Goal: Task Accomplishment & Management: Manage account settings

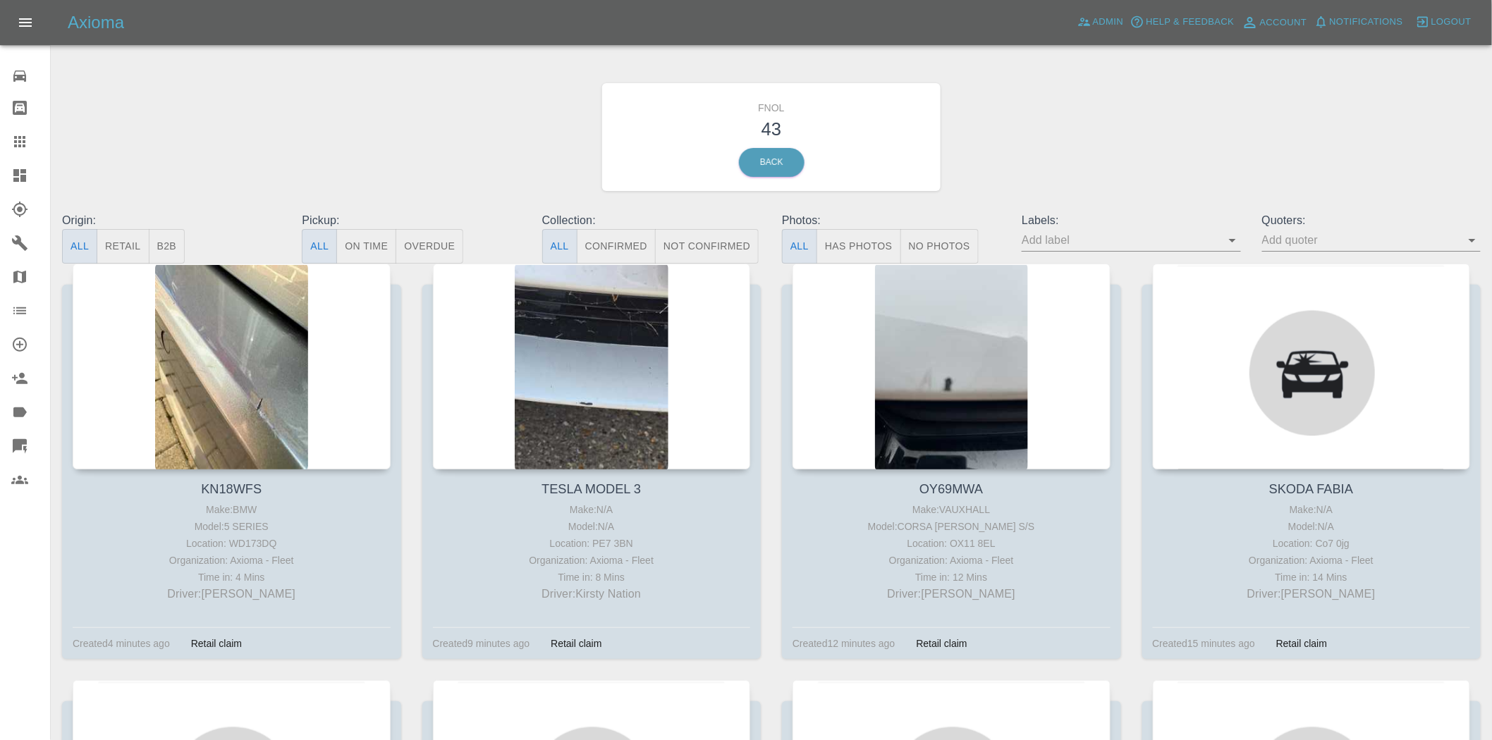
click at [14, 179] on icon at bounding box center [19, 175] width 13 height 13
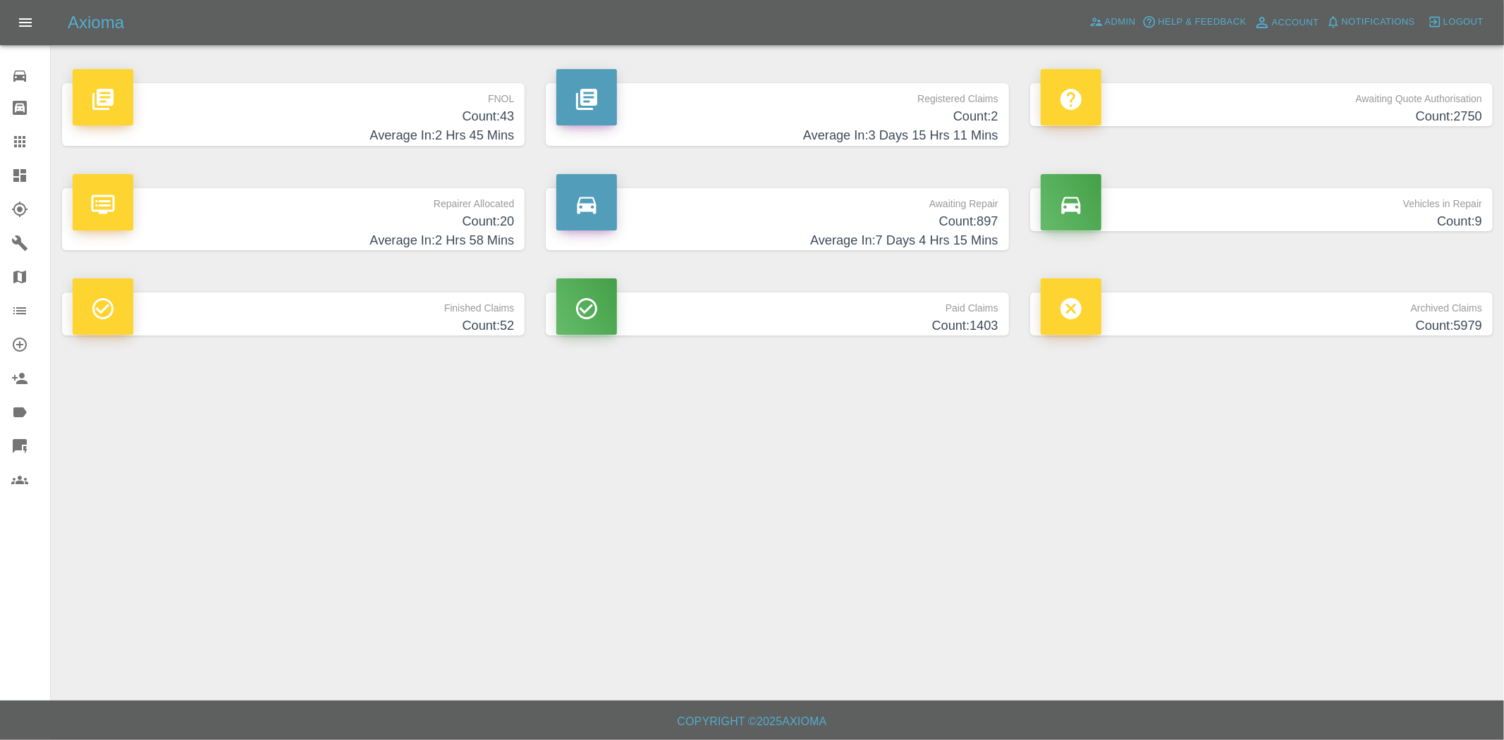
click at [896, 122] on h4 "Count: 2" at bounding box center [776, 116] width 441 height 19
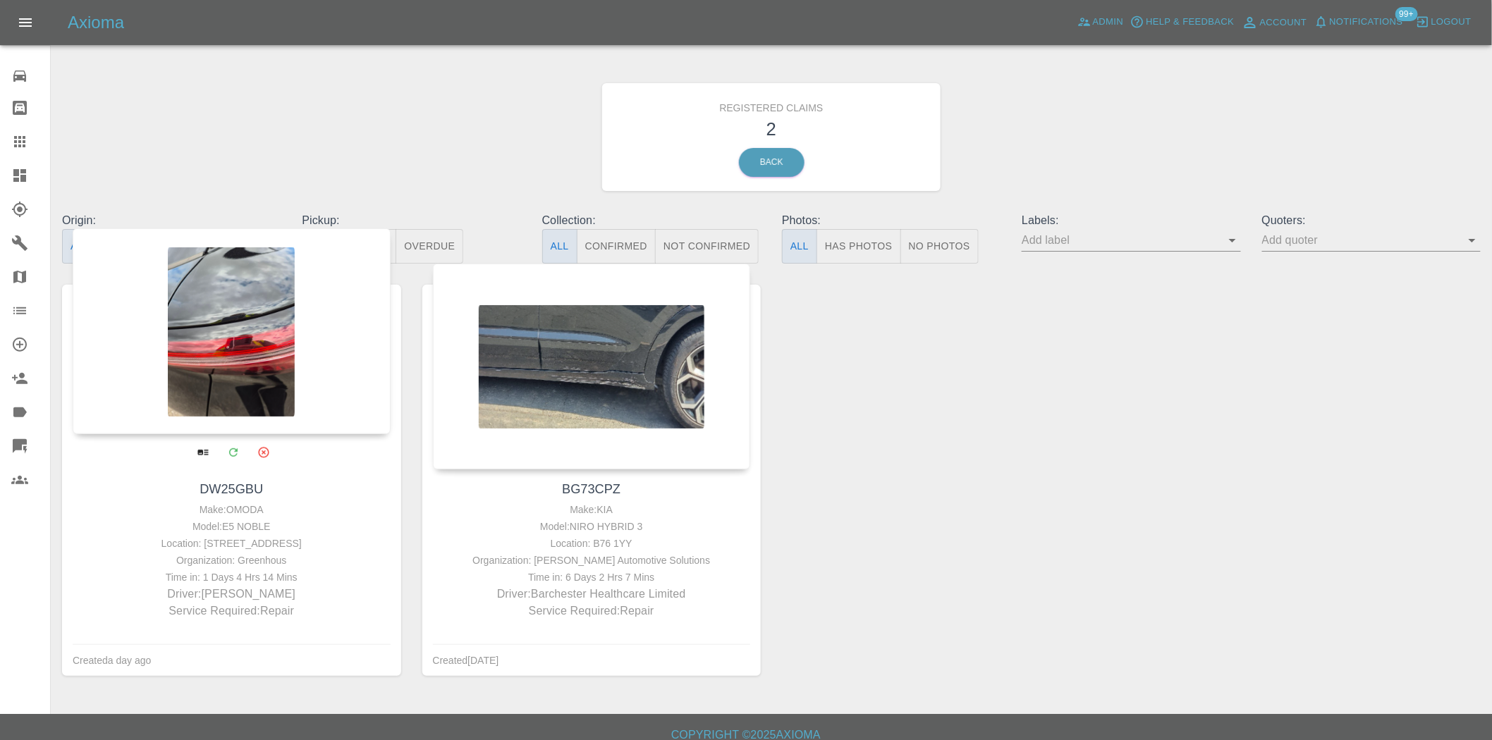
click at [230, 341] on div at bounding box center [232, 331] width 318 height 206
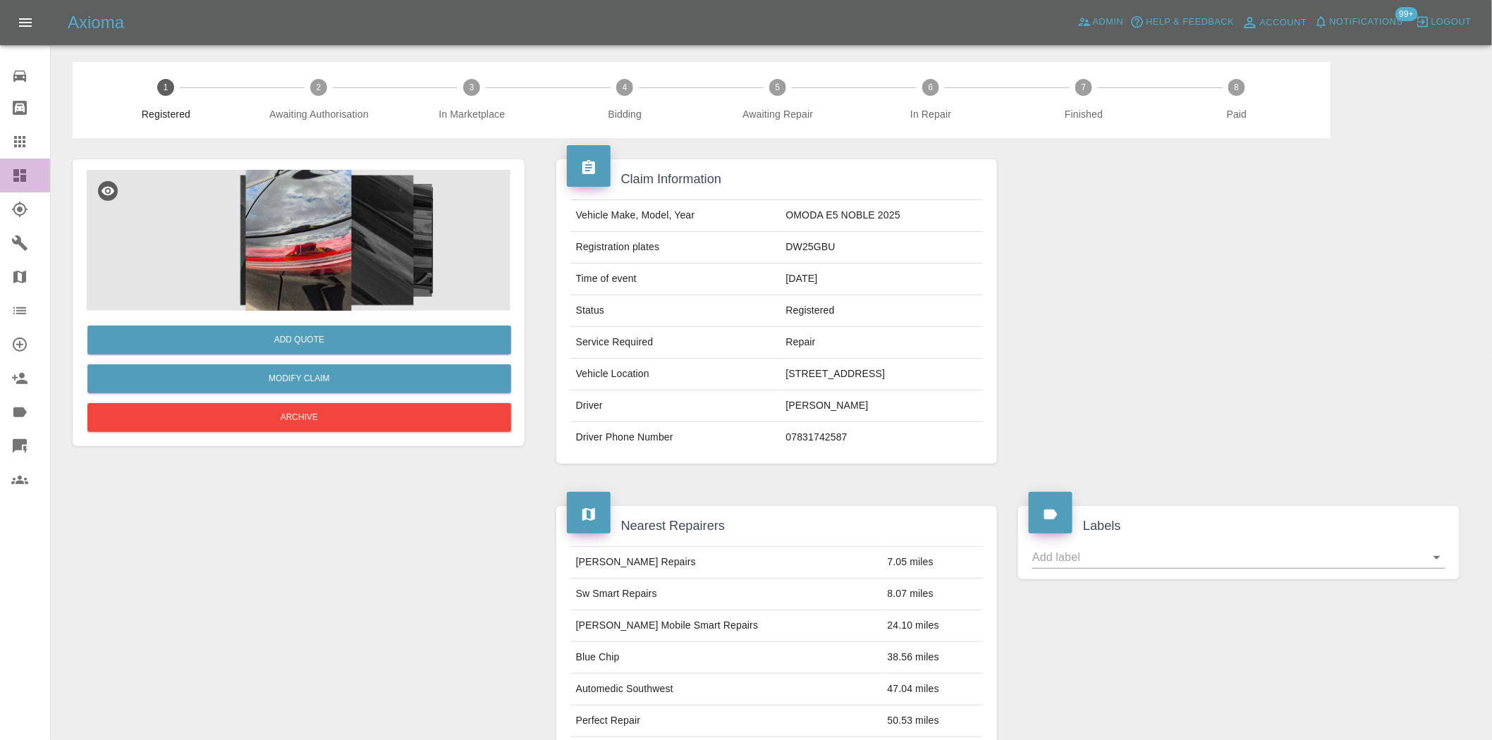
click at [23, 178] on icon at bounding box center [19, 175] width 13 height 13
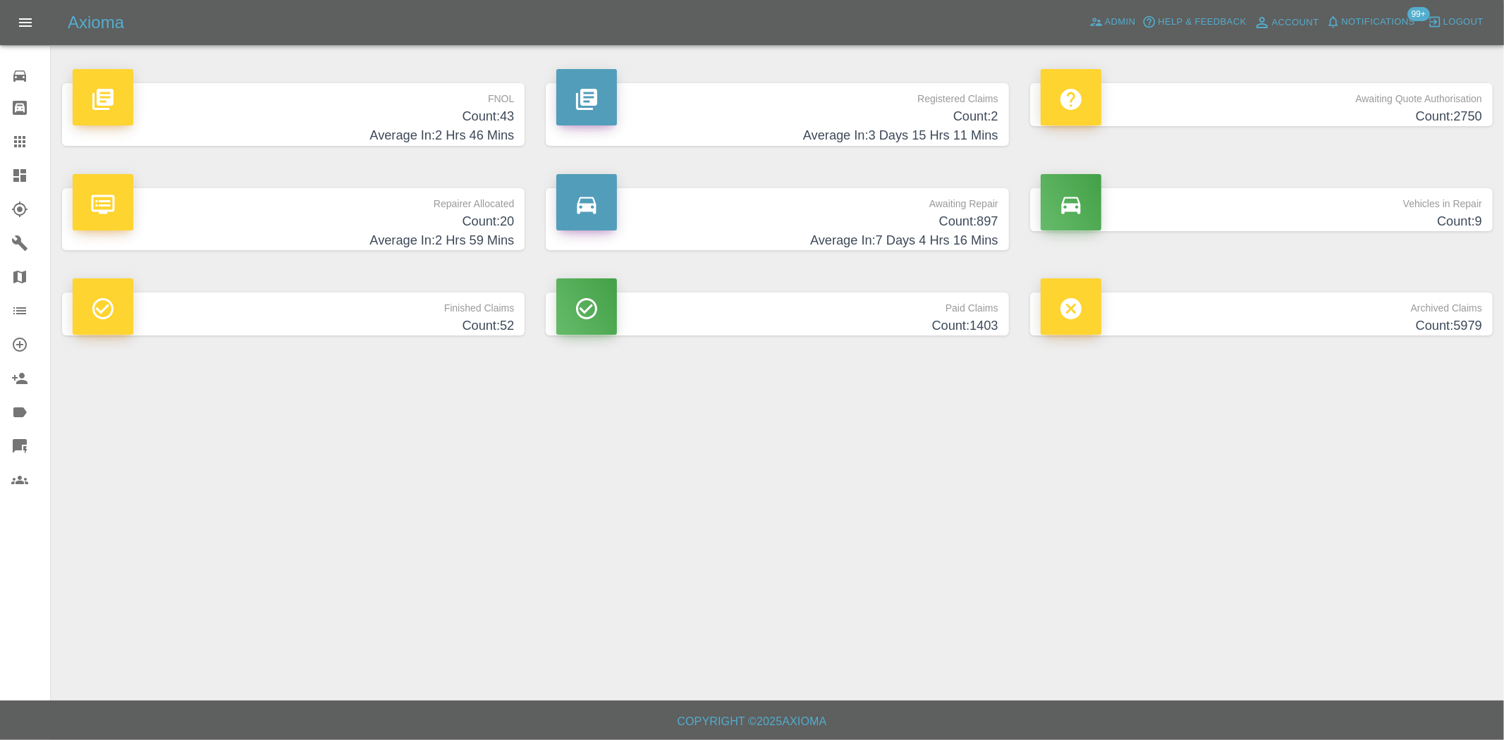
click at [479, 121] on h4 "Count: 43" at bounding box center [293, 116] width 441 height 19
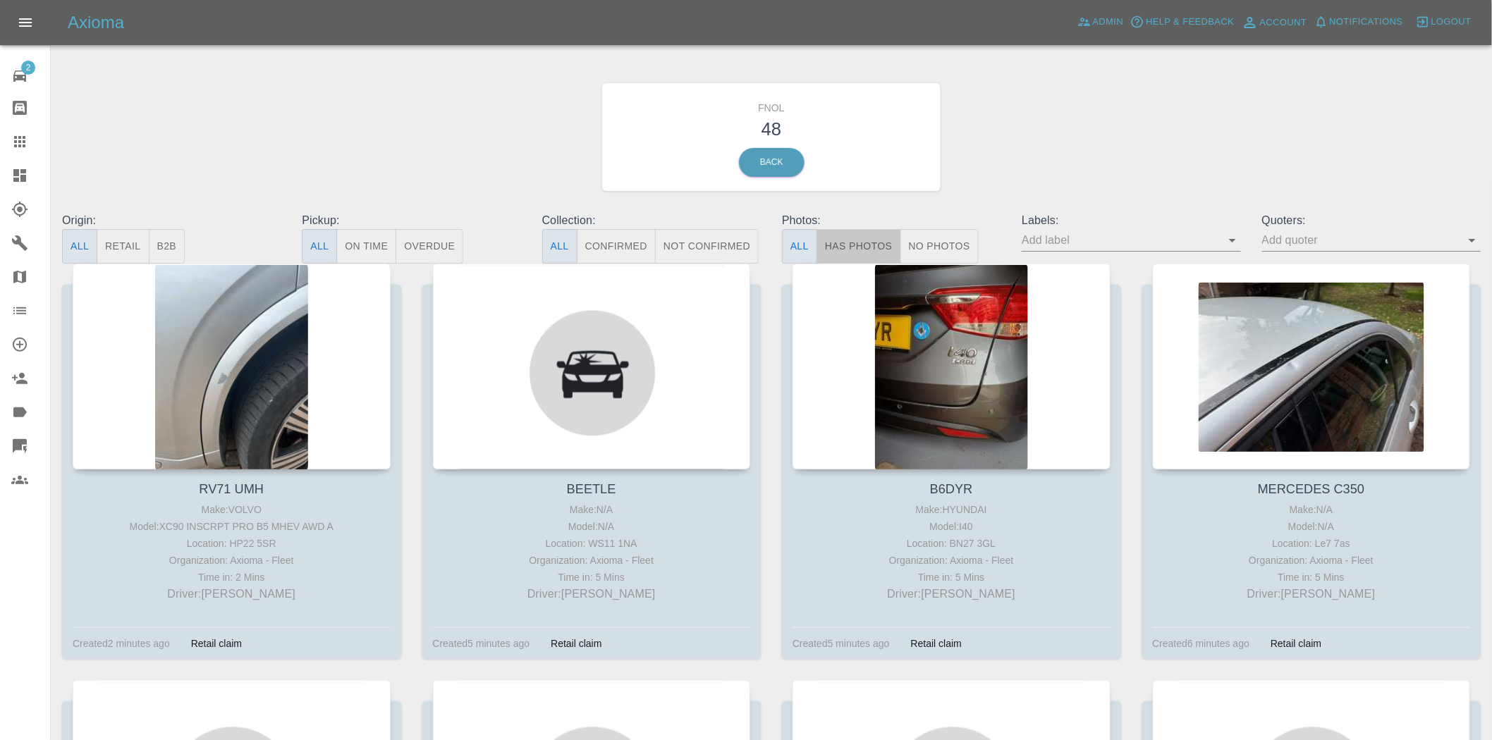
click at [848, 250] on button "Has Photos" at bounding box center [859, 246] width 85 height 35
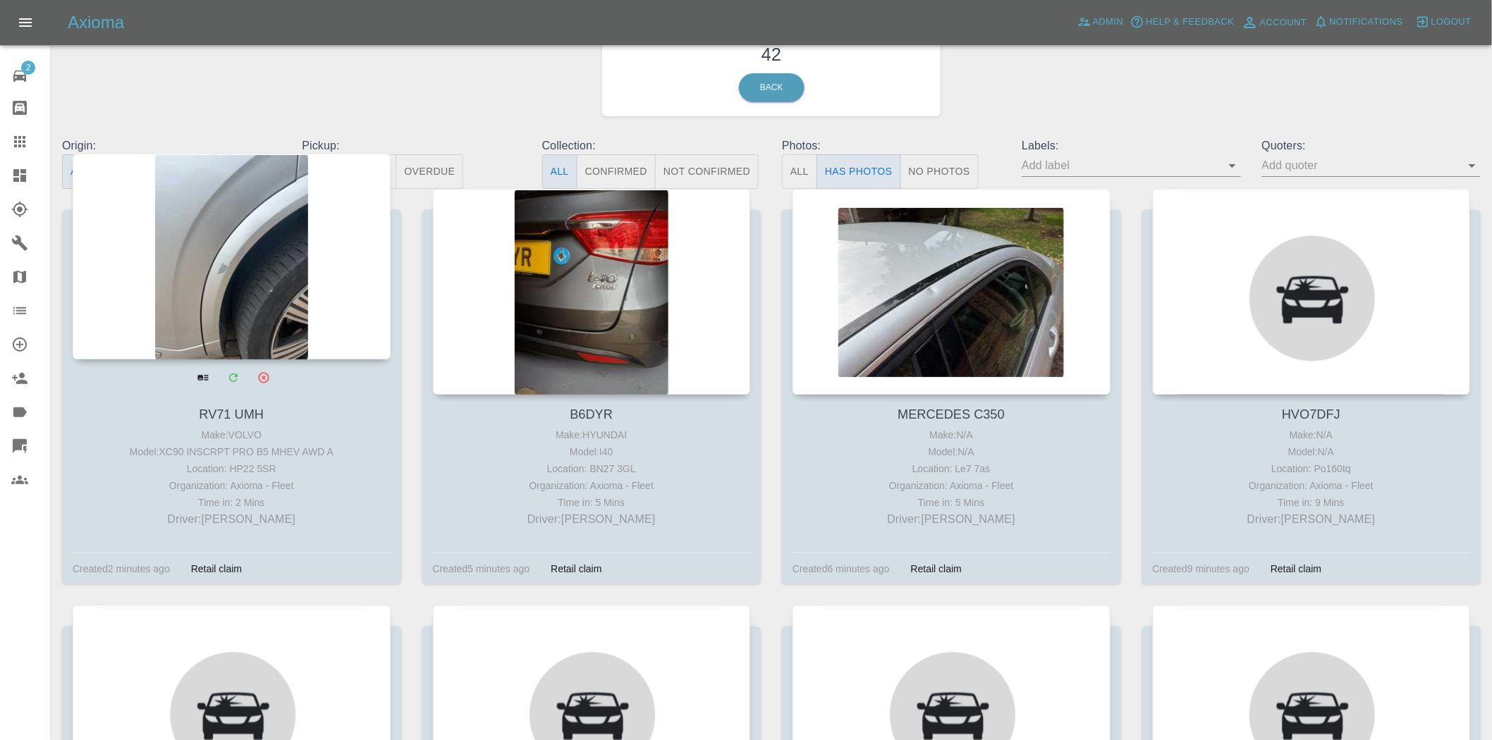
scroll to position [78, 0]
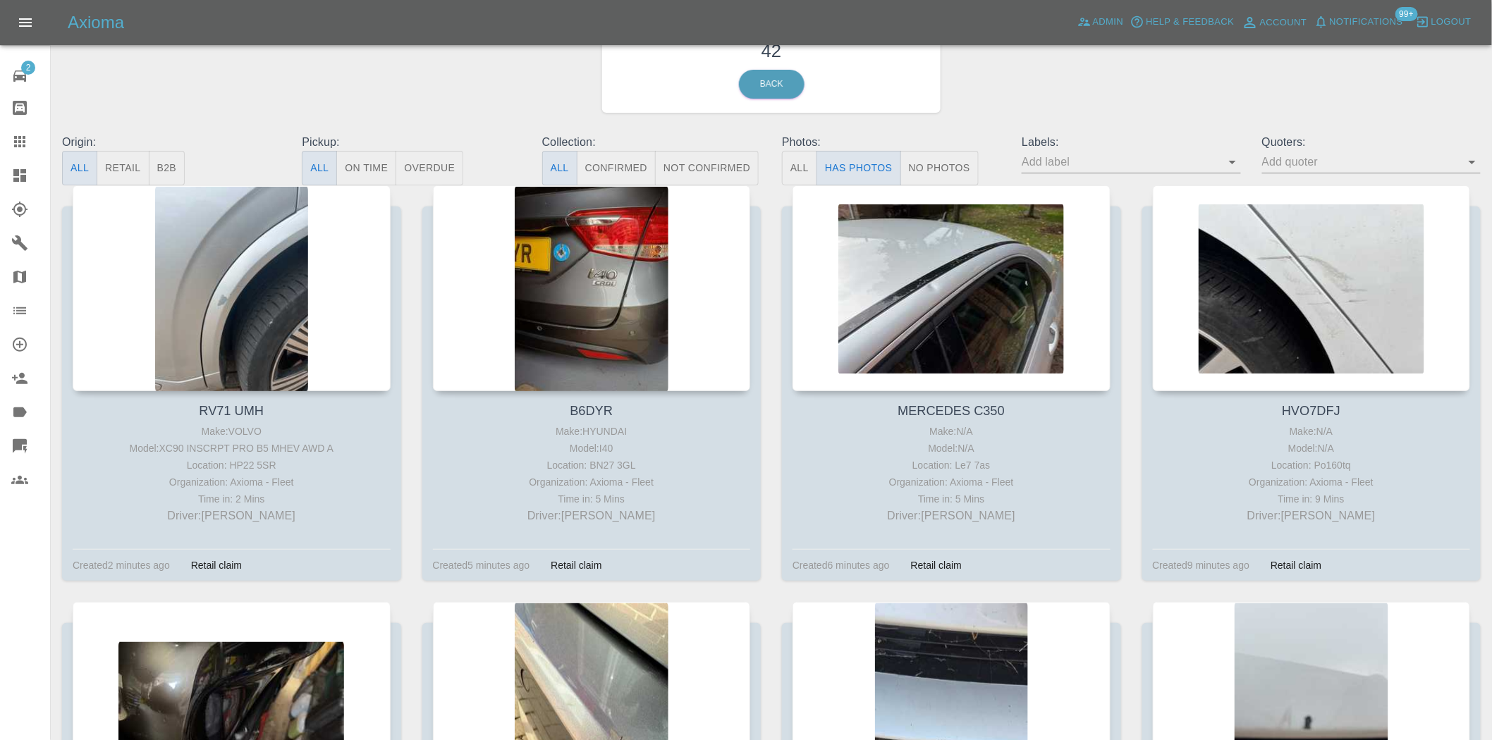
click at [931, 155] on button "No Photos" at bounding box center [939, 168] width 78 height 35
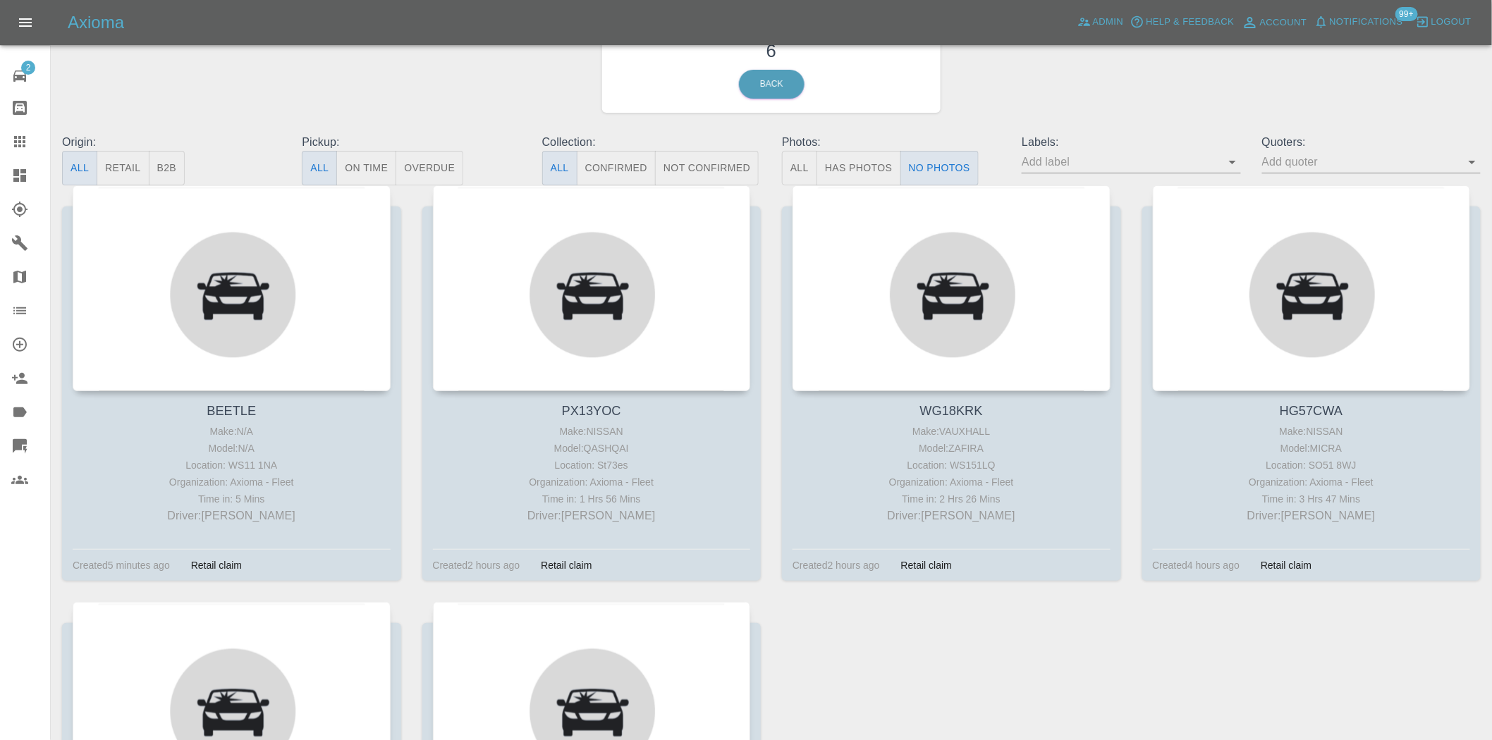
click at [873, 171] on button "Has Photos" at bounding box center [859, 168] width 85 height 35
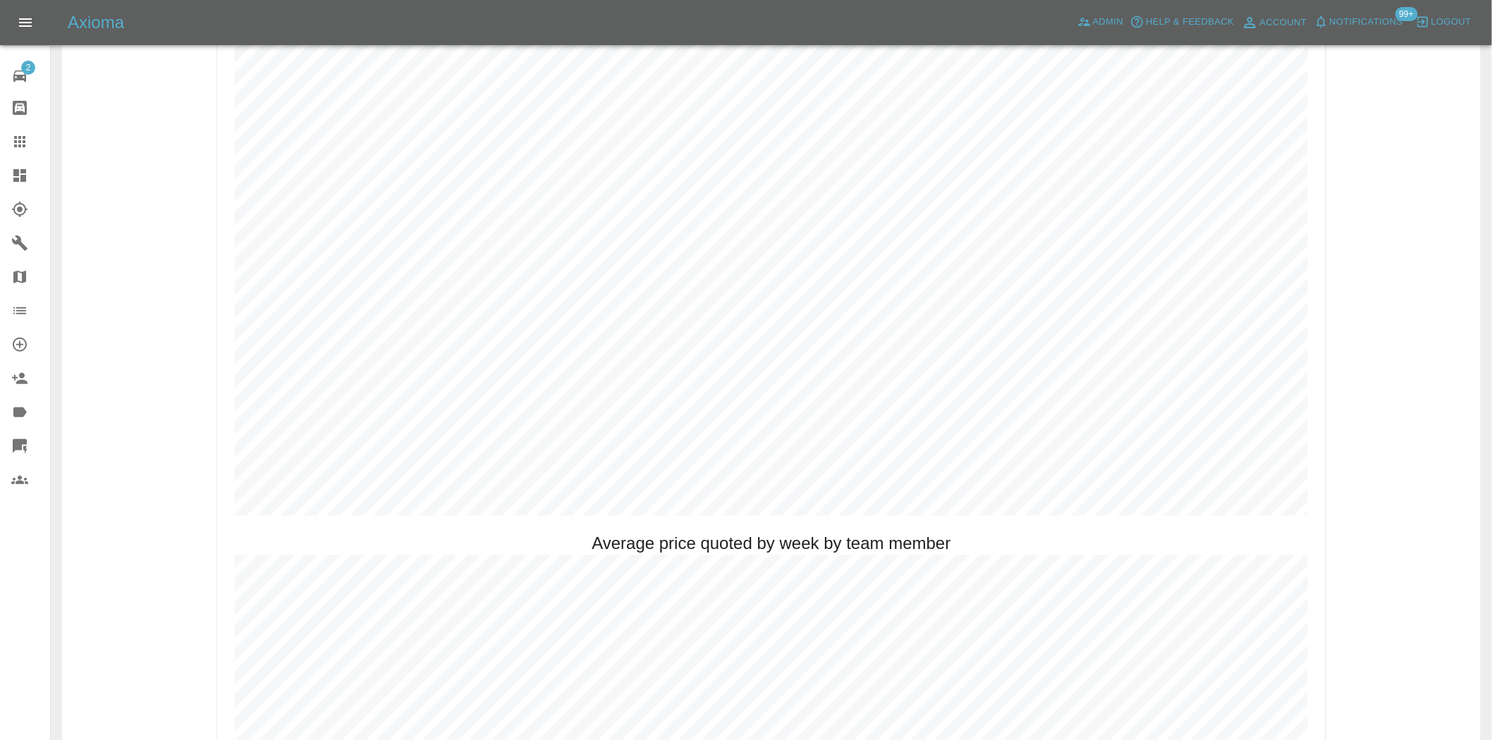
scroll to position [783, 0]
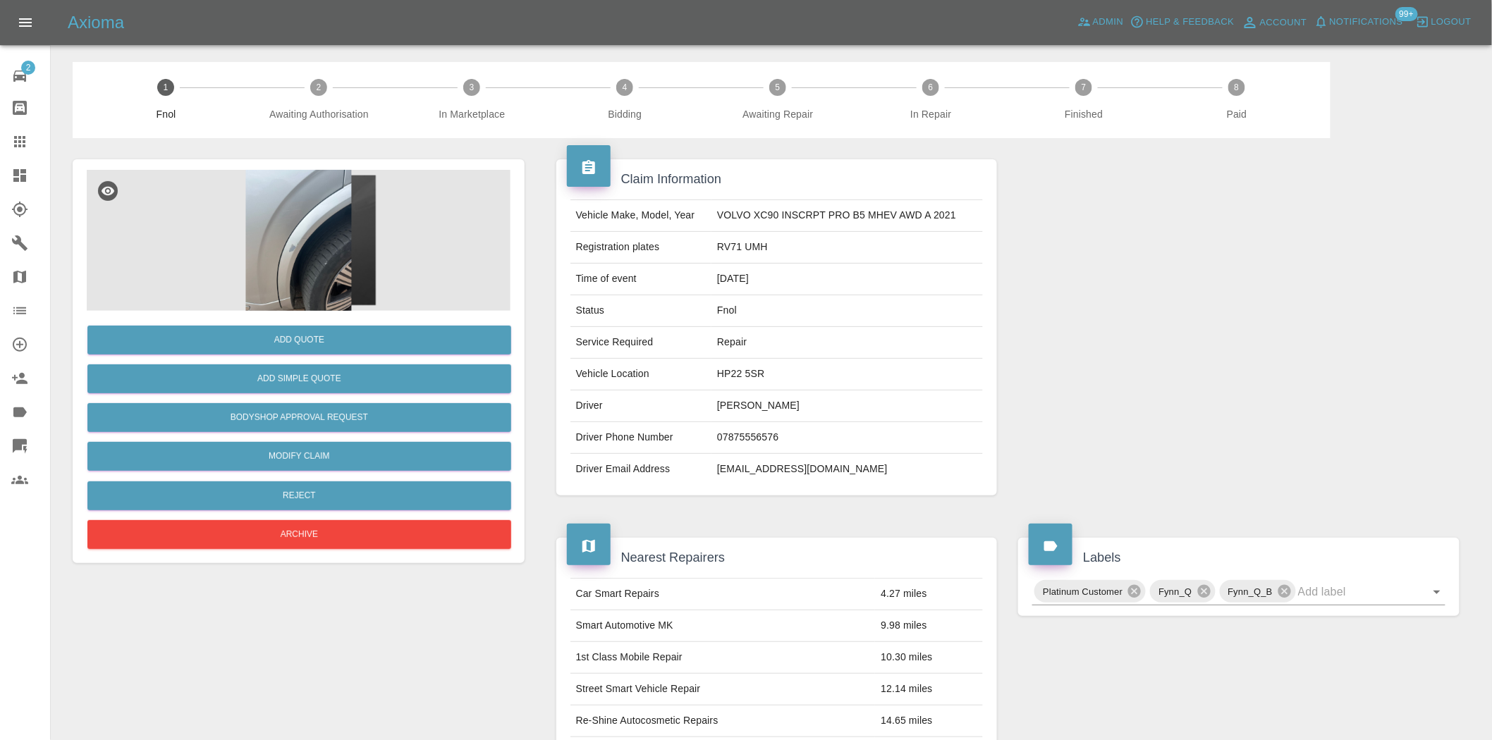
click at [340, 226] on img at bounding box center [299, 240] width 424 height 141
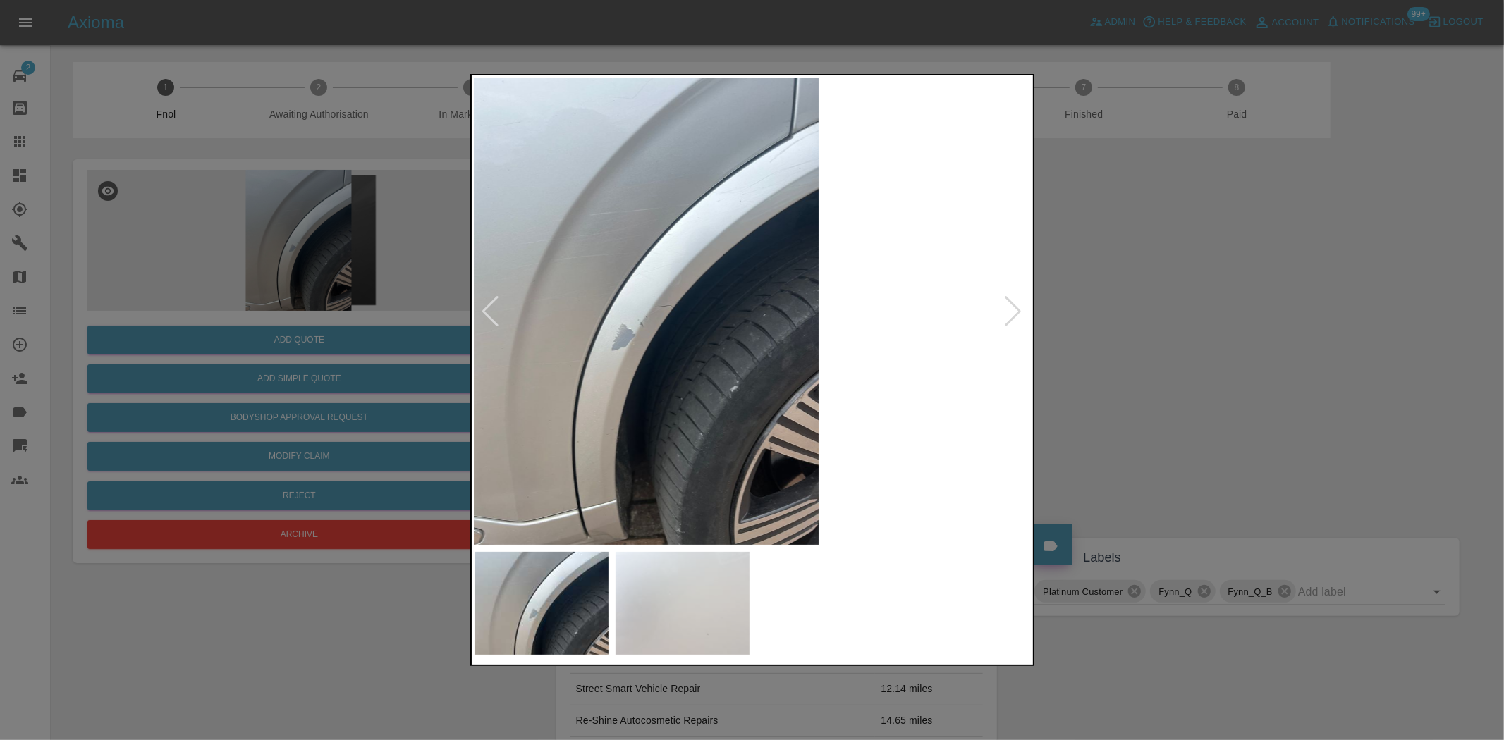
click at [509, 335] on img at bounding box center [643, 311] width 557 height 467
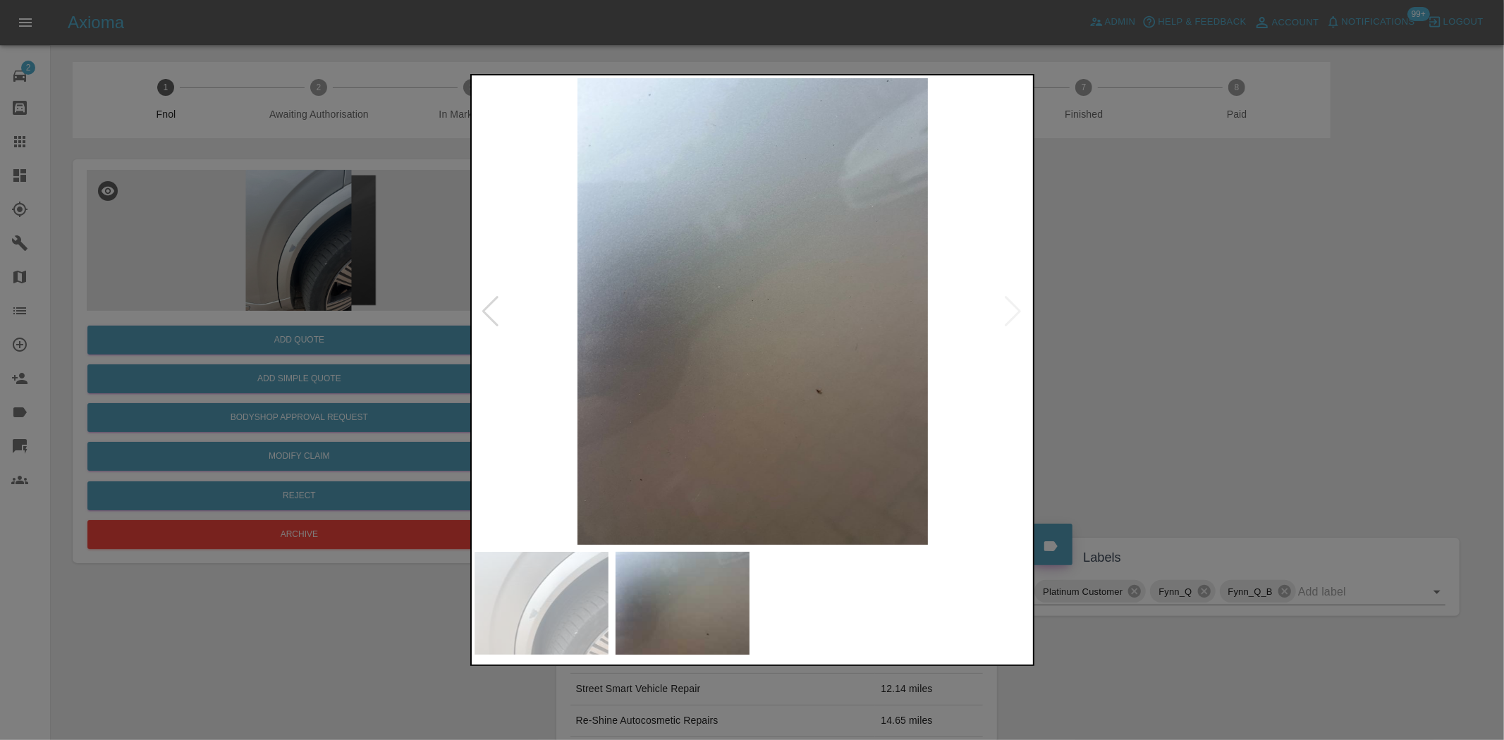
click at [298, 326] on div at bounding box center [752, 370] width 1504 height 740
click at [374, 337] on div at bounding box center [752, 370] width 1504 height 740
click at [252, 272] on div at bounding box center [752, 370] width 1504 height 740
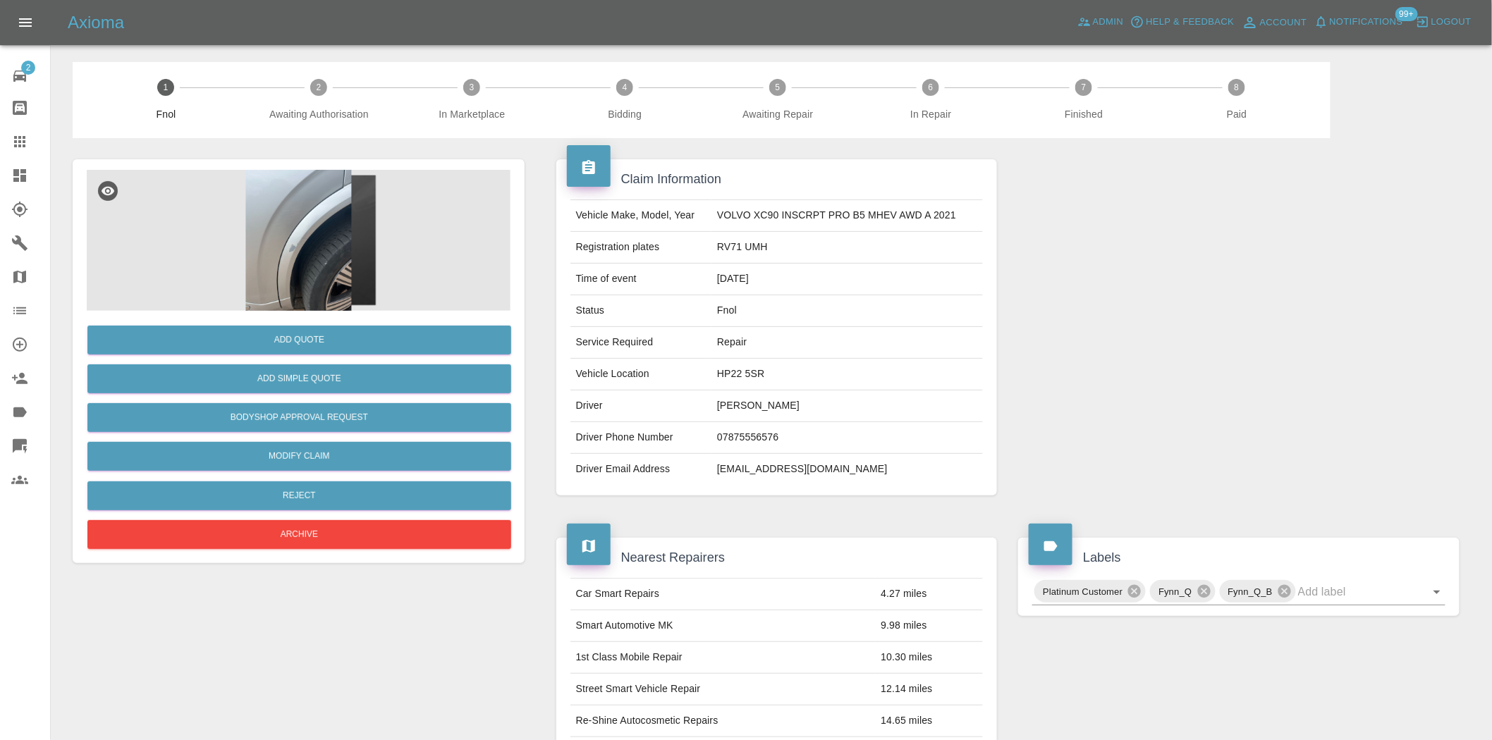
click at [341, 197] on img at bounding box center [299, 240] width 424 height 141
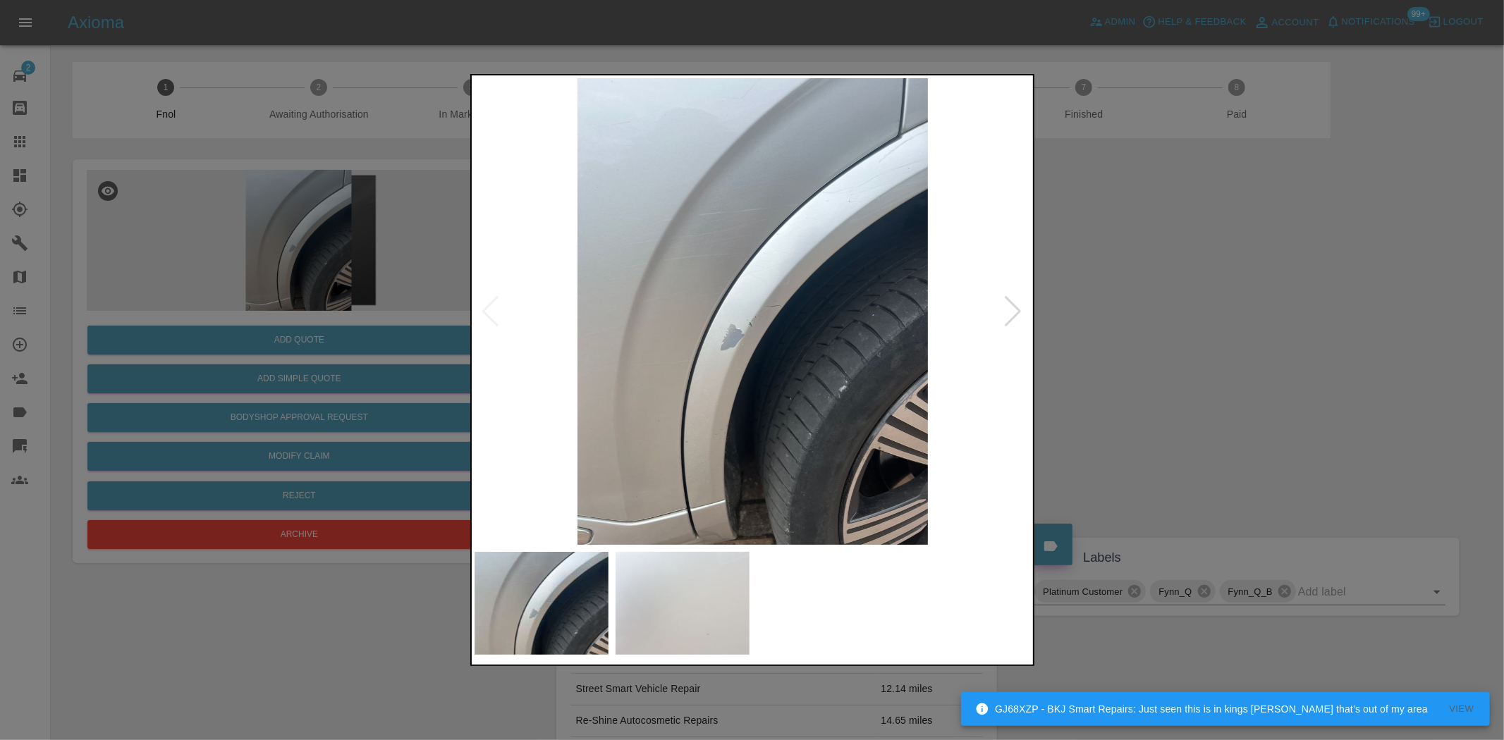
click at [865, 145] on img at bounding box center [753, 311] width 557 height 467
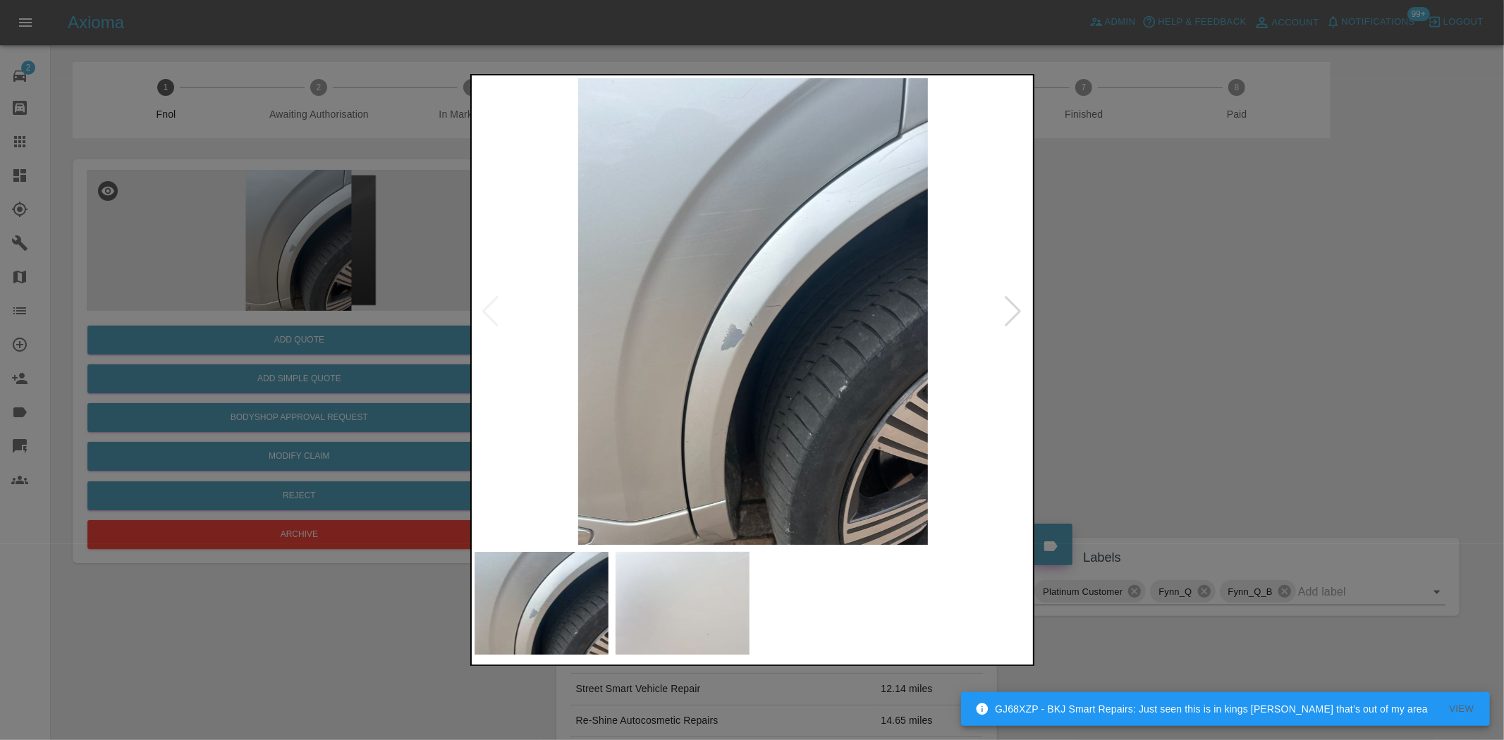
click at [571, 348] on img at bounding box center [753, 311] width 557 height 467
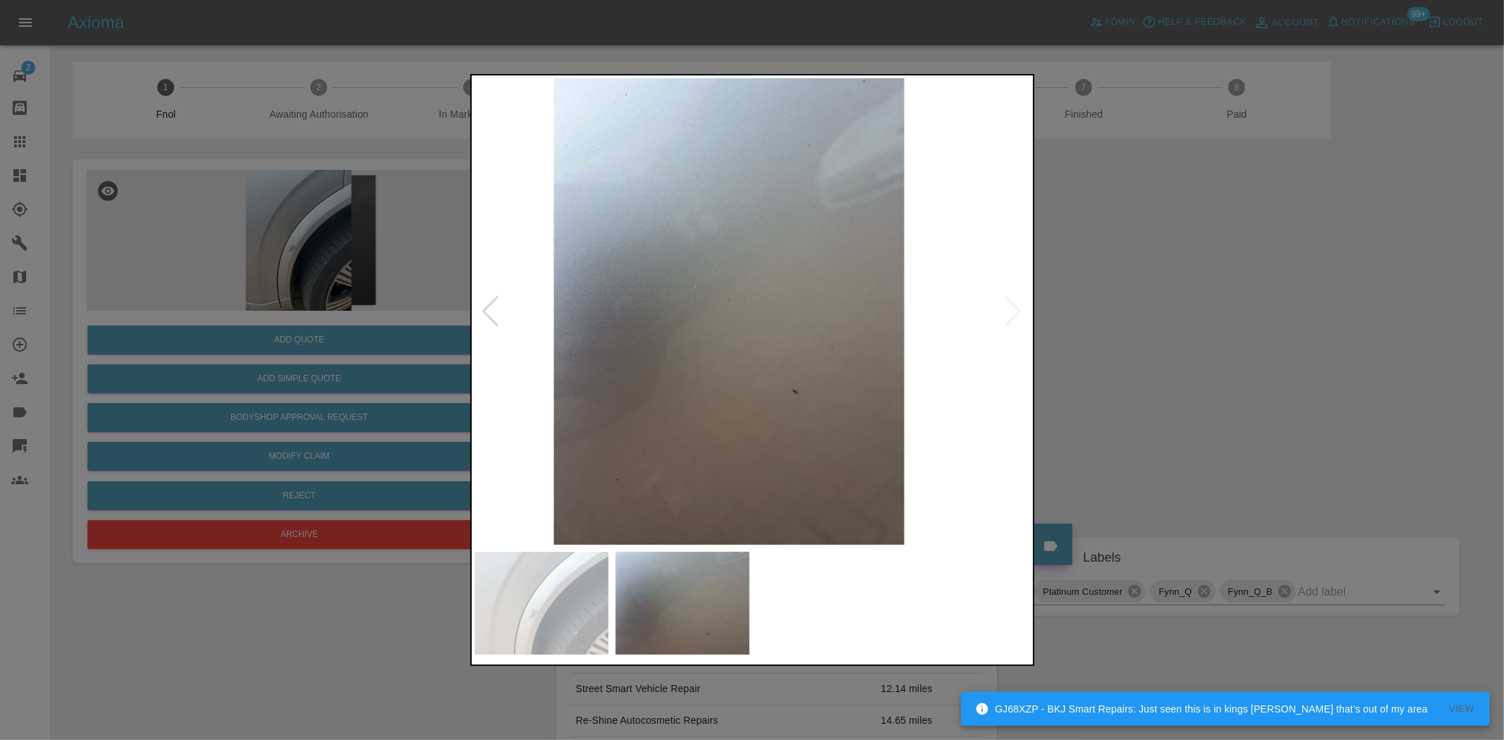
click at [371, 307] on div at bounding box center [752, 370] width 1504 height 740
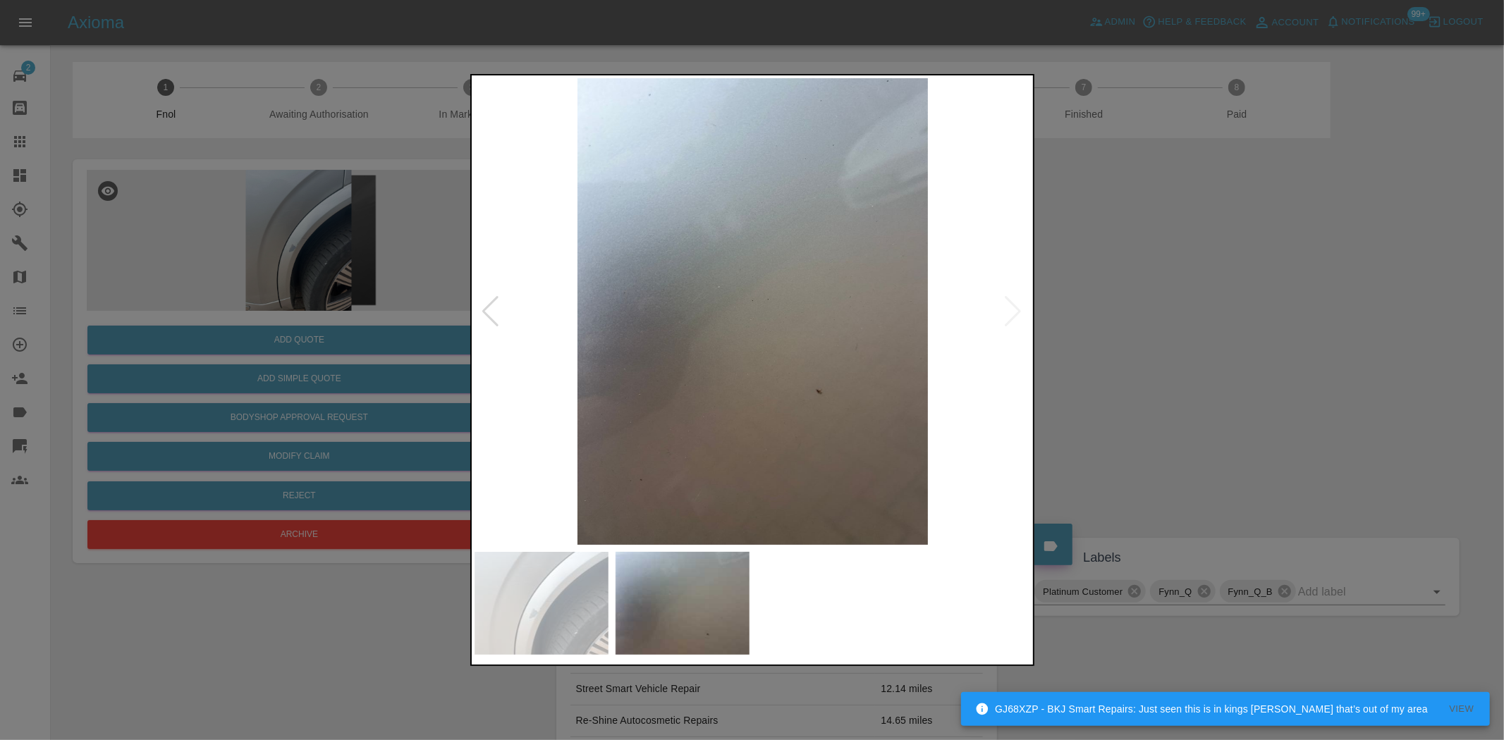
click at [276, 233] on div at bounding box center [752, 370] width 1504 height 740
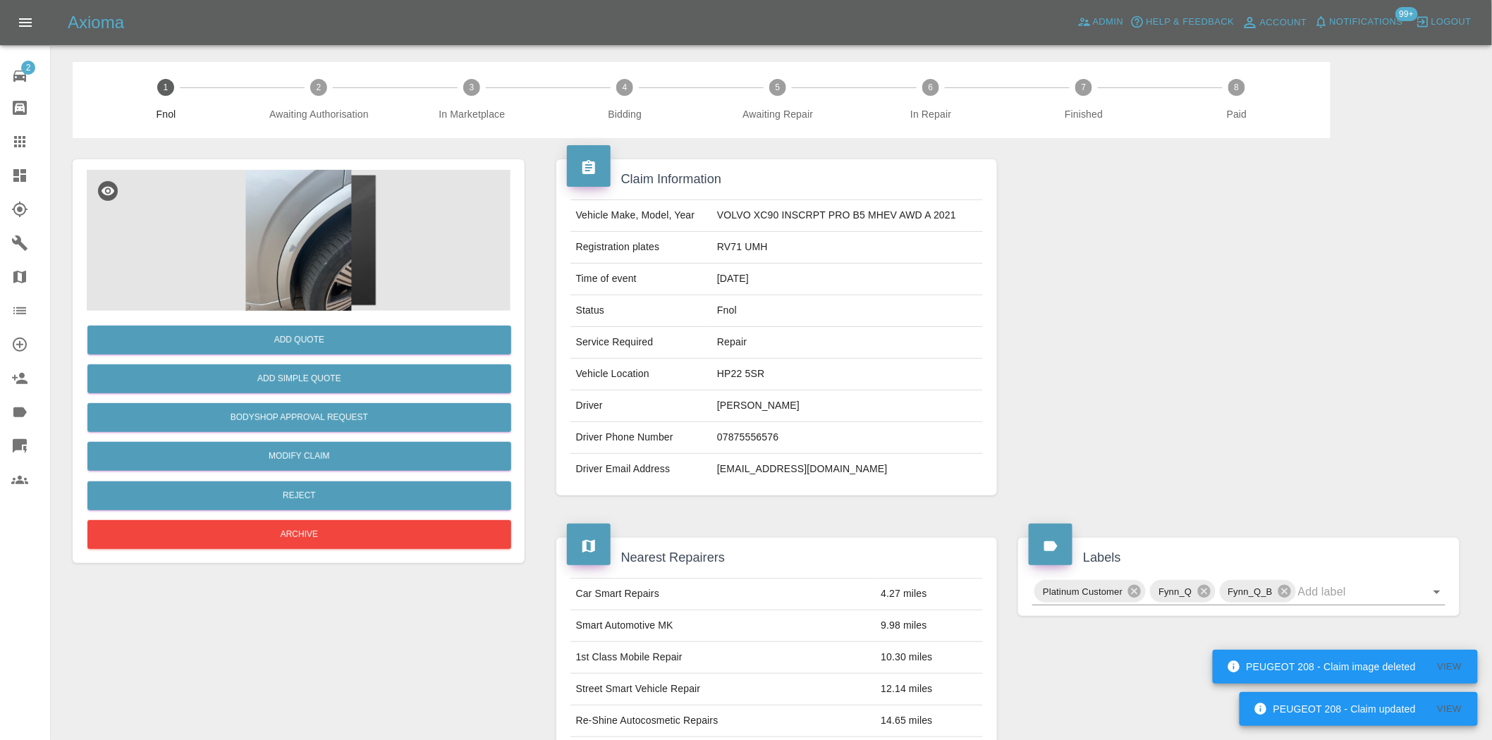
click at [315, 255] on img at bounding box center [299, 240] width 424 height 141
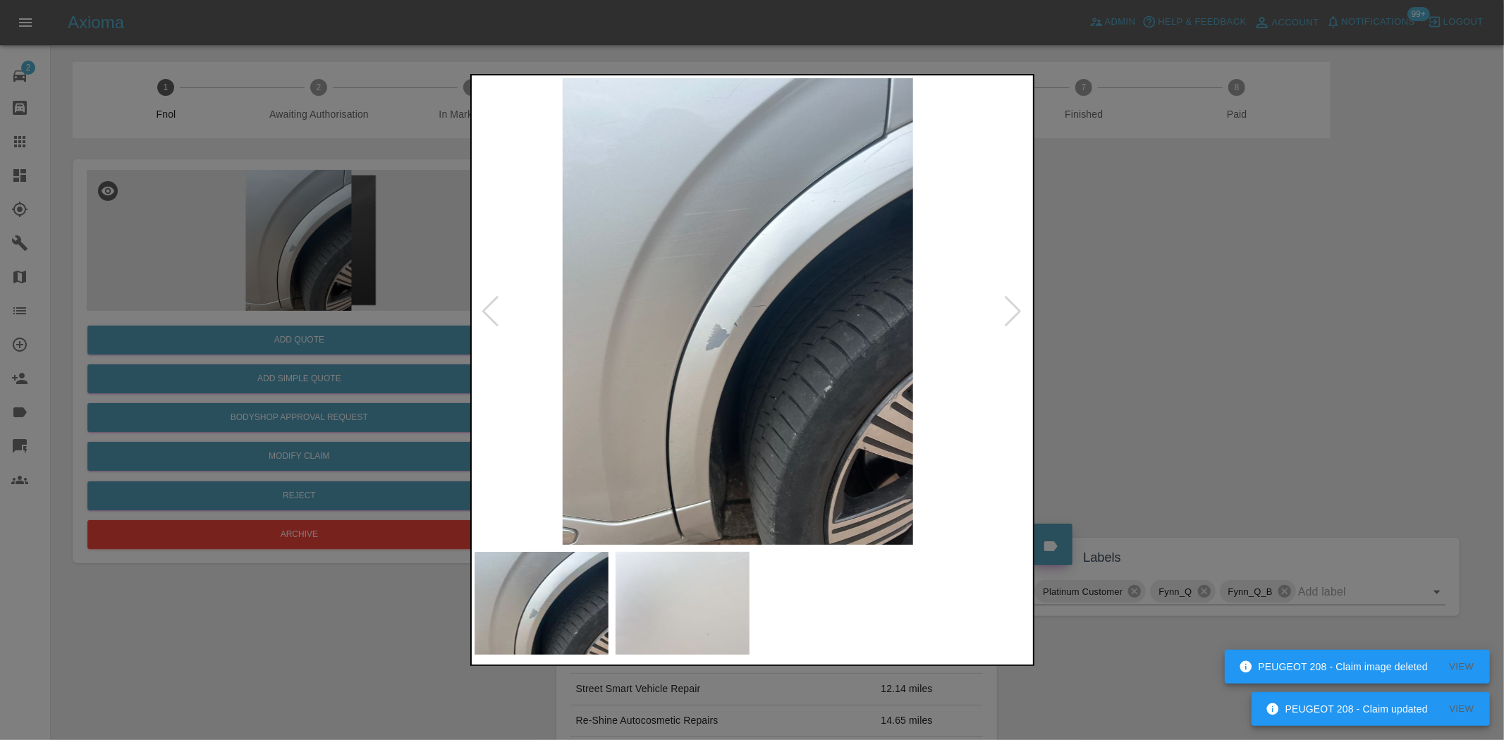
click at [700, 390] on img at bounding box center [737, 311] width 557 height 467
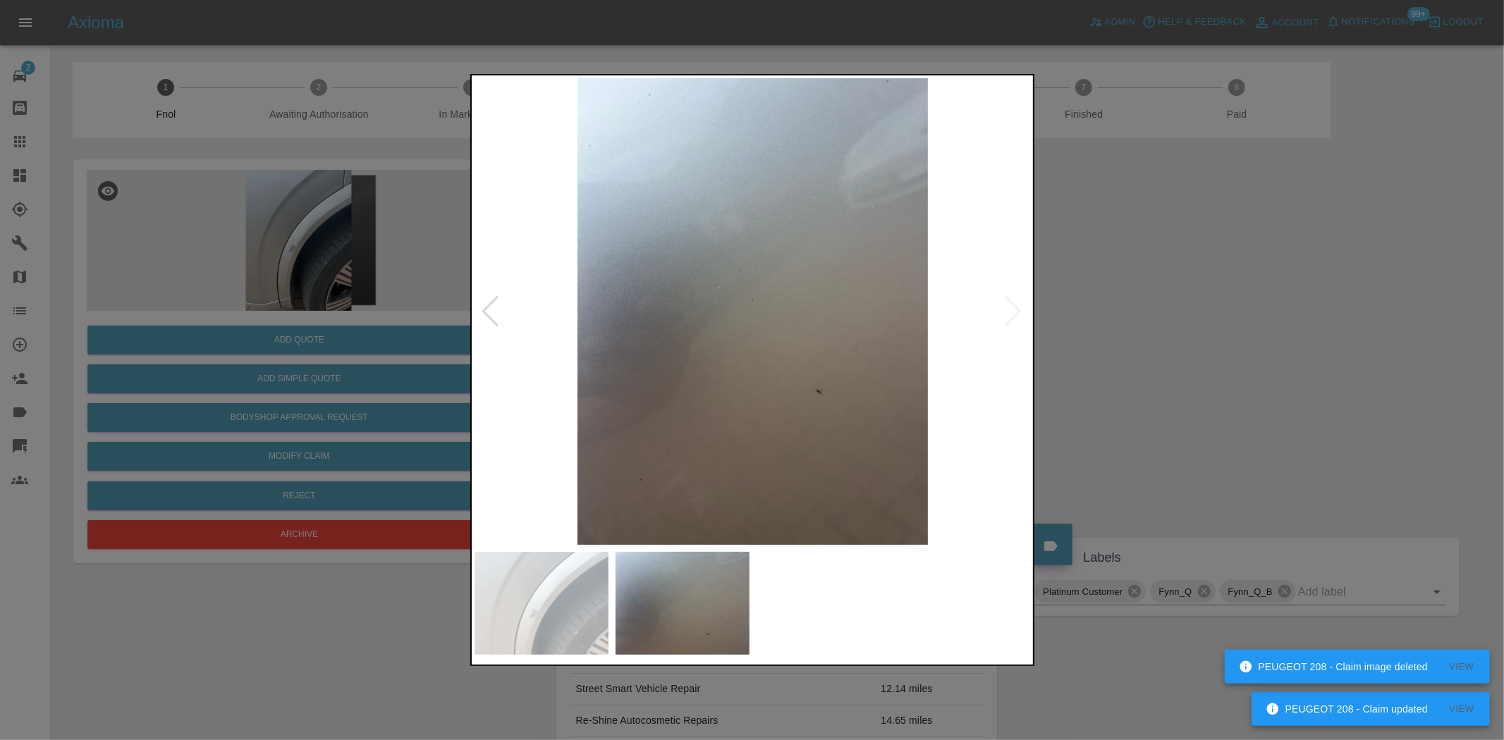
click at [544, 422] on img at bounding box center [753, 311] width 557 height 467
drag, startPoint x: 283, startPoint y: 257, endPoint x: 280, endPoint y: 326, distance: 69.9
click at [282, 264] on div at bounding box center [752, 370] width 1504 height 740
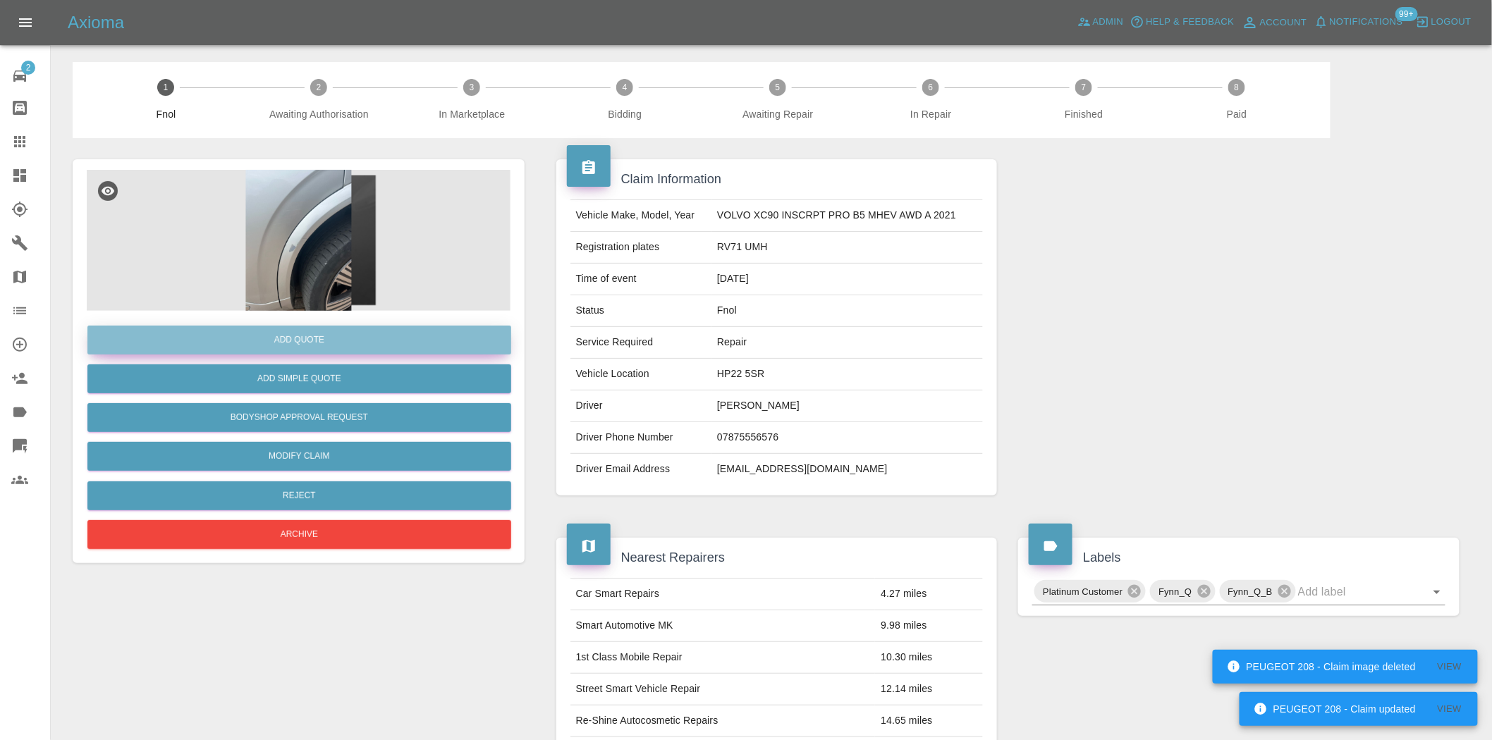
click at [278, 335] on button "Add Quote" at bounding box center [299, 340] width 424 height 29
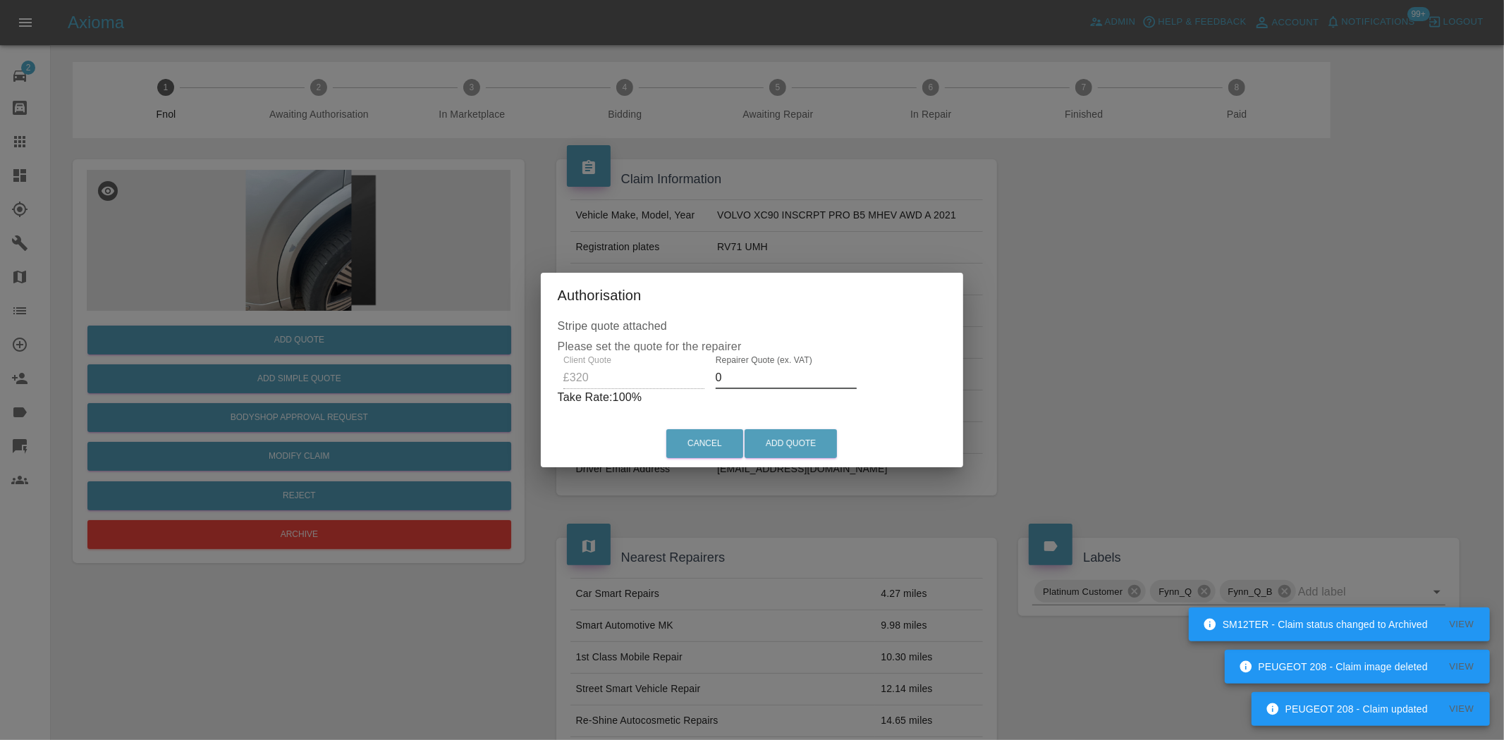
click at [699, 381] on div "Client Quote £320 Repairer Quote (ex. VAT) 0 Take Rate: 100 %" at bounding box center [752, 380] width 389 height 51
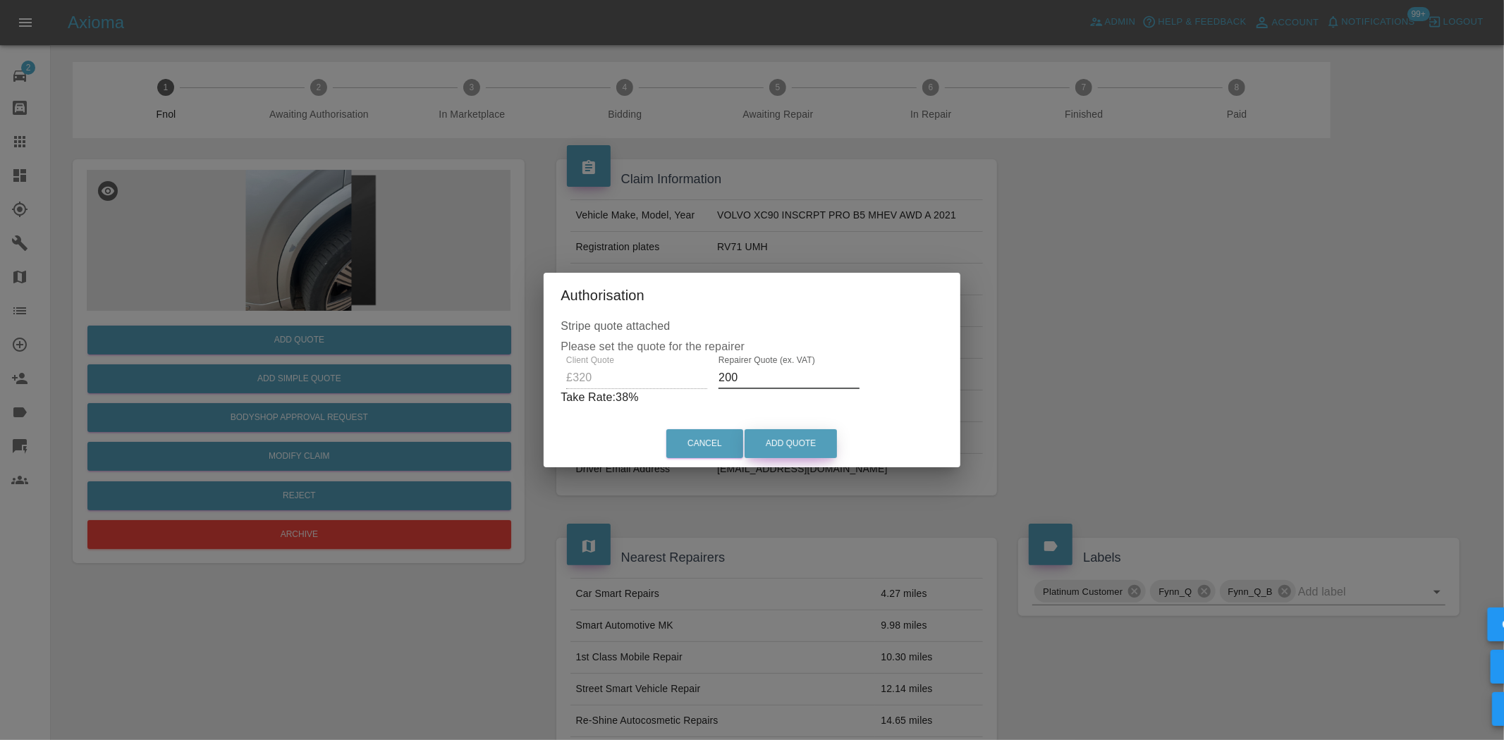
type input "200"
drag, startPoint x: 759, startPoint y: 441, endPoint x: 1144, endPoint y: 540, distance: 396.9
click at [760, 441] on button "Add Quote" at bounding box center [791, 443] width 92 height 29
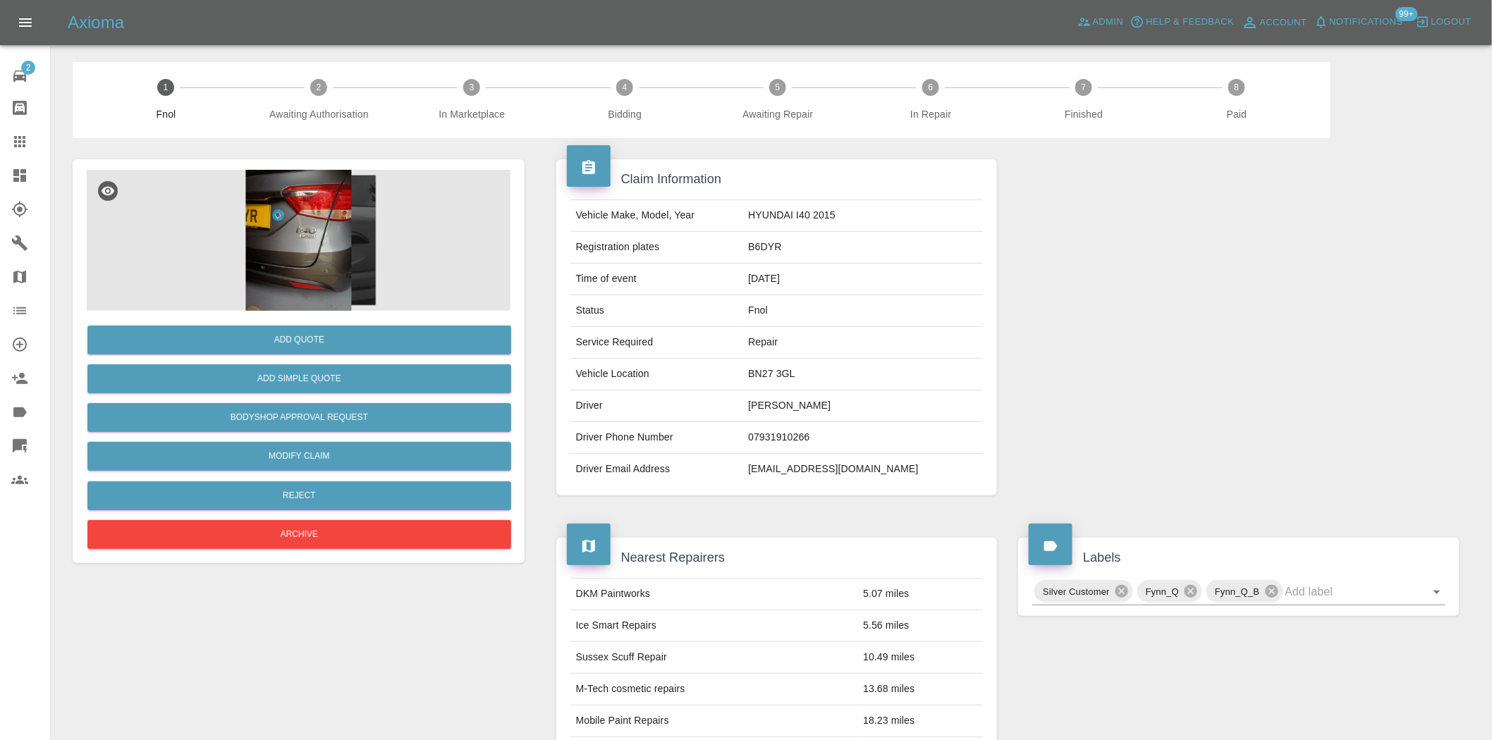
click at [363, 231] on img at bounding box center [299, 240] width 424 height 141
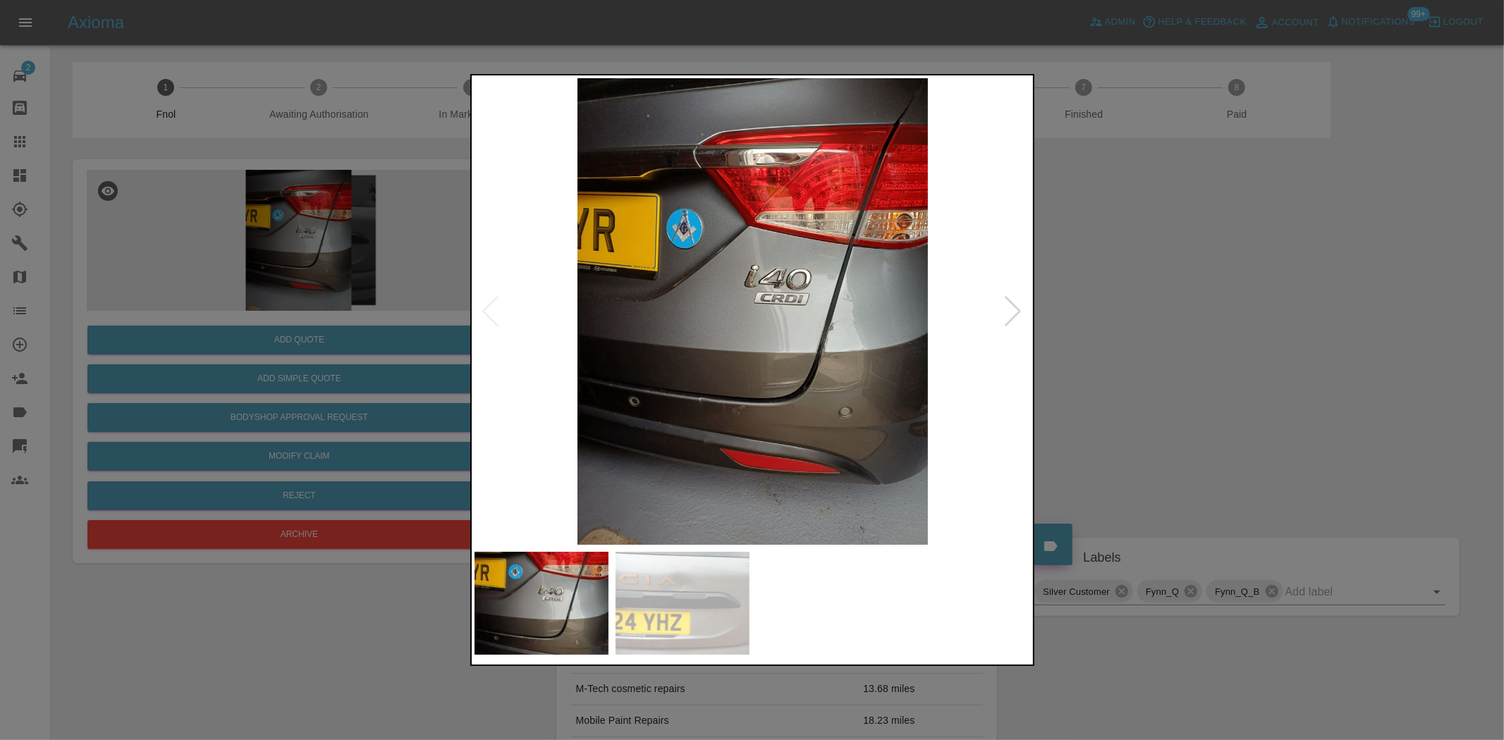
click at [742, 374] on img at bounding box center [753, 311] width 557 height 467
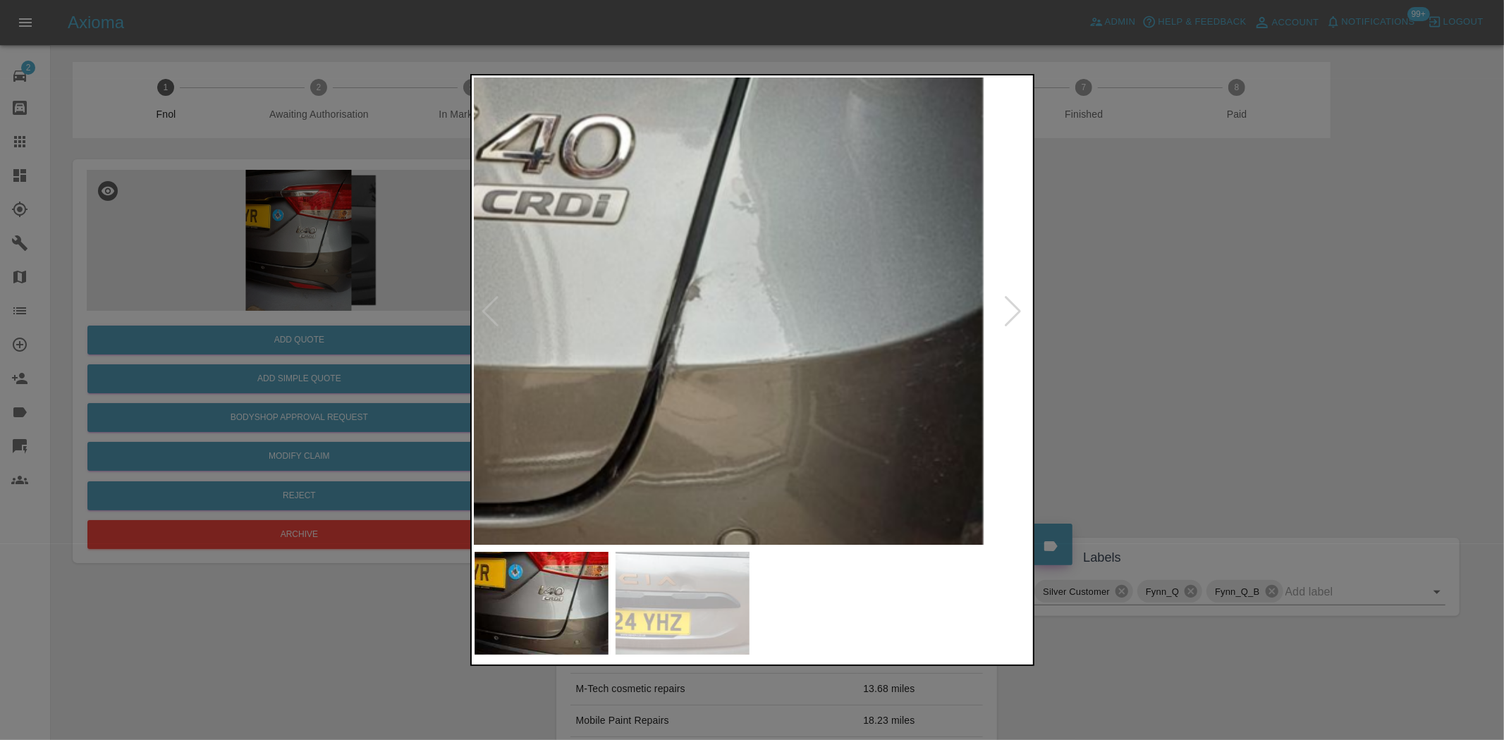
click at [504, 472] on img at bounding box center [458, 243] width 1671 height 1401
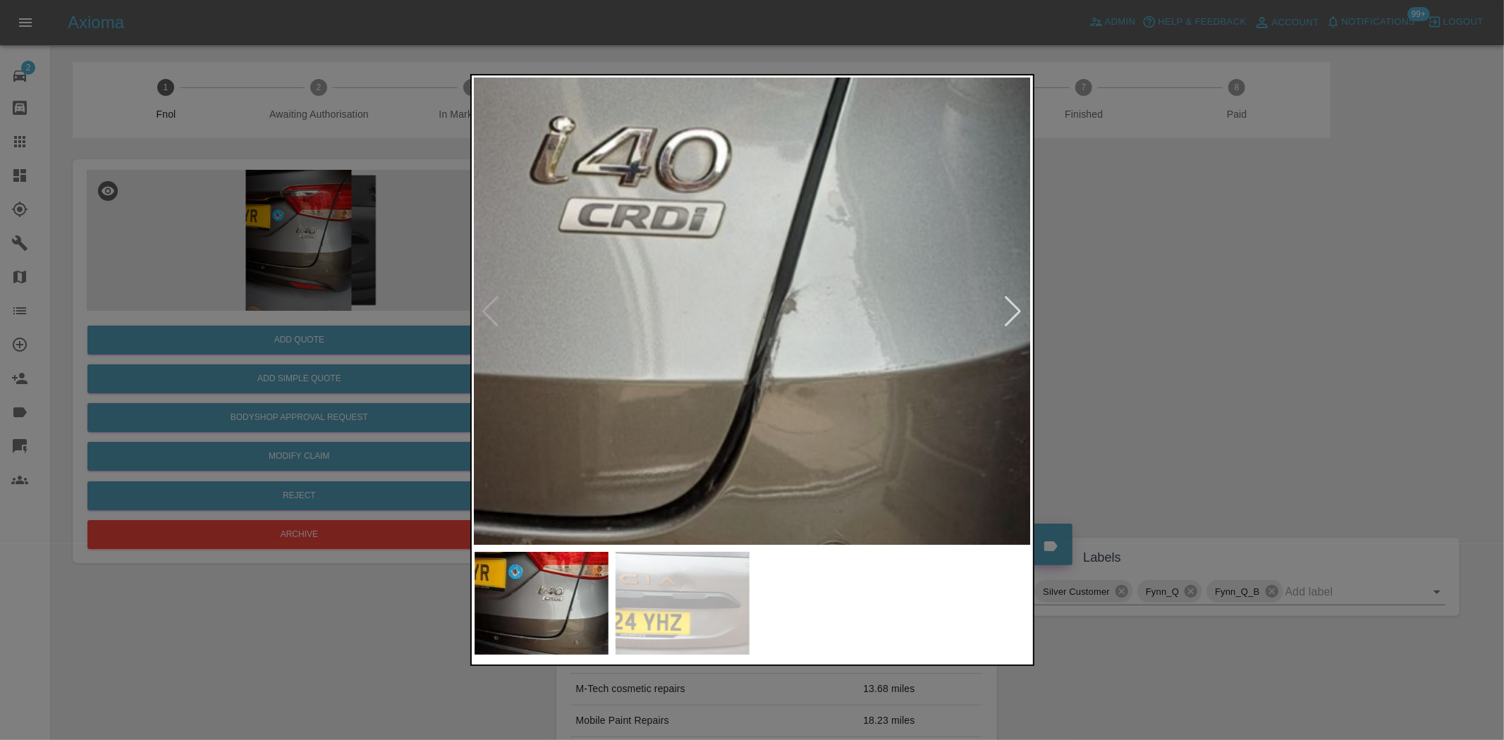
click at [814, 272] on img at bounding box center [554, 256] width 1671 height 1401
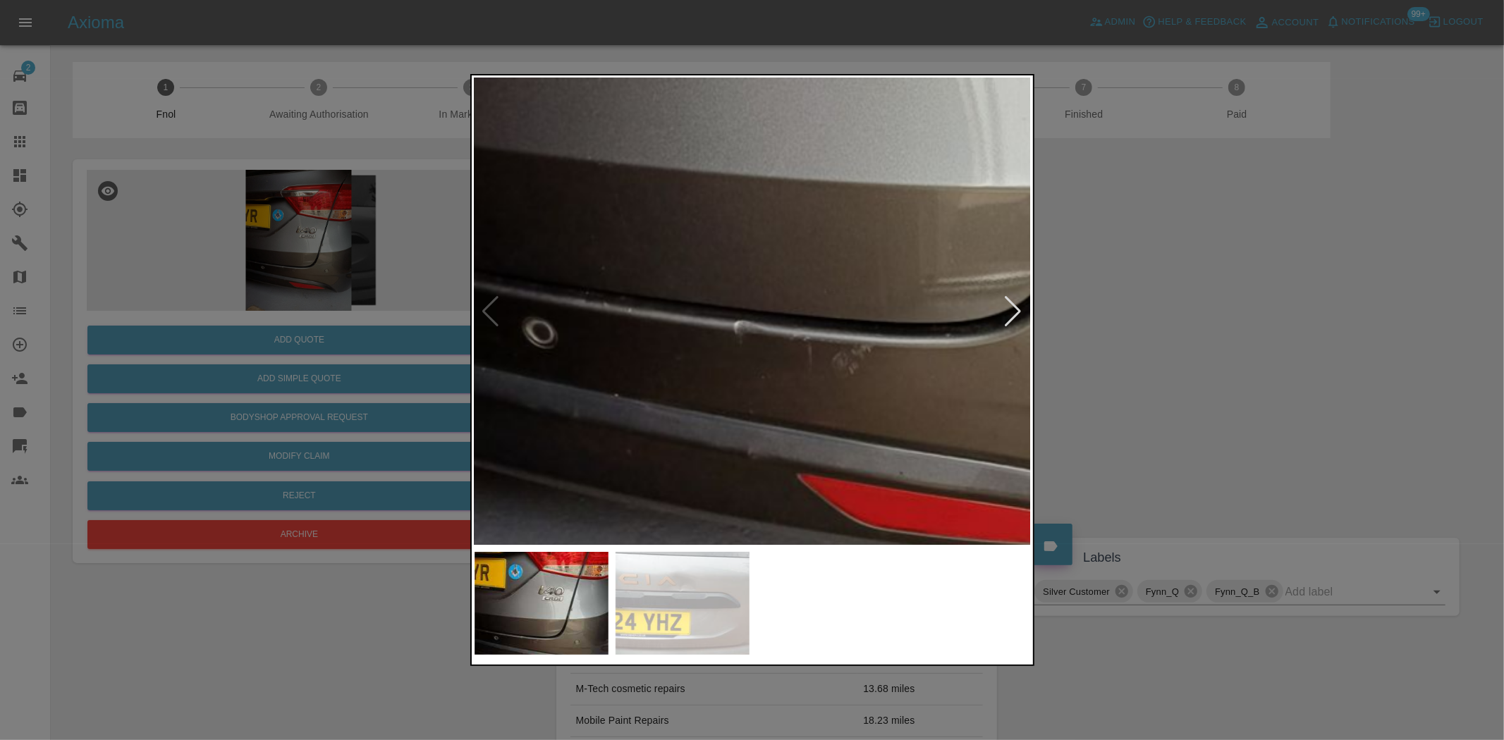
click at [813, 235] on img at bounding box center [894, 63] width 1671 height 1401
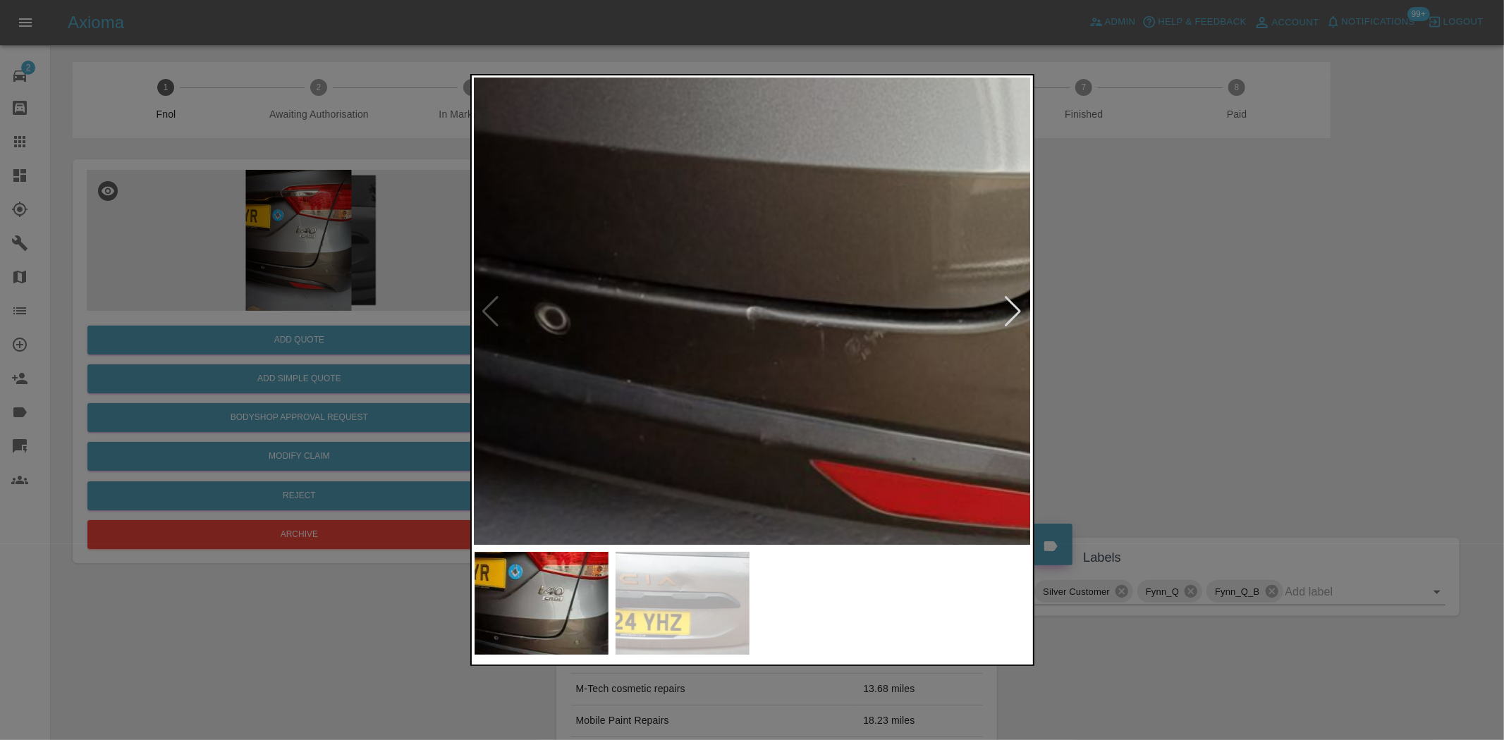
click at [678, 362] on img at bounding box center [906, 48] width 1671 height 1401
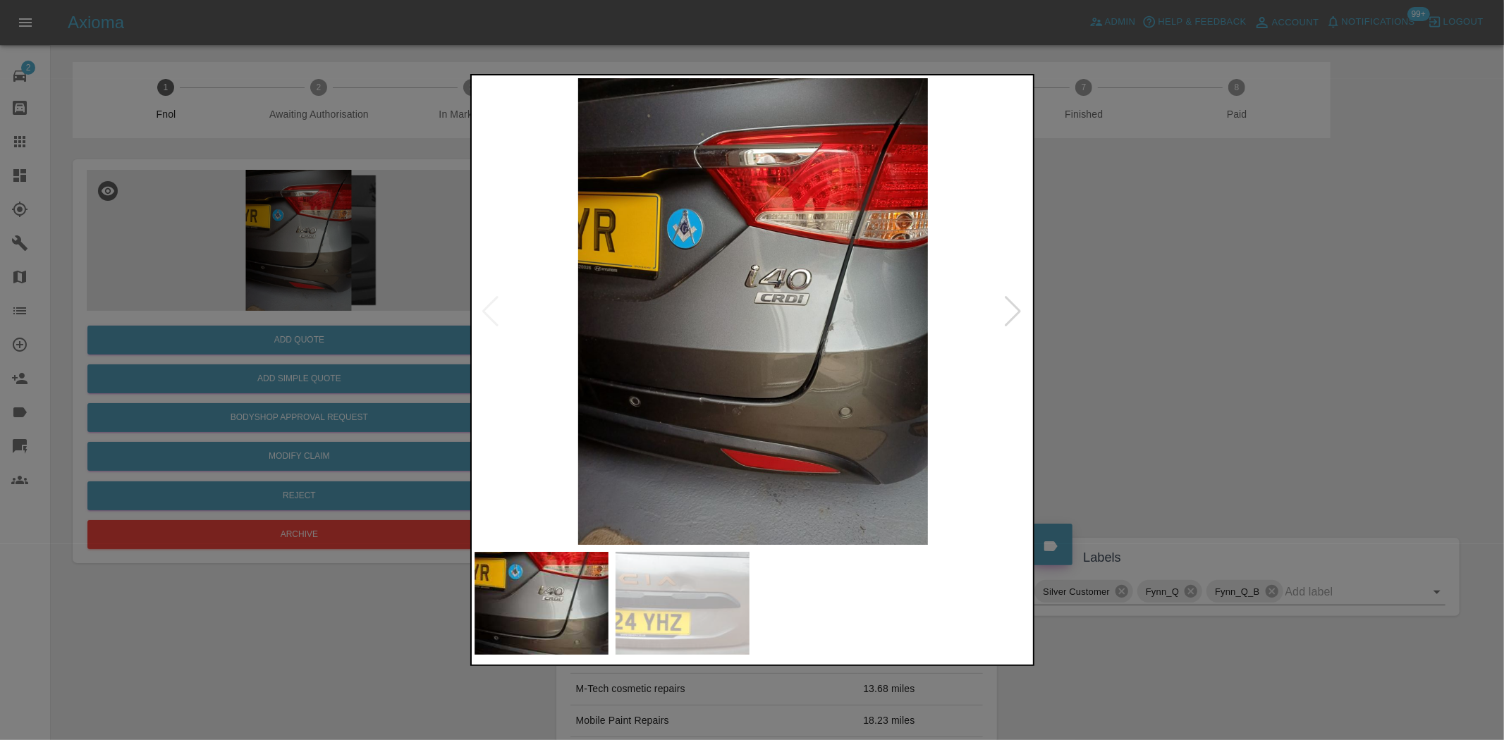
click at [527, 317] on img at bounding box center [753, 311] width 557 height 467
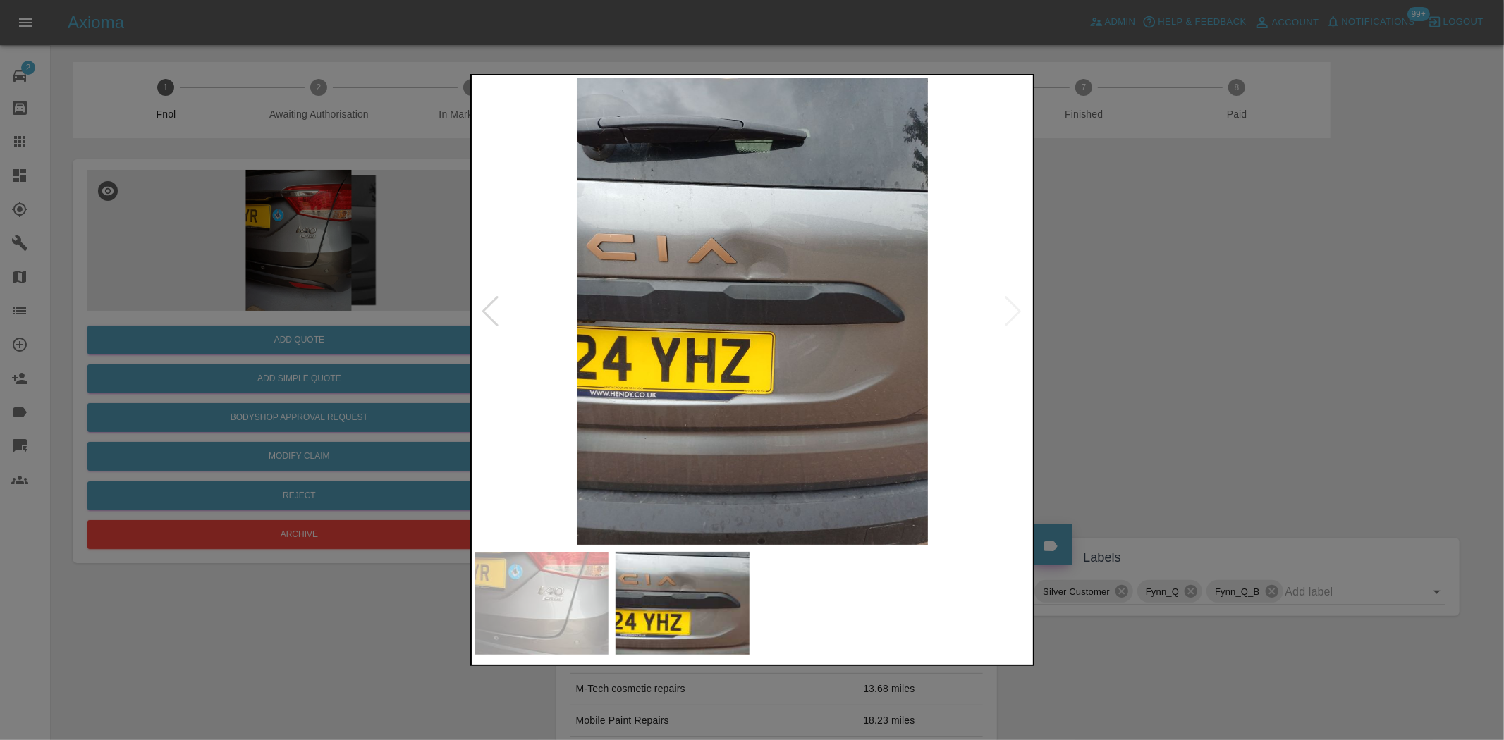
click at [709, 240] on img at bounding box center [753, 311] width 557 height 467
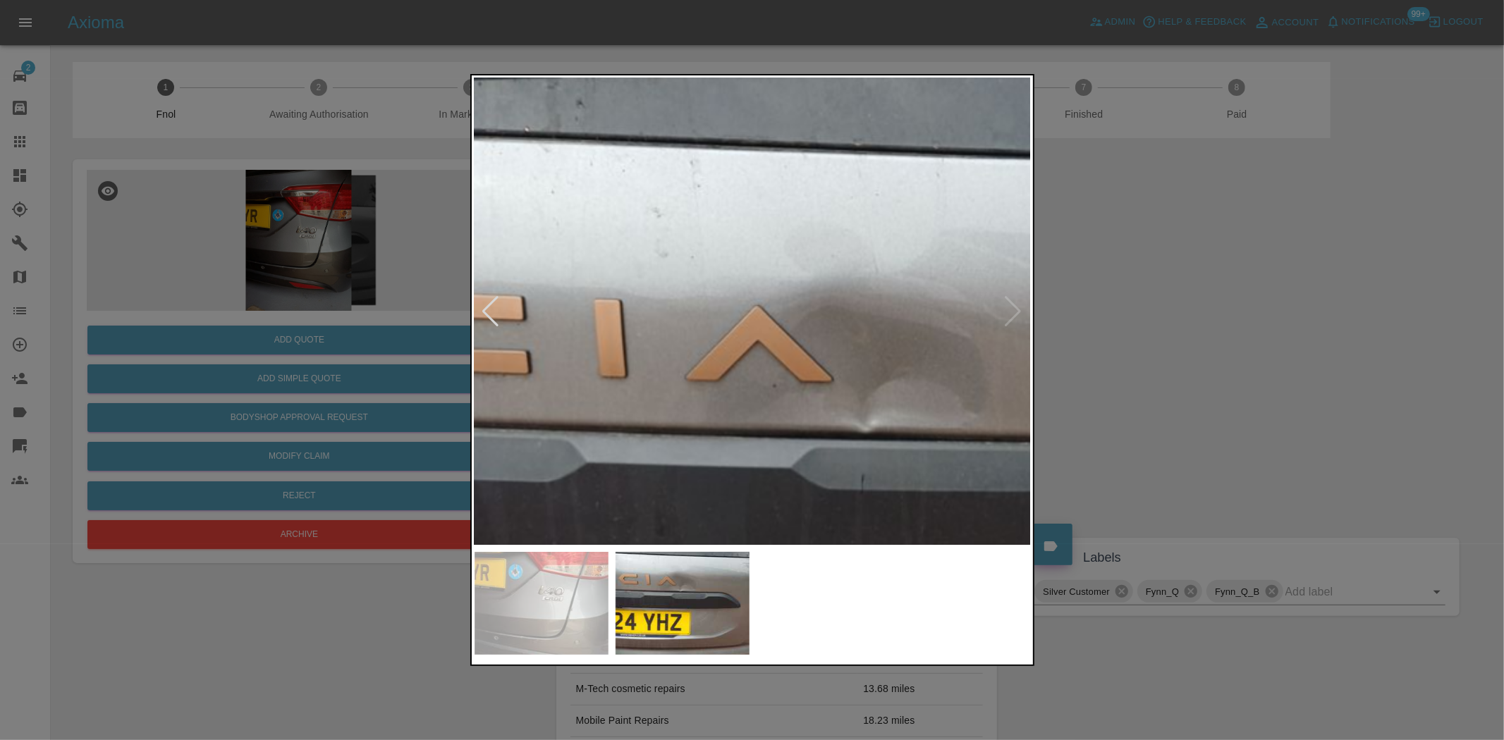
click at [723, 296] on img at bounding box center [879, 527] width 1671 height 1401
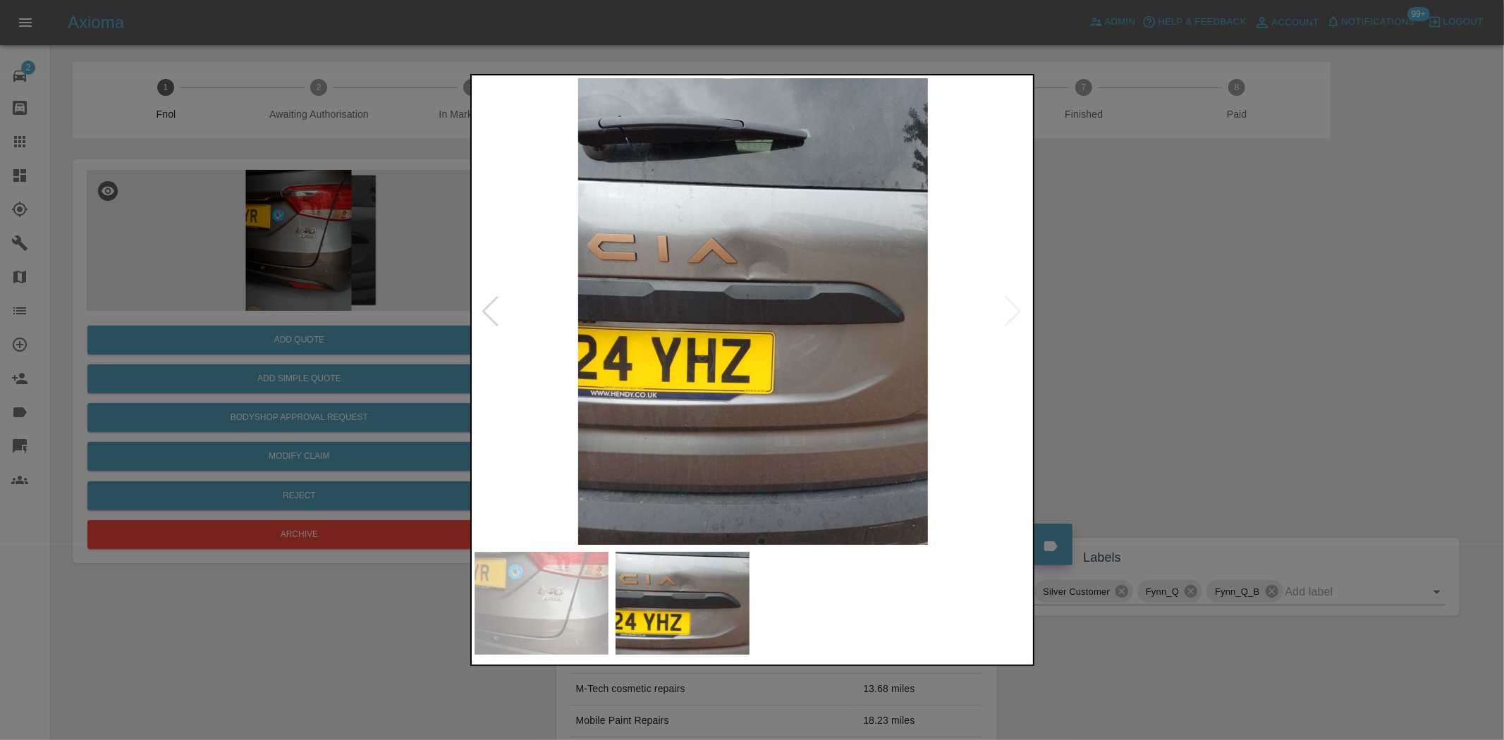
click at [298, 269] on div at bounding box center [752, 370] width 1504 height 740
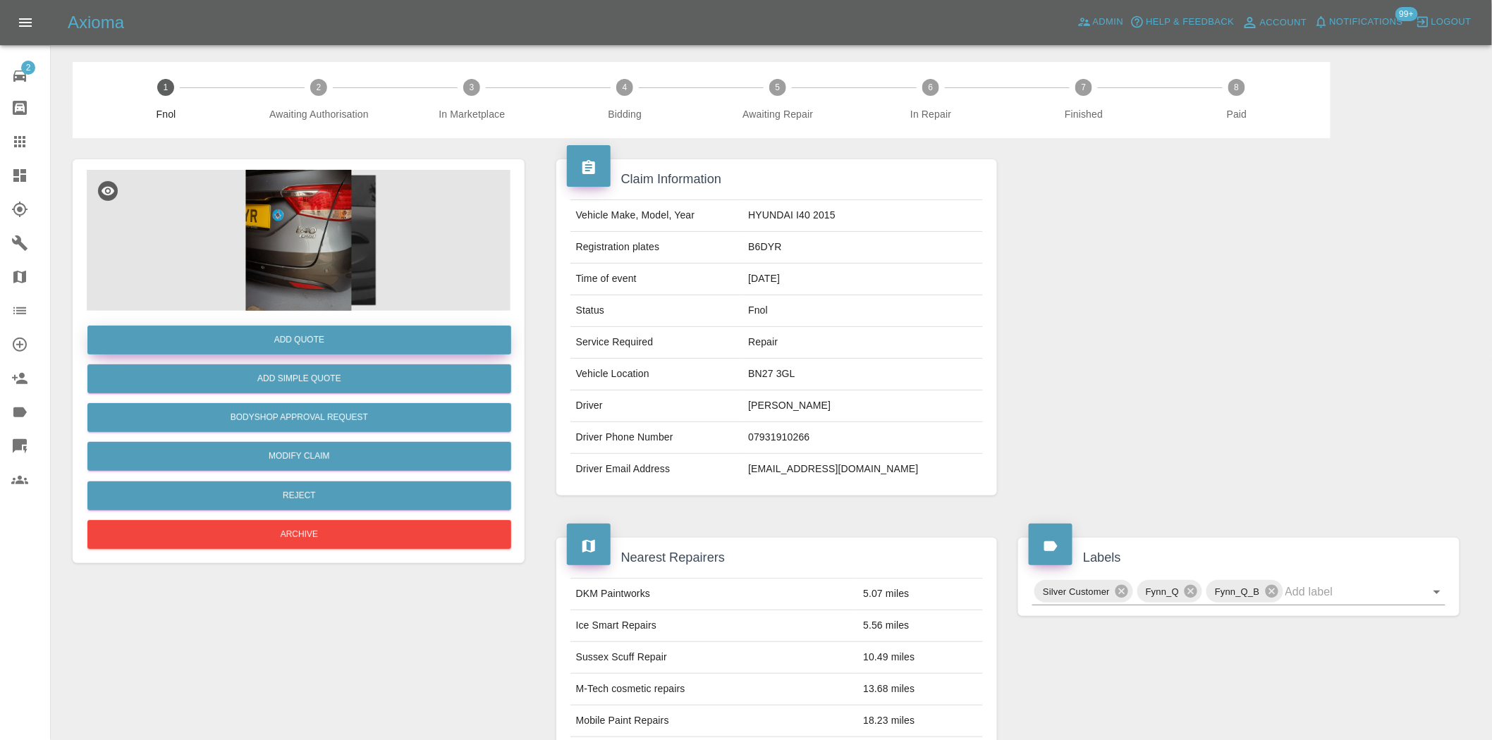
click at [309, 340] on button "Add Quote" at bounding box center [299, 340] width 424 height 29
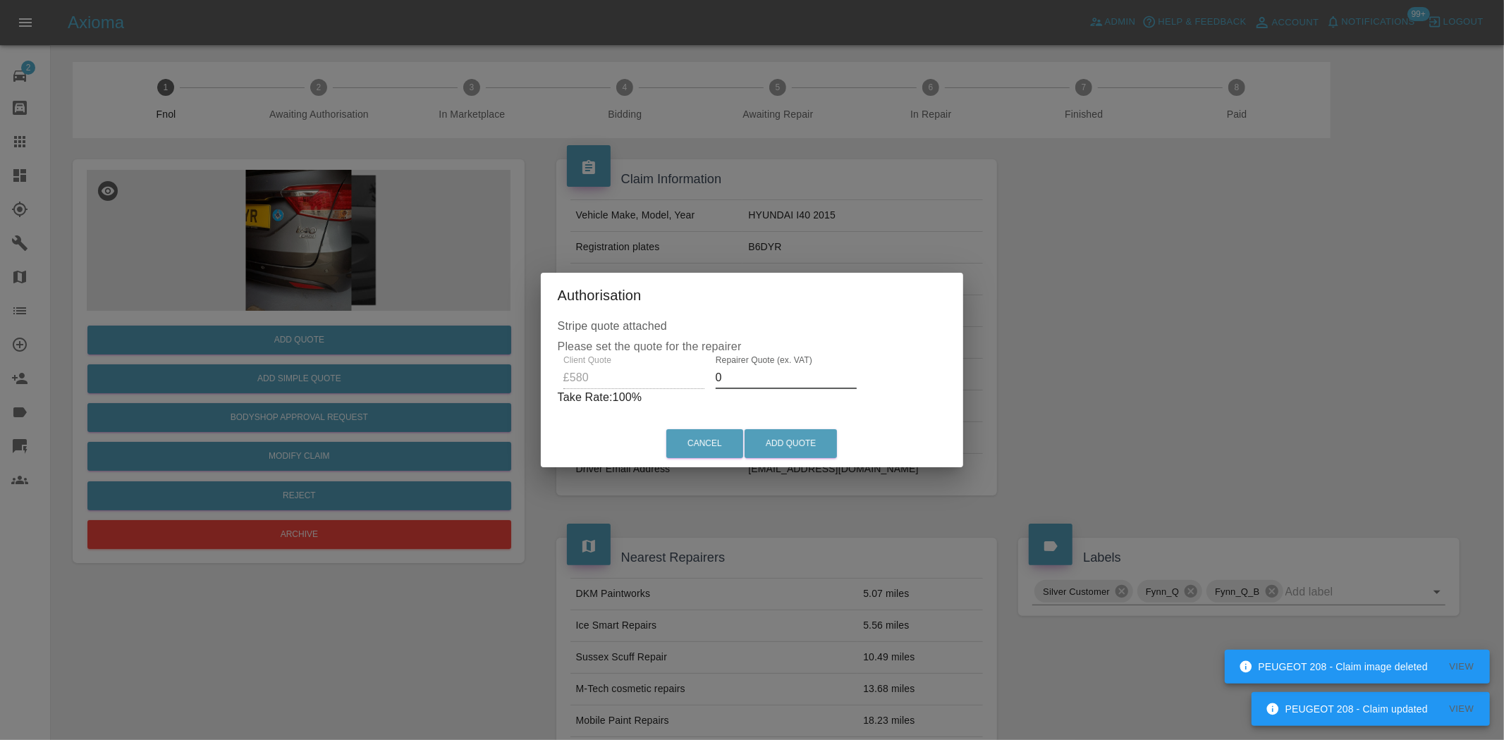
click at [666, 377] on div "Client Quote £580 Repairer Quote (ex. VAT) 0 Take Rate: 100 %" at bounding box center [752, 380] width 389 height 51
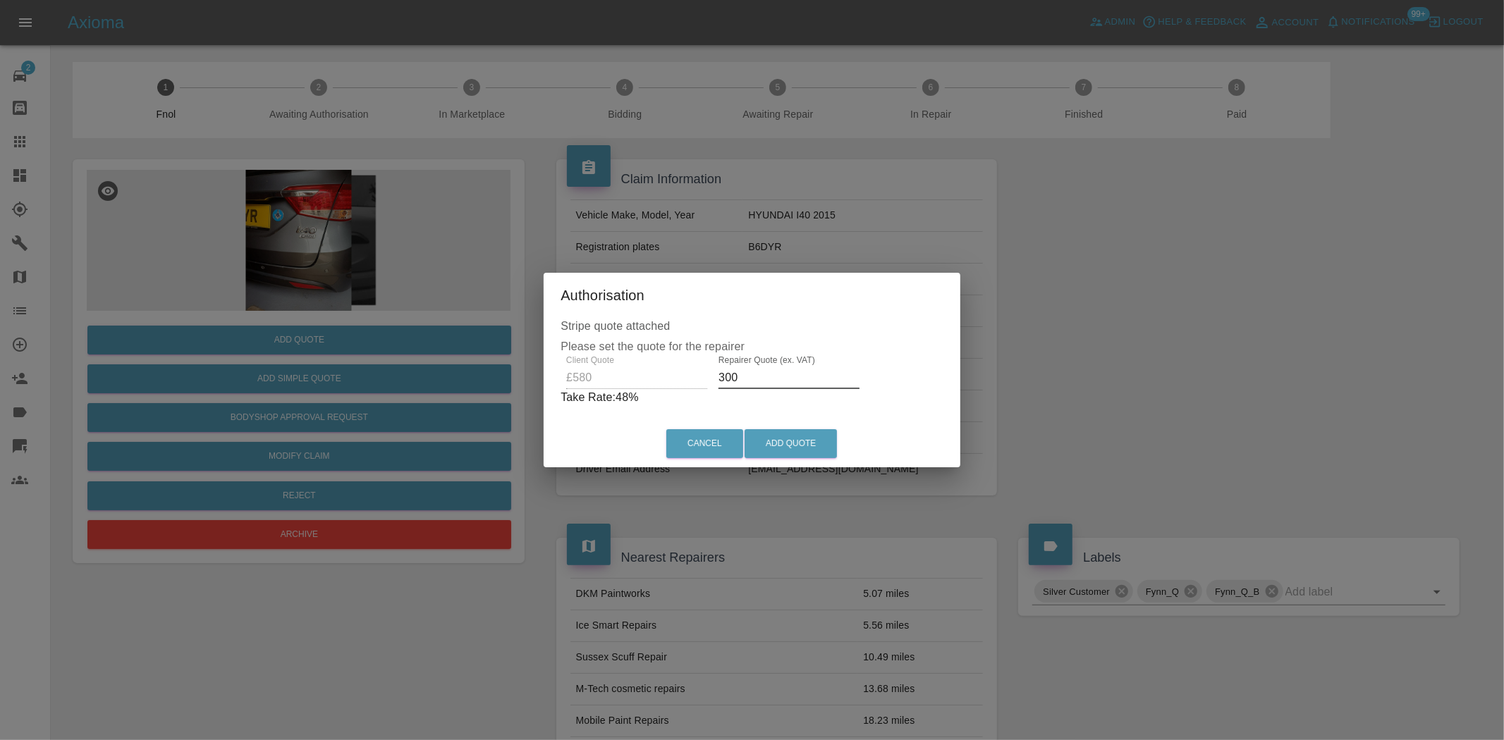
drag, startPoint x: 559, startPoint y: 372, endPoint x: 475, endPoint y: 355, distance: 85.6
click at [475, 355] on div "Authorisation Stripe quote attached Please set the quote for the repairer Clien…" at bounding box center [752, 370] width 1504 height 740
type input "320"
click at [785, 443] on button "Add Quote" at bounding box center [791, 443] width 92 height 29
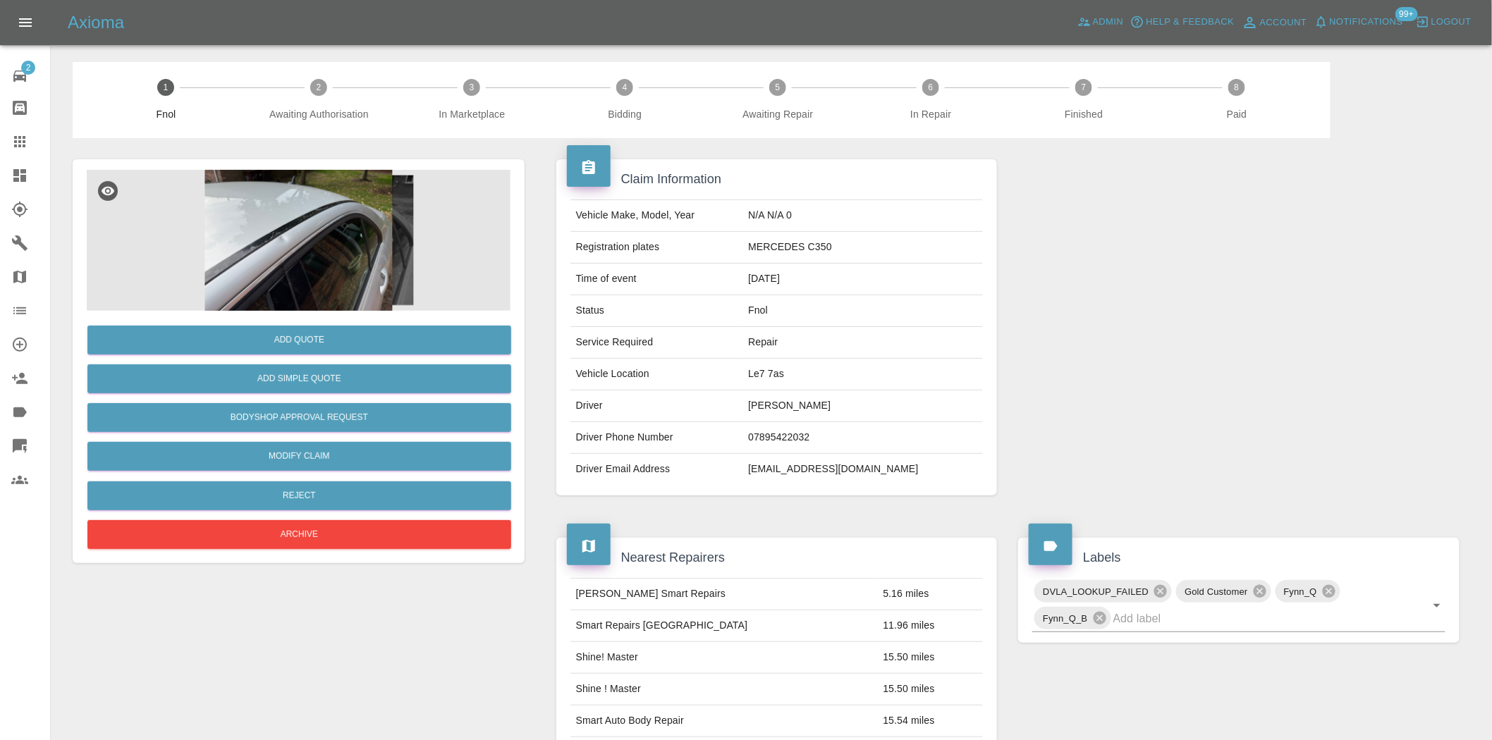
click at [318, 221] on img at bounding box center [299, 240] width 424 height 141
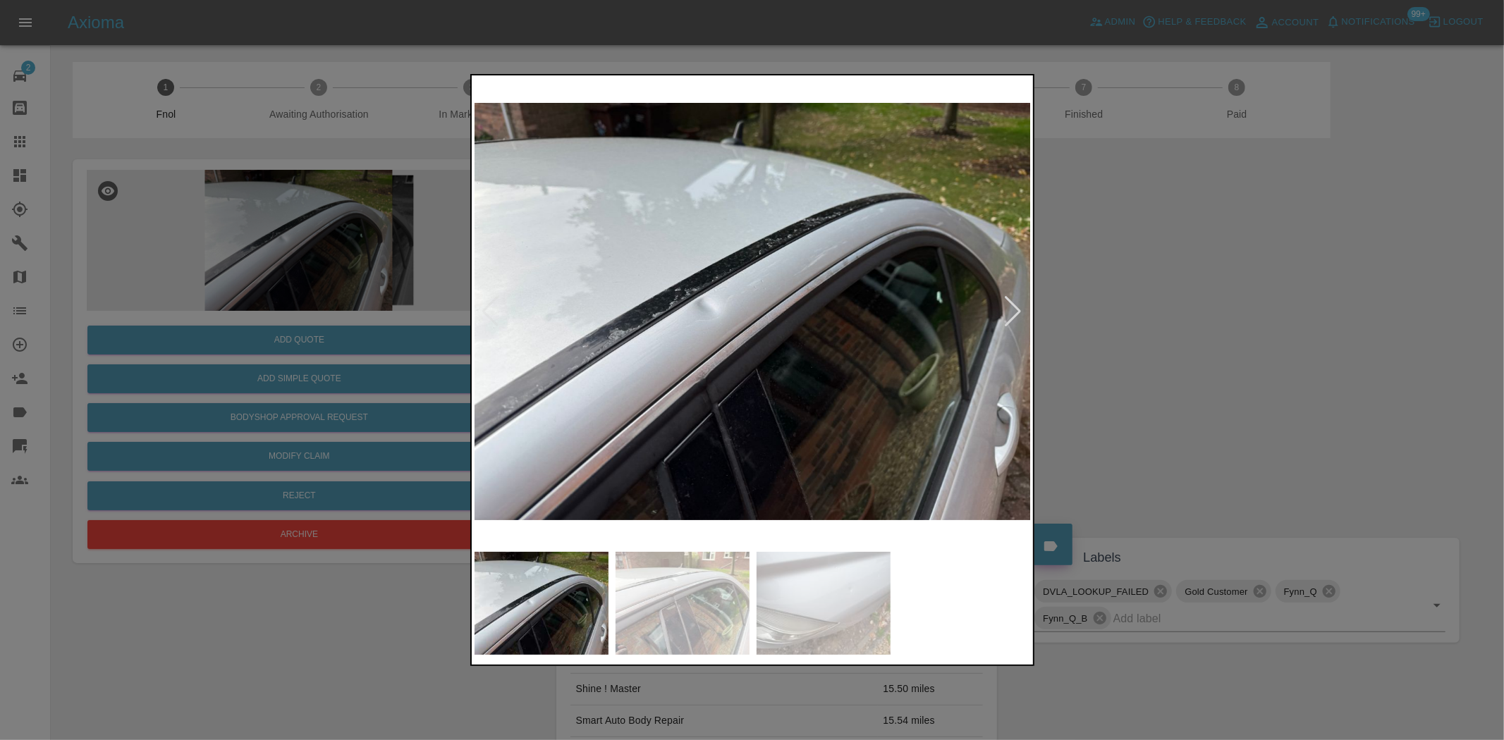
click at [702, 284] on img at bounding box center [753, 311] width 557 height 467
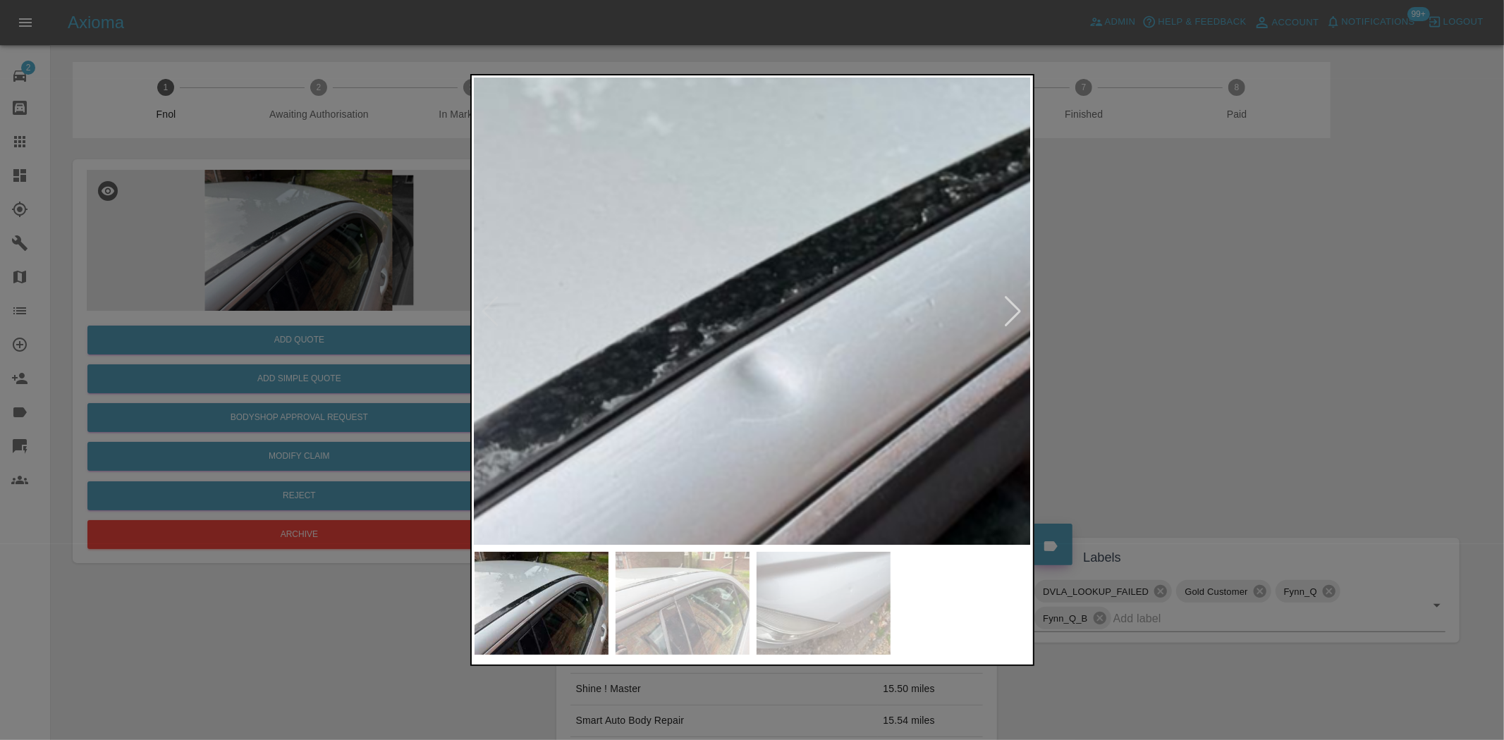
click at [706, 367] on img at bounding box center [903, 393] width 1671 height 1401
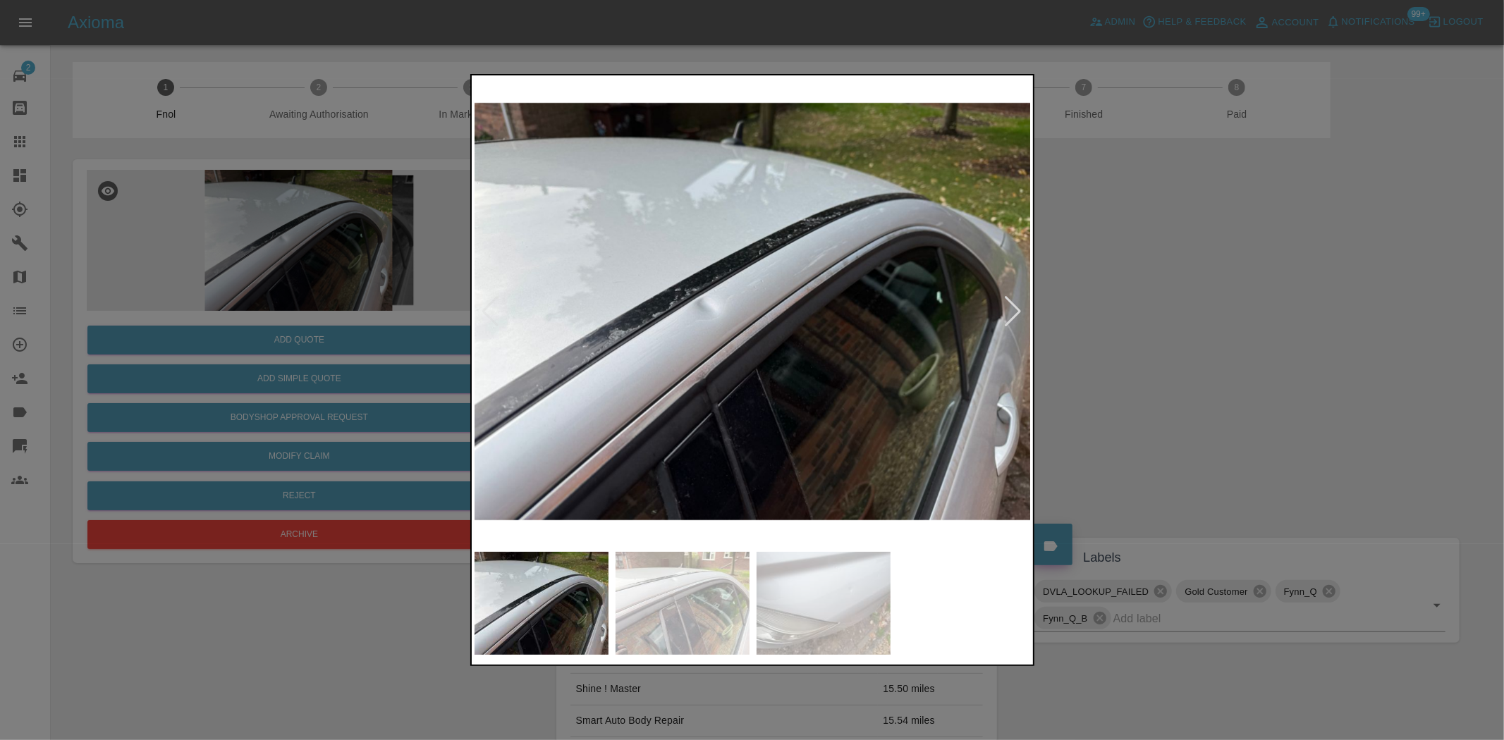
click at [424, 358] on div at bounding box center [752, 370] width 1504 height 740
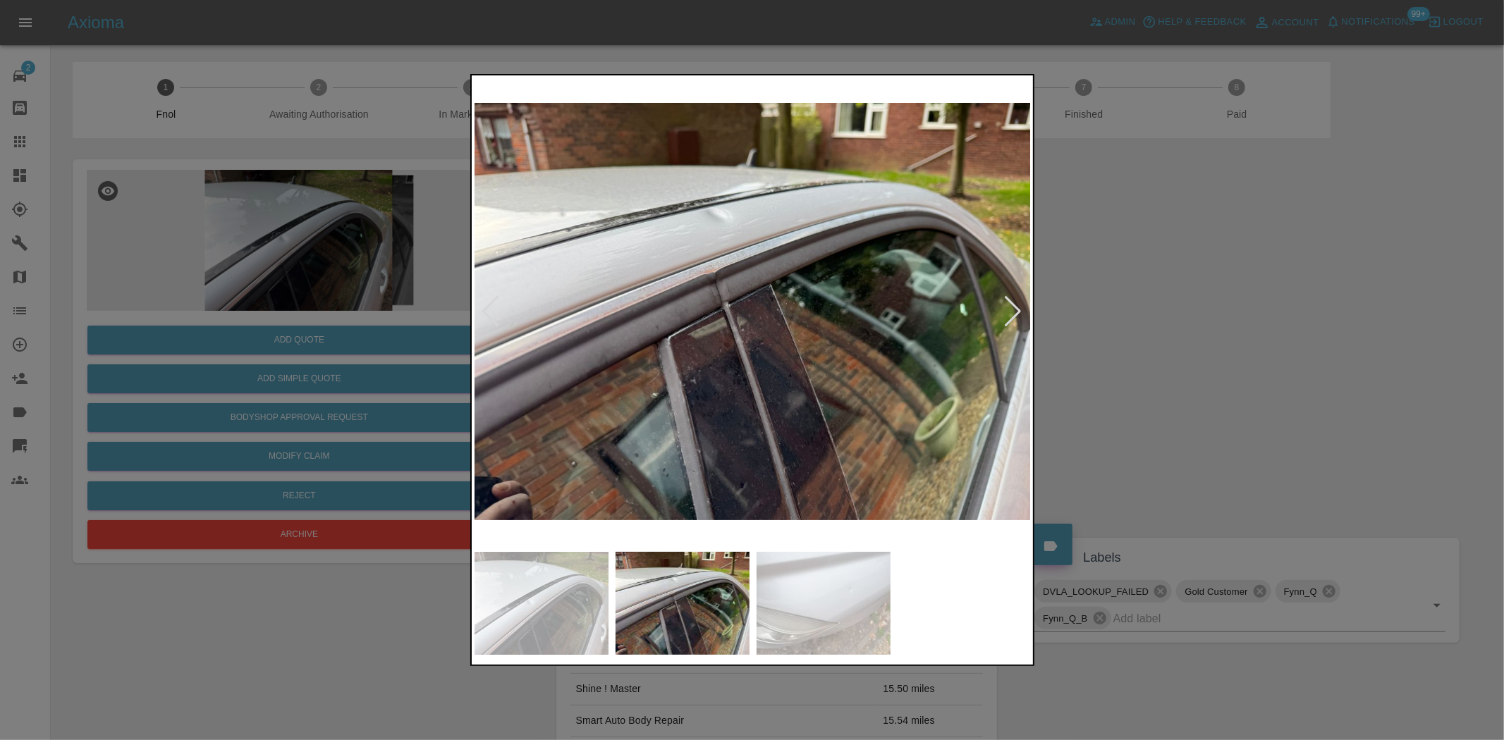
click at [264, 311] on div at bounding box center [752, 370] width 1504 height 740
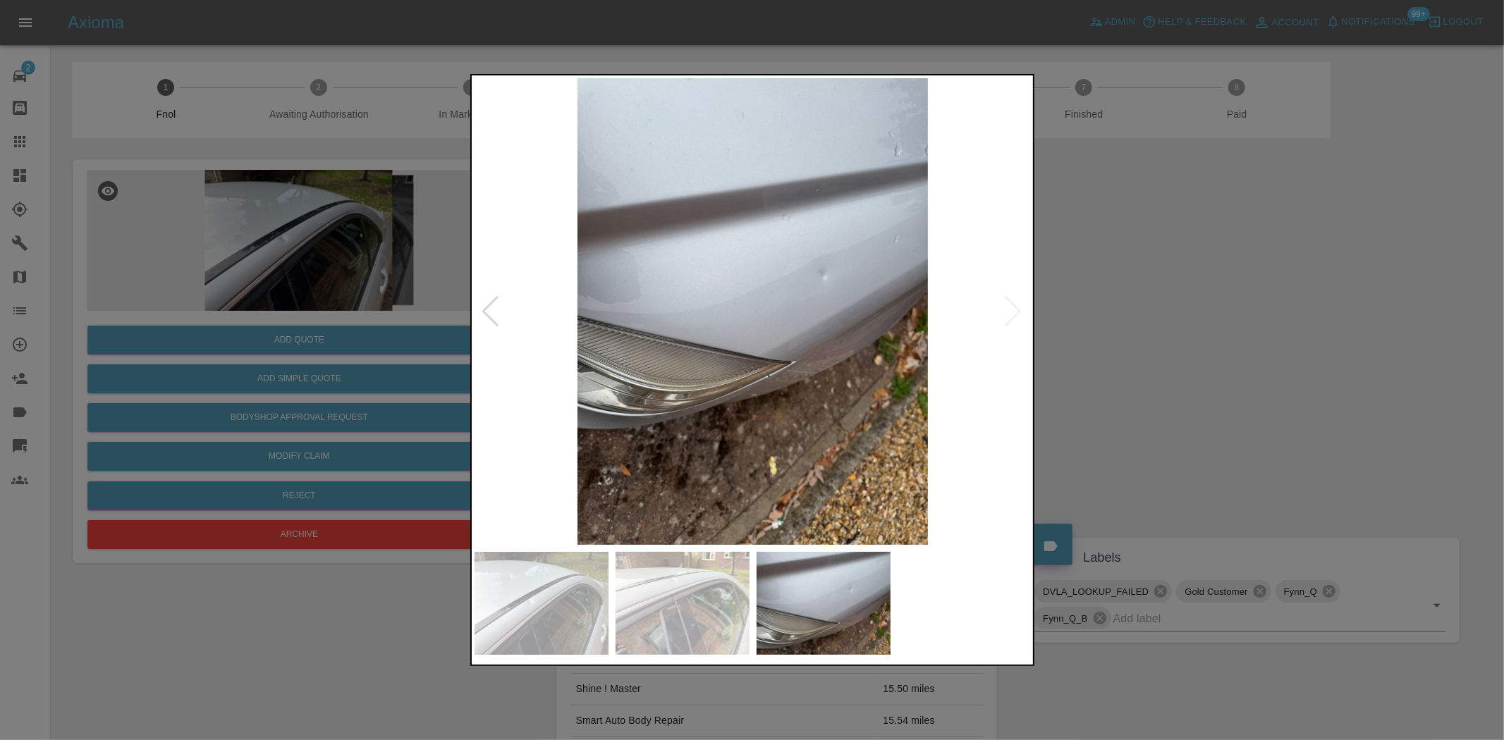
click at [832, 334] on img at bounding box center [753, 311] width 557 height 467
click at [833, 334] on img at bounding box center [753, 311] width 557 height 467
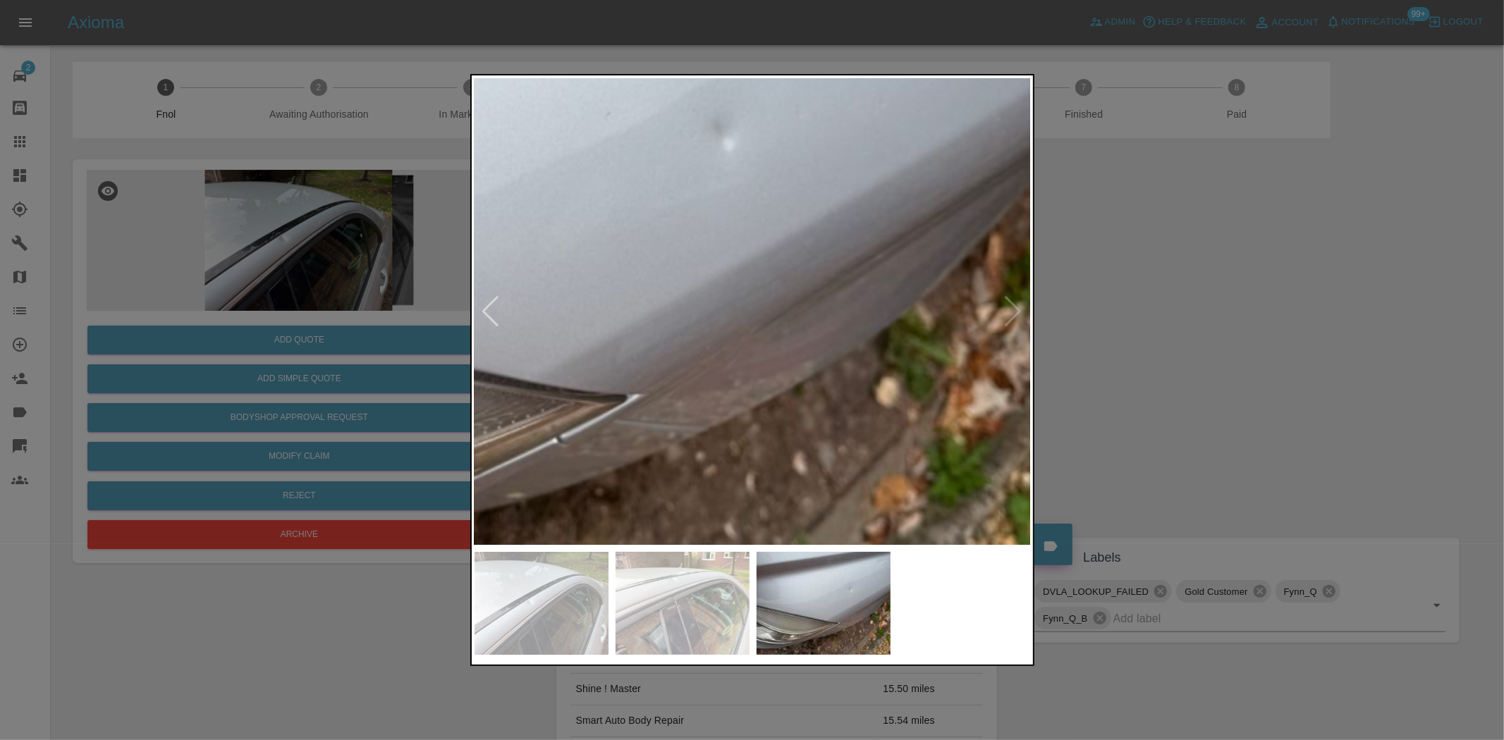
click at [836, 328] on img at bounding box center [510, 245] width 1671 height 1401
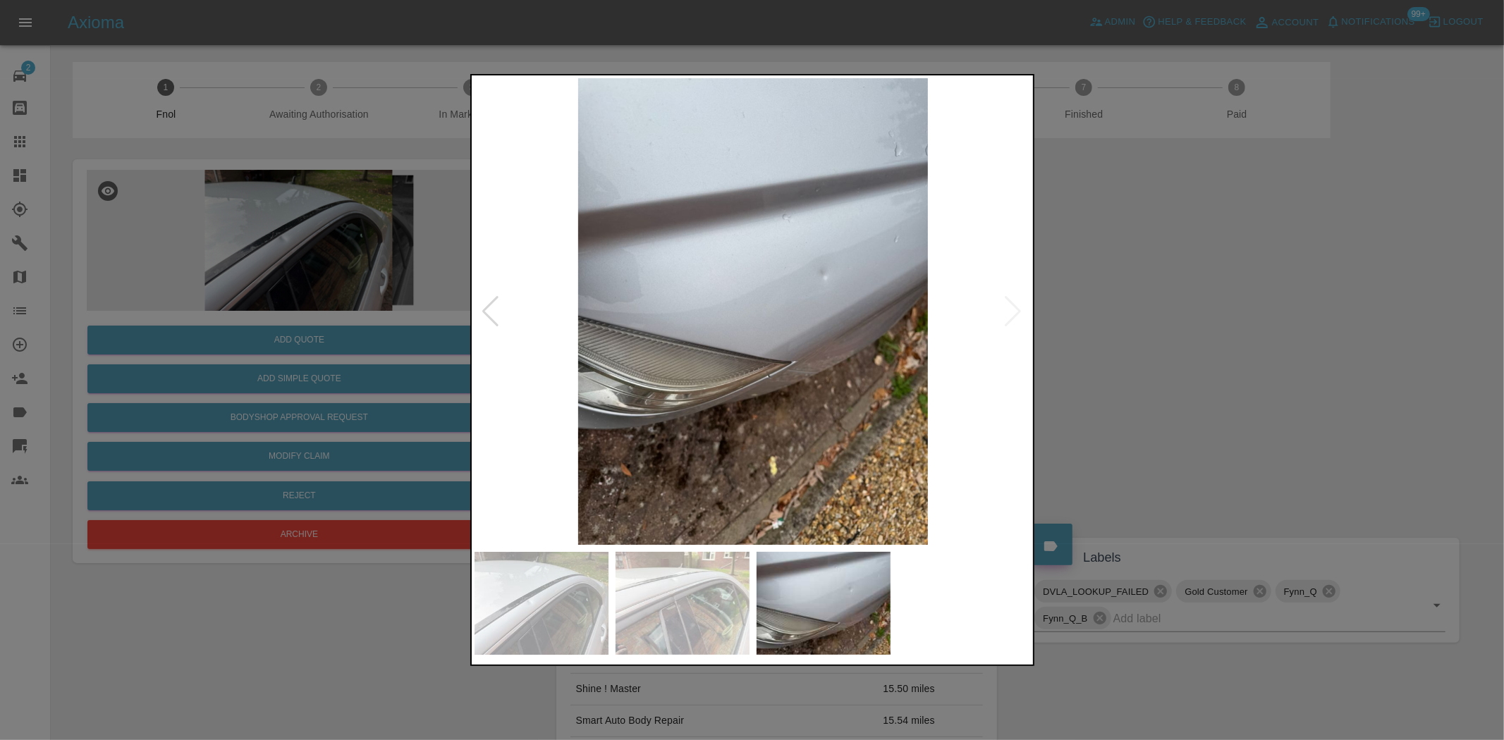
click at [525, 334] on img at bounding box center [753, 311] width 557 height 467
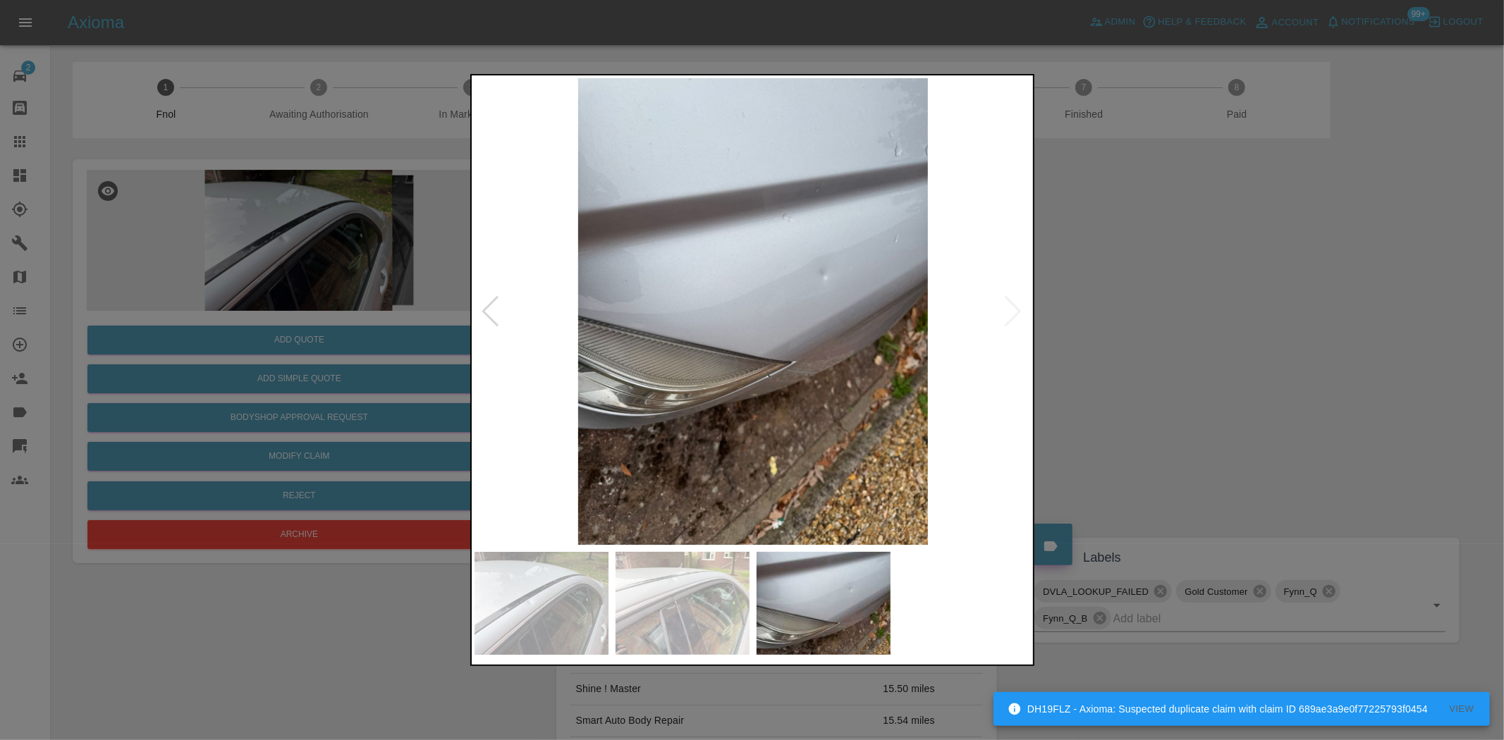
click at [463, 339] on div at bounding box center [752, 370] width 1504 height 740
click at [640, 374] on img at bounding box center [753, 311] width 557 height 467
click at [410, 341] on div at bounding box center [752, 370] width 1504 height 740
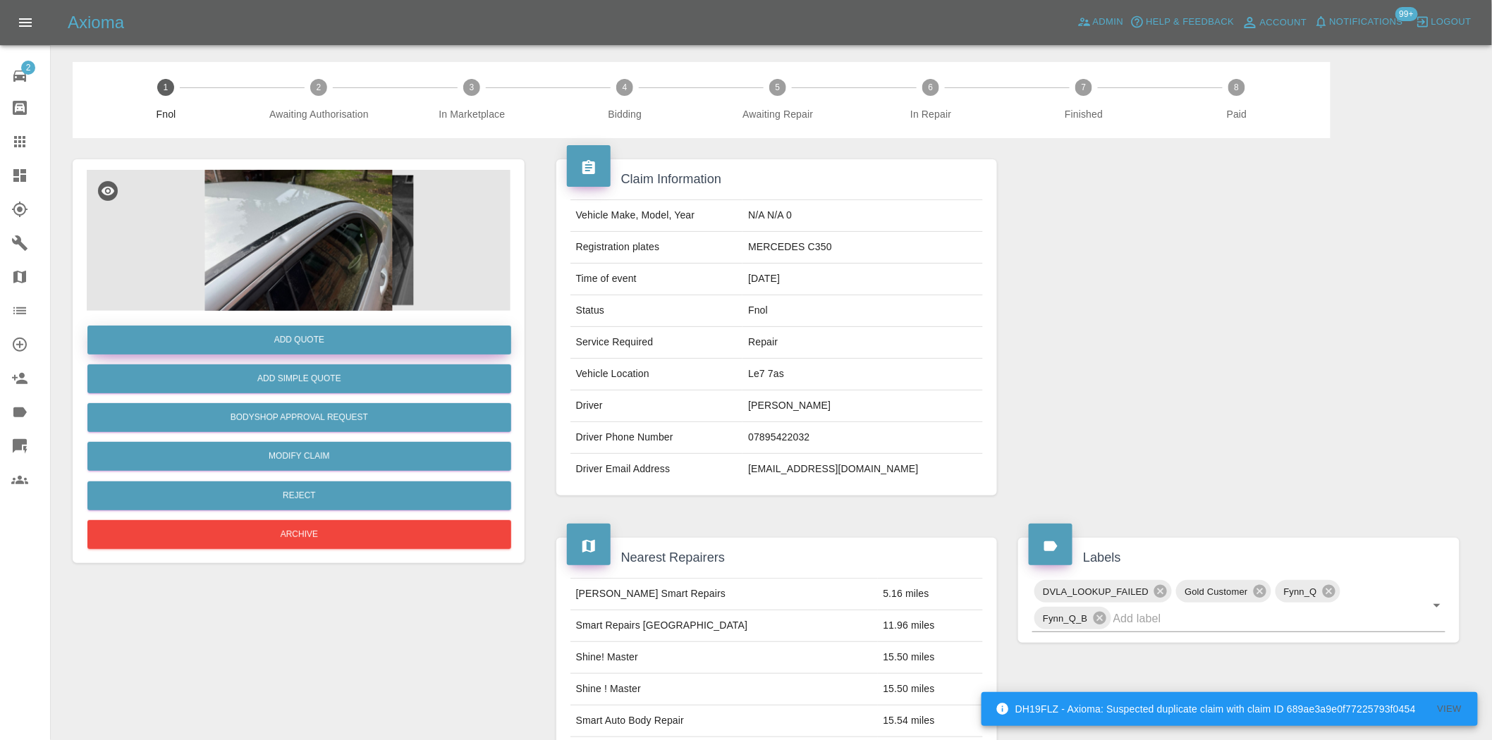
click at [410, 341] on button "Add Quote" at bounding box center [299, 340] width 424 height 29
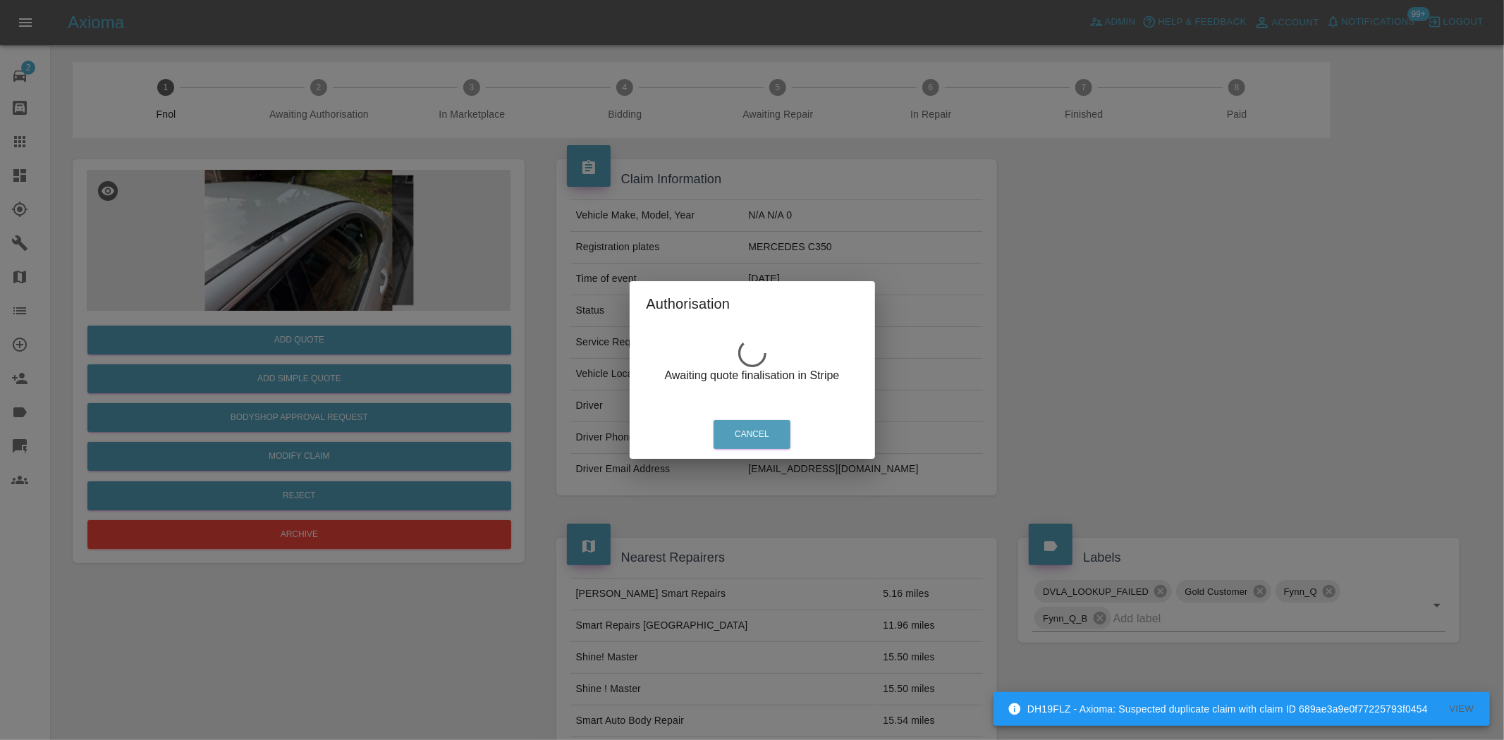
click at [296, 259] on div "Authorisation Awaiting quote finalisation in Stripe Cancel" at bounding box center [752, 370] width 1504 height 740
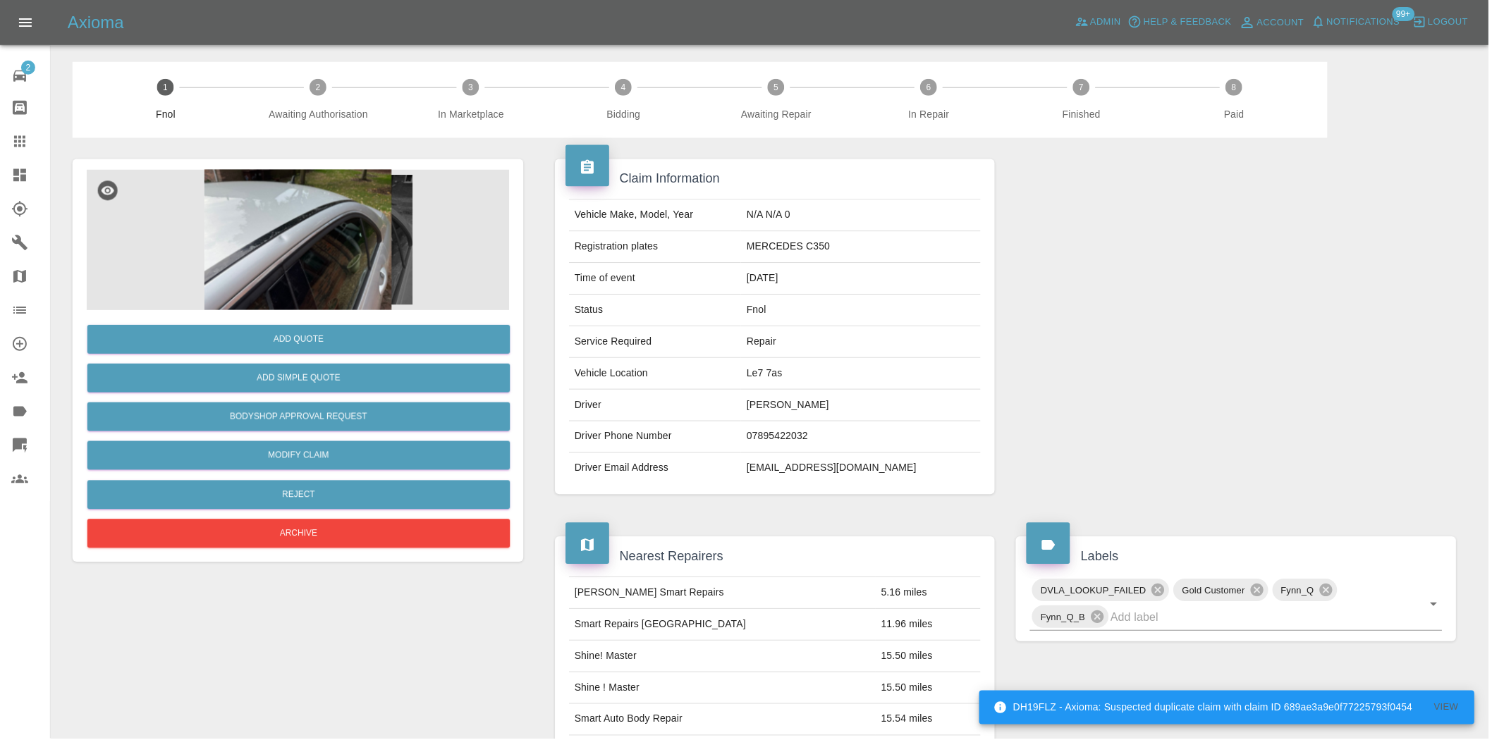
click at [313, 248] on img at bounding box center [299, 240] width 424 height 141
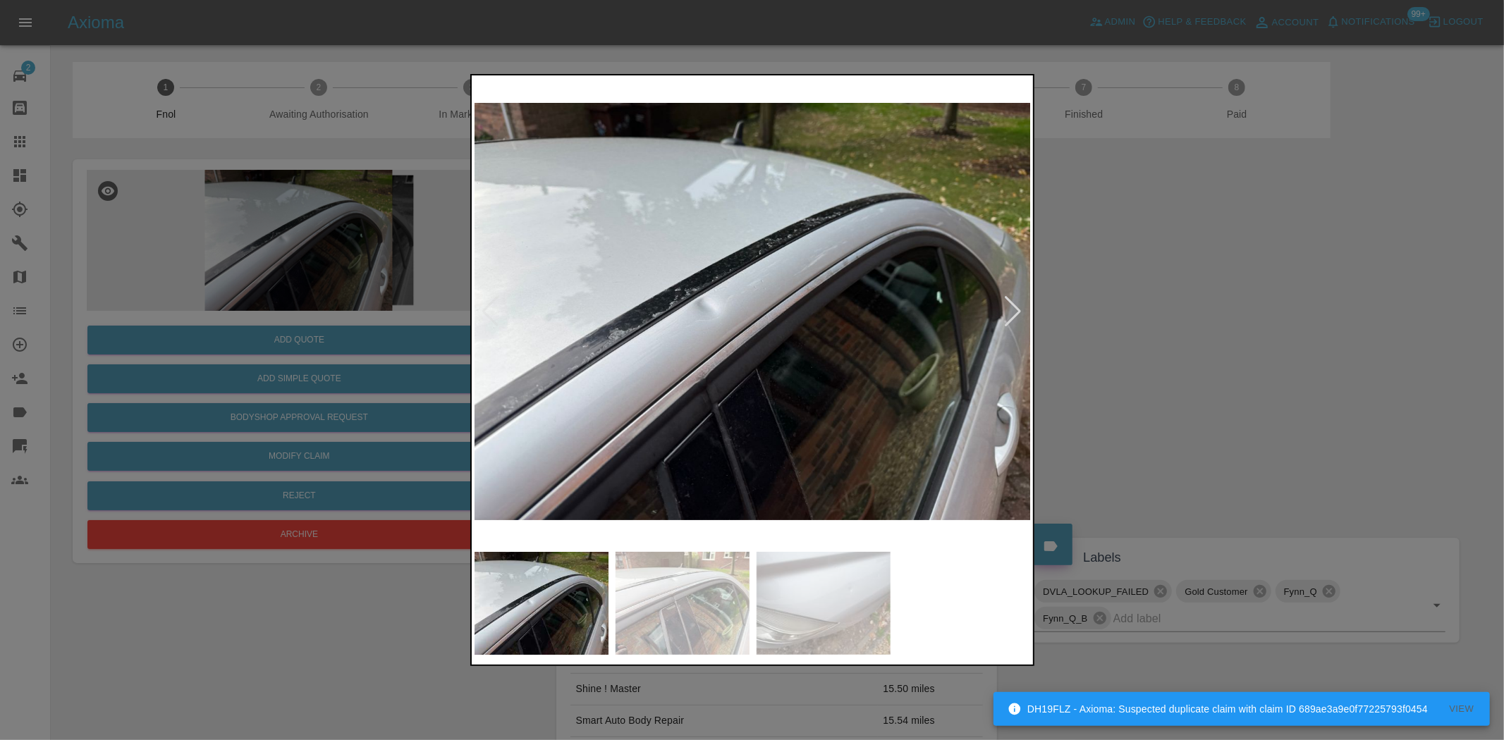
click at [717, 308] on img at bounding box center [753, 311] width 557 height 467
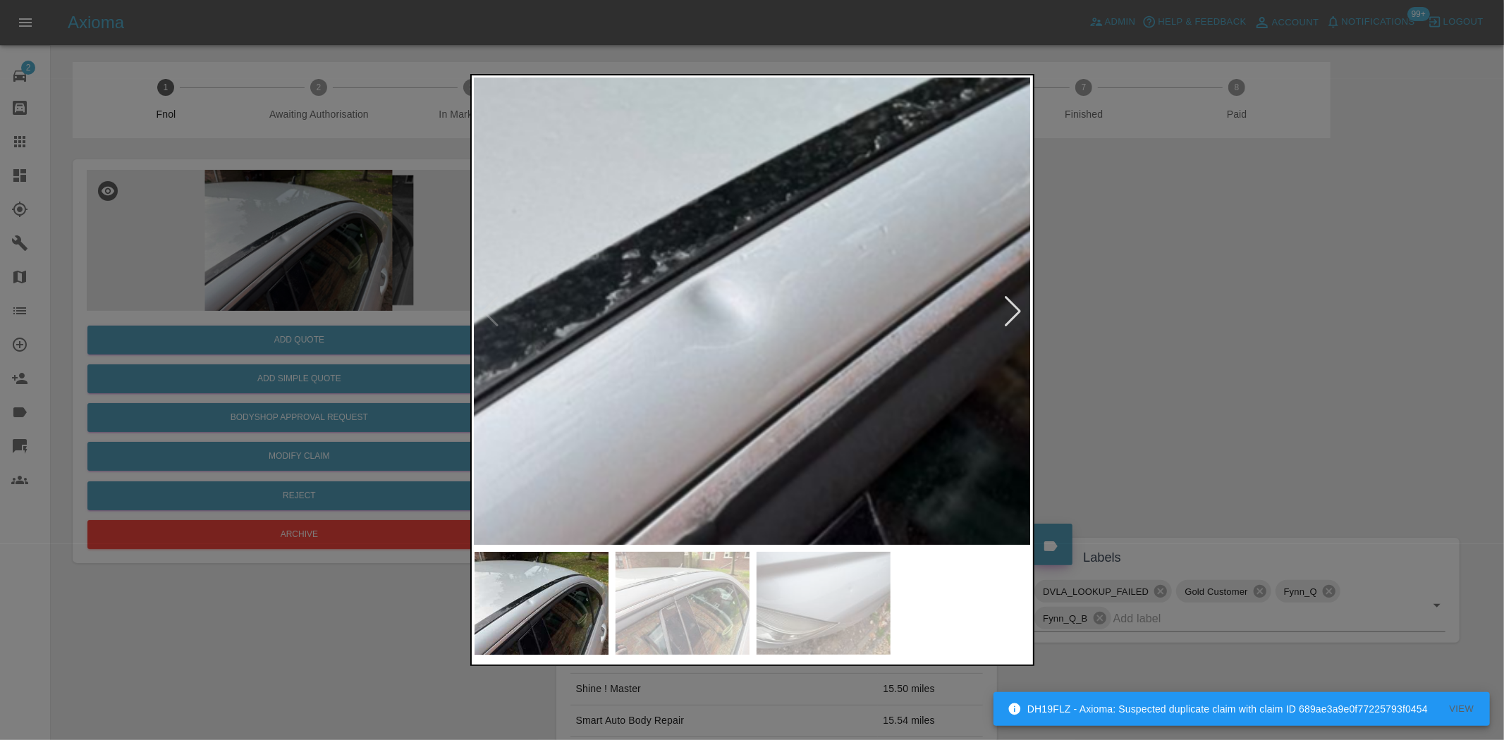
click at [750, 317] on img at bounding box center [855, 321] width 1671 height 1401
click at [802, 287] on img at bounding box center [855, 321] width 1671 height 1401
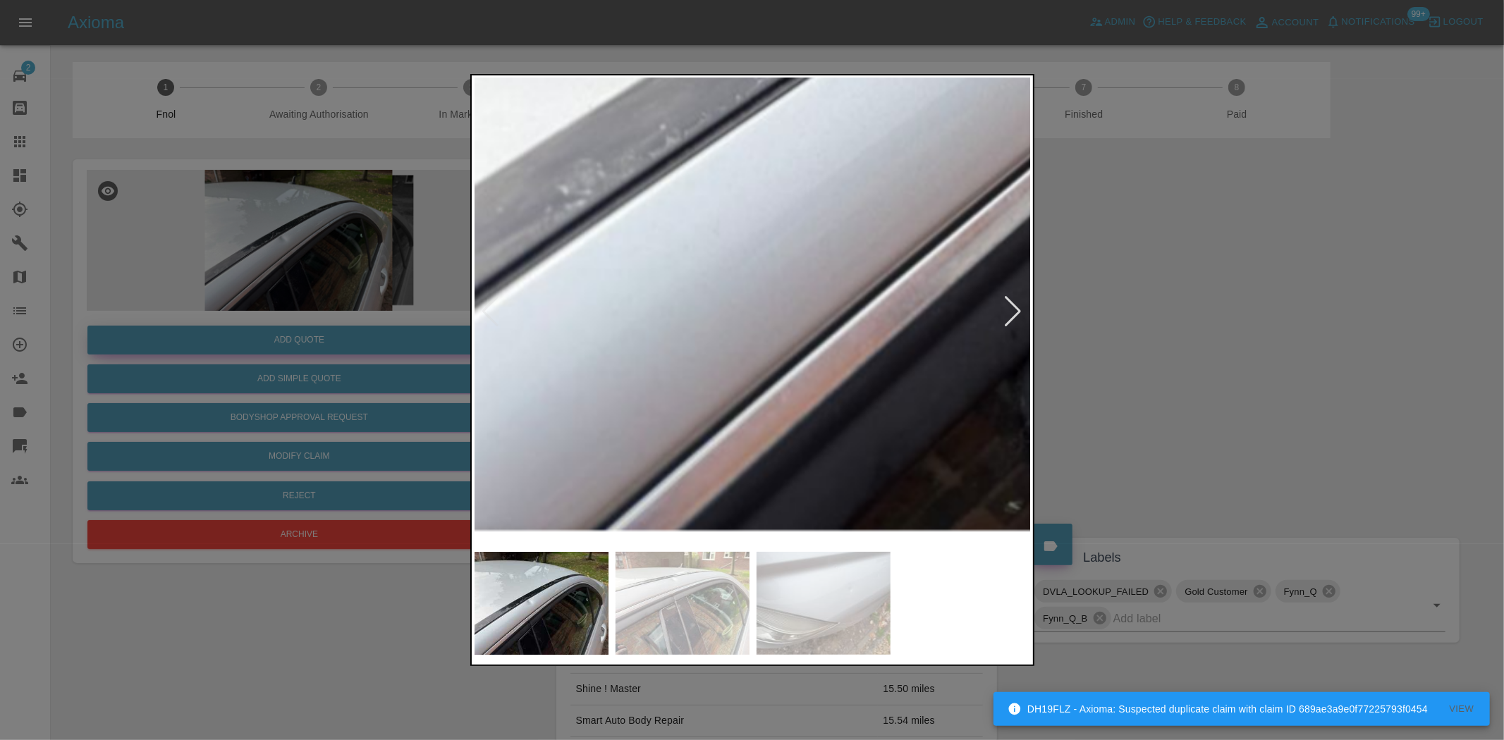
drag, startPoint x: 283, startPoint y: 271, endPoint x: 310, endPoint y: 346, distance: 79.4
click at [283, 273] on div at bounding box center [752, 370] width 1504 height 740
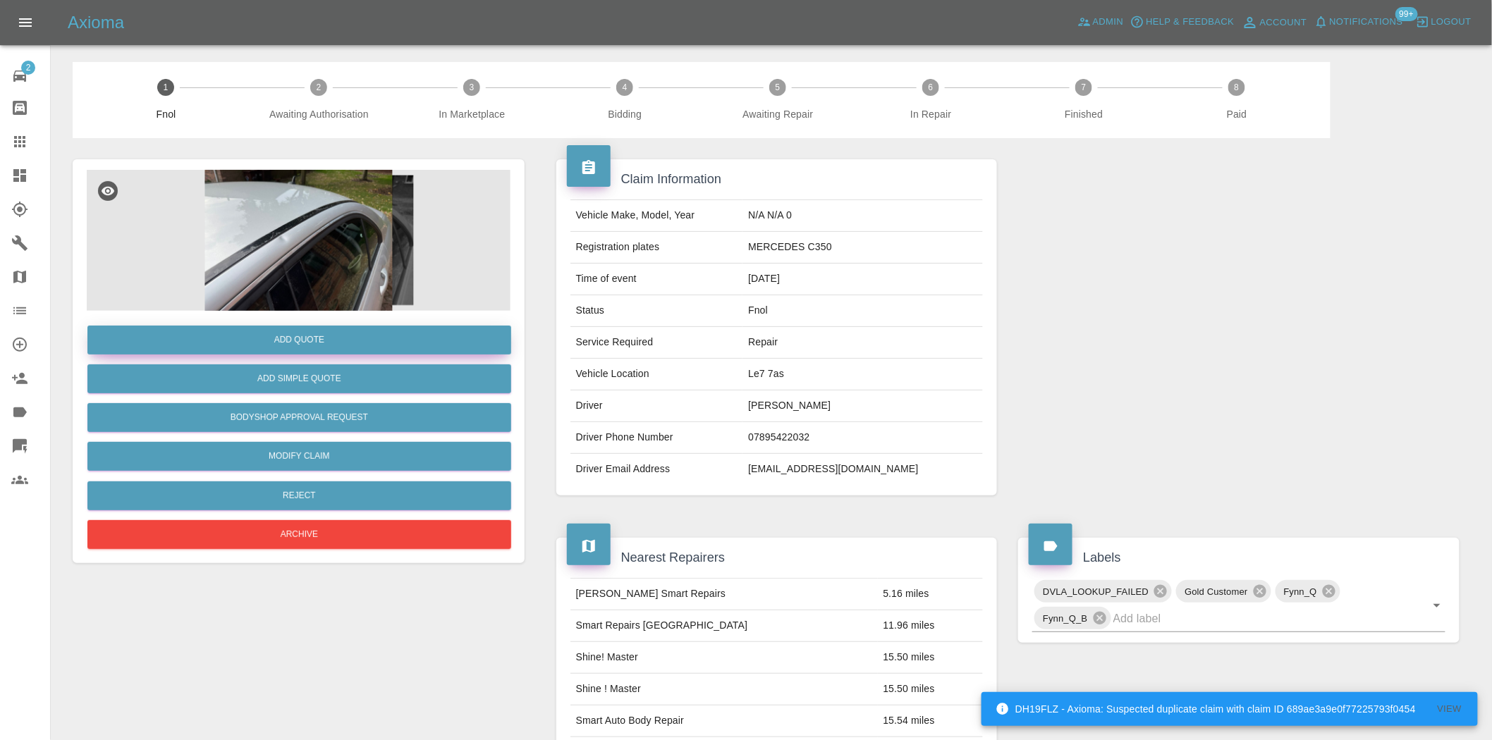
click at [313, 353] on button "Add Quote" at bounding box center [299, 340] width 424 height 29
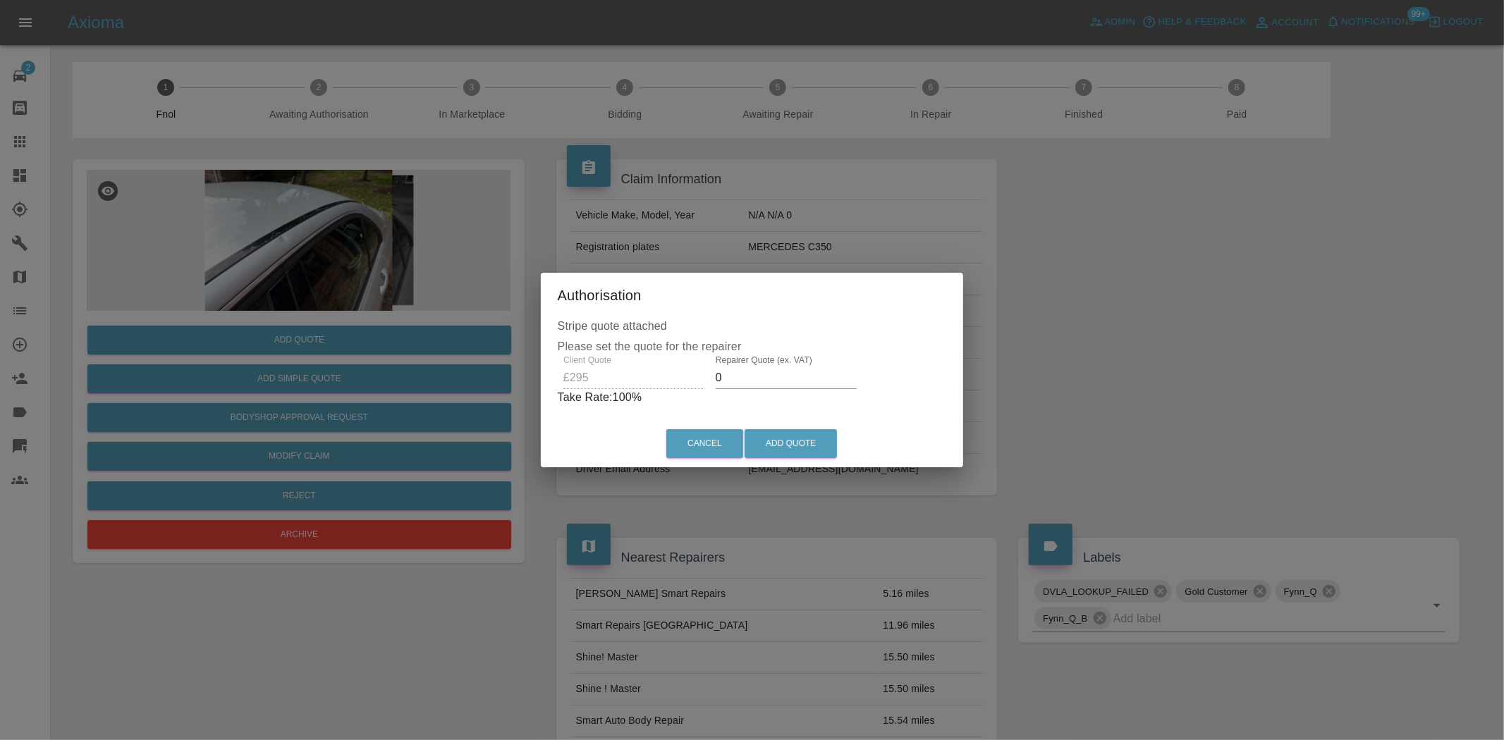
click at [647, 374] on div "Client Quote £295 Repairer Quote (ex. VAT) 0 Take Rate: 100 %" at bounding box center [752, 380] width 389 height 51
drag, startPoint x: 755, startPoint y: 383, endPoint x: 381, endPoint y: 386, distance: 374.4
click at [393, 382] on div "Authorisation Stripe quote attached Please set the quote for the repairer Clien…" at bounding box center [752, 370] width 1504 height 740
type input "180"
click at [804, 448] on button "Add Quote" at bounding box center [791, 443] width 92 height 29
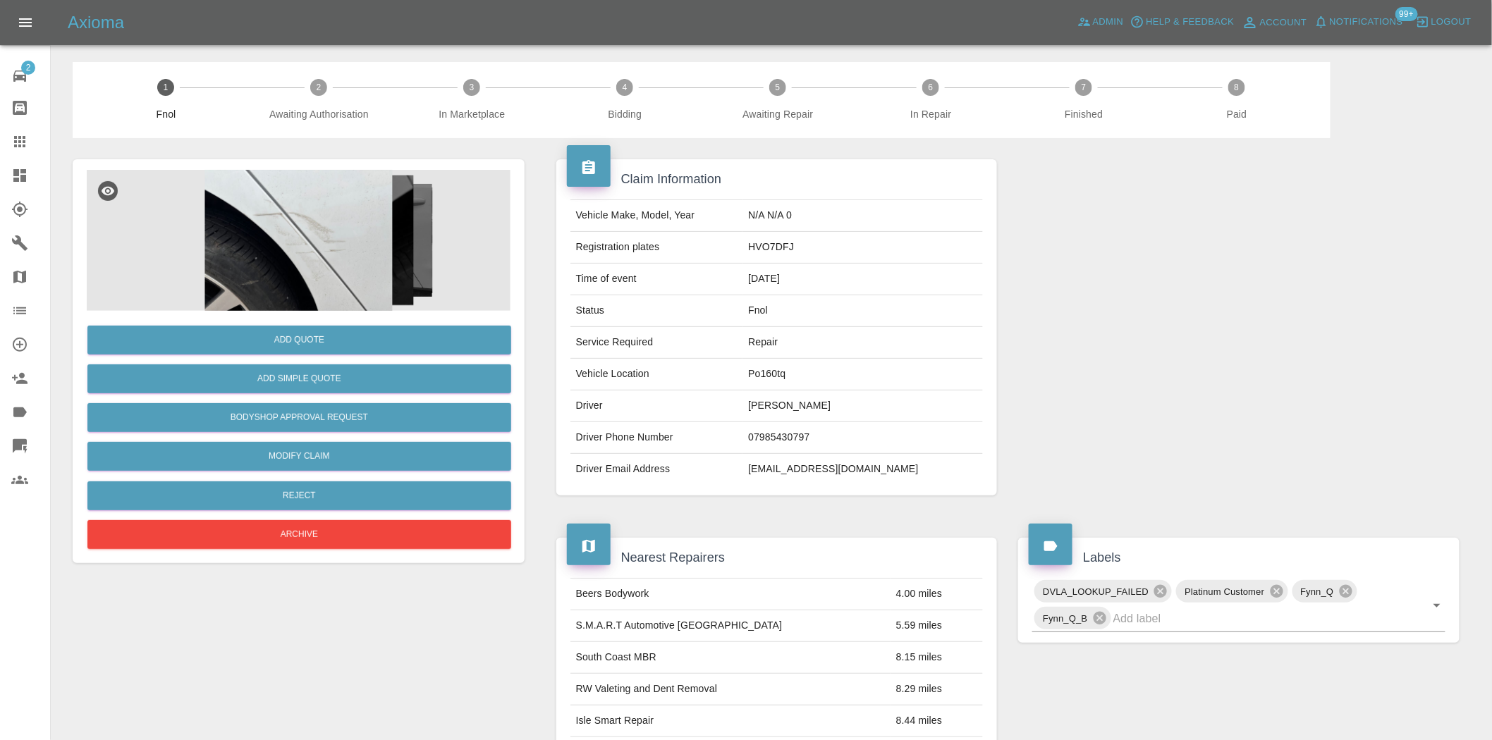
click at [332, 240] on img at bounding box center [299, 240] width 424 height 141
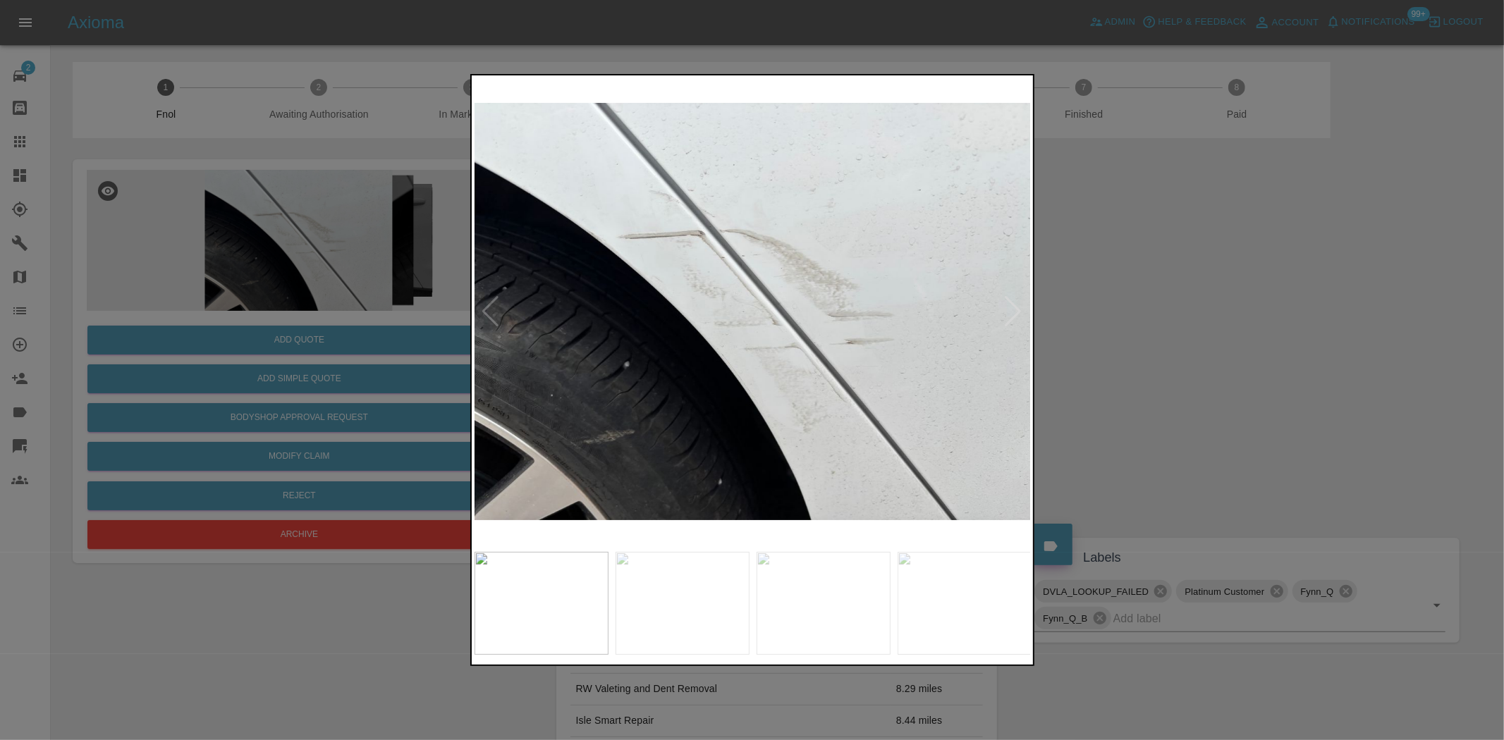
click at [555, 335] on img at bounding box center [753, 311] width 557 height 467
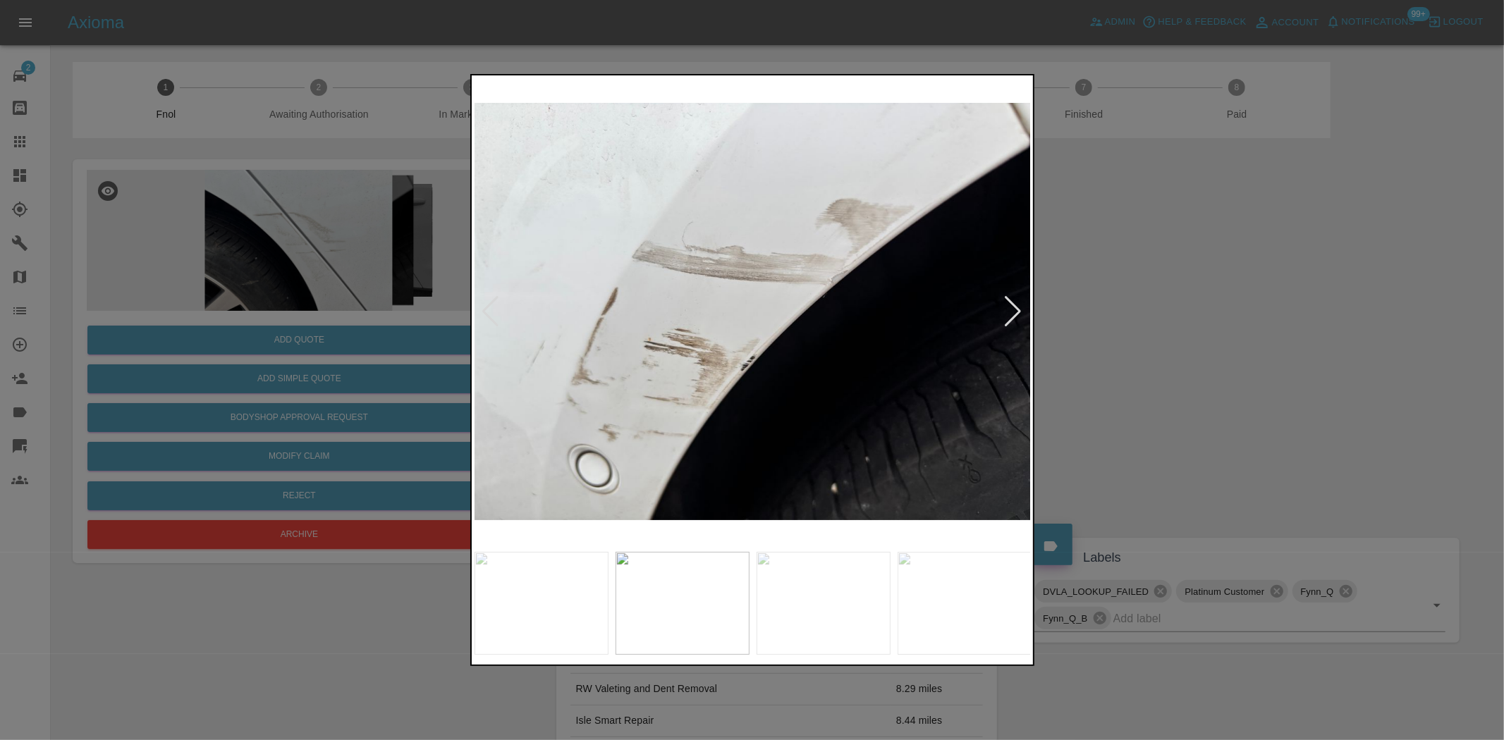
click at [478, 356] on img at bounding box center [753, 311] width 557 height 467
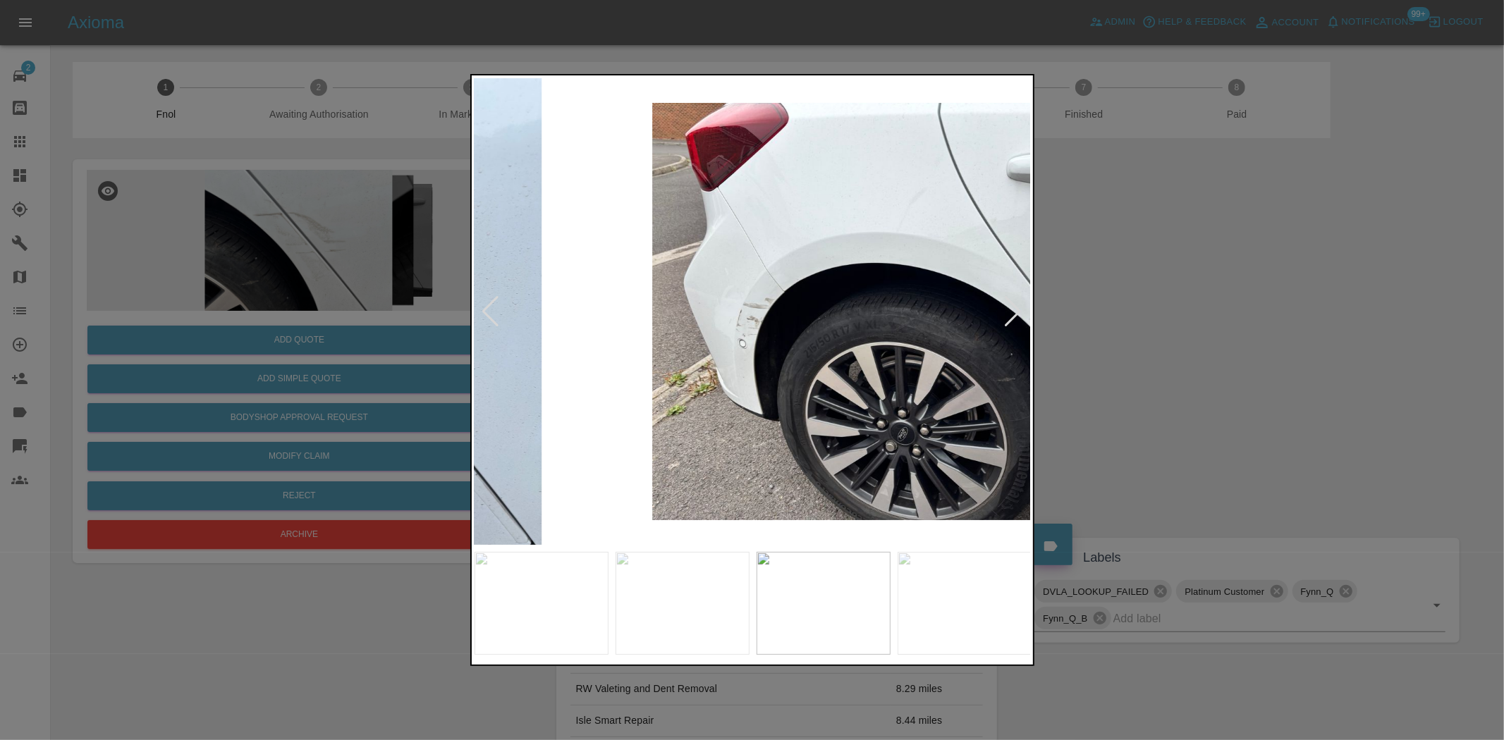
click at [340, 379] on div at bounding box center [752, 370] width 1504 height 740
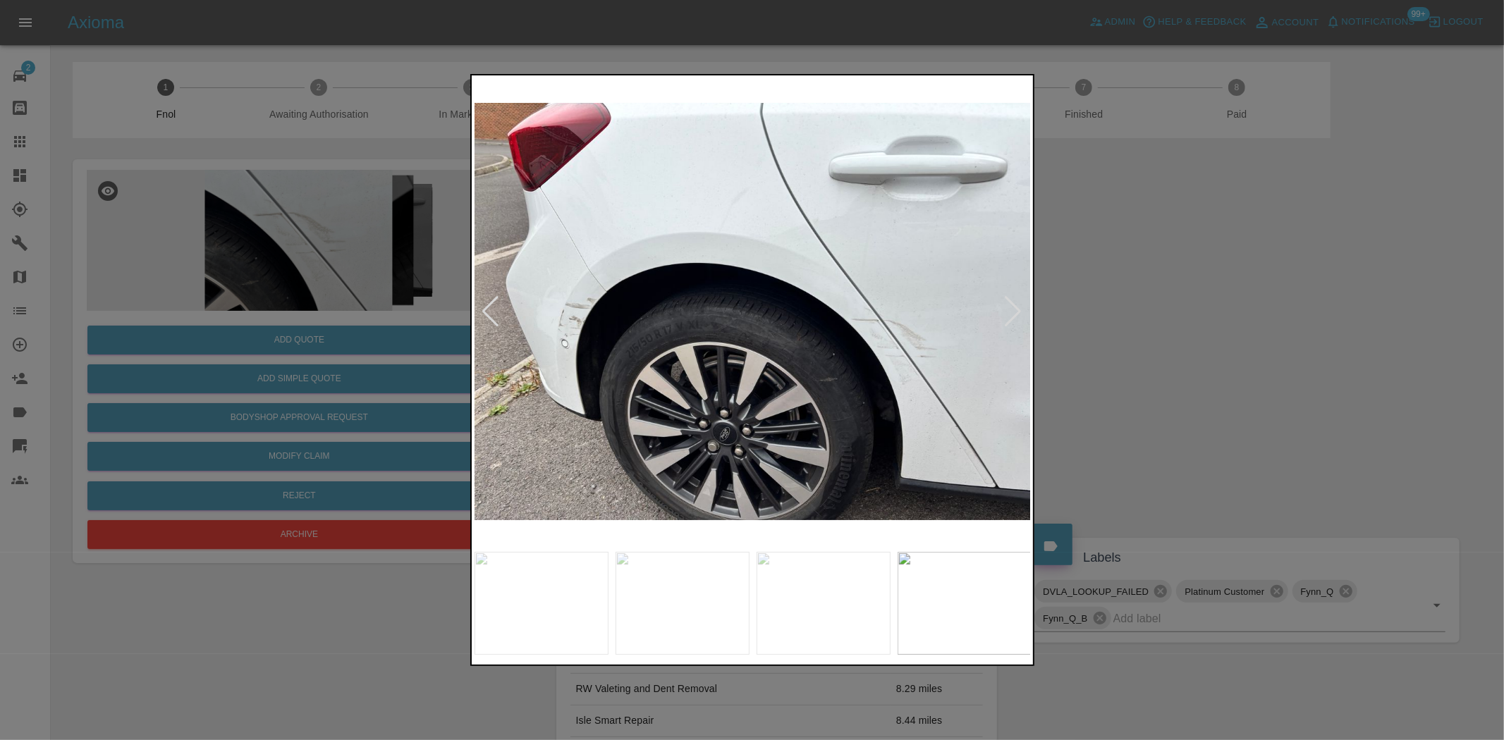
click at [611, 343] on img at bounding box center [753, 311] width 557 height 467
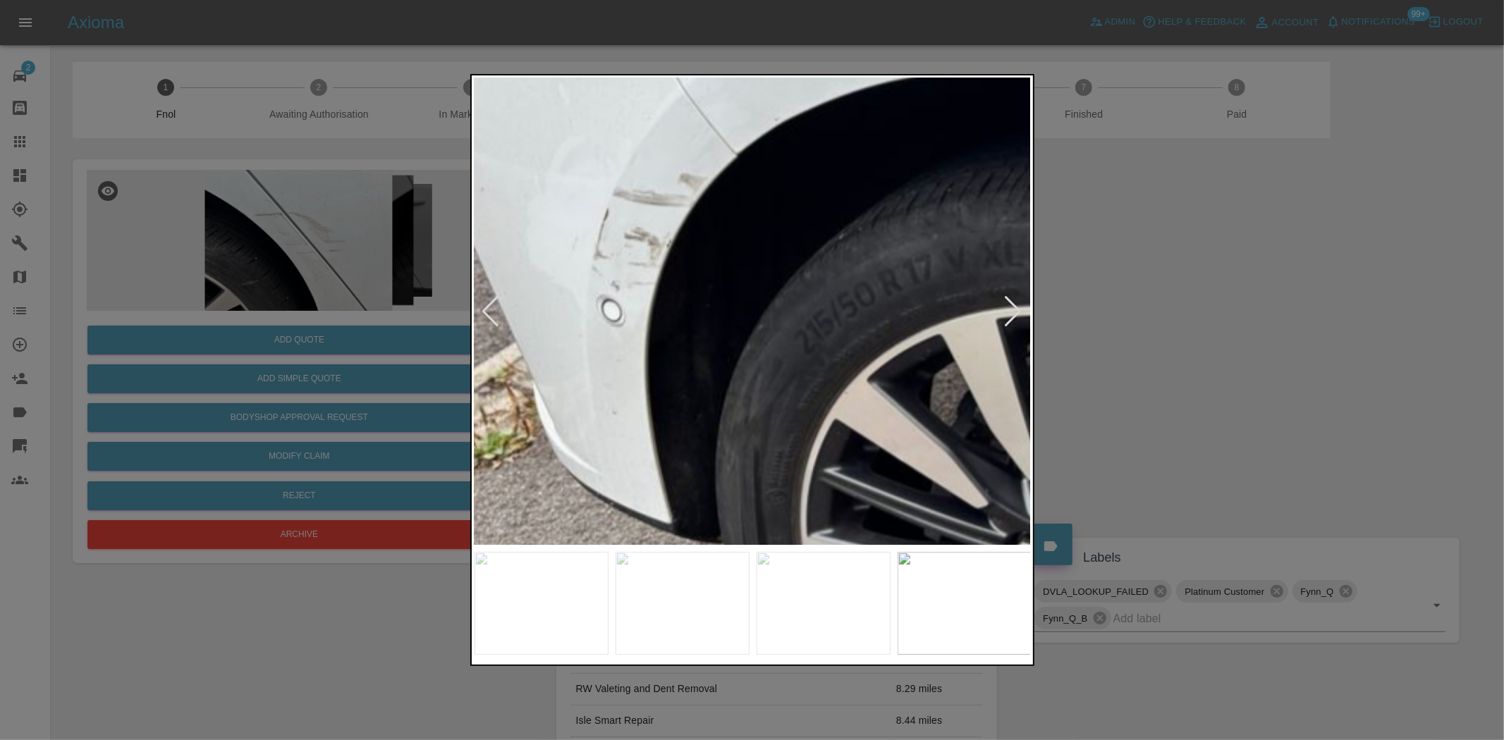
click at [702, 341] on img at bounding box center [1176, 215] width 1671 height 1401
click at [703, 341] on img at bounding box center [1176, 215] width 1671 height 1401
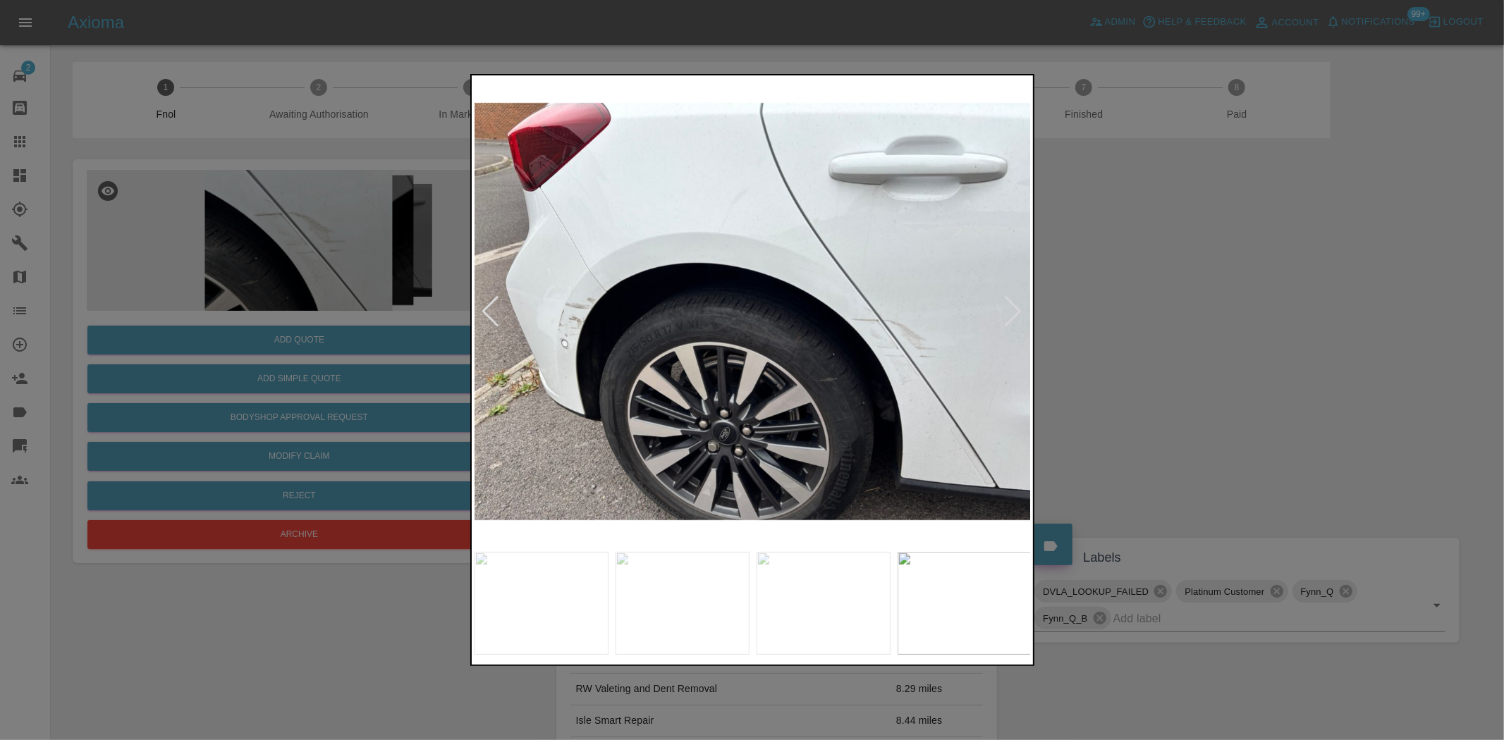
click at [540, 349] on img at bounding box center [753, 311] width 557 height 467
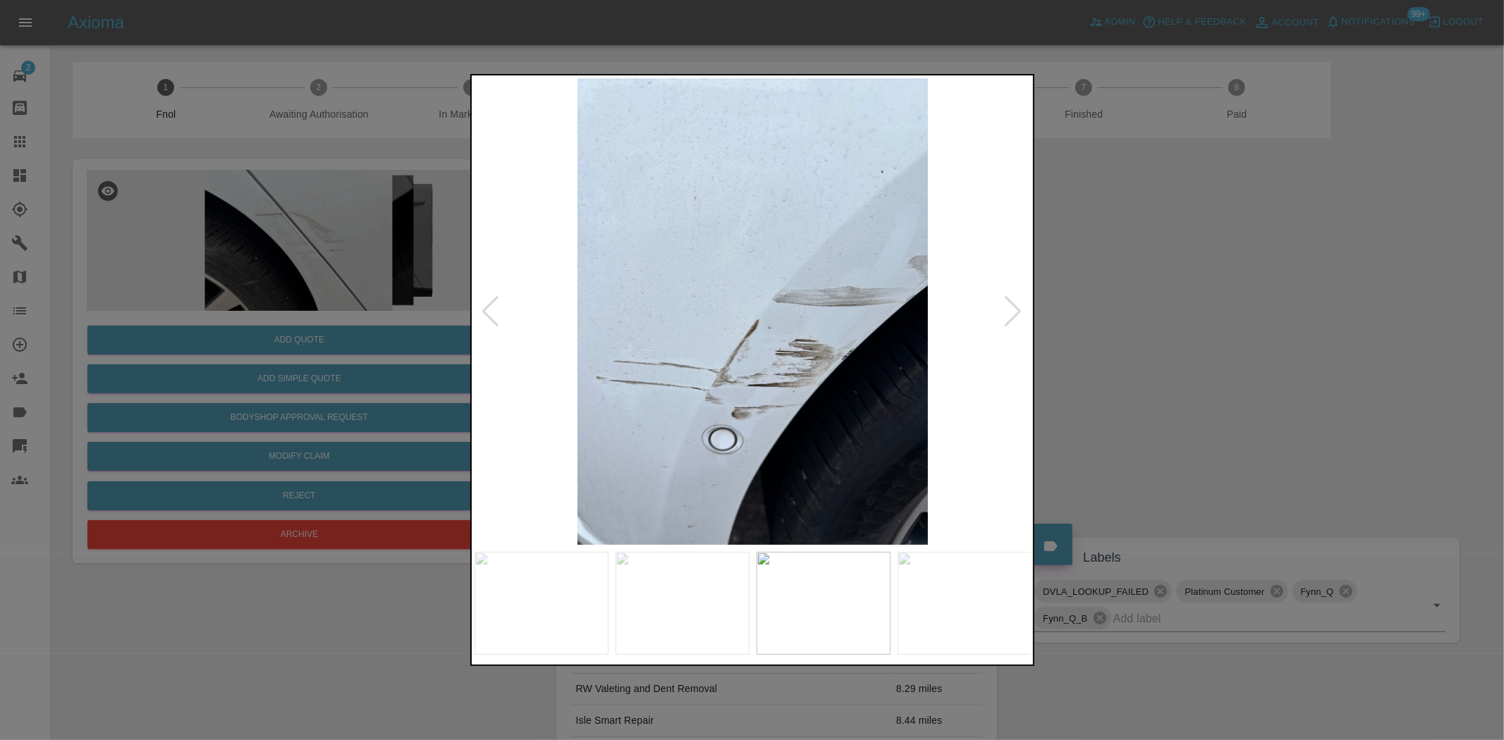
click at [602, 357] on img at bounding box center [753, 311] width 557 height 467
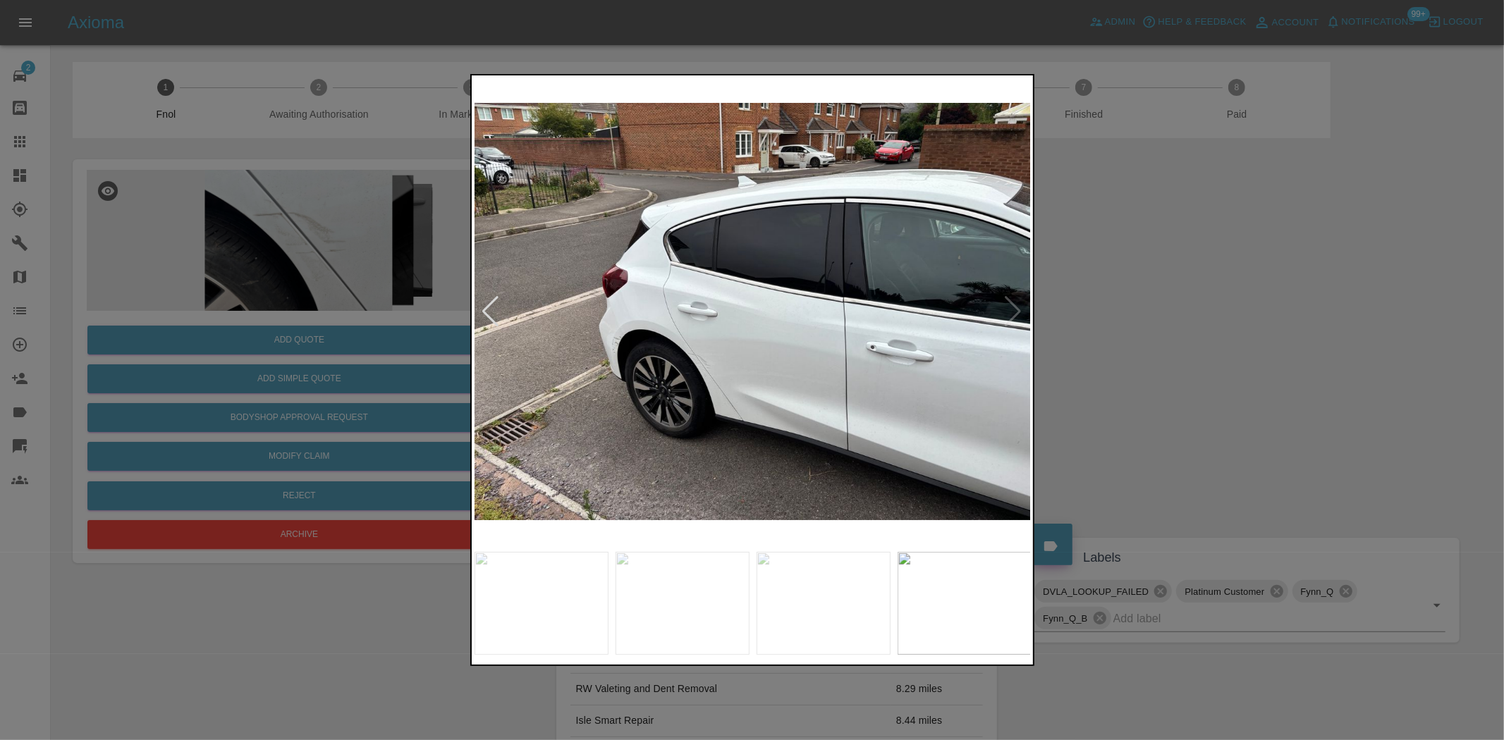
click at [534, 365] on img at bounding box center [753, 311] width 557 height 467
click at [674, 356] on img at bounding box center [753, 311] width 557 height 467
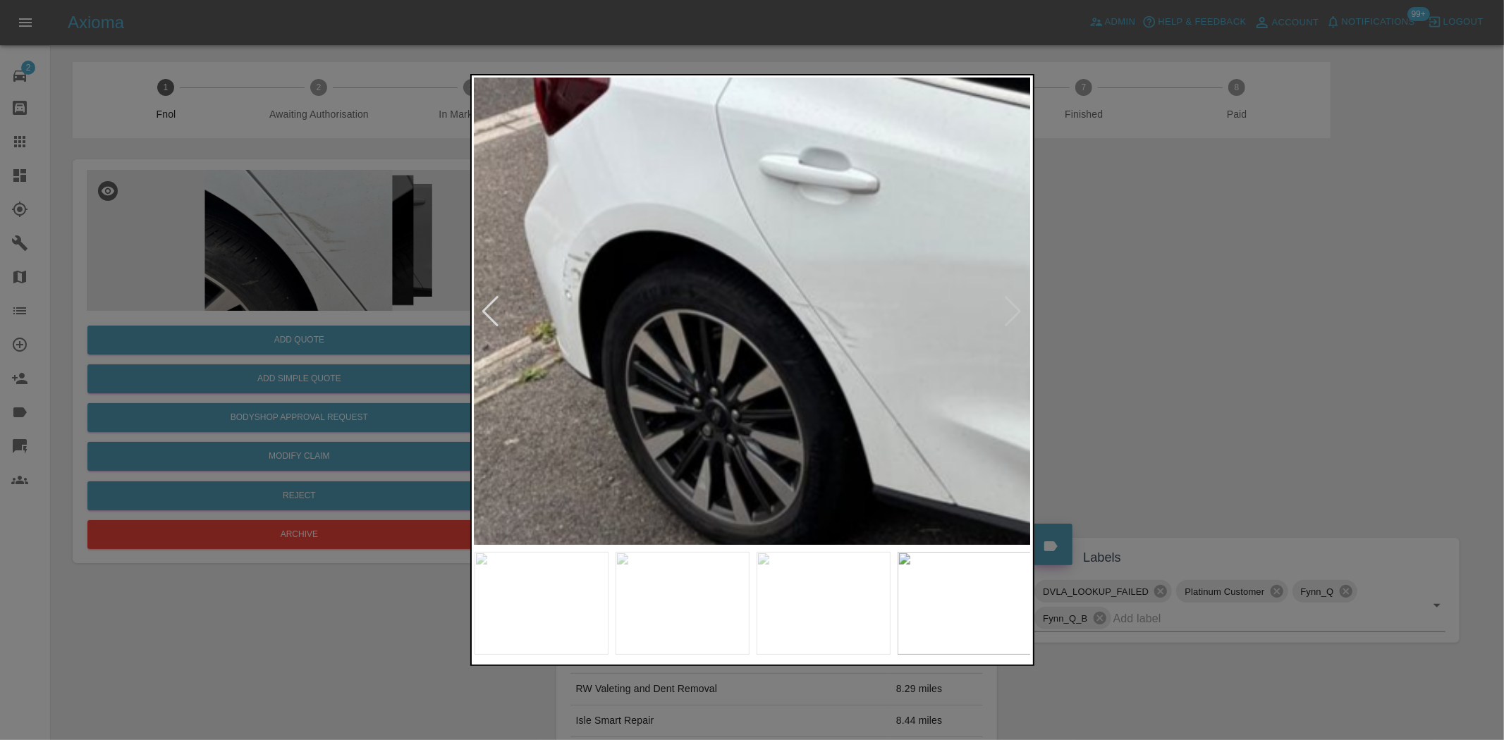
click at [754, 360] on img at bounding box center [985, 177] width 1671 height 1401
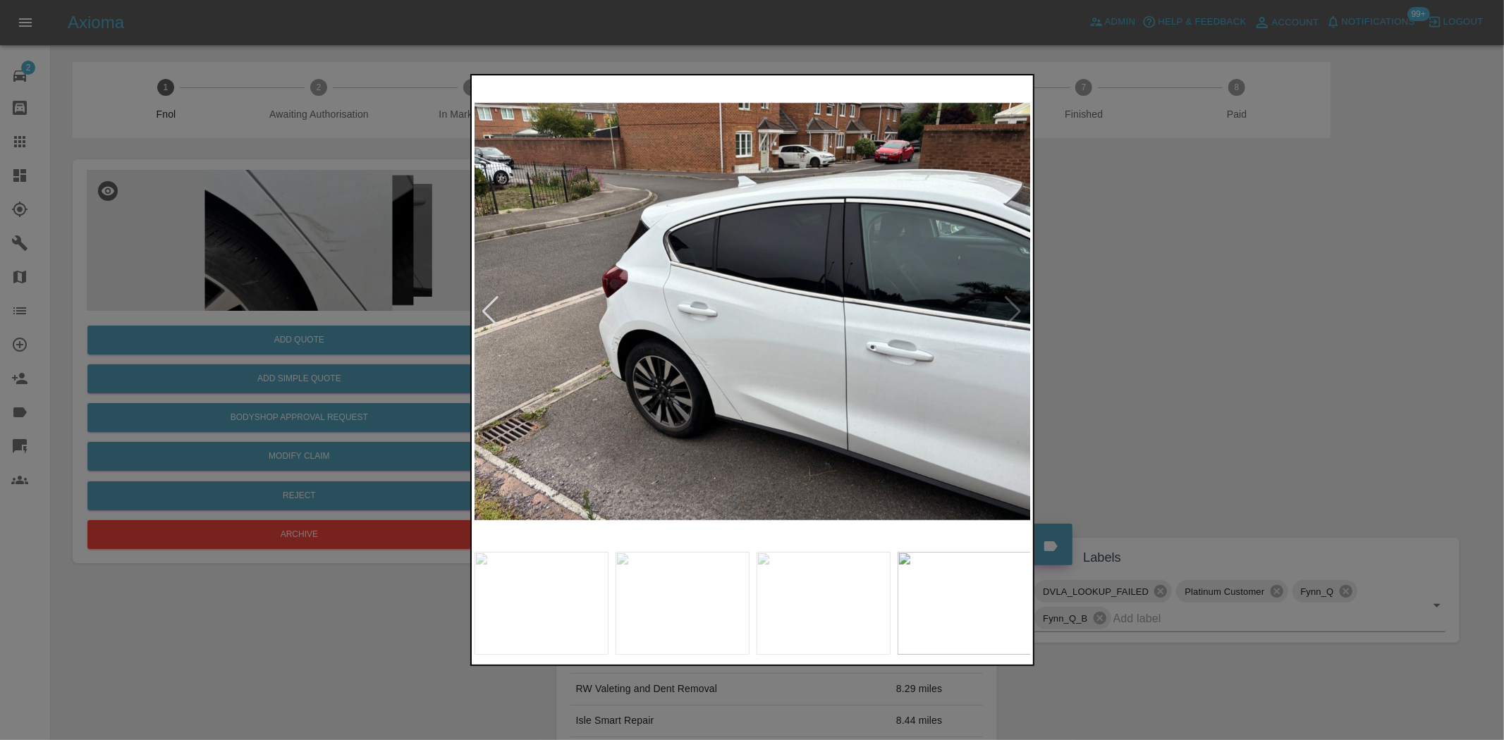
click at [914, 374] on img at bounding box center [753, 311] width 557 height 467
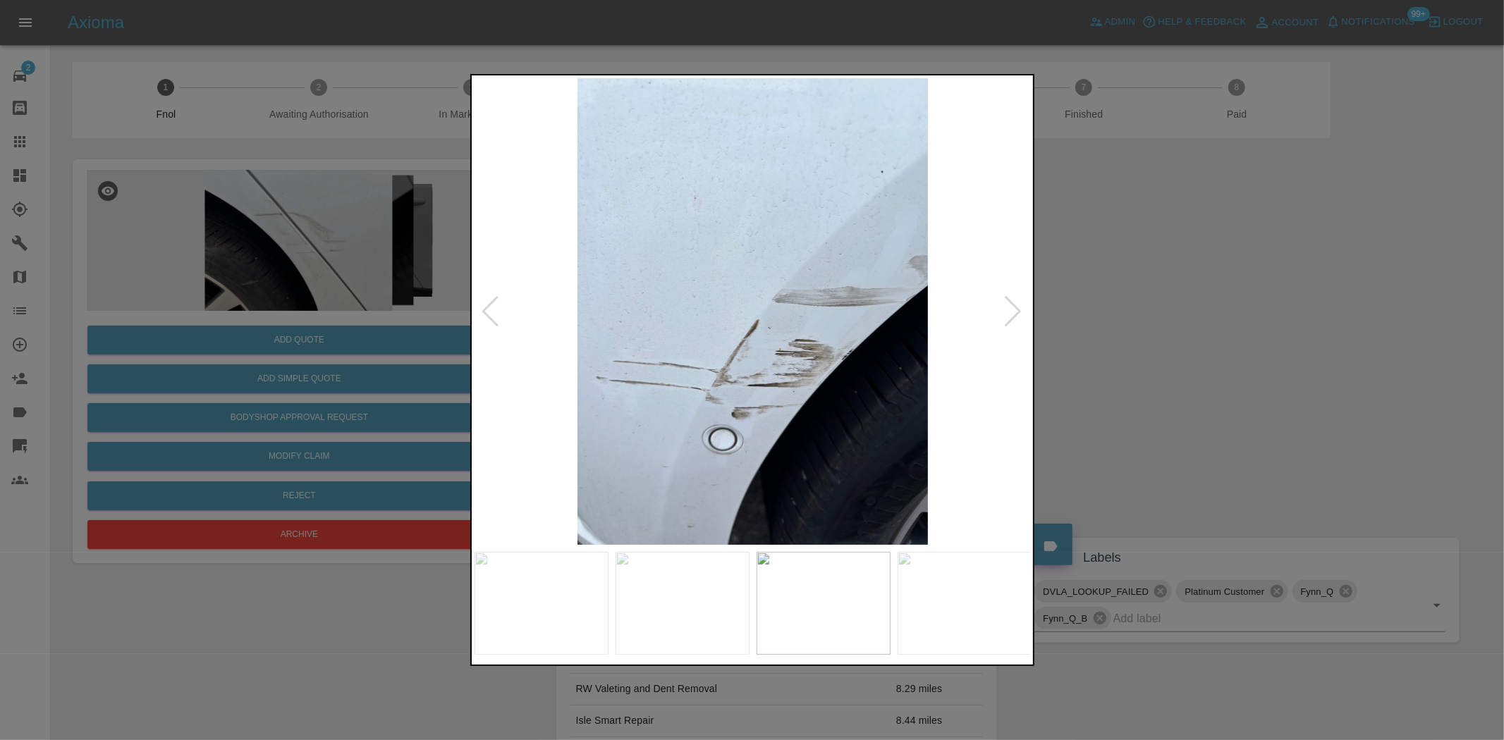
click at [797, 347] on img at bounding box center [753, 311] width 557 height 467
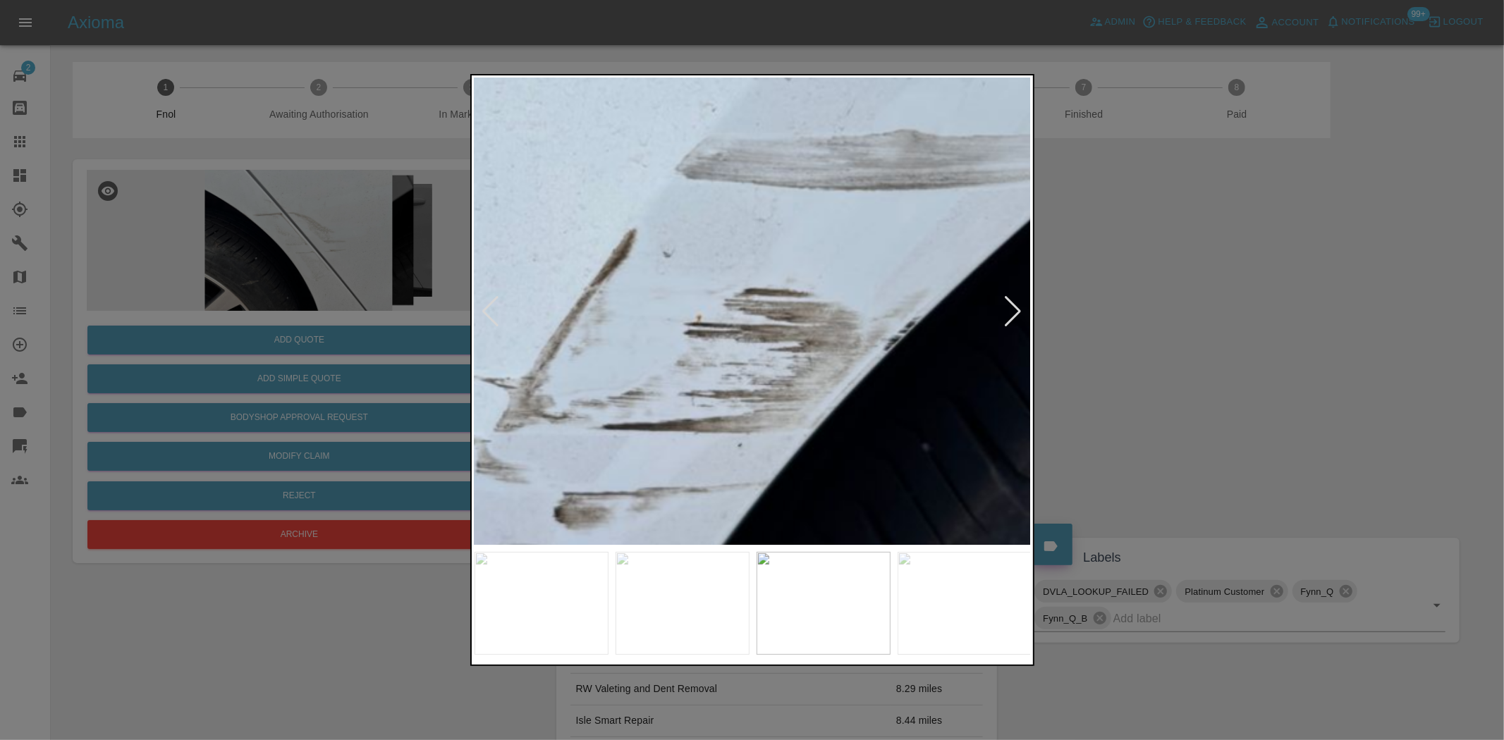
click at [738, 353] on img at bounding box center [616, 205] width 1671 height 1401
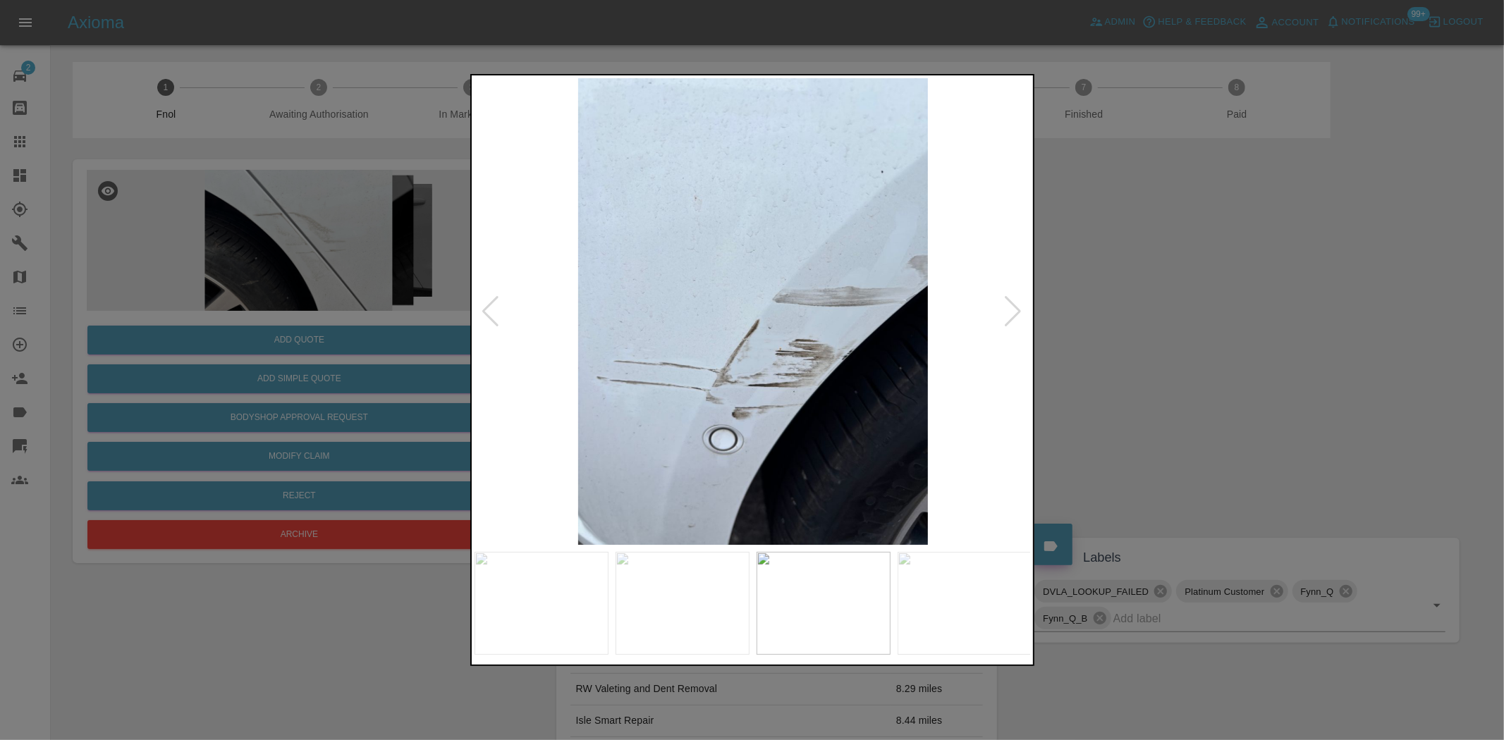
click at [738, 353] on img at bounding box center [753, 311] width 557 height 467
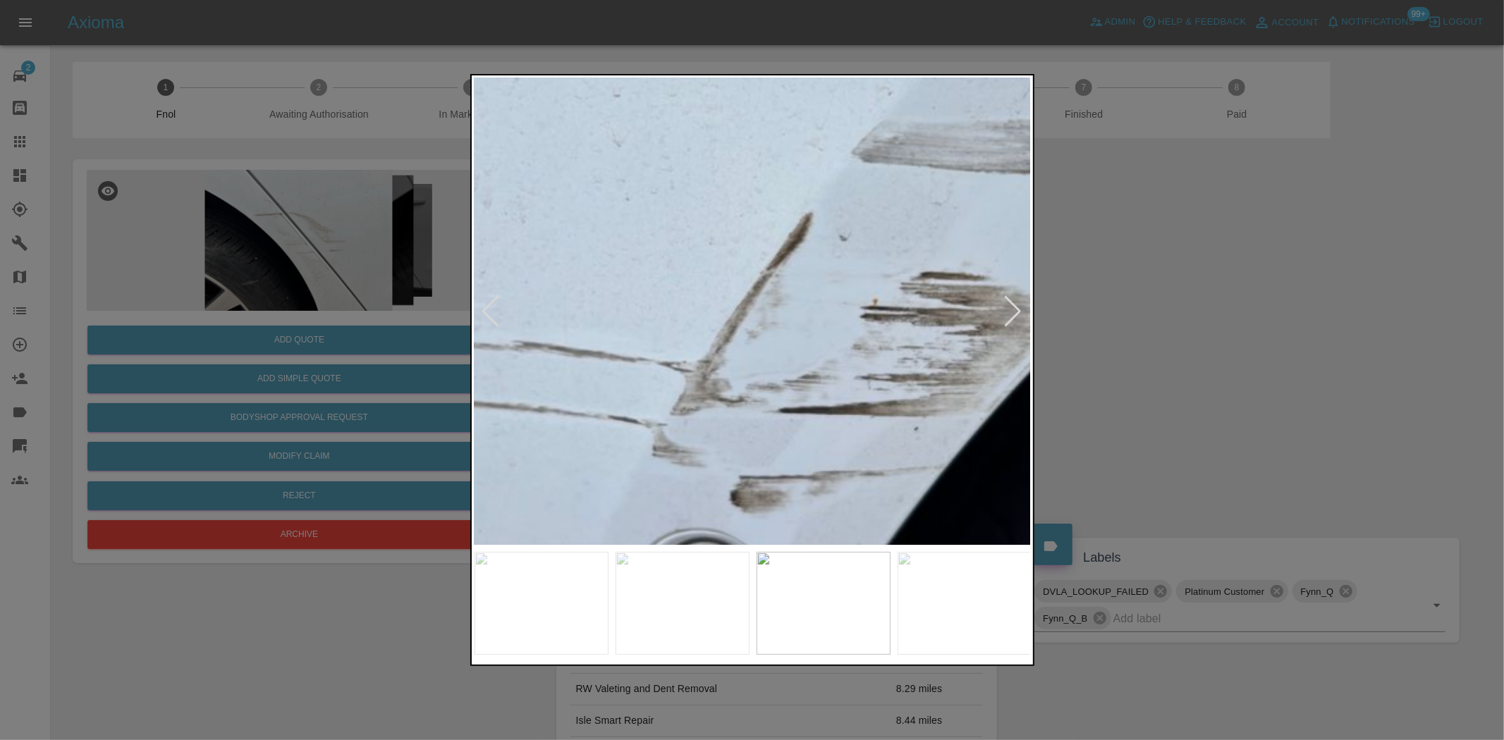
click at [828, 351] on img at bounding box center [792, 189] width 1671 height 1401
click at [828, 351] on img at bounding box center [791, 189] width 1671 height 1401
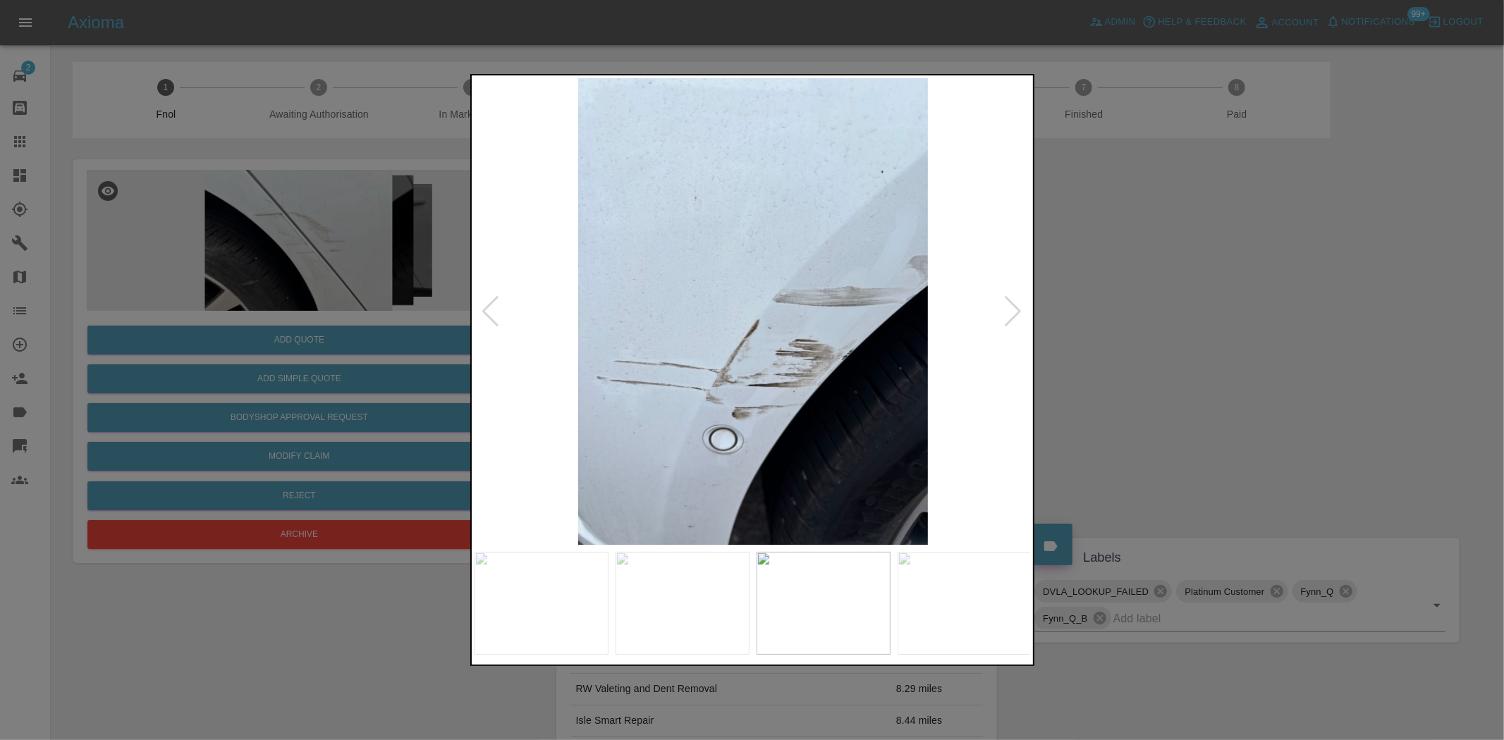
click at [939, 374] on img at bounding box center [753, 311] width 557 height 467
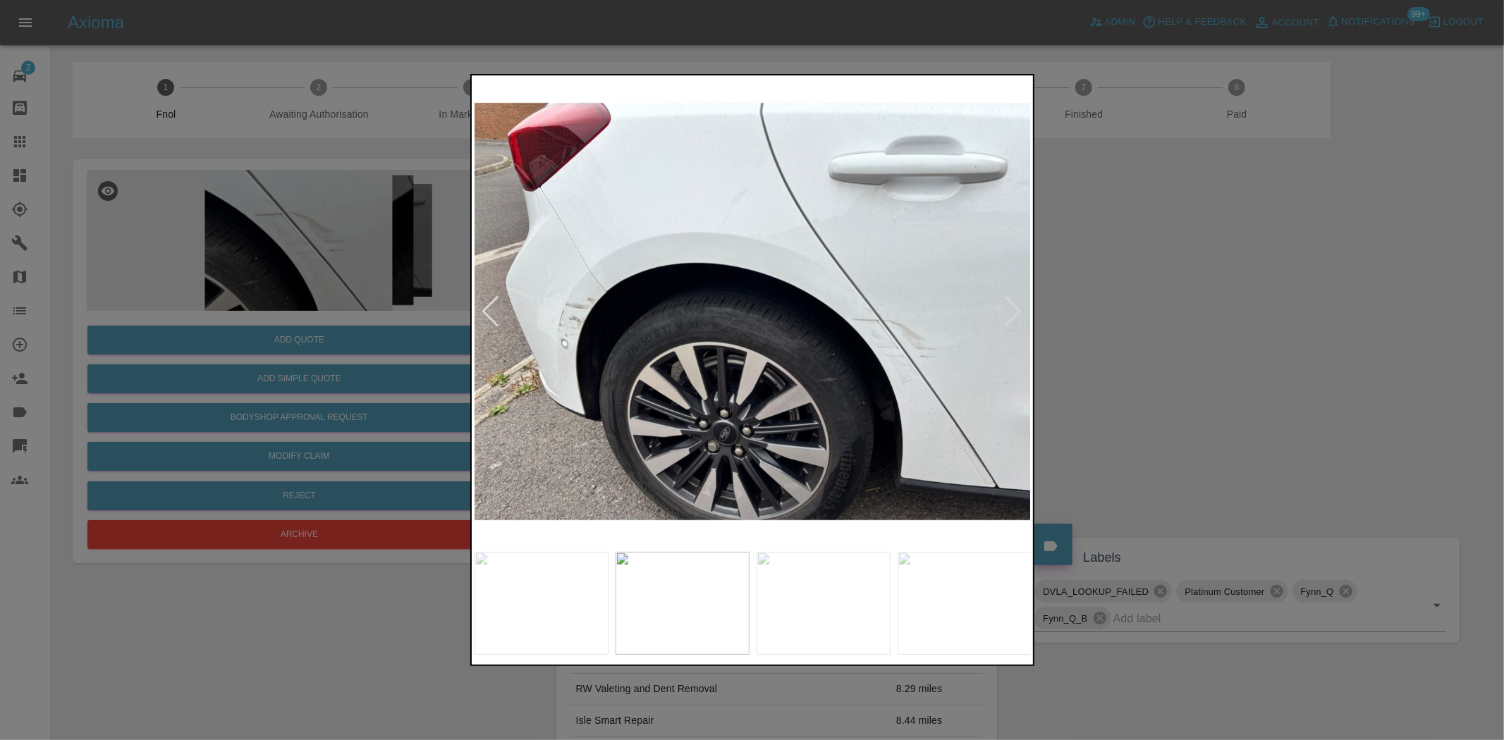
click at [862, 325] on img at bounding box center [753, 311] width 557 height 467
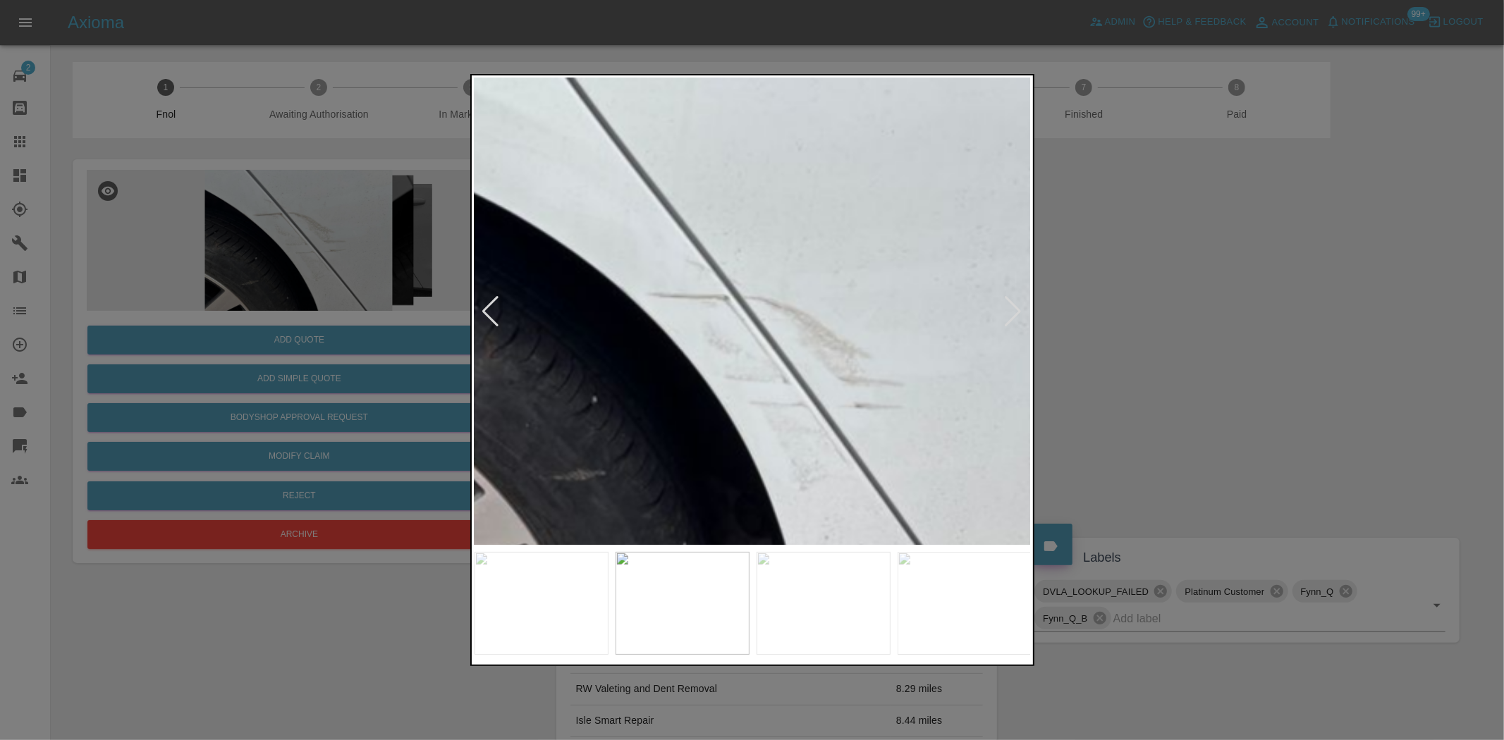
click at [784, 377] on img at bounding box center [351, 271] width 1671 height 1401
click at [783, 377] on img at bounding box center [351, 271] width 1671 height 1401
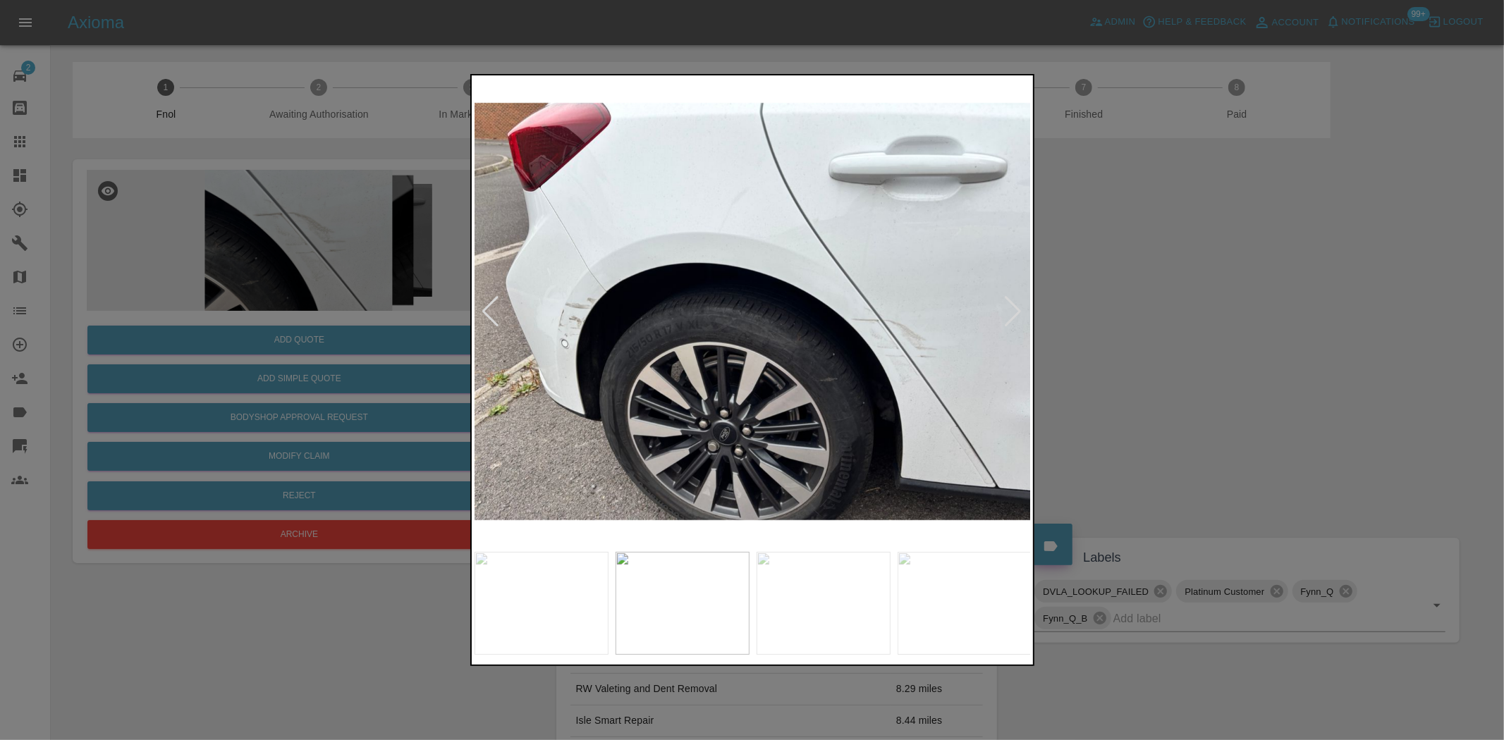
click at [856, 393] on img at bounding box center [753, 311] width 557 height 467
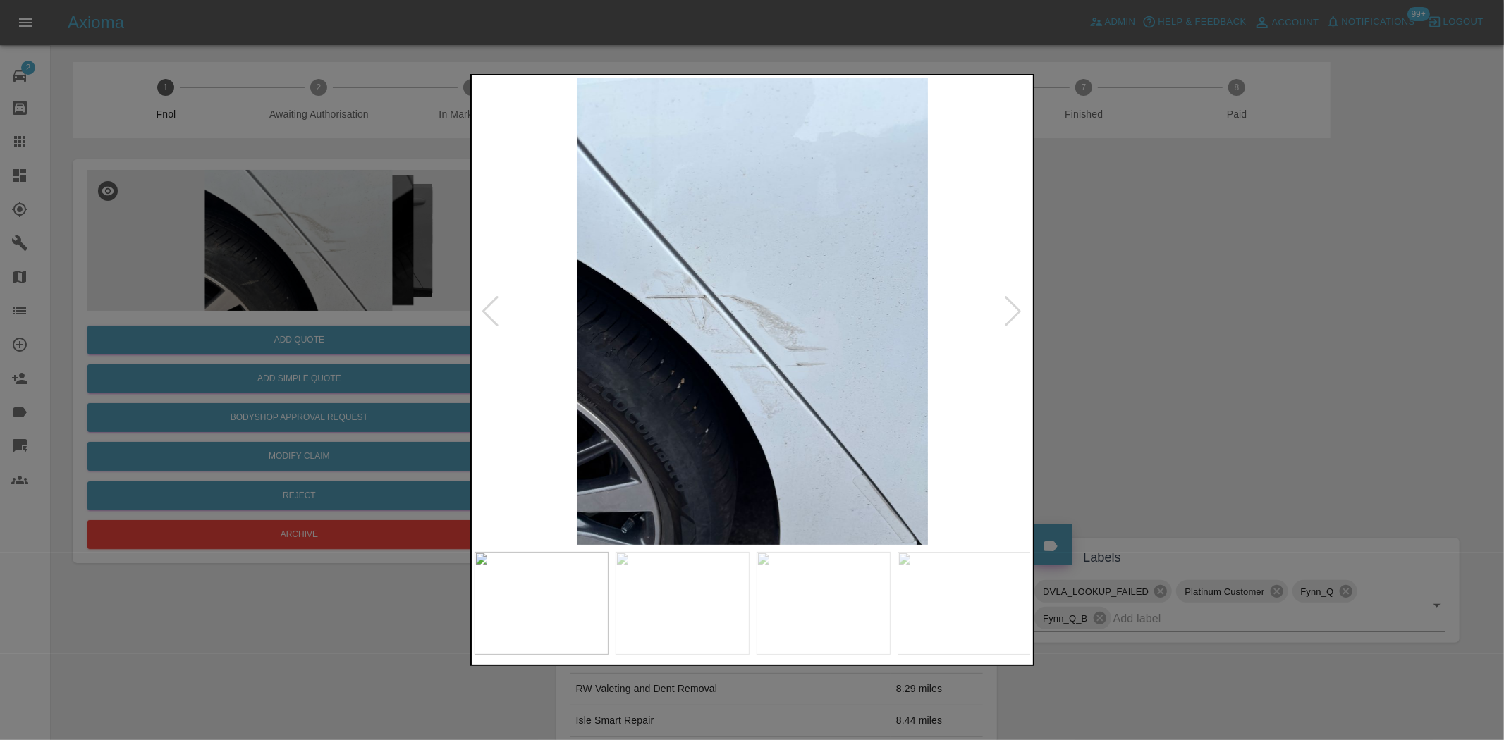
click at [752, 369] on img at bounding box center [753, 311] width 557 height 467
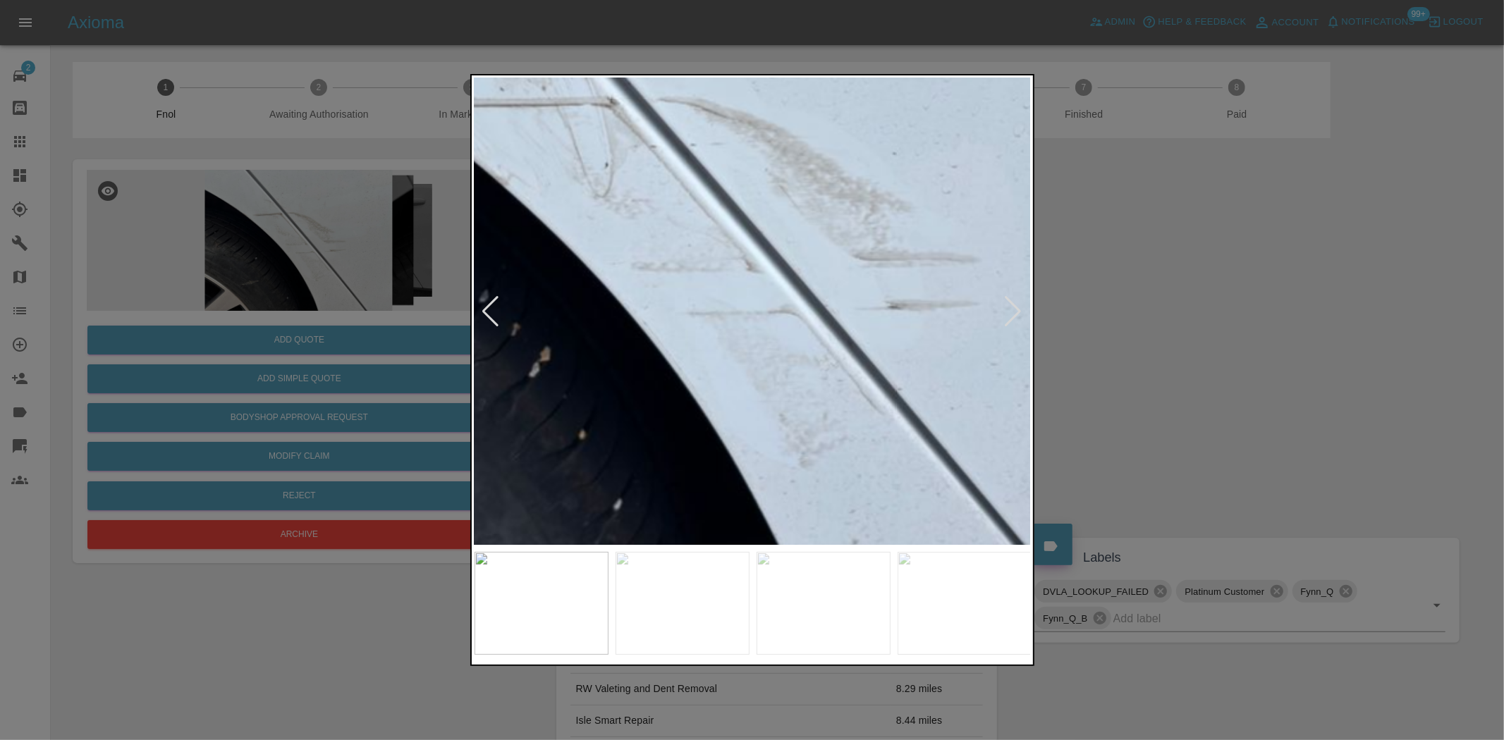
click at [748, 405] on img at bounding box center [754, 146] width 1671 height 1401
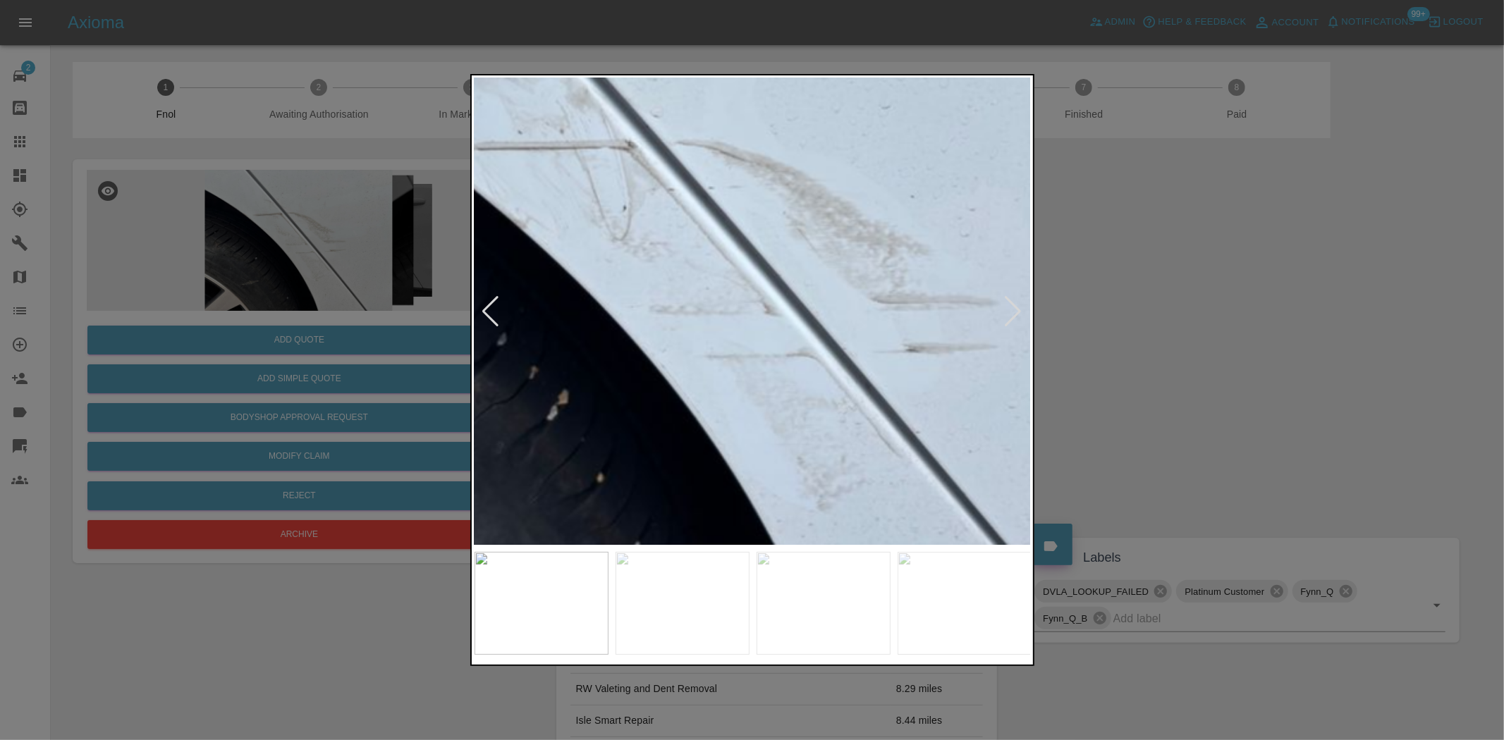
click at [722, 377] on img at bounding box center [772, 190] width 1671 height 1401
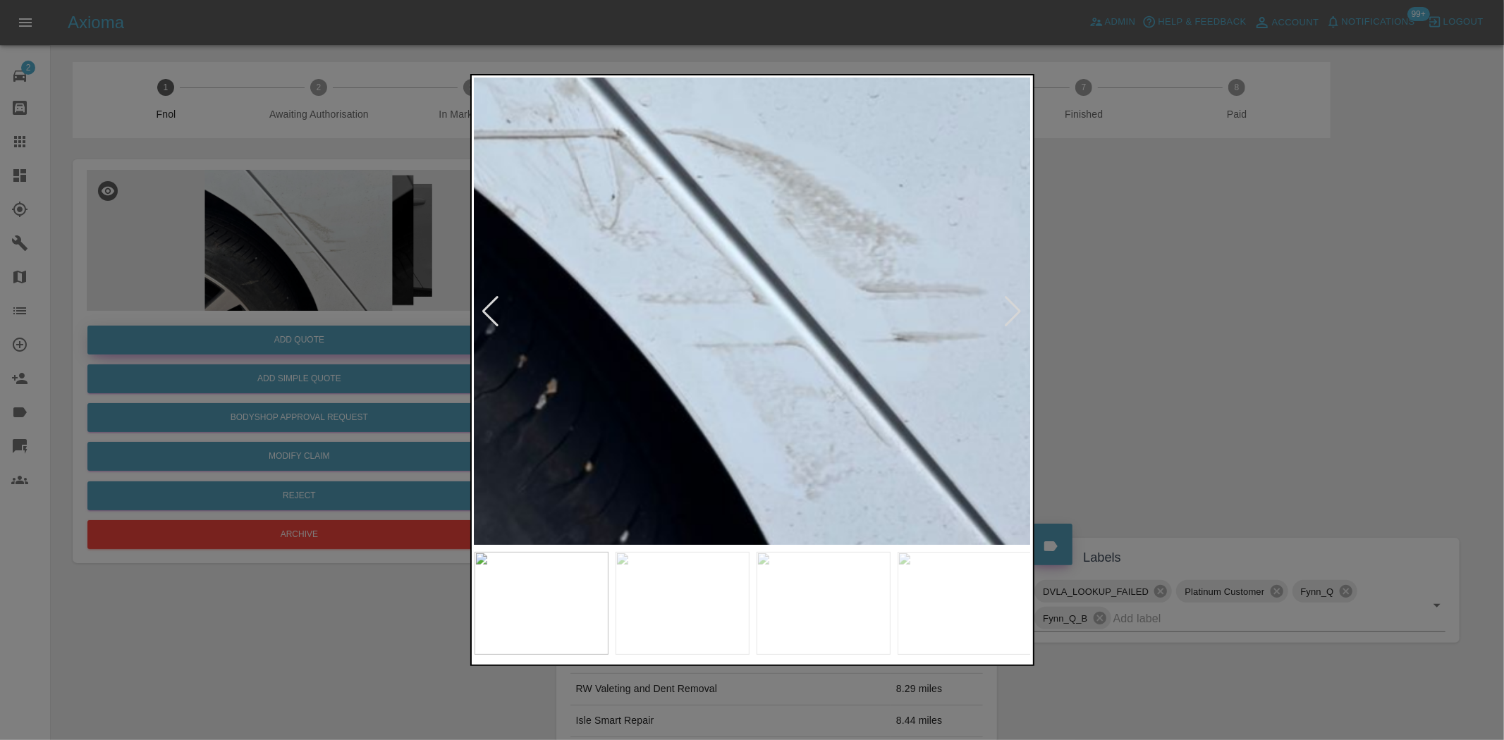
drag, startPoint x: 444, startPoint y: 351, endPoint x: 294, endPoint y: 348, distance: 150.2
click at [440, 351] on div at bounding box center [752, 370] width 1504 height 740
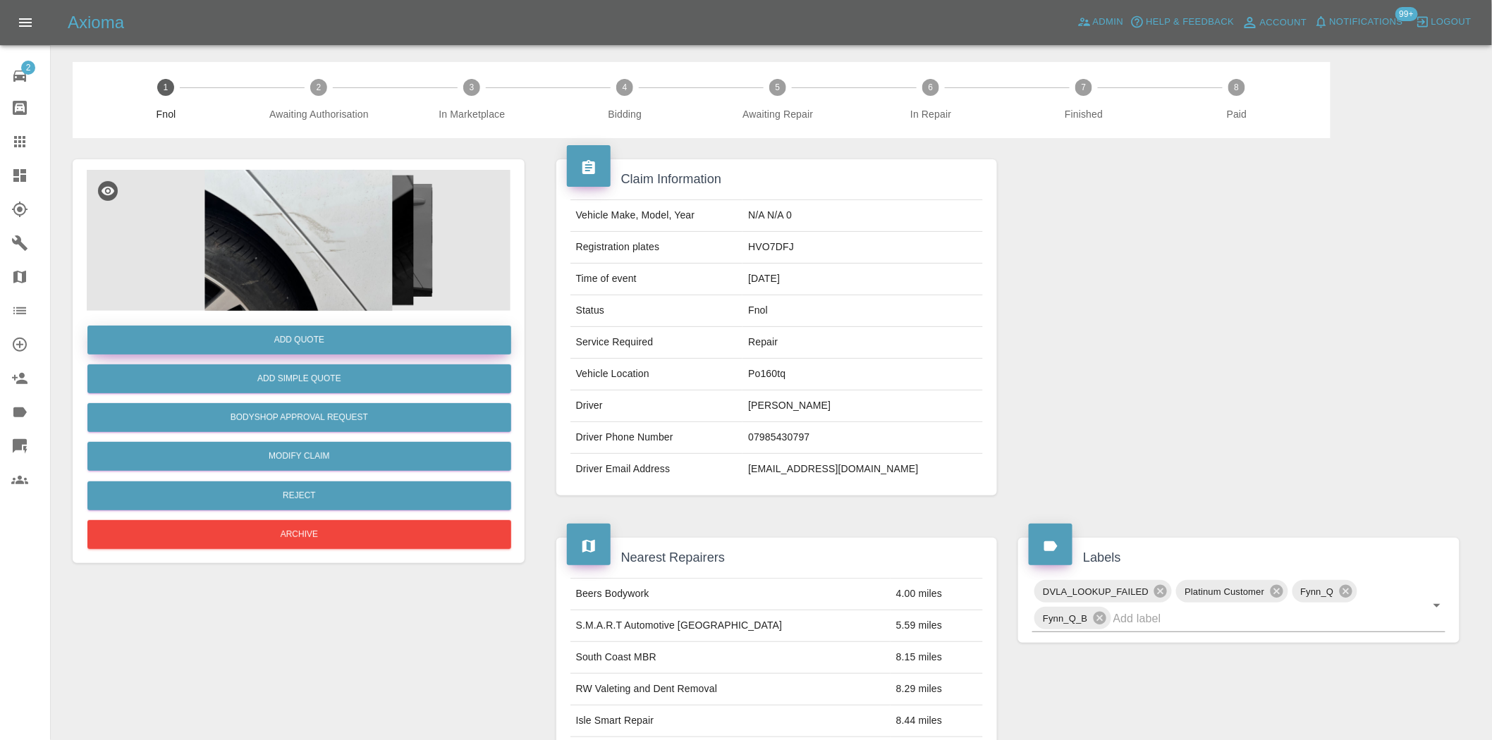
click at [296, 334] on button "Add Quote" at bounding box center [299, 340] width 424 height 29
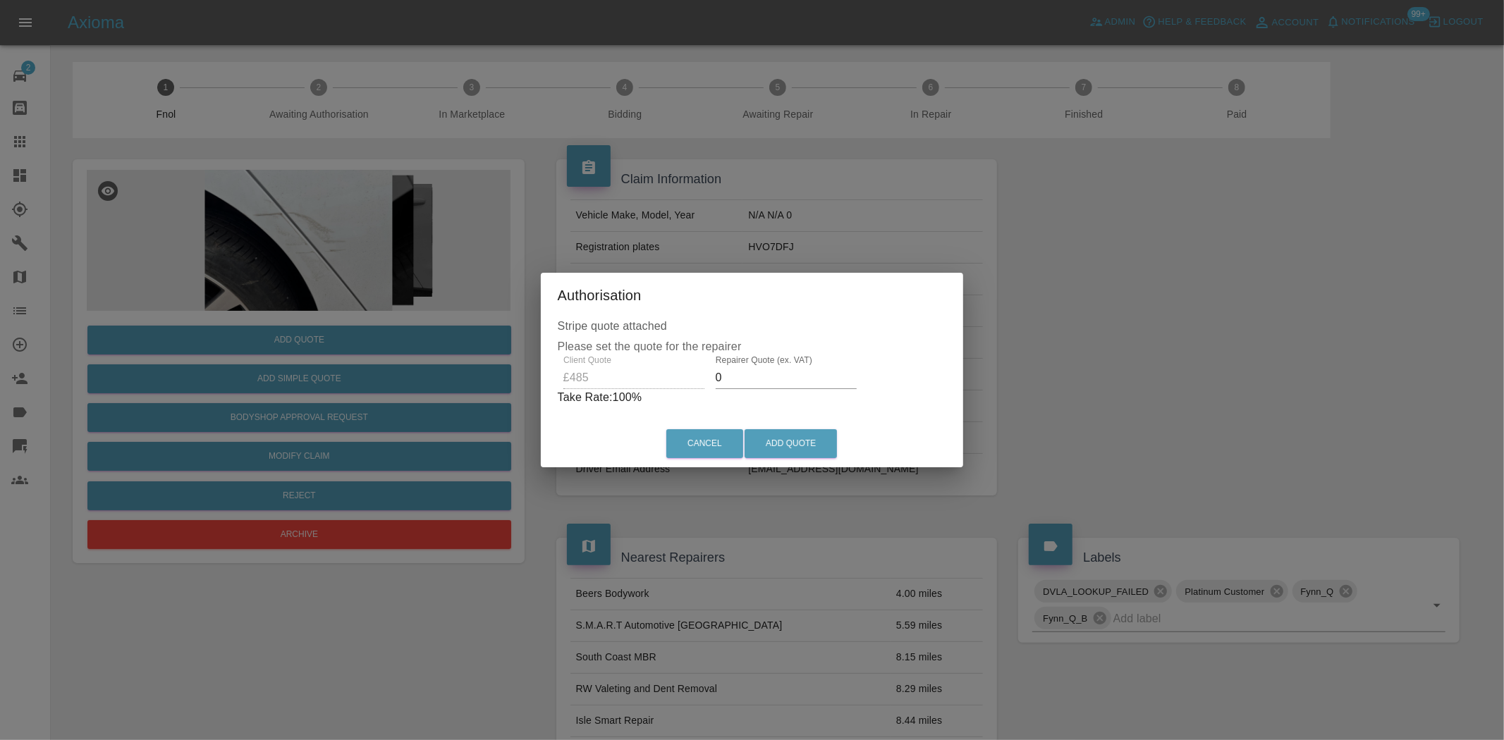
drag, startPoint x: 726, startPoint y: 379, endPoint x: 623, endPoint y: 360, distance: 105.4
click at [623, 361] on div "Client Quote £485 Repairer Quote (ex. VAT) 0 Take Rate: 100 %" at bounding box center [752, 380] width 389 height 51
type input "315"
click at [784, 446] on button "Add Quote" at bounding box center [791, 443] width 92 height 29
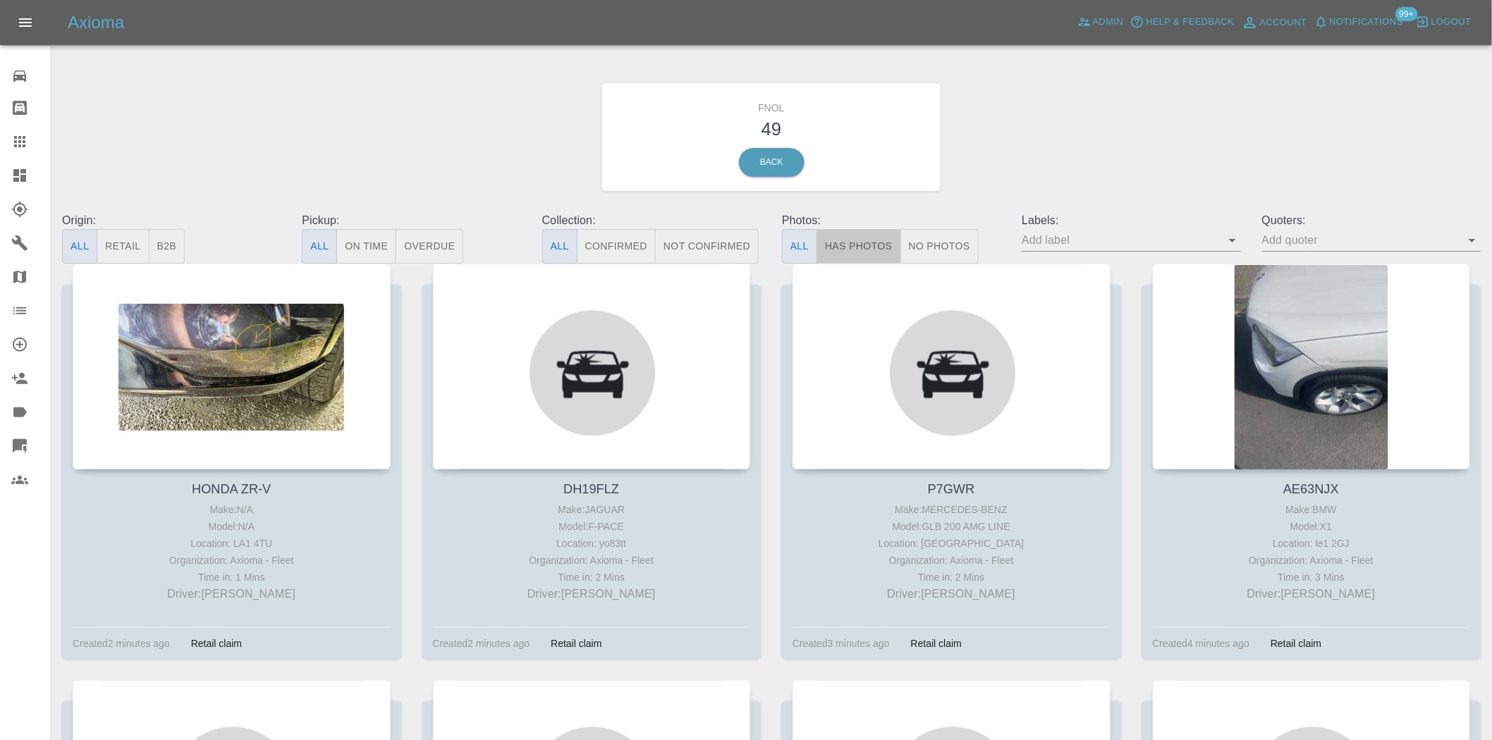
click at [849, 243] on button "Has Photos" at bounding box center [859, 246] width 85 height 35
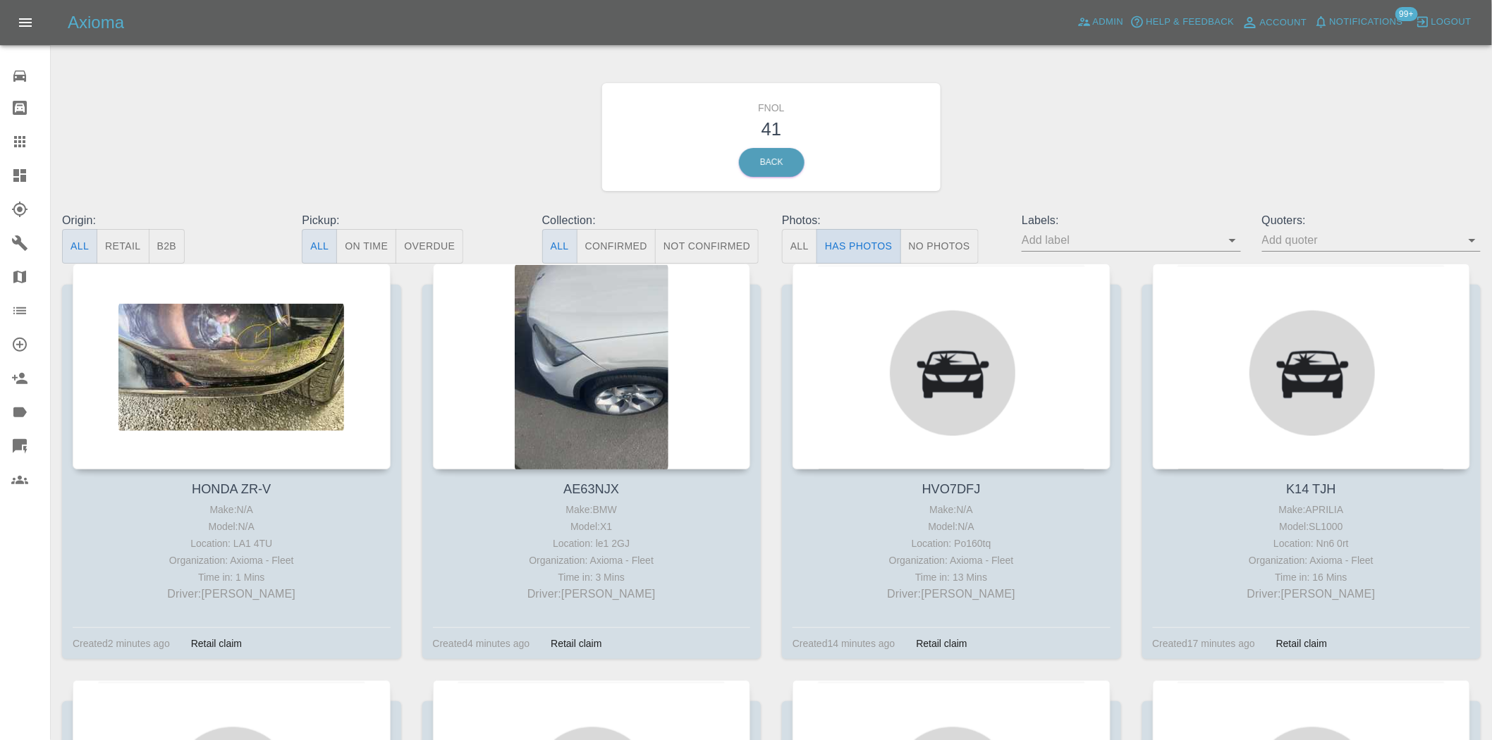
scroll to position [78, 0]
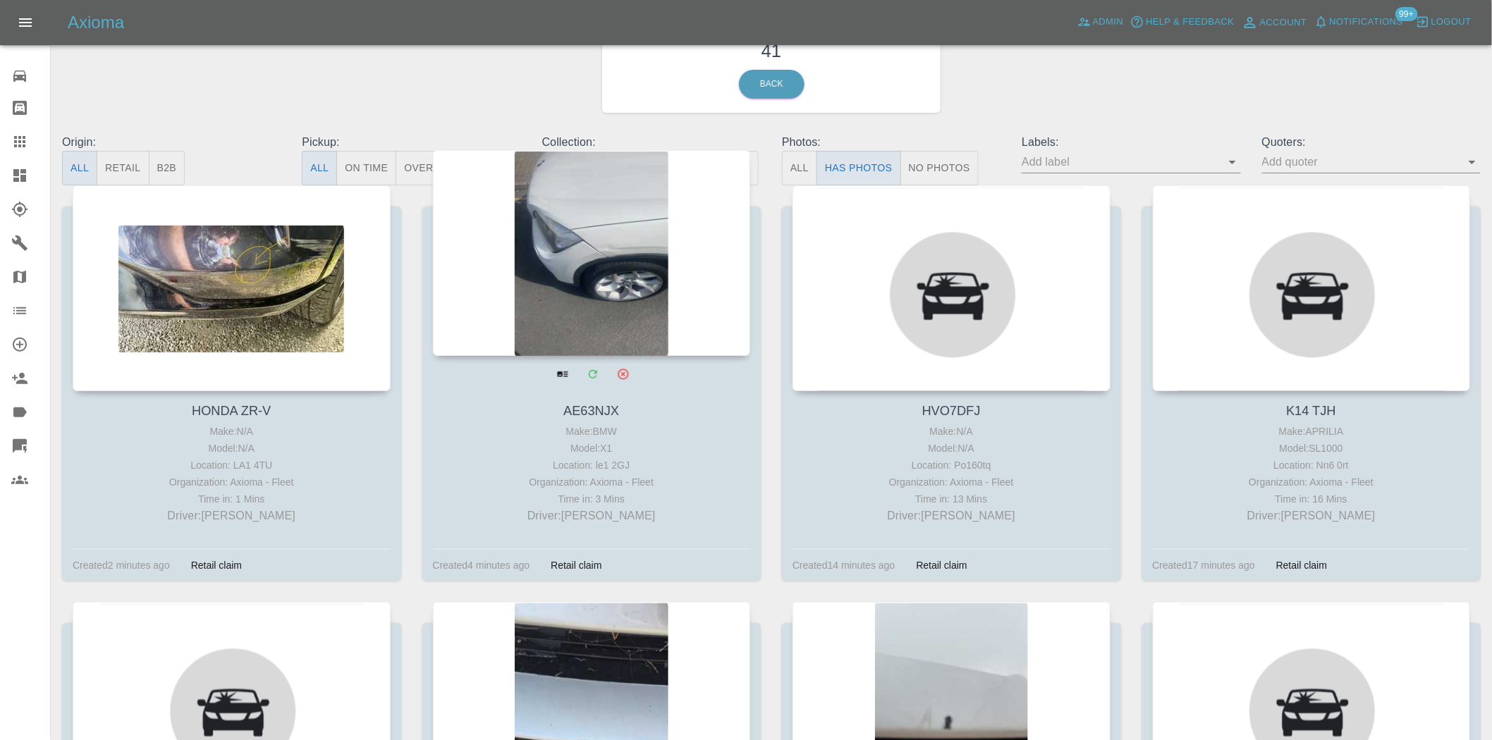
drag, startPoint x: 568, startPoint y: 254, endPoint x: 575, endPoint y: 251, distance: 7.6
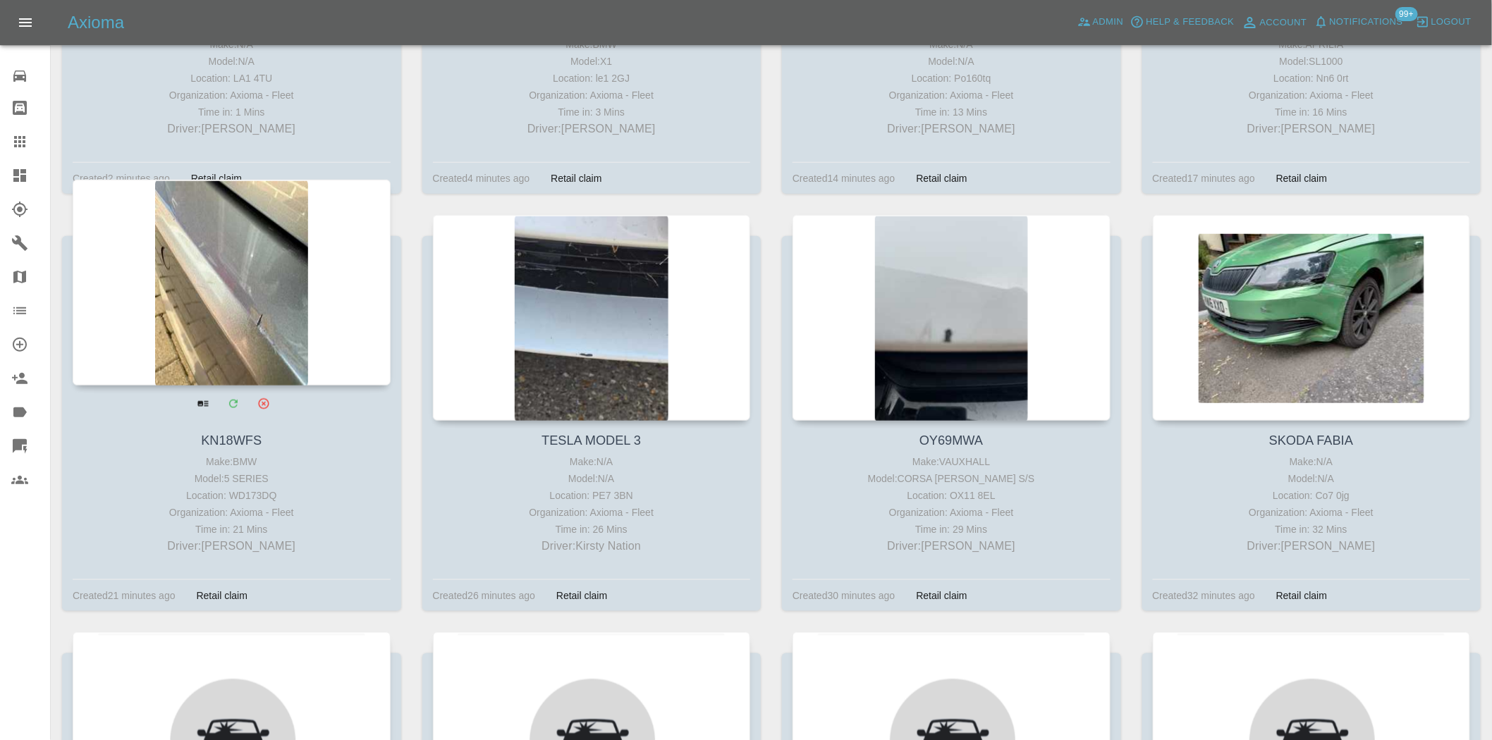
scroll to position [470, 0]
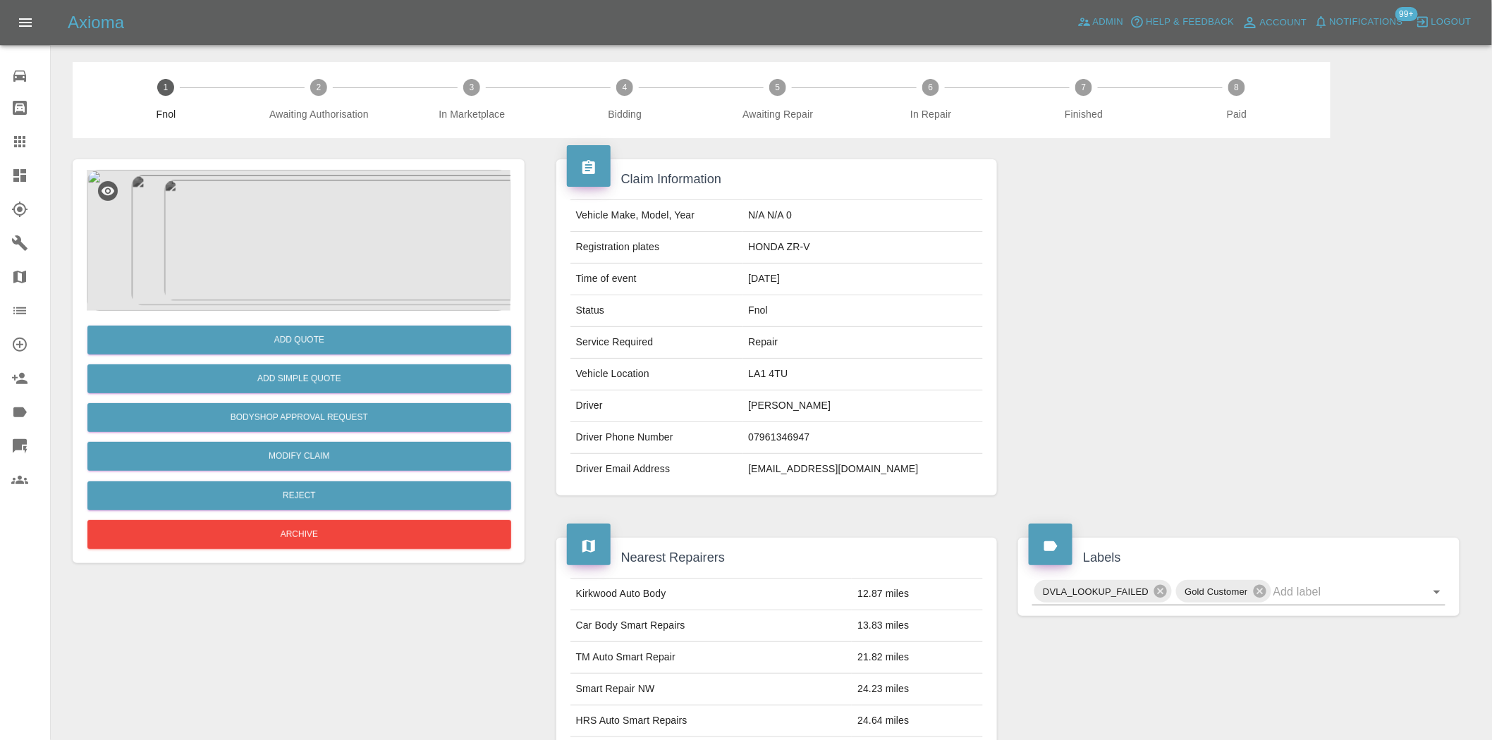
click at [289, 257] on img at bounding box center [299, 240] width 424 height 141
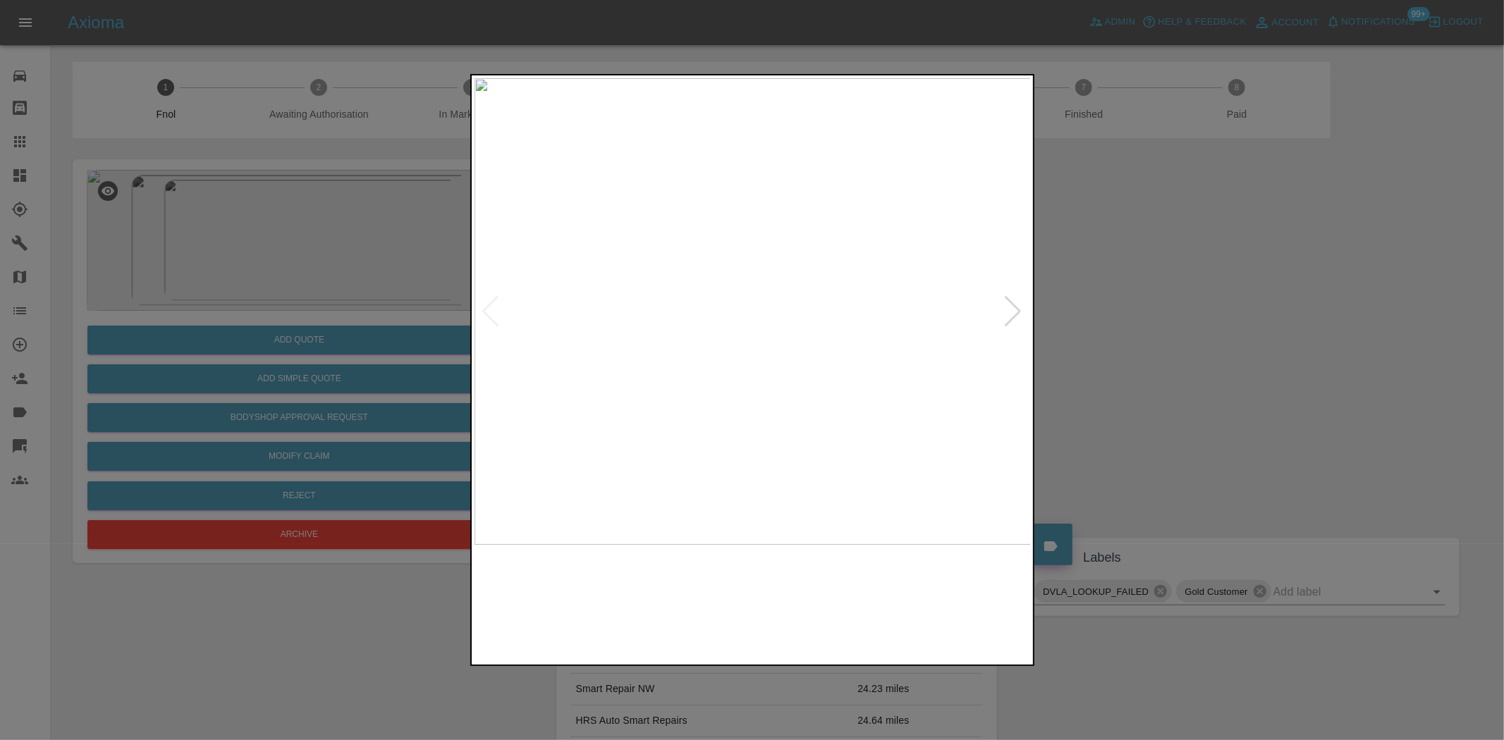
click at [517, 360] on img at bounding box center [753, 311] width 557 height 467
click at [390, 370] on div at bounding box center [752, 370] width 1504 height 740
click at [326, 330] on div at bounding box center [752, 370] width 1504 height 740
click at [808, 355] on img at bounding box center [753, 311] width 557 height 467
click at [733, 328] on img at bounding box center [753, 311] width 557 height 467
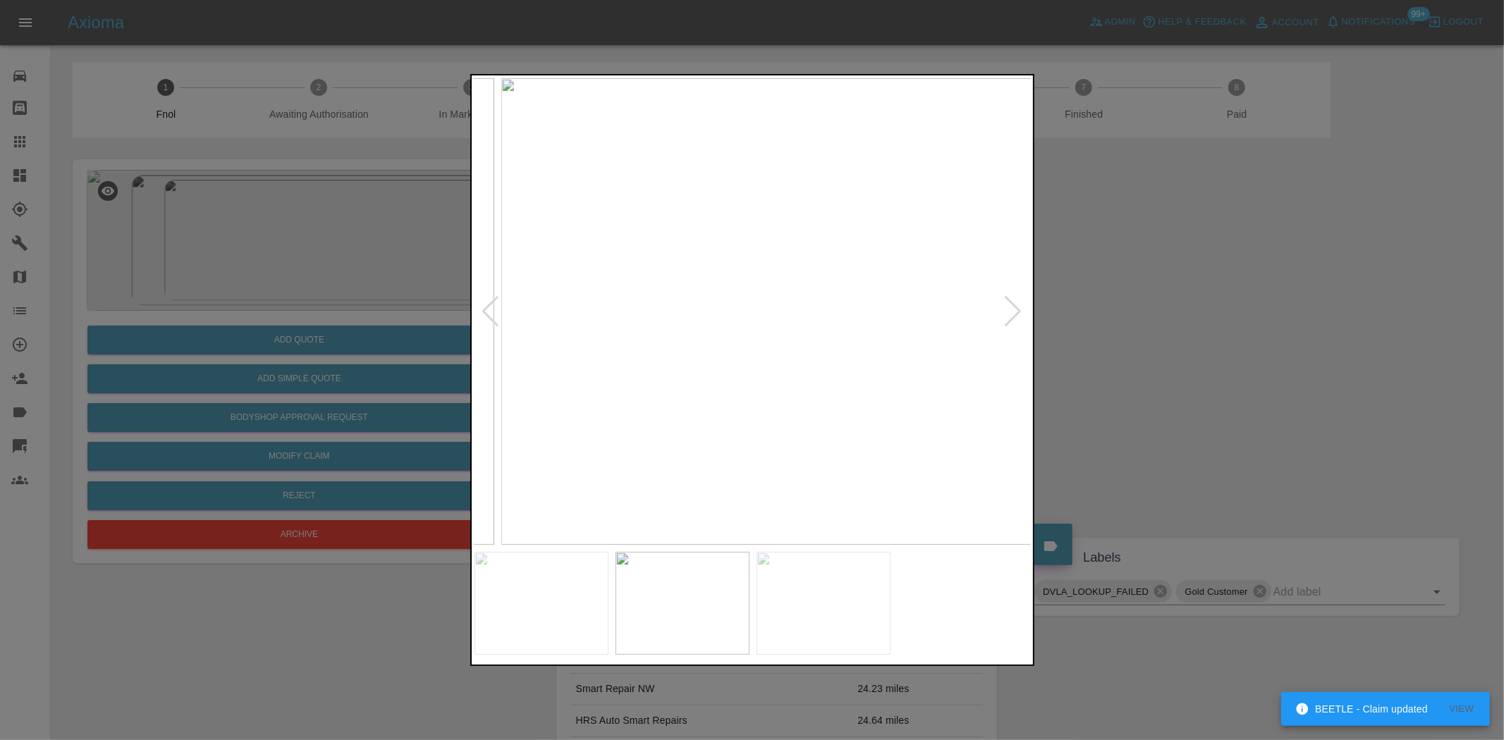
click at [821, 336] on img at bounding box center [779, 311] width 557 height 467
click at [848, 337] on img at bounding box center [753, 311] width 557 height 467
click at [164, 305] on div at bounding box center [752, 370] width 1504 height 740
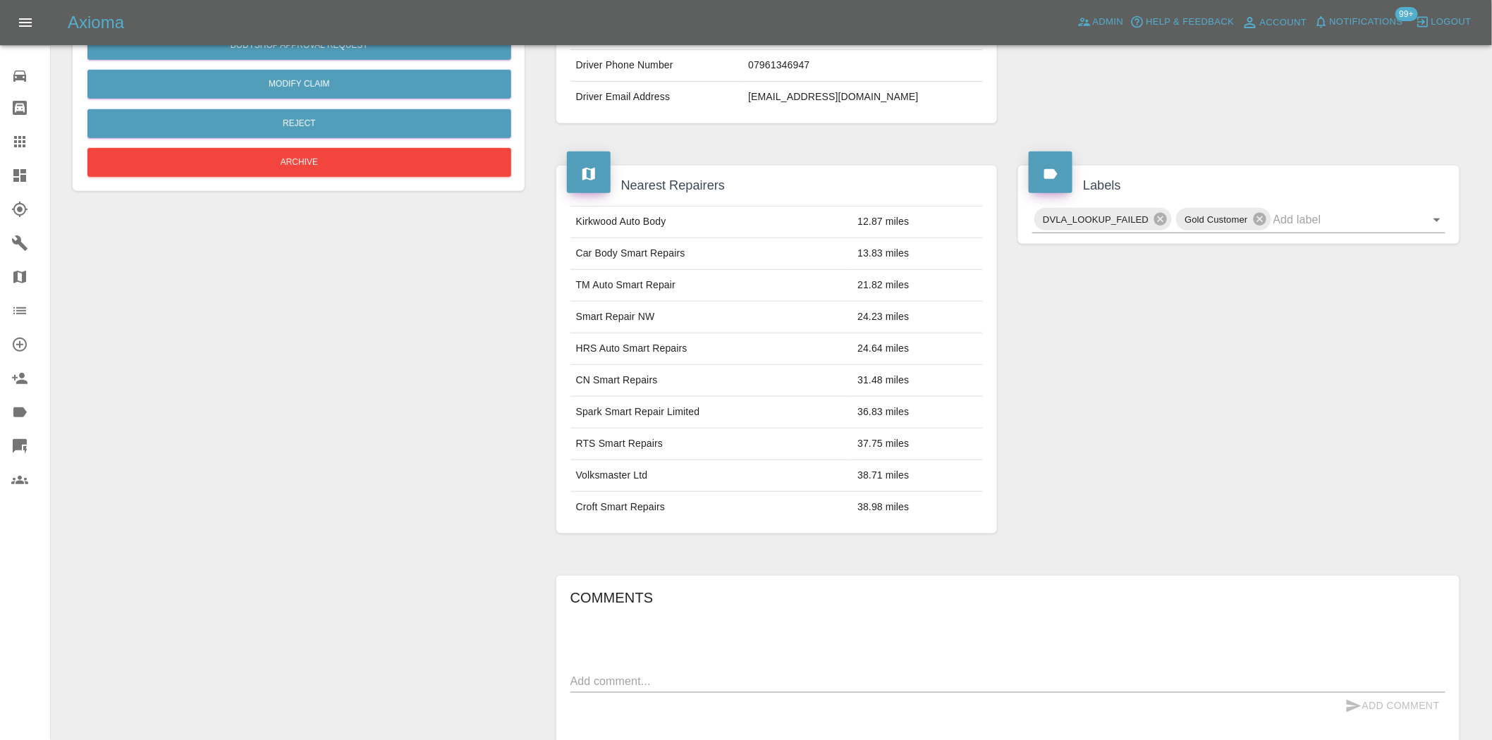
scroll to position [25, 0]
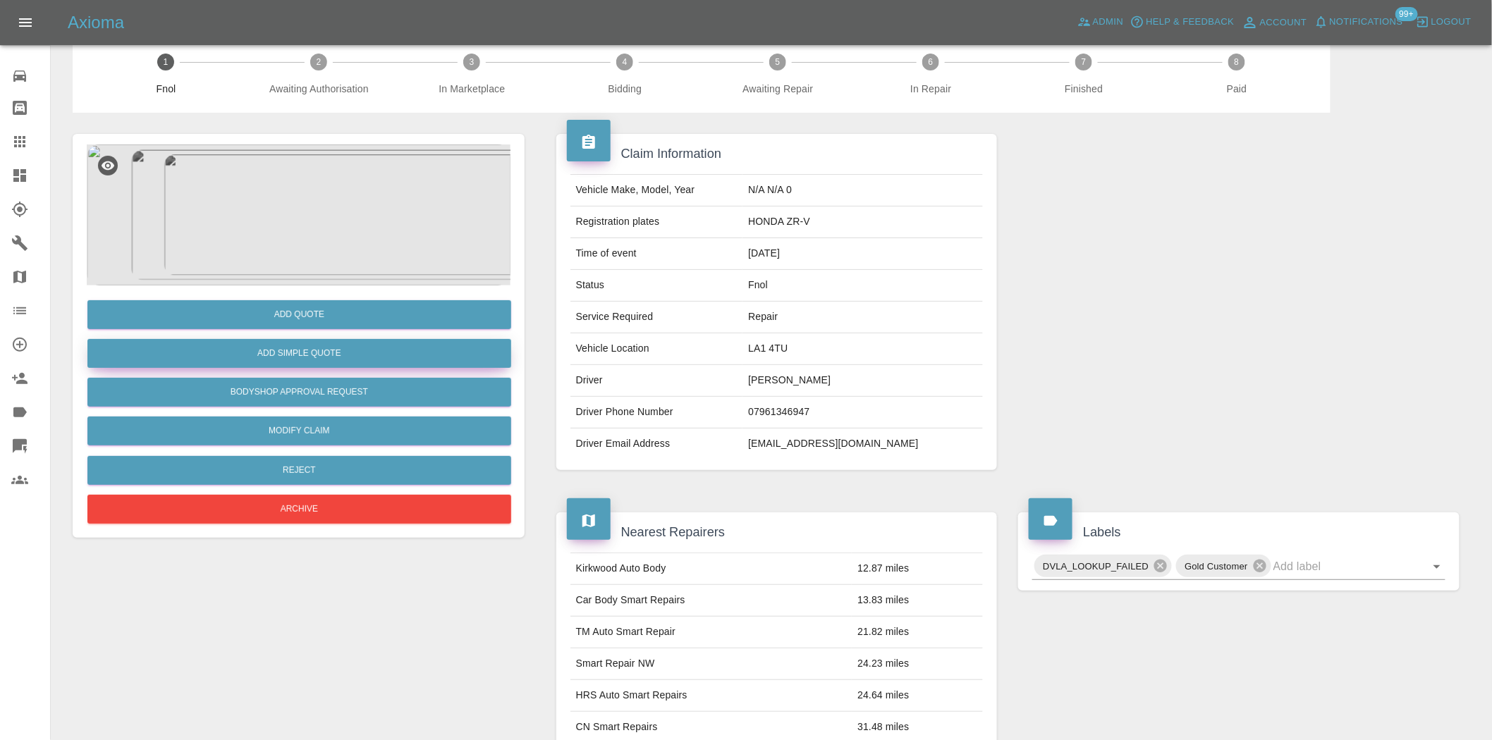
click at [300, 347] on button "Add Simple Quote" at bounding box center [299, 353] width 424 height 29
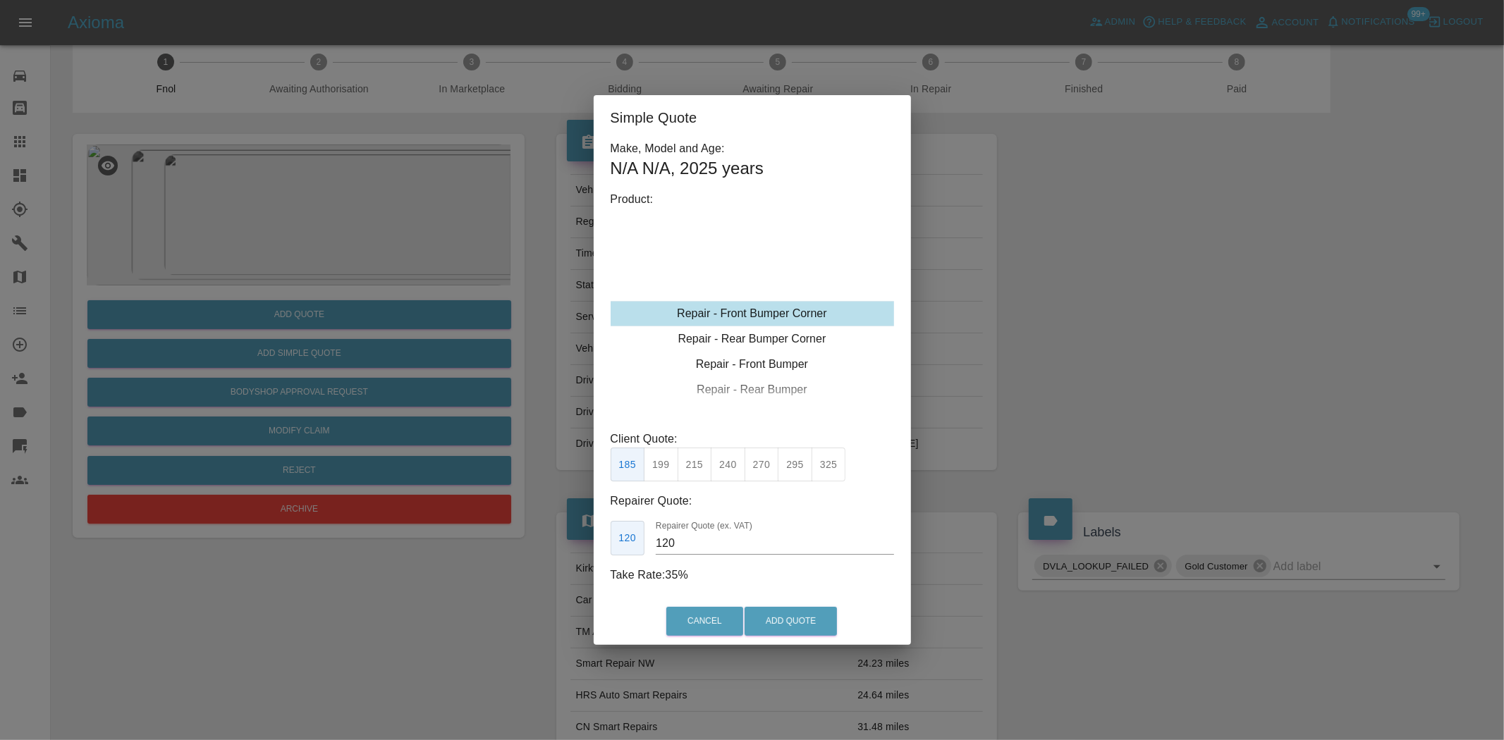
drag, startPoint x: 738, startPoint y: 302, endPoint x: 678, endPoint y: 492, distance: 199.6
click at [736, 302] on div "Repair - Front Bumper Corner" at bounding box center [752, 313] width 283 height 25
click at [699, 469] on button "215" at bounding box center [695, 465] width 35 height 35
type input "135"
click at [766, 609] on button "Add Quote" at bounding box center [791, 621] width 92 height 29
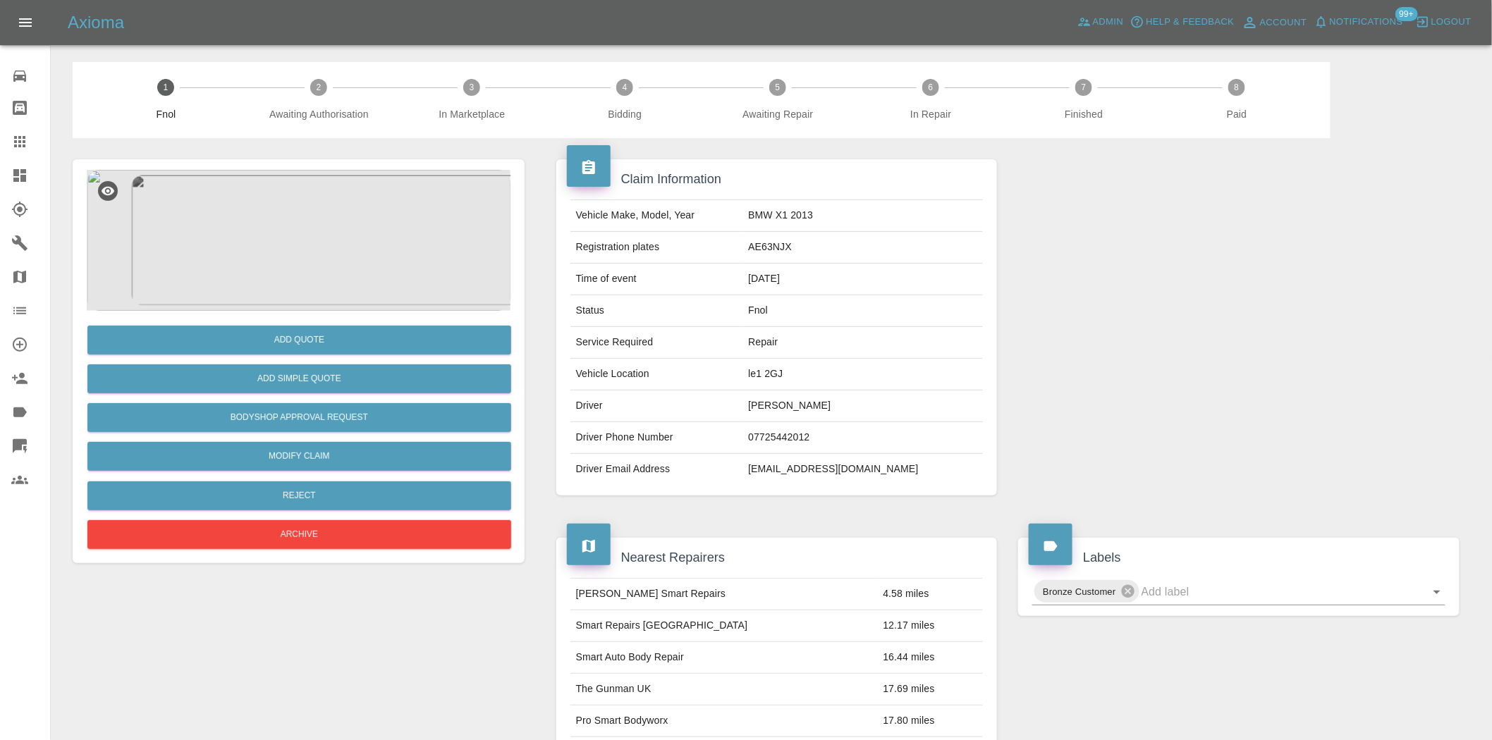
click at [321, 202] on img at bounding box center [299, 240] width 424 height 141
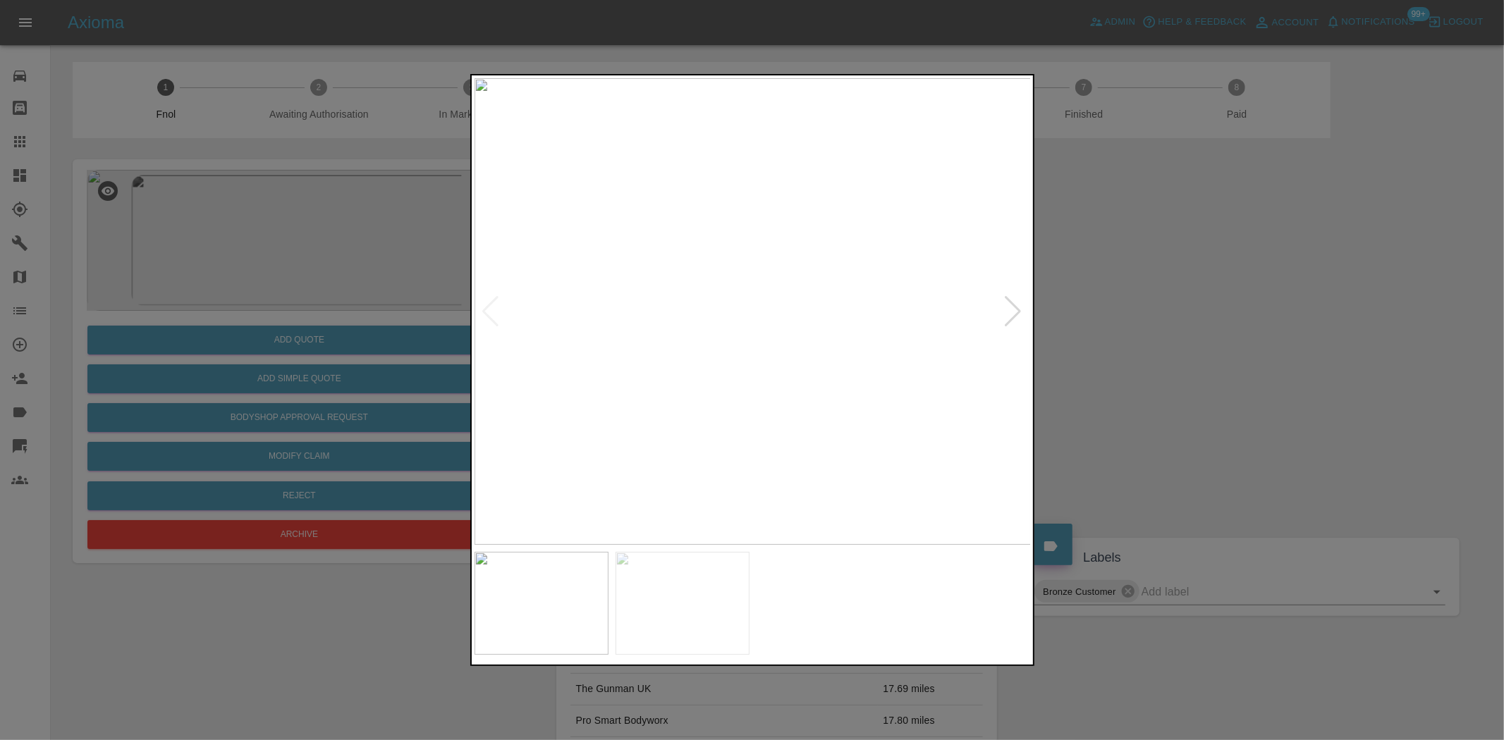
click at [771, 321] on img at bounding box center [753, 311] width 557 height 467
click at [772, 322] on img at bounding box center [753, 311] width 557 height 467
click at [698, 491] on img at bounding box center [691, 278] width 1671 height 1401
click at [692, 573] on img at bounding box center [683, 603] width 134 height 103
click at [748, 286] on img at bounding box center [753, 311] width 557 height 467
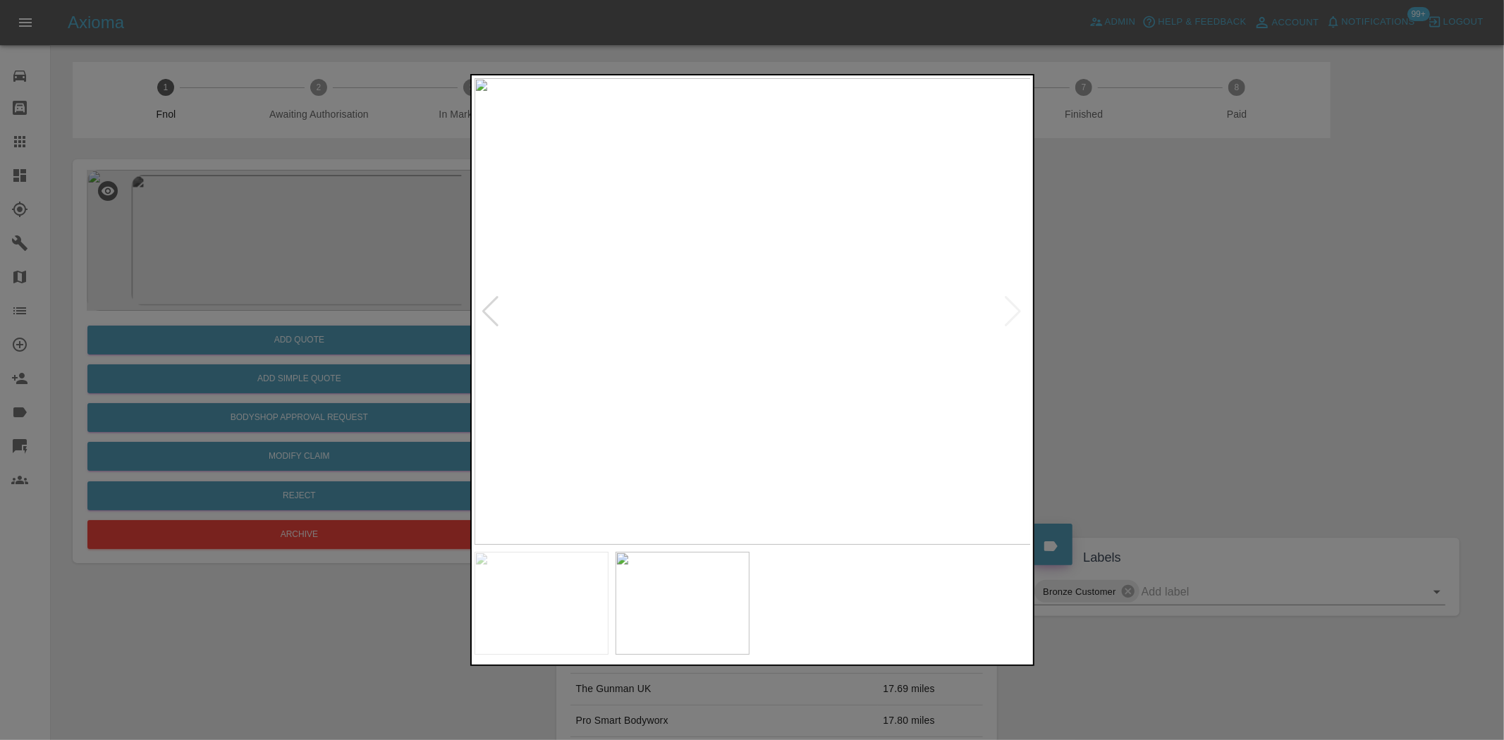
click at [748, 286] on img at bounding box center [753, 311] width 557 height 467
drag, startPoint x: 766, startPoint y: 440, endPoint x: 762, endPoint y: 461, distance: 21.6
click at [762, 461] on div at bounding box center [752, 370] width 1504 height 740
click at [660, 594] on div at bounding box center [752, 370] width 564 height 592
click at [794, 300] on img at bounding box center [696, 436] width 1671 height 1401
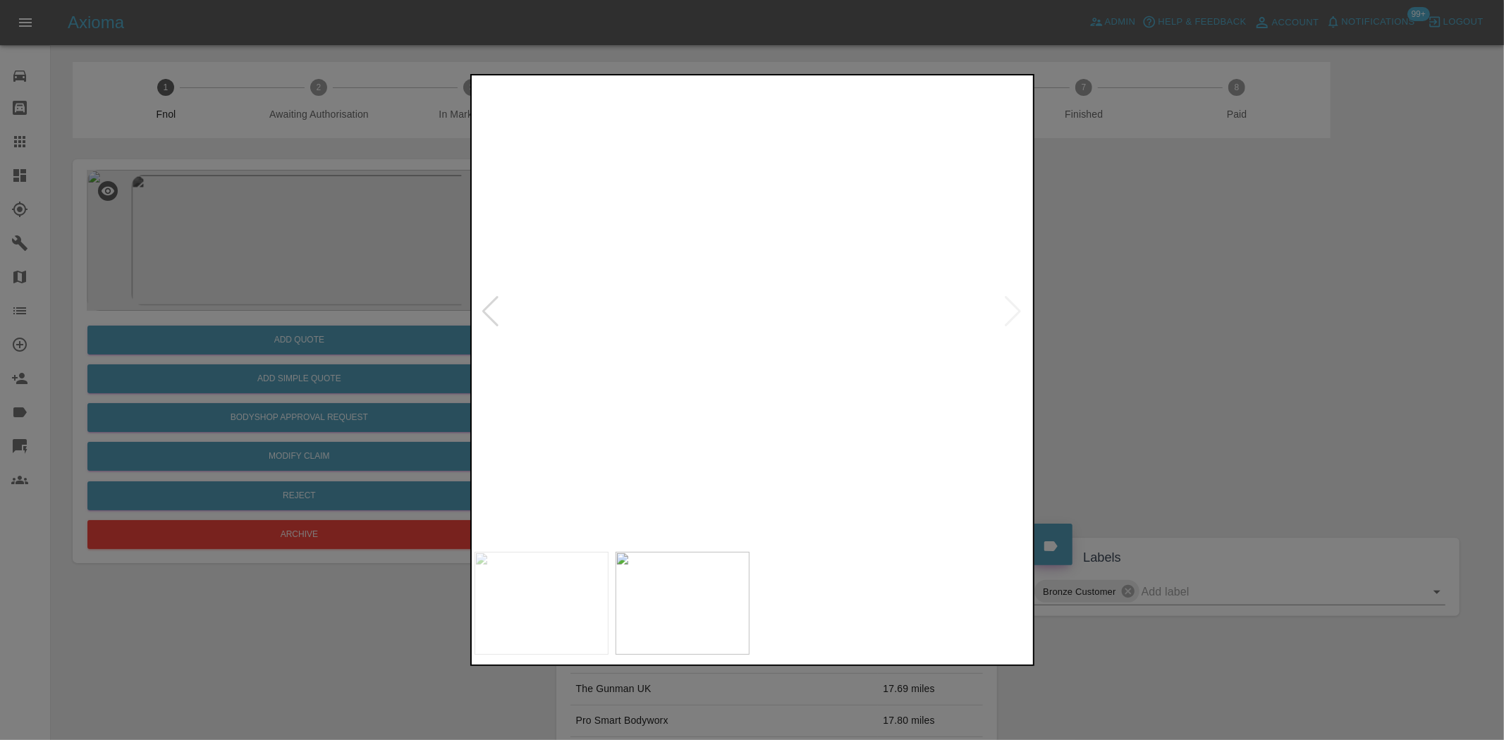
click at [785, 357] on img at bounding box center [696, 436] width 1671 height 1401
click at [580, 319] on img at bounding box center [718, 311] width 557 height 467
click at [299, 231] on div at bounding box center [752, 370] width 1504 height 740
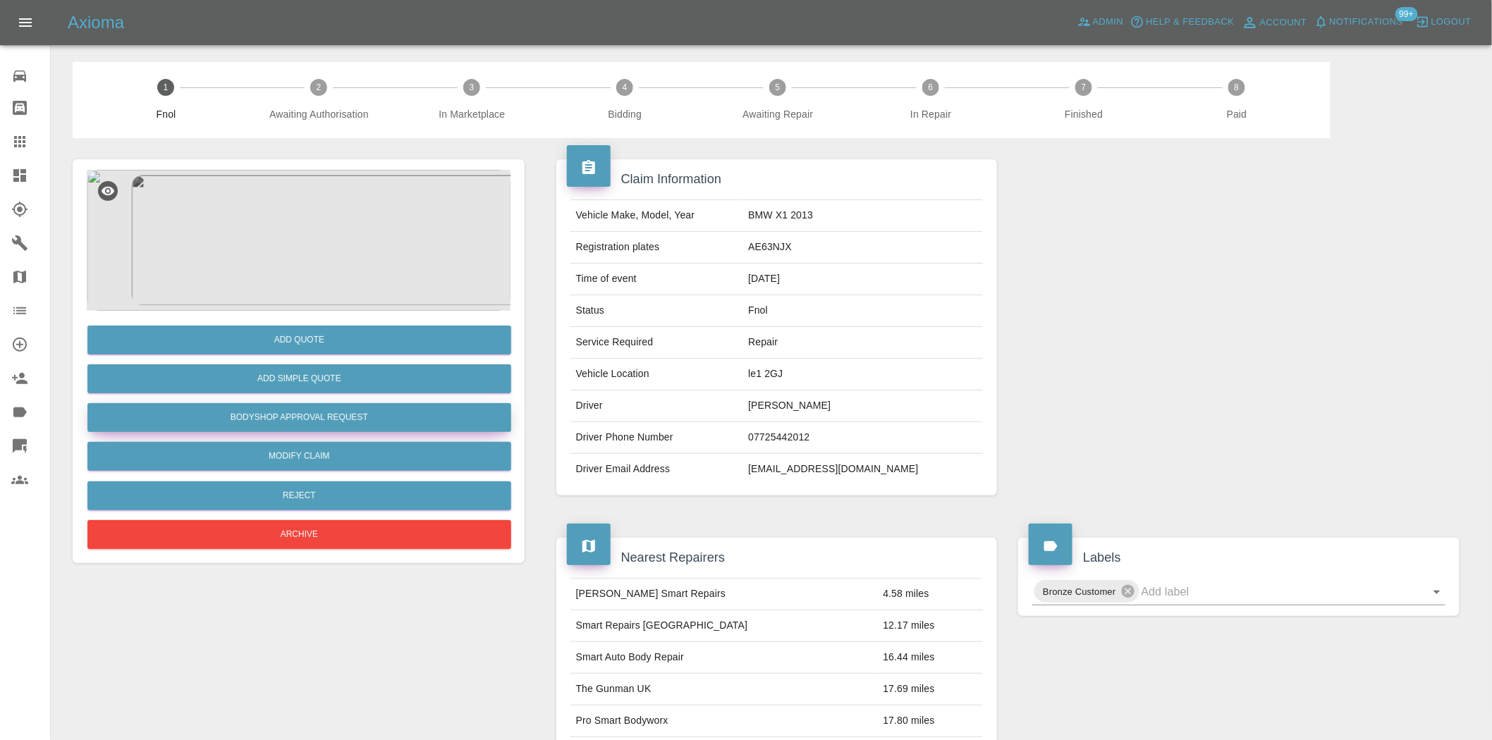
click at [311, 423] on button "Bodyshop Approval Request" at bounding box center [299, 417] width 424 height 29
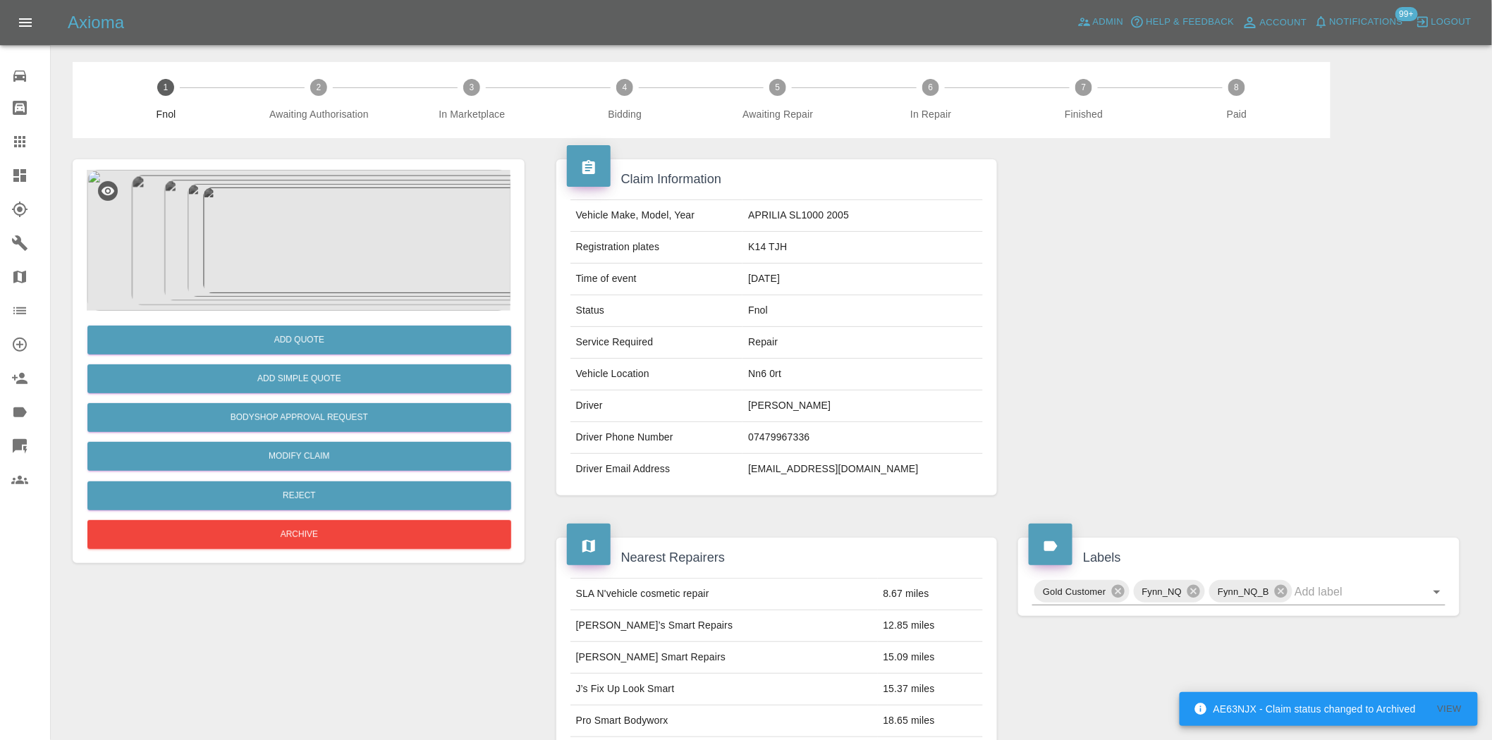
click at [353, 247] on img at bounding box center [299, 240] width 424 height 141
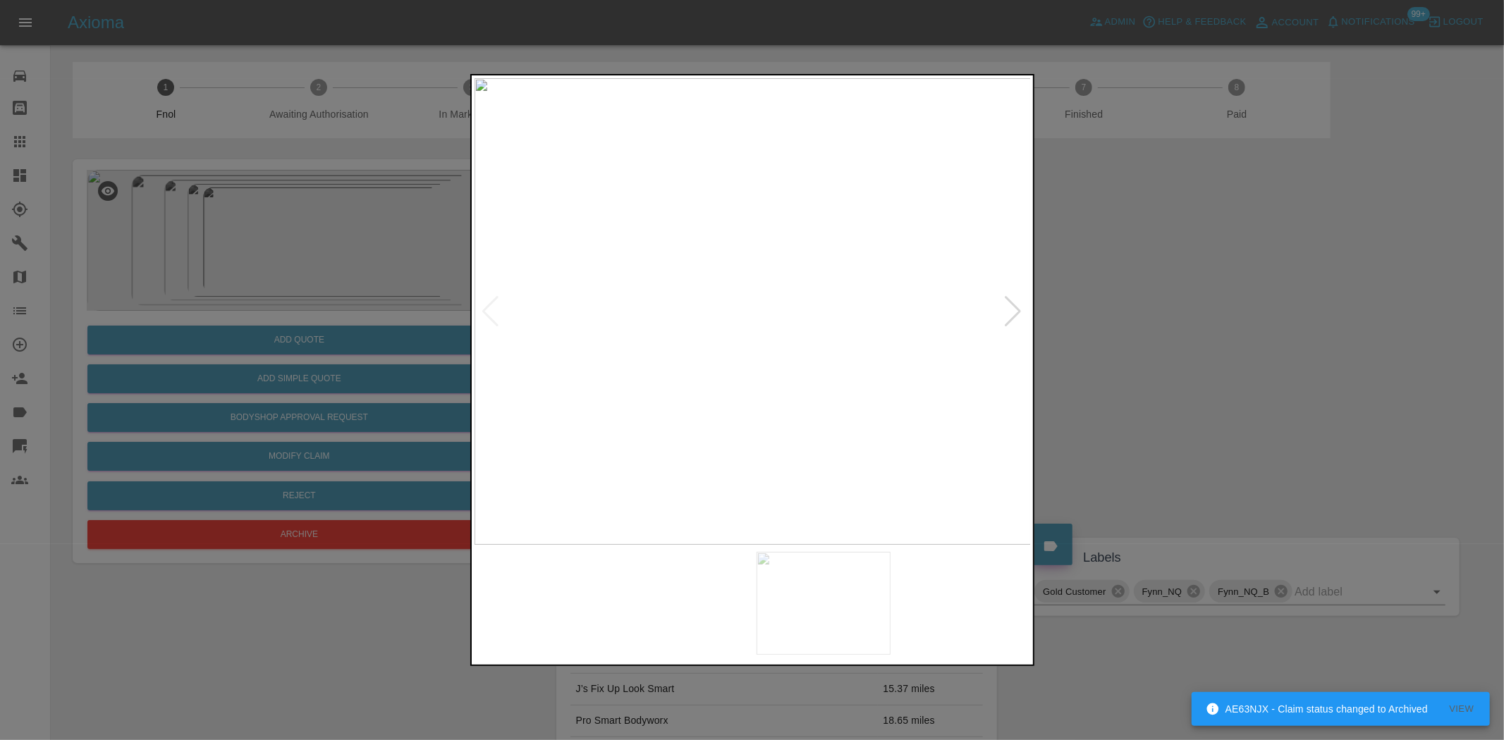
click at [484, 356] on img at bounding box center [753, 311] width 557 height 467
click at [592, 328] on img at bounding box center [753, 311] width 557 height 467
click at [487, 321] on div at bounding box center [753, 311] width 556 height 467
drag, startPoint x: 348, startPoint y: 298, endPoint x: 304, endPoint y: 389, distance: 100.6
click at [347, 298] on div at bounding box center [752, 370] width 1504 height 740
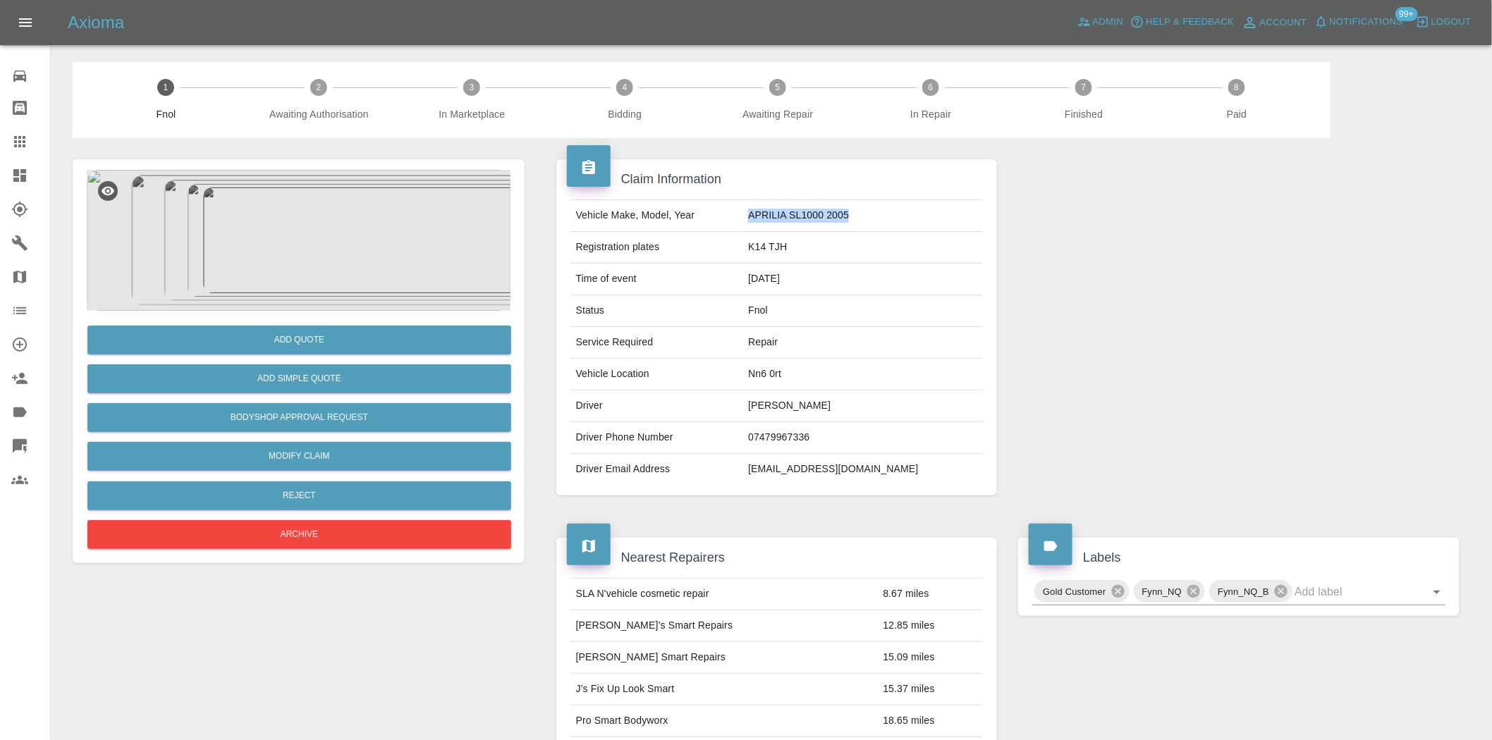
drag, startPoint x: 865, startPoint y: 215, endPoint x: 757, endPoint y: 228, distance: 108.6
click at [757, 228] on td "APRILIA SL1000 2005" at bounding box center [862, 216] width 240 height 32
copy td "APRILIA SL1000 2005"
click at [306, 257] on img at bounding box center [299, 240] width 424 height 141
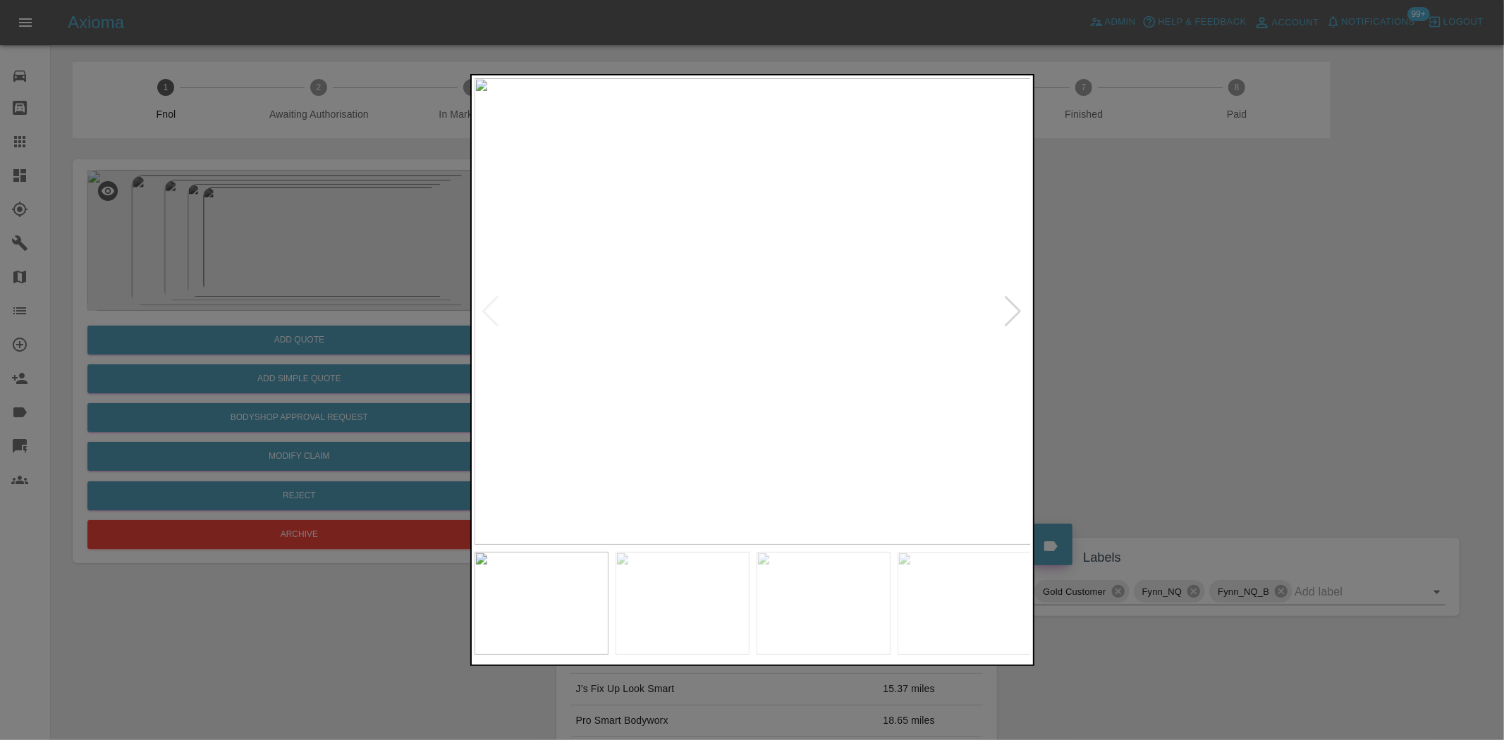
click at [311, 494] on div at bounding box center [752, 370] width 1504 height 740
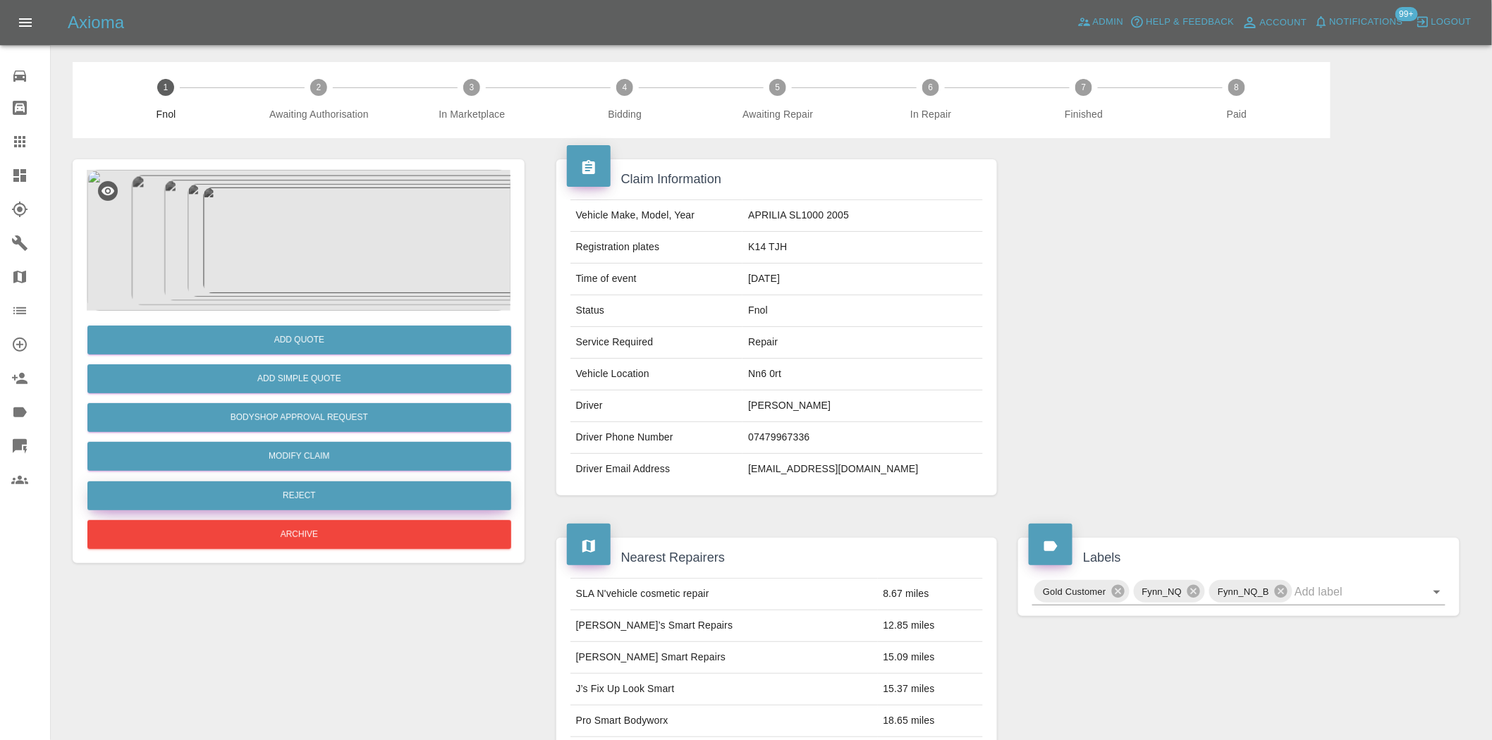
click at [311, 494] on button "Reject" at bounding box center [299, 496] width 424 height 29
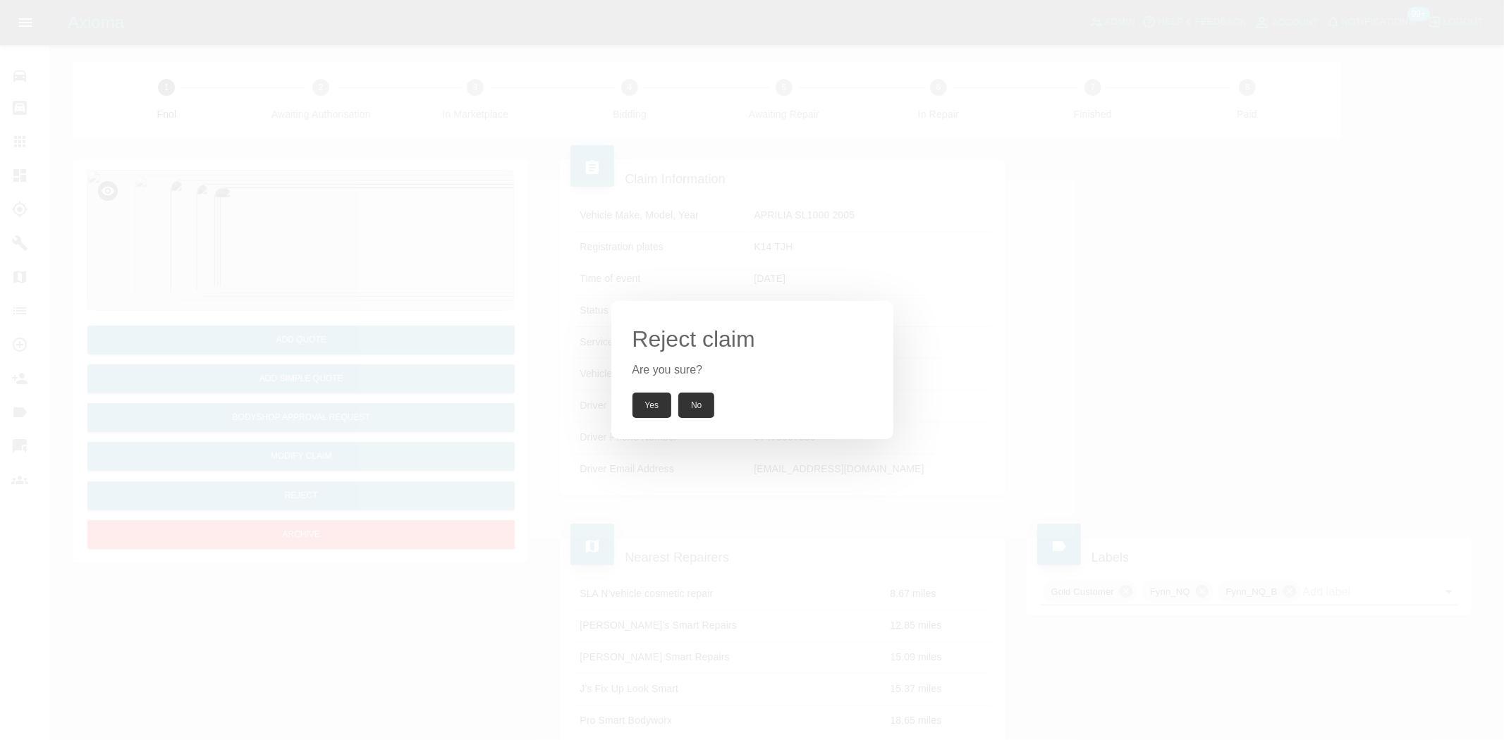
drag, startPoint x: 640, startPoint y: 396, endPoint x: 643, endPoint y: 406, distance: 10.9
click at [642, 403] on button "Yes" at bounding box center [651, 405] width 39 height 25
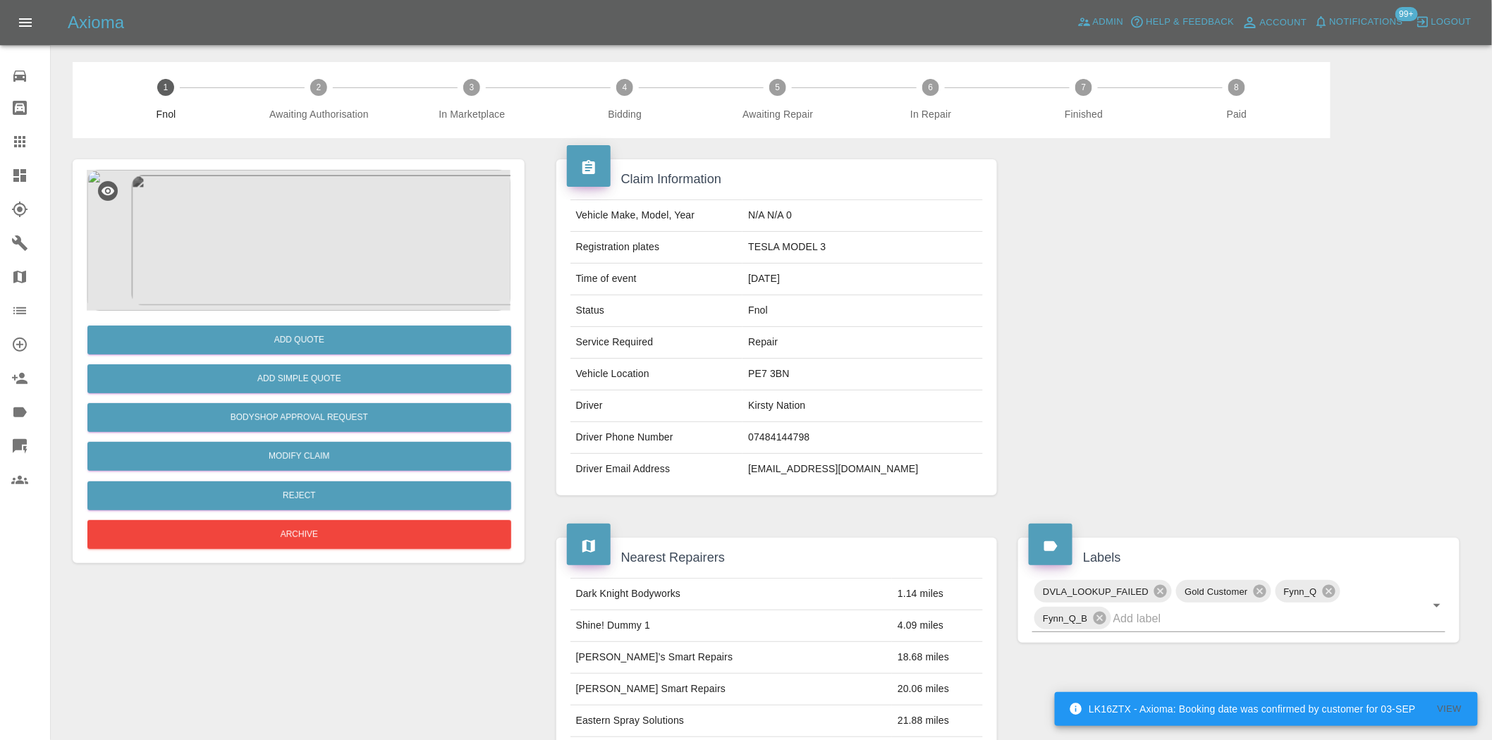
click at [298, 229] on img at bounding box center [299, 240] width 424 height 141
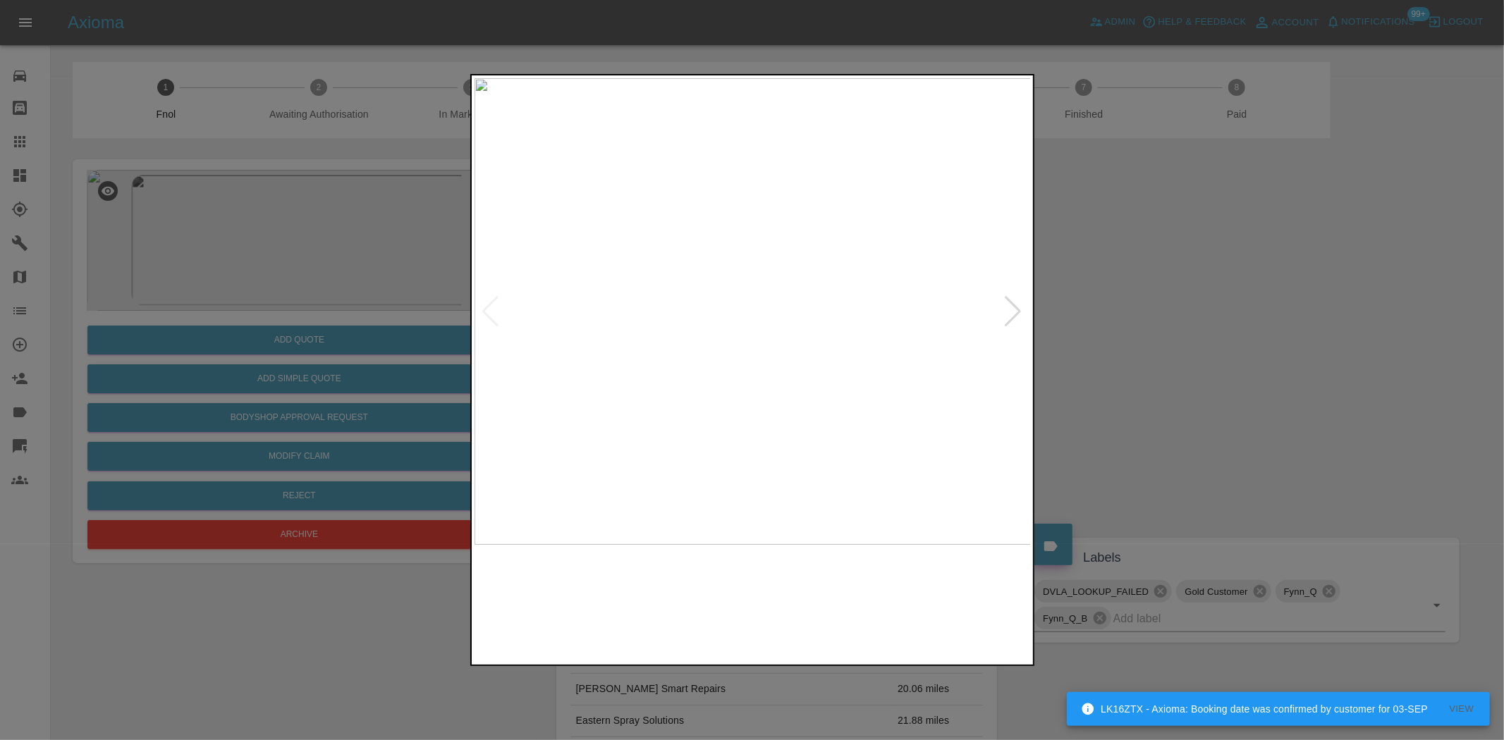
click at [619, 357] on img at bounding box center [753, 311] width 557 height 467
click at [618, 377] on img at bounding box center [753, 311] width 557 height 467
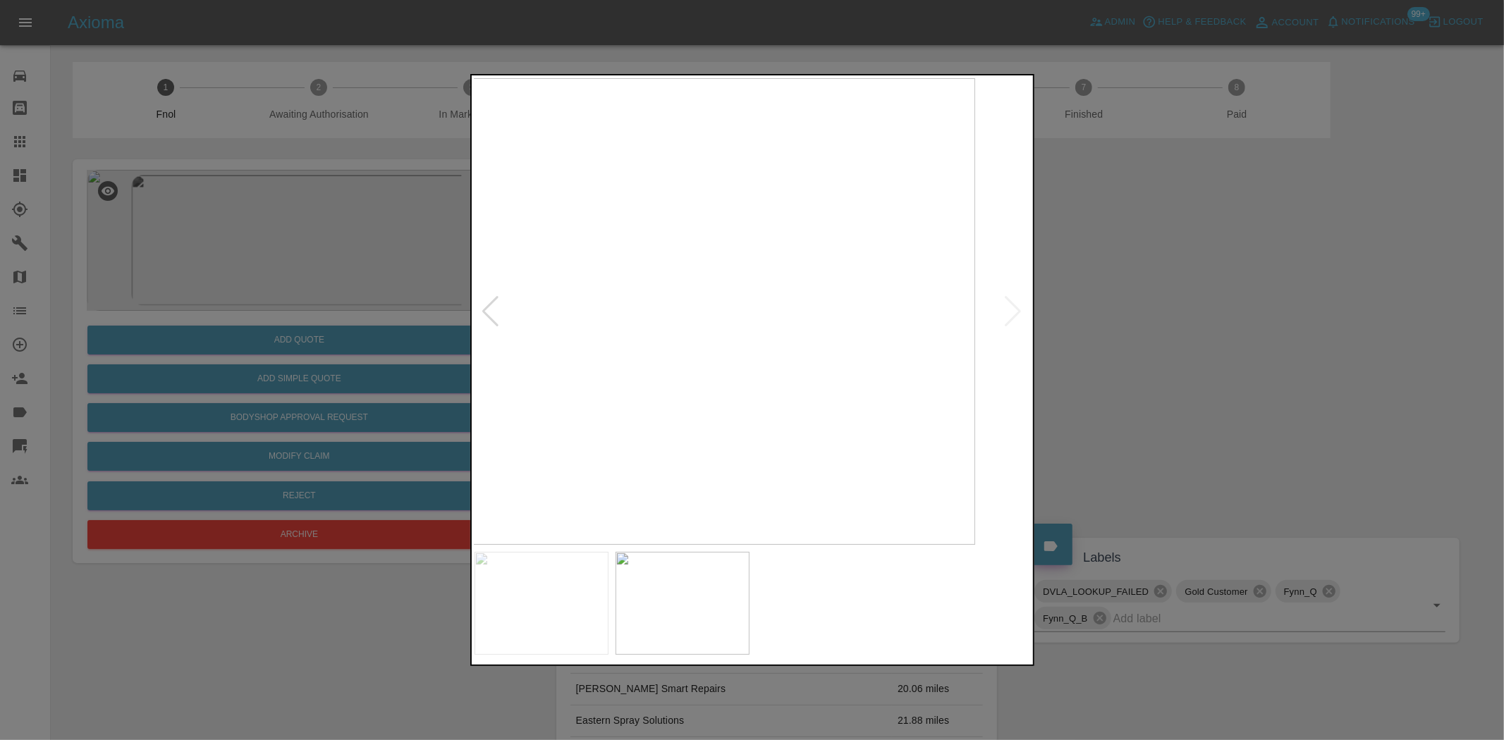
click at [612, 351] on img at bounding box center [696, 311] width 557 height 467
click at [817, 346] on img at bounding box center [753, 311] width 557 height 467
click at [484, 305] on img at bounding box center [753, 311] width 557 height 467
click at [410, 308] on div at bounding box center [752, 370] width 1504 height 740
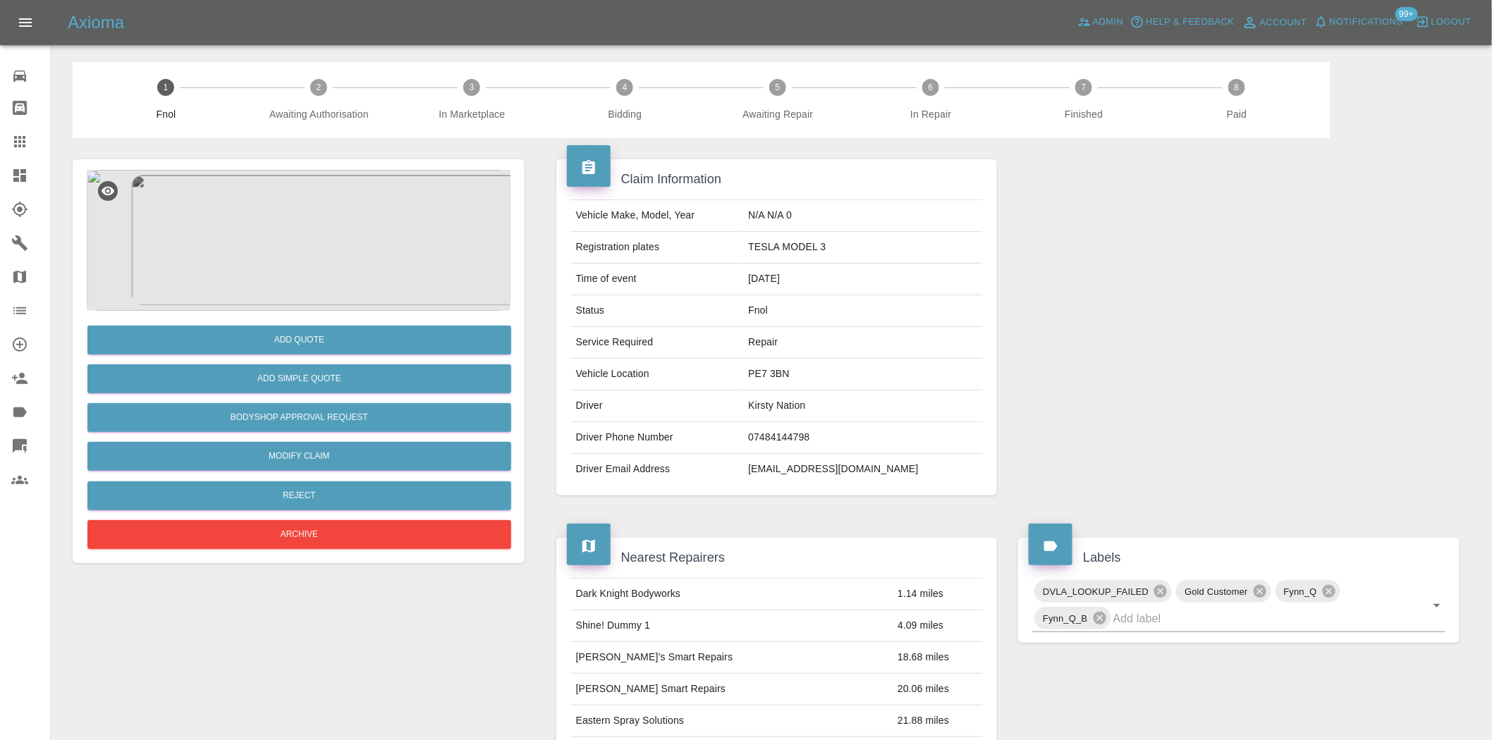
click at [340, 209] on img at bounding box center [299, 240] width 424 height 141
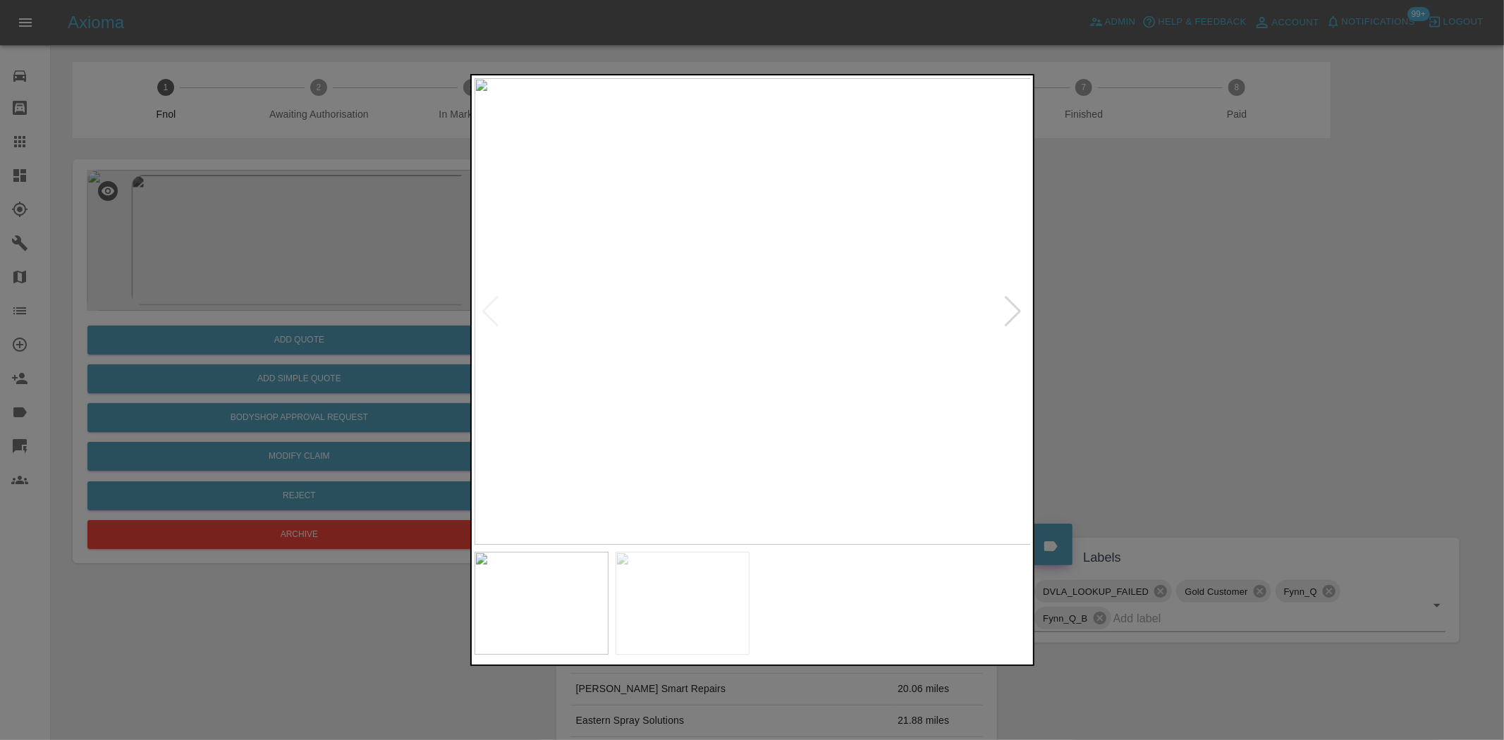
click at [467, 293] on div at bounding box center [752, 370] width 1504 height 740
click at [527, 304] on img at bounding box center [753, 311] width 557 height 467
click at [368, 291] on div at bounding box center [752, 370] width 1504 height 740
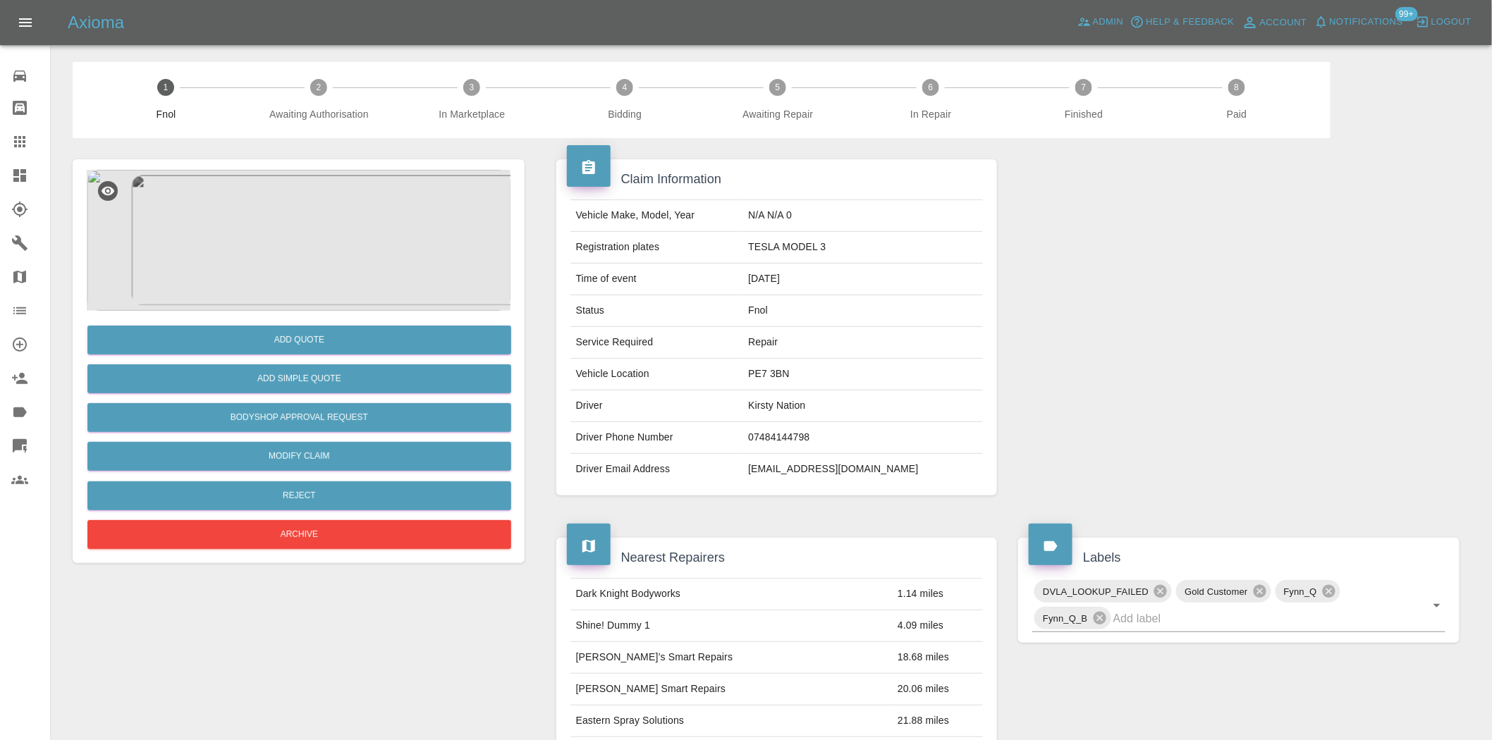
click at [334, 191] on img at bounding box center [299, 240] width 424 height 141
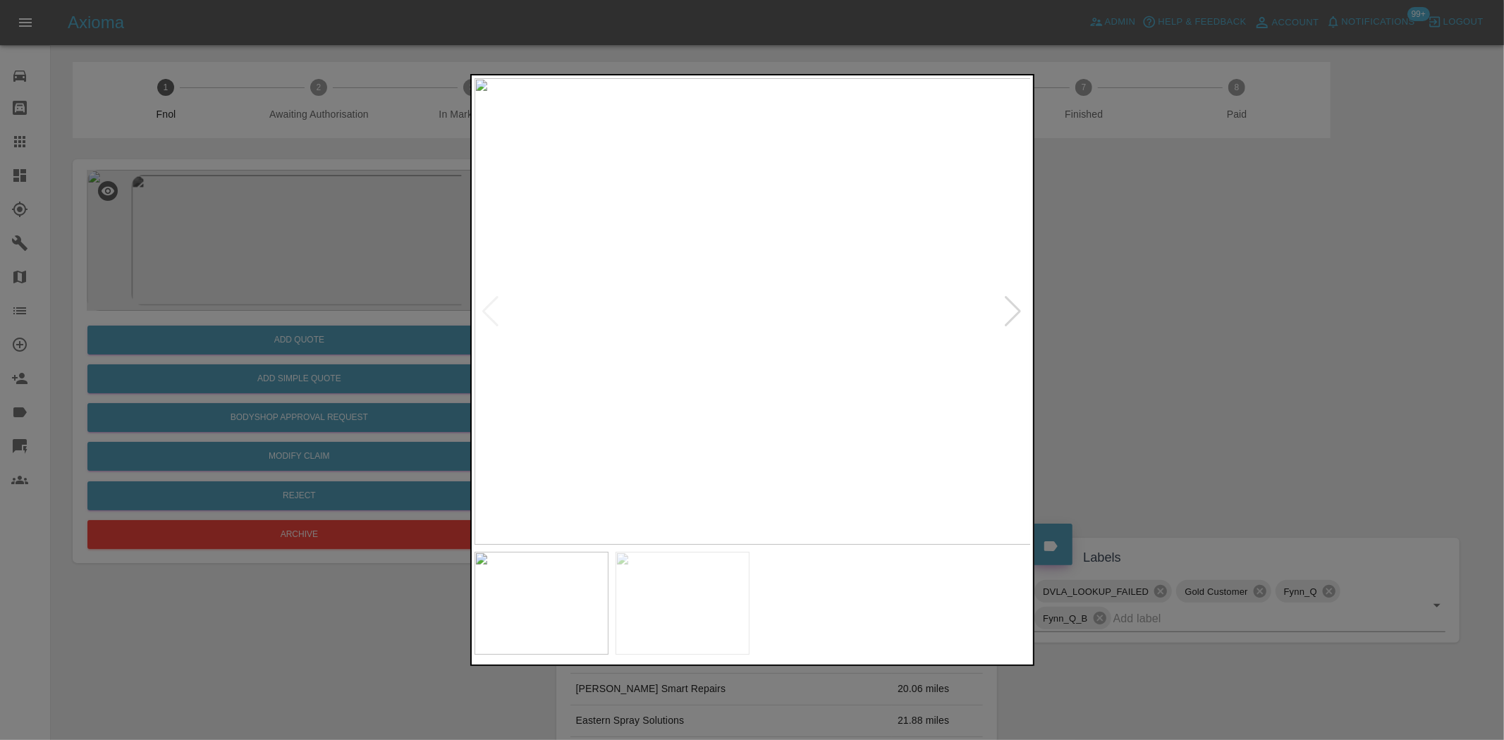
click at [565, 326] on img at bounding box center [753, 311] width 557 height 467
click at [745, 286] on img at bounding box center [753, 311] width 557 height 467
click at [745, 308] on img at bounding box center [819, 409] width 1671 height 1401
click at [745, 310] on img at bounding box center [819, 409] width 1671 height 1401
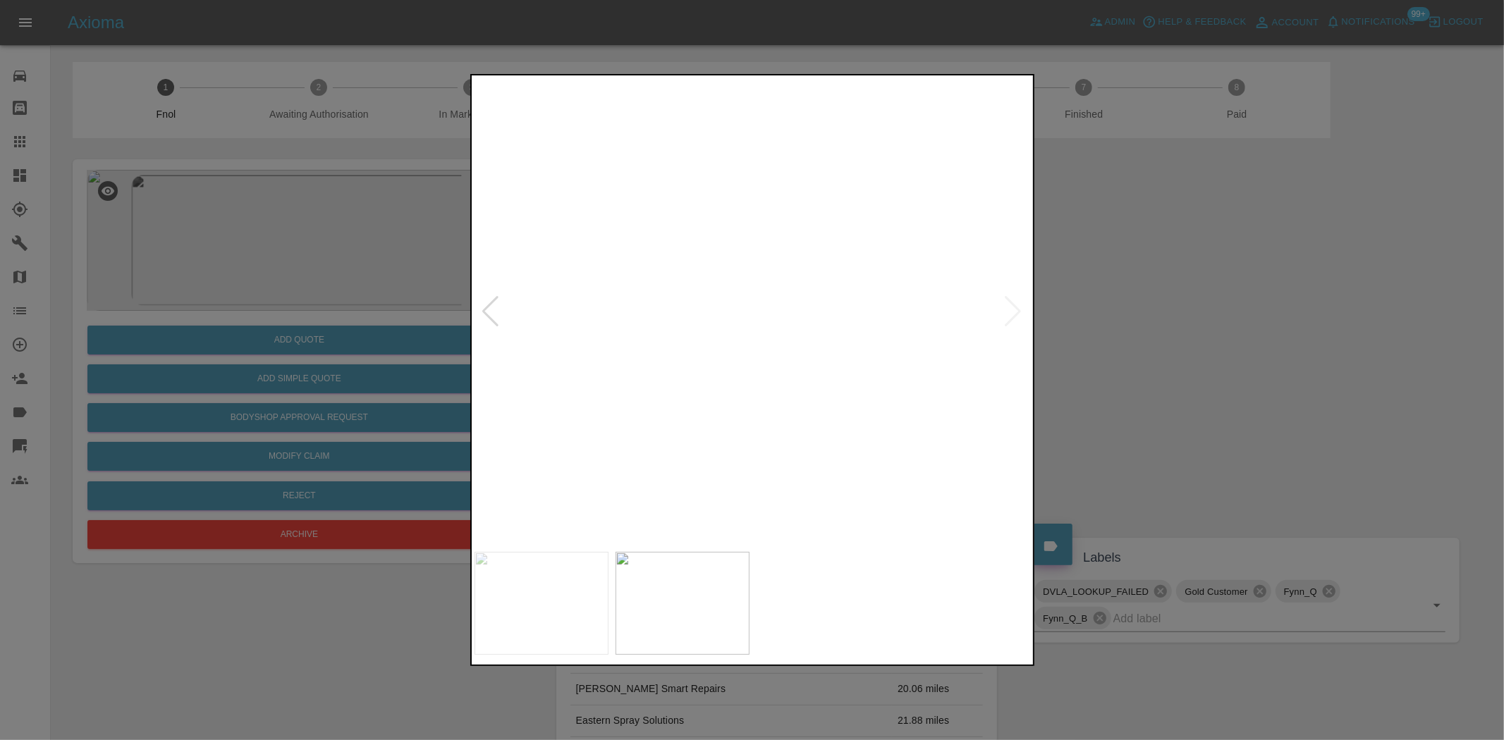
click at [745, 310] on img at bounding box center [819, 409] width 1671 height 1401
click at [455, 258] on div at bounding box center [752, 370] width 1504 height 740
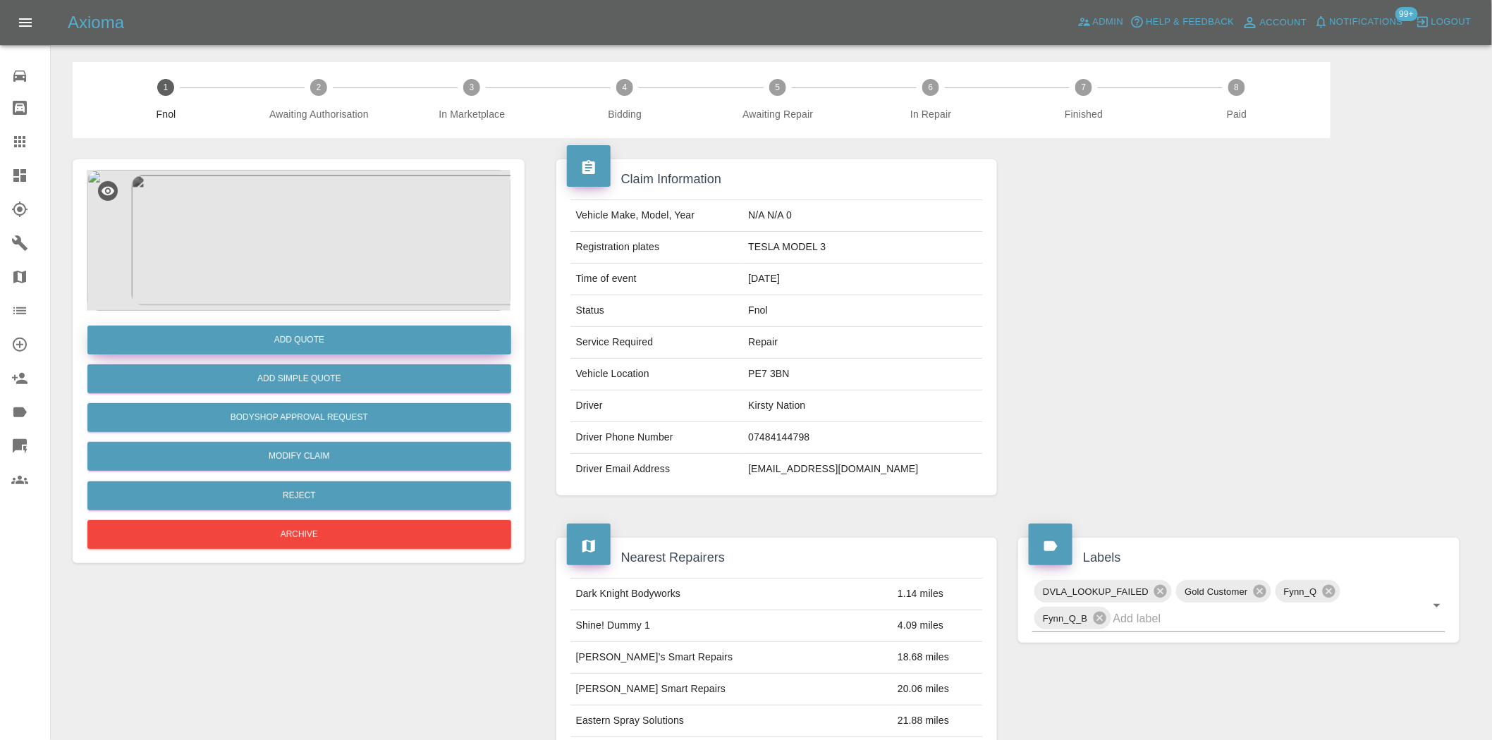
click at [393, 350] on button "Add Quote" at bounding box center [299, 340] width 424 height 29
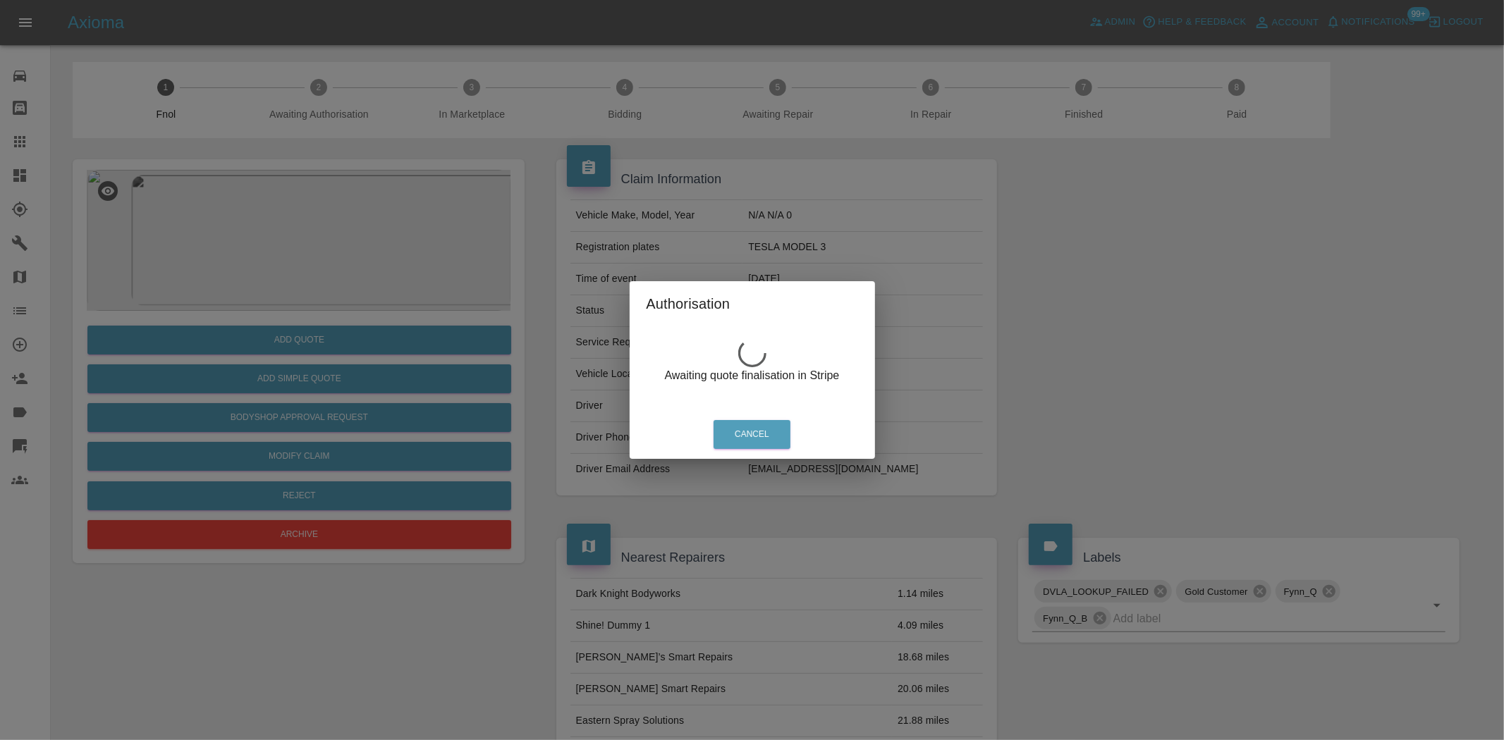
click at [319, 200] on div "Authorisation Awaiting quote finalisation in Stripe Cancel" at bounding box center [752, 370] width 1504 height 740
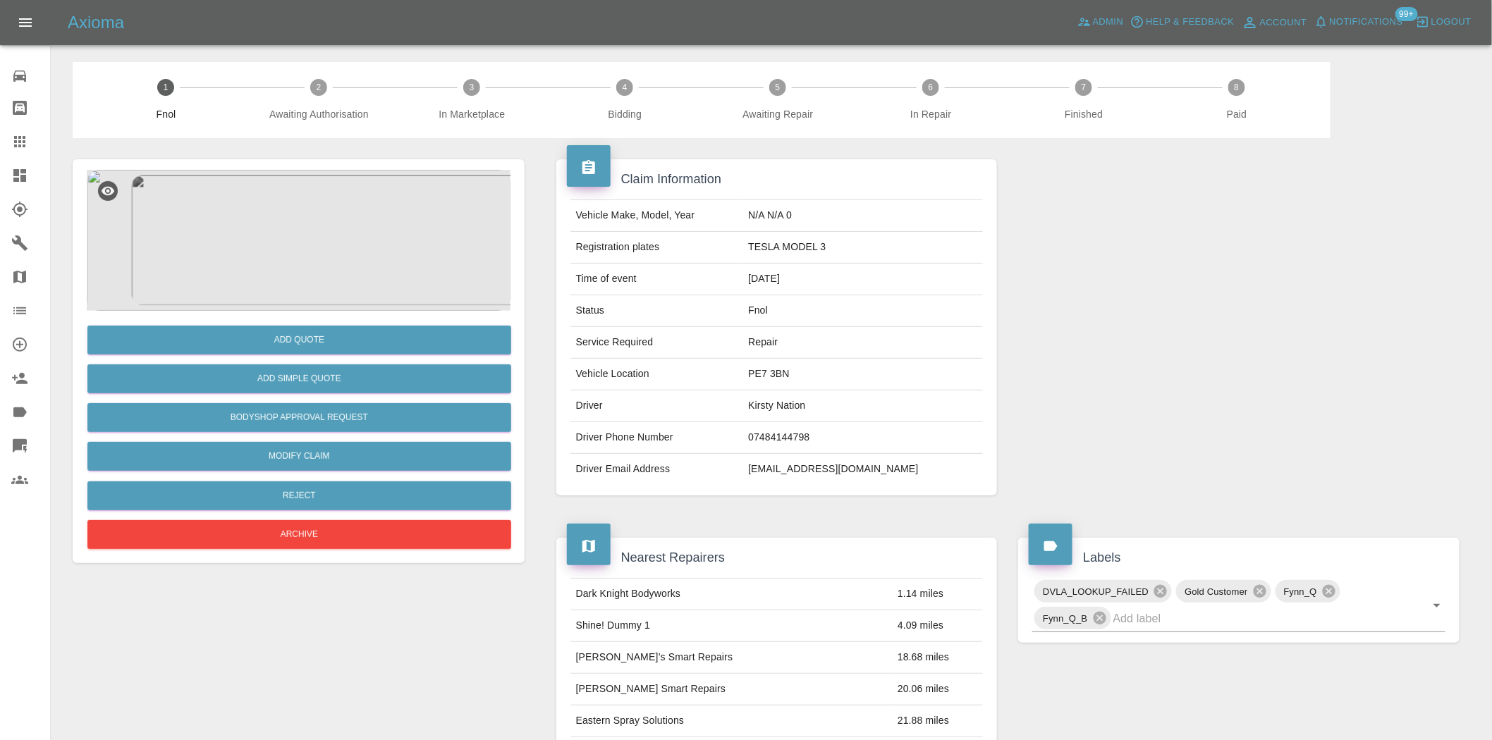
click at [356, 234] on img at bounding box center [299, 240] width 424 height 141
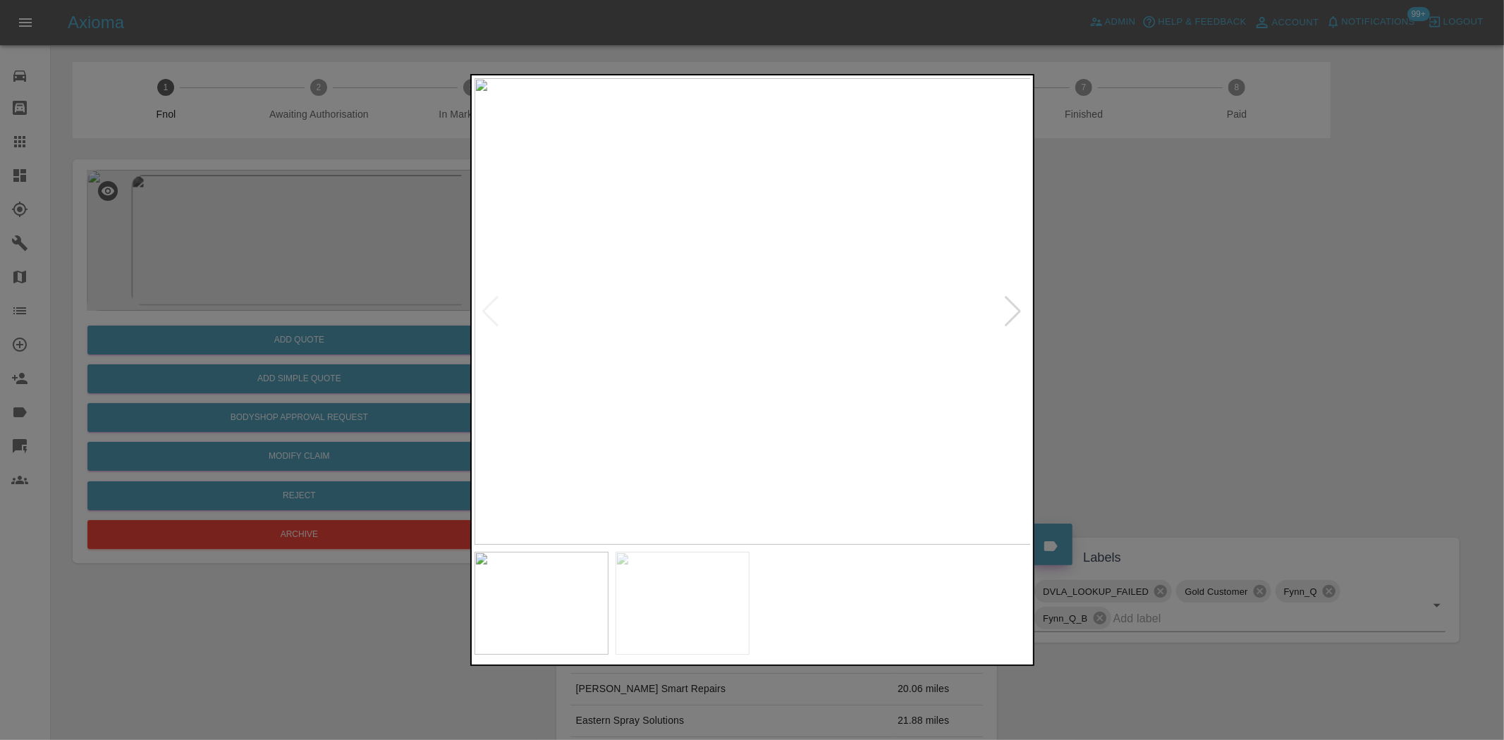
click at [721, 604] on img at bounding box center [683, 603] width 134 height 103
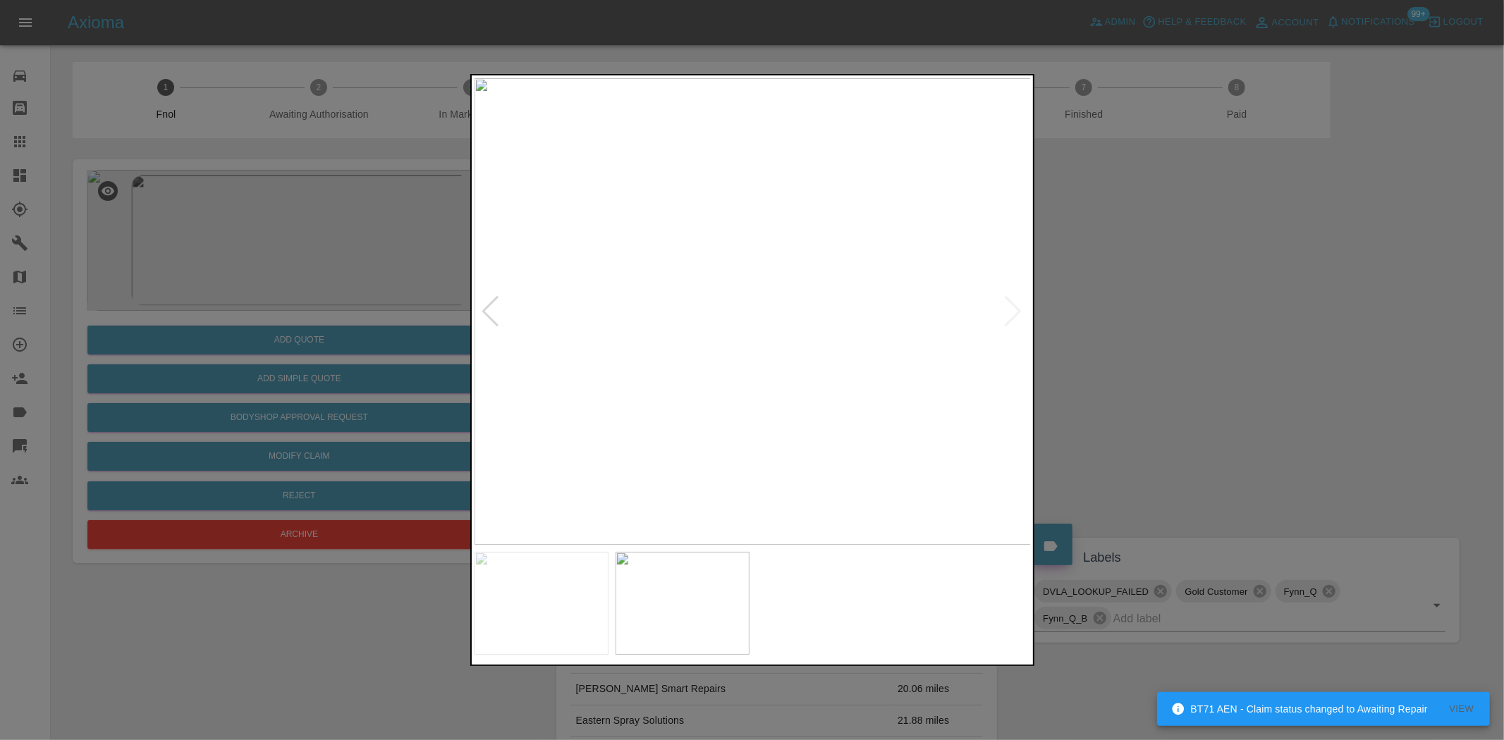
click at [711, 288] on img at bounding box center [753, 311] width 557 height 467
click at [709, 285] on img at bounding box center [753, 311] width 557 height 467
drag, startPoint x: 294, startPoint y: 252, endPoint x: 321, endPoint y: 358, distance: 109.1
click at [298, 262] on div at bounding box center [752, 370] width 1504 height 740
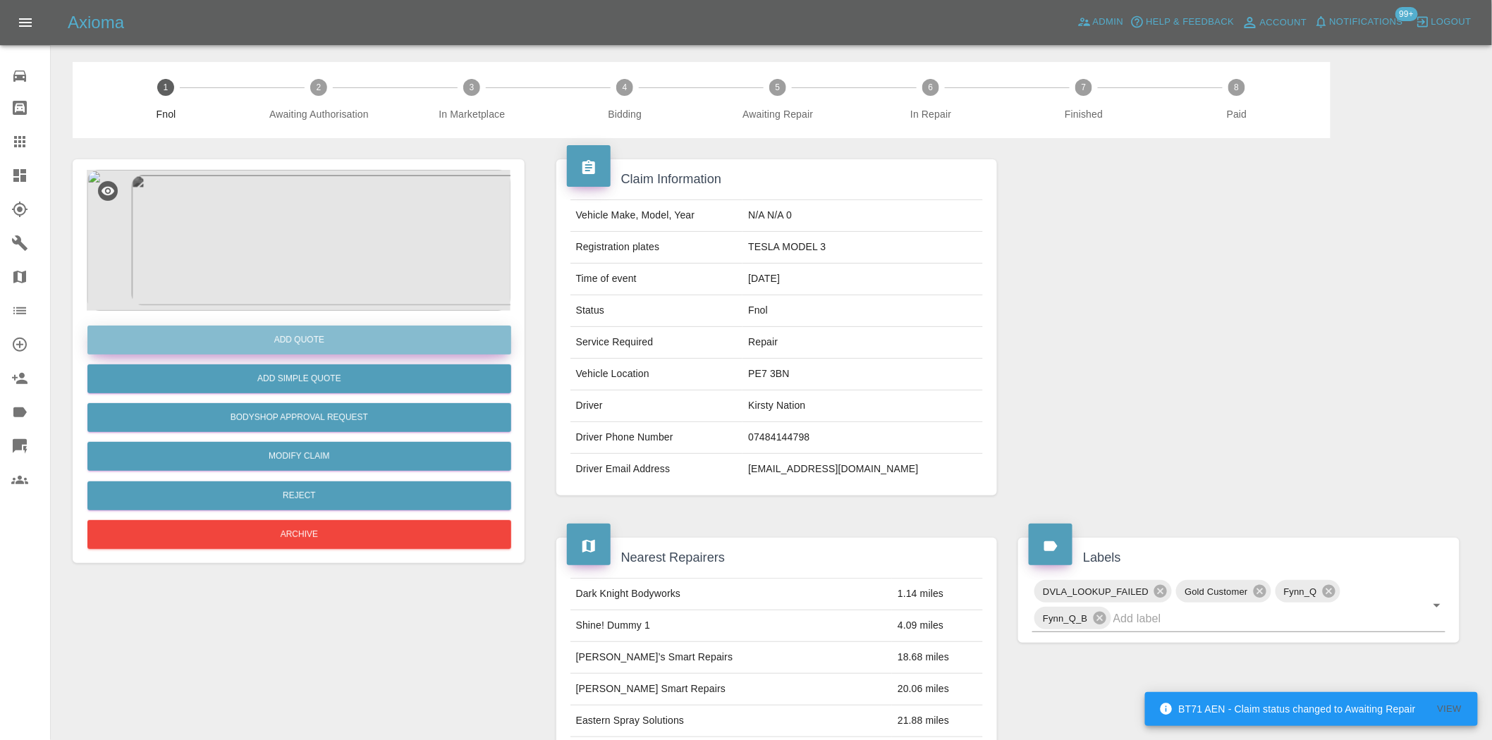
click at [327, 343] on button "Add Quote" at bounding box center [299, 340] width 424 height 29
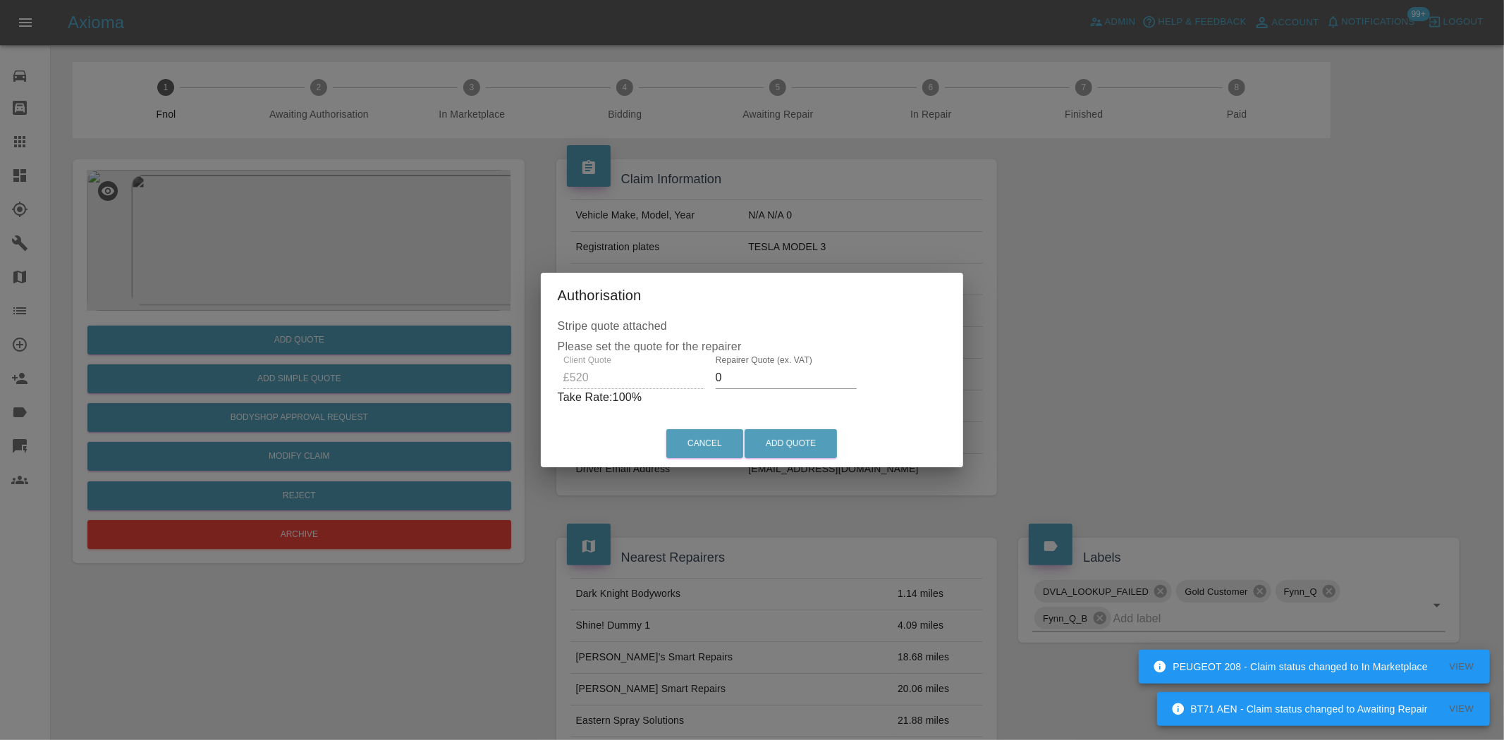
click at [612, 388] on div "Client Quote £520 Repairer Quote (ex. VAT) 0 Take Rate: 100 %" at bounding box center [752, 380] width 389 height 51
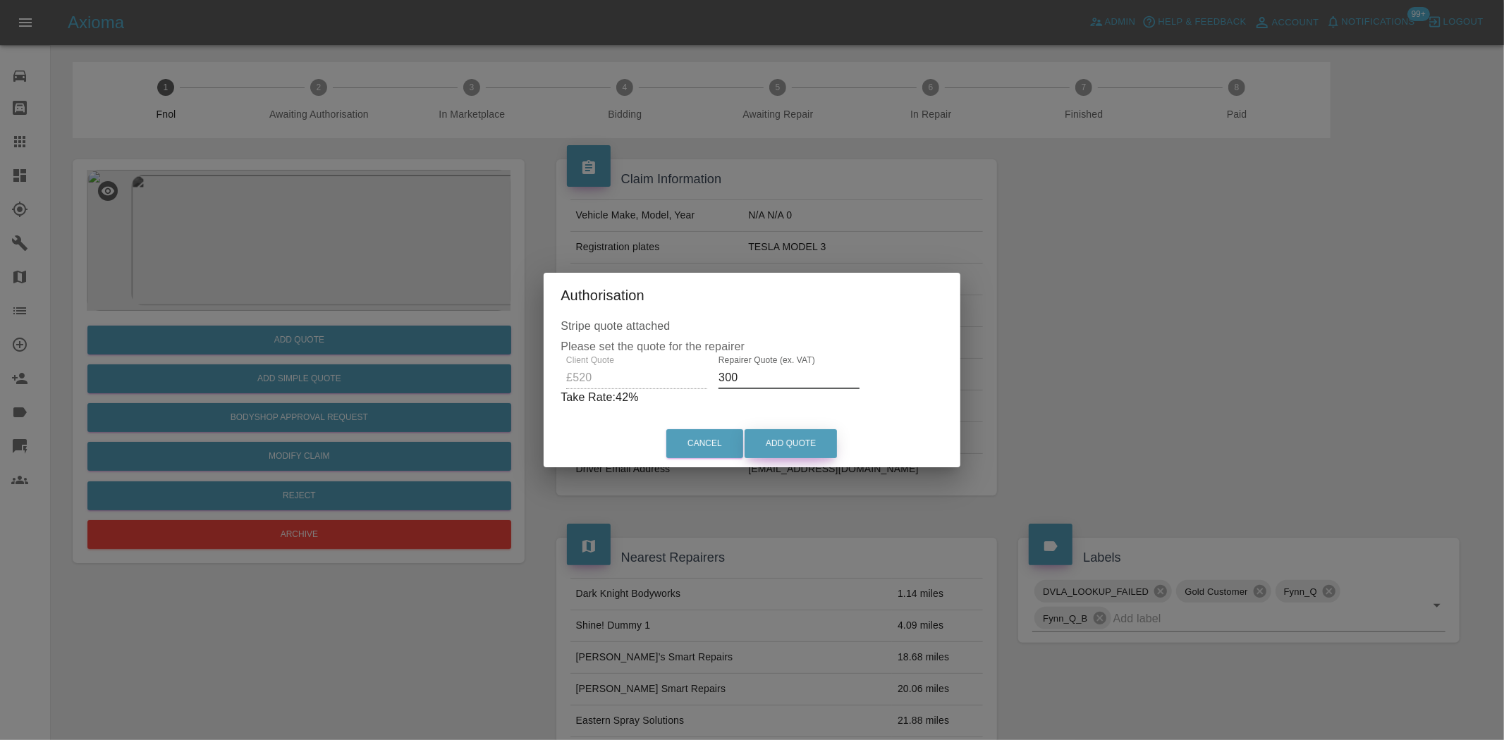
type input "300"
click at [784, 439] on button "Add Quote" at bounding box center [791, 443] width 92 height 29
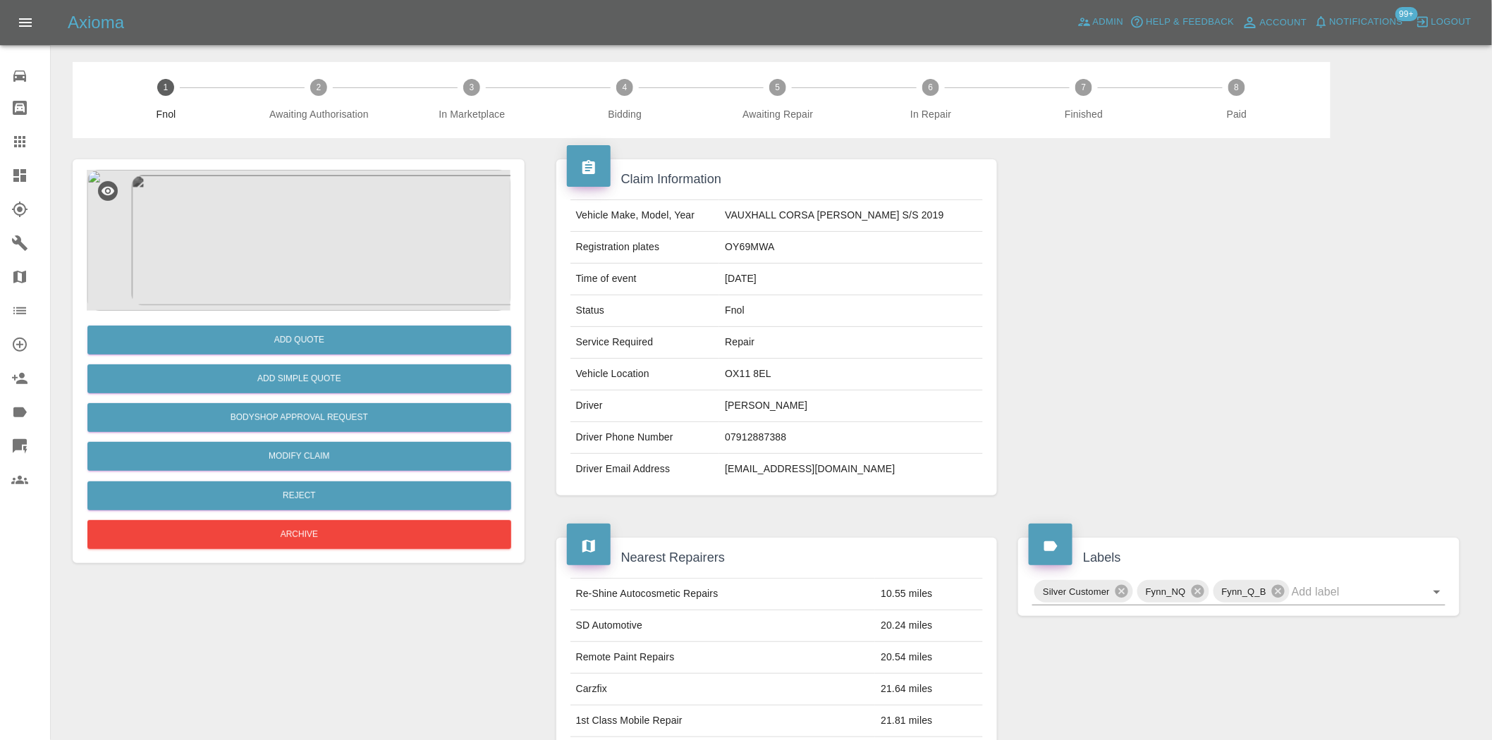
click at [341, 226] on img at bounding box center [299, 240] width 424 height 141
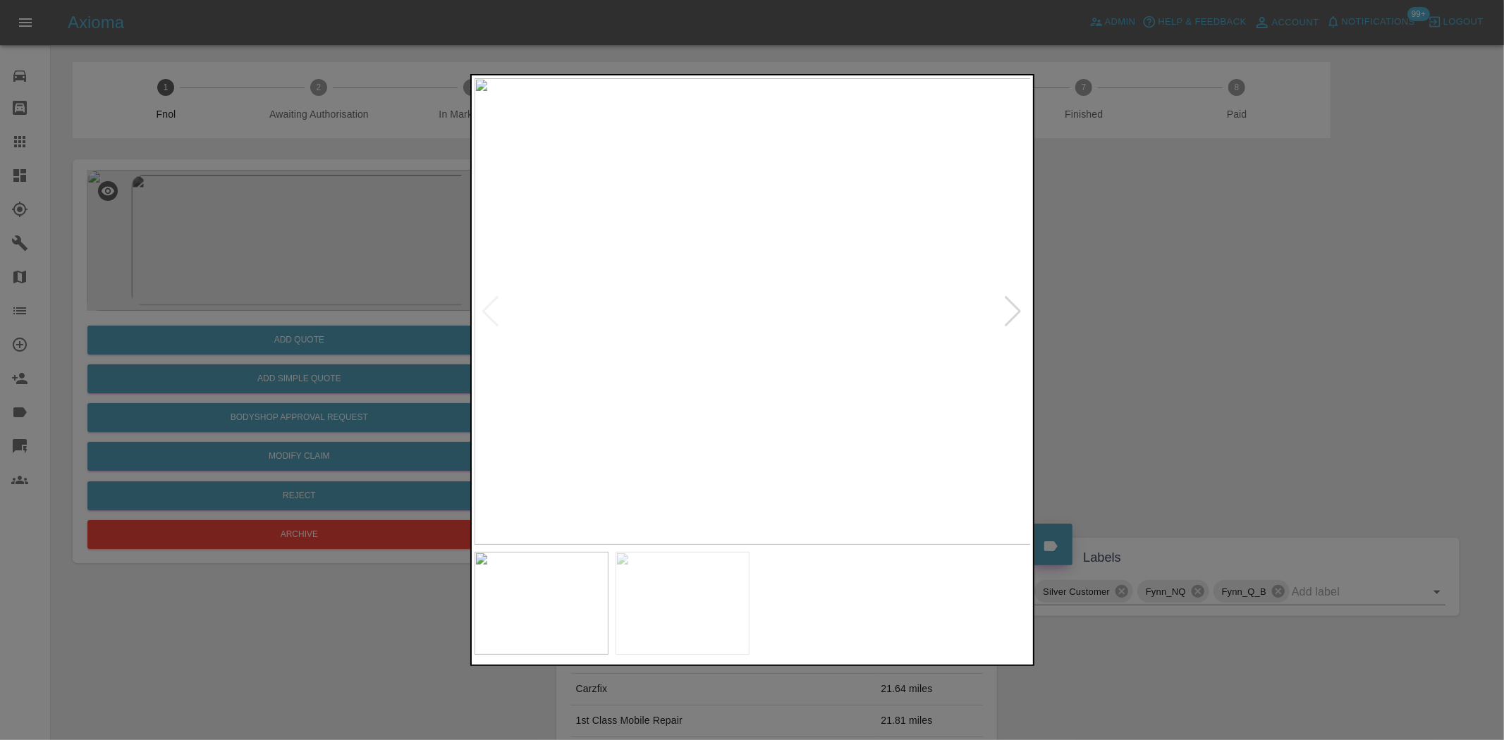
click at [695, 360] on img at bounding box center [753, 311] width 557 height 467
click at [522, 330] on img at bounding box center [753, 311] width 557 height 467
click at [802, 283] on img at bounding box center [753, 311] width 557 height 467
click at [735, 395] on img at bounding box center [602, 395] width 1671 height 1401
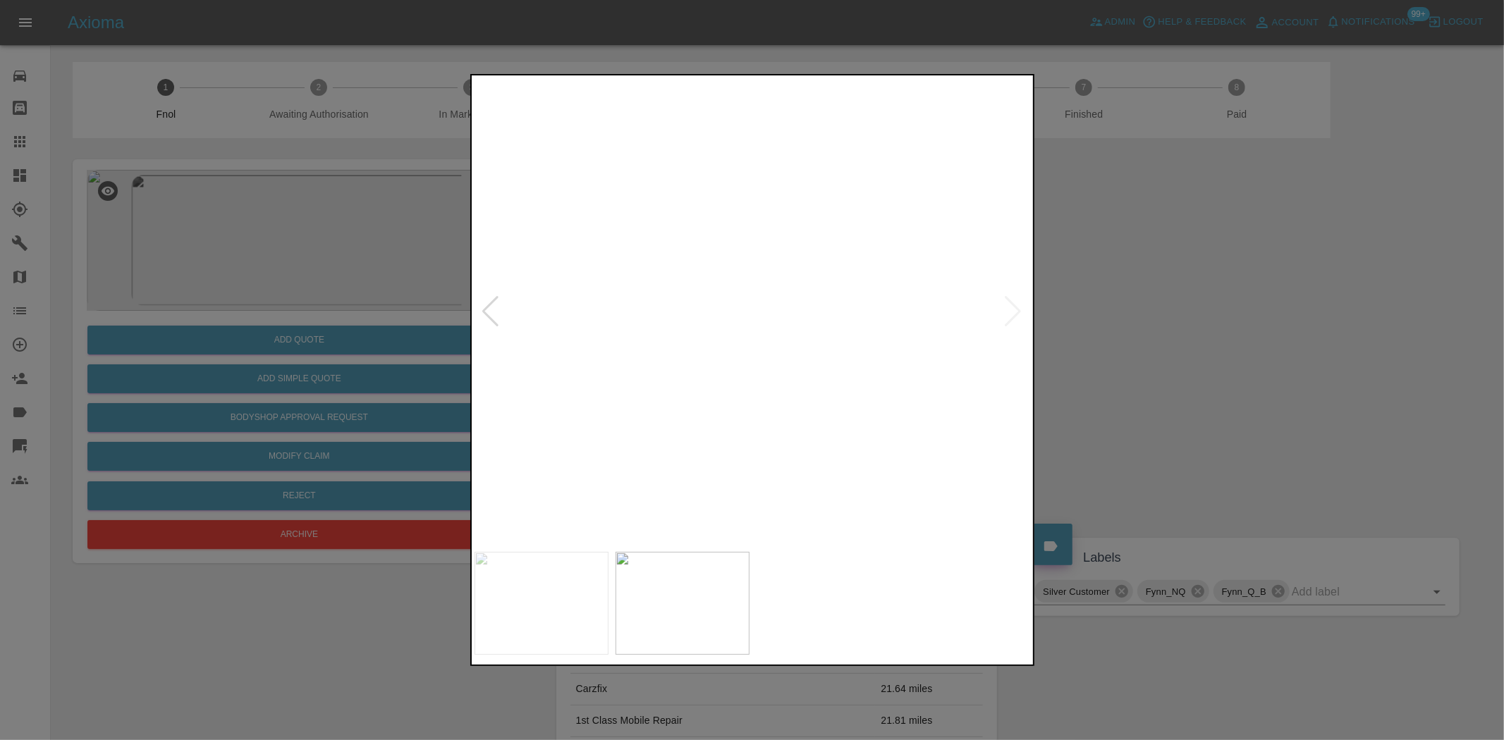
click at [735, 395] on img at bounding box center [602, 395] width 1671 height 1401
click at [1040, 432] on div at bounding box center [752, 370] width 1504 height 740
click at [762, 350] on img at bounding box center [753, 311] width 557 height 467
click at [685, 349] on img at bounding box center [724, 196] width 1671 height 1401
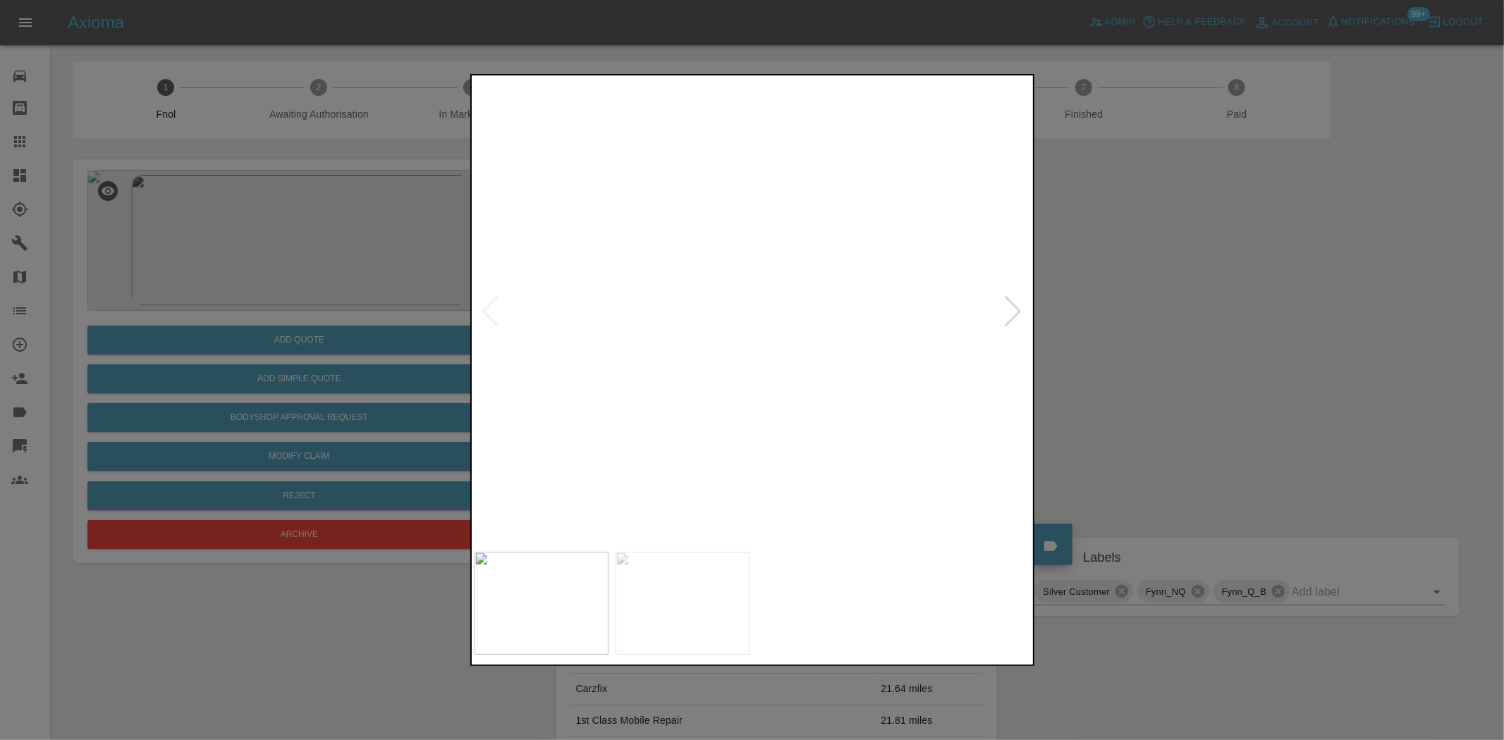
click at [685, 349] on img at bounding box center [724, 196] width 1671 height 1401
click at [393, 363] on div at bounding box center [752, 370] width 1504 height 740
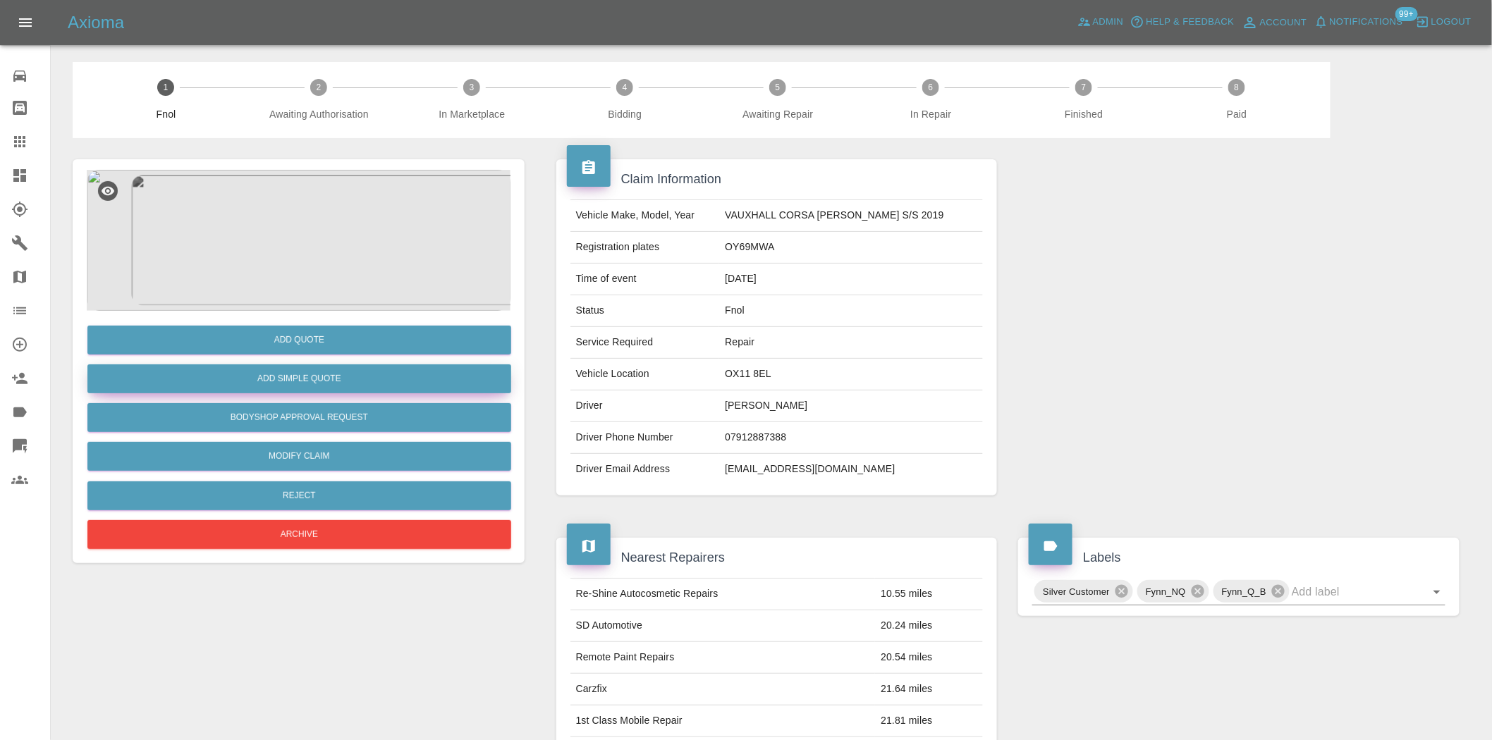
click at [357, 377] on button "Add Simple Quote" at bounding box center [299, 379] width 424 height 29
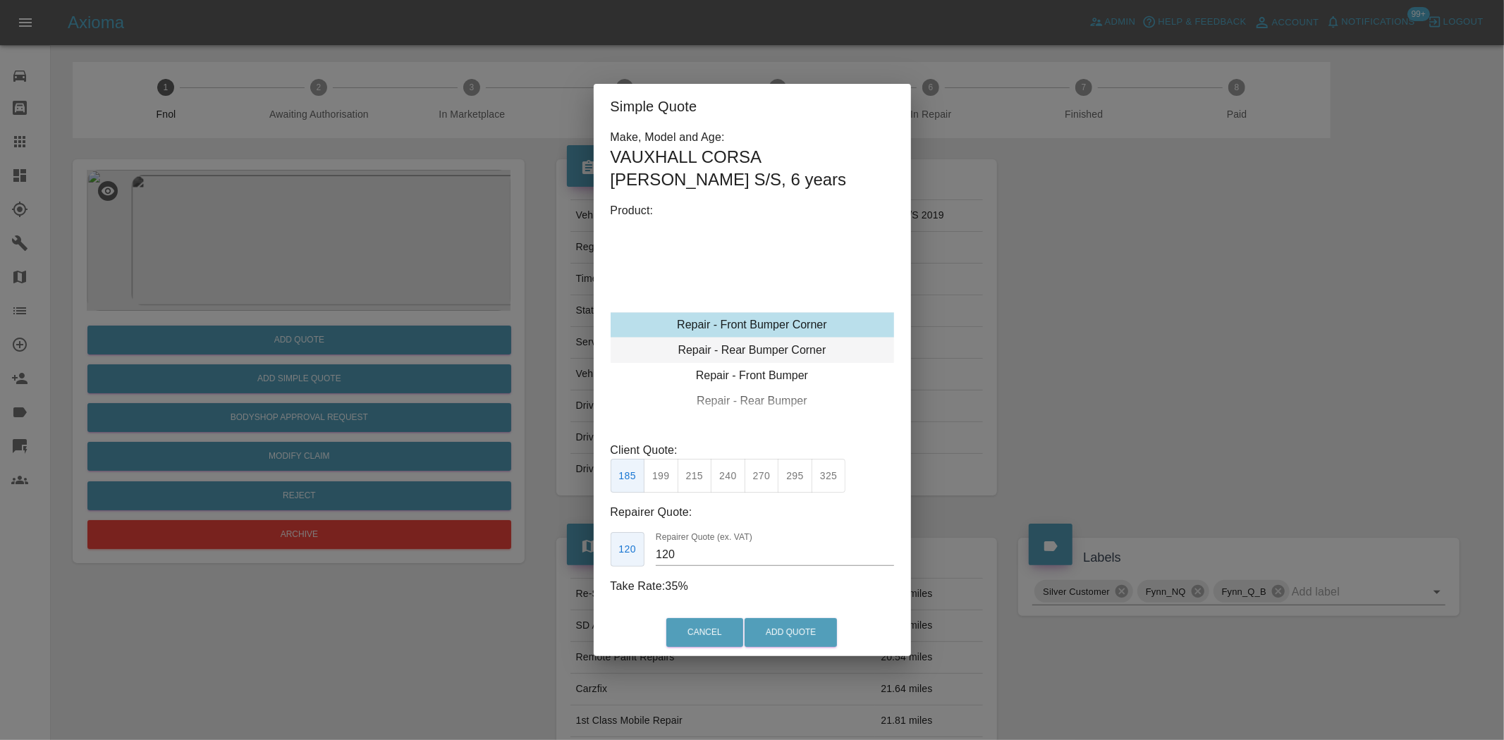
click at [783, 332] on div "Repair - Front Bumper Corner" at bounding box center [752, 324] width 283 height 25
drag, startPoint x: 729, startPoint y: 476, endPoint x: 737, endPoint y: 490, distance: 16.1
click at [730, 476] on button "240" at bounding box center [728, 476] width 35 height 35
type input "150"
click at [767, 628] on button "Add Quote" at bounding box center [791, 632] width 92 height 29
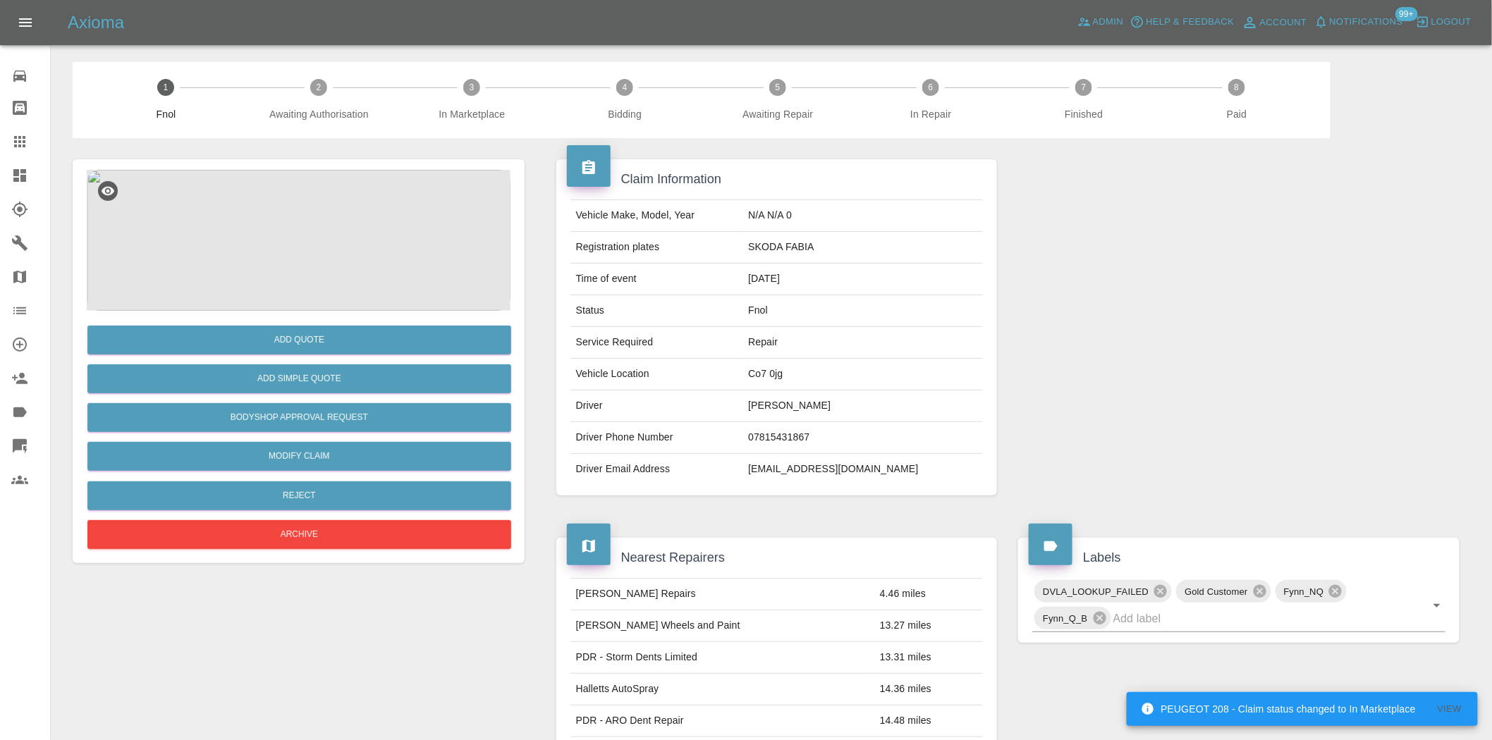
click at [370, 214] on img at bounding box center [299, 240] width 424 height 141
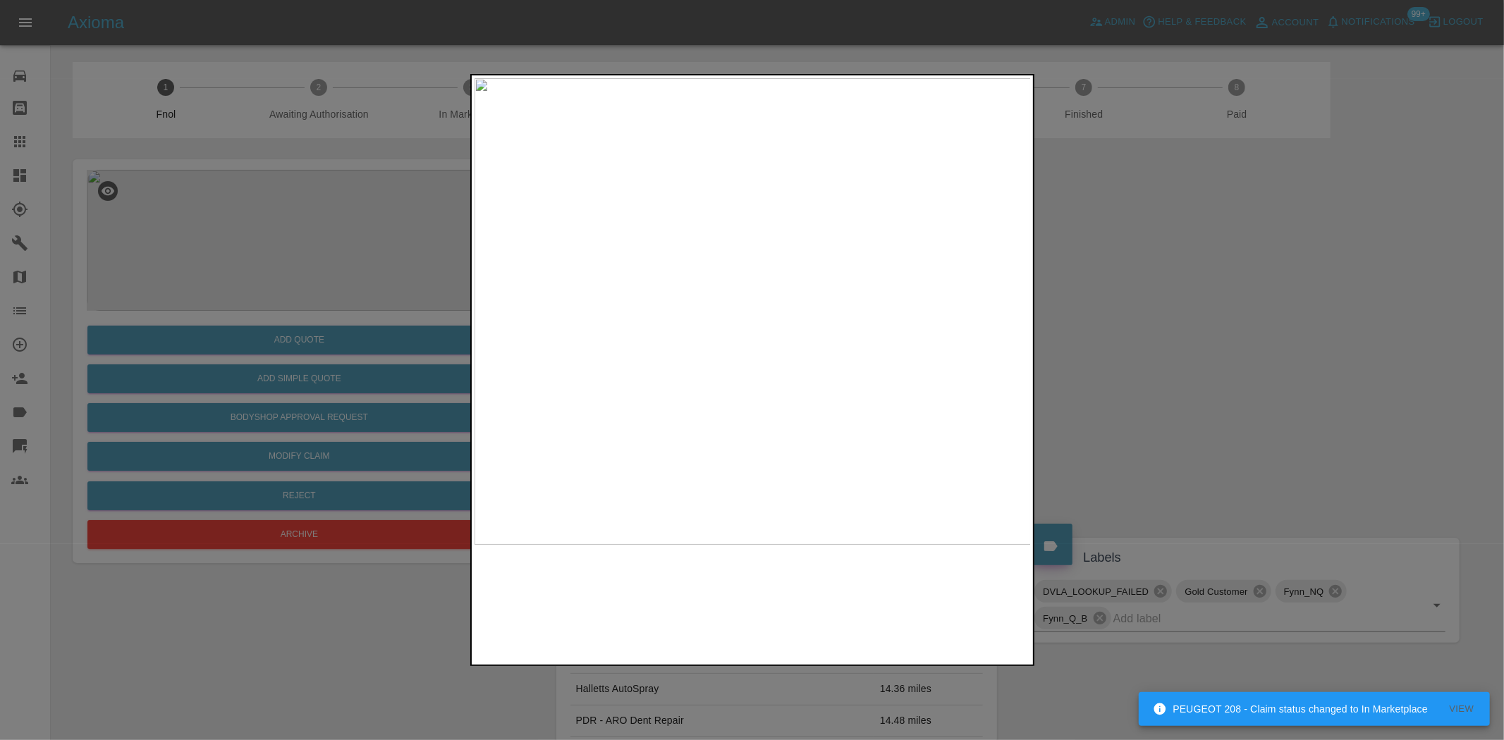
click at [735, 271] on img at bounding box center [753, 311] width 557 height 467
click at [735, 272] on img at bounding box center [753, 311] width 557 height 467
click at [477, 344] on img at bounding box center [563, 556] width 1671 height 1401
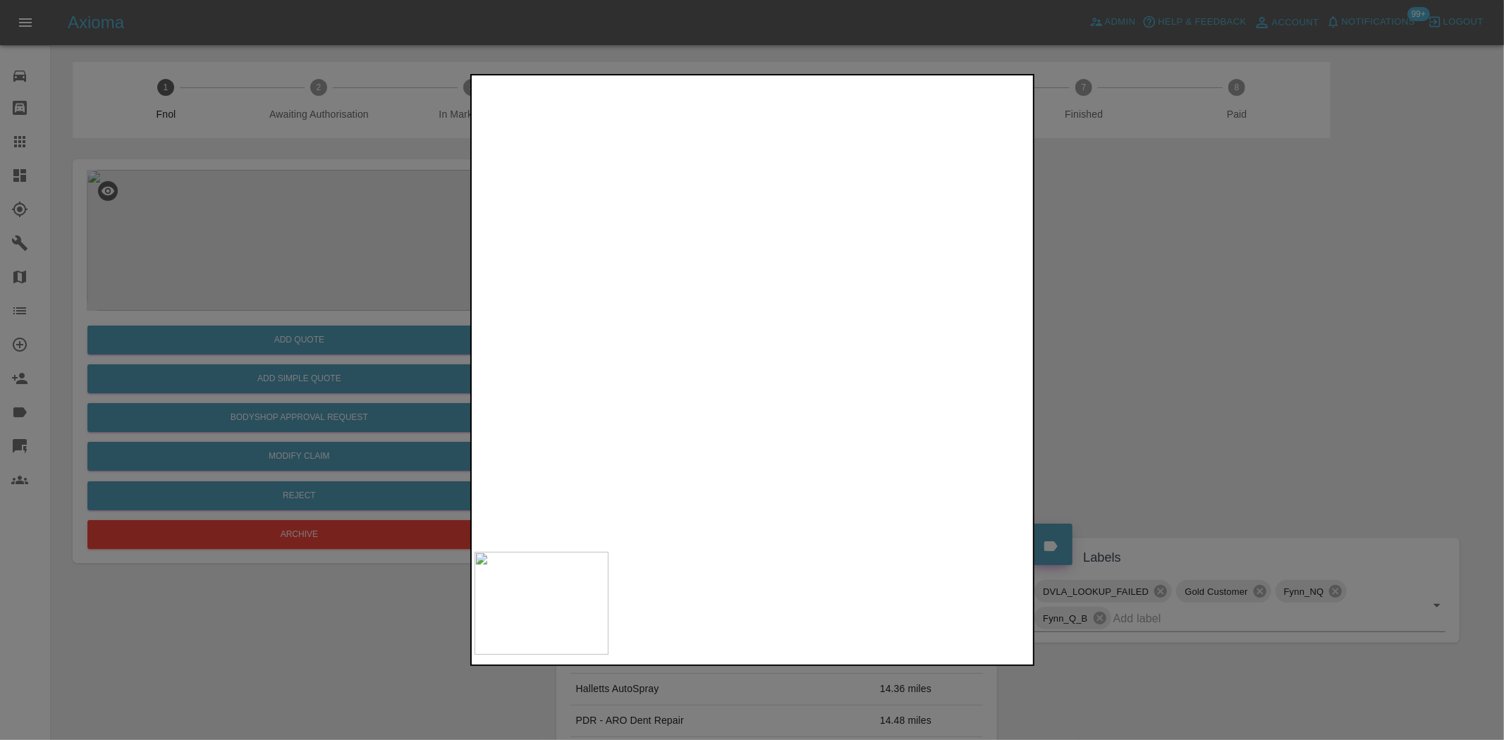
click at [802, 374] on img at bounding box center [475, 604] width 1671 height 1401
click at [900, 251] on img at bounding box center [770, 503] width 1671 height 1401
click at [502, 360] on img at bounding box center [822, 446] width 1671 height 1401
click at [374, 435] on div at bounding box center [752, 370] width 1504 height 740
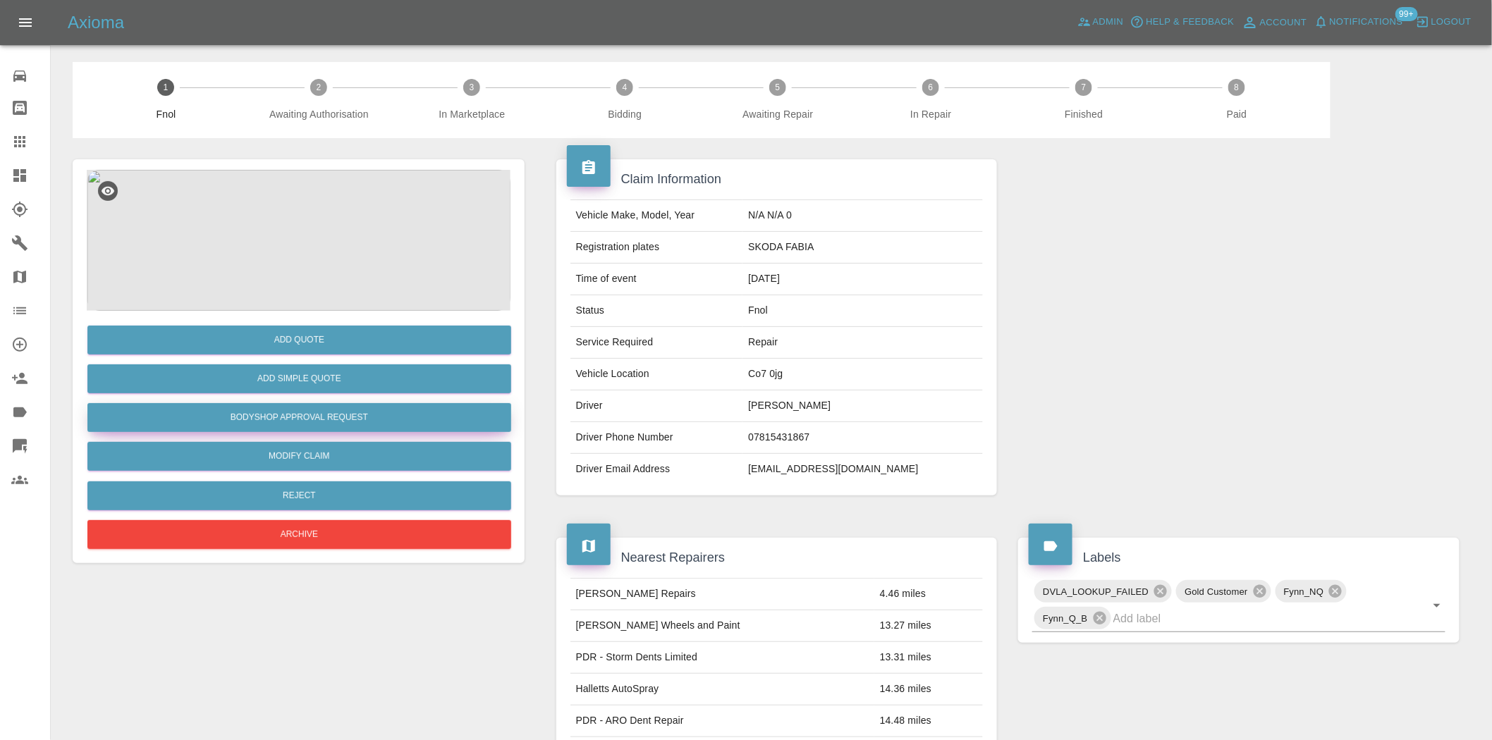
drag, startPoint x: 333, startPoint y: 417, endPoint x: 386, endPoint y: 441, distance: 58.7
click at [333, 417] on button "Bodyshop Approval Request" at bounding box center [299, 417] width 424 height 29
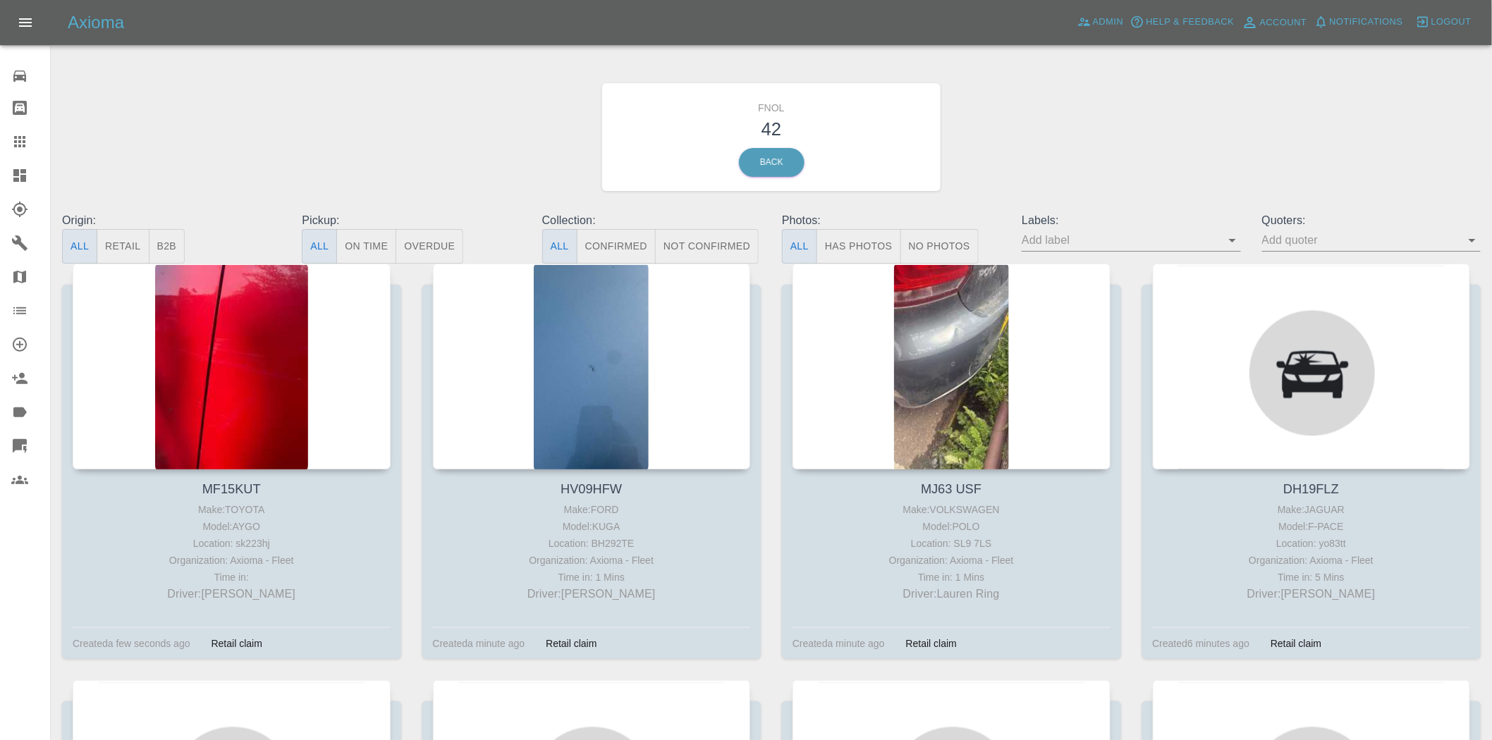
drag, startPoint x: 230, startPoint y: 332, endPoint x: 441, endPoint y: 0, distance: 393.4
click at [230, 332] on div at bounding box center [232, 367] width 318 height 206
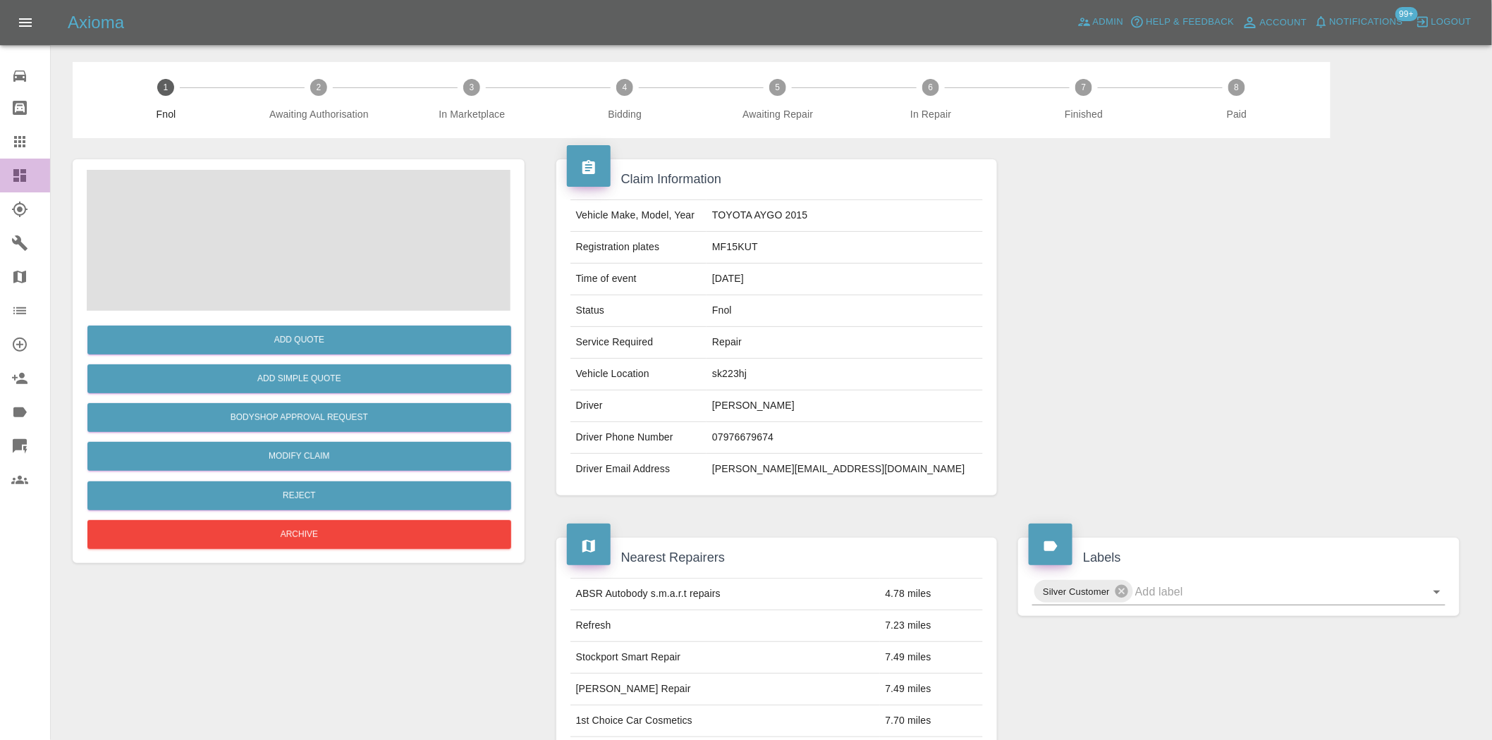
click at [25, 167] on icon at bounding box center [19, 175] width 17 height 17
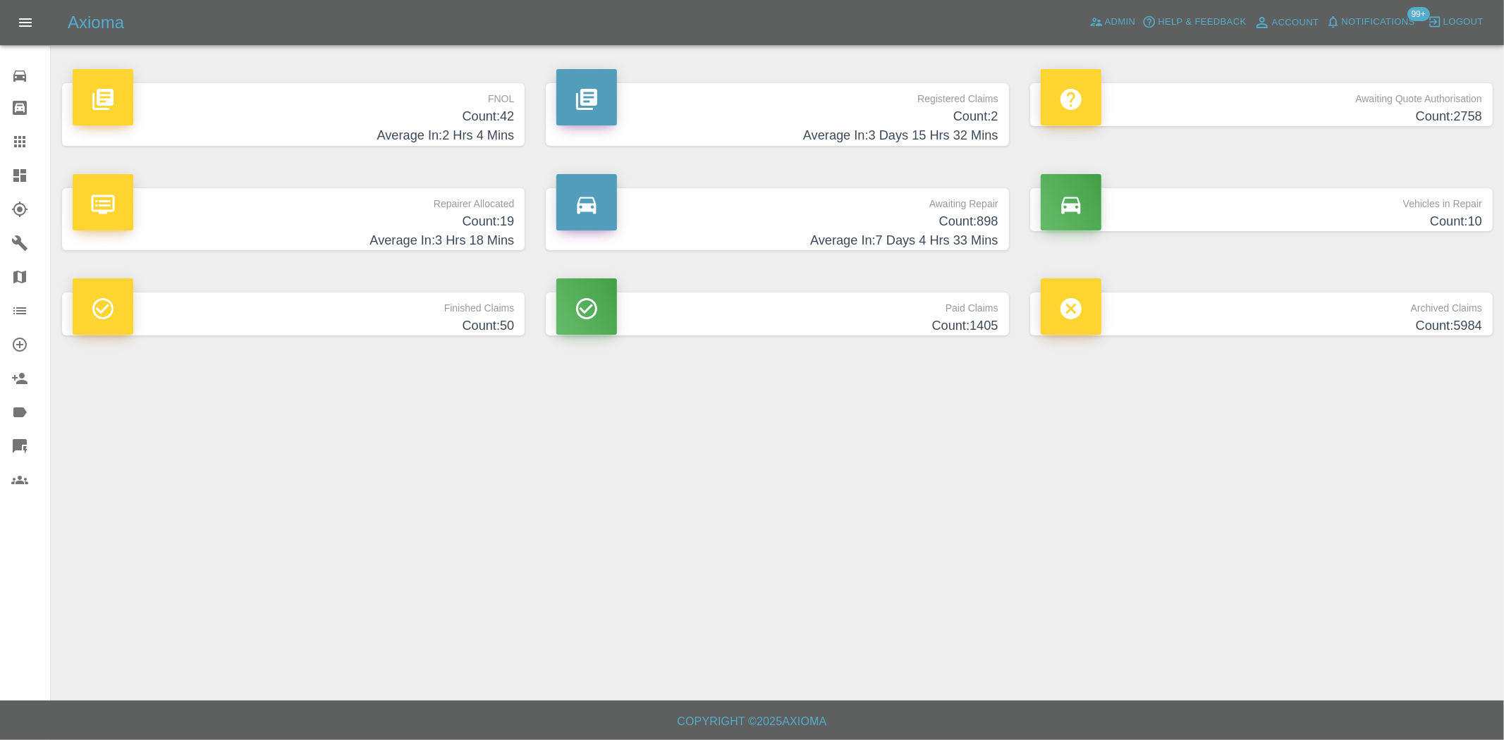
click at [441, 123] on h4 "Count: 42" at bounding box center [293, 116] width 441 height 19
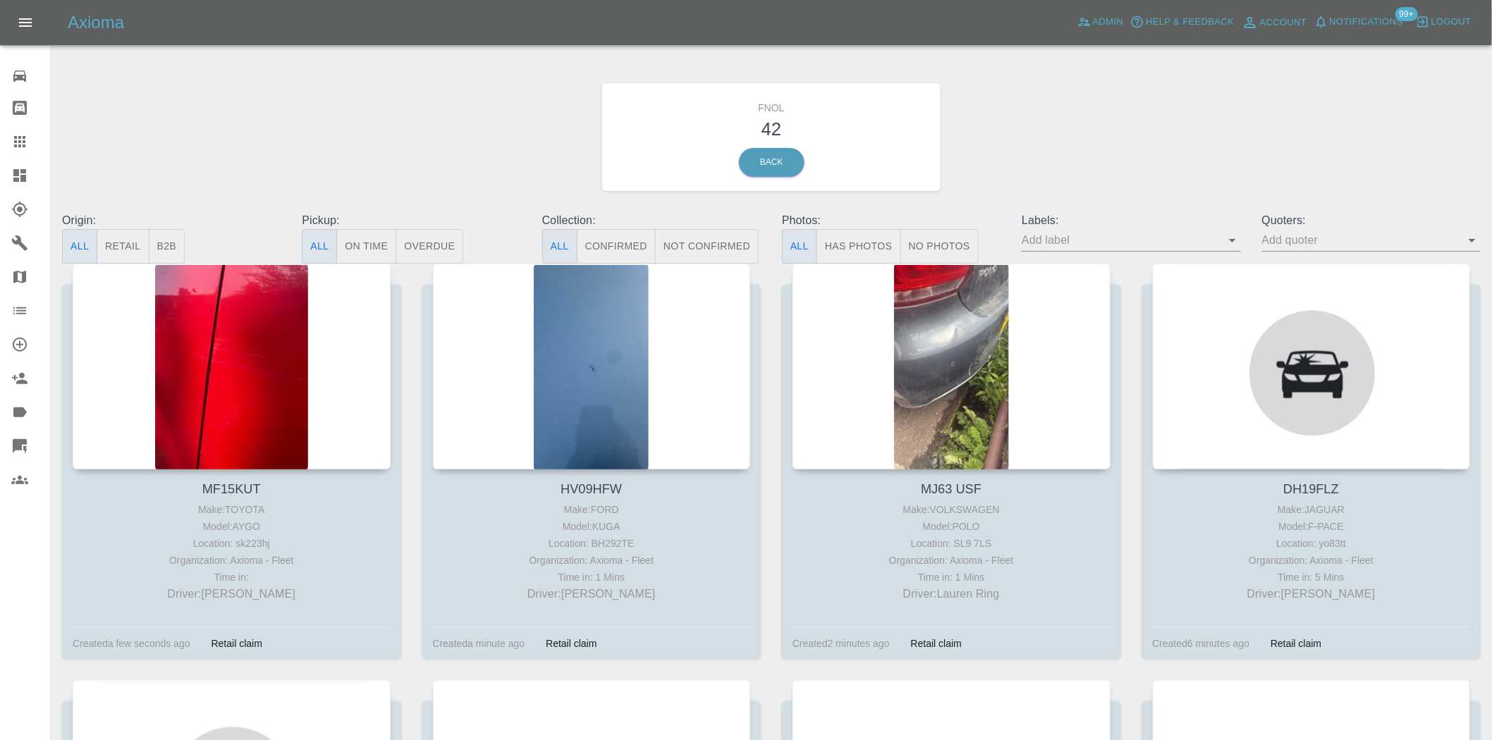
drag, startPoint x: 836, startPoint y: 236, endPoint x: 674, endPoint y: 240, distance: 162.2
click at [836, 238] on button "Has Photos" at bounding box center [859, 246] width 85 height 35
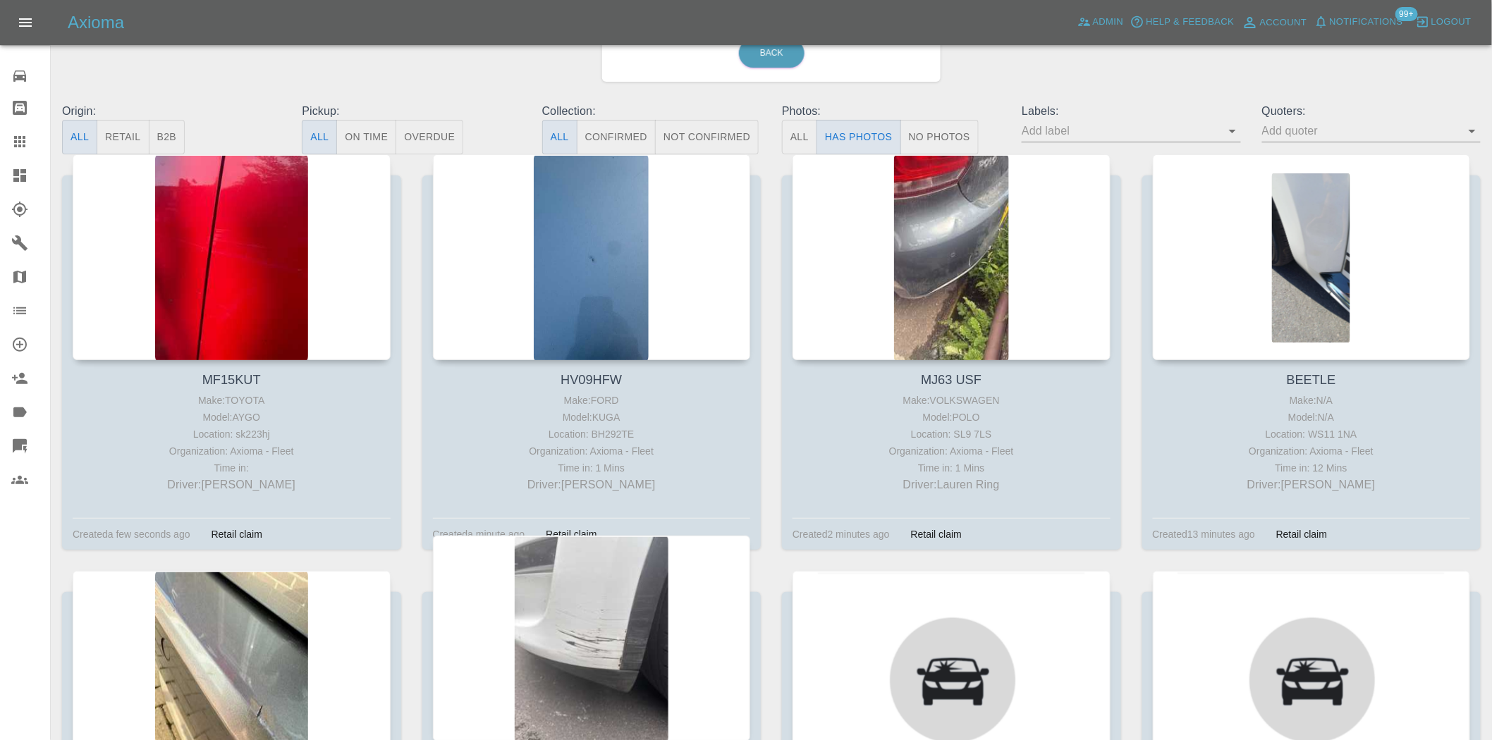
scroll to position [391, 0]
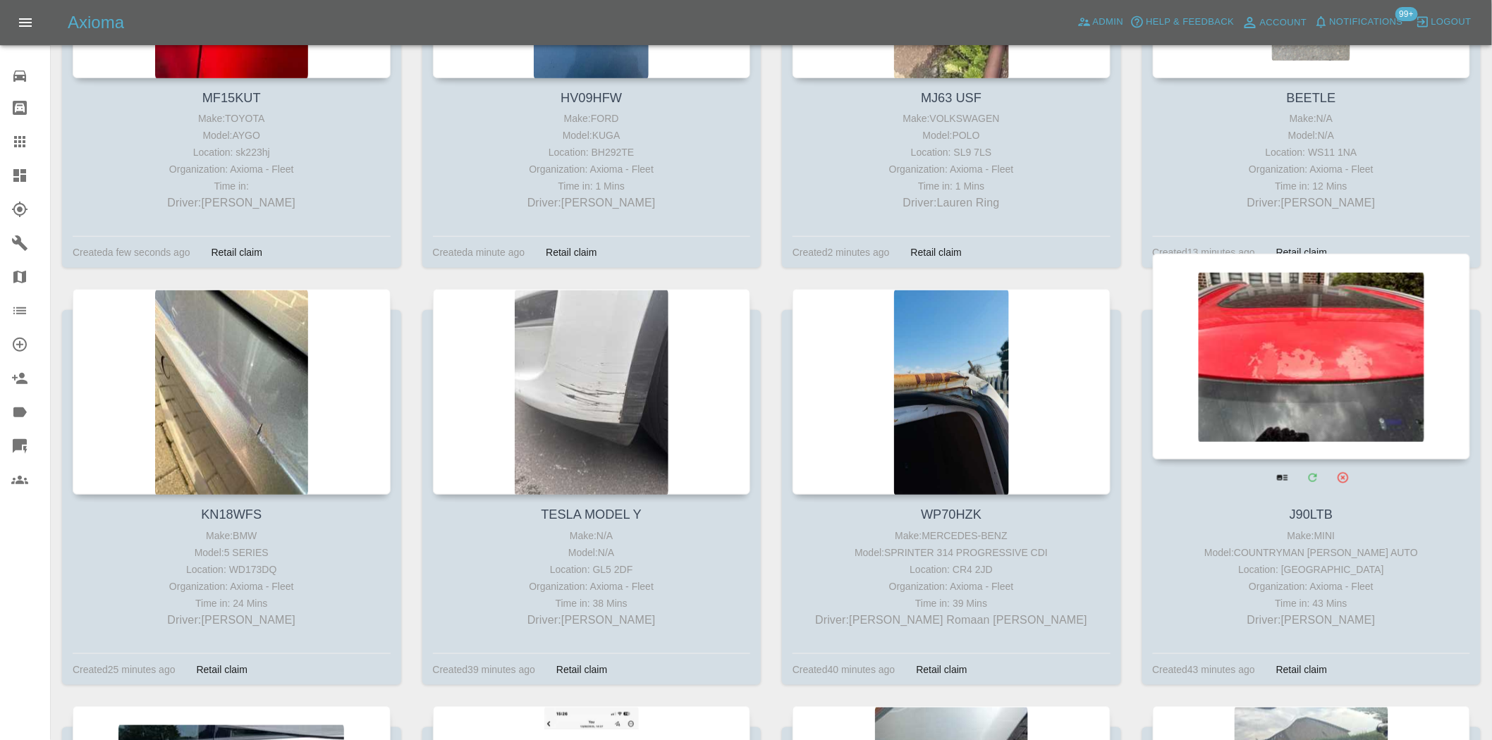
drag, startPoint x: 1329, startPoint y: 360, endPoint x: 1245, endPoint y: 353, distance: 84.2
click at [1278, 365] on div at bounding box center [1312, 357] width 318 height 206
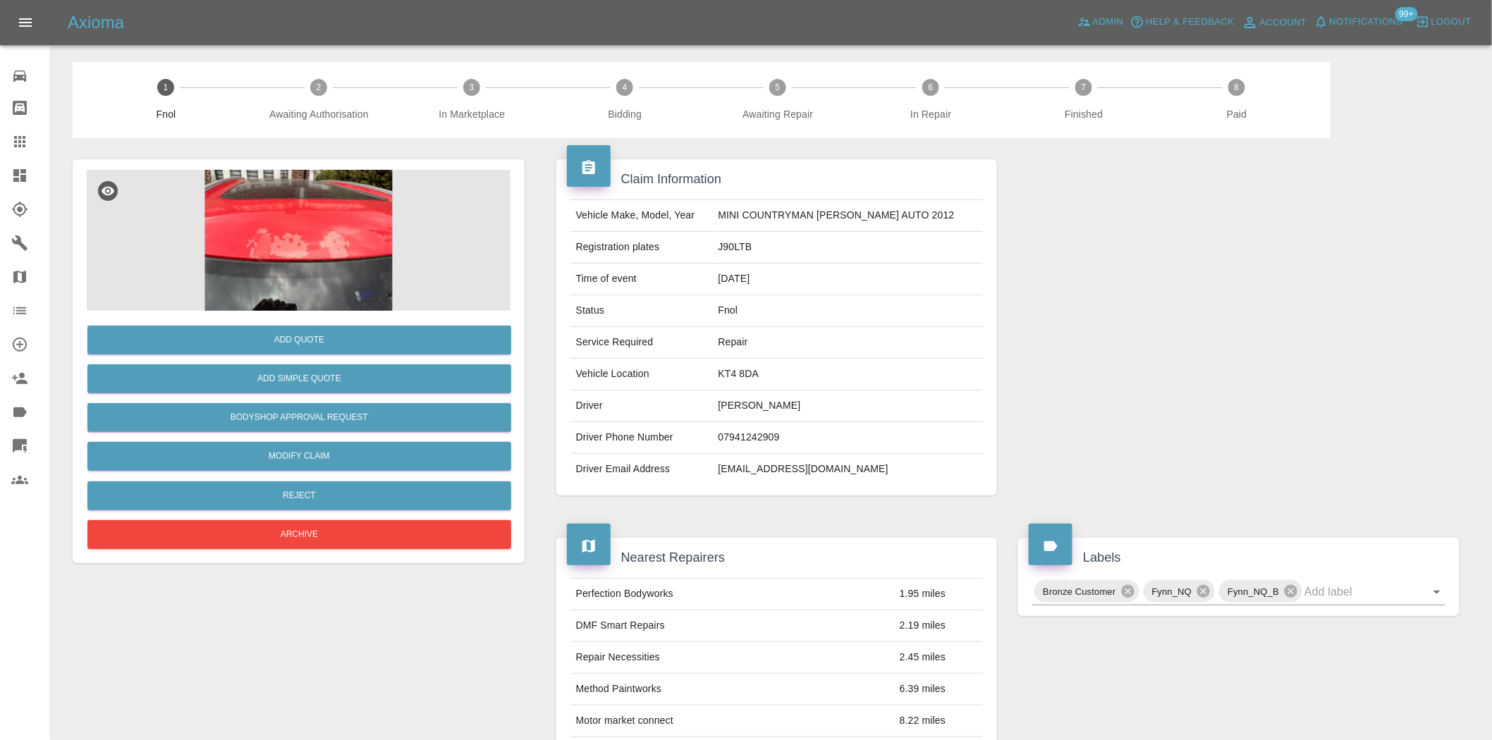
click at [301, 247] on img at bounding box center [299, 240] width 424 height 141
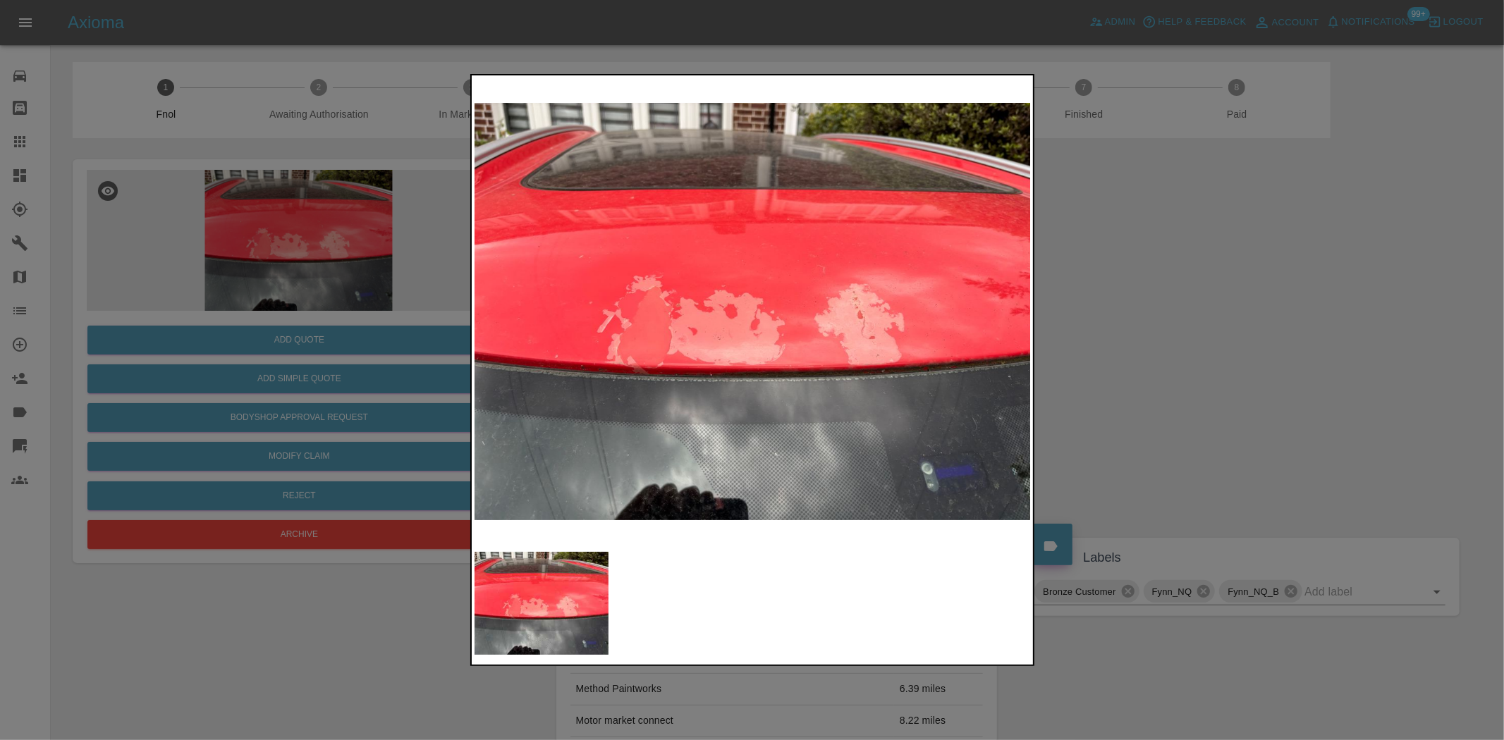
click at [677, 314] on img at bounding box center [753, 311] width 557 height 467
click at [632, 312] on img at bounding box center [753, 311] width 557 height 467
drag, startPoint x: 197, startPoint y: 169, endPoint x: 513, endPoint y: 382, distance: 380.4
click at [202, 171] on div at bounding box center [752, 370] width 1504 height 740
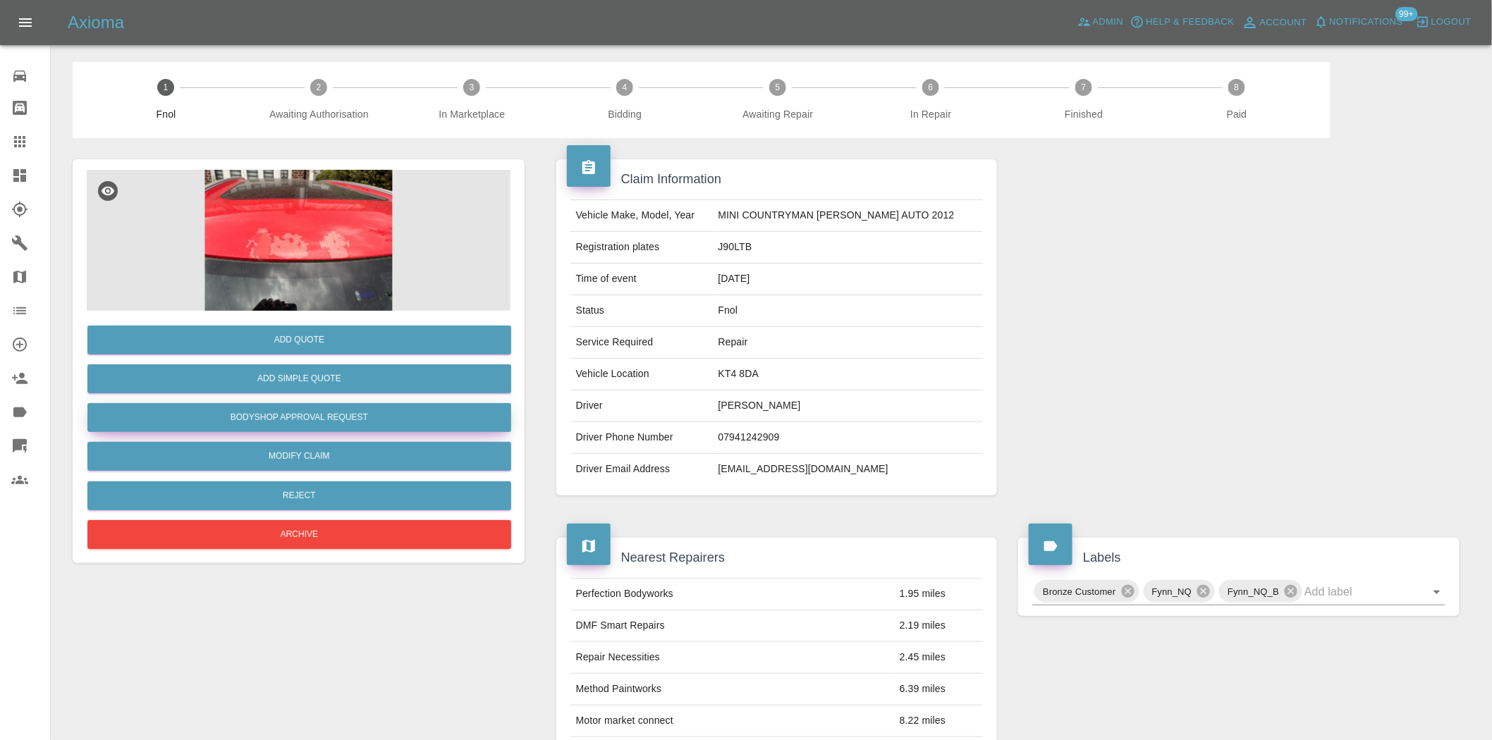
click at [347, 417] on button "Bodyshop Approval Request" at bounding box center [299, 417] width 424 height 29
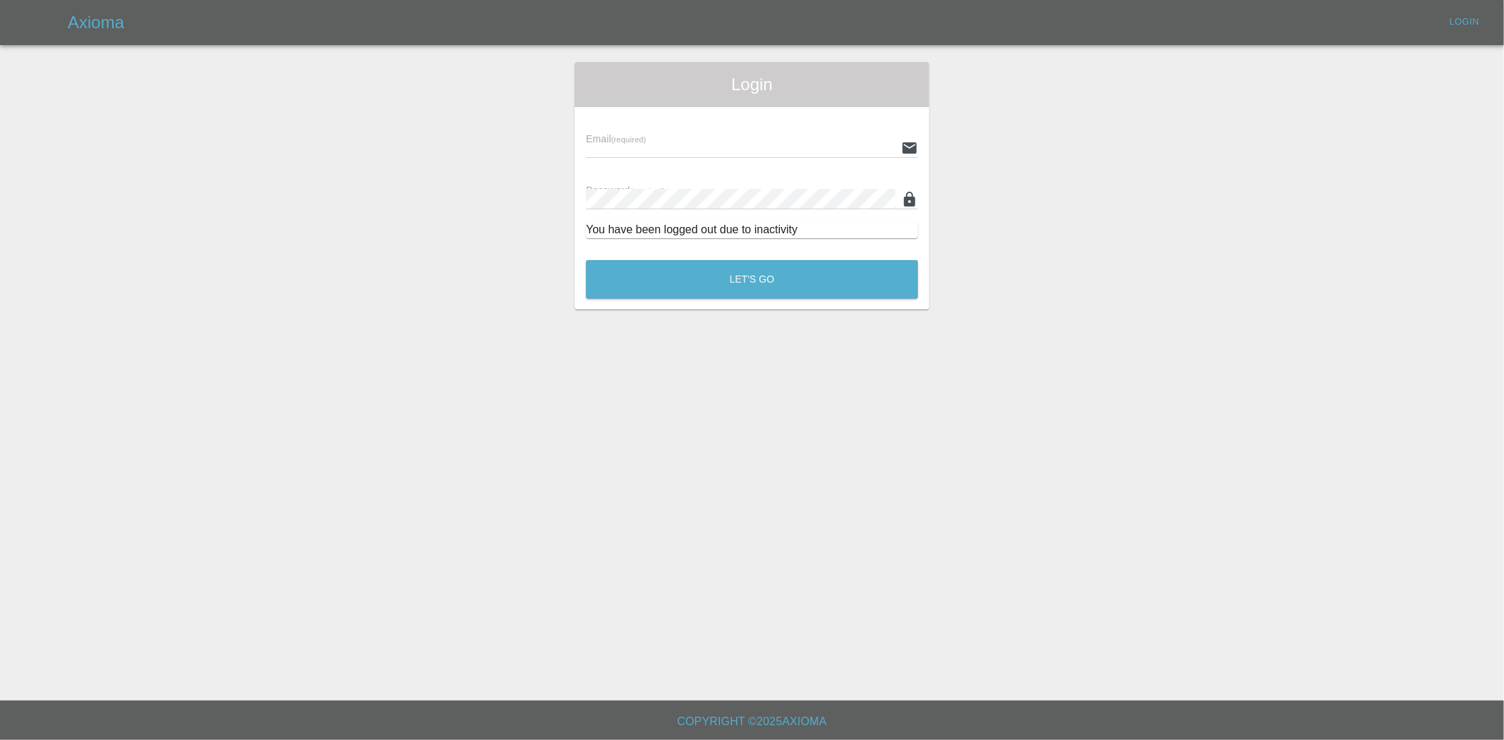
type input "ankur.mehta@axioma.co.uk"
click at [725, 291] on button "Let's Go" at bounding box center [752, 279] width 332 height 39
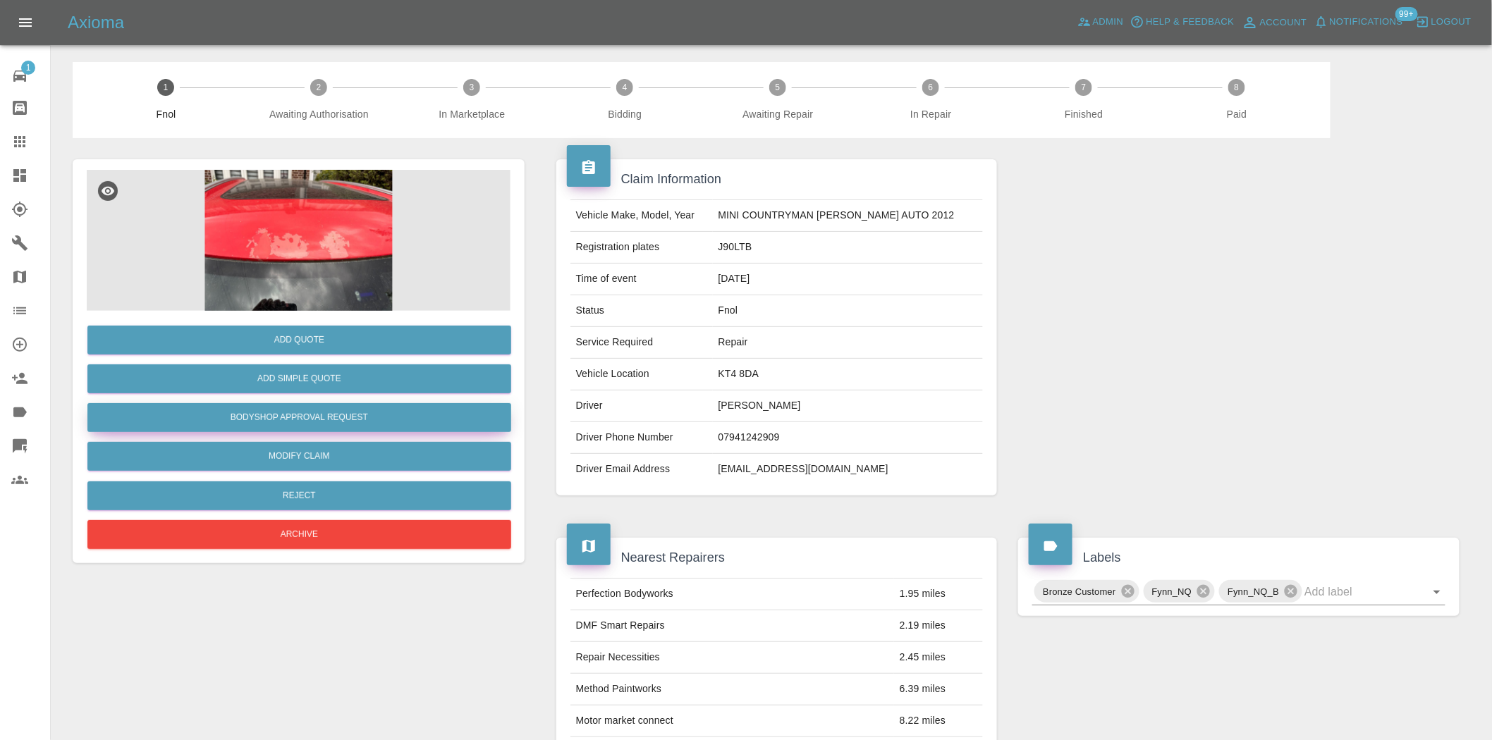
click at [297, 411] on button "Bodyshop Approval Request" at bounding box center [299, 417] width 424 height 29
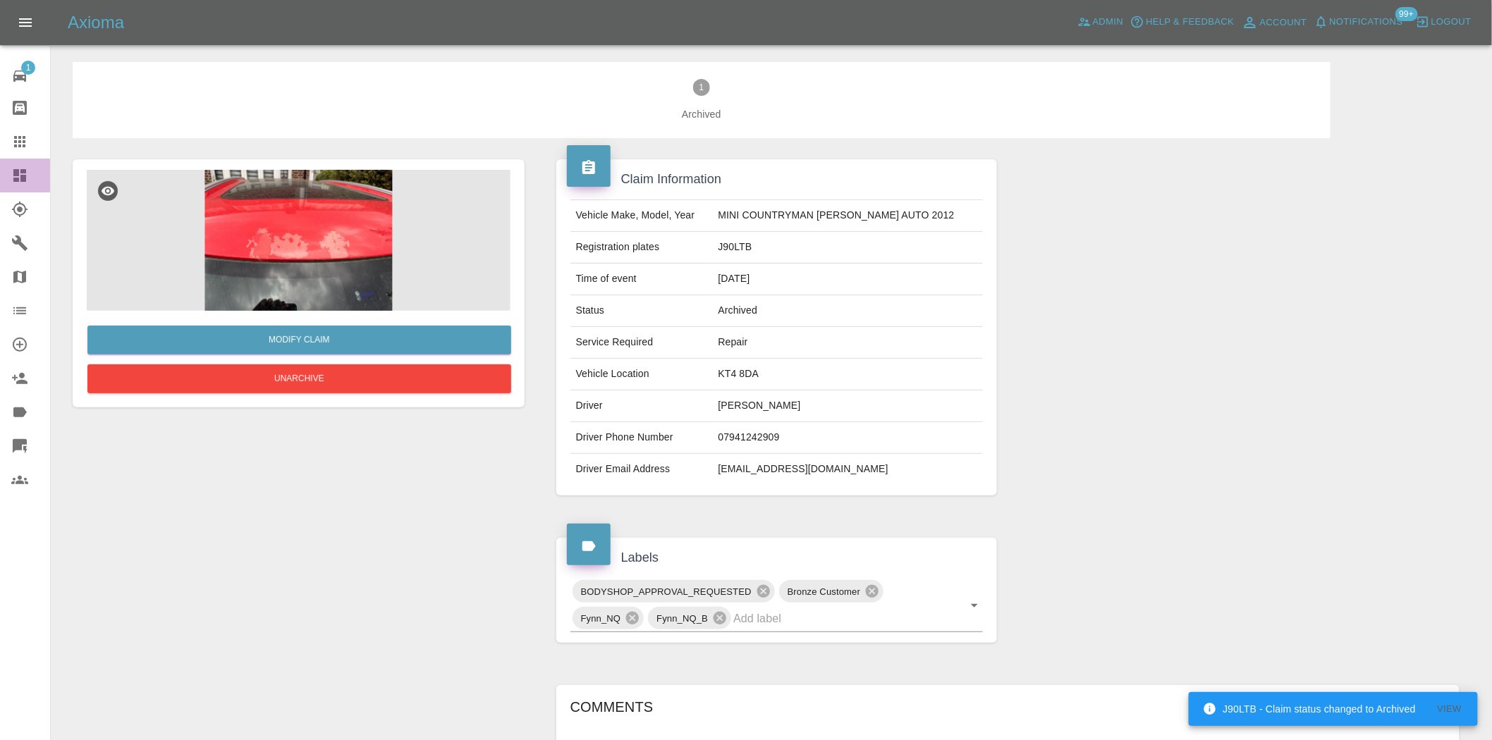
click at [27, 171] on icon at bounding box center [19, 175] width 17 height 17
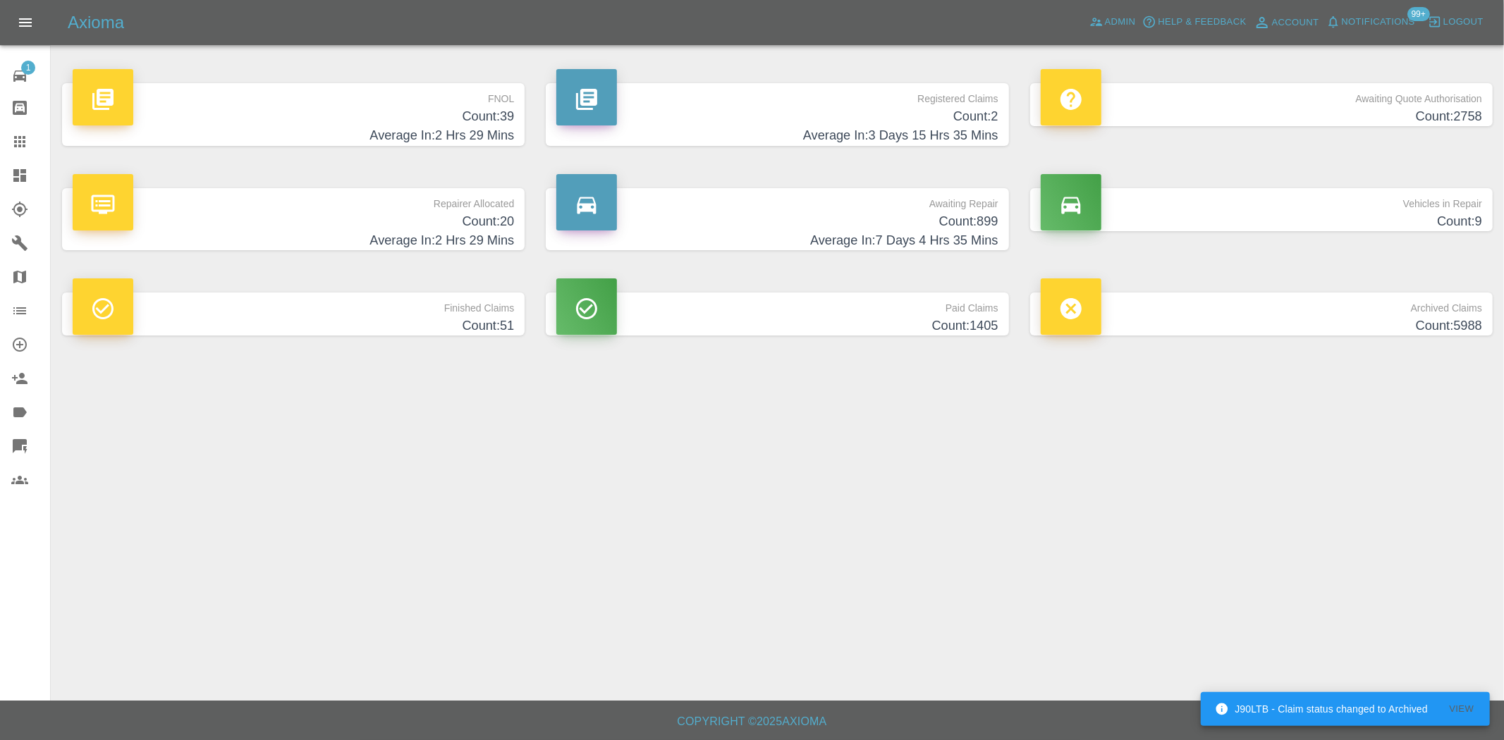
click at [446, 126] on h4 "Average In: 2 Hrs 29 Mins" at bounding box center [293, 135] width 441 height 19
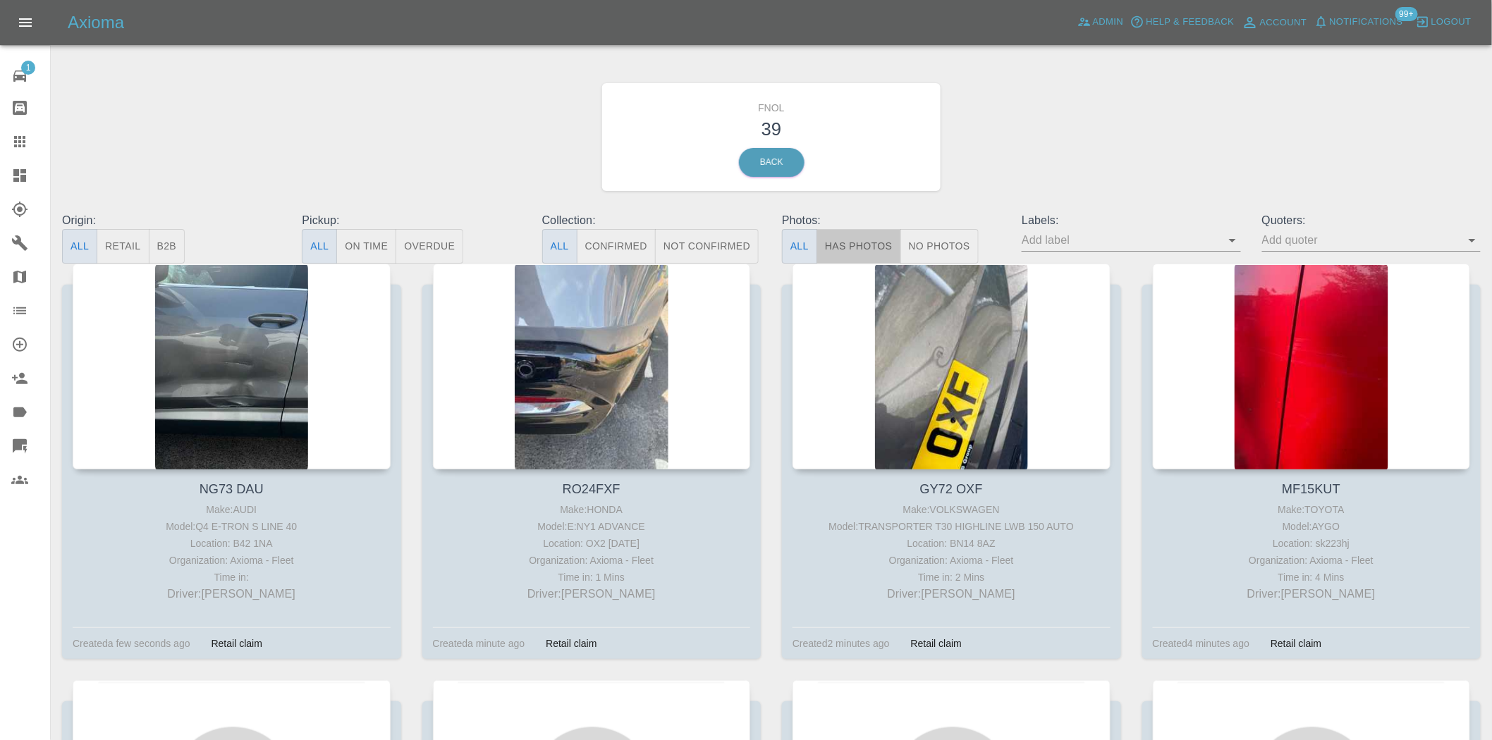
click at [840, 245] on button "Has Photos" at bounding box center [859, 246] width 85 height 35
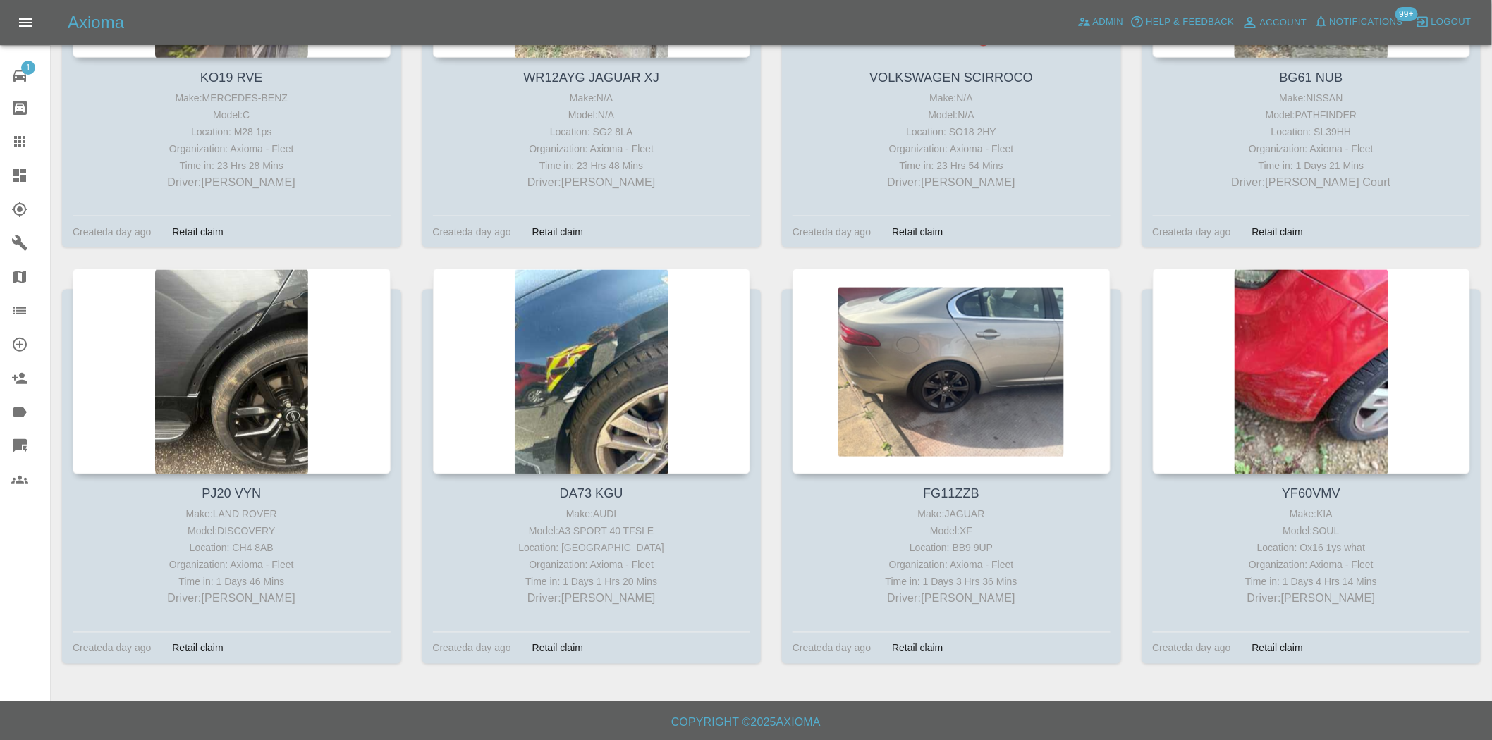
scroll to position [2915, 0]
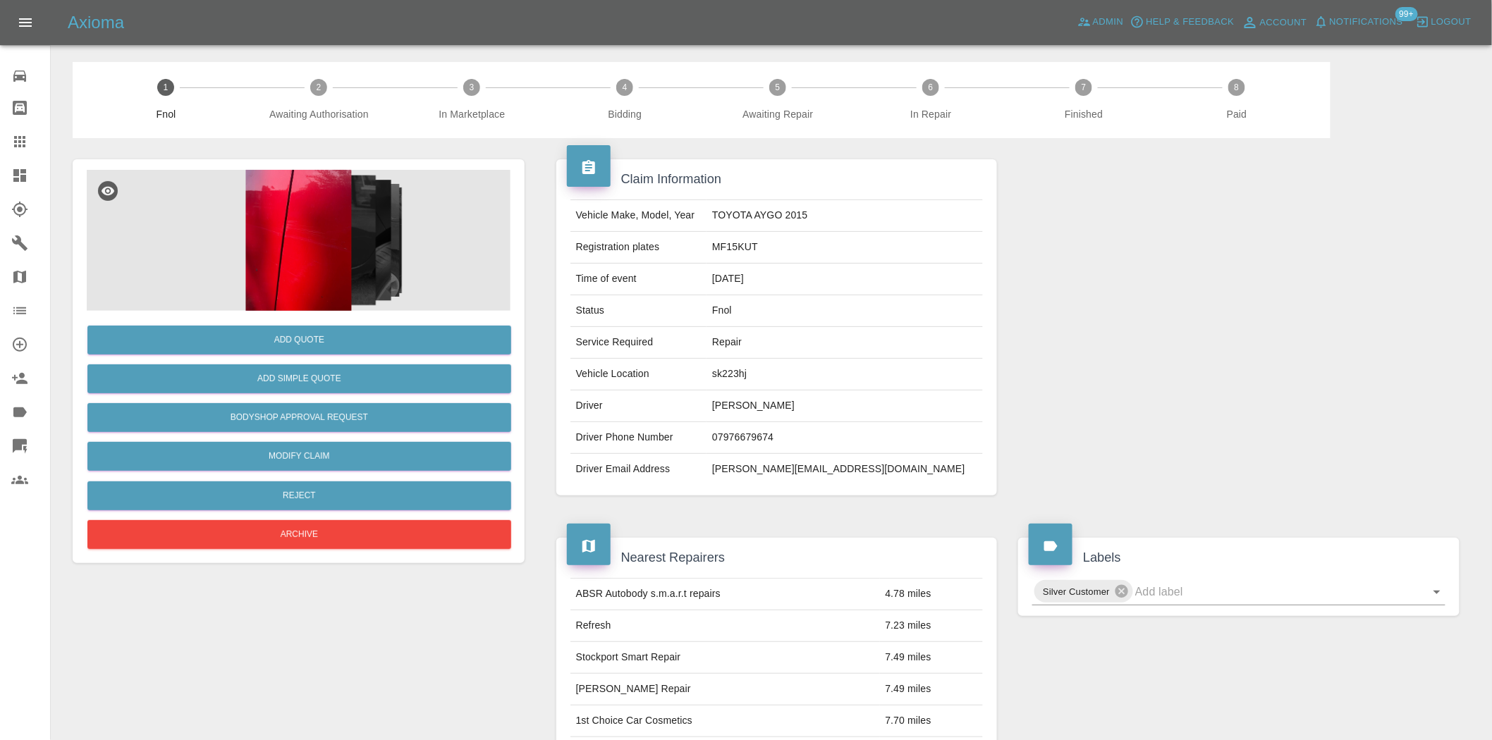
click at [310, 291] on img at bounding box center [299, 240] width 424 height 141
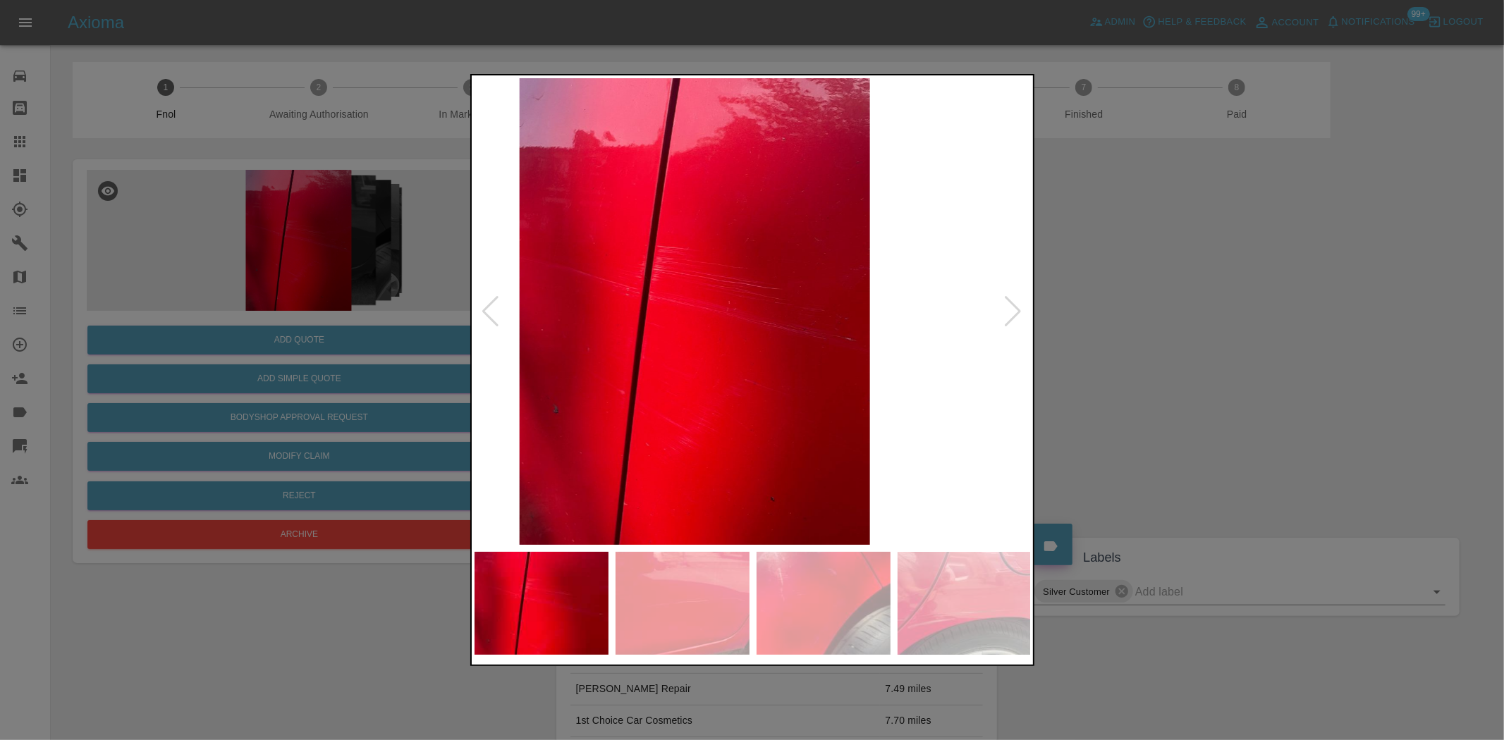
click at [536, 346] on img at bounding box center [694, 311] width 557 height 467
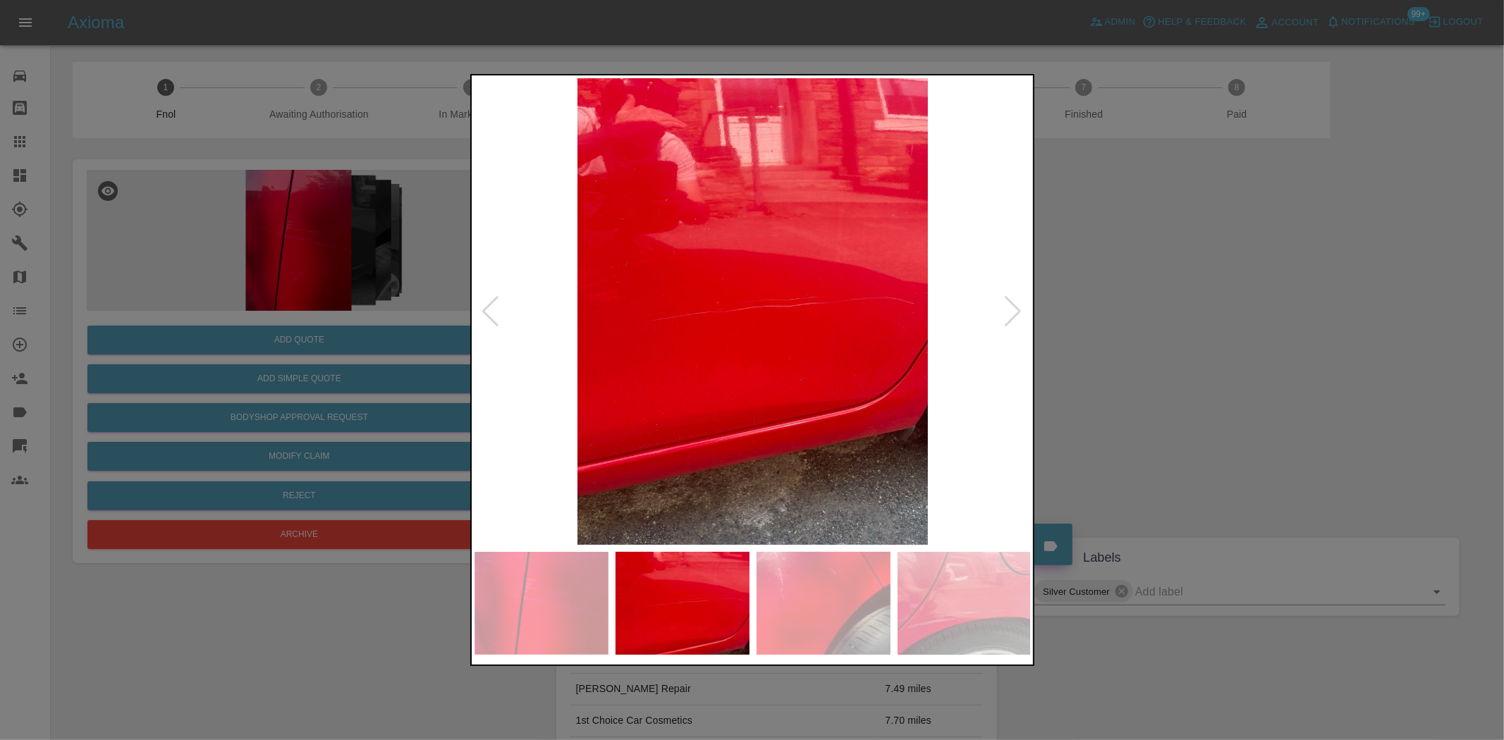
click at [617, 376] on img at bounding box center [753, 311] width 557 height 467
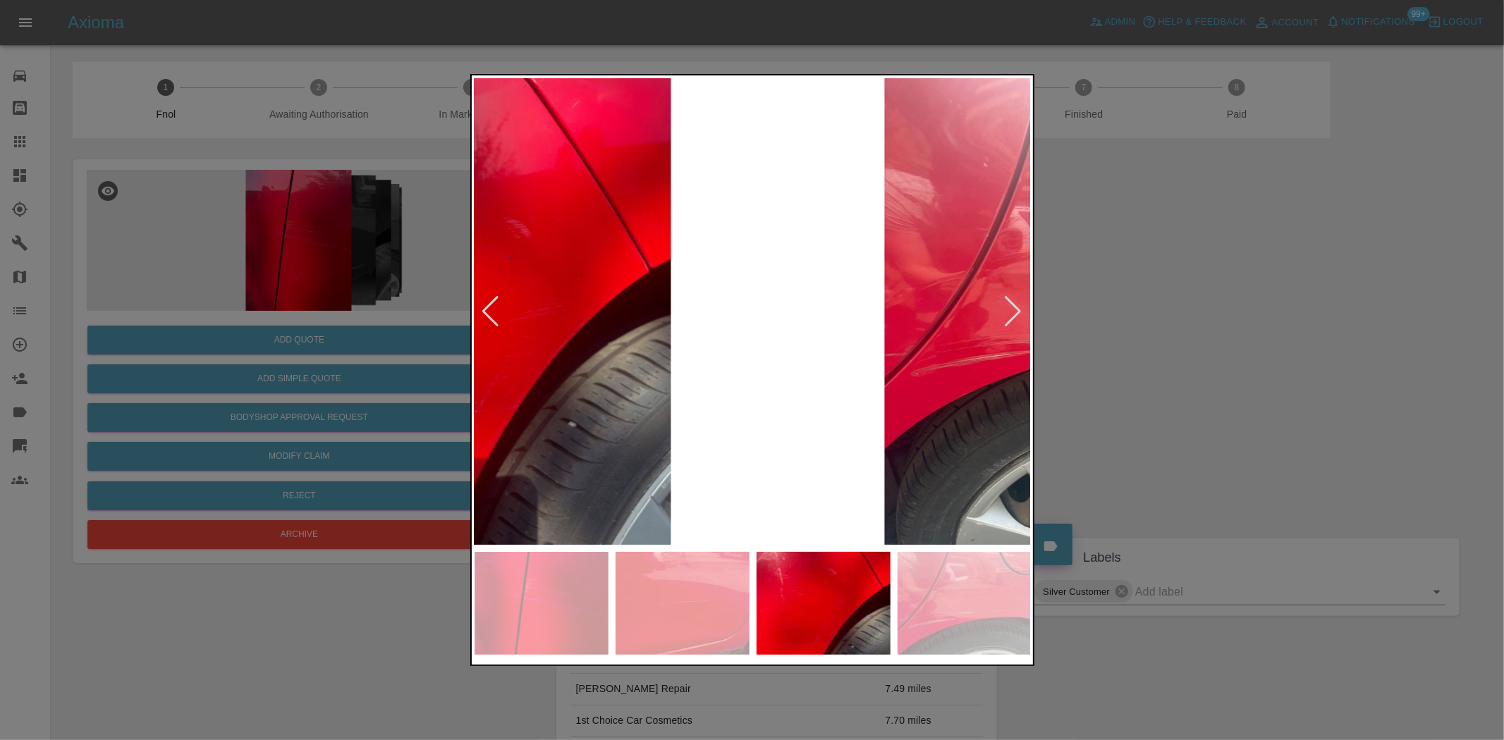
click at [447, 357] on div at bounding box center [752, 370] width 1504 height 740
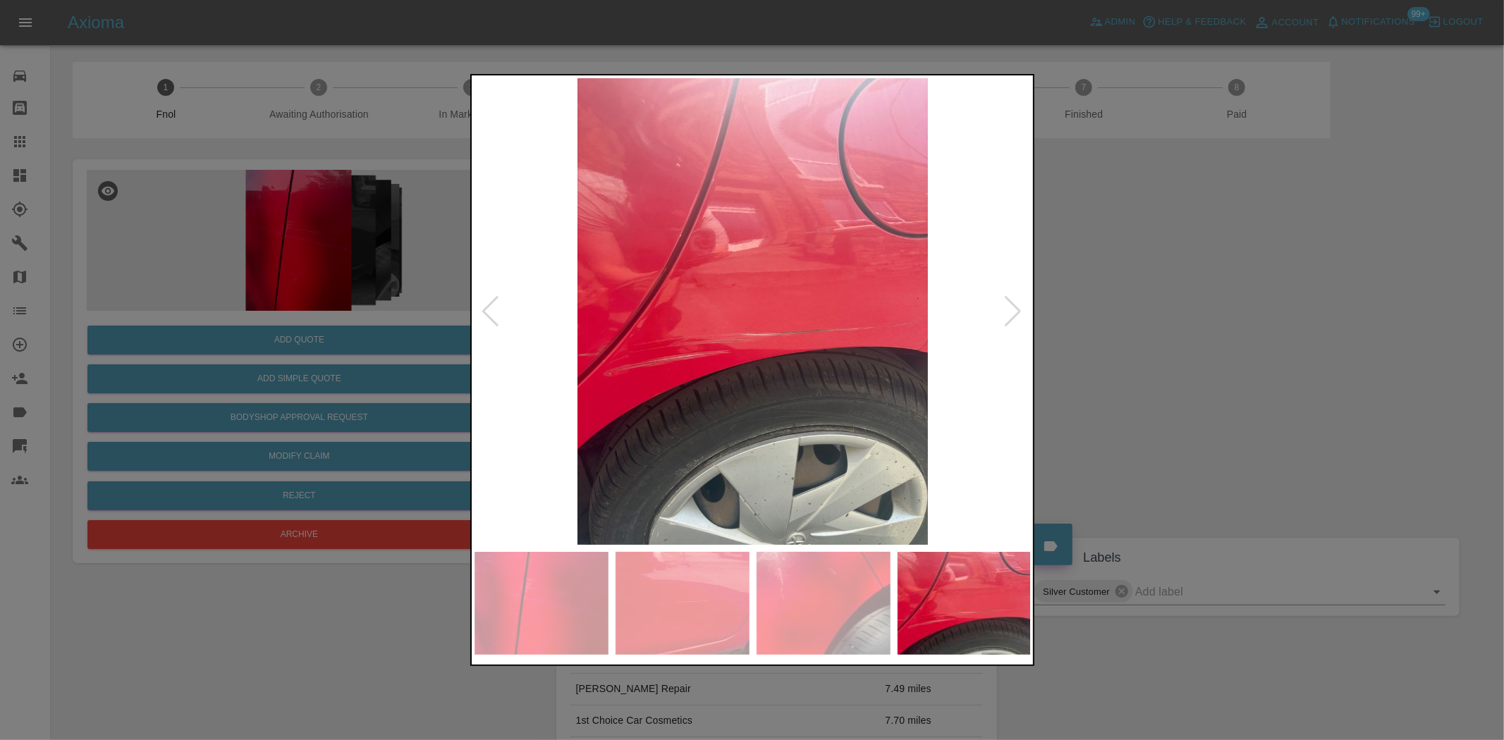
click at [390, 329] on div at bounding box center [752, 370] width 1504 height 740
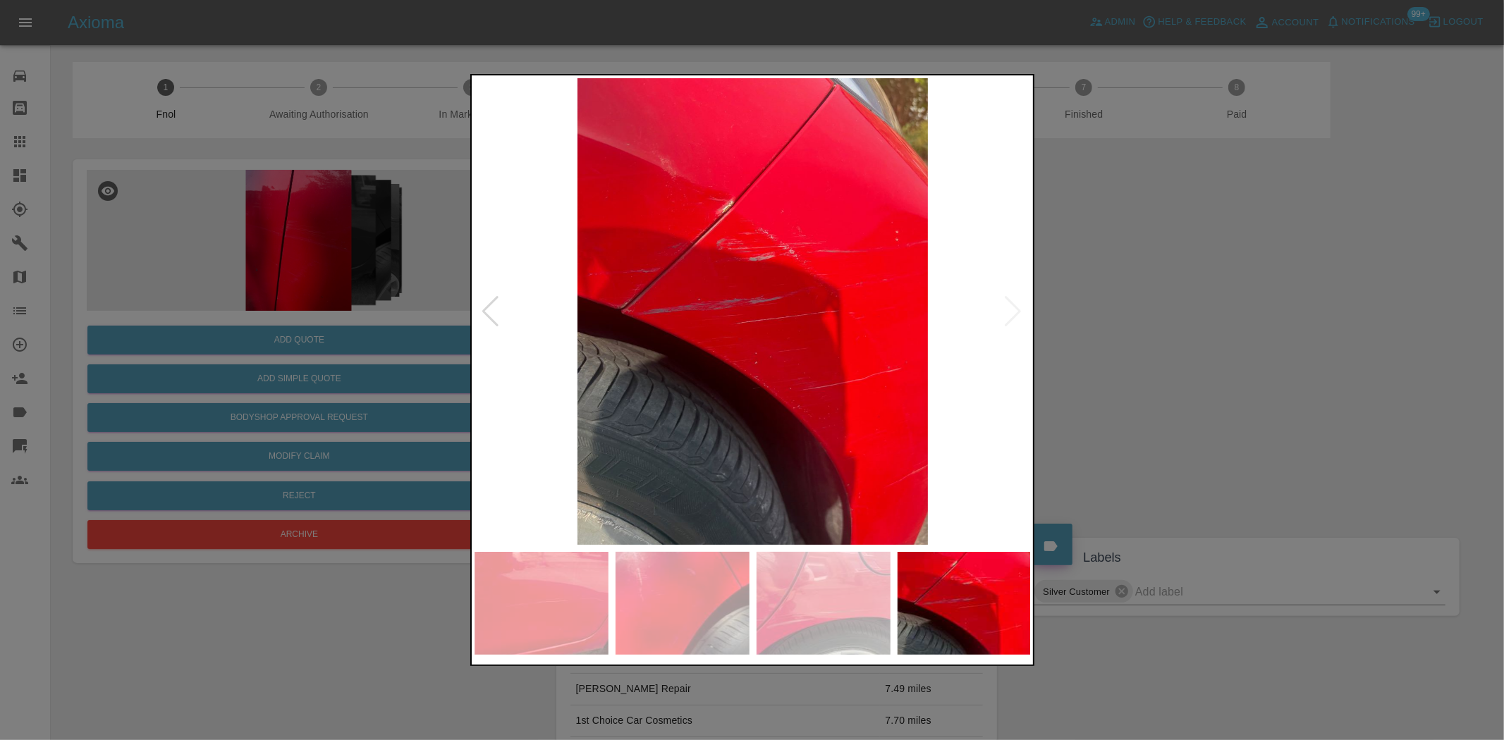
click at [289, 339] on div at bounding box center [752, 370] width 1504 height 740
click at [349, 279] on div at bounding box center [752, 370] width 1504 height 740
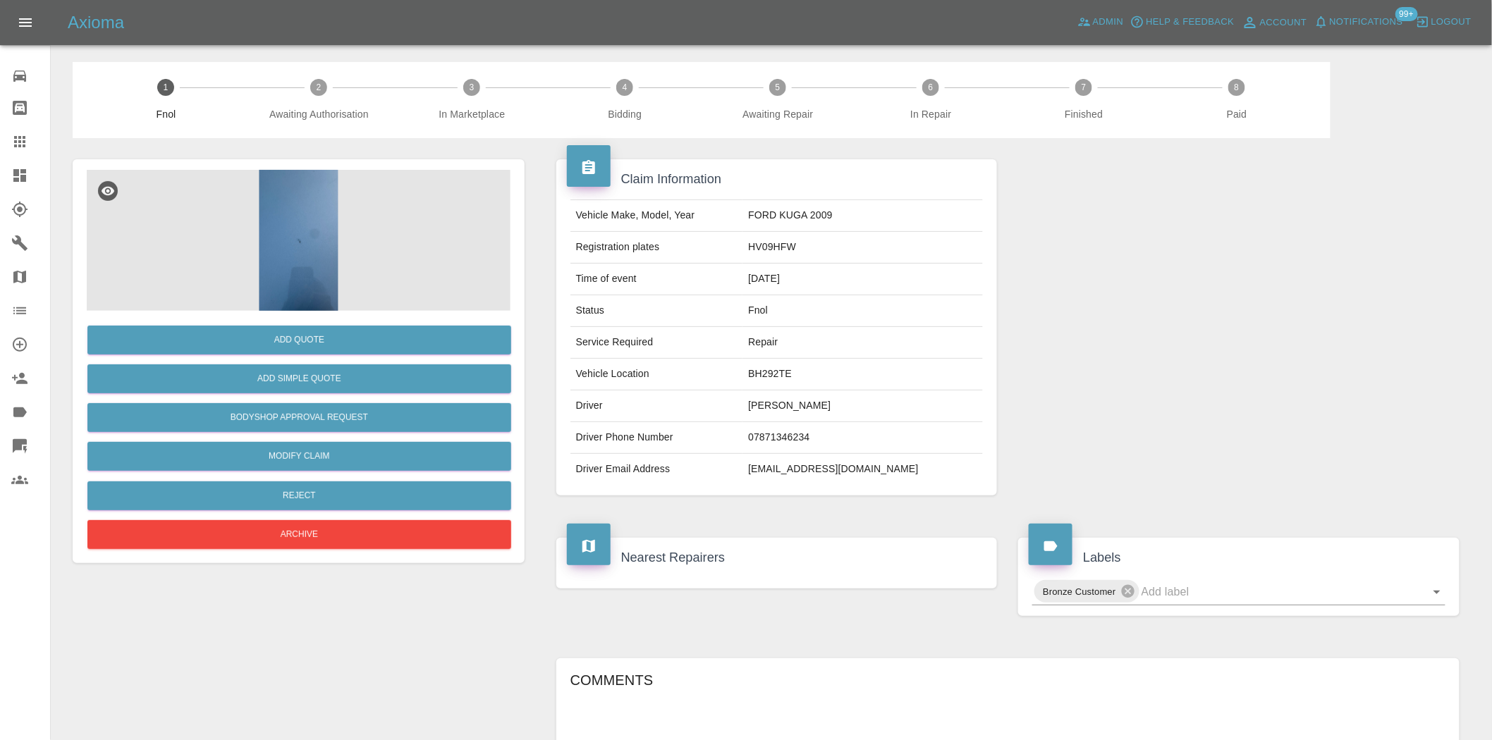
click at [348, 235] on img at bounding box center [299, 240] width 424 height 141
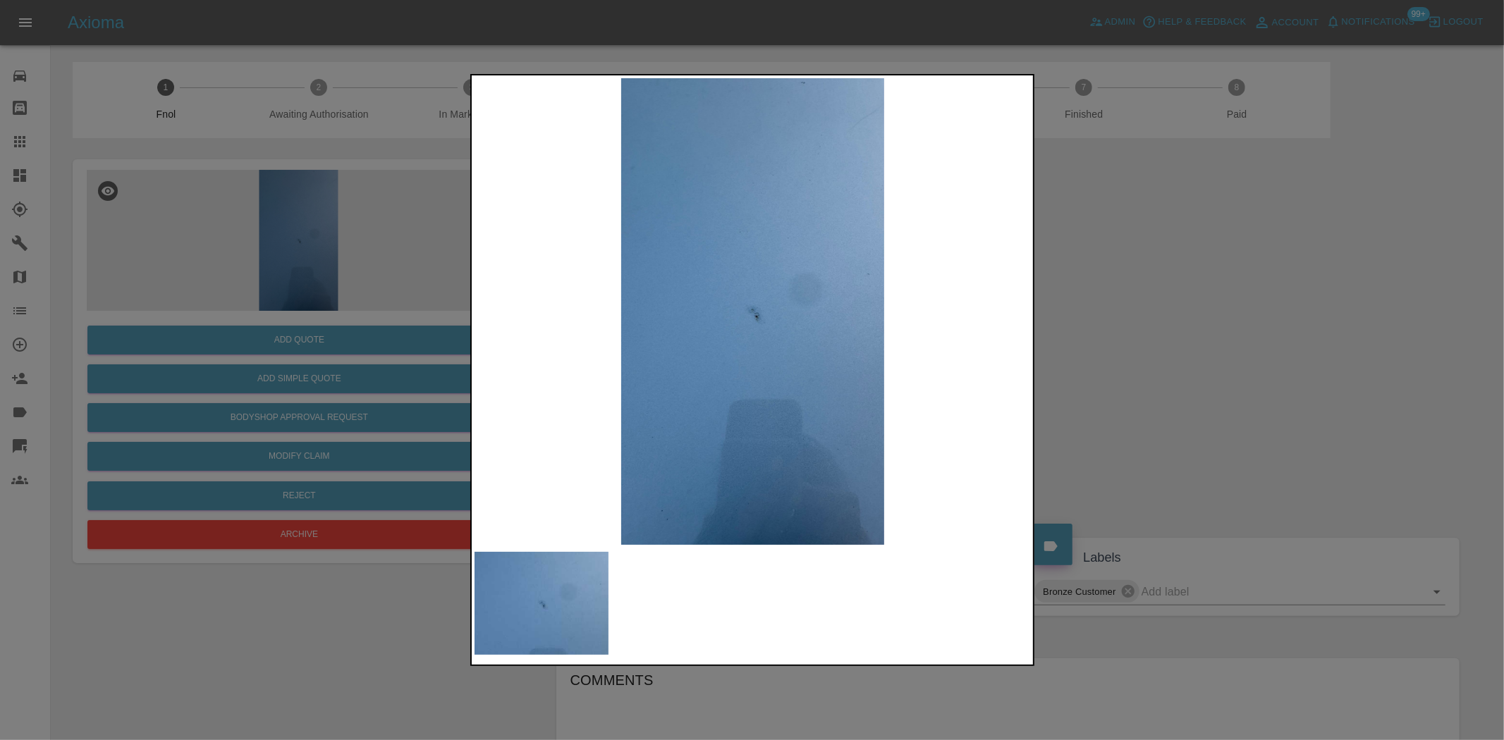
click at [559, 328] on img at bounding box center [753, 311] width 557 height 467
click at [575, 341] on img at bounding box center [753, 311] width 557 height 467
click at [464, 306] on div at bounding box center [752, 370] width 1504 height 740
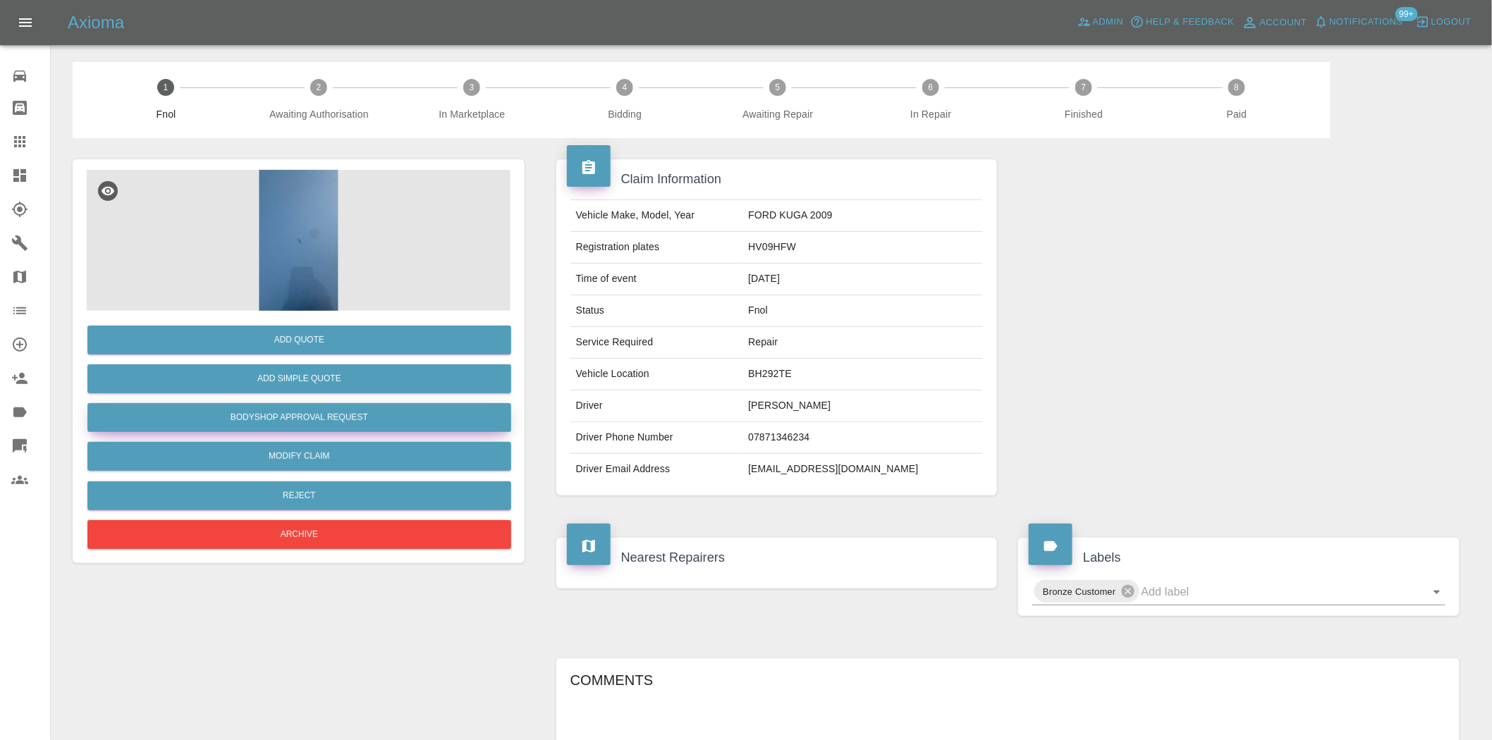
click at [369, 408] on button "Bodyshop Approval Request" at bounding box center [299, 417] width 424 height 29
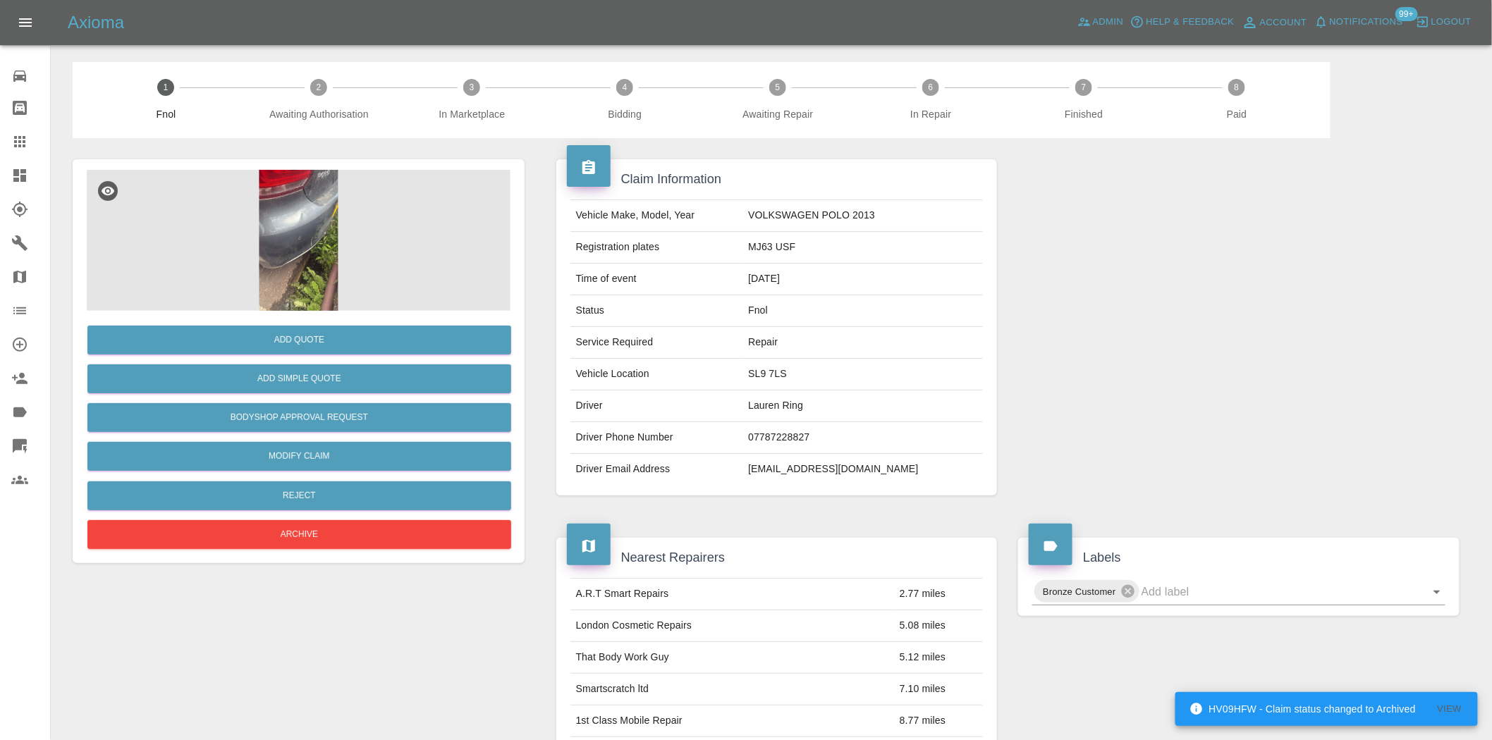
click at [306, 224] on img at bounding box center [299, 240] width 424 height 141
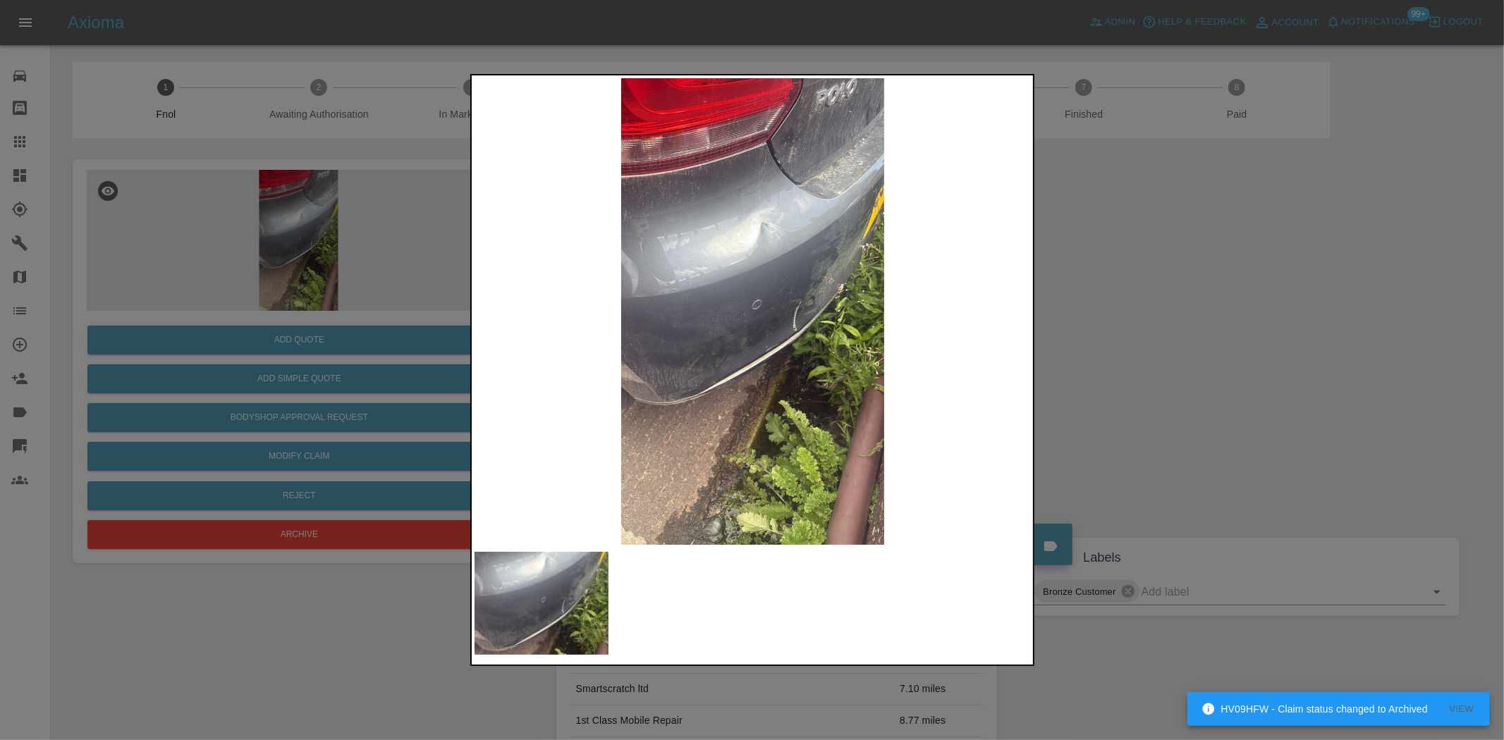
click at [590, 306] on img at bounding box center [753, 311] width 557 height 467
click at [752, 259] on img at bounding box center [753, 311] width 557 height 467
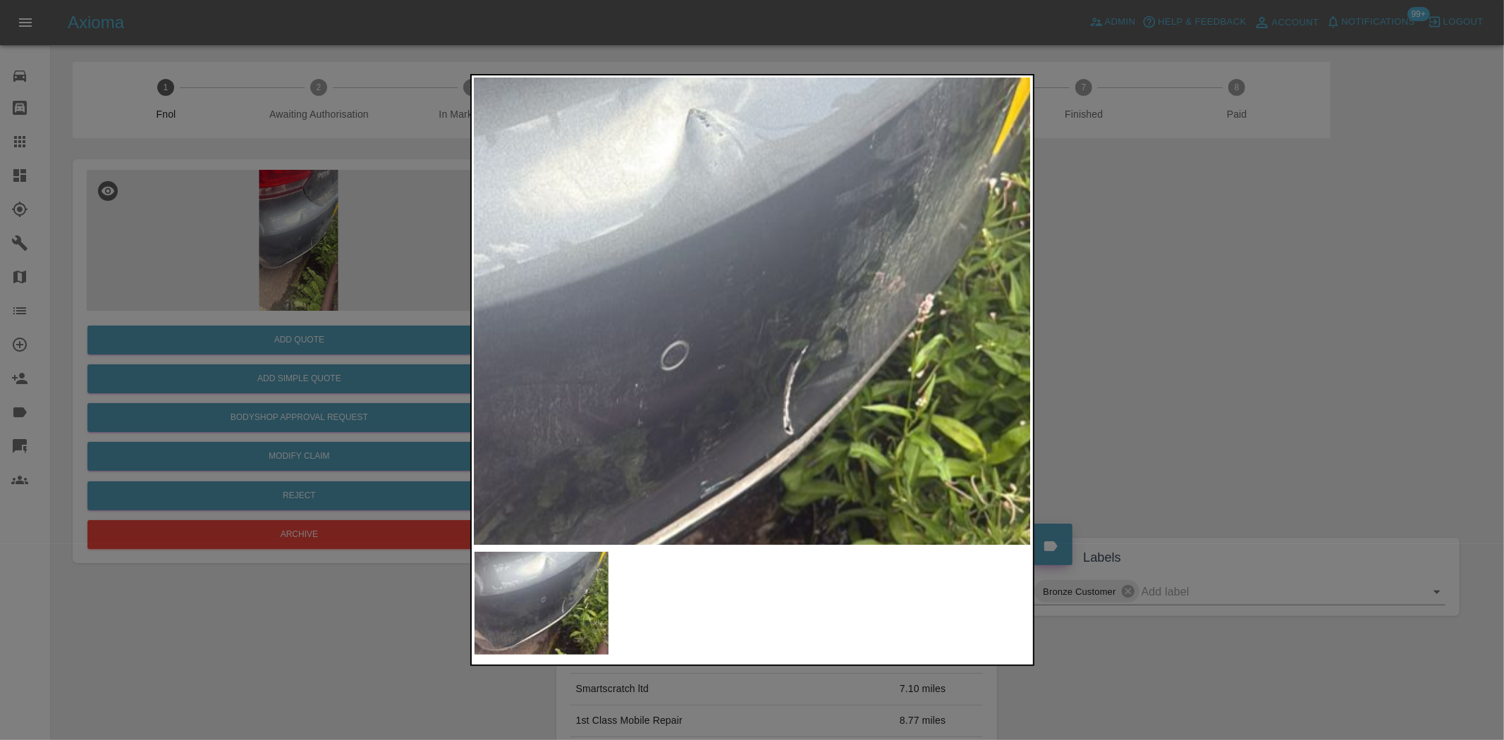
click at [687, 273] on img at bounding box center [661, 377] width 1671 height 1401
click at [375, 451] on div at bounding box center [752, 370] width 1504 height 740
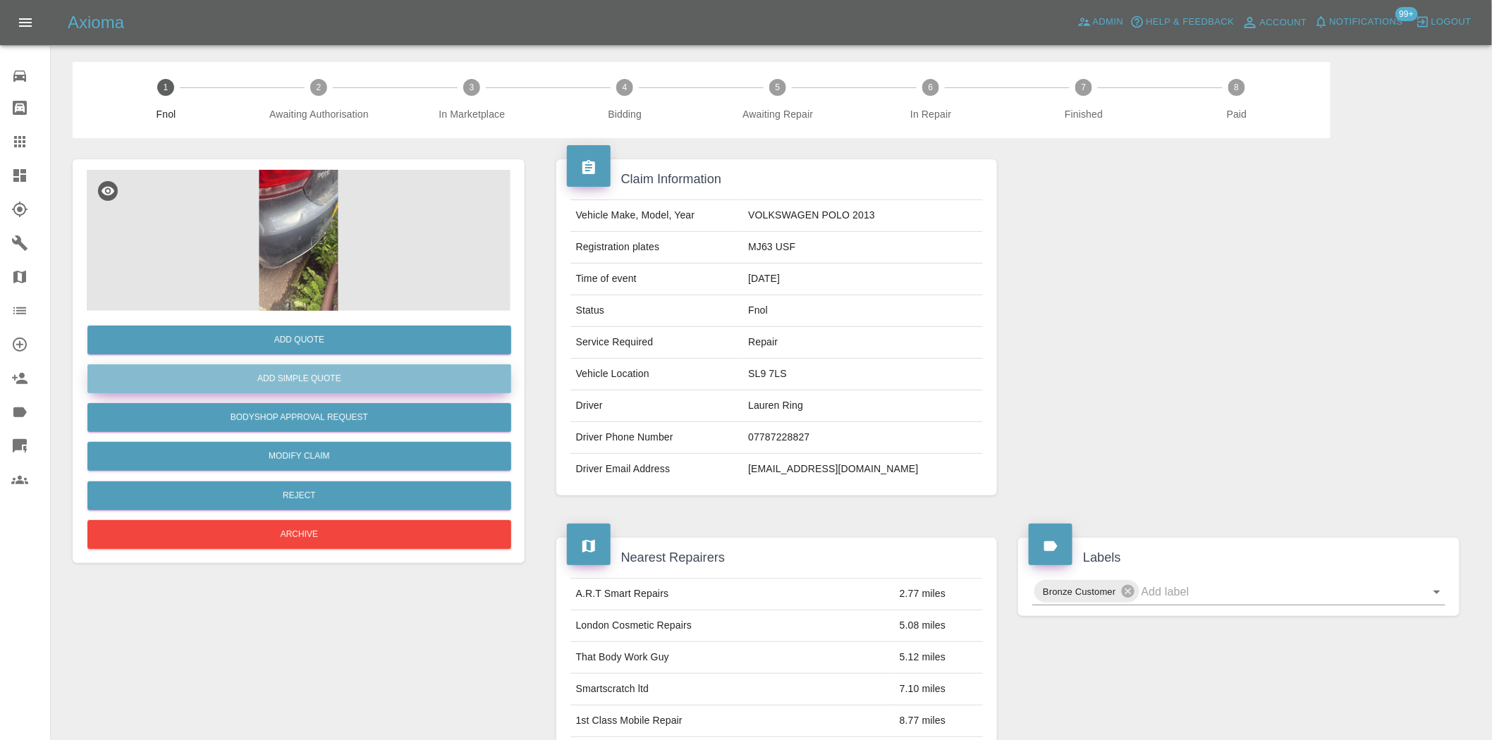
click at [343, 372] on button "Add Simple Quote" at bounding box center [299, 379] width 424 height 29
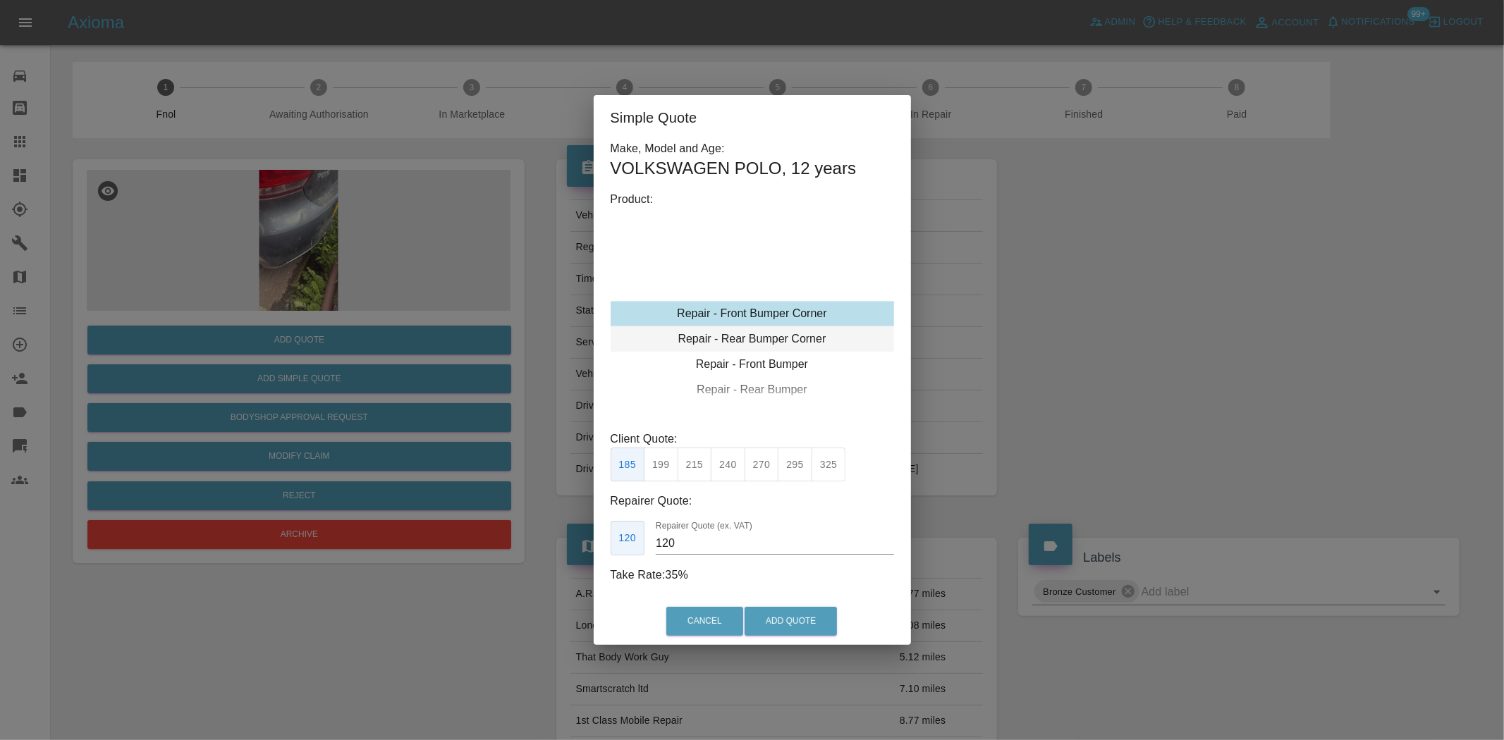
click at [771, 341] on div "Repair - Rear Bumper Corner" at bounding box center [752, 338] width 283 height 25
click at [762, 466] on button "270" at bounding box center [762, 465] width 35 height 35
drag, startPoint x: 790, startPoint y: 457, endPoint x: 785, endPoint y: 464, distance: 8.2
click at [788, 458] on button "295" at bounding box center [795, 465] width 35 height 35
drag, startPoint x: 700, startPoint y: 546, endPoint x: 424, endPoint y: 506, distance: 279.4
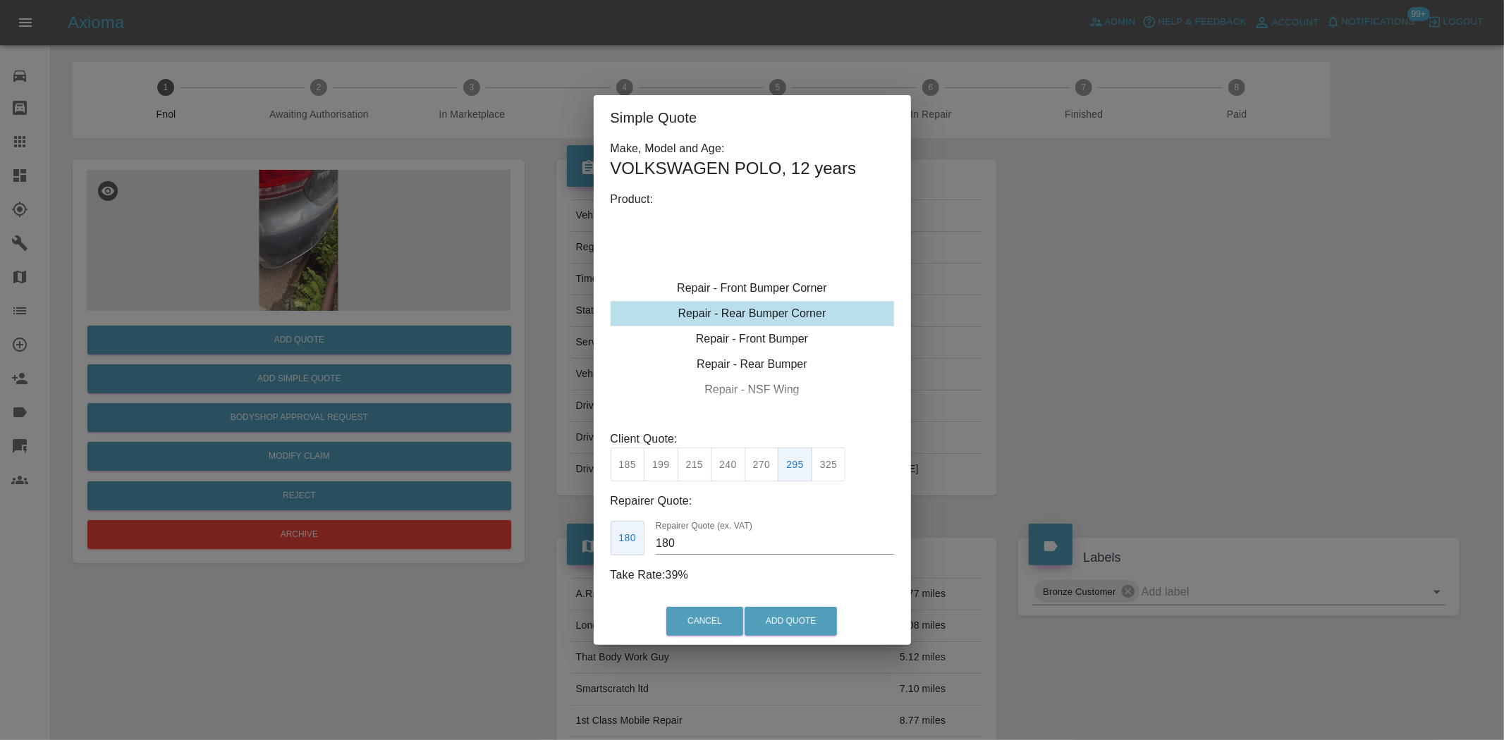
click at [426, 508] on div "Simple Quote Make, Model and Age: VOLKSWAGEN POLO , 12 years Product: Repair - …" at bounding box center [752, 370] width 1504 height 740
type input "175"
click at [785, 621] on button "Add Quote" at bounding box center [791, 621] width 92 height 29
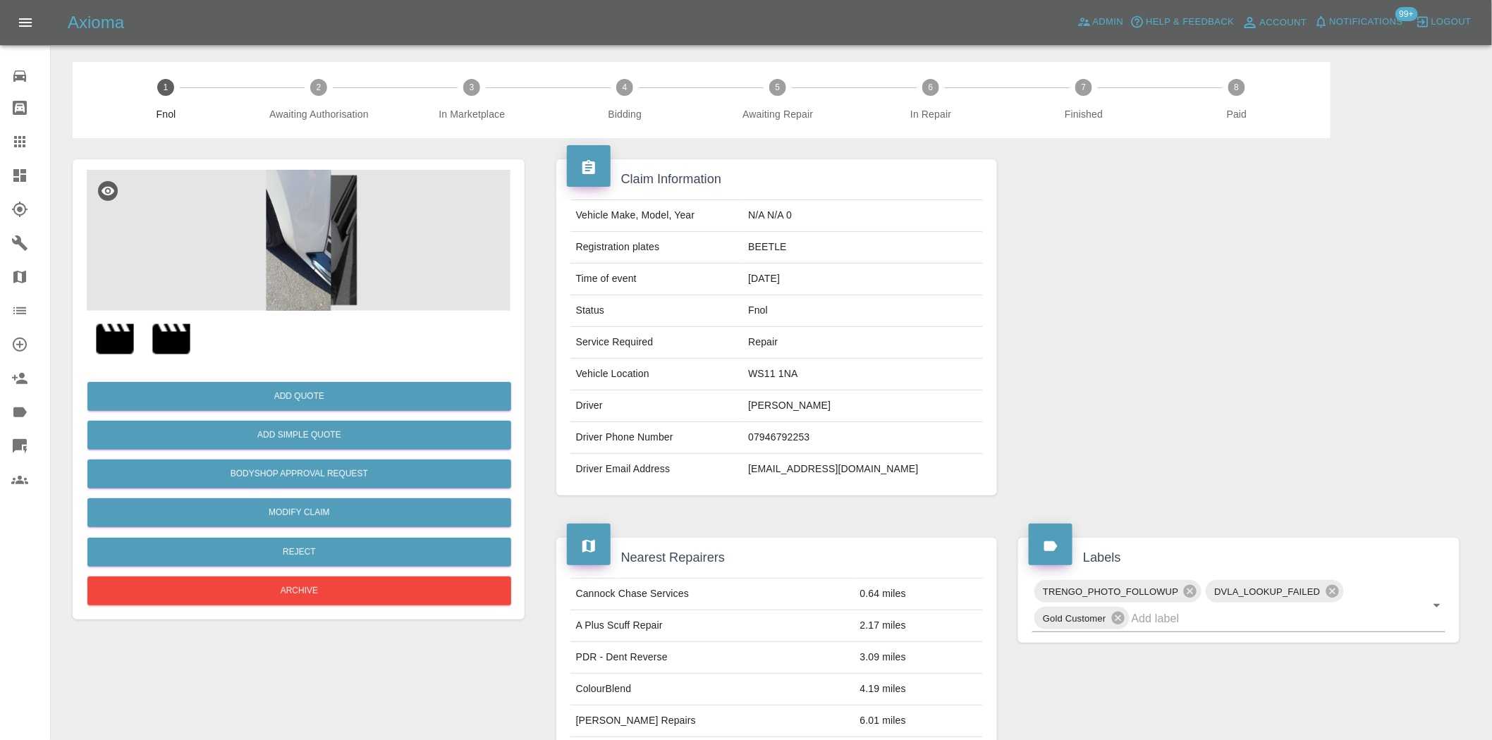
click at [404, 227] on img at bounding box center [299, 240] width 424 height 141
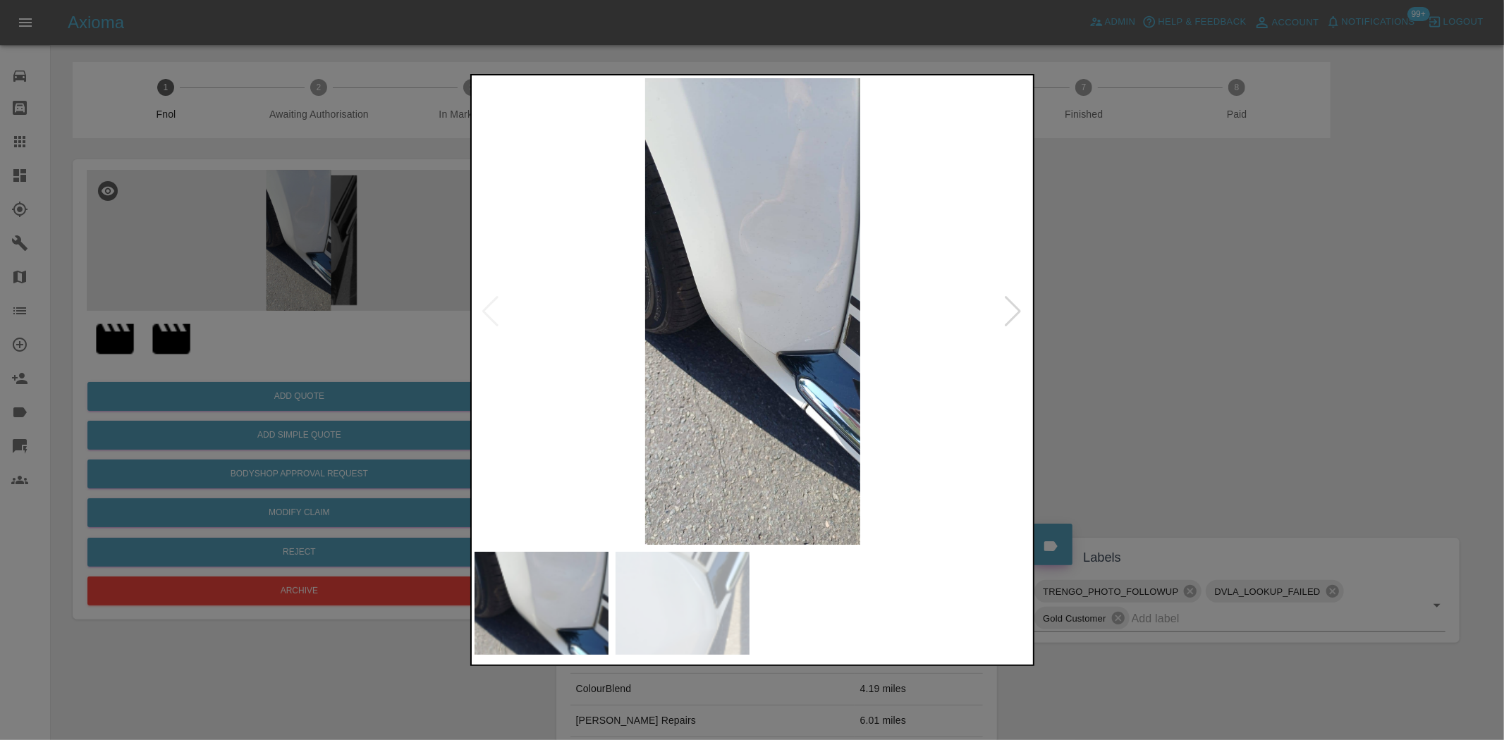
click at [797, 314] on img at bounding box center [753, 311] width 557 height 467
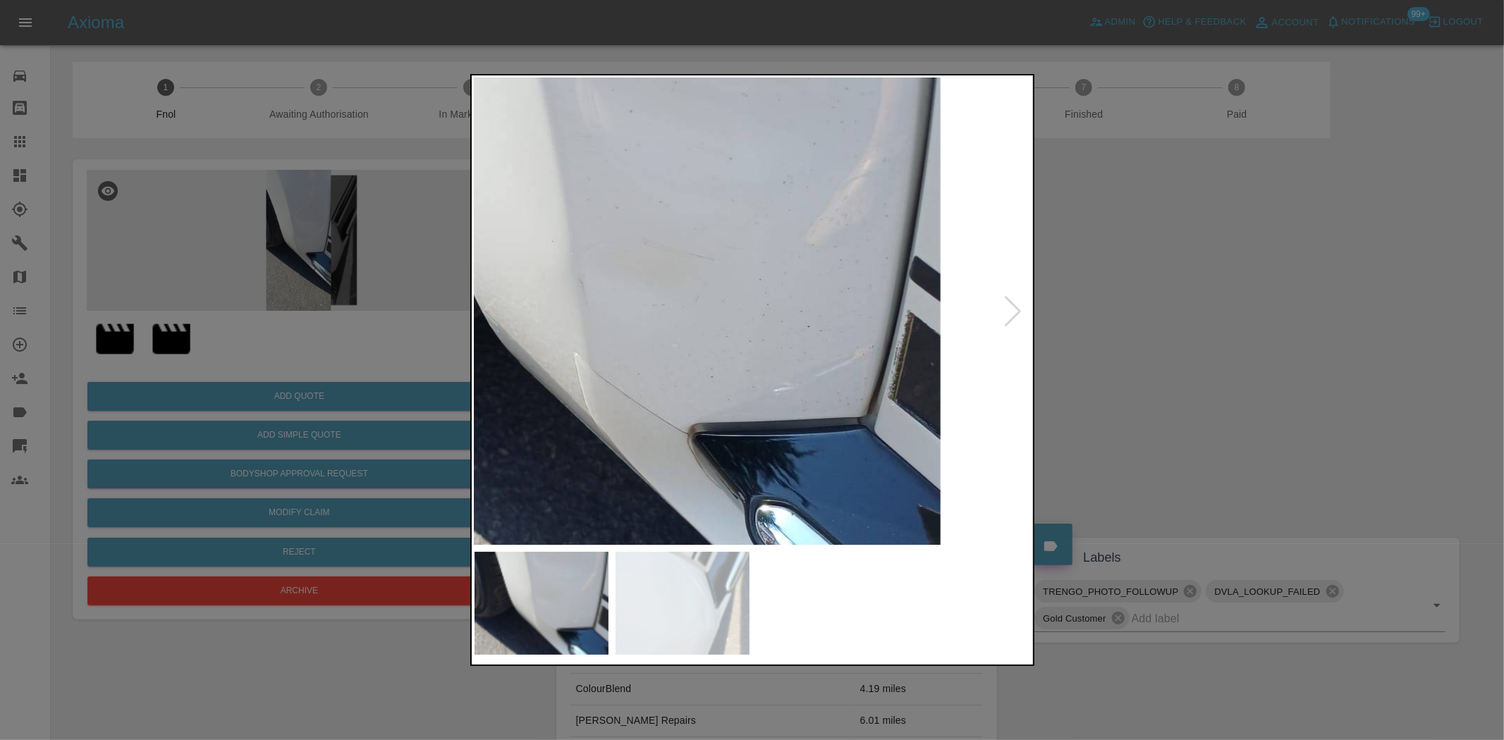
click at [750, 322] on img at bounding box center [616, 304] width 1671 height 1401
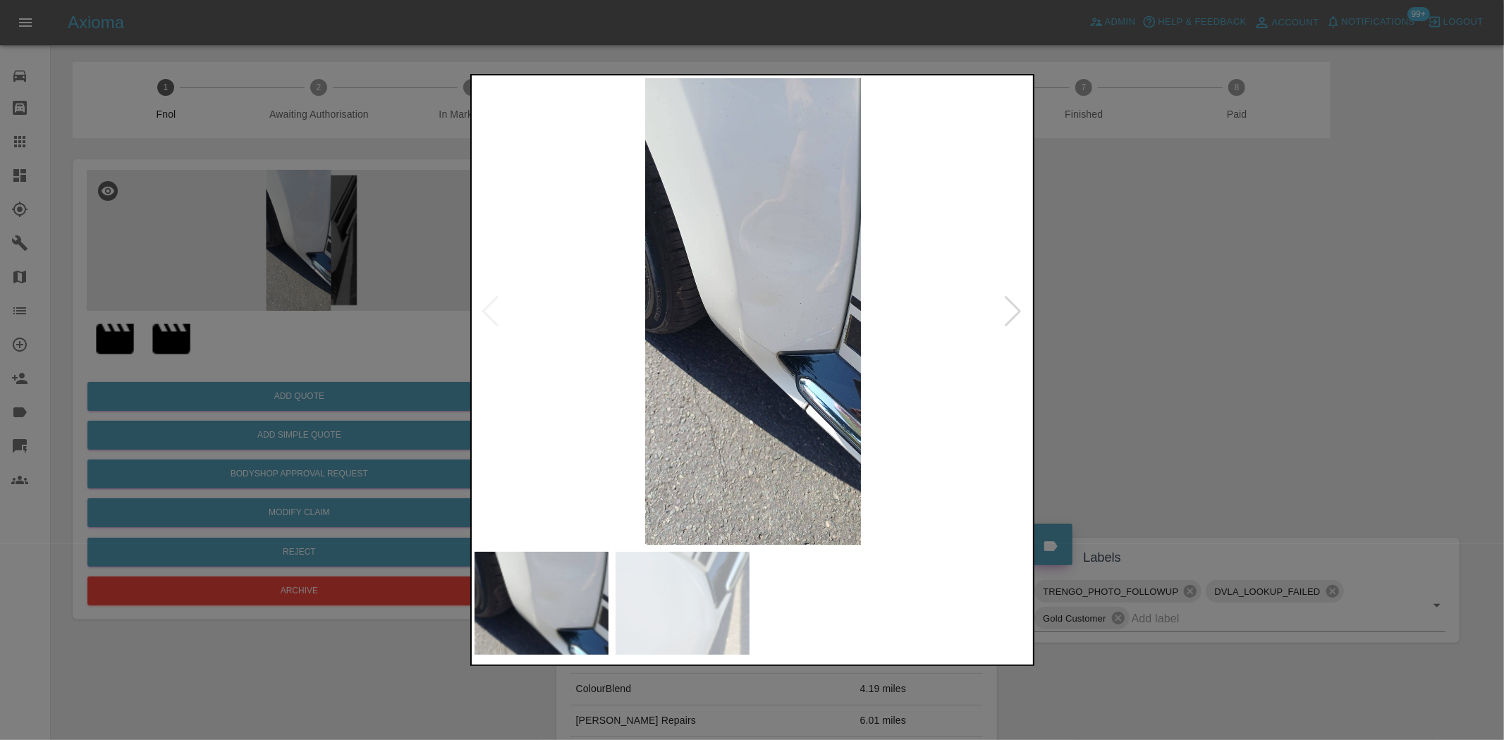
click at [555, 317] on img at bounding box center [753, 311] width 557 height 467
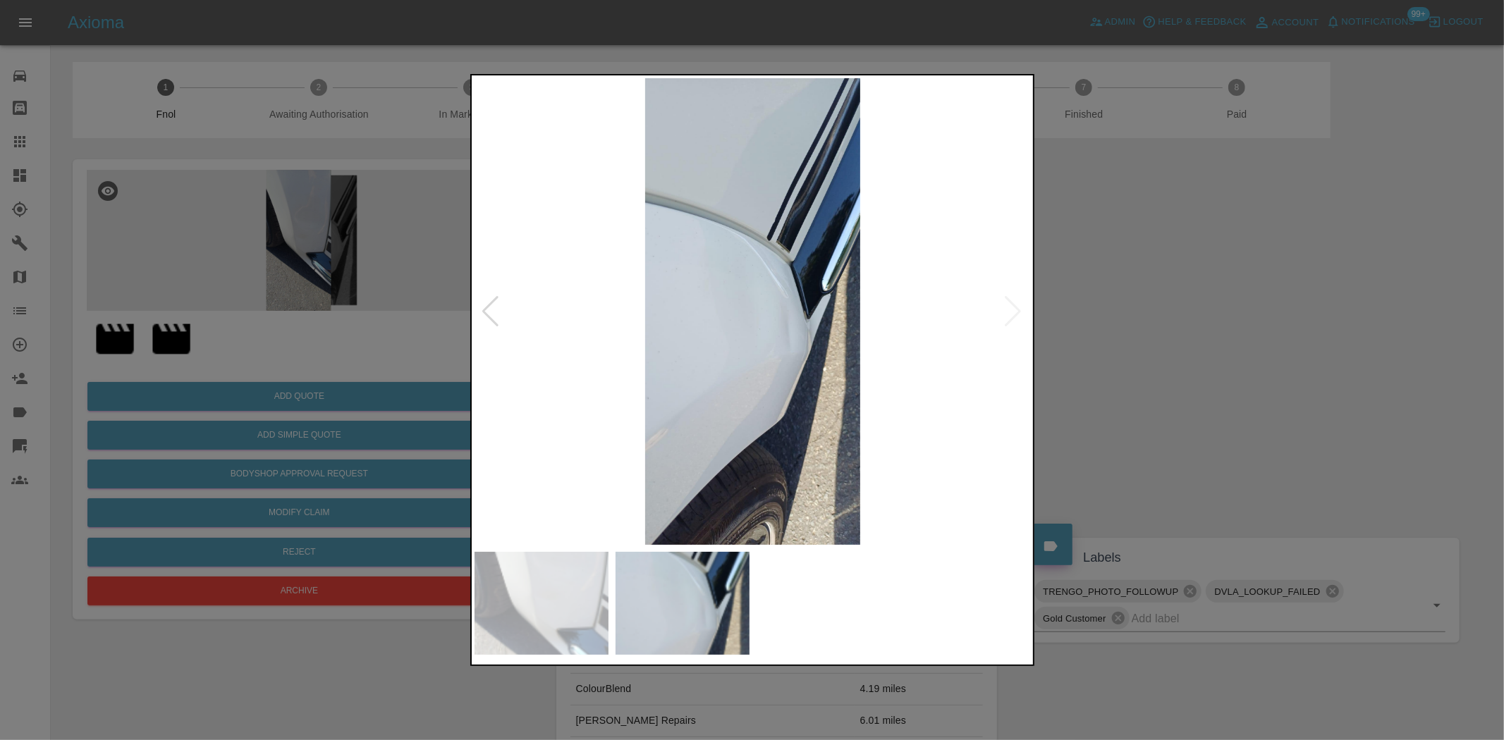
click at [763, 324] on img at bounding box center [753, 311] width 557 height 467
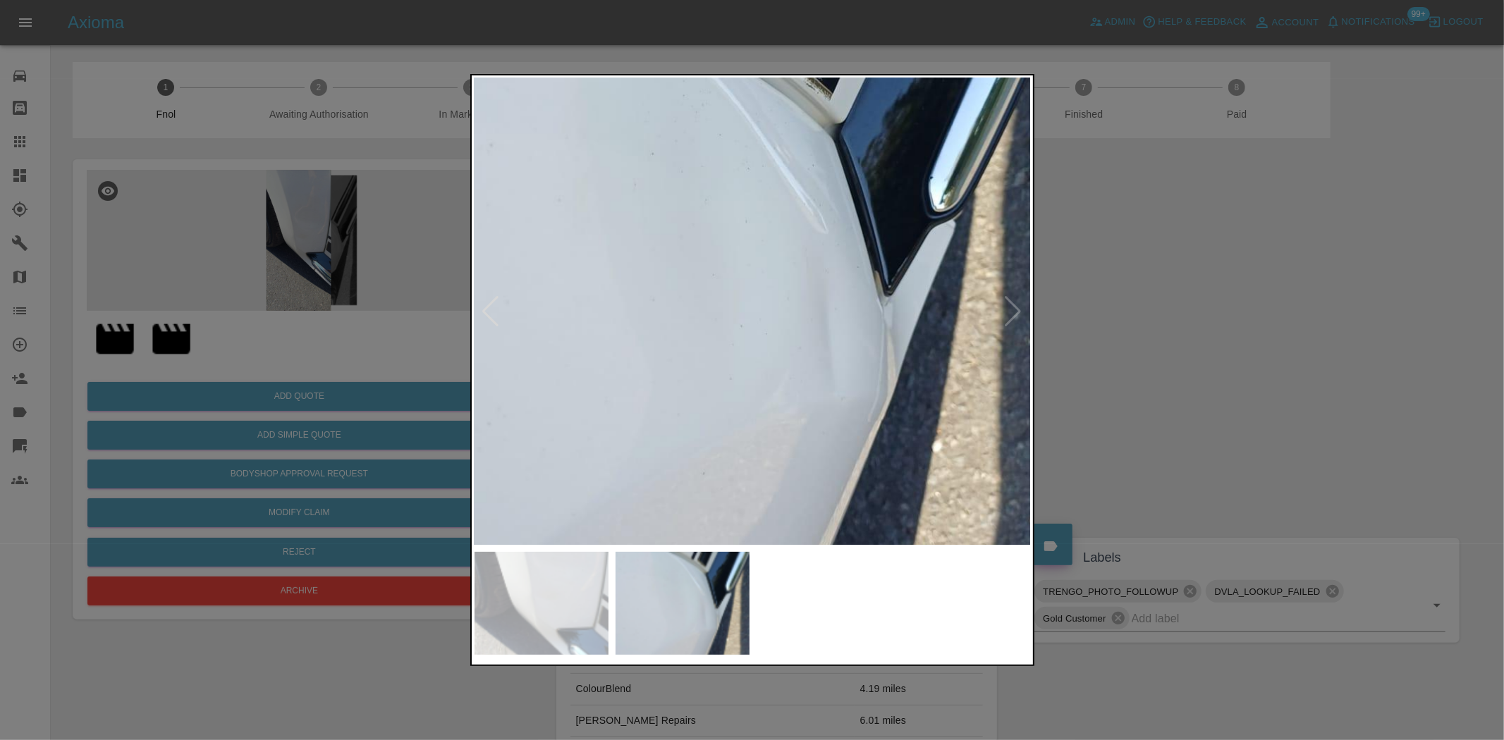
click at [767, 368] on img at bounding box center [719, 273] width 1671 height 1401
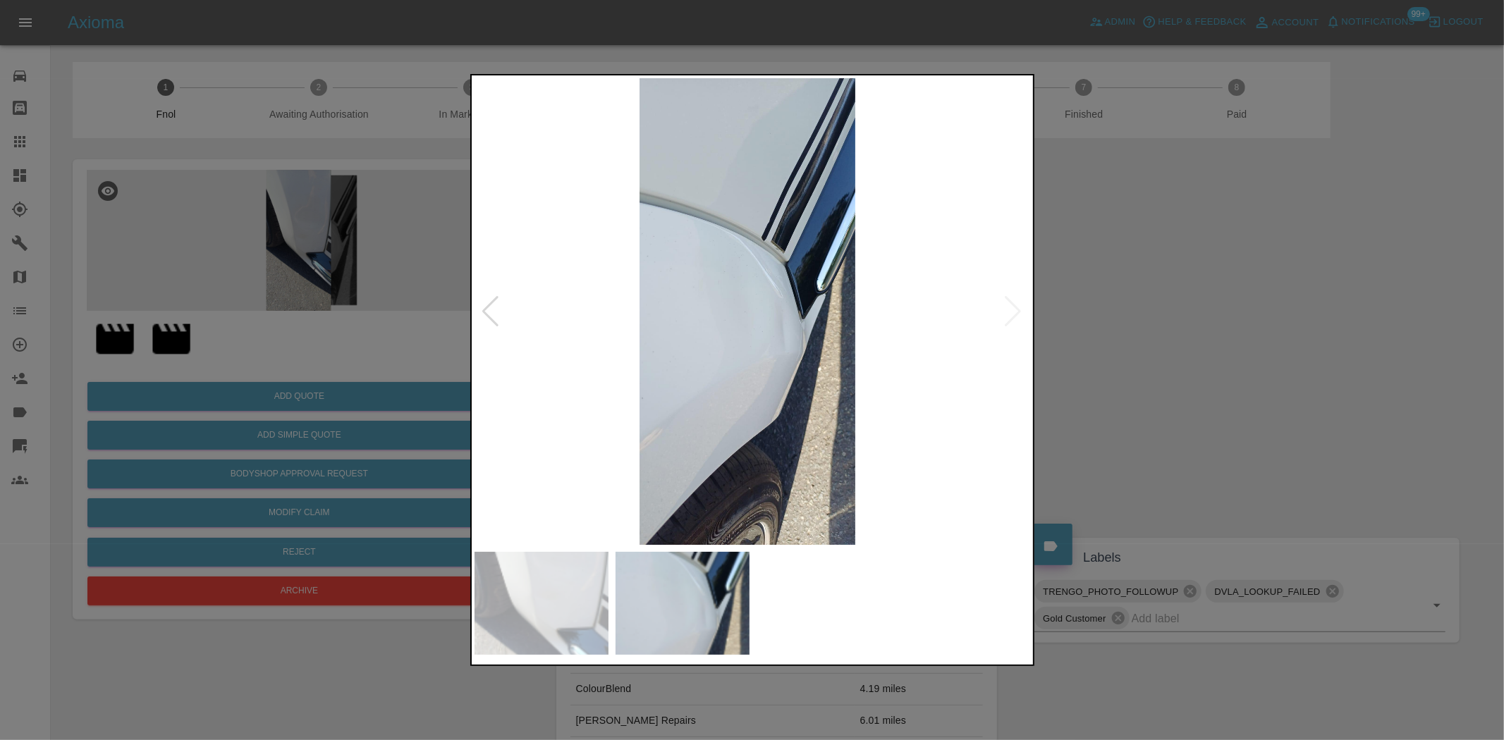
click at [587, 402] on img at bounding box center [746, 311] width 557 height 467
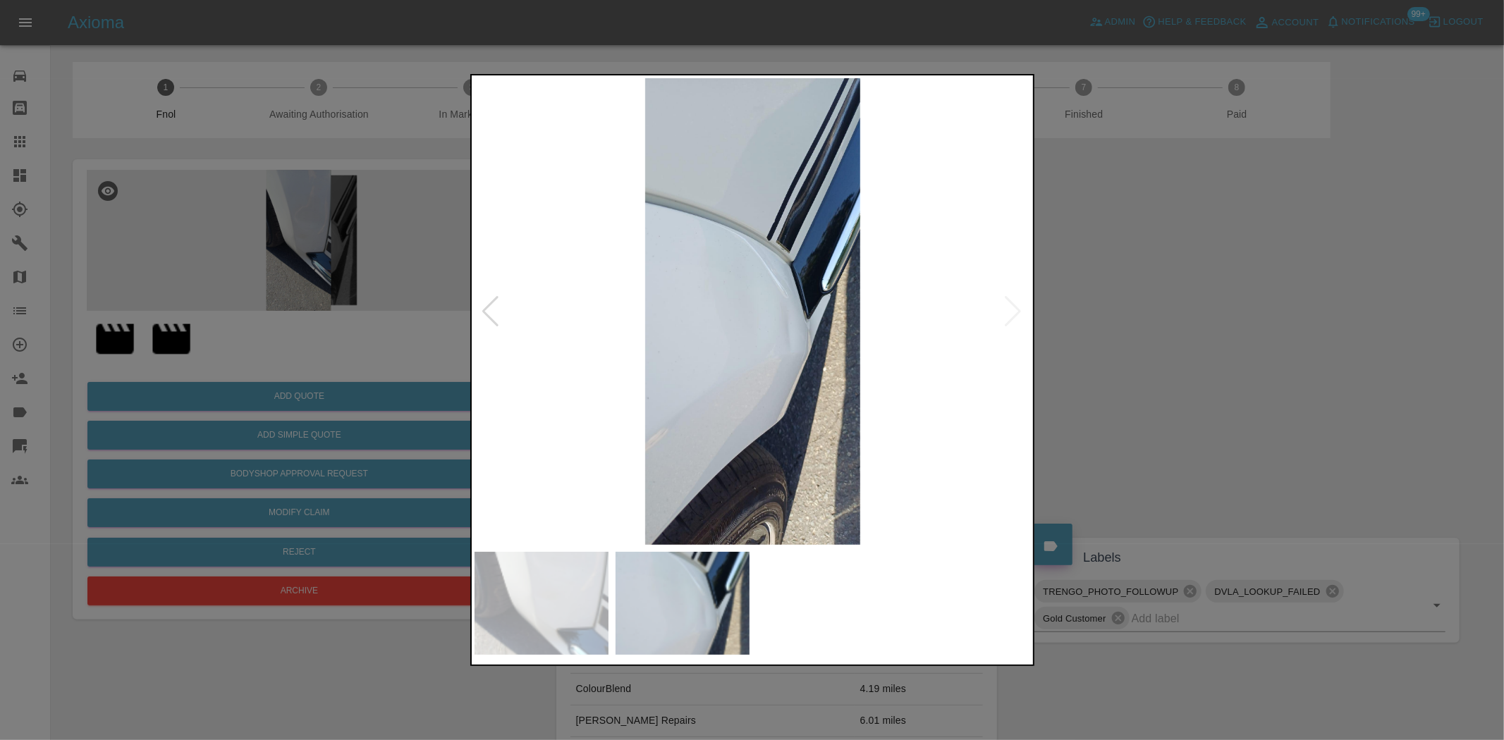
click at [793, 406] on img at bounding box center [753, 311] width 557 height 467
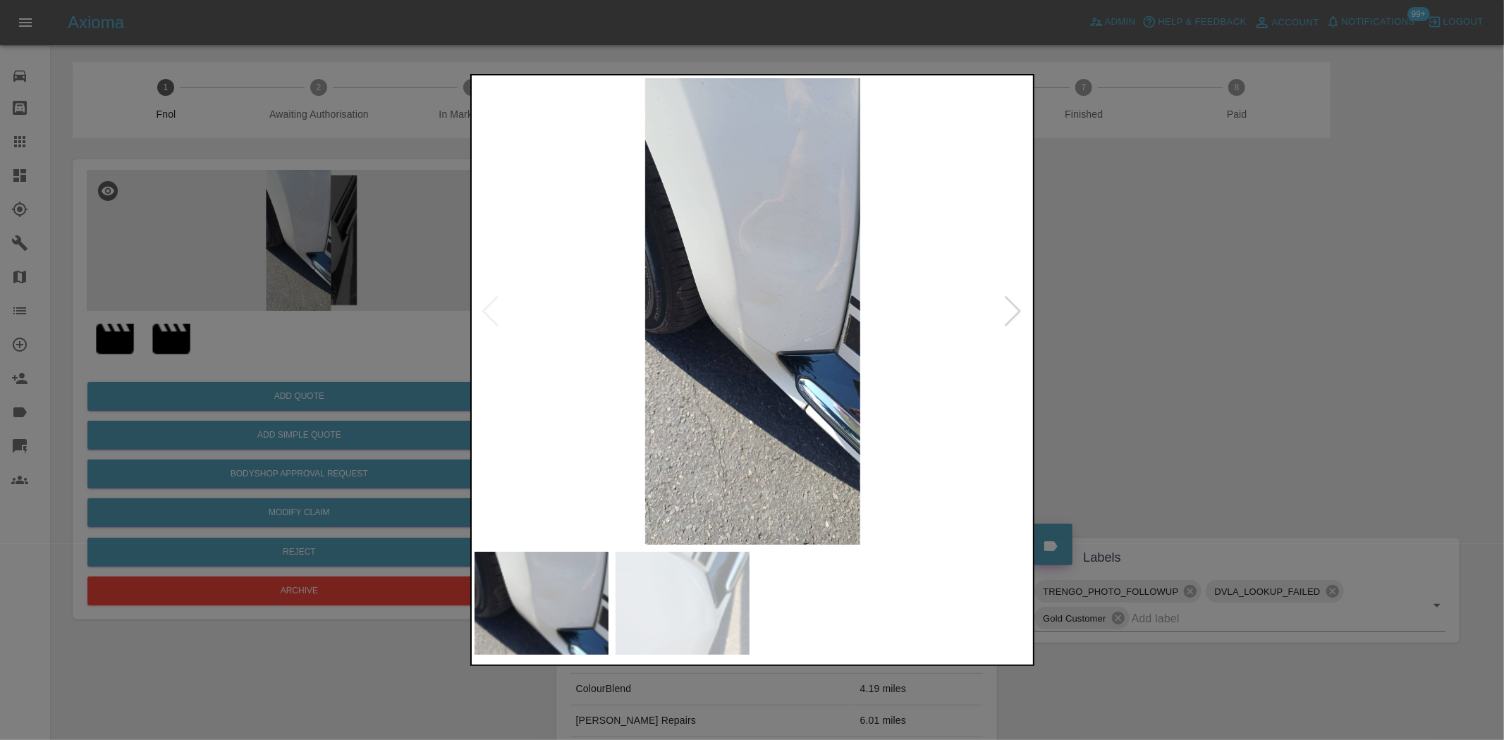
click at [771, 341] on img at bounding box center [753, 311] width 557 height 467
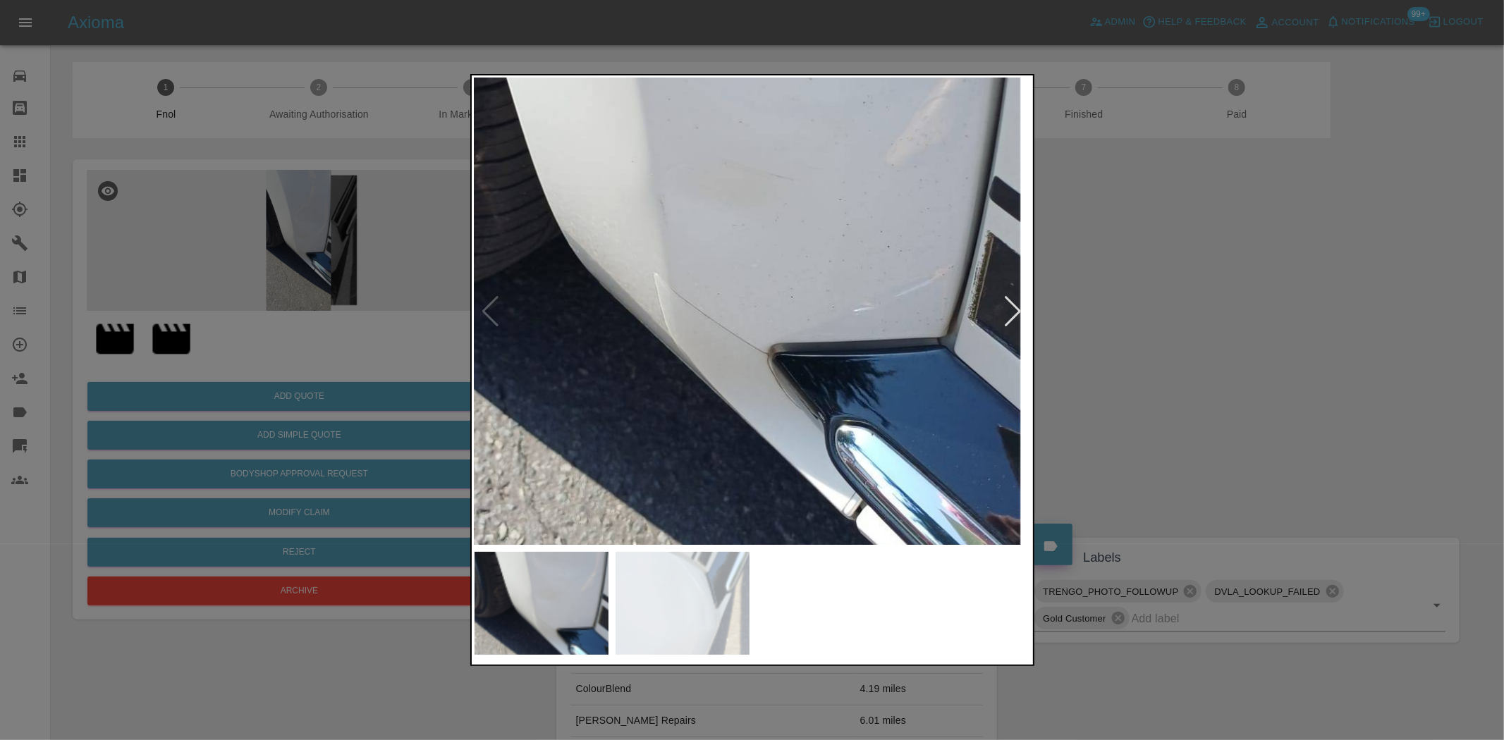
click at [753, 346] on img at bounding box center [696, 224] width 1671 height 1401
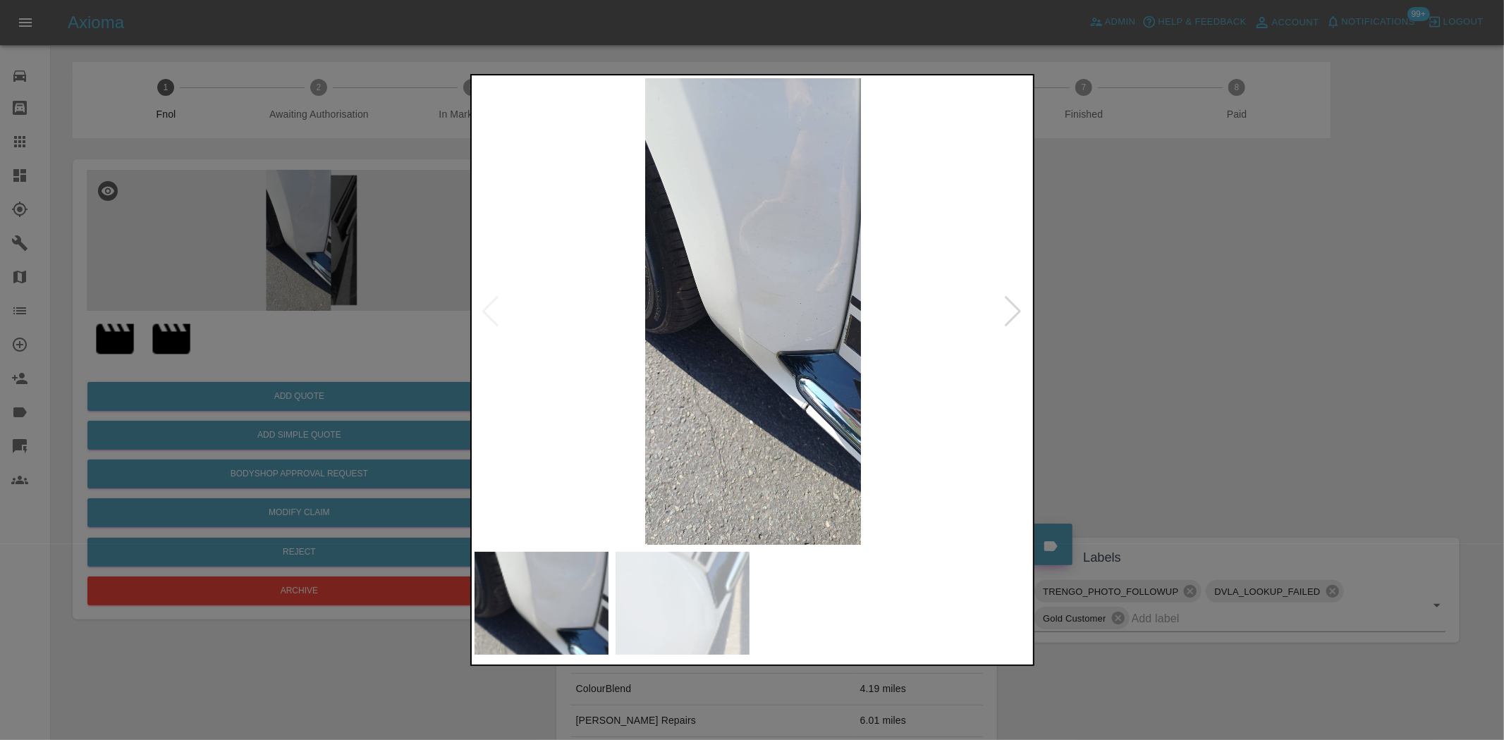
click at [1033, 381] on div at bounding box center [752, 370] width 564 height 592
click at [360, 228] on div at bounding box center [752, 370] width 1504 height 740
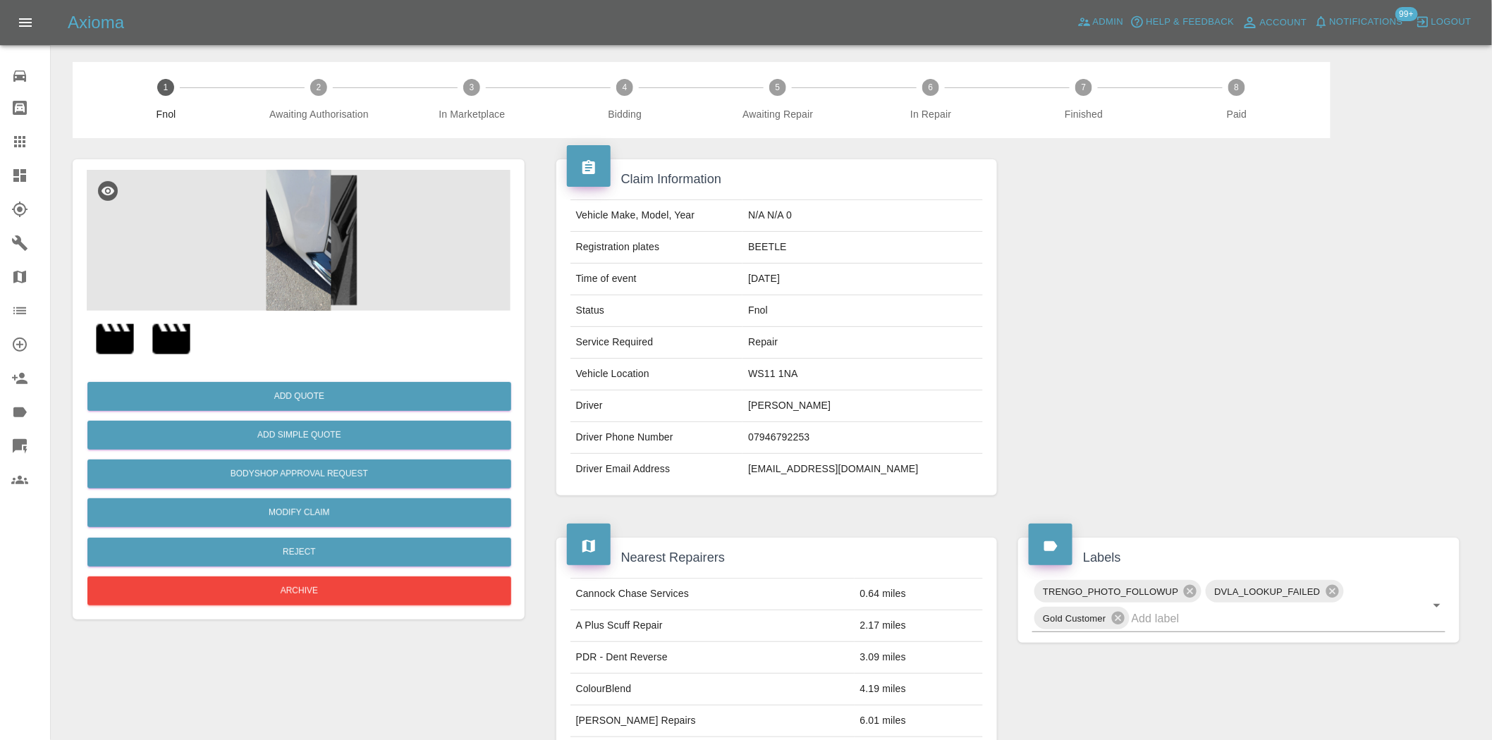
click at [315, 214] on img at bounding box center [299, 240] width 424 height 141
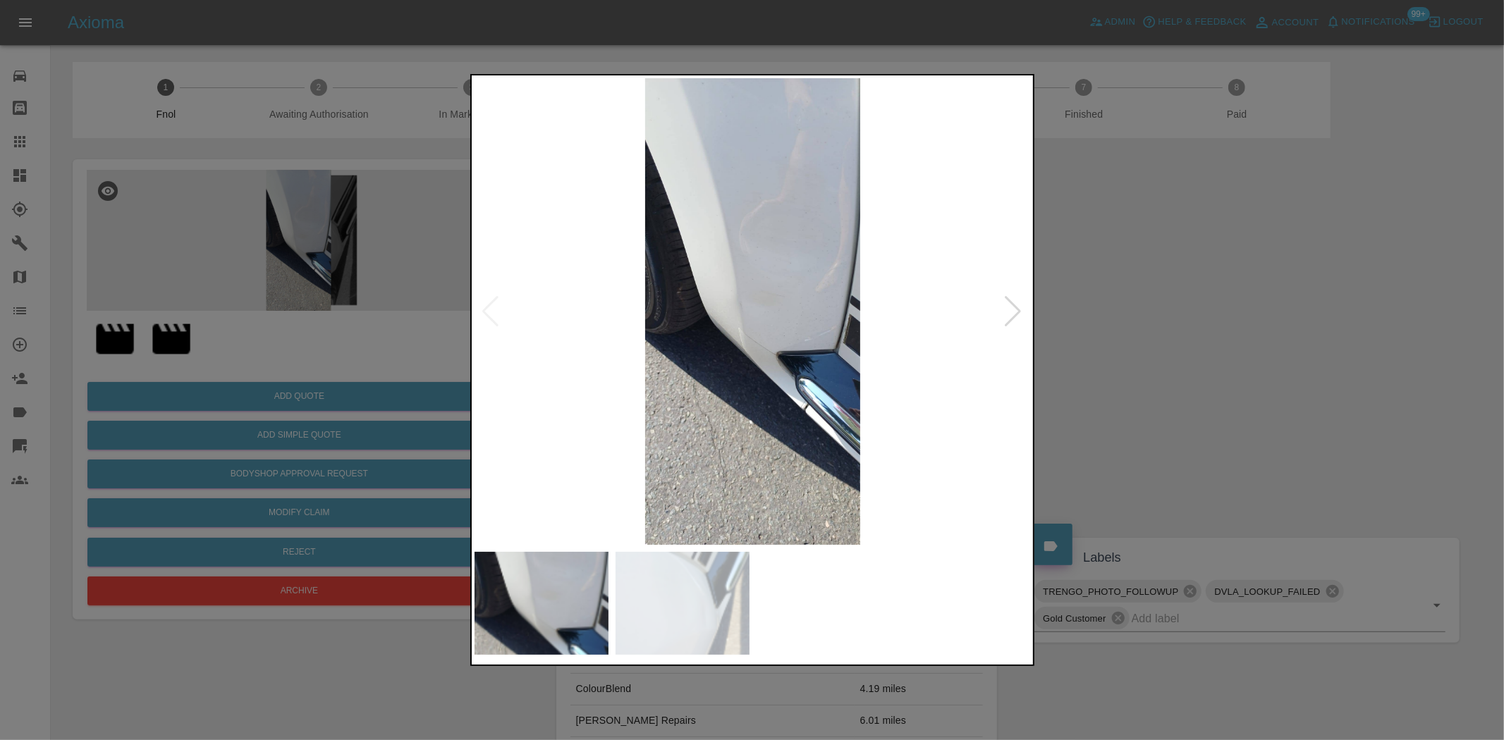
click at [788, 264] on img at bounding box center [753, 311] width 557 height 467
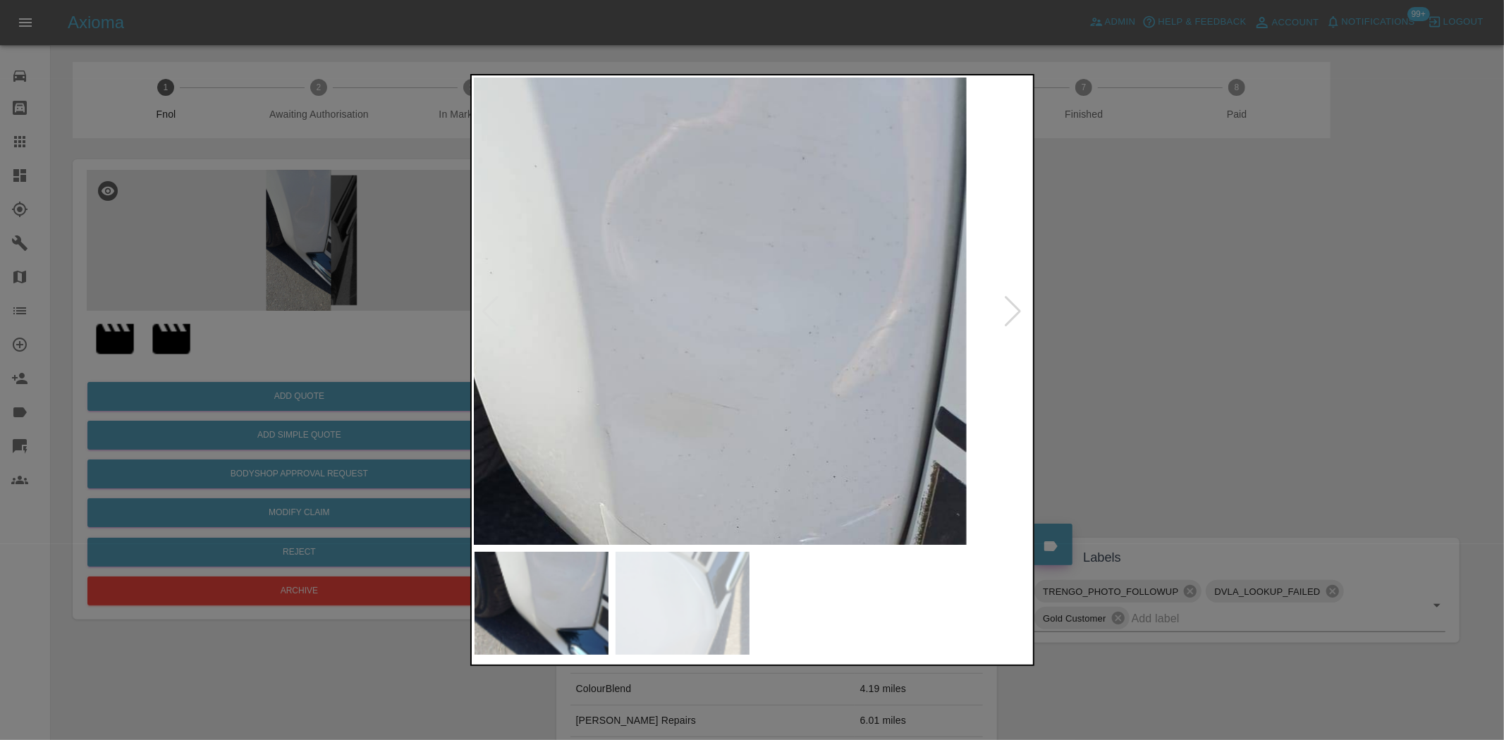
click at [764, 278] on img at bounding box center [642, 455] width 1671 height 1401
drag, startPoint x: 362, startPoint y: 262, endPoint x: 389, endPoint y: 286, distance: 36.4
click at [362, 261] on div at bounding box center [752, 370] width 1504 height 740
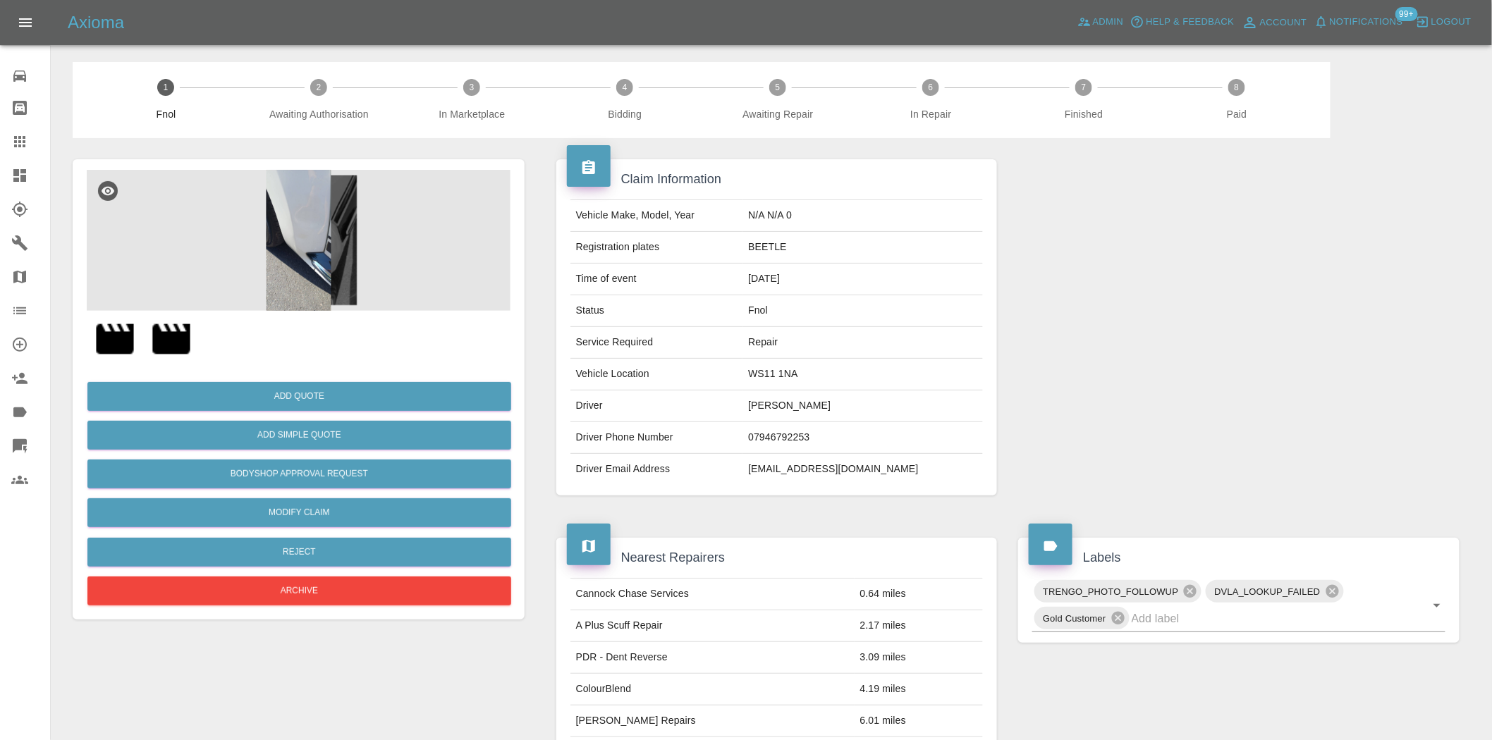
click at [339, 277] on img at bounding box center [299, 240] width 424 height 141
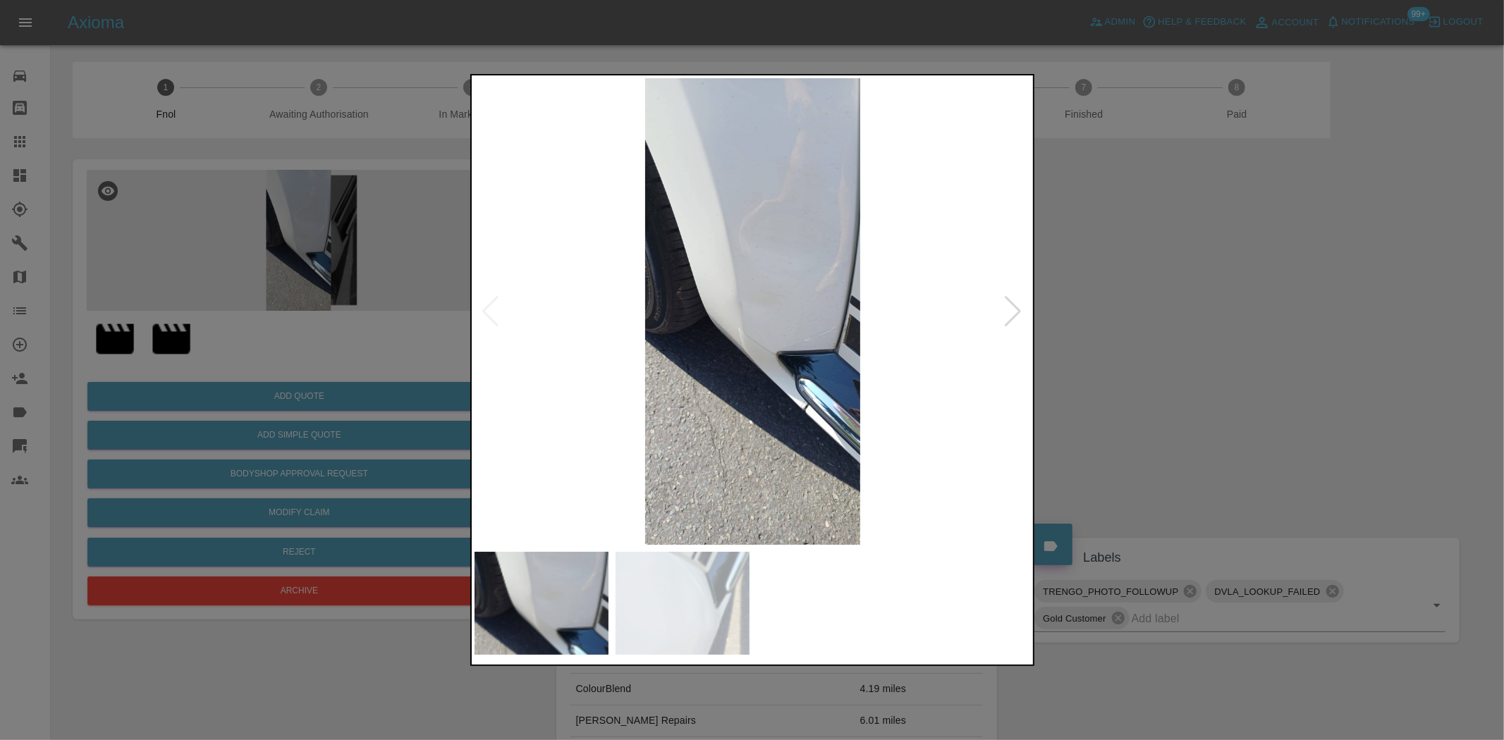
click at [781, 357] on img at bounding box center [753, 311] width 557 height 467
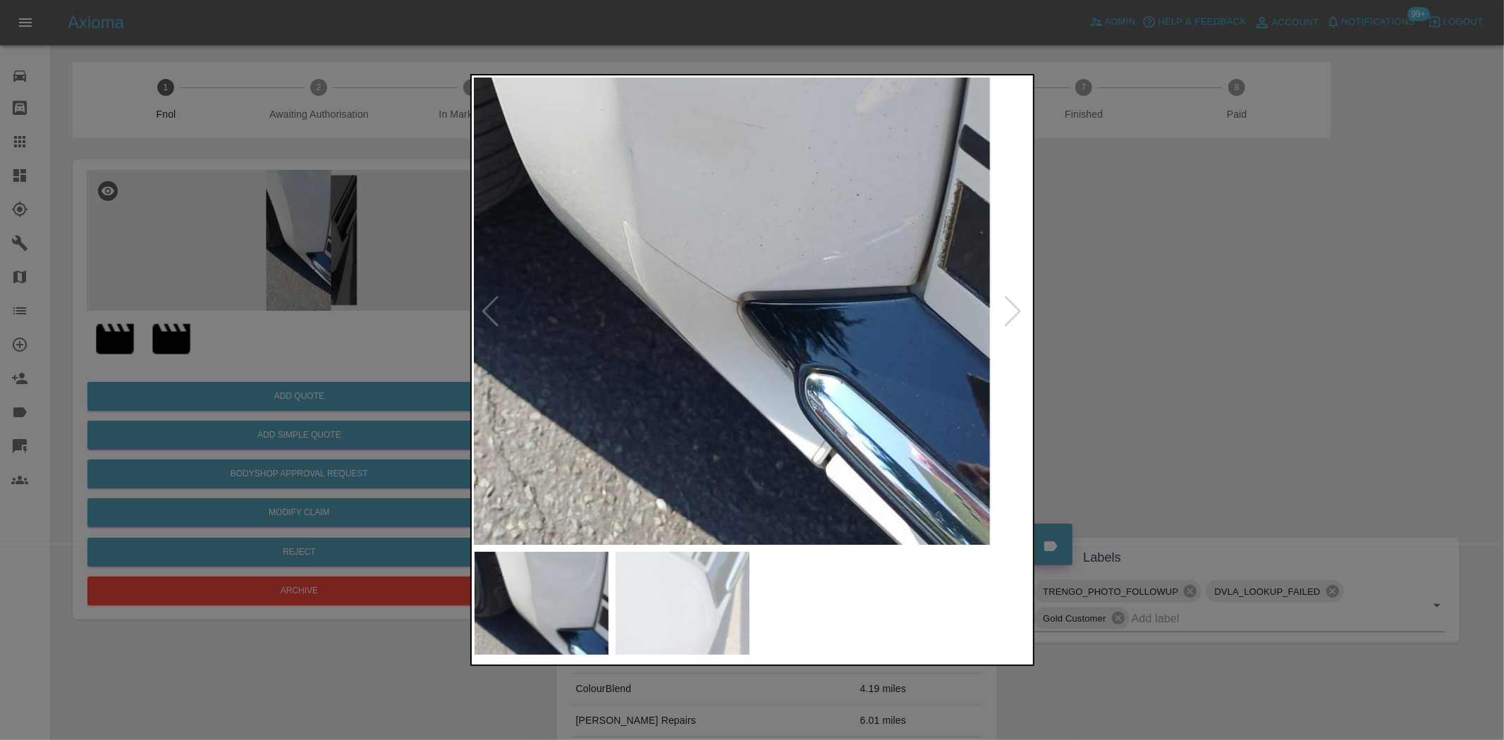
click at [750, 410] on img at bounding box center [665, 173] width 1671 height 1401
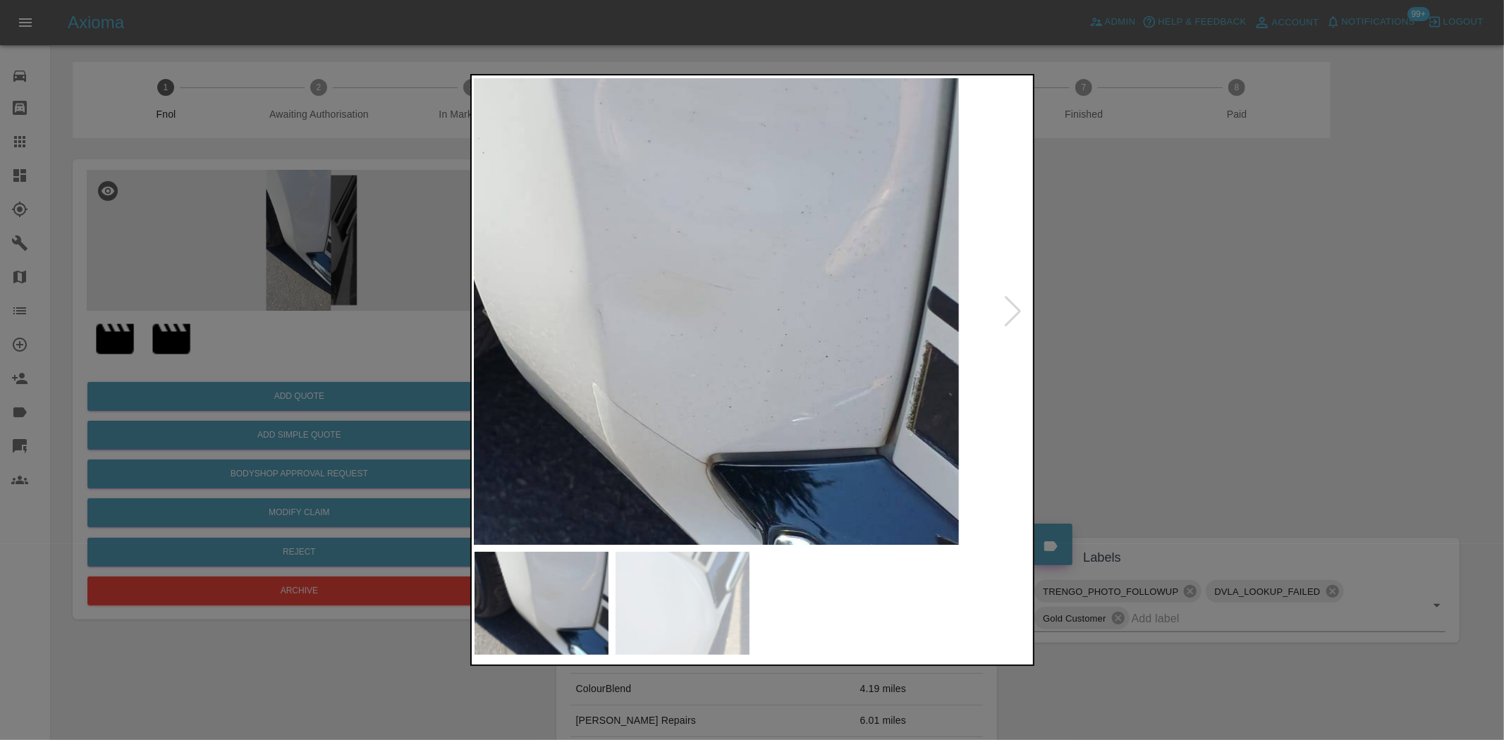
click at [756, 398] on img at bounding box center [634, 334] width 1671 height 1401
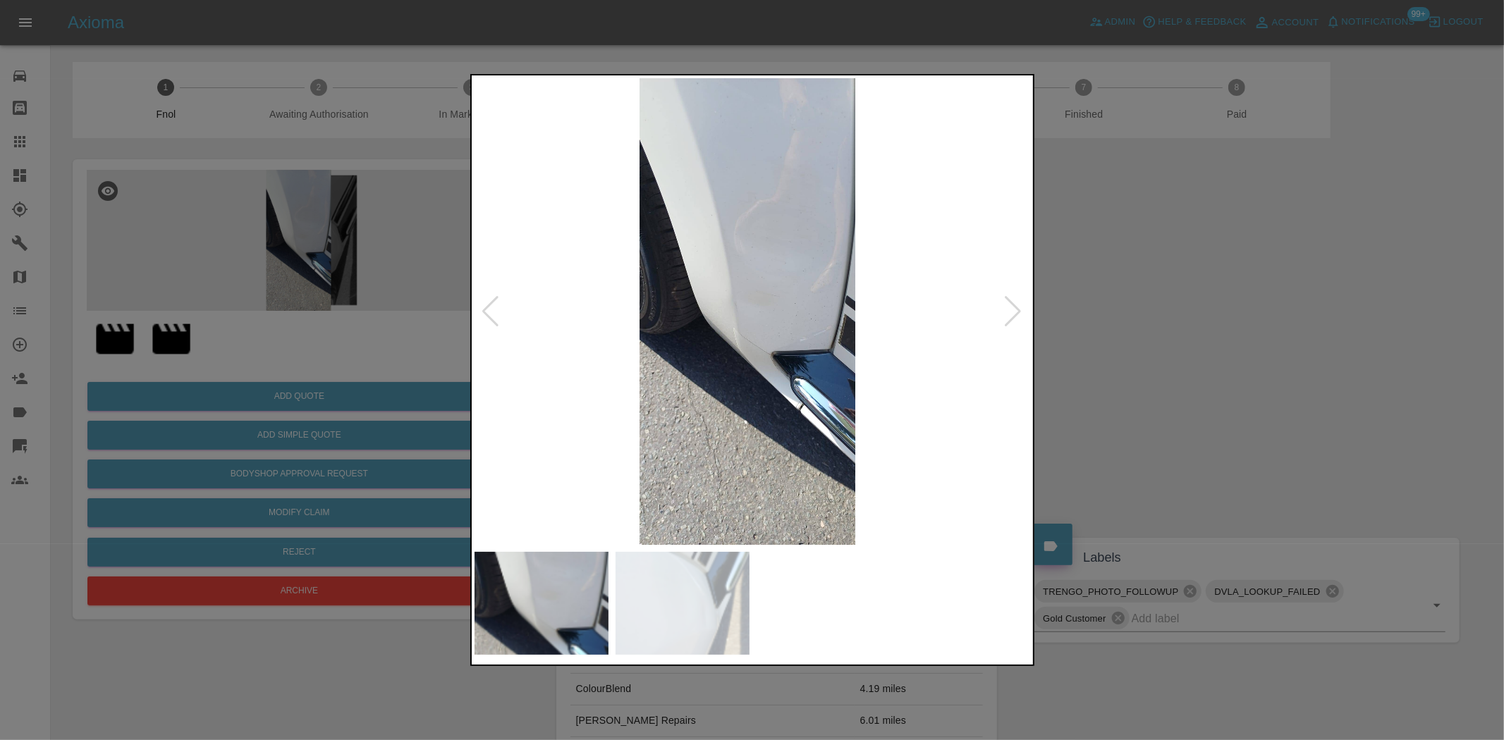
click at [635, 393] on img at bounding box center [747, 311] width 557 height 467
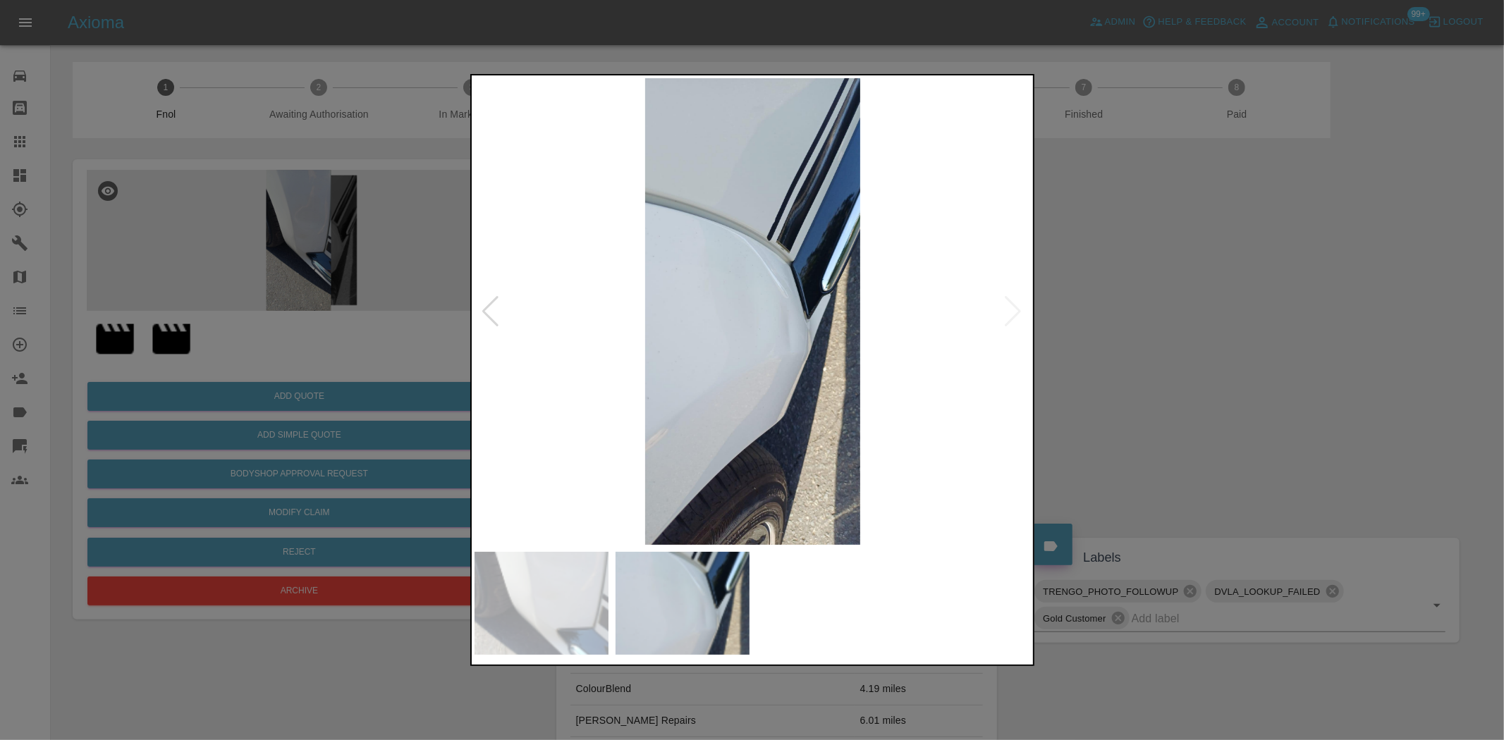
click at [711, 320] on img at bounding box center [753, 311] width 557 height 467
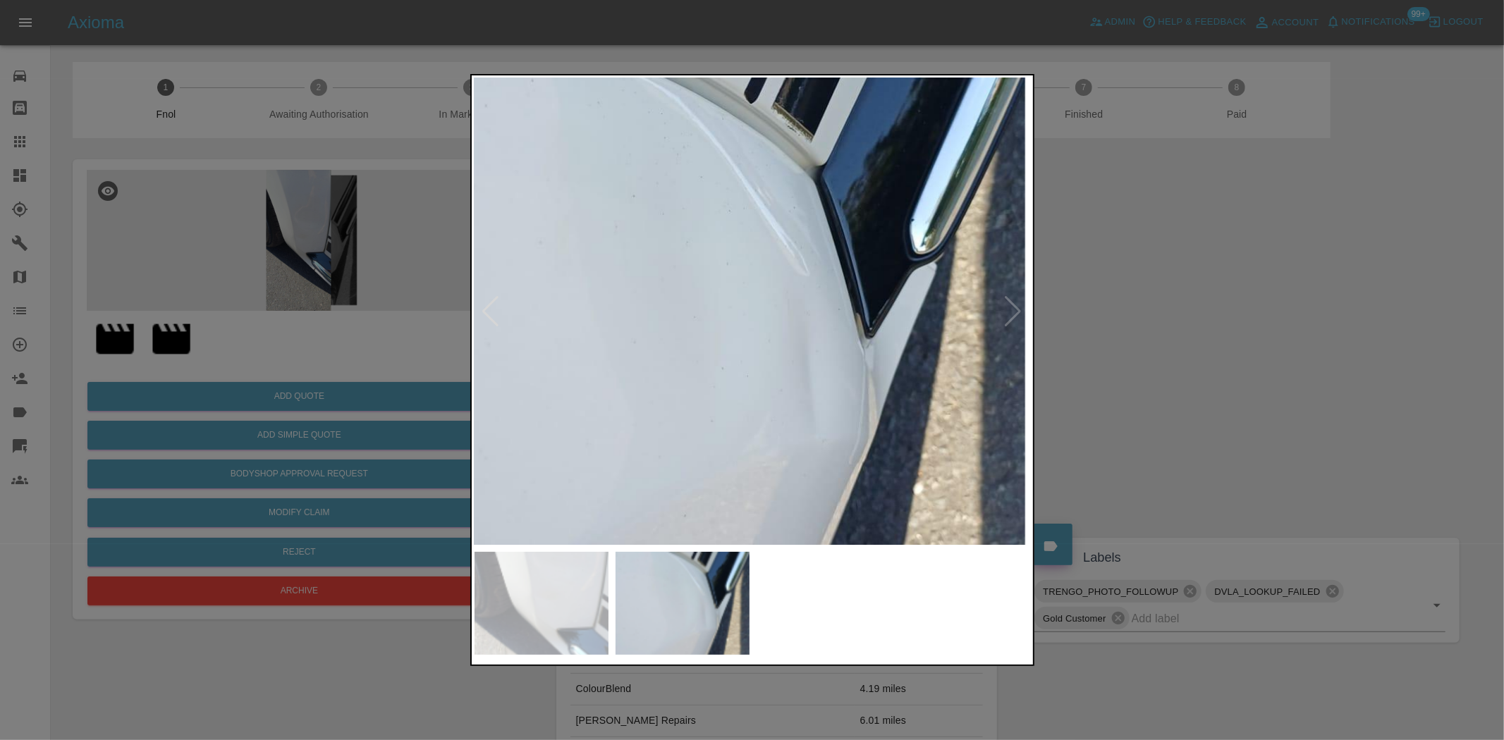
click at [639, 381] on img at bounding box center [700, 316] width 1671 height 1401
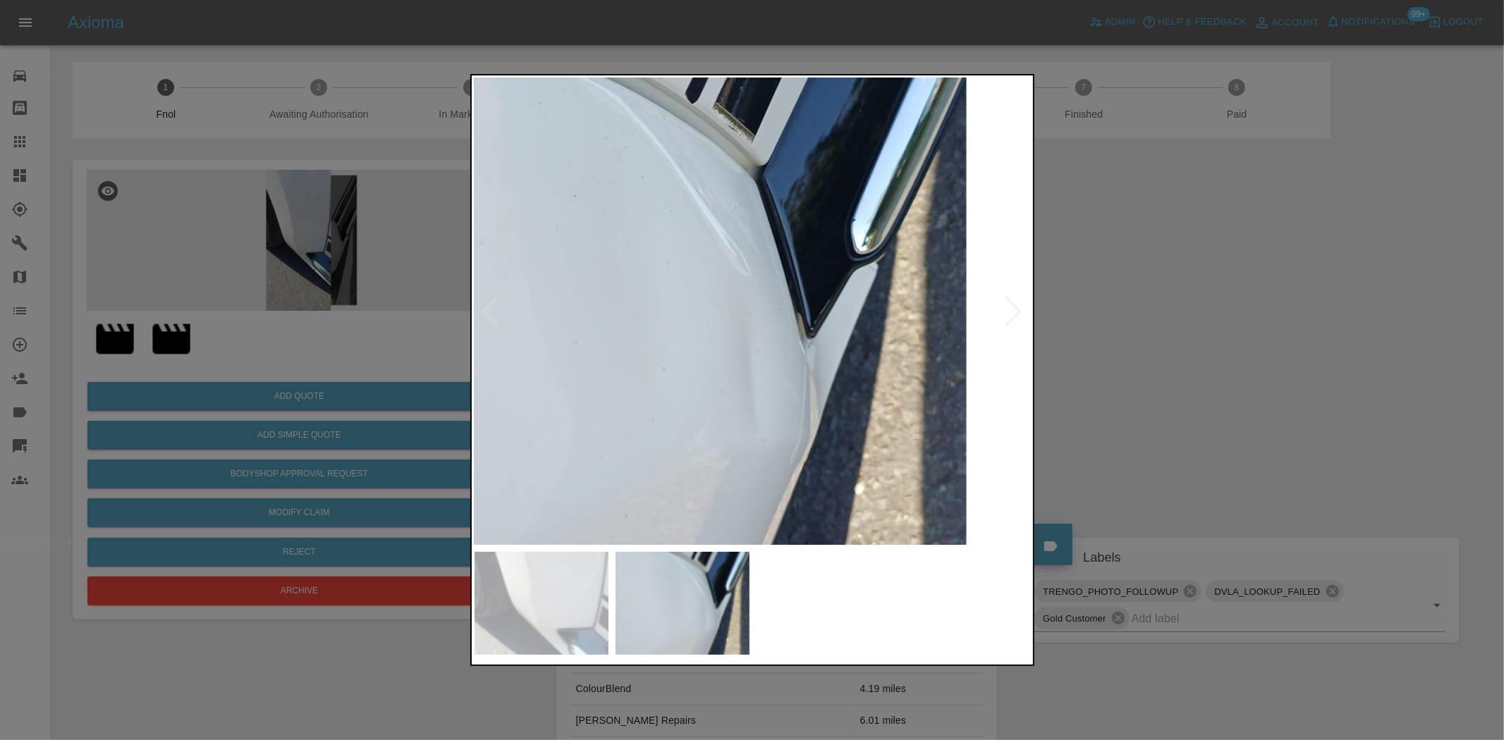
click at [522, 390] on img at bounding box center [642, 316] width 1671 height 1401
click at [374, 365] on div at bounding box center [752, 370] width 1504 height 740
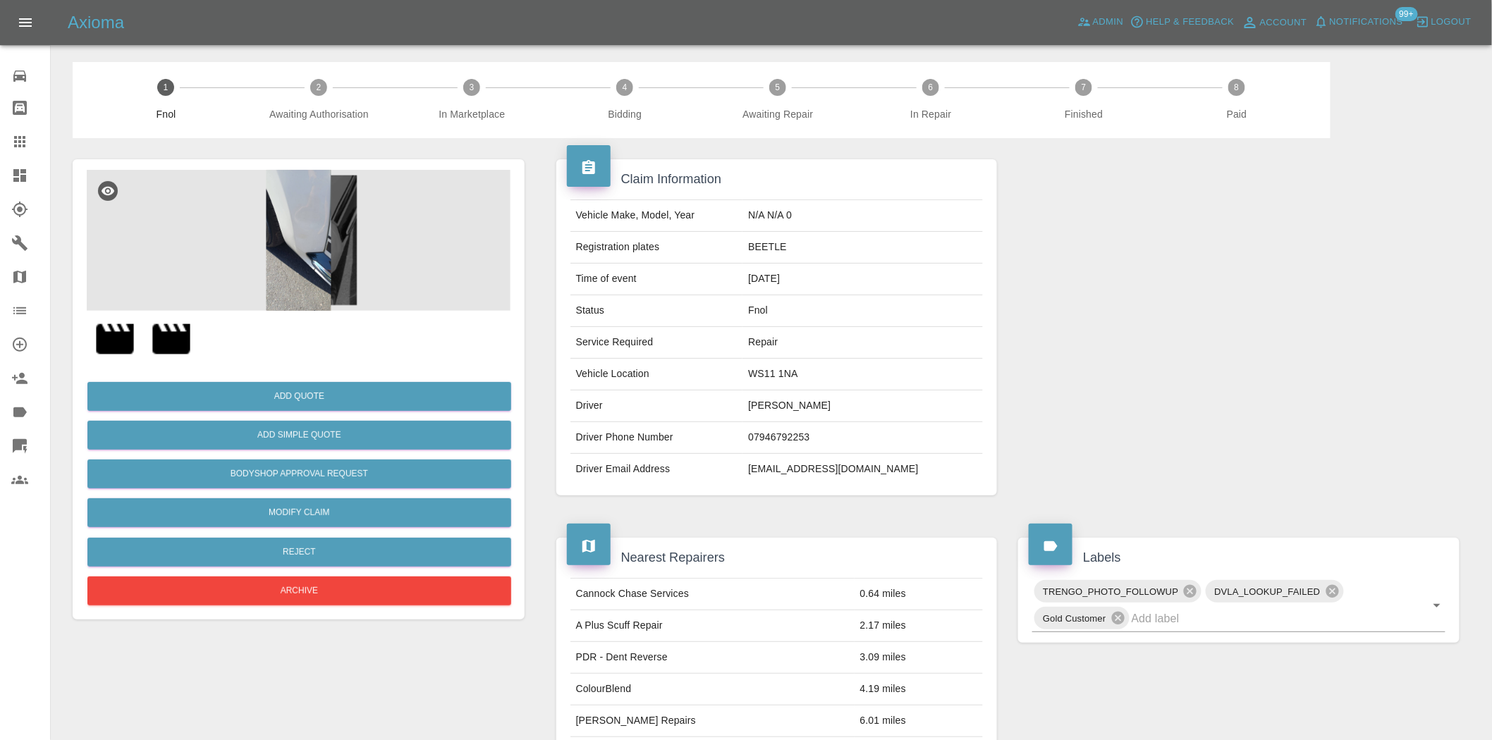
click at [309, 237] on img at bounding box center [299, 240] width 424 height 141
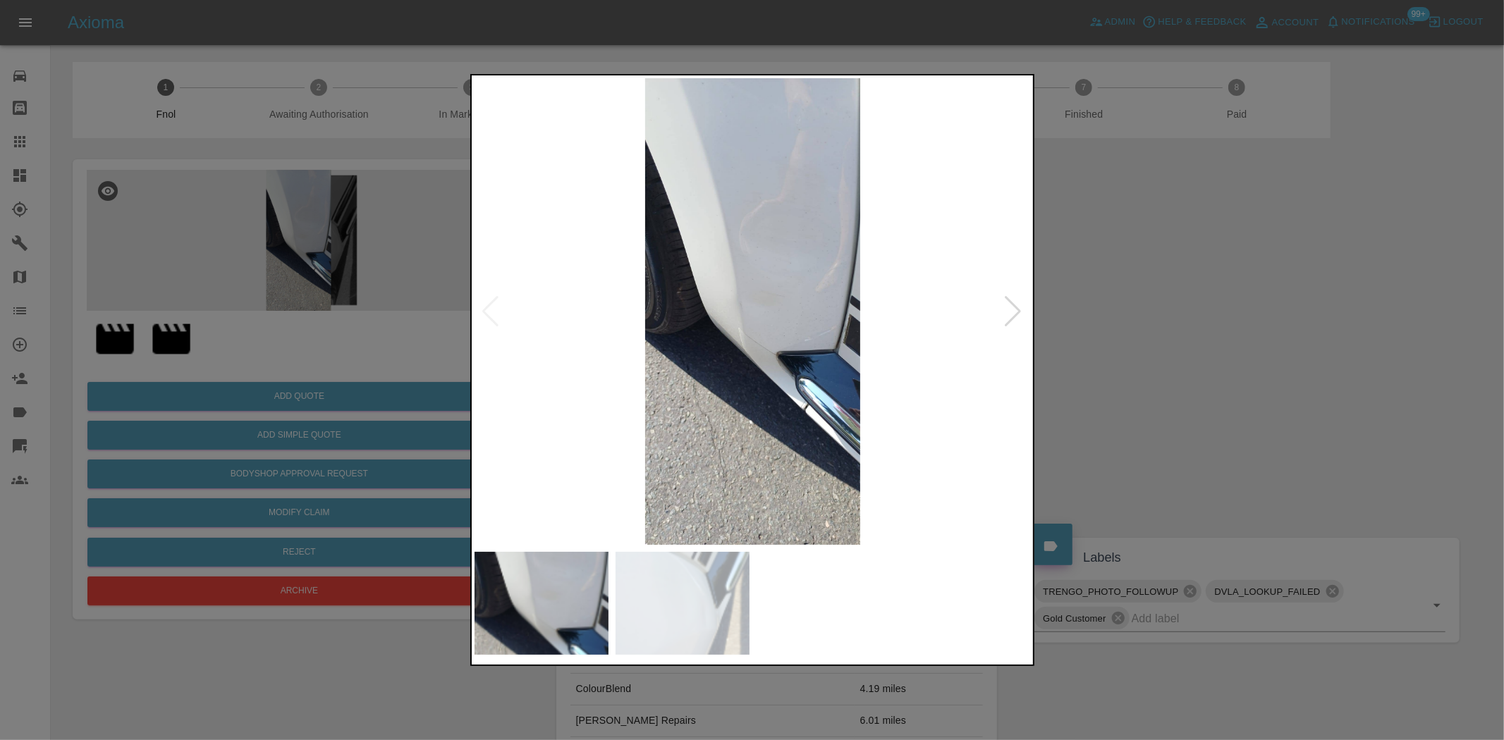
click at [806, 280] on img at bounding box center [753, 311] width 557 height 467
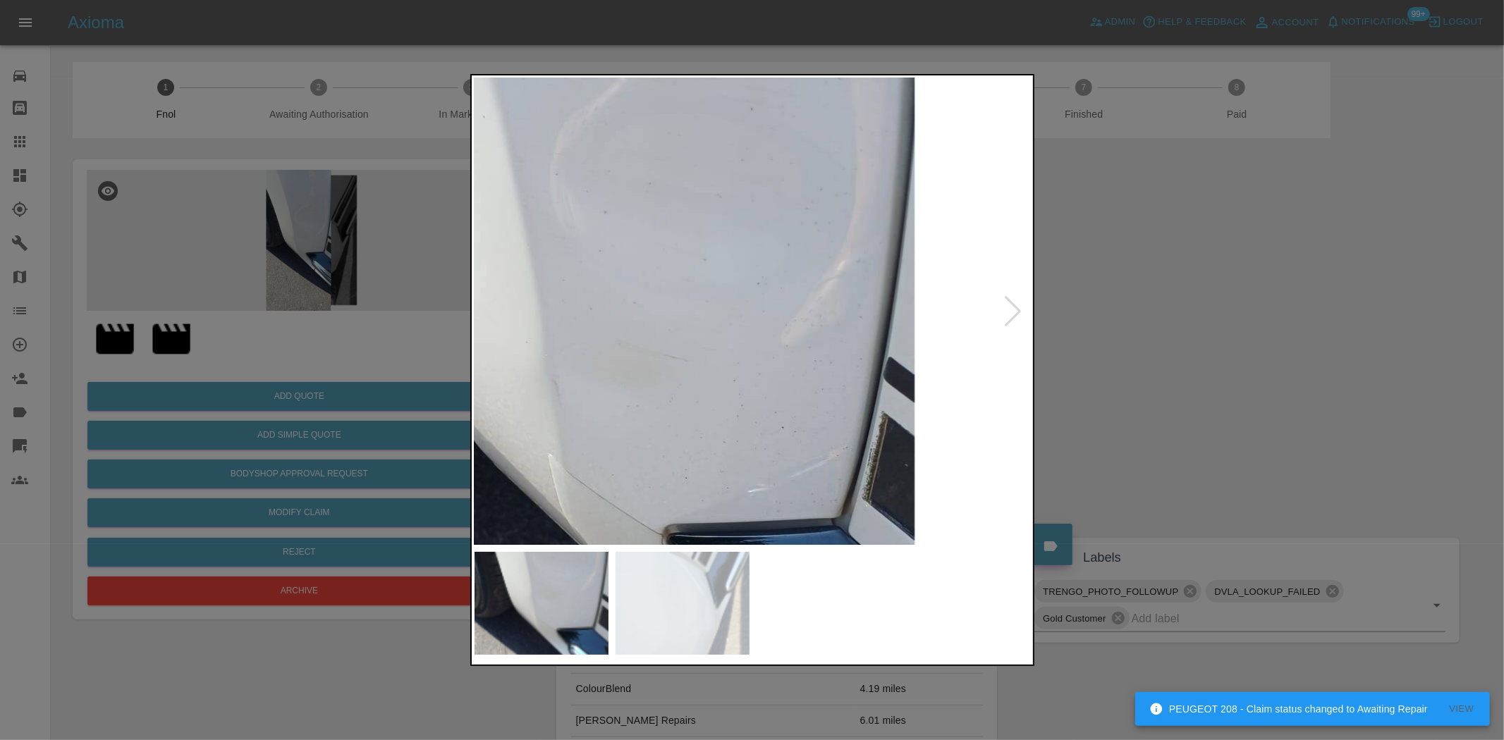
click at [746, 322] on img at bounding box center [590, 405] width 1671 height 1401
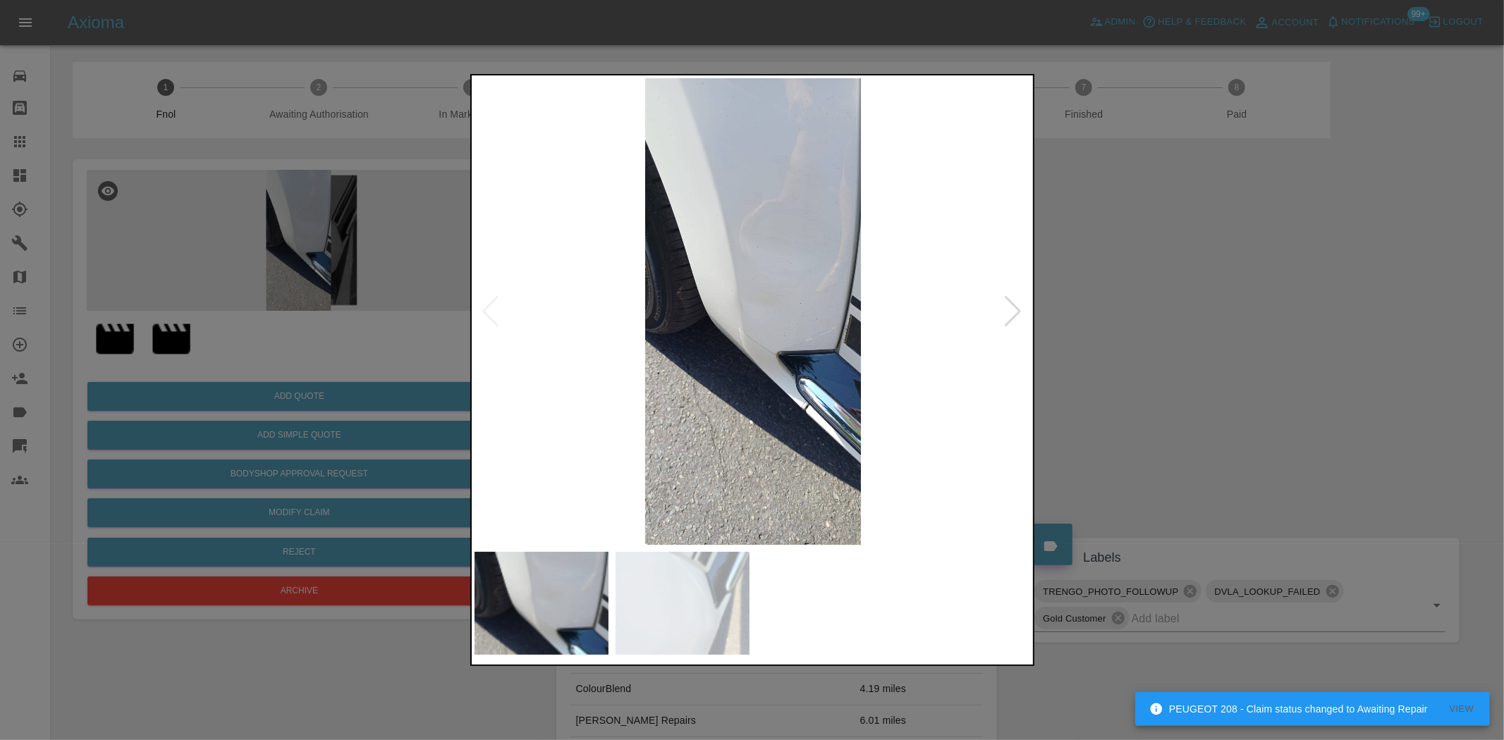
click at [638, 357] on img at bounding box center [753, 311] width 557 height 467
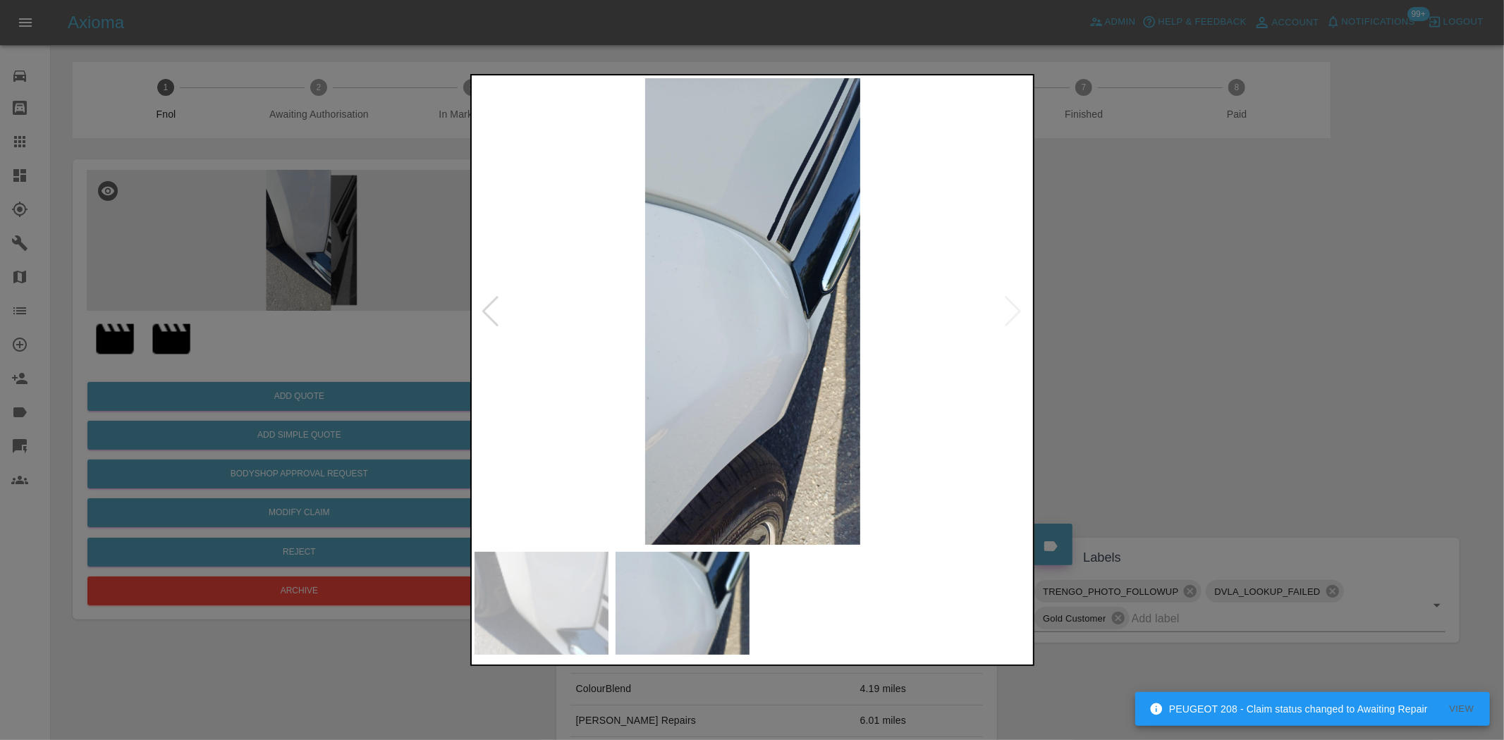
click at [784, 377] on img at bounding box center [753, 311] width 557 height 467
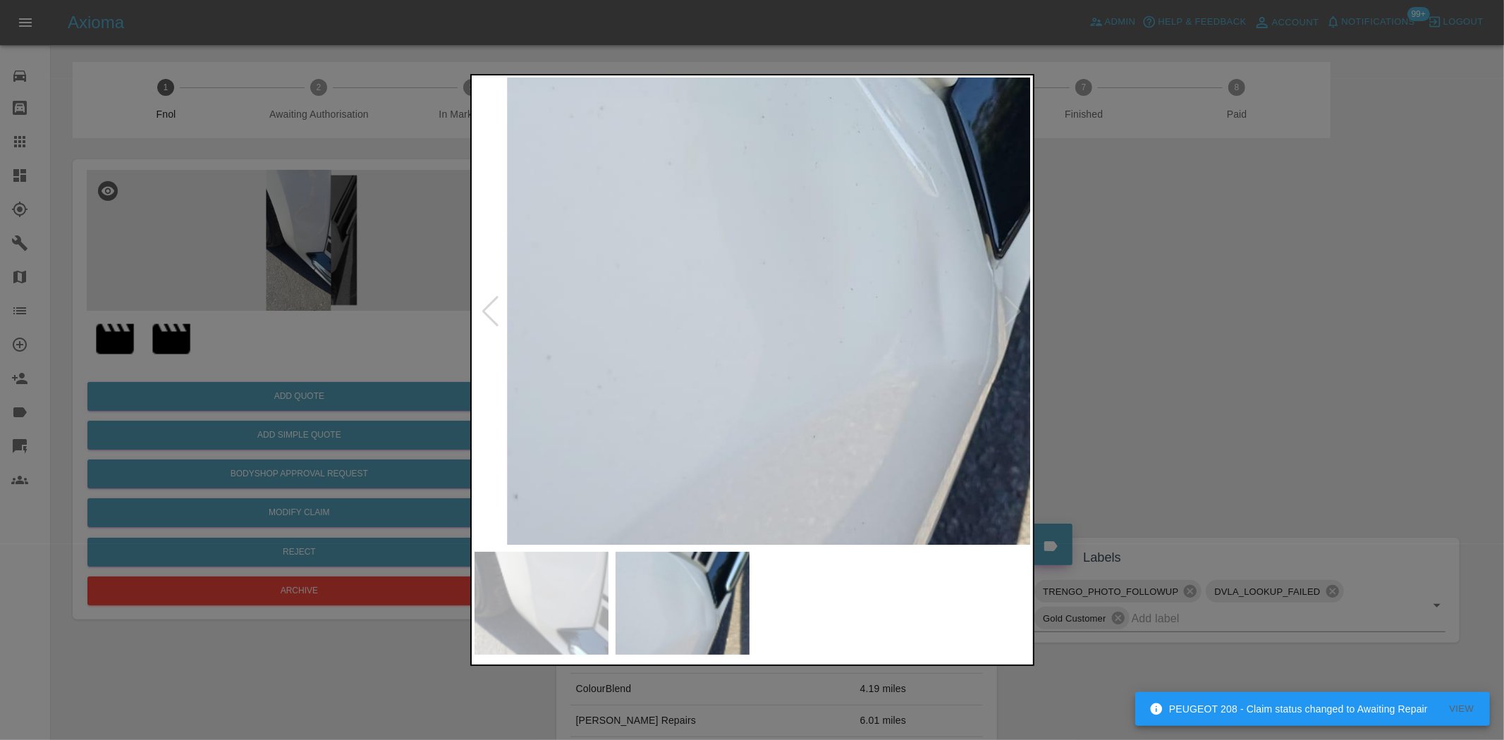
click at [977, 444] on img at bounding box center [830, 237] width 1671 height 1401
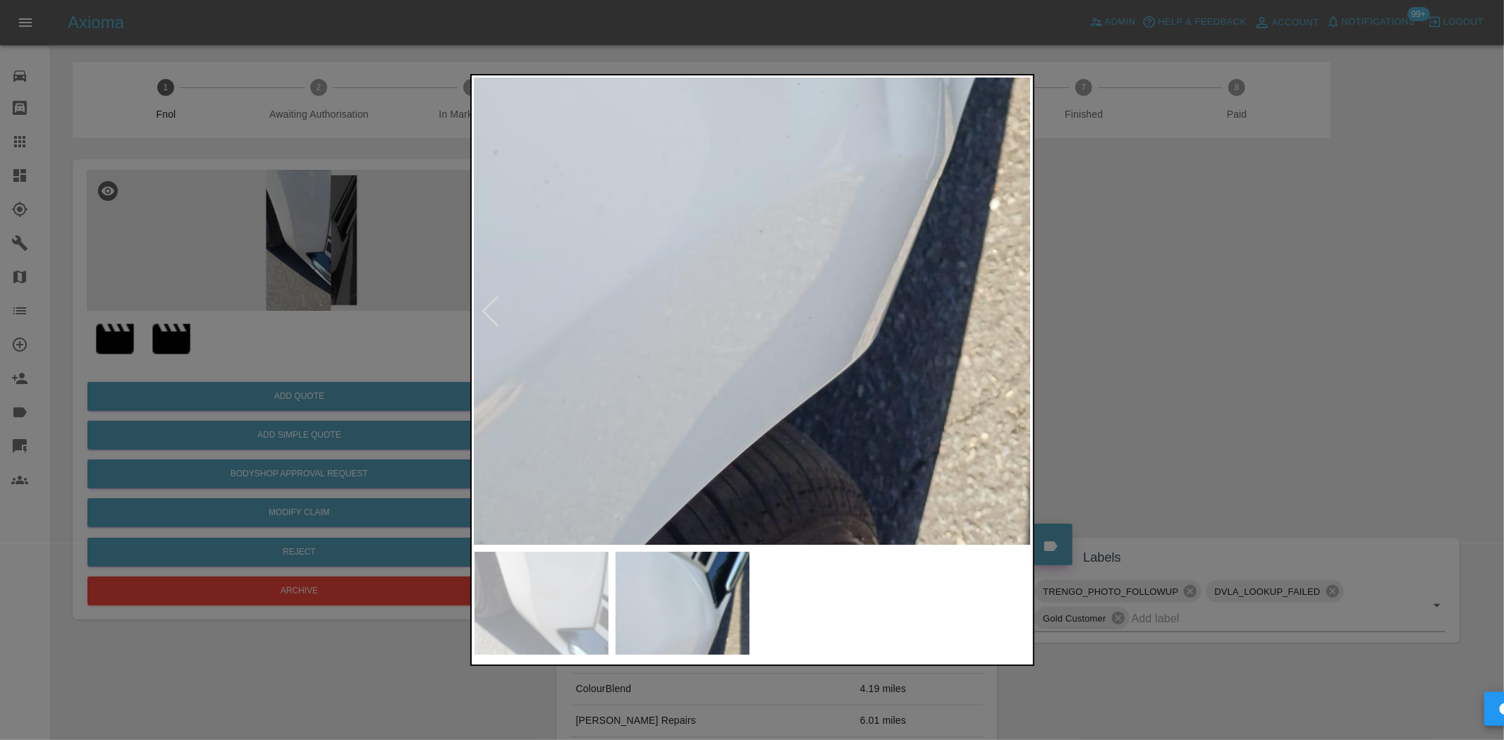
click at [551, 276] on img at bounding box center [777, 31] width 1671 height 1401
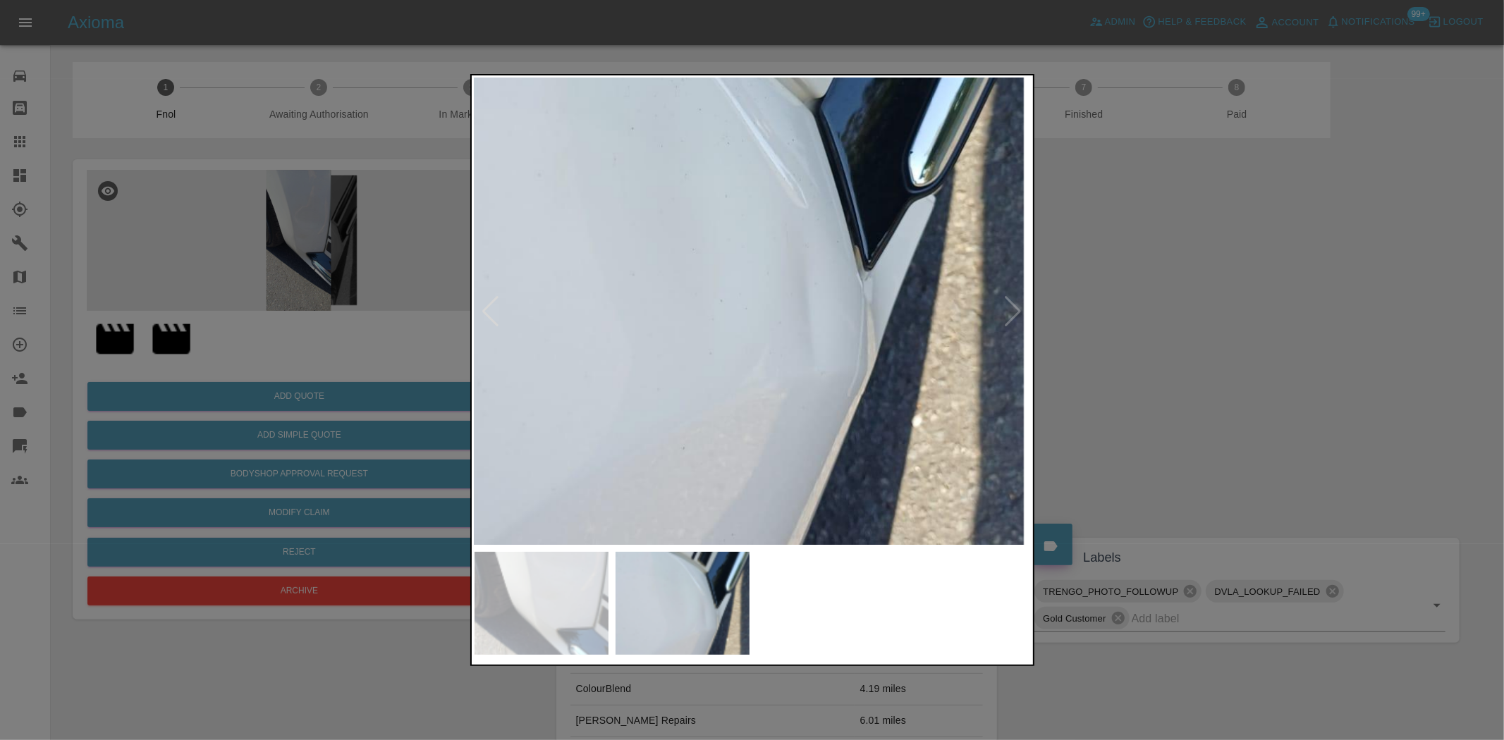
click at [625, 467] on img at bounding box center [700, 248] width 1671 height 1401
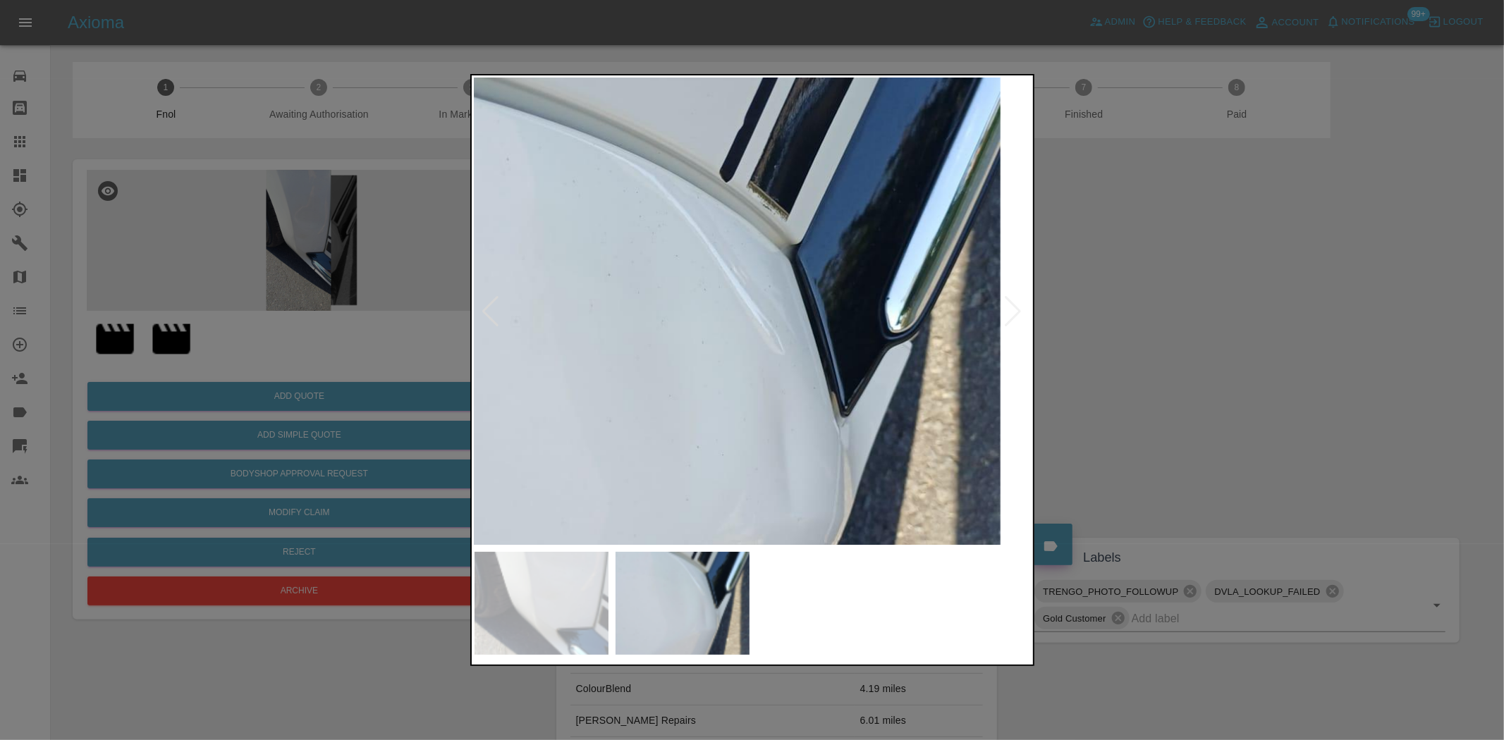
click at [618, 439] on img at bounding box center [676, 395] width 1671 height 1401
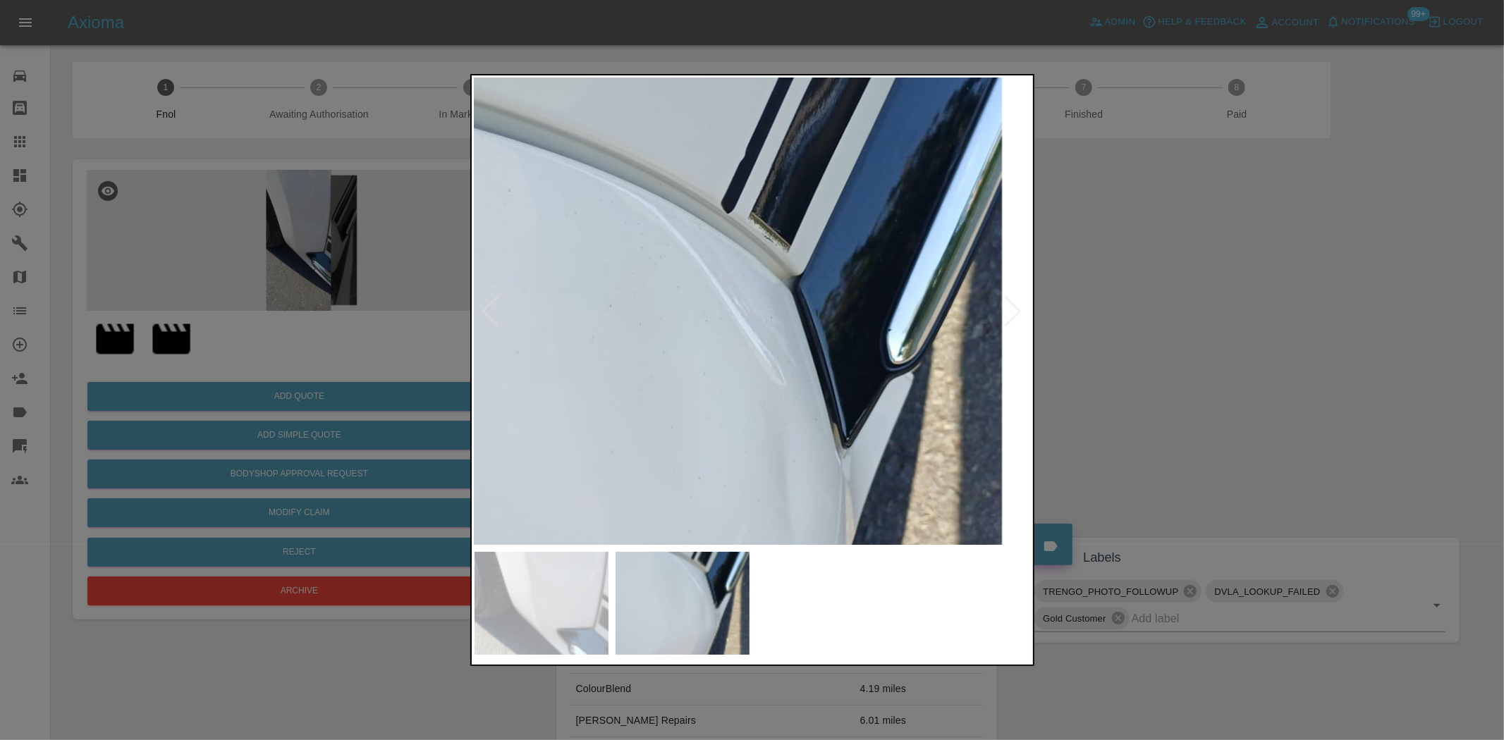
click at [625, 418] on img at bounding box center [678, 426] width 1671 height 1401
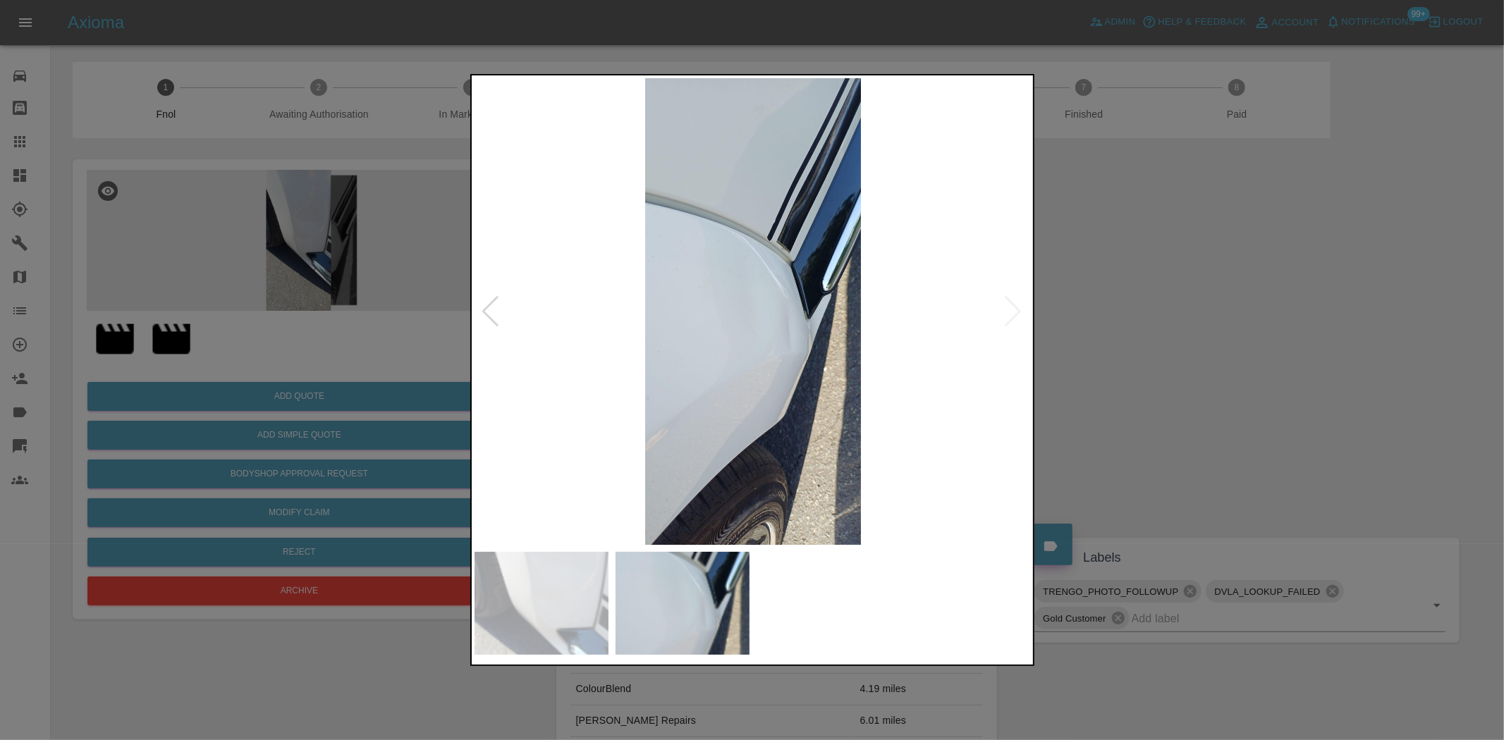
click at [589, 386] on img at bounding box center [753, 311] width 557 height 467
click at [769, 392] on img at bounding box center [753, 311] width 557 height 467
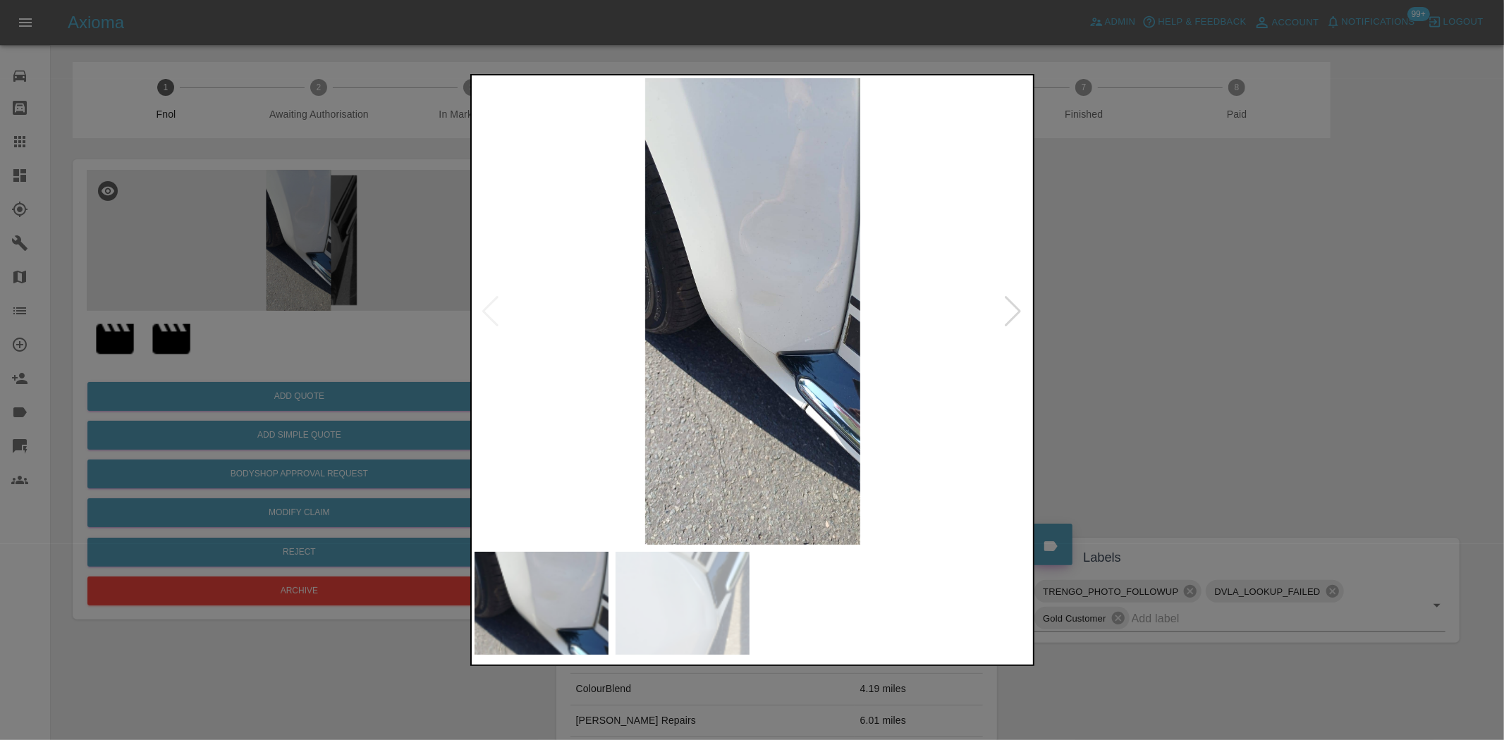
click at [494, 296] on img at bounding box center [753, 311] width 557 height 467
click at [296, 428] on div at bounding box center [752, 370] width 1504 height 740
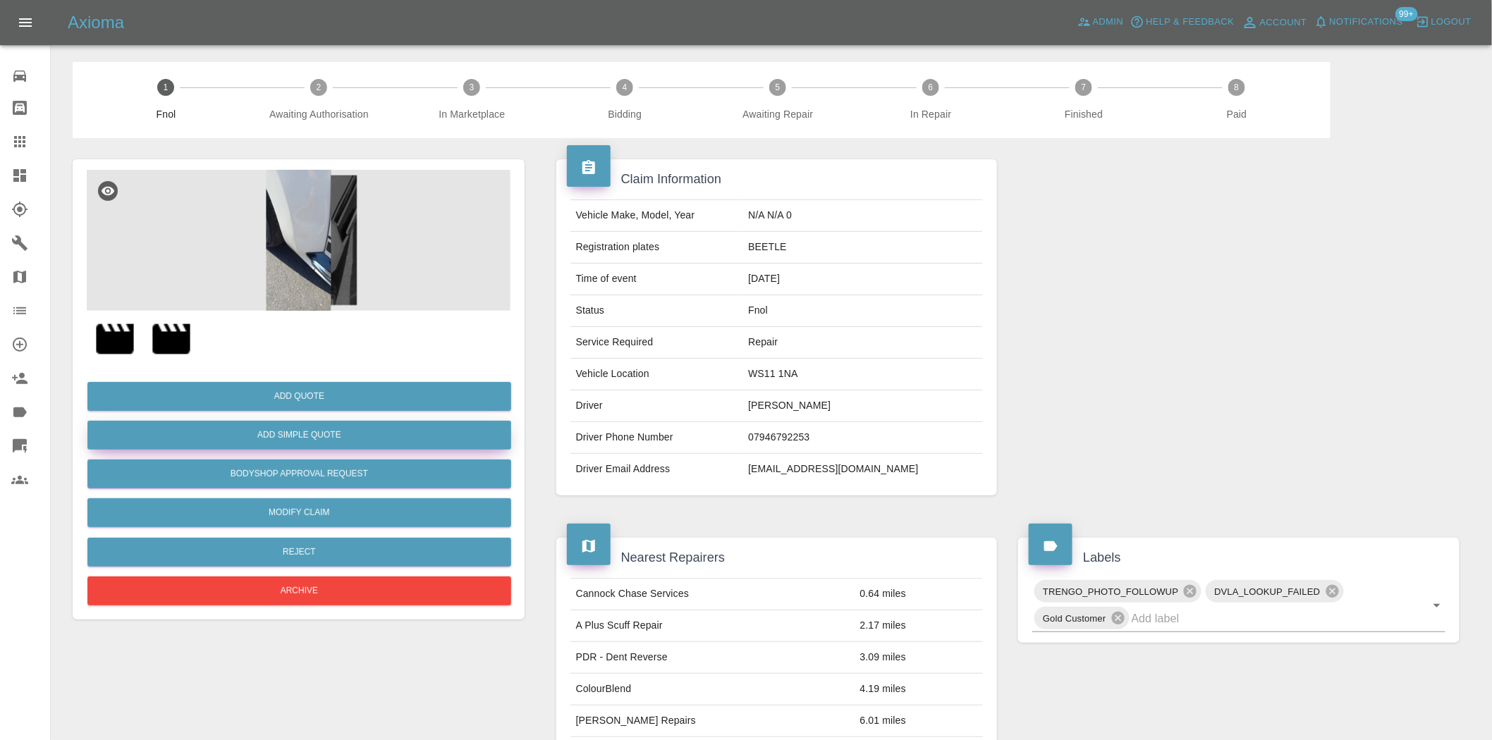
click at [320, 433] on button "Add Simple Quote" at bounding box center [299, 435] width 424 height 29
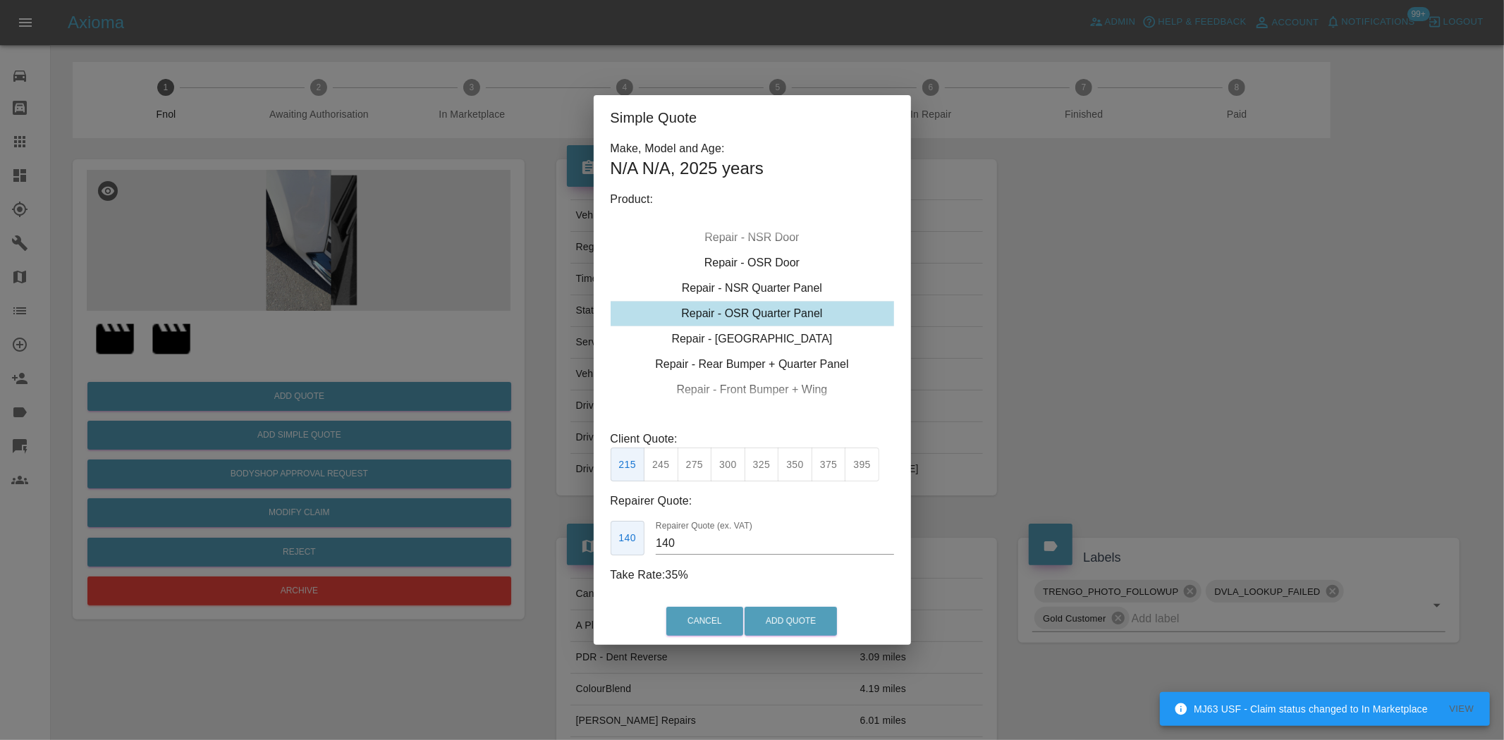
click at [752, 310] on div "Repair - OSR Quarter Panel" at bounding box center [752, 313] width 283 height 25
click at [766, 470] on button "325" at bounding box center [762, 465] width 35 height 35
type input "210"
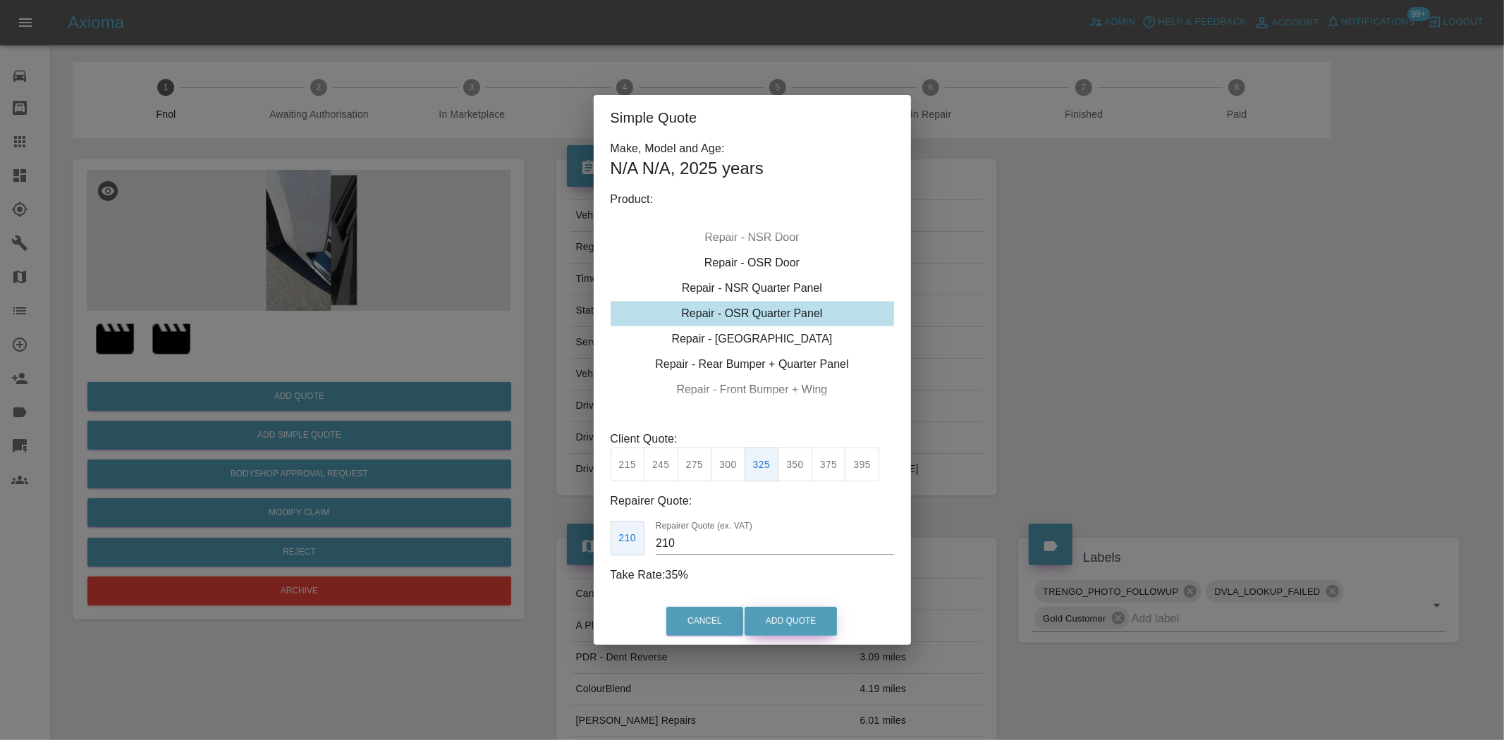
click at [800, 623] on button "Add Quote" at bounding box center [791, 621] width 92 height 29
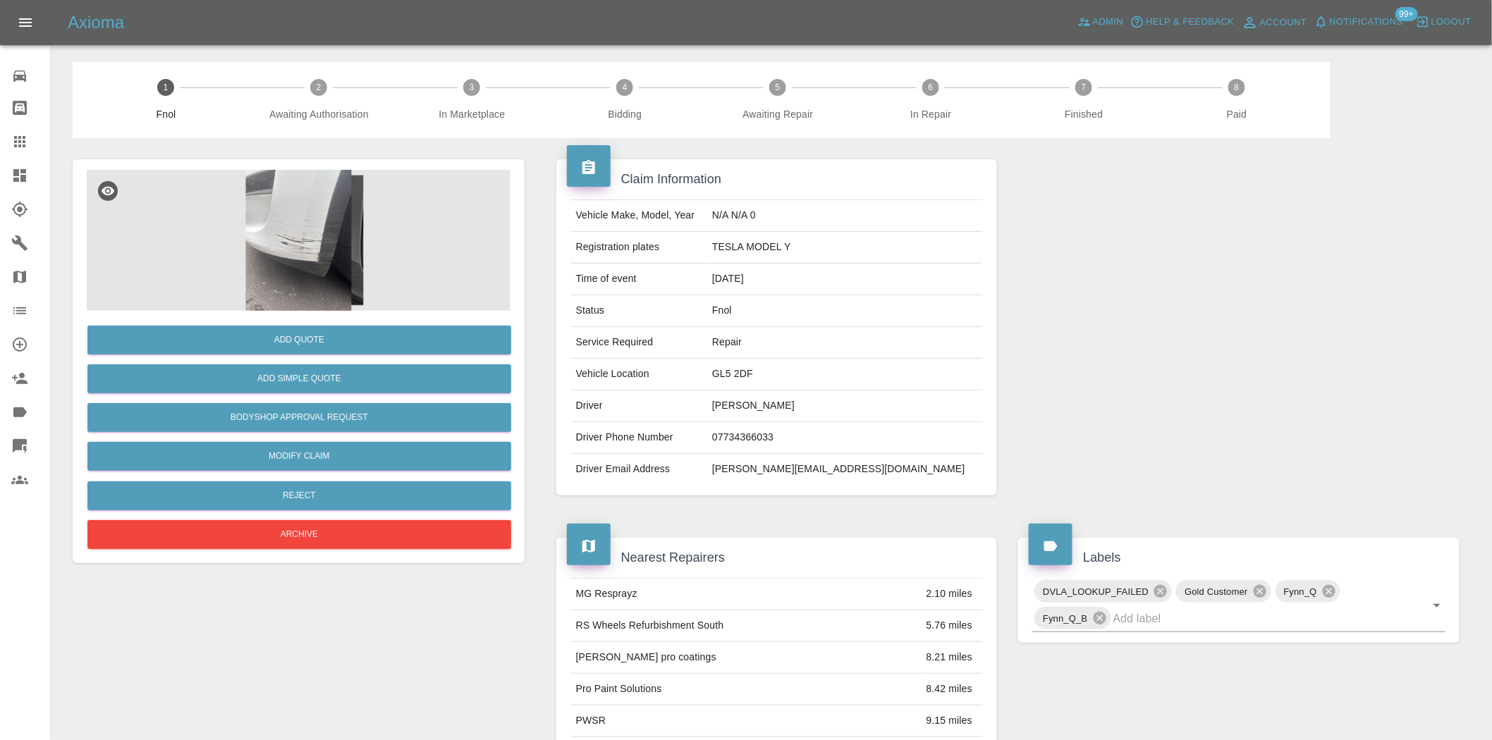
click at [336, 261] on img at bounding box center [299, 240] width 424 height 141
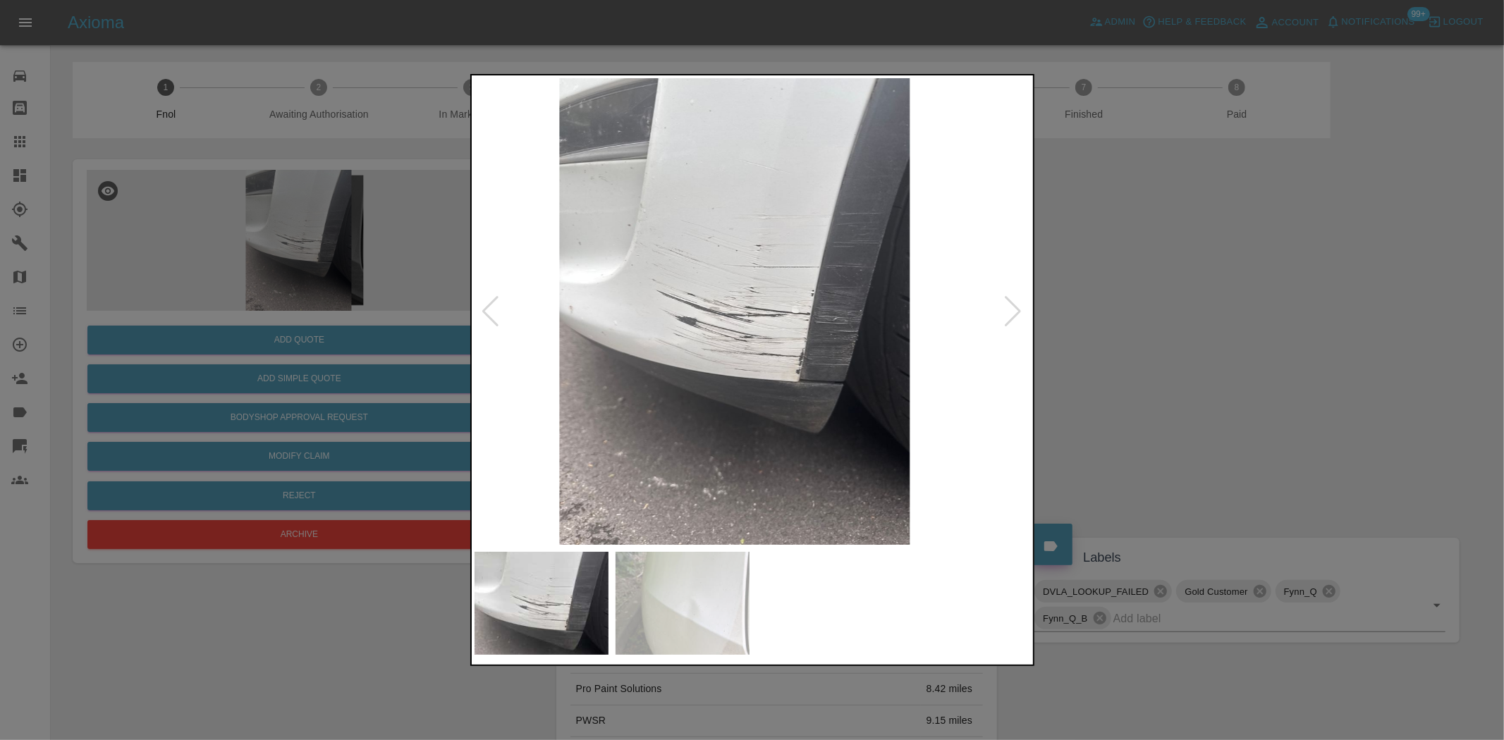
click at [603, 382] on img at bounding box center [734, 311] width 557 height 467
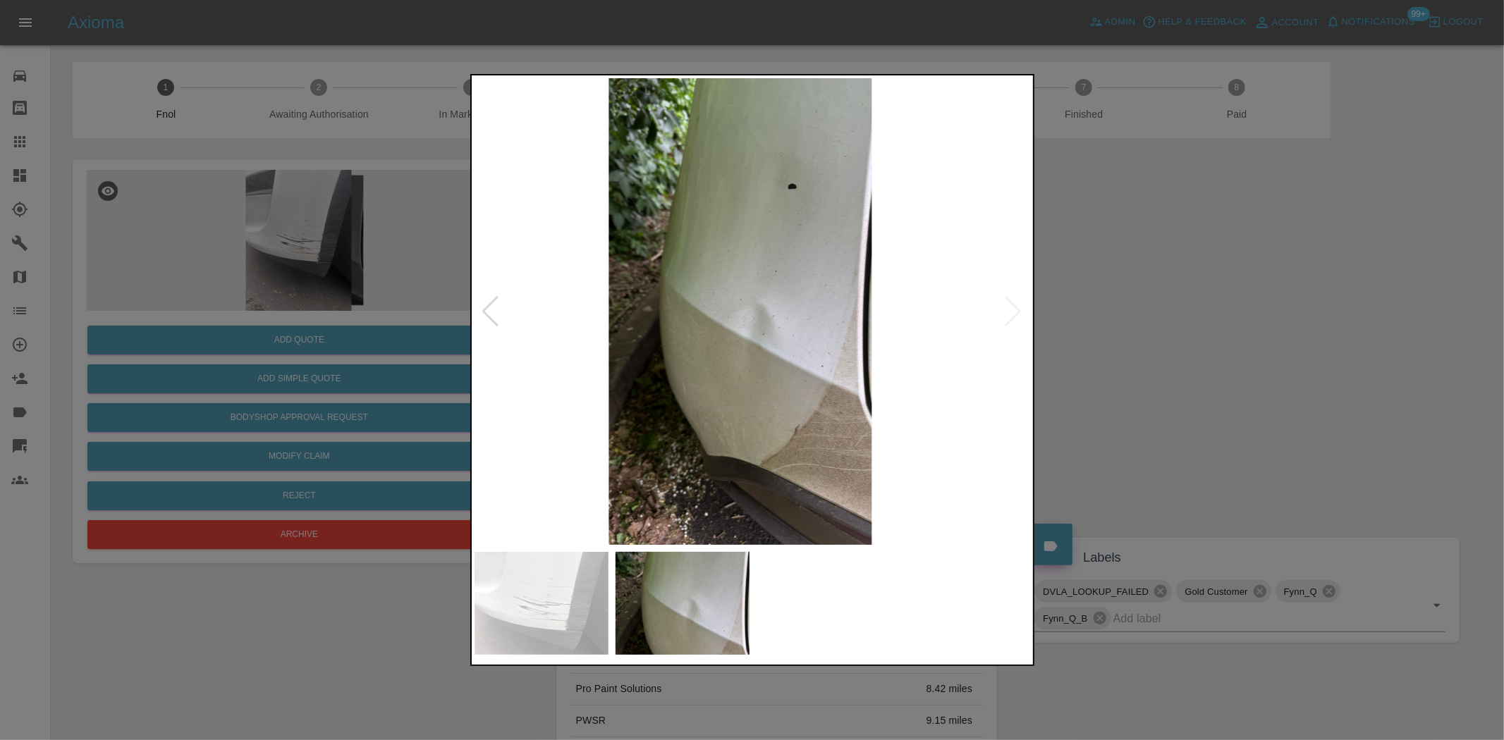
click at [495, 393] on img at bounding box center [740, 311] width 557 height 467
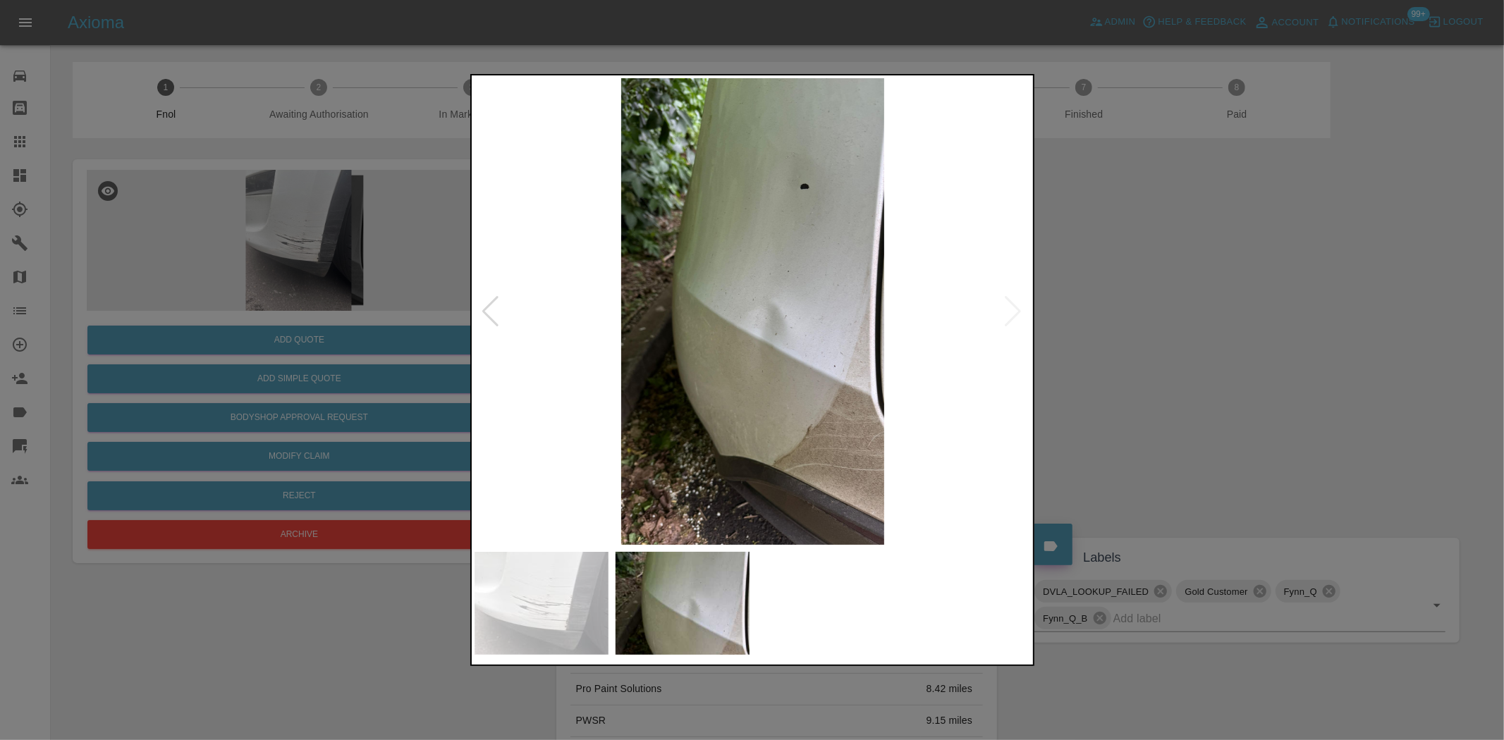
click at [729, 369] on img at bounding box center [753, 311] width 557 height 467
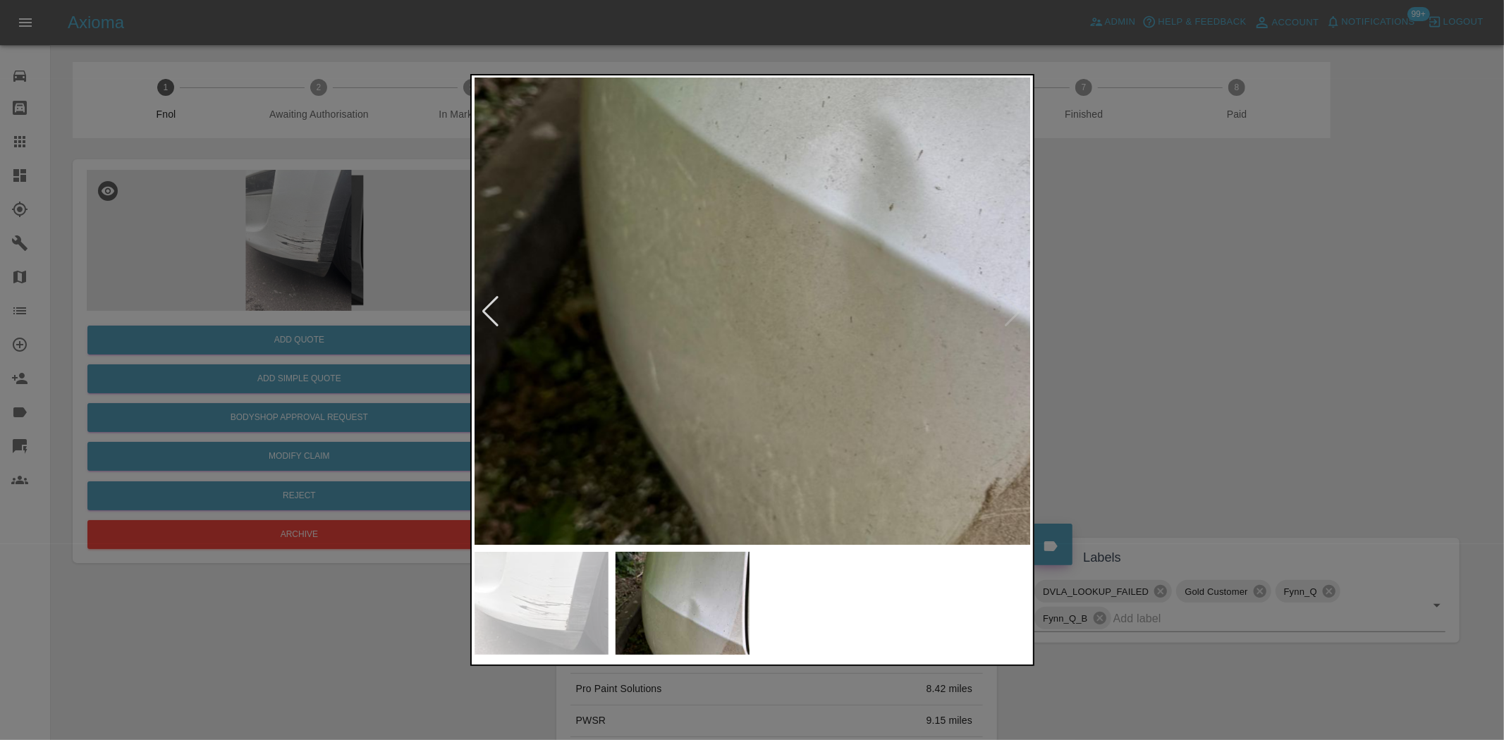
click at [729, 369] on img at bounding box center [820, 139] width 1671 height 1401
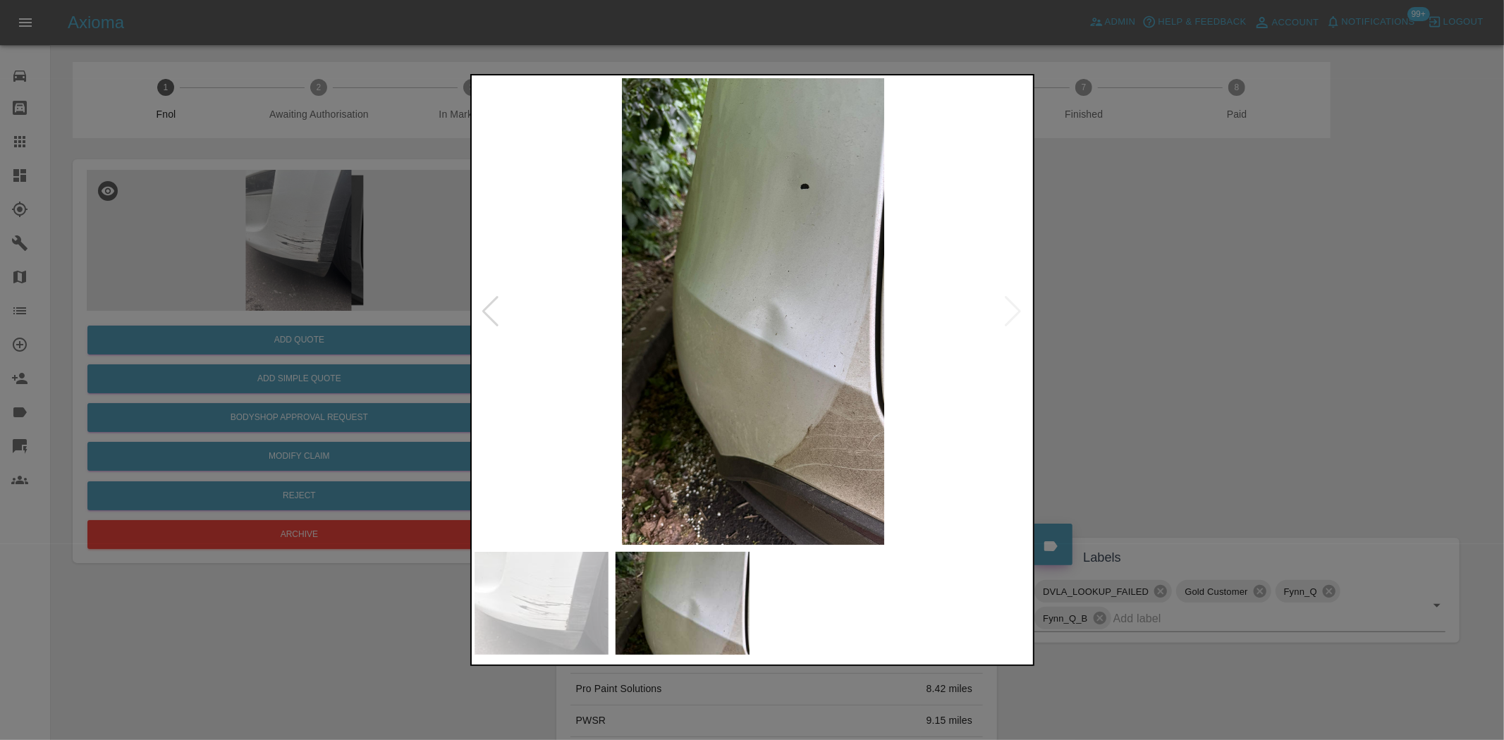
click at [749, 403] on img at bounding box center [753, 311] width 557 height 467
click at [814, 405] on img at bounding box center [753, 311] width 557 height 467
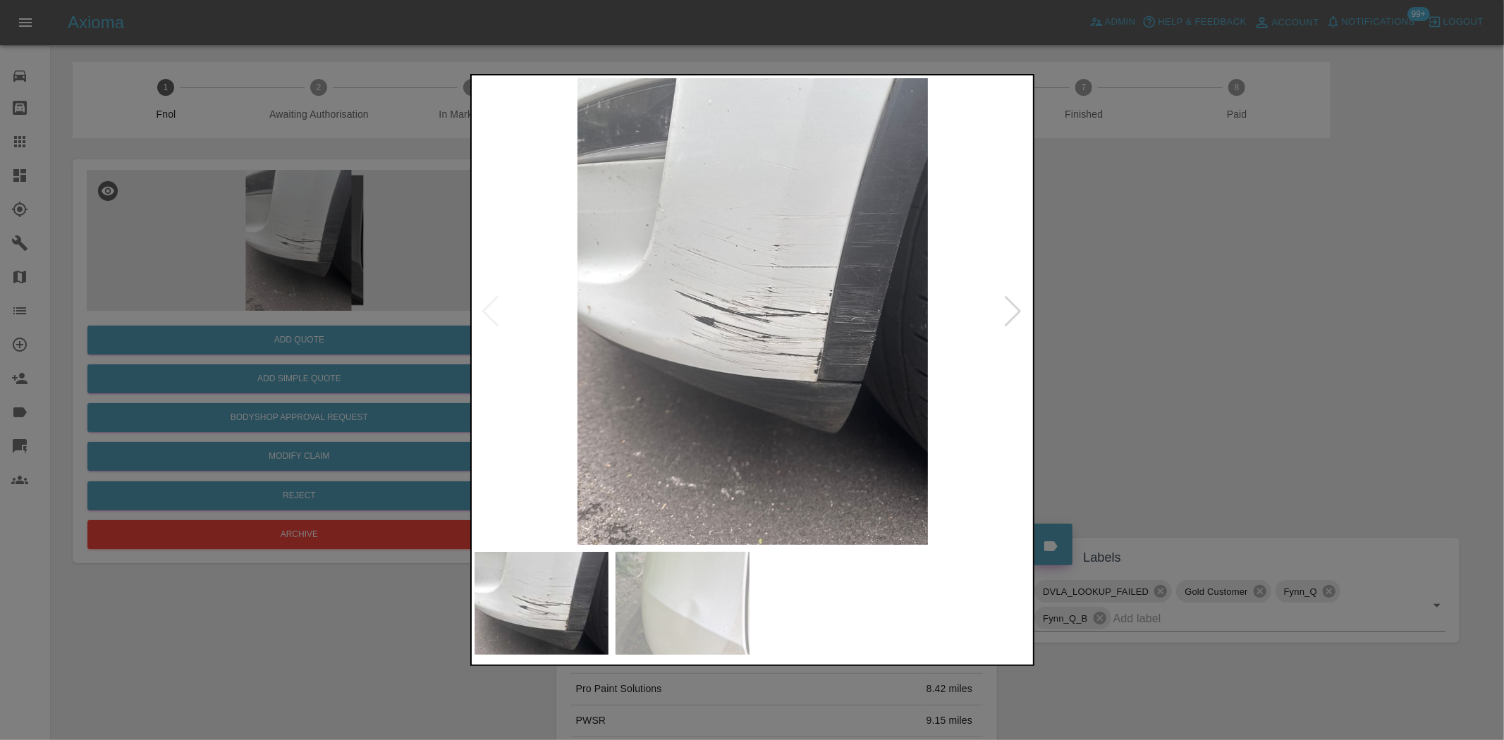
click at [519, 374] on img at bounding box center [753, 311] width 557 height 467
click at [416, 343] on div at bounding box center [752, 370] width 1504 height 740
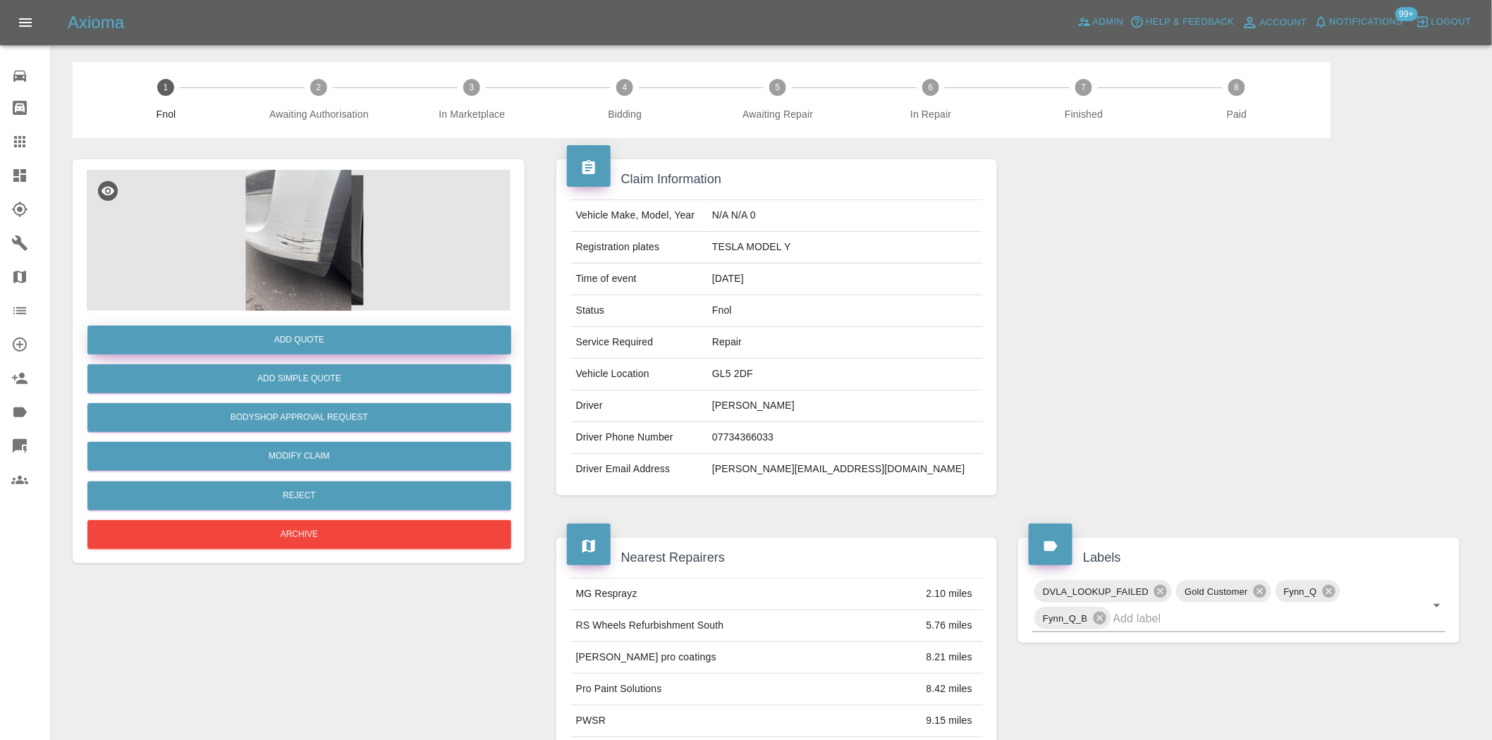
click at [412, 343] on button "Add Quote" at bounding box center [299, 340] width 424 height 29
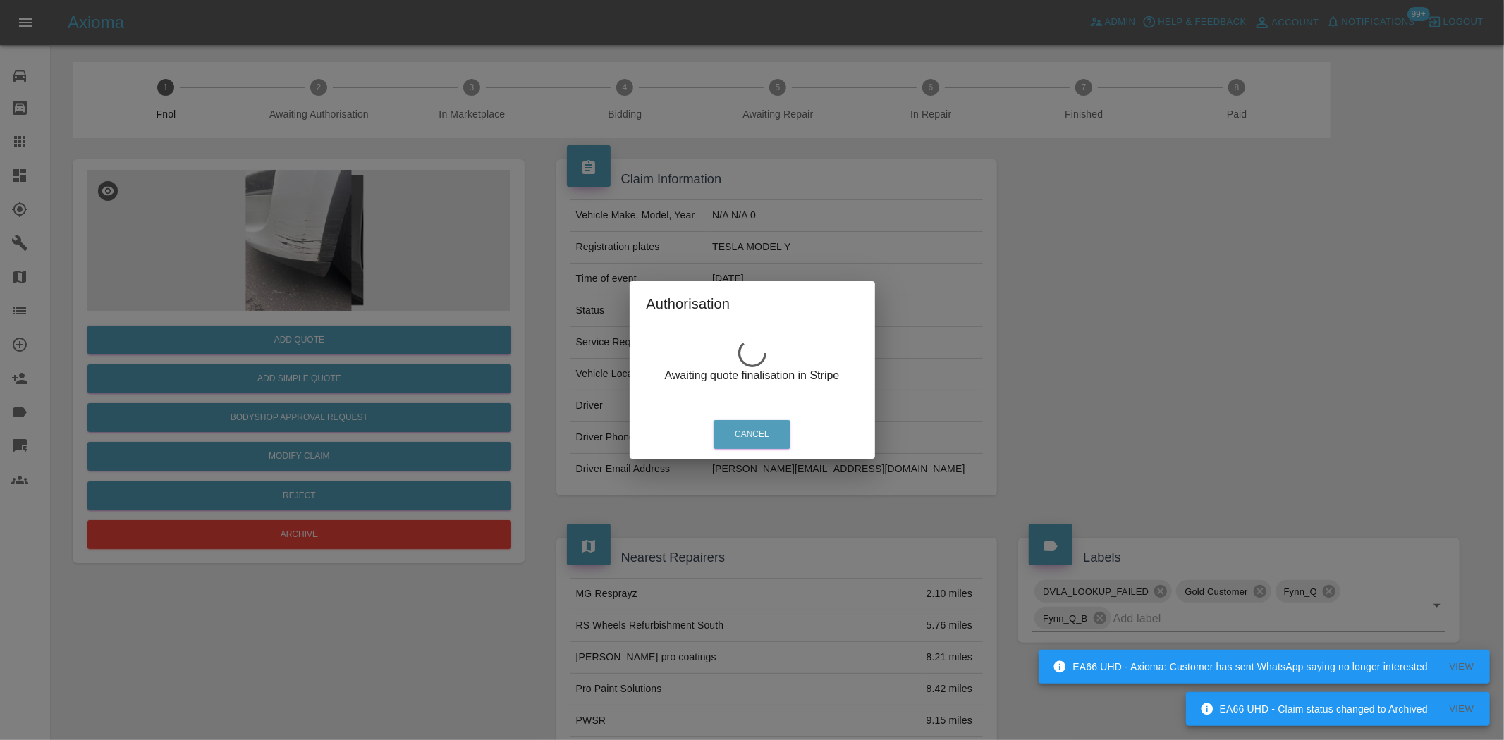
click at [314, 288] on div "Authorisation Awaiting quote finalisation in Stripe Cancel" at bounding box center [752, 370] width 1504 height 740
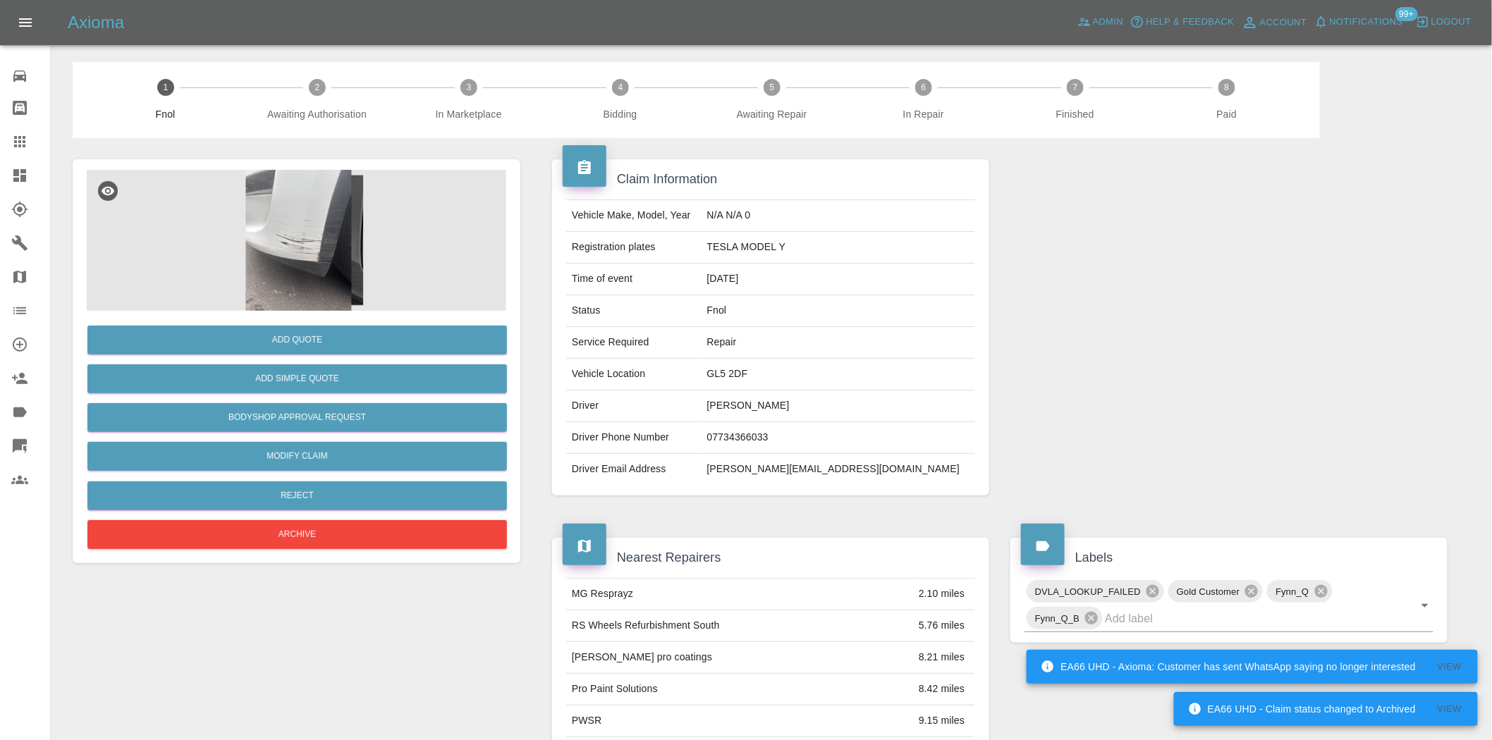
click at [309, 267] on img at bounding box center [299, 240] width 424 height 141
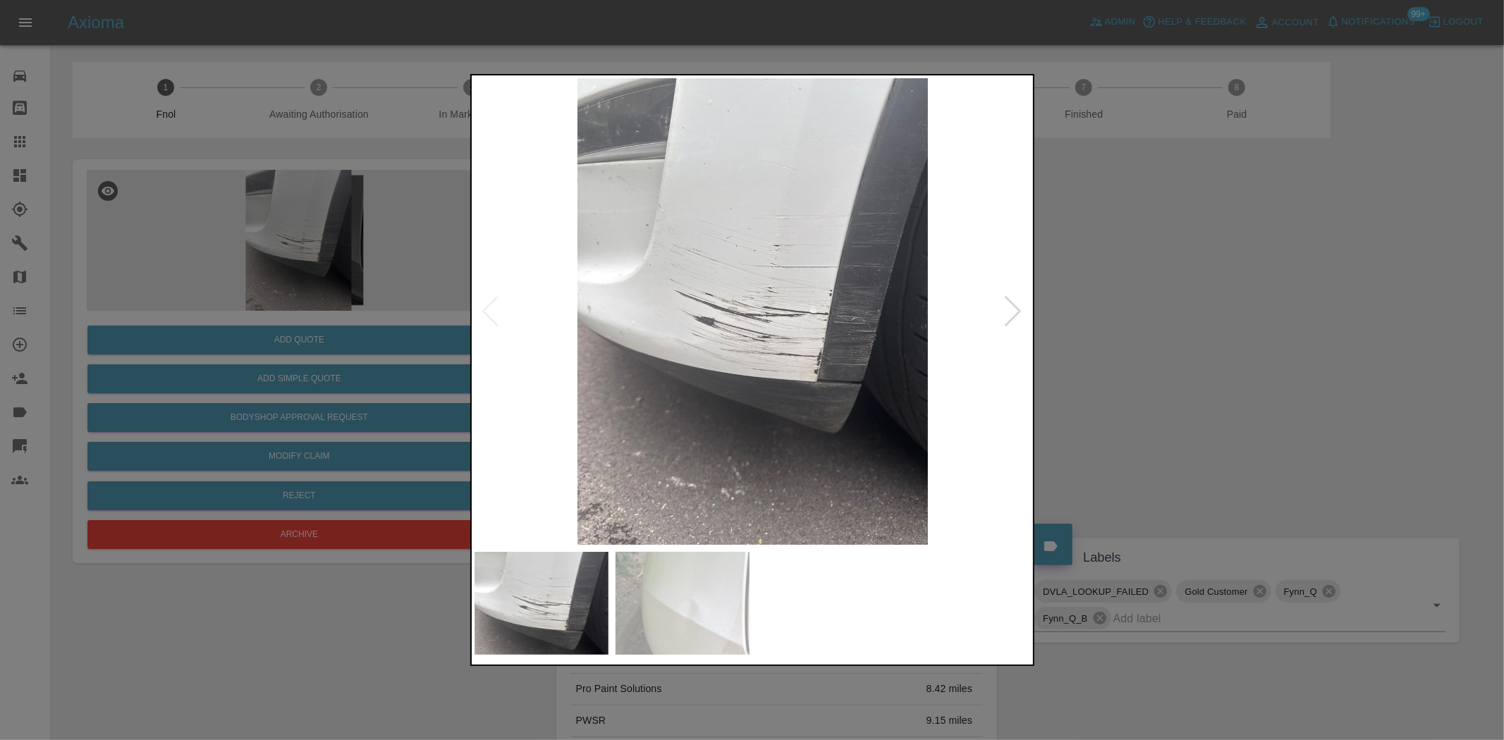
drag, startPoint x: 300, startPoint y: 259, endPoint x: 299, endPoint y: 283, distance: 24.0
click at [300, 261] on div at bounding box center [752, 370] width 1504 height 740
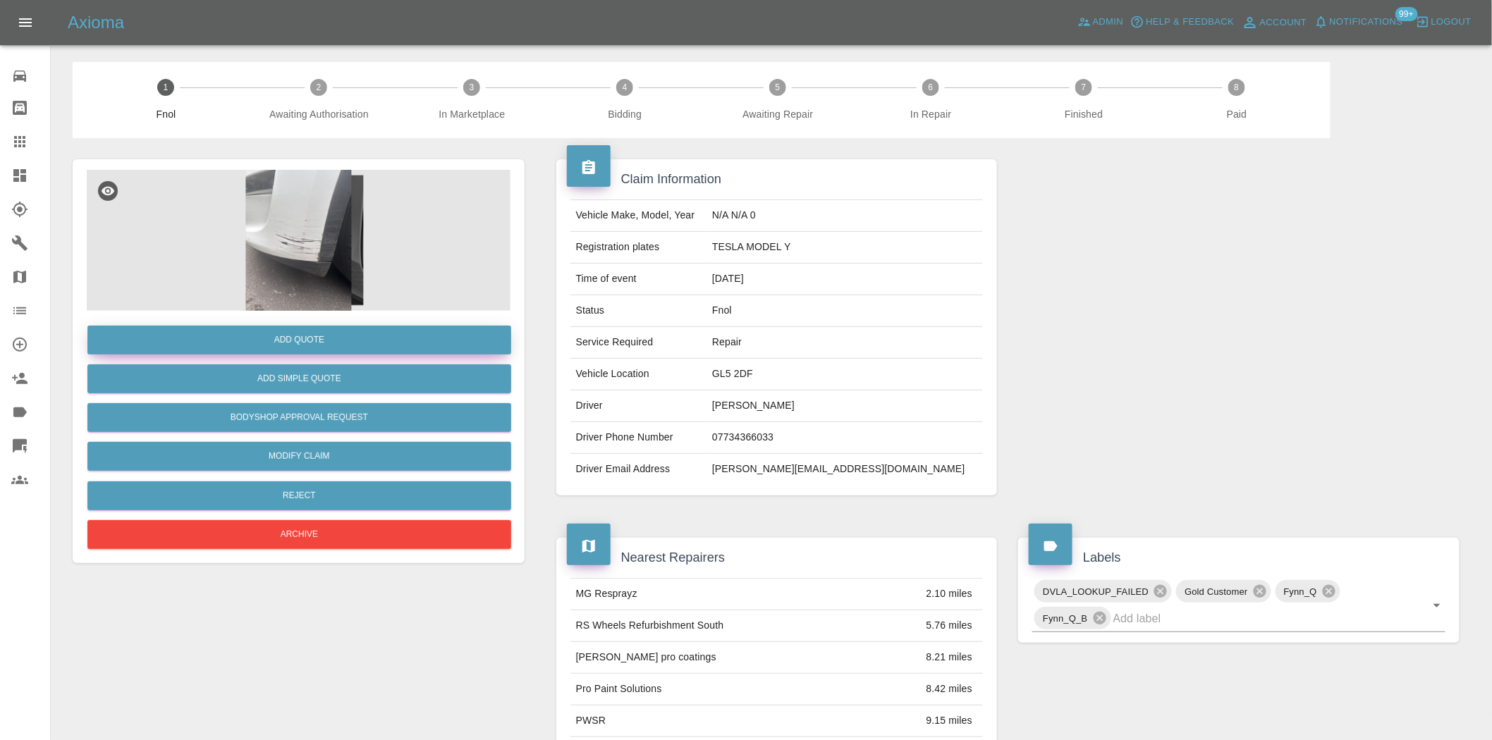
click at [291, 334] on button "Add Quote" at bounding box center [299, 340] width 424 height 29
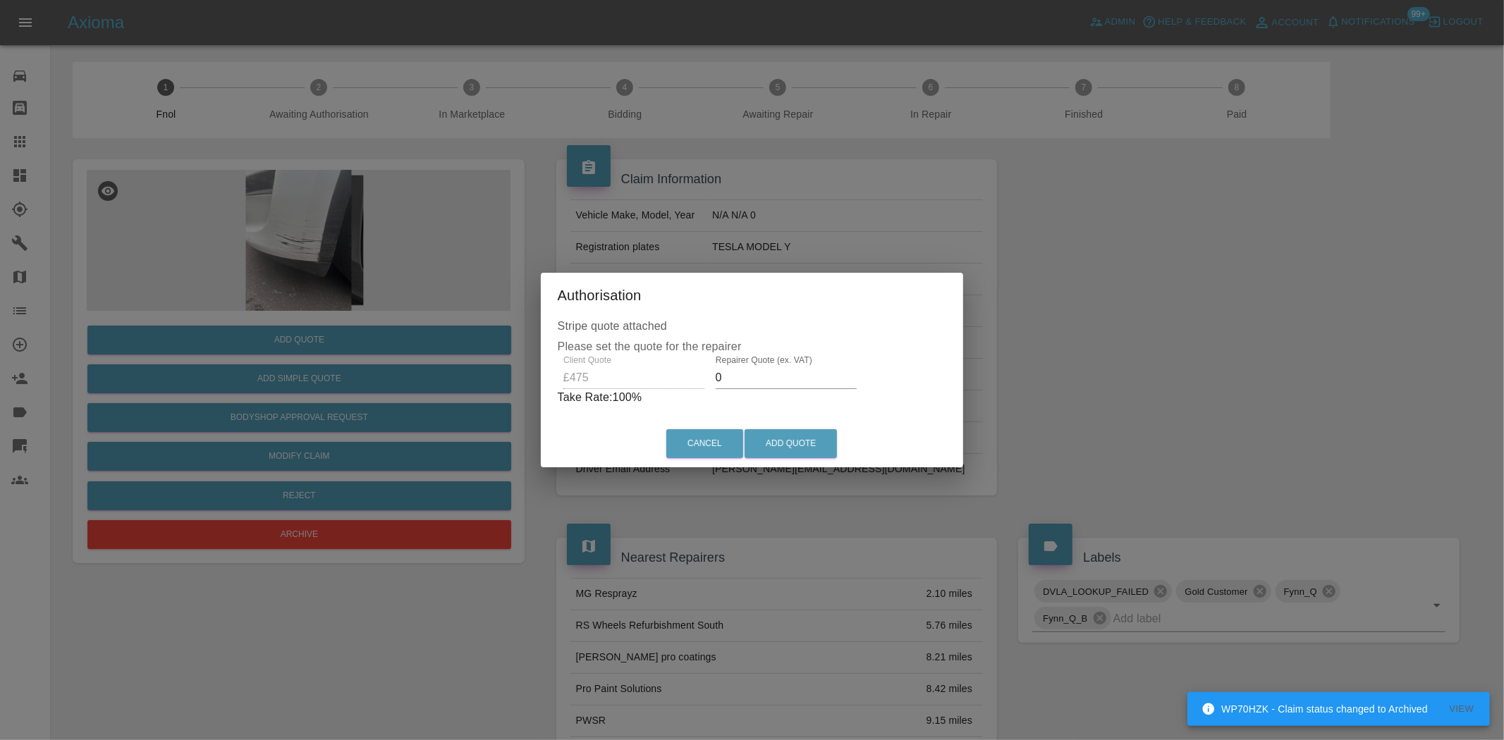
click at [574, 388] on div "Client Quote £475 Repairer Quote (ex. VAT) 0 Take Rate: 100 %" at bounding box center [752, 380] width 389 height 51
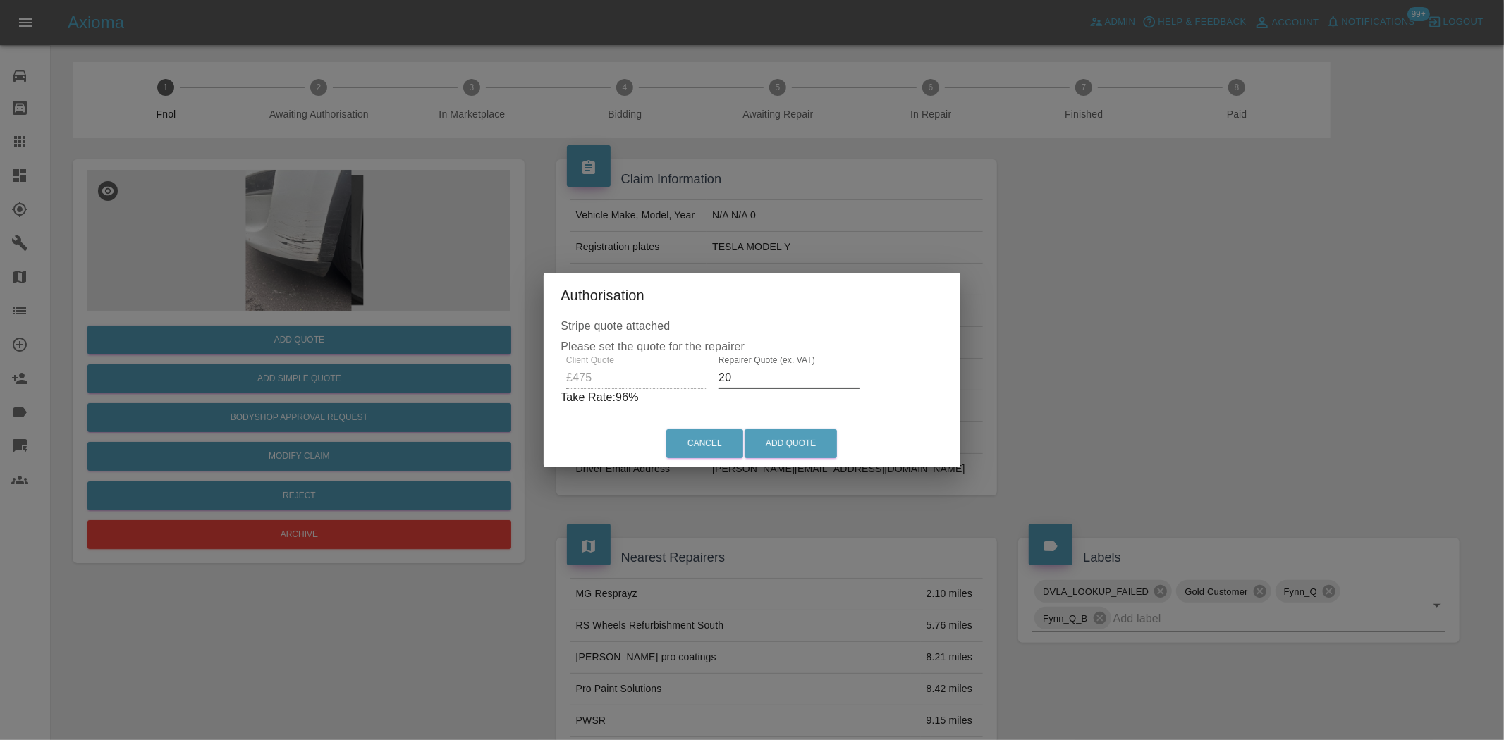
type input "2"
click at [722, 378] on input "Repairer Quote (ex. VAT)" at bounding box center [786, 378] width 141 height 23
type input "305"
click at [822, 438] on button "Add Quote" at bounding box center [791, 443] width 92 height 29
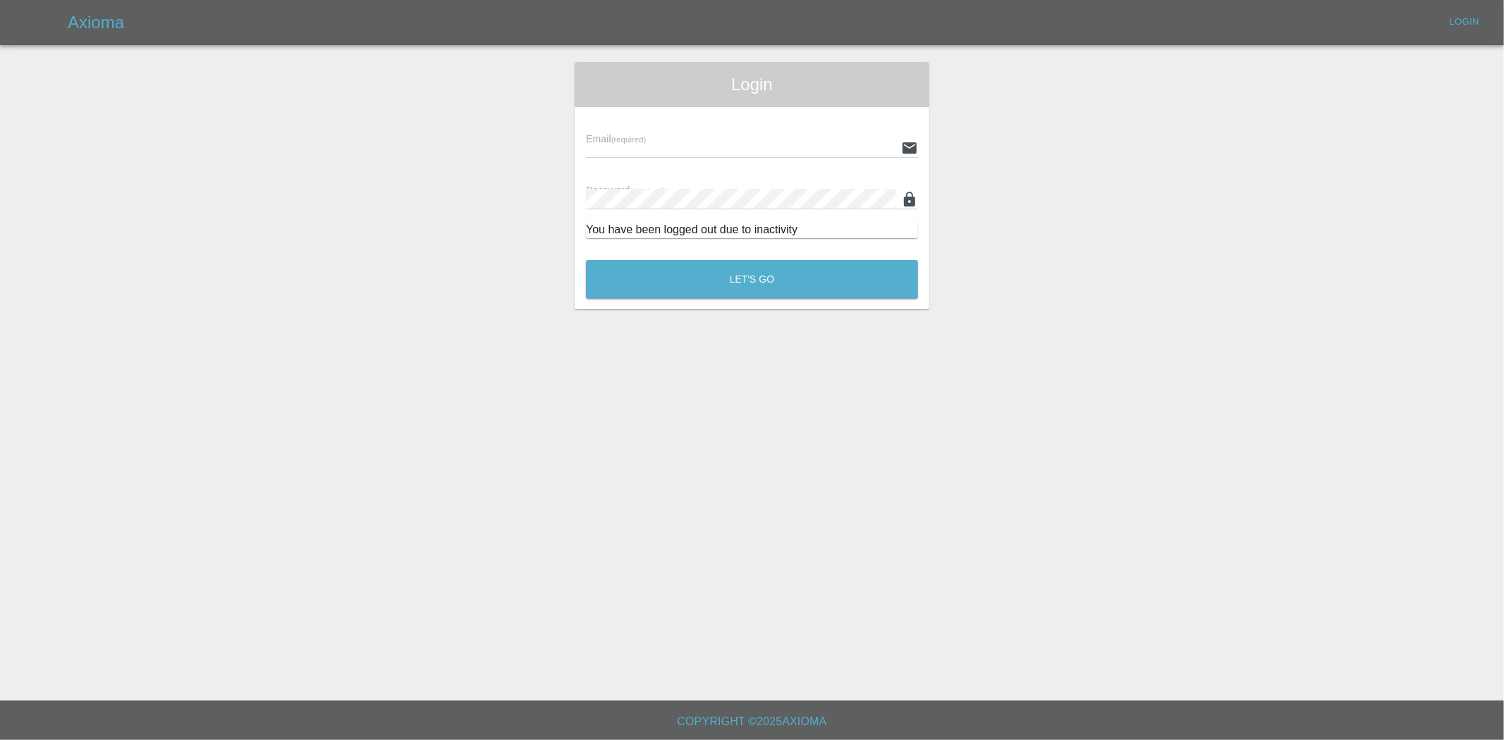
type input "ankur.mehta@axioma.co.uk"
click at [823, 289] on button "Let's Go" at bounding box center [752, 279] width 332 height 39
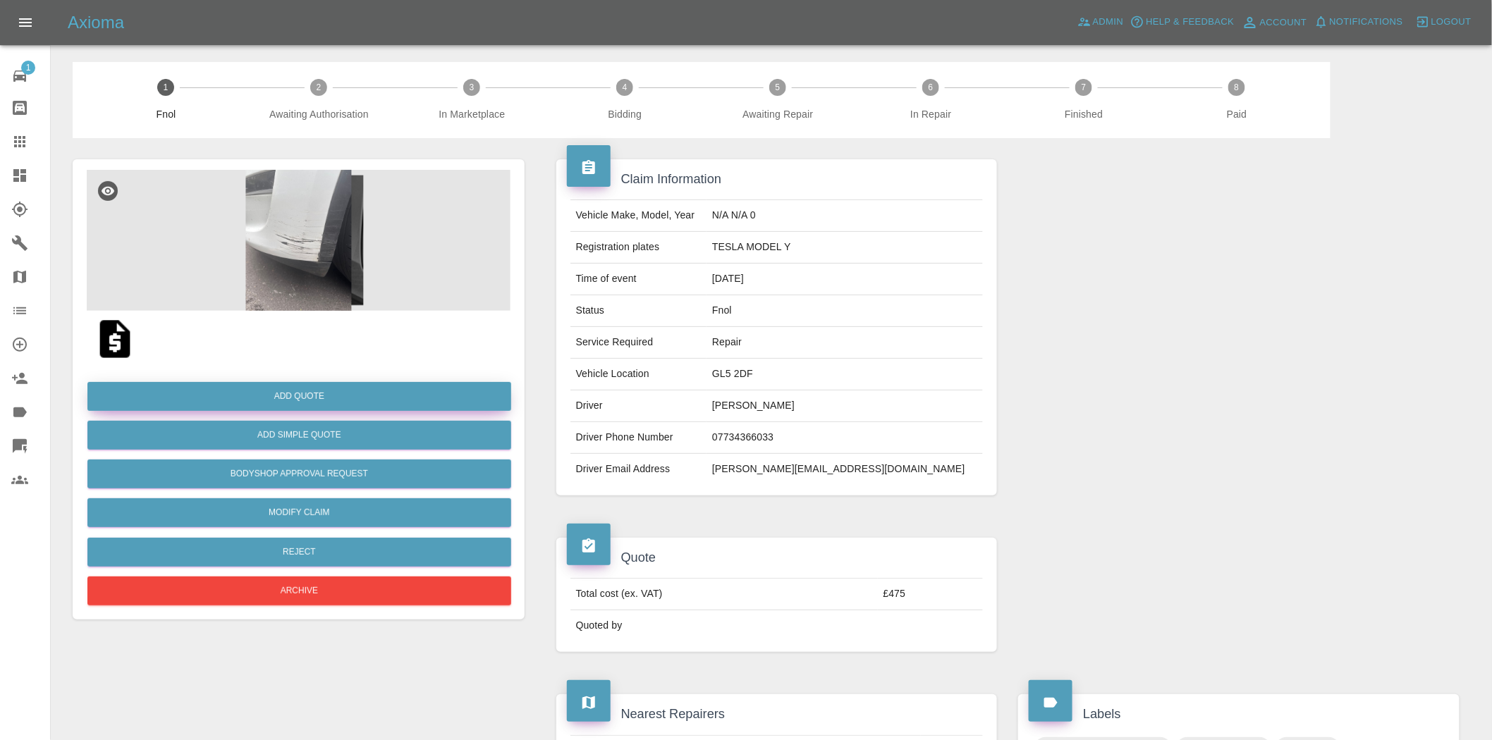
click at [314, 391] on button "Add Quote" at bounding box center [299, 396] width 424 height 29
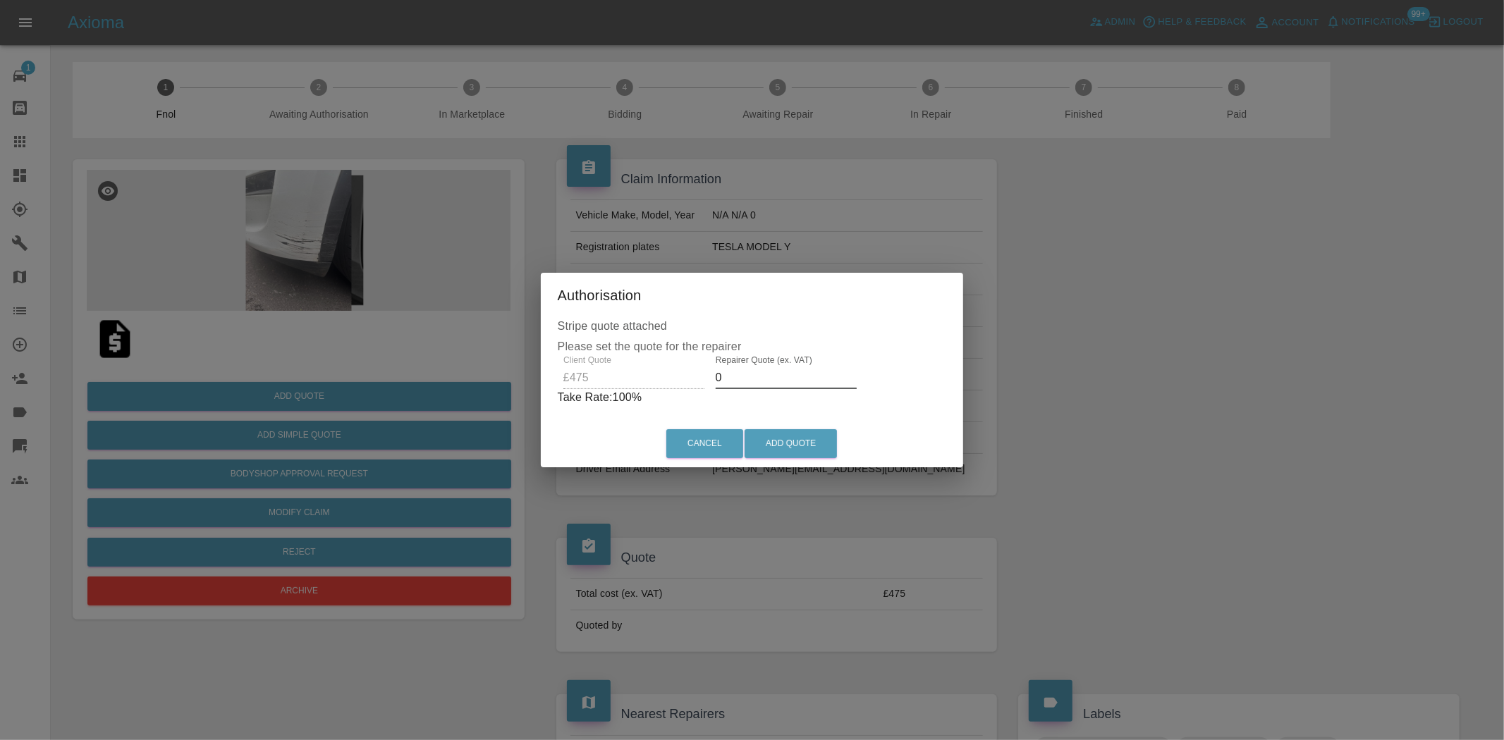
drag, startPoint x: 754, startPoint y: 386, endPoint x: 439, endPoint y: 355, distance: 317.3
click at [465, 367] on div "Authorisation Stripe quote attached Please set the quote for the repairer Clien…" at bounding box center [752, 370] width 1504 height 740
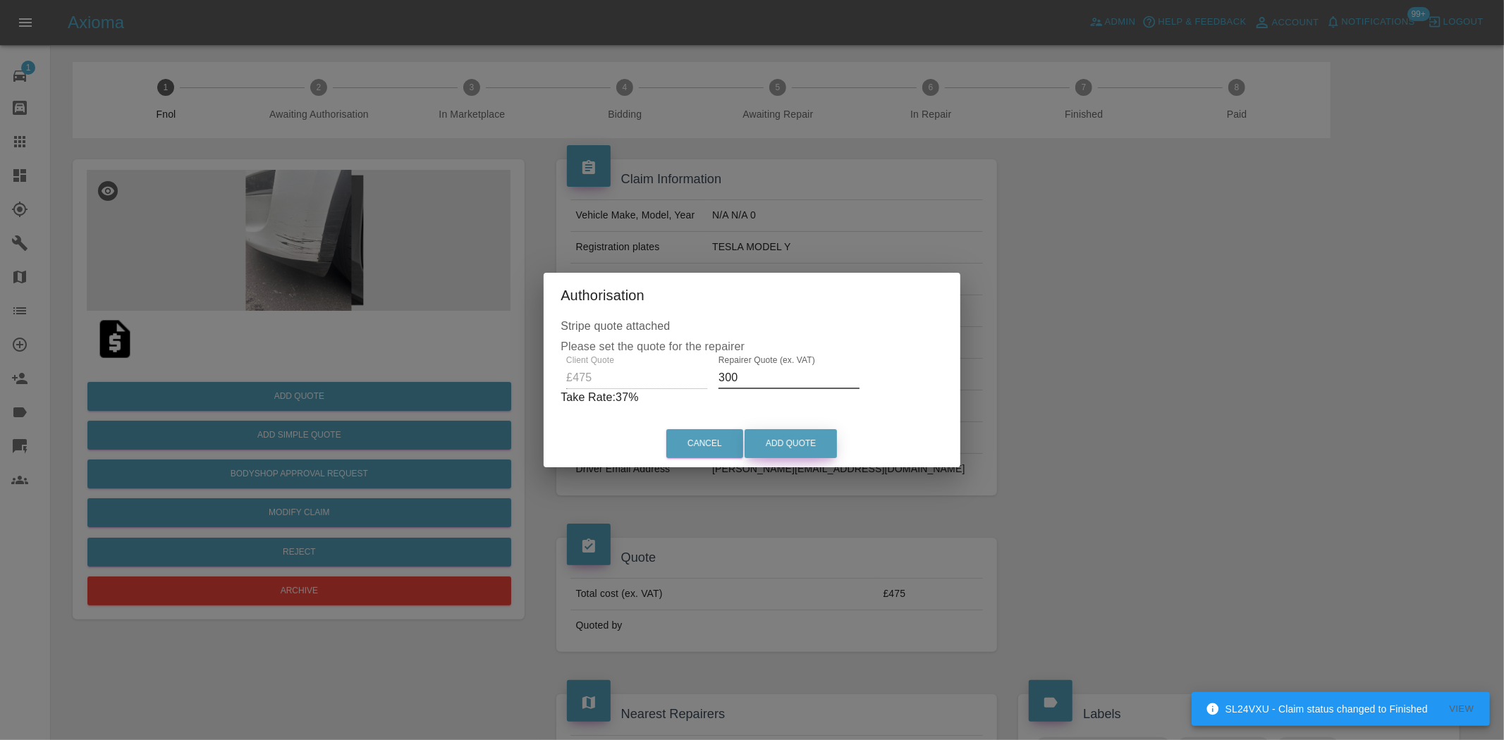
type input "300"
click at [814, 440] on button "Add Quote" at bounding box center [791, 443] width 92 height 29
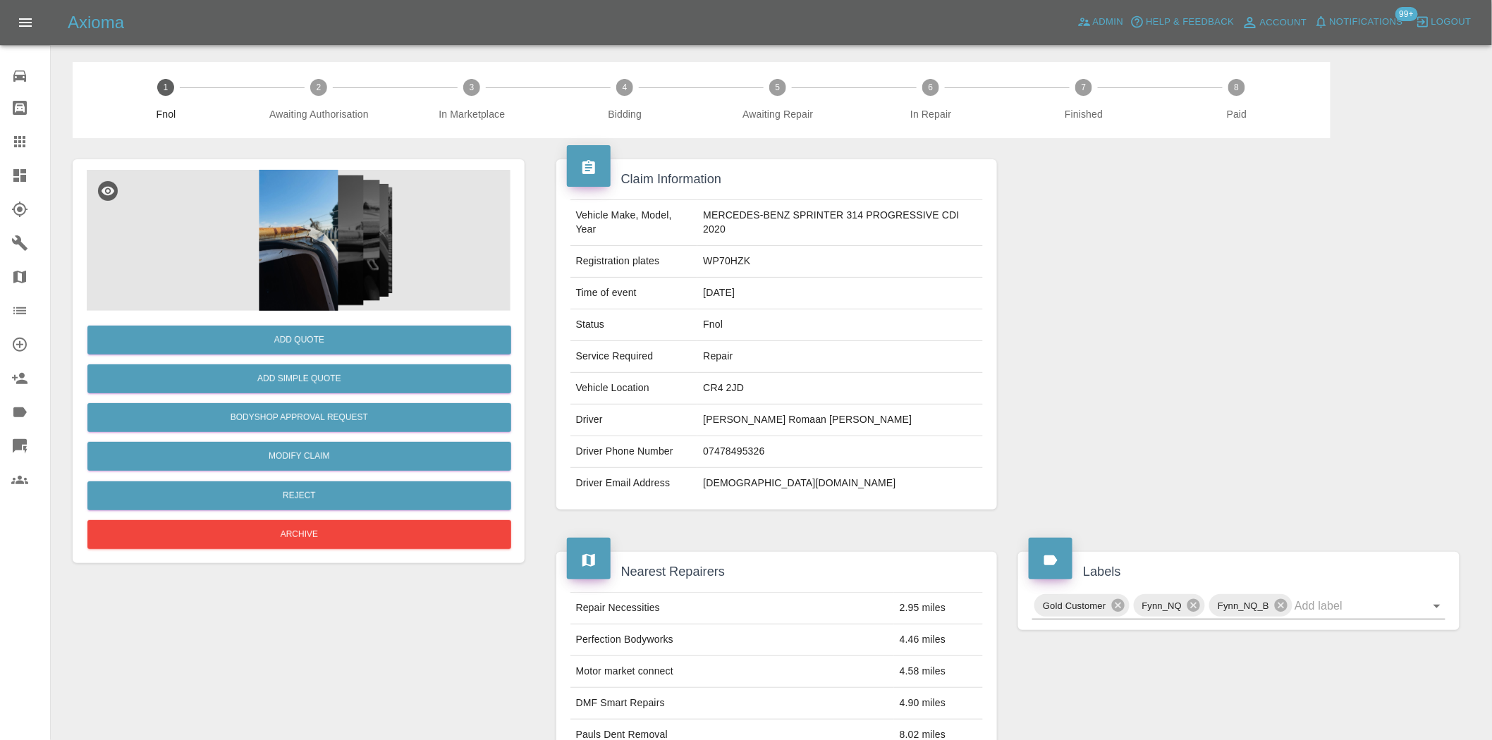
click at [343, 226] on img at bounding box center [299, 240] width 424 height 141
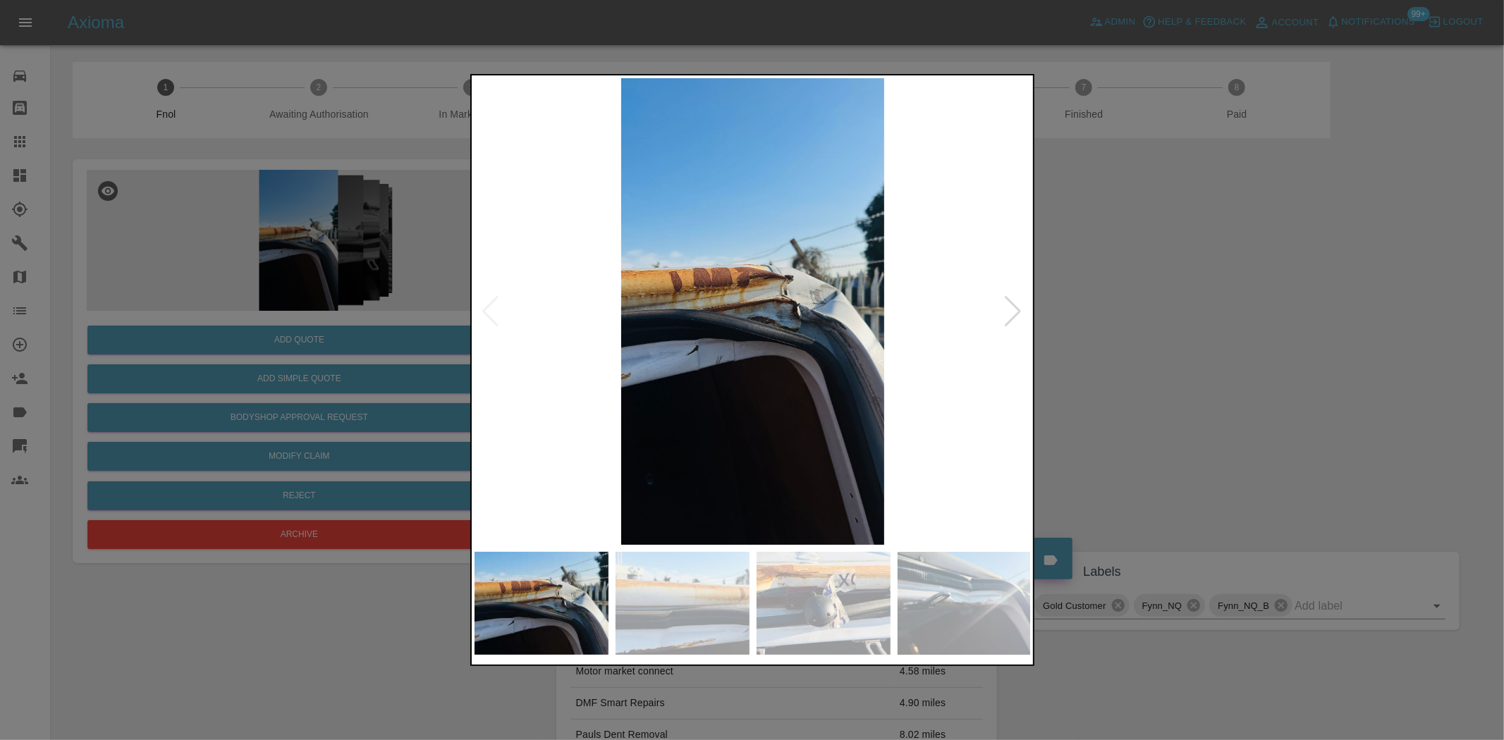
click at [809, 322] on img at bounding box center [753, 311] width 557 height 467
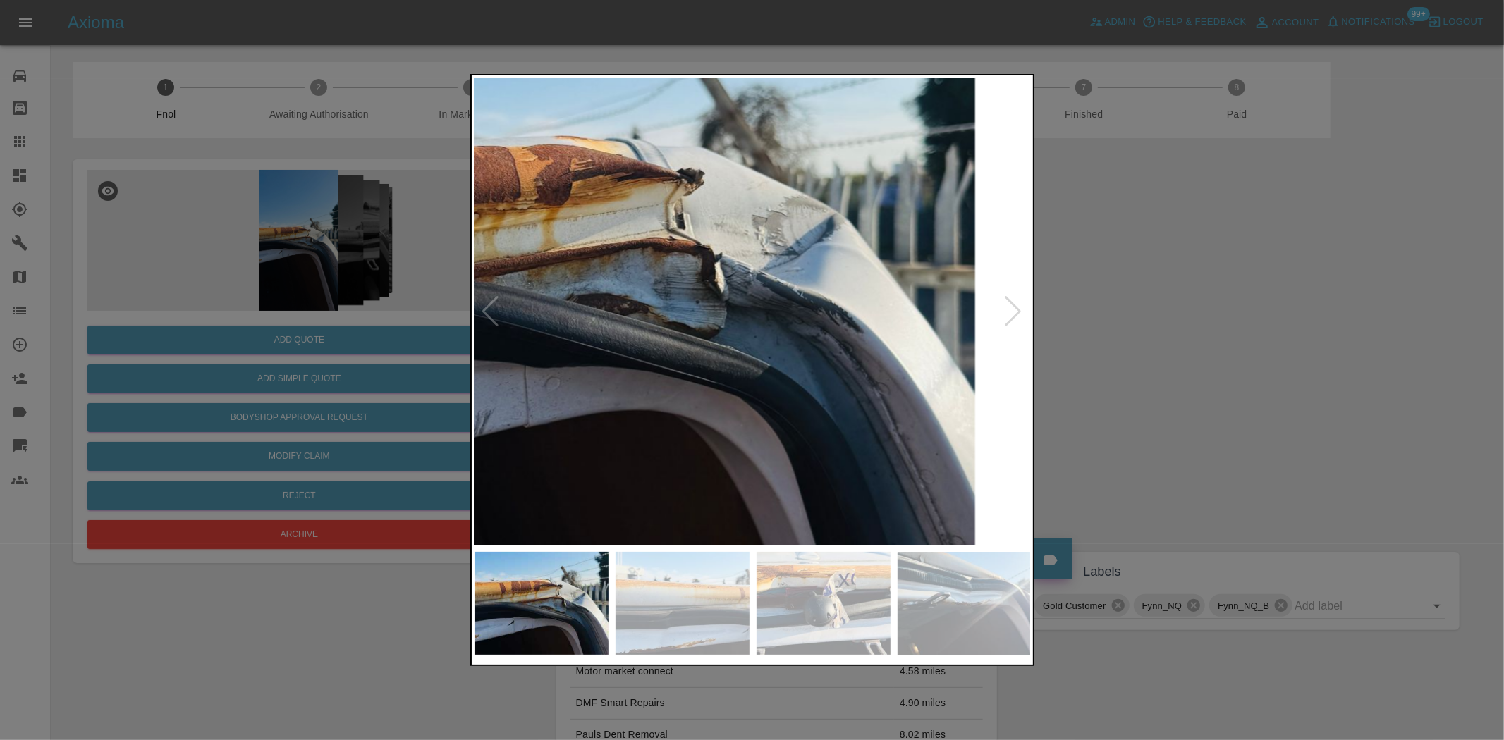
click at [809, 322] on img at bounding box center [580, 278] width 1671 height 1401
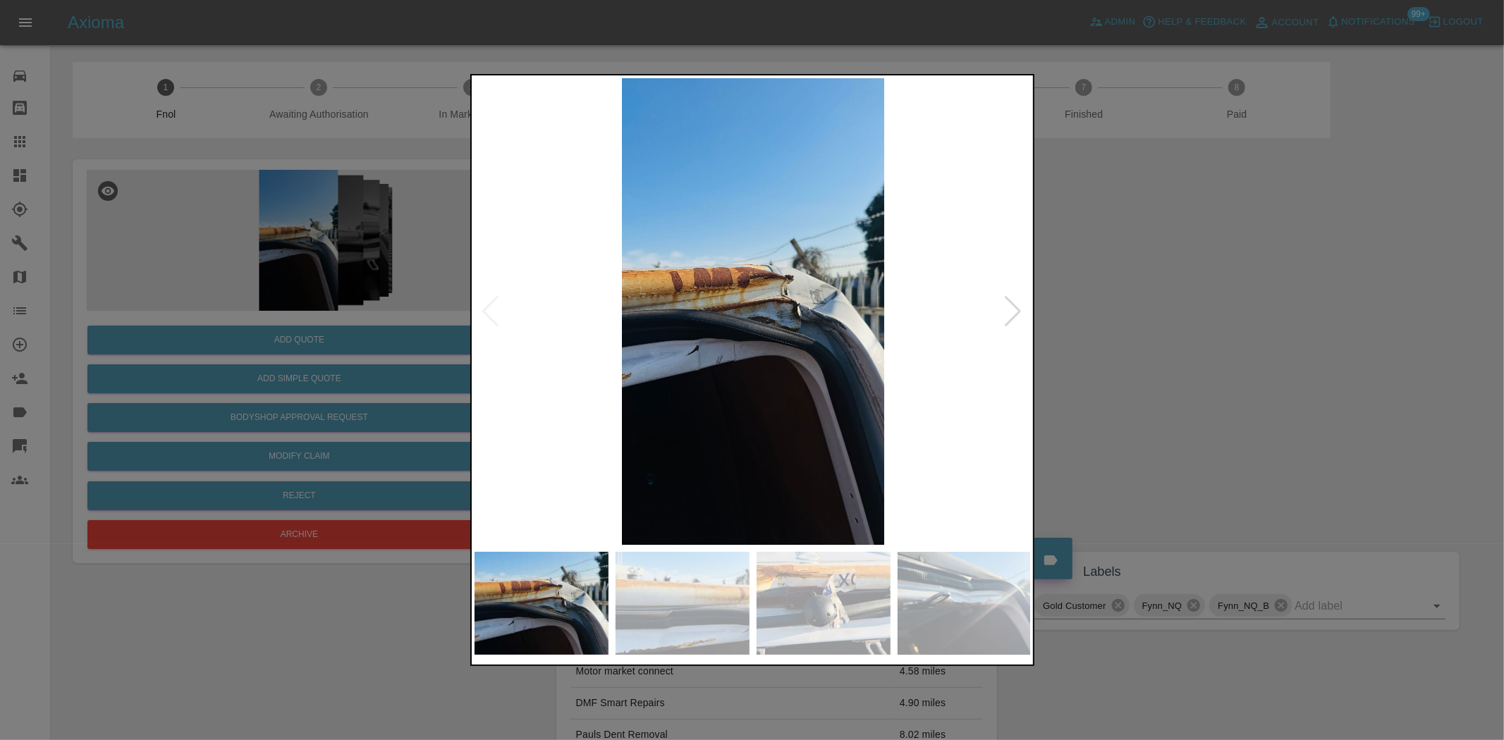
click at [450, 338] on div at bounding box center [752, 370] width 1504 height 740
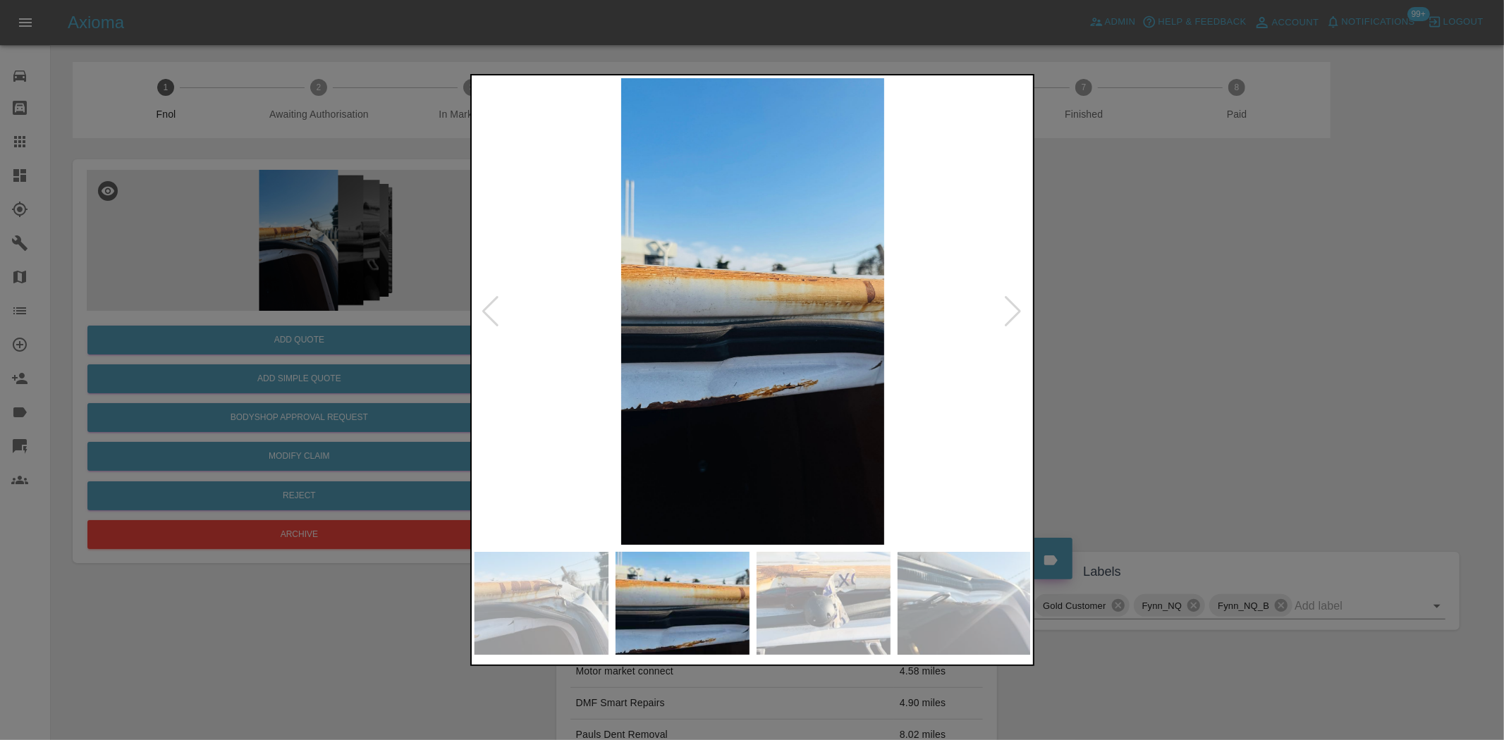
click at [632, 341] on img at bounding box center [753, 311] width 557 height 467
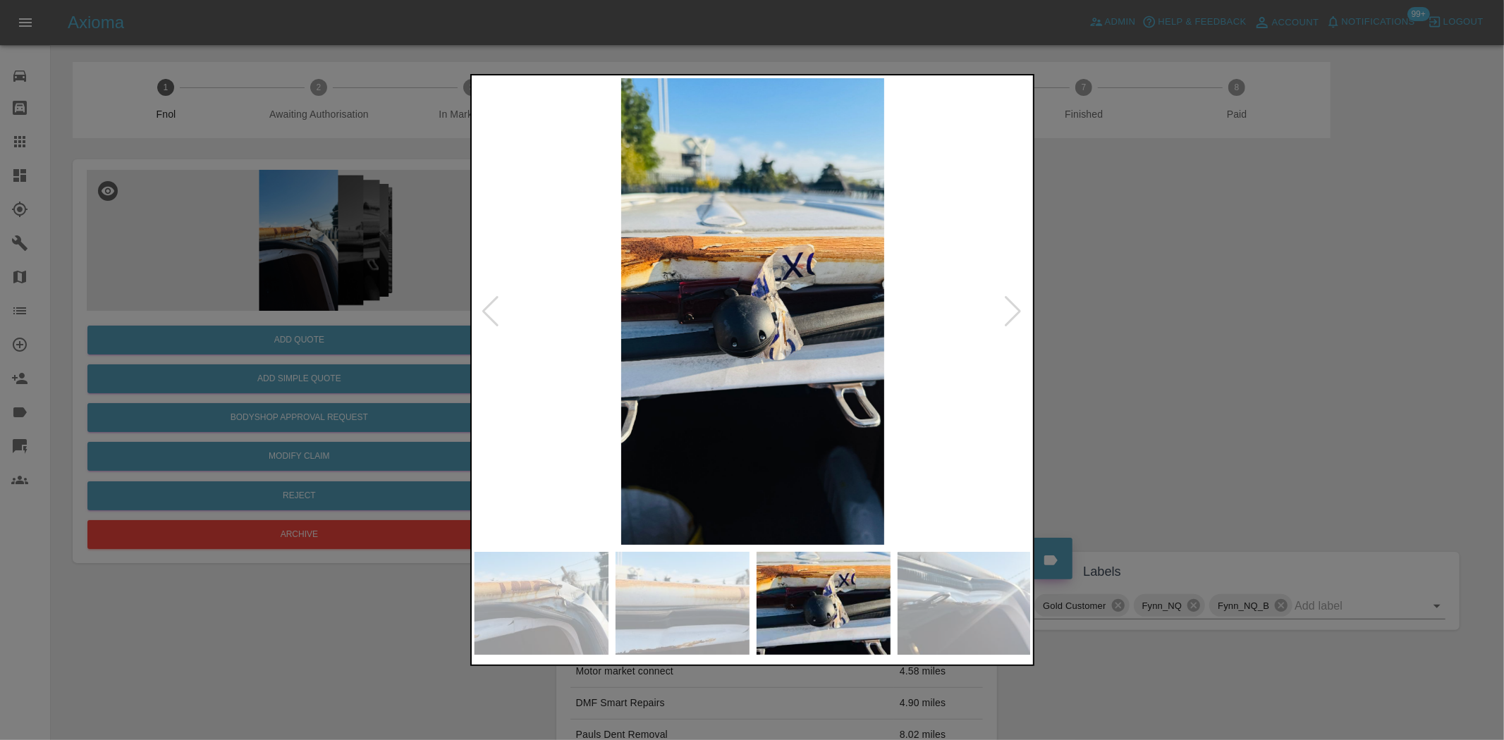
click at [586, 365] on img at bounding box center [753, 311] width 557 height 467
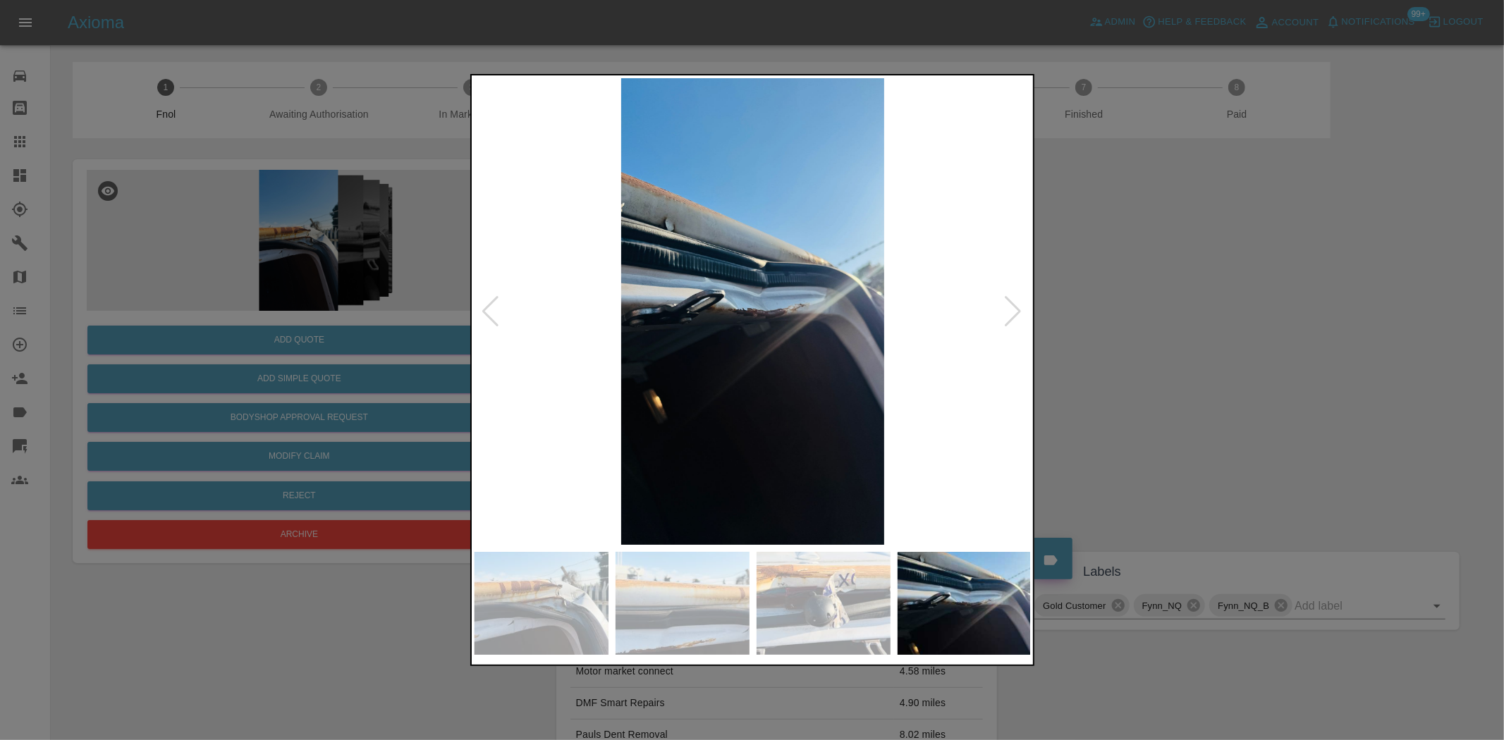
click at [458, 347] on div at bounding box center [752, 370] width 1504 height 740
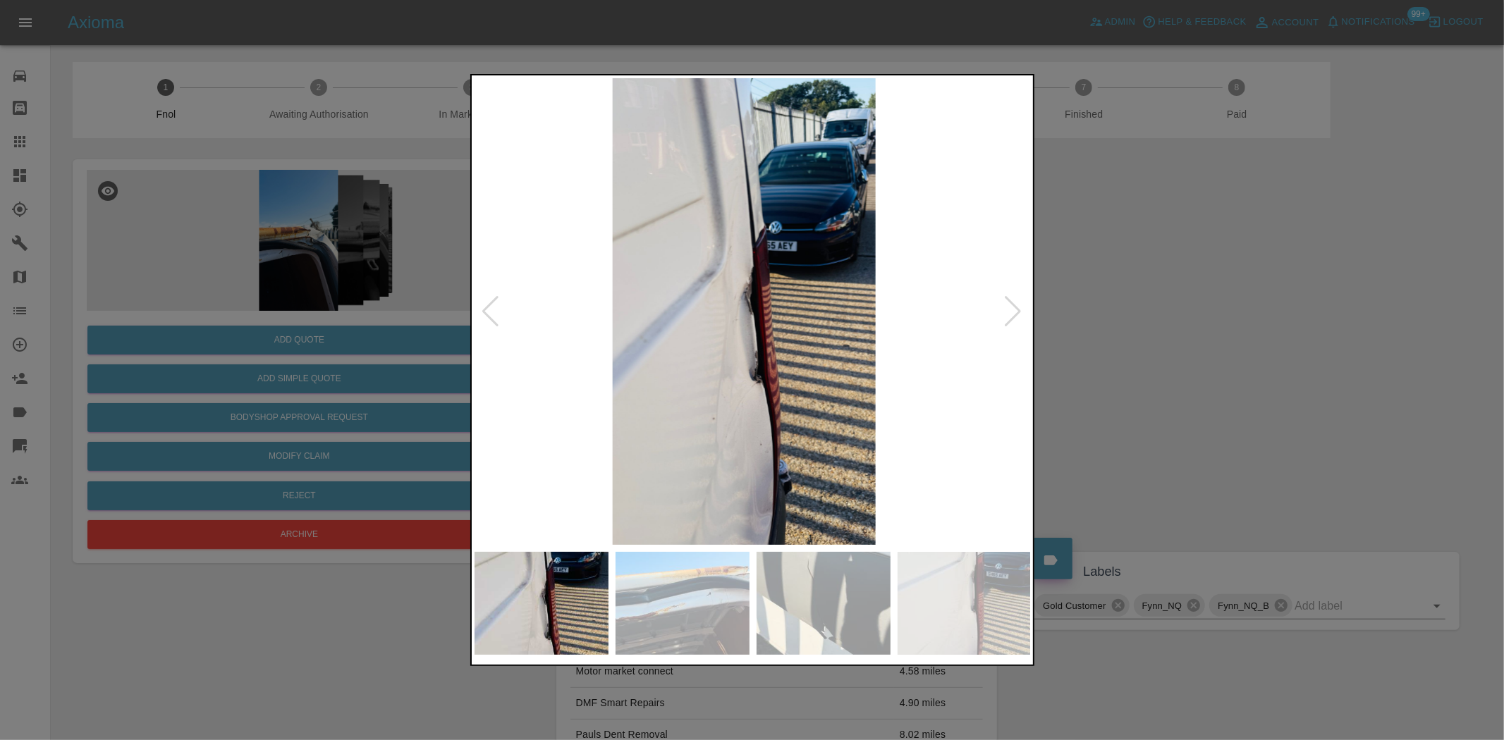
click at [446, 353] on div at bounding box center [752, 370] width 1504 height 740
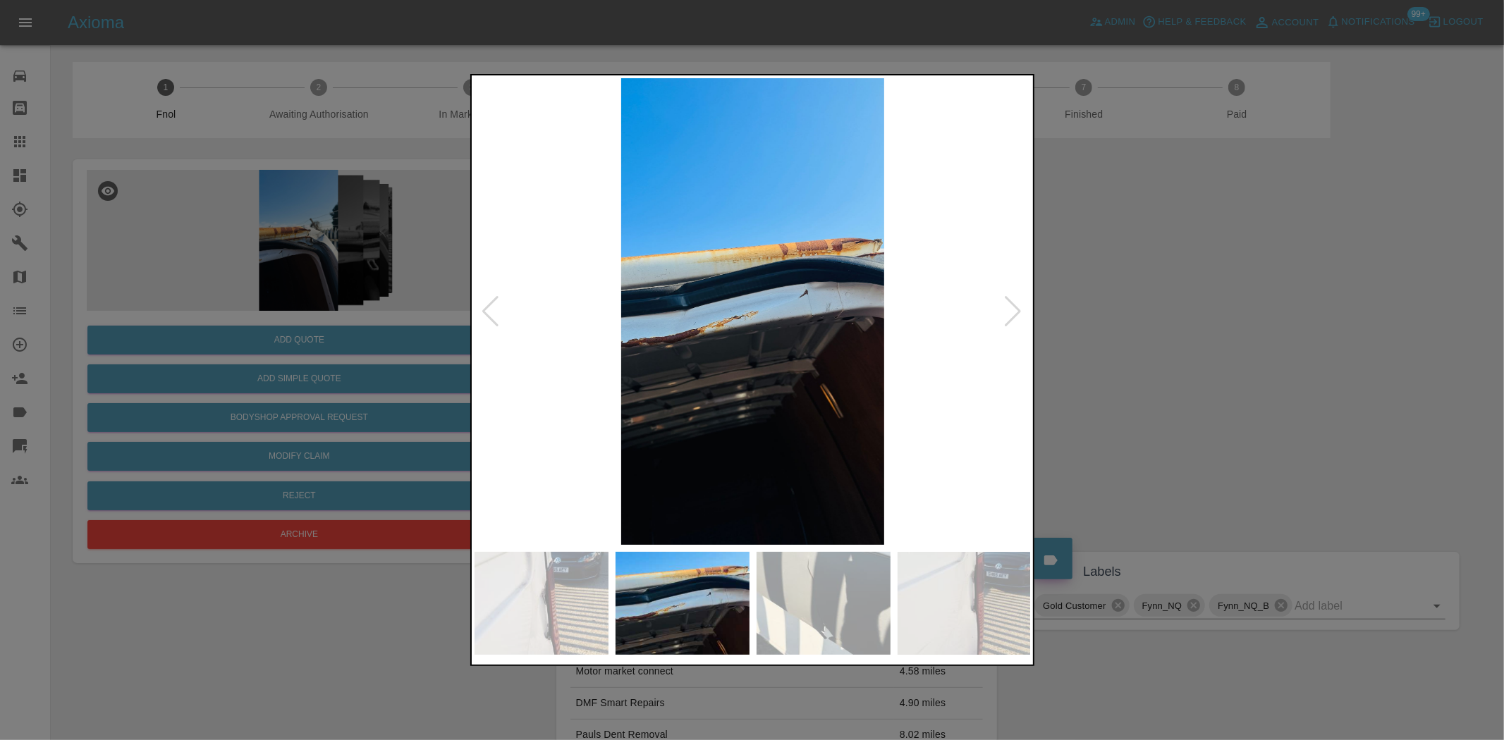
click at [360, 372] on div at bounding box center [752, 370] width 1504 height 740
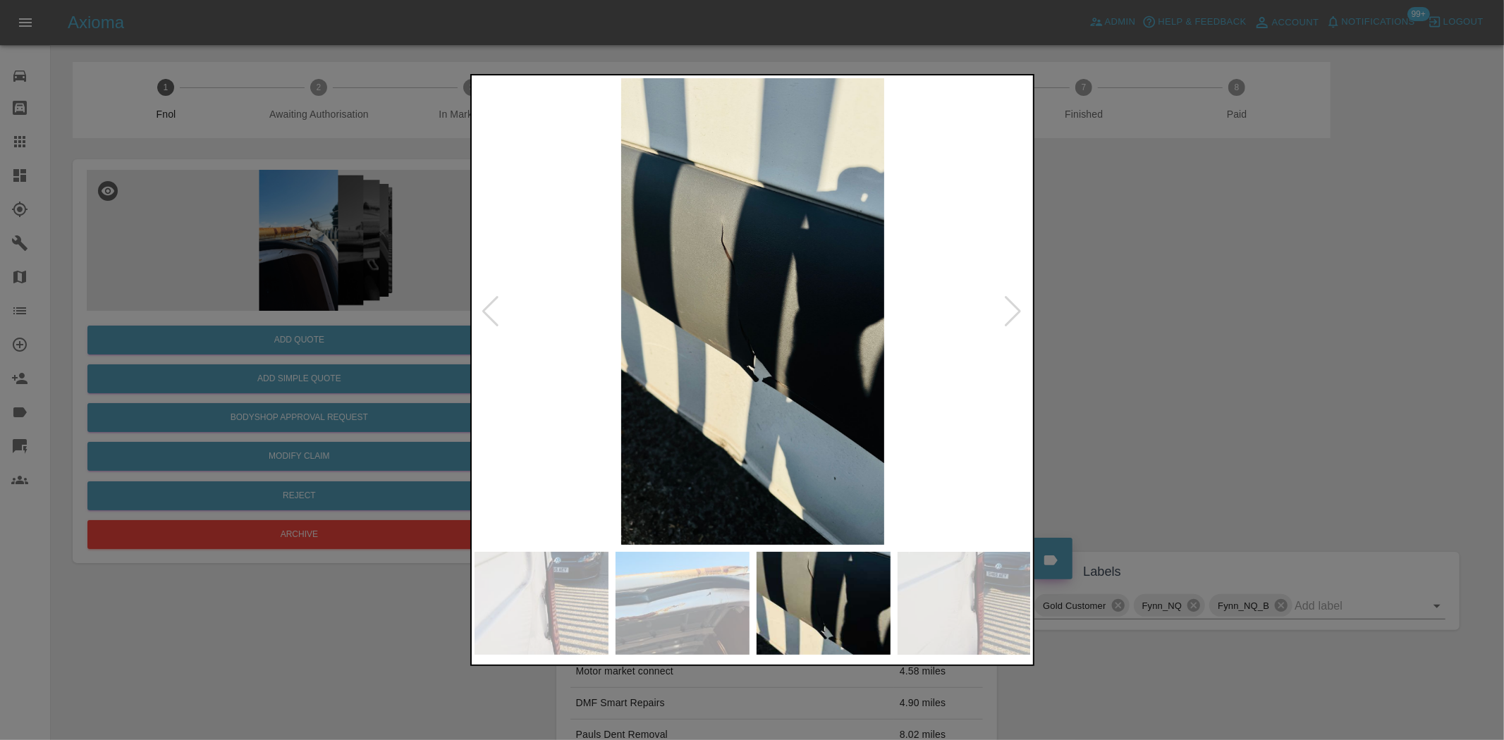
click at [369, 384] on div at bounding box center [752, 370] width 1504 height 740
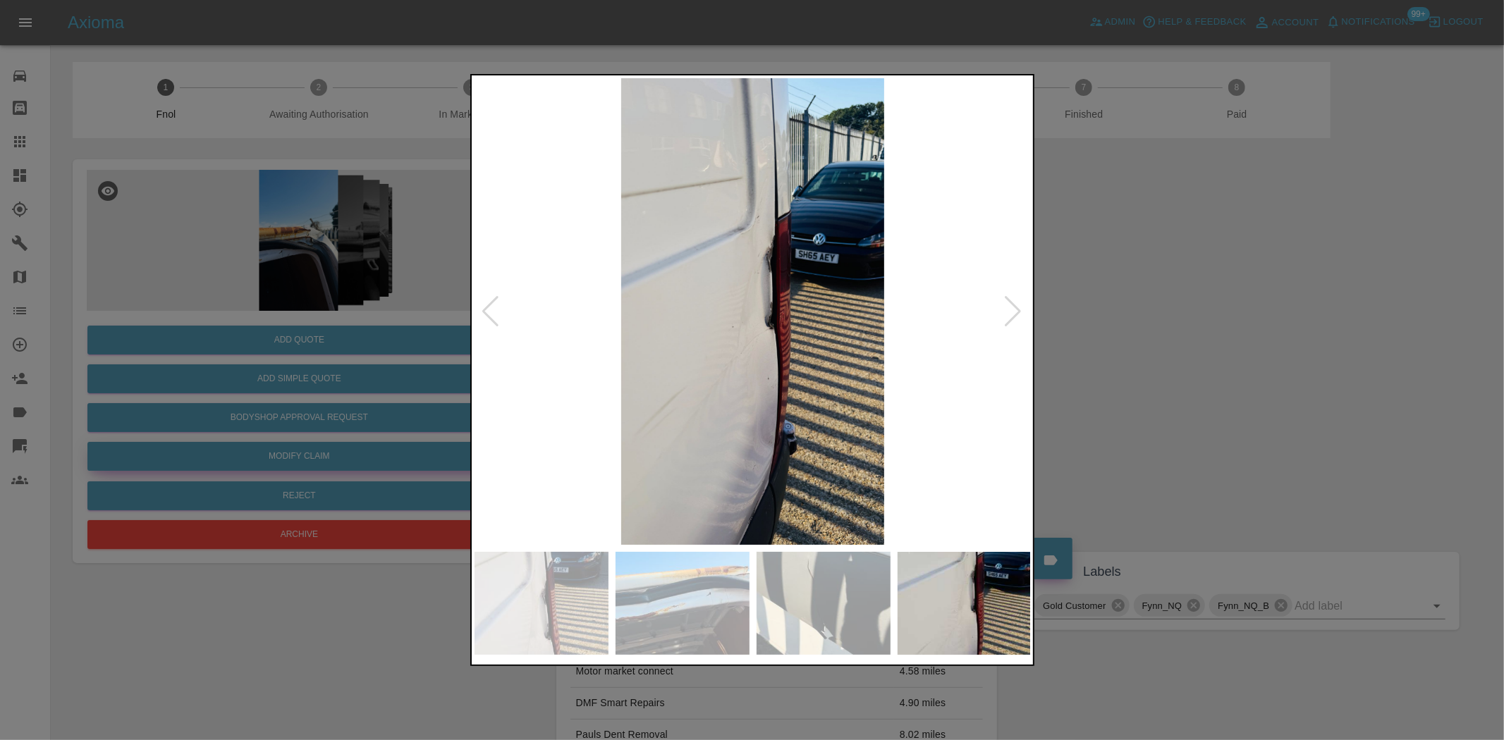
drag, startPoint x: 290, startPoint y: 343, endPoint x: 314, endPoint y: 451, distance: 110.5
click at [289, 343] on div at bounding box center [752, 370] width 1504 height 740
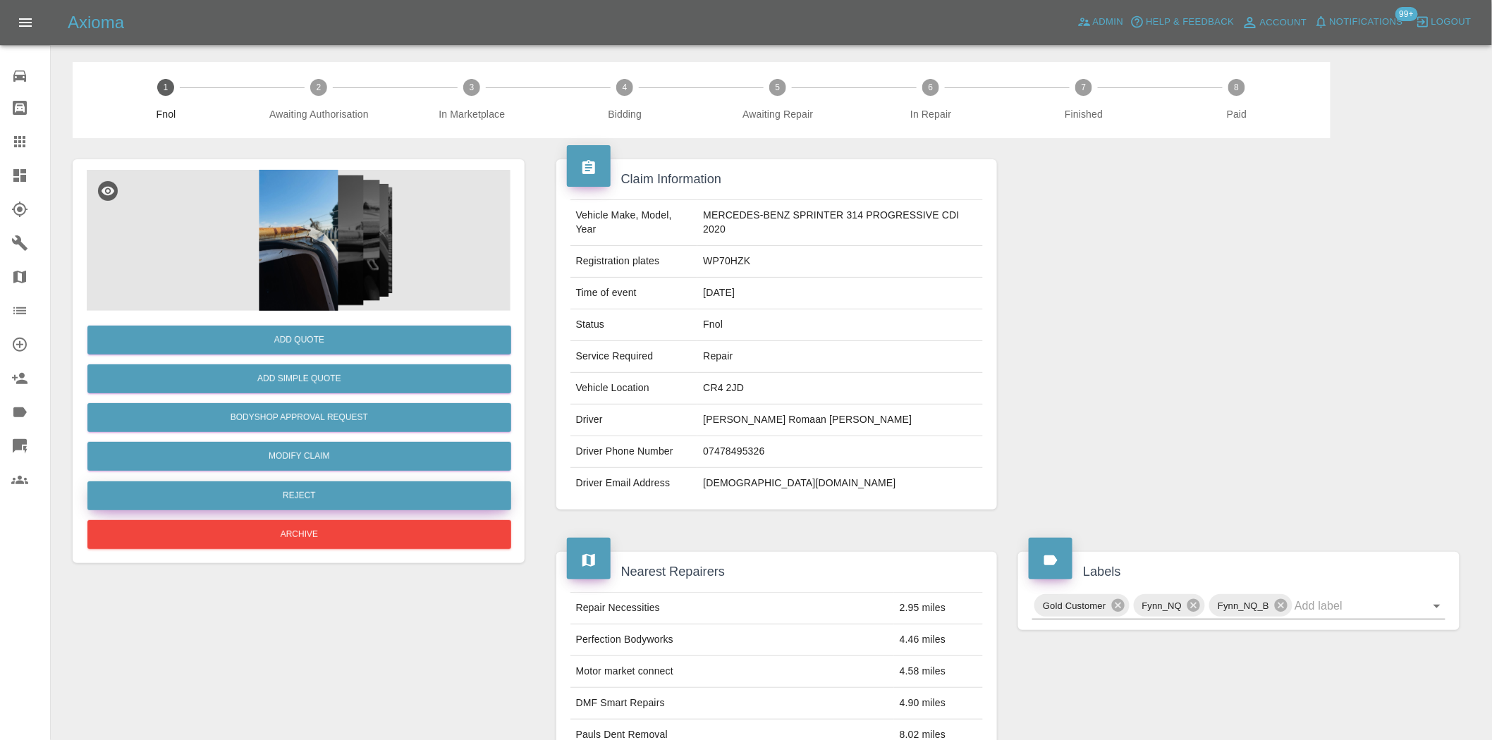
click at [306, 491] on button "Reject" at bounding box center [299, 496] width 424 height 29
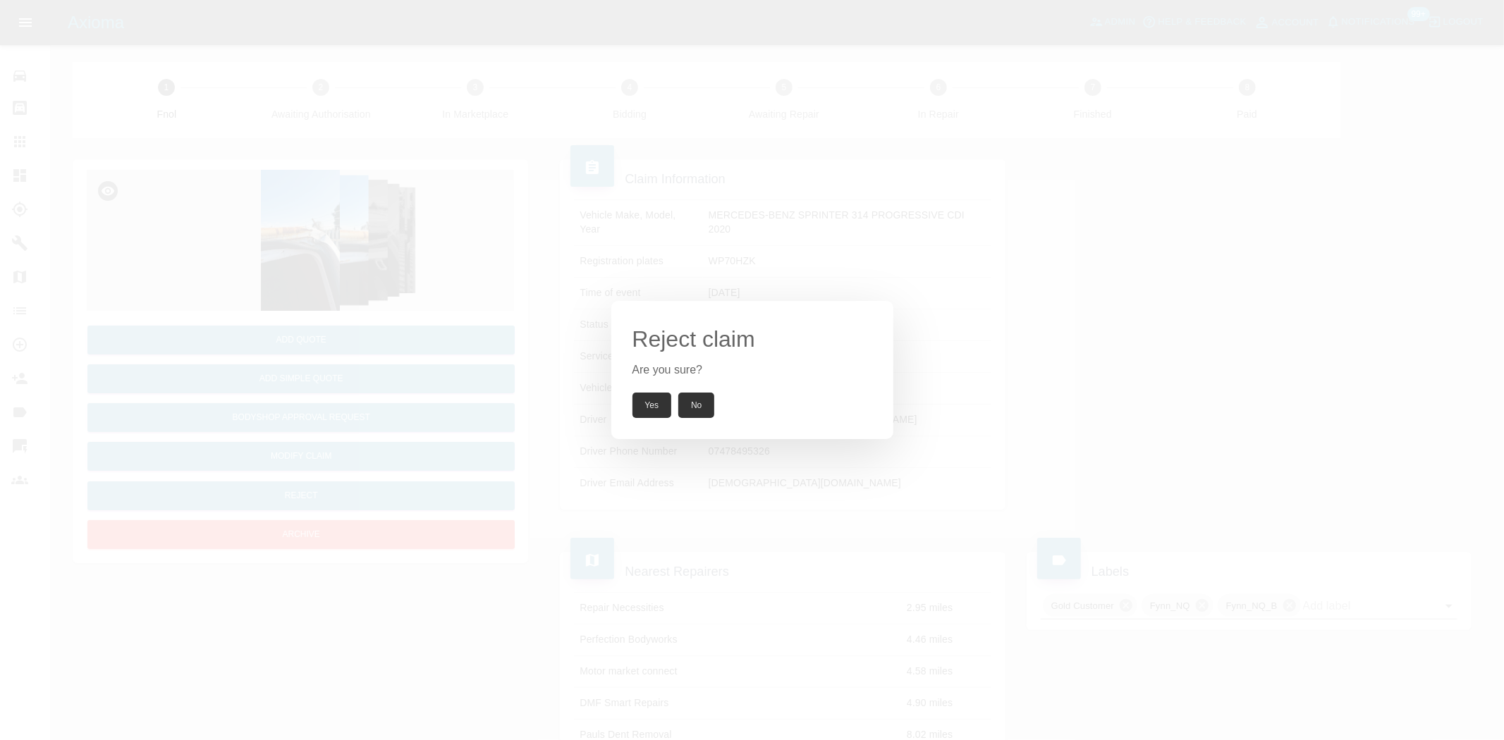
click at [289, 364] on div "Reject claim Are you sure? Yes No" at bounding box center [752, 370] width 1504 height 740
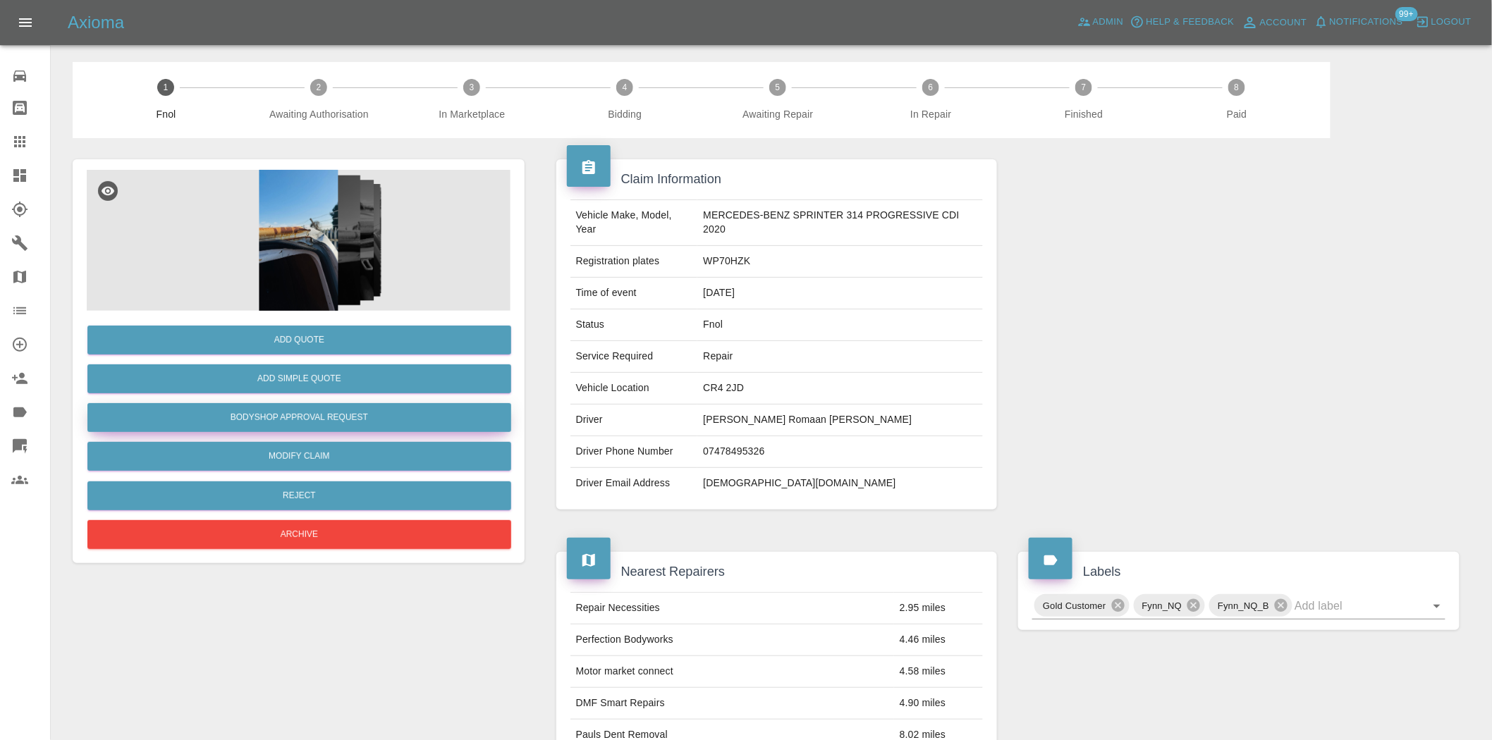
click at [314, 407] on button "Bodyshop Approval Request" at bounding box center [299, 417] width 424 height 29
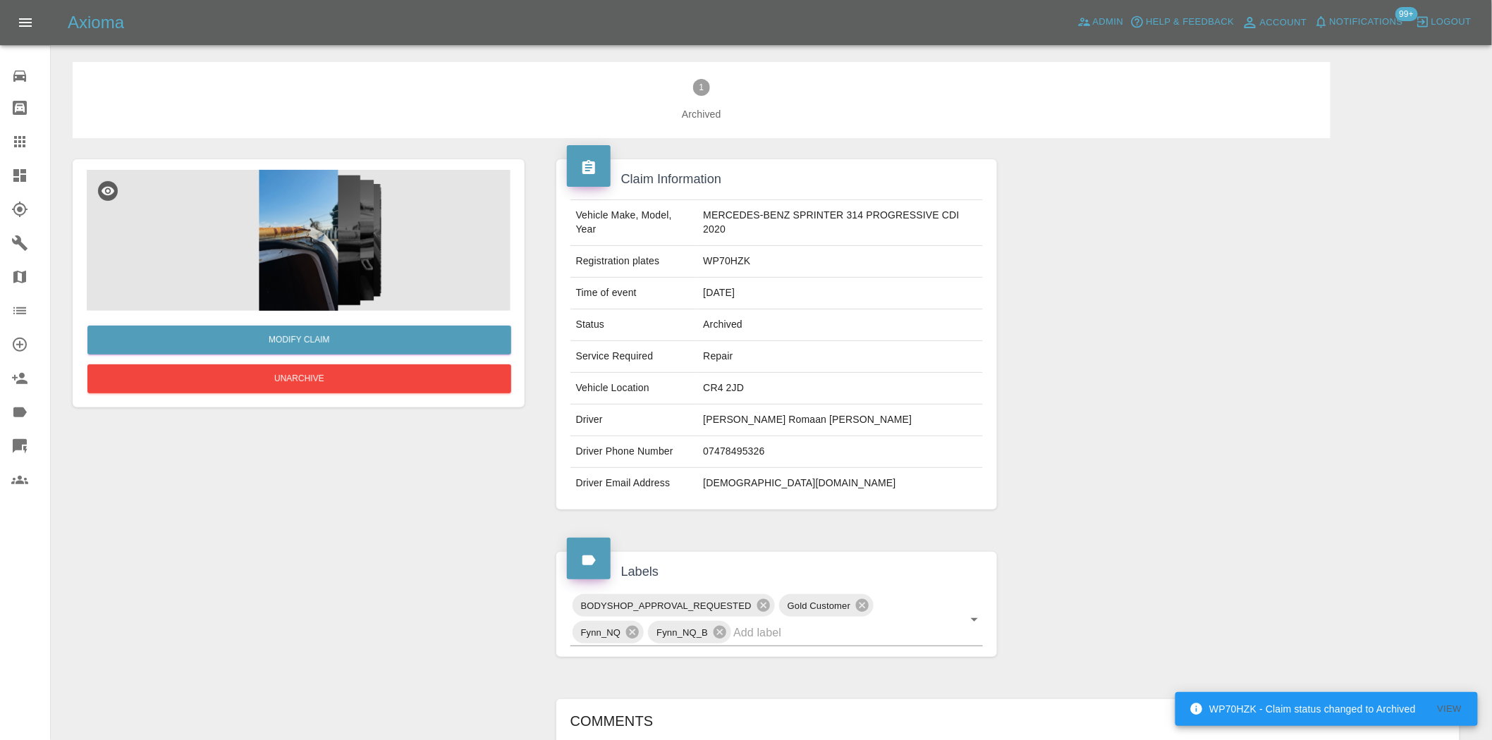
click at [314, 231] on img at bounding box center [299, 240] width 424 height 141
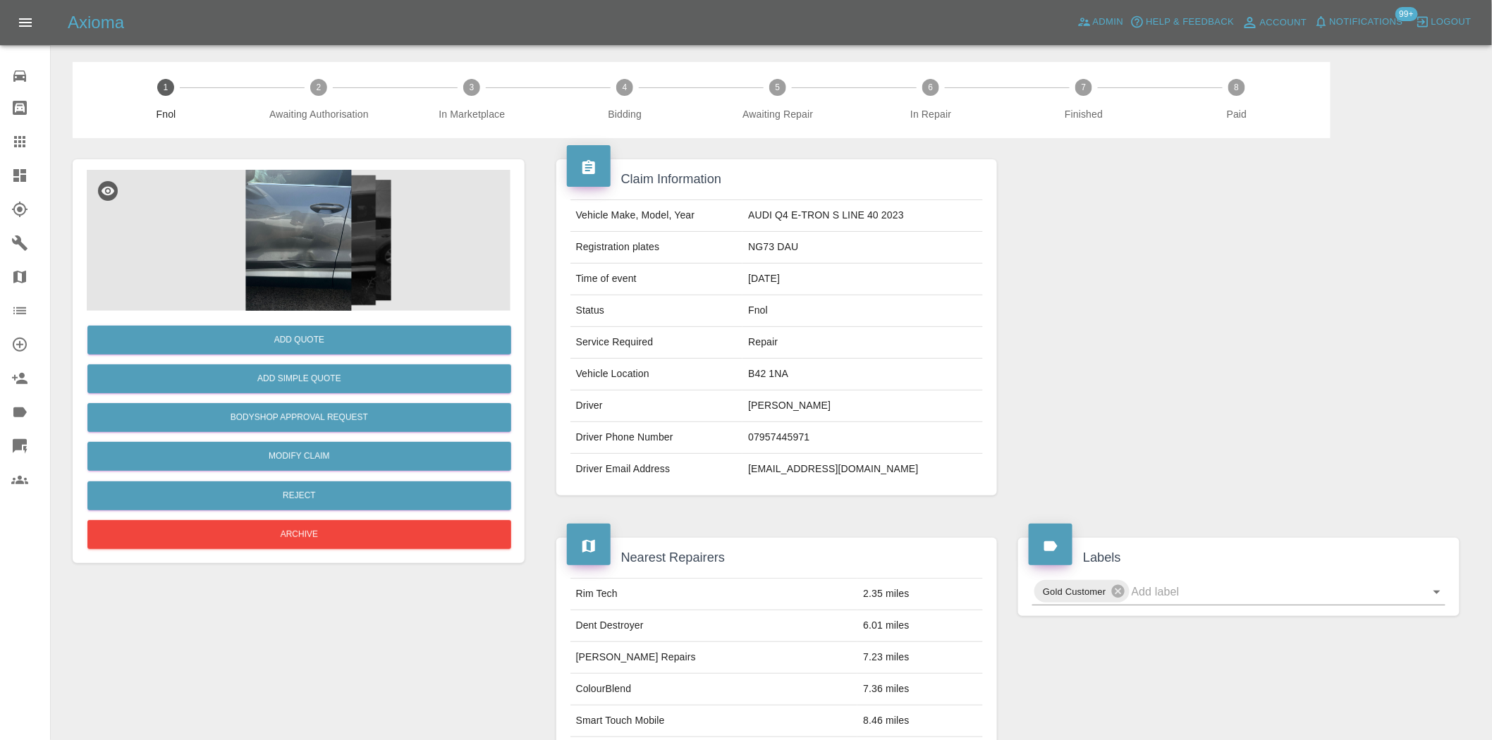
click at [329, 273] on img at bounding box center [299, 240] width 424 height 141
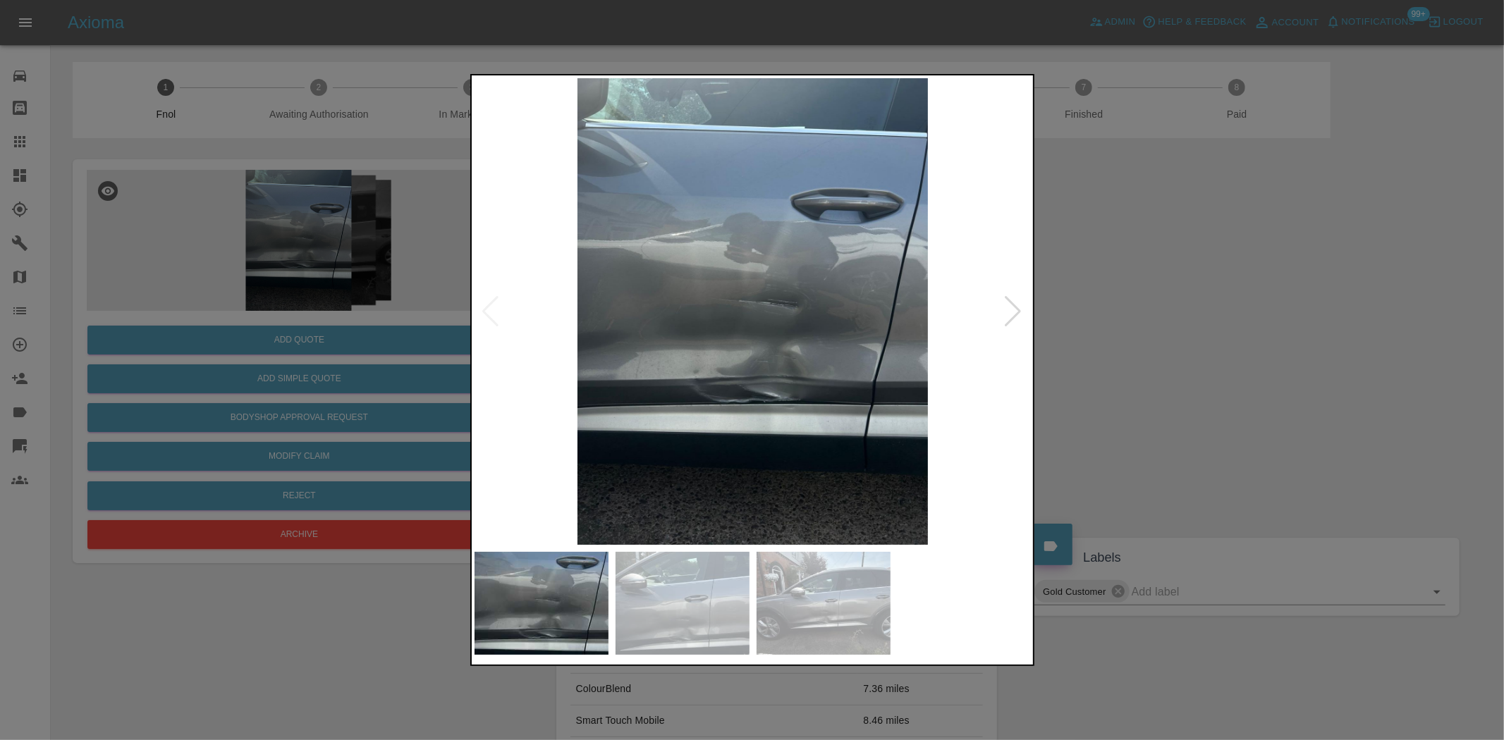
click at [751, 382] on img at bounding box center [753, 311] width 557 height 467
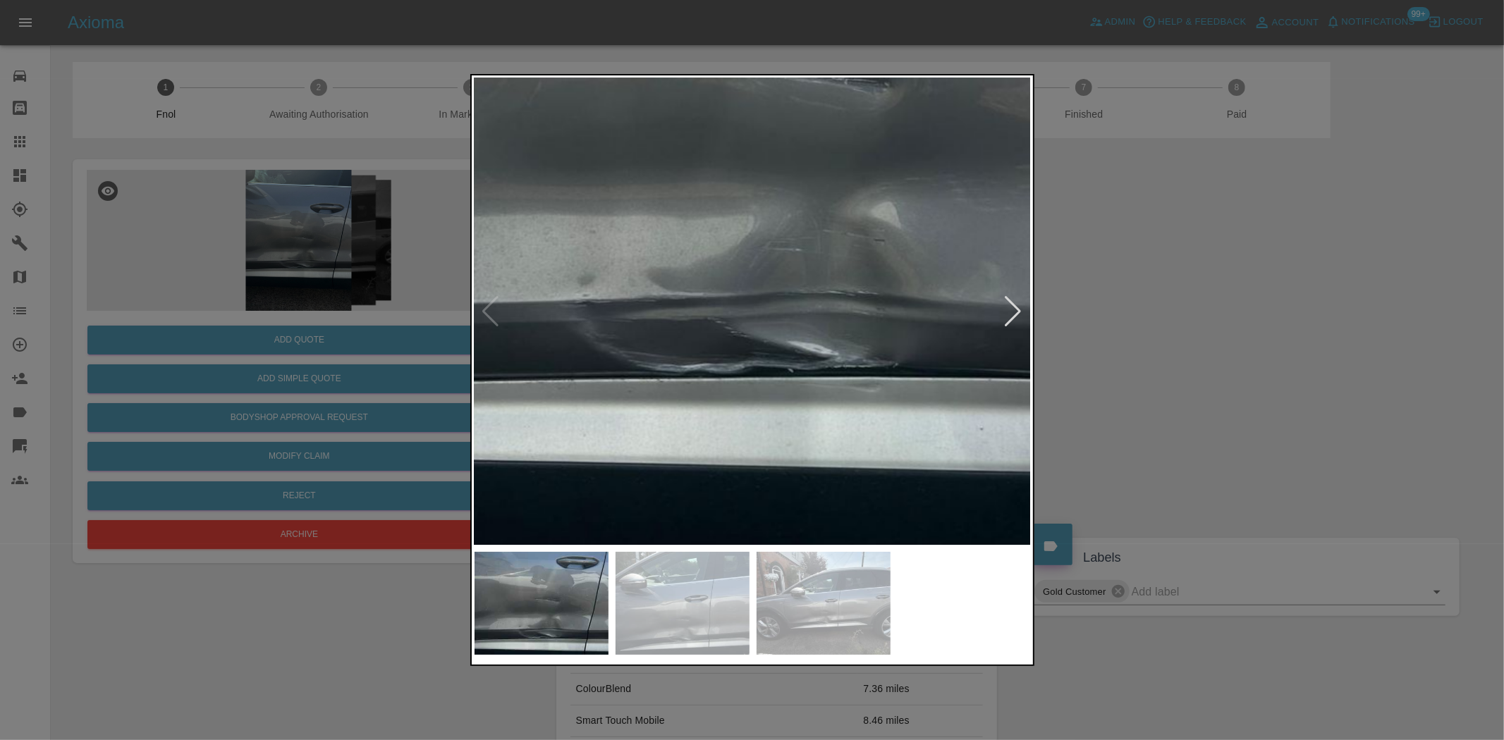
click at [751, 382] on img at bounding box center [755, 99] width 1671 height 1401
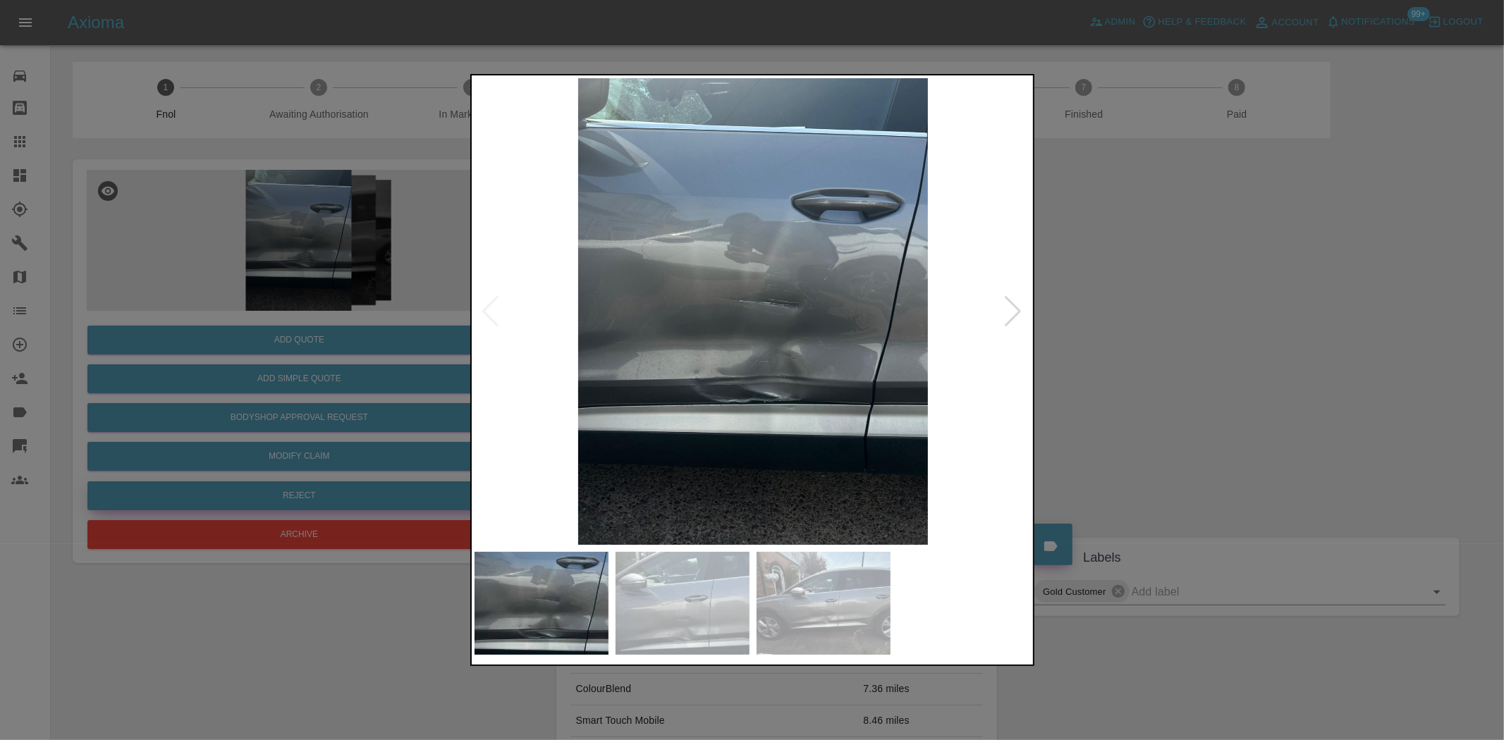
drag, startPoint x: 293, startPoint y: 333, endPoint x: 334, endPoint y: 494, distance: 166.6
click at [293, 335] on div at bounding box center [752, 370] width 1504 height 740
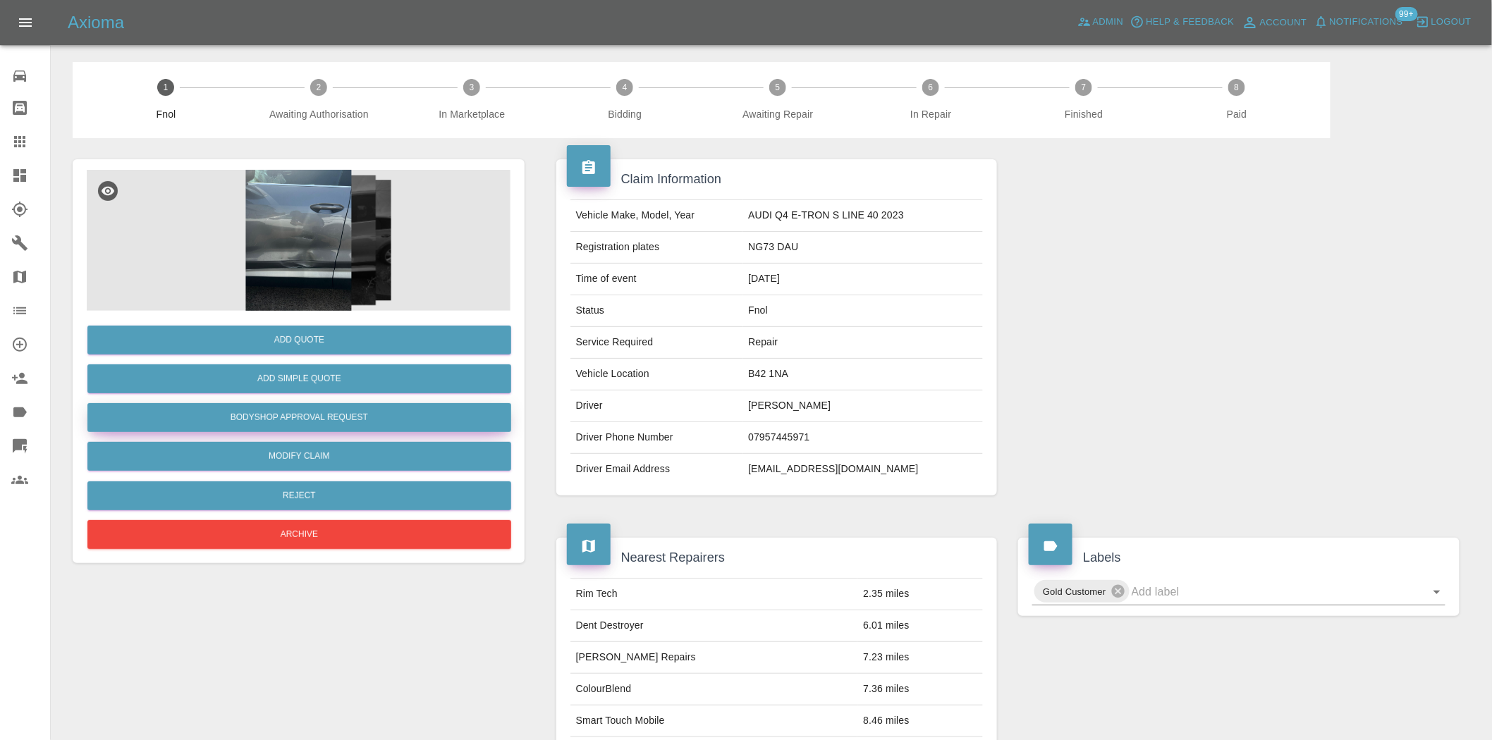
drag, startPoint x: 333, startPoint y: 412, endPoint x: 418, endPoint y: 393, distance: 87.4
click at [333, 412] on button "Bodyshop Approval Request" at bounding box center [299, 417] width 424 height 29
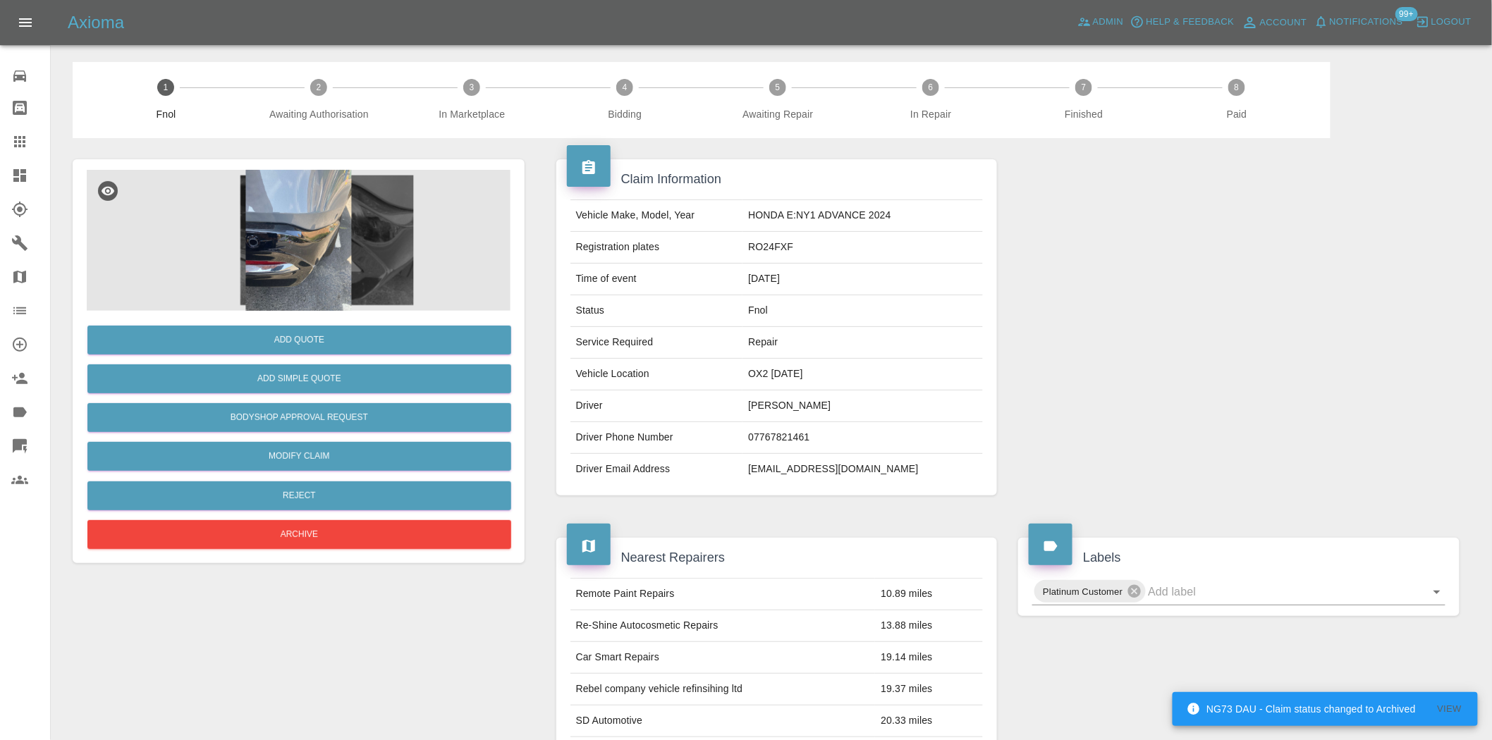
click at [295, 244] on img at bounding box center [299, 240] width 424 height 141
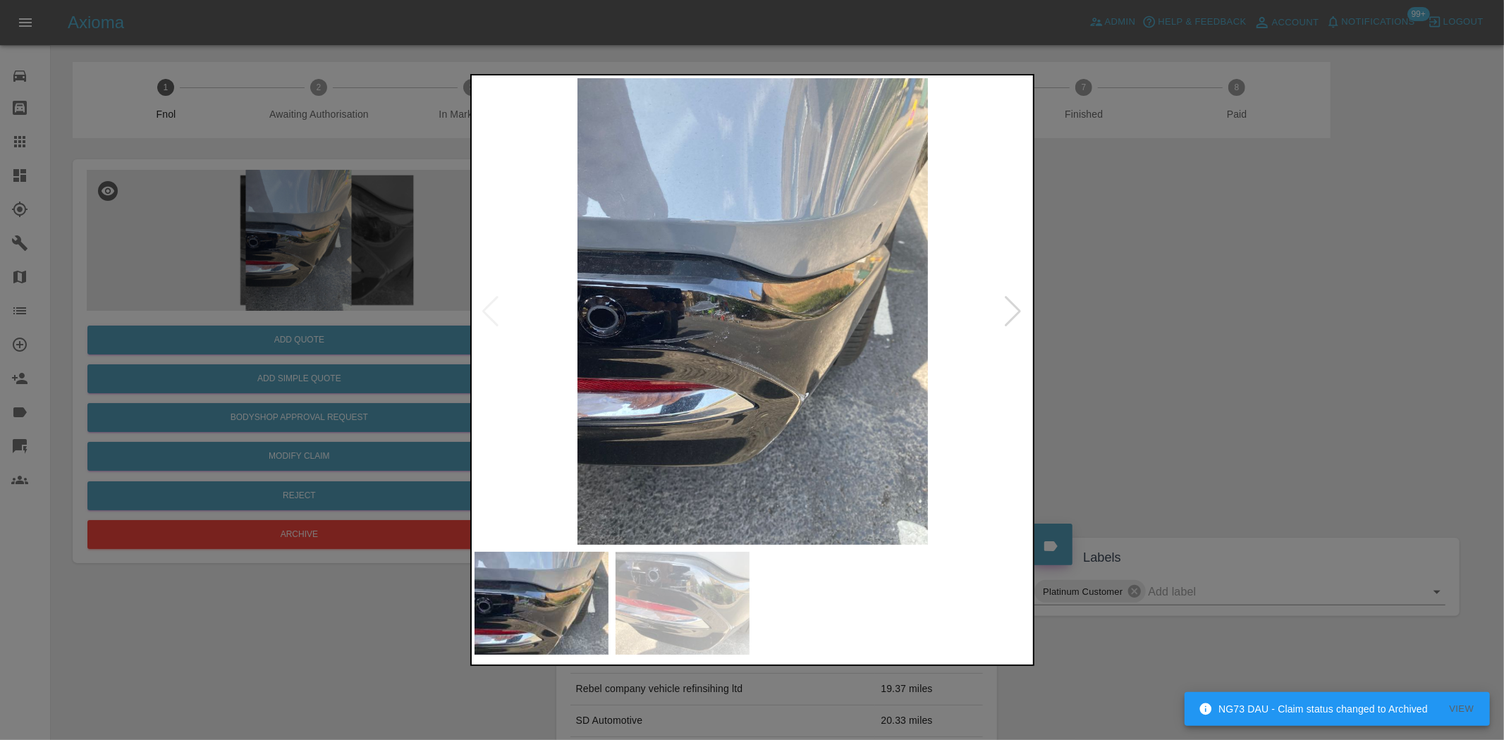
click at [730, 327] on img at bounding box center [753, 311] width 557 height 467
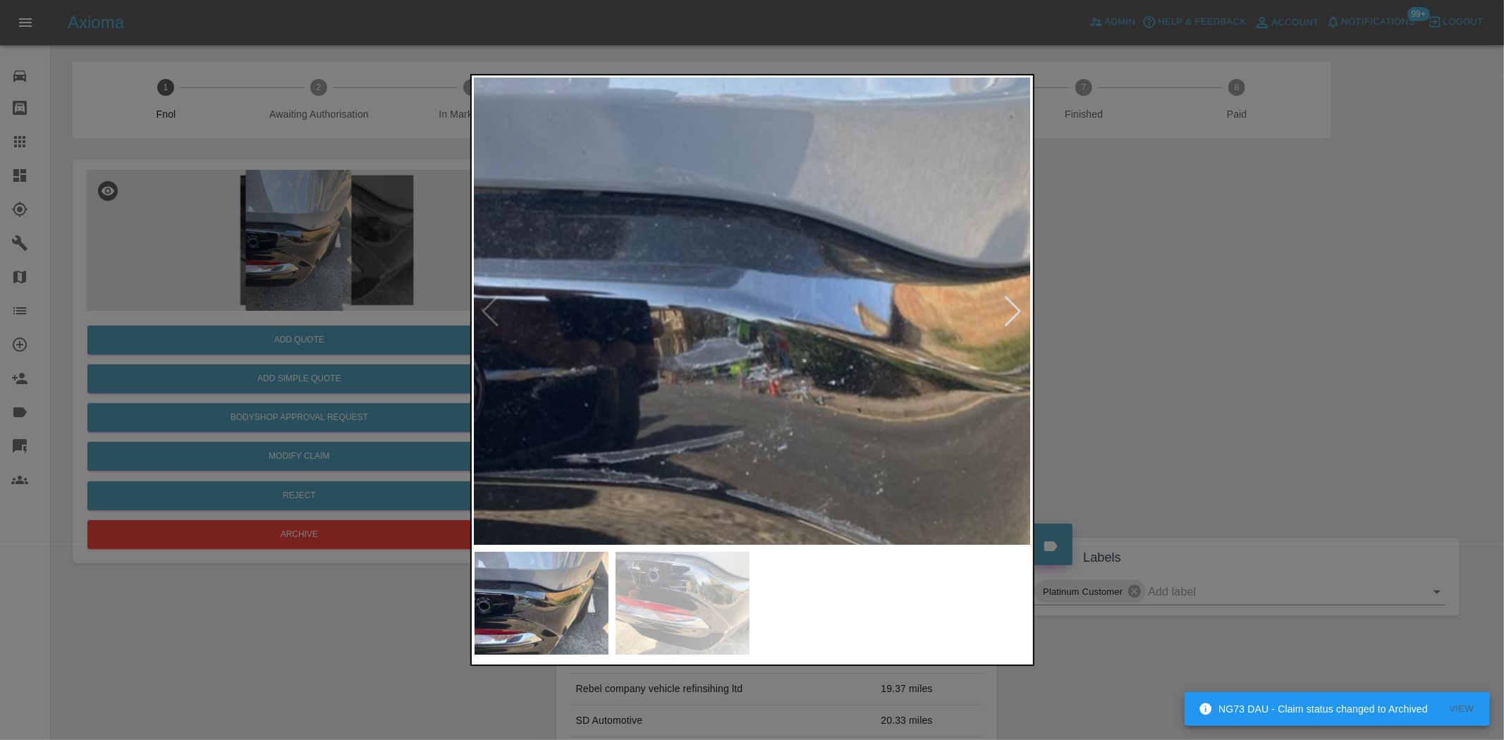
click at [804, 470] on img at bounding box center [862, 369] width 1671 height 1401
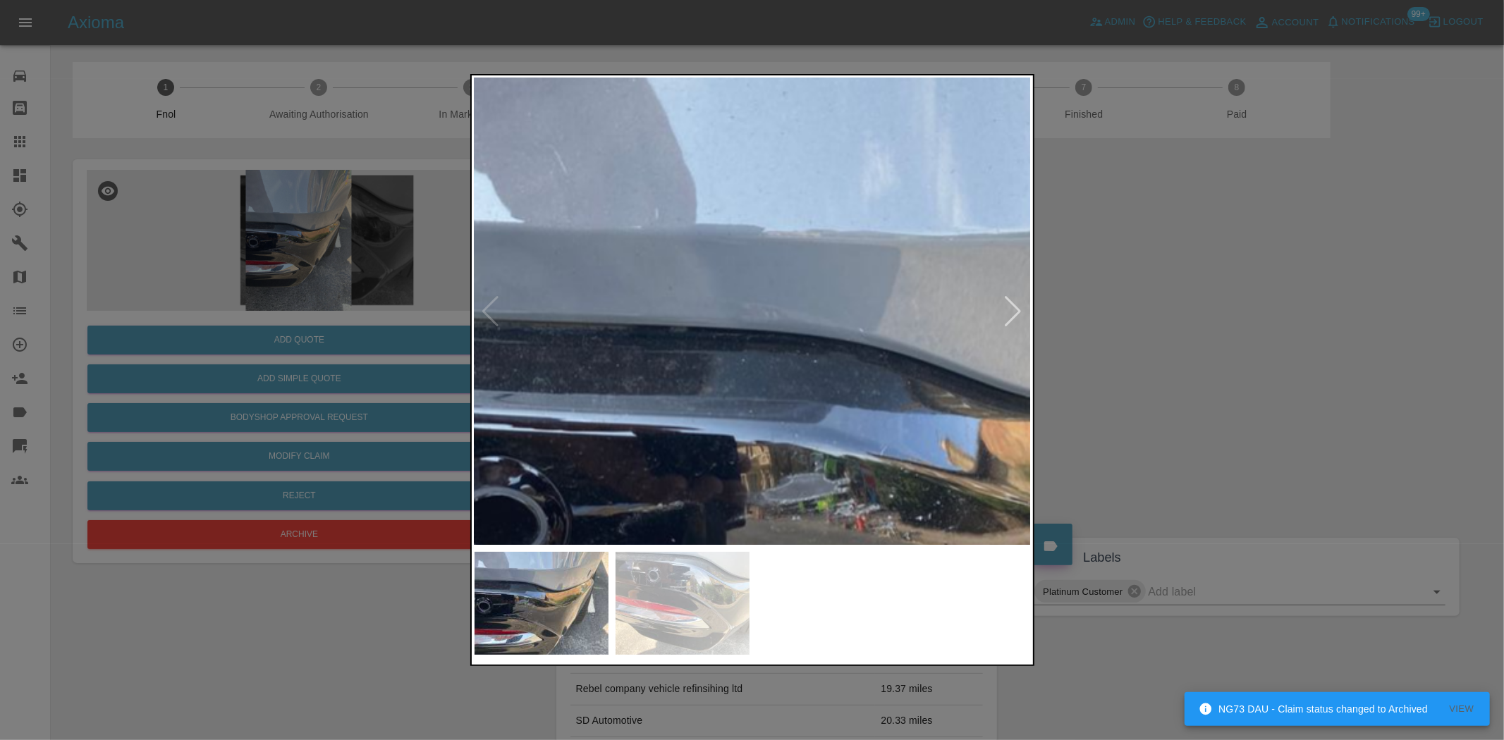
click at [722, 286] on img at bounding box center [949, 505] width 1671 height 1401
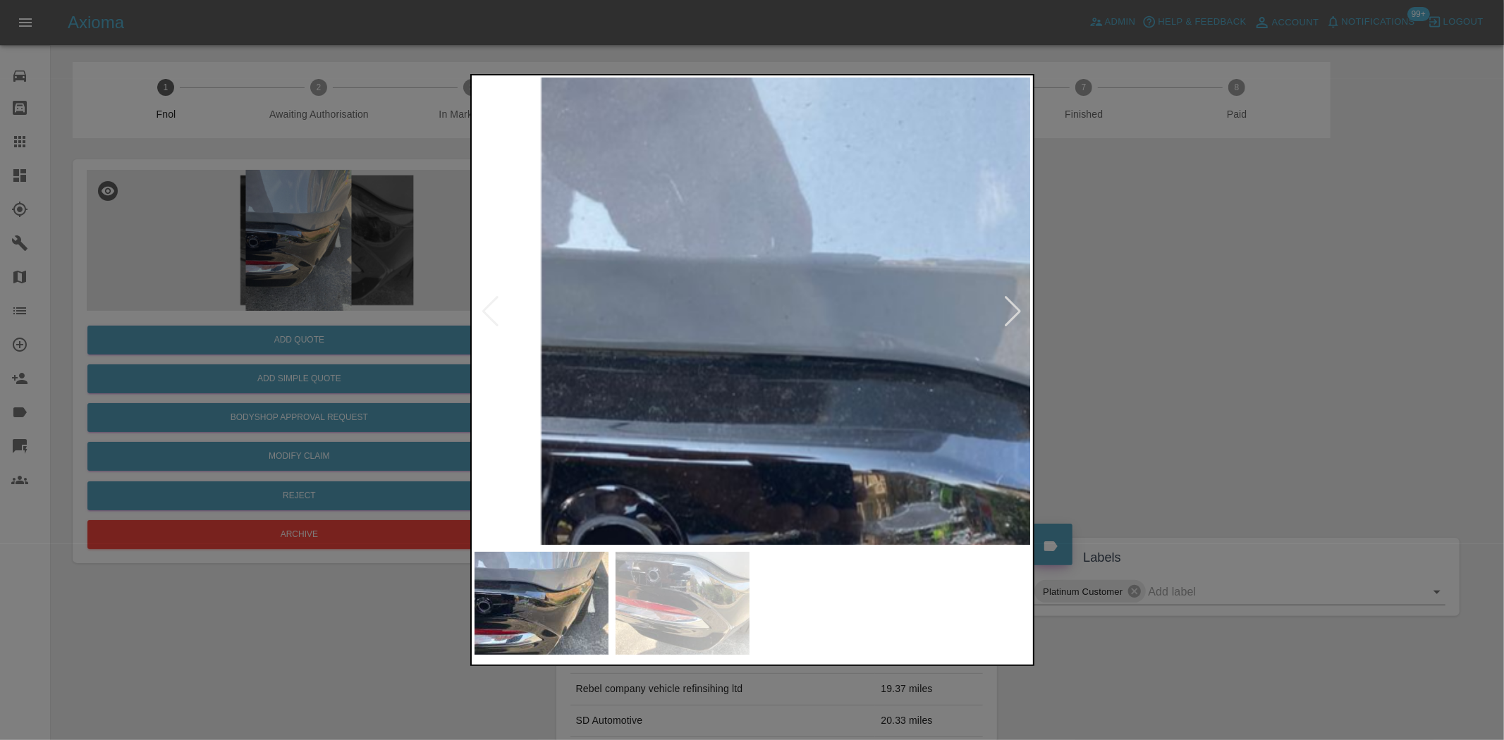
click at [762, 325] on img at bounding box center [1065, 534] width 1671 height 1401
click at [594, 374] on img at bounding box center [1066, 534] width 1671 height 1401
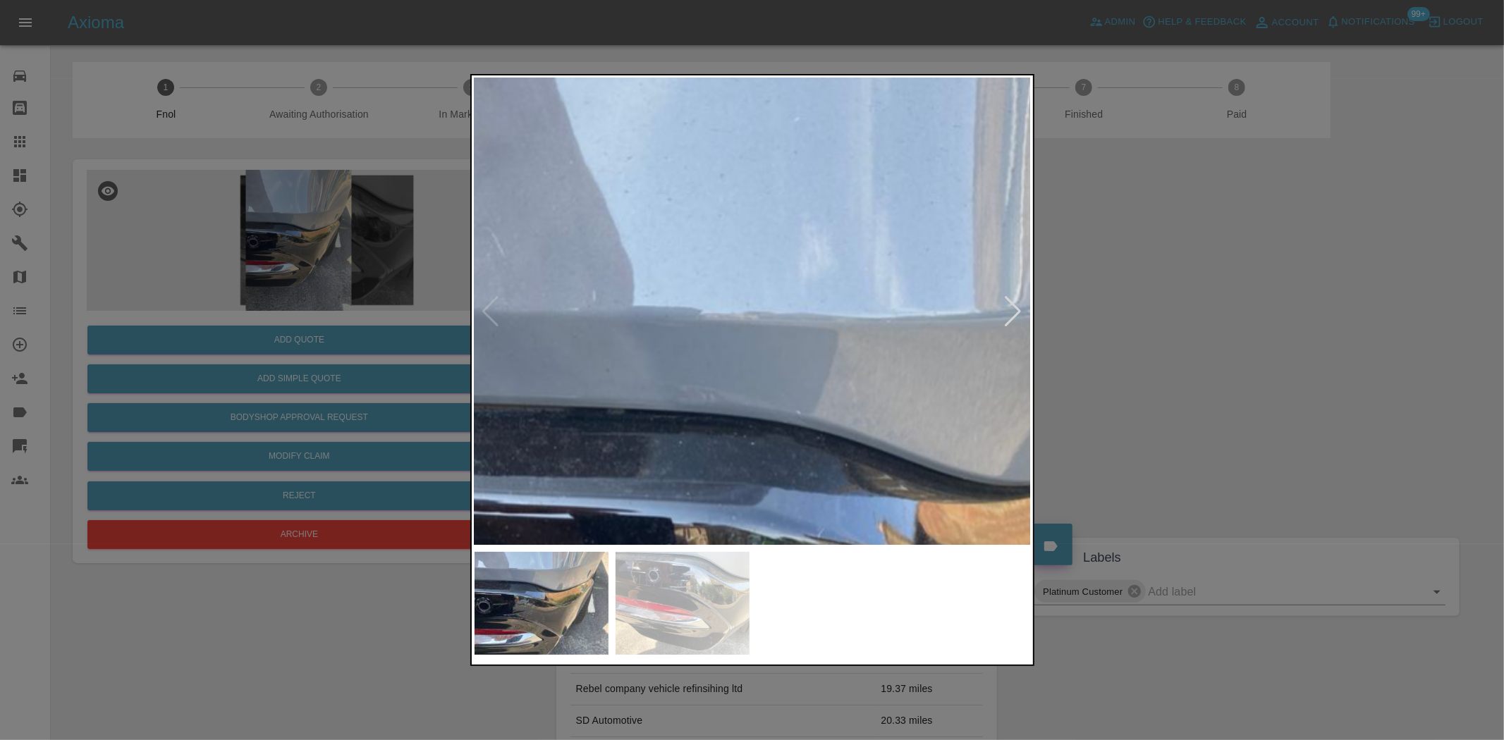
click at [643, 375] on img at bounding box center [886, 586] width 1671 height 1401
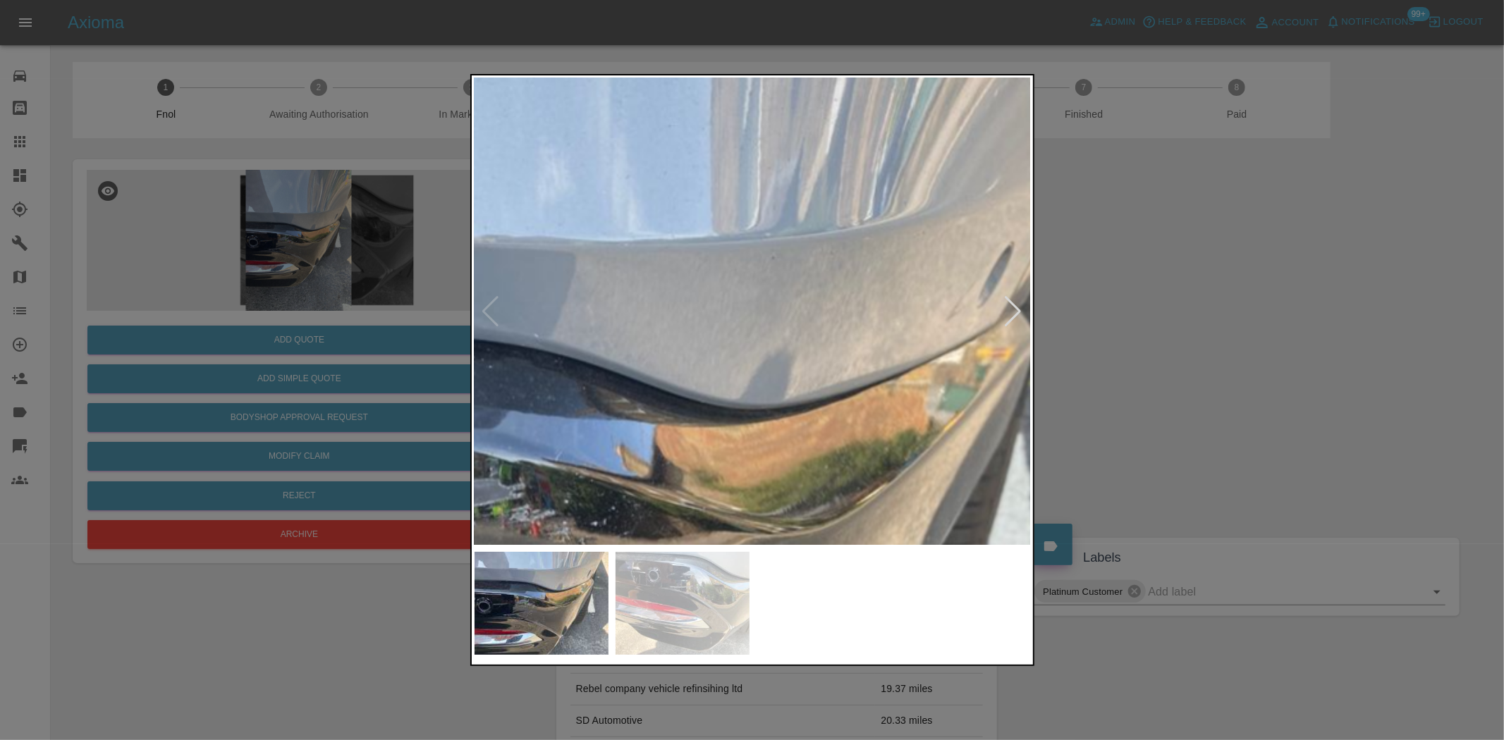
click at [630, 219] on img at bounding box center [624, 510] width 1671 height 1401
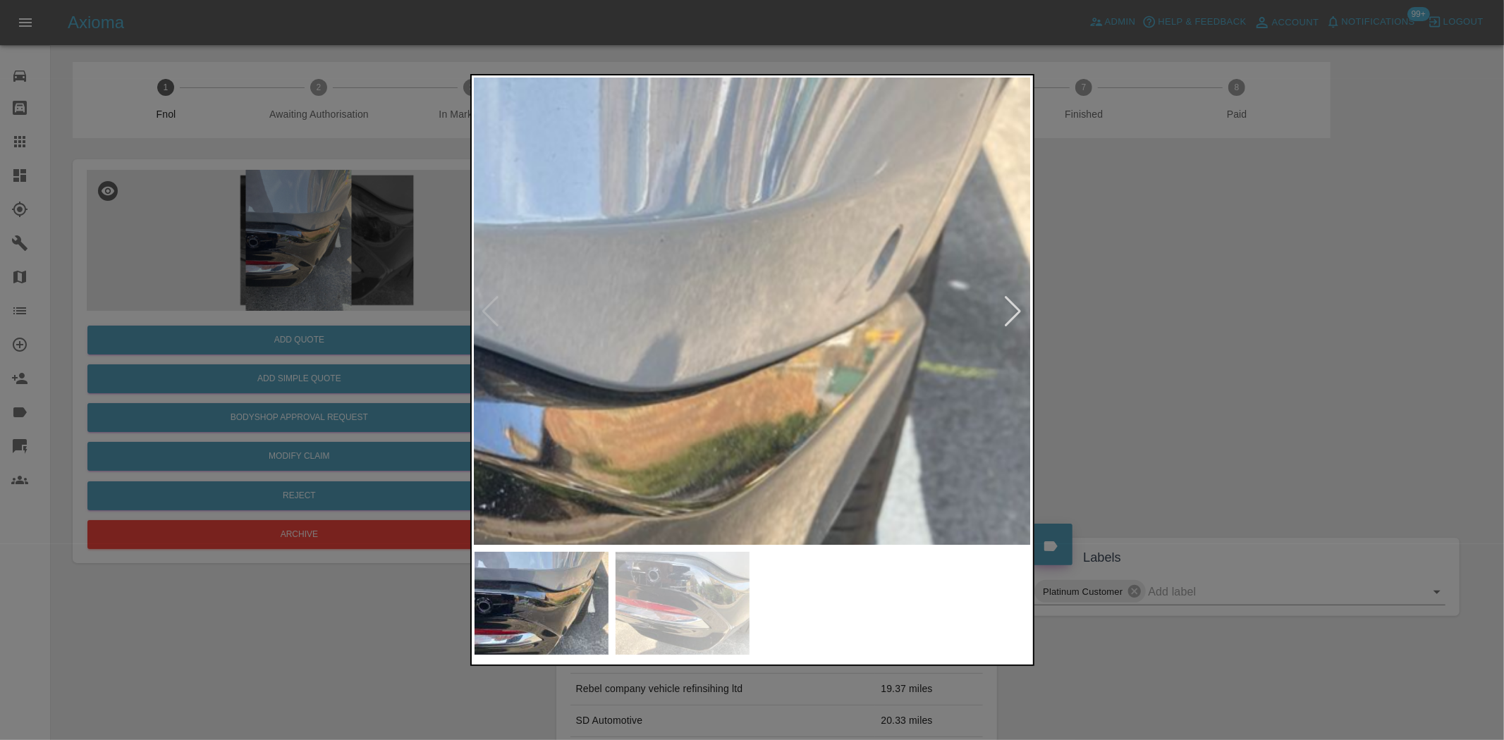
click at [591, 363] on img at bounding box center [513, 493] width 1671 height 1401
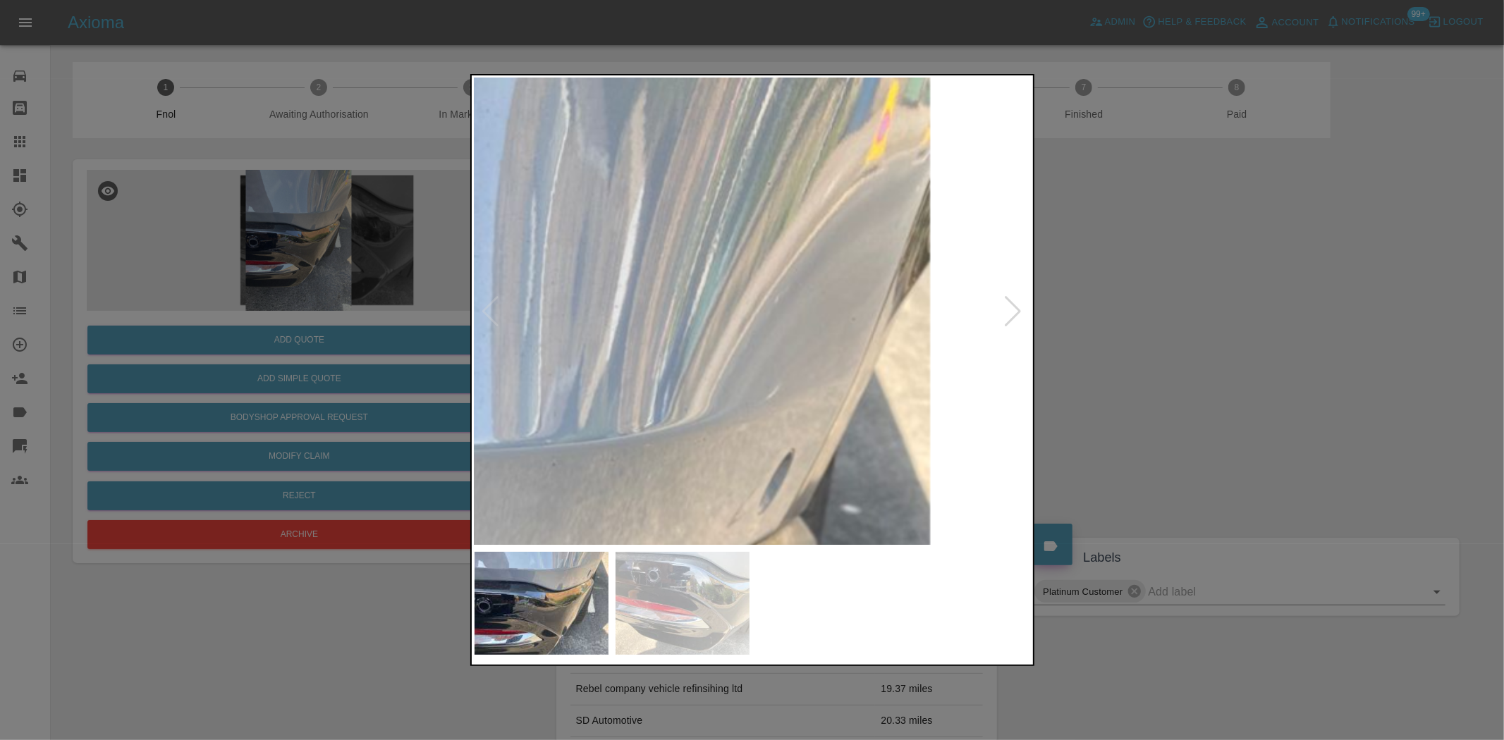
click at [659, 443] on img at bounding box center [405, 717] width 1671 height 1401
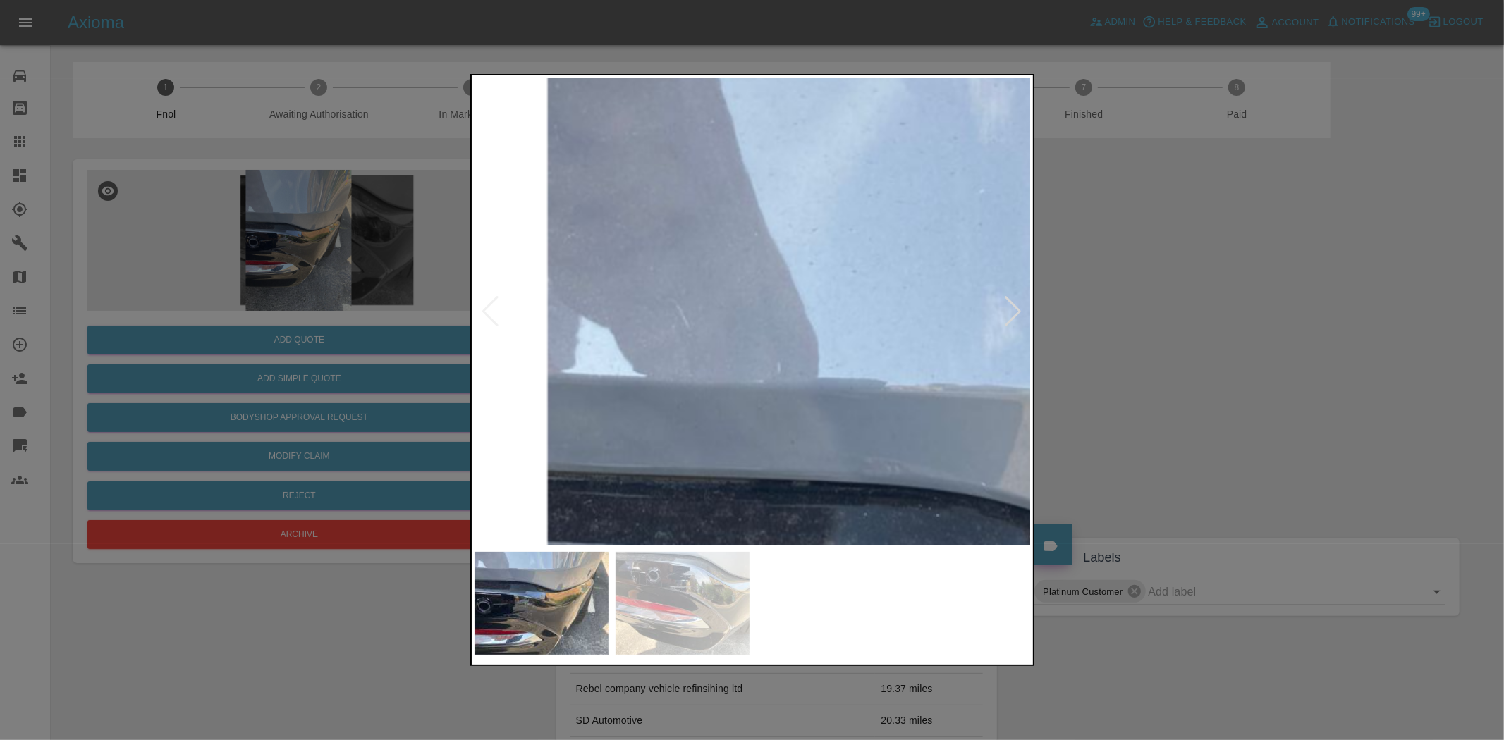
click at [705, 341] on img at bounding box center [1071, 658] width 1671 height 1401
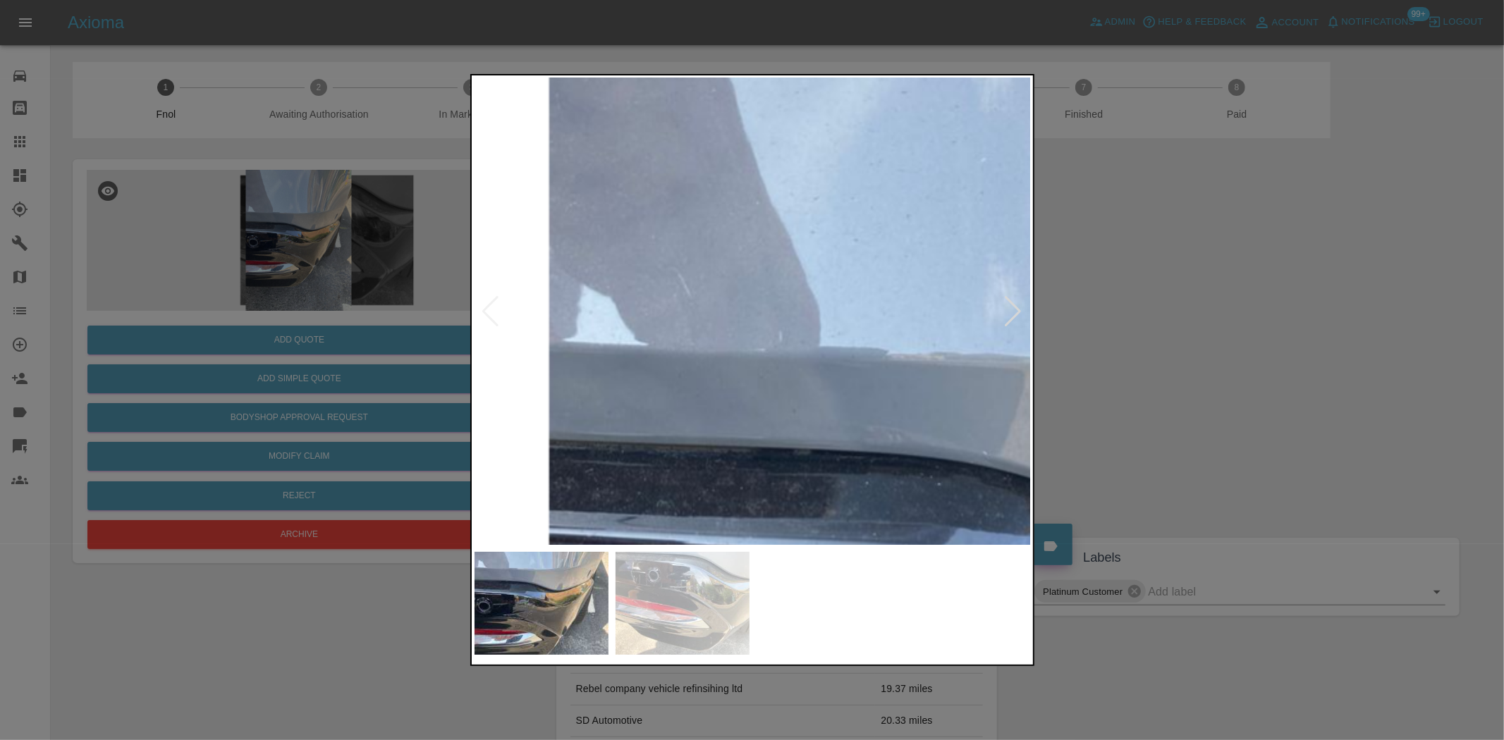
click at [677, 367] on img at bounding box center [1073, 627] width 1671 height 1401
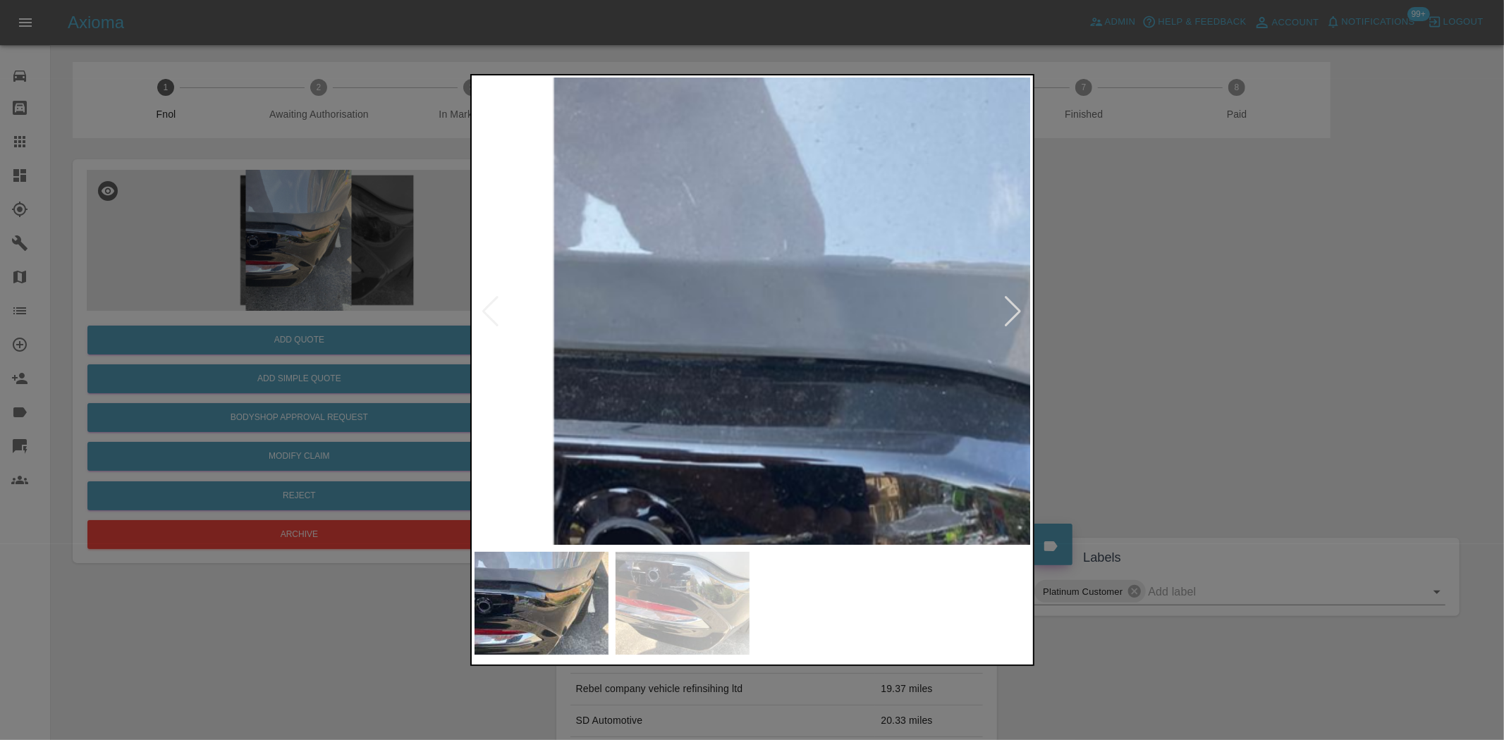
click at [668, 358] on img at bounding box center [1078, 536] width 1671 height 1401
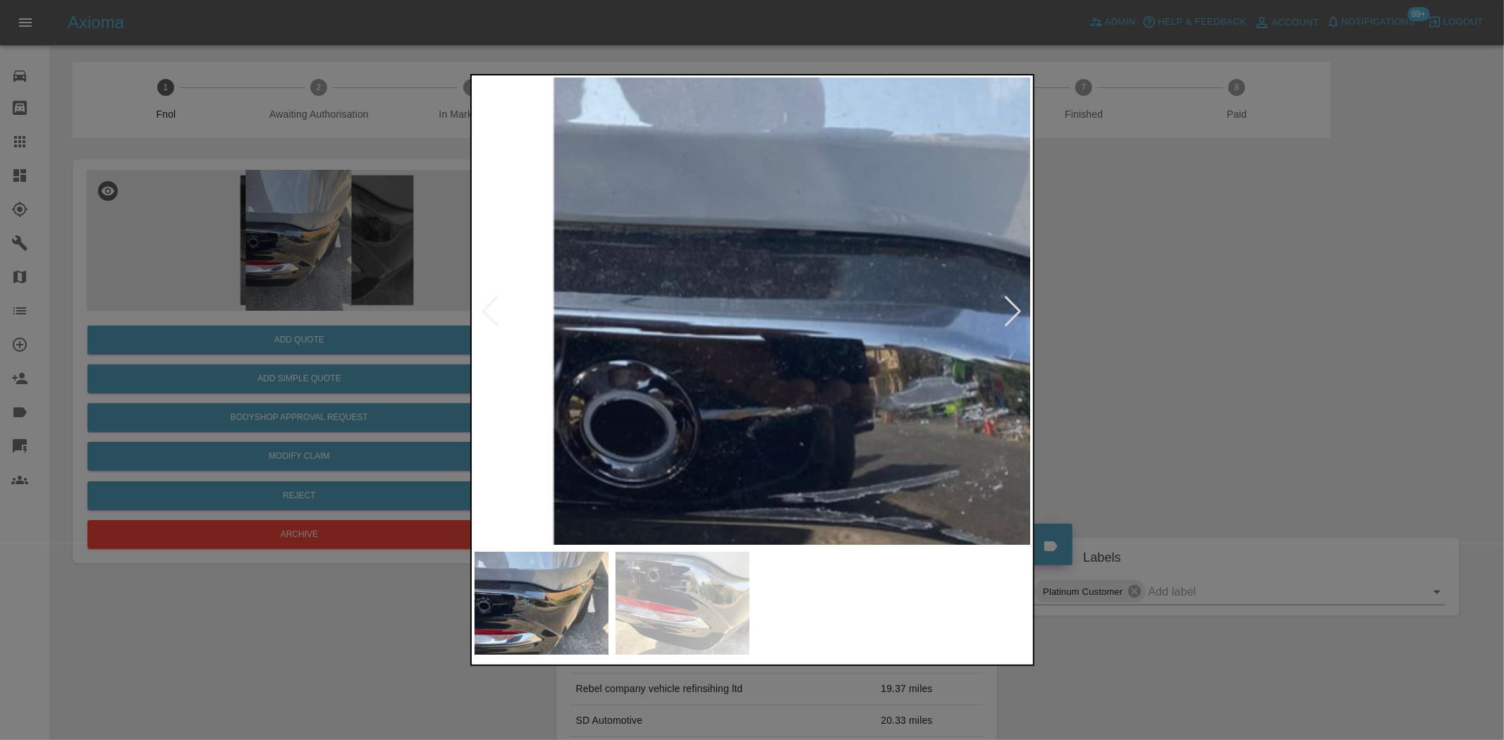
click at [636, 322] on img at bounding box center [1078, 408] width 1671 height 1401
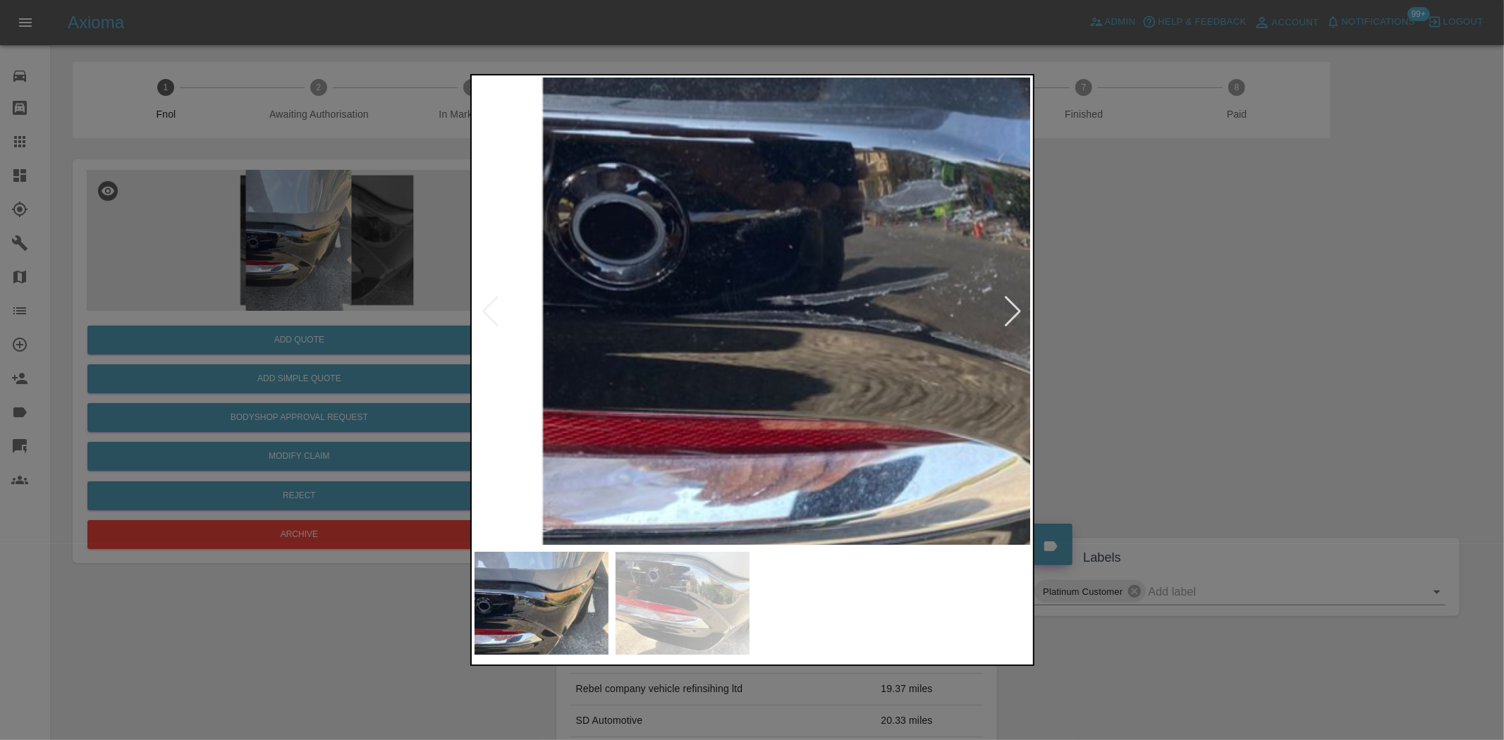
click at [675, 284] on img at bounding box center [1066, 211] width 1671 height 1401
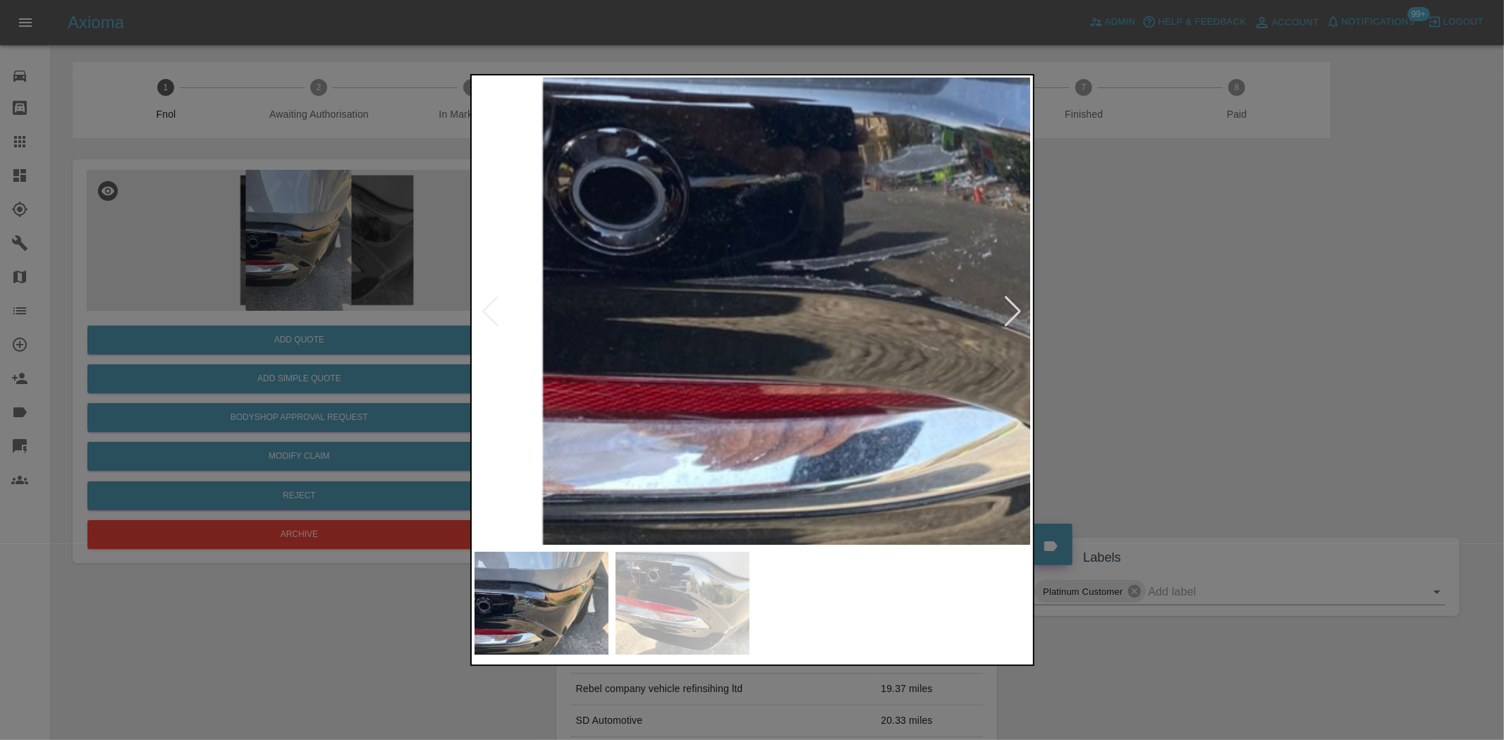
click at [631, 326] on img at bounding box center [1066, 175] width 1671 height 1401
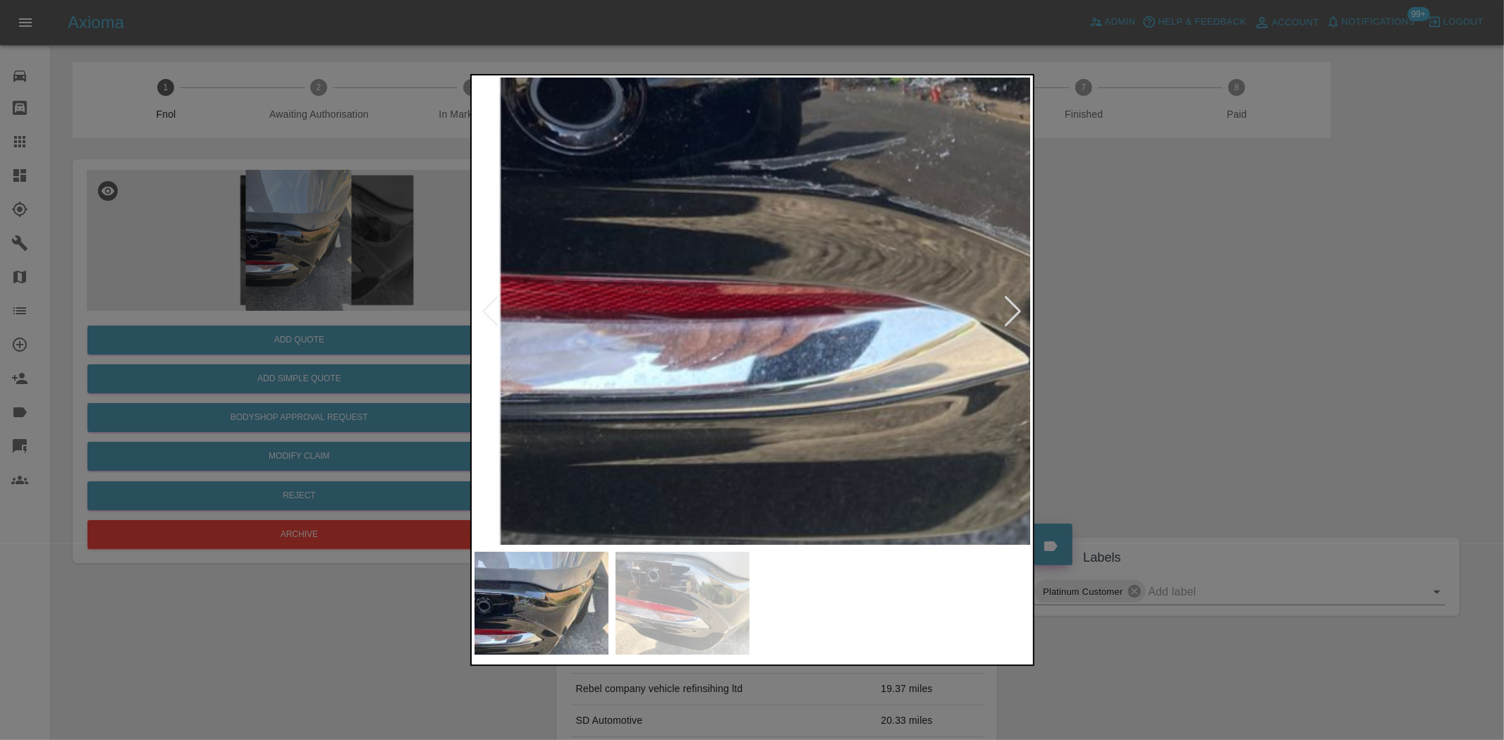
click at [678, 427] on img at bounding box center [1024, 75] width 1671 height 1401
click at [678, 428] on img at bounding box center [1024, 75] width 1671 height 1401
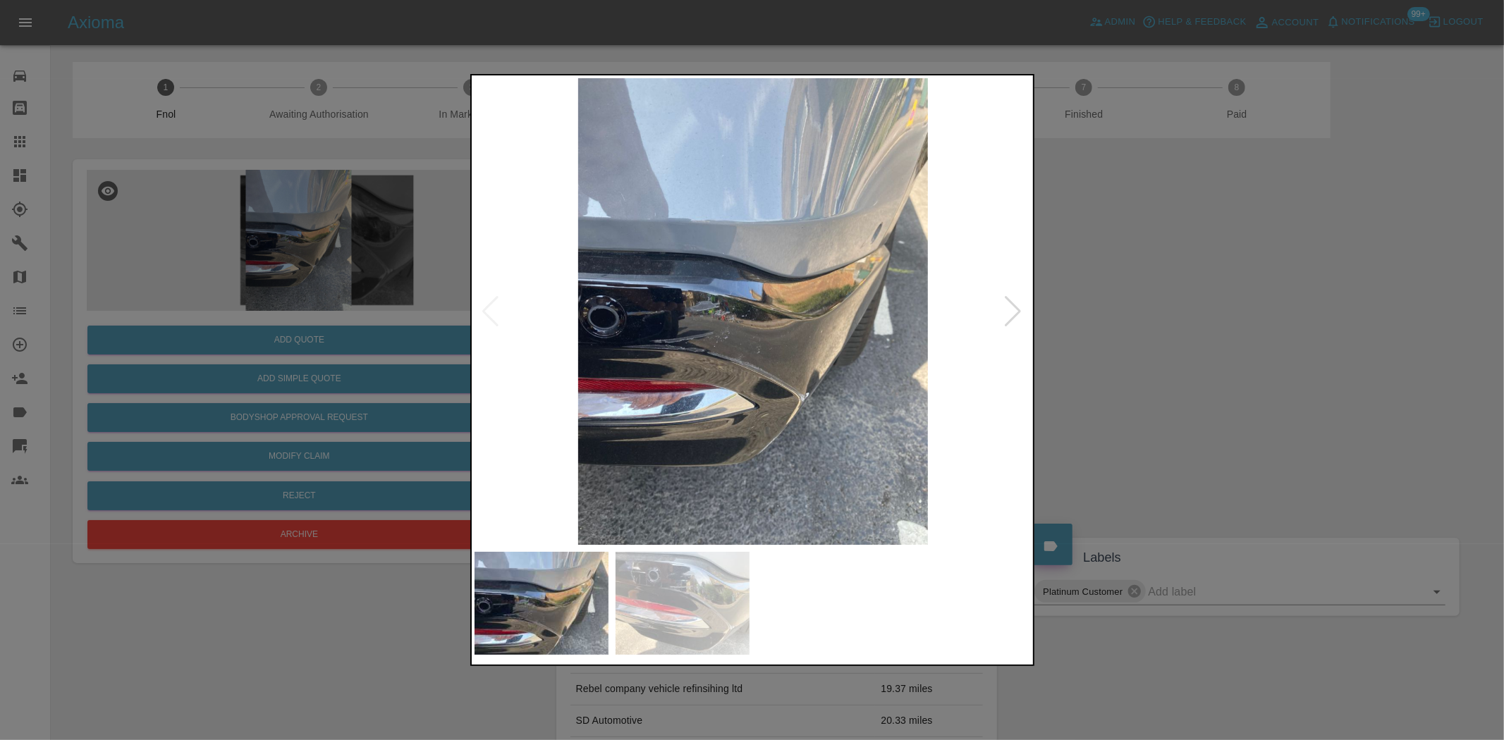
click at [723, 582] on img at bounding box center [683, 603] width 134 height 103
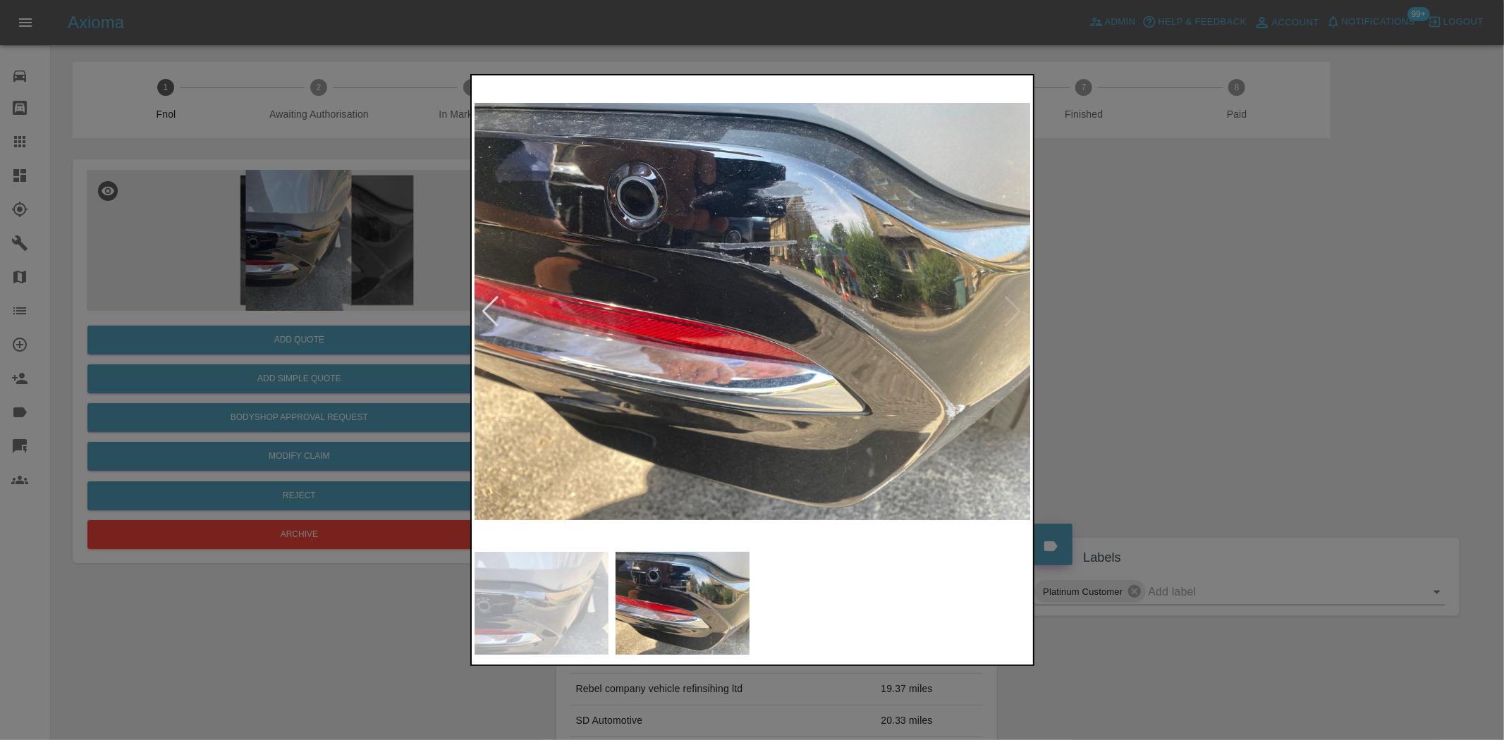
click at [771, 233] on img at bounding box center [753, 311] width 557 height 467
click at [770, 231] on img at bounding box center [753, 311] width 557 height 467
click at [403, 228] on div at bounding box center [752, 370] width 1504 height 740
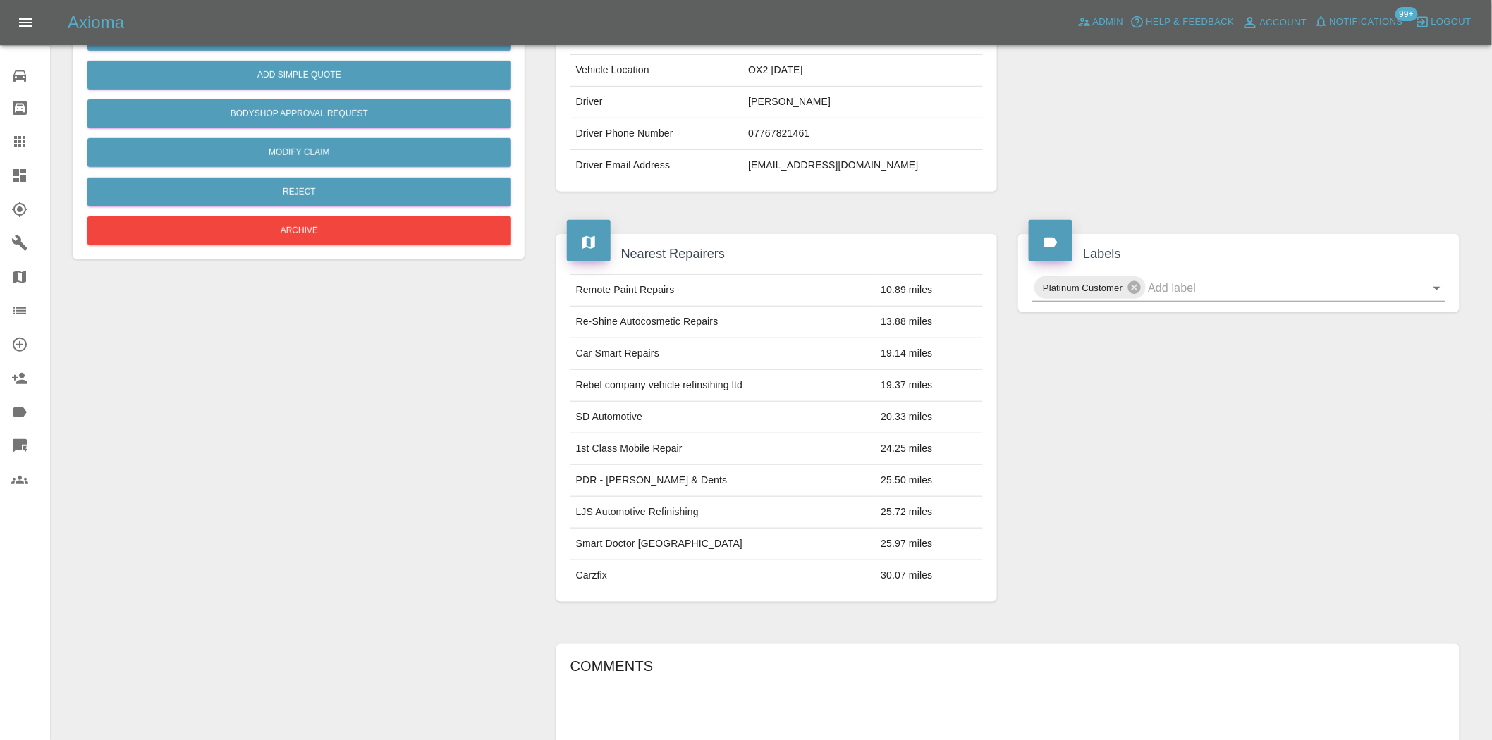
scroll to position [78, 0]
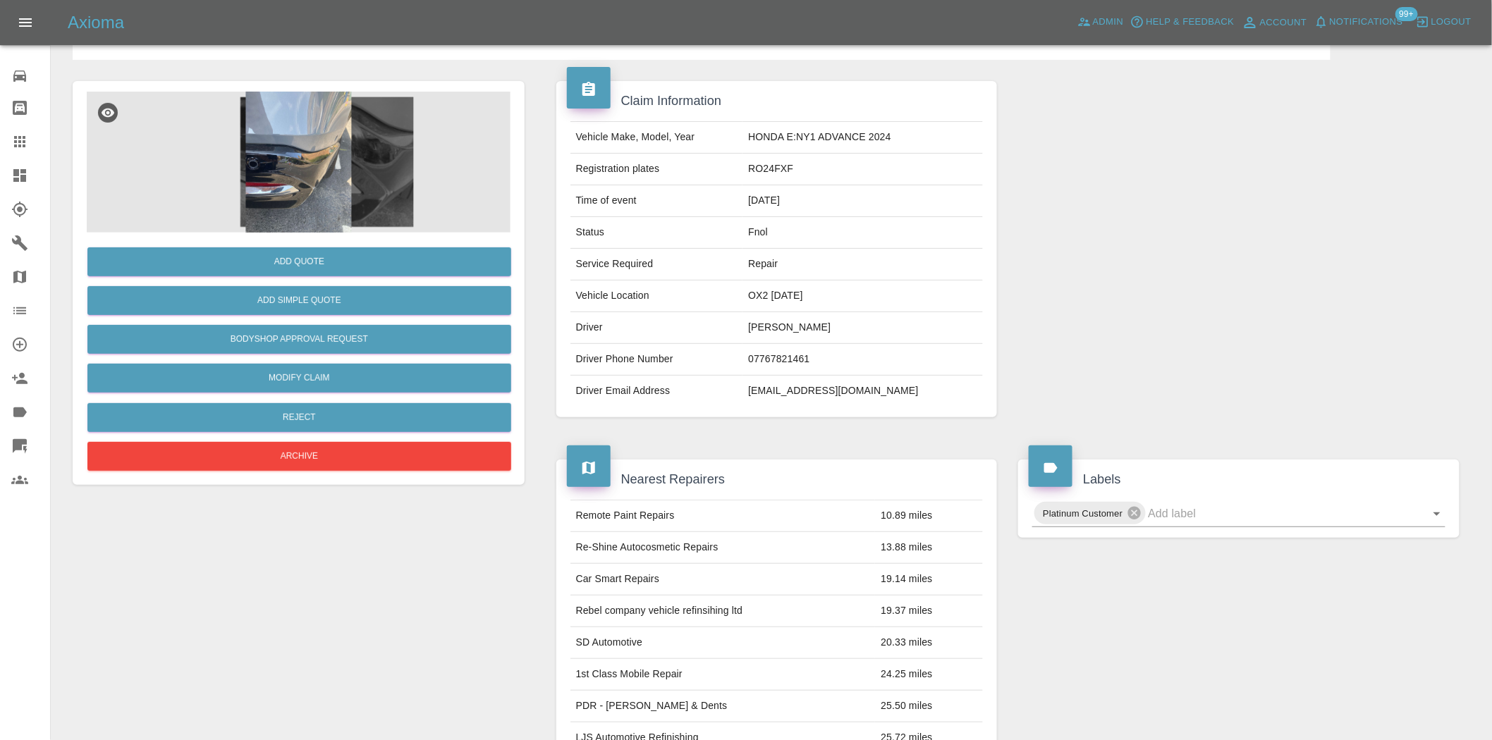
click at [314, 155] on img at bounding box center [299, 162] width 424 height 141
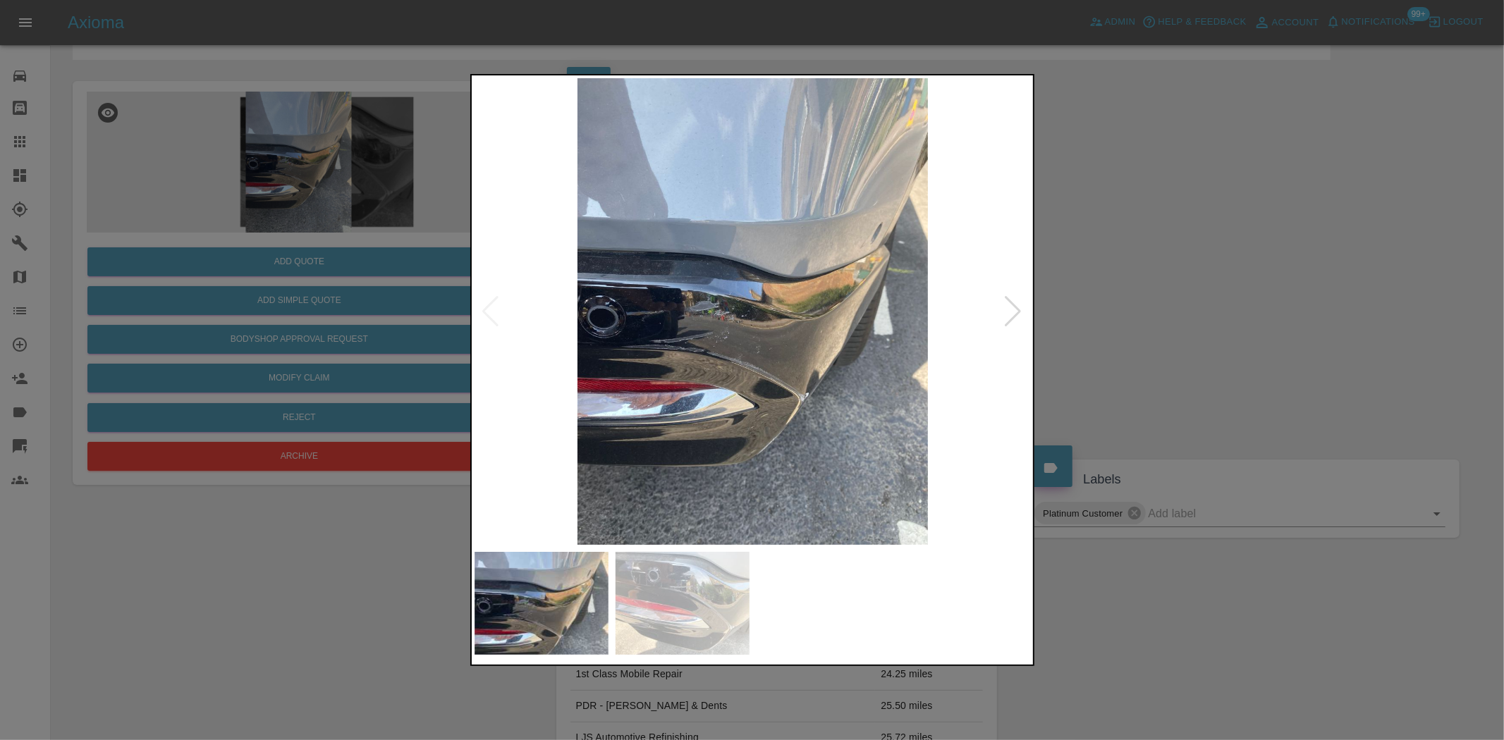
click at [677, 174] on img at bounding box center [753, 311] width 557 height 467
click at [677, 176] on img at bounding box center [753, 311] width 557 height 467
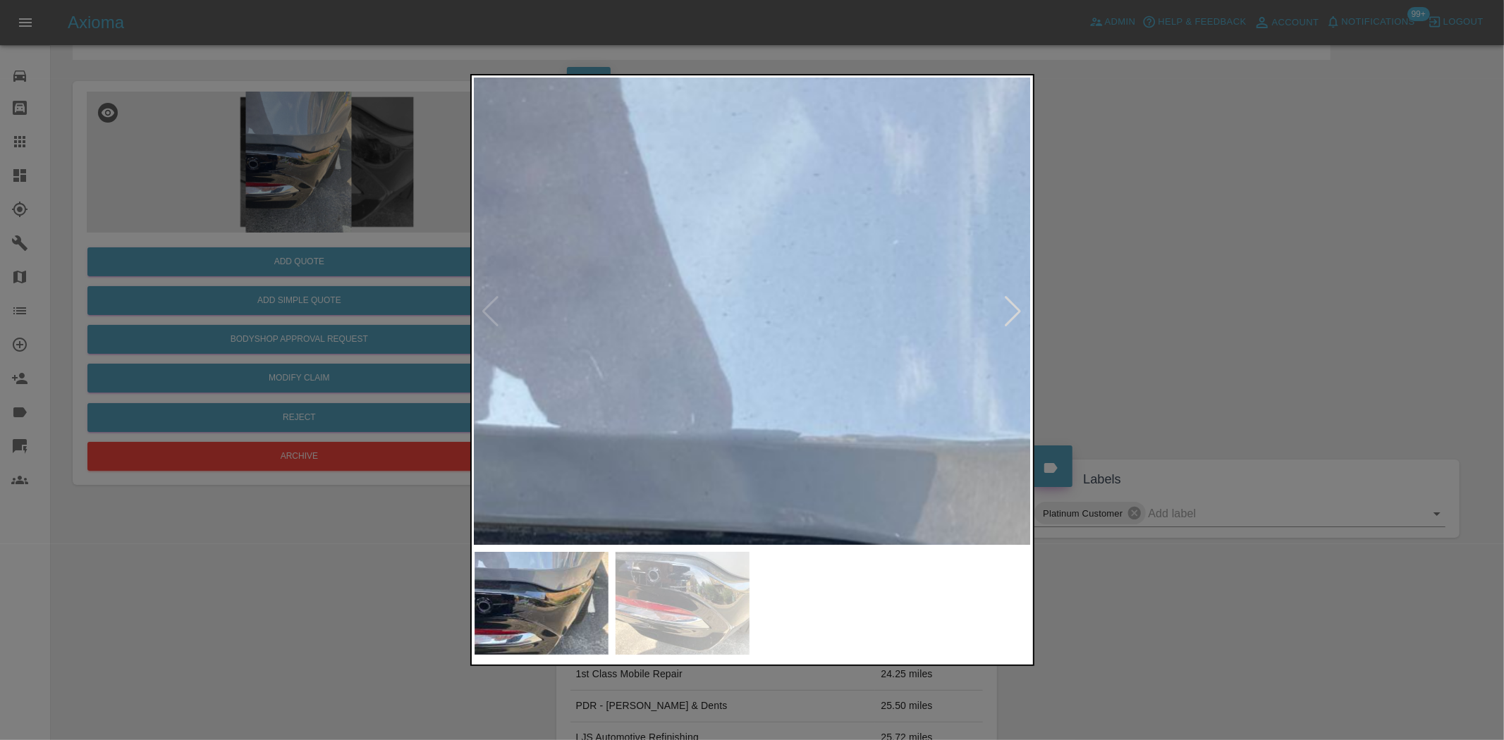
click at [671, 172] on img at bounding box center [985, 710] width 1671 height 1401
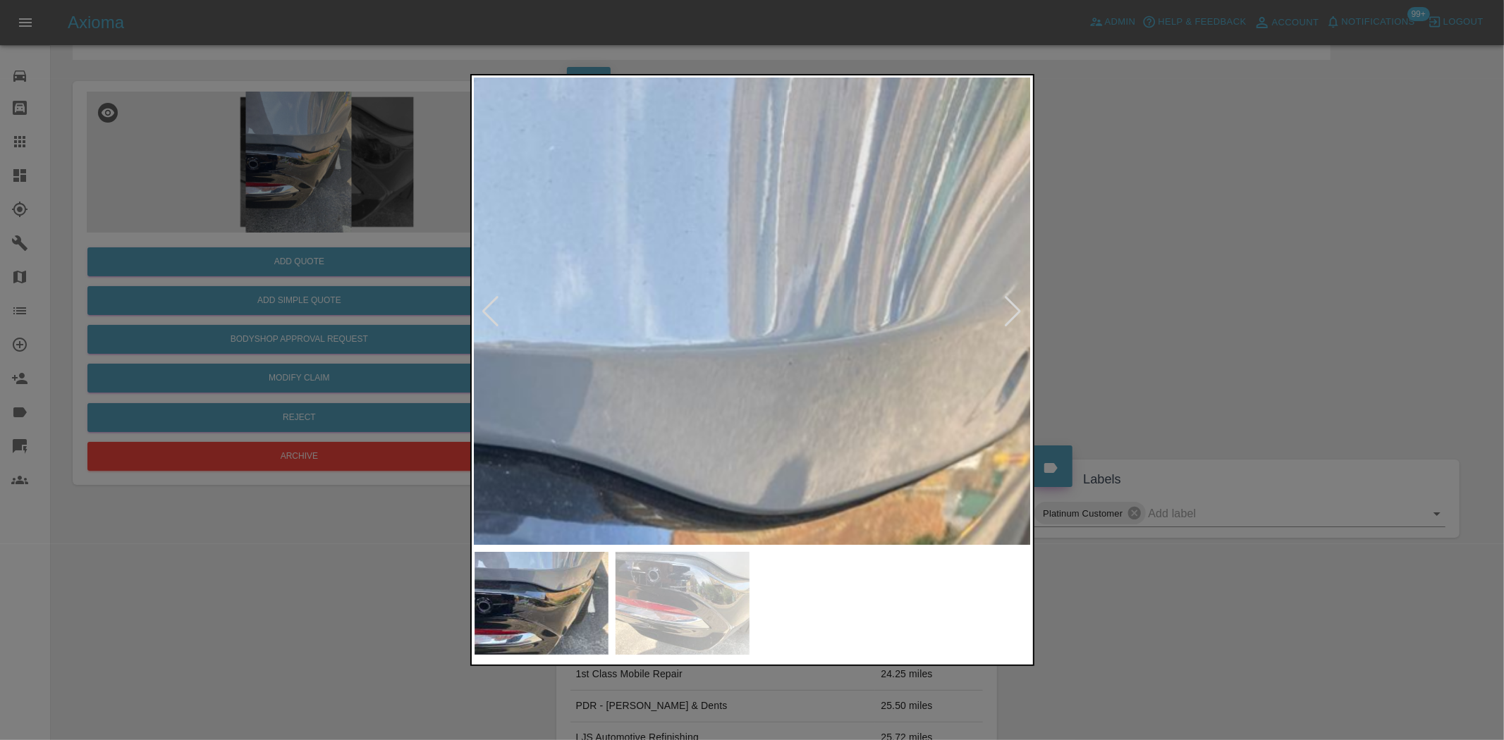
click at [391, 328] on div at bounding box center [752, 370] width 1504 height 740
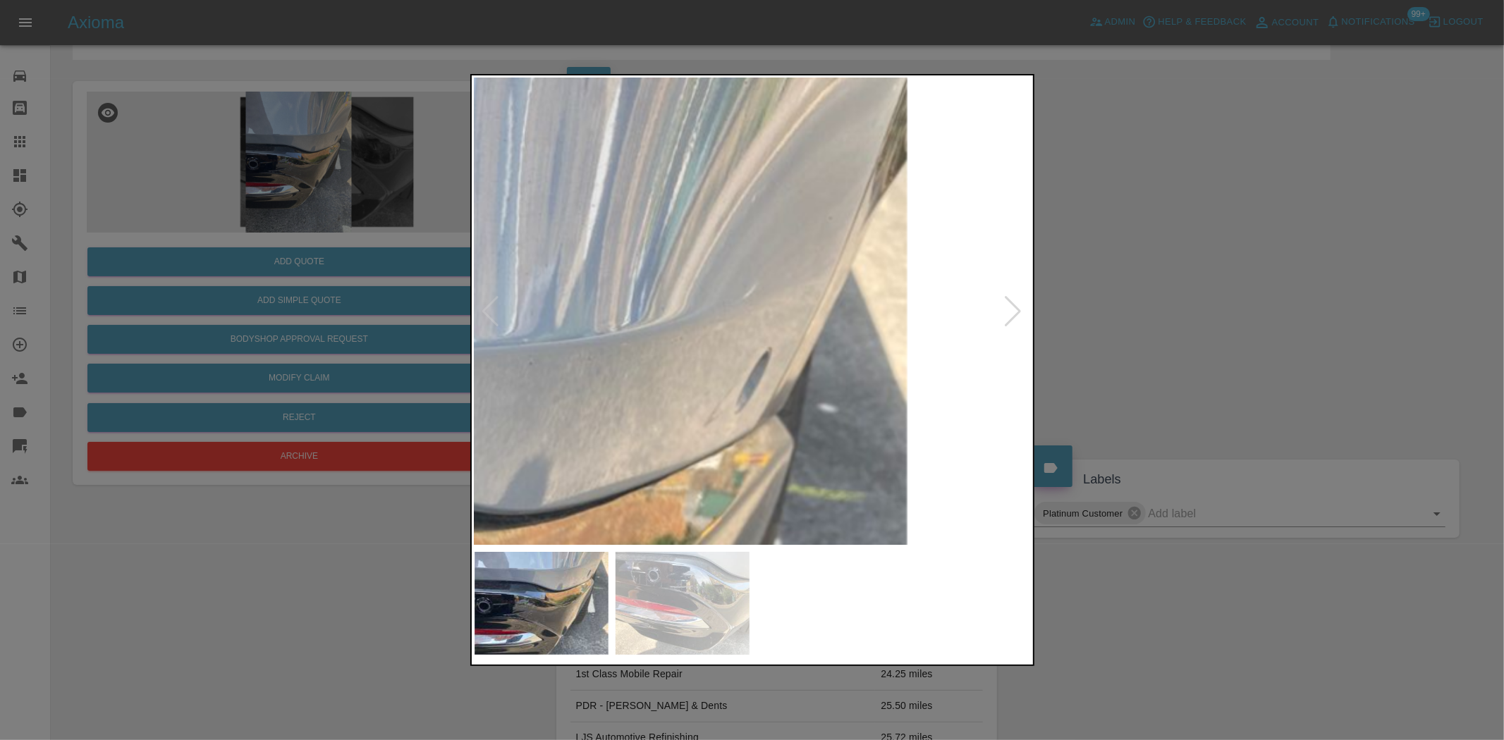
click at [855, 354] on img at bounding box center [382, 615] width 1671 height 1401
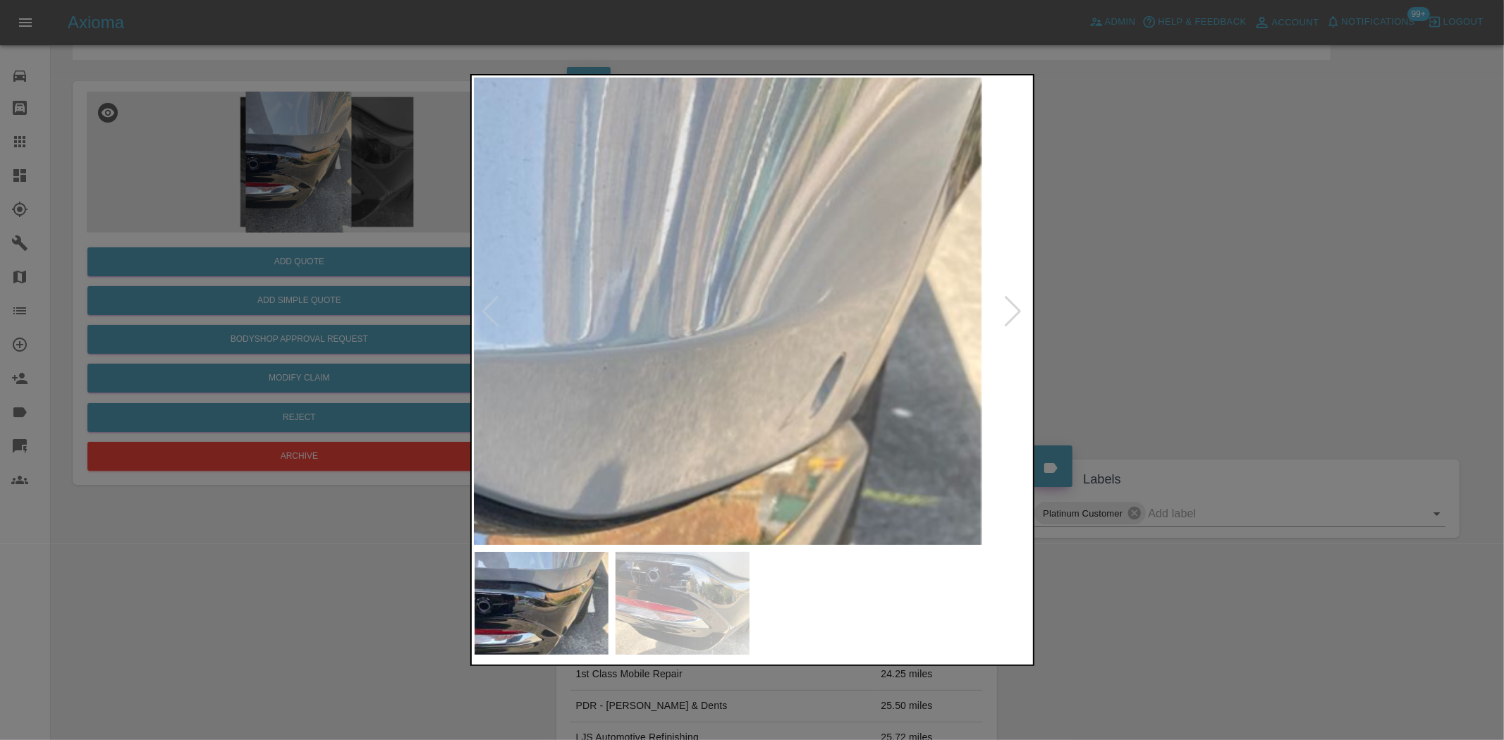
click at [871, 355] on img at bounding box center [456, 620] width 1671 height 1401
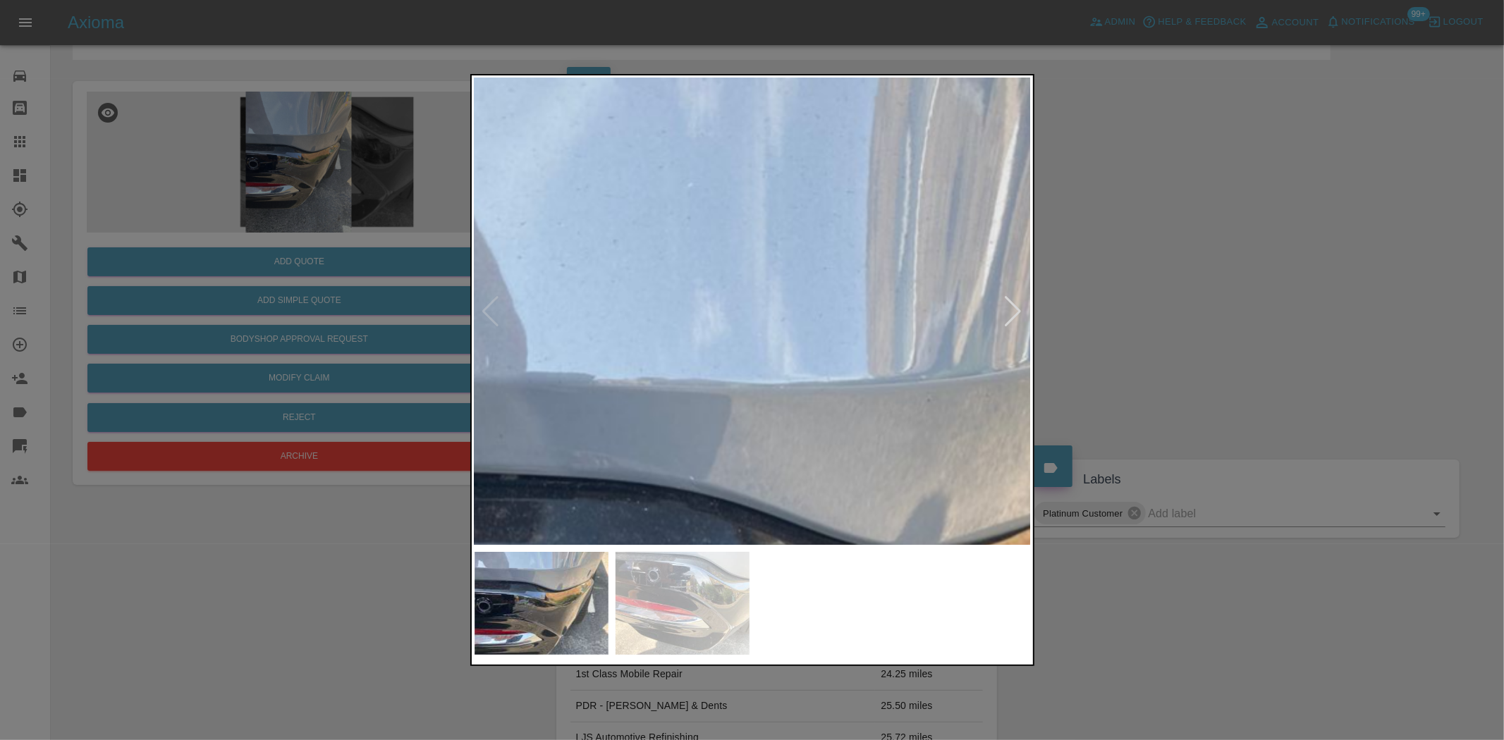
click at [941, 322] on img at bounding box center [779, 653] width 1671 height 1401
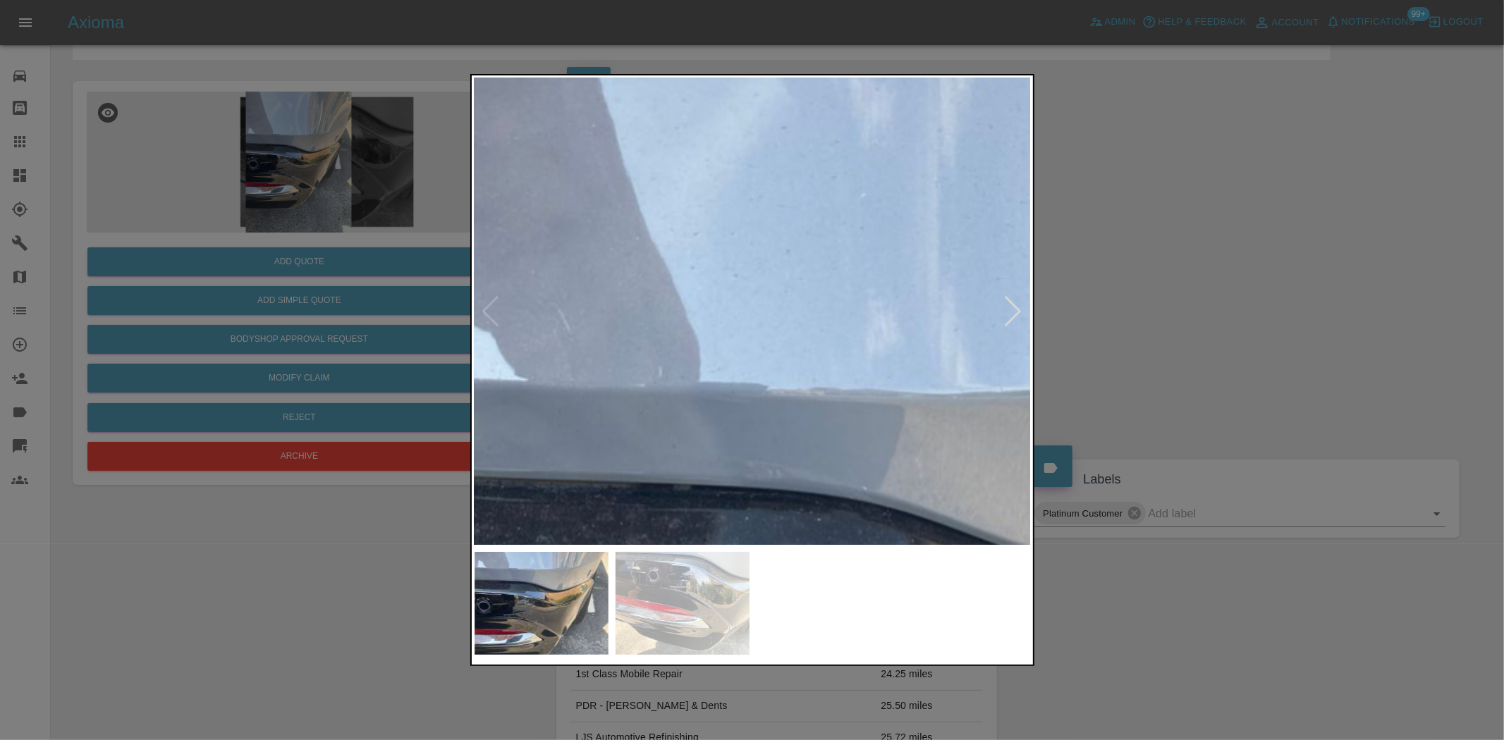
click at [822, 283] on img at bounding box center [953, 663] width 1671 height 1401
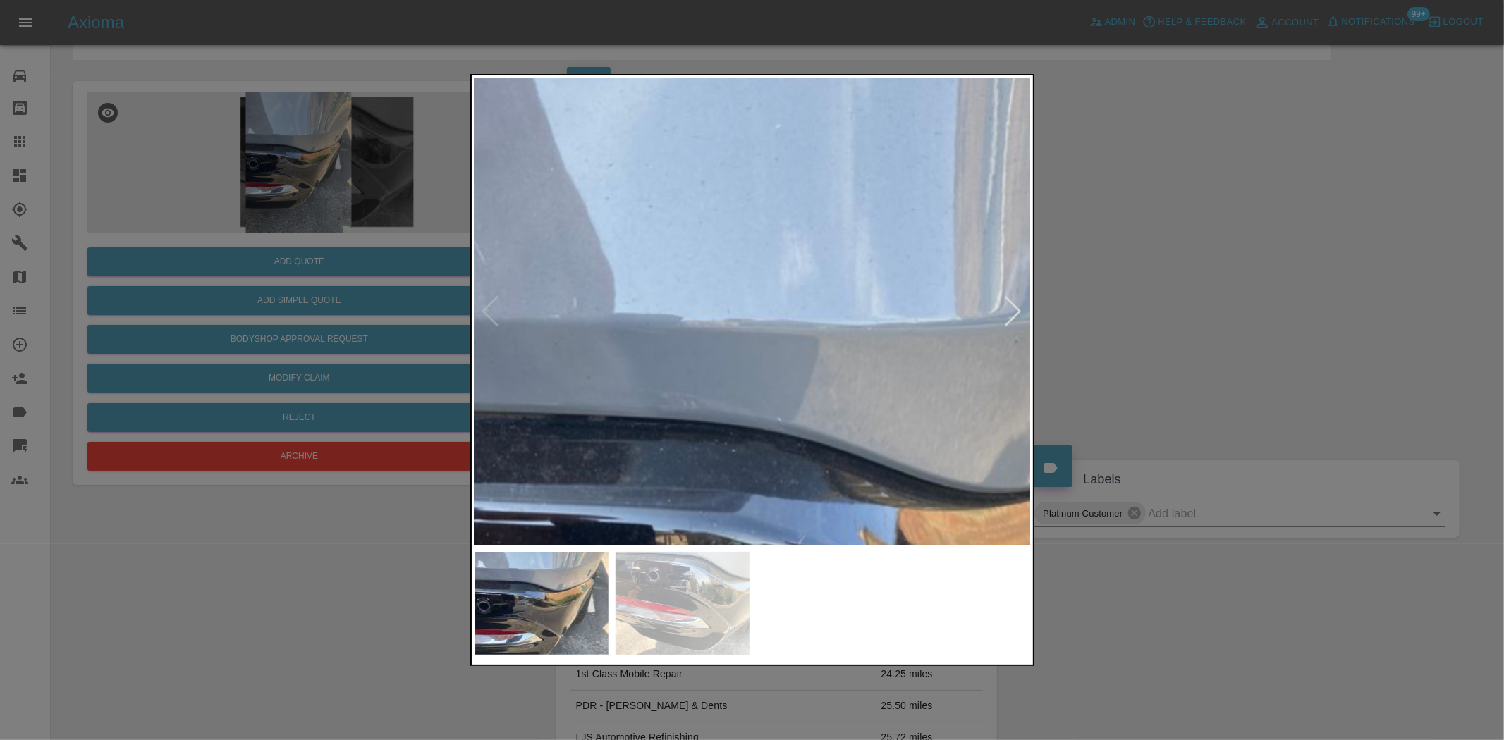
click at [740, 261] on img at bounding box center [867, 594] width 1671 height 1401
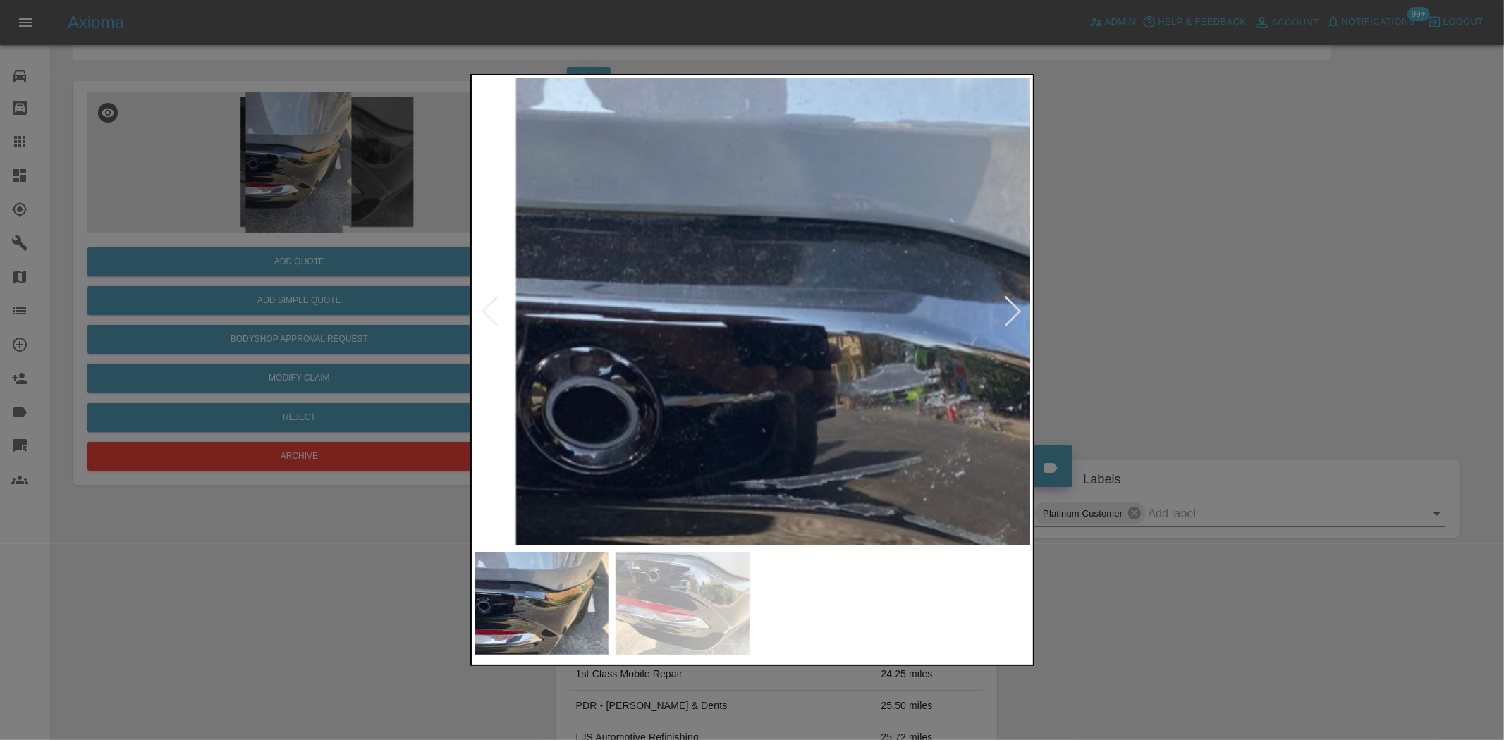
click at [722, 138] on img at bounding box center [1039, 395] width 1671 height 1401
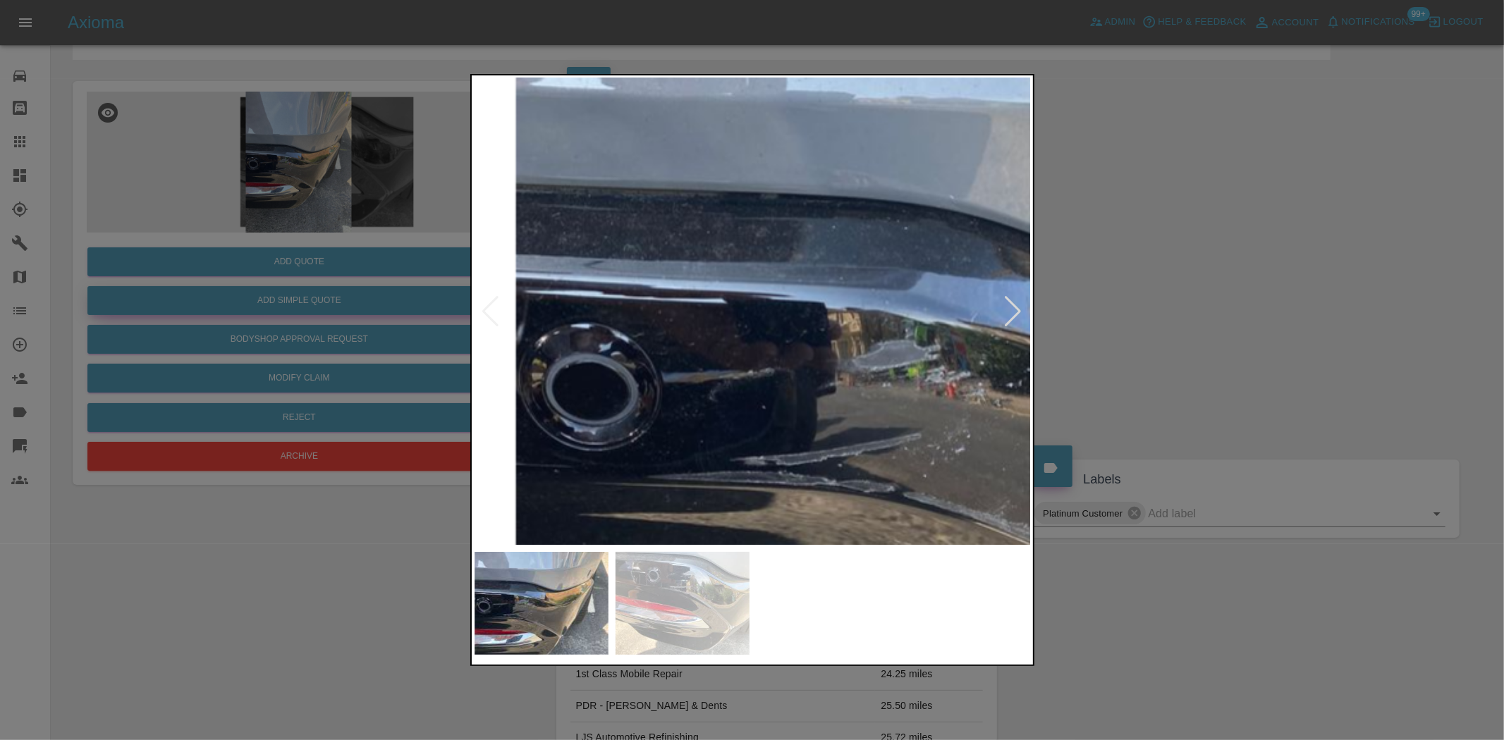
drag, startPoint x: 397, startPoint y: 292, endPoint x: 384, endPoint y: 314, distance: 26.2
click at [396, 292] on div at bounding box center [752, 370] width 1504 height 740
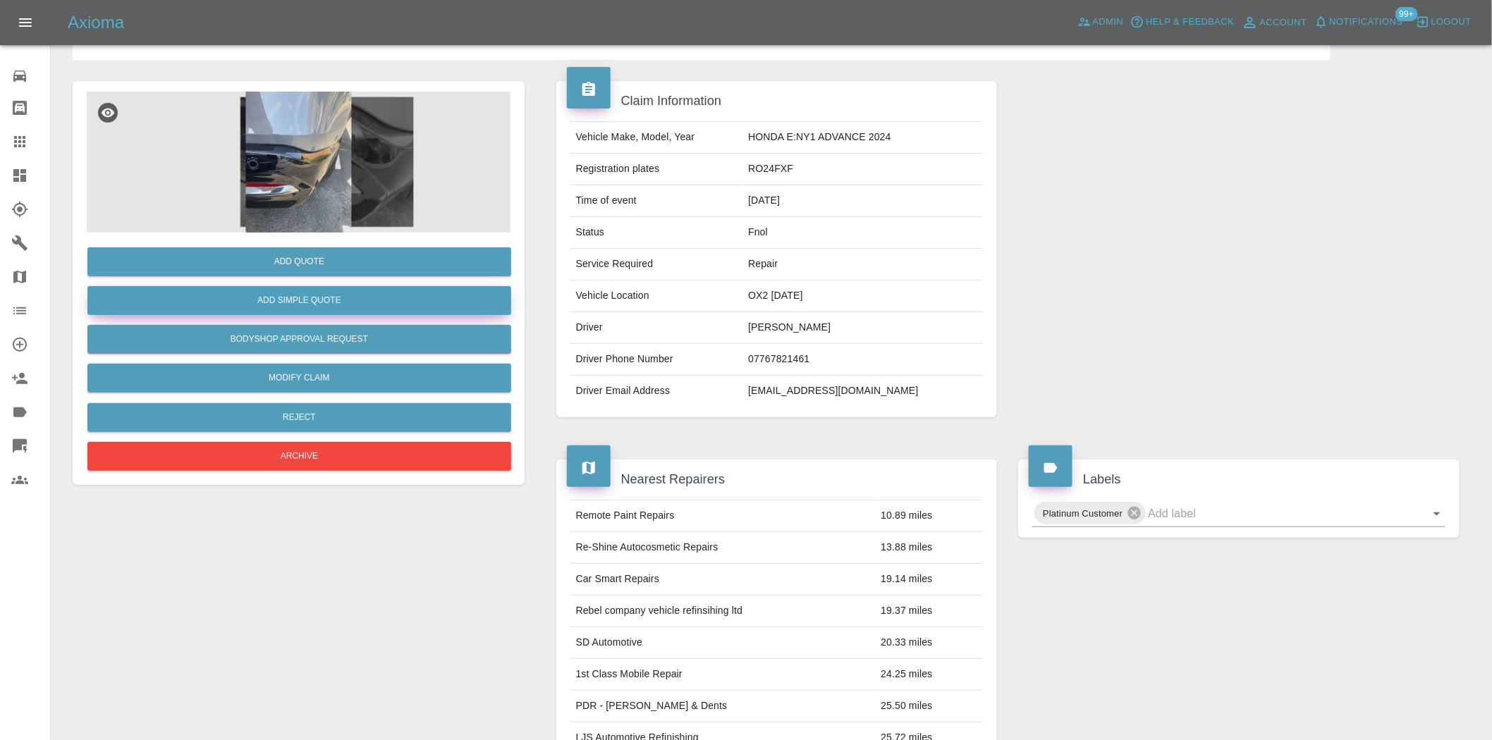
click at [349, 302] on button "Add Simple Quote" at bounding box center [299, 300] width 424 height 29
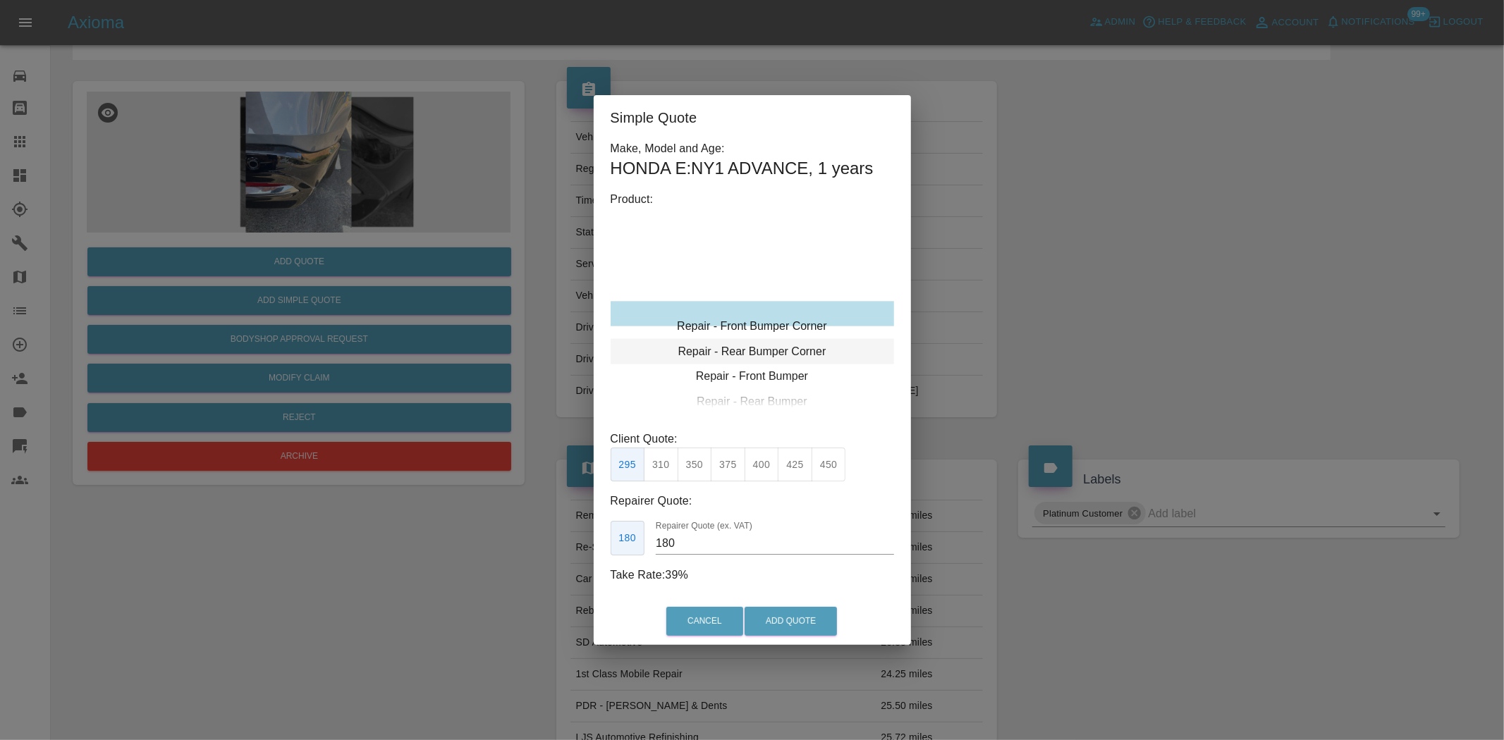
type input "120"
click at [755, 341] on div "Repair - Rear Bumper Corner" at bounding box center [752, 338] width 283 height 25
click at [745, 336] on div "Repair - Rear Bumper Corner" at bounding box center [752, 338] width 283 height 25
click at [671, 456] on button "199" at bounding box center [661, 465] width 35 height 35
click at [807, 626] on button "Add Quote" at bounding box center [791, 621] width 92 height 29
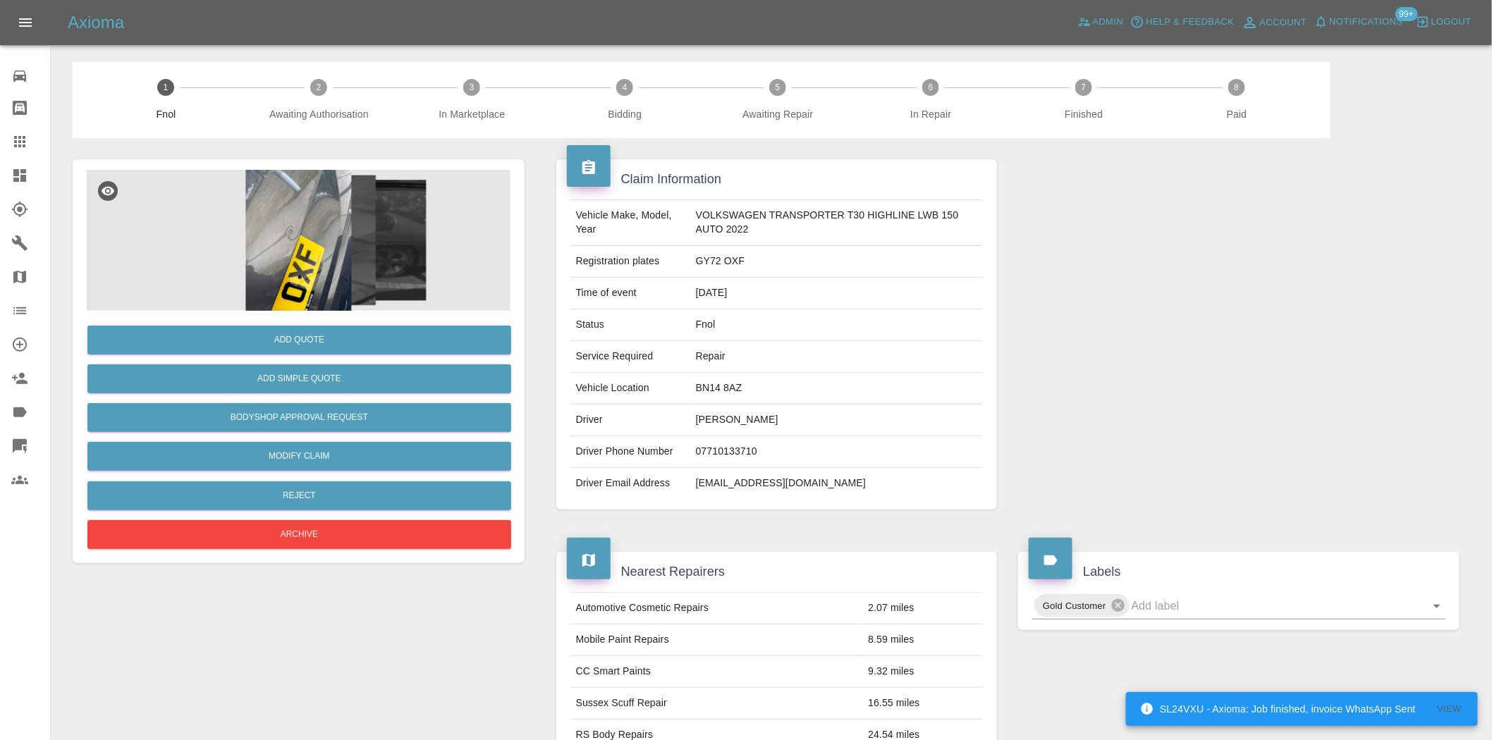
click at [338, 223] on img at bounding box center [299, 240] width 424 height 141
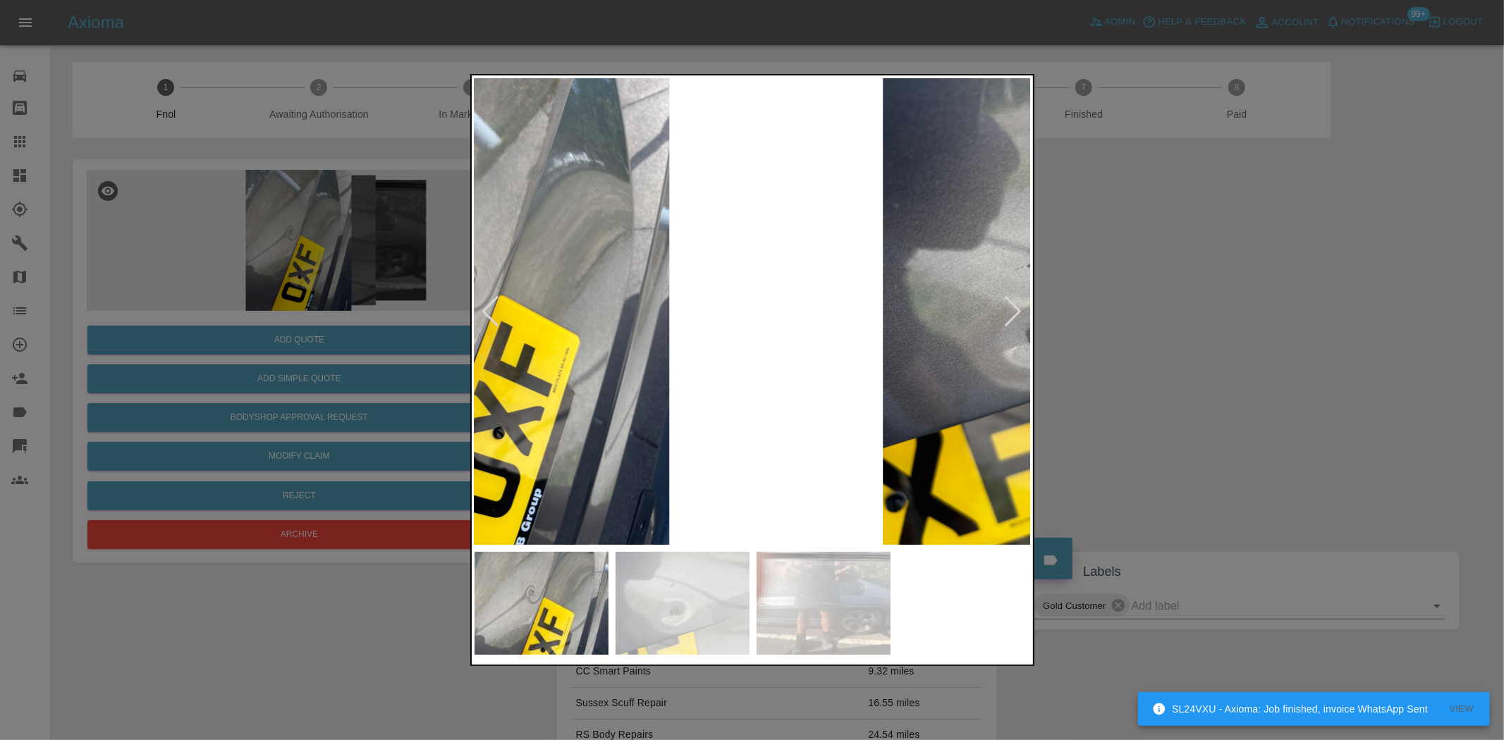
click at [469, 339] on div at bounding box center [752, 370] width 1504 height 740
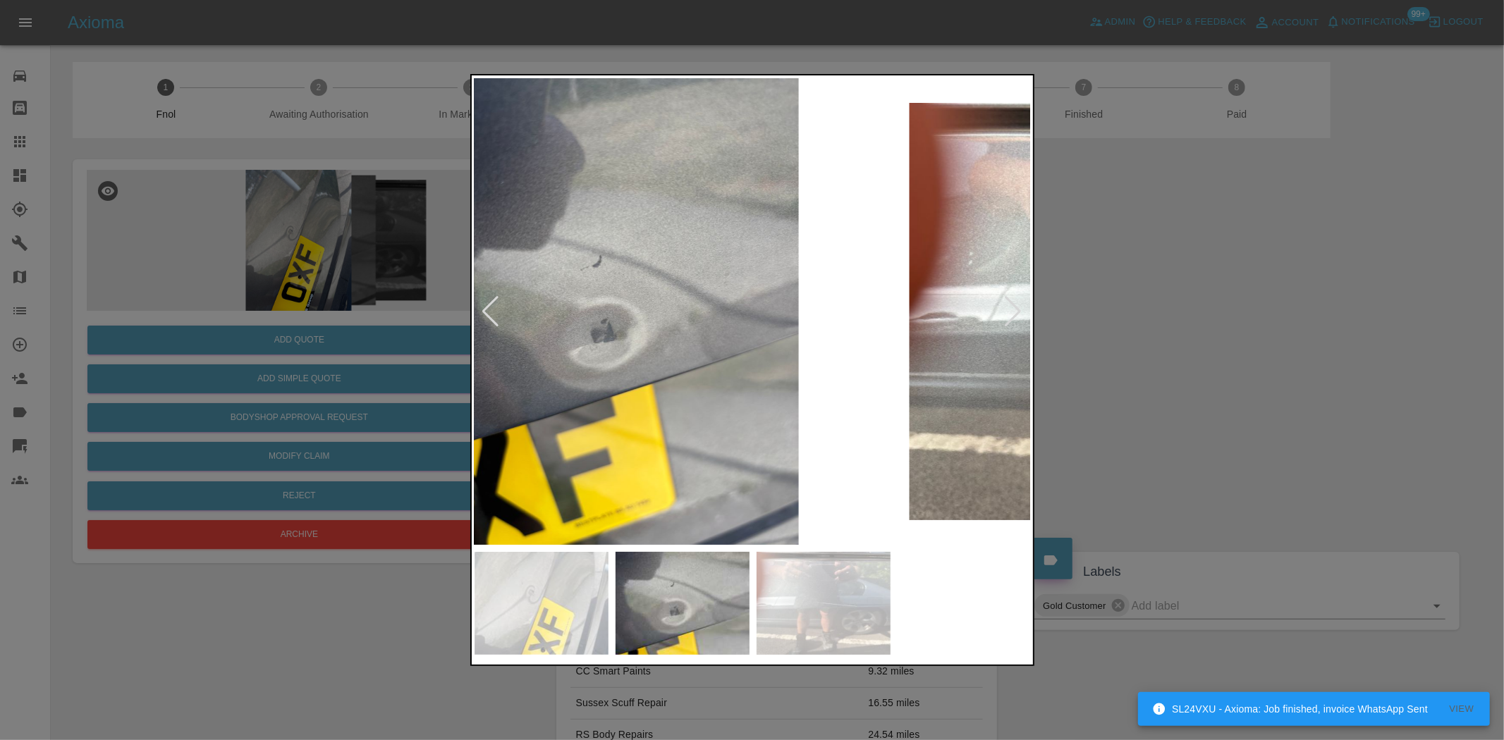
click at [520, 325] on img at bounding box center [623, 311] width 557 height 467
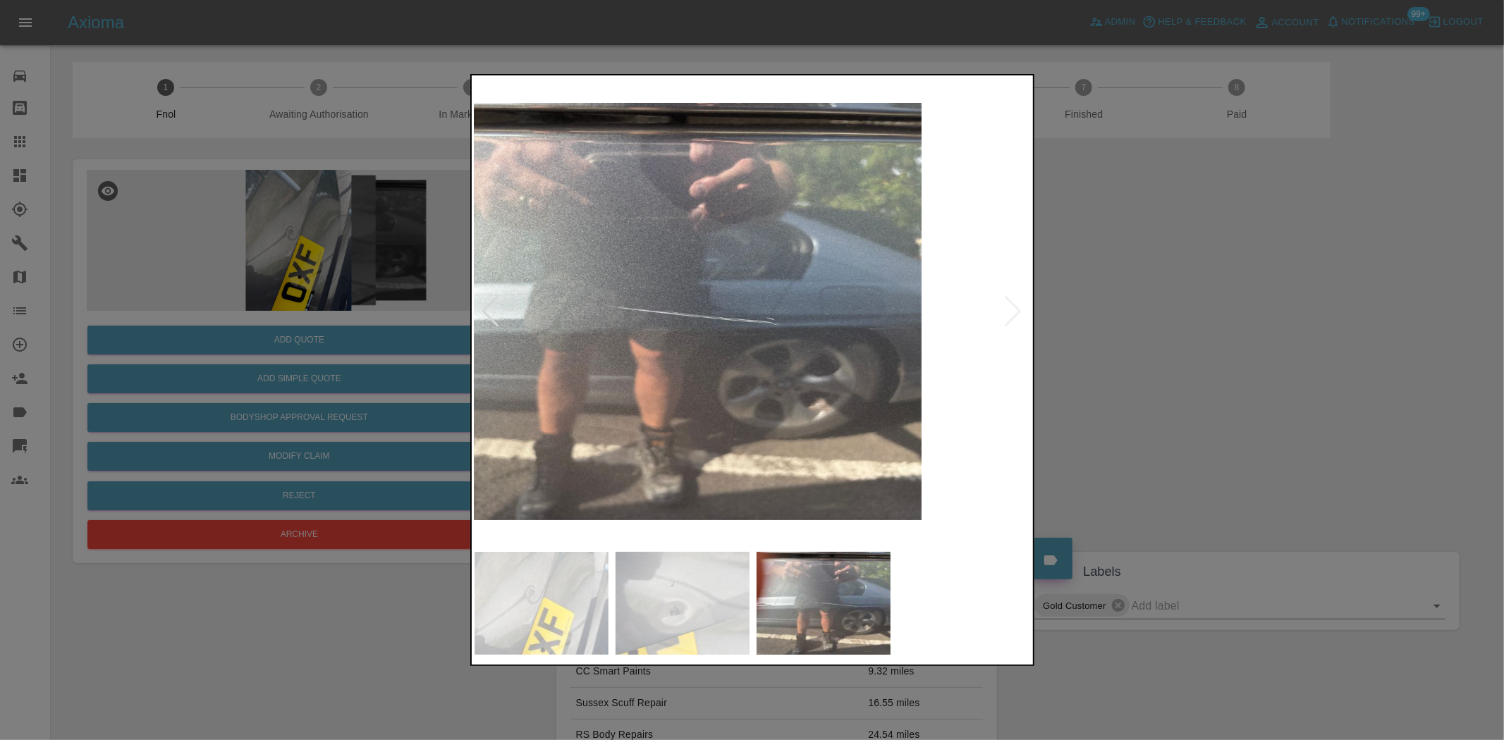
click at [372, 288] on div at bounding box center [752, 370] width 1504 height 740
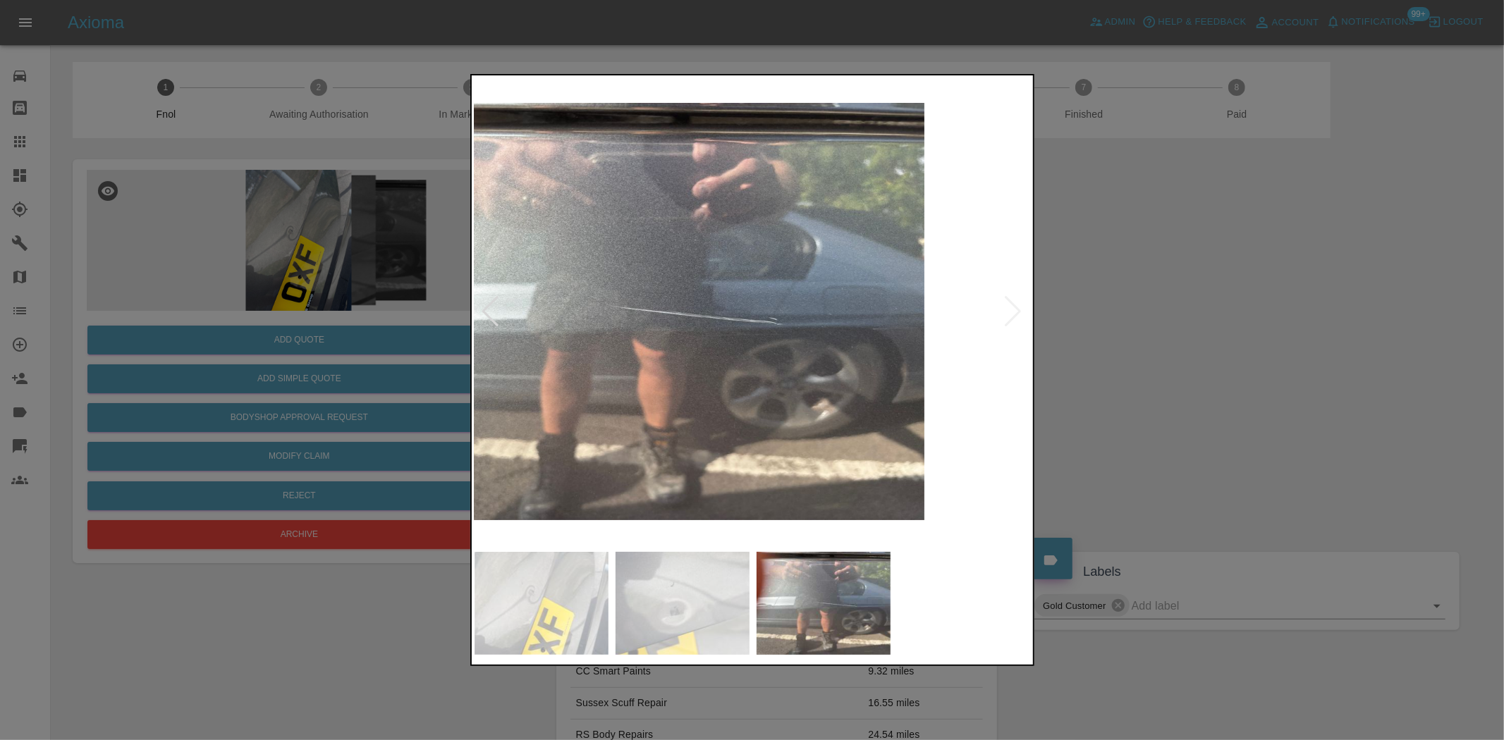
click at [417, 291] on div at bounding box center [752, 370] width 1504 height 740
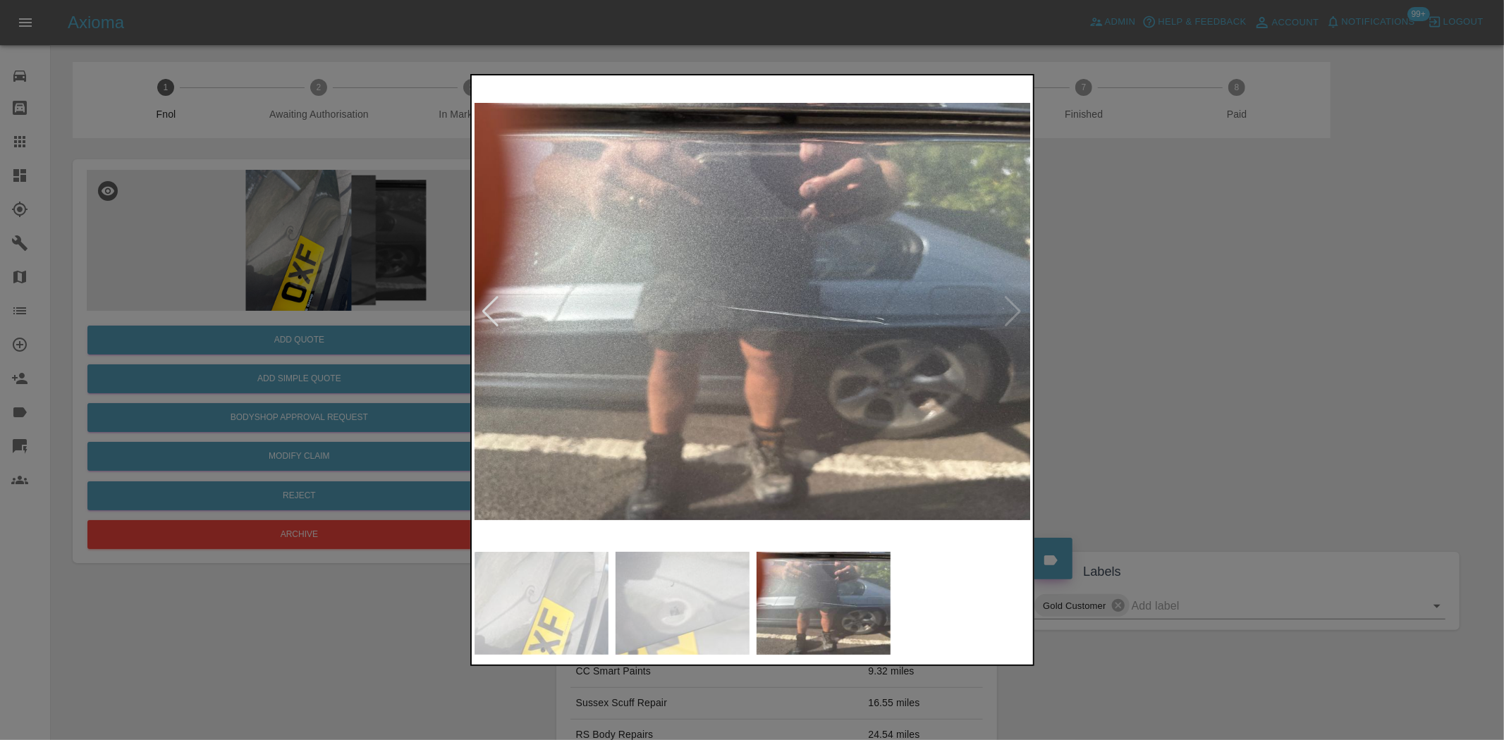
click at [251, 243] on div at bounding box center [752, 370] width 1504 height 740
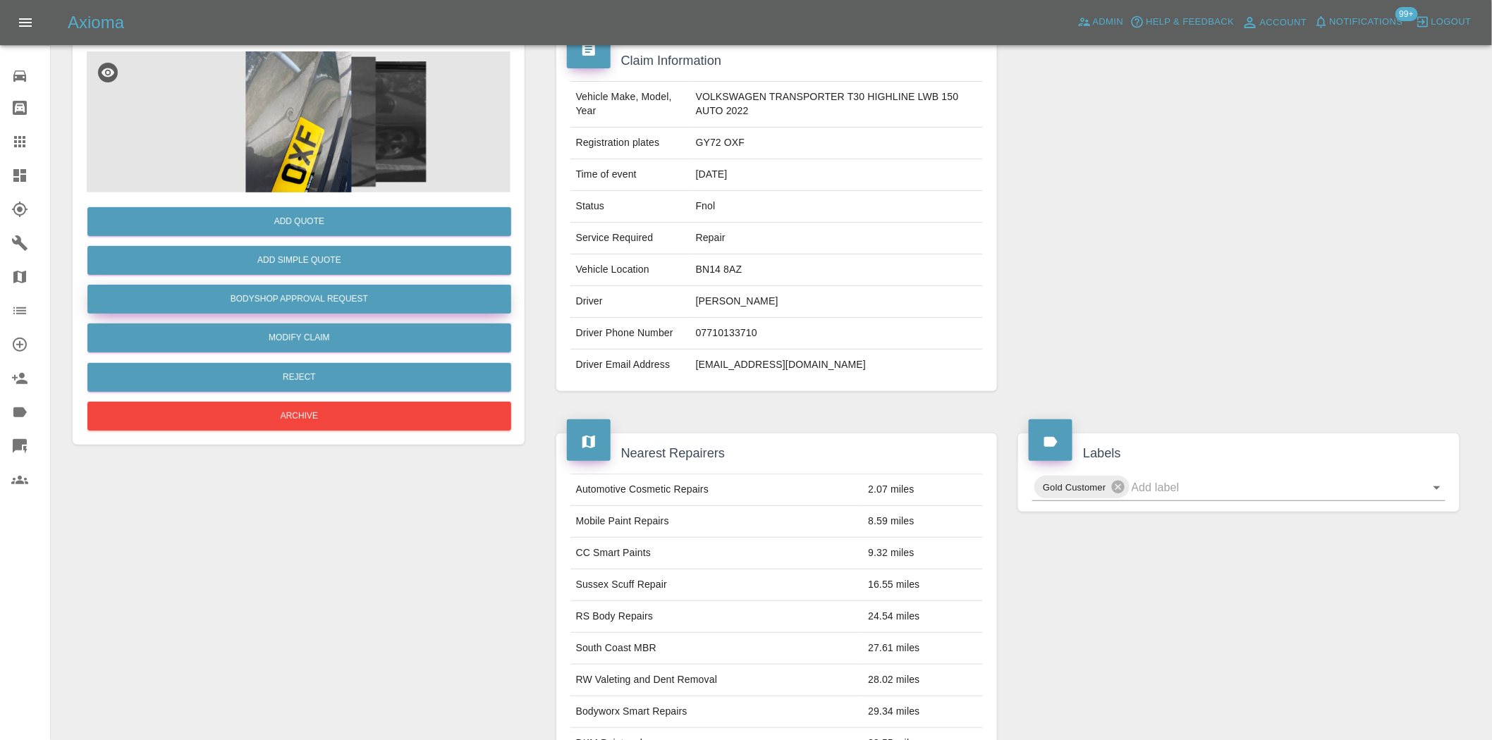
scroll to position [118, 0]
click at [348, 227] on button "Add Quote" at bounding box center [299, 222] width 424 height 29
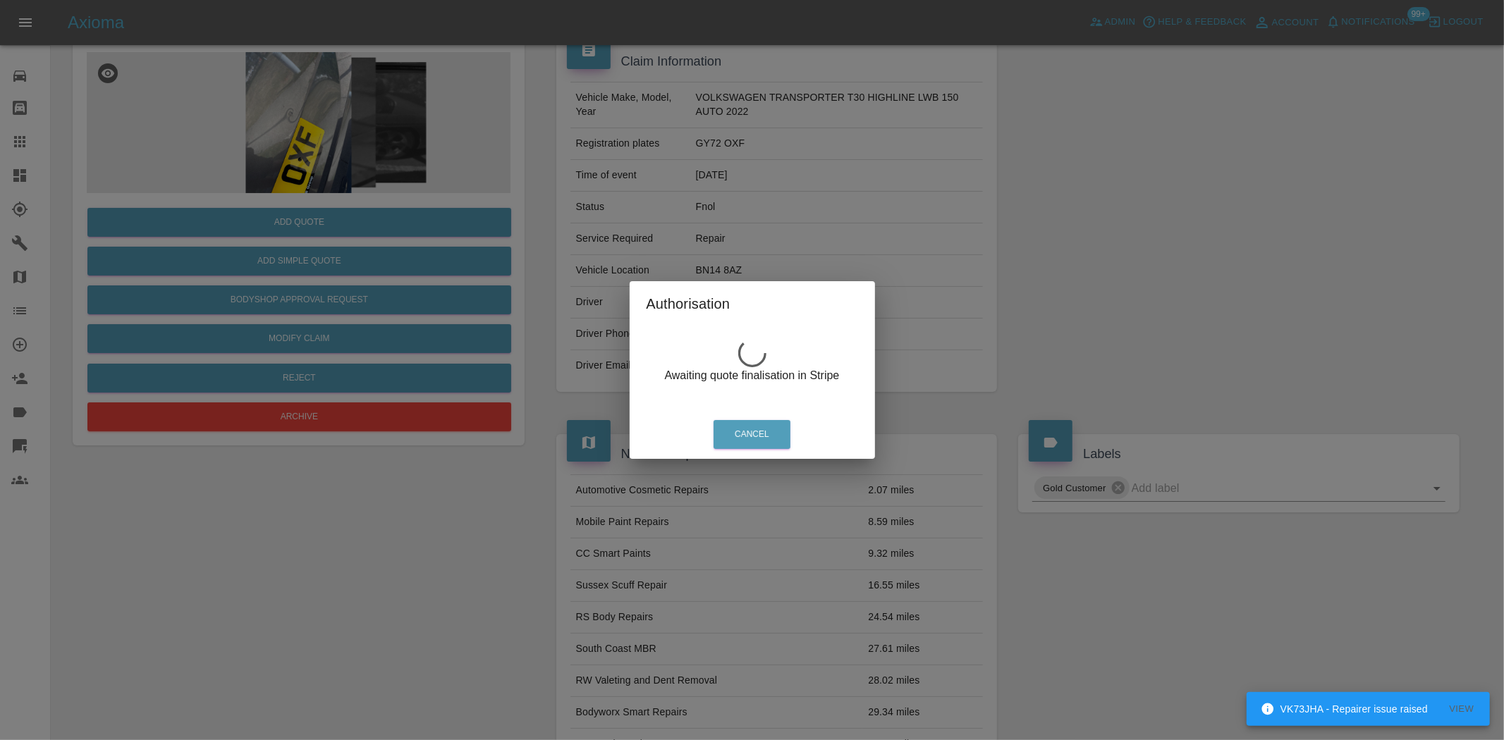
click at [377, 219] on div "Authorisation Awaiting quote finalisation in Stripe Cancel" at bounding box center [752, 370] width 1504 height 740
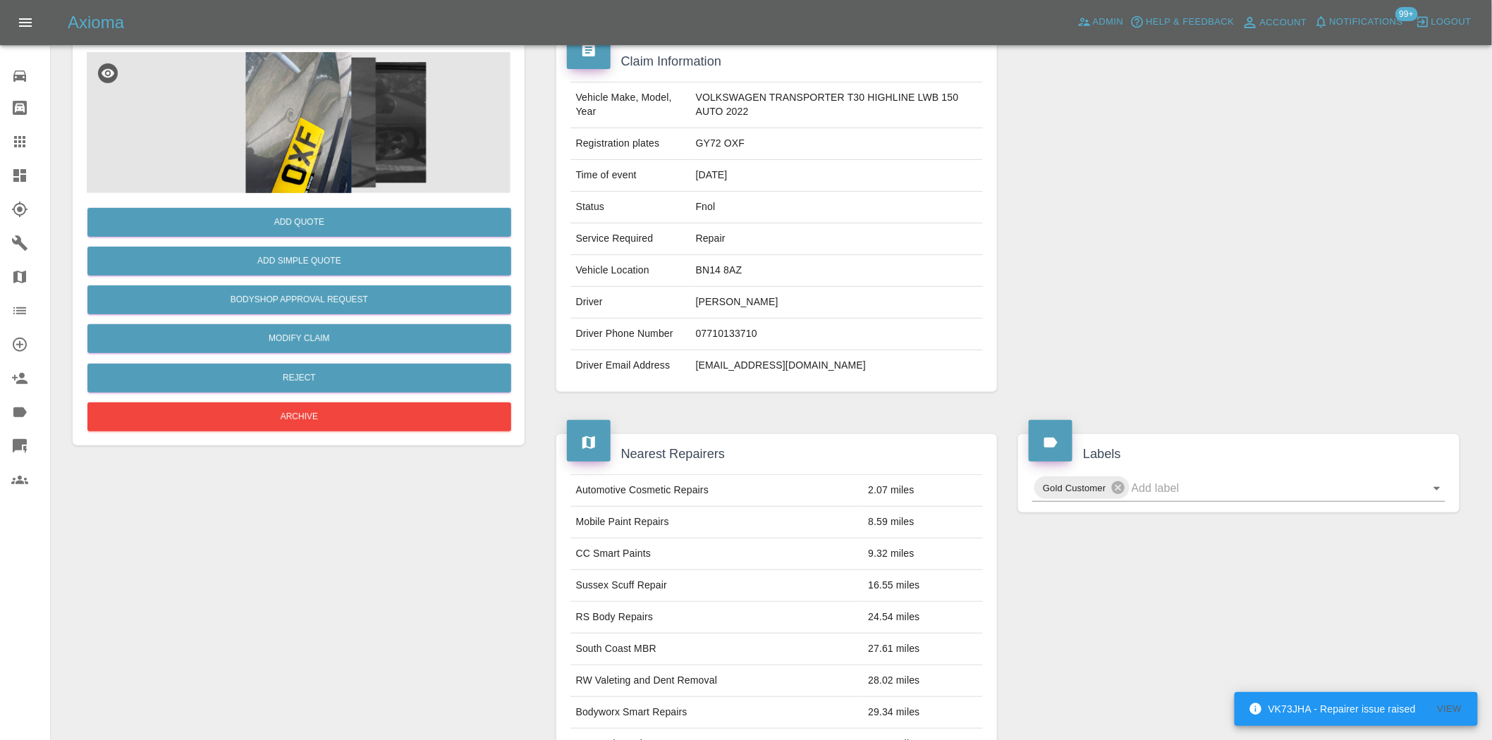
click at [294, 106] on img at bounding box center [299, 122] width 424 height 141
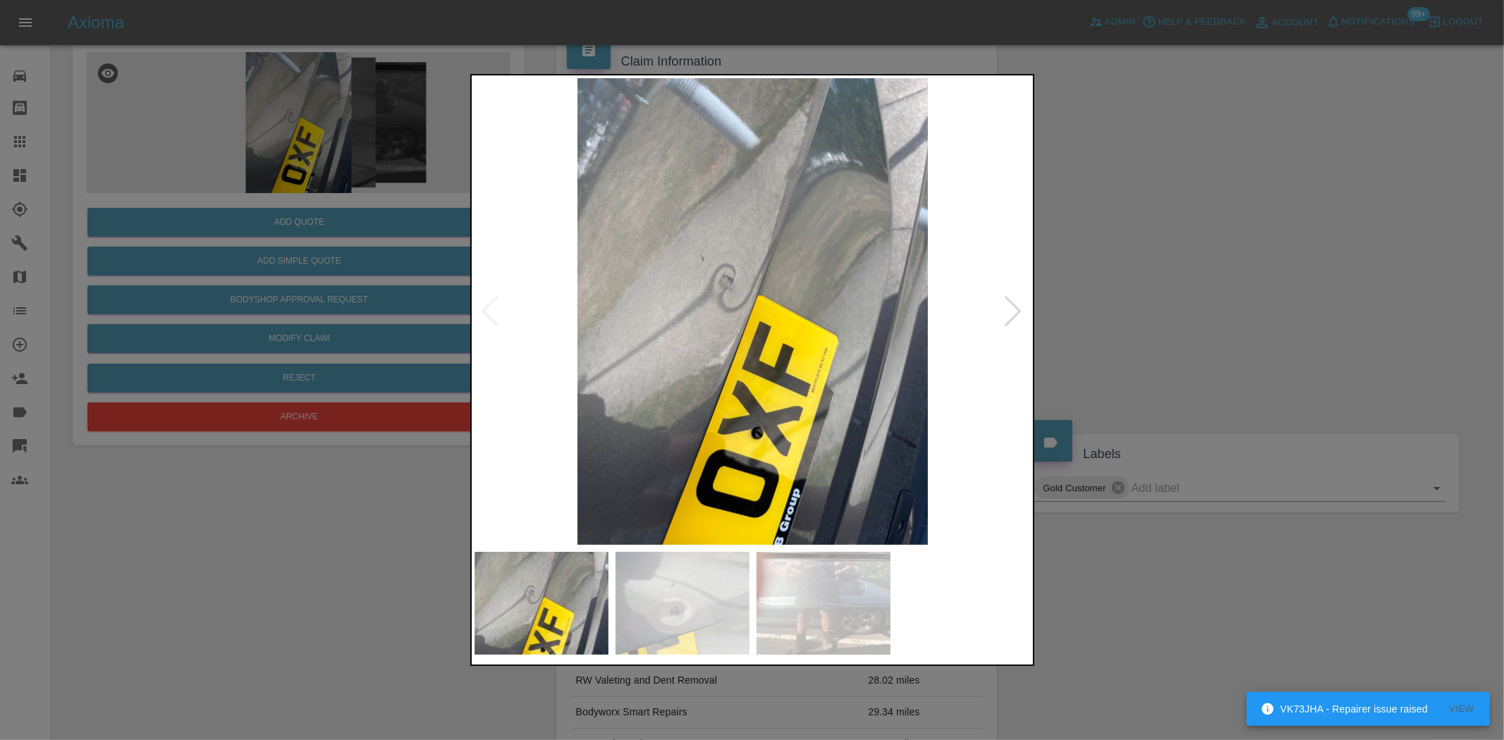
click at [564, 327] on img at bounding box center [753, 311] width 557 height 467
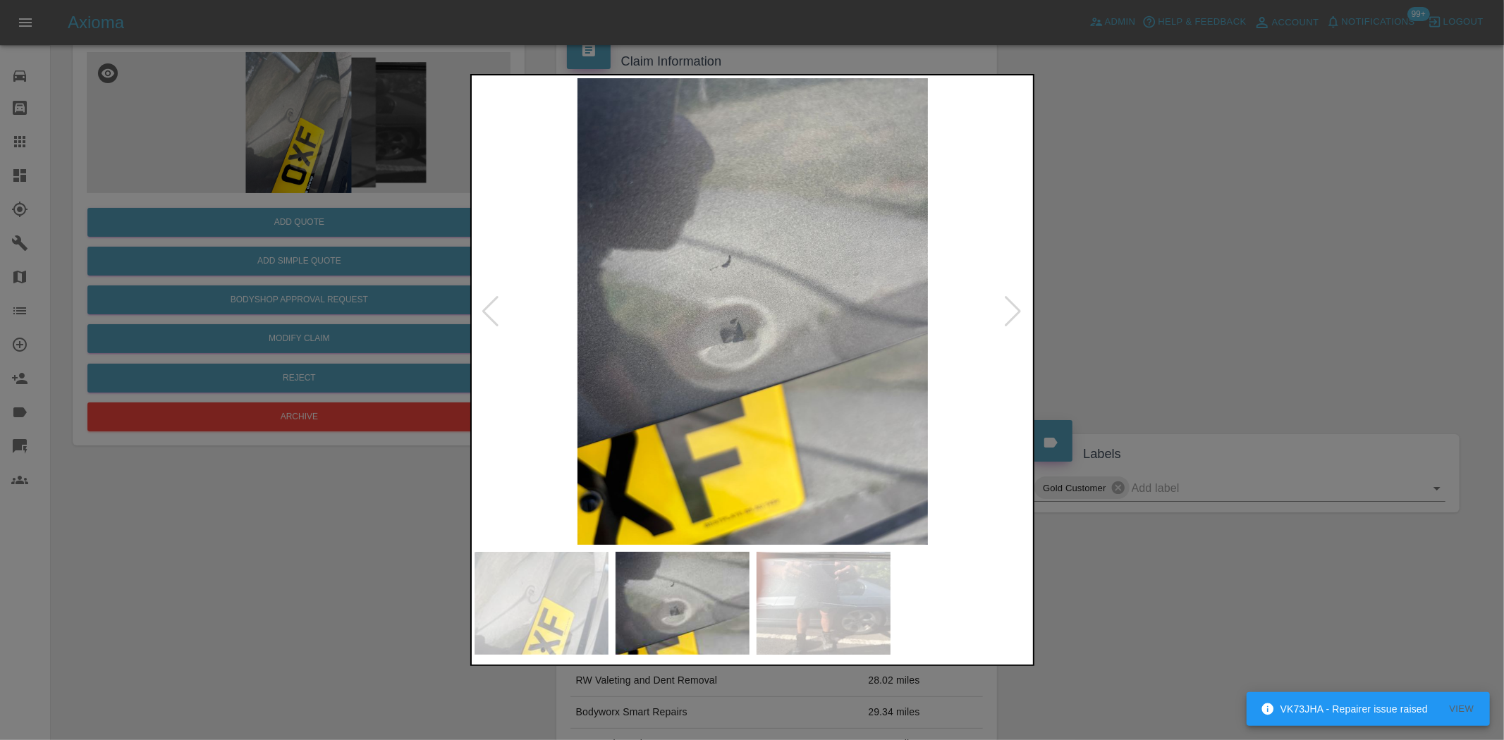
click at [865, 583] on img at bounding box center [824, 603] width 134 height 103
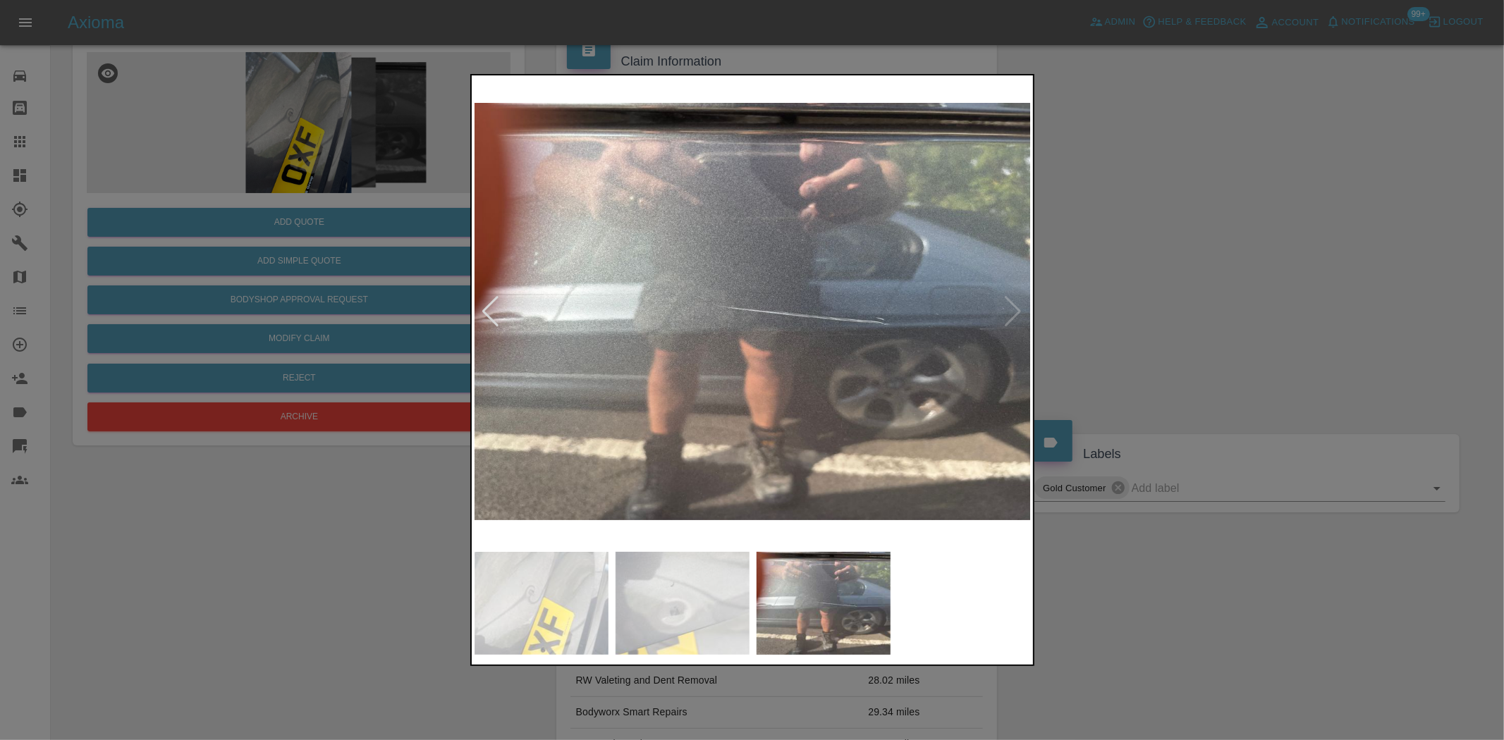
click at [820, 319] on img at bounding box center [753, 311] width 557 height 467
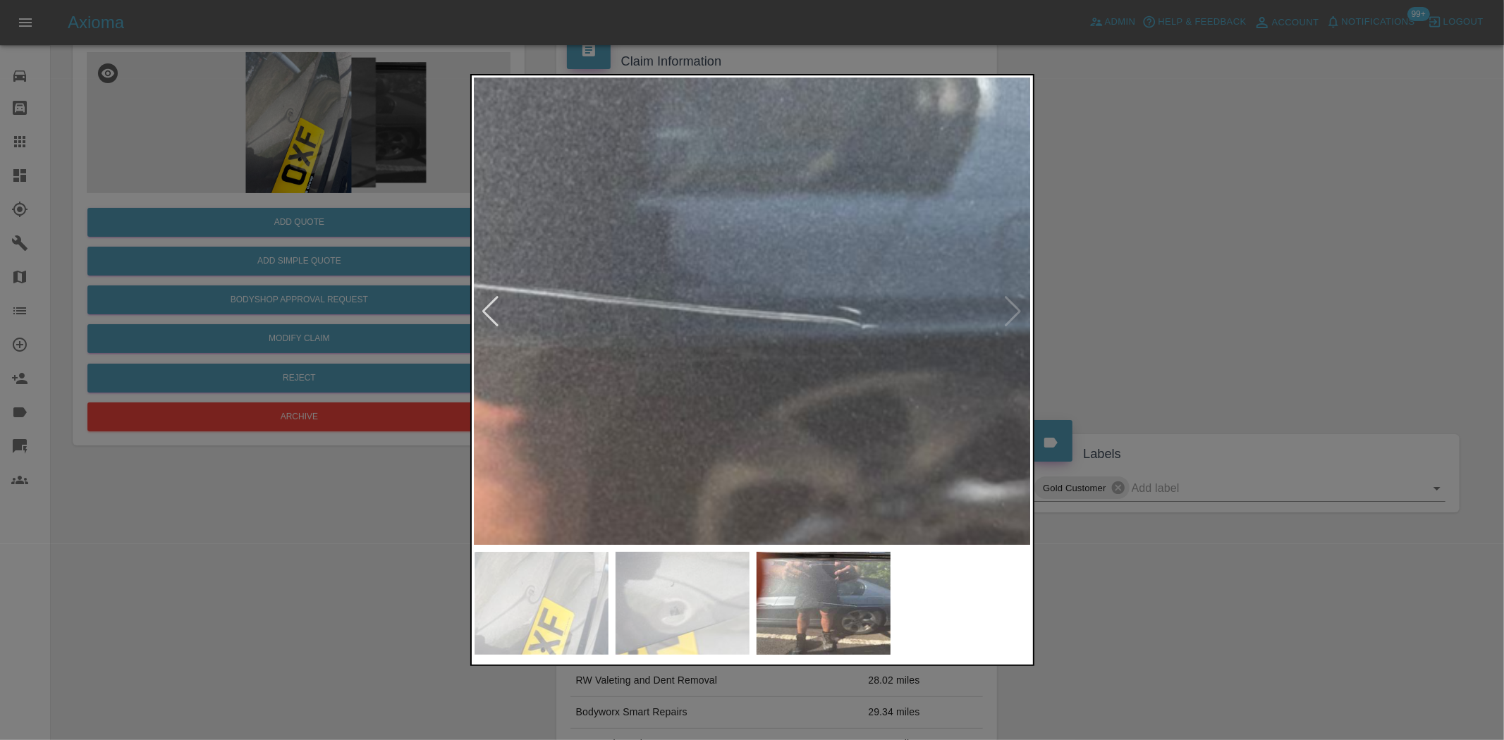
click at [736, 324] on img at bounding box center [467, 288] width 1671 height 1401
click at [351, 240] on div at bounding box center [752, 370] width 1504 height 740
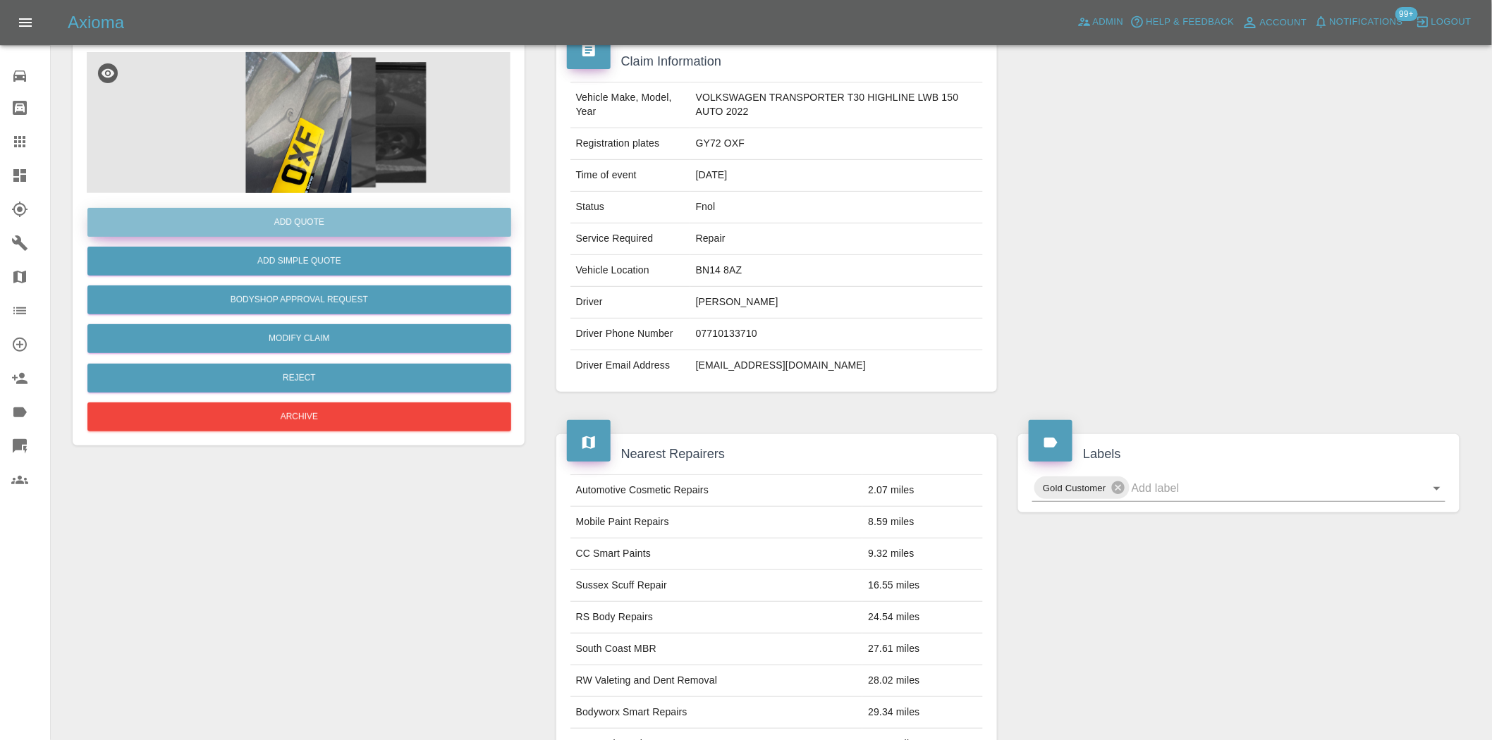
click at [351, 229] on button "Add Quote" at bounding box center [299, 222] width 424 height 29
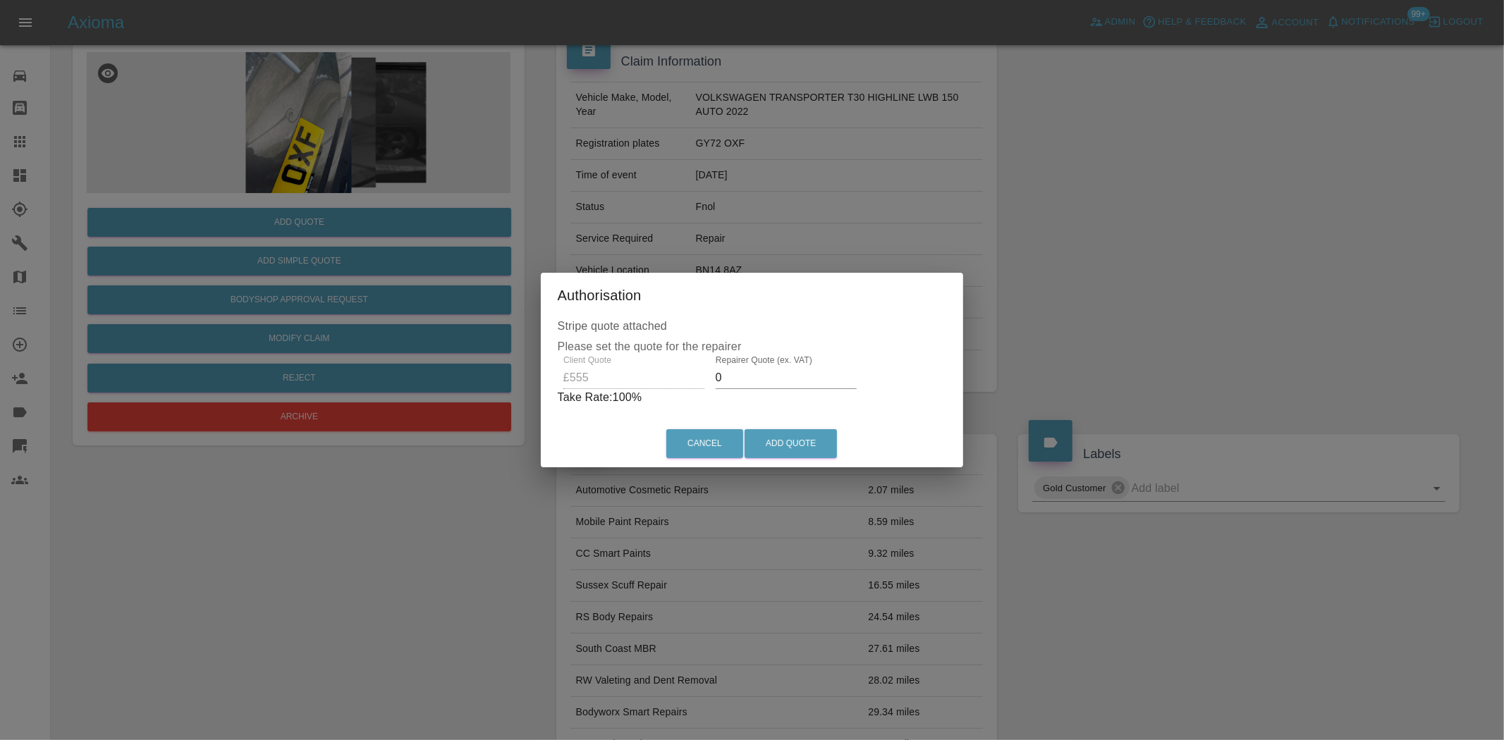
click at [630, 385] on div "Client Quote £555 Repairer Quote (ex. VAT) 0 Take Rate: 100 %" at bounding box center [752, 380] width 389 height 51
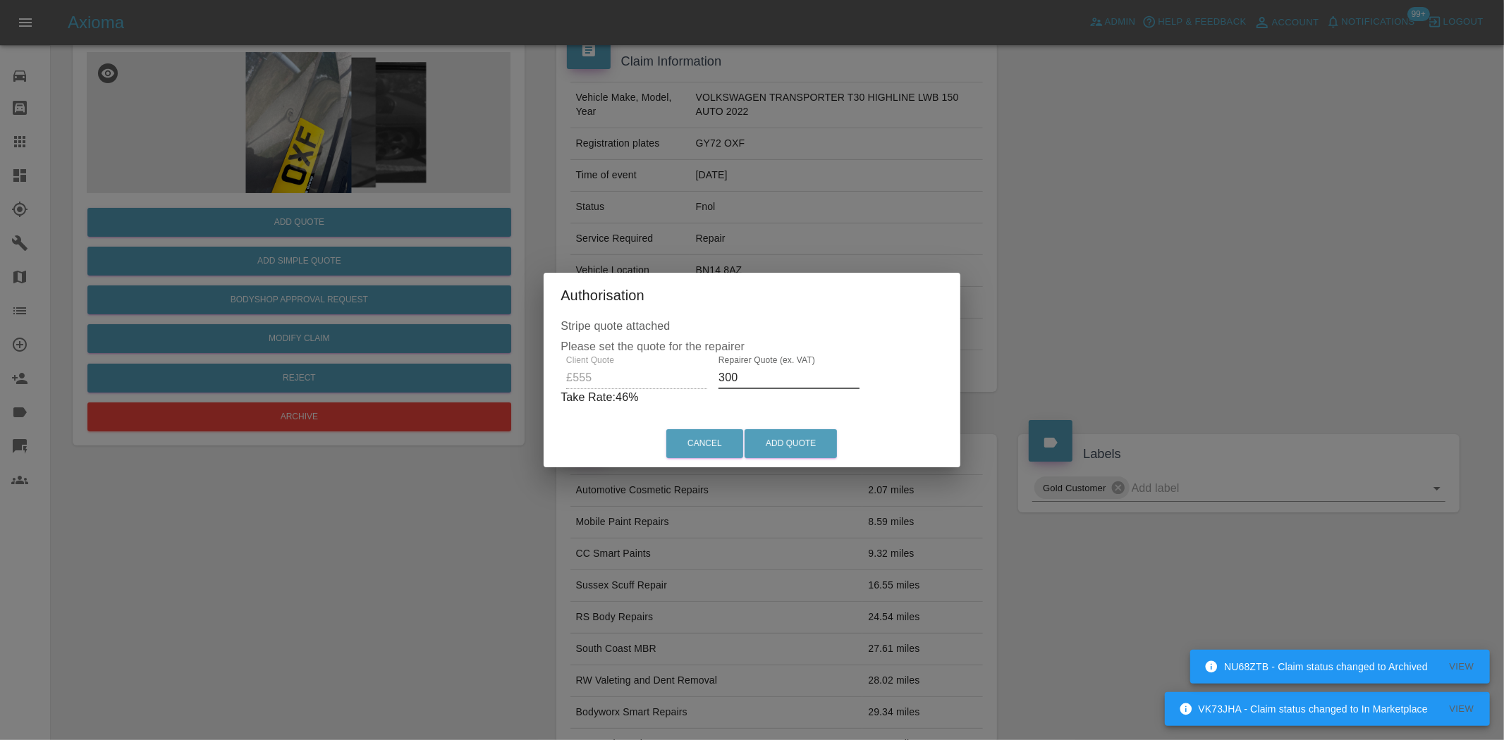
drag, startPoint x: 764, startPoint y: 378, endPoint x: 333, endPoint y: 396, distance: 431.9
click at [364, 388] on div "Authorisation Stripe quote attached Please set the quote for the repairer Clien…" at bounding box center [752, 370] width 1504 height 740
type input "320"
click at [770, 445] on button "Add Quote" at bounding box center [791, 443] width 92 height 29
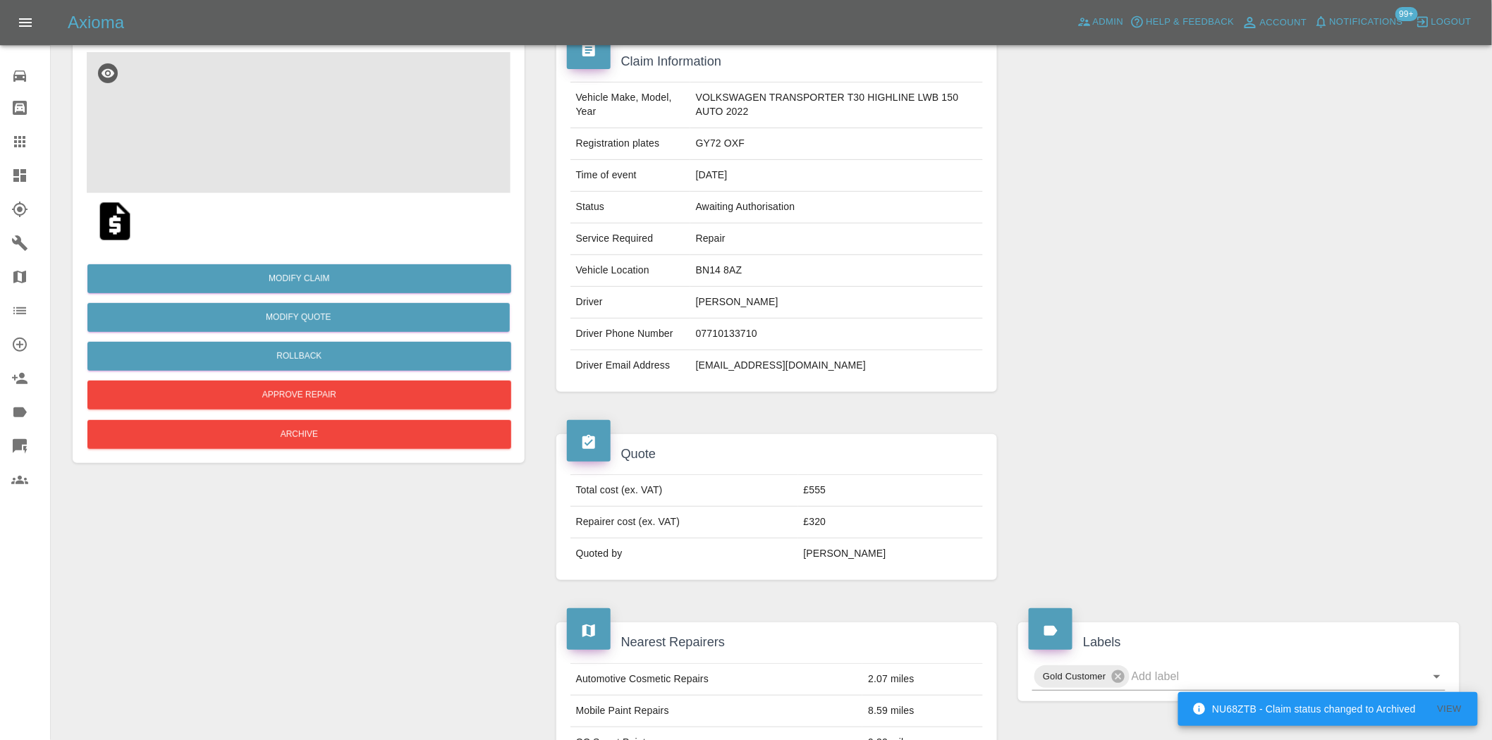
scroll to position [0, 0]
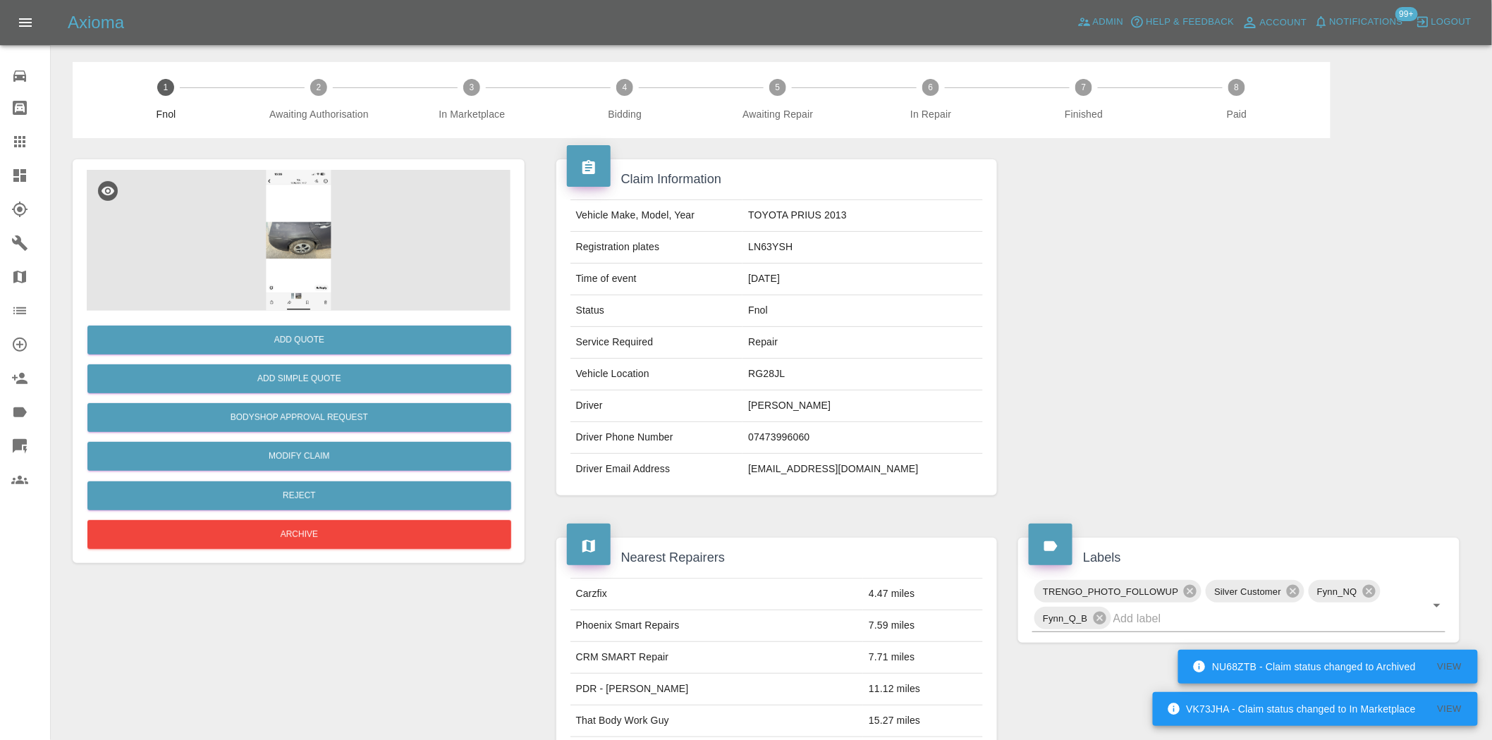
click at [312, 241] on img at bounding box center [299, 240] width 424 height 141
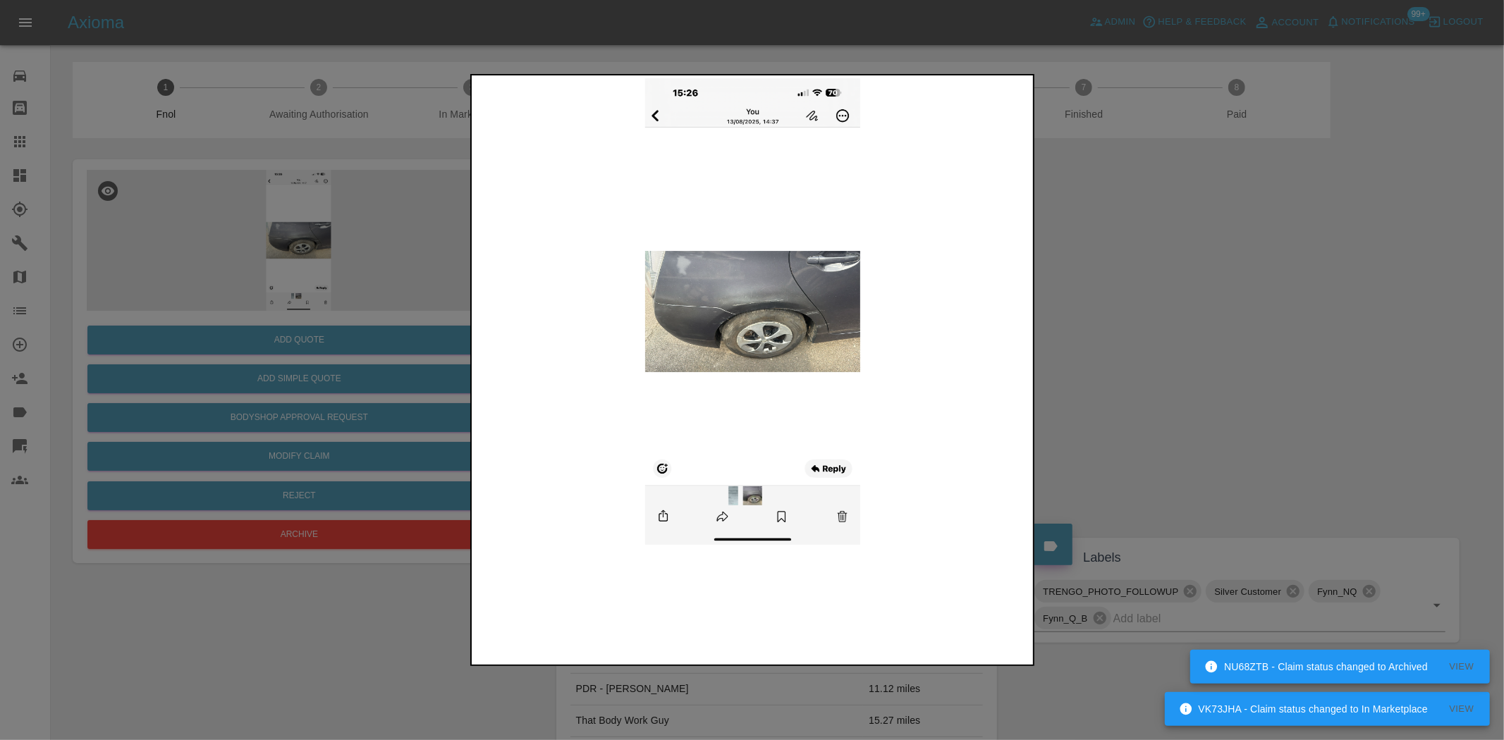
click at [721, 293] on img at bounding box center [753, 311] width 557 height 467
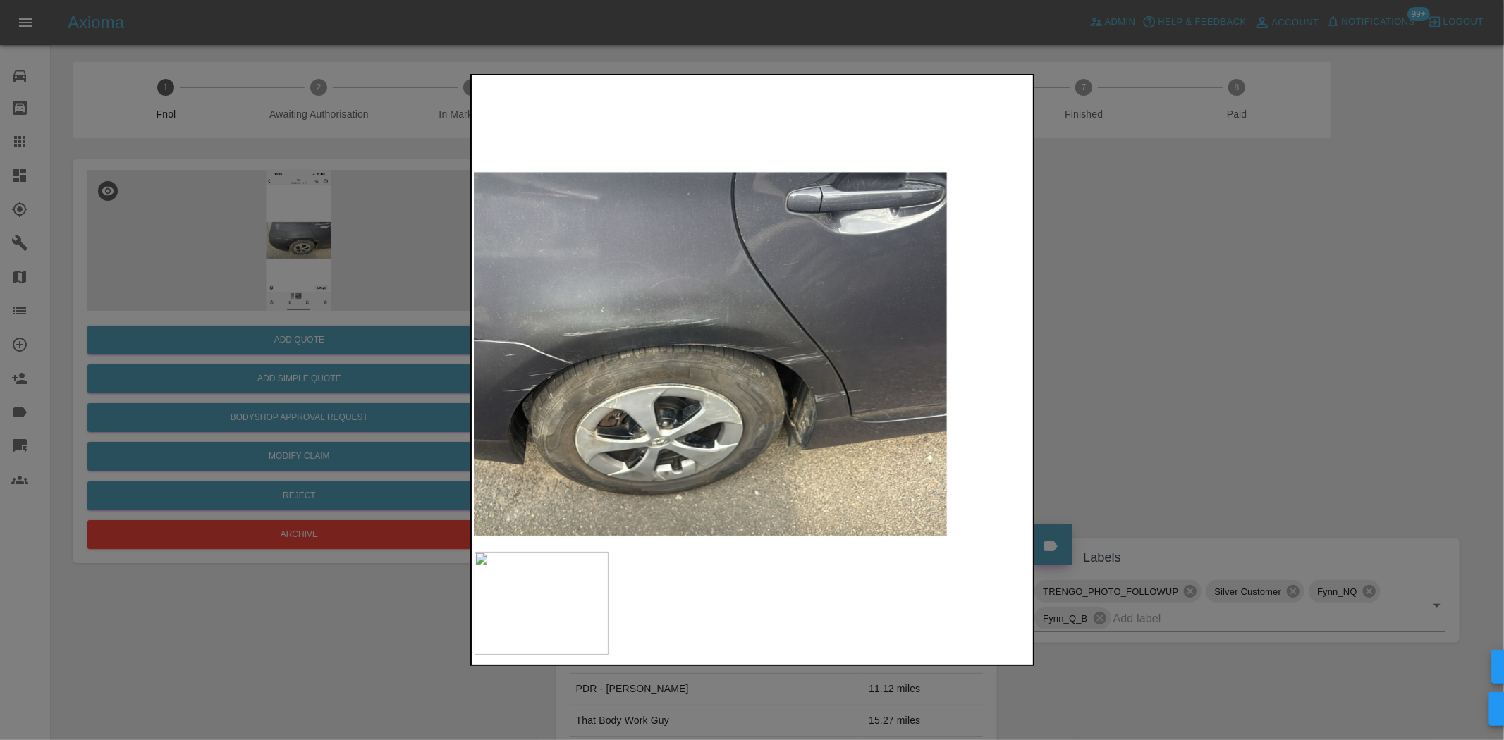
click at [631, 389] on img at bounding box center [622, 354] width 1671 height 1401
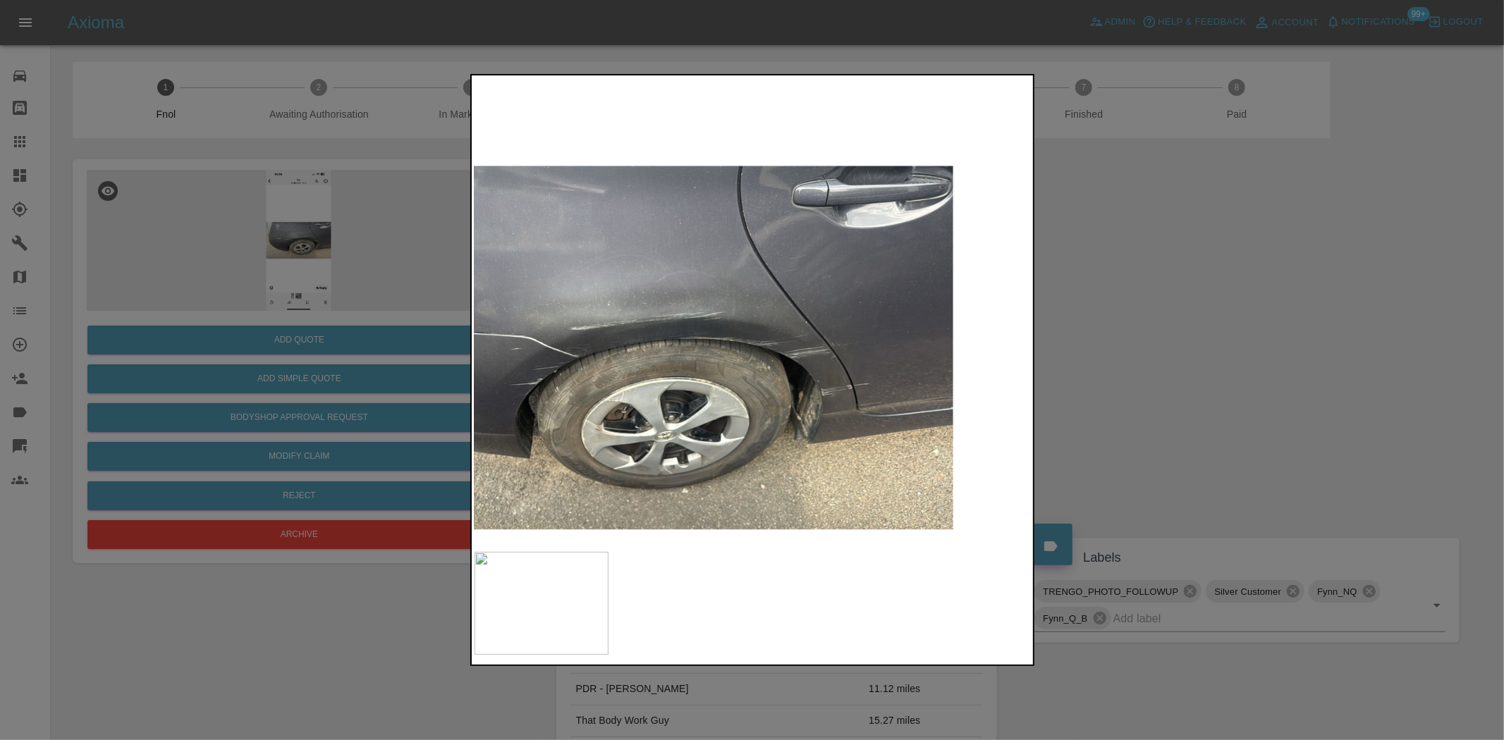
click at [683, 393] on img at bounding box center [628, 347] width 1671 height 1401
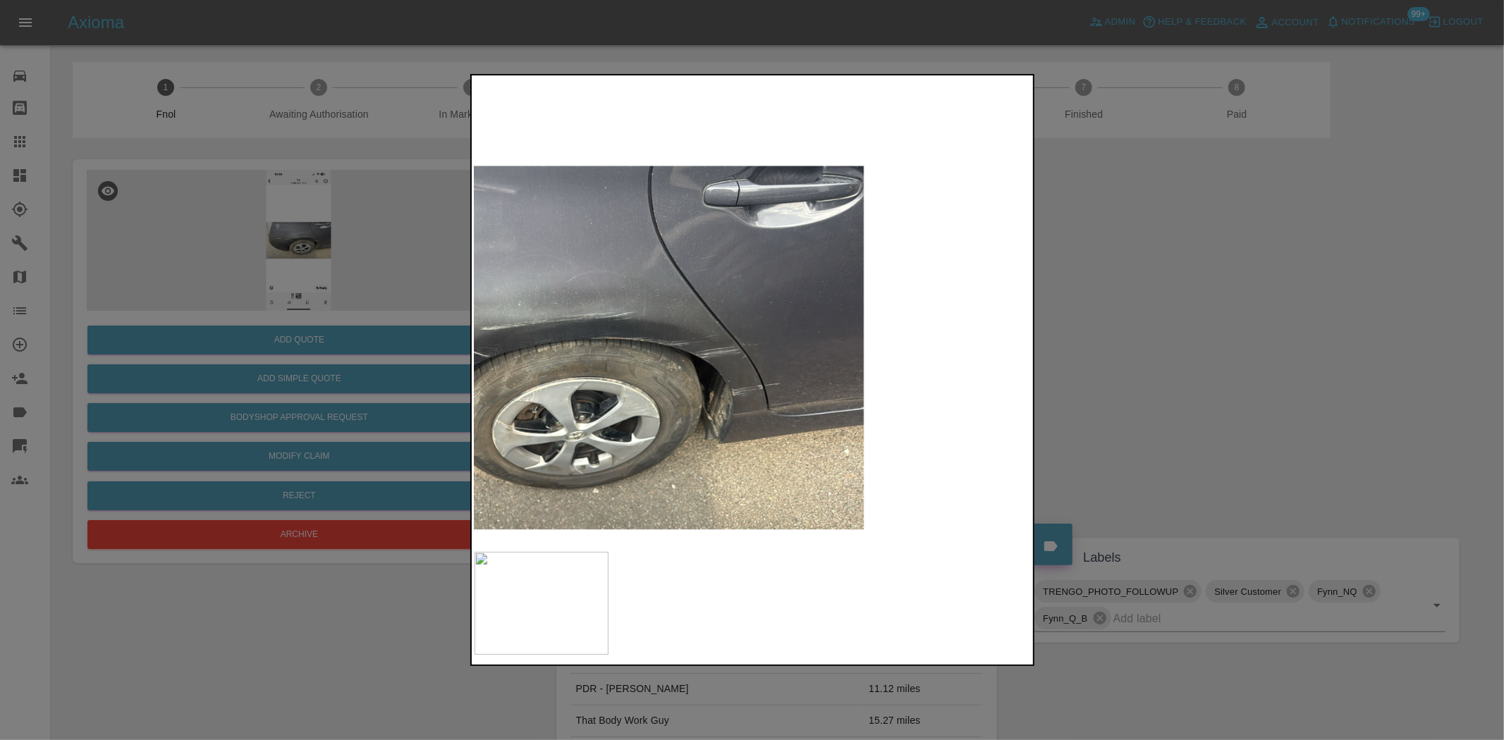
click at [748, 389] on img at bounding box center [540, 347] width 1671 height 1401
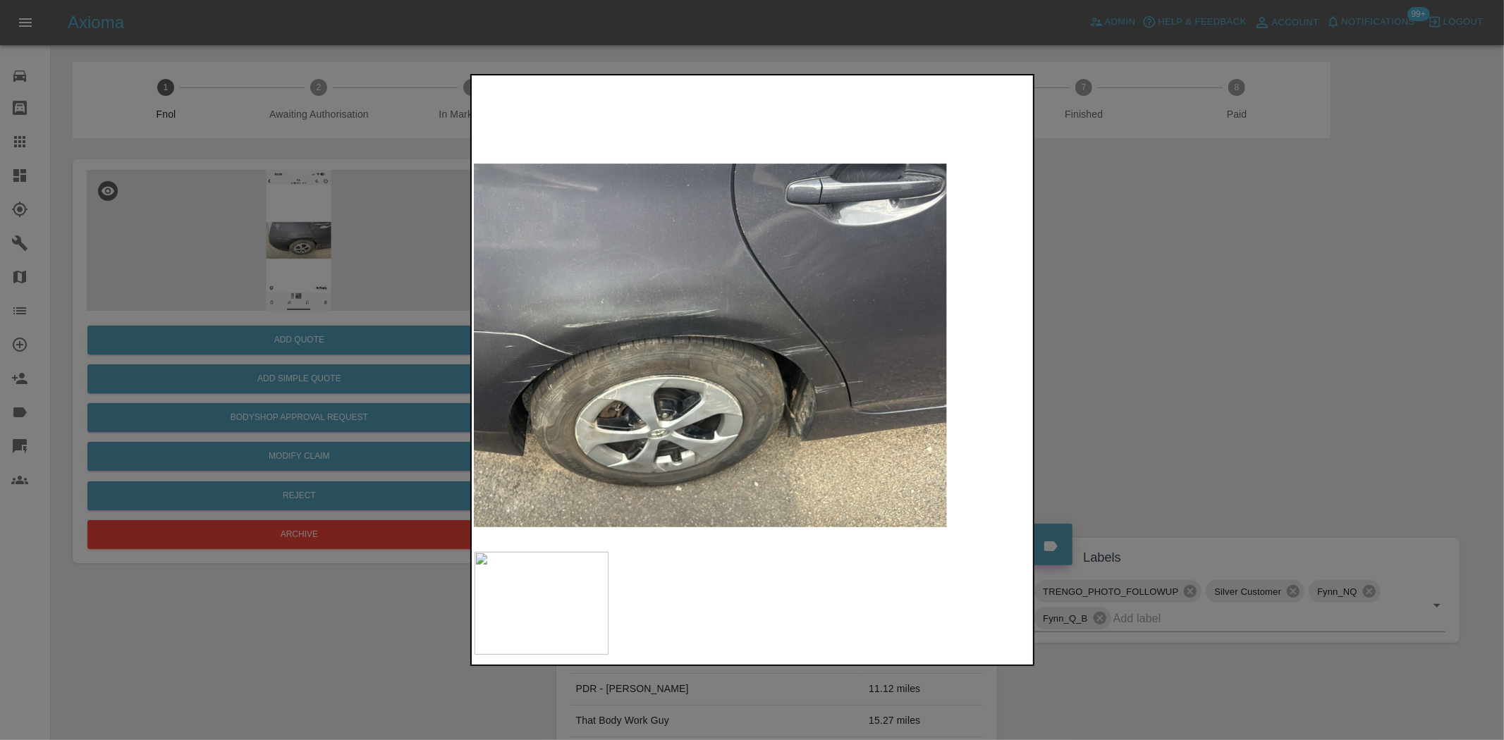
click at [798, 379] on img at bounding box center [622, 345] width 1671 height 1401
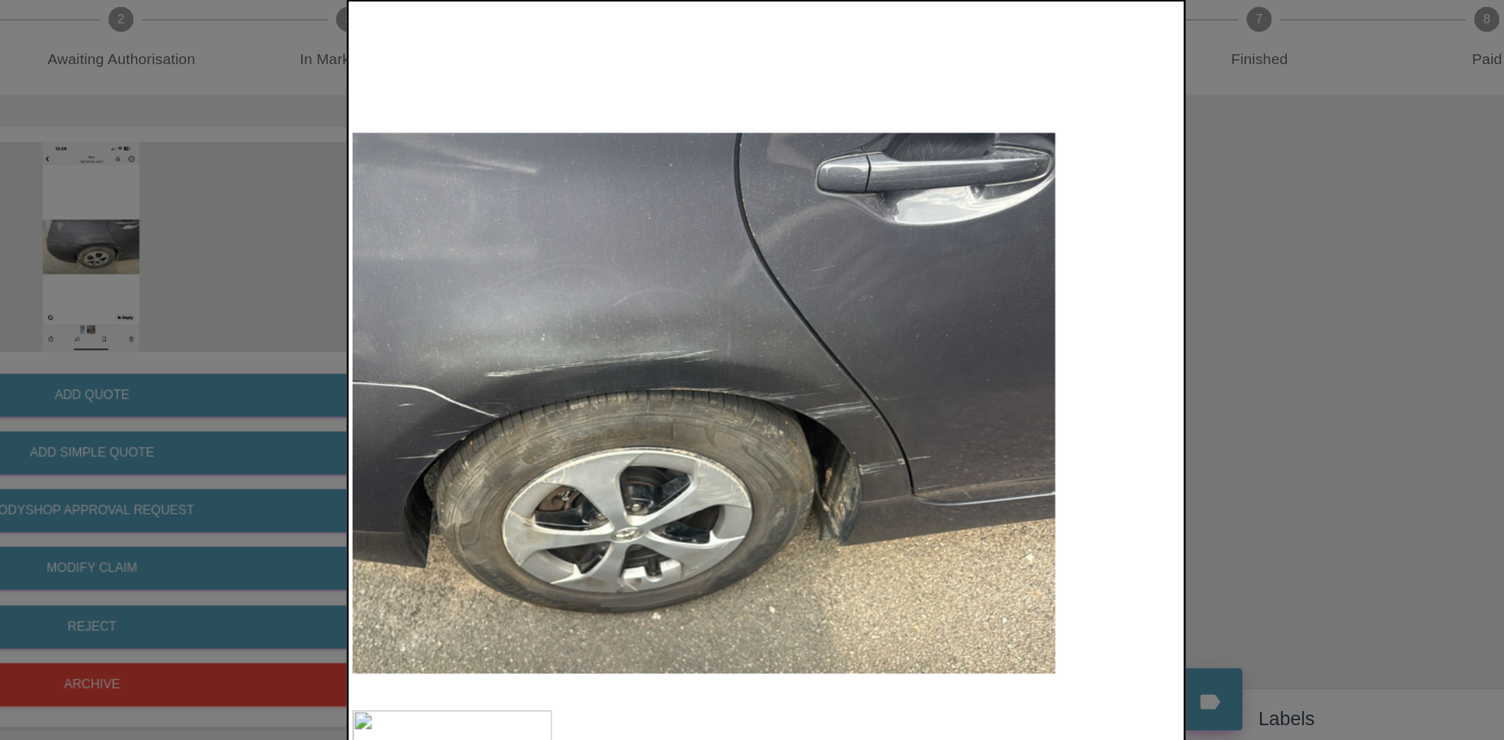
drag, startPoint x: 431, startPoint y: 250, endPoint x: 394, endPoint y: 323, distance: 81.4
click at [430, 270] on div at bounding box center [752, 370] width 1504 height 740
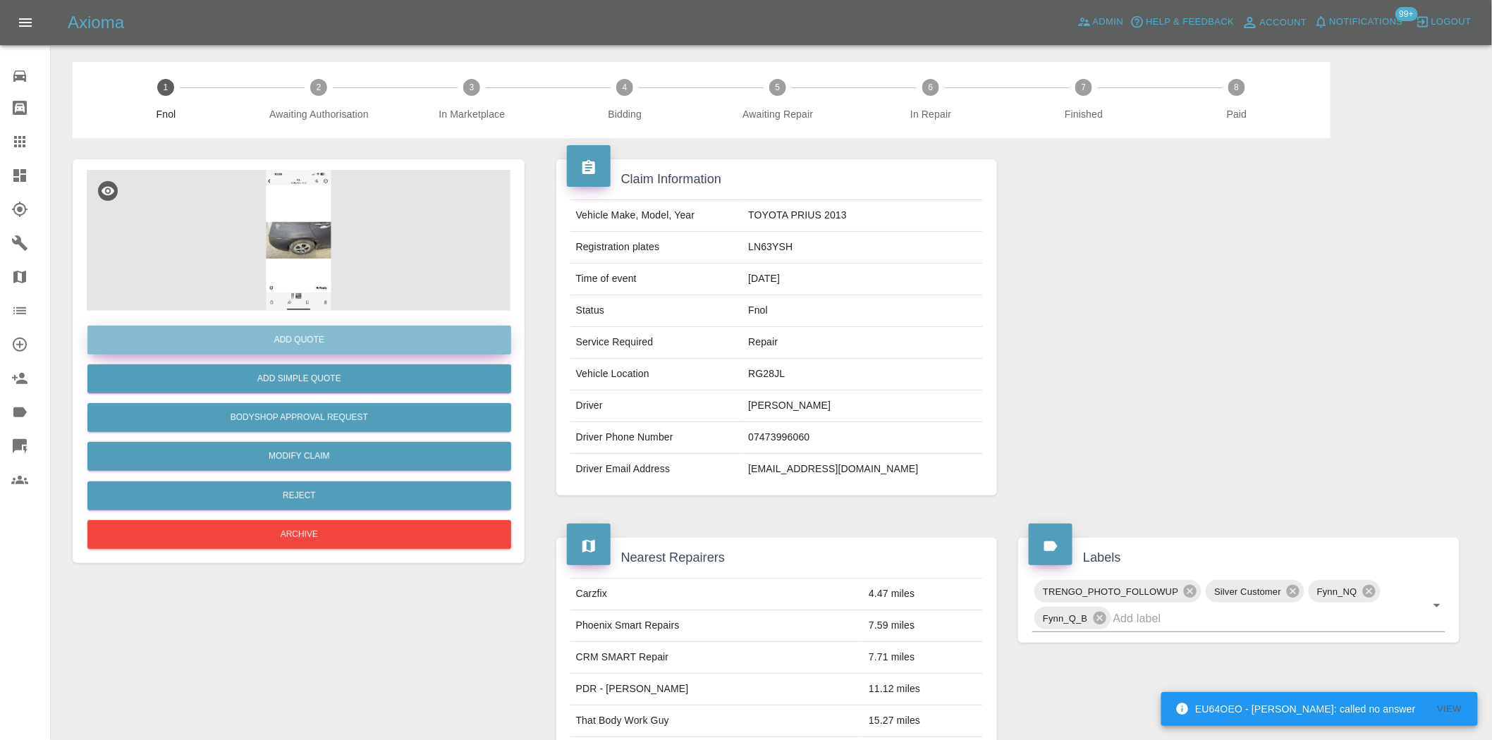
click at [276, 349] on button "Add Quote" at bounding box center [299, 340] width 424 height 29
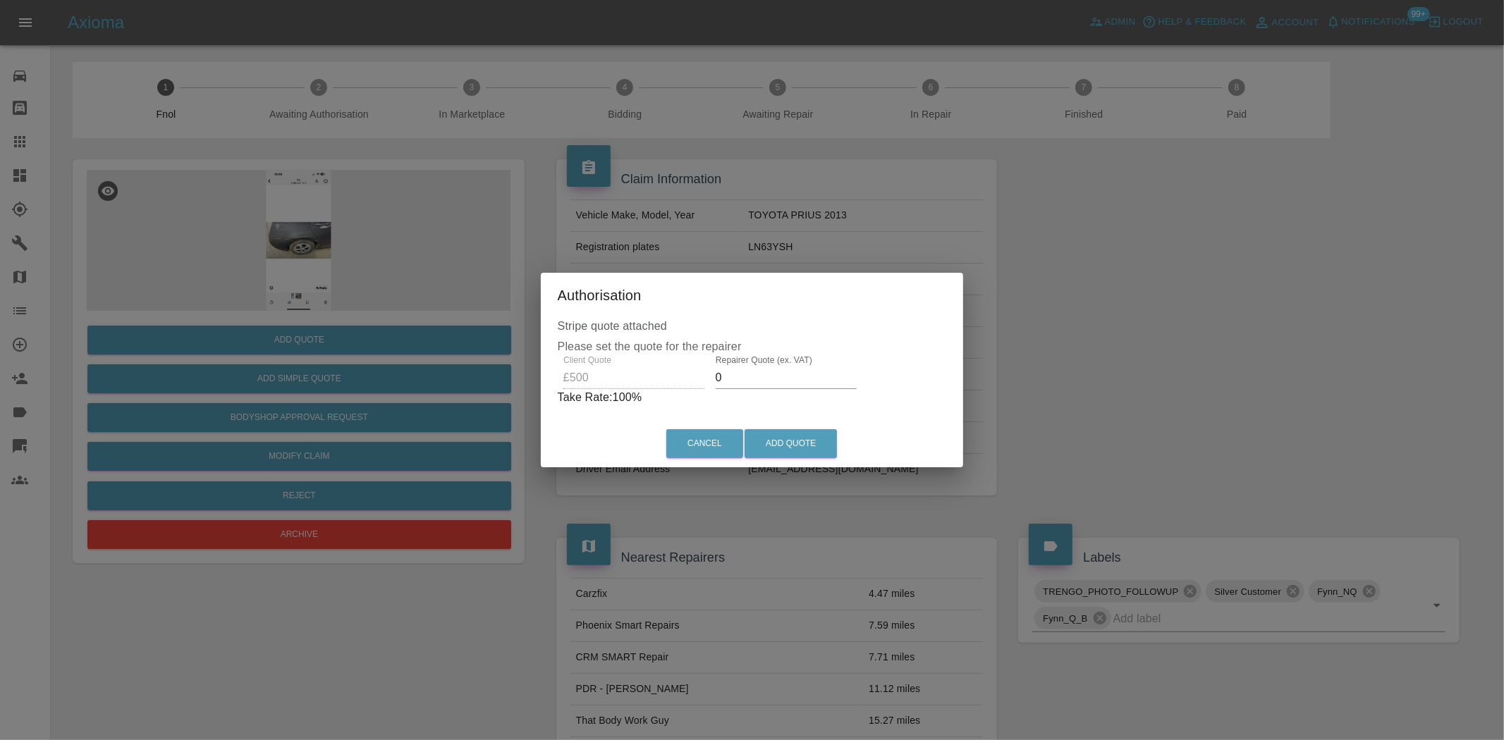
click at [685, 377] on div "Client Quote £500 Repairer Quote (ex. VAT) 0 Take Rate: 100 %" at bounding box center [752, 380] width 389 height 51
type input "300"
click at [794, 448] on button "Add Quote" at bounding box center [791, 443] width 92 height 29
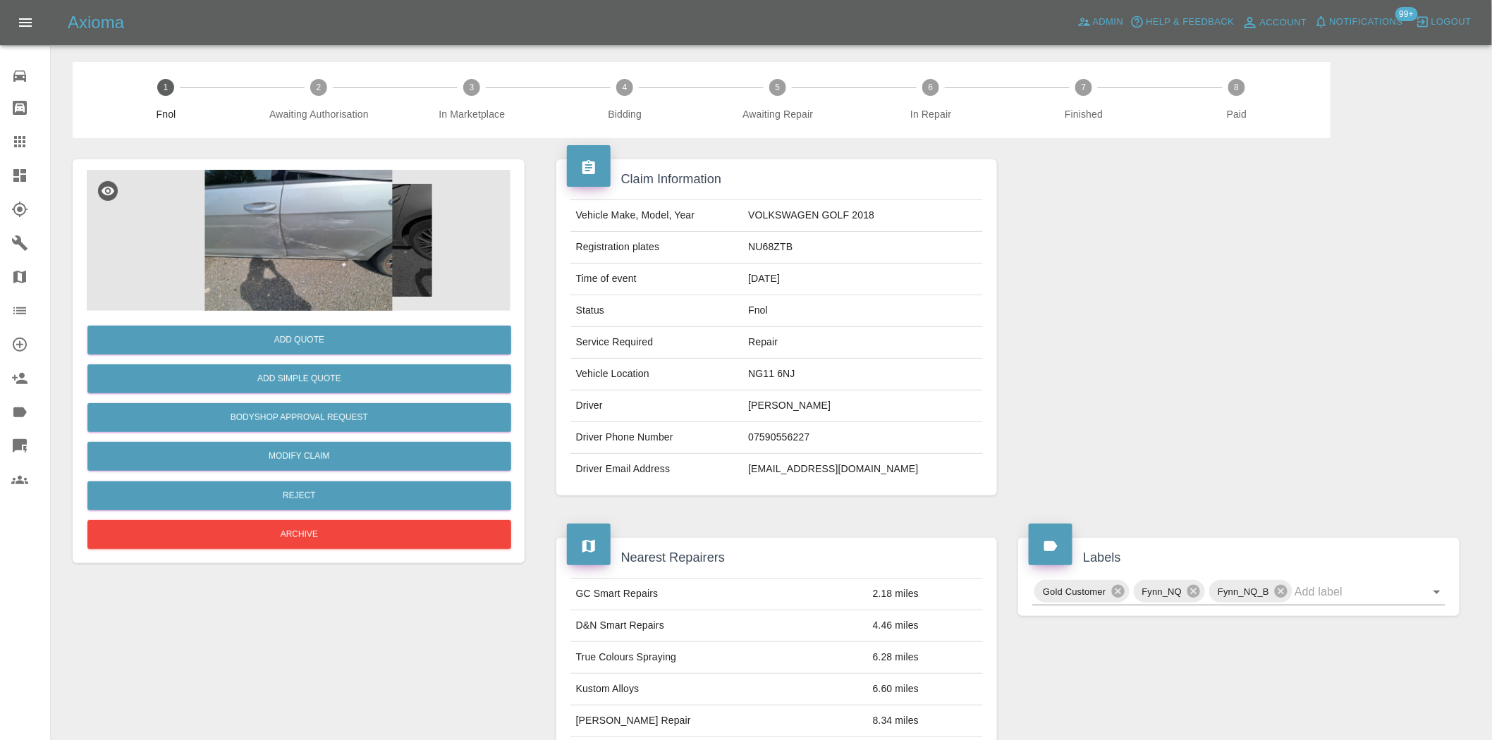
click at [272, 240] on img at bounding box center [299, 240] width 424 height 141
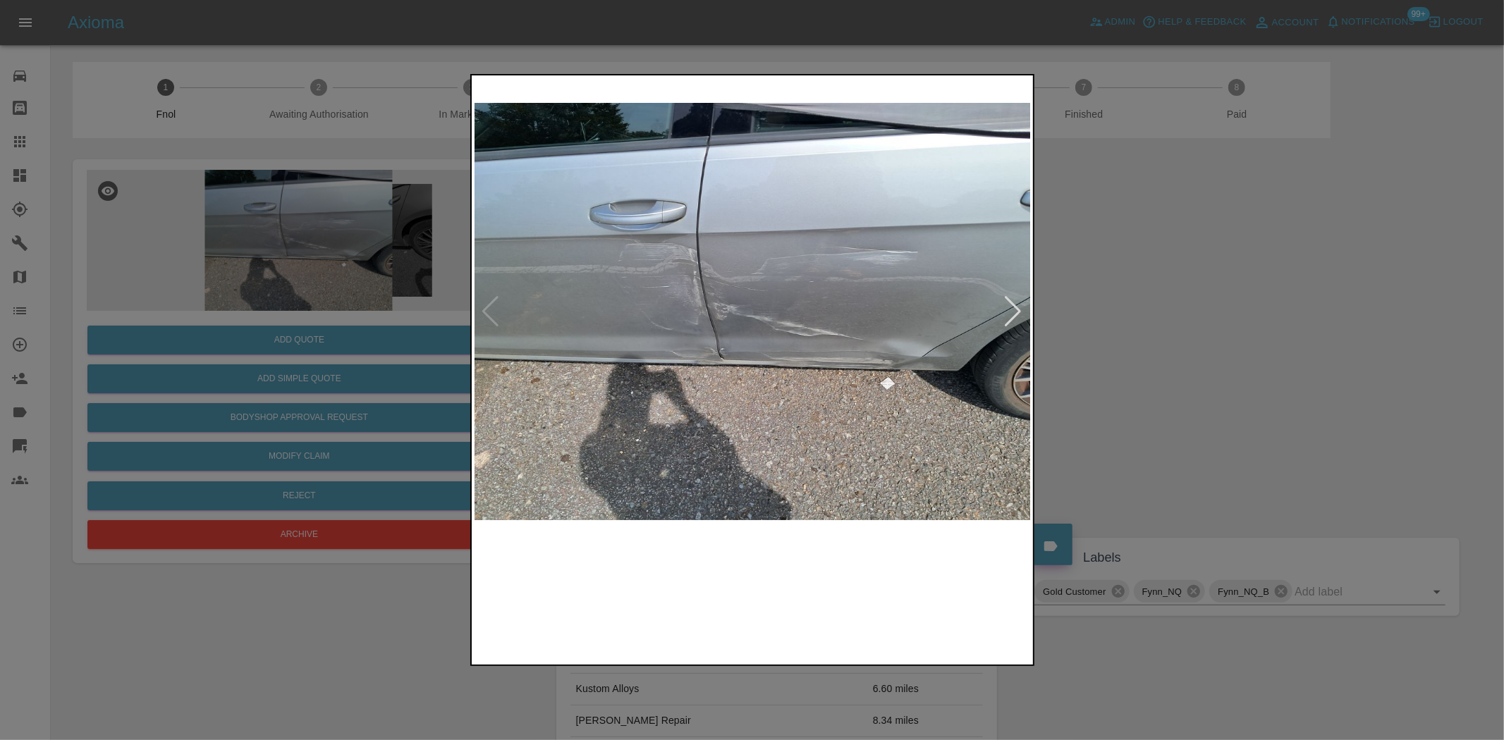
click at [728, 364] on img at bounding box center [753, 311] width 557 height 467
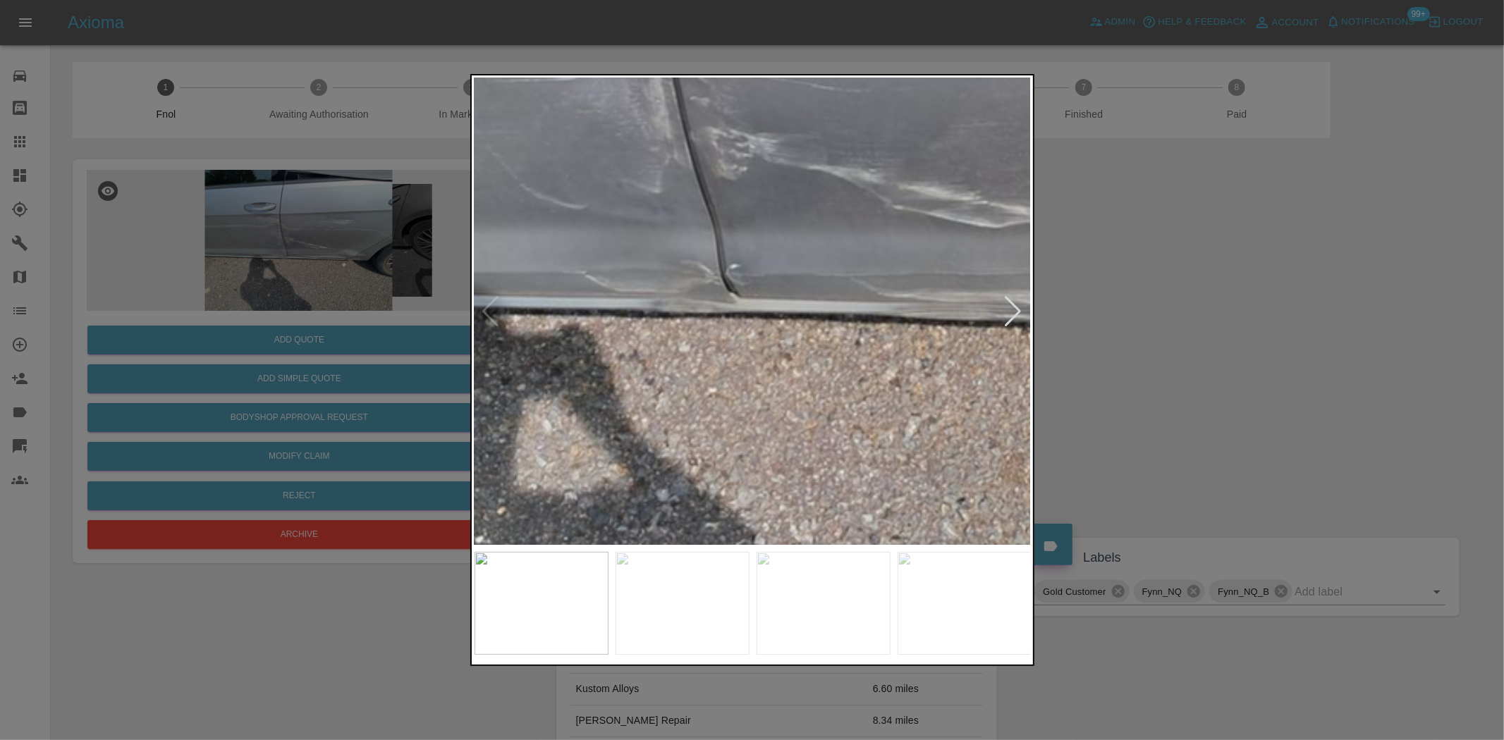
click at [726, 362] on img at bounding box center [825, 154] width 1671 height 1401
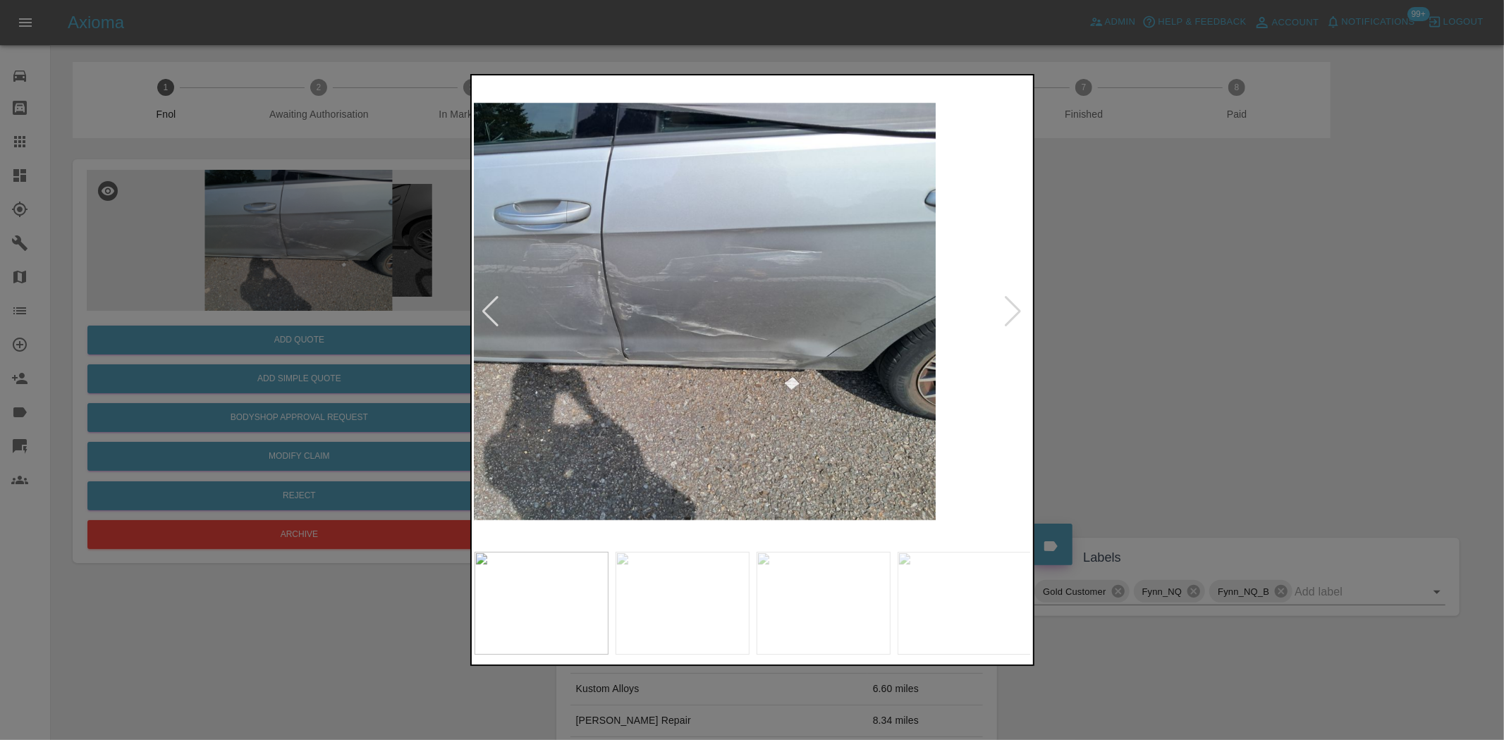
click at [527, 349] on img at bounding box center [657, 311] width 557 height 467
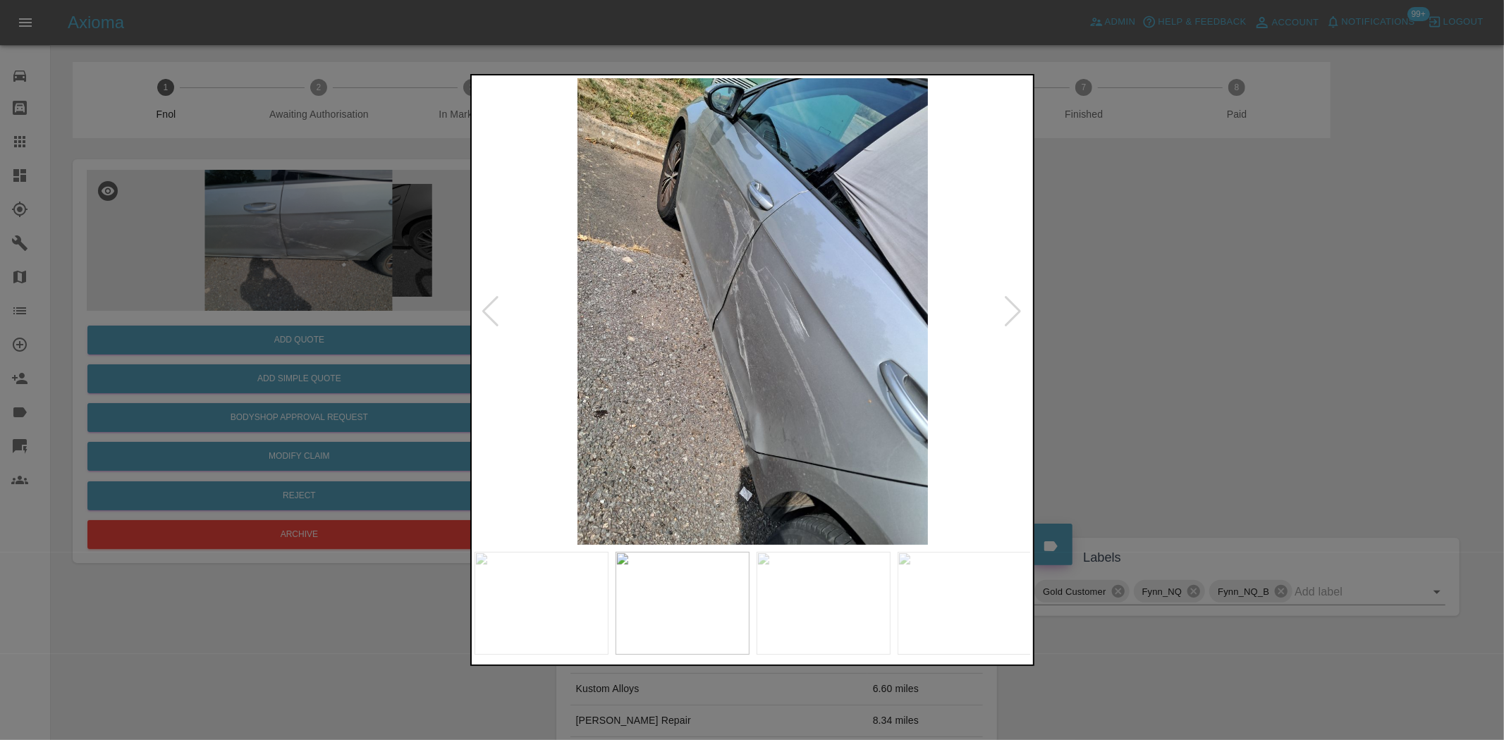
click at [666, 341] on img at bounding box center [753, 311] width 557 height 467
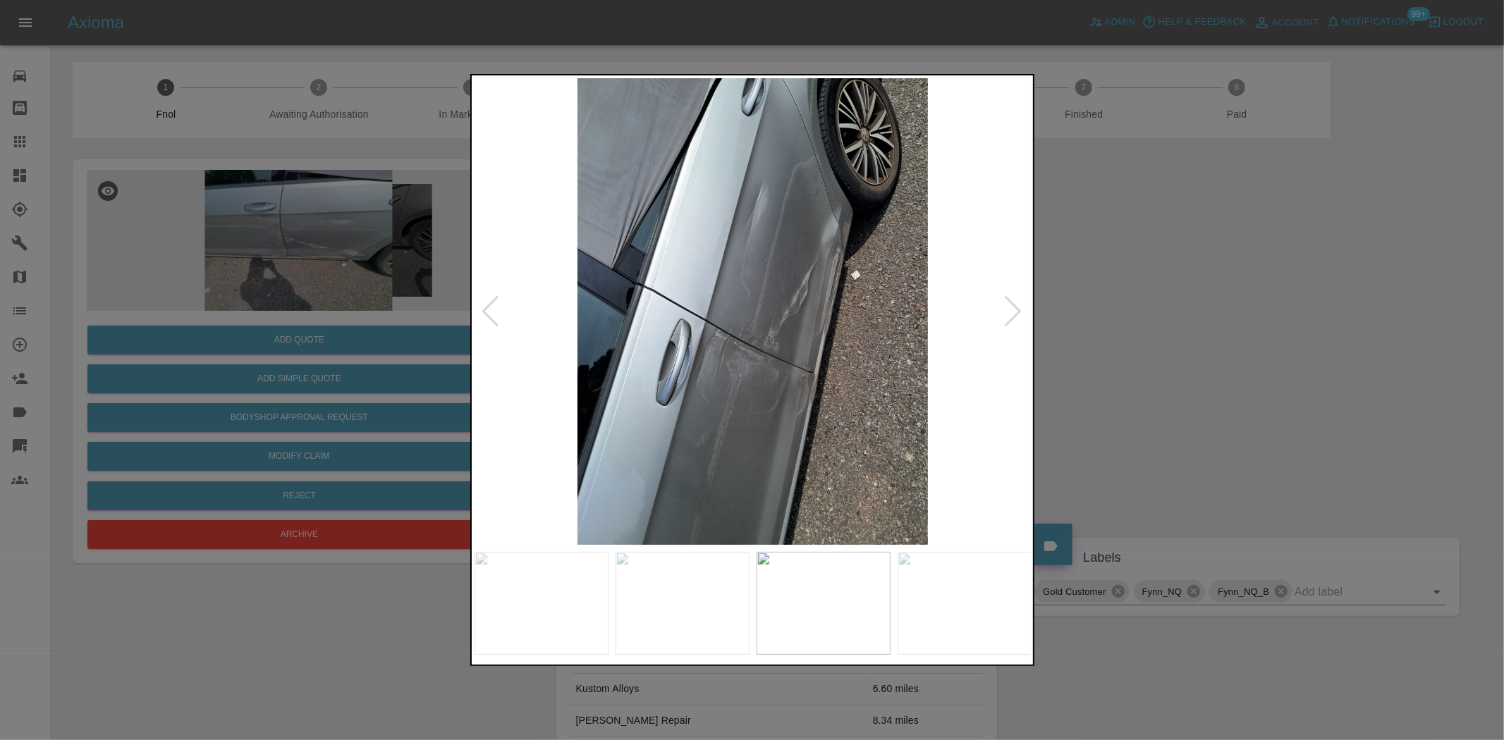
click at [597, 360] on img at bounding box center [753, 311] width 557 height 467
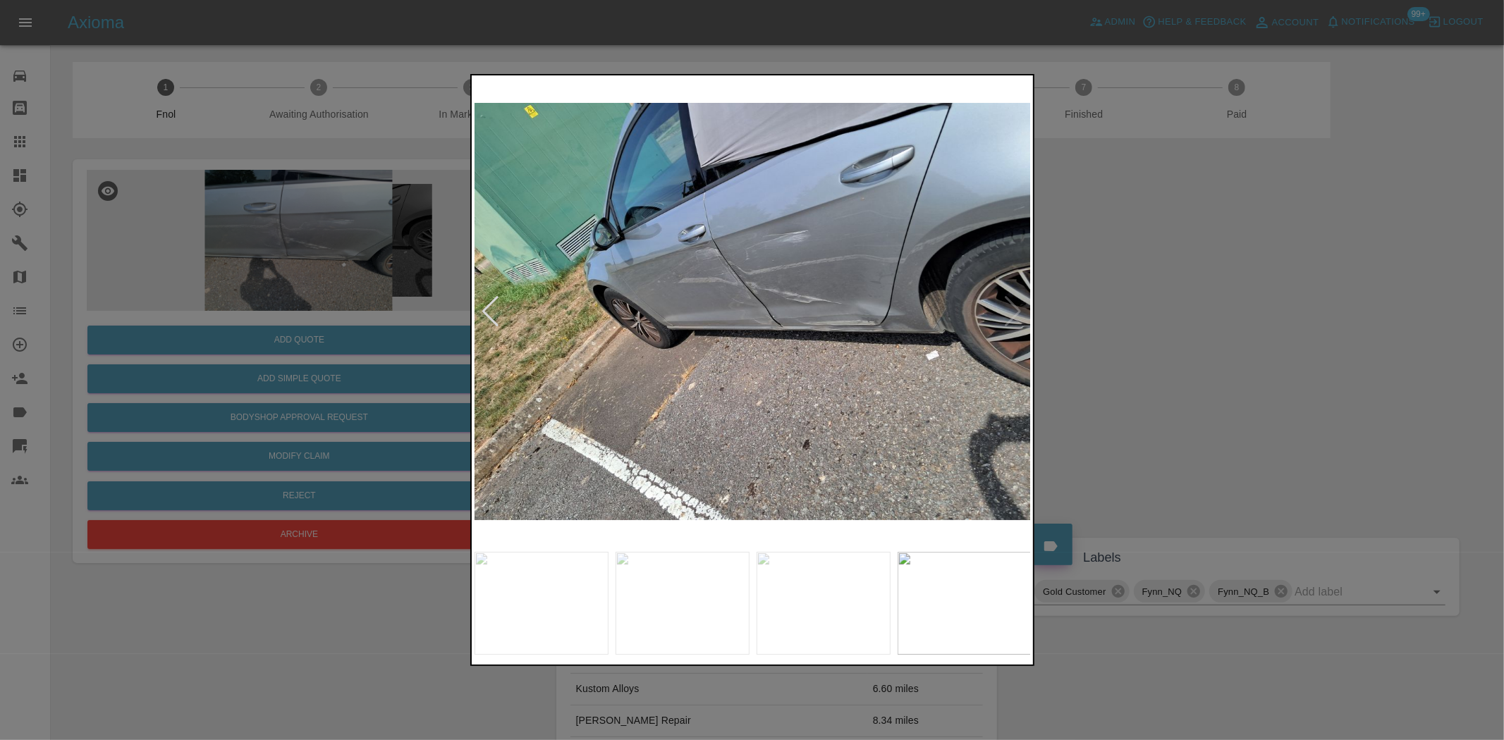
click at [336, 317] on div at bounding box center [752, 370] width 1504 height 740
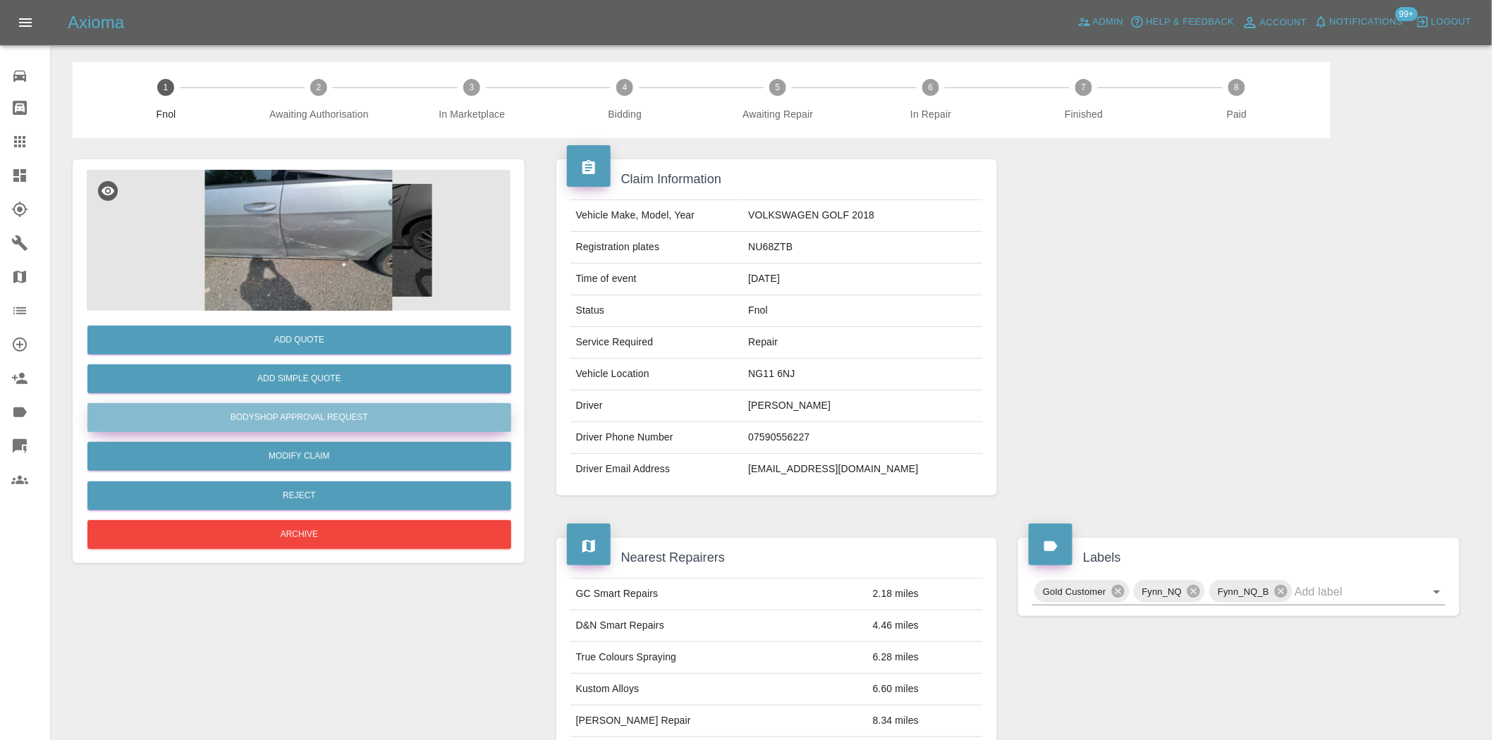
click at [333, 407] on button "Bodyshop Approval Request" at bounding box center [299, 417] width 424 height 29
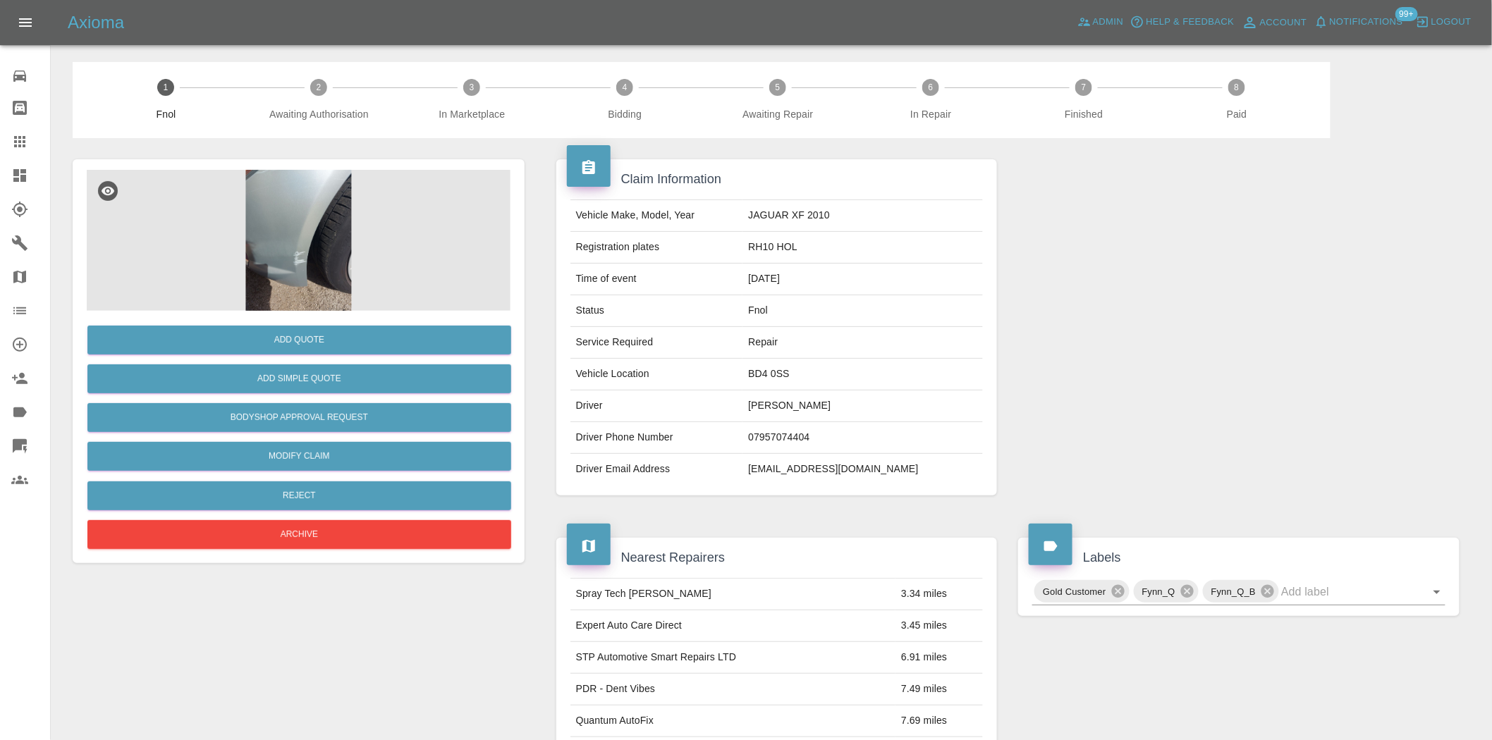
click at [293, 214] on img at bounding box center [299, 240] width 424 height 141
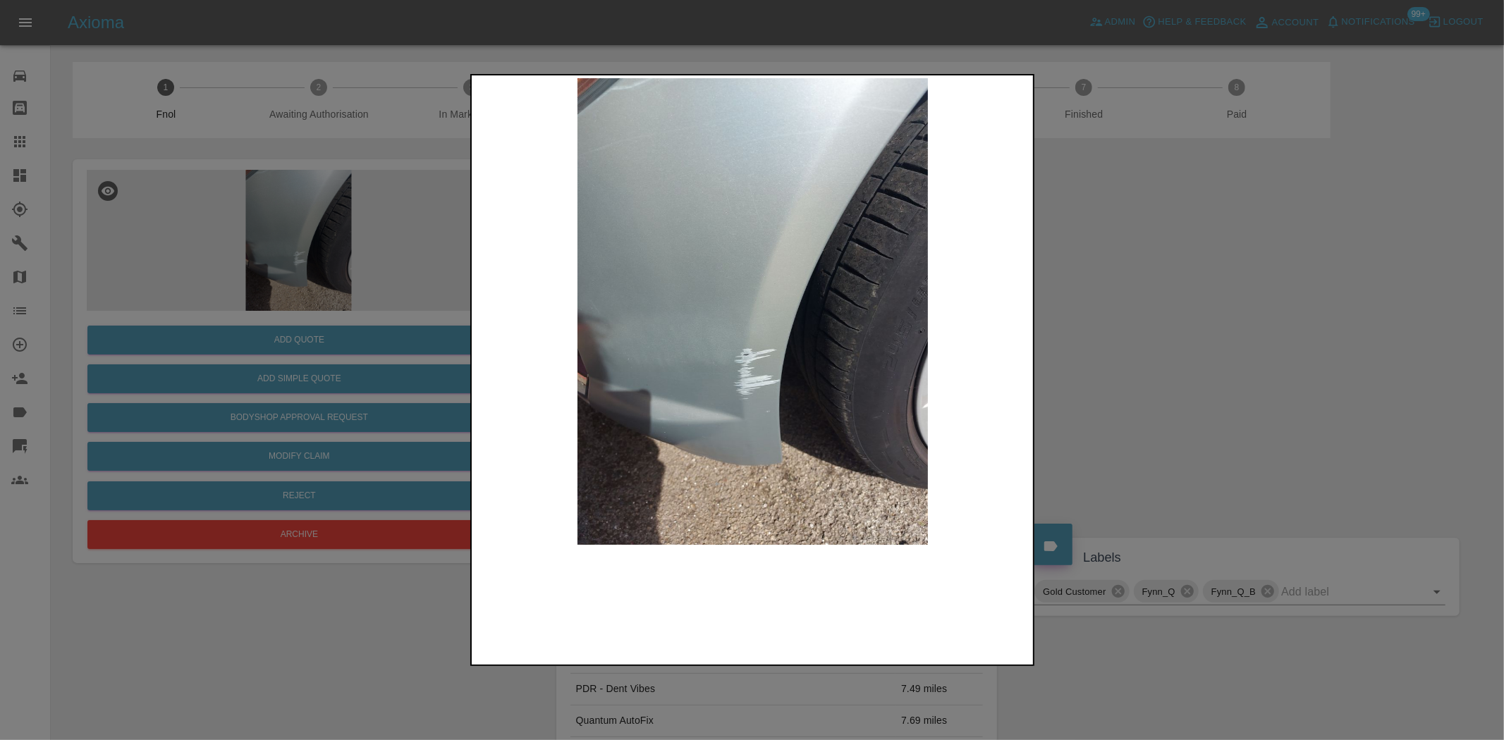
click at [719, 349] on img at bounding box center [753, 311] width 557 height 467
click at [568, 342] on img at bounding box center [753, 311] width 557 height 467
click at [413, 293] on div at bounding box center [752, 370] width 1504 height 740
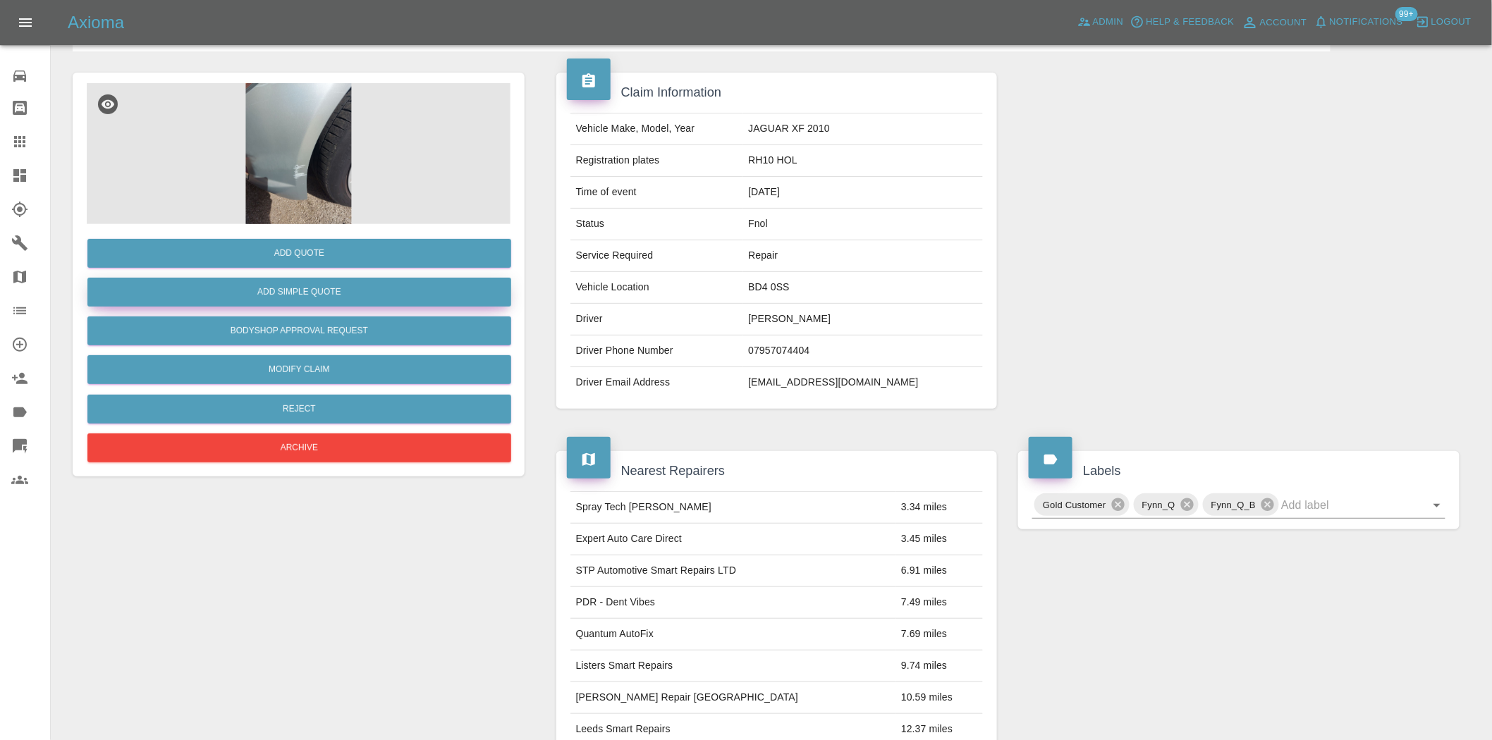
scroll to position [78, 0]
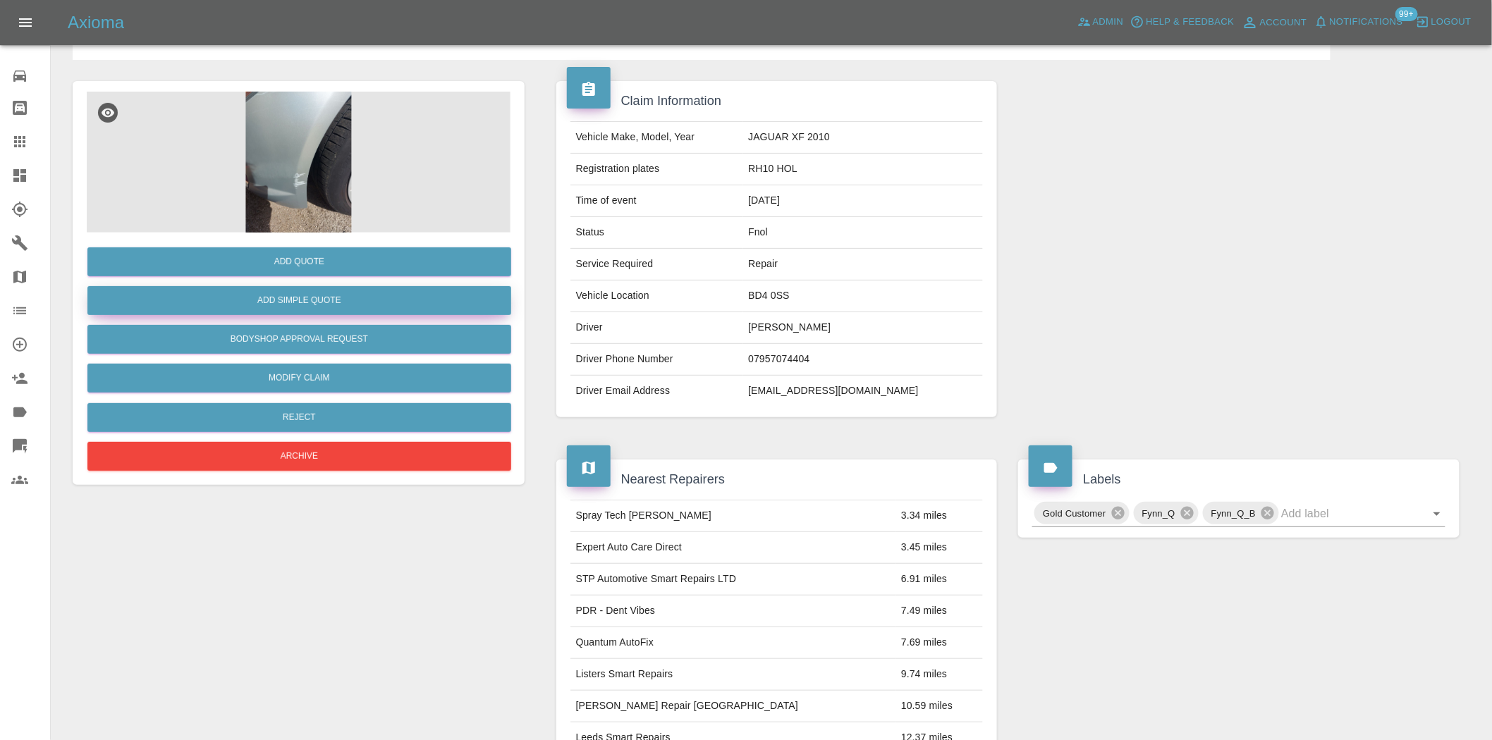
click at [331, 297] on button "Add Simple Quote" at bounding box center [299, 300] width 424 height 29
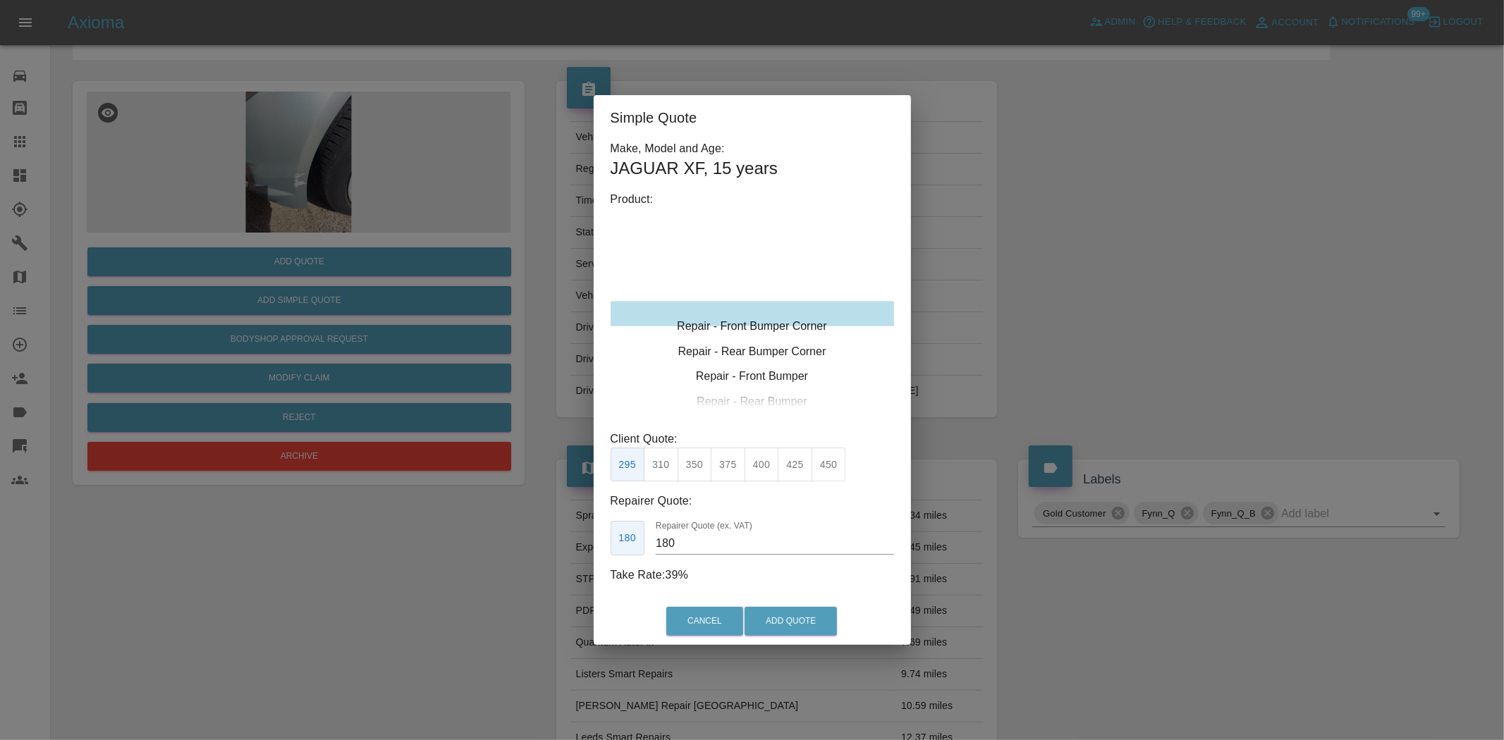
type input "120"
click at [750, 317] on div "Repair - Front Bumper Corner" at bounding box center [752, 313] width 283 height 25
click at [813, 609] on button "Add Quote" at bounding box center [791, 621] width 92 height 29
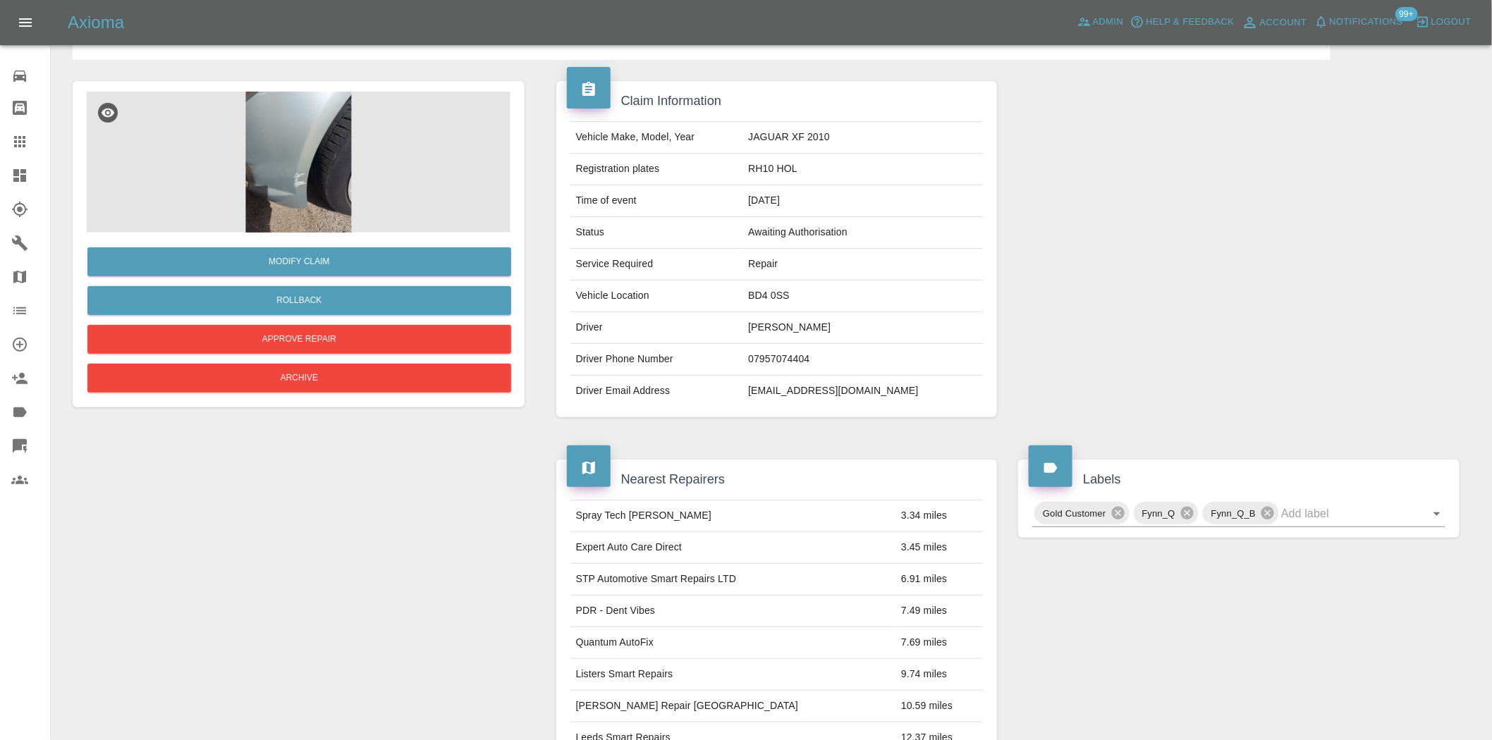
scroll to position [0, 0]
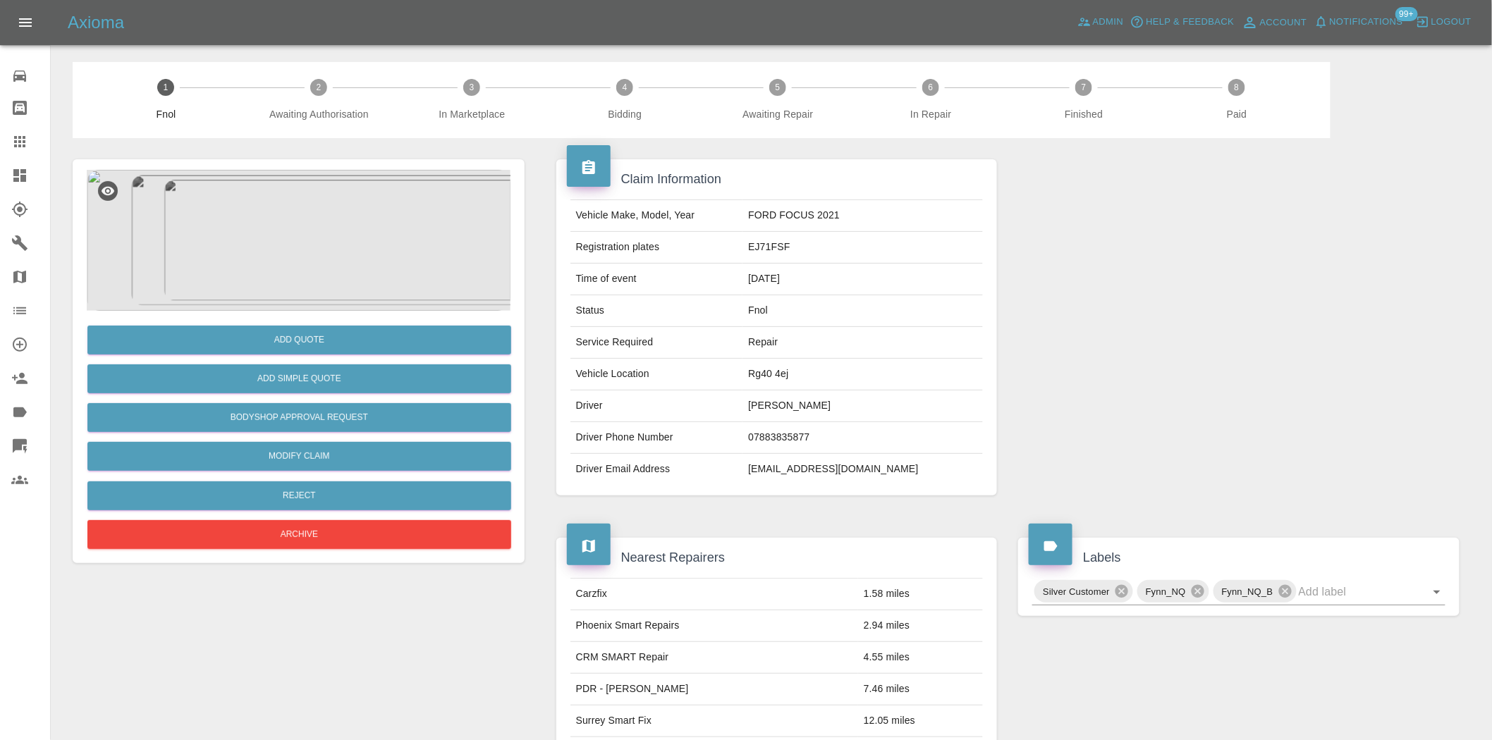
click at [291, 216] on img at bounding box center [299, 240] width 424 height 141
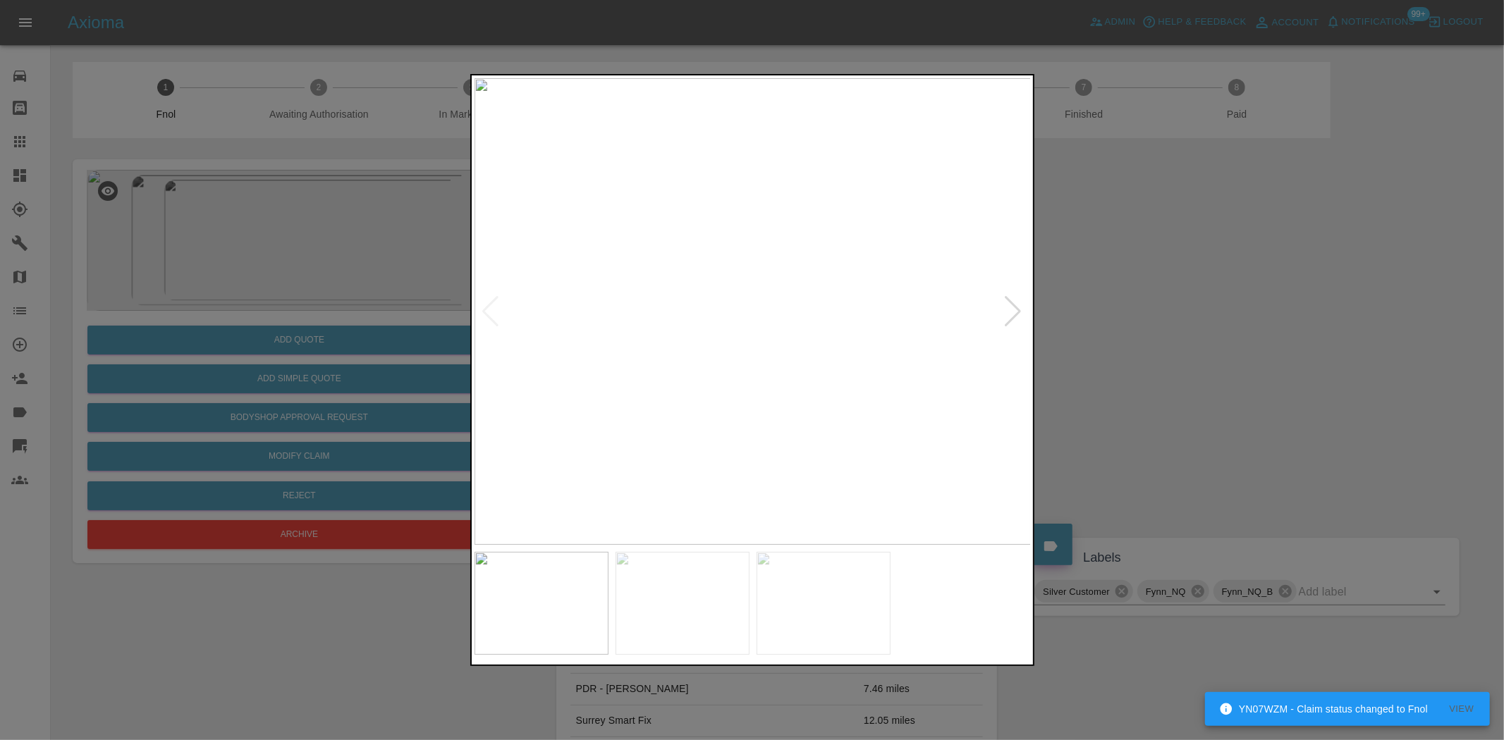
click at [586, 314] on img at bounding box center [753, 311] width 557 height 467
click at [320, 252] on div at bounding box center [752, 370] width 1504 height 740
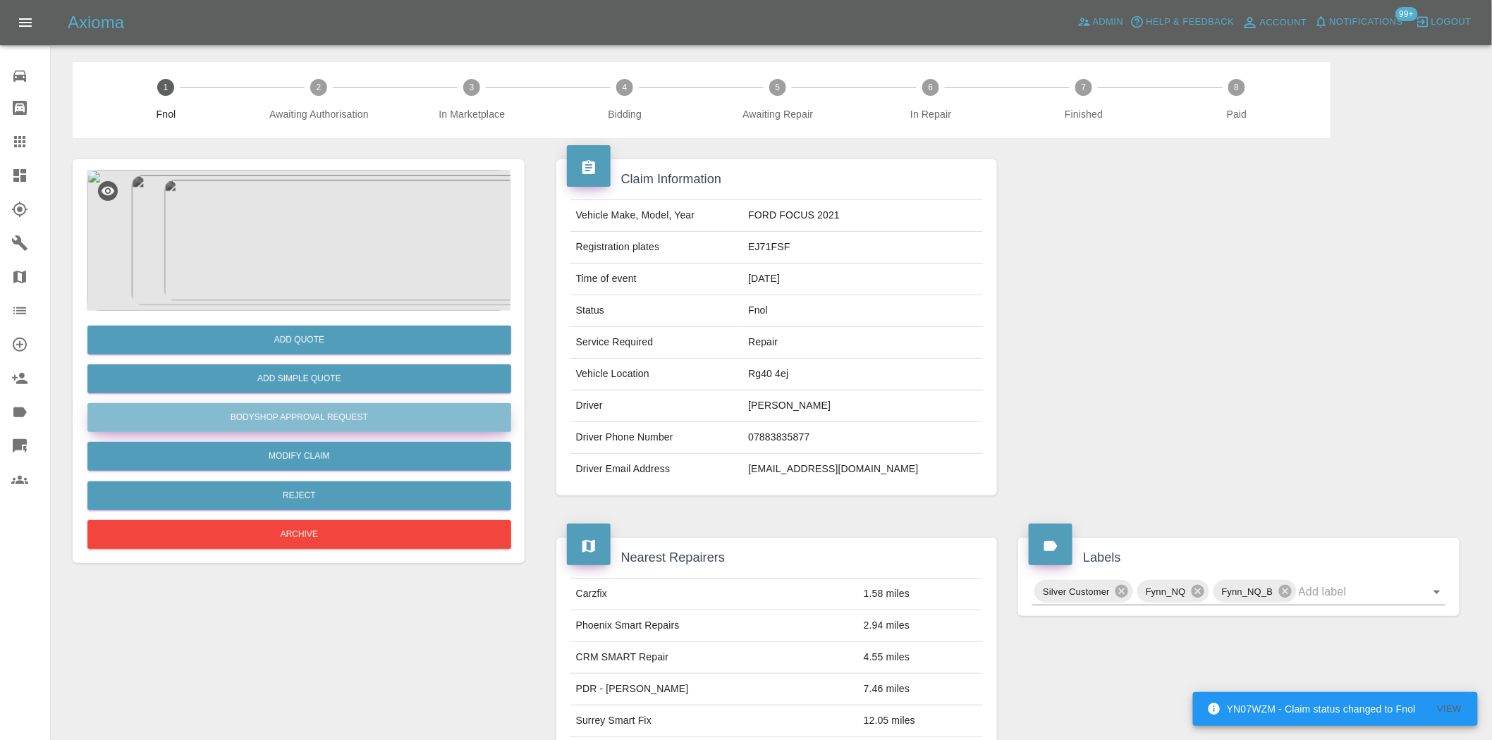
click at [309, 420] on button "Bodyshop Approval Request" at bounding box center [299, 417] width 424 height 29
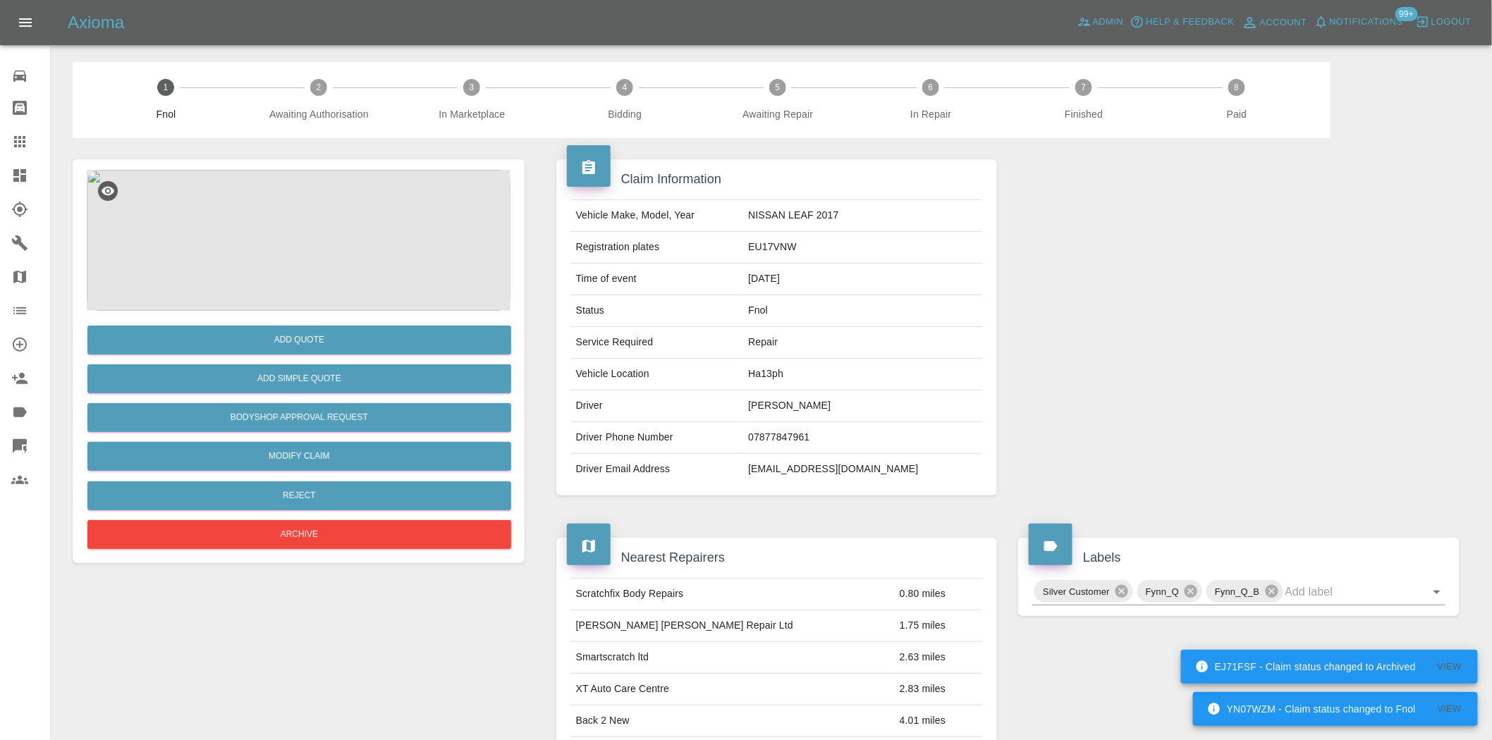
click at [309, 213] on img at bounding box center [299, 240] width 424 height 141
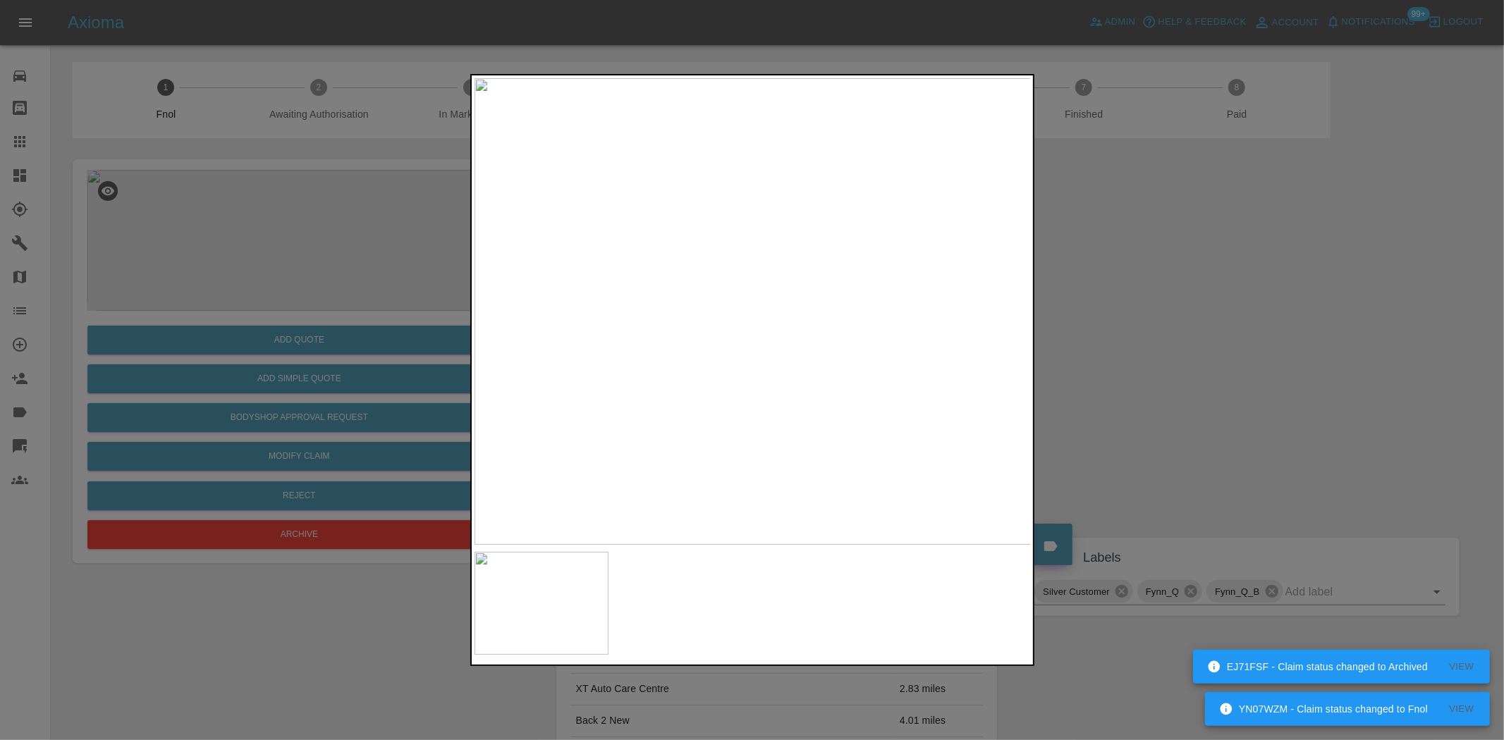
click at [531, 381] on img at bounding box center [753, 311] width 557 height 467
click at [757, 482] on img at bounding box center [753, 311] width 557 height 467
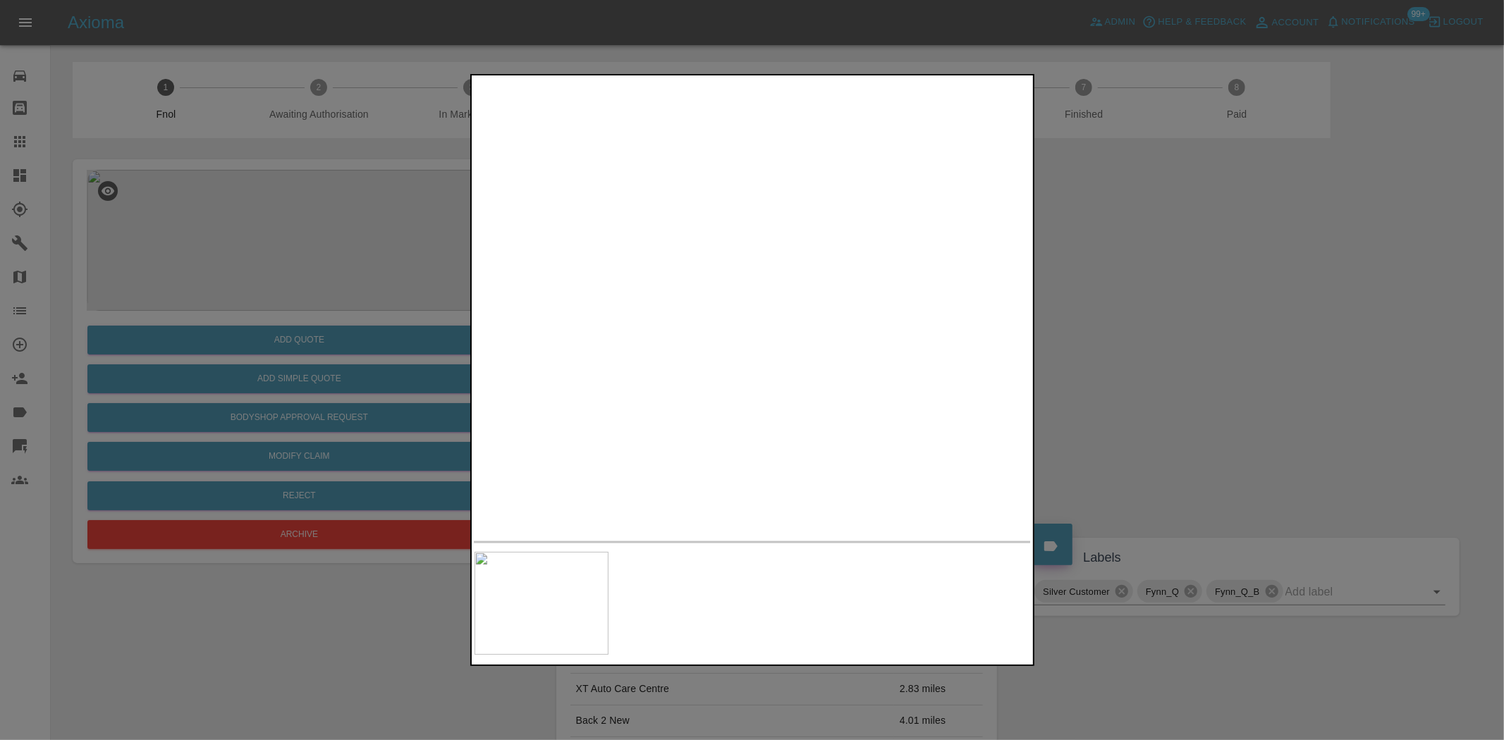
click at [154, 272] on div at bounding box center [752, 370] width 1504 height 740
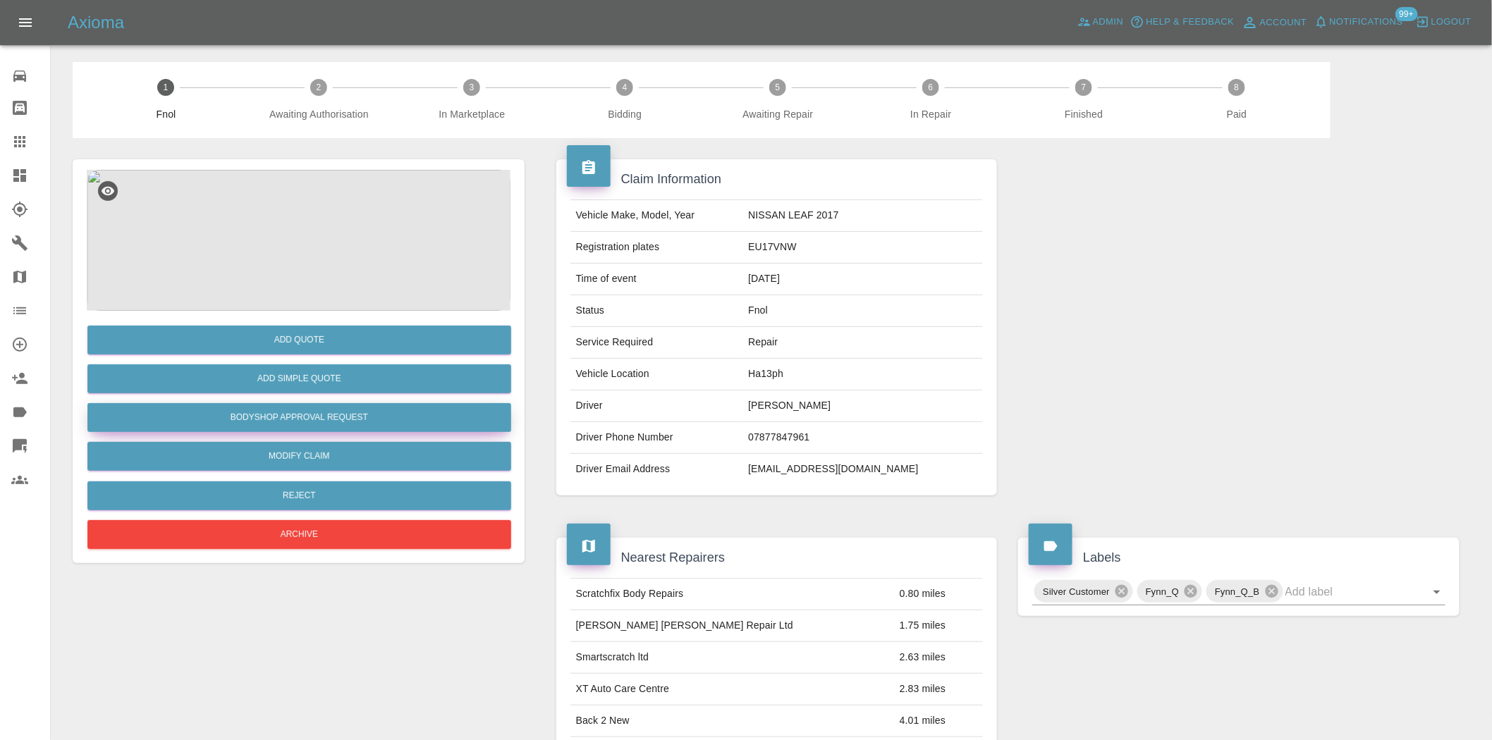
click at [282, 418] on button "Bodyshop Approval Request" at bounding box center [299, 417] width 424 height 29
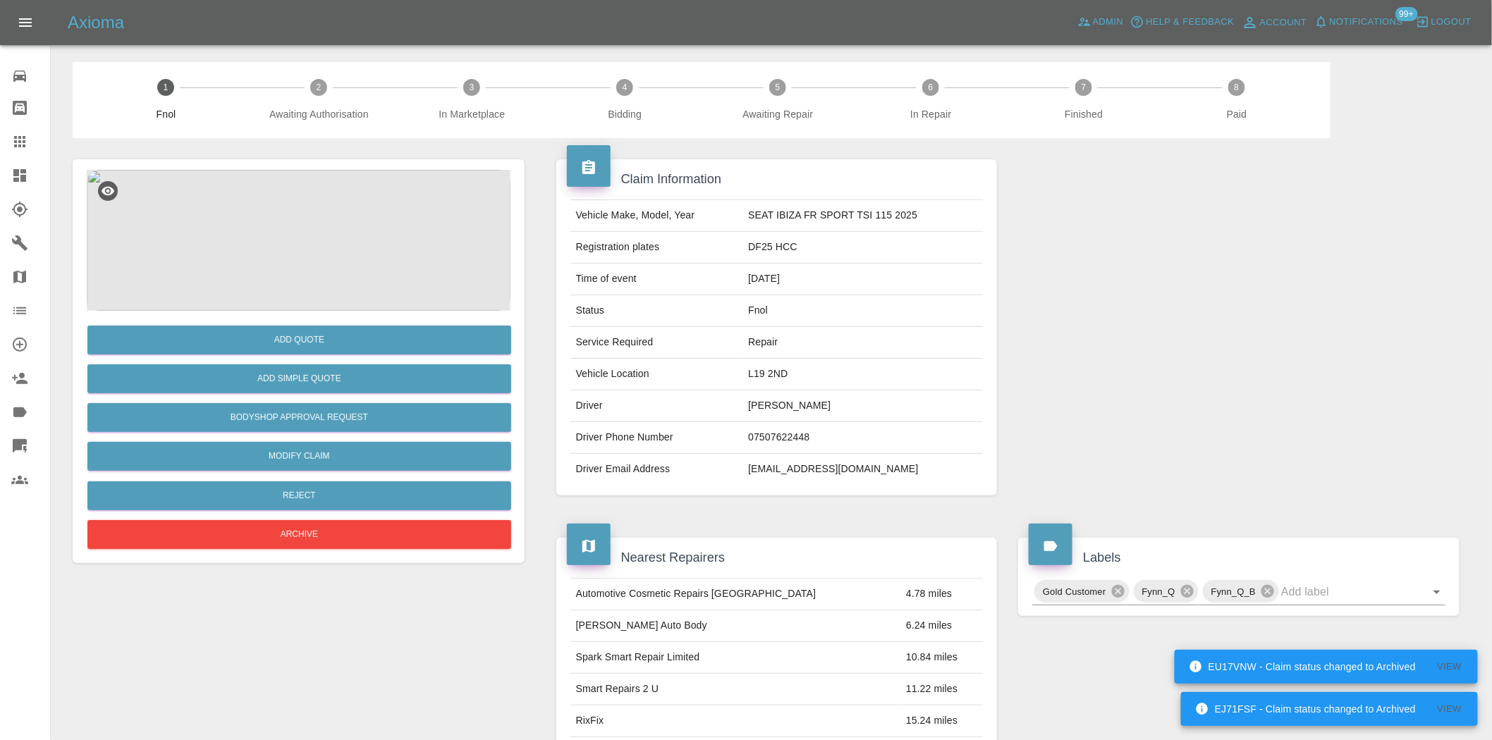
click at [314, 236] on img at bounding box center [299, 240] width 424 height 141
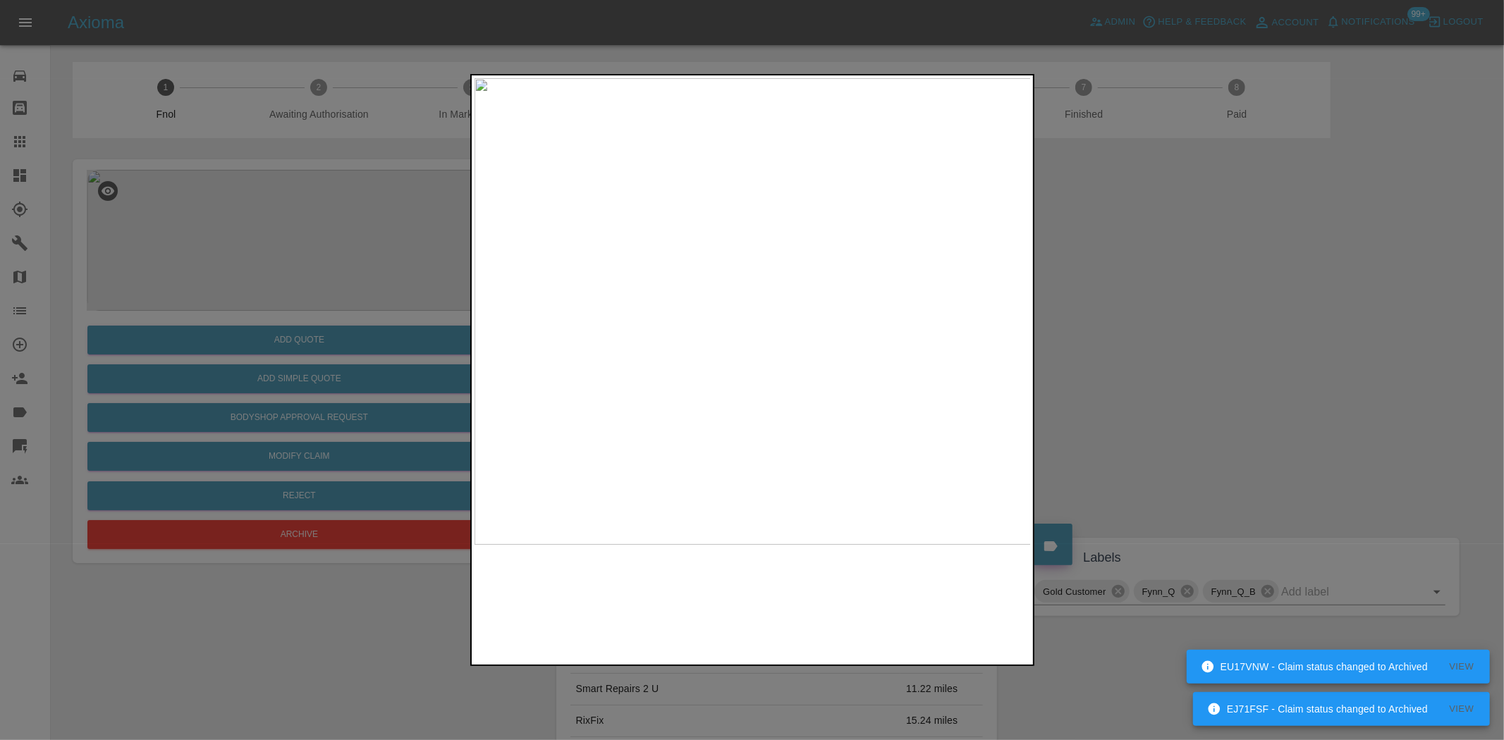
click at [626, 349] on img at bounding box center [753, 311] width 557 height 467
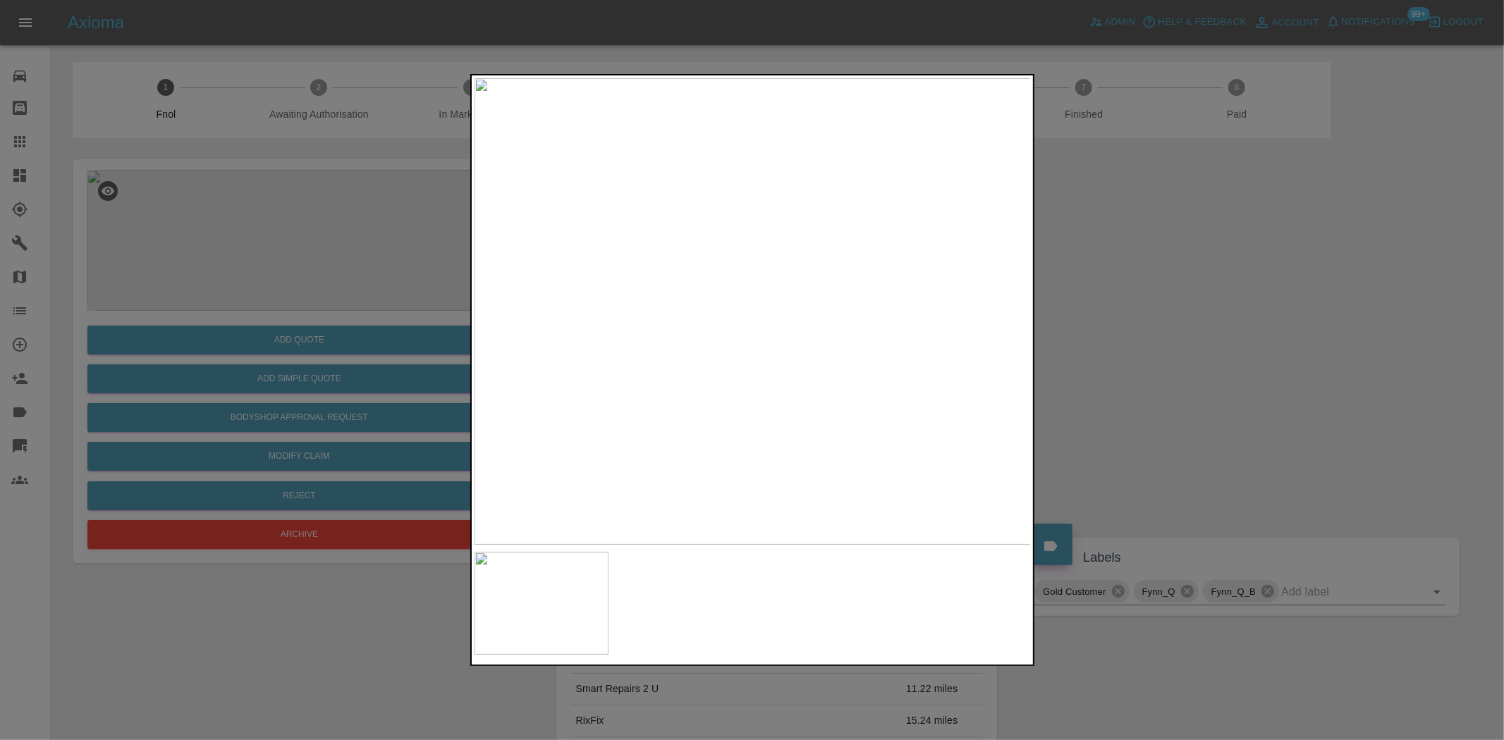
click at [317, 368] on div at bounding box center [752, 370] width 1504 height 740
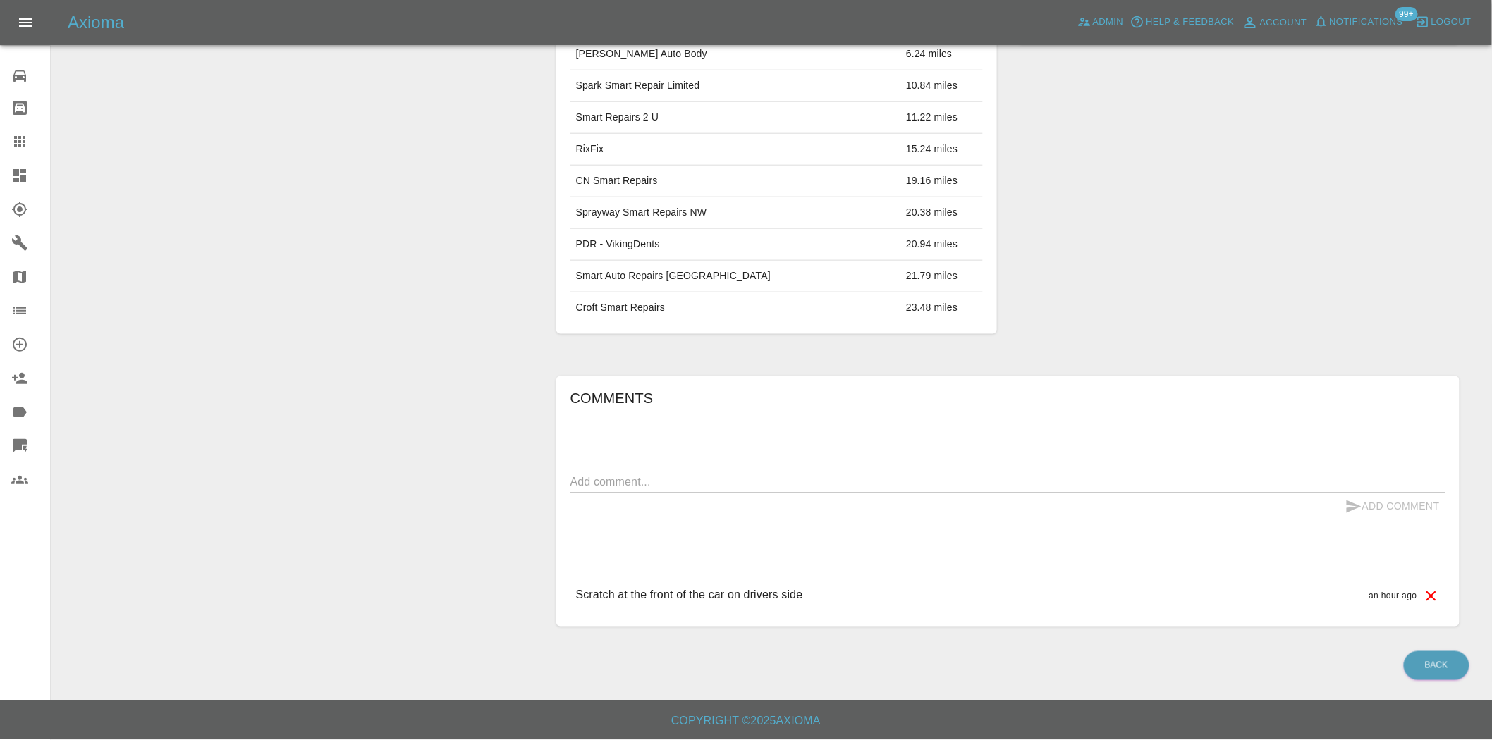
scroll to position [25, 0]
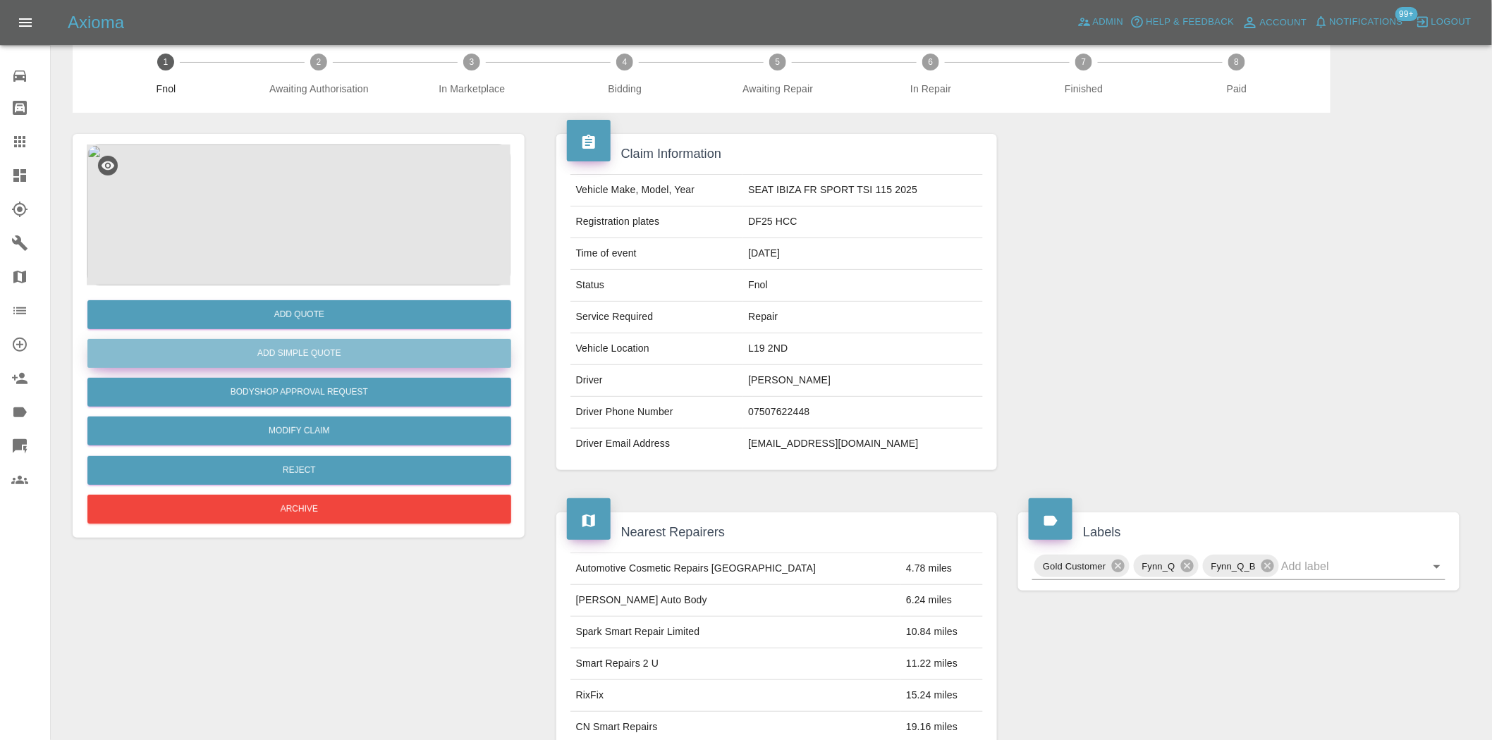
click at [334, 346] on button "Add Simple Quote" at bounding box center [299, 353] width 424 height 29
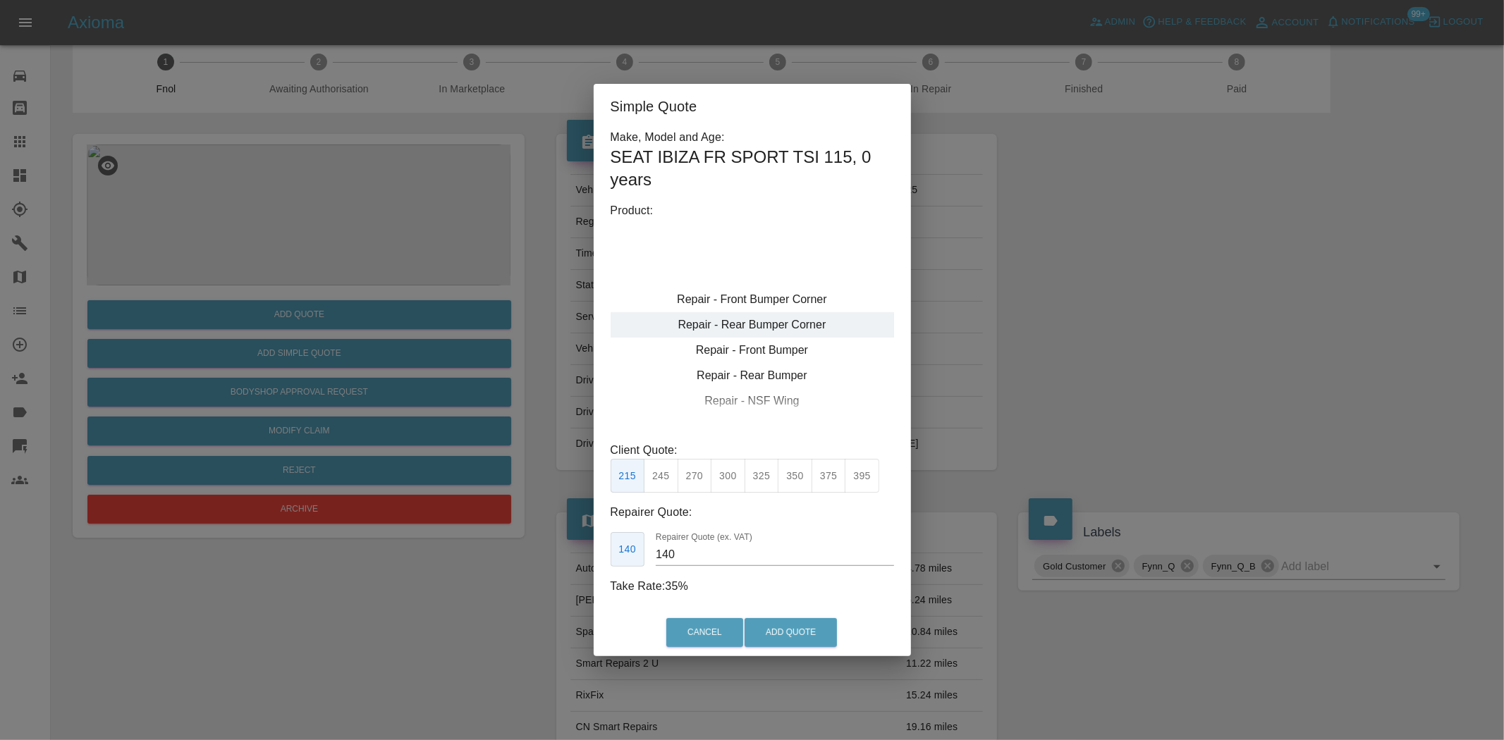
type input "120"
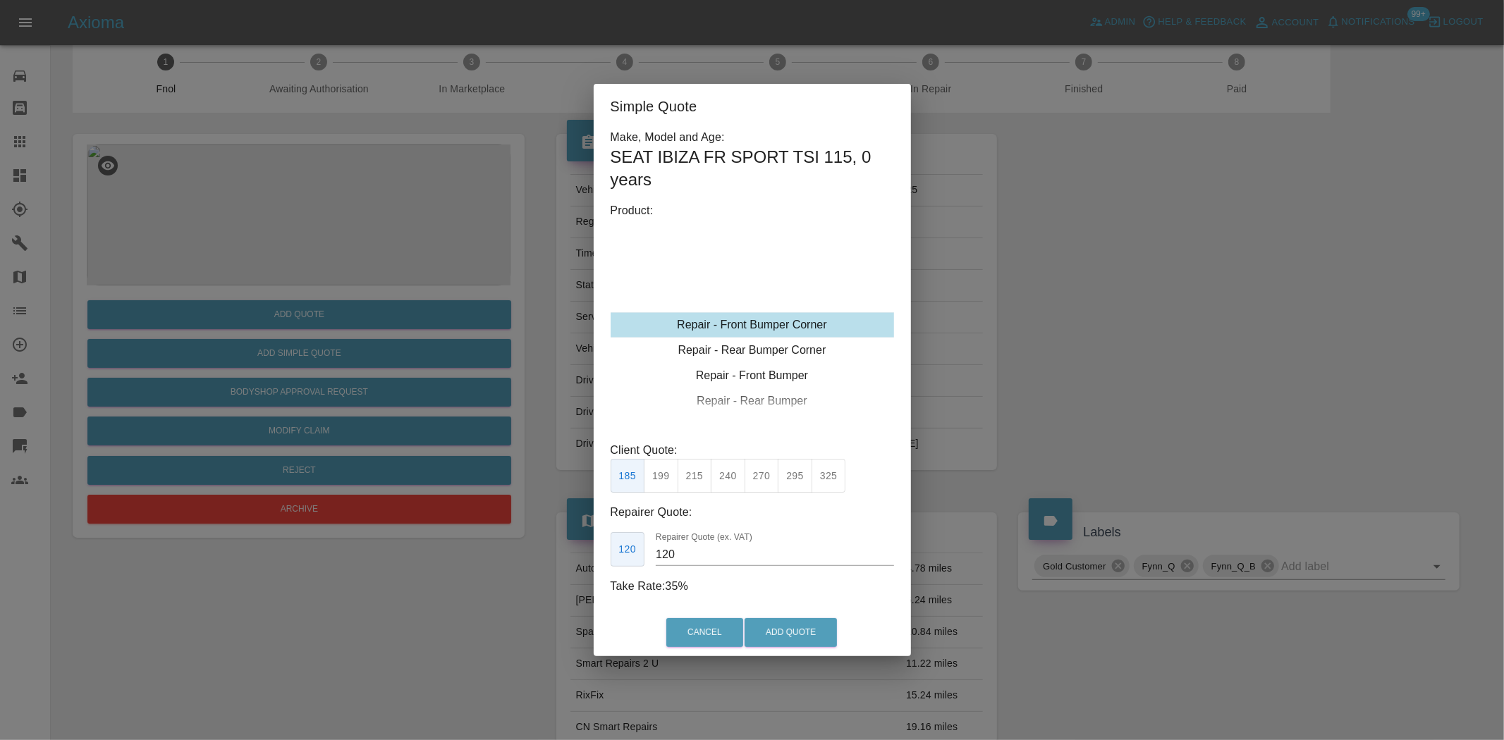
click at [765, 326] on div "Repair - Front Bumper Corner" at bounding box center [752, 324] width 283 height 25
click at [783, 640] on button "Add Quote" at bounding box center [791, 632] width 92 height 29
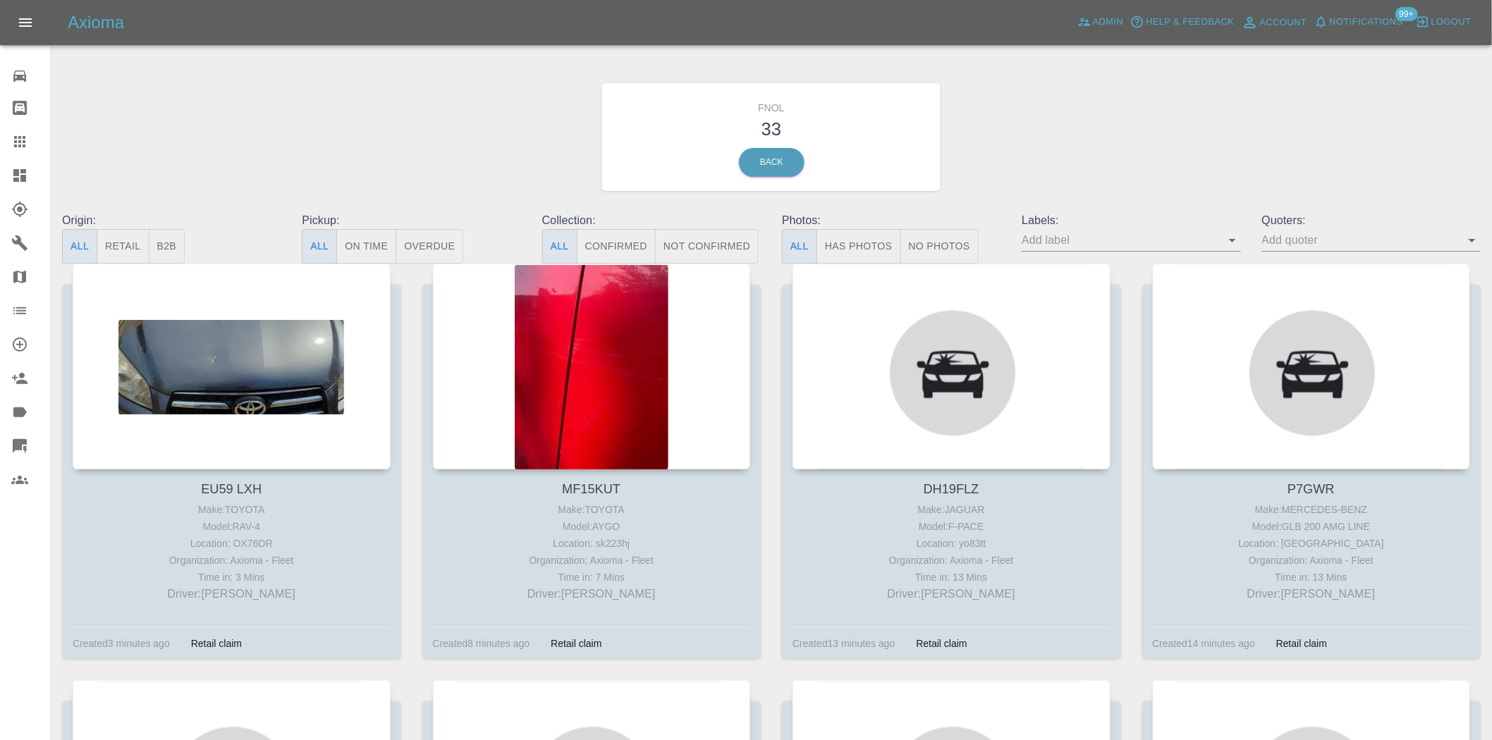
click at [855, 241] on button "Has Photos" at bounding box center [859, 246] width 85 height 35
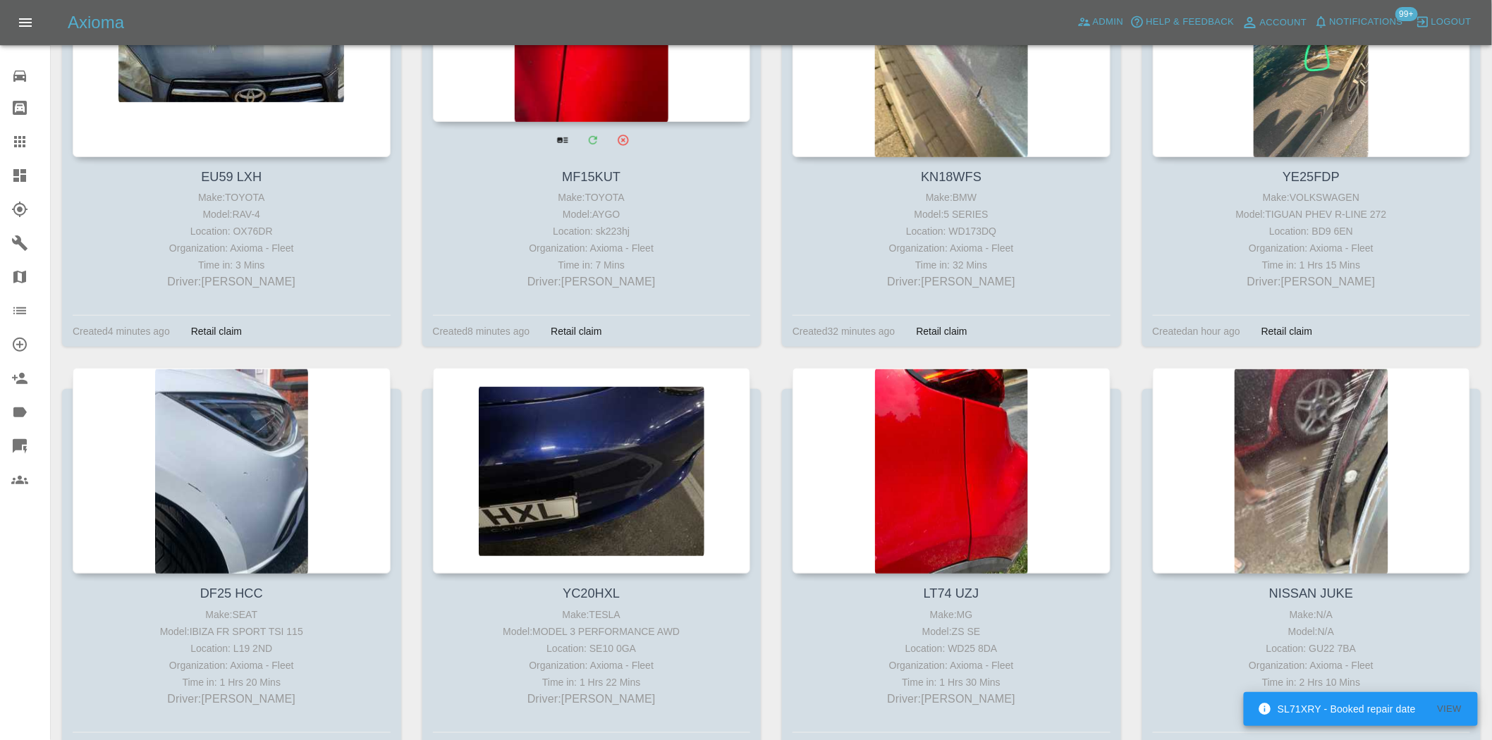
scroll to position [313, 0]
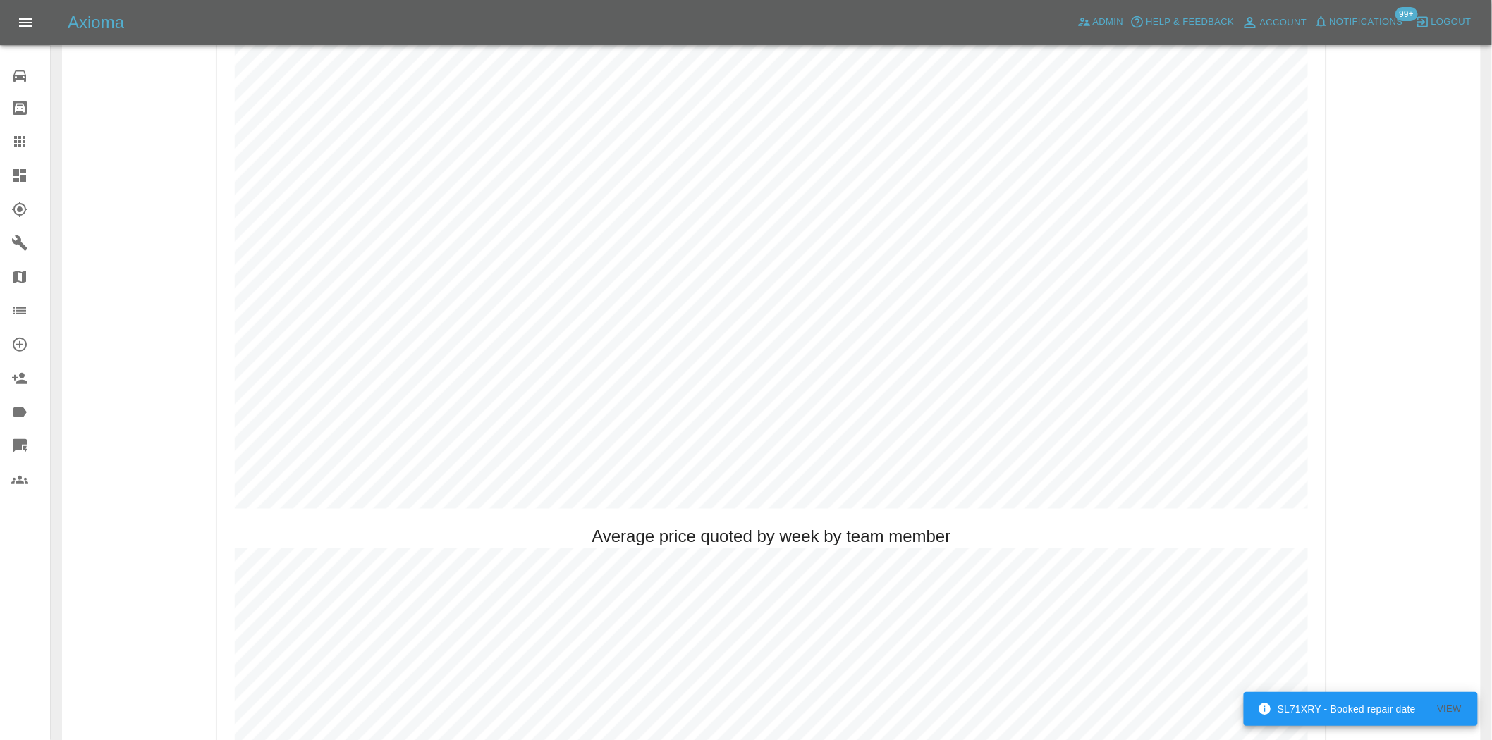
scroll to position [783, 0]
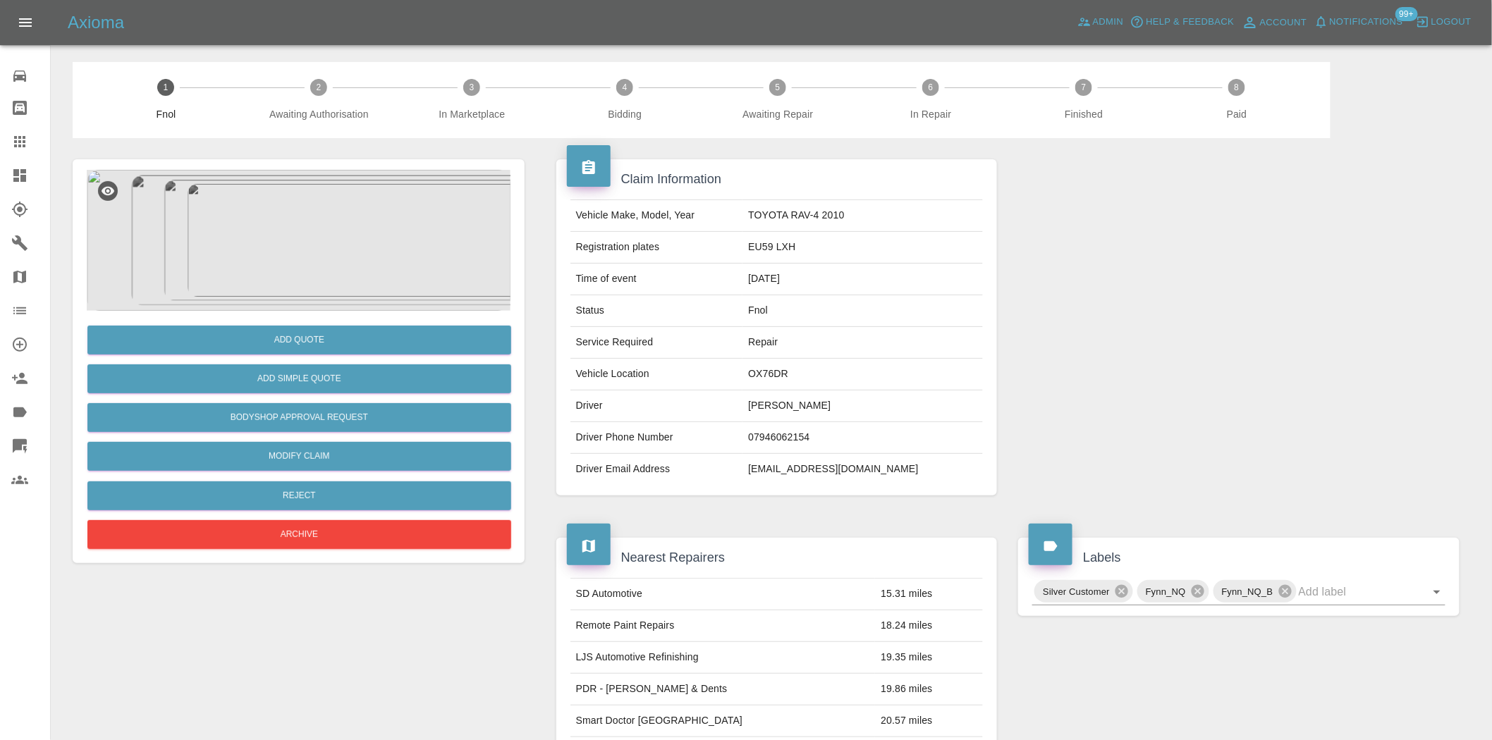
click at [354, 274] on img at bounding box center [299, 240] width 424 height 141
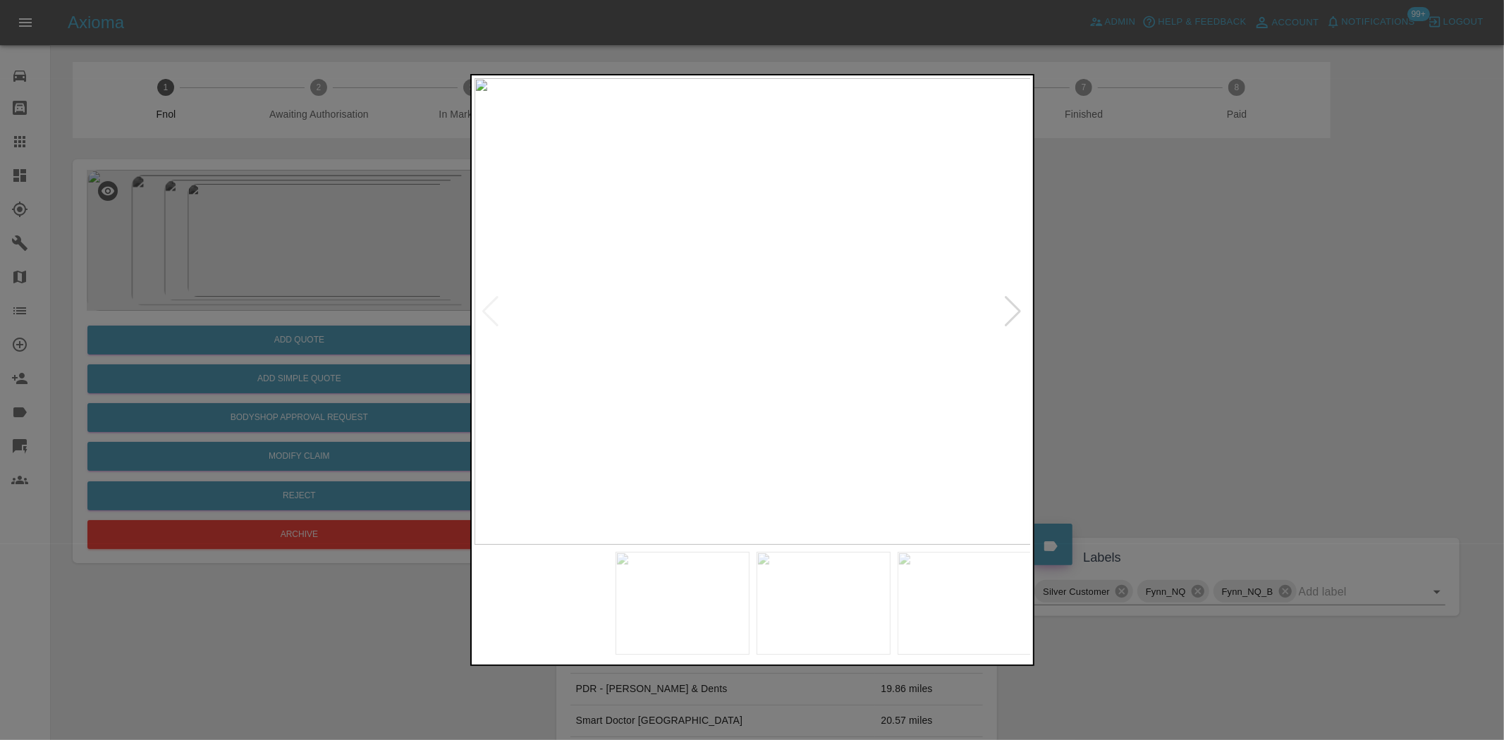
click at [518, 398] on img at bounding box center [753, 311] width 557 height 467
click at [575, 428] on img at bounding box center [721, 311] width 557 height 467
click at [424, 411] on div at bounding box center [752, 370] width 1504 height 740
click at [183, 325] on div at bounding box center [752, 370] width 1504 height 740
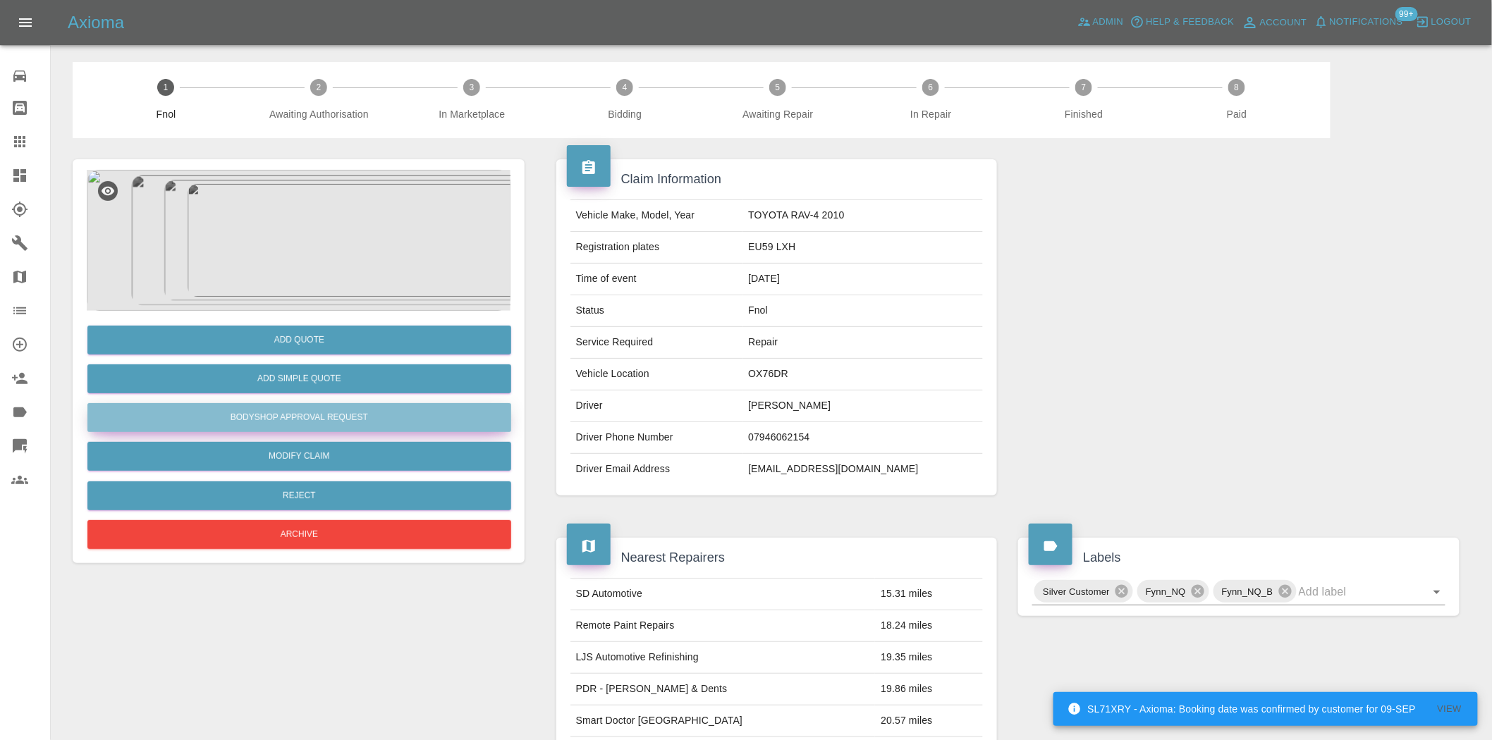
click at [314, 420] on button "Bodyshop Approval Request" at bounding box center [299, 417] width 424 height 29
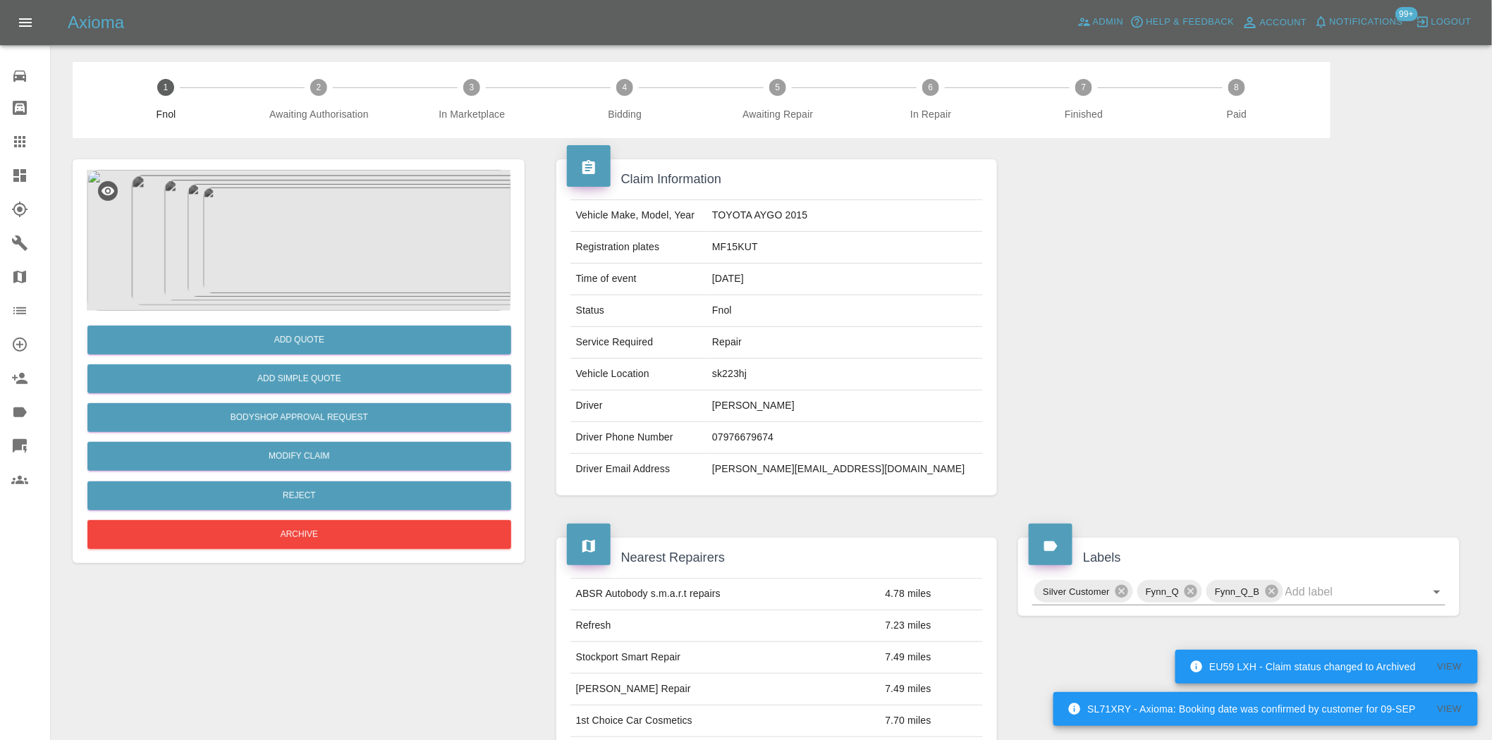
click at [329, 231] on img at bounding box center [299, 240] width 424 height 141
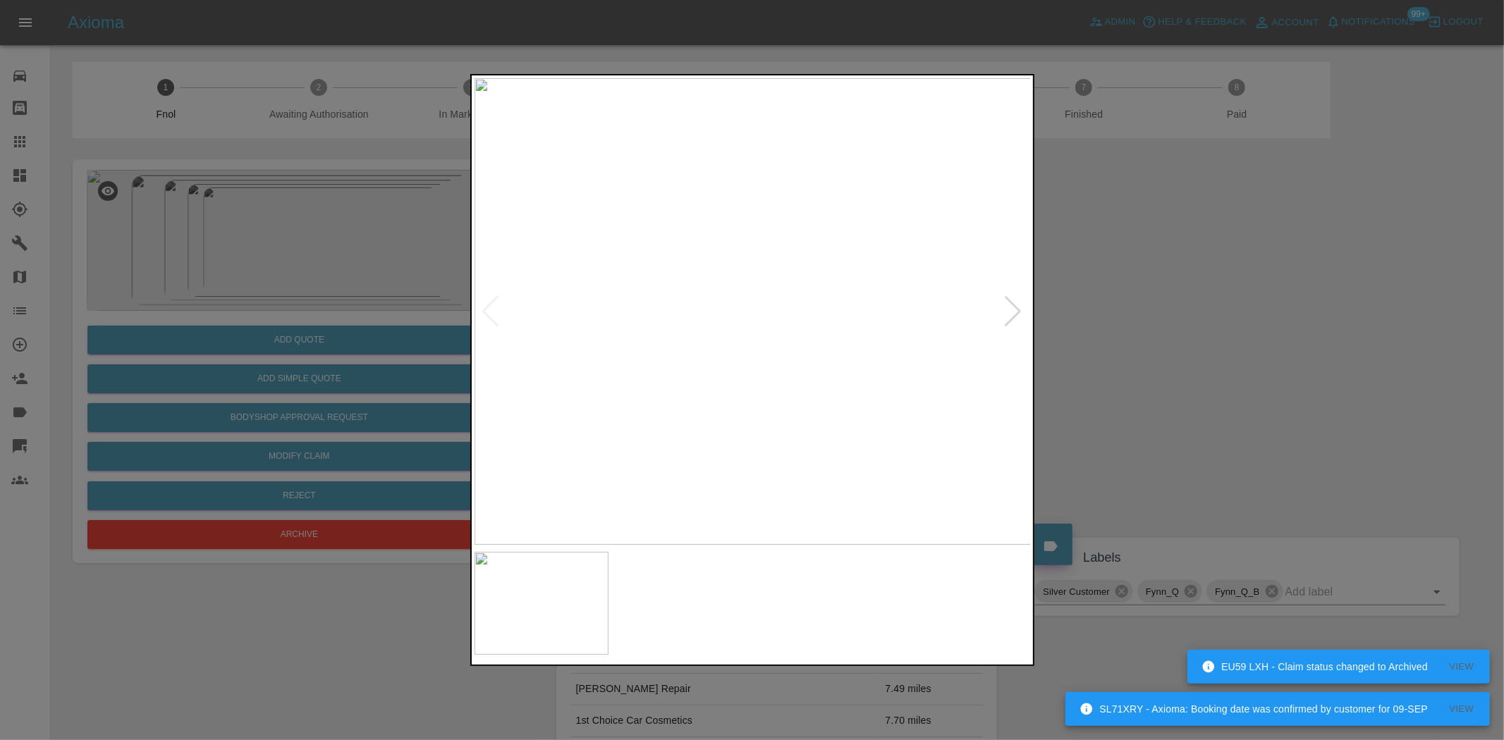
click at [727, 377] on img at bounding box center [753, 311] width 557 height 467
click at [642, 347] on img at bounding box center [753, 311] width 557 height 467
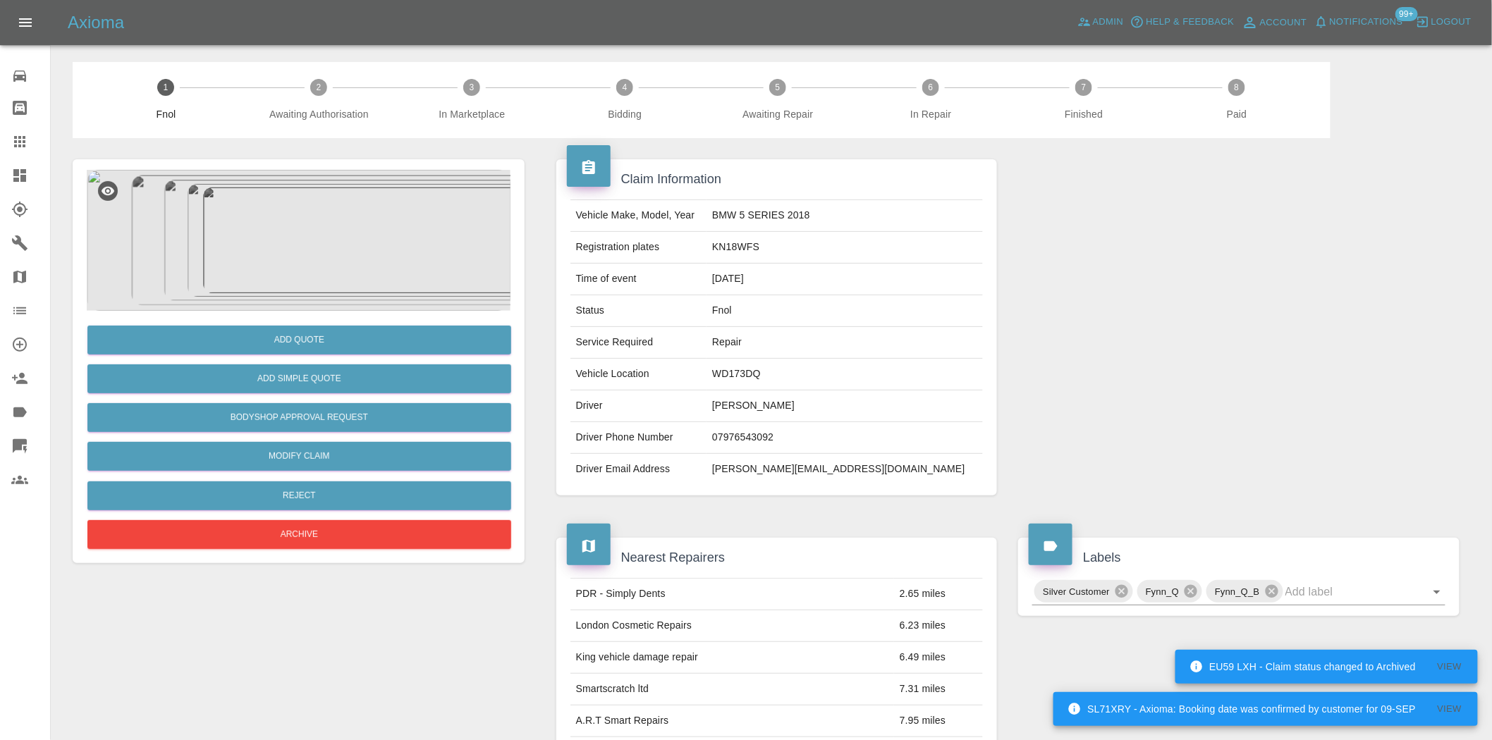
drag, startPoint x: 302, startPoint y: 314, endPoint x: 315, endPoint y: 300, distance: 19.5
click at [305, 314] on div "Add Quote Add Simple Quote Bodyshop Approval Request Modify Claim Reject Archive" at bounding box center [299, 432] width 424 height 242
click at [372, 240] on img at bounding box center [299, 240] width 424 height 141
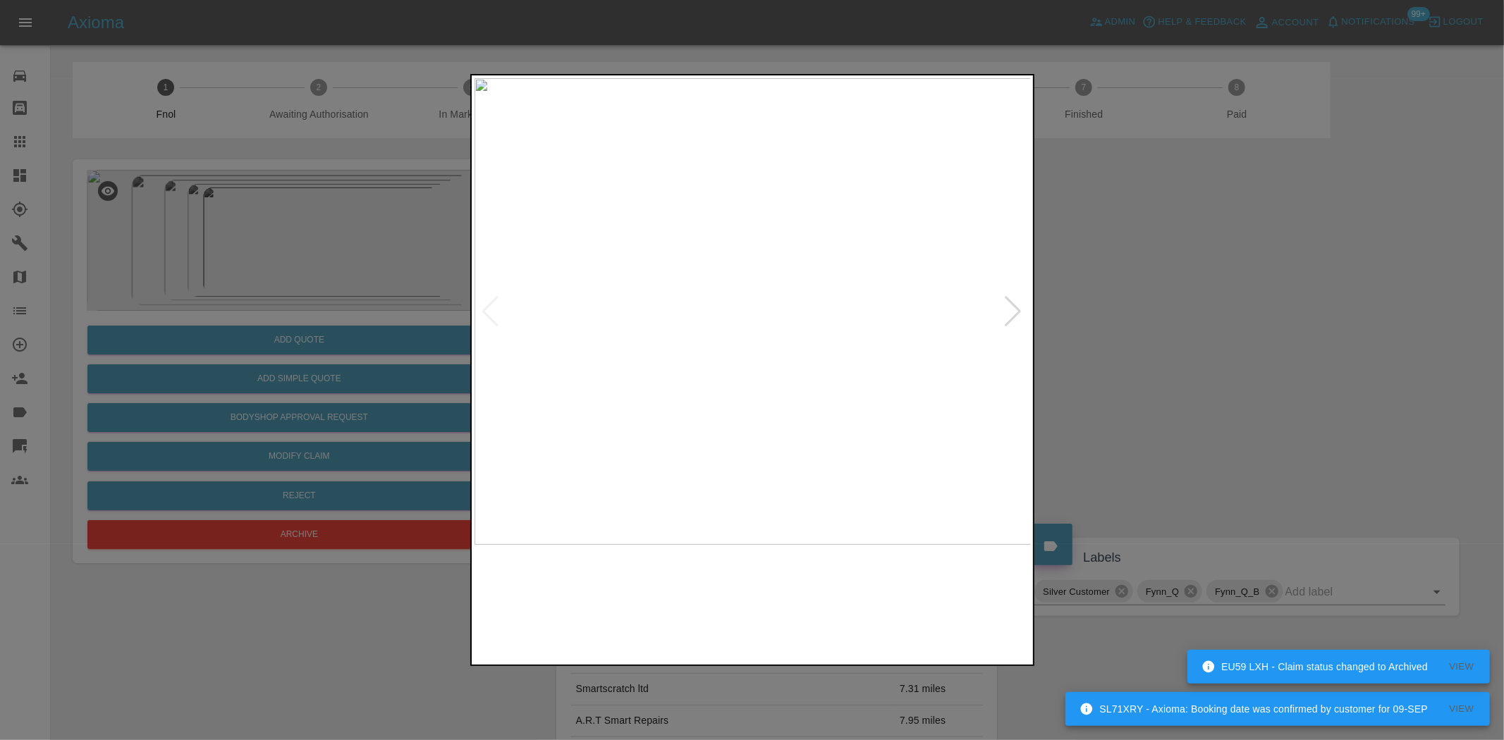
click at [702, 363] on img at bounding box center [753, 311] width 557 height 467
click at [706, 371] on img at bounding box center [753, 311] width 557 height 467
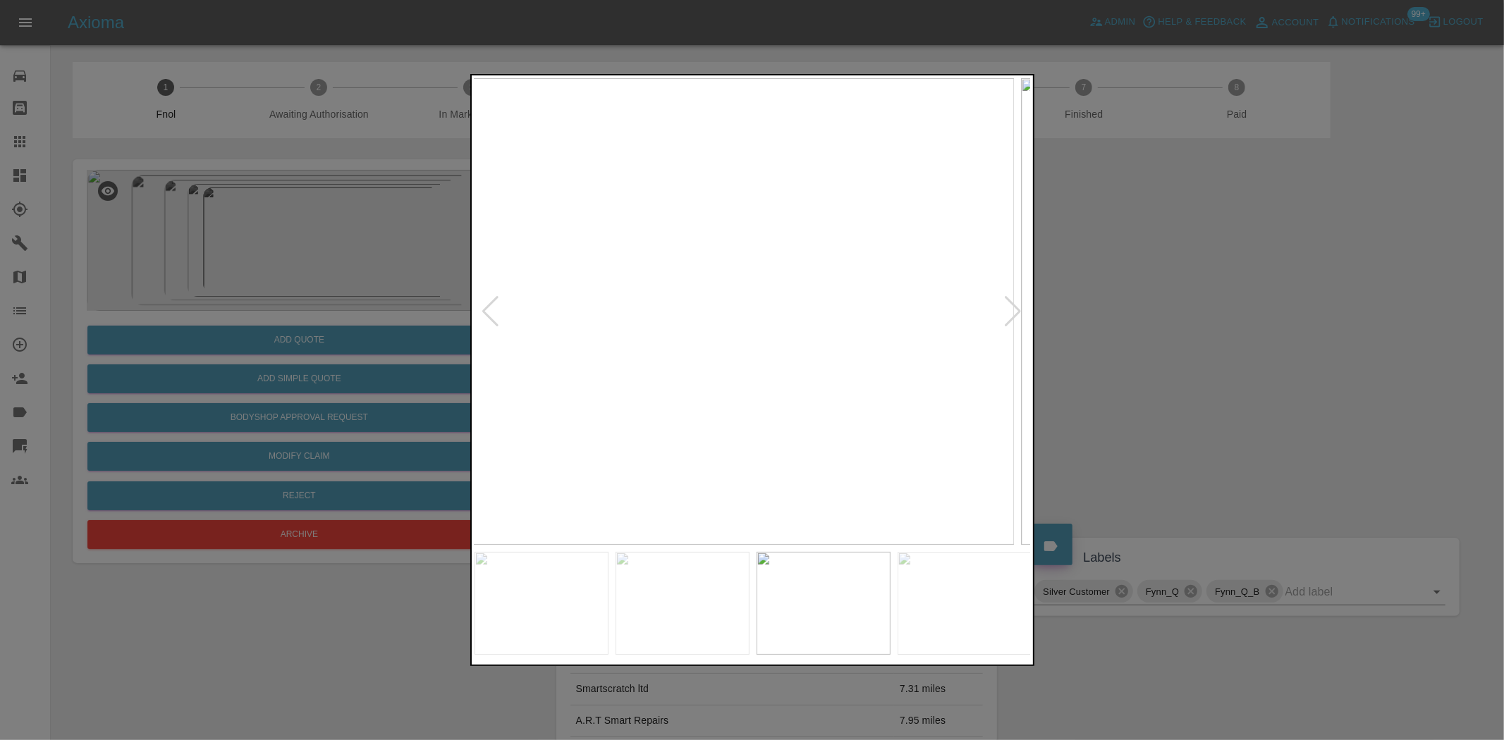
click at [725, 356] on img at bounding box center [735, 311] width 557 height 467
click at [587, 357] on img at bounding box center [753, 311] width 557 height 467
click at [516, 329] on img at bounding box center [753, 311] width 557 height 467
click at [484, 322] on div at bounding box center [753, 311] width 556 height 467
click at [543, 215] on img at bounding box center [753, 311] width 557 height 467
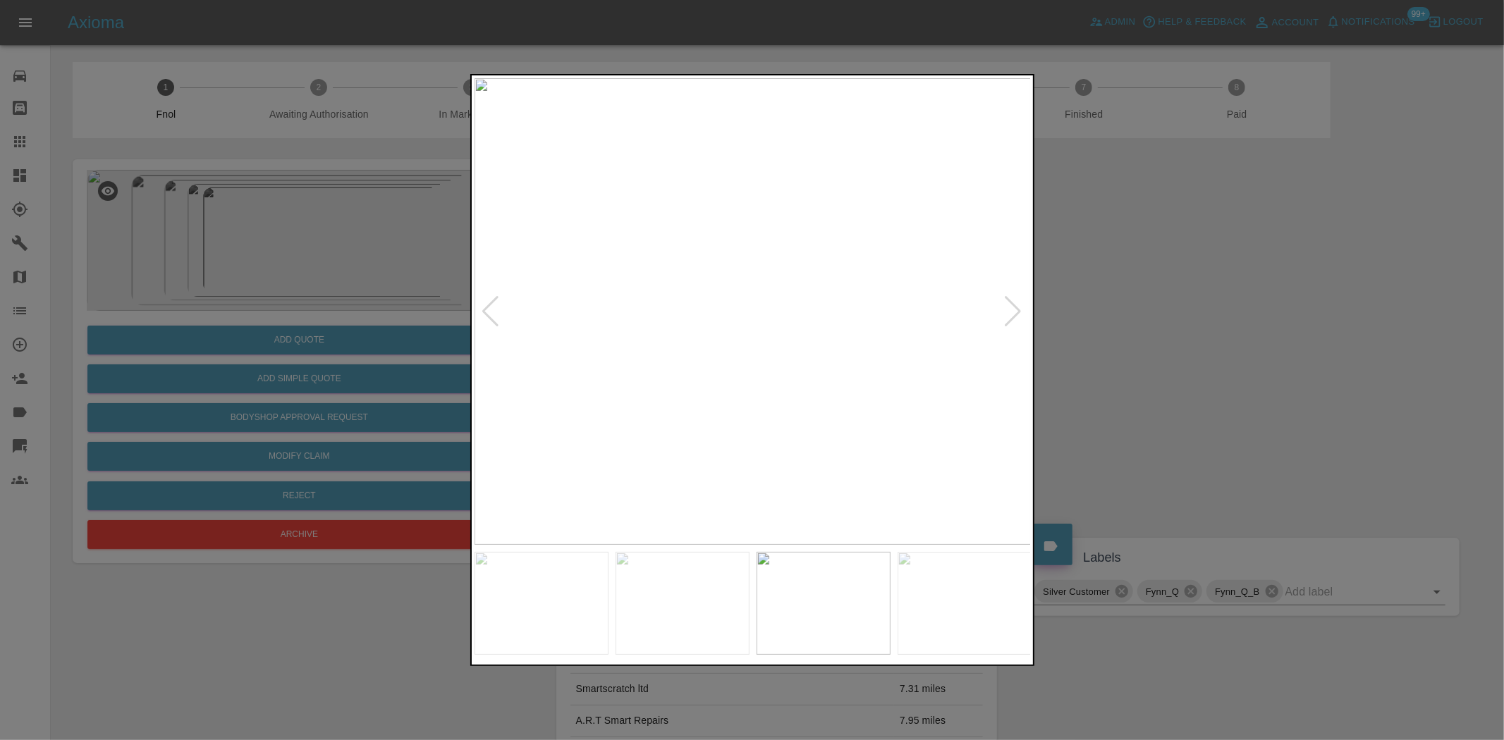
click at [635, 293] on img at bounding box center [753, 311] width 557 height 467
click at [625, 250] on img at bounding box center [706, 311] width 557 height 467
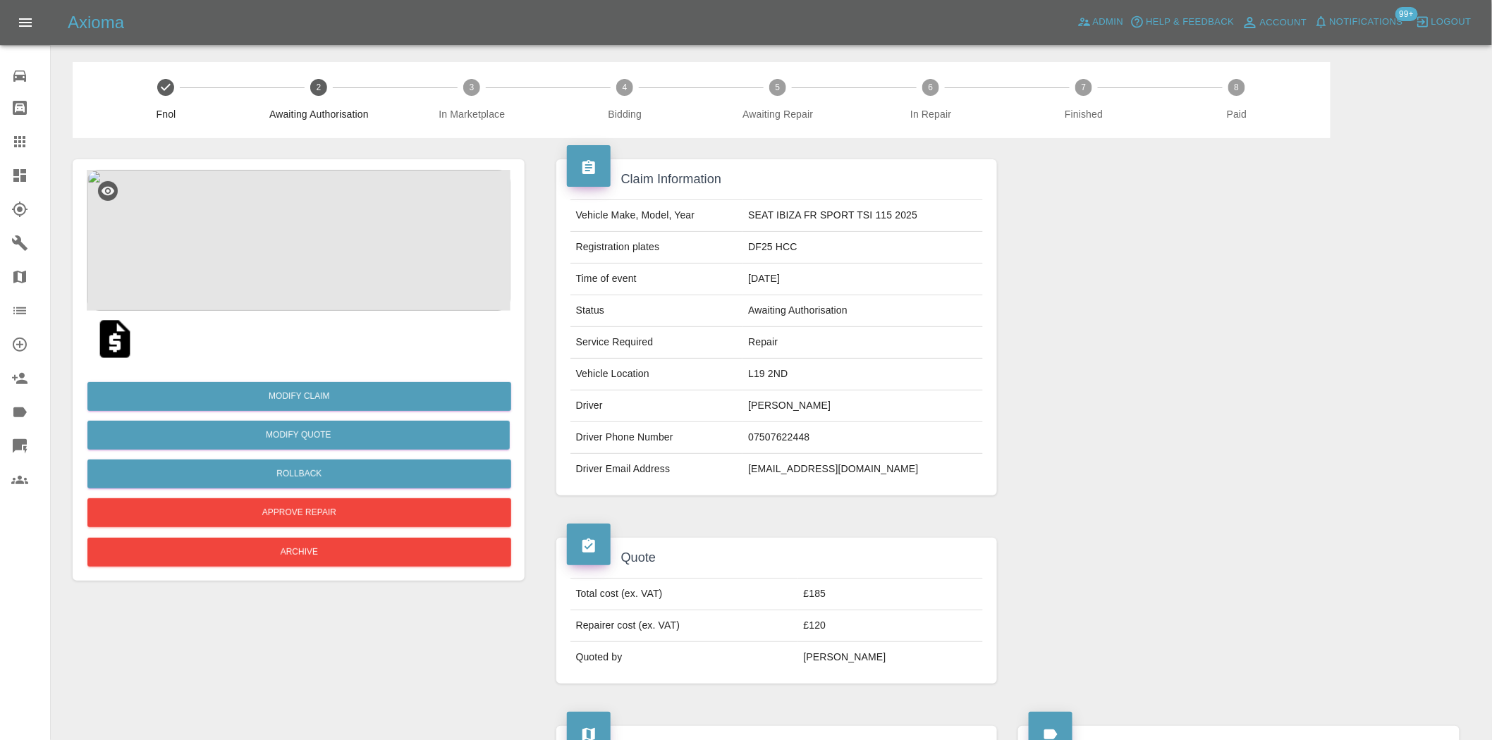
click at [309, 245] on img at bounding box center [299, 240] width 424 height 141
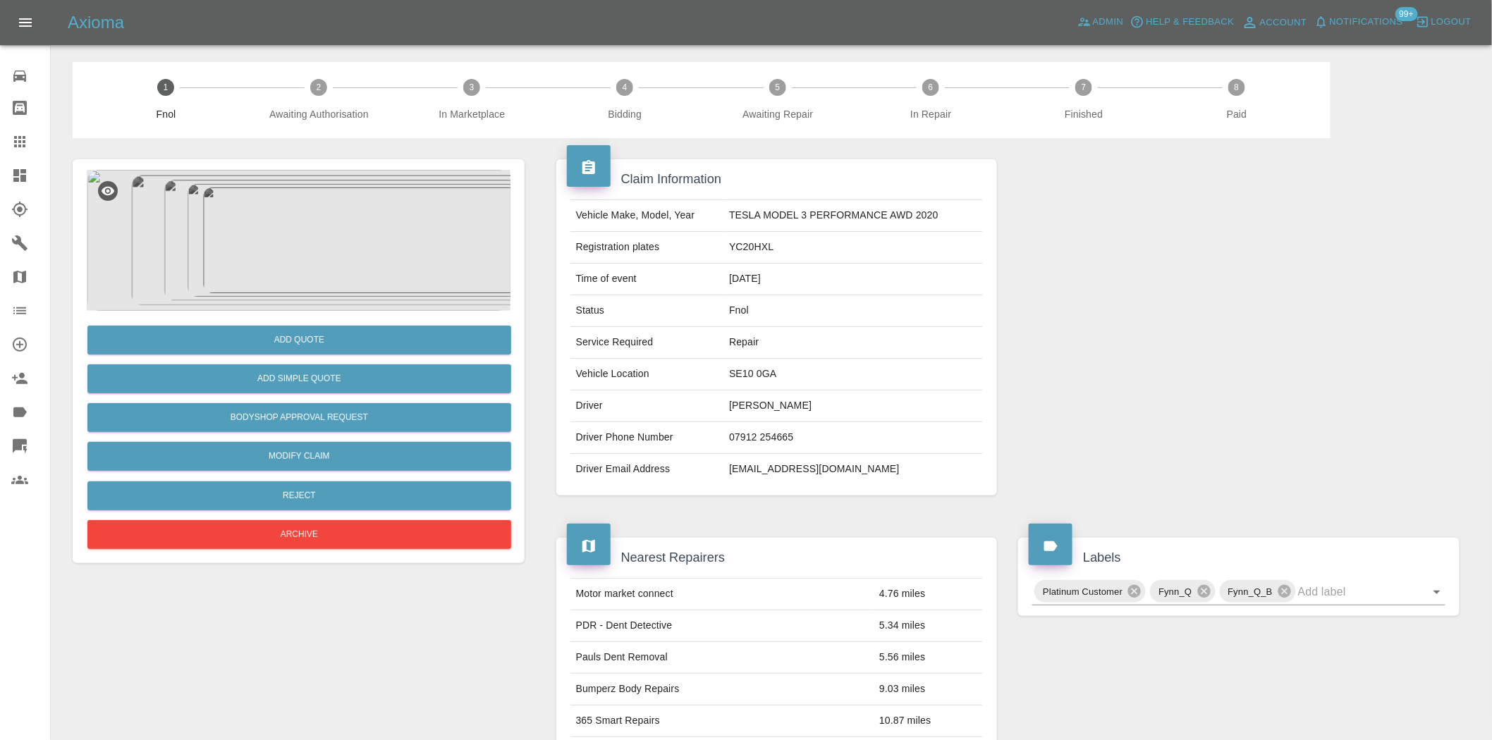
click at [319, 242] on img at bounding box center [299, 240] width 424 height 141
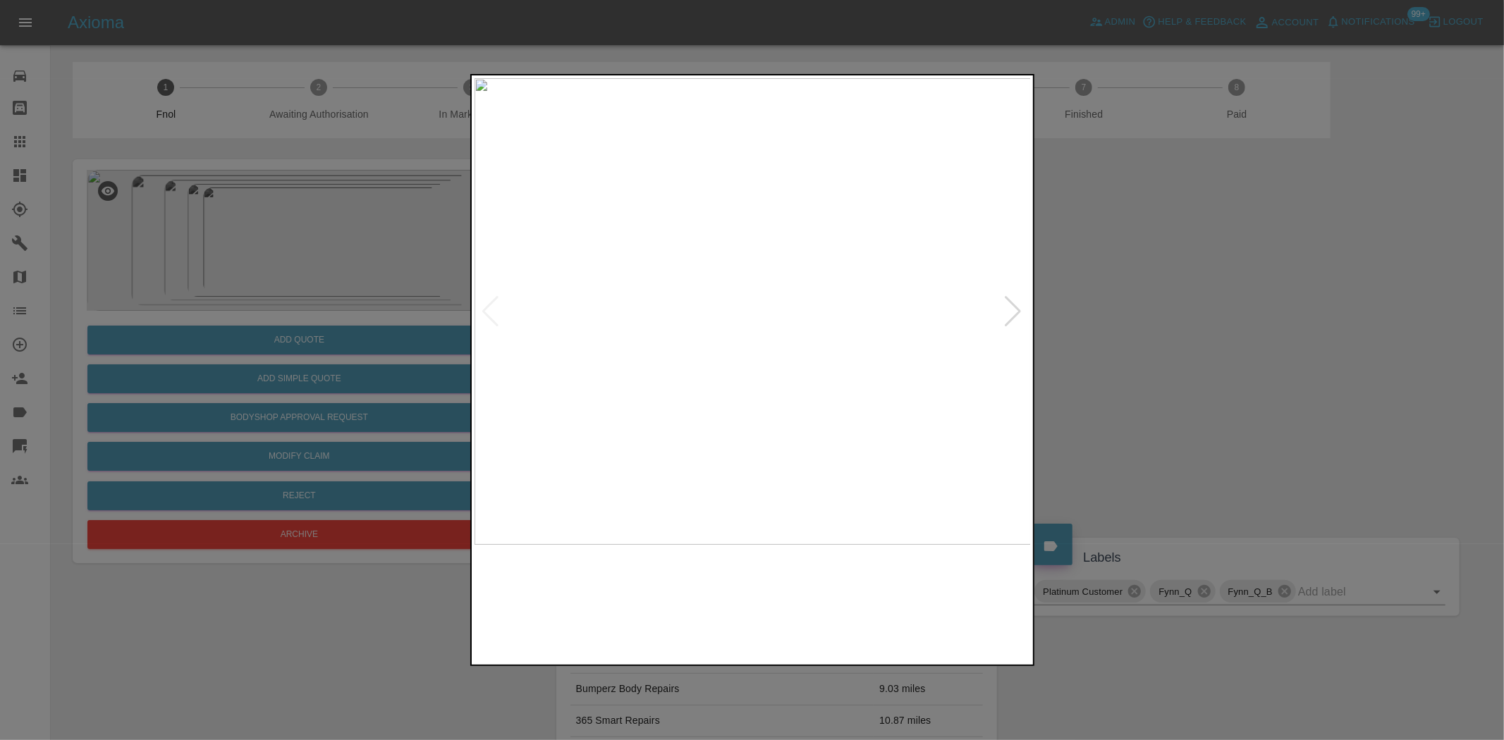
click at [716, 276] on img at bounding box center [753, 311] width 557 height 467
click at [864, 296] on img at bounding box center [753, 311] width 557 height 467
click at [680, 309] on img at bounding box center [753, 311] width 557 height 467
click at [729, 313] on img at bounding box center [753, 311] width 557 height 467
click at [571, 343] on img at bounding box center [753, 311] width 557 height 467
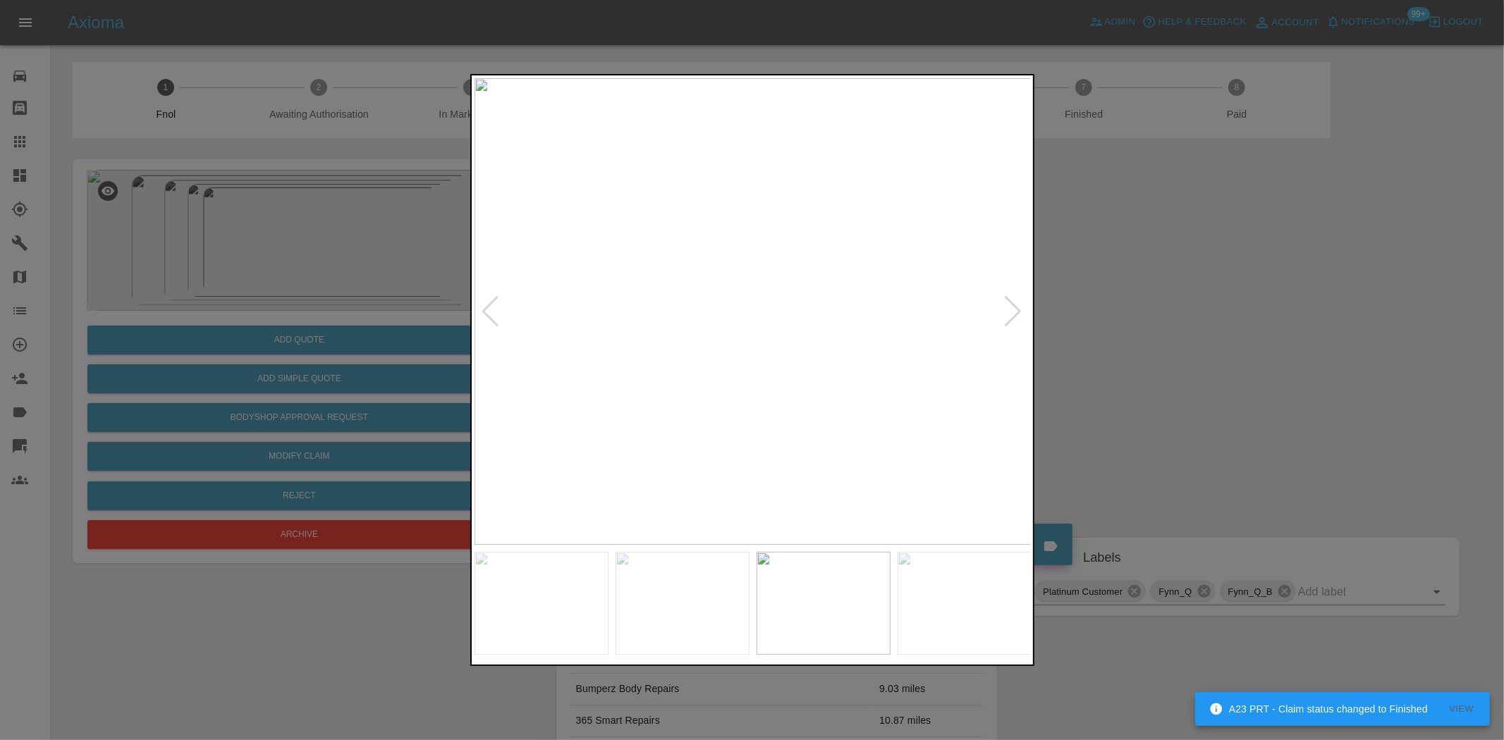
click at [395, 333] on div at bounding box center [752, 370] width 1504 height 740
click at [426, 334] on div at bounding box center [752, 370] width 1504 height 740
click at [358, 363] on div at bounding box center [752, 370] width 1504 height 740
click at [257, 368] on div at bounding box center [752, 370] width 1504 height 740
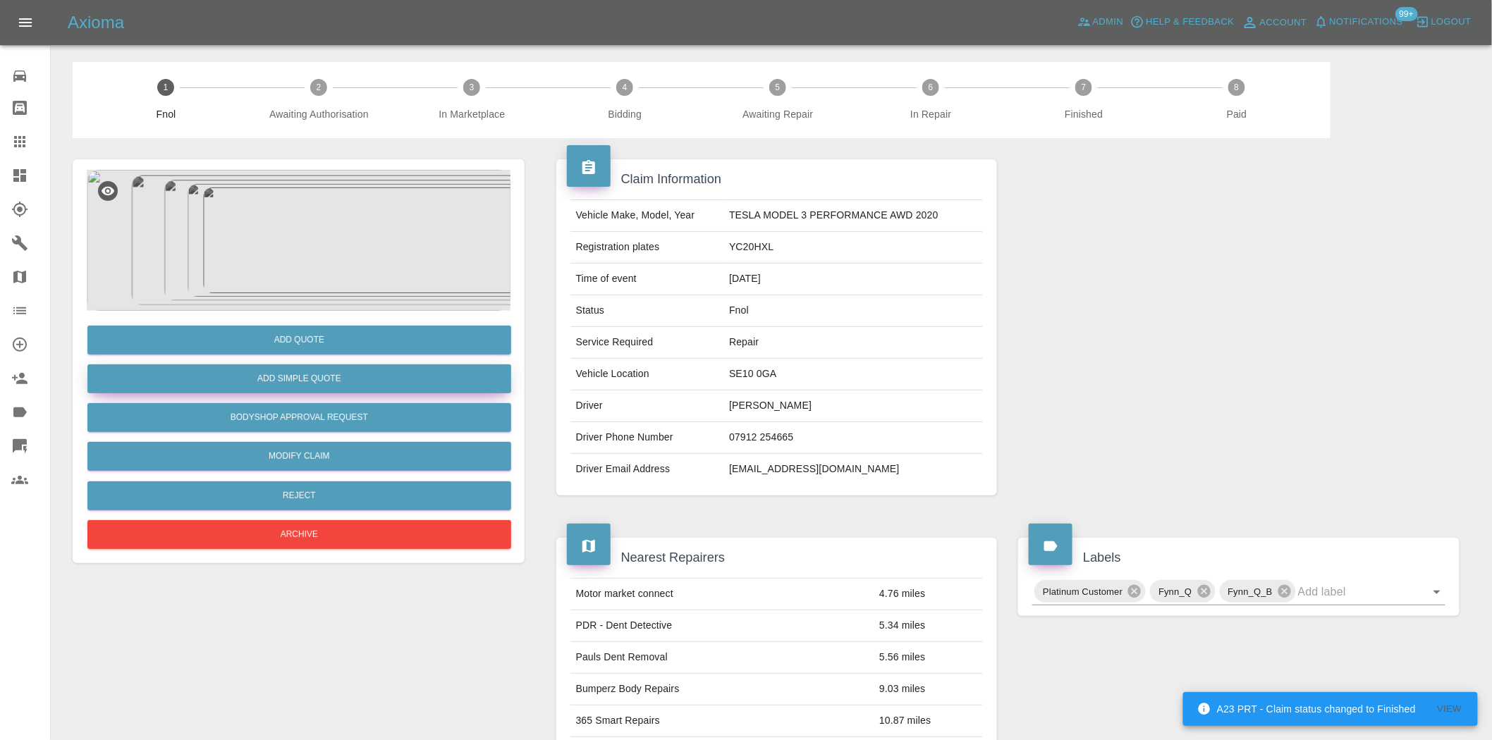
click at [263, 371] on button "Add Simple Quote" at bounding box center [299, 379] width 424 height 29
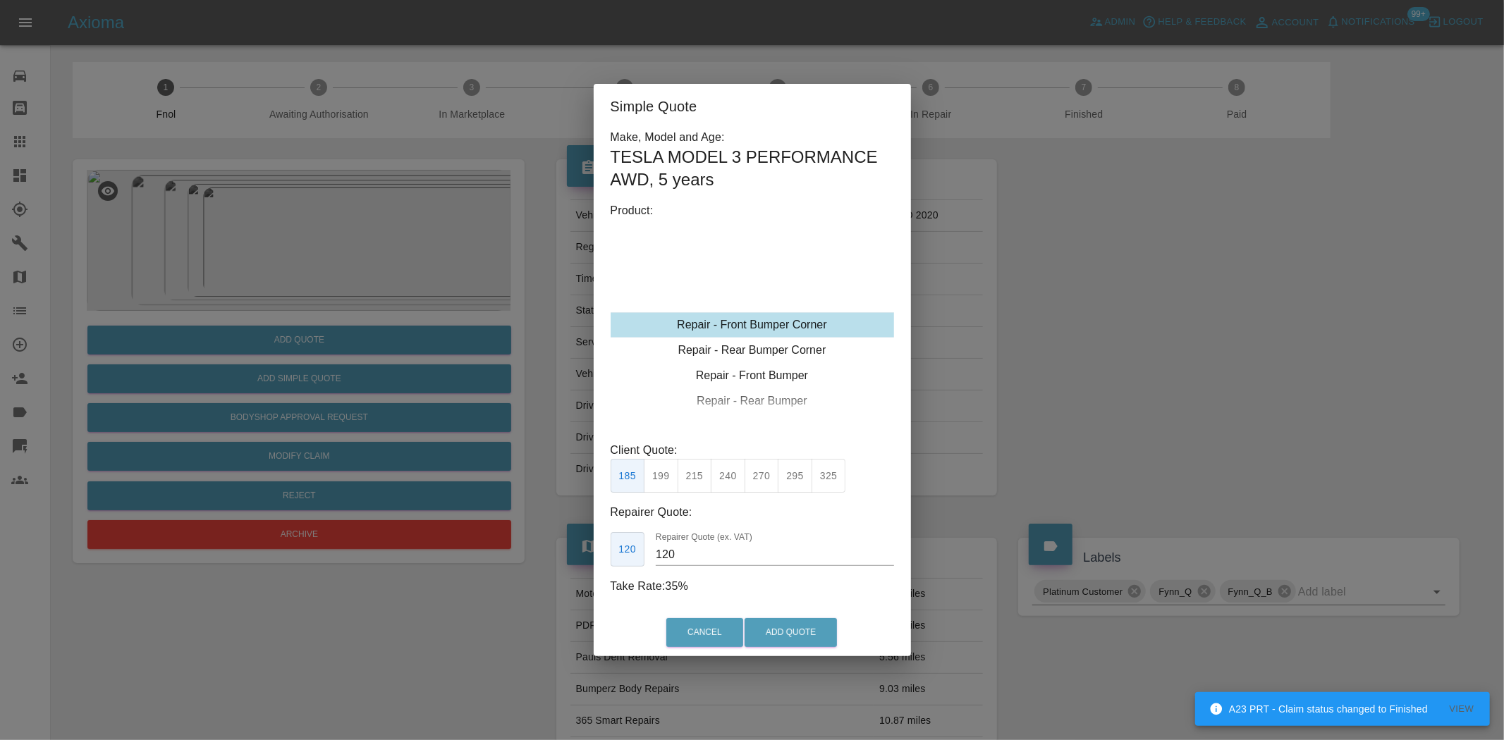
click at [750, 329] on div "Repair - Front Bumper Corner" at bounding box center [752, 324] width 283 height 25
click at [735, 452] on p "Client Quote:" at bounding box center [752, 450] width 283 height 17
click at [735, 482] on button "240" at bounding box center [728, 476] width 35 height 35
type input "150"
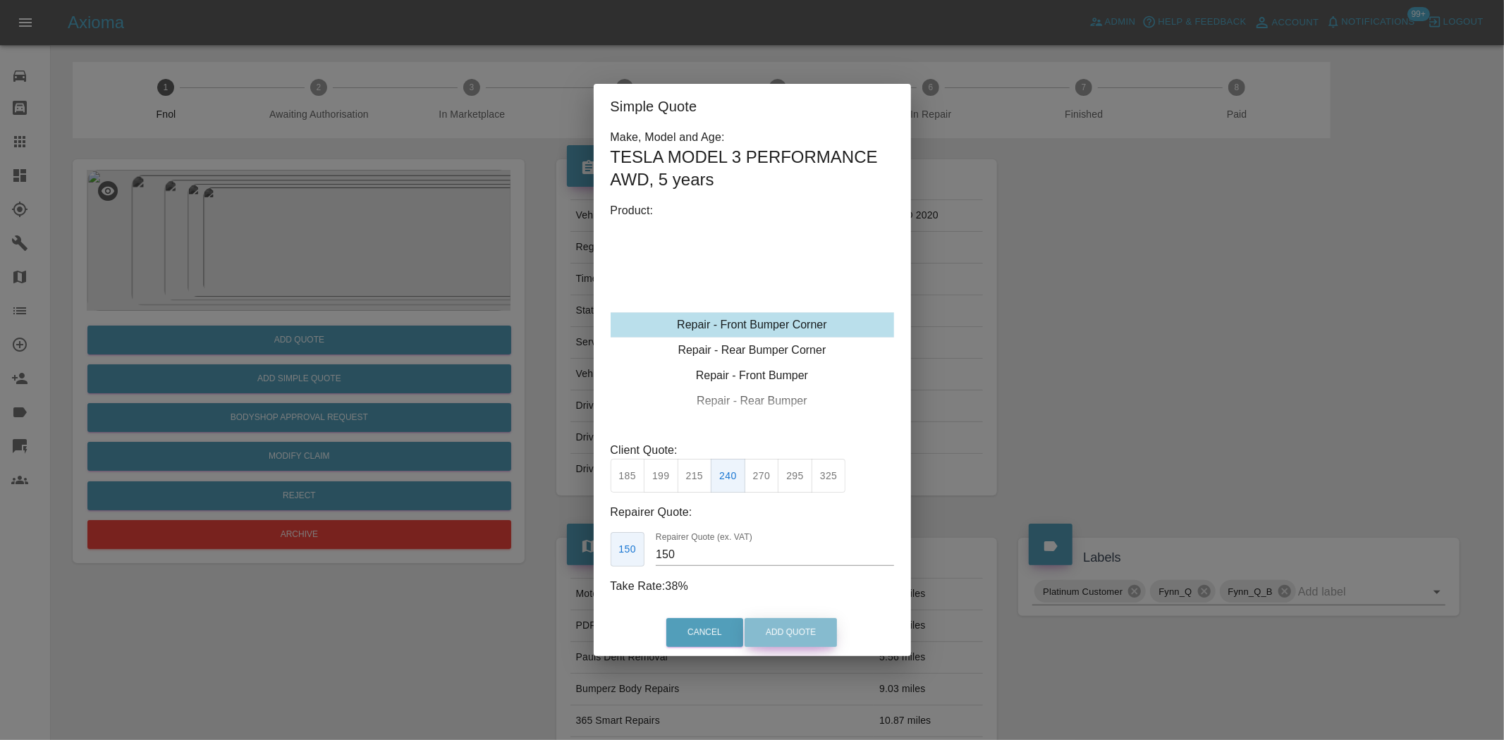
click at [823, 639] on button "Add Quote" at bounding box center [791, 632] width 92 height 29
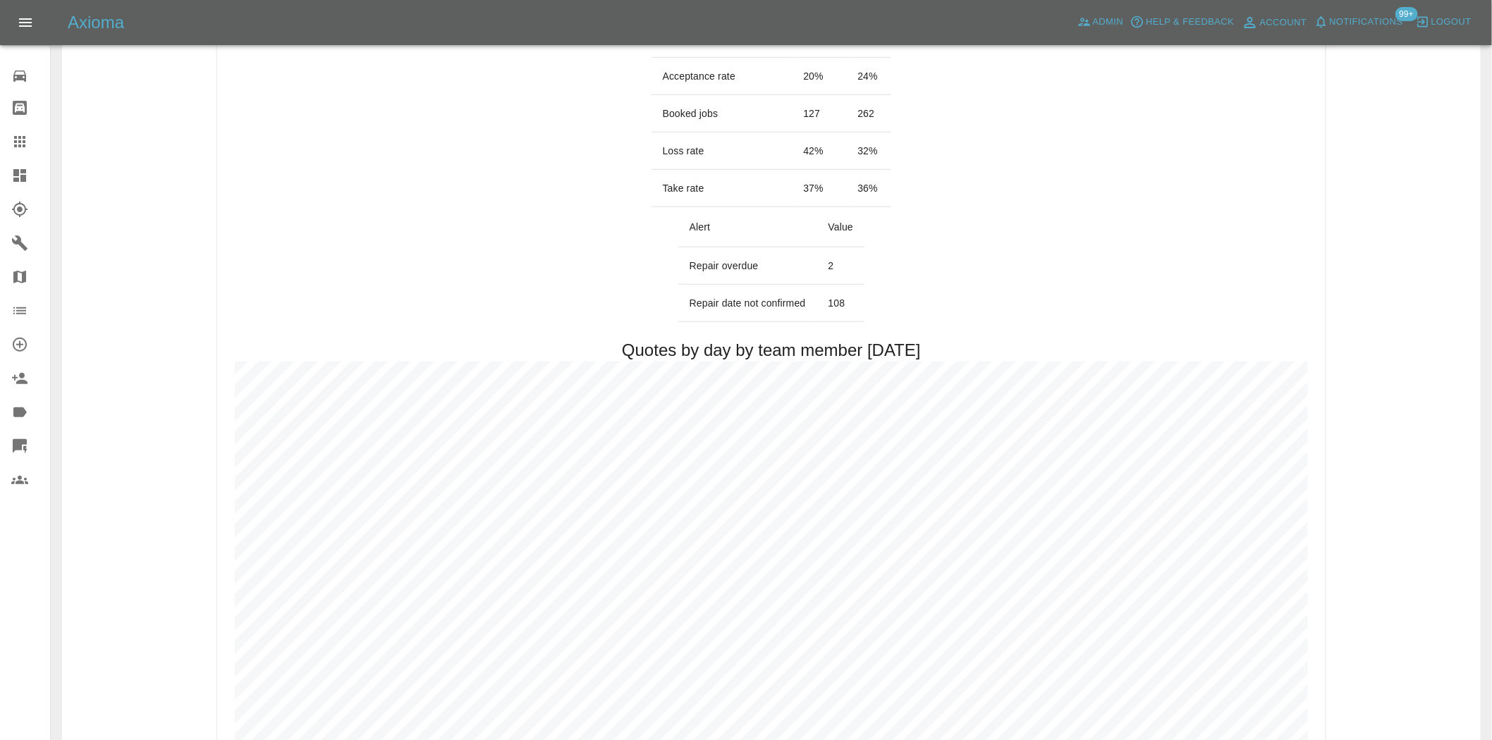
scroll to position [626, 0]
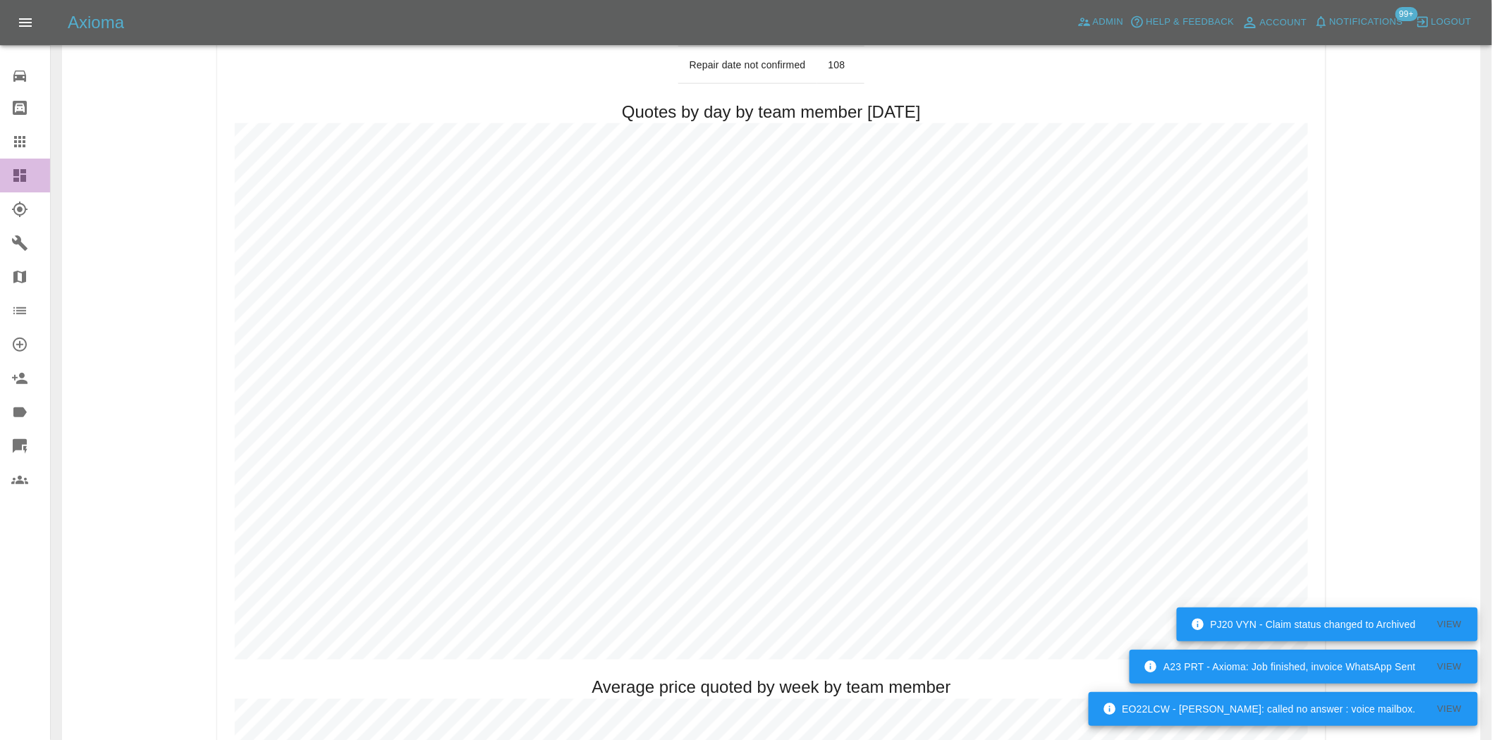
click at [23, 177] on icon at bounding box center [19, 175] width 13 height 13
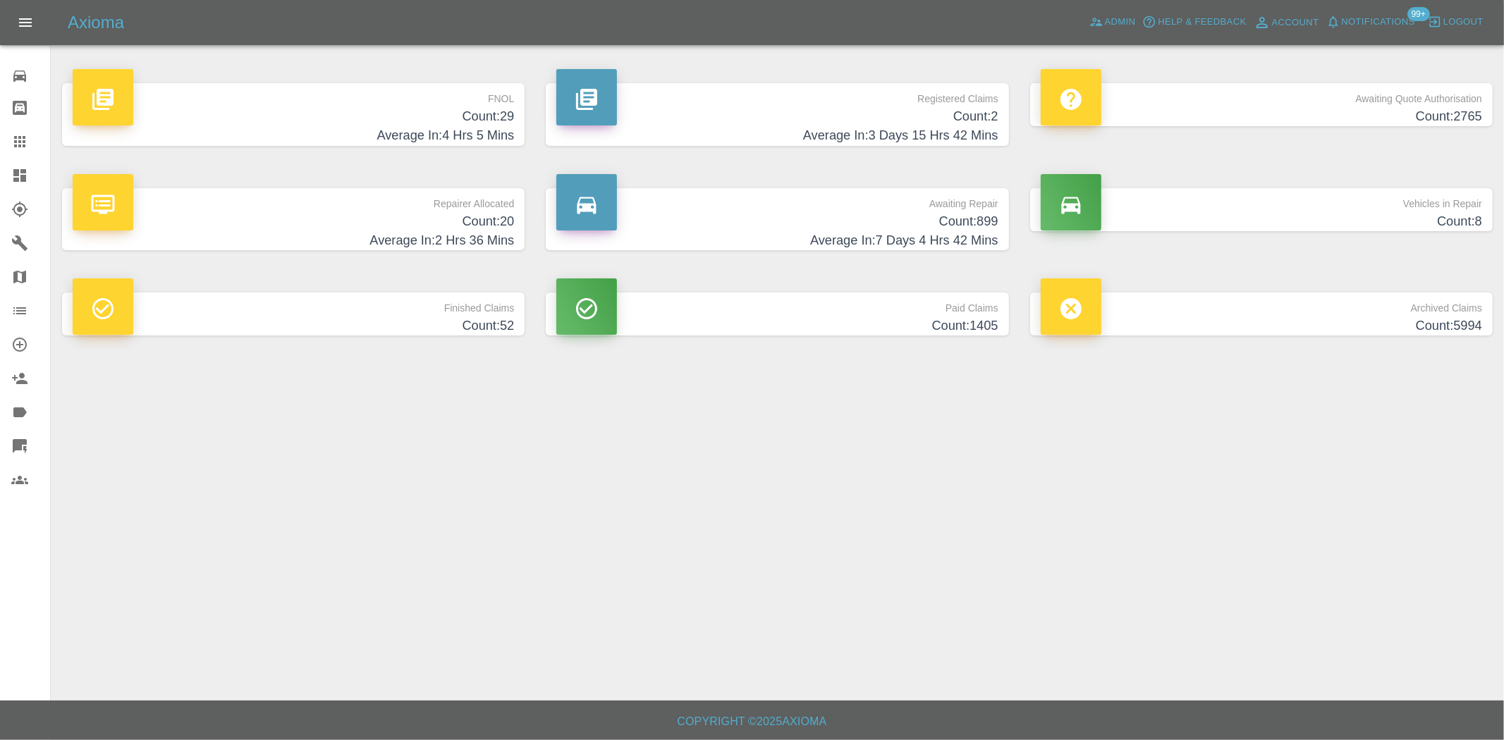
click at [456, 126] on h4 "Average In: 4 Hrs 5 Mins" at bounding box center [293, 135] width 441 height 19
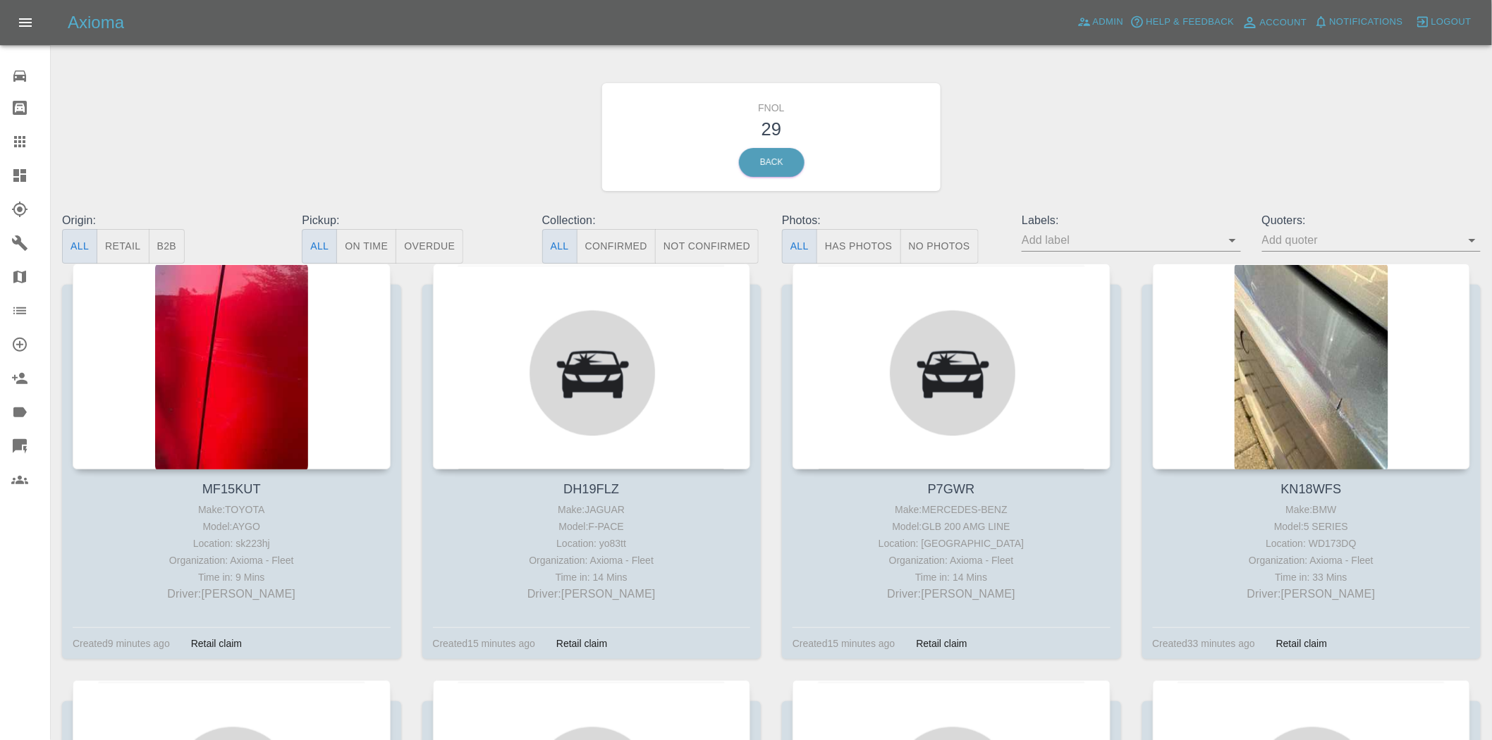
click at [851, 245] on button "Has Photos" at bounding box center [859, 246] width 85 height 35
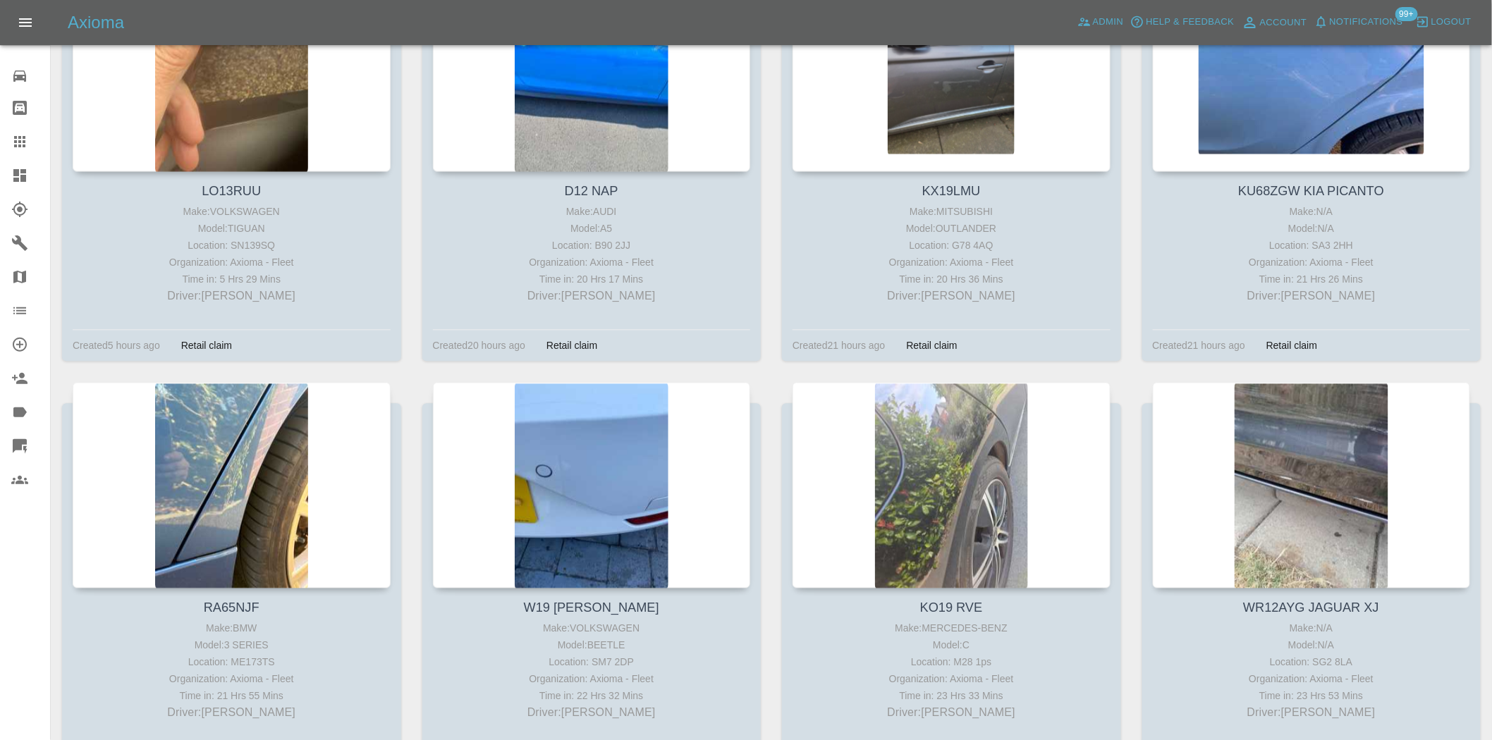
scroll to position [1253, 0]
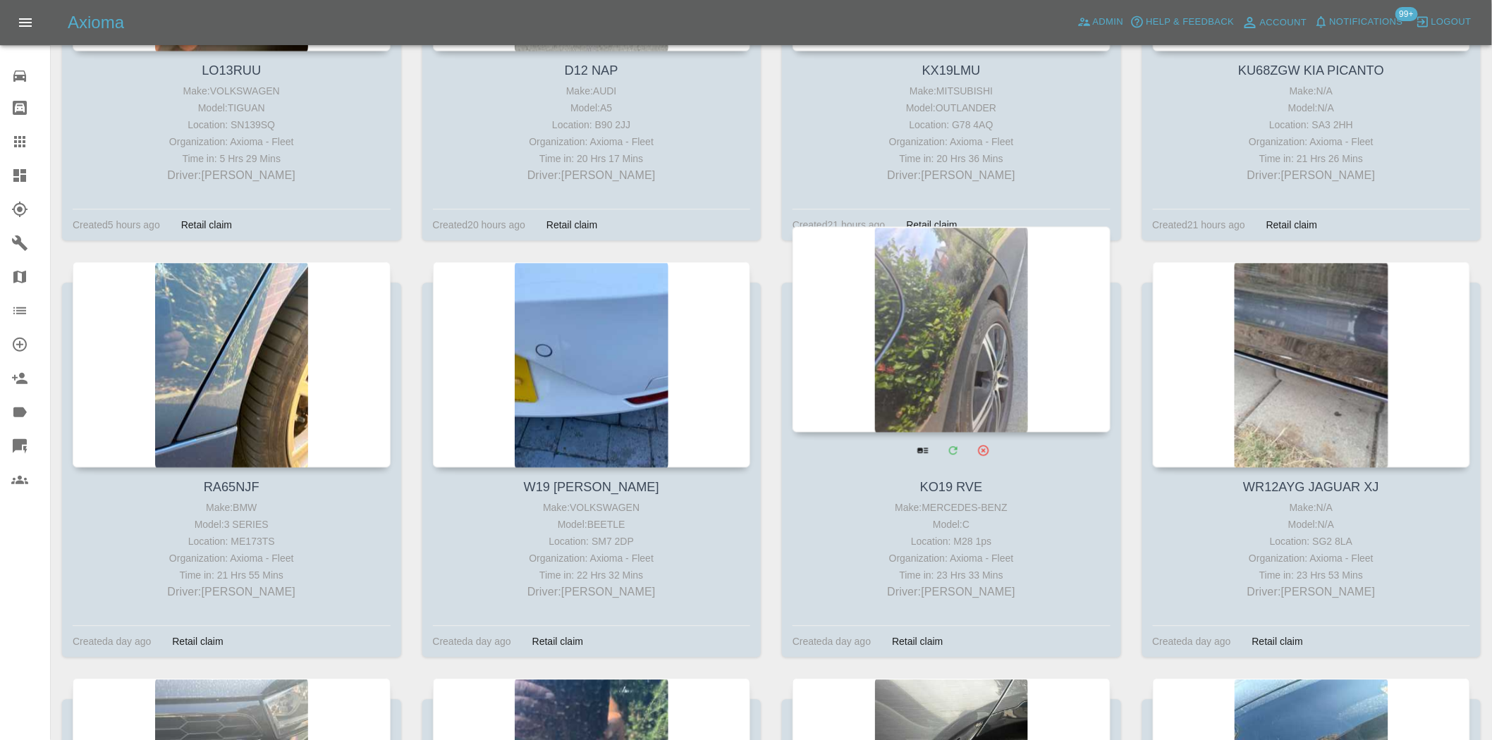
drag, startPoint x: 927, startPoint y: 331, endPoint x: 997, endPoint y: 340, distance: 71.0
click at [997, 340] on div at bounding box center [952, 329] width 318 height 206
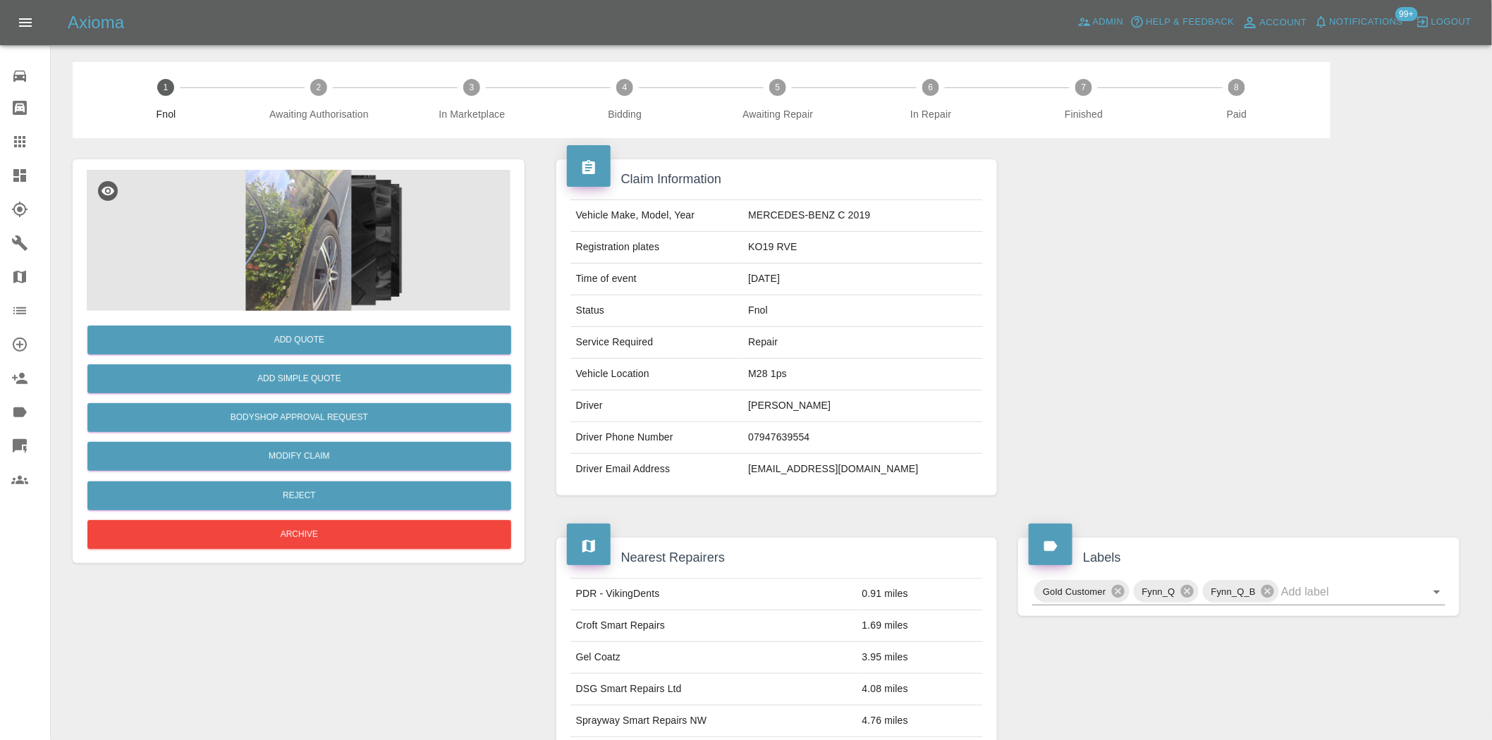
click at [268, 262] on img at bounding box center [299, 240] width 424 height 141
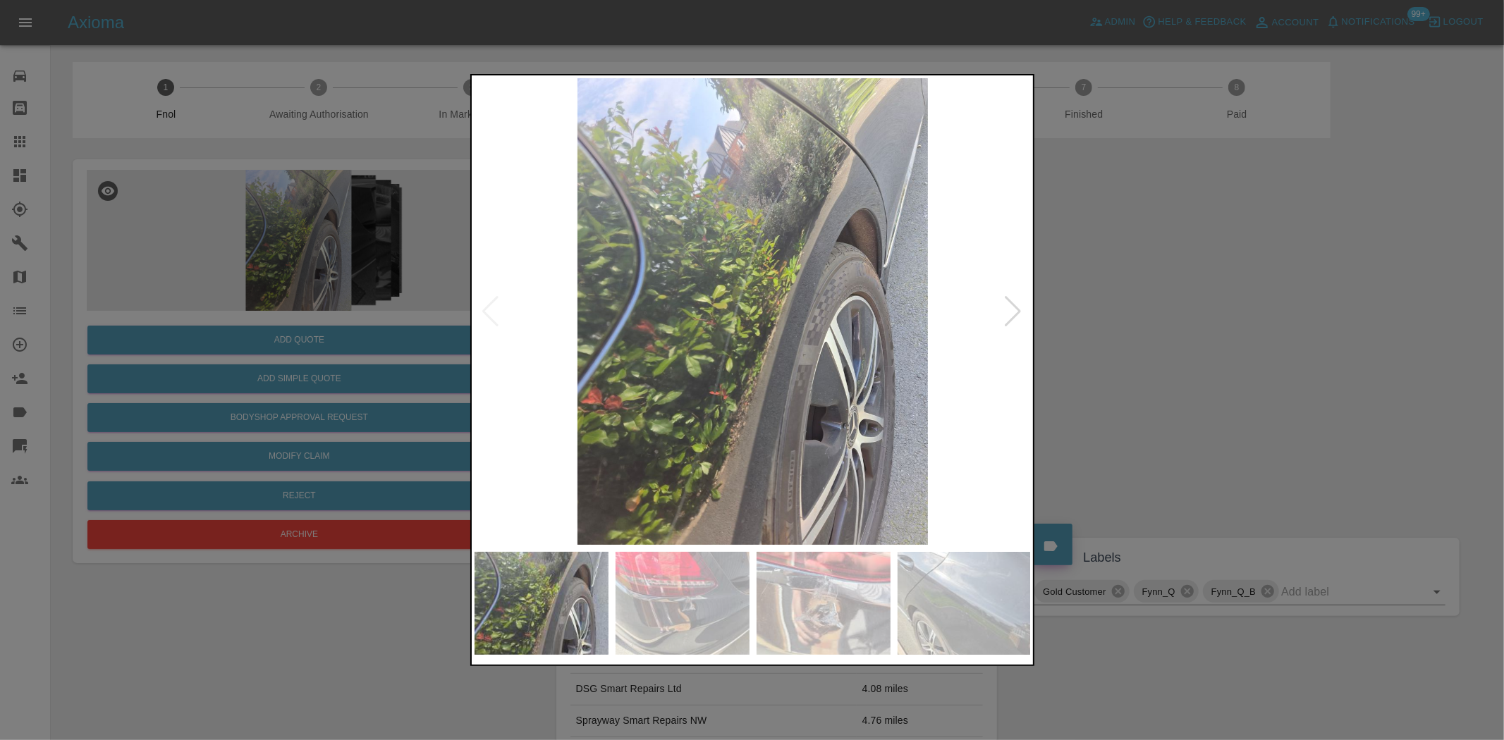
click at [682, 377] on img at bounding box center [753, 311] width 557 height 467
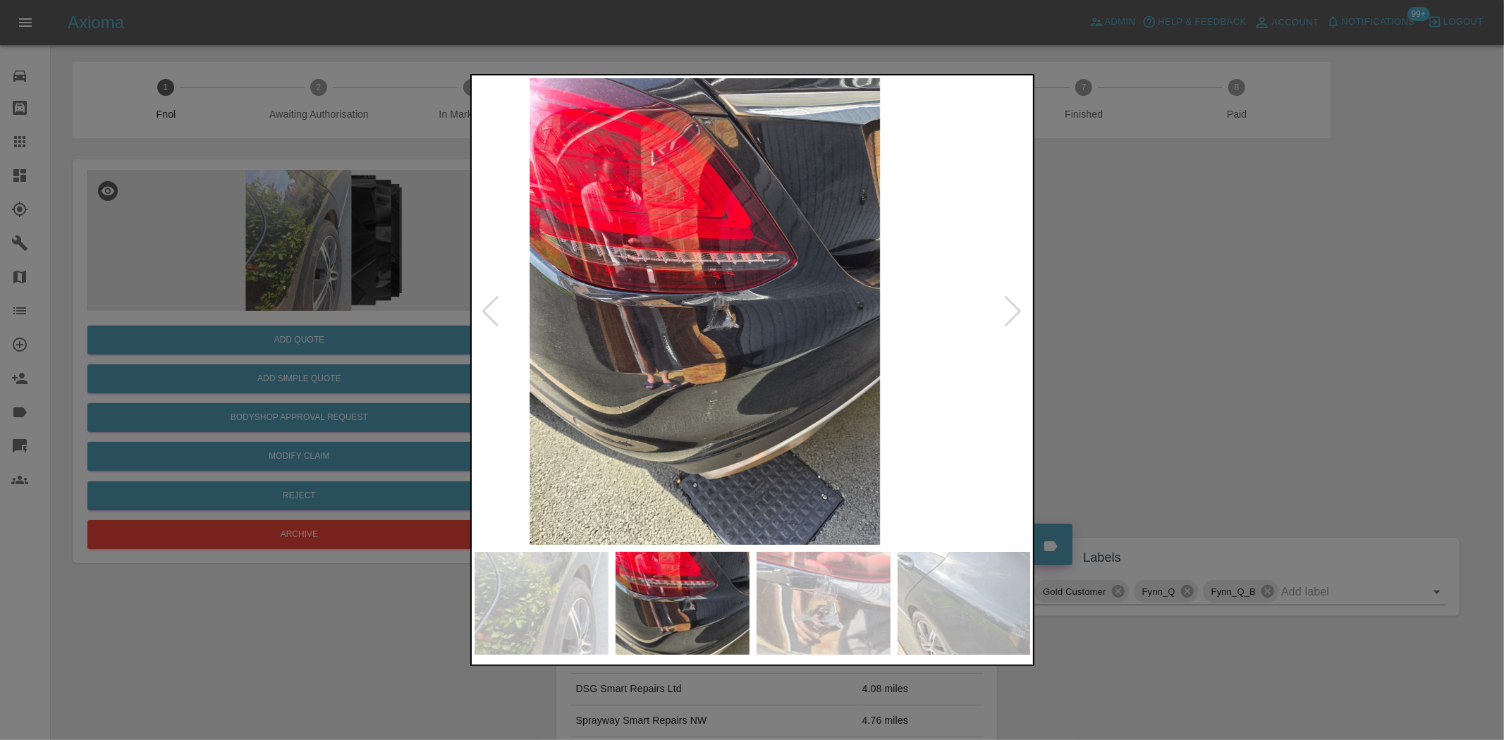
click at [651, 417] on img at bounding box center [705, 311] width 557 height 467
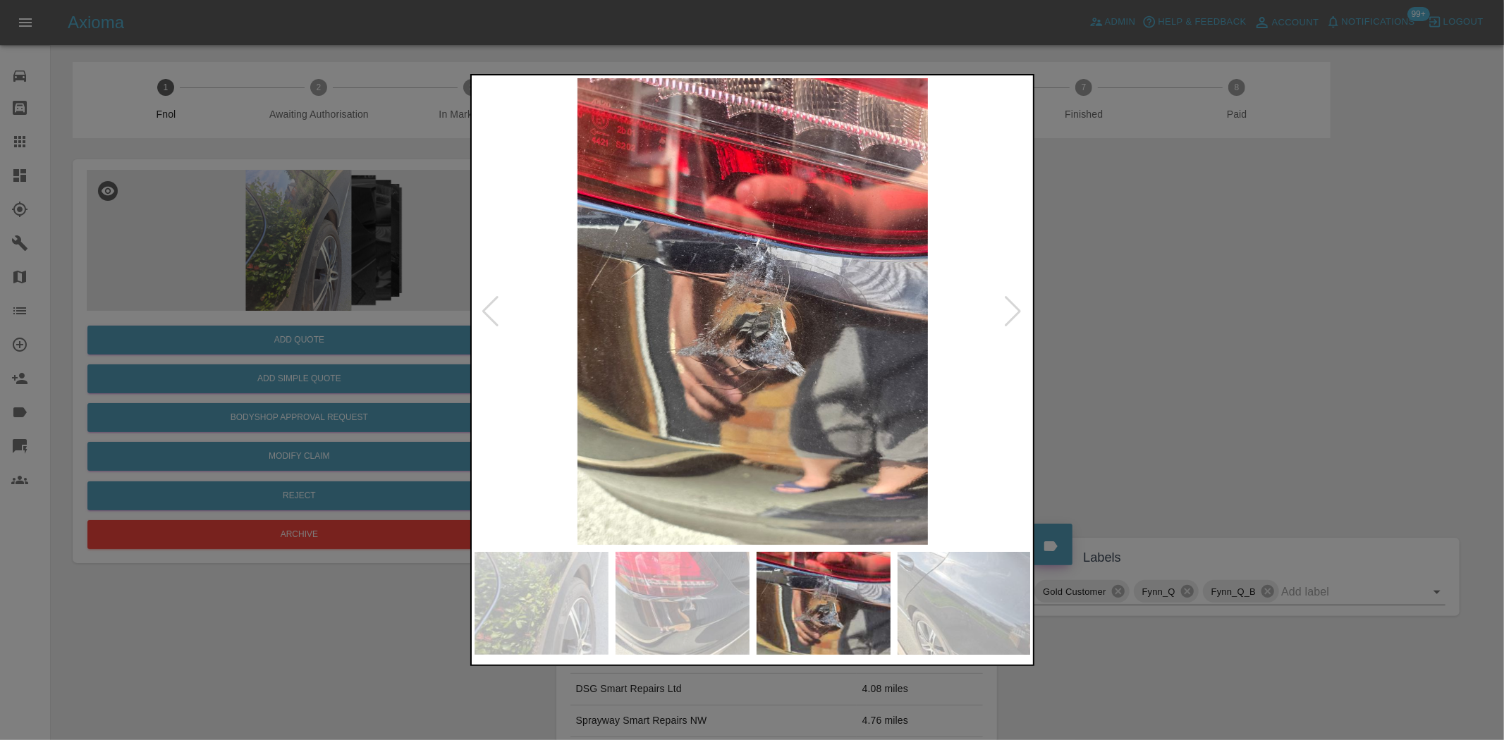
click at [530, 437] on img at bounding box center [753, 311] width 557 height 467
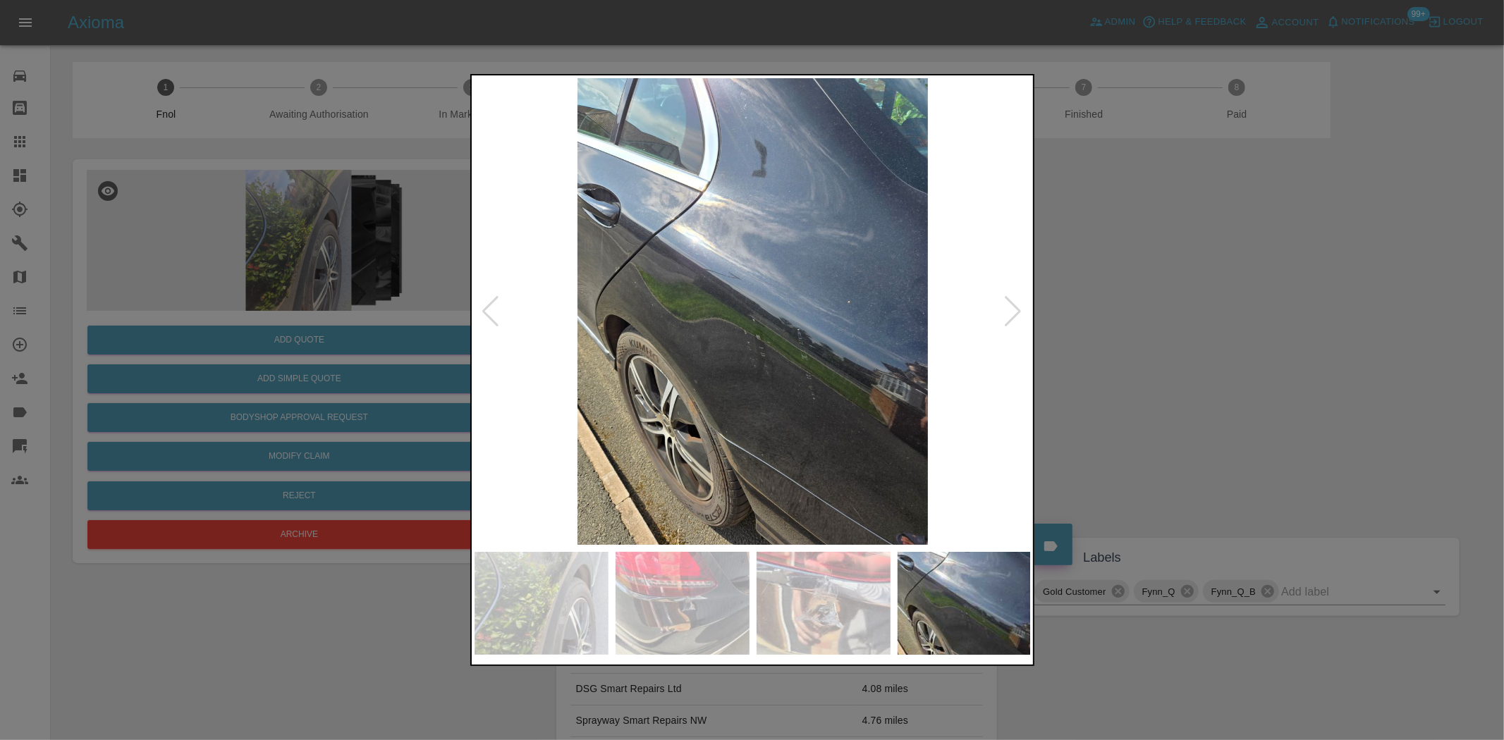
click at [589, 413] on img at bounding box center [753, 311] width 557 height 467
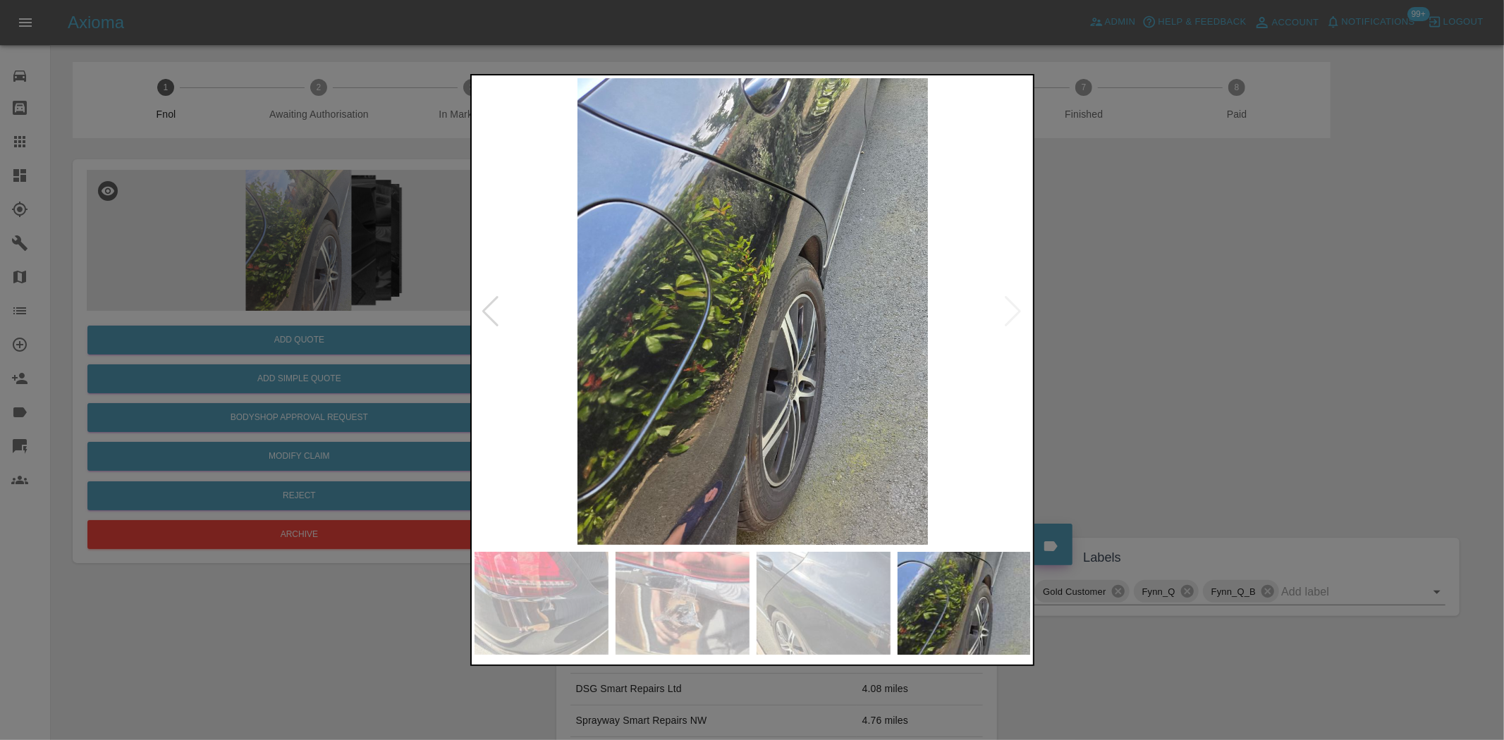
click at [496, 439] on img at bounding box center [753, 311] width 557 height 467
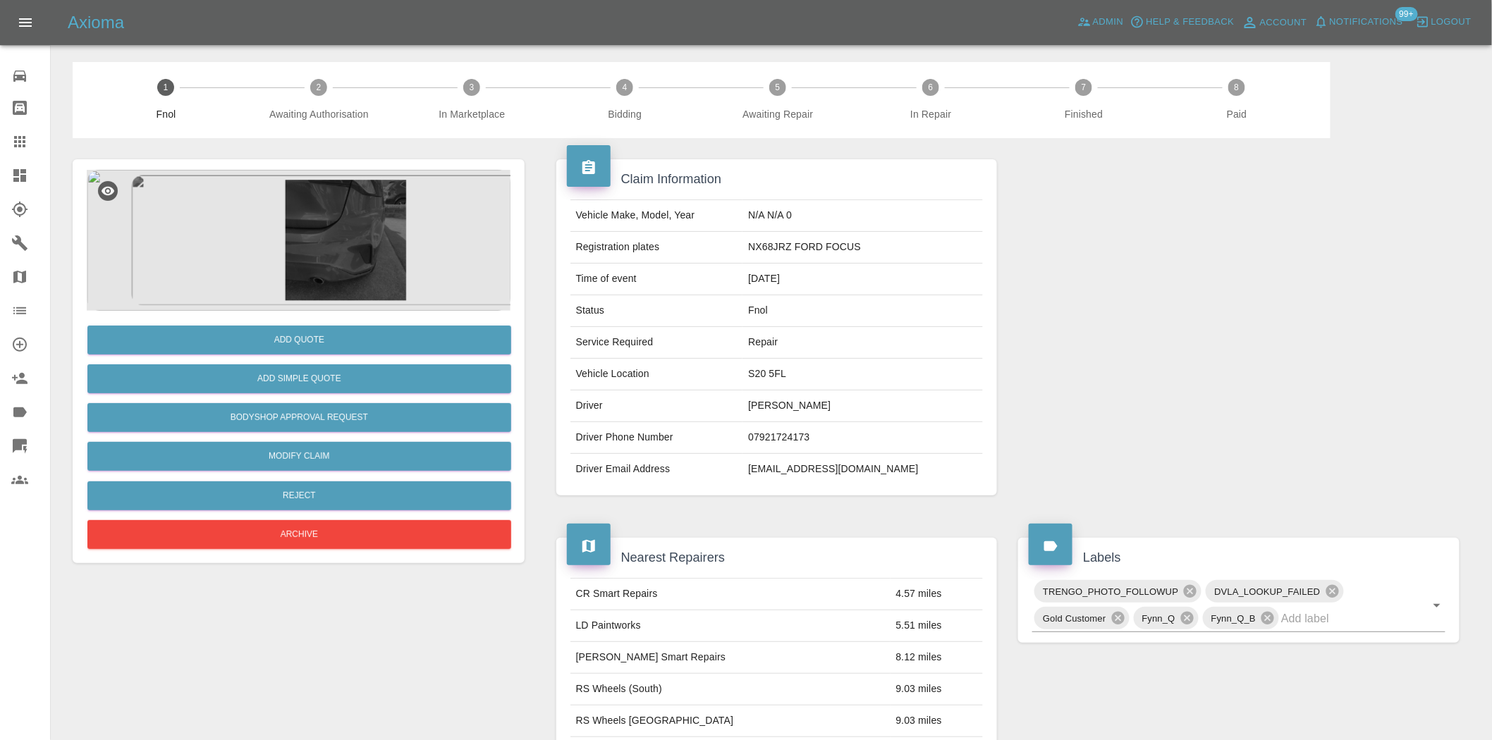
click at [328, 221] on img at bounding box center [299, 240] width 424 height 141
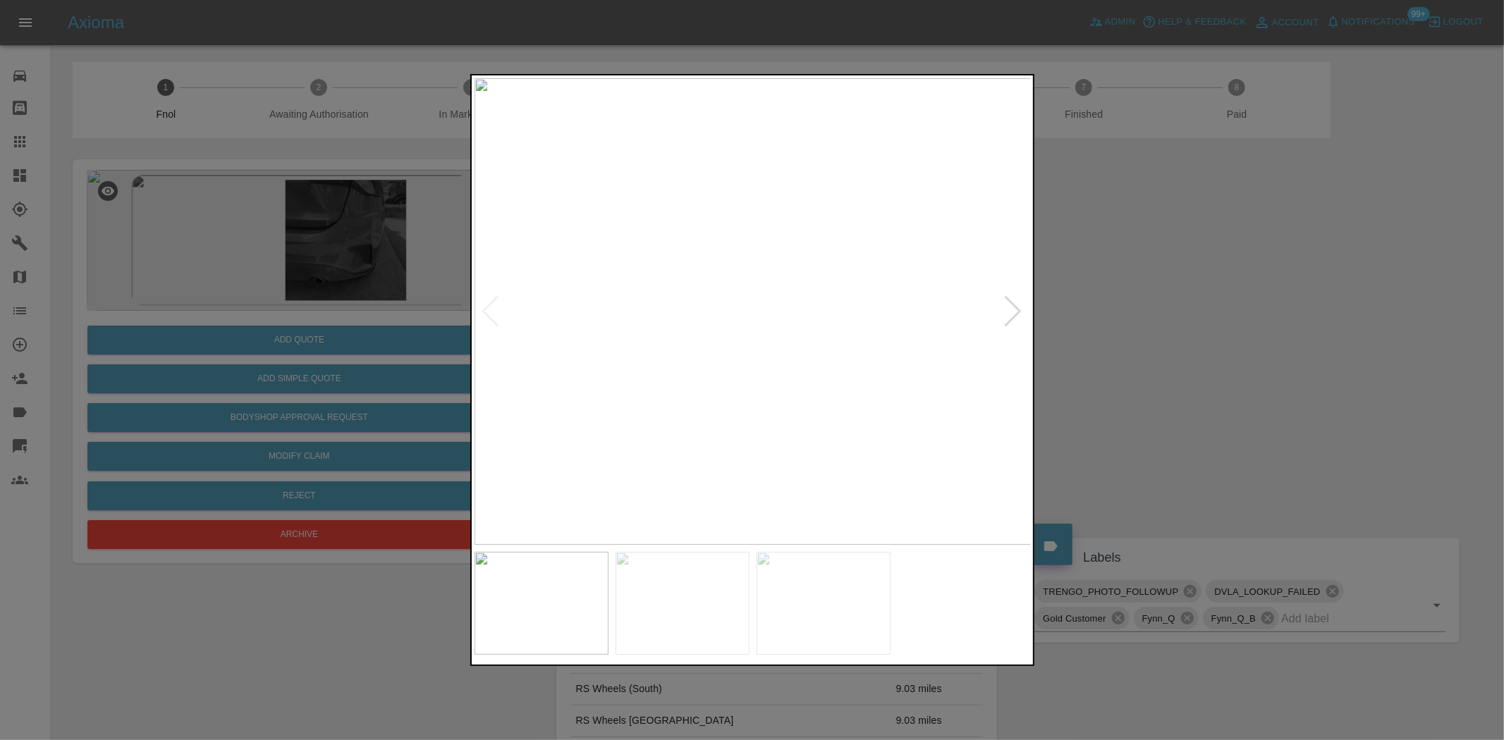
click at [799, 266] on img at bounding box center [753, 311] width 557 height 467
click at [800, 266] on img at bounding box center [611, 448] width 1671 height 1401
click at [537, 406] on img at bounding box center [531, 311] width 557 height 467
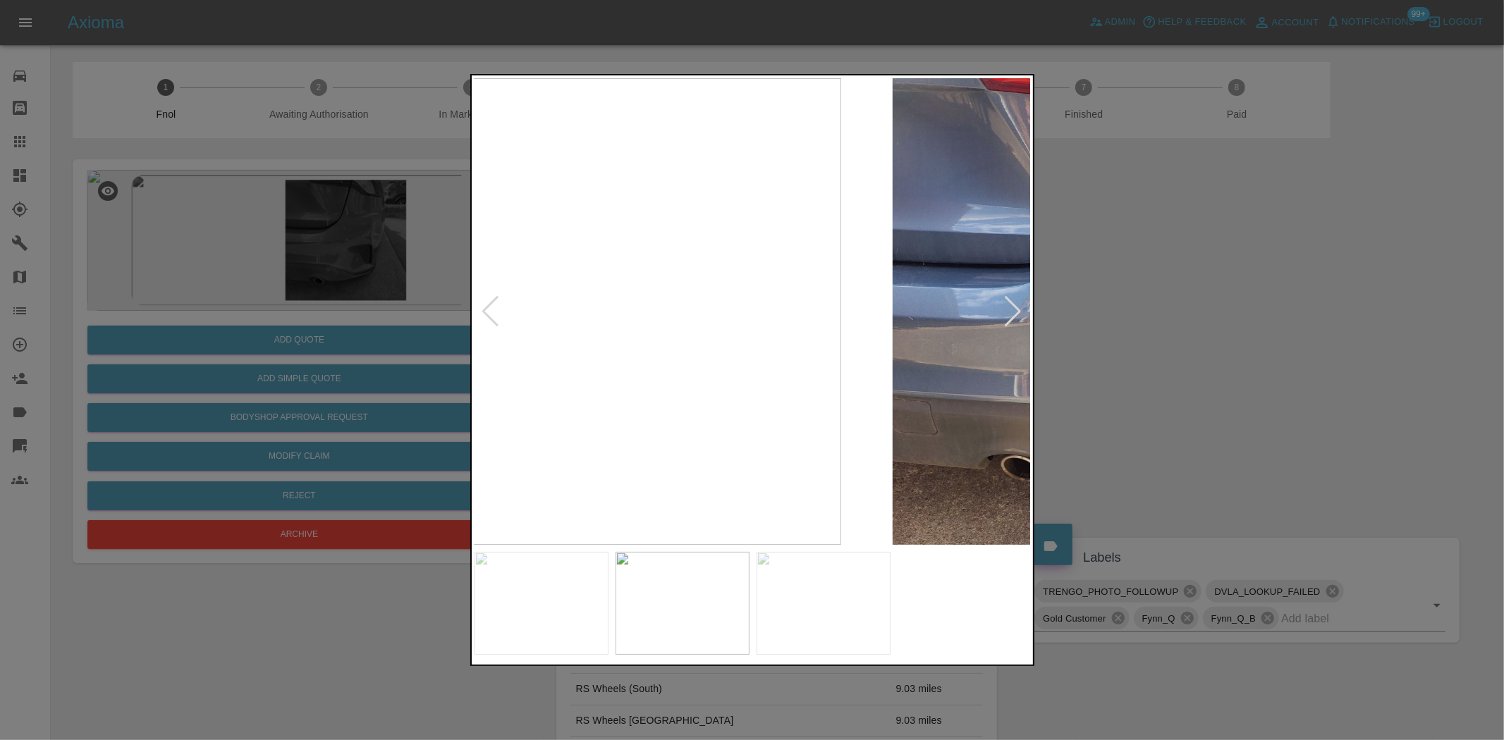
click at [557, 395] on img at bounding box center [562, 311] width 557 height 467
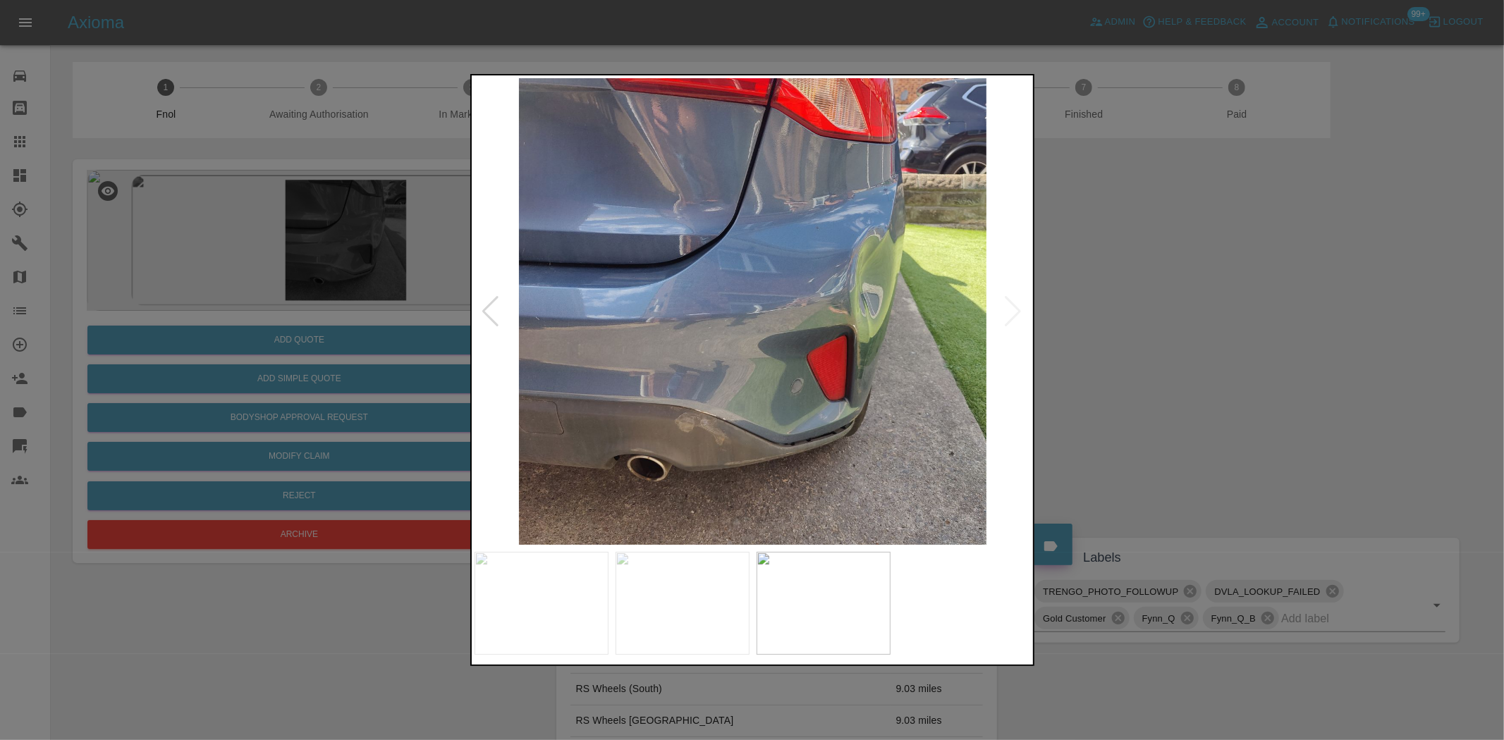
click at [760, 353] on img at bounding box center [753, 311] width 557 height 467
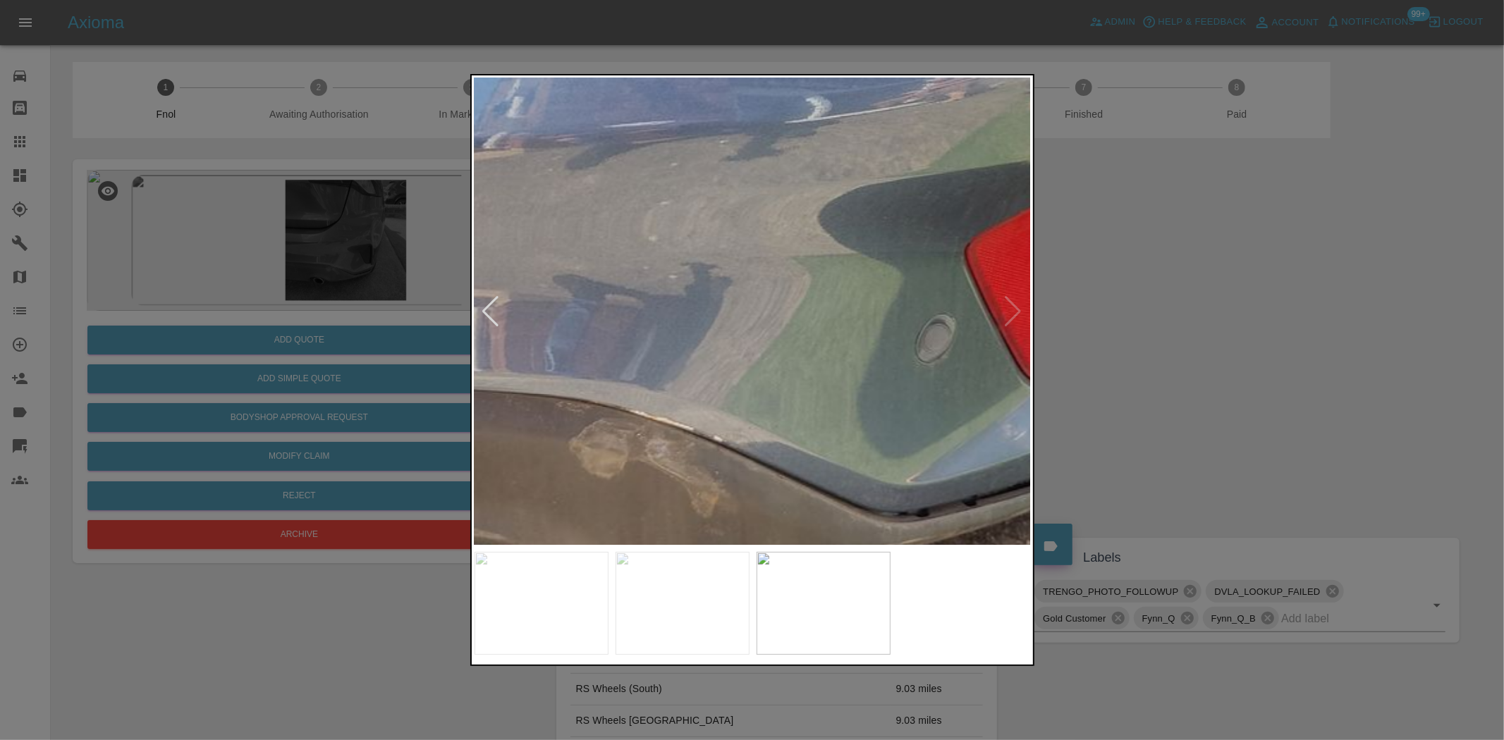
click at [816, 356] on img at bounding box center [802, 116] width 1671 height 1401
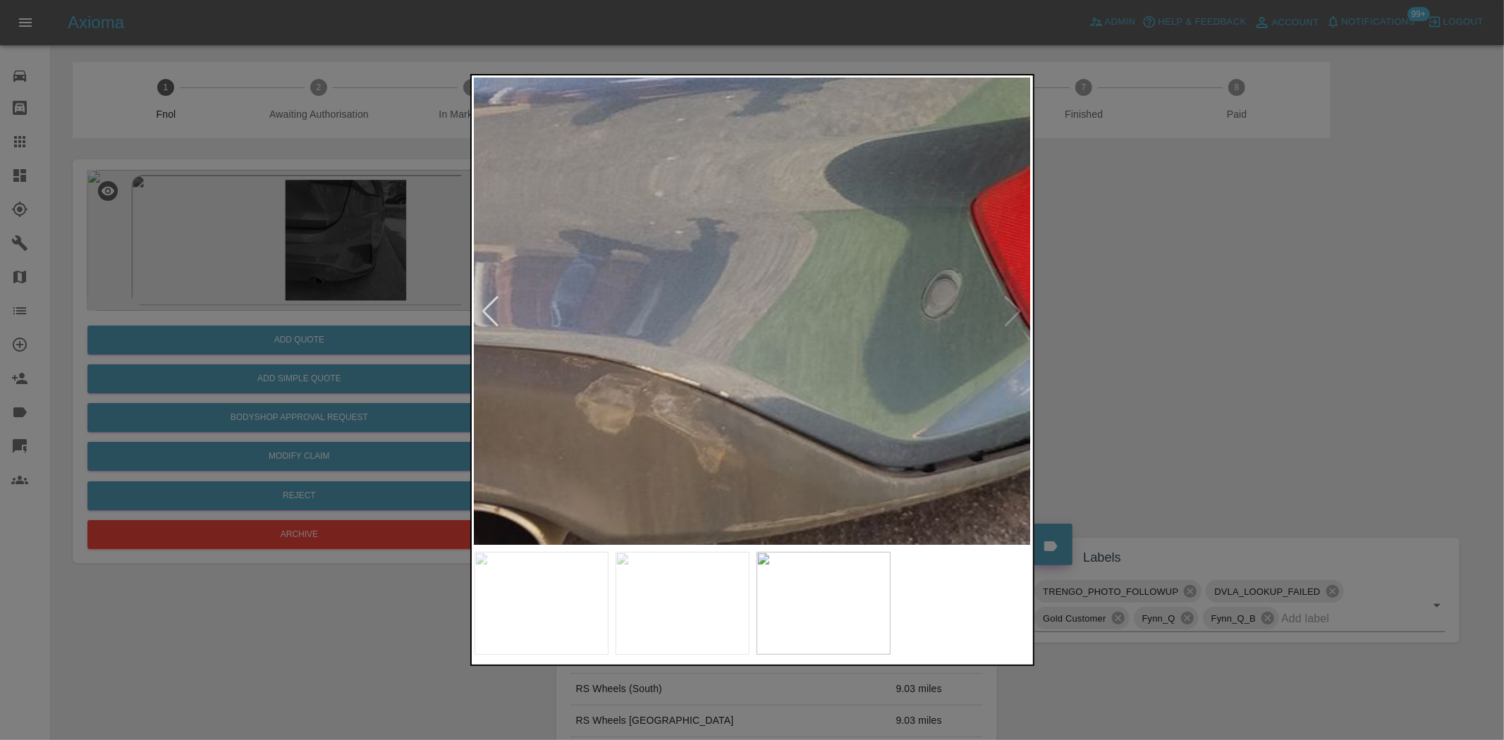
click at [788, 398] on img at bounding box center [808, 71] width 1671 height 1401
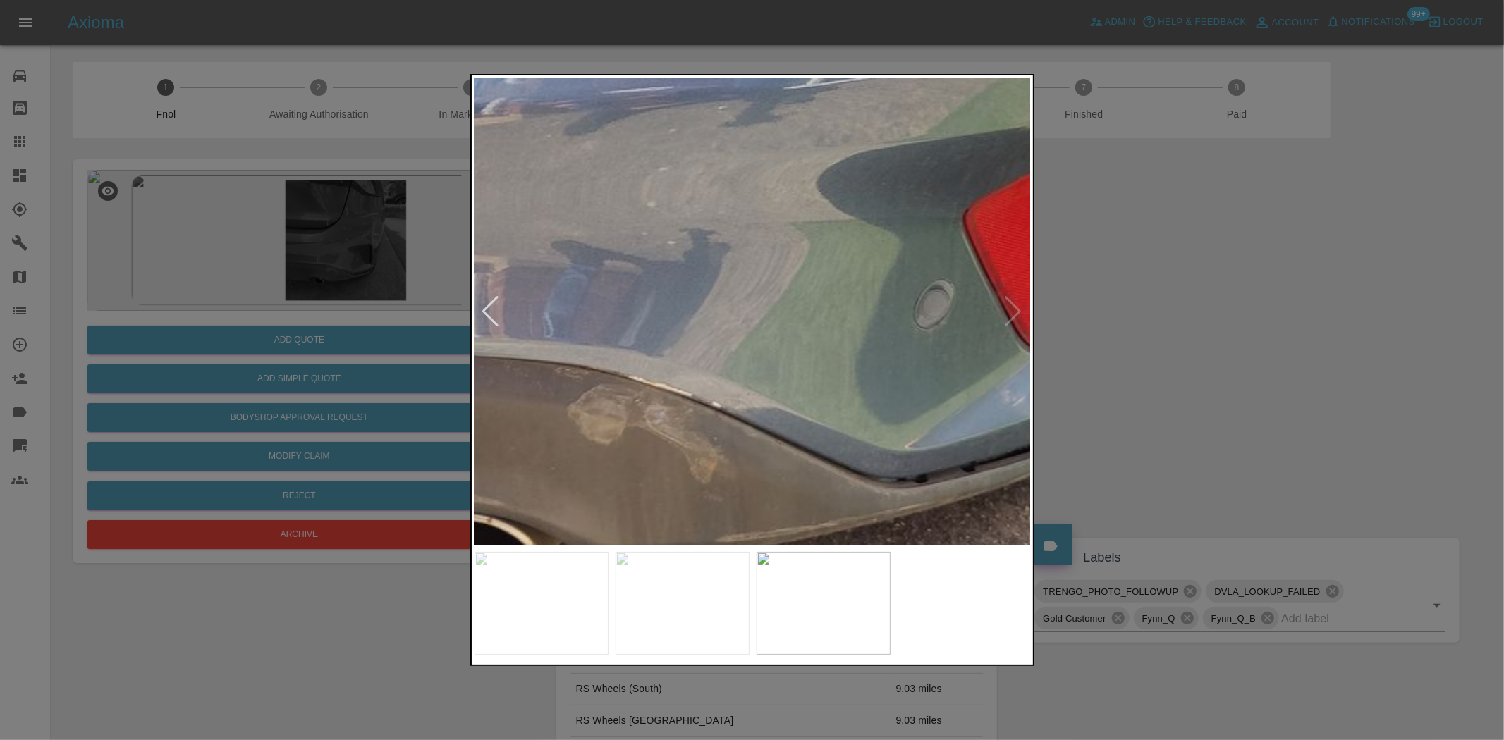
click at [788, 398] on img at bounding box center [800, 82] width 1671 height 1401
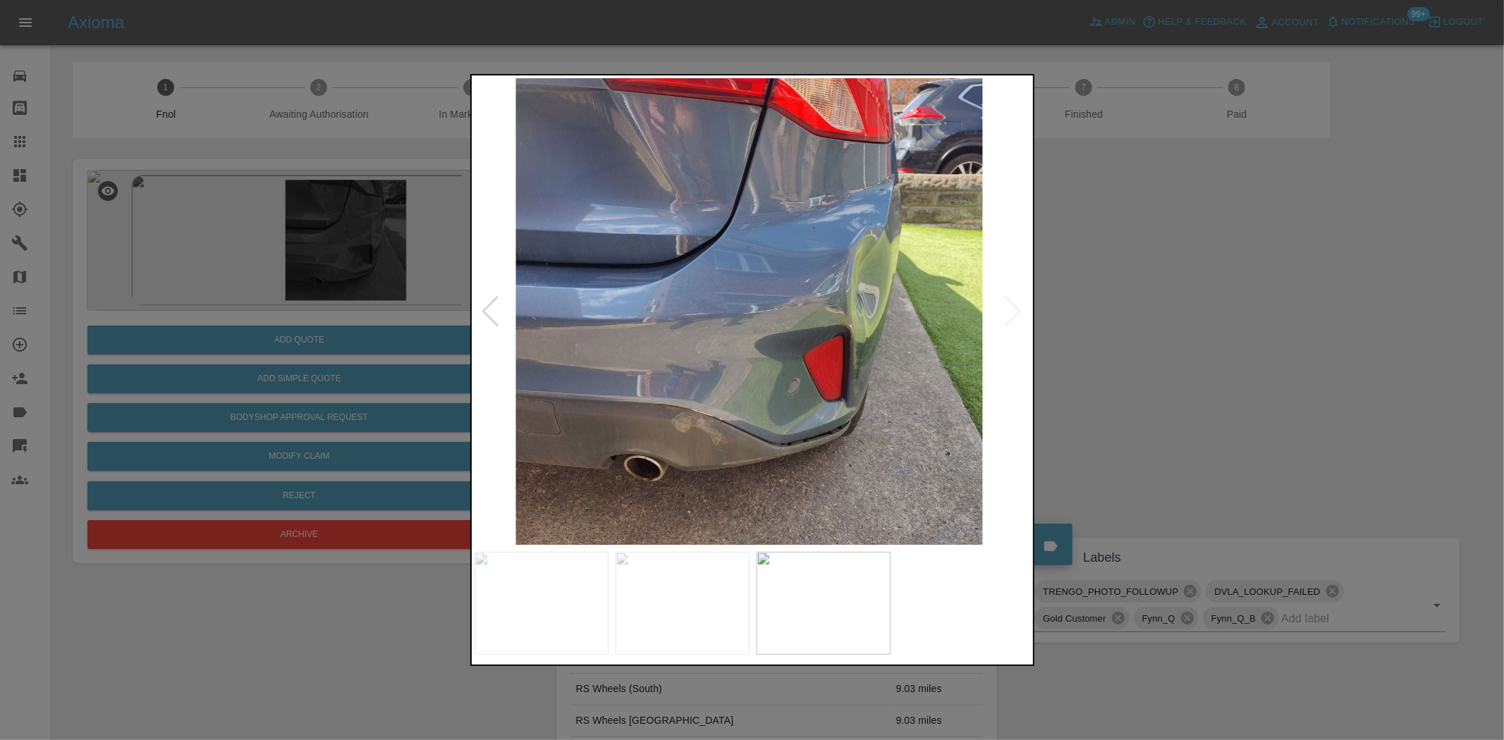
click at [689, 400] on img at bounding box center [748, 311] width 557 height 467
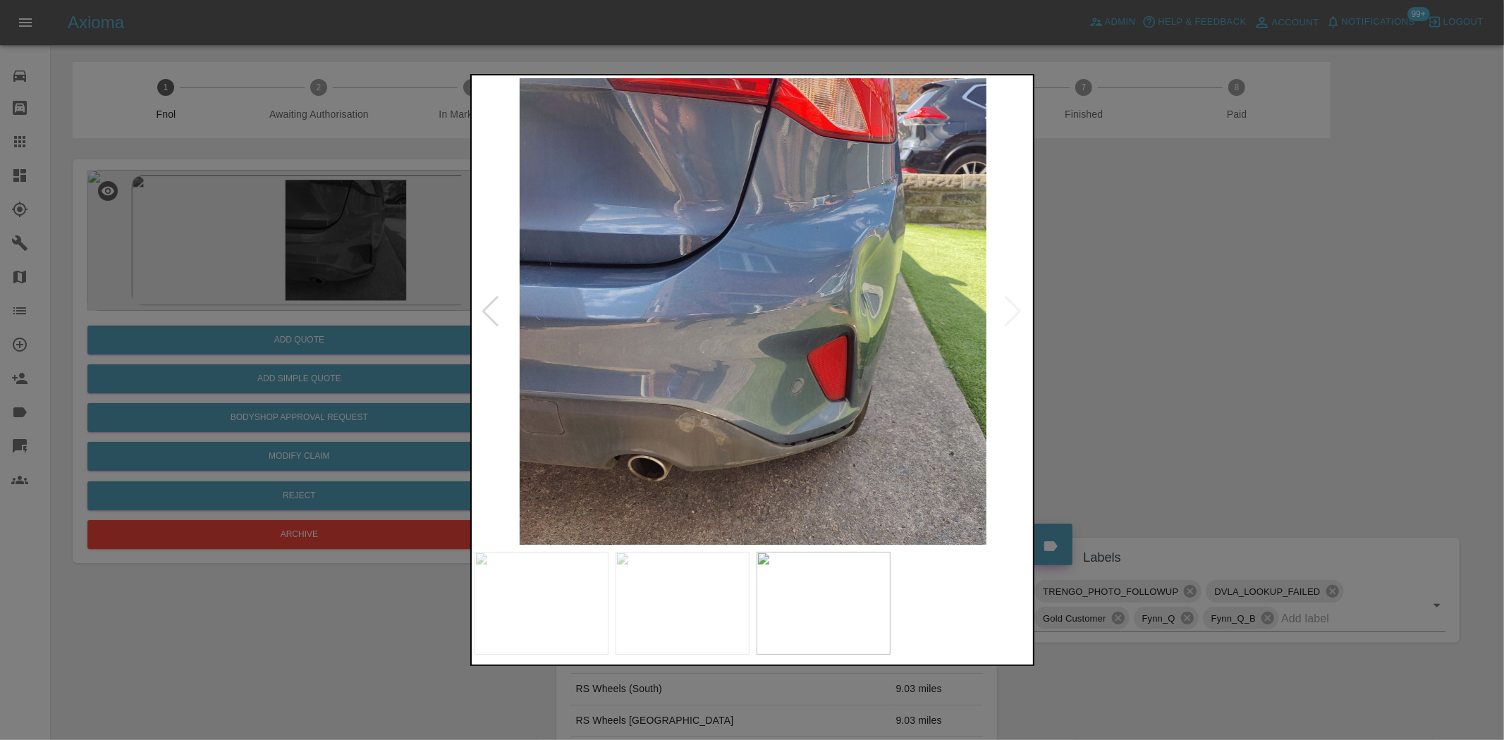
click at [832, 313] on img at bounding box center [753, 311] width 557 height 467
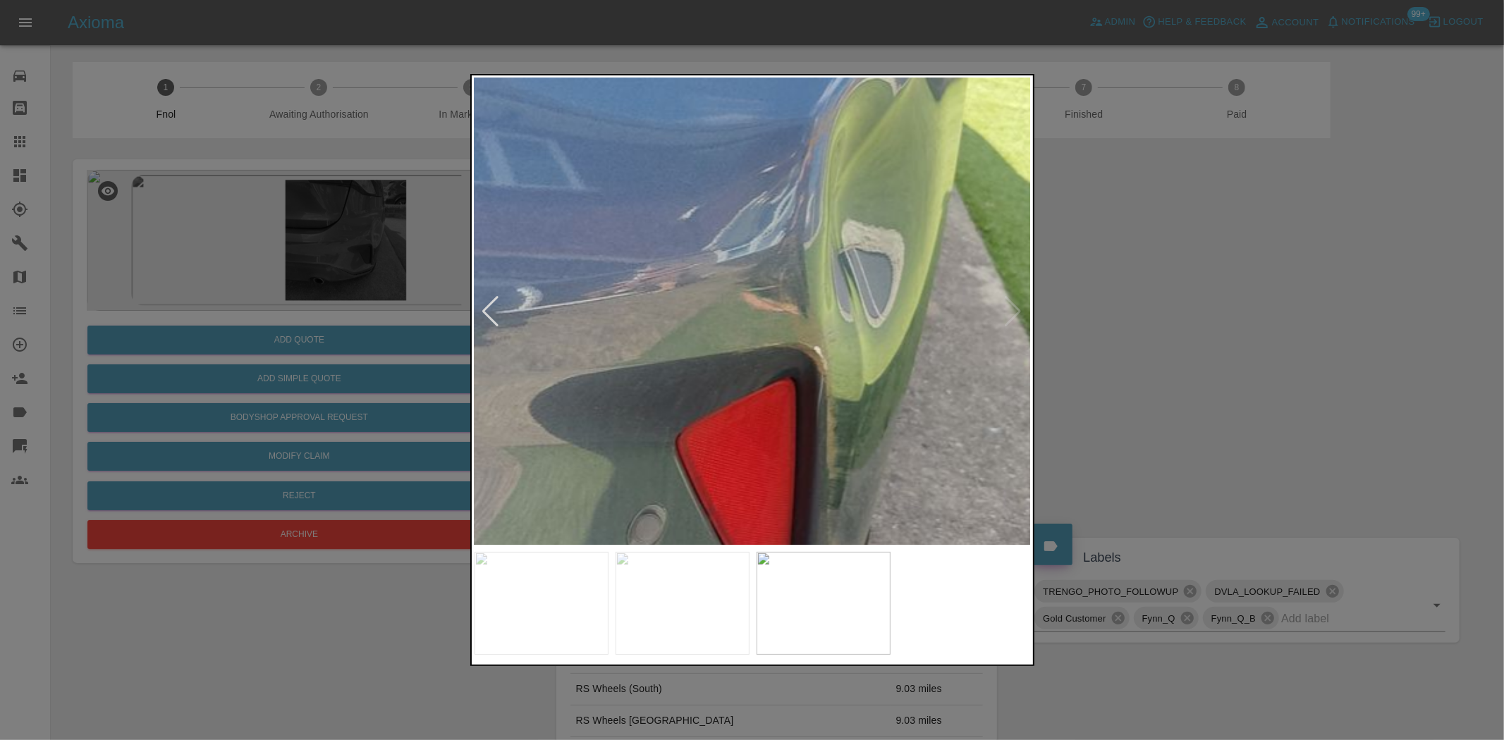
click at [832, 313] on img at bounding box center [513, 307] width 1671 height 1401
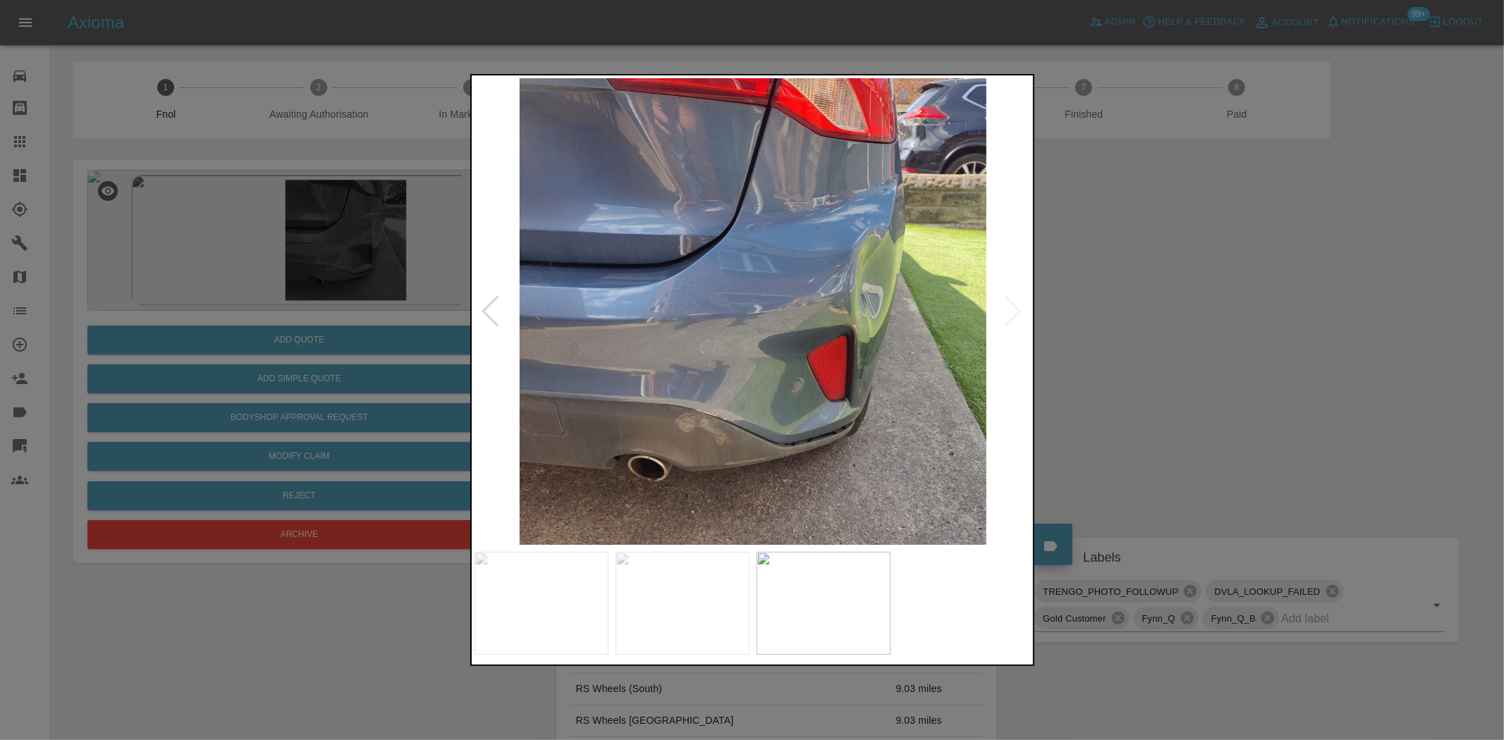
click at [872, 288] on img at bounding box center [753, 311] width 557 height 467
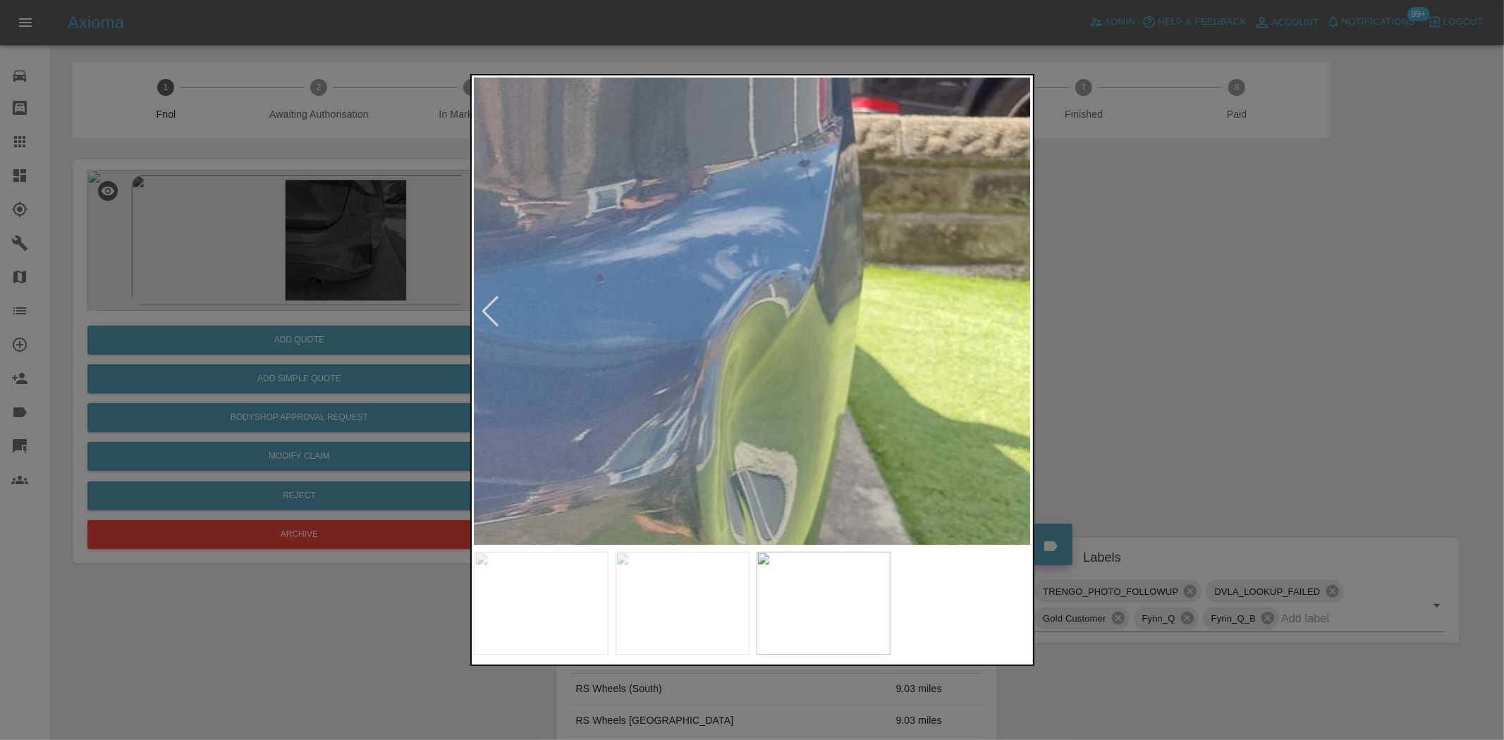
click at [788, 391] on img at bounding box center [406, 529] width 1671 height 1401
click at [857, 372] on img at bounding box center [406, 529] width 1671 height 1401
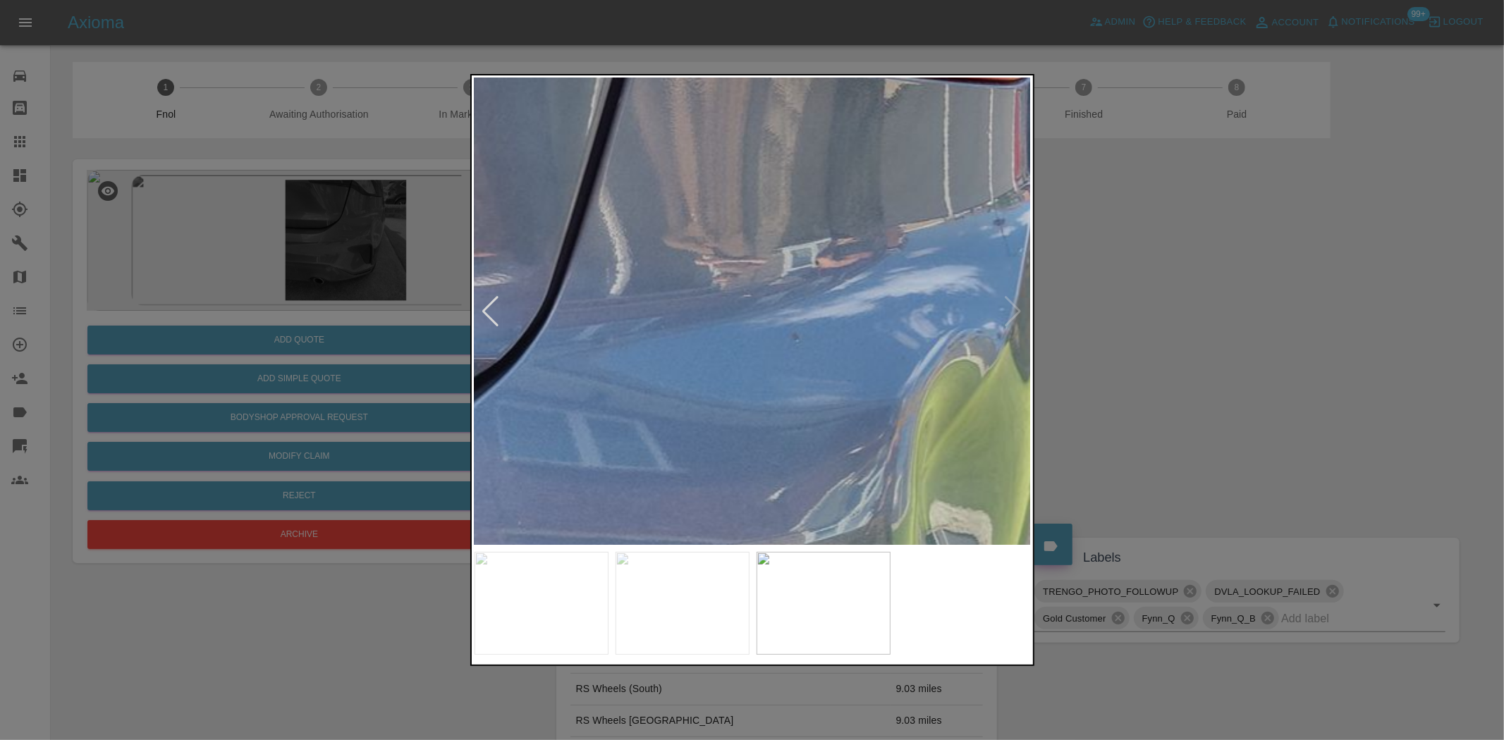
click at [795, 437] on img at bounding box center [600, 587] width 1671 height 1401
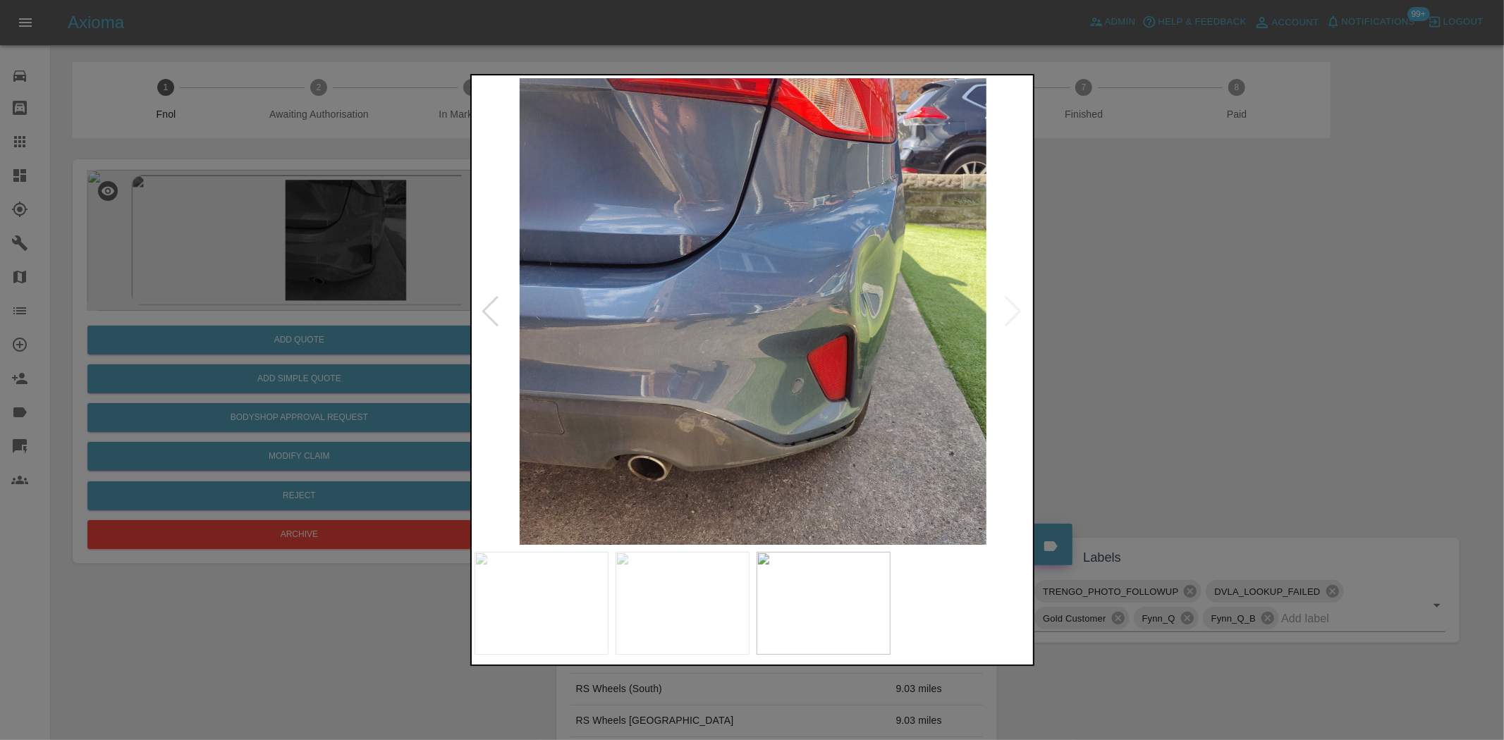
click at [832, 336] on img at bounding box center [753, 311] width 557 height 467
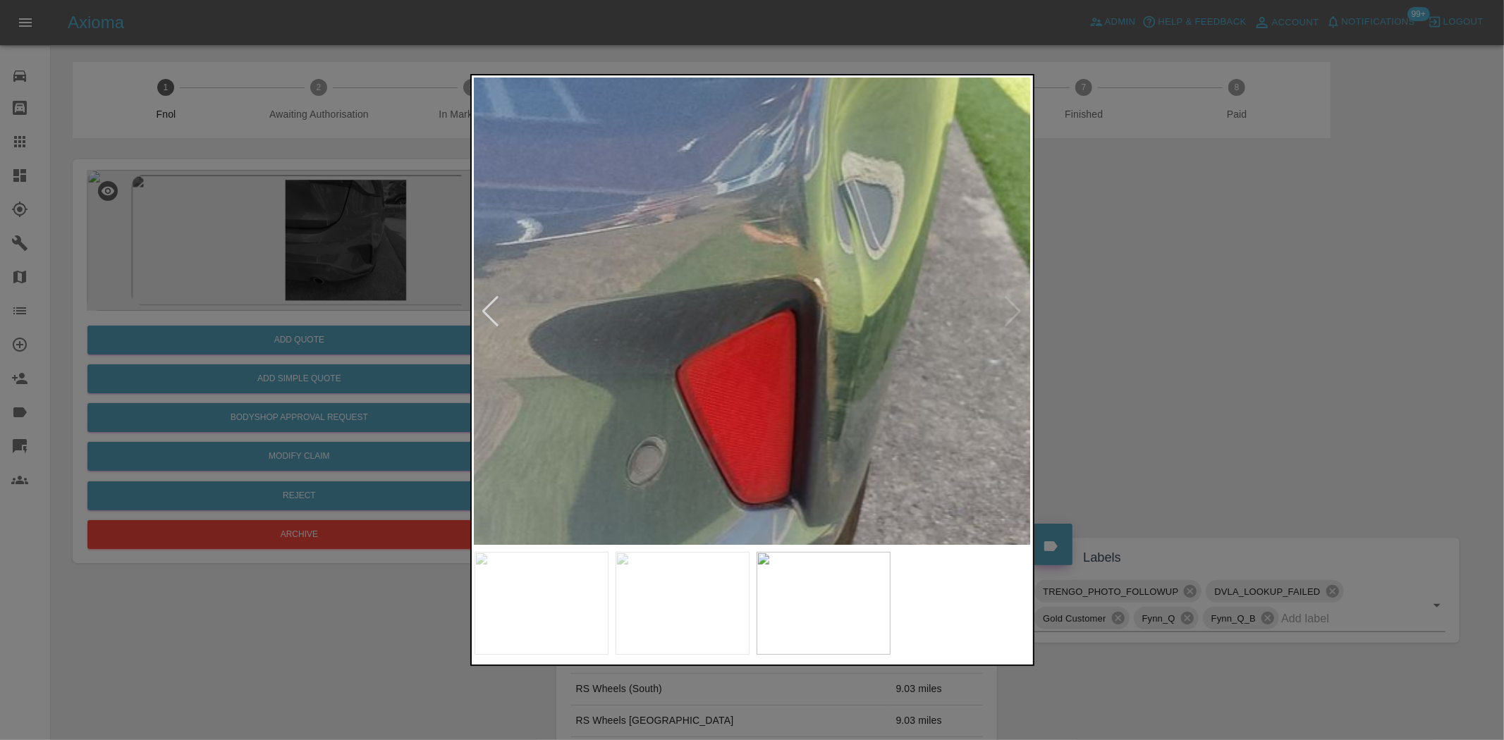
click at [832, 336] on img at bounding box center [513, 238] width 1671 height 1401
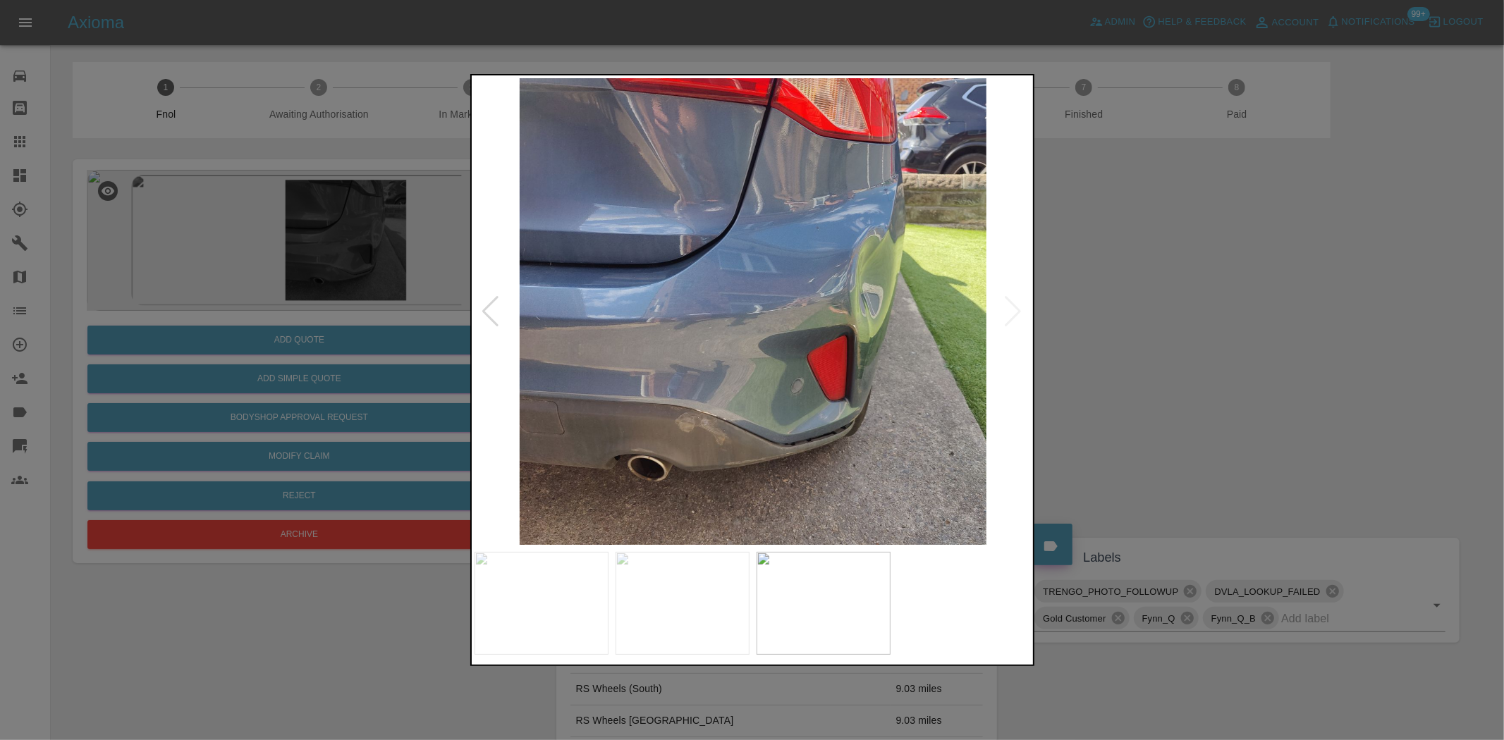
click at [753, 344] on img at bounding box center [753, 311] width 557 height 467
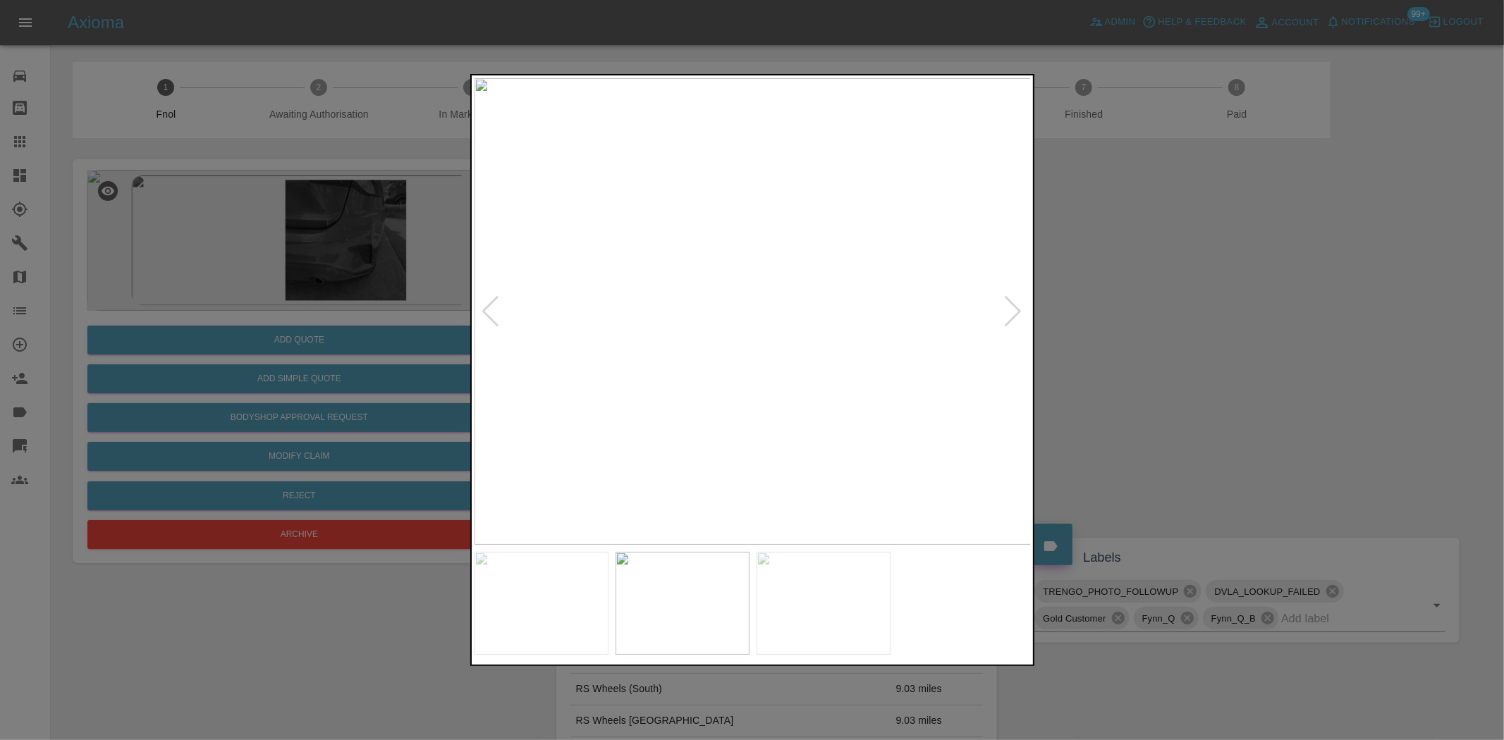
click at [792, 329] on img at bounding box center [753, 311] width 557 height 467
click at [792, 329] on img at bounding box center [633, 257] width 1671 height 1401
click at [738, 369] on img at bounding box center [698, 311] width 557 height 467
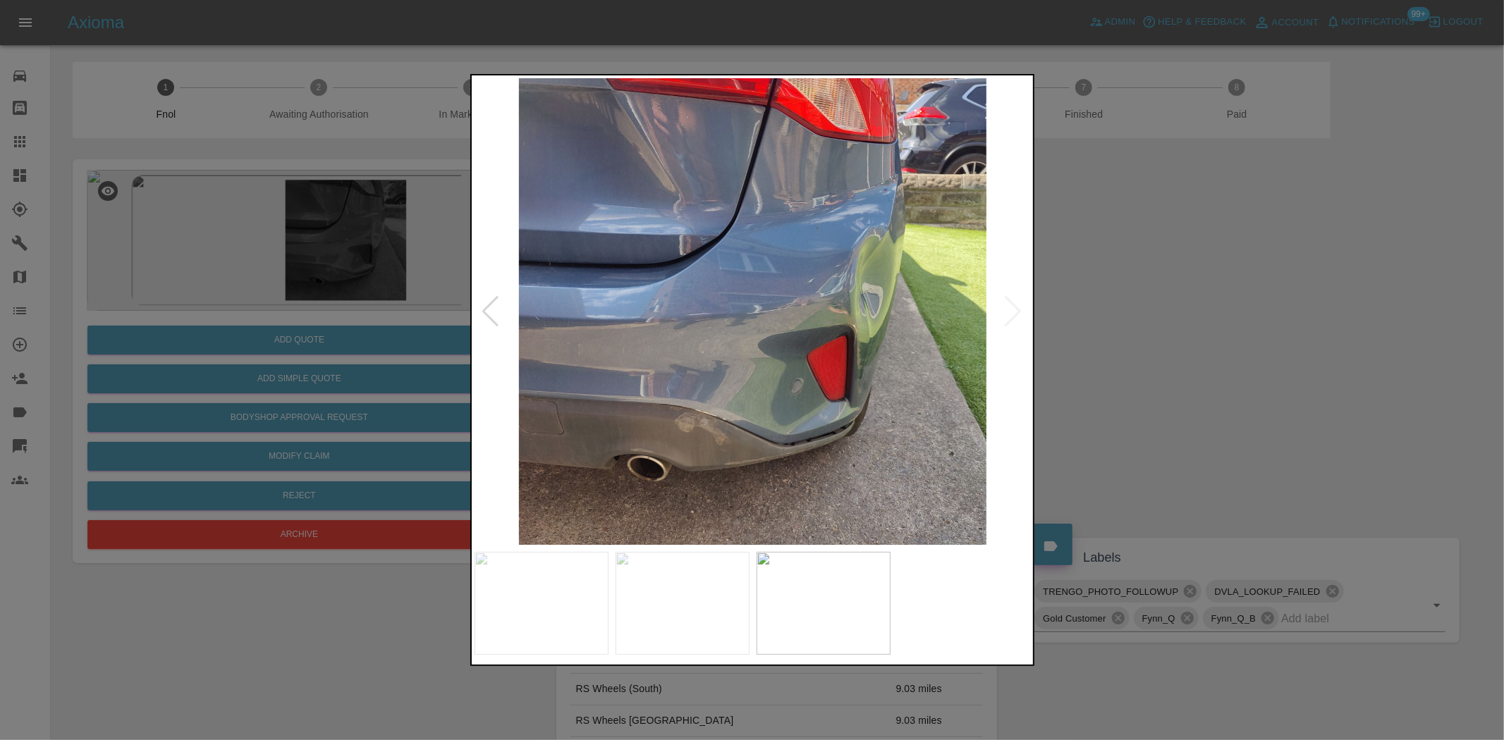
click at [330, 329] on div at bounding box center [752, 370] width 1504 height 740
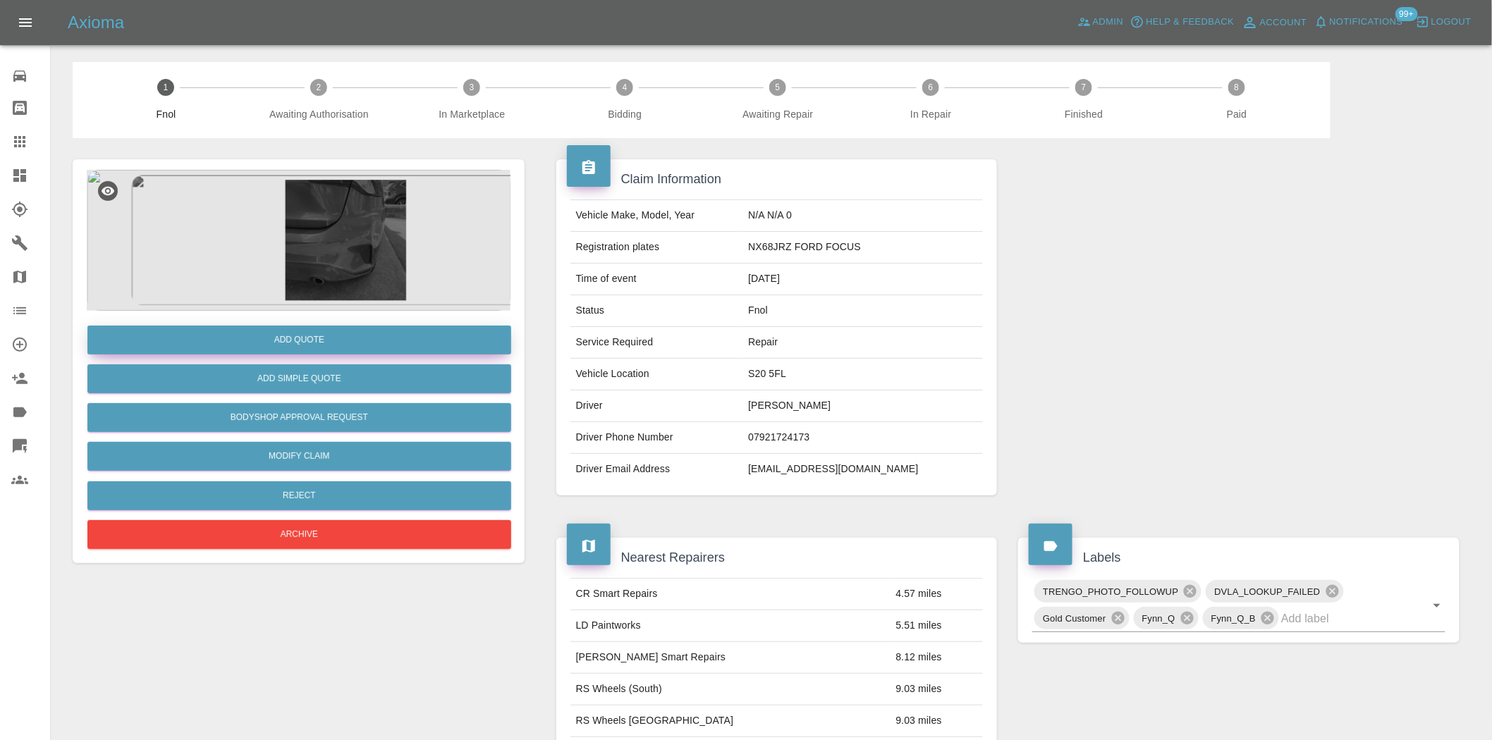
click at [276, 328] on button "Add Quote" at bounding box center [299, 340] width 424 height 29
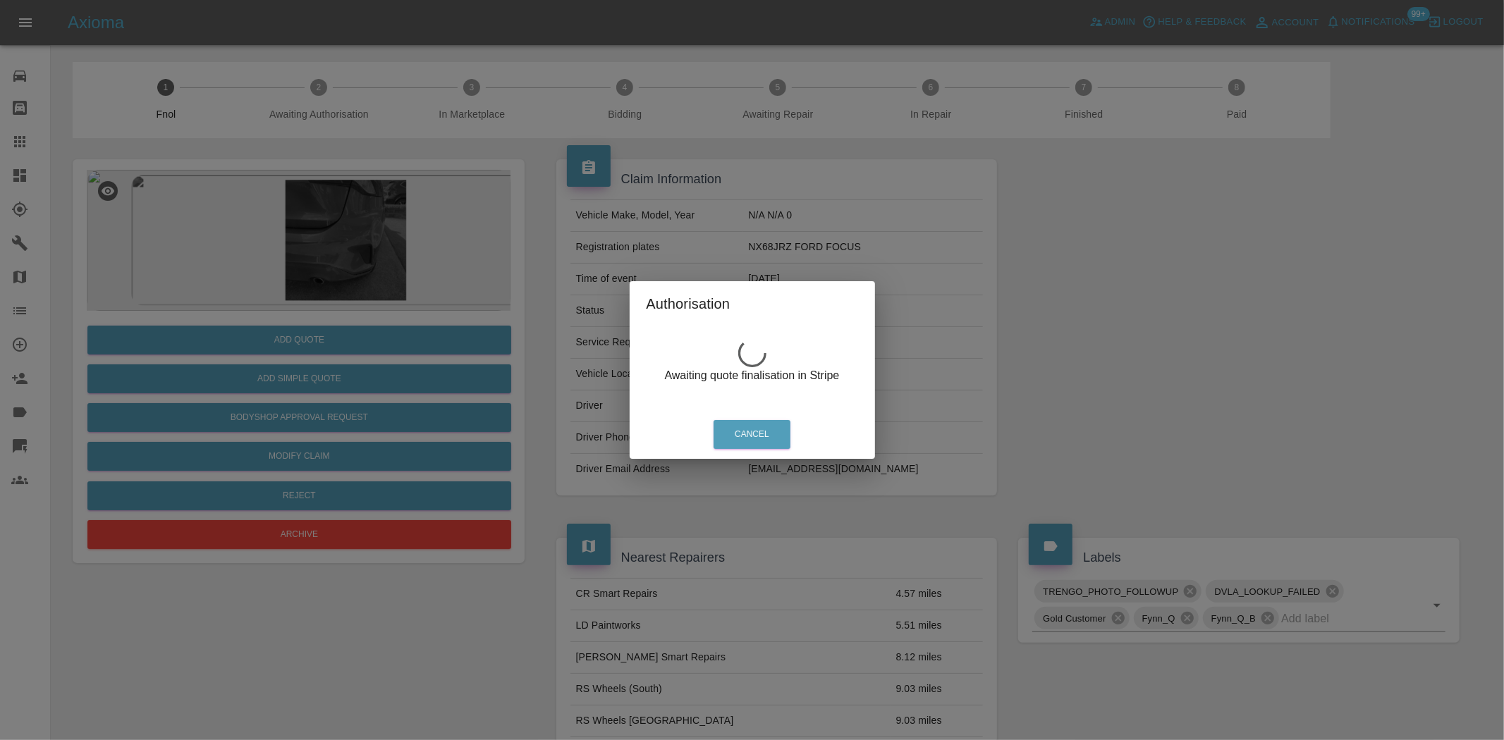
click at [337, 207] on div "Authorisation Awaiting quote finalisation in Stripe Cancel" at bounding box center [752, 370] width 1504 height 740
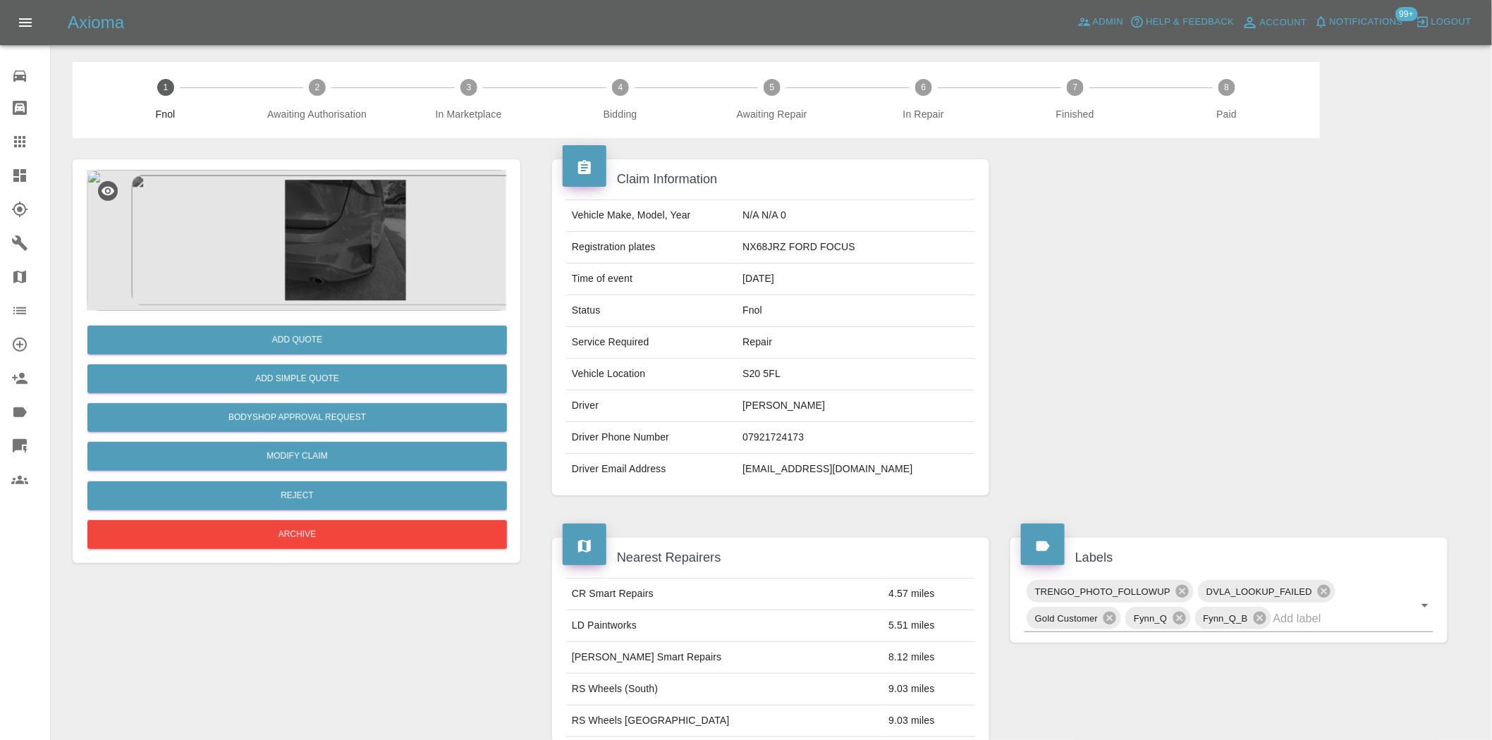
click at [330, 224] on img at bounding box center [299, 240] width 424 height 141
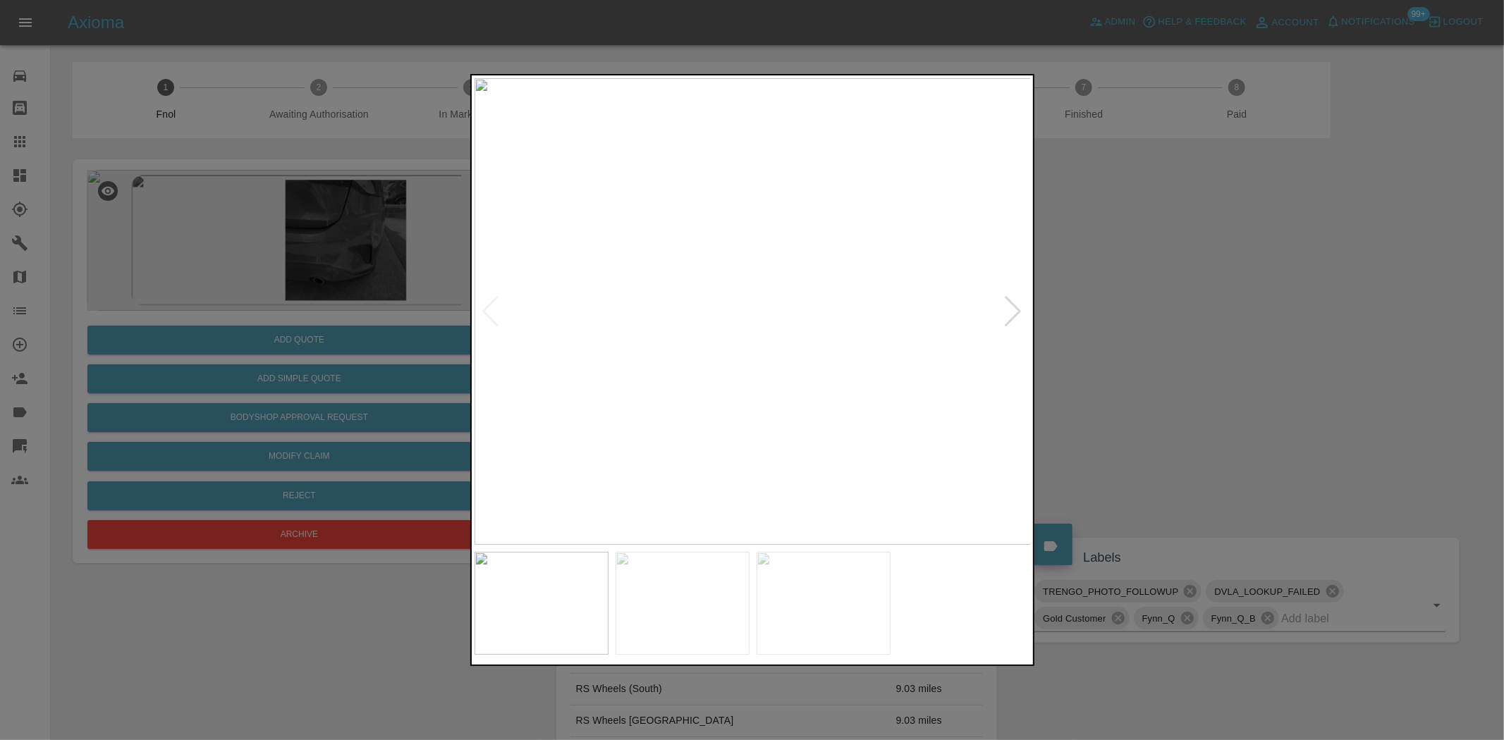
click at [732, 368] on img at bounding box center [753, 311] width 557 height 467
click at [769, 355] on img at bounding box center [753, 311] width 557 height 467
click at [781, 427] on img at bounding box center [705, 206] width 1671 height 1401
click at [781, 427] on img at bounding box center [712, 254] width 1671 height 1401
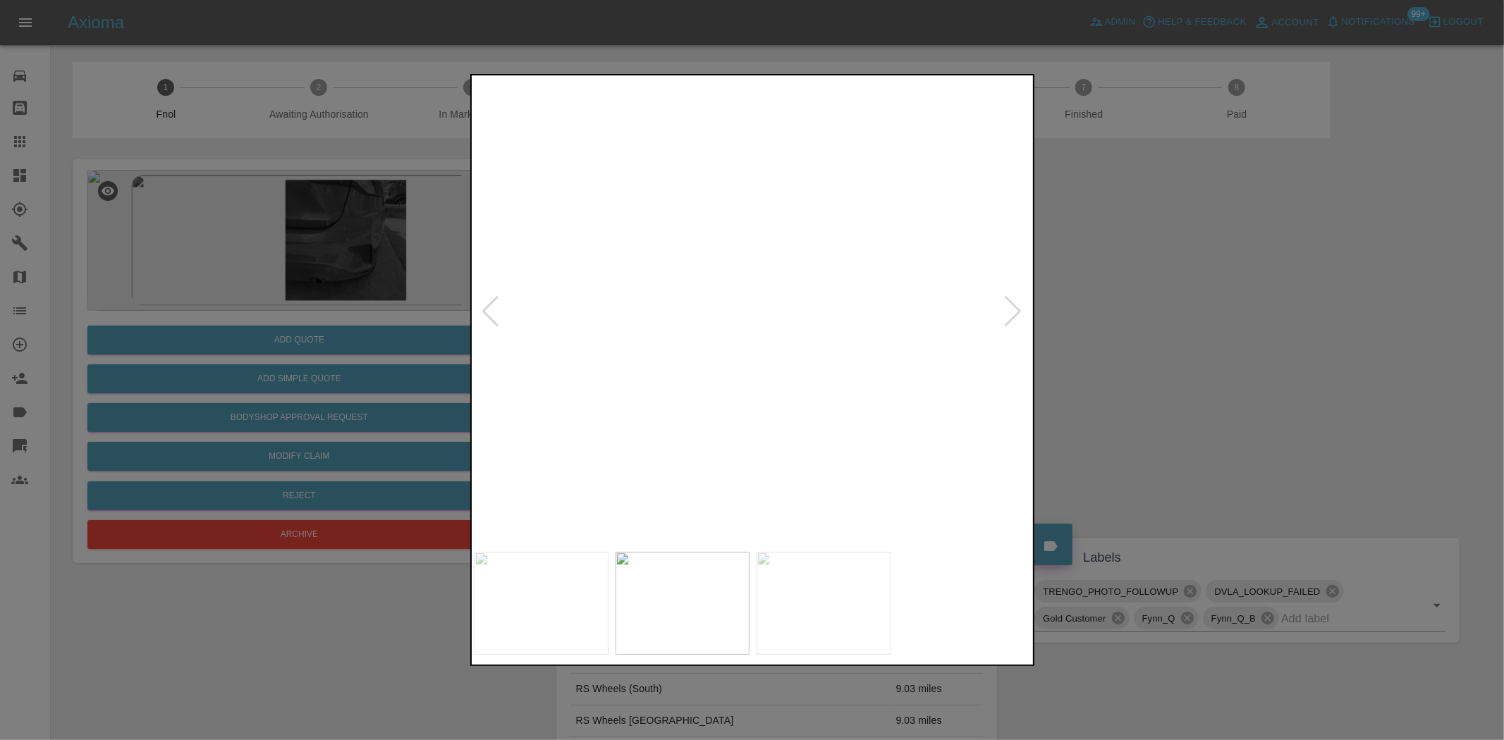
click at [781, 427] on img at bounding box center [712, 254] width 1671 height 1401
click at [250, 255] on div at bounding box center [752, 370] width 1504 height 740
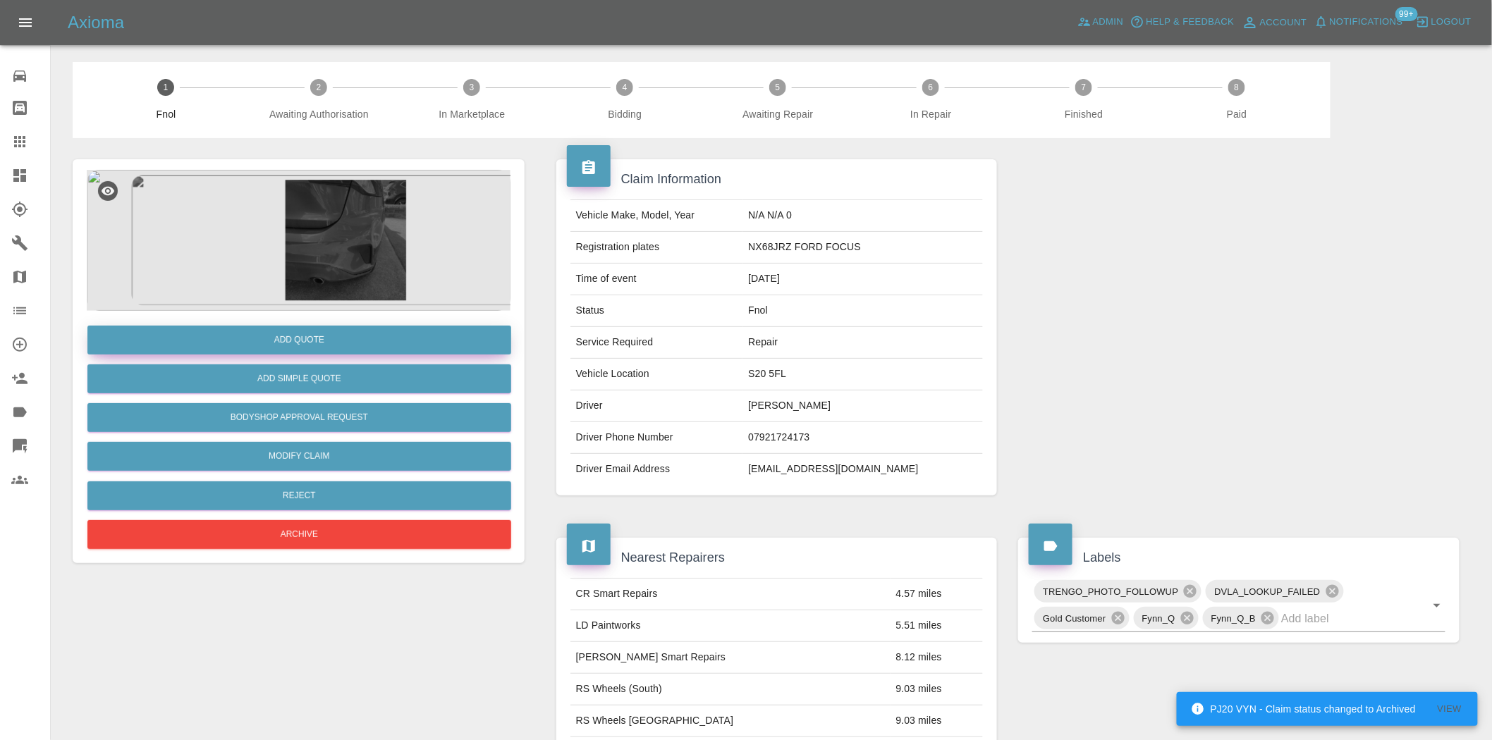
click at [276, 349] on button "Add Quote" at bounding box center [299, 340] width 424 height 29
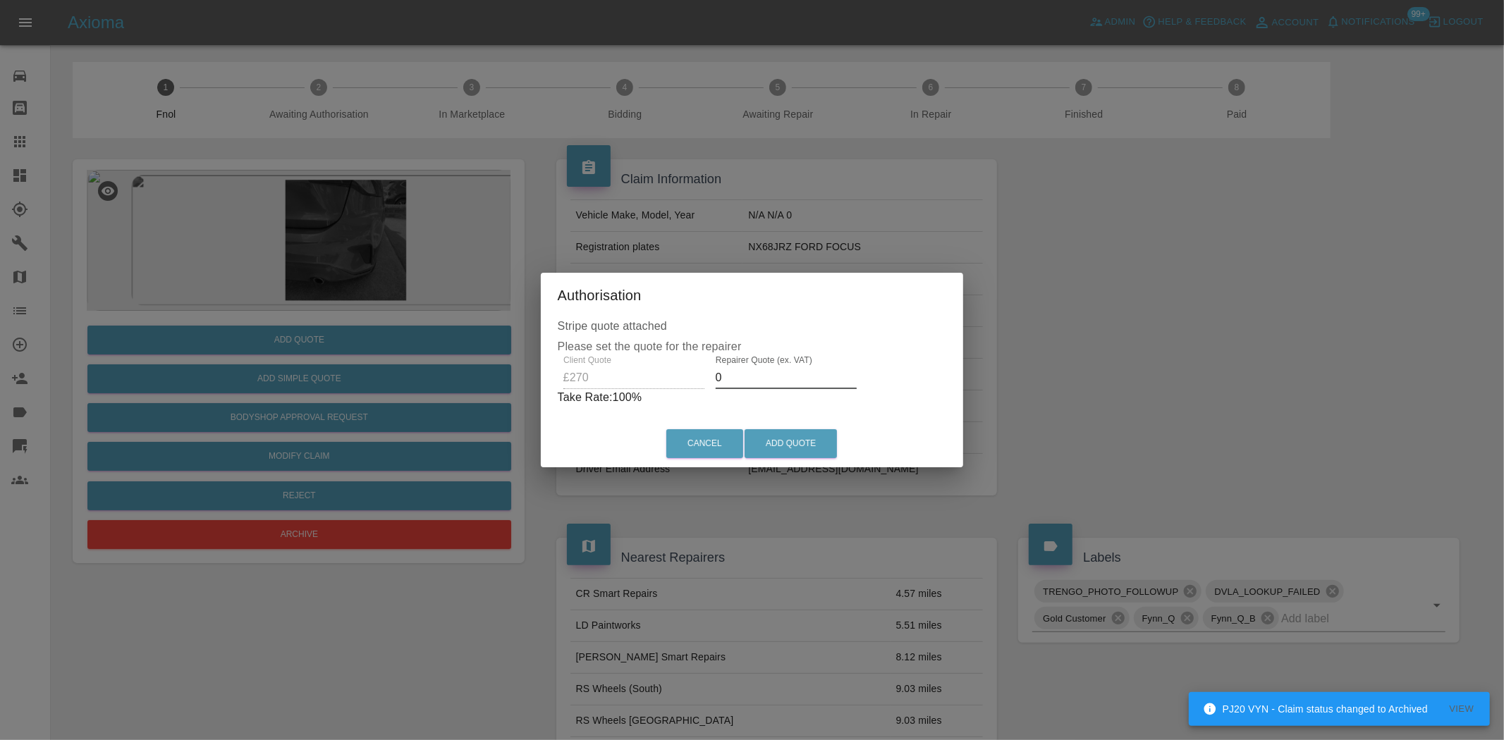
click at [663, 382] on div "Client Quote £270 Repairer Quote (ex. VAT) 0 Take Rate: 100 %" at bounding box center [752, 380] width 389 height 51
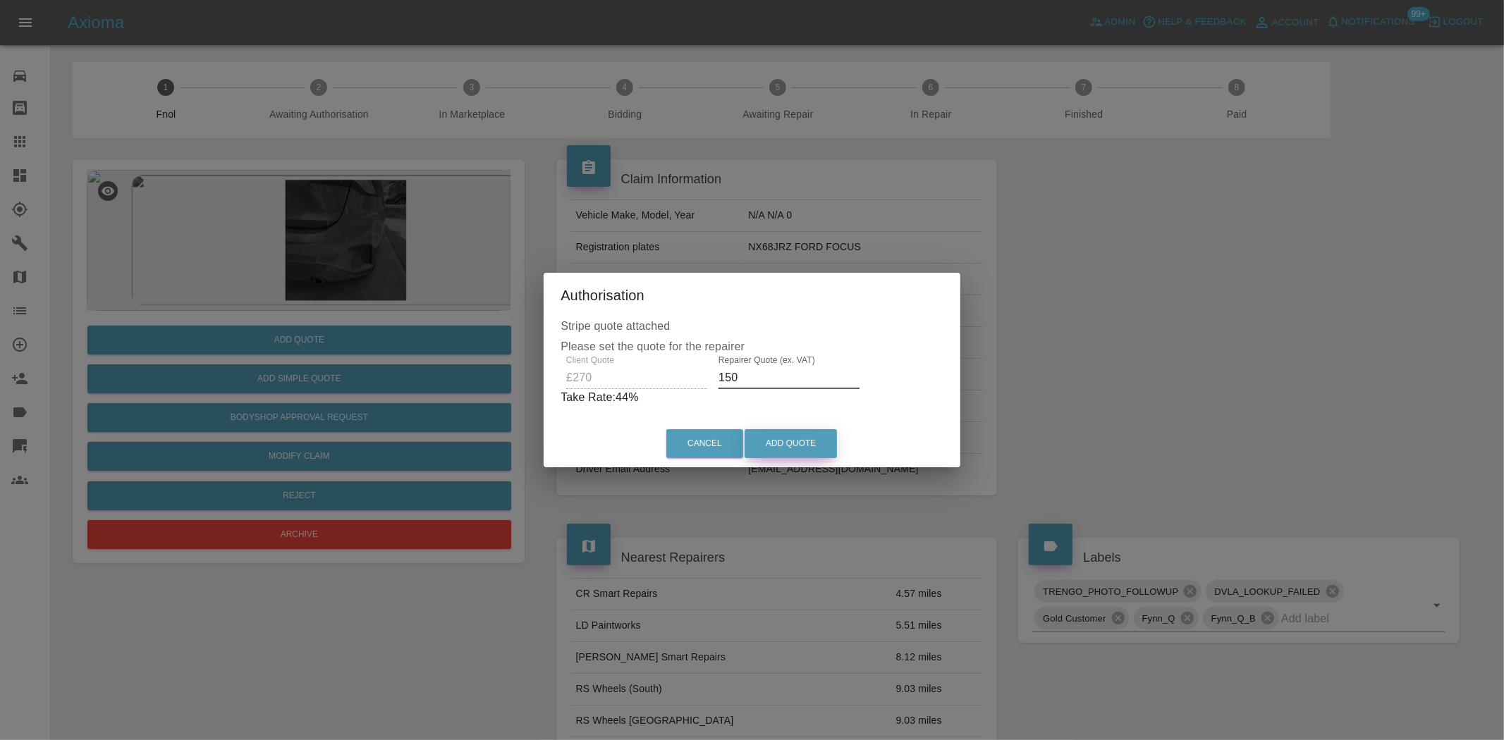
type input "150"
click at [788, 434] on button "Add Quote" at bounding box center [791, 443] width 92 height 29
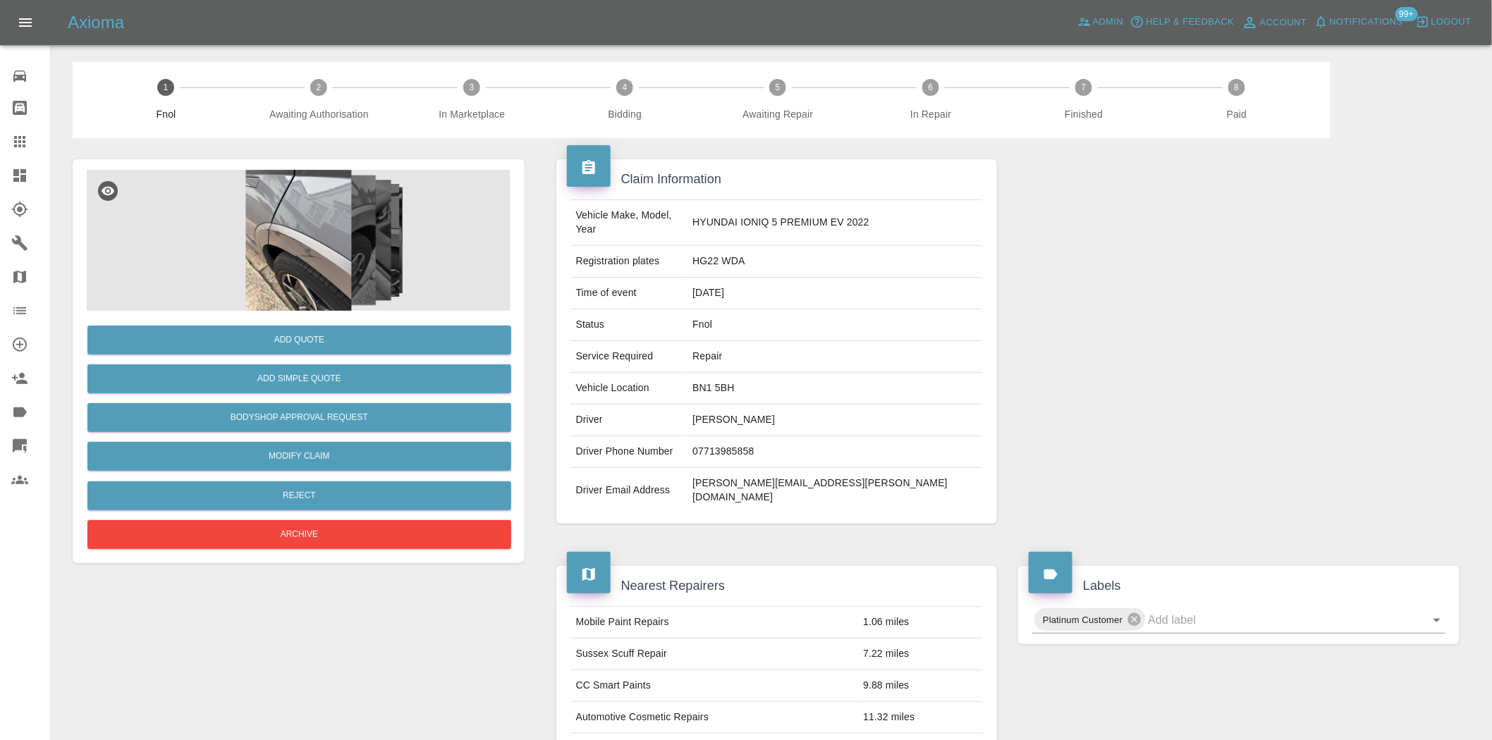
click at [353, 247] on img at bounding box center [299, 240] width 424 height 141
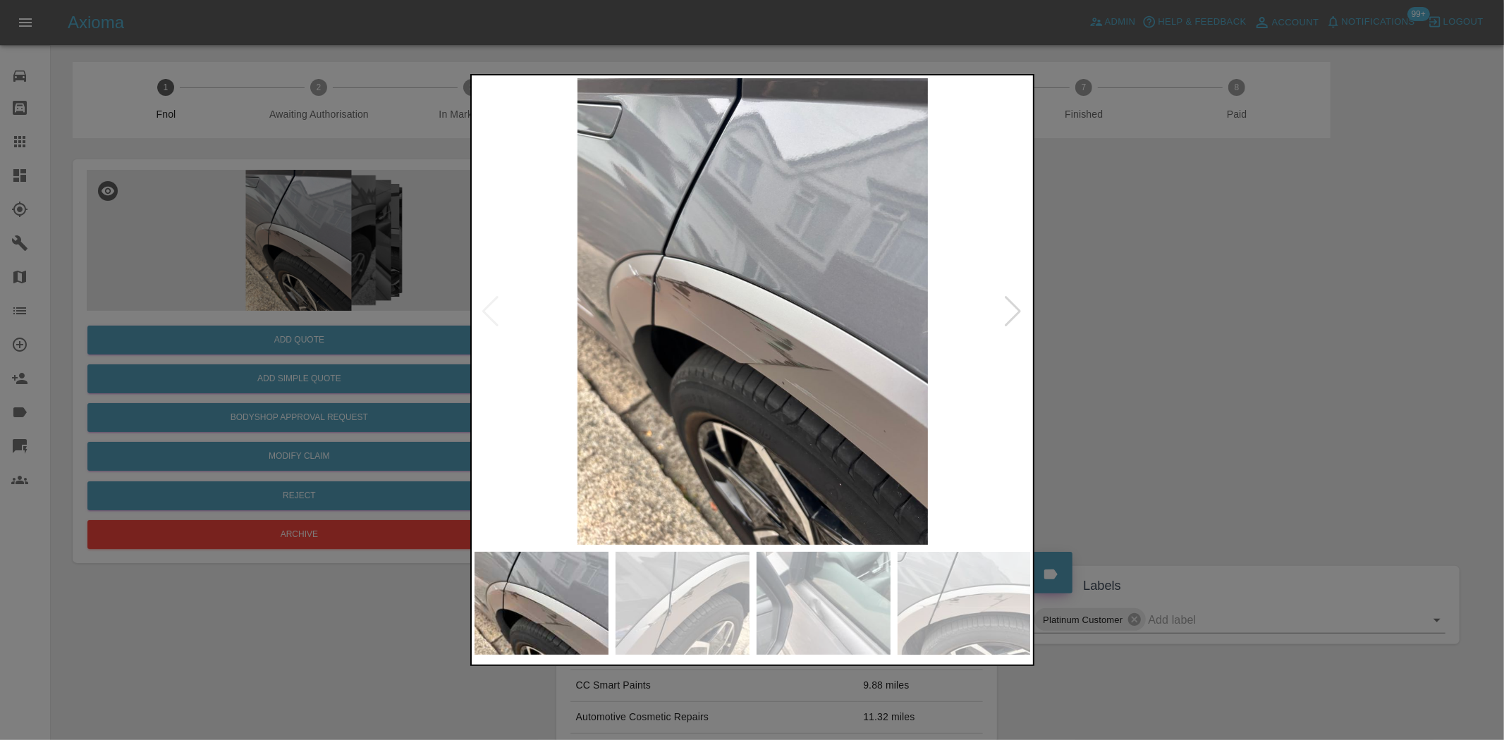
click at [710, 315] on img at bounding box center [753, 311] width 557 height 467
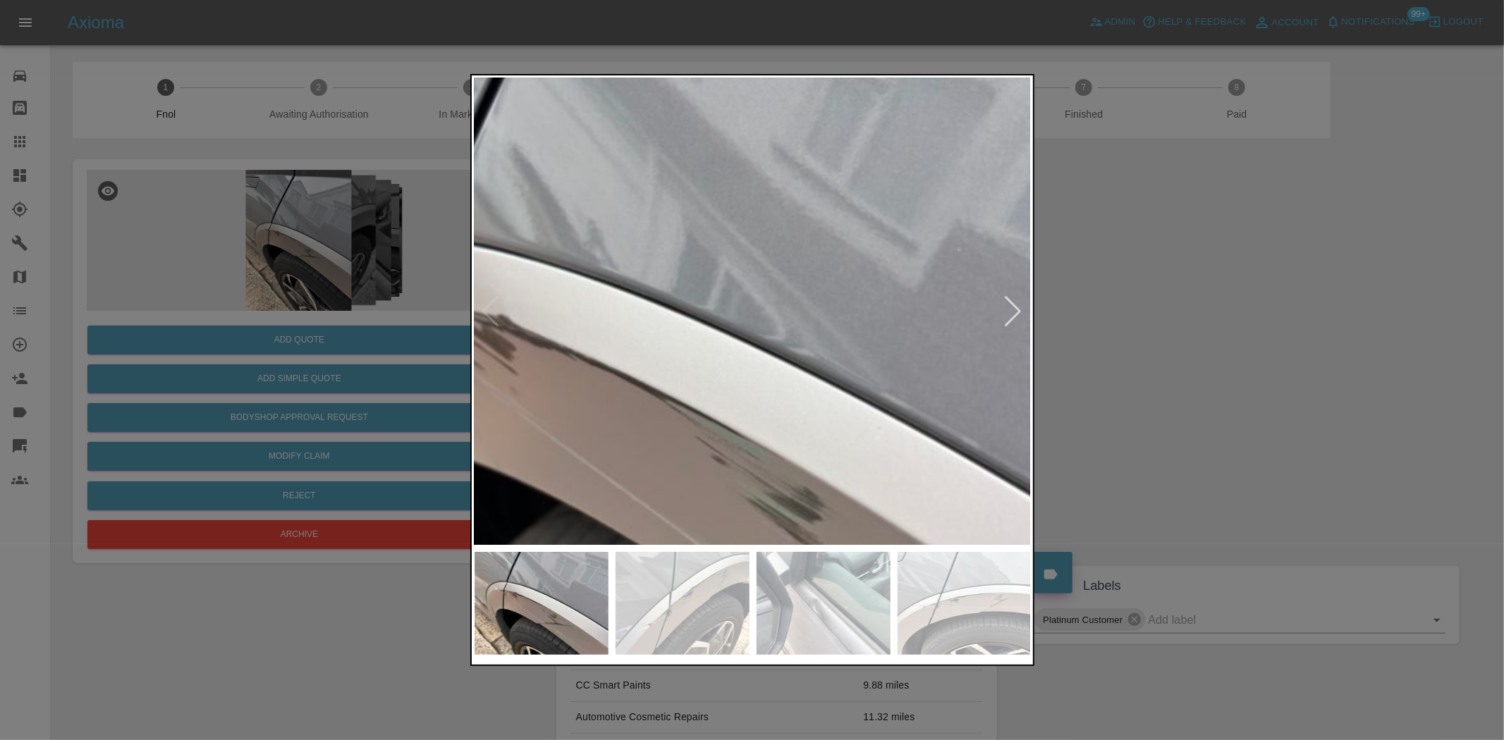
click at [596, 418] on img at bounding box center [702, 405] width 1671 height 1401
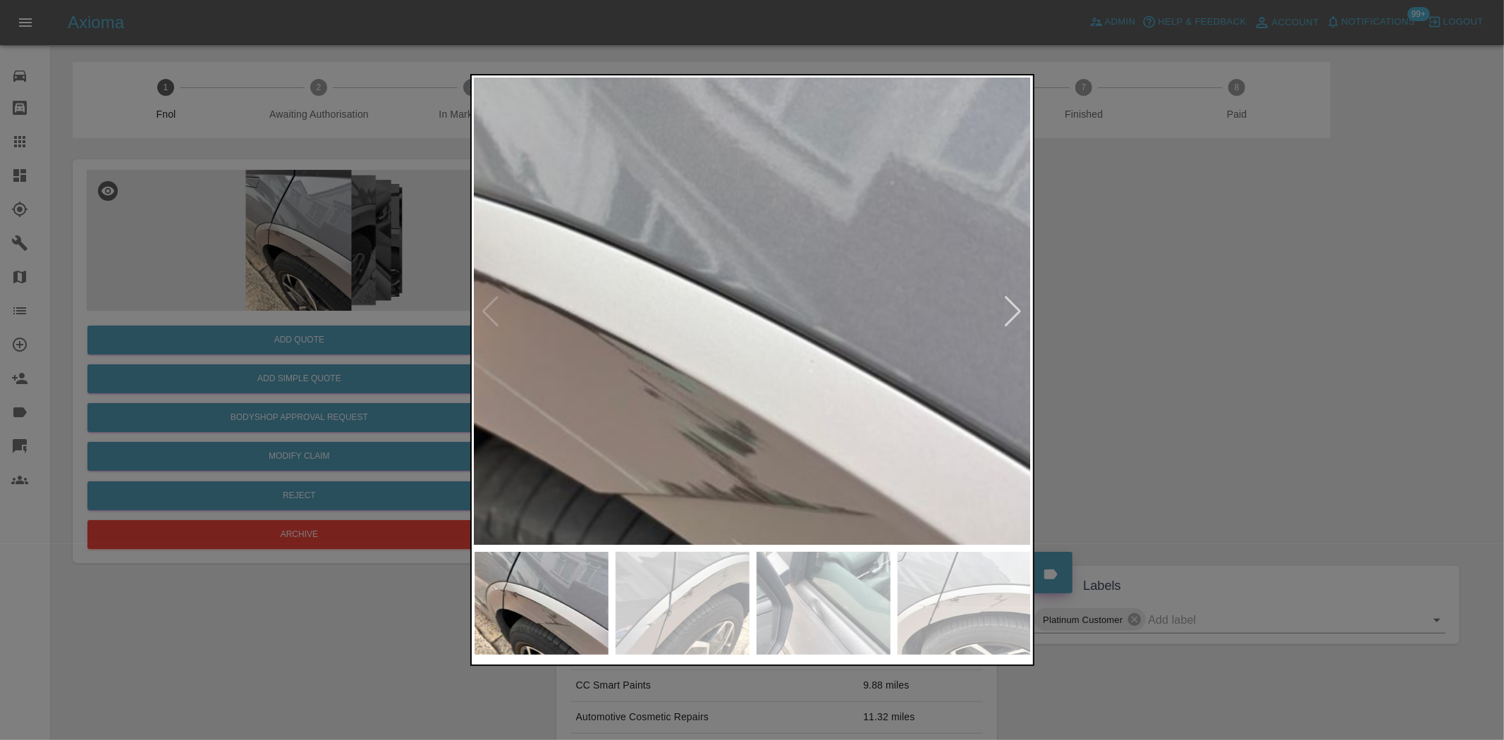
click at [668, 317] on img at bounding box center [635, 338] width 1671 height 1401
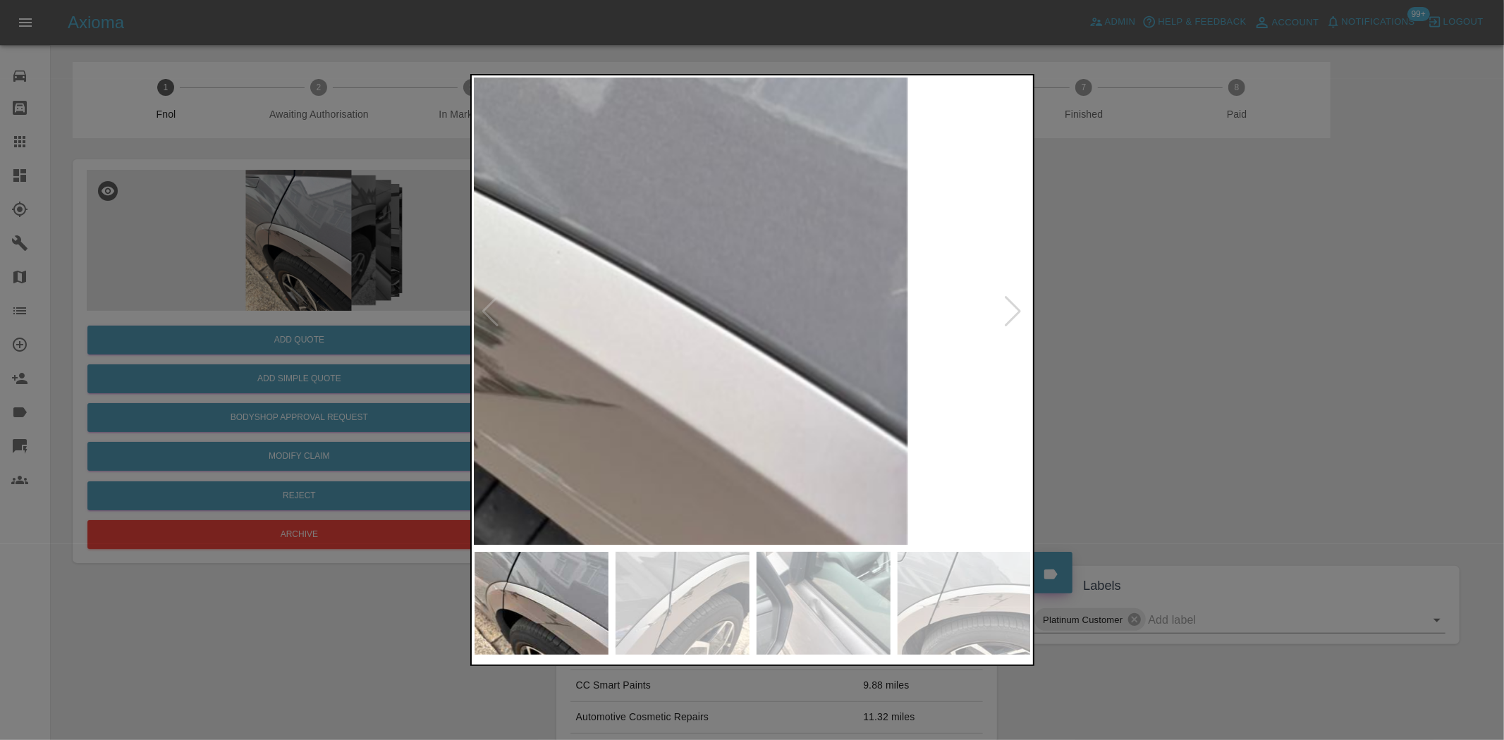
click at [704, 259] on img at bounding box center [382, 229] width 1671 height 1401
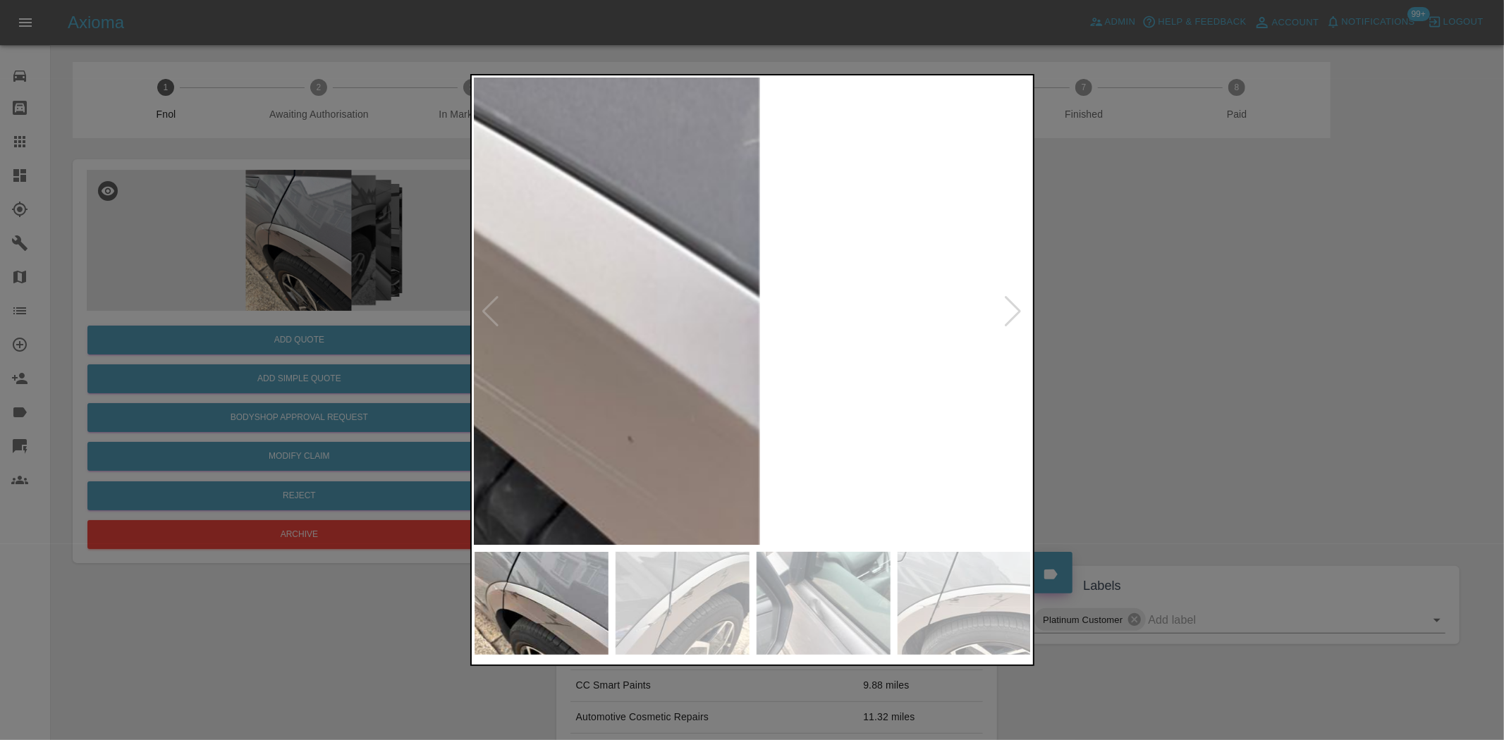
click at [678, 334] on img at bounding box center [234, 80] width 1671 height 1401
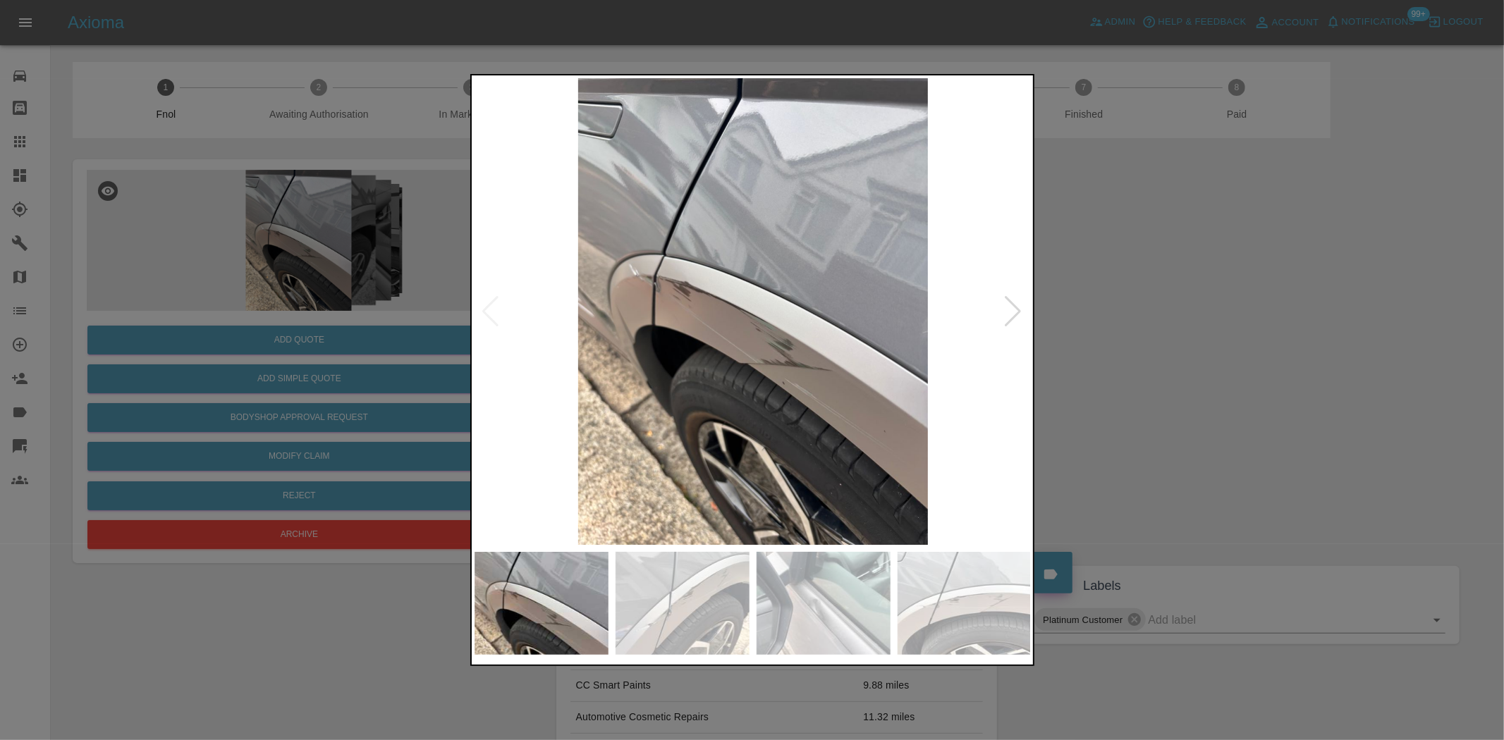
click at [578, 398] on img at bounding box center [753, 311] width 557 height 467
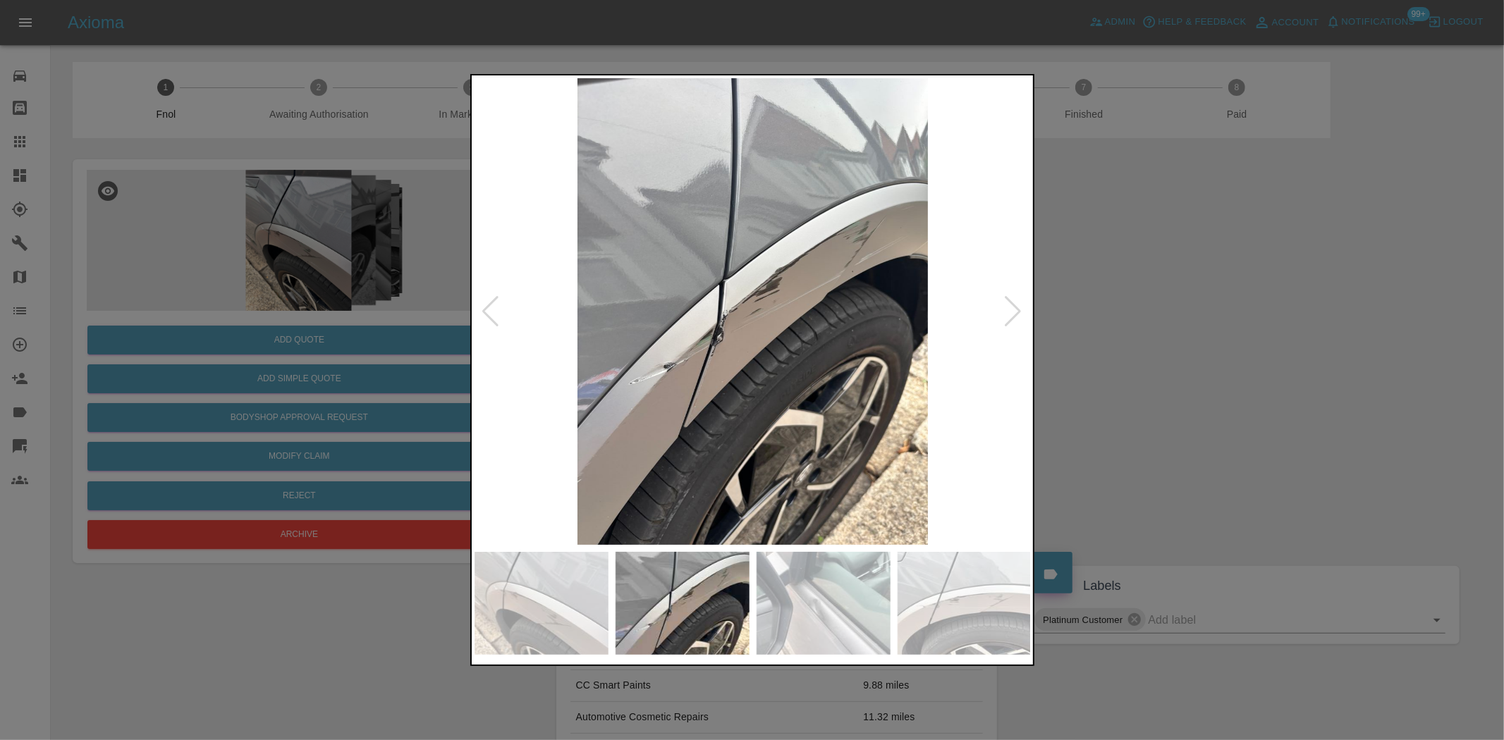
click at [746, 367] on img at bounding box center [753, 311] width 557 height 467
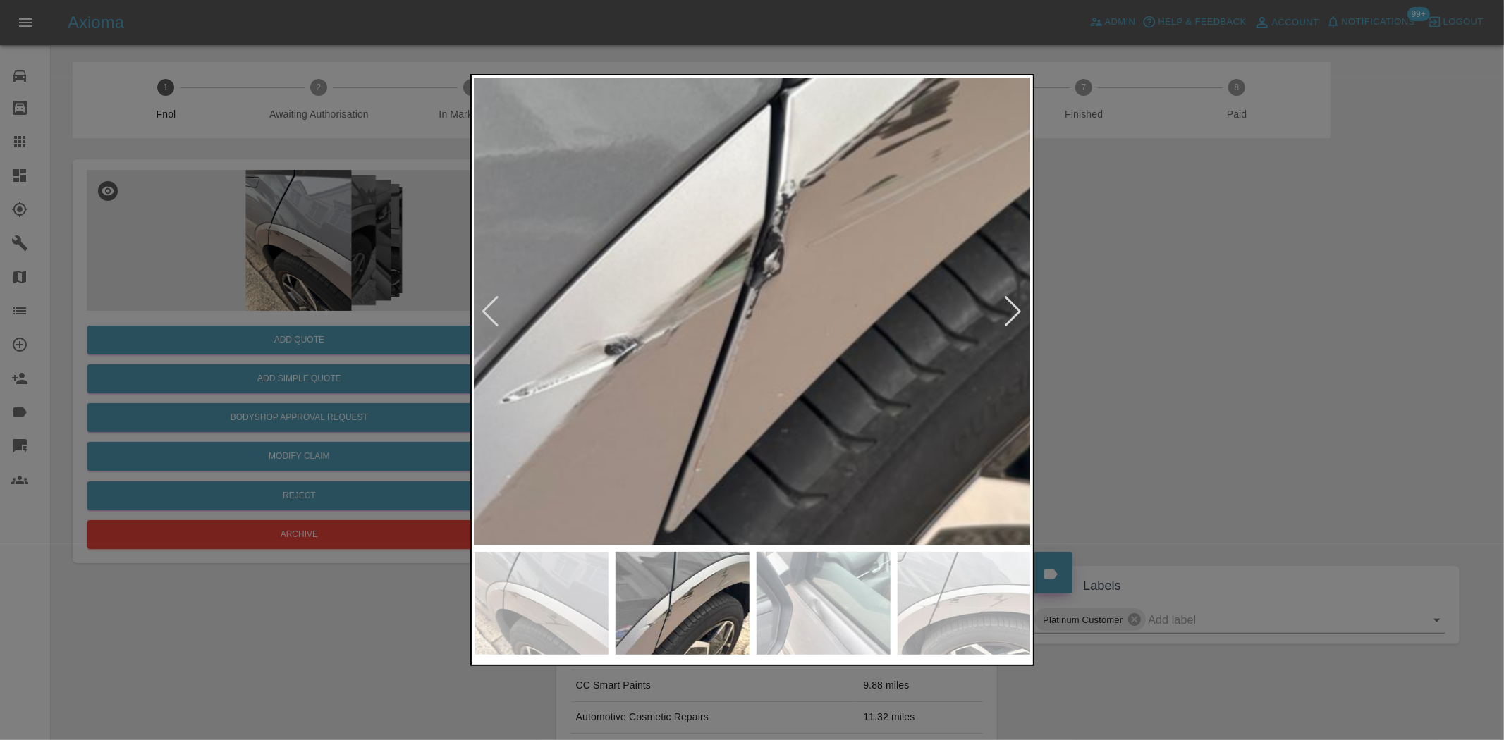
click at [820, 410] on img at bounding box center [870, 185] width 1671 height 1401
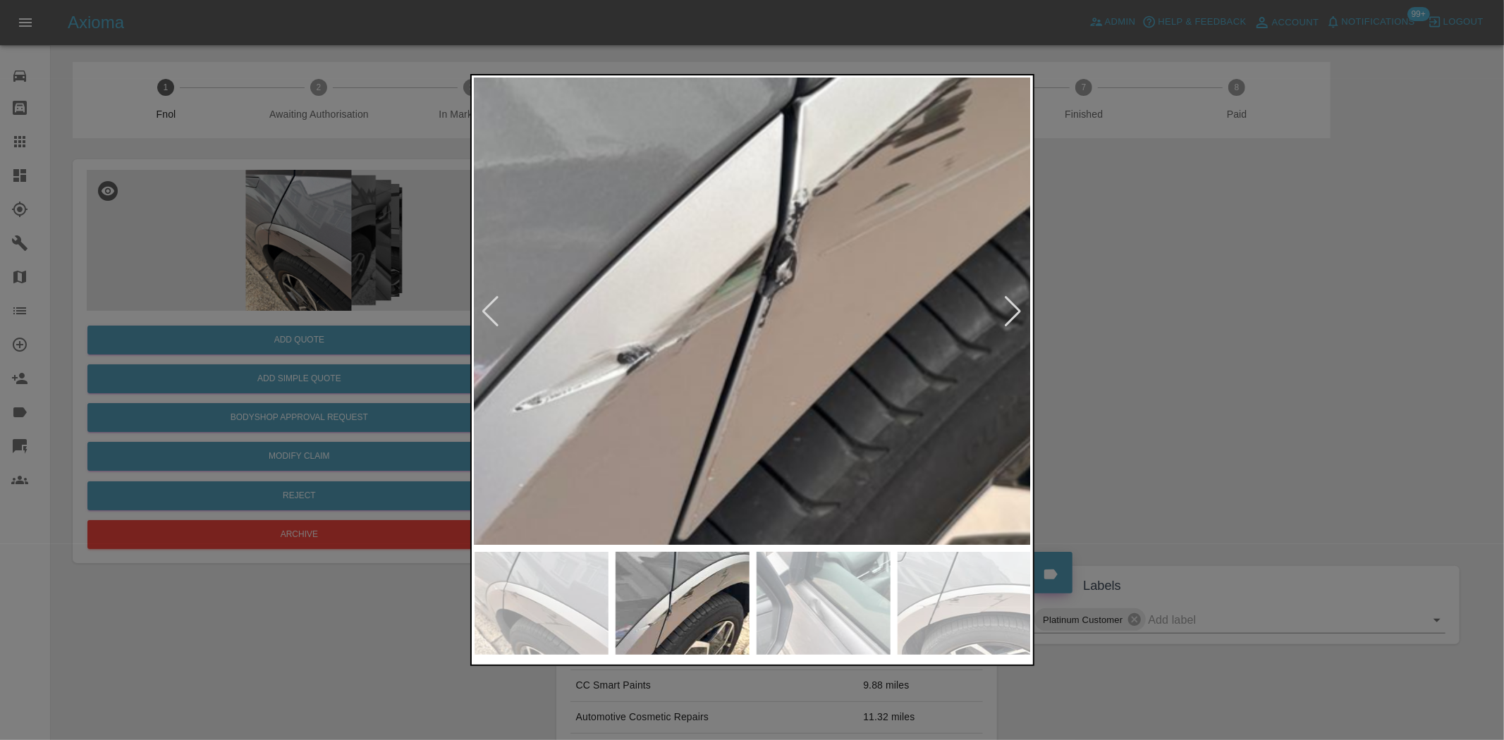
click at [912, 416] on img at bounding box center [882, 193] width 1671 height 1401
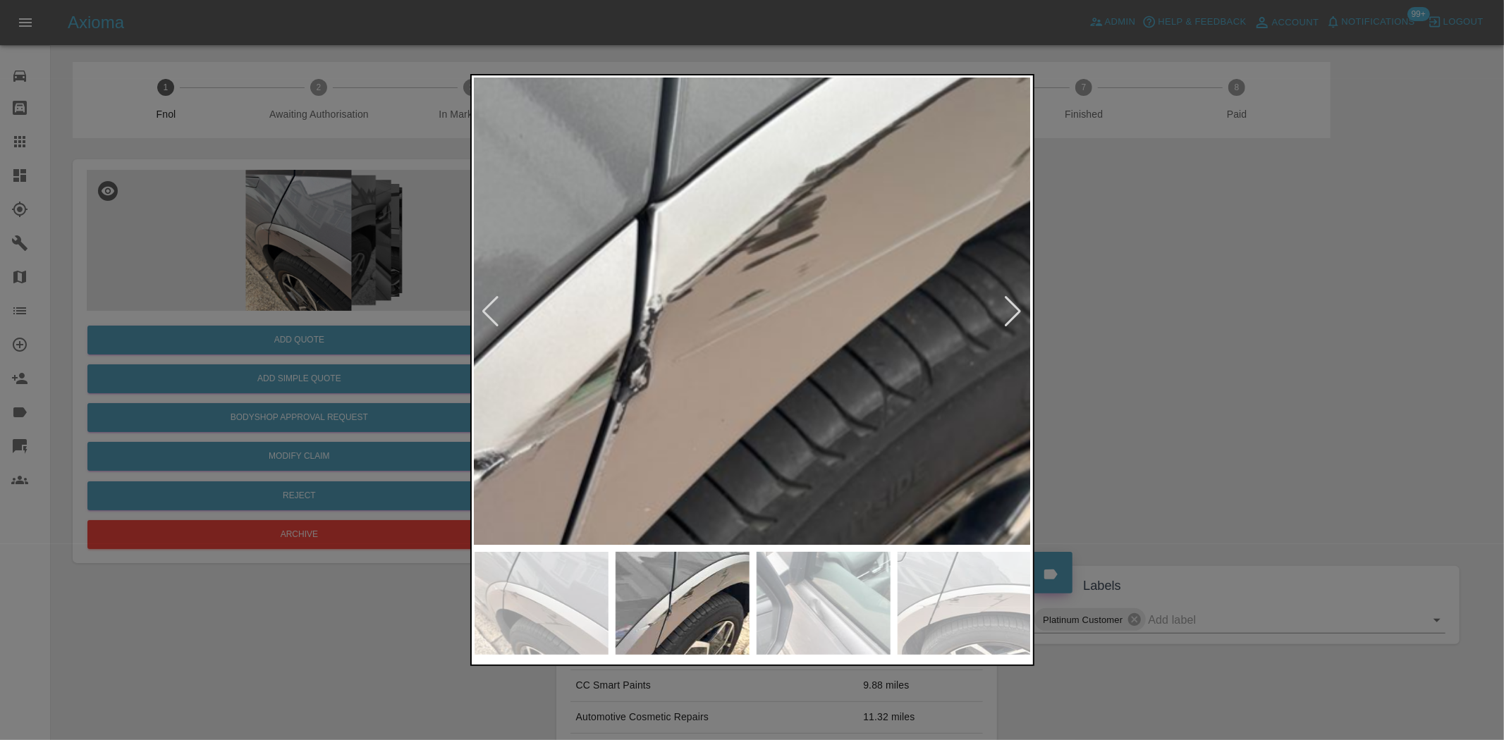
click at [649, 520] on img at bounding box center [736, 299] width 1671 height 1401
click at [749, 508] on img at bounding box center [736, 300] width 1671 height 1401
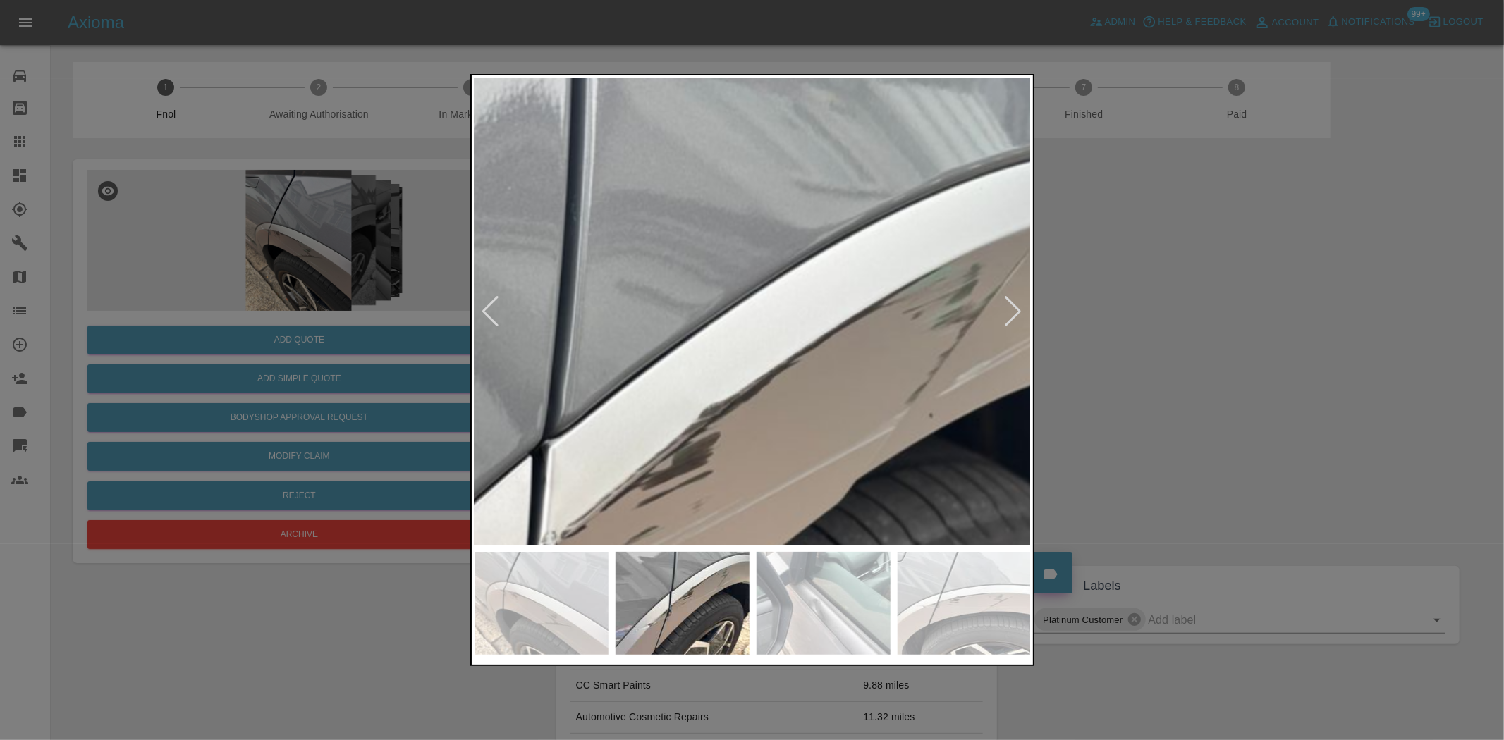
click at [780, 441] on img at bounding box center [631, 536] width 1671 height 1401
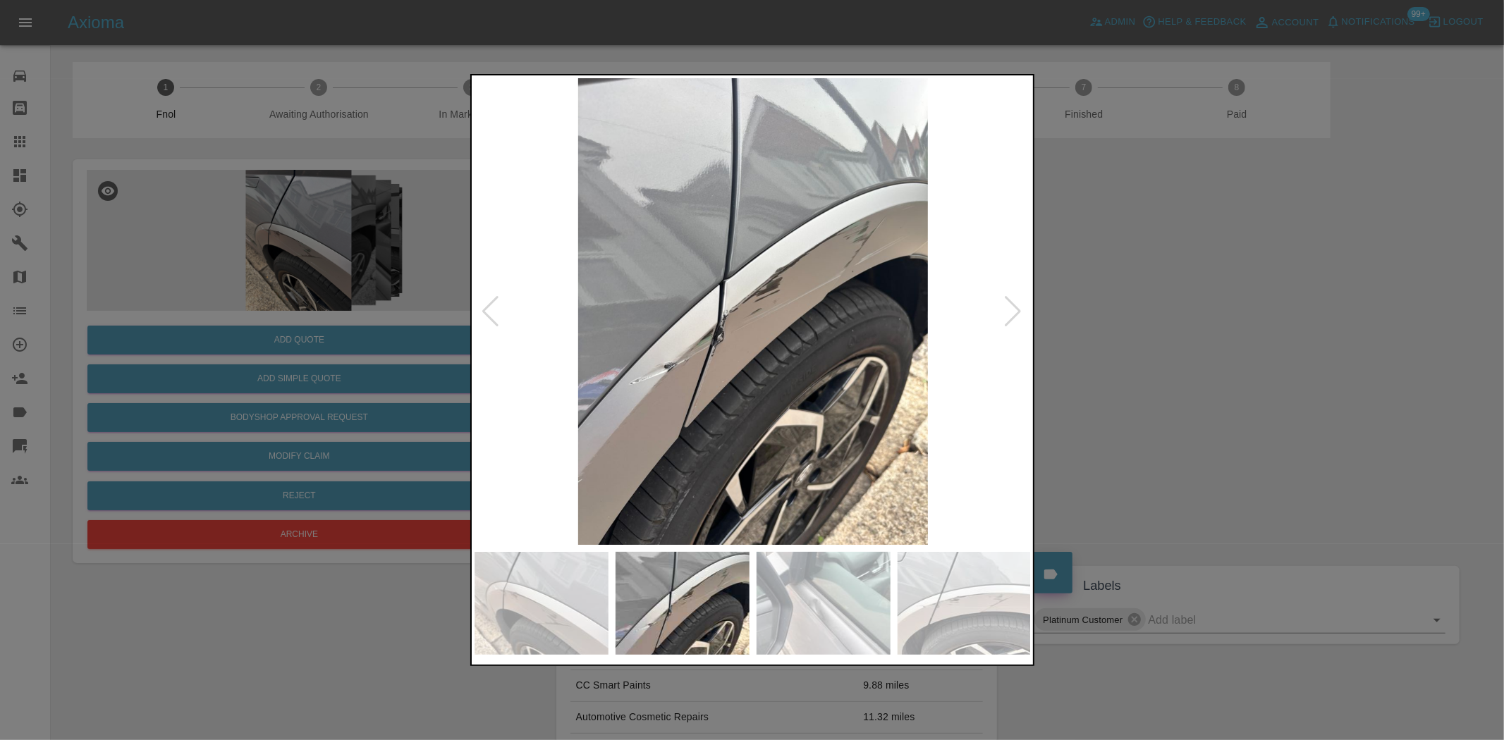
click at [573, 410] on img at bounding box center [753, 311] width 557 height 467
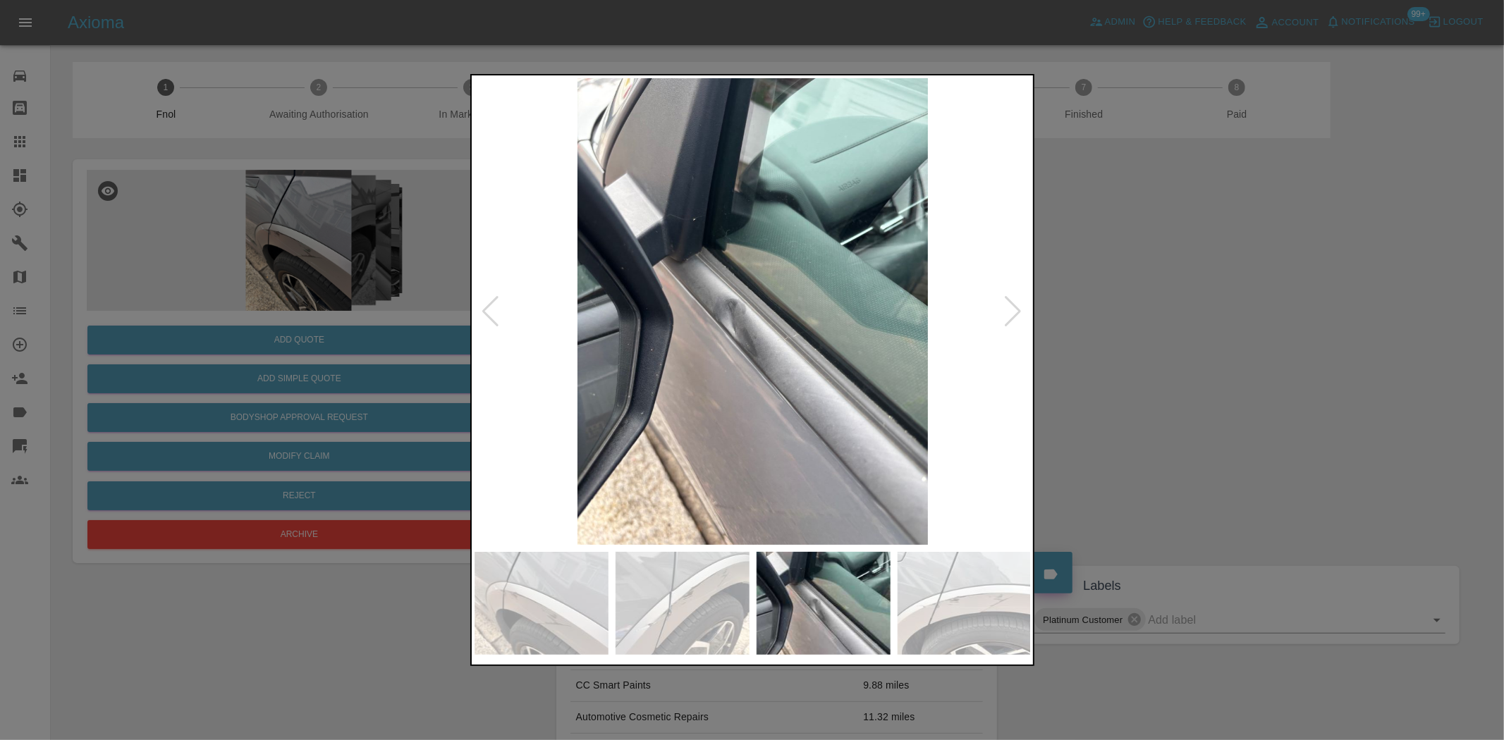
click at [730, 347] on img at bounding box center [753, 311] width 557 height 467
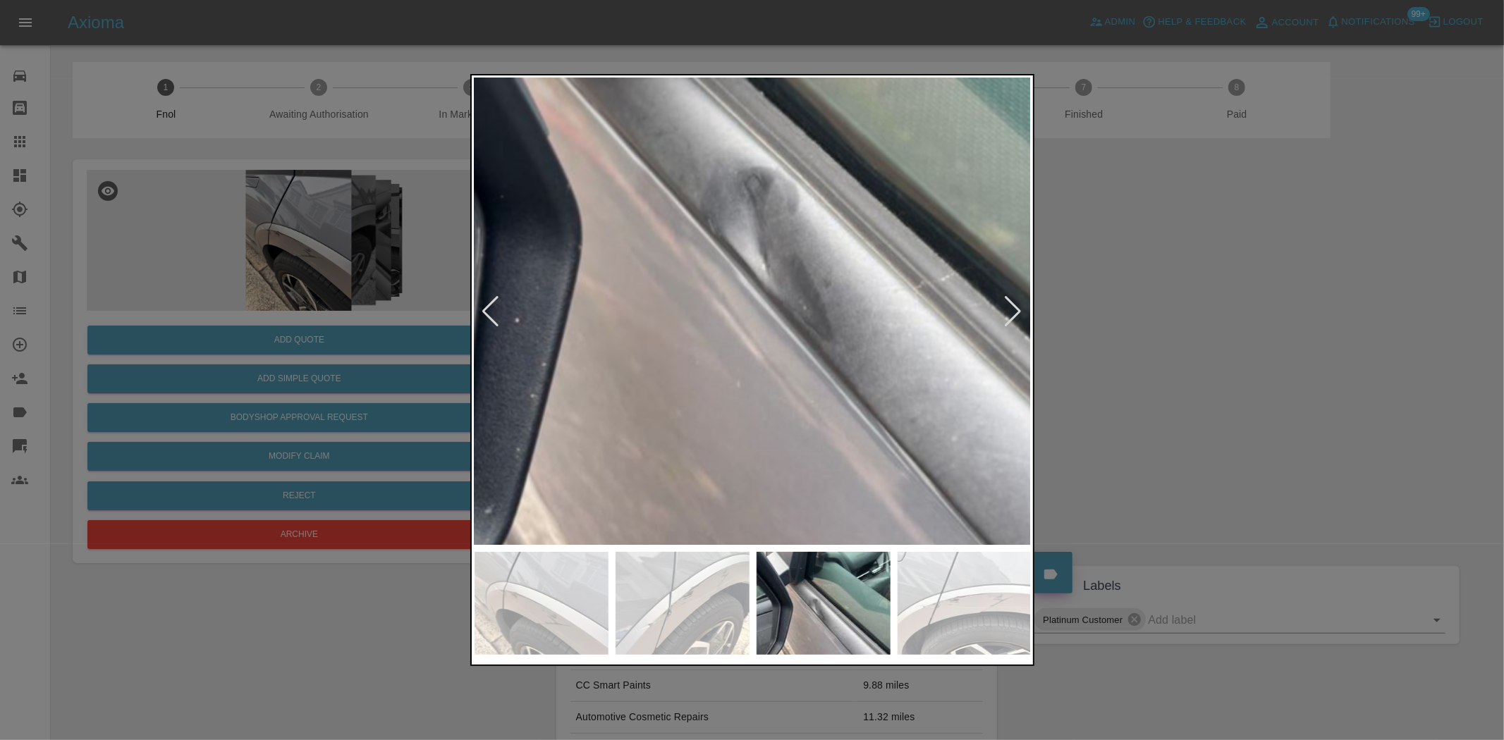
click at [732, 347] on img at bounding box center [818, 205] width 1671 height 1401
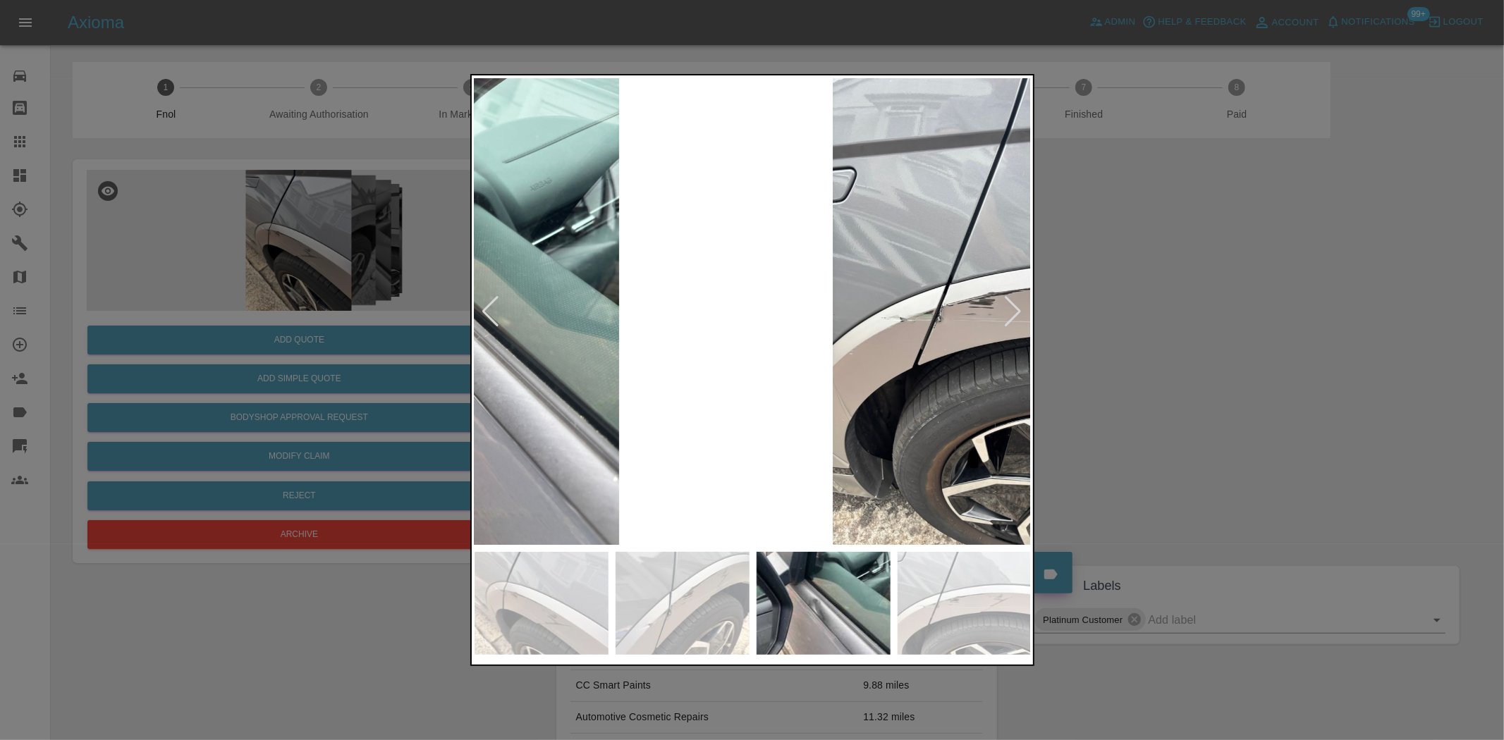
click at [495, 419] on img at bounding box center [444, 311] width 557 height 467
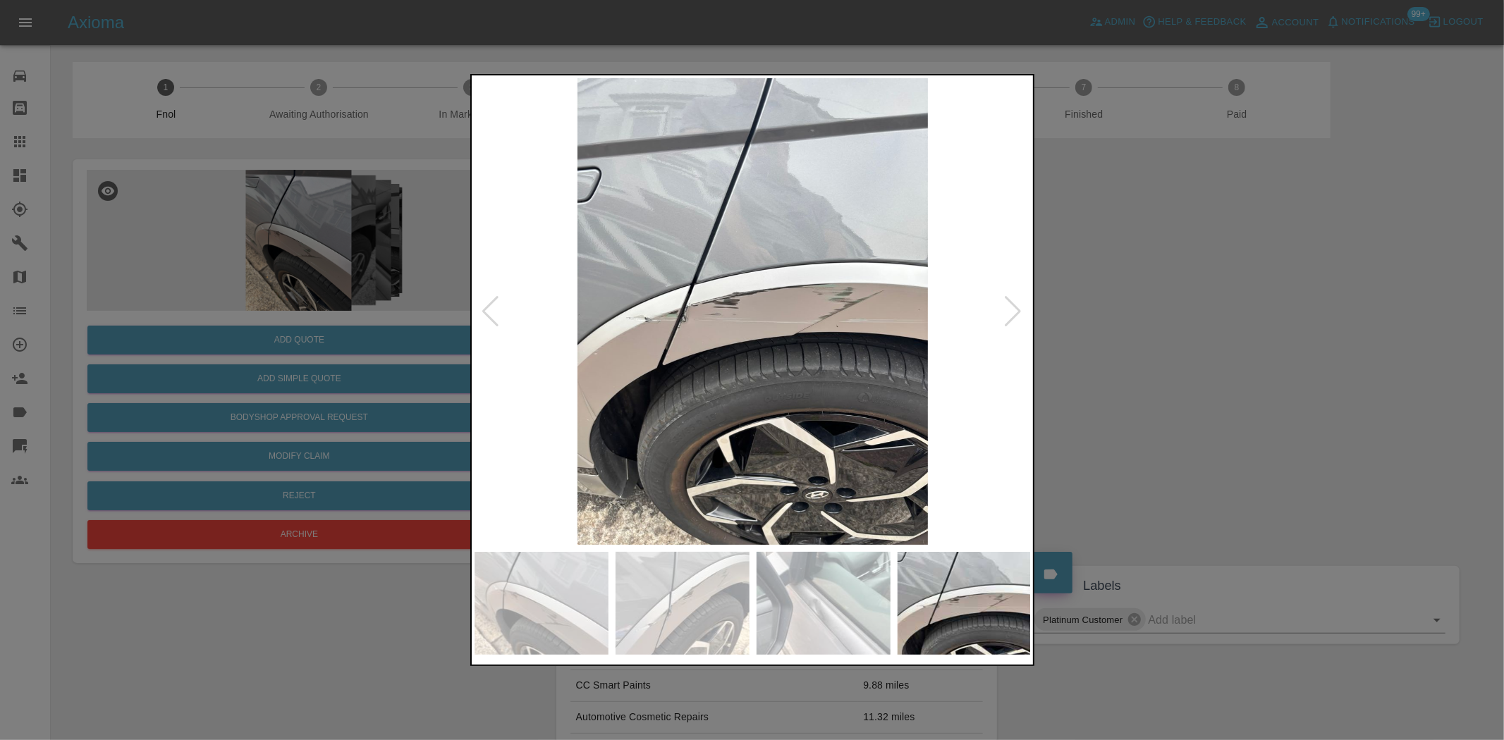
click at [432, 369] on div at bounding box center [752, 370] width 1504 height 740
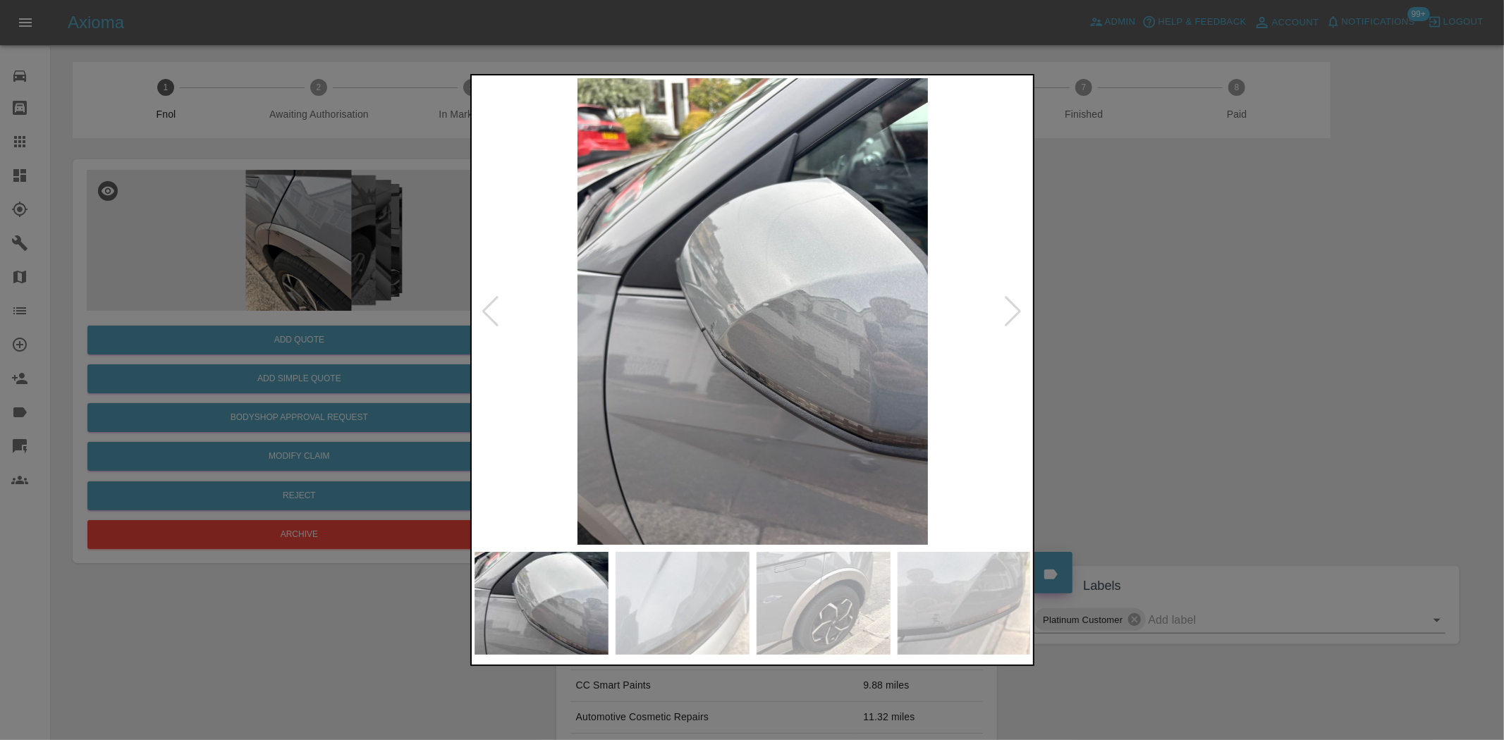
click at [721, 340] on img at bounding box center [753, 311] width 557 height 467
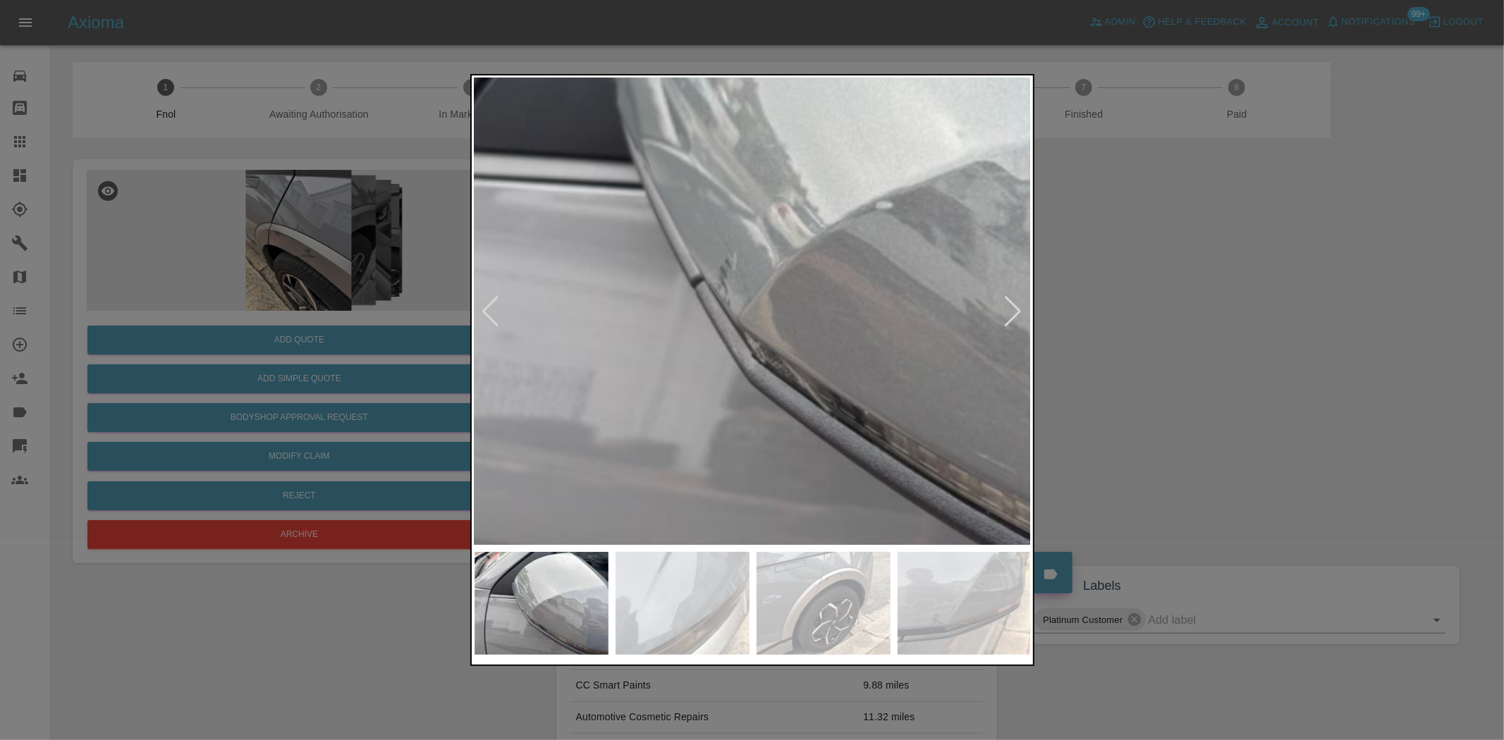
click at [721, 357] on img at bounding box center [844, 226] width 1671 height 1401
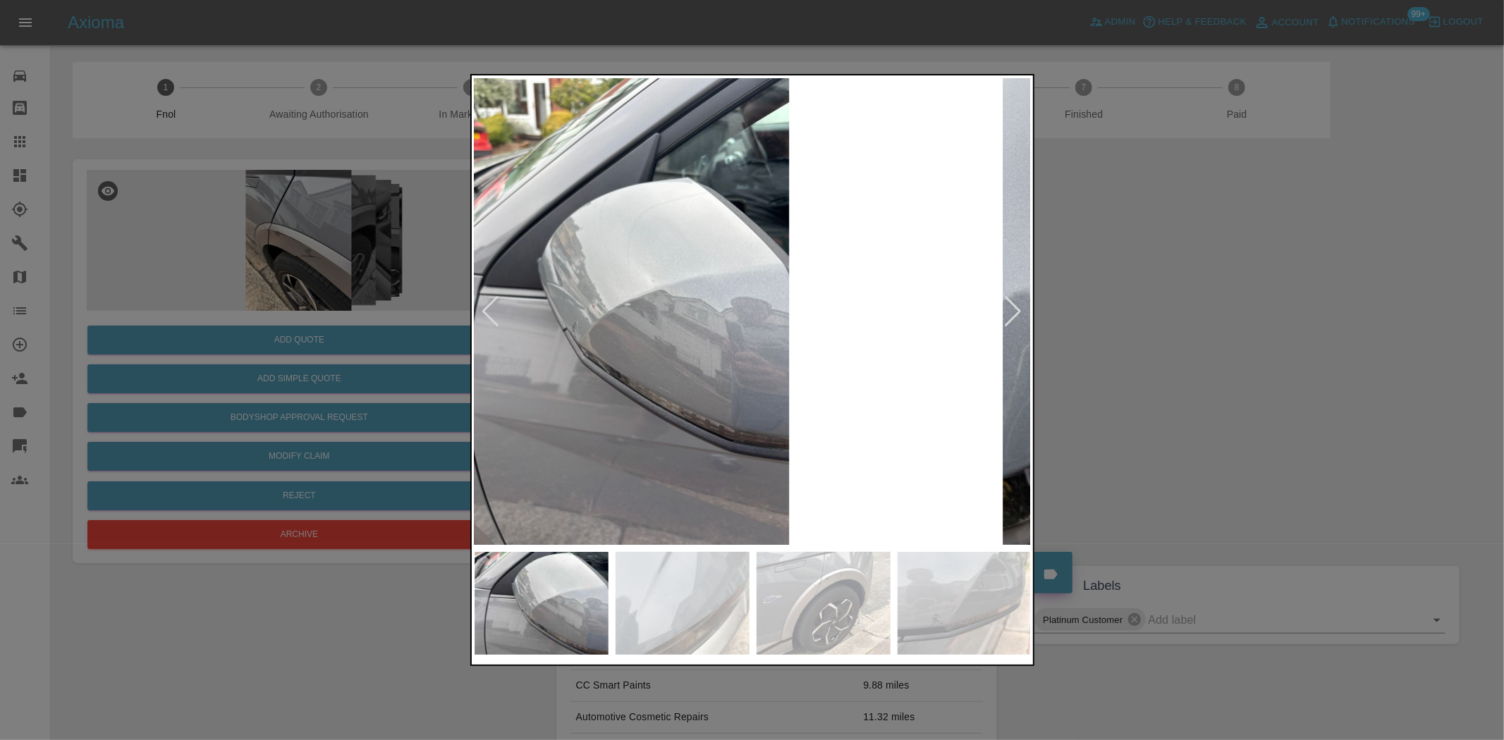
click at [530, 384] on img at bounding box center [614, 311] width 557 height 467
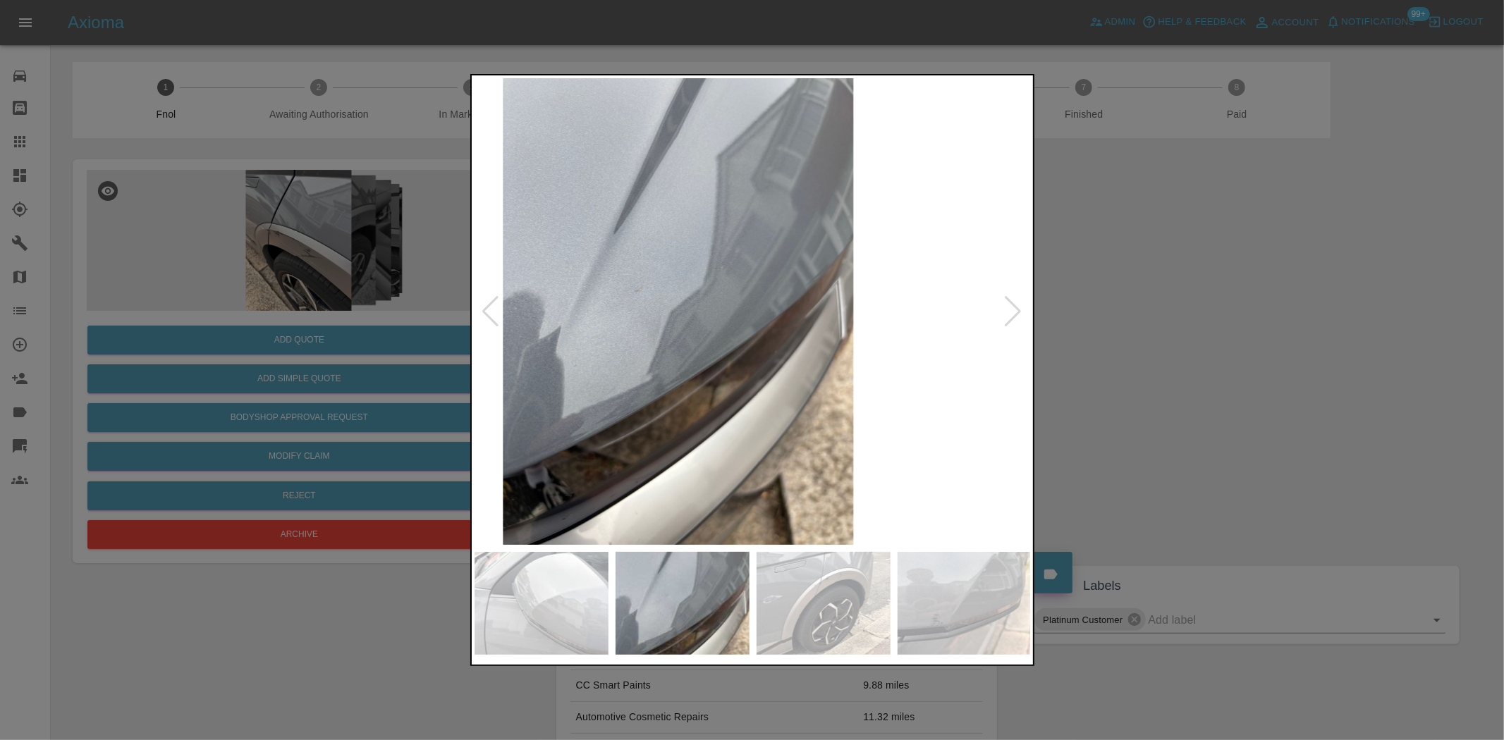
click at [440, 349] on div at bounding box center [752, 370] width 1504 height 740
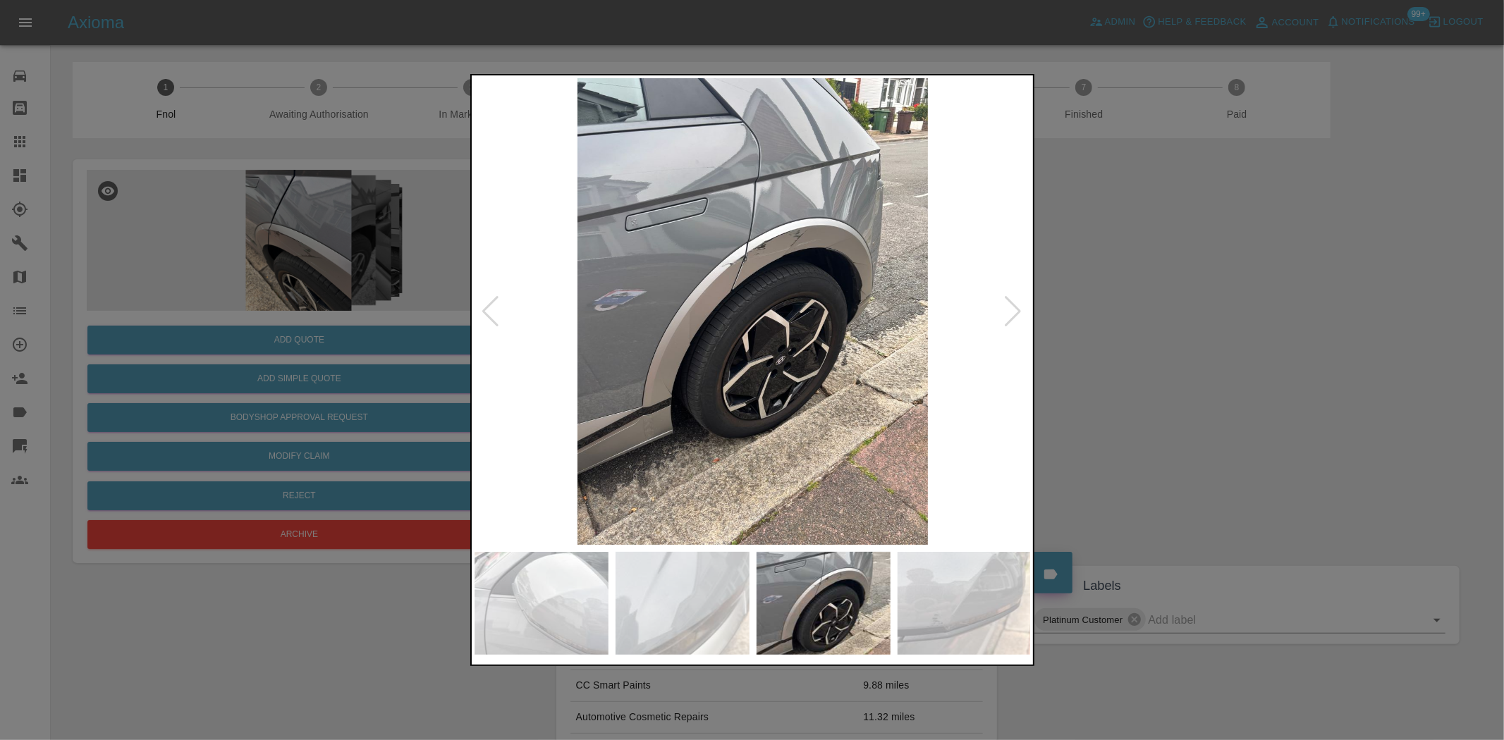
click at [750, 299] on img at bounding box center [753, 311] width 557 height 467
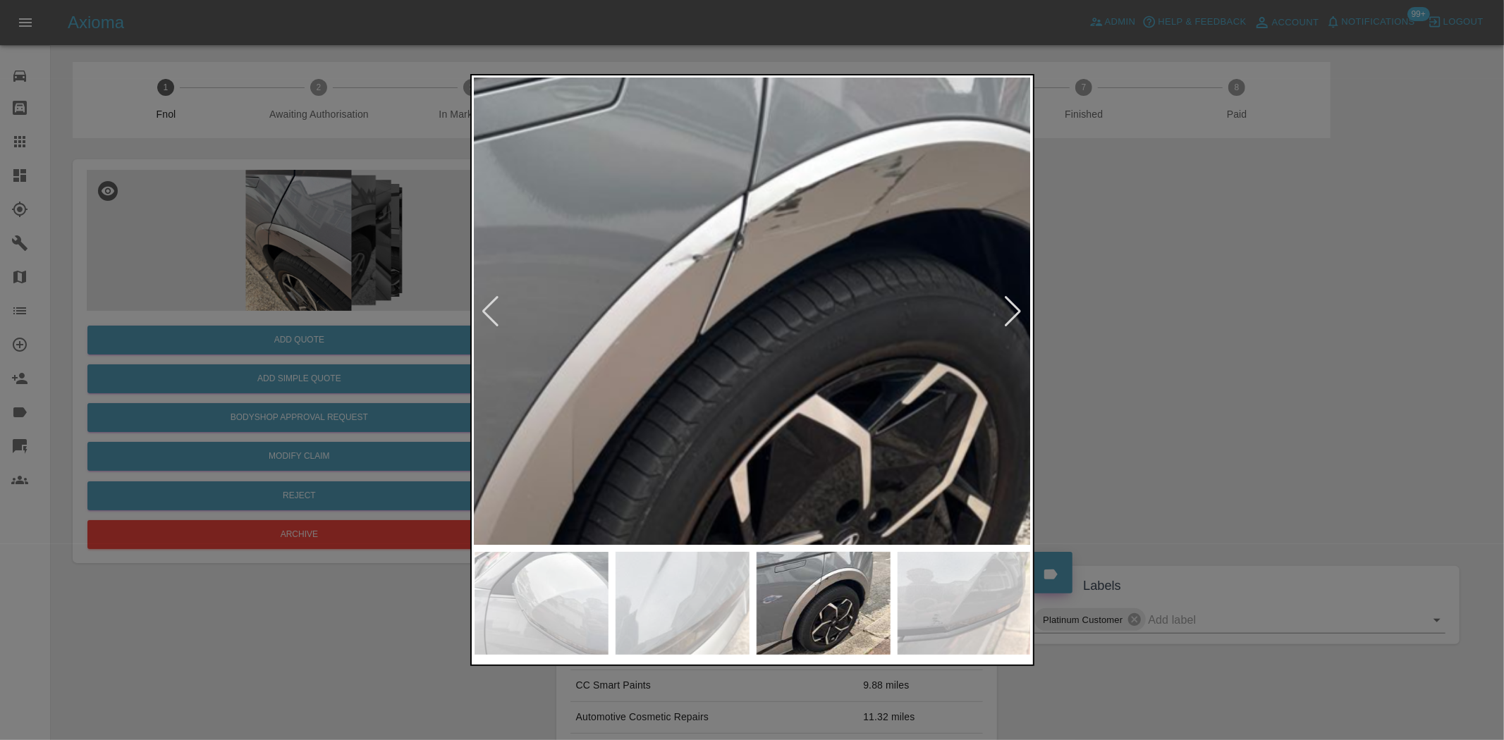
click at [752, 377] on img at bounding box center [760, 400] width 1671 height 1401
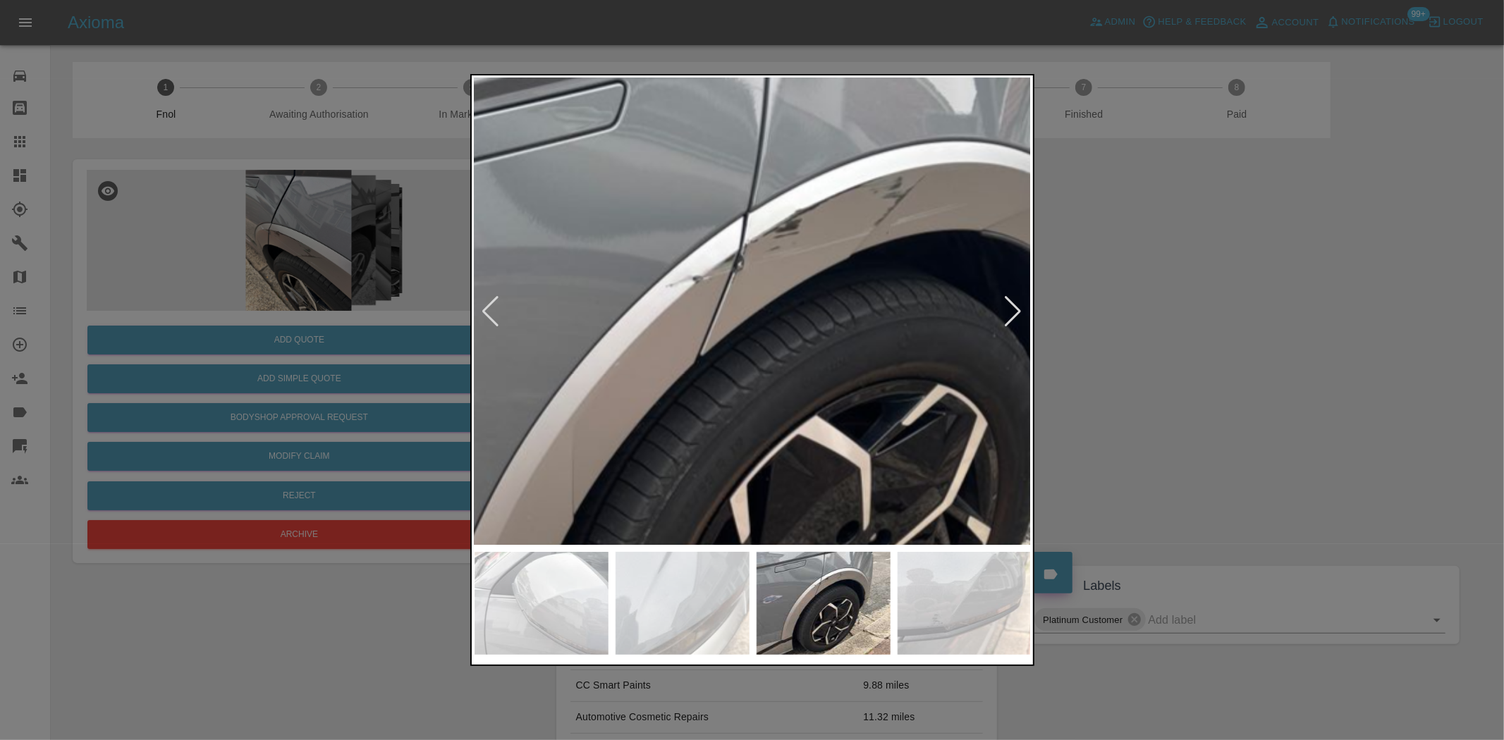
click at [752, 377] on img at bounding box center [760, 421] width 1671 height 1401
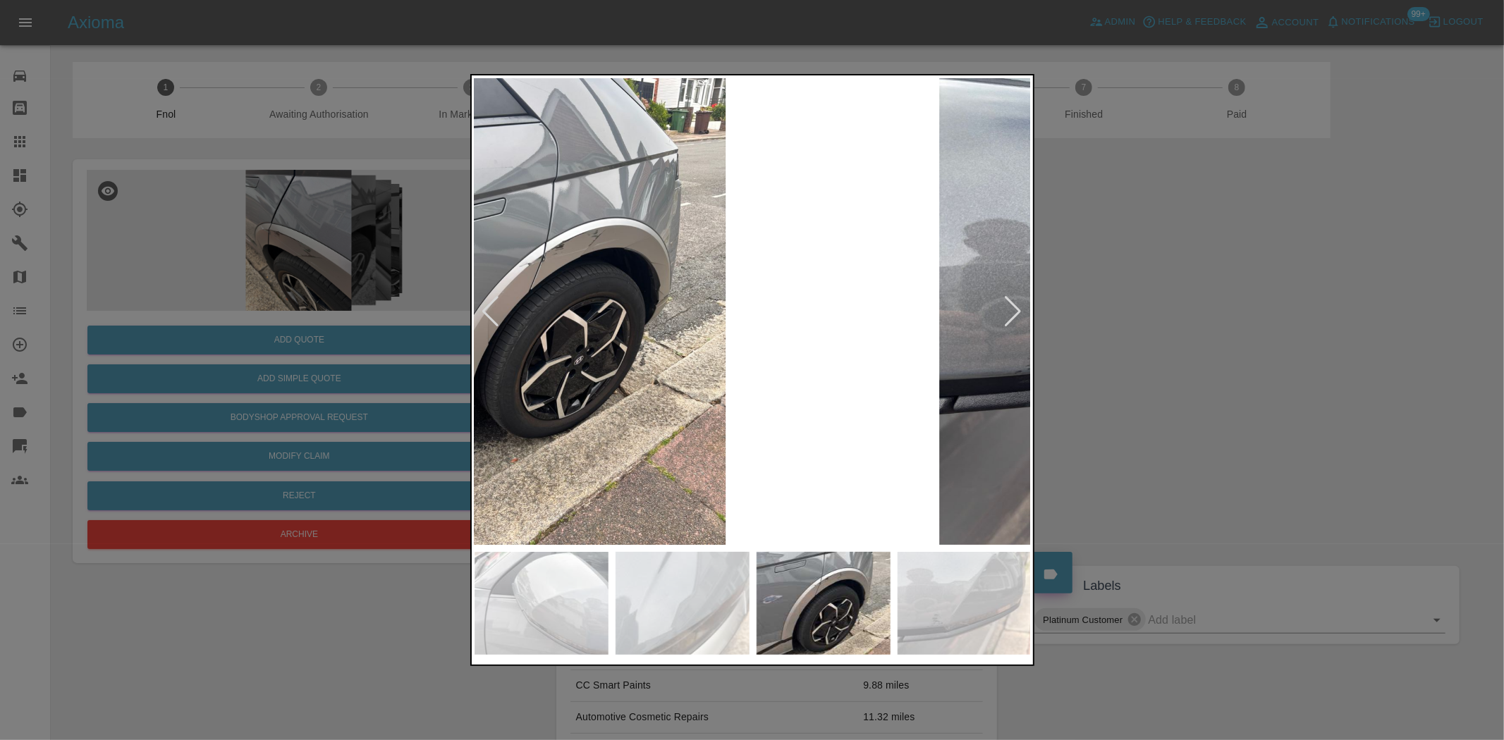
click at [536, 384] on img at bounding box center [550, 311] width 557 height 467
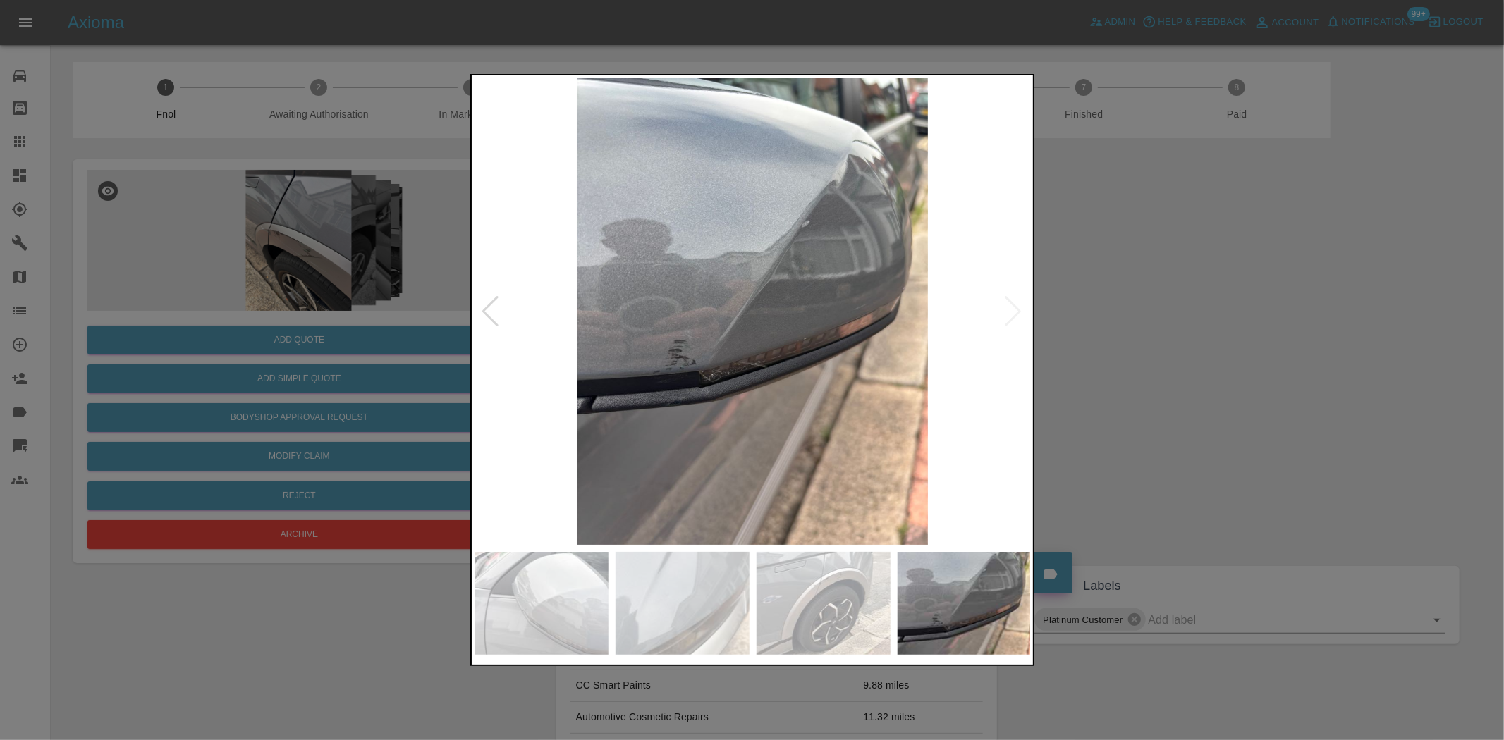
click at [503, 353] on img at bounding box center [753, 311] width 557 height 467
click at [495, 322] on div at bounding box center [753, 311] width 556 height 467
drag, startPoint x: 384, startPoint y: 300, endPoint x: 153, endPoint y: 243, distance: 237.7
click at [382, 302] on div at bounding box center [752, 370] width 1504 height 740
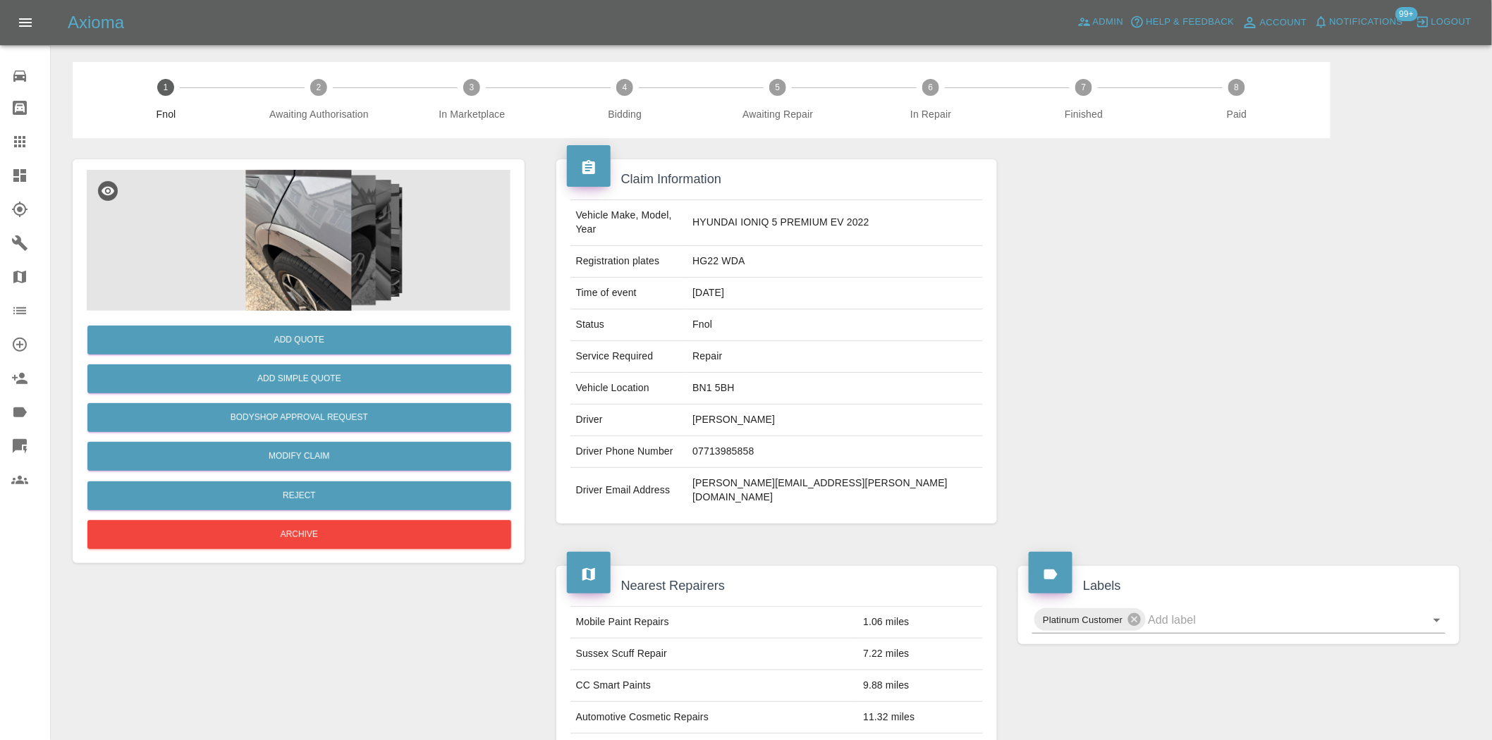
click at [138, 224] on img at bounding box center [299, 240] width 424 height 141
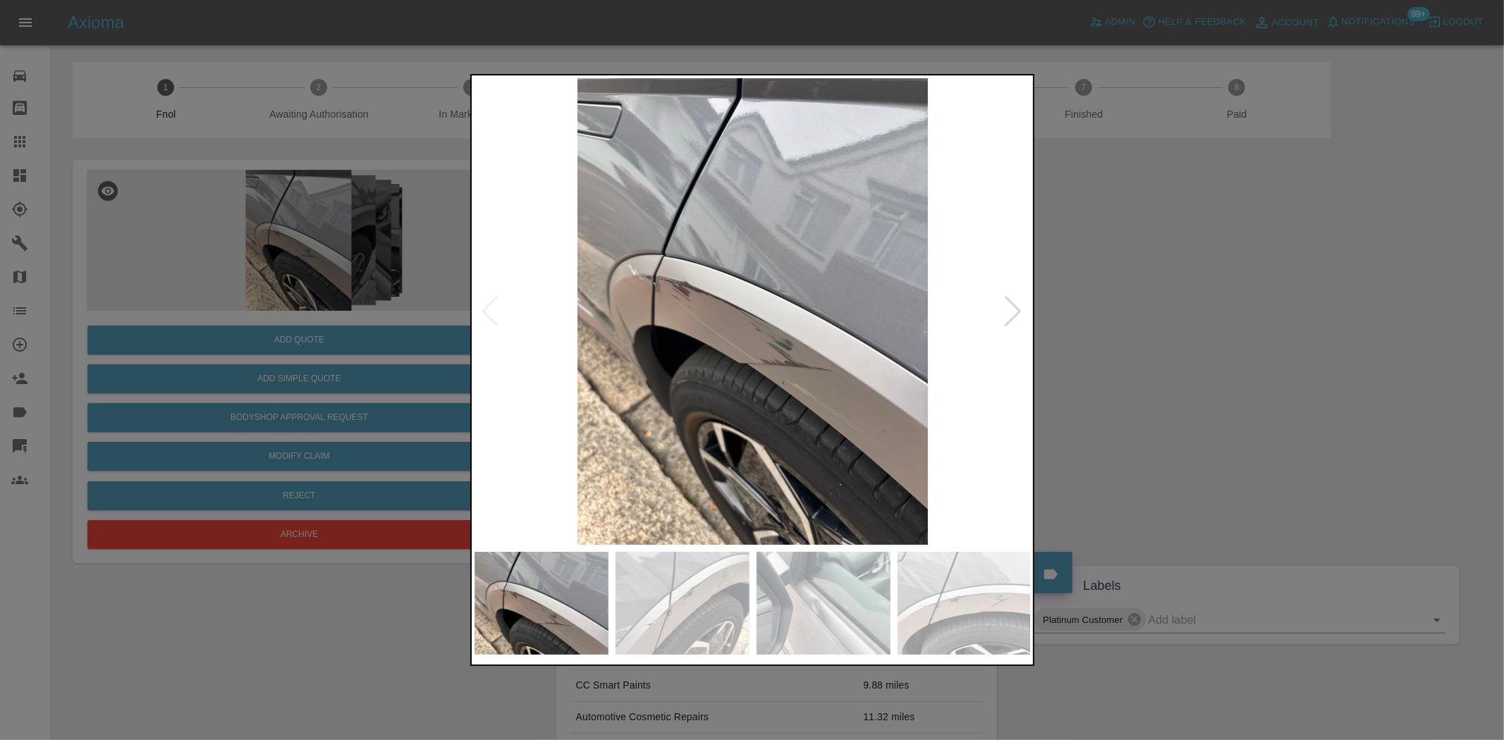
click at [882, 628] on img at bounding box center [824, 603] width 134 height 103
click at [831, 601] on img at bounding box center [824, 603] width 134 height 103
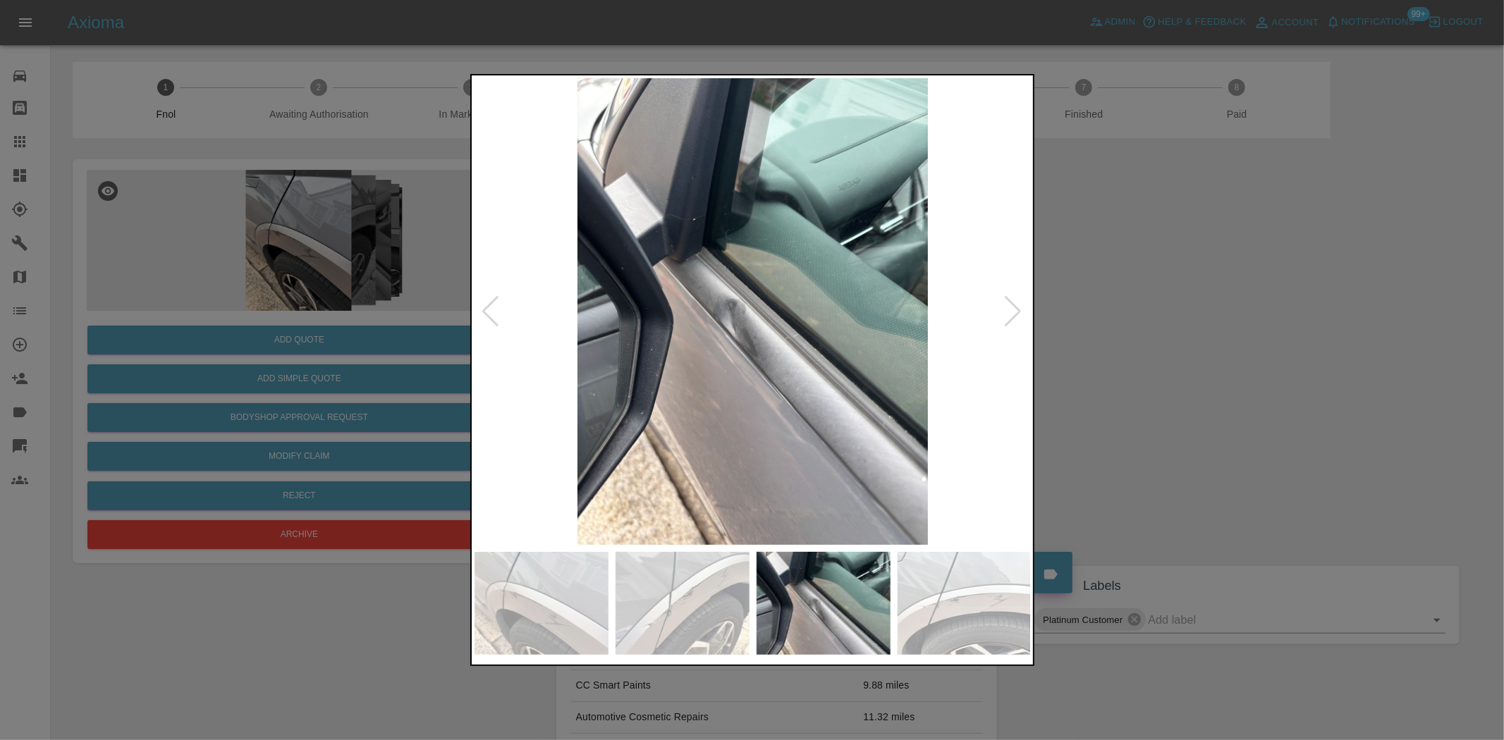
click at [728, 301] on img at bounding box center [753, 311] width 557 height 467
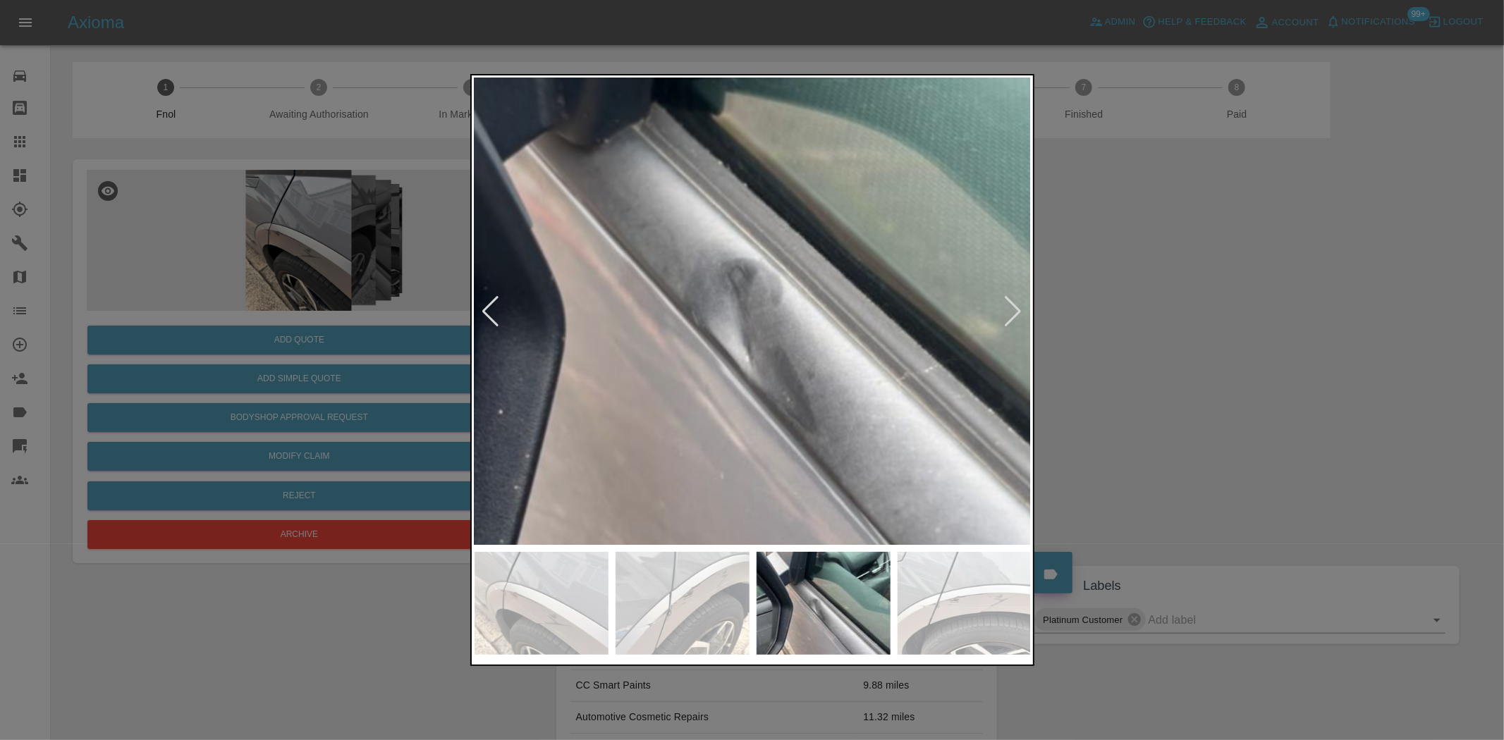
click at [701, 400] on img at bounding box center [802, 297] width 1671 height 1401
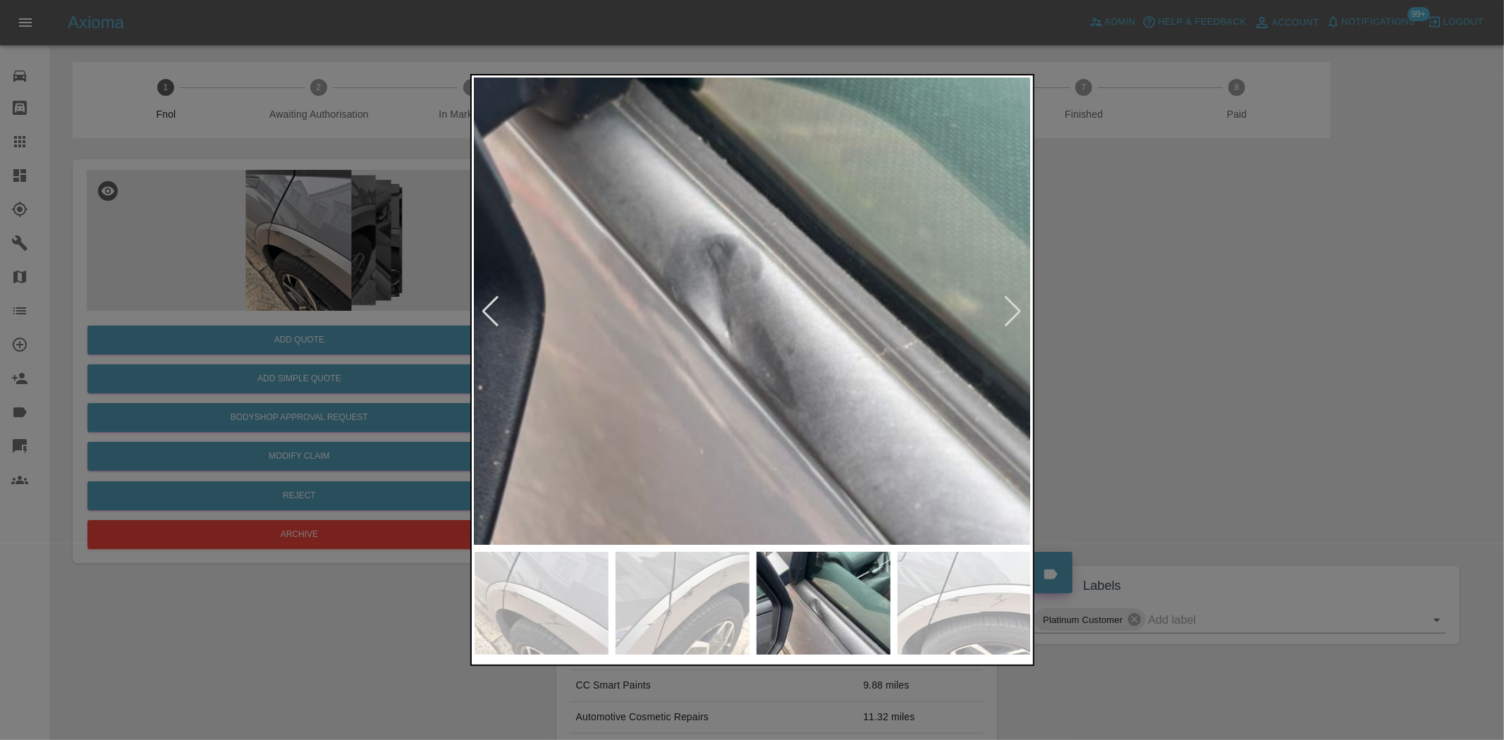
click at [698, 400] on img at bounding box center [781, 273] width 1671 height 1401
click at [695, 400] on img at bounding box center [781, 273] width 1671 height 1401
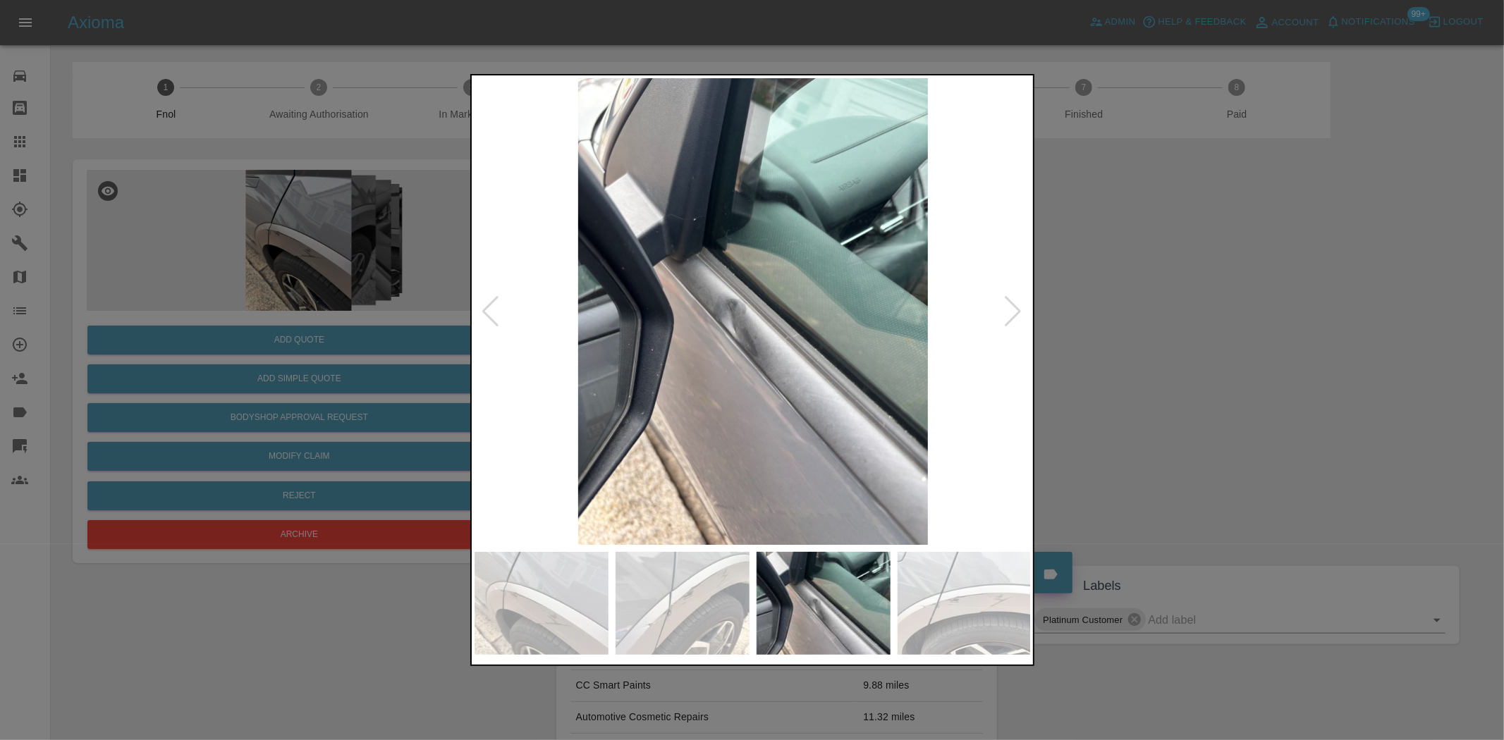
click at [324, 339] on div at bounding box center [752, 370] width 1504 height 740
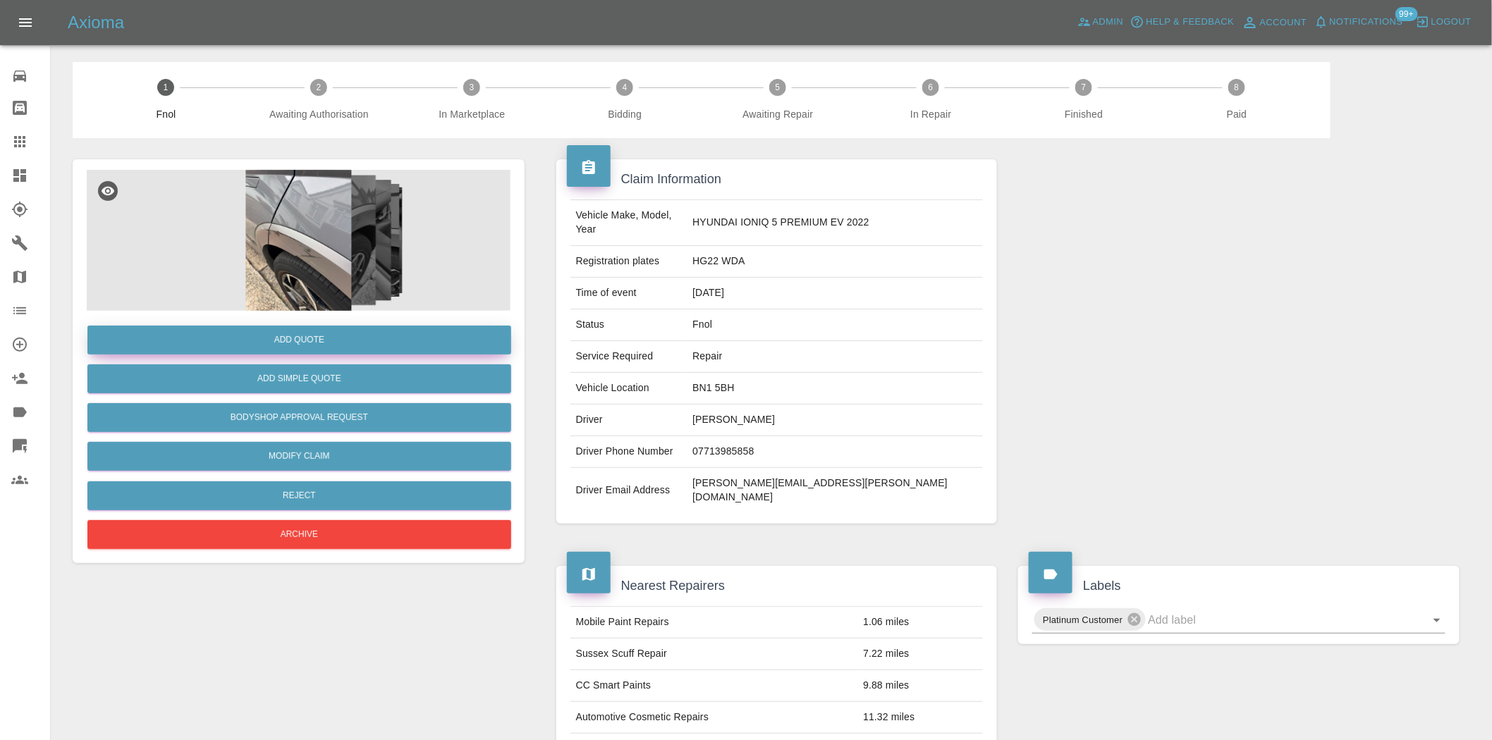
click at [305, 326] on button "Add Quote" at bounding box center [299, 340] width 424 height 29
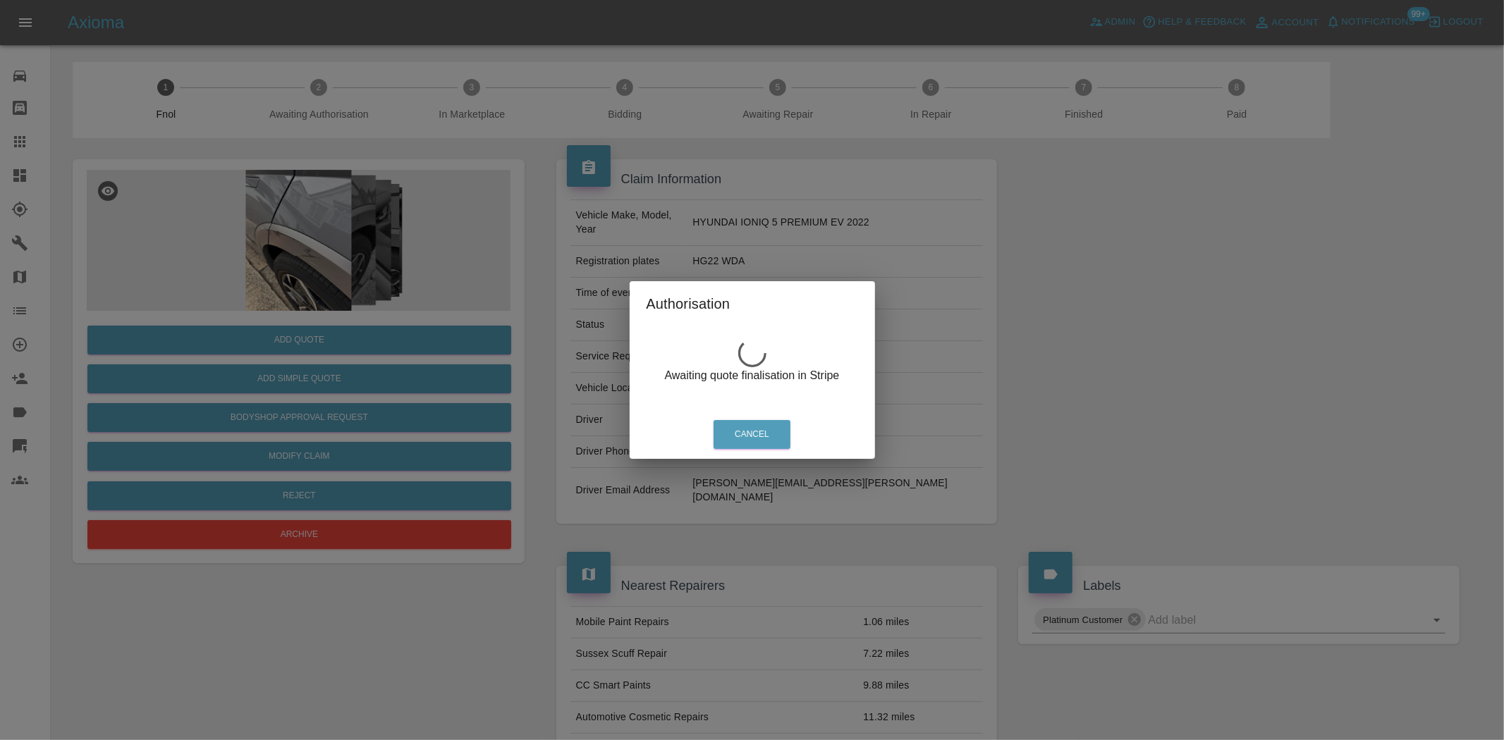
click at [355, 209] on div "Authorisation Awaiting quote finalisation in Stripe Cancel" at bounding box center [752, 370] width 1504 height 740
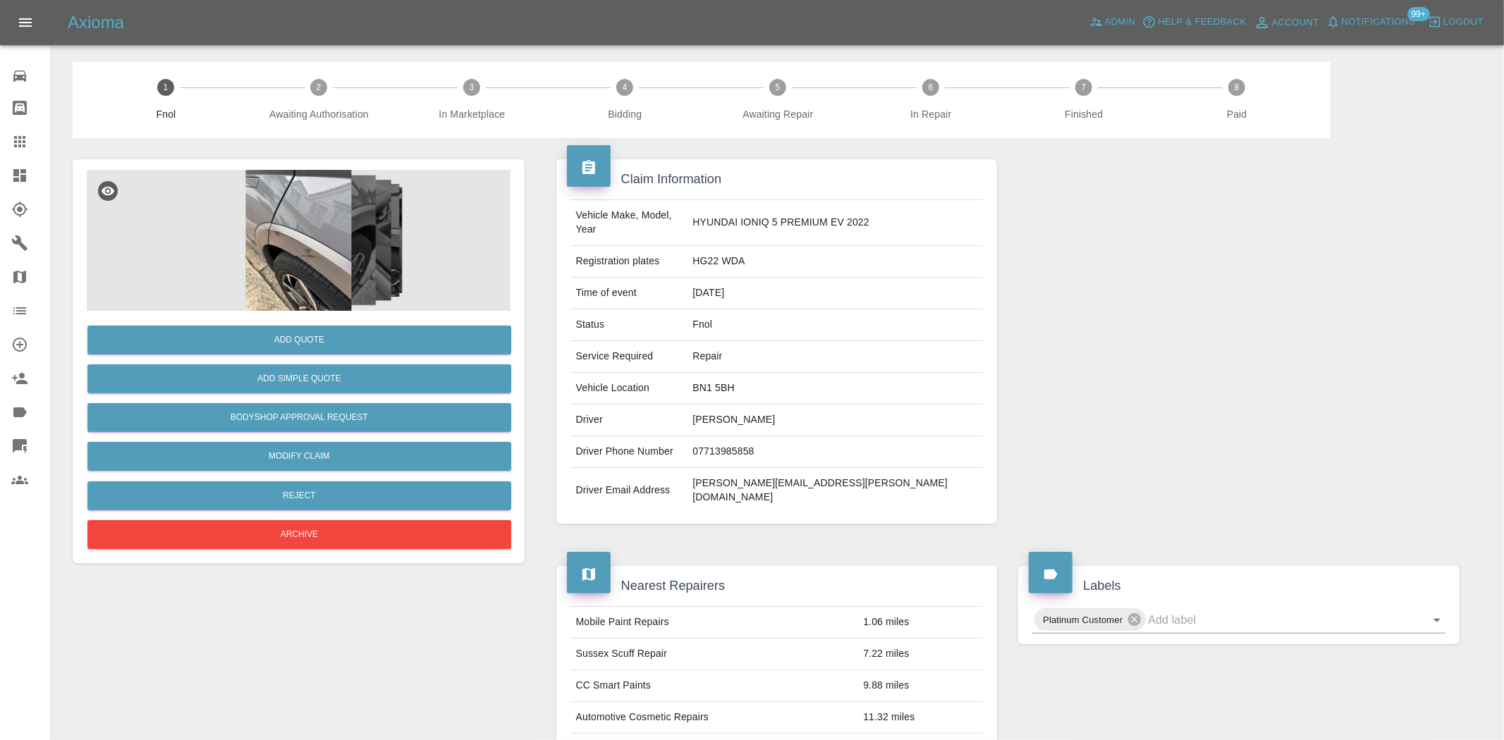
click at [303, 228] on img at bounding box center [299, 240] width 424 height 141
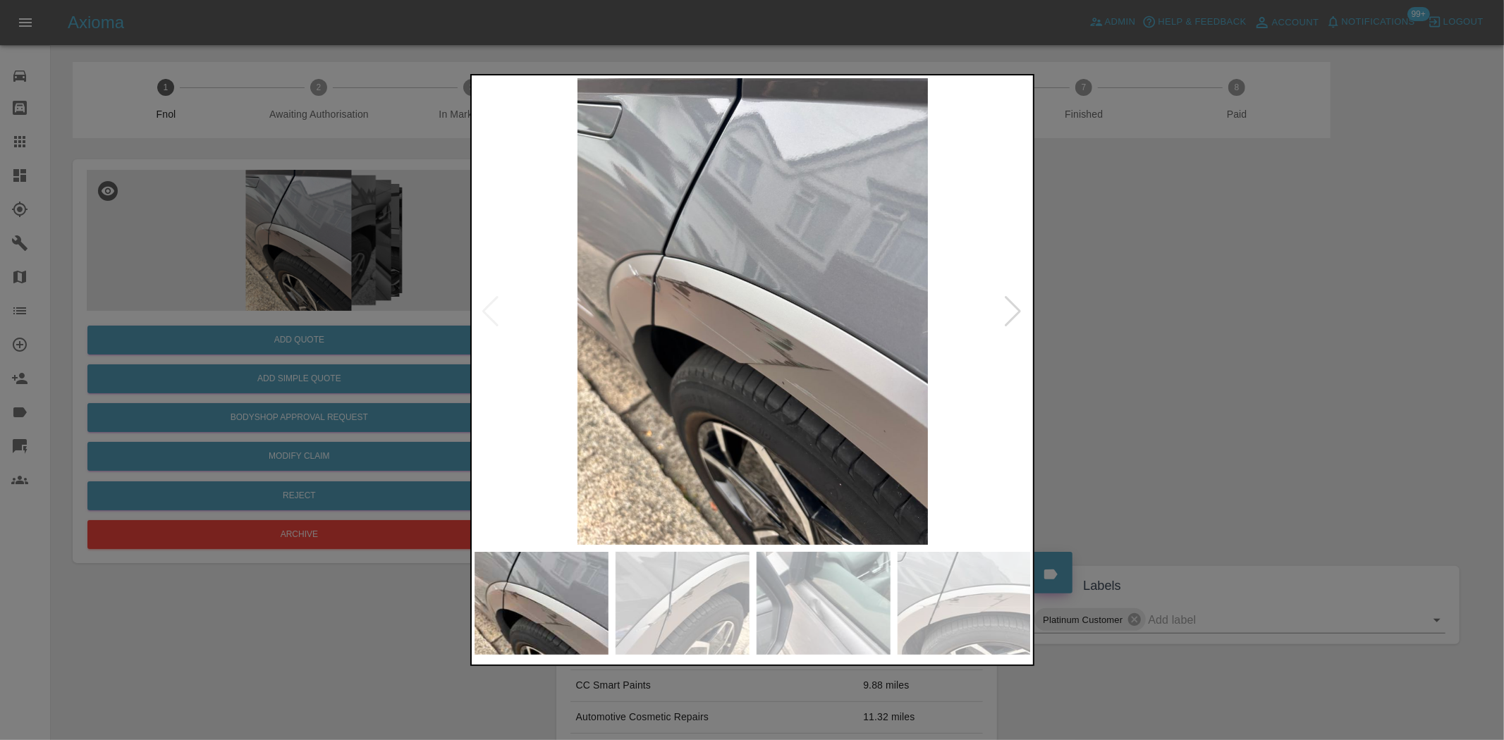
click at [820, 611] on img at bounding box center [824, 603] width 134 height 103
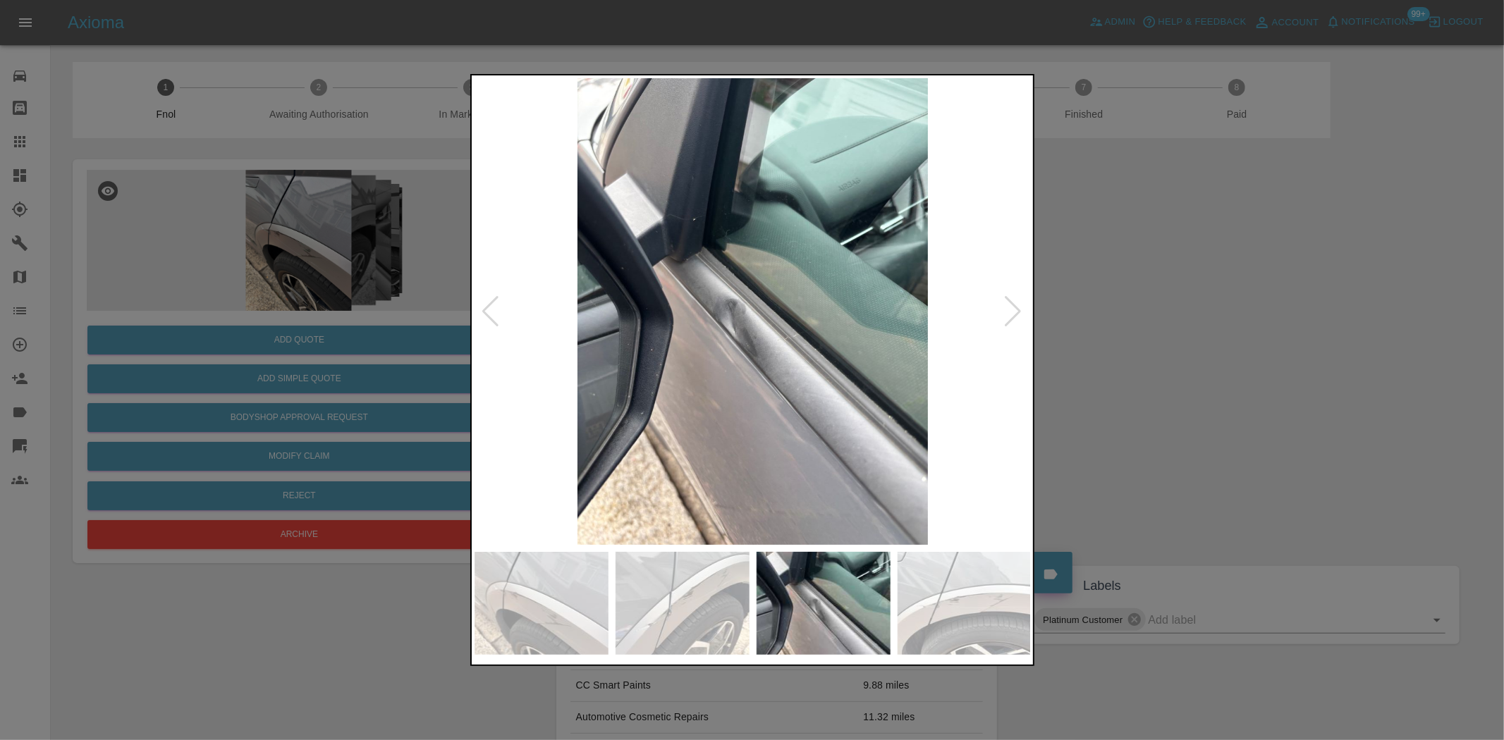
click at [290, 78] on div at bounding box center [752, 370] width 1504 height 740
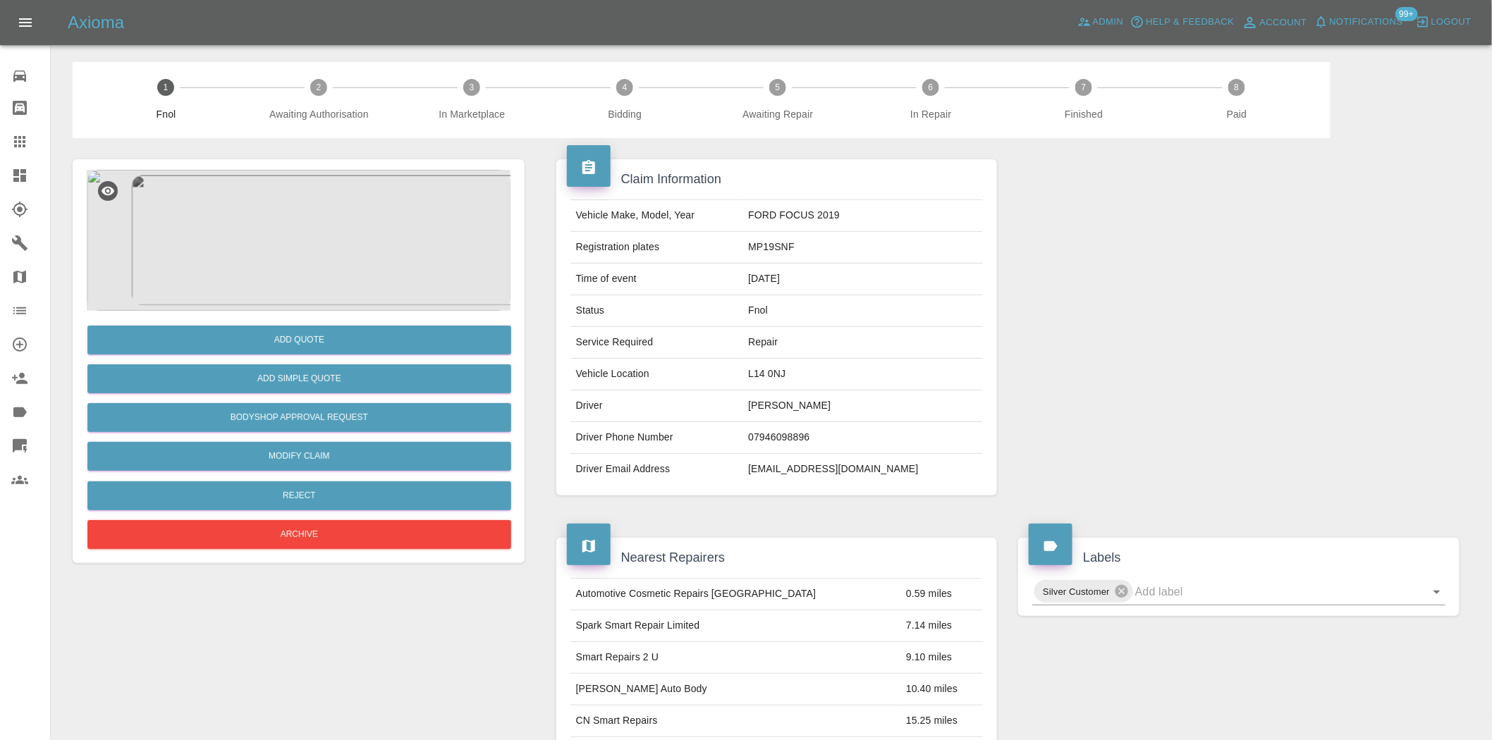
click at [322, 202] on img at bounding box center [299, 240] width 424 height 141
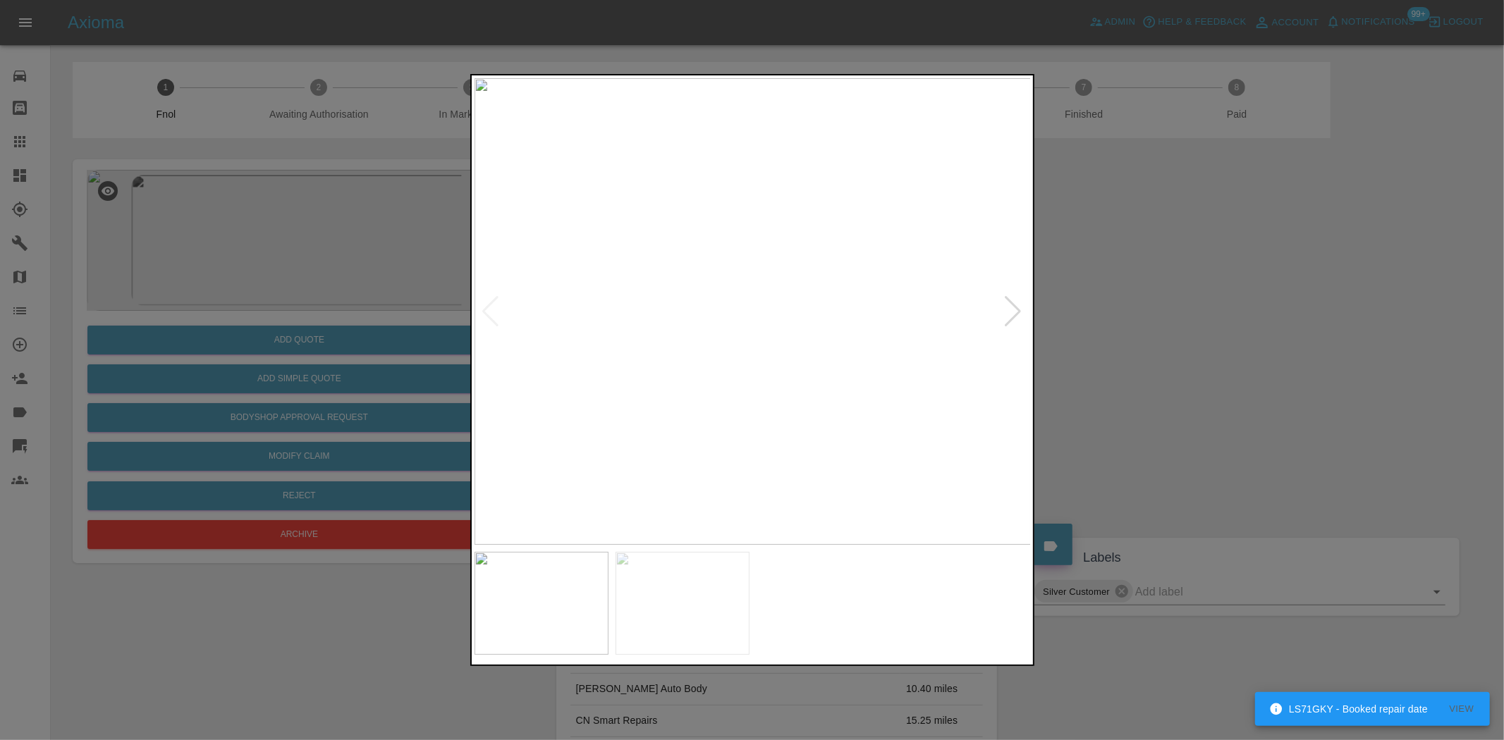
click at [538, 313] on img at bounding box center [753, 311] width 557 height 467
click at [518, 338] on img at bounding box center [722, 311] width 557 height 467
drag, startPoint x: 283, startPoint y: 335, endPoint x: 294, endPoint y: 371, distance: 37.5
click at [289, 343] on div at bounding box center [752, 370] width 1504 height 740
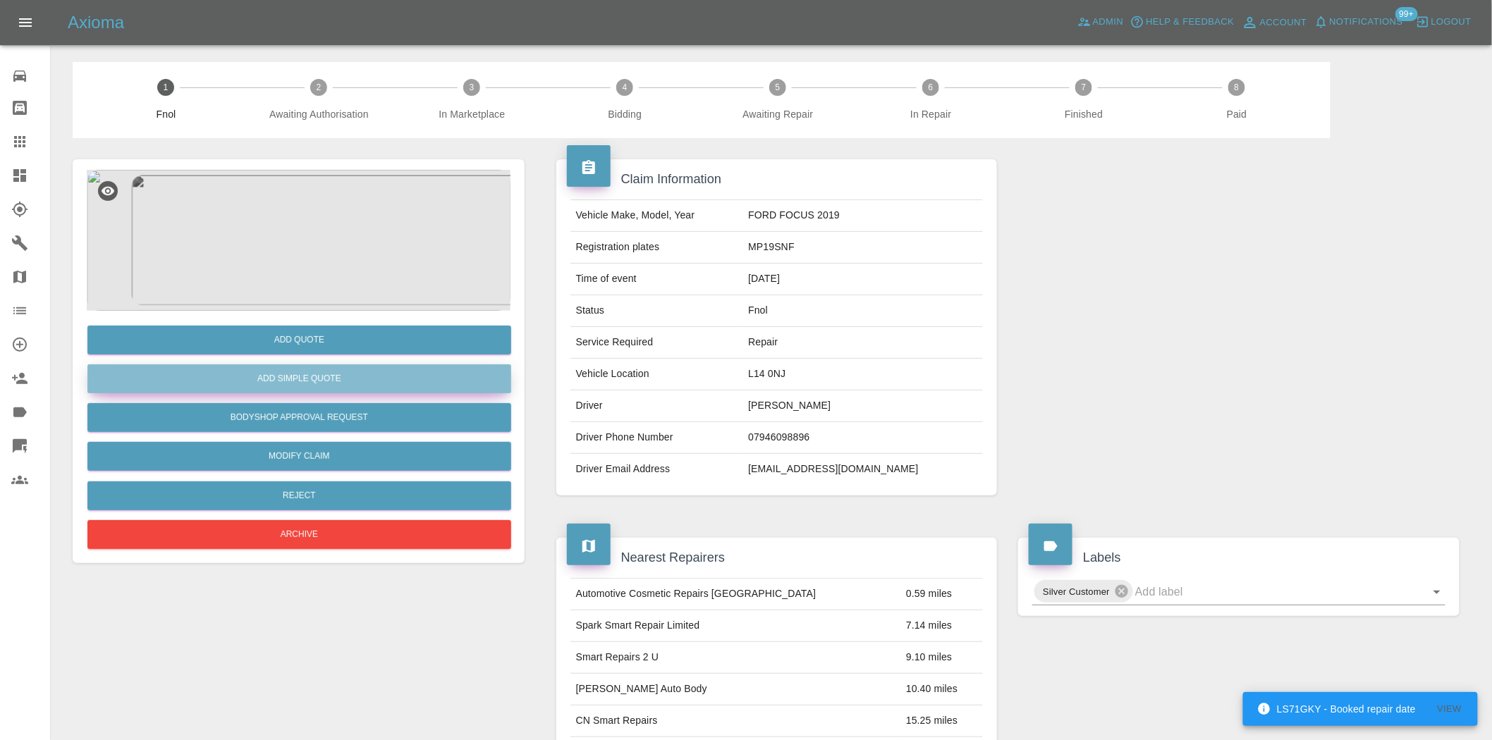
click at [298, 379] on button "Add Simple Quote" at bounding box center [299, 379] width 424 height 29
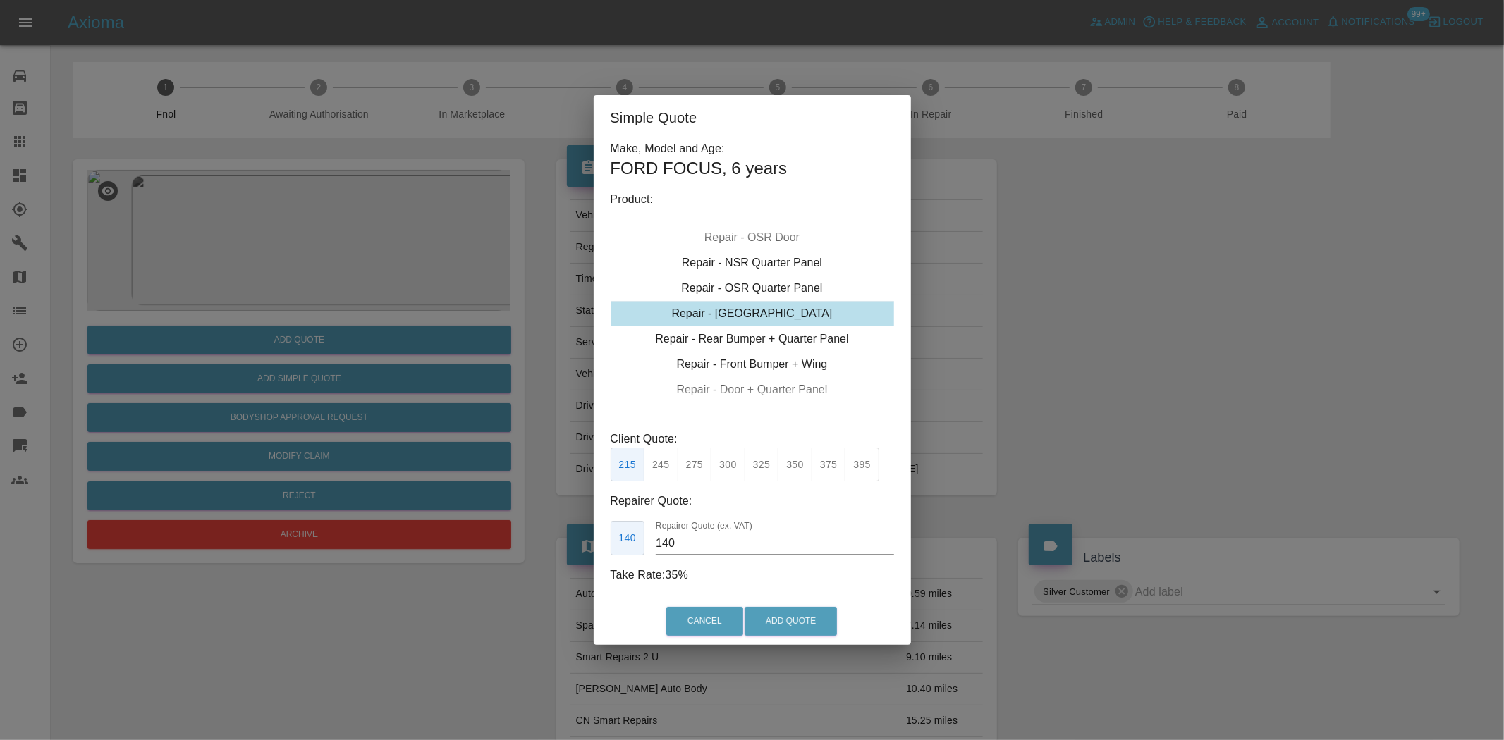
click at [754, 304] on div "Repair - [GEOGRAPHIC_DATA]" at bounding box center [752, 313] width 283 height 25
click at [797, 465] on button "350" at bounding box center [795, 465] width 35 height 35
drag, startPoint x: 698, startPoint y: 537, endPoint x: 555, endPoint y: 513, distance: 145.1
click at [563, 515] on div "Simple Quote Make, Model and Age: FORD FOCUS , 6 years Product: Repair - Front …" at bounding box center [752, 370] width 1504 height 740
type input "200"
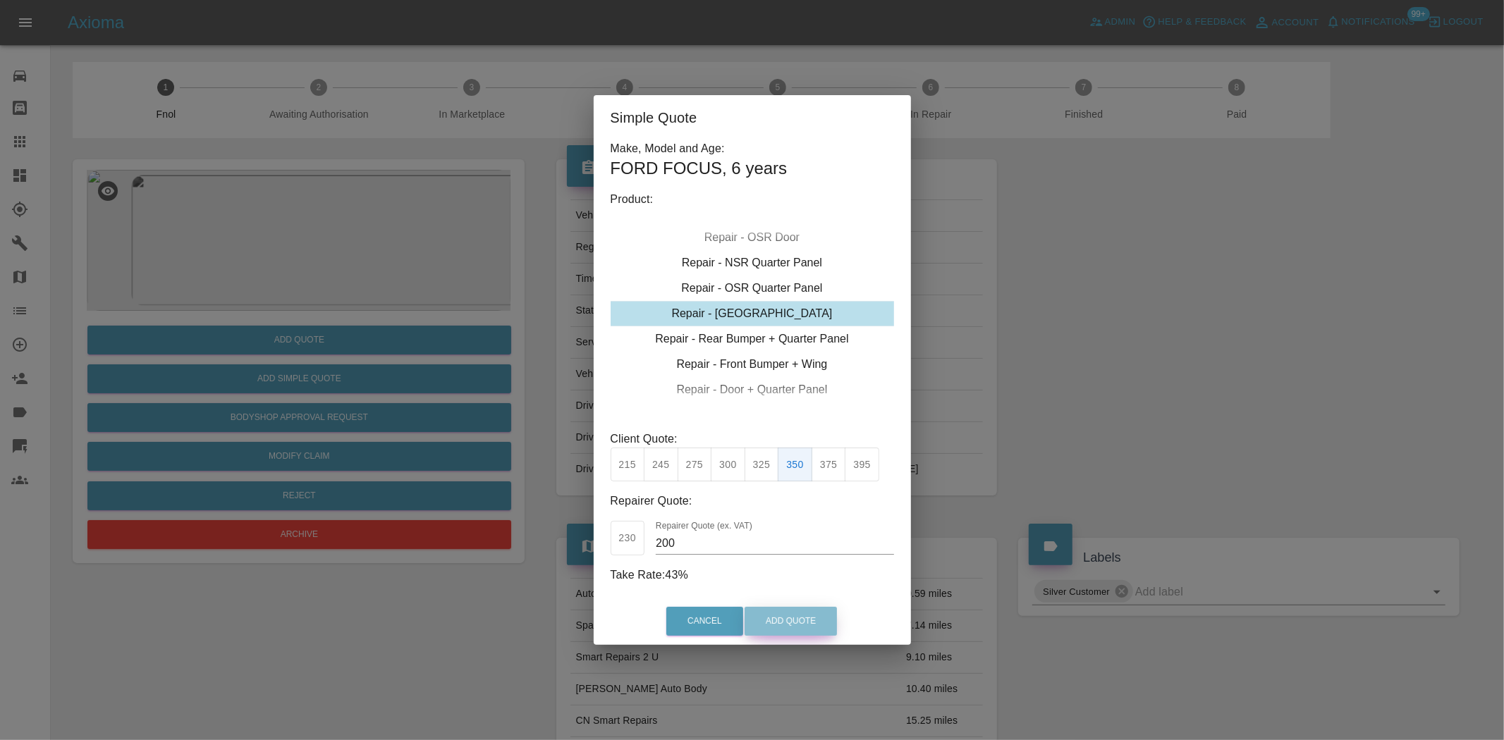
click at [762, 622] on button "Add Quote" at bounding box center [791, 621] width 92 height 29
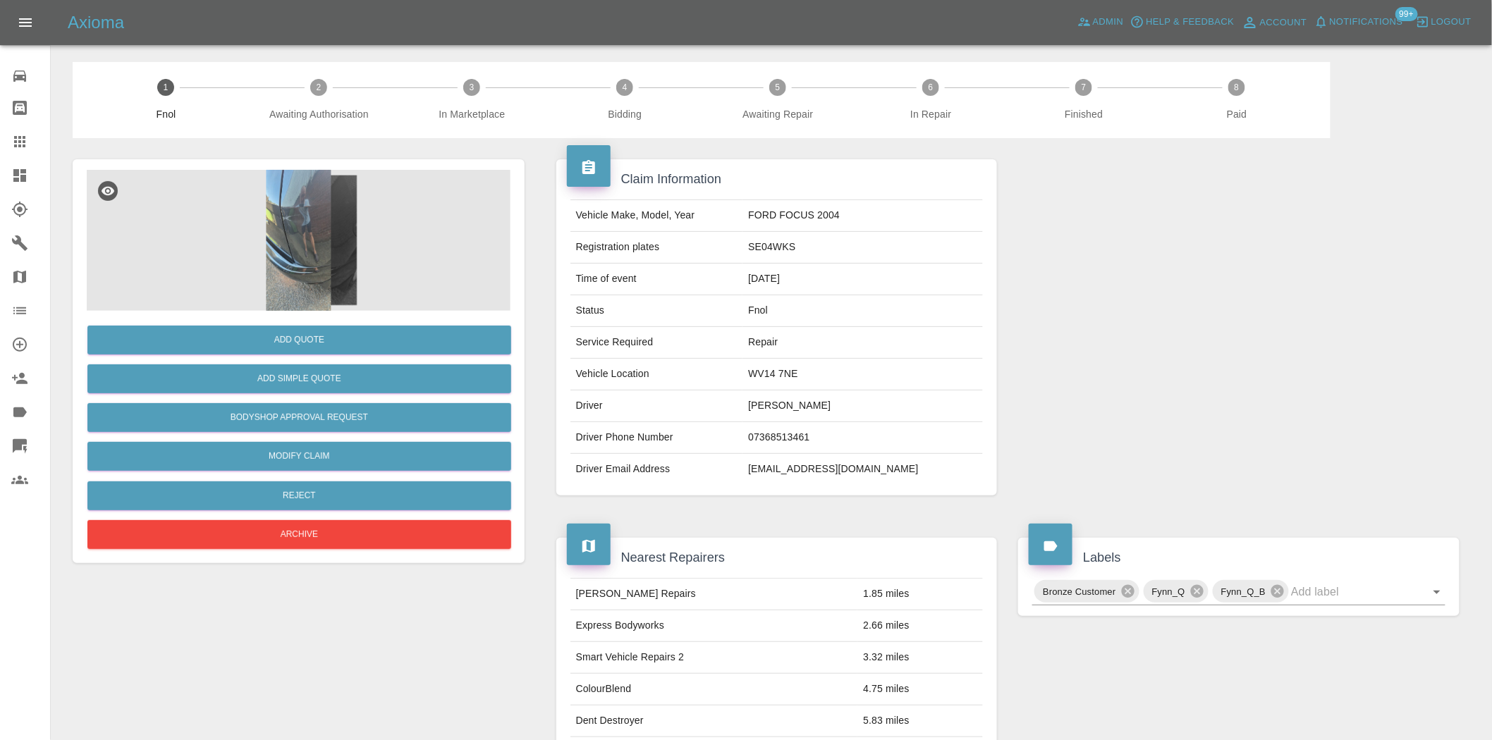
click at [315, 259] on img at bounding box center [299, 240] width 424 height 141
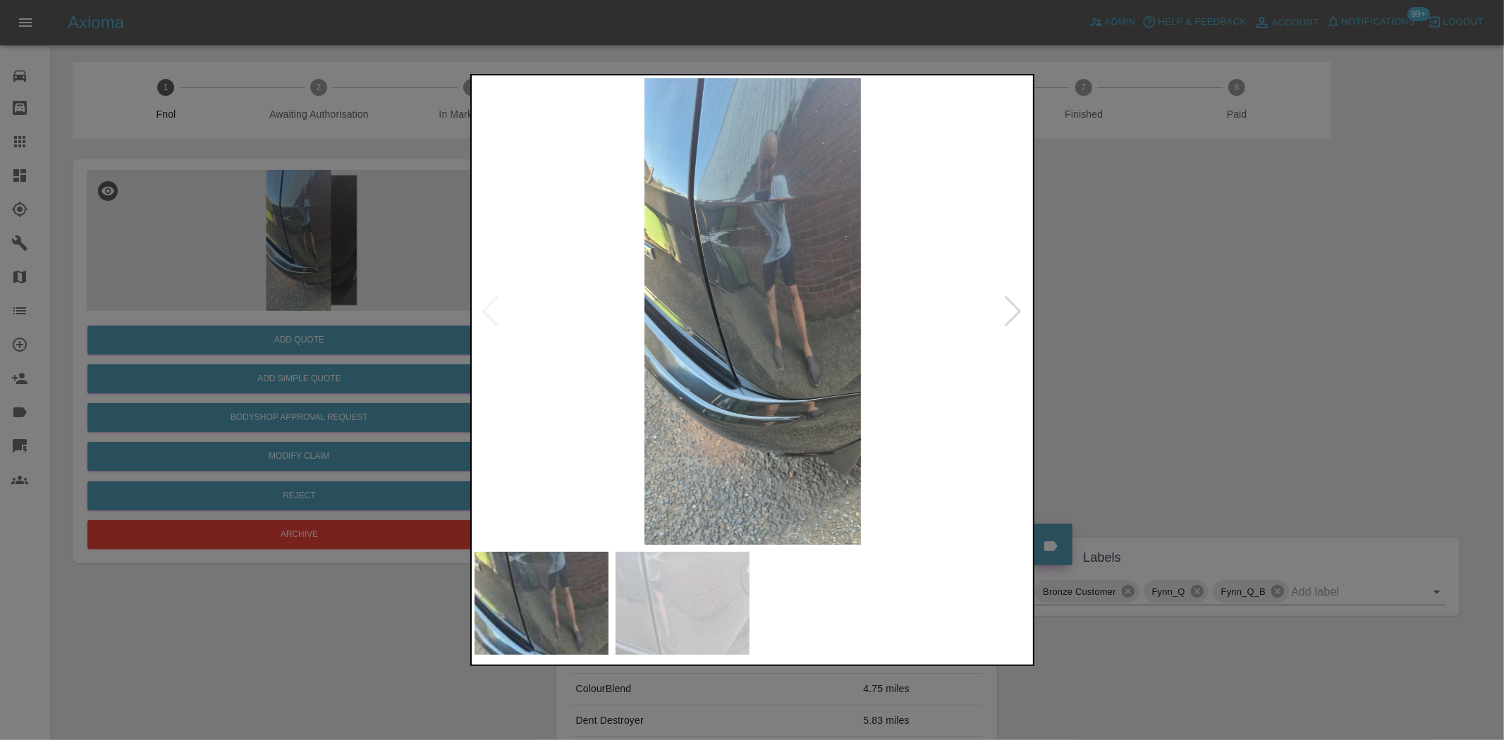
click at [766, 322] on img at bounding box center [753, 311] width 557 height 467
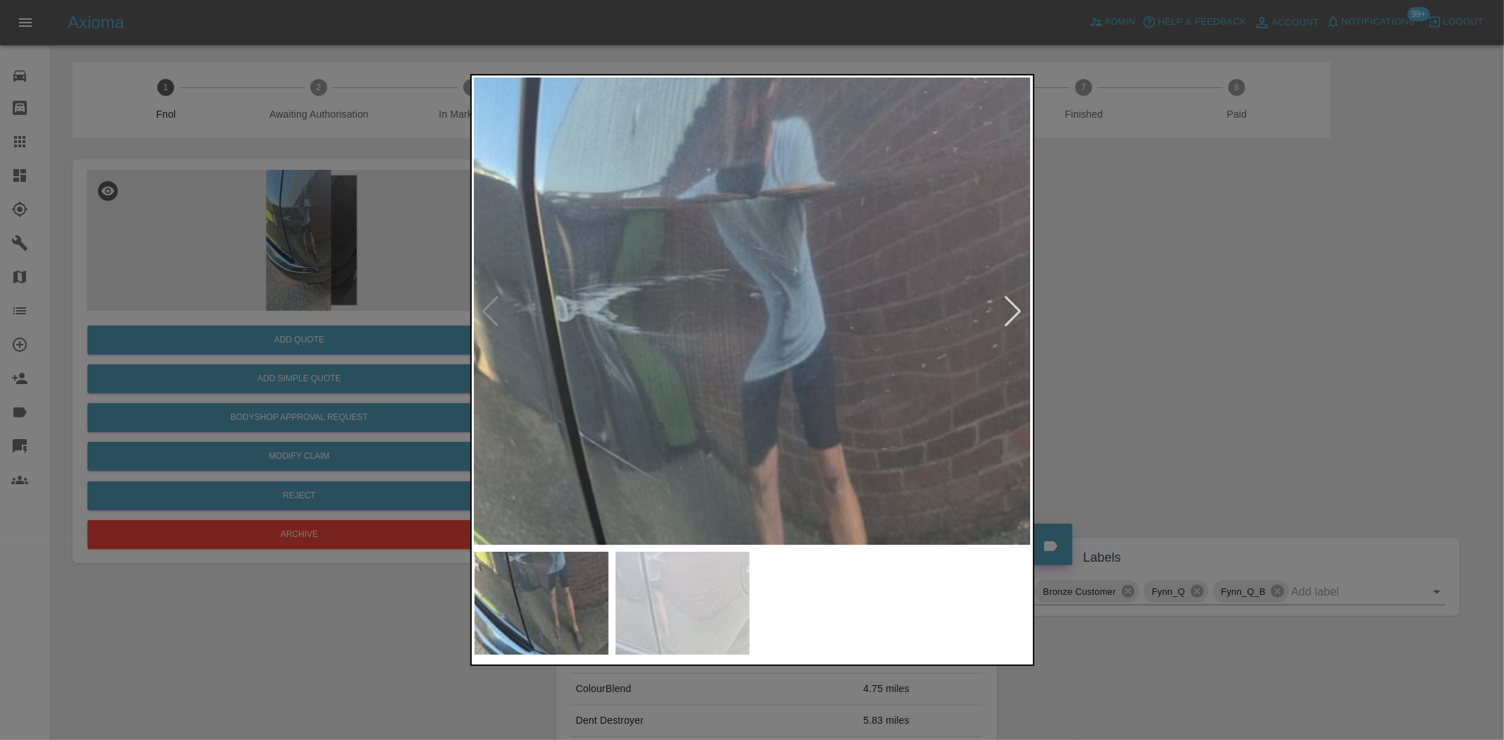
click at [776, 503] on img at bounding box center [710, 527] width 1671 height 1401
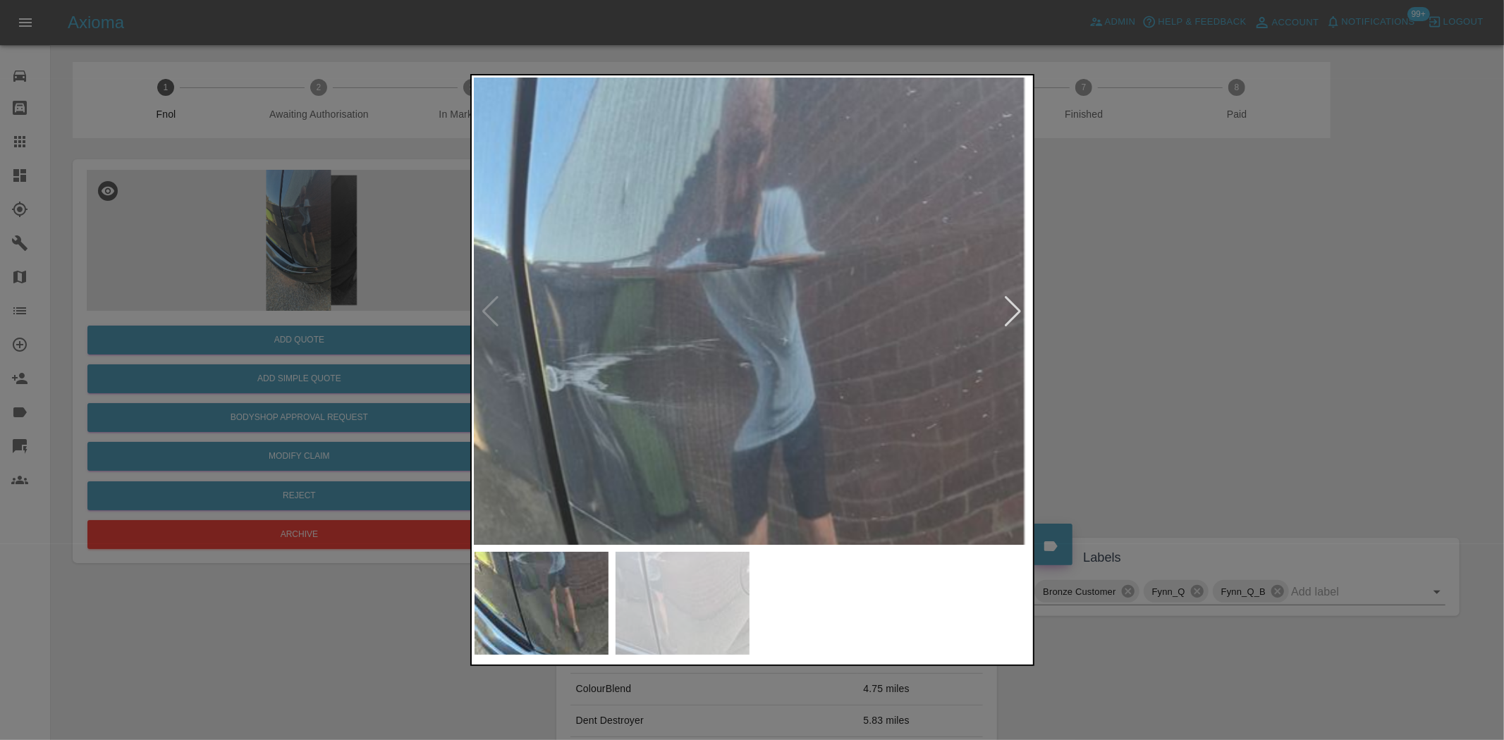
click at [738, 333] on img at bounding box center [700, 596] width 1671 height 1401
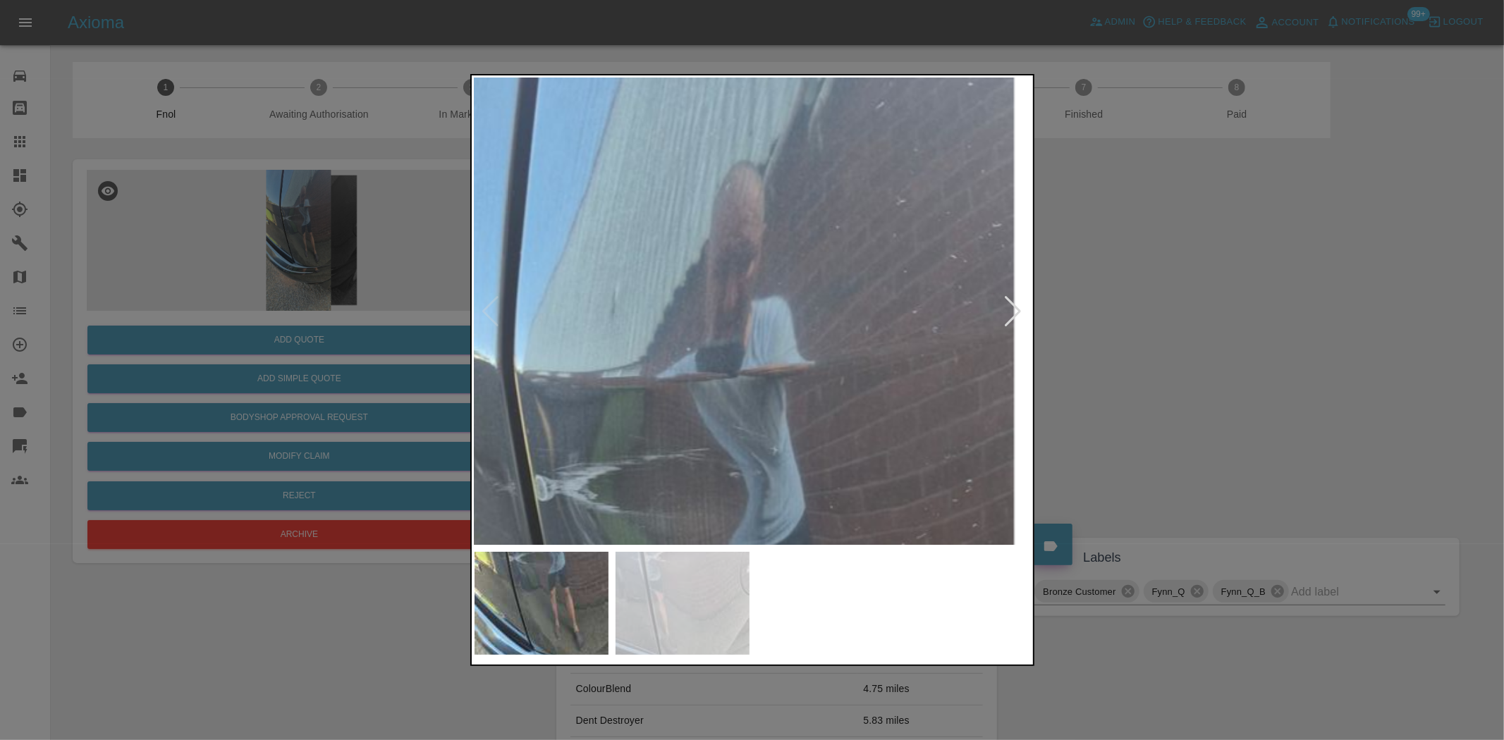
click at [726, 173] on img at bounding box center [690, 706] width 1671 height 1401
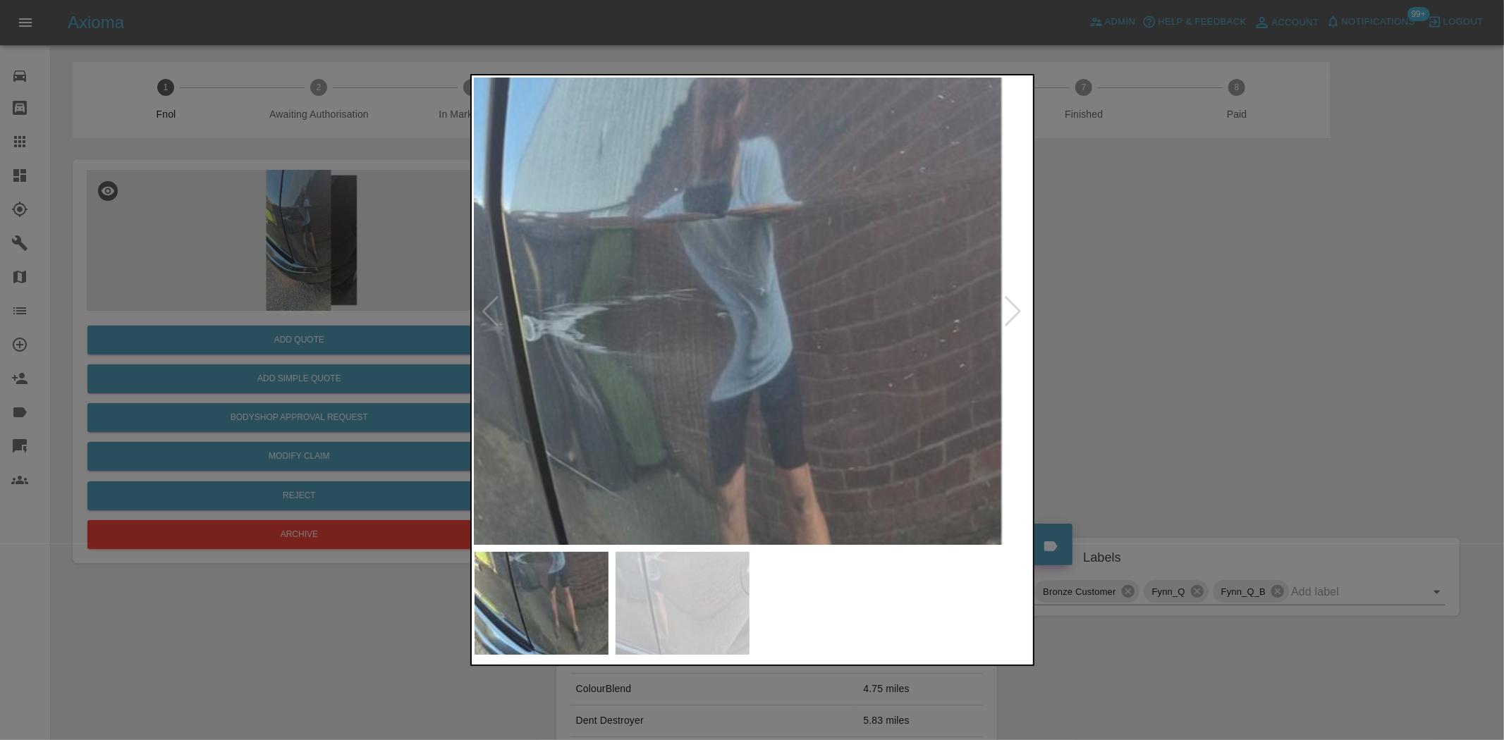
click at [730, 348] on img at bounding box center [677, 546] width 1671 height 1401
click at [728, 348] on img at bounding box center [677, 546] width 1671 height 1401
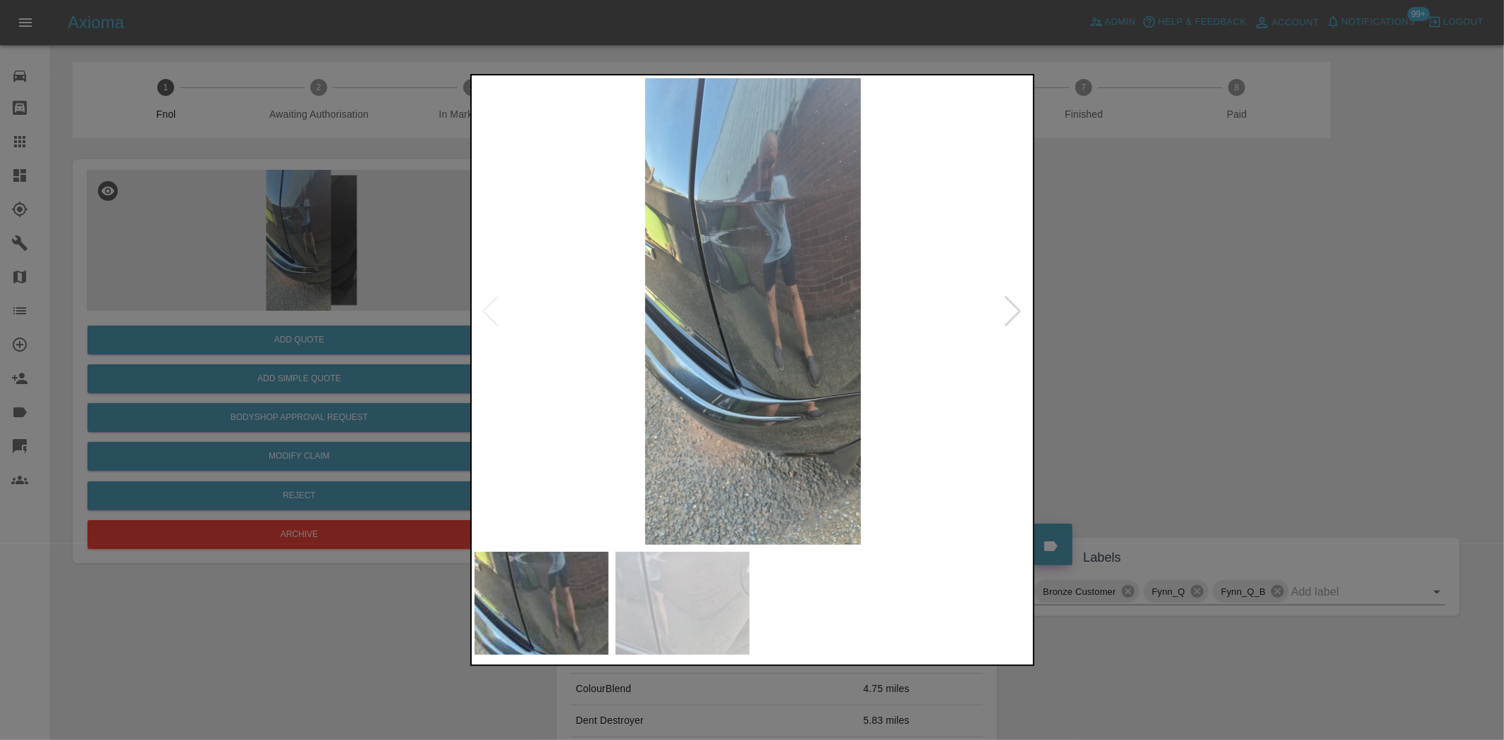
click at [639, 360] on img at bounding box center [753, 311] width 557 height 467
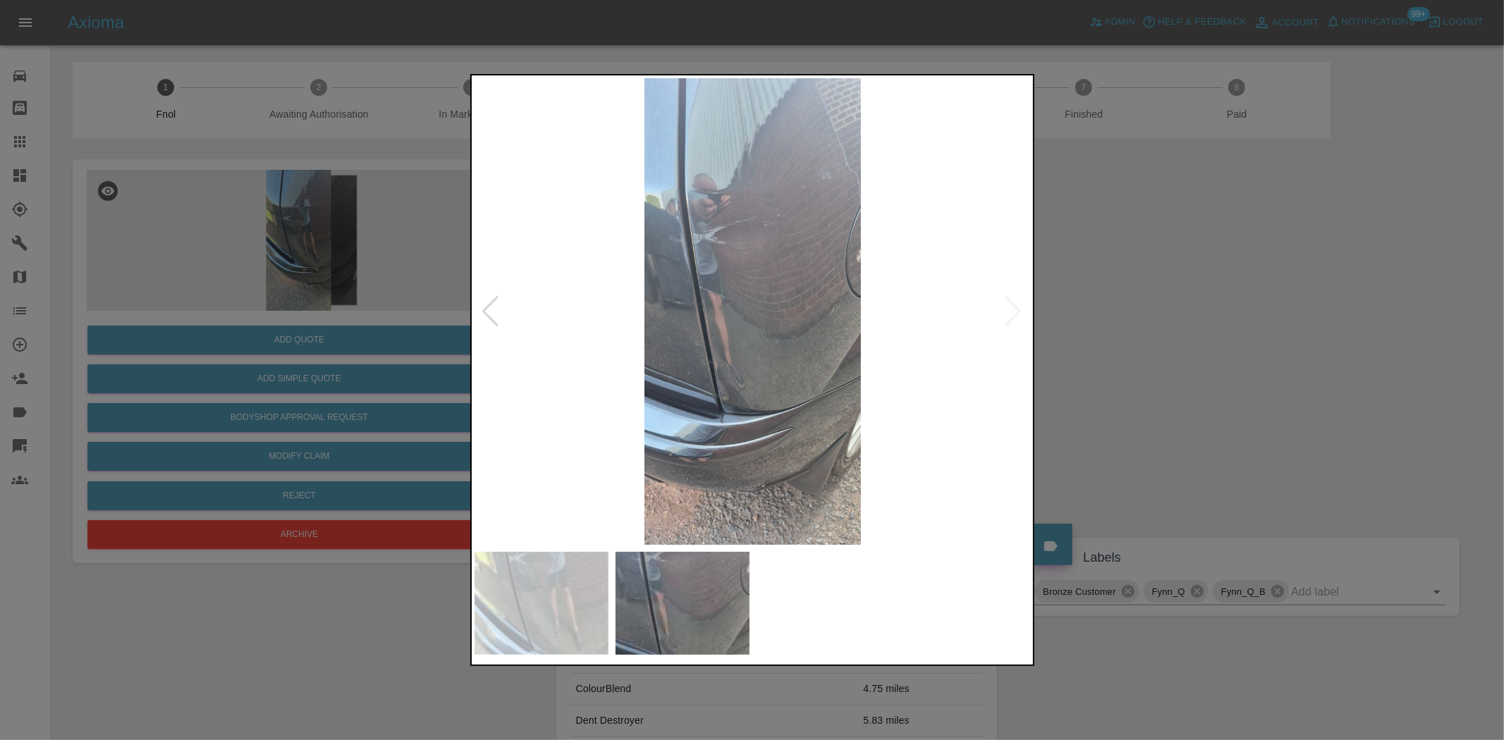
click at [685, 244] on img at bounding box center [753, 311] width 557 height 467
click at [685, 243] on img at bounding box center [753, 311] width 557 height 467
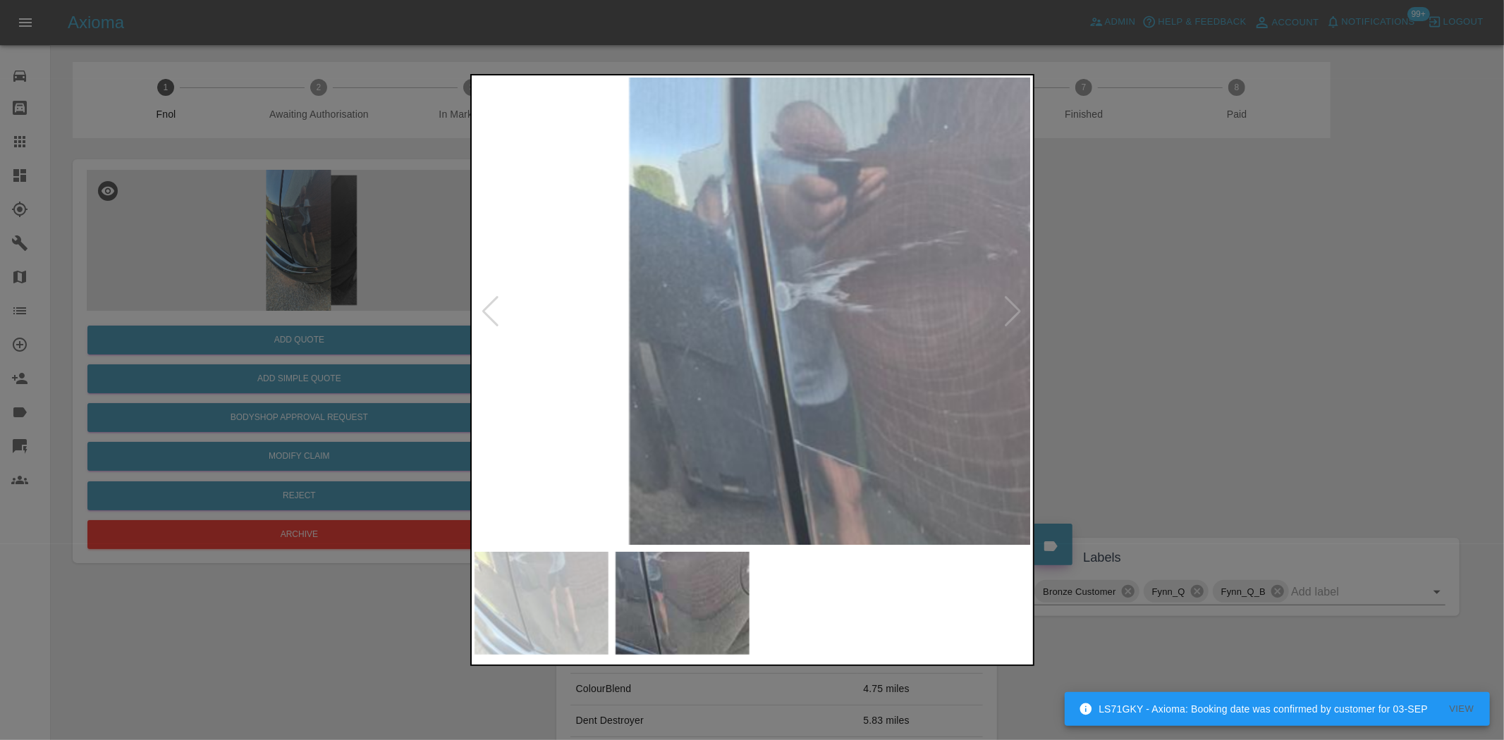
click at [745, 379] on img at bounding box center [952, 515] width 1671 height 1401
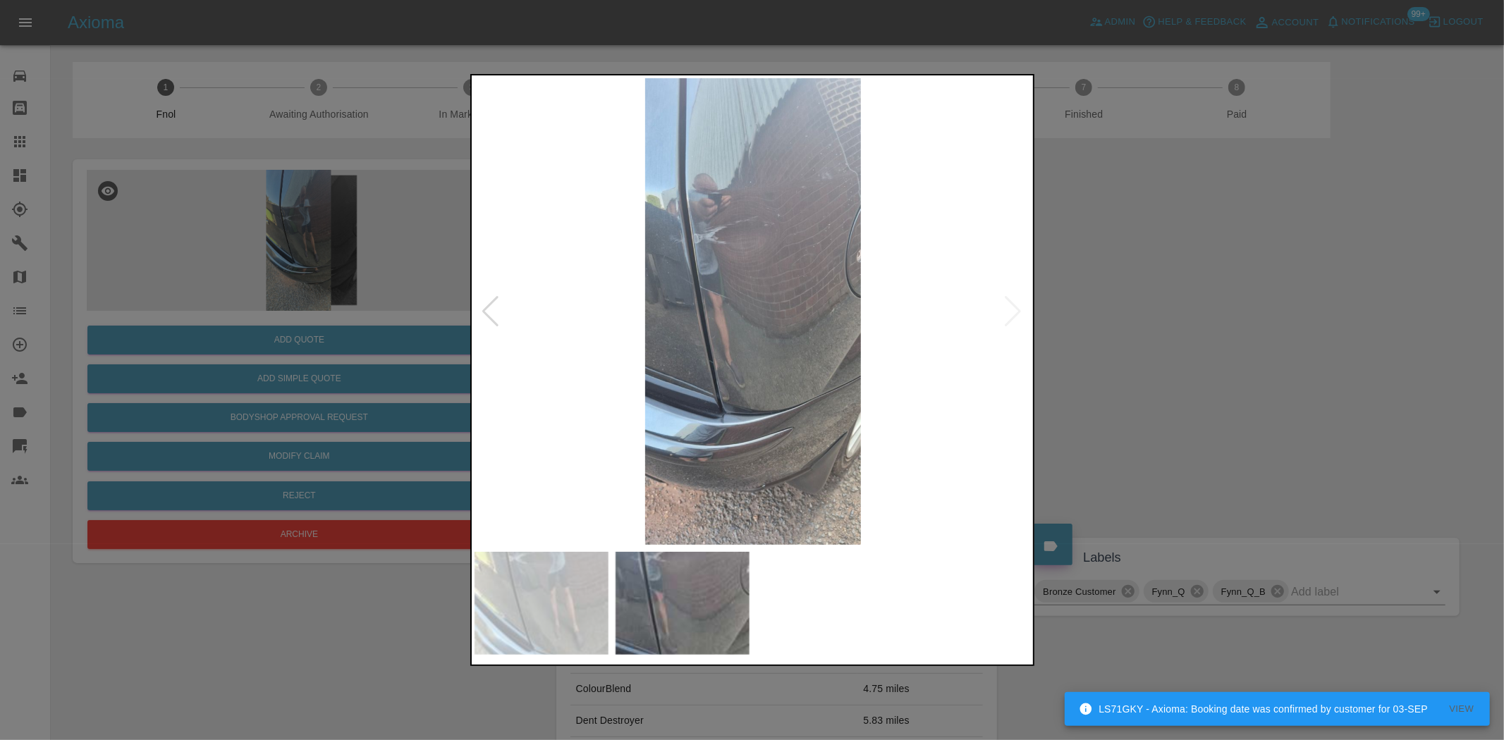
click at [687, 249] on img at bounding box center [753, 311] width 557 height 467
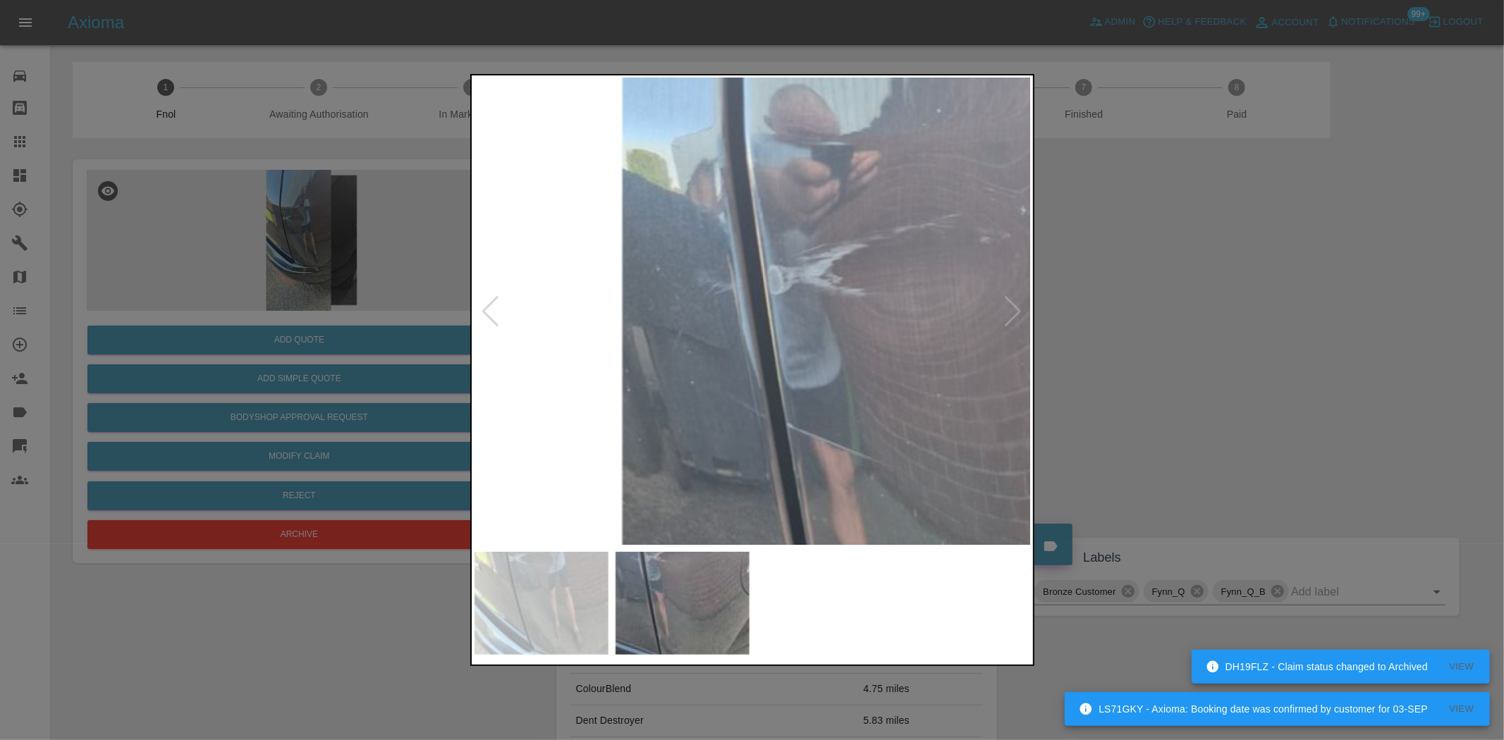
click at [683, 249] on img at bounding box center [945, 499] width 1671 height 1401
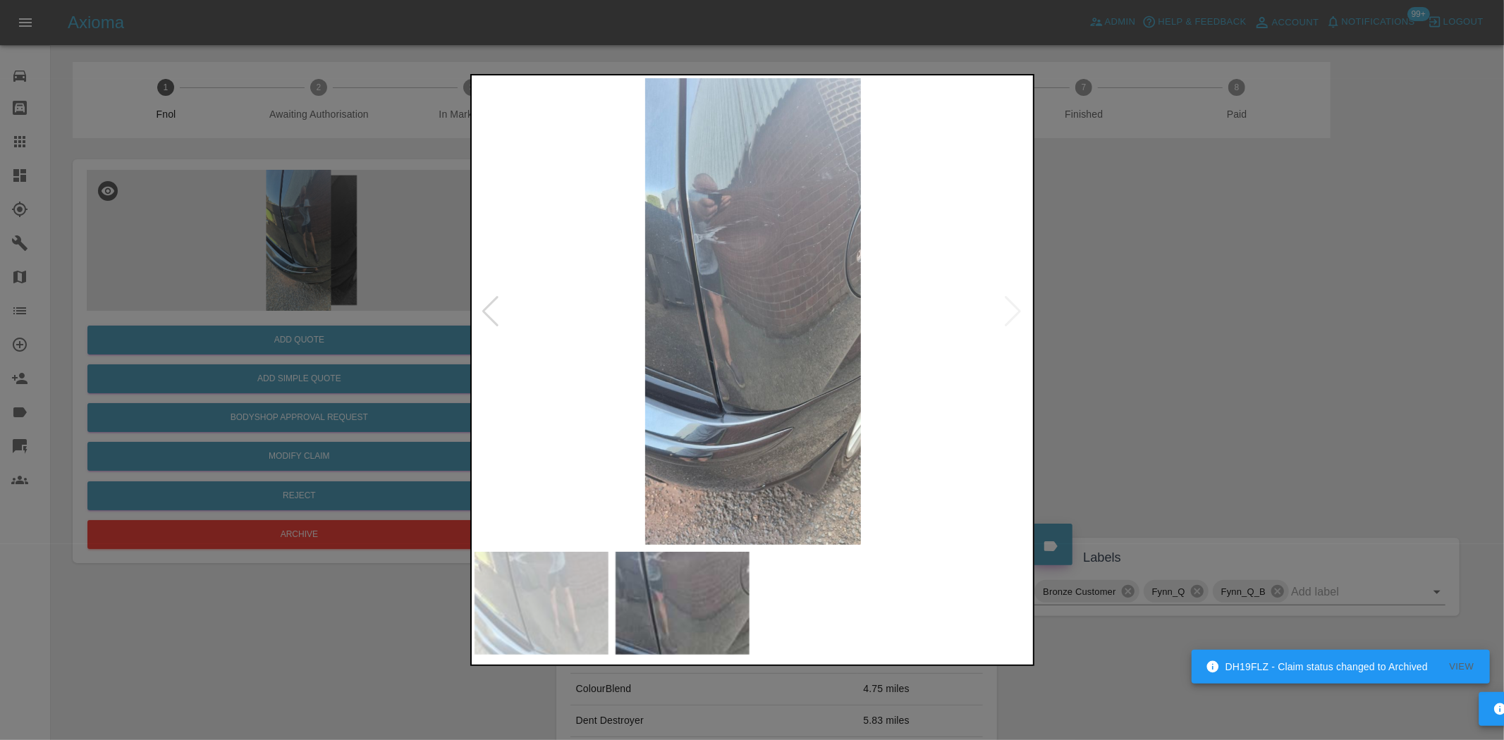
click at [343, 371] on div at bounding box center [752, 370] width 1504 height 740
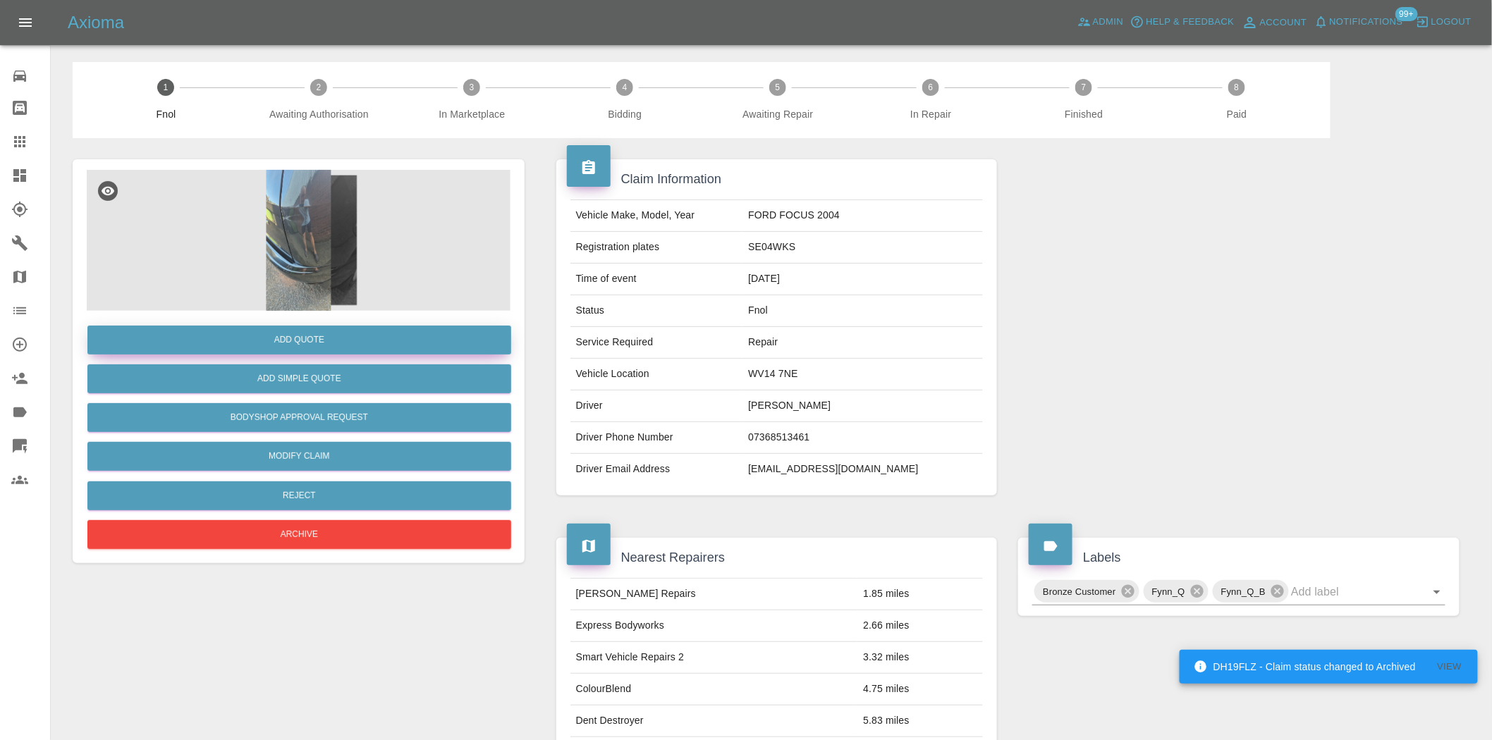
click at [334, 338] on button "Add Quote" at bounding box center [299, 340] width 424 height 29
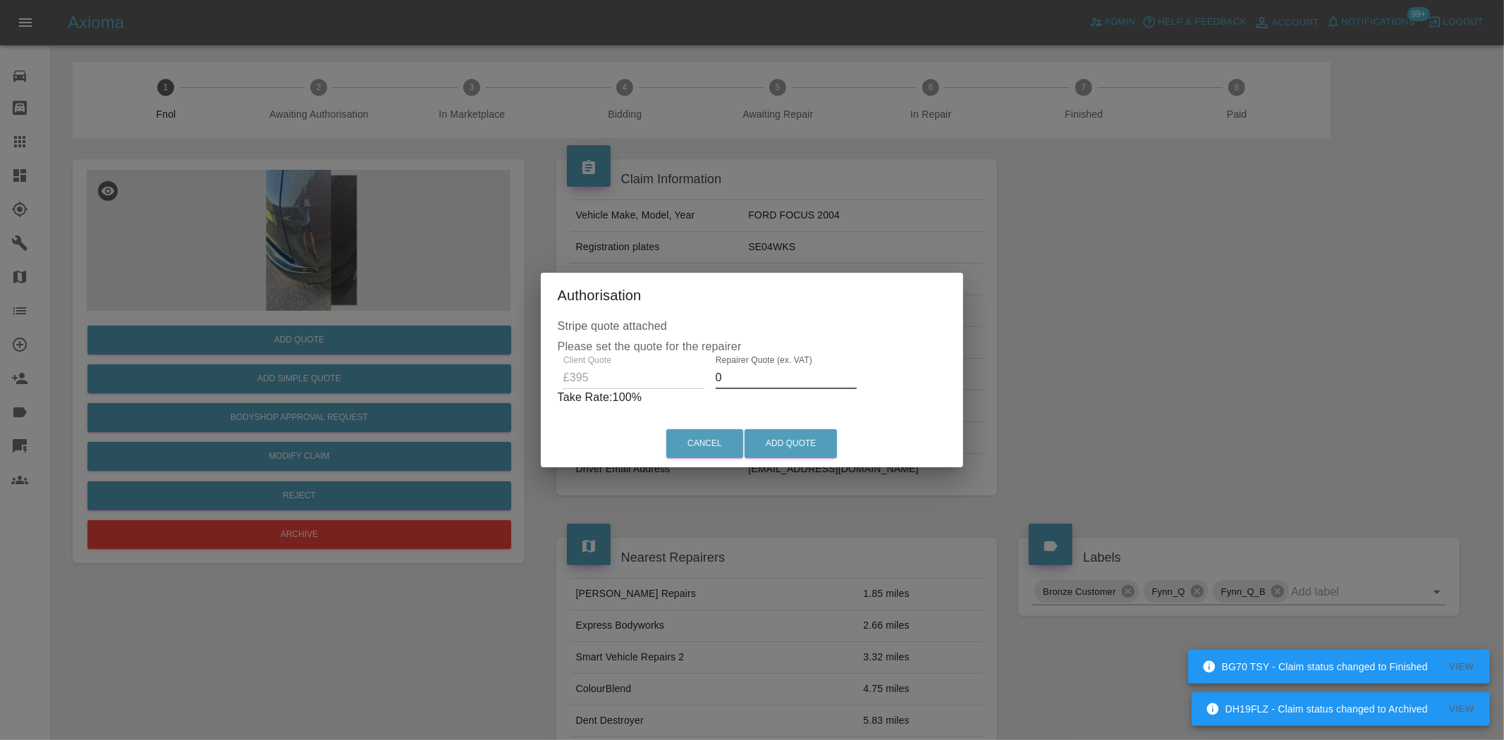
drag, startPoint x: 743, startPoint y: 381, endPoint x: 446, endPoint y: 381, distance: 297.6
click at [467, 381] on div "Authorisation Stripe quote attached Please set the quote for the repairer Clien…" at bounding box center [752, 370] width 1504 height 740
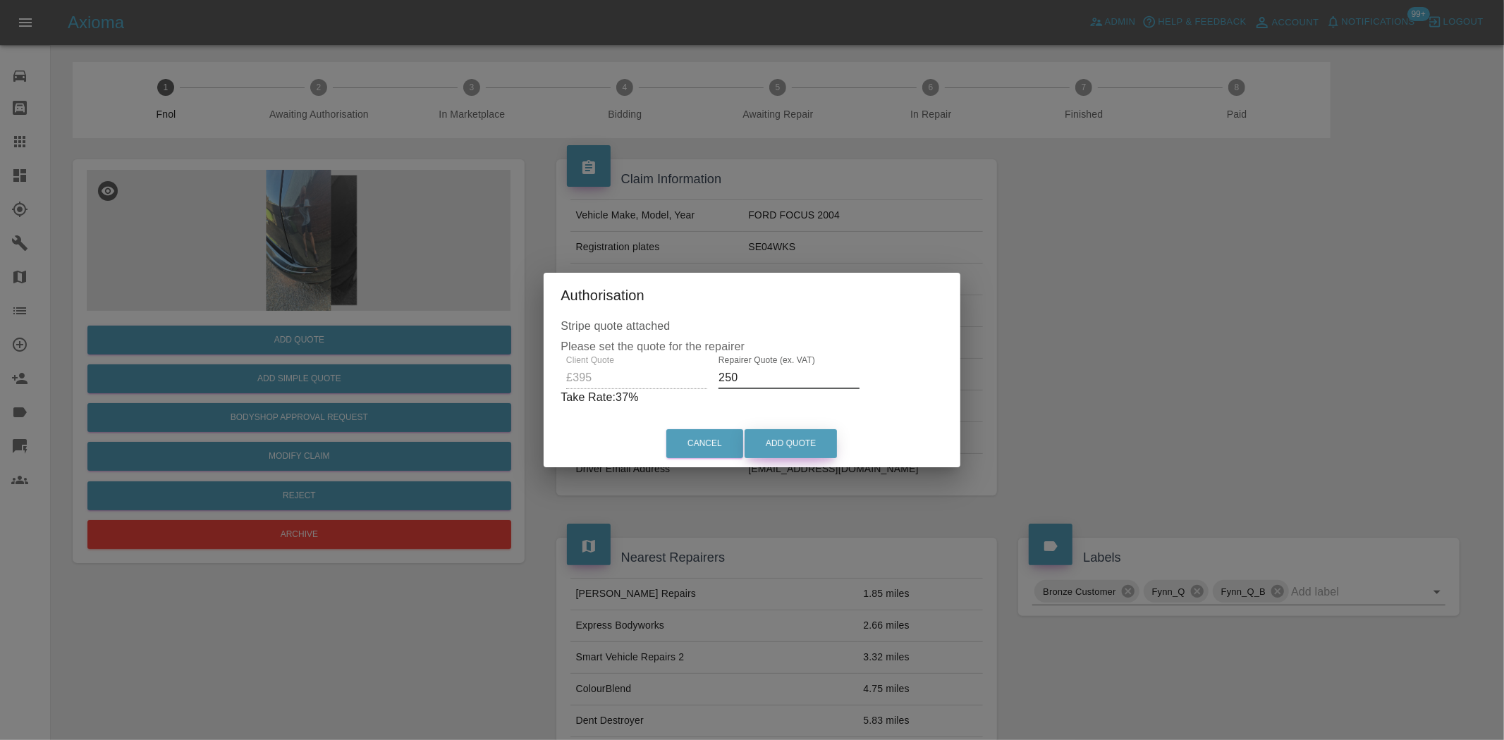
type input "250"
click at [771, 450] on button "Add Quote" at bounding box center [791, 443] width 92 height 29
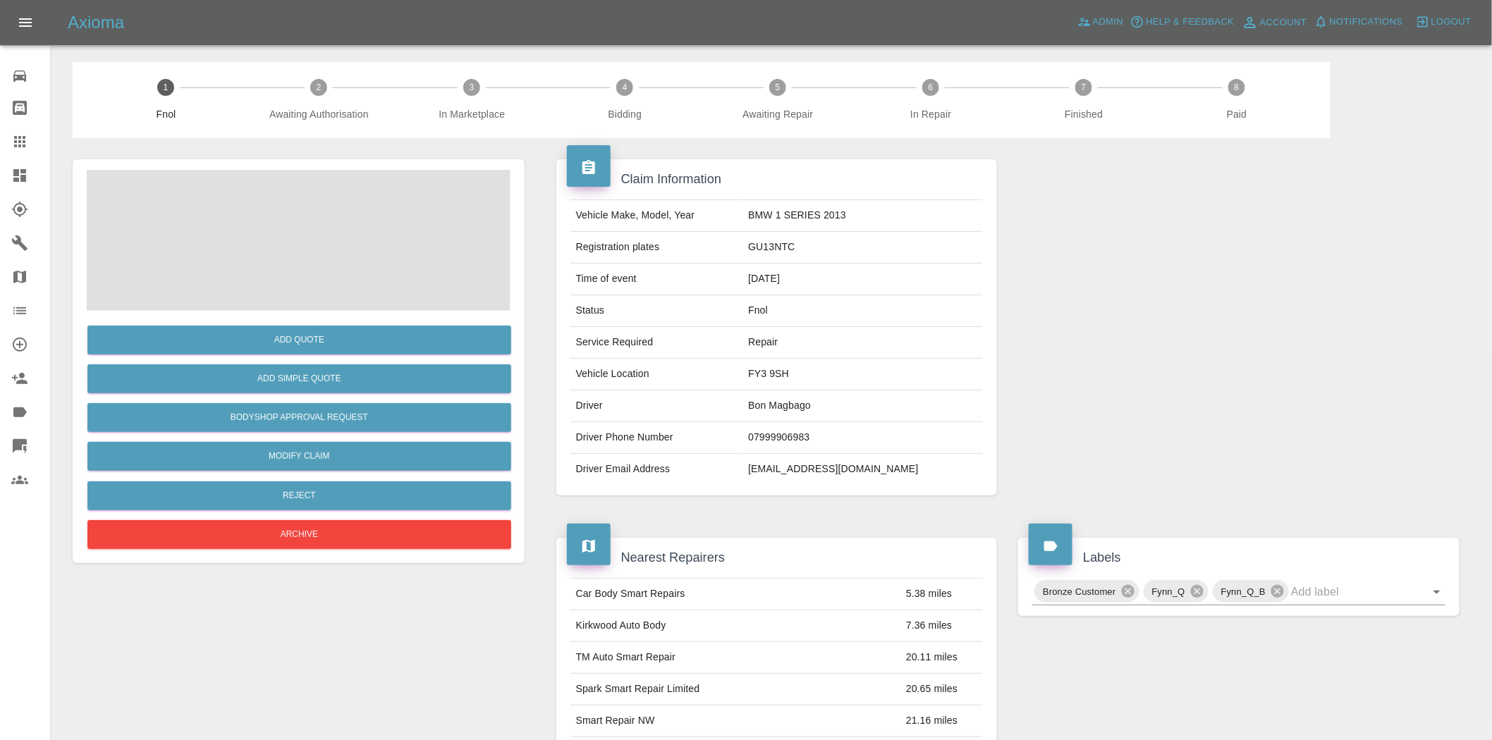
click at [328, 237] on span at bounding box center [299, 240] width 424 height 141
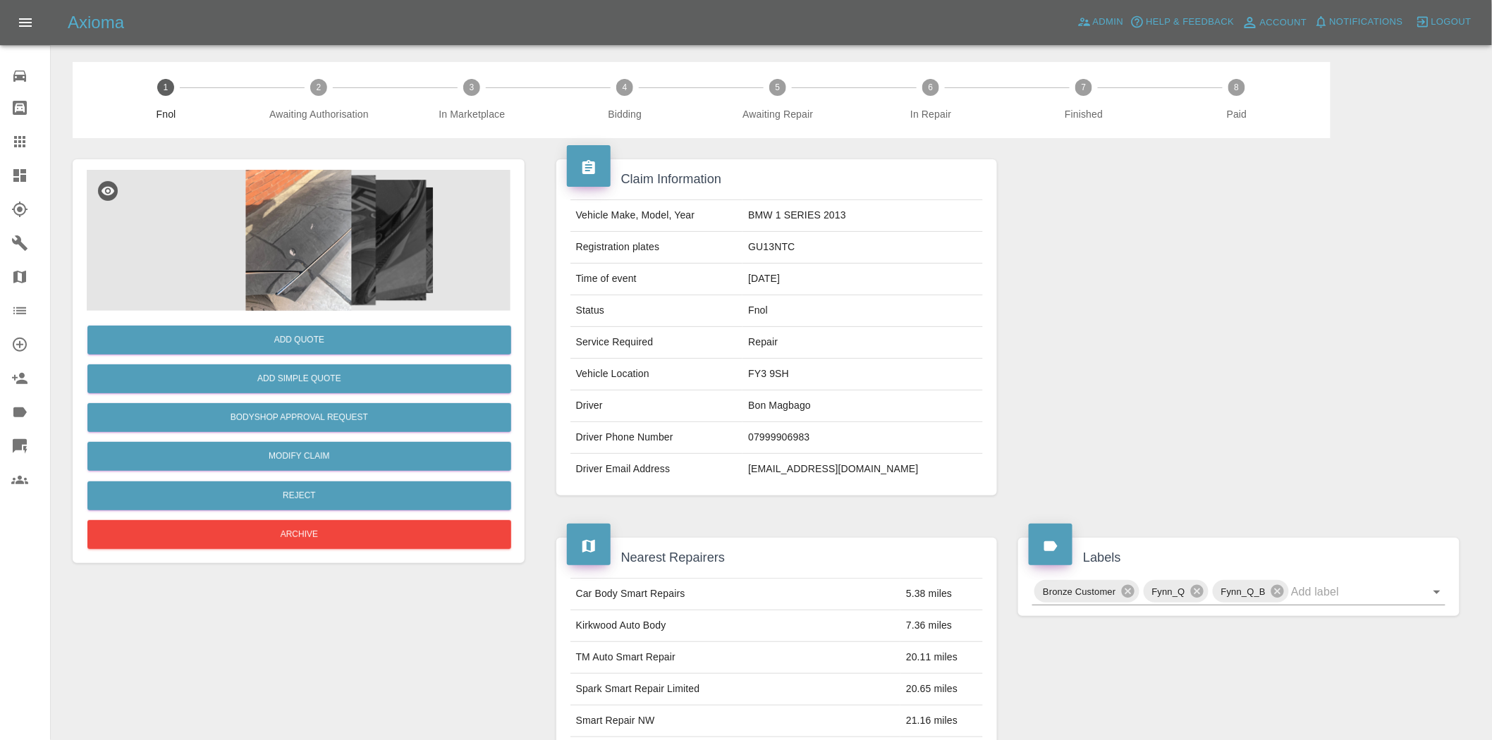
click at [323, 247] on img at bounding box center [299, 240] width 424 height 141
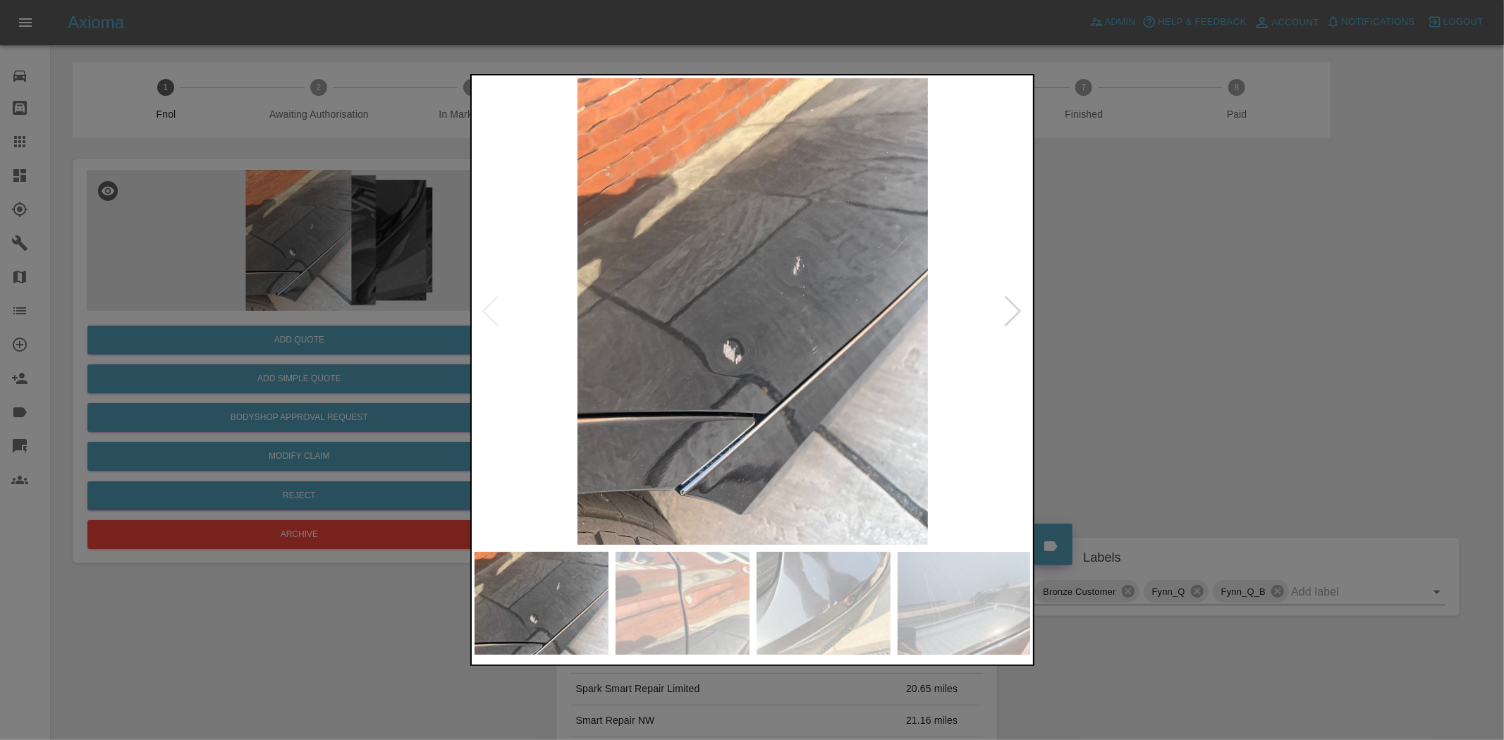
click at [661, 344] on img at bounding box center [753, 311] width 557 height 467
click at [632, 398] on img at bounding box center [753, 311] width 557 height 467
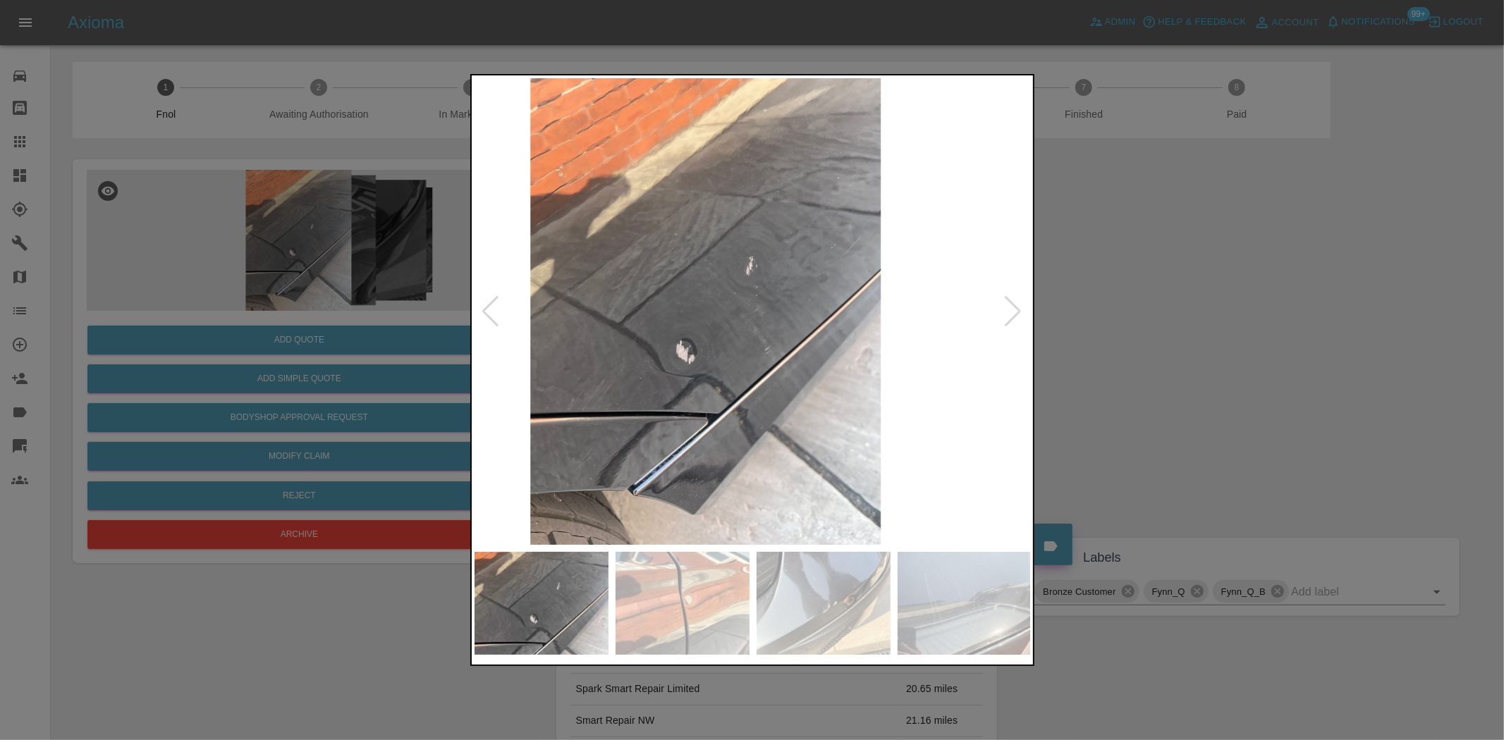
click at [666, 399] on img at bounding box center [705, 311] width 557 height 467
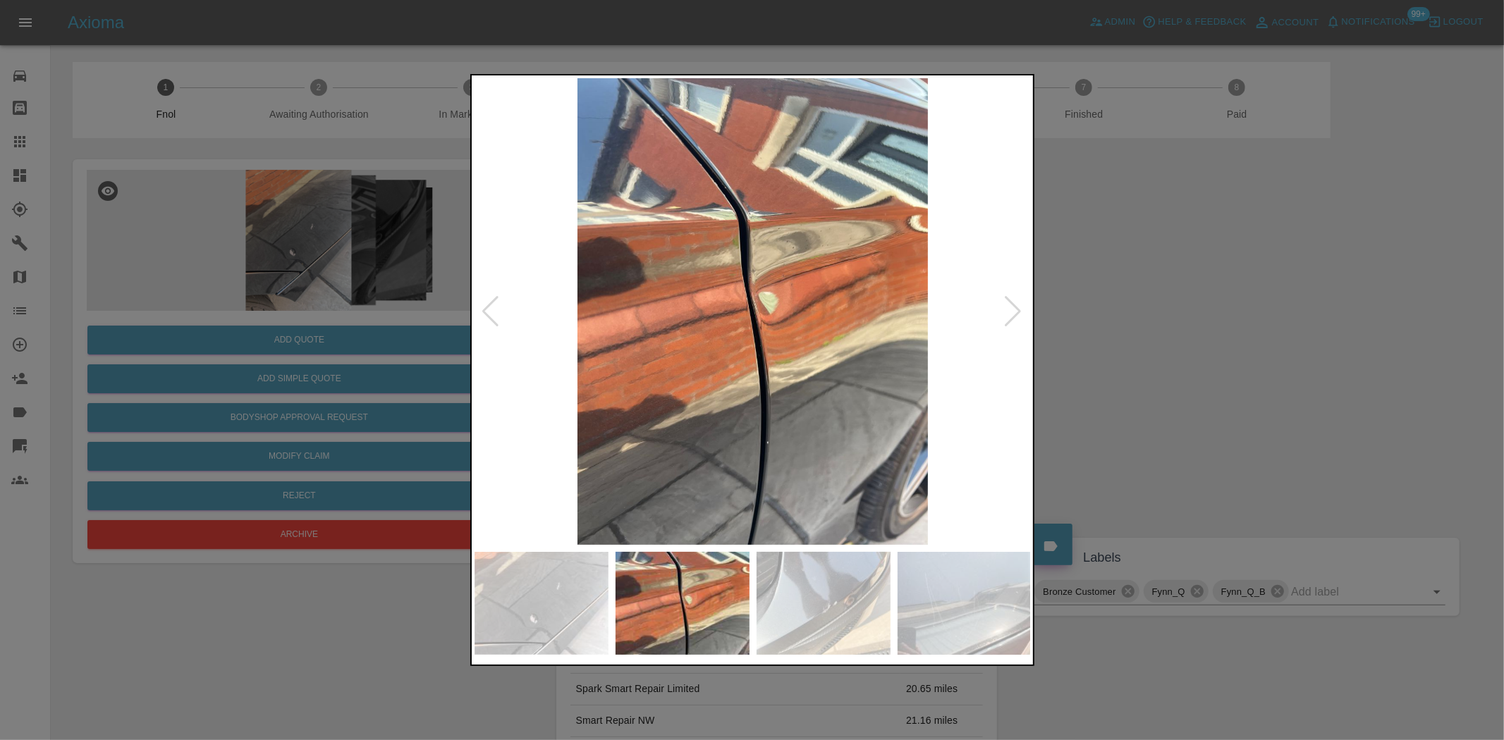
click at [630, 370] on img at bounding box center [753, 311] width 557 height 467
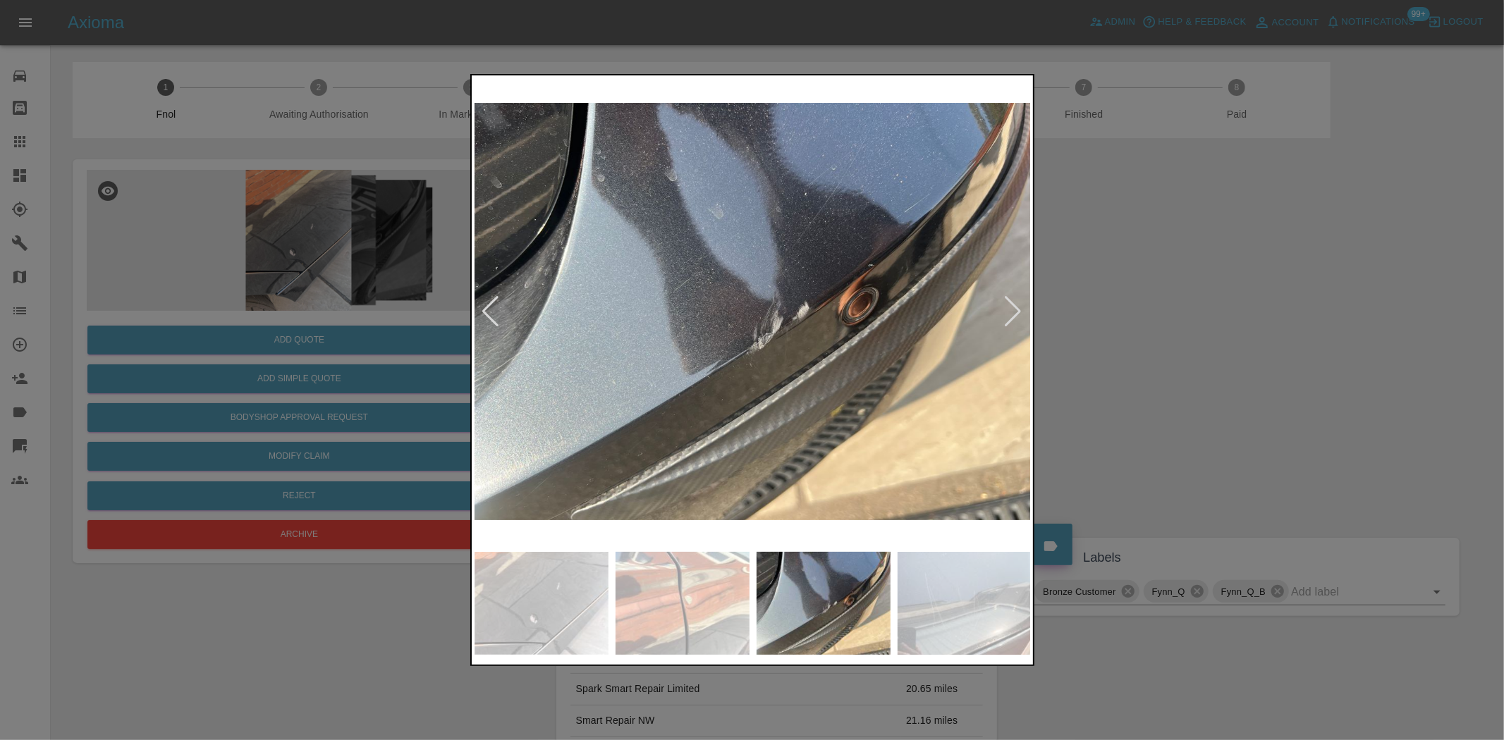
click at [580, 382] on img at bounding box center [753, 311] width 557 height 467
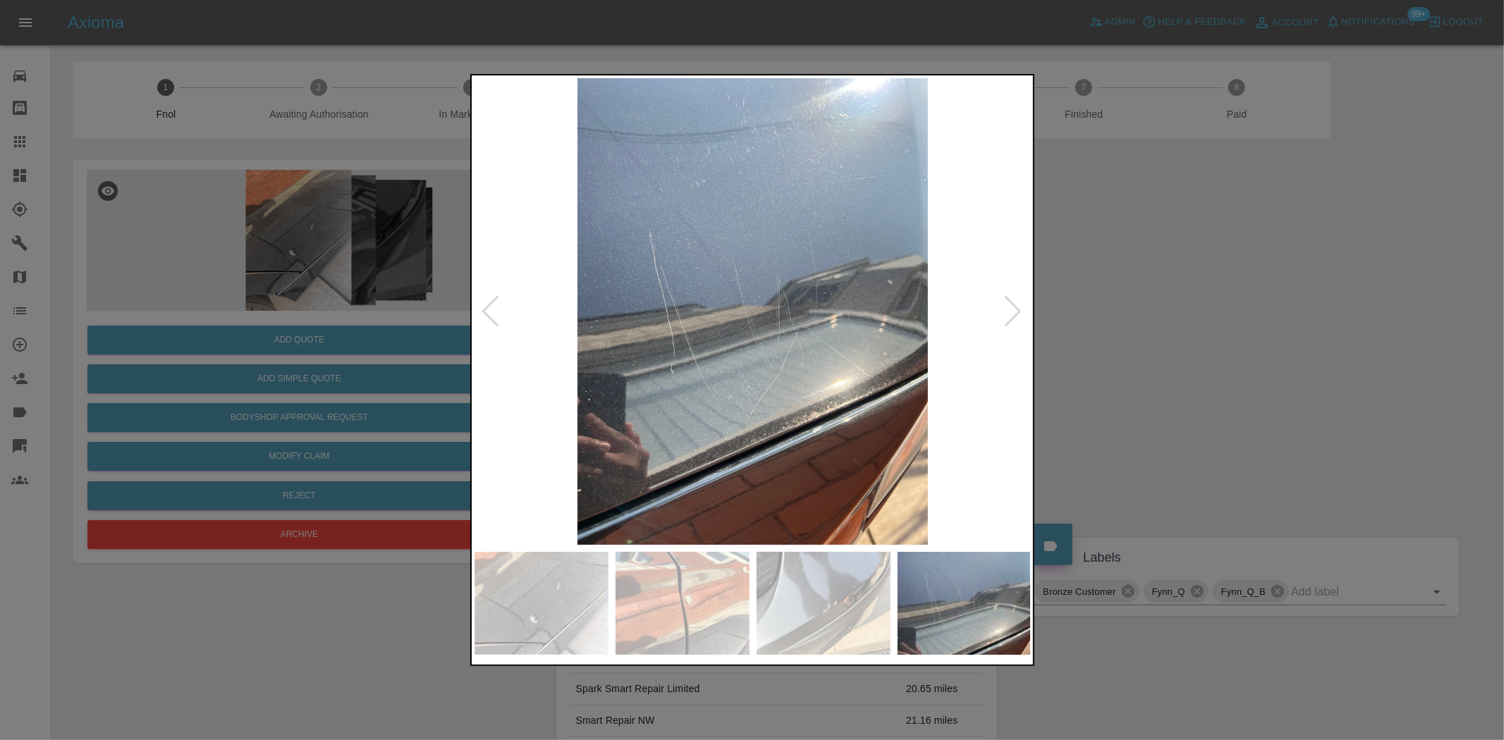
click at [490, 334] on img at bounding box center [753, 311] width 557 height 467
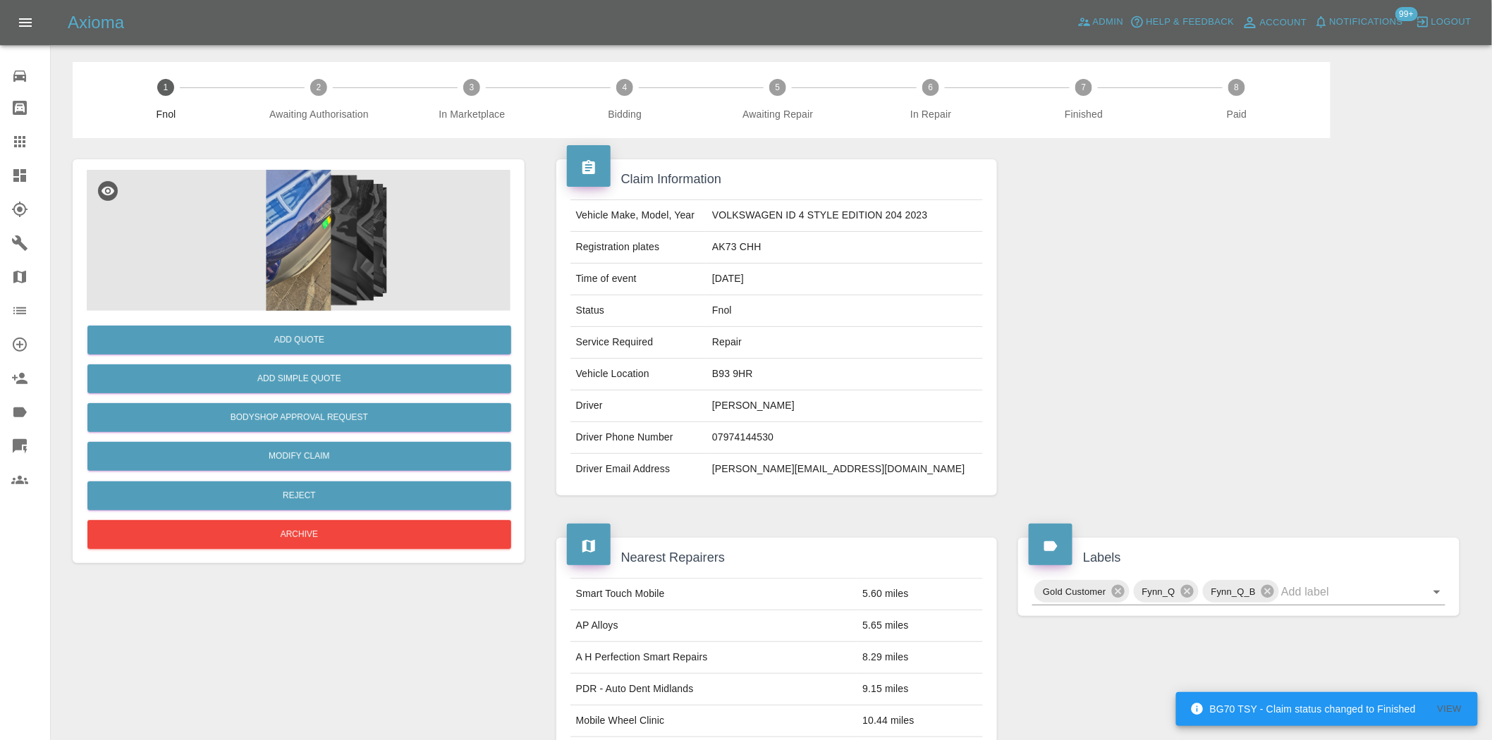
click at [379, 230] on img at bounding box center [299, 240] width 424 height 141
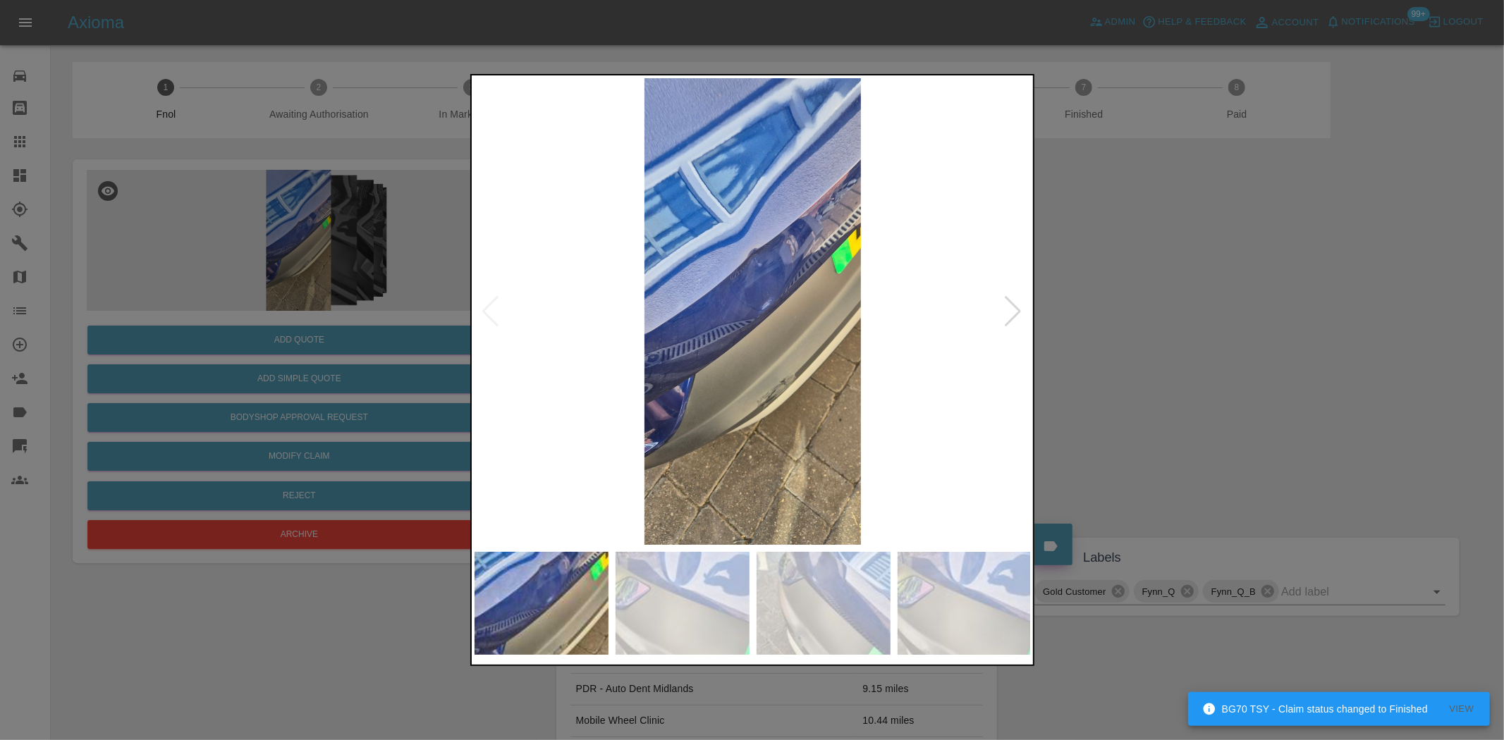
click at [708, 318] on img at bounding box center [753, 311] width 557 height 467
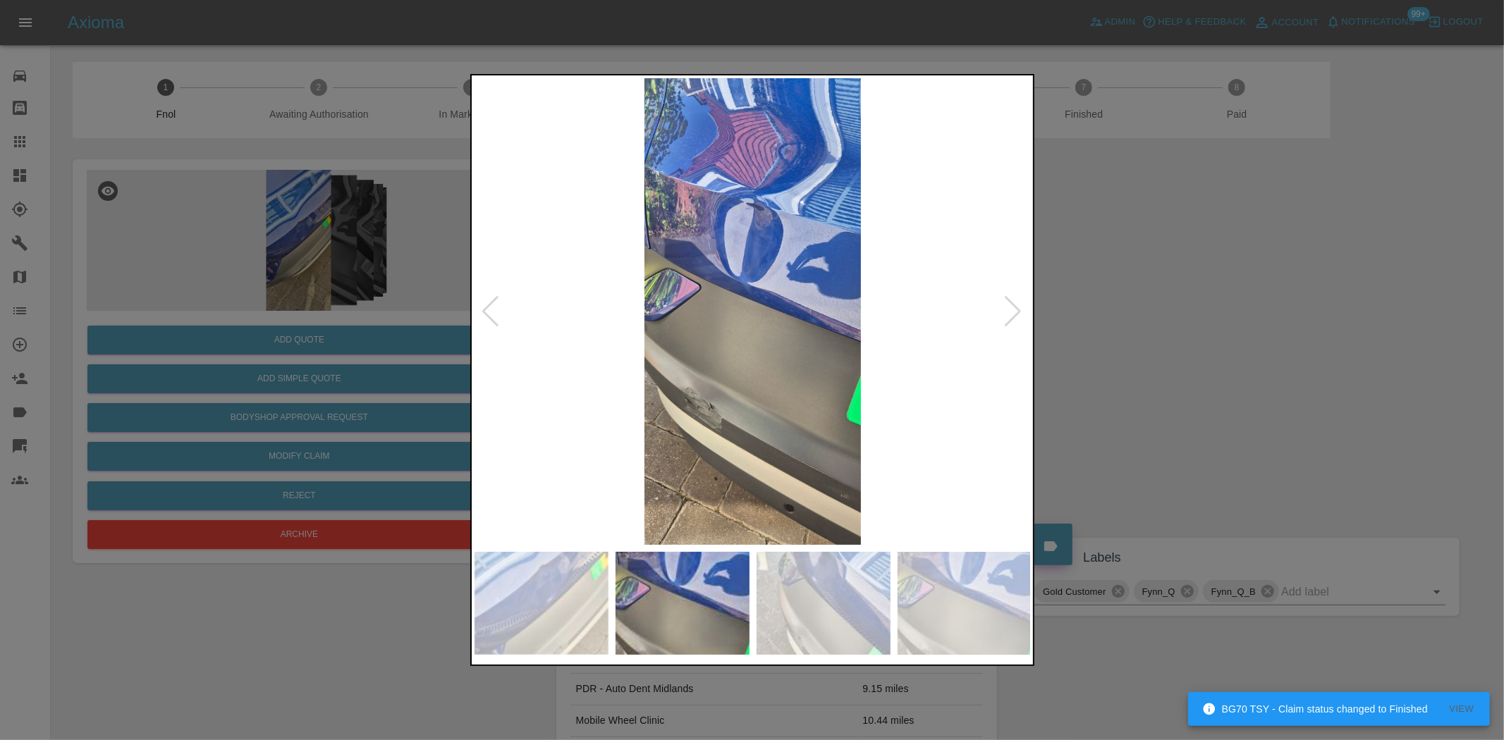
click at [740, 308] on img at bounding box center [753, 311] width 557 height 467
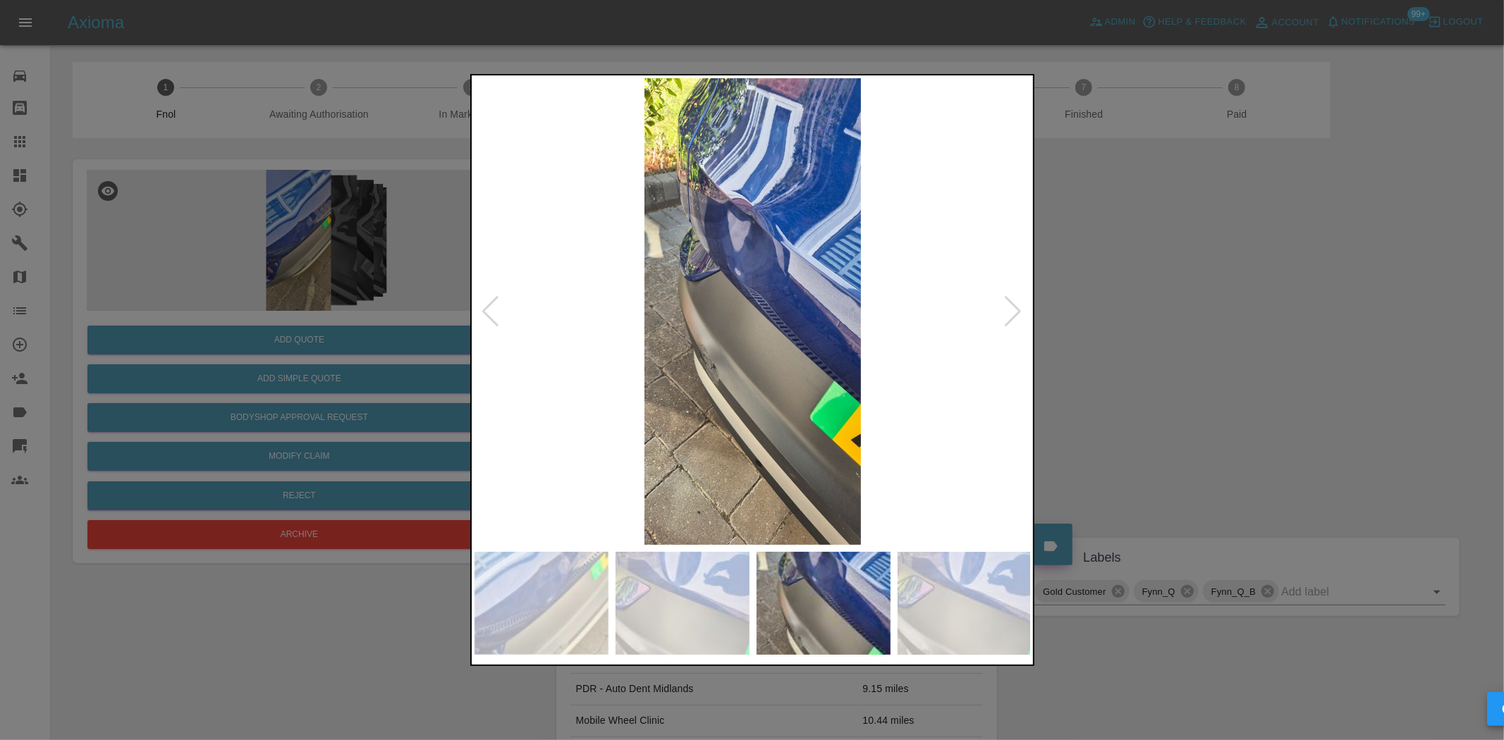
click at [561, 316] on img at bounding box center [753, 311] width 557 height 467
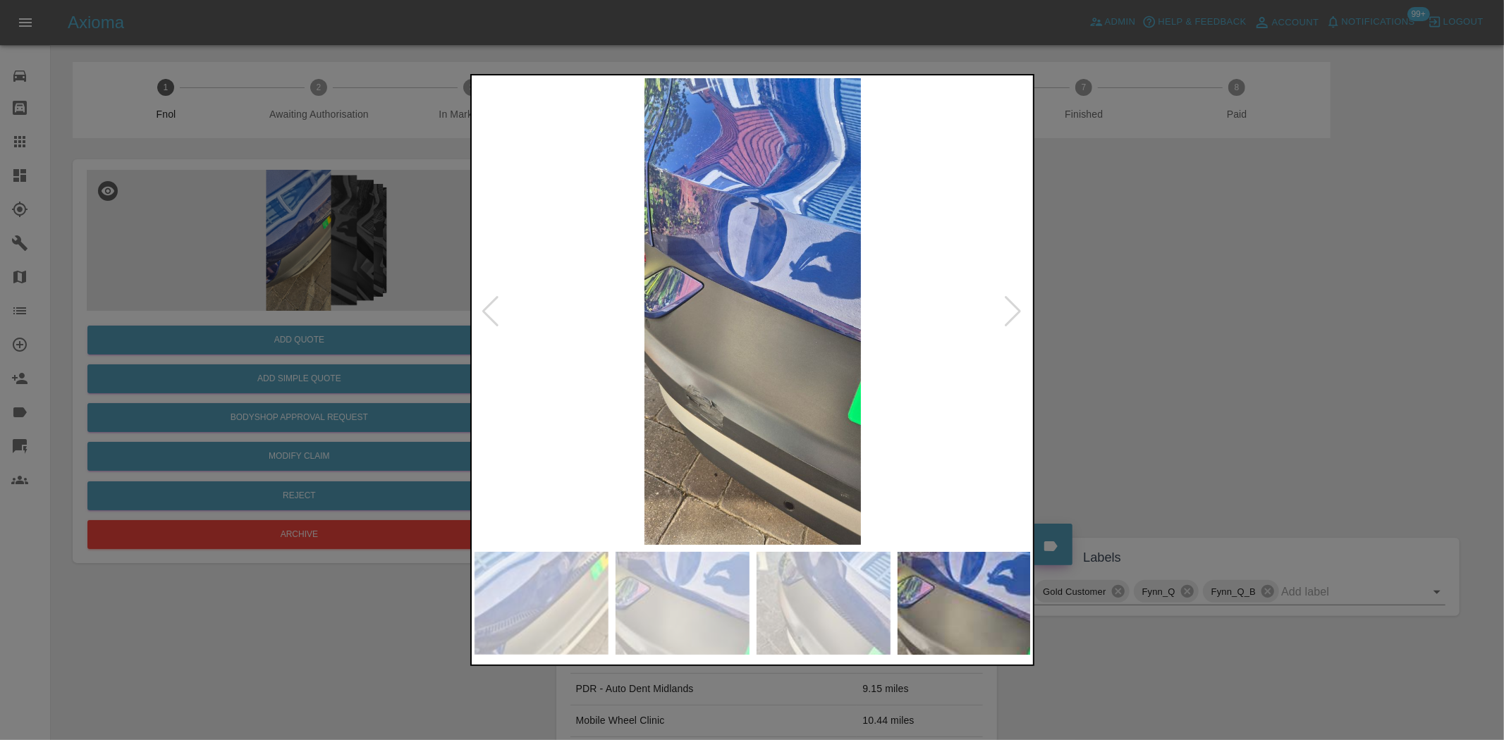
click at [439, 329] on div at bounding box center [752, 370] width 1504 height 740
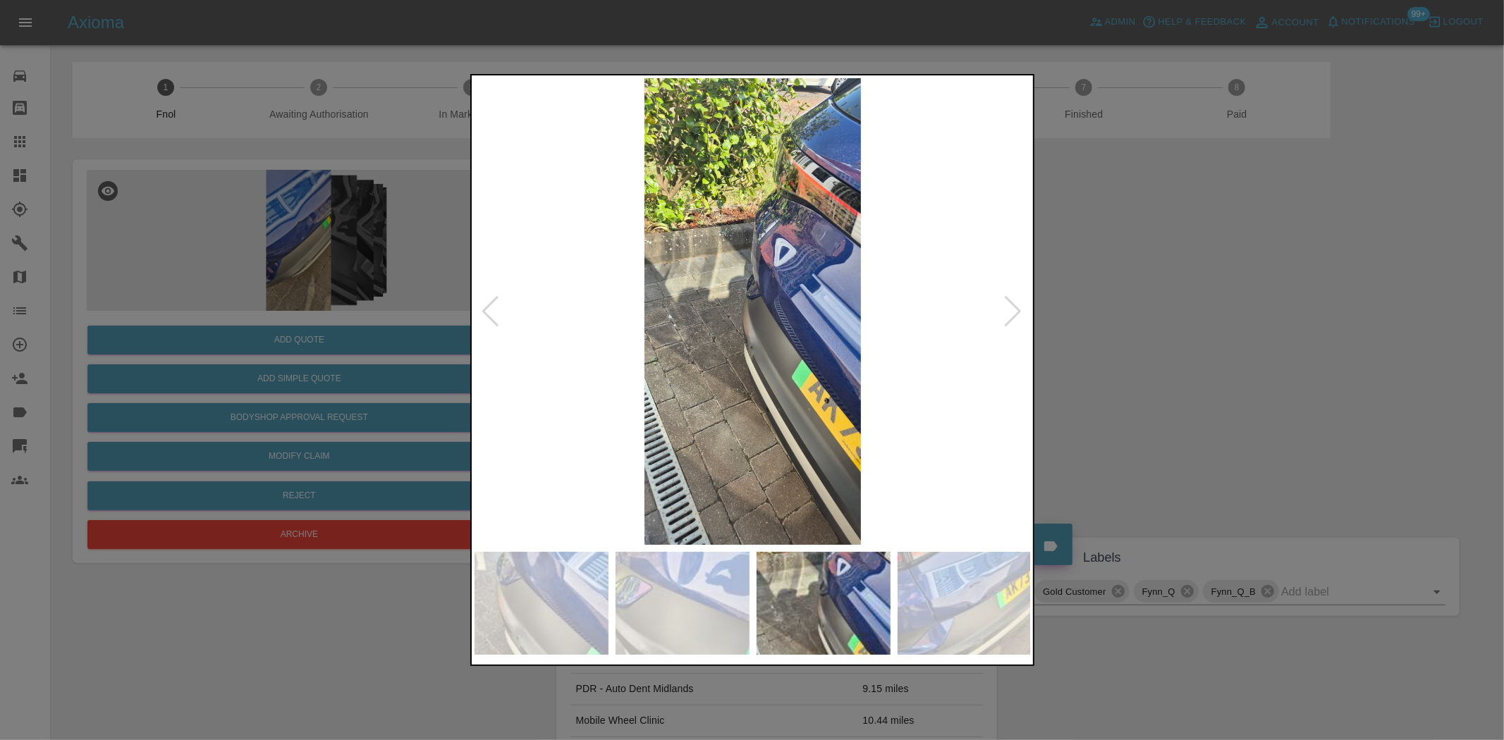
click at [468, 360] on div at bounding box center [752, 370] width 1504 height 740
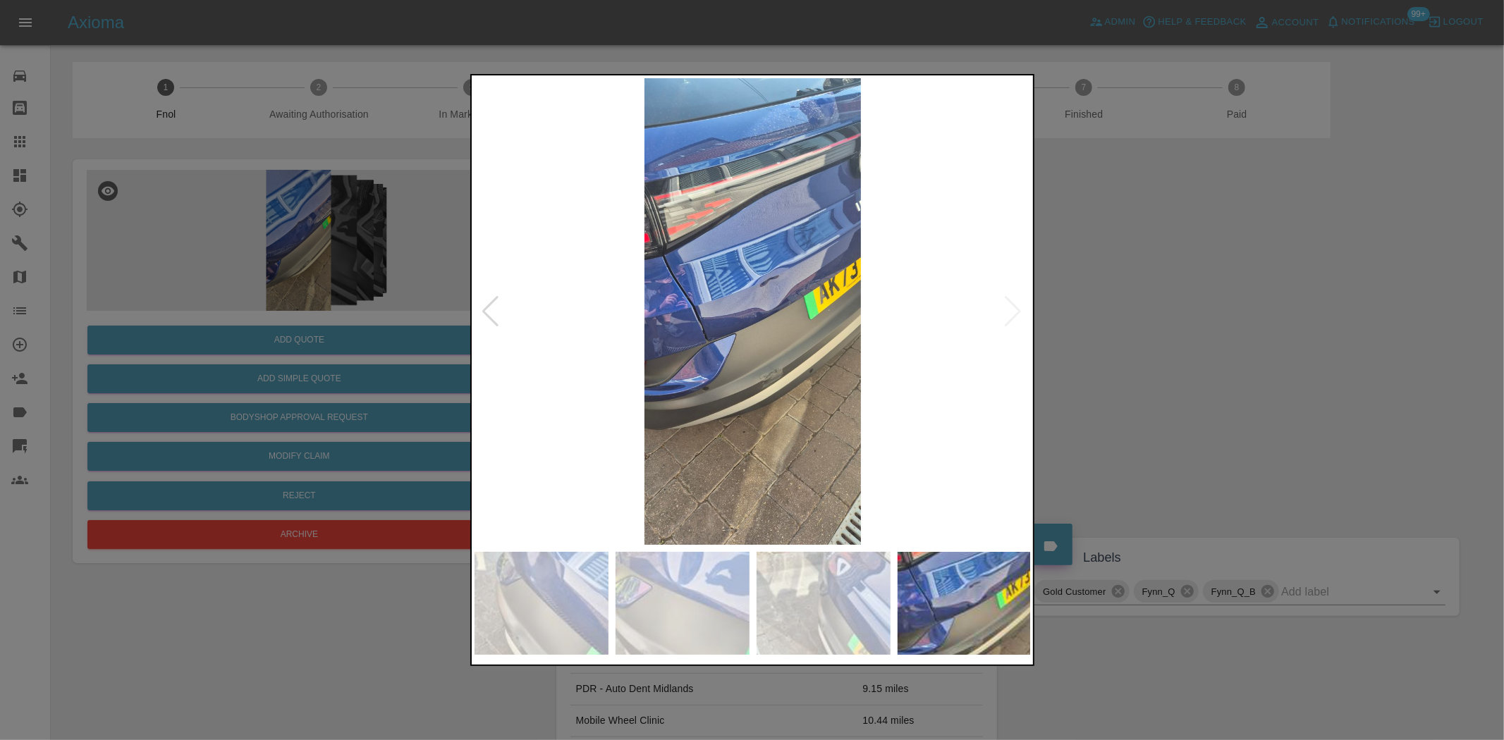
click at [551, 355] on img at bounding box center [753, 311] width 557 height 467
click at [785, 384] on img at bounding box center [753, 311] width 557 height 467
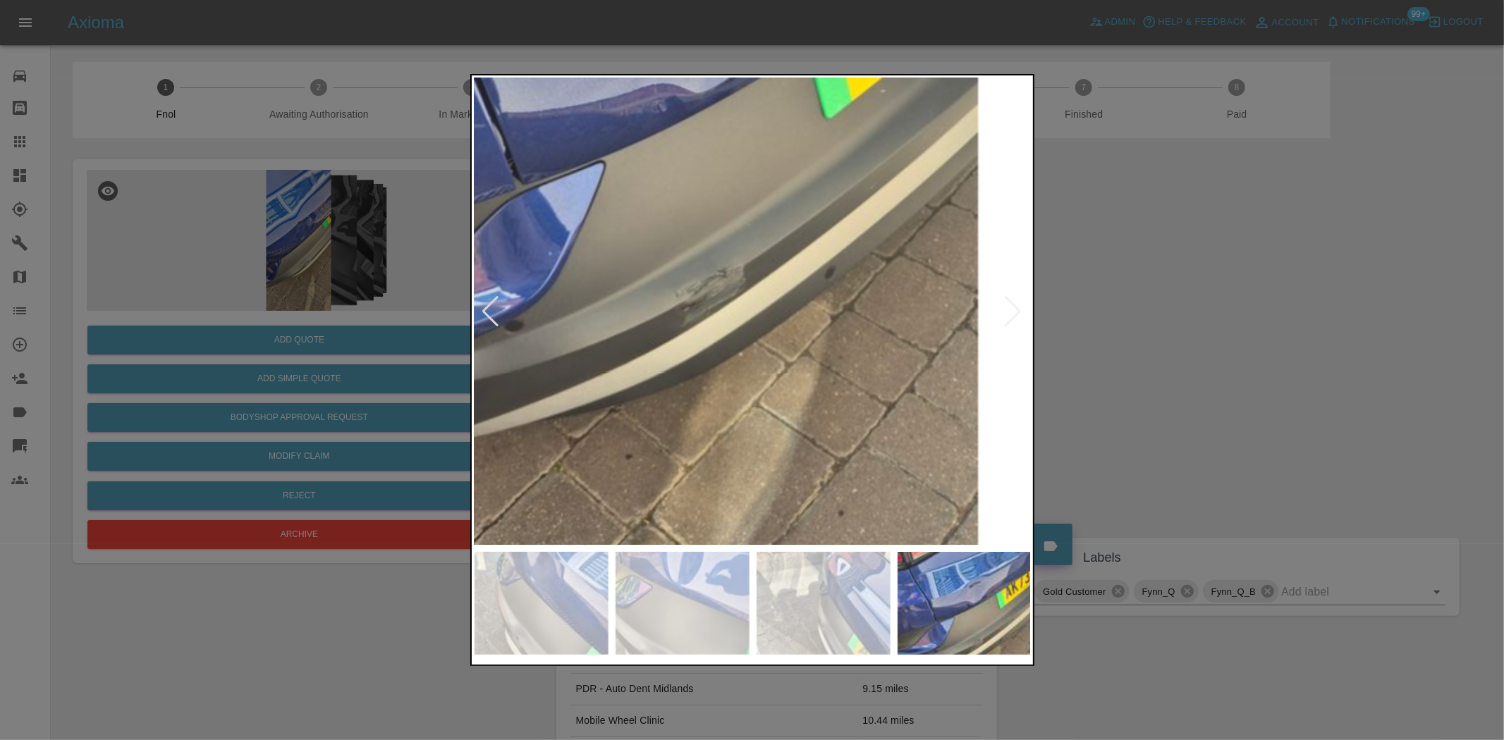
click at [745, 370] on img at bounding box center [654, 95] width 1671 height 1401
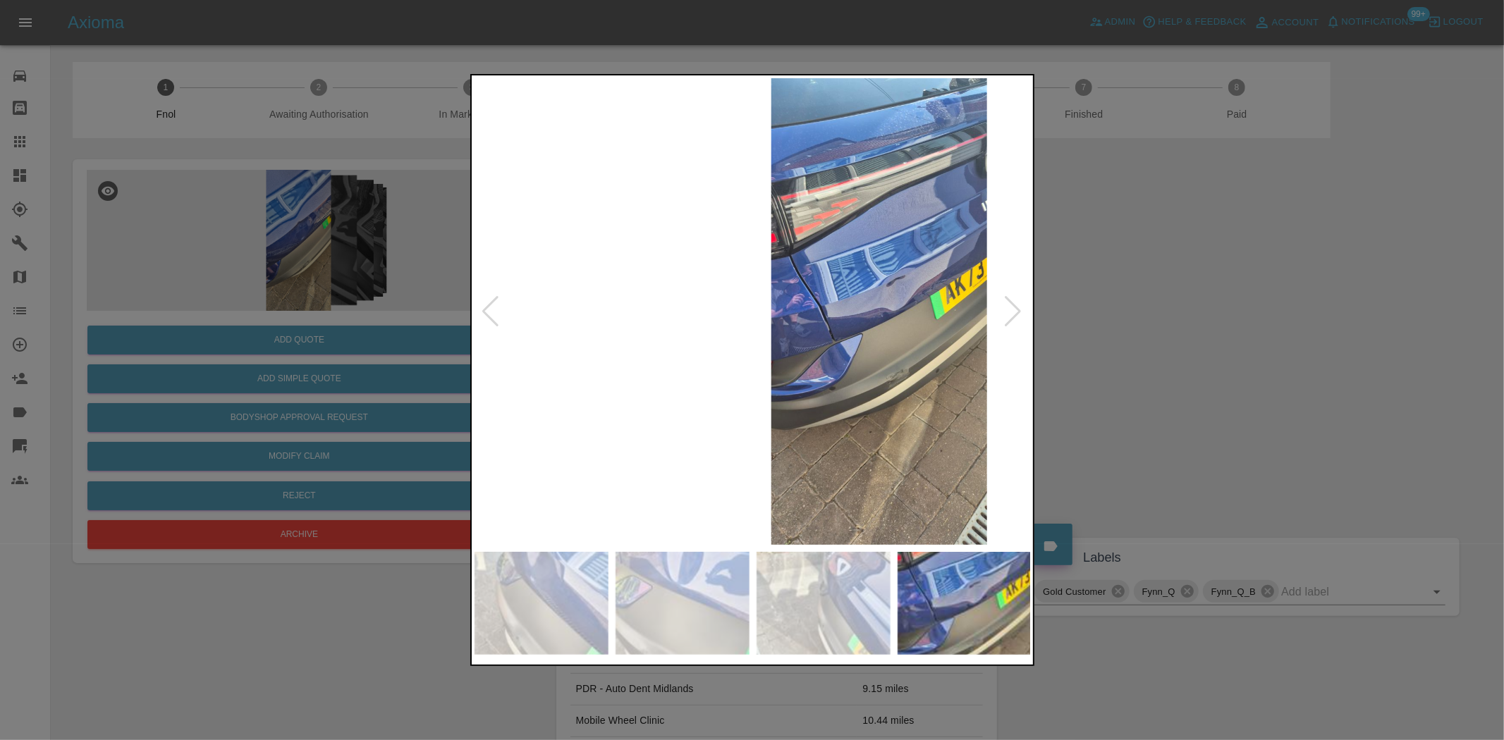
click at [823, 383] on img at bounding box center [878, 311] width 557 height 467
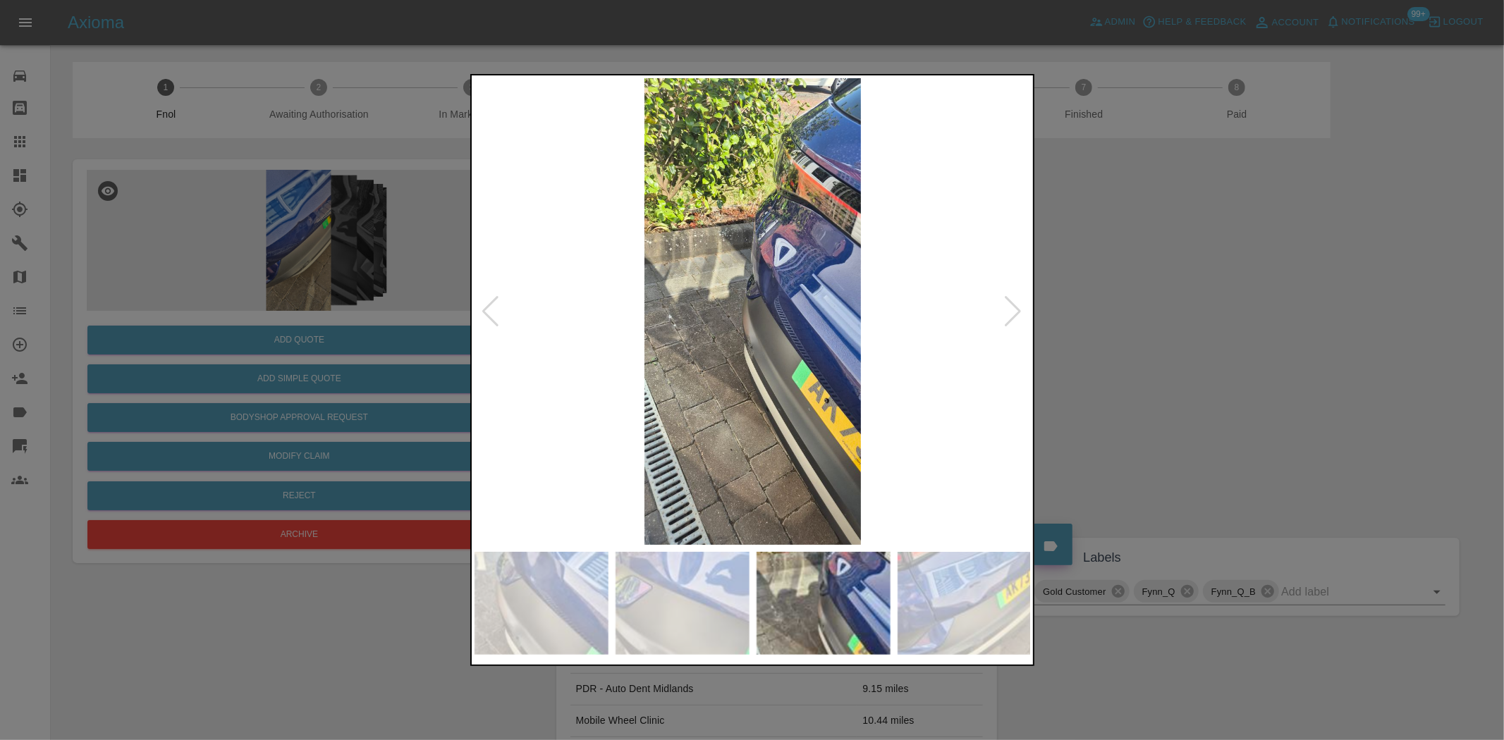
click at [779, 321] on img at bounding box center [753, 311] width 557 height 467
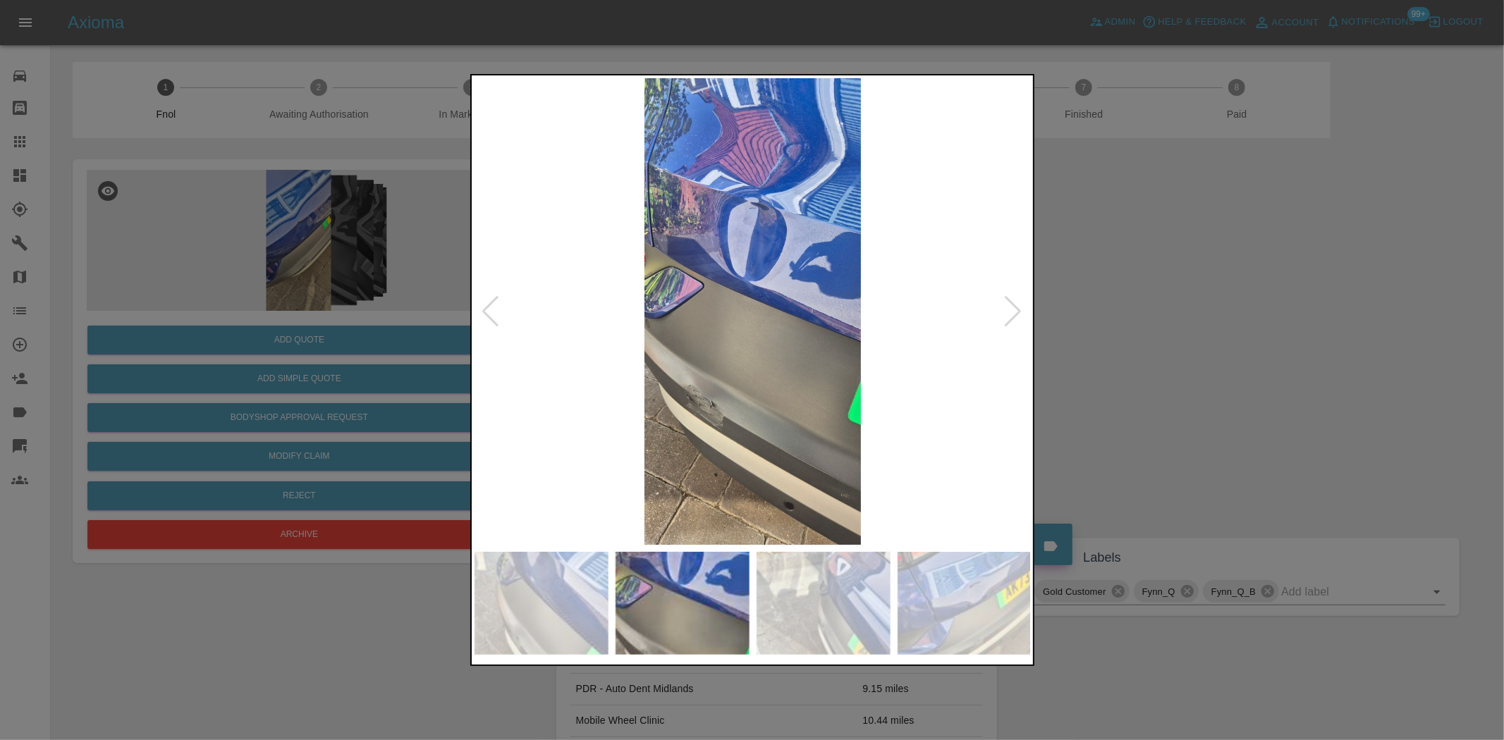
click at [700, 348] on img at bounding box center [753, 311] width 557 height 467
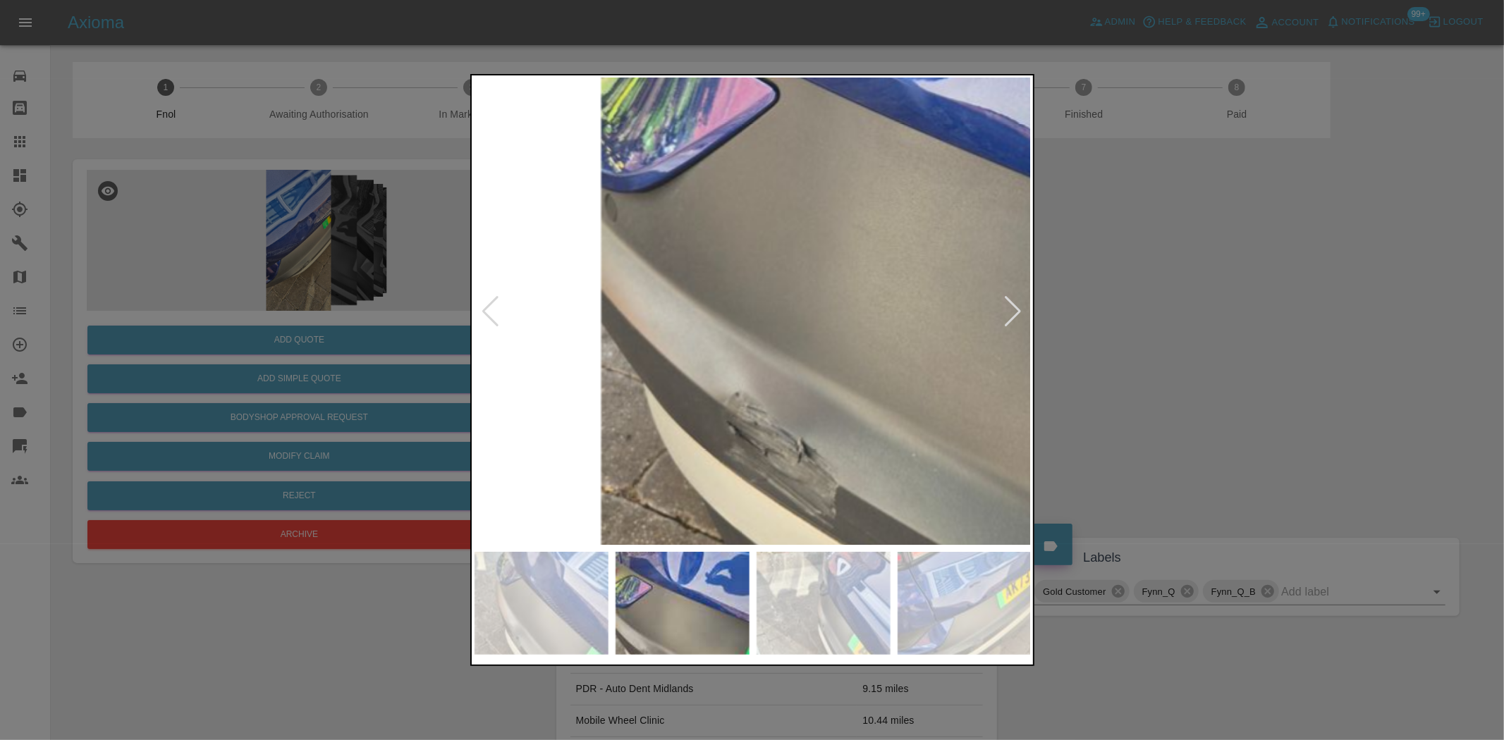
click at [744, 231] on img at bounding box center [924, 171] width 1671 height 1401
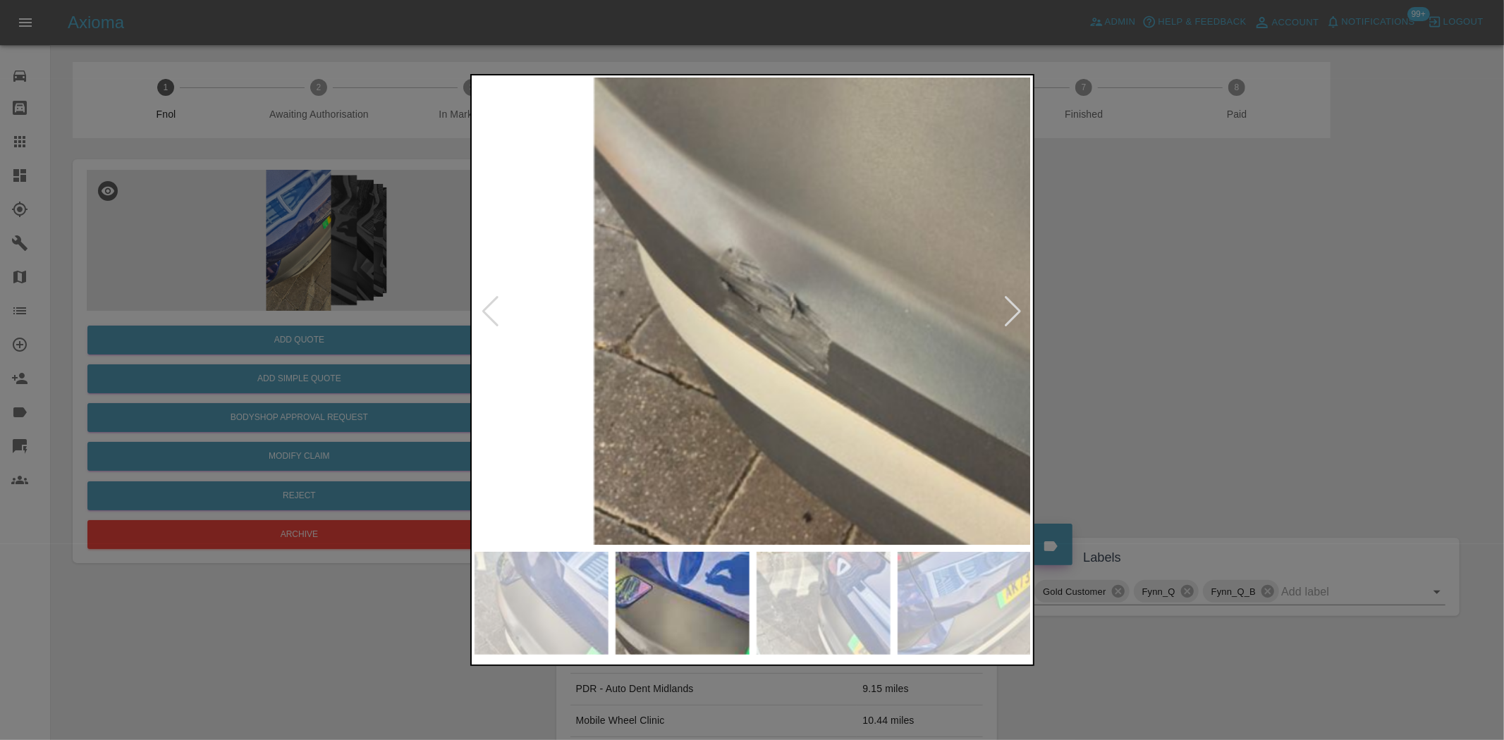
click at [741, 236] on img at bounding box center [917, 27] width 1671 height 1401
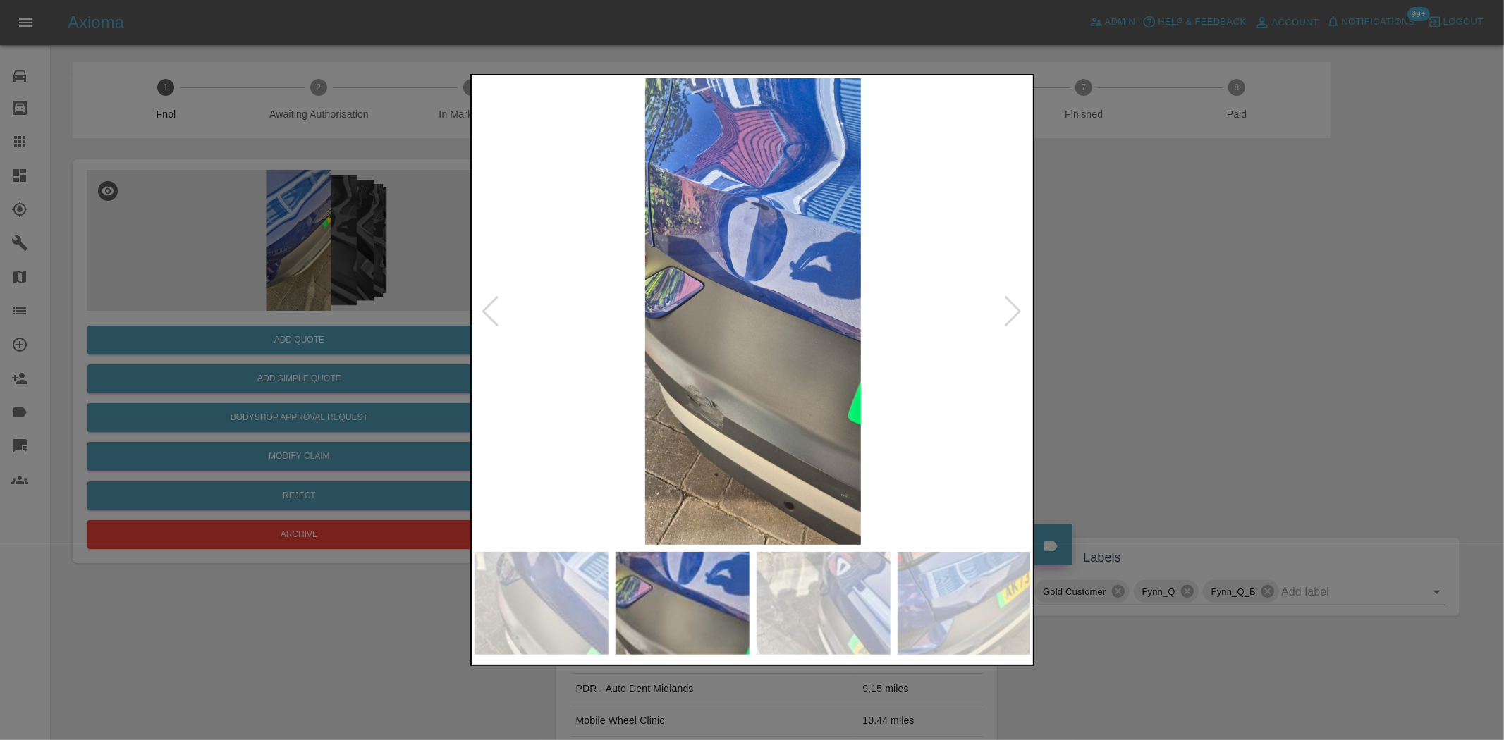
click at [349, 265] on div at bounding box center [752, 370] width 1504 height 740
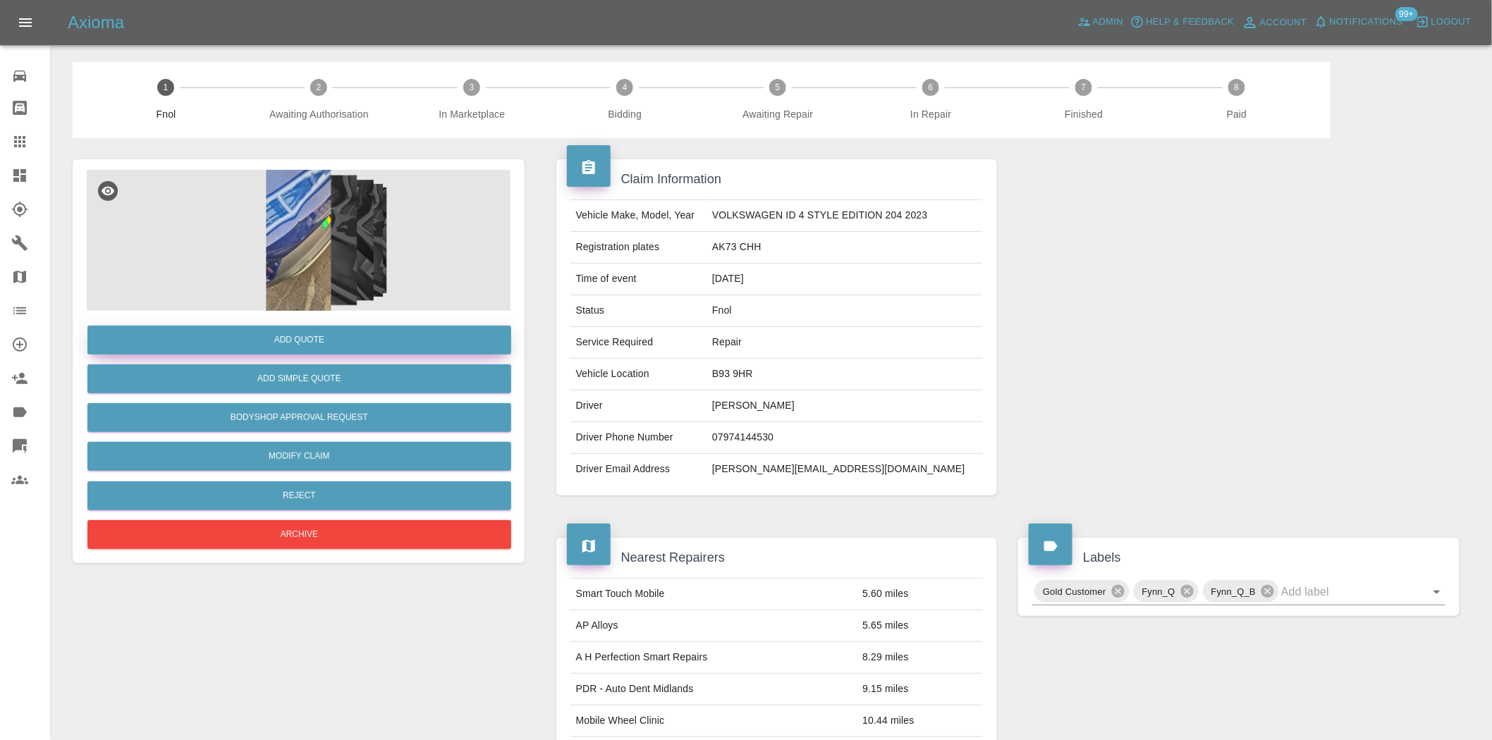
click at [336, 336] on button "Add Quote" at bounding box center [299, 340] width 424 height 29
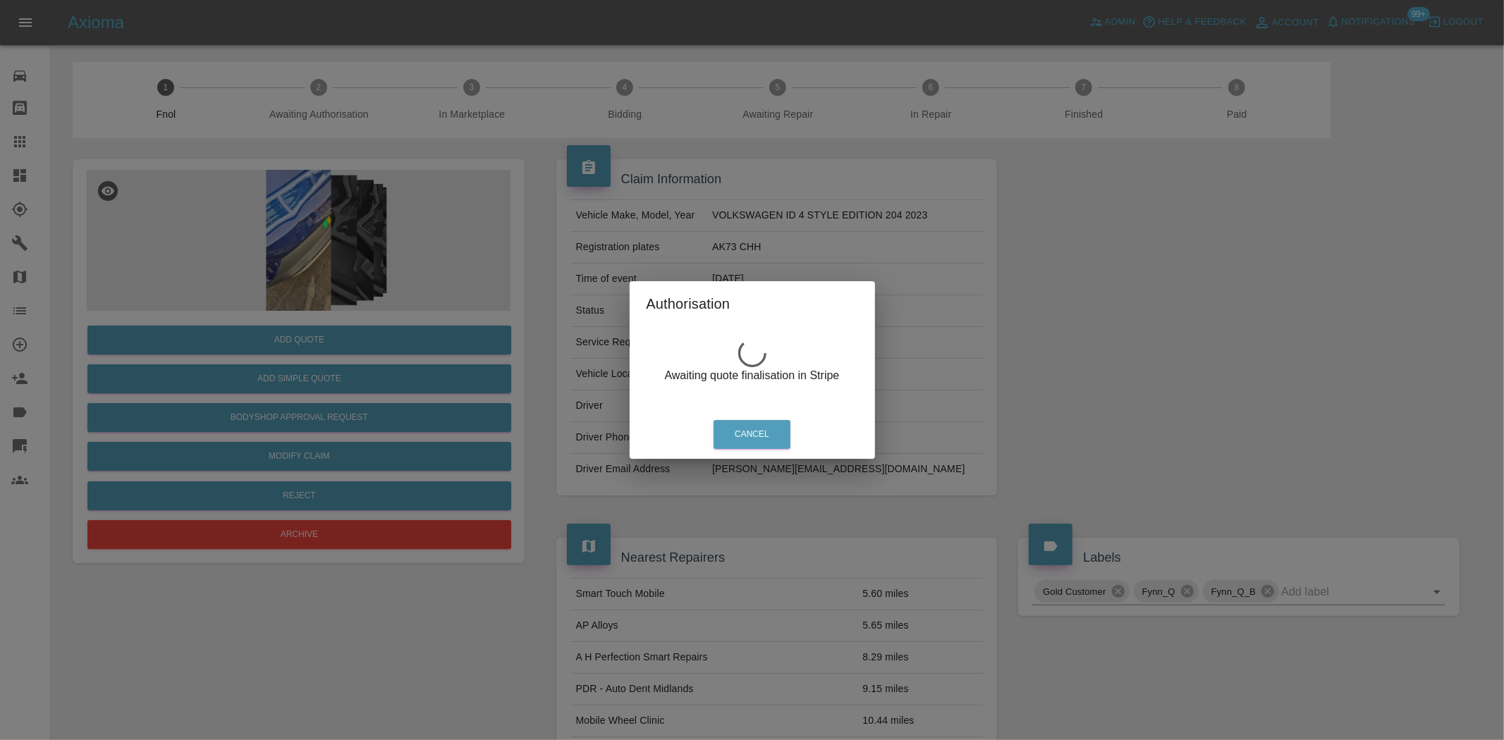
click at [316, 251] on div "Authorisation Awaiting quote finalisation in Stripe Cancel" at bounding box center [752, 370] width 1504 height 740
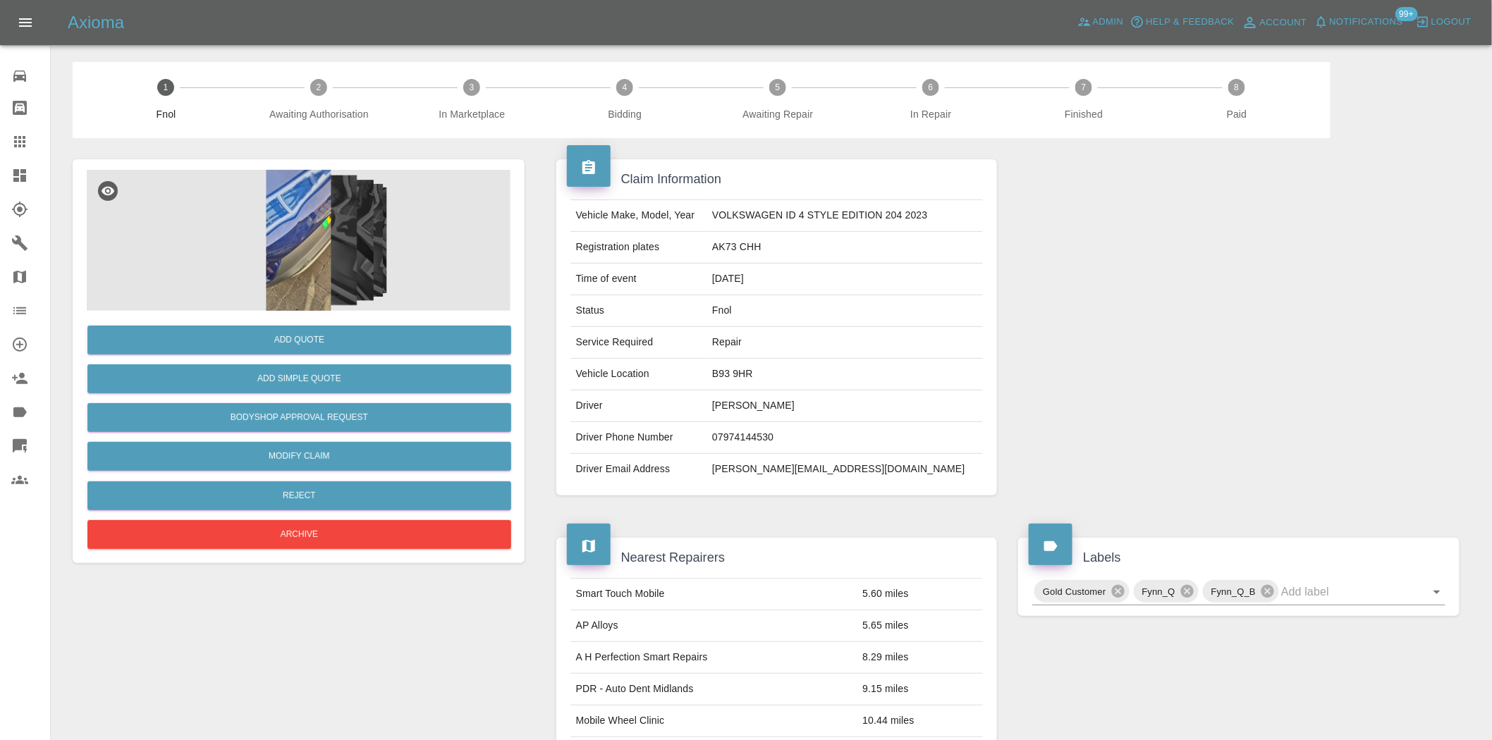
click at [316, 251] on img at bounding box center [299, 240] width 424 height 141
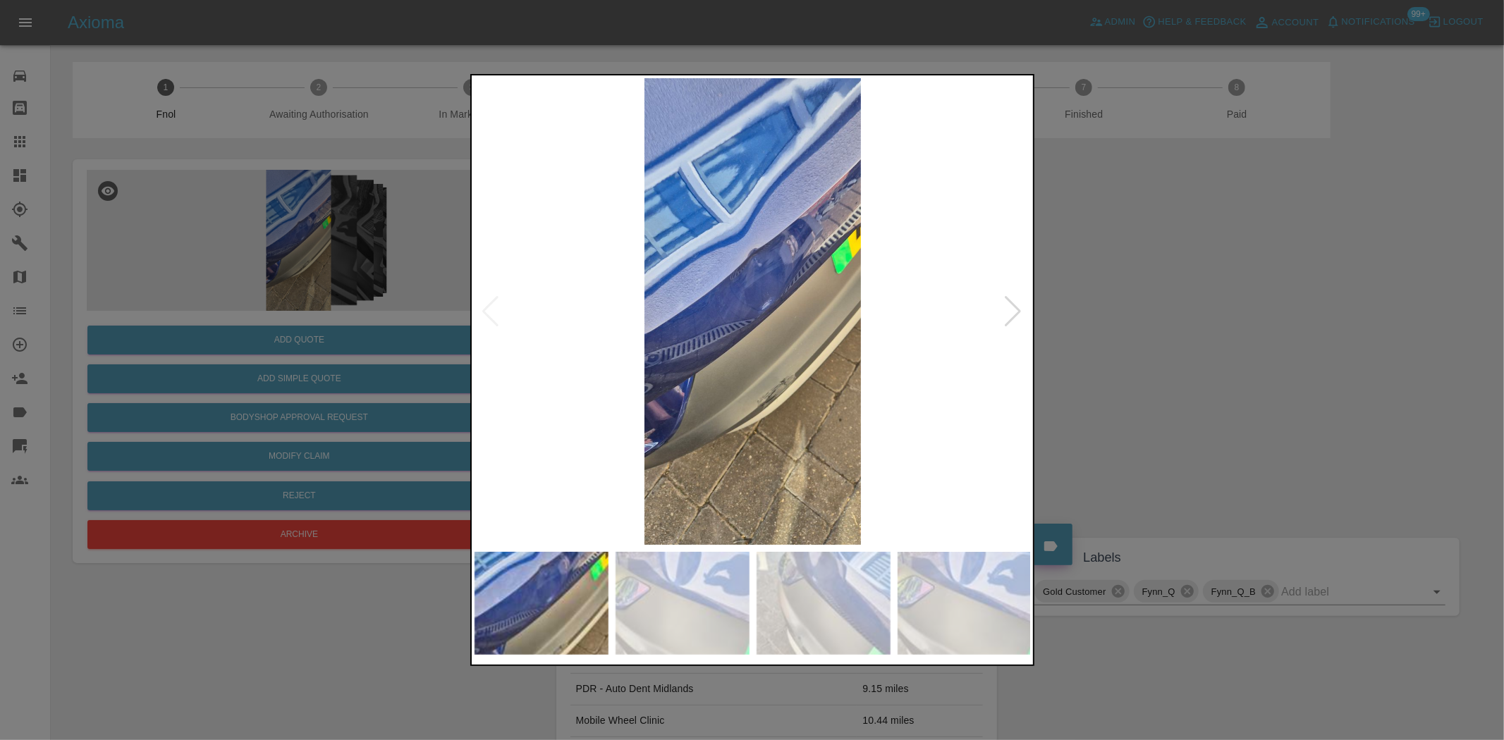
drag, startPoint x: 386, startPoint y: 233, endPoint x: 371, endPoint y: 285, distance: 53.8
click at [384, 244] on div at bounding box center [752, 370] width 1504 height 740
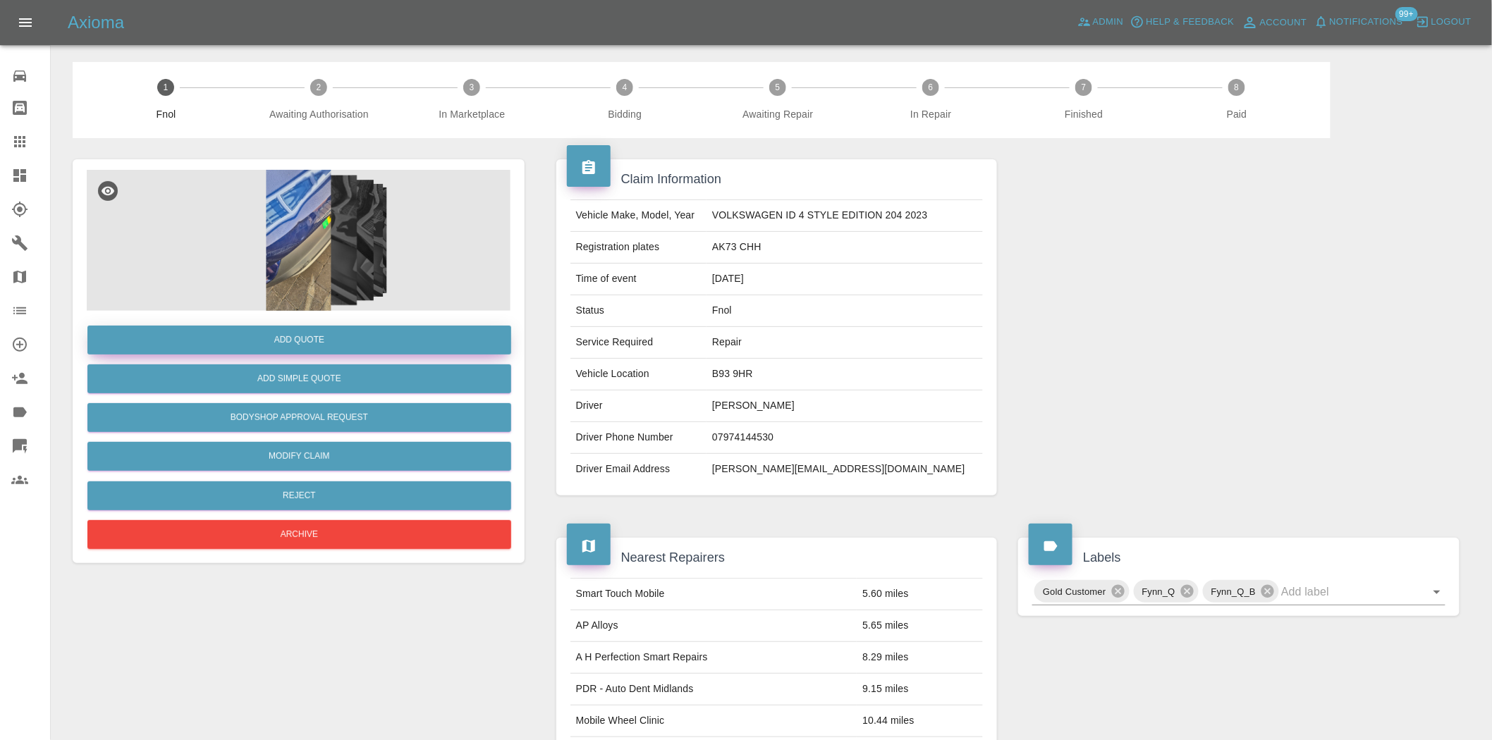
click at [353, 330] on button "Add Quote" at bounding box center [299, 340] width 424 height 29
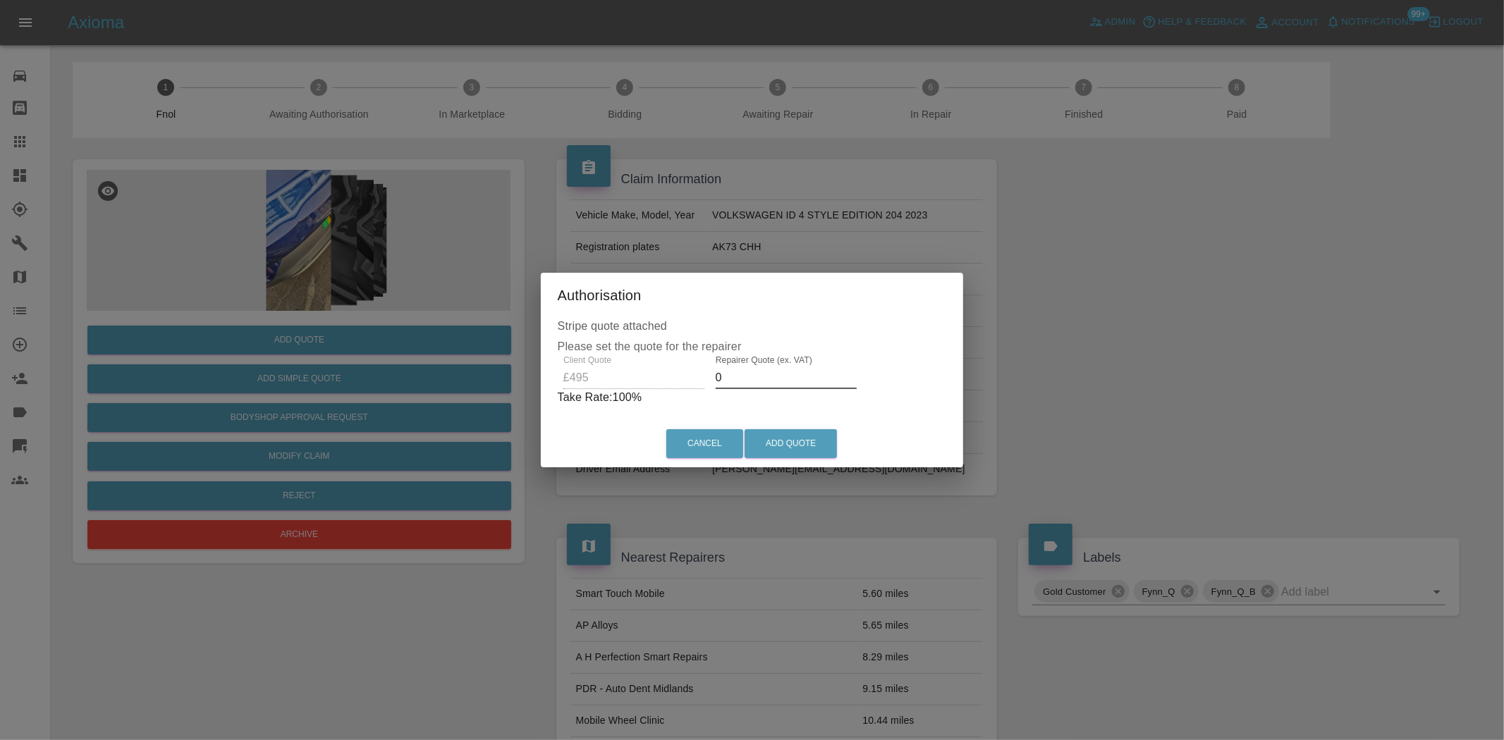
drag, startPoint x: 732, startPoint y: 379, endPoint x: 525, endPoint y: 374, distance: 206.7
click at [548, 379] on div "Stripe quote attached Please set the quote for the repairer Client Quote £495 R…" at bounding box center [752, 369] width 423 height 103
type input "300"
click at [802, 446] on button "Add Quote" at bounding box center [791, 443] width 92 height 29
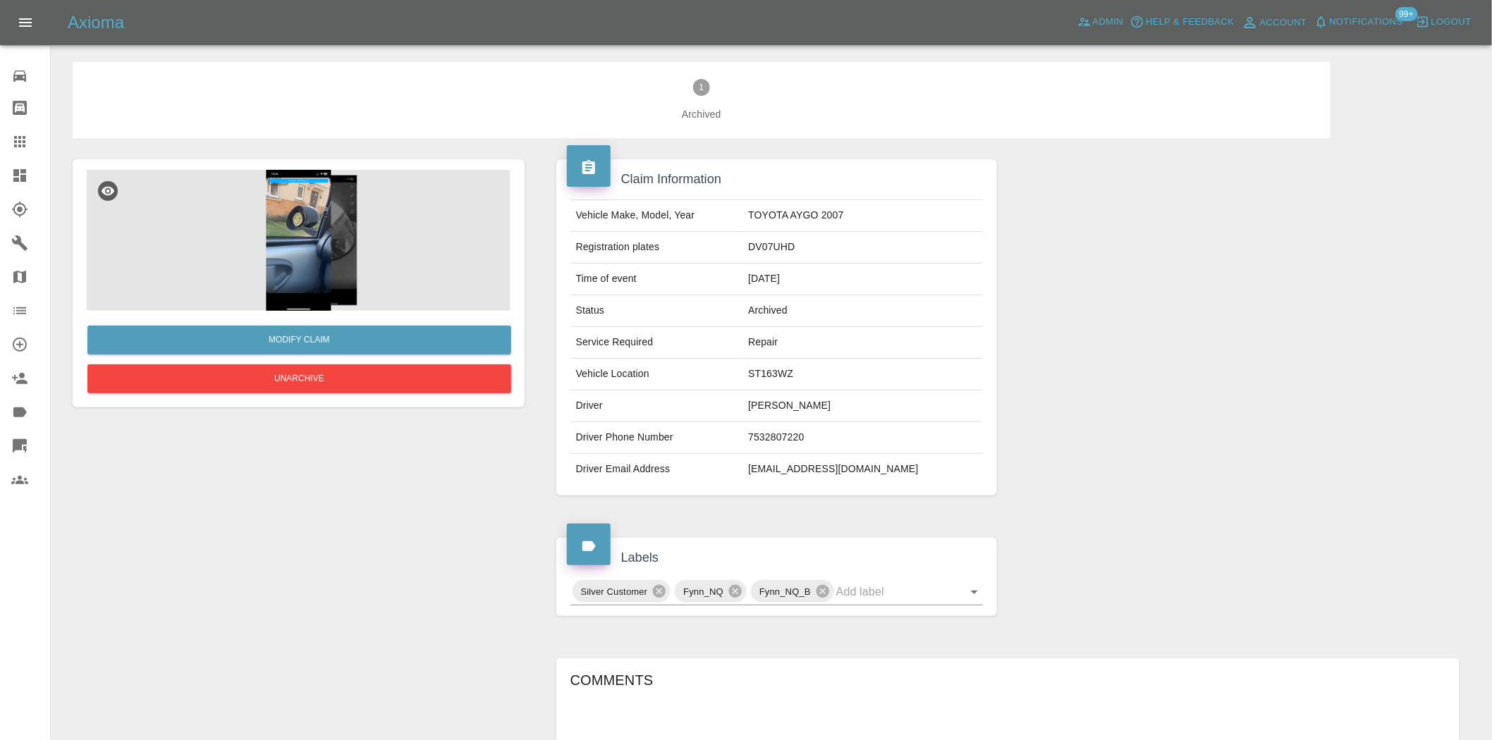
click at [330, 216] on img at bounding box center [299, 240] width 424 height 141
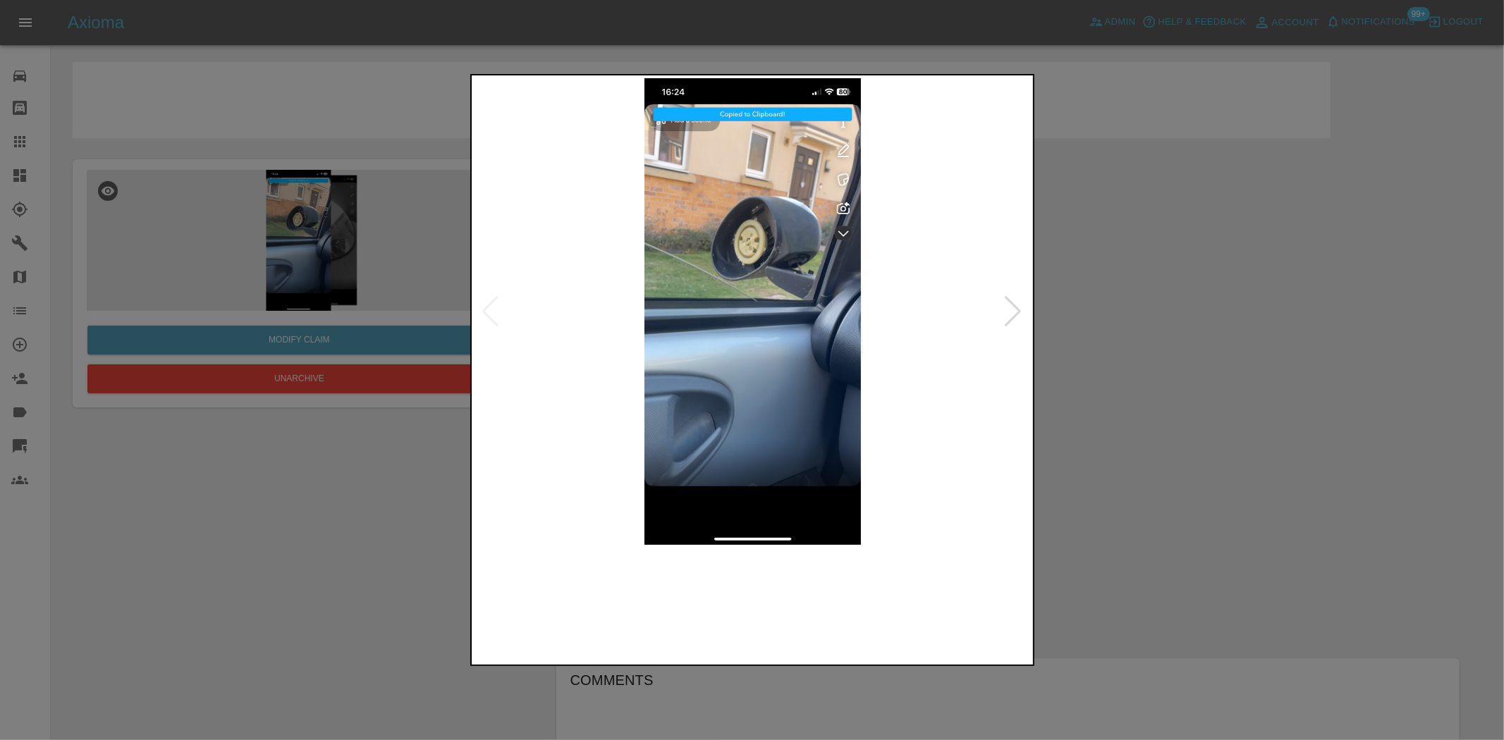
click at [678, 300] on img at bounding box center [753, 311] width 557 height 467
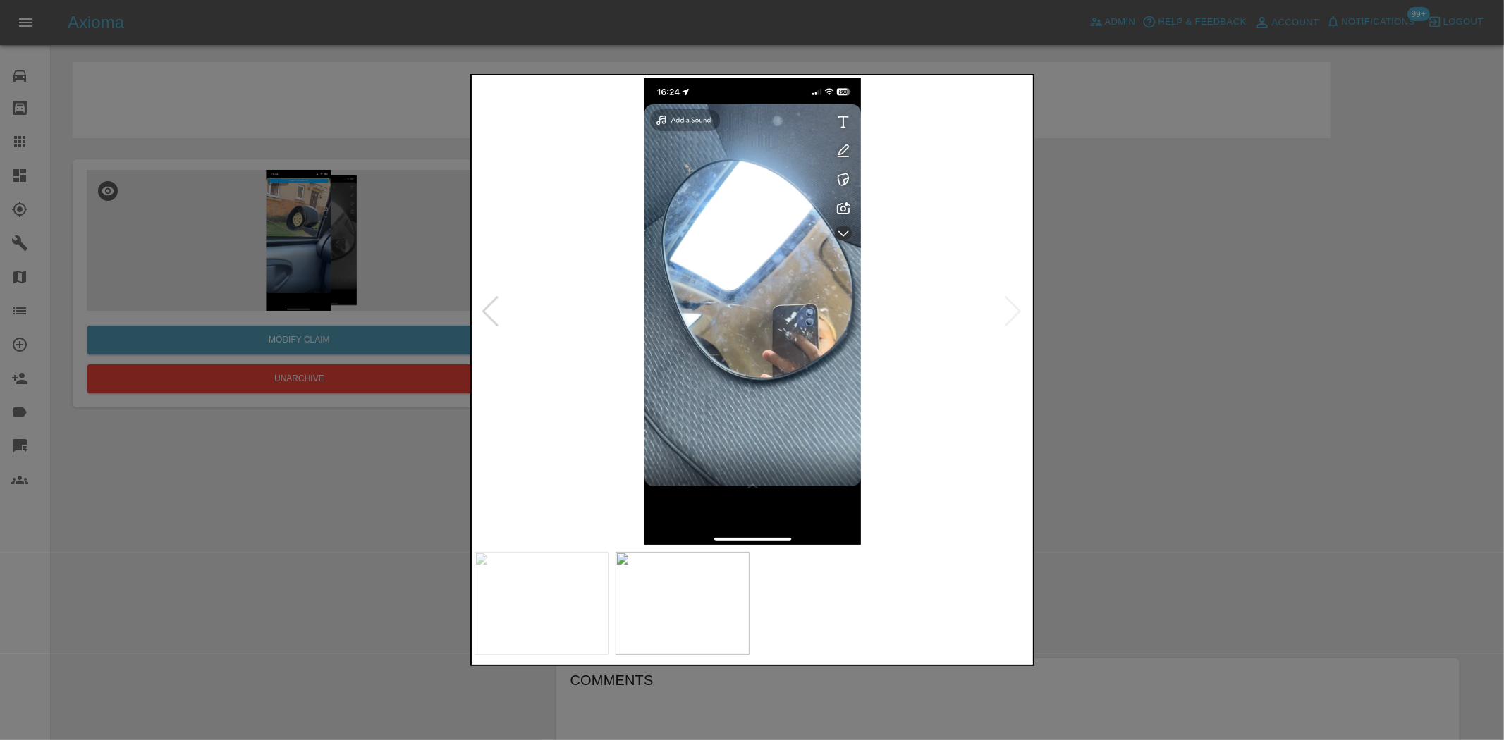
click at [620, 284] on img at bounding box center [753, 311] width 557 height 467
click at [466, 238] on div at bounding box center [752, 370] width 1504 height 740
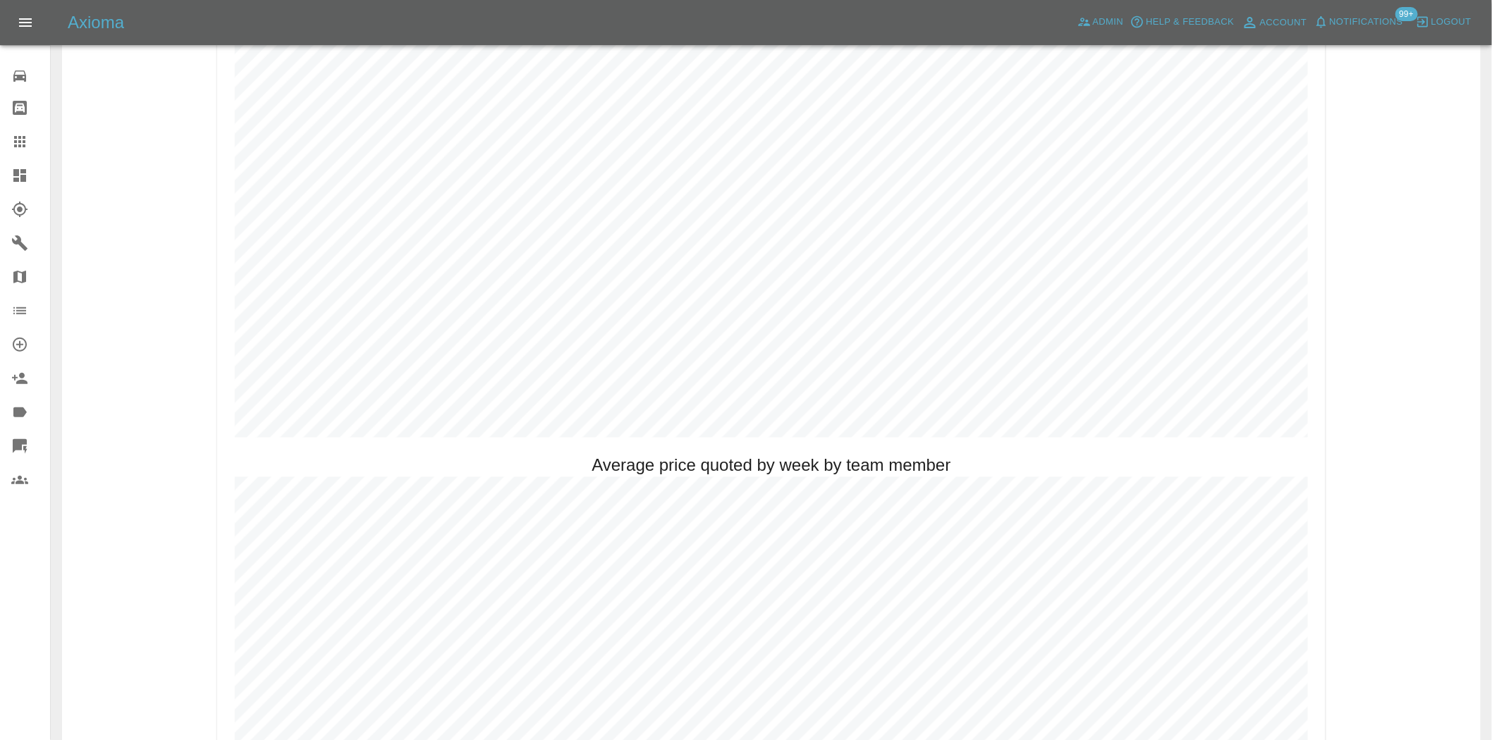
scroll to position [862, 0]
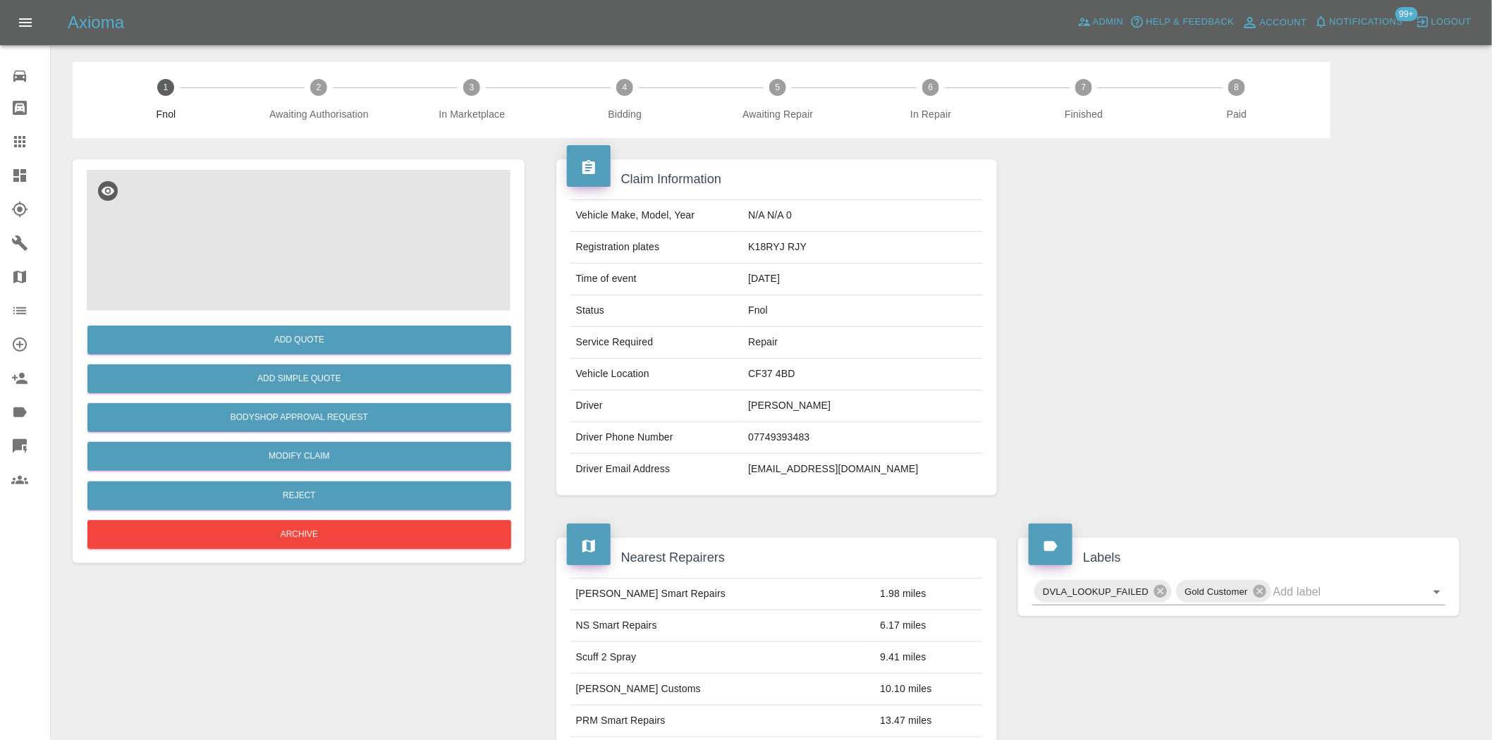
click at [322, 240] on img at bounding box center [299, 240] width 424 height 141
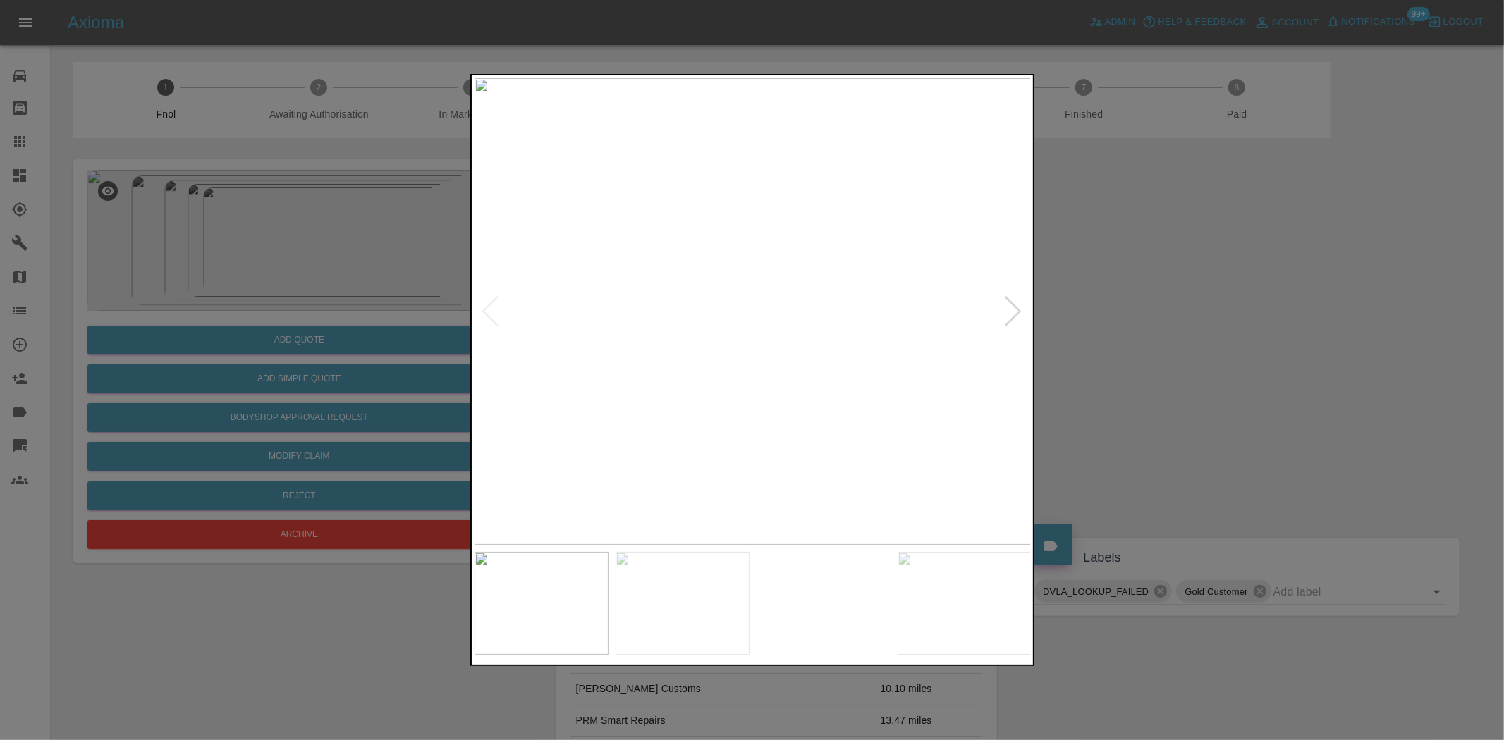
click at [667, 362] on img at bounding box center [753, 311] width 557 height 467
click at [695, 383] on img at bounding box center [753, 311] width 557 height 467
click at [487, 385] on img at bounding box center [560, 311] width 557 height 467
click at [497, 360] on img at bounding box center [753, 311] width 557 height 467
click at [249, 357] on div at bounding box center [752, 370] width 1504 height 740
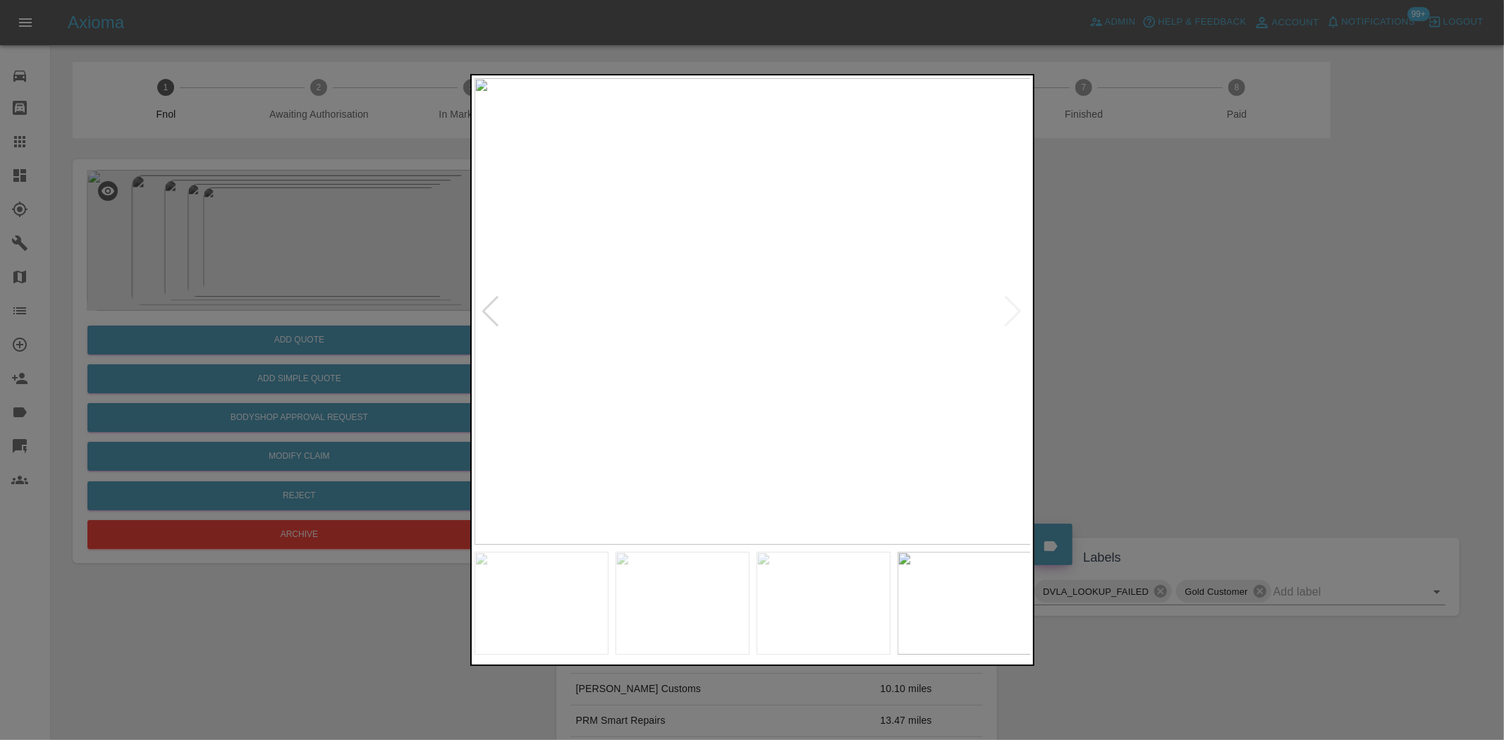
click at [956, 355] on img at bounding box center [753, 311] width 557 height 467
click at [781, 379] on img at bounding box center [753, 311] width 557 height 467
click at [795, 381] on img at bounding box center [853, 311] width 557 height 467
click at [832, 372] on img at bounding box center [753, 311] width 557 height 467
click at [1022, 372] on img at bounding box center [753, 311] width 557 height 467
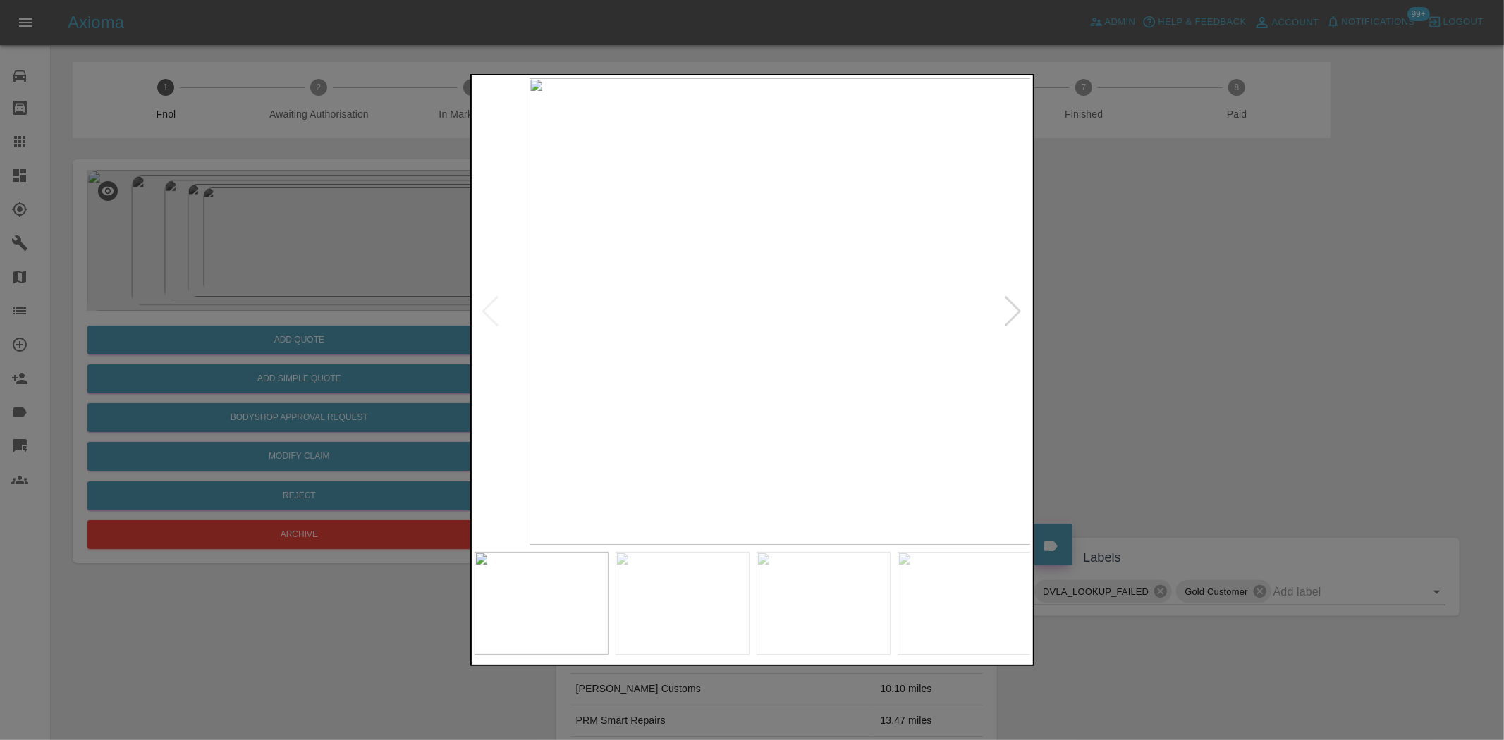
click at [805, 382] on img at bounding box center [807, 311] width 557 height 467
drag, startPoint x: 259, startPoint y: 292, endPoint x: 449, endPoint y: 399, distance: 218.5
click at [259, 293] on div at bounding box center [752, 370] width 1504 height 740
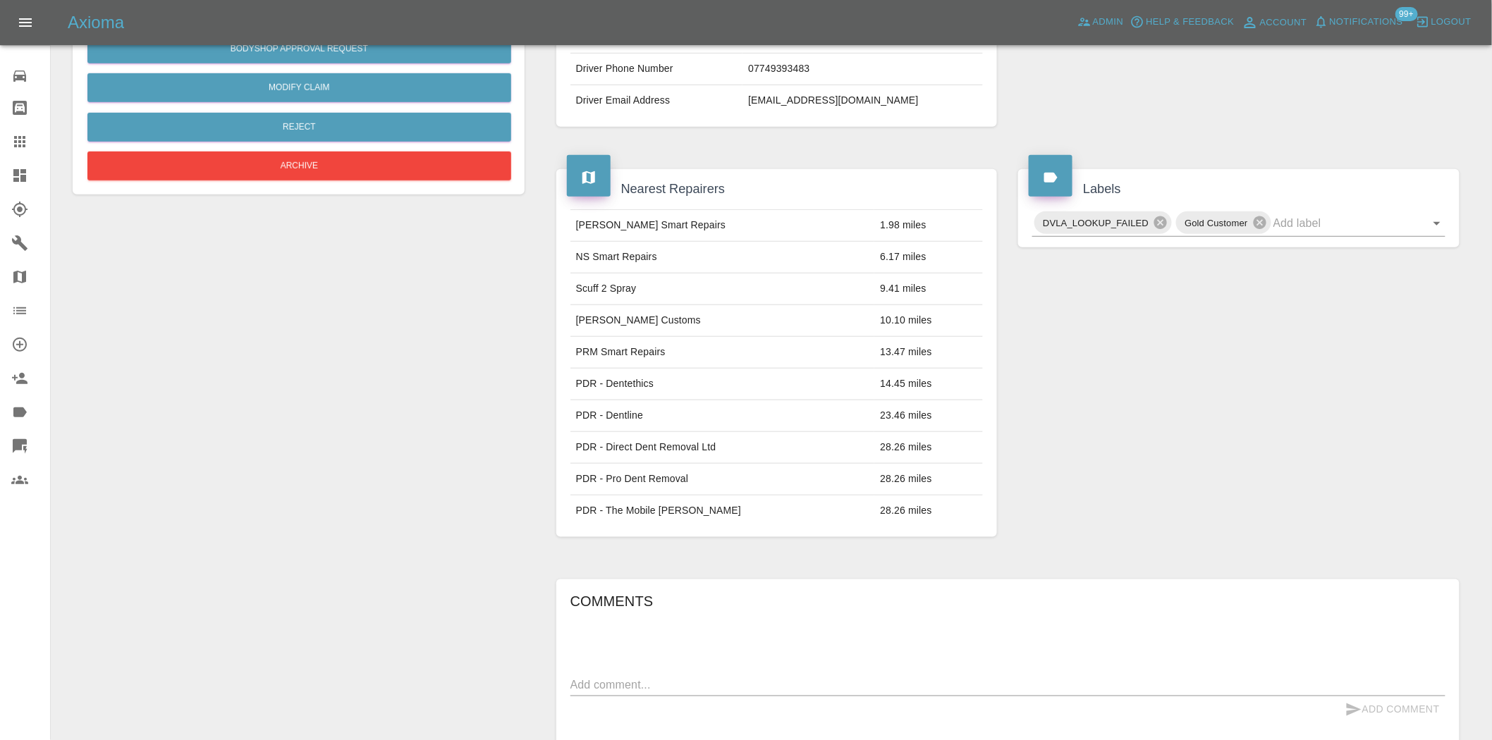
scroll to position [25, 0]
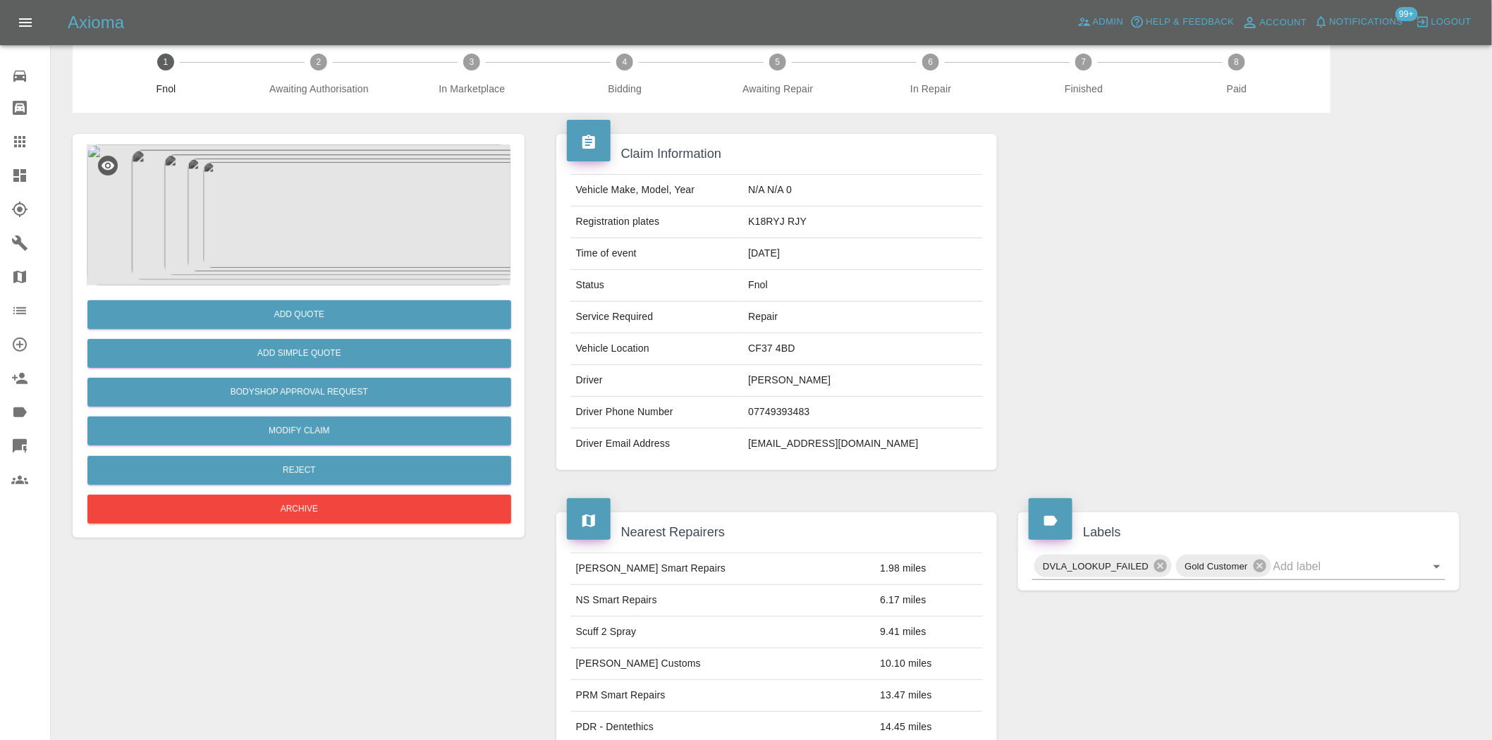
click at [390, 245] on img at bounding box center [299, 215] width 424 height 141
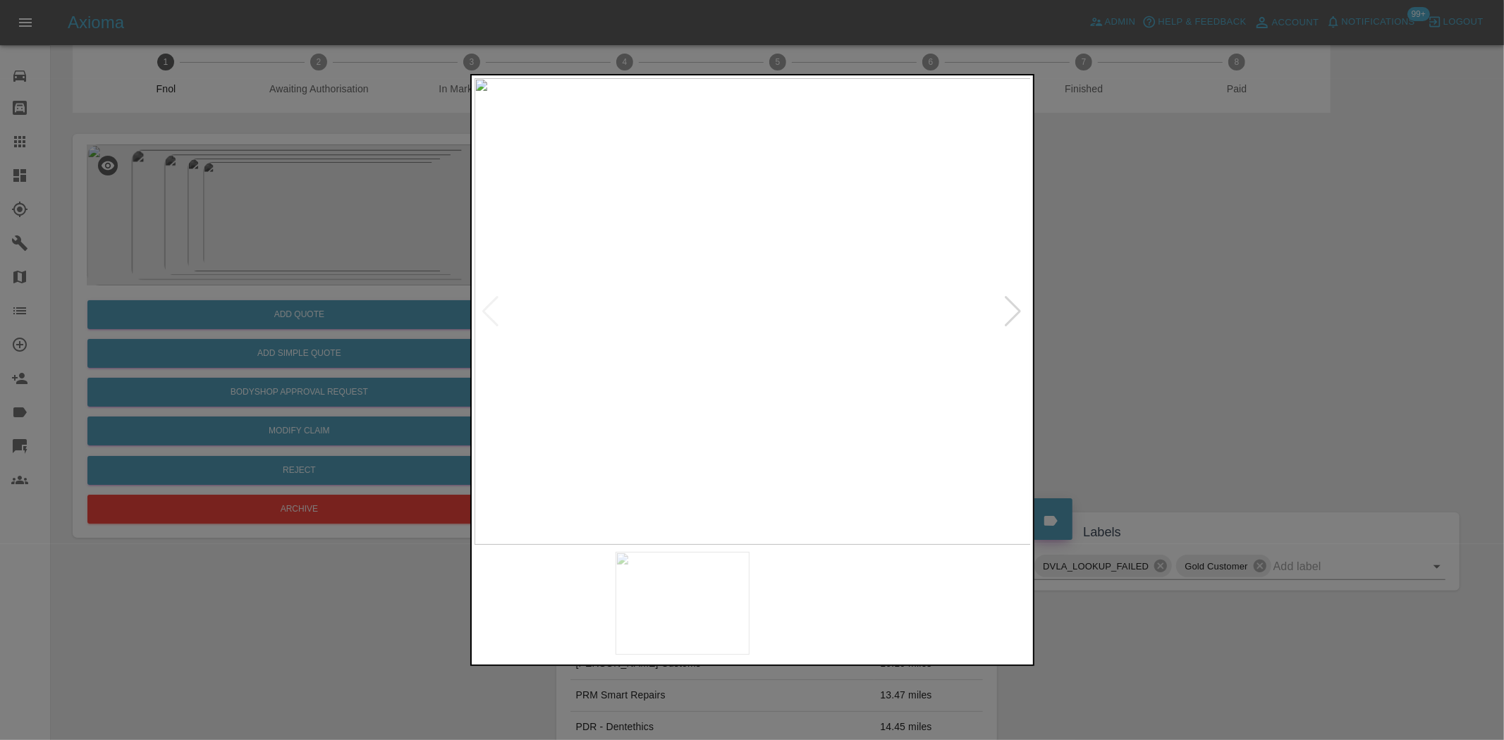
click at [845, 594] on img at bounding box center [824, 603] width 134 height 103
click at [928, 616] on img at bounding box center [965, 603] width 134 height 103
click at [780, 322] on img at bounding box center [753, 311] width 557 height 467
click at [730, 339] on img at bounding box center [668, 278] width 1671 height 1401
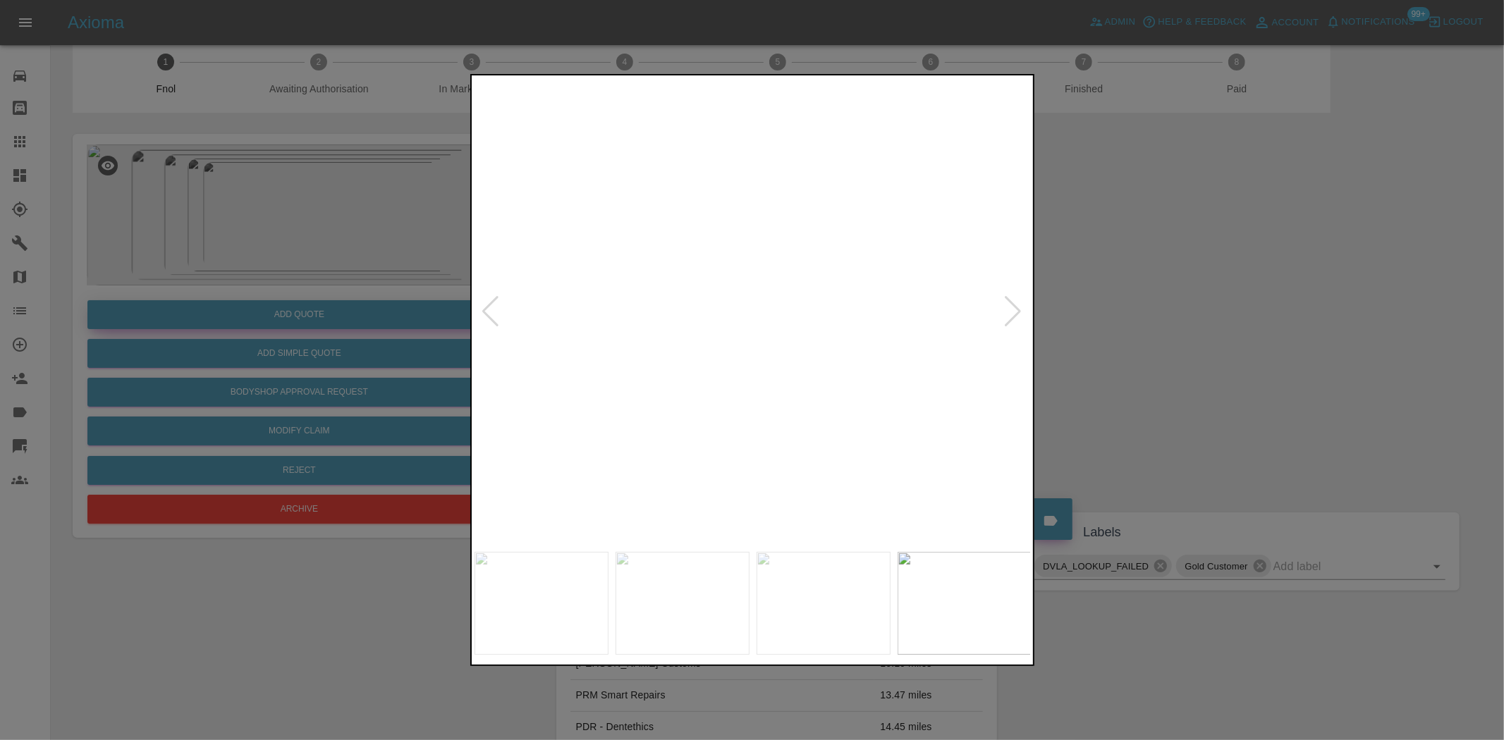
click at [346, 300] on div at bounding box center [752, 370] width 1504 height 740
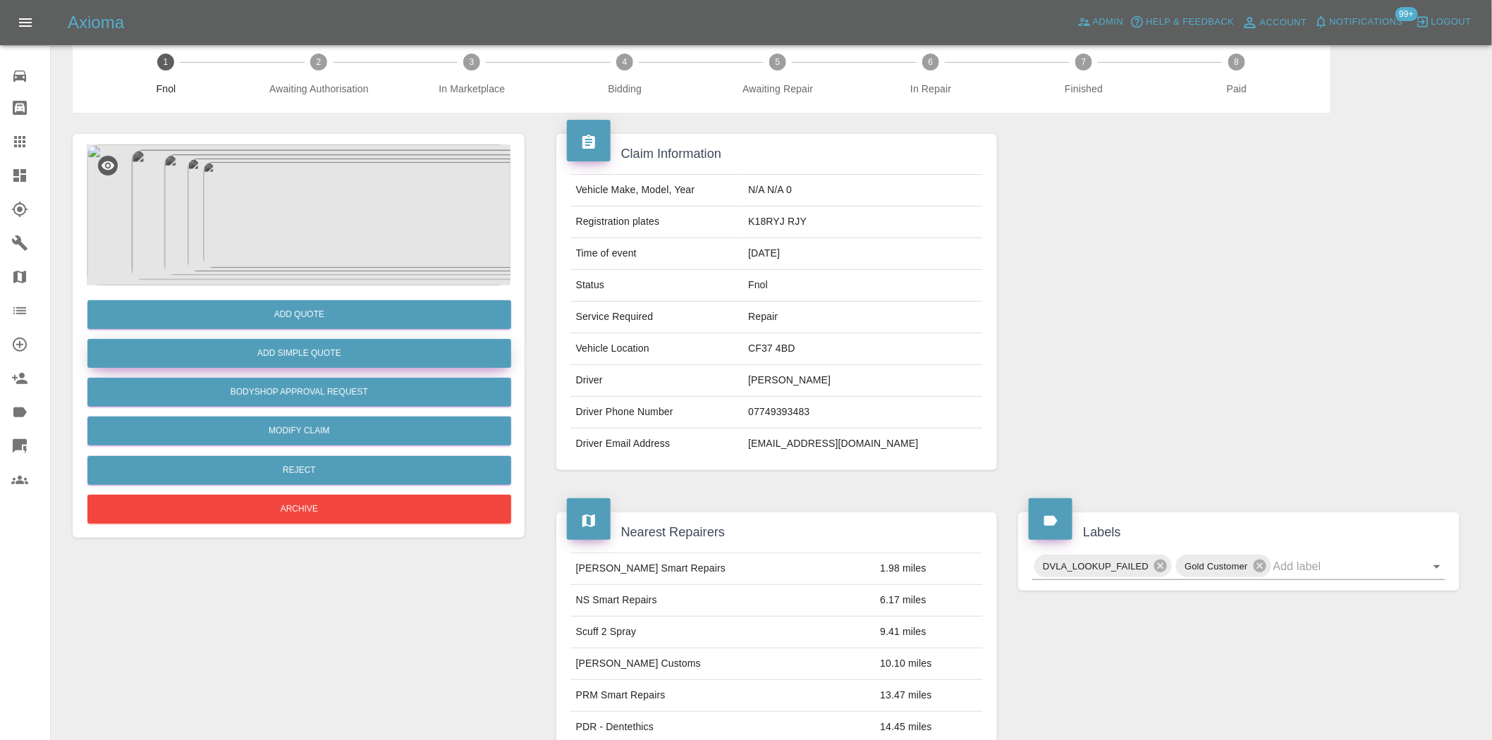
click at [322, 349] on button "Add Simple Quote" at bounding box center [299, 353] width 424 height 29
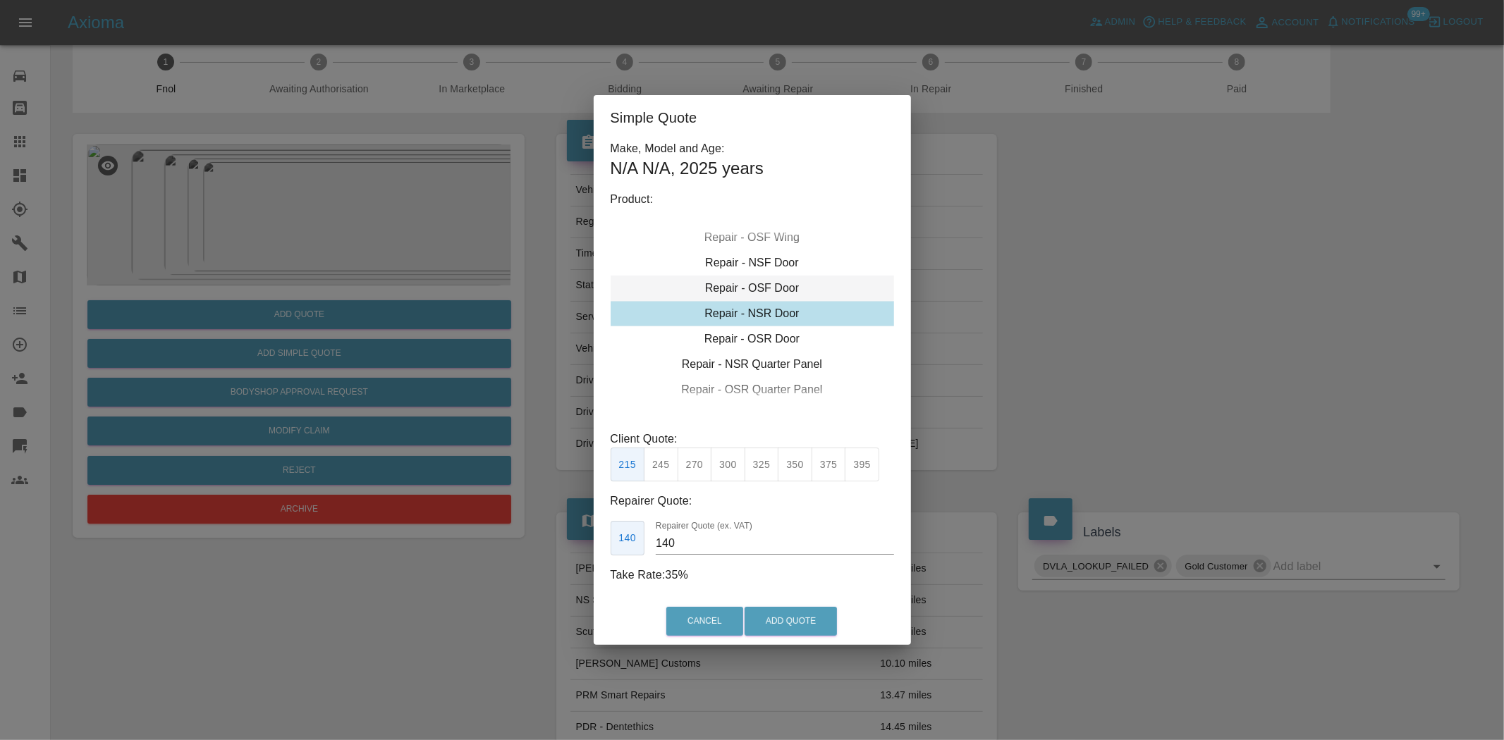
click at [754, 291] on div "Repair - OSF Door" at bounding box center [752, 288] width 283 height 25
click at [735, 462] on button "300" at bounding box center [728, 465] width 35 height 35
type input "190"
click at [783, 610] on button "Add Quote" at bounding box center [791, 621] width 92 height 29
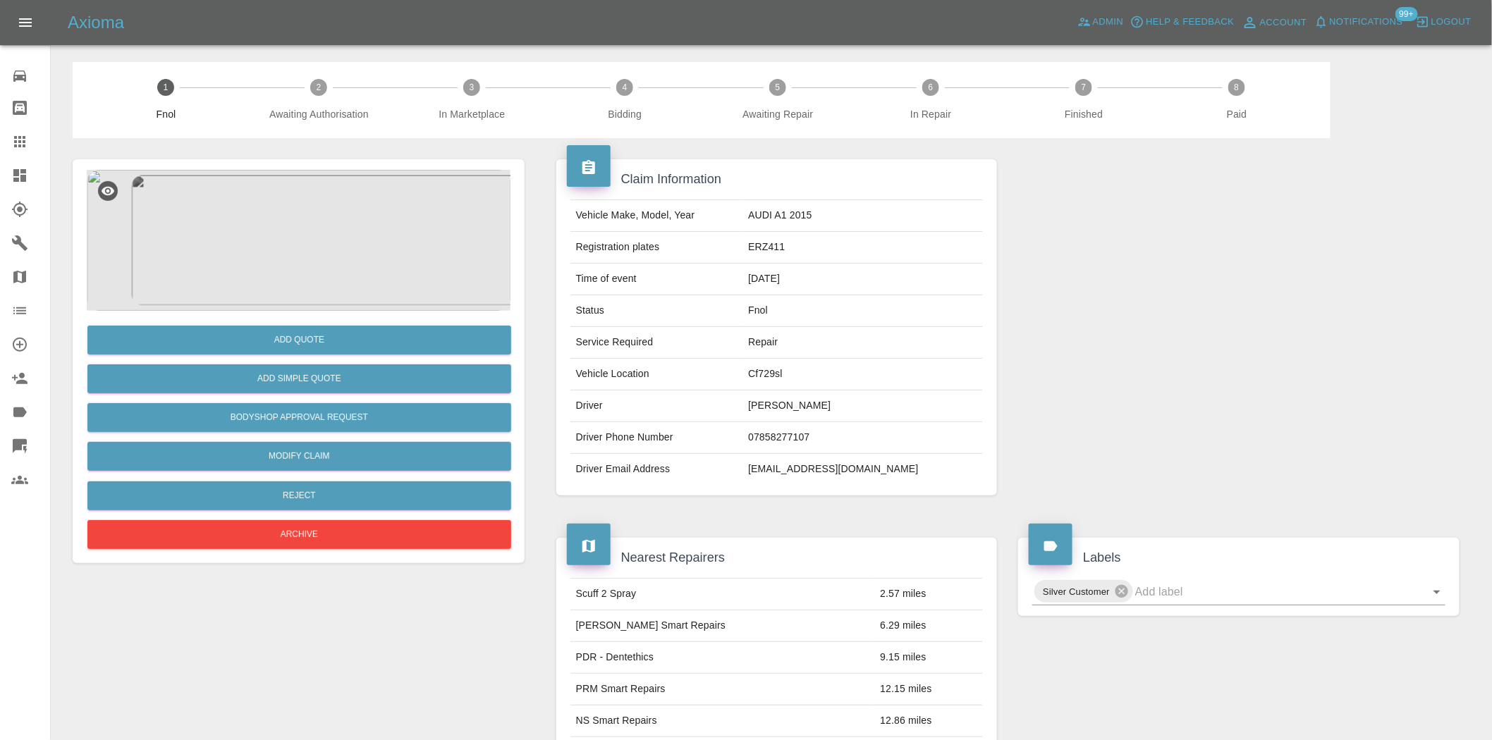
click at [378, 237] on img at bounding box center [299, 240] width 424 height 141
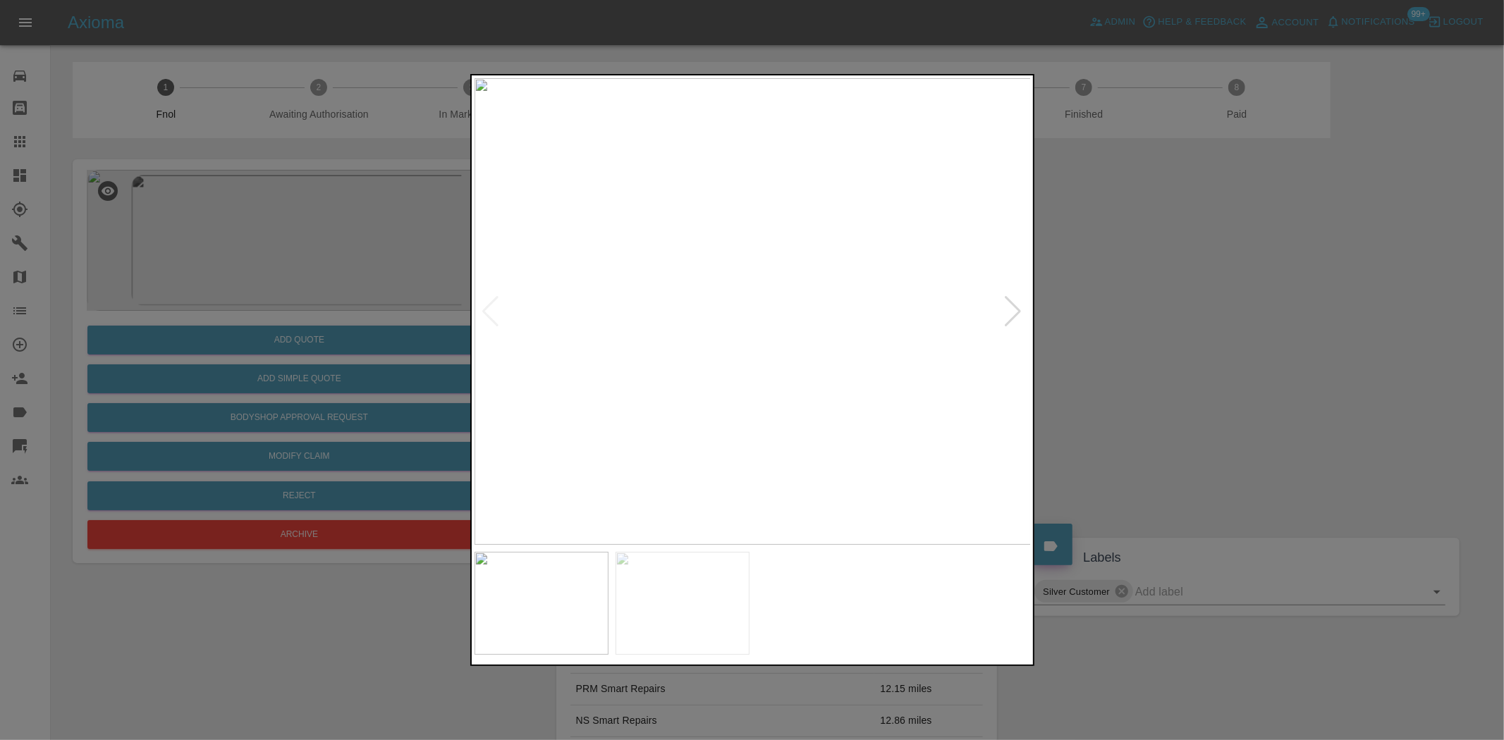
click at [561, 372] on img at bounding box center [753, 311] width 557 height 467
click at [410, 319] on div at bounding box center [752, 370] width 1504 height 740
click at [704, 278] on img at bounding box center [753, 311] width 557 height 467
click at [731, 213] on img at bounding box center [896, 412] width 1671 height 1401
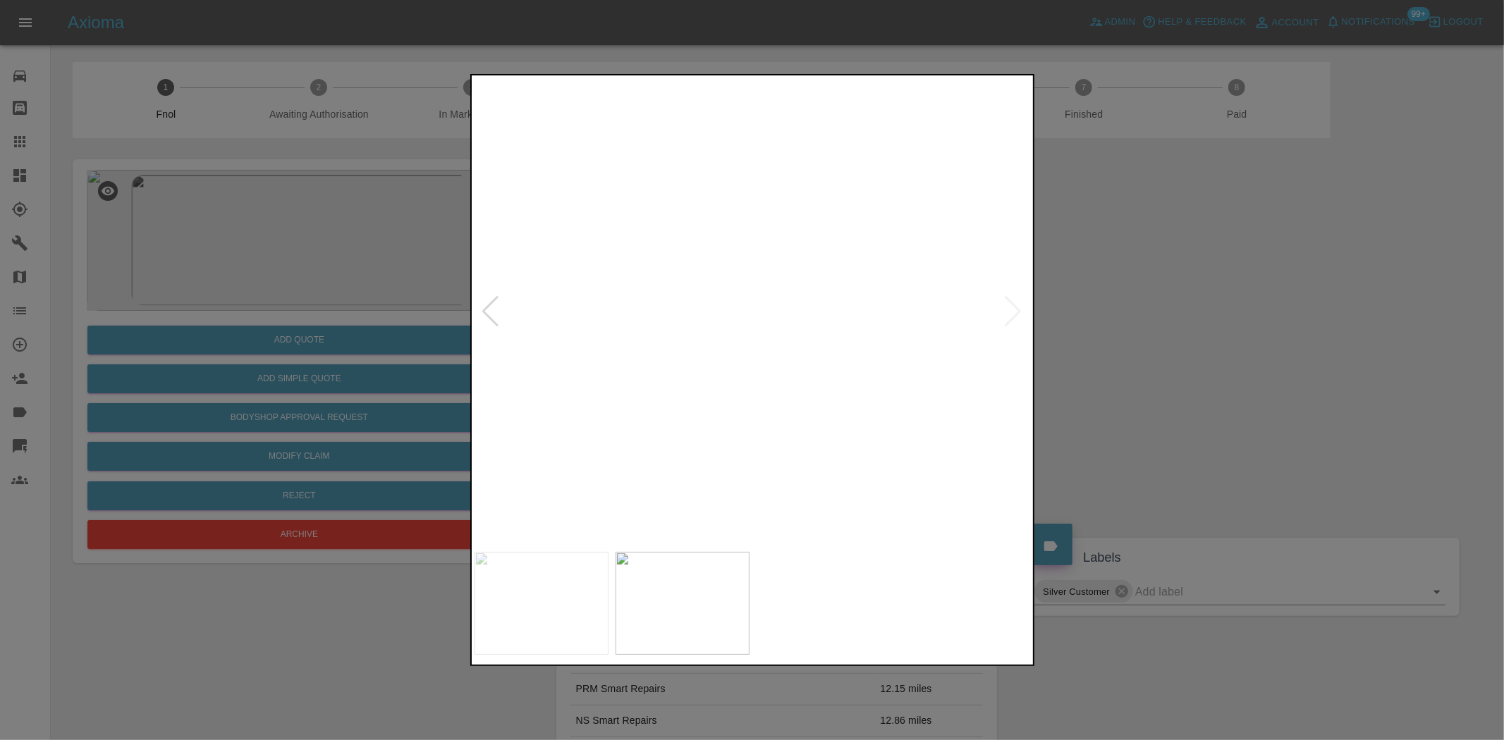
click at [731, 213] on img at bounding box center [896, 412] width 1671 height 1401
click at [757, 301] on img at bounding box center [753, 311] width 557 height 467
click at [725, 226] on img at bounding box center [753, 311] width 557 height 467
click at [666, 284] on img at bounding box center [731, 663] width 1671 height 1401
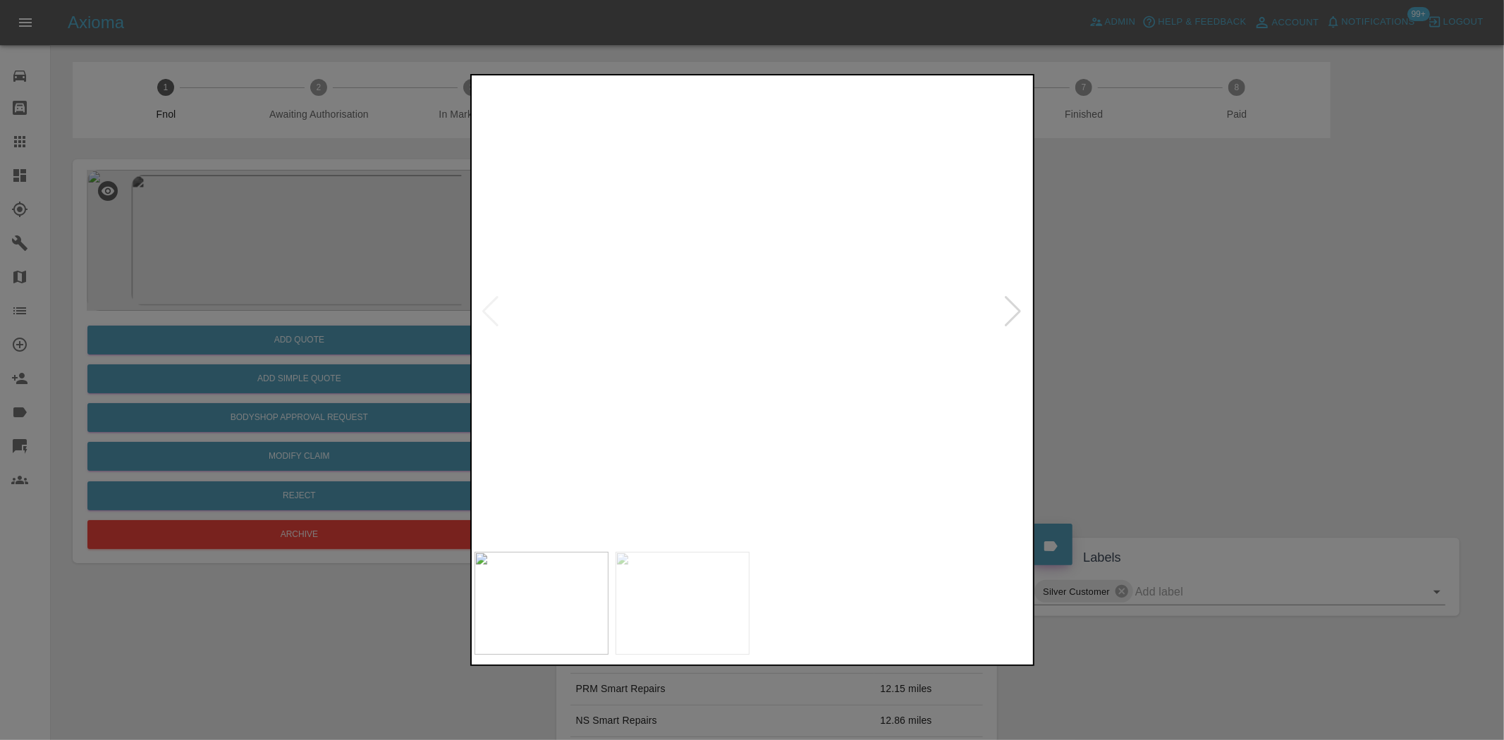
click at [714, 276] on img at bounding box center [698, 534] width 1671 height 1401
click at [711, 317] on img at bounding box center [675, 487] width 1671 height 1401
click at [614, 362] on img at bounding box center [862, 290] width 1671 height 1401
click at [687, 369] on img at bounding box center [195, 128] width 1671 height 1401
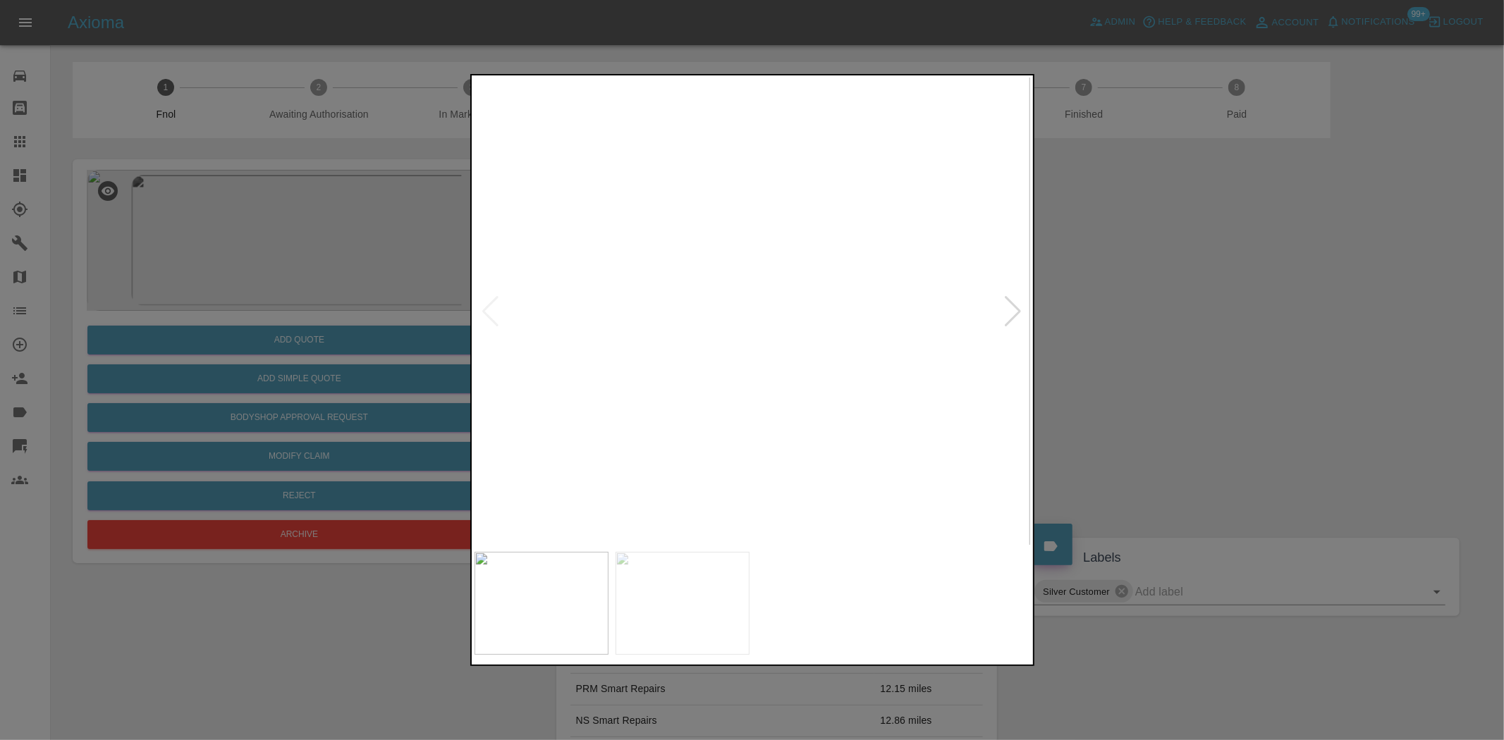
click at [687, 368] on img at bounding box center [195, 128] width 1671 height 1401
click at [346, 368] on div at bounding box center [752, 370] width 1504 height 740
click at [831, 429] on img at bounding box center [753, 311] width 557 height 467
click at [829, 429] on img at bounding box center [753, 311] width 557 height 467
click at [1074, 441] on div at bounding box center [752, 370] width 1504 height 740
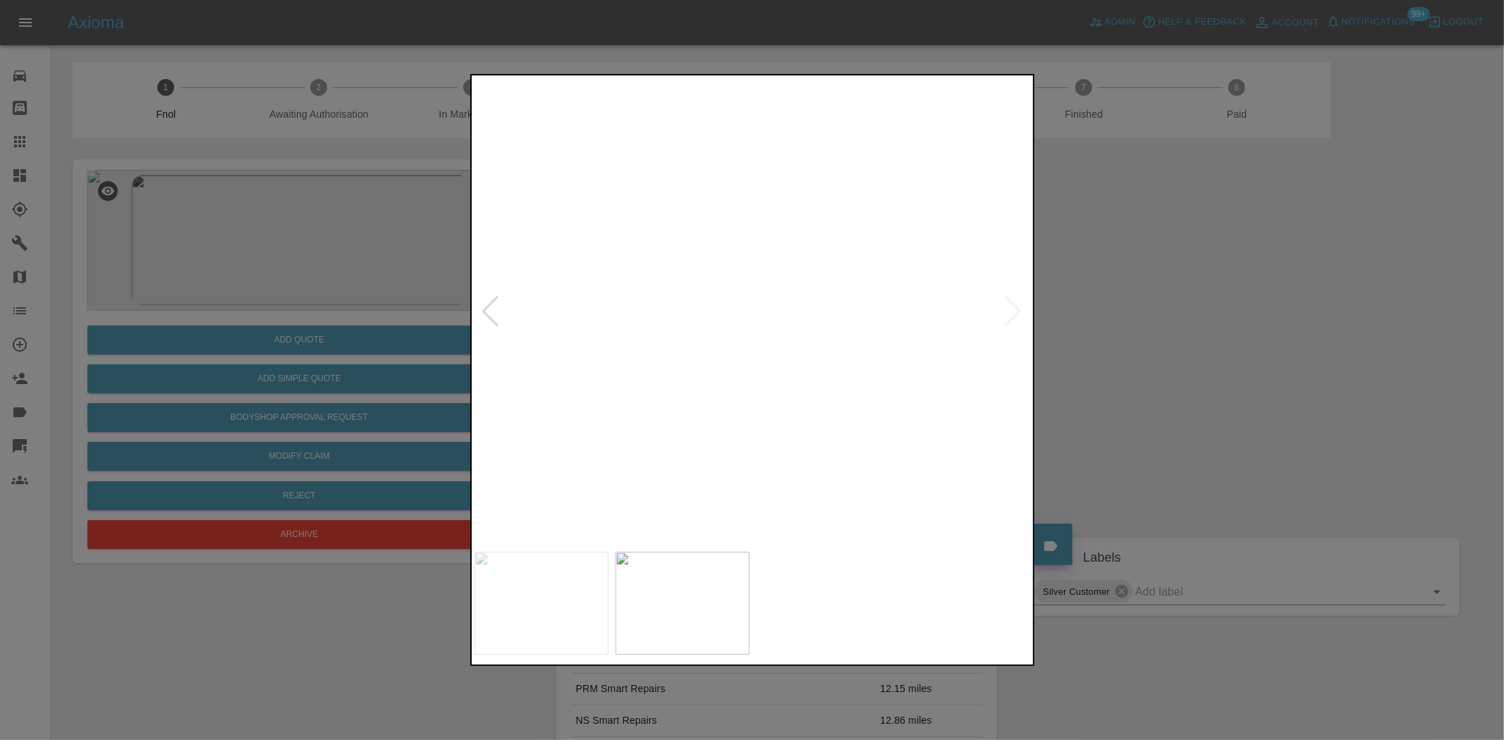
click at [619, 450] on img at bounding box center [743, 324] width 1671 height 1401
click at [646, 449] on img at bounding box center [662, 520] width 1671 height 1401
click at [644, 400] on img at bounding box center [662, 535] width 1671 height 1401
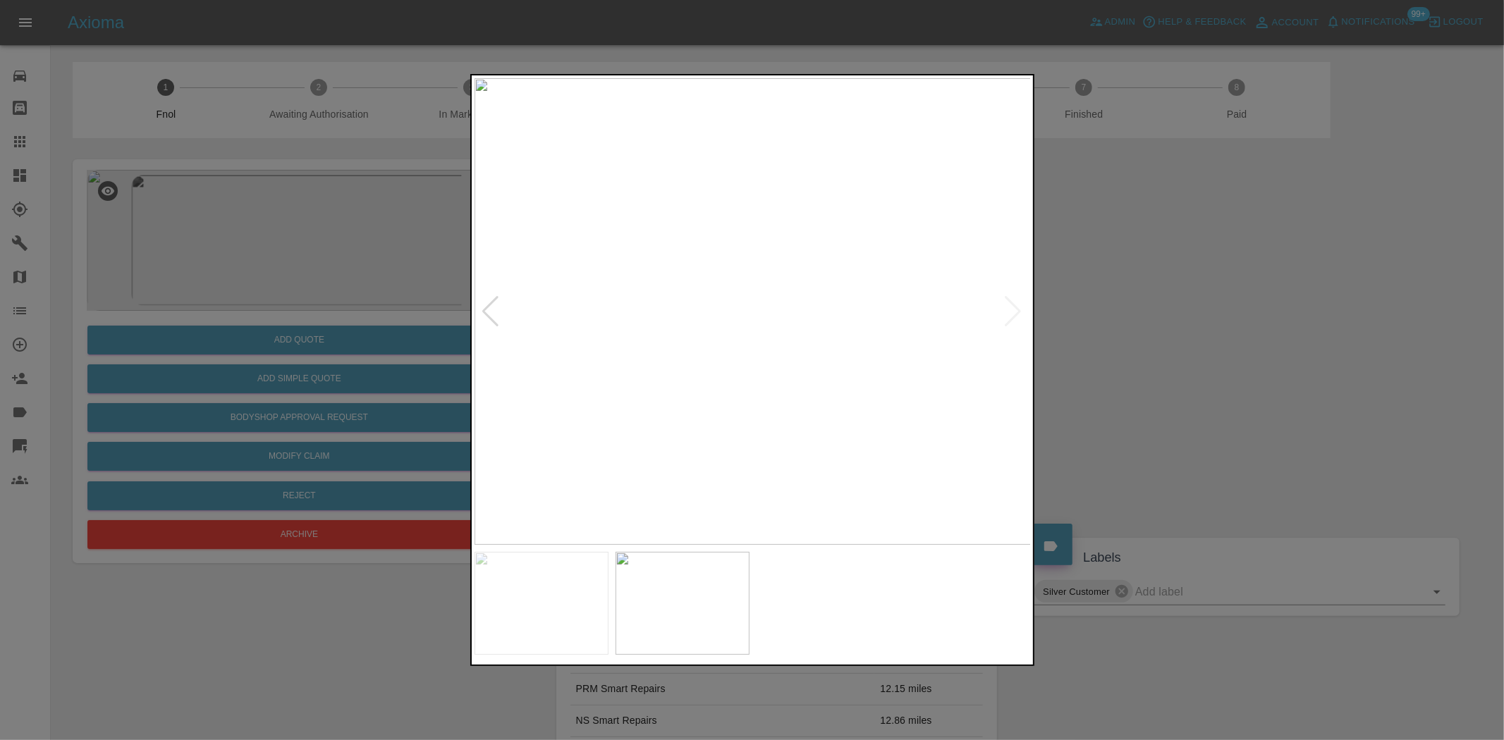
drag, startPoint x: 423, startPoint y: 411, endPoint x: 406, endPoint y: 409, distance: 17.1
click at [421, 411] on div at bounding box center [752, 370] width 1504 height 740
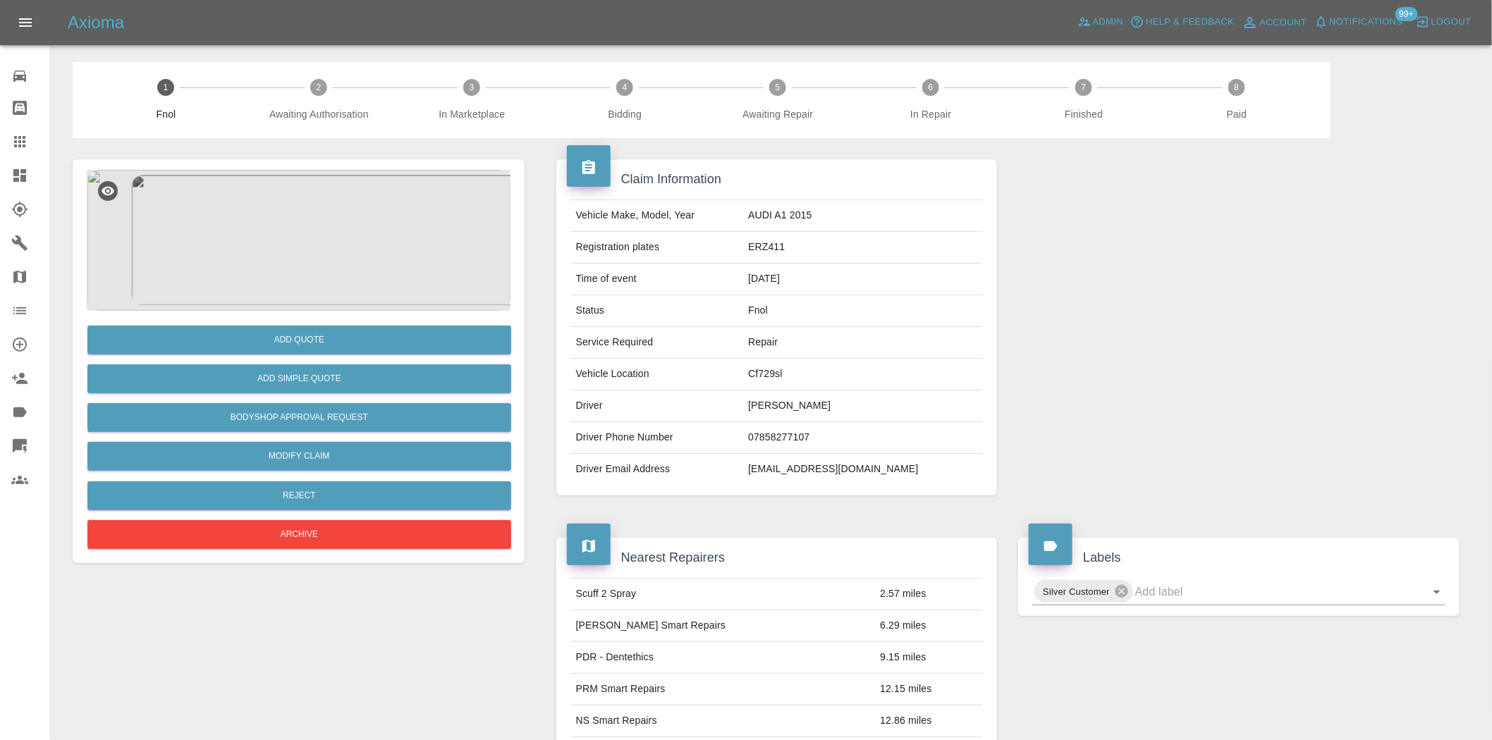
drag, startPoint x: 293, startPoint y: 355, endPoint x: 292, endPoint y: 363, distance: 7.9
click at [293, 355] on div "Add Quote" at bounding box center [299, 340] width 424 height 36
click at [295, 370] on button "Add Simple Quote" at bounding box center [299, 379] width 424 height 29
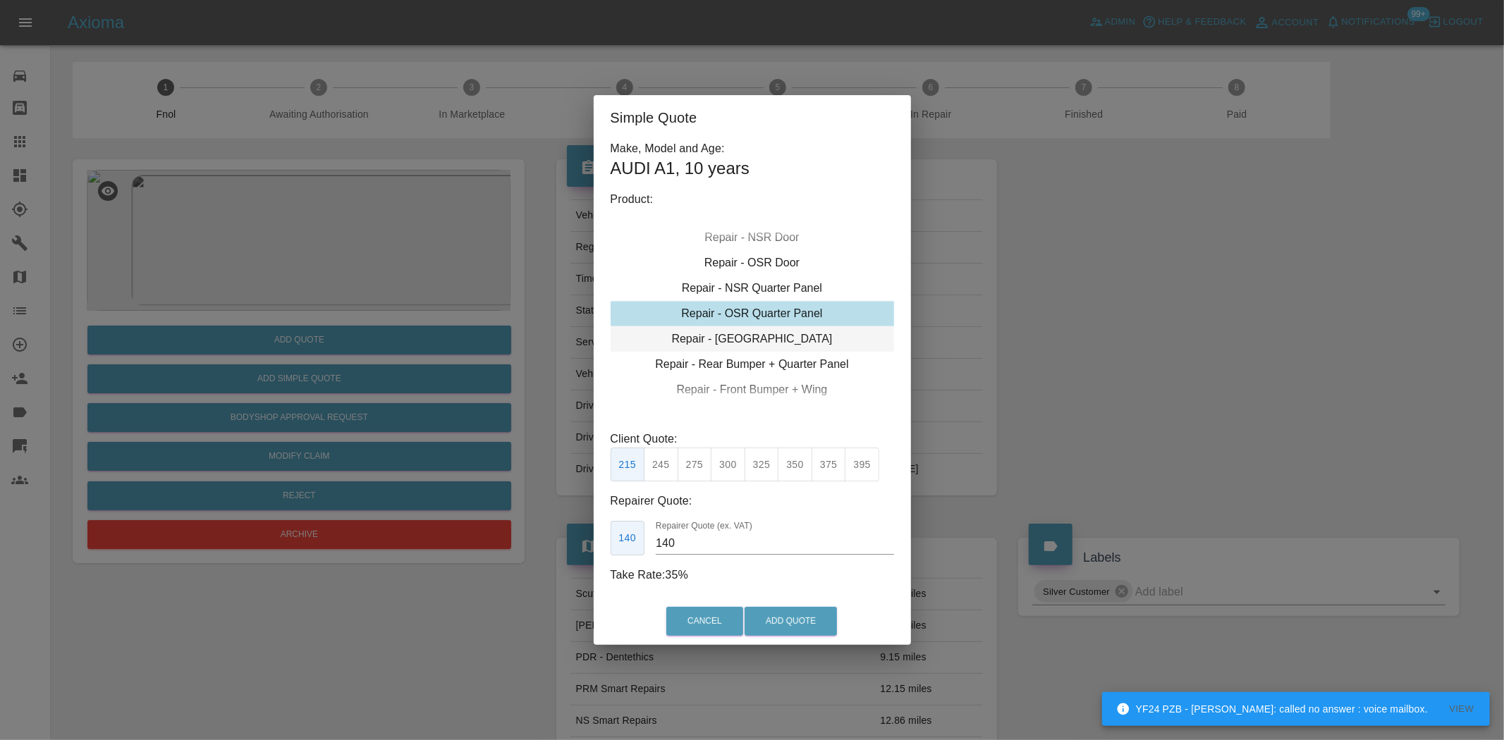
click at [757, 335] on div "Repair - [GEOGRAPHIC_DATA]" at bounding box center [752, 338] width 283 height 25
click at [677, 470] on button "245" at bounding box center [661, 465] width 35 height 35
click at [702, 475] on button "275" at bounding box center [695, 465] width 35 height 35
drag, startPoint x: 696, startPoint y: 544, endPoint x: 381, endPoint y: 463, distance: 325.6
click at [449, 480] on div "Simple Quote Make, Model and Age: AUDI A1 , 10 years Product: Repair - Front Bu…" at bounding box center [752, 370] width 1504 height 740
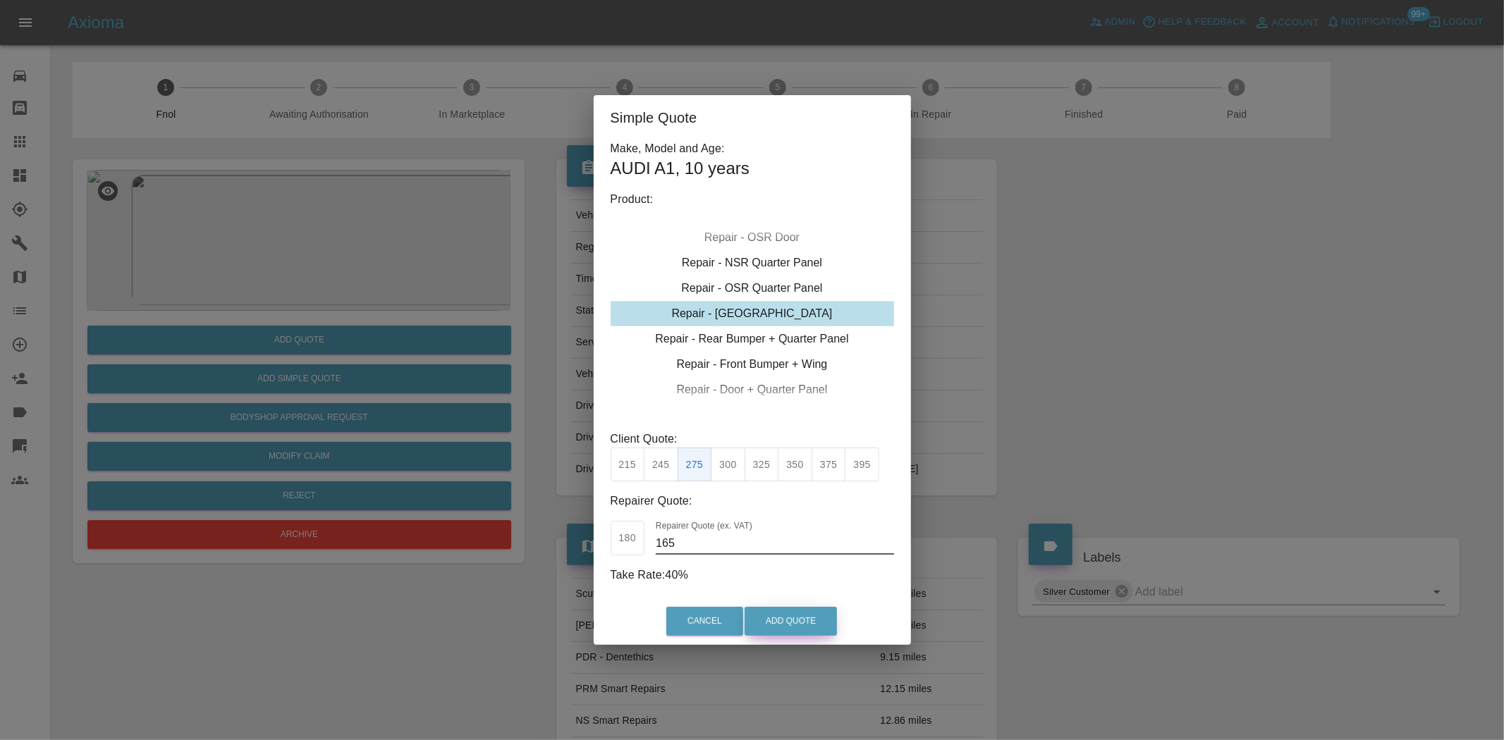
type input "165"
click at [784, 629] on button "Add Quote" at bounding box center [791, 621] width 92 height 29
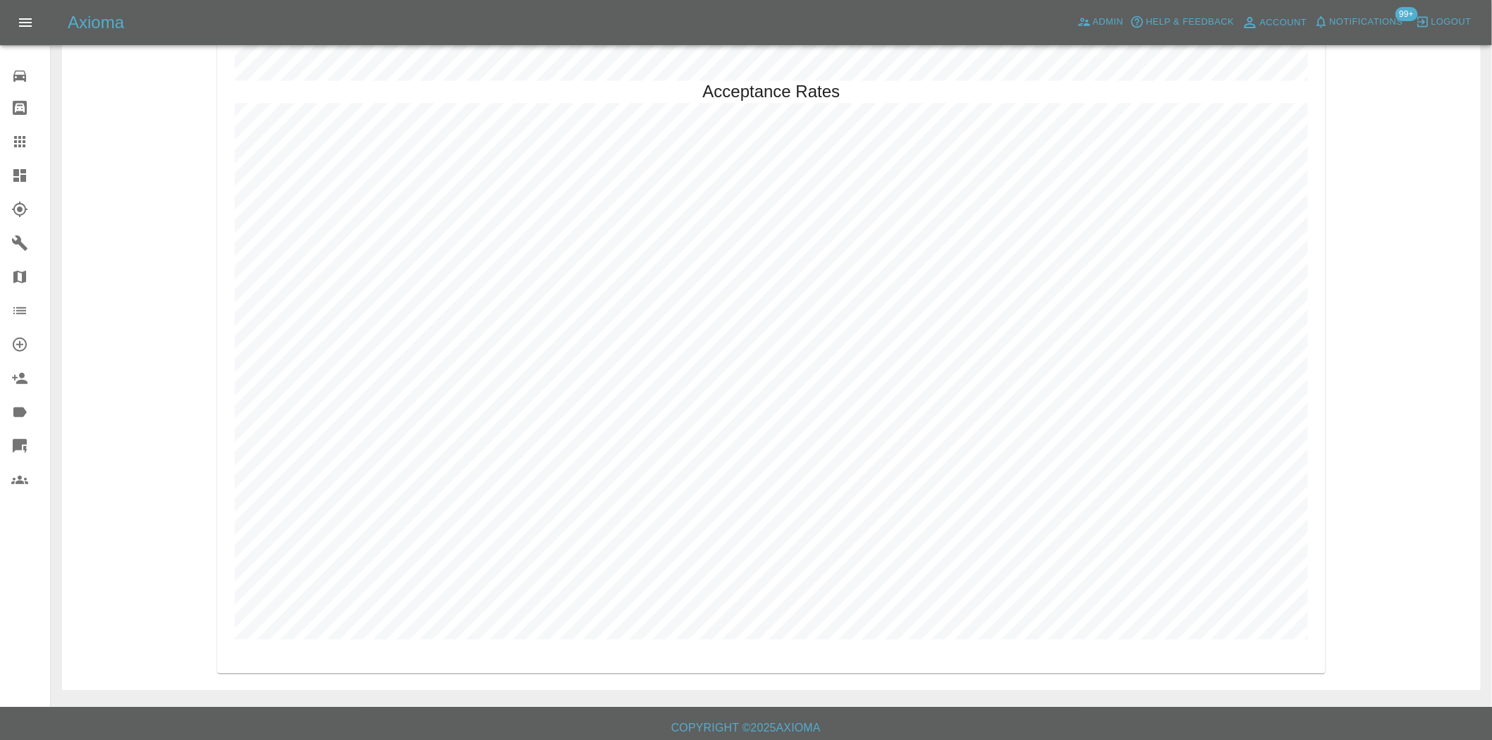
scroll to position [3499, 0]
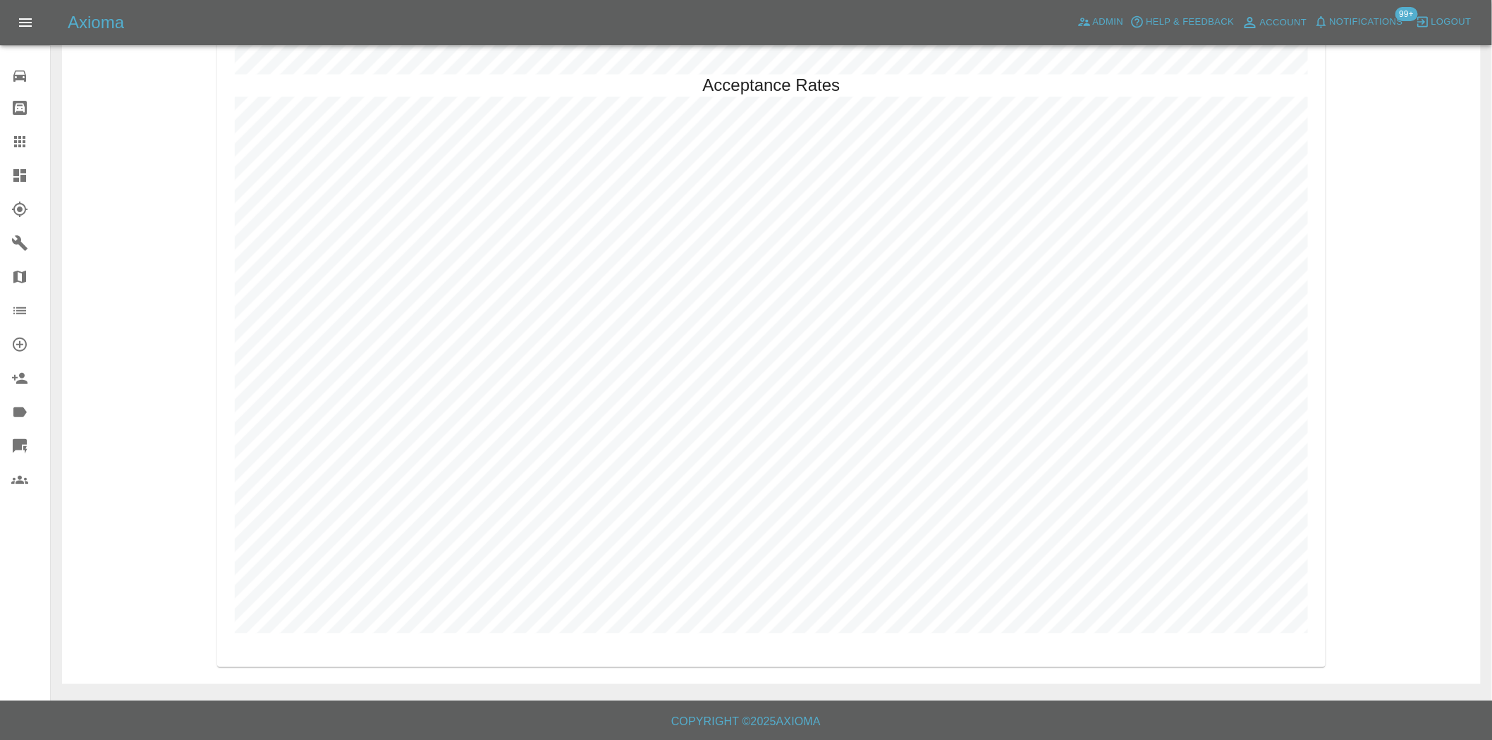
drag, startPoint x: 22, startPoint y: 178, endPoint x: 506, endPoint y: 35, distance: 505.1
click at [22, 178] on icon at bounding box center [19, 175] width 13 height 13
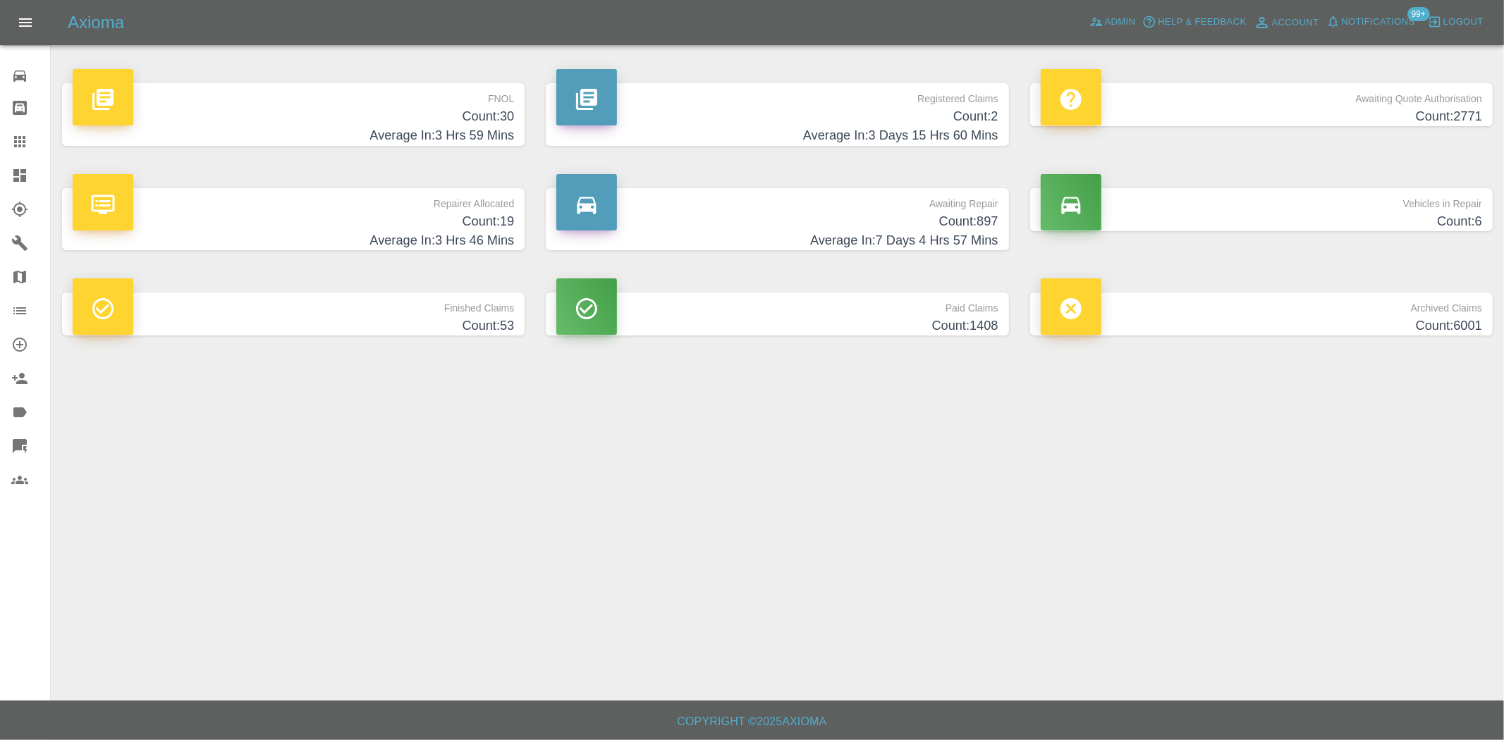
click at [464, 121] on h4 "Count: 30" at bounding box center [293, 116] width 441 height 19
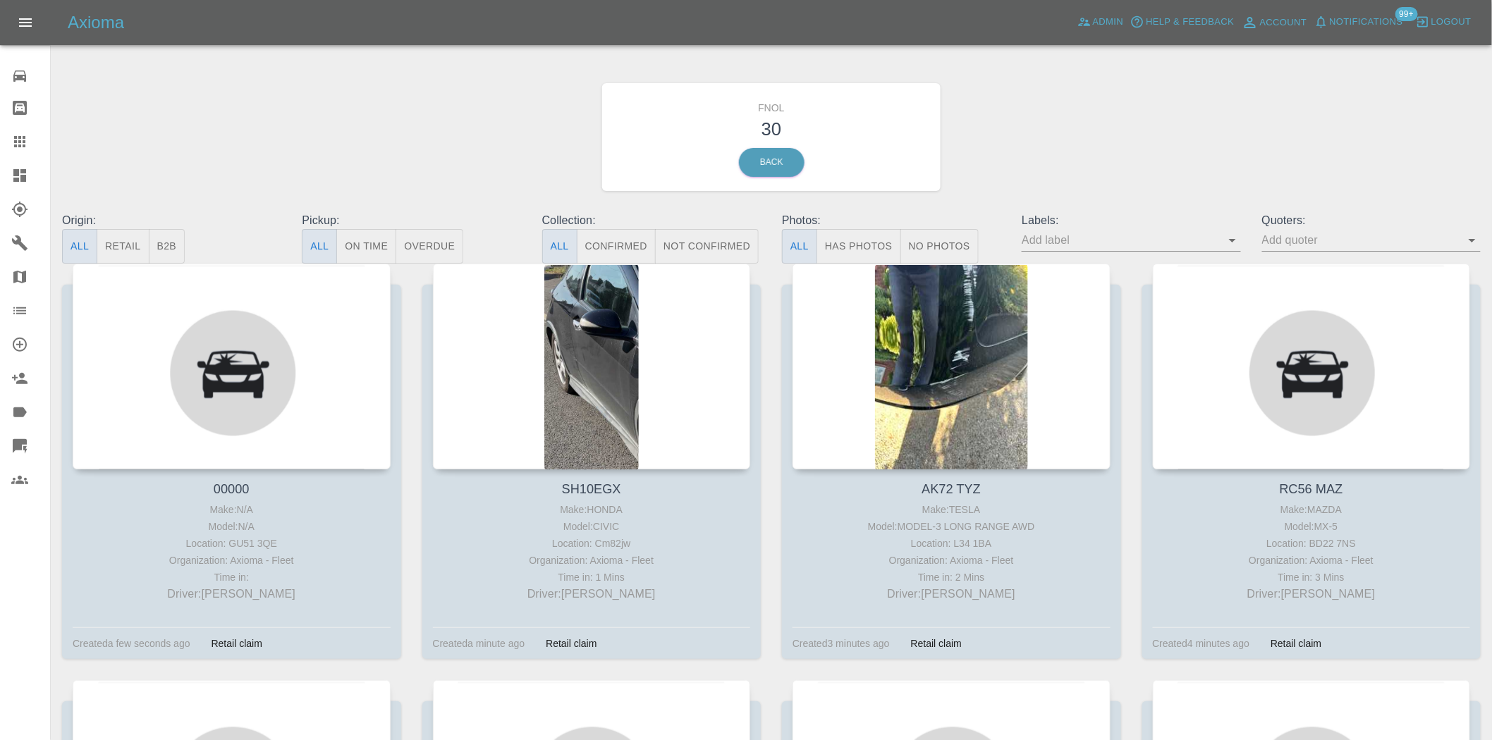
click at [859, 249] on button "Has Photos" at bounding box center [859, 246] width 85 height 35
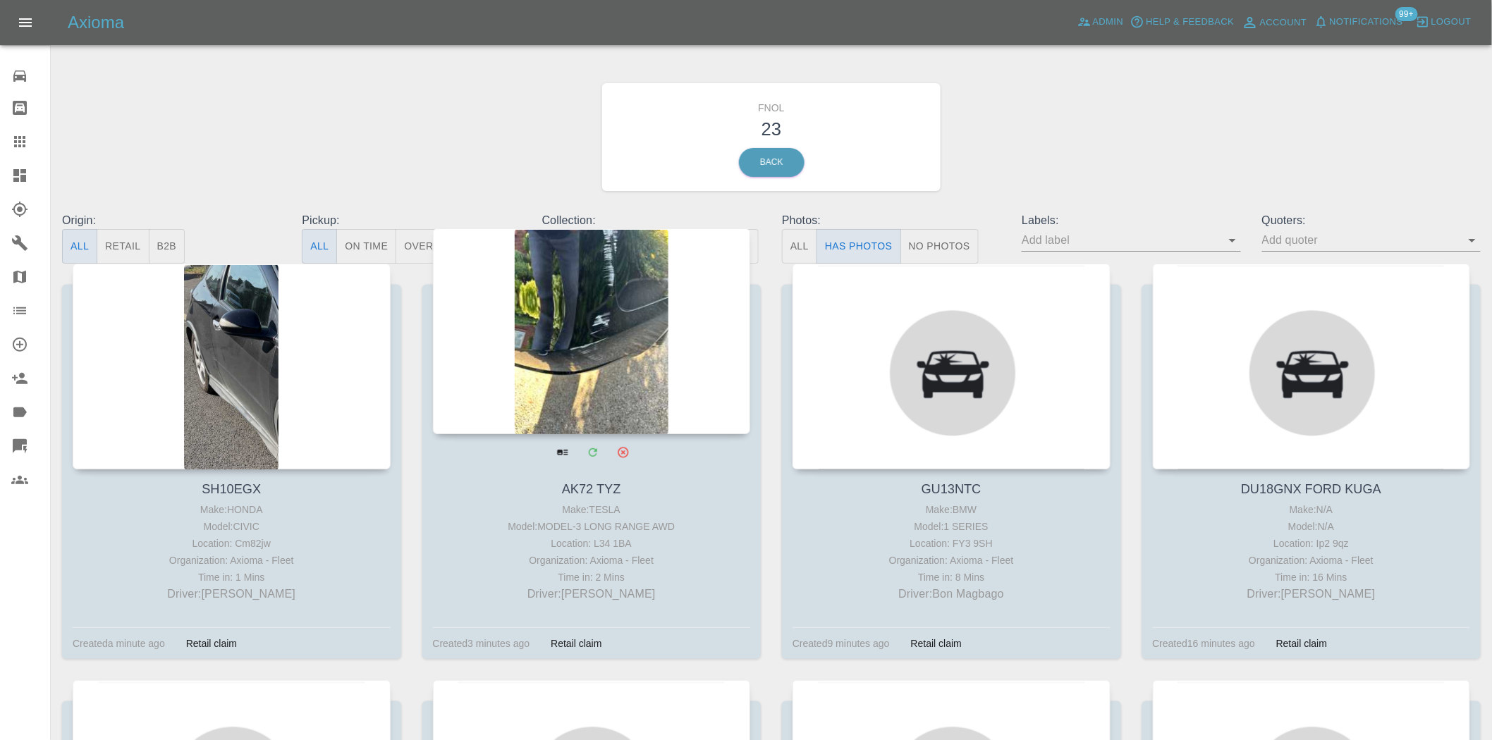
scroll to position [78, 0]
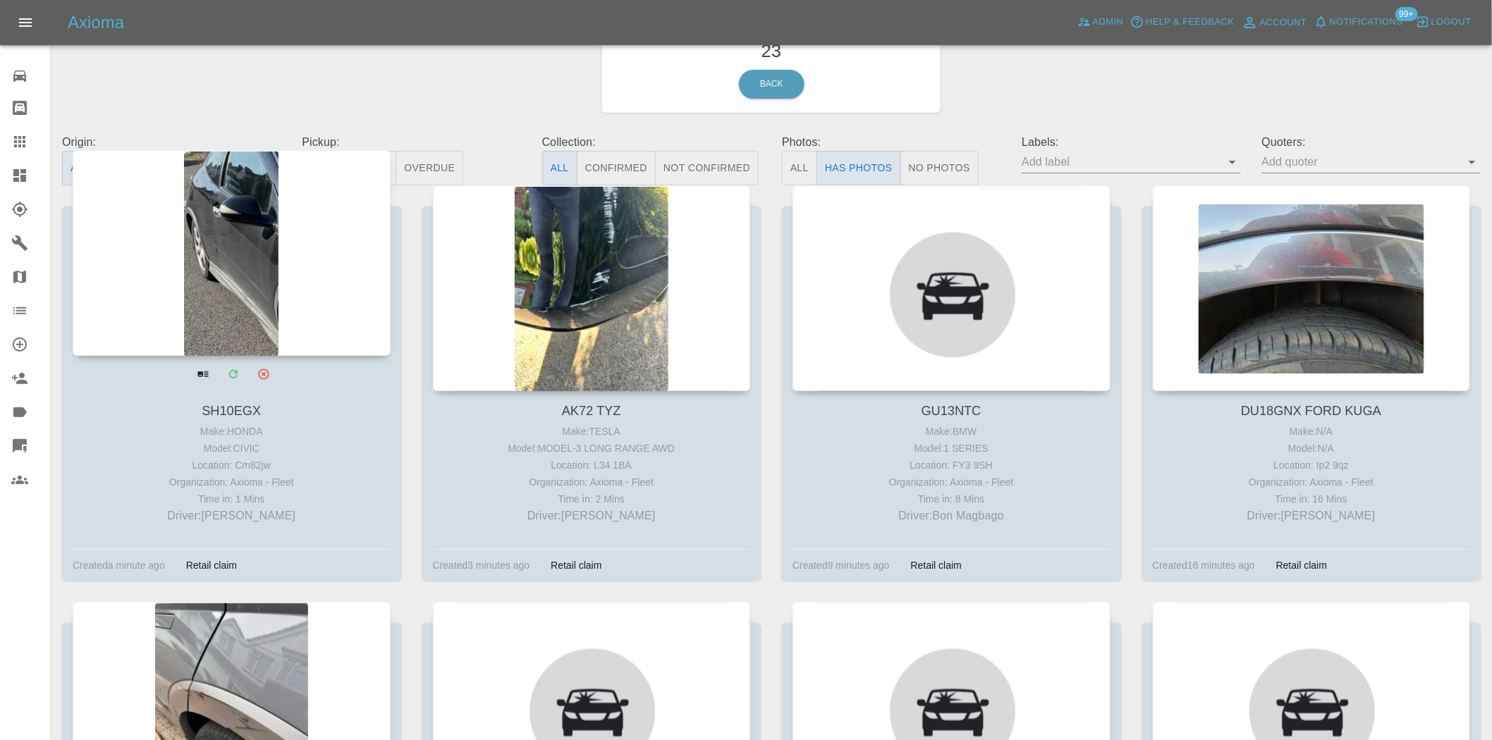
drag, startPoint x: 193, startPoint y: 231, endPoint x: 213, endPoint y: 229, distance: 19.9
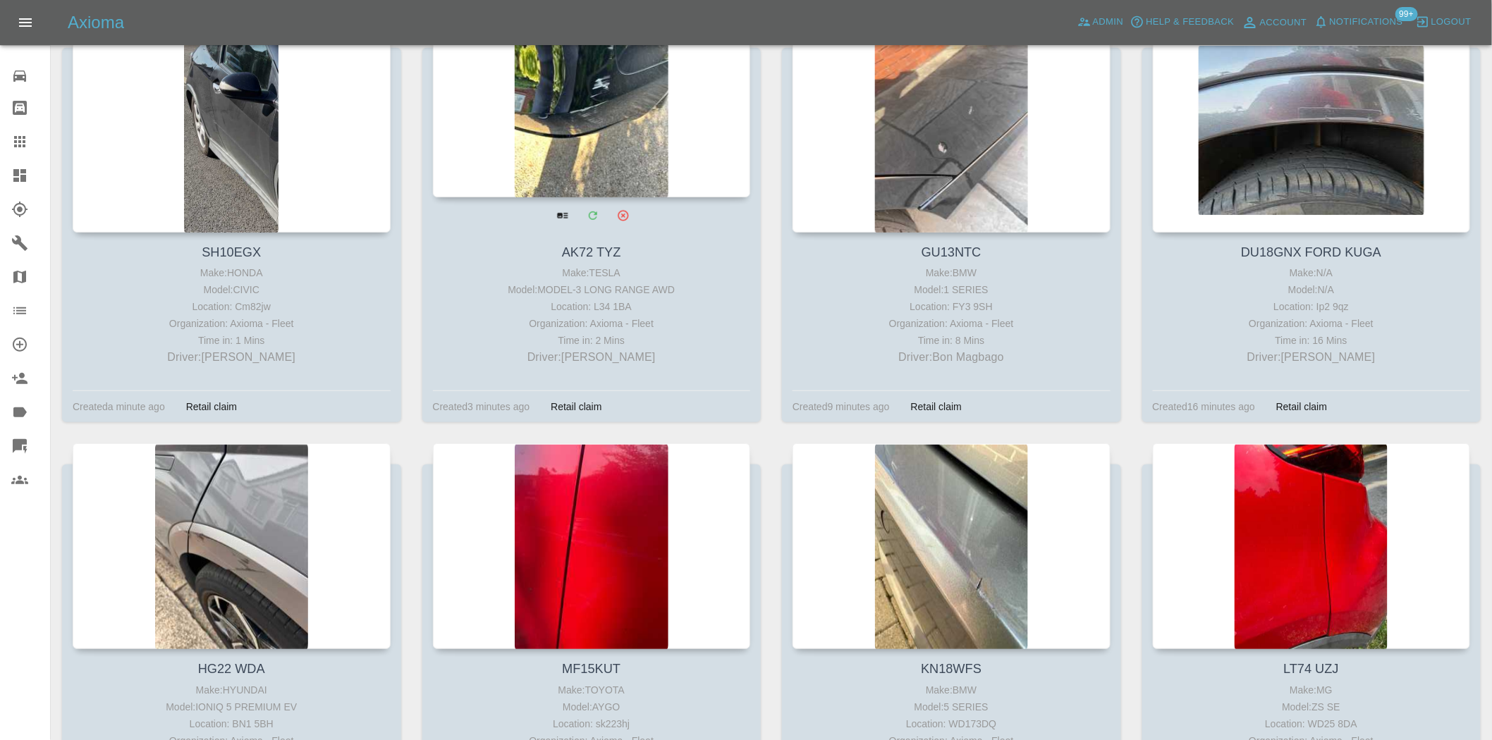
scroll to position [235, 0]
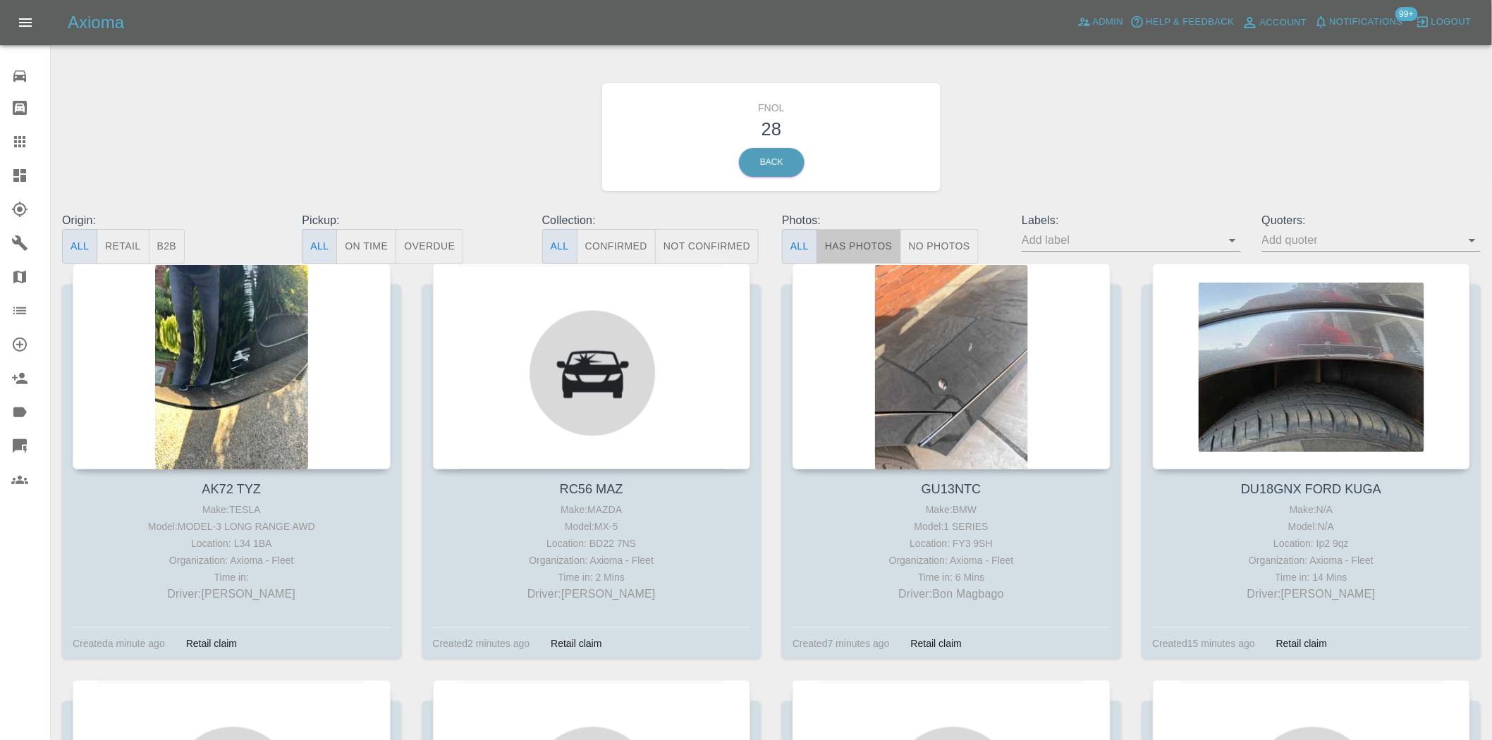
click at [871, 241] on button "Has Photos" at bounding box center [859, 246] width 85 height 35
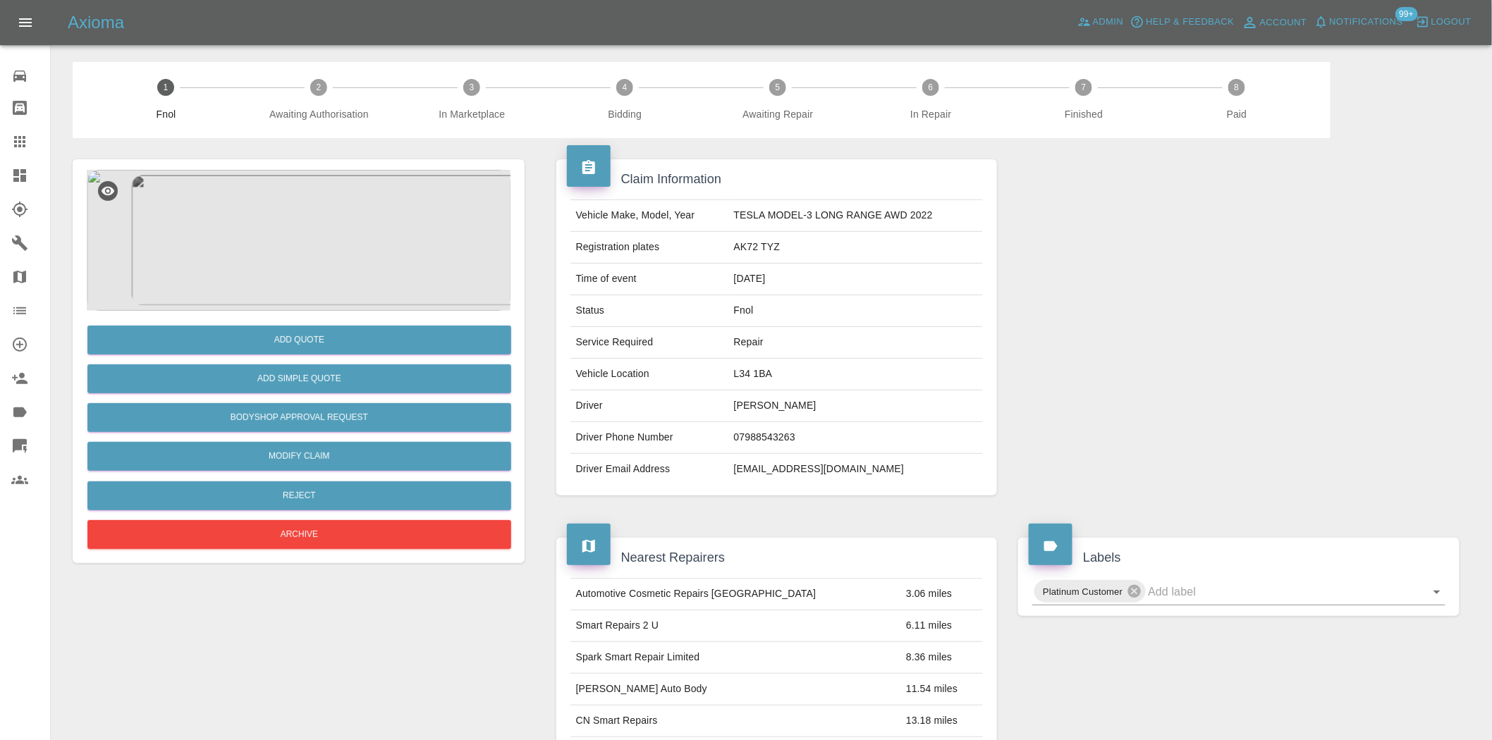
click at [315, 268] on img at bounding box center [299, 240] width 424 height 141
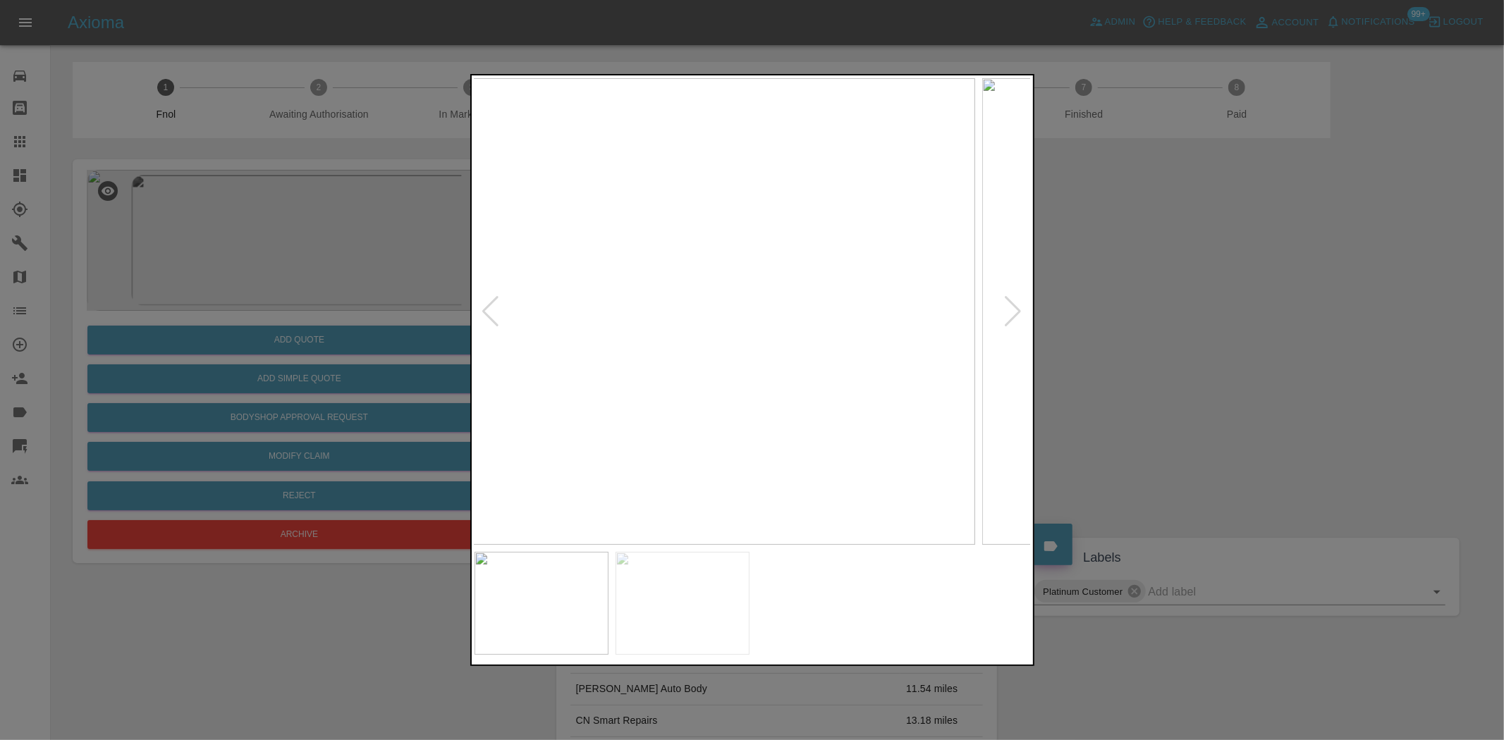
click at [618, 362] on img at bounding box center [695, 311] width 557 height 467
click at [430, 326] on div at bounding box center [752, 370] width 1504 height 740
click at [732, 262] on img at bounding box center [753, 311] width 557 height 467
click at [734, 264] on img at bounding box center [753, 311] width 557 height 467
click at [700, 287] on img at bounding box center [806, 455] width 1671 height 1401
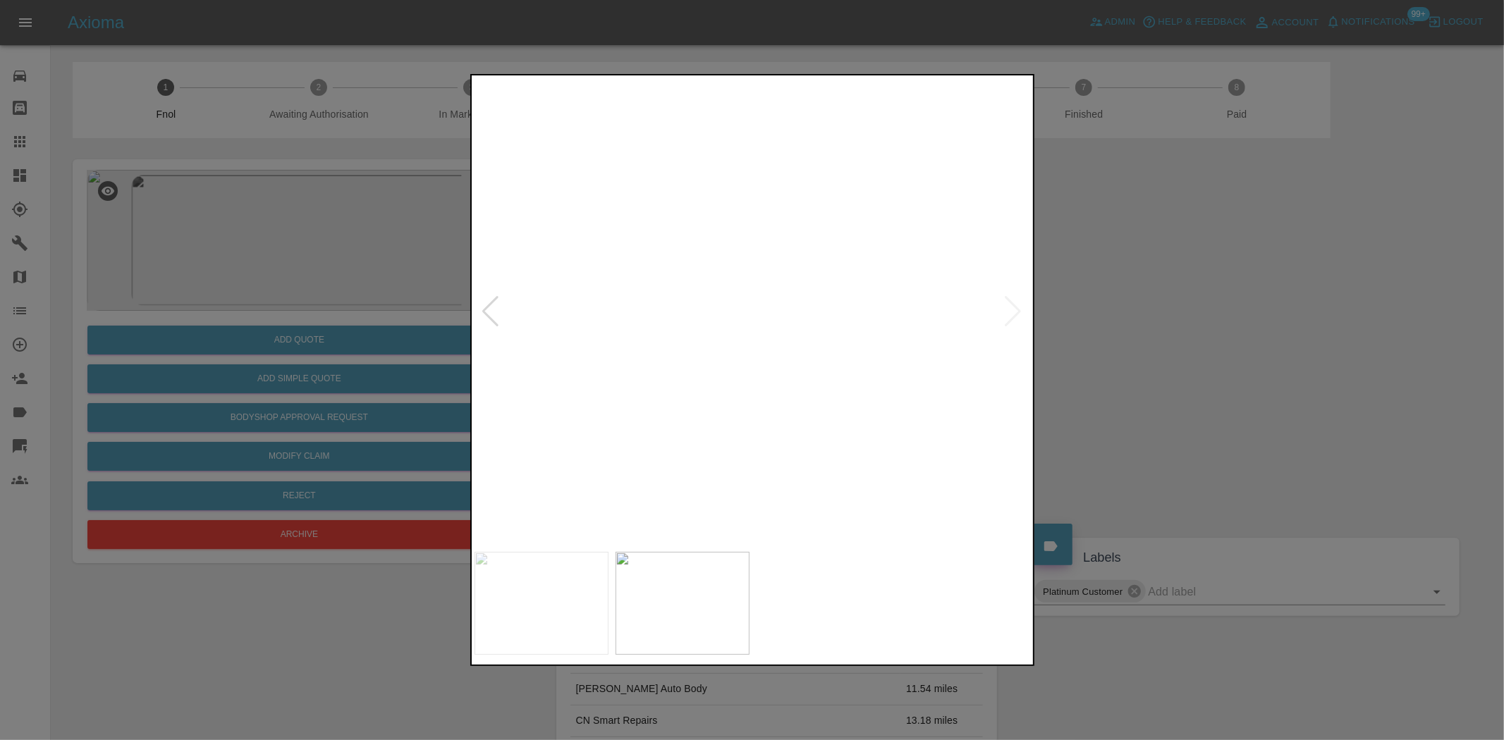
click at [700, 287] on img at bounding box center [806, 455] width 1671 height 1401
drag, startPoint x: 271, startPoint y: 286, endPoint x: 497, endPoint y: 16, distance: 351.9
click at [279, 286] on div at bounding box center [752, 370] width 1504 height 740
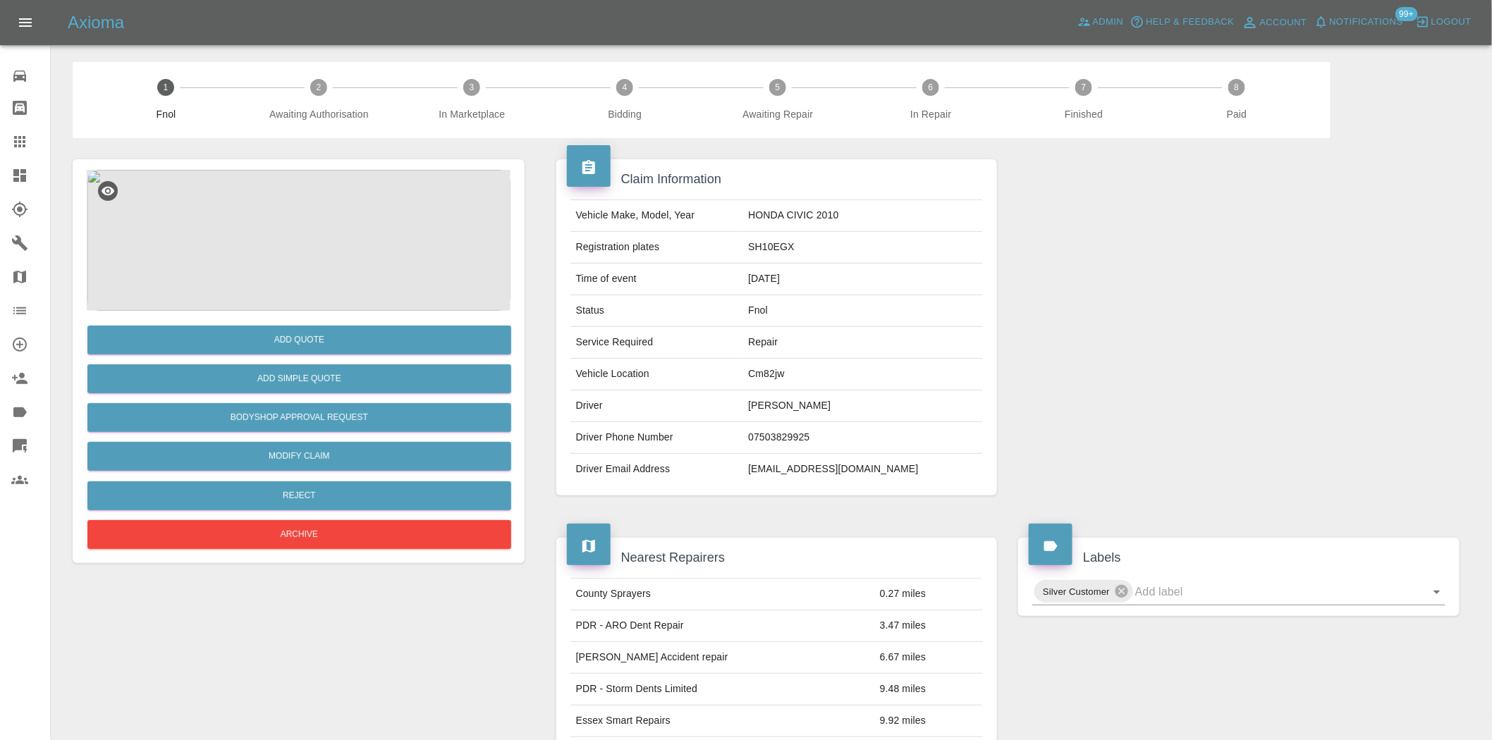
click at [367, 228] on img at bounding box center [299, 240] width 424 height 141
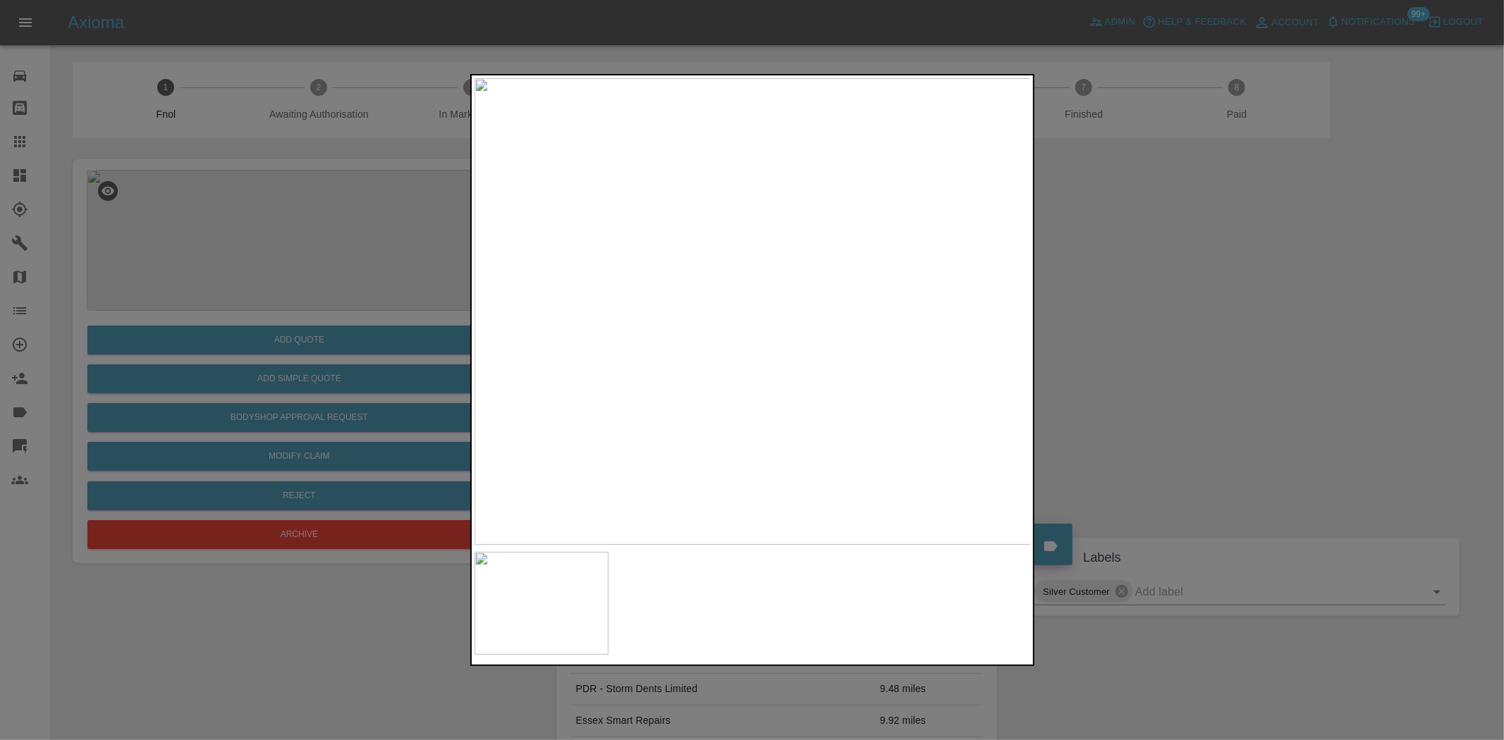
click at [632, 298] on img at bounding box center [753, 311] width 557 height 467
click at [694, 272] on img at bounding box center [753, 311] width 557 height 467
click at [725, 395] on img at bounding box center [869, 436] width 1671 height 1401
click at [693, 236] on img at bounding box center [810, 249] width 1671 height 1401
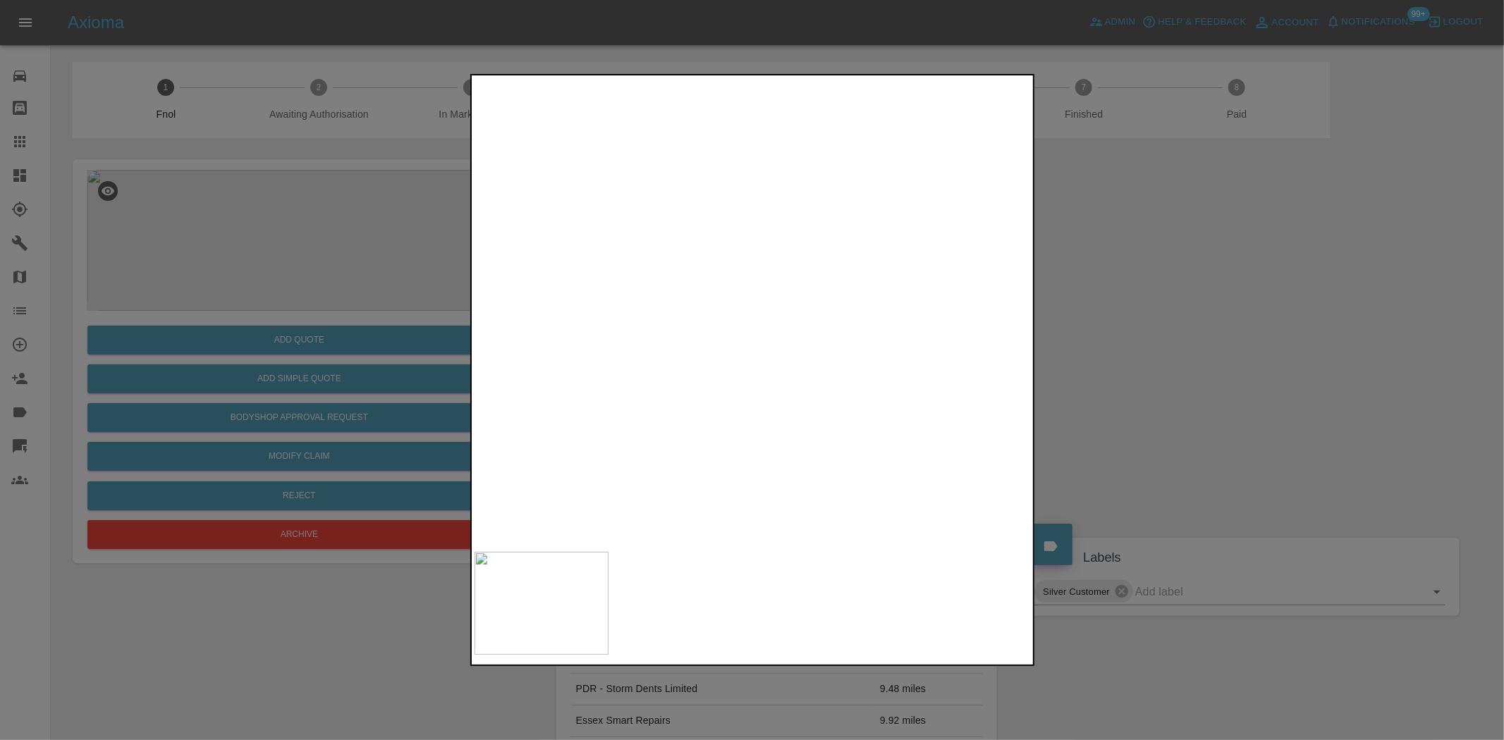
click at [637, 209] on img at bounding box center [666, 65] width 1671 height 1401
click at [704, 313] on img at bounding box center [730, 137] width 1671 height 1401
click at [703, 311] on img at bounding box center [731, 142] width 1671 height 1401
click at [707, 293] on img at bounding box center [753, 311] width 557 height 467
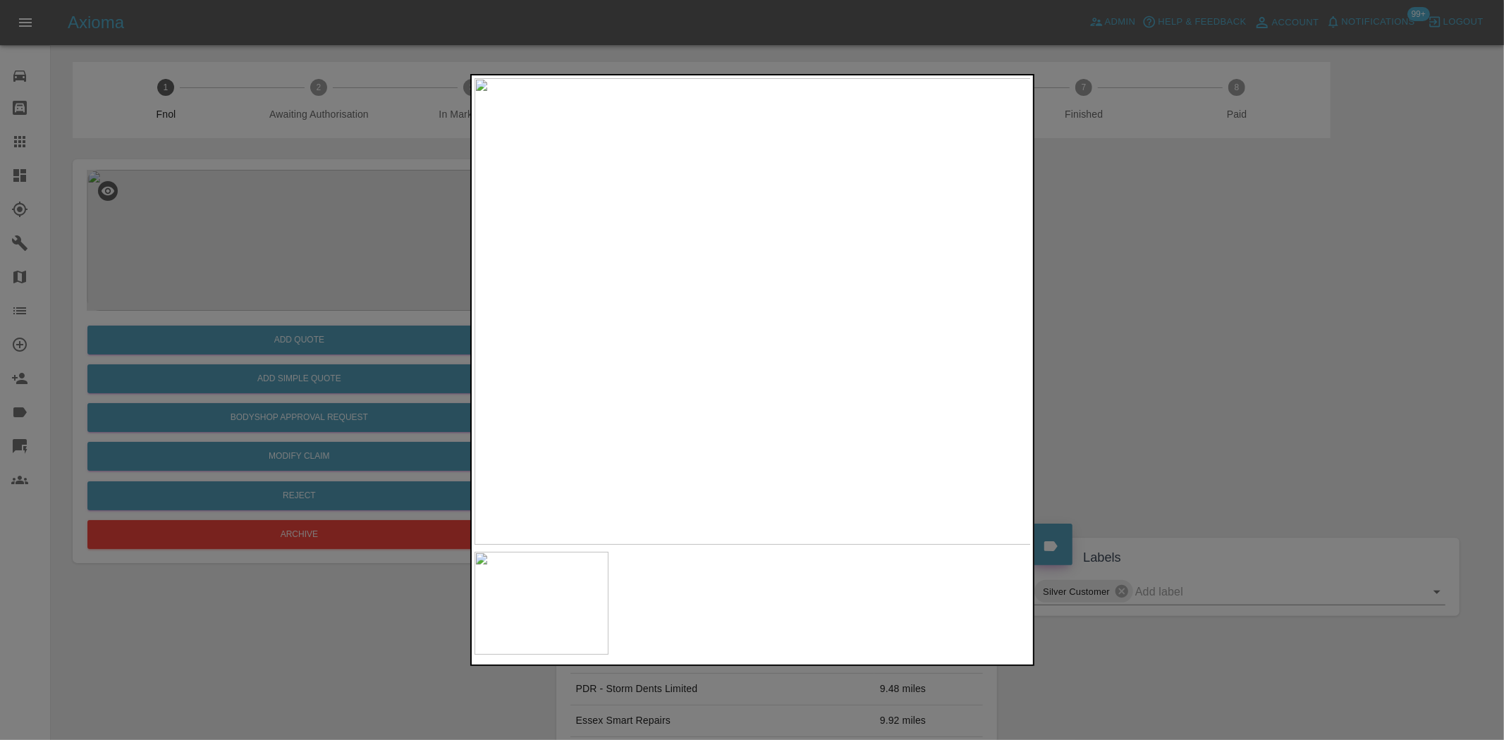
click at [707, 293] on img at bounding box center [753, 311] width 557 height 467
click at [549, 378] on img at bounding box center [731, 450] width 1671 height 1401
click at [343, 289] on div at bounding box center [752, 370] width 1504 height 740
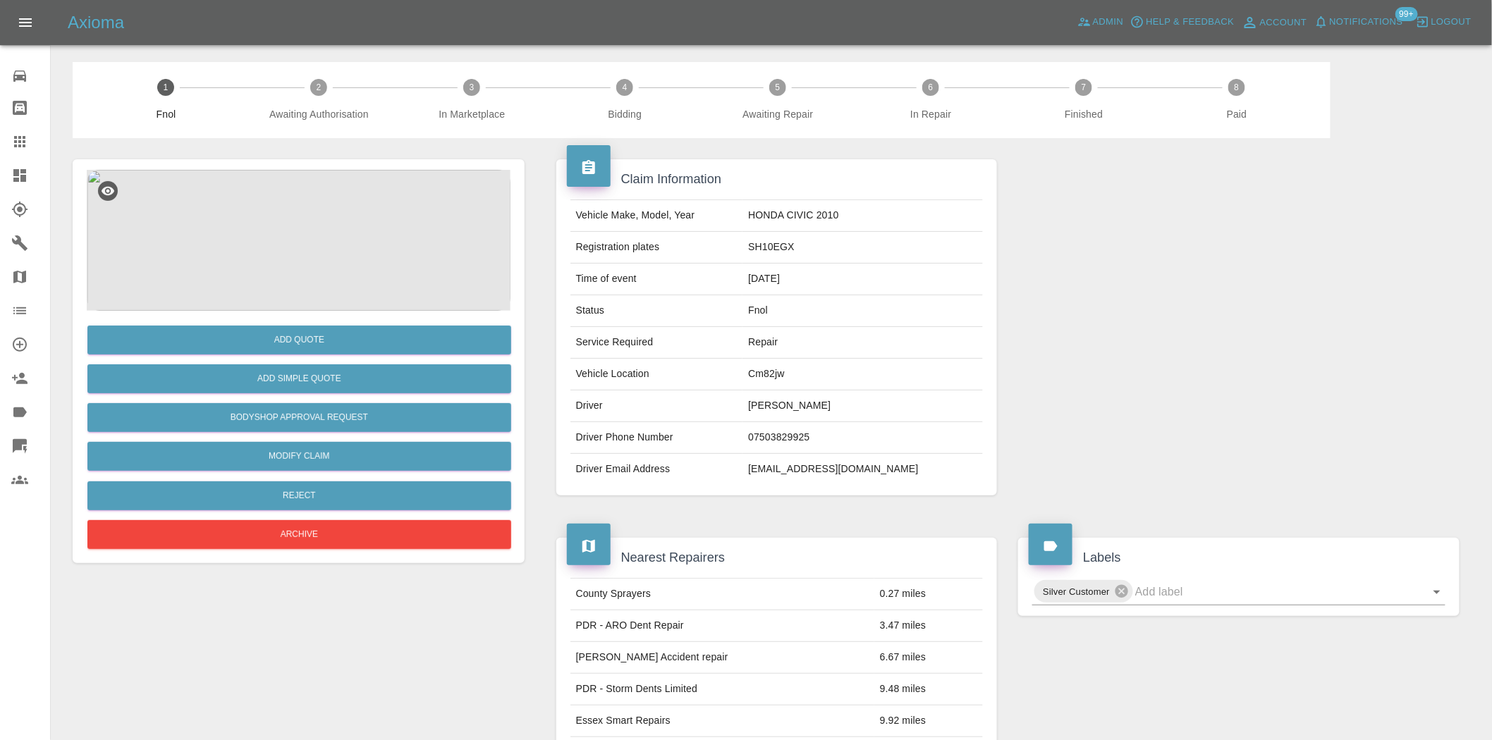
click at [308, 215] on img at bounding box center [299, 240] width 424 height 141
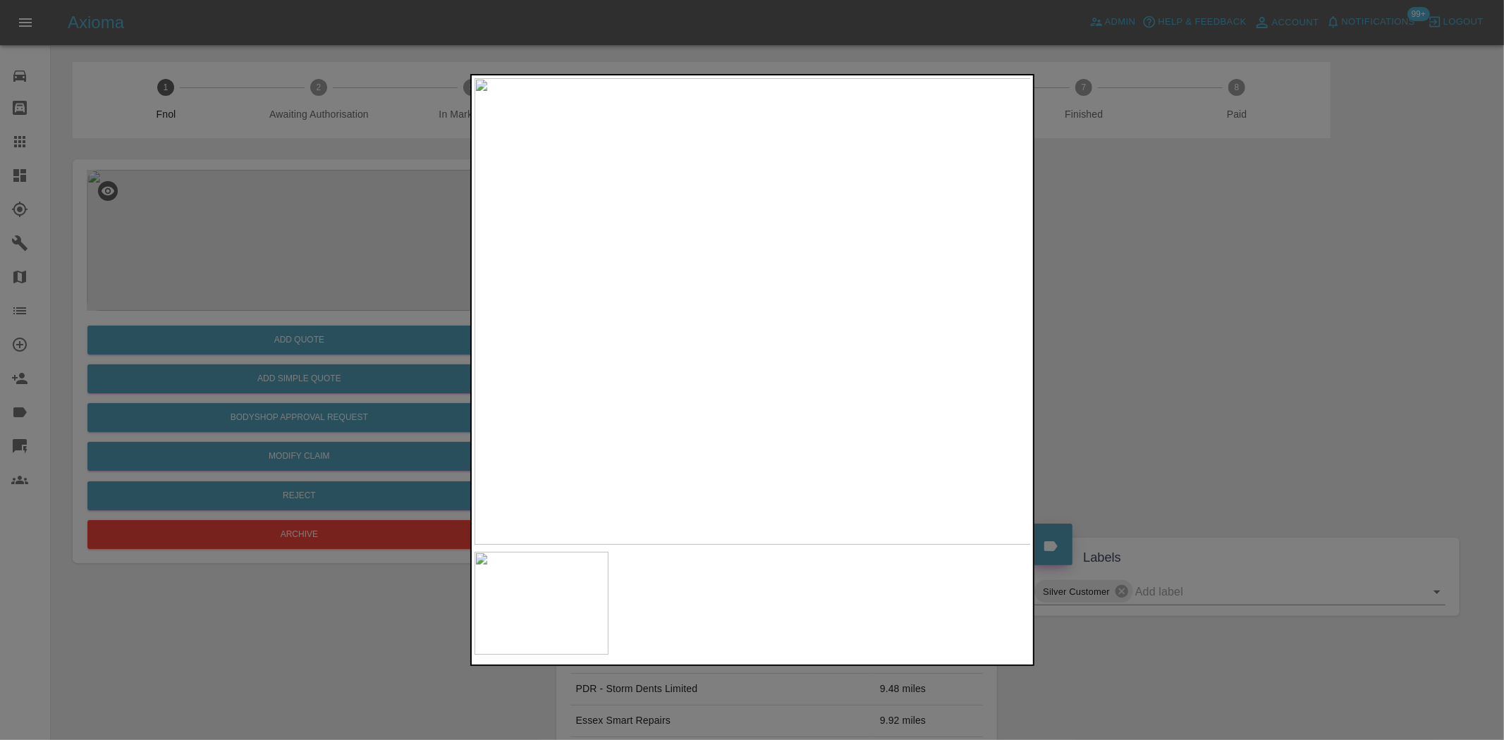
click at [682, 356] on img at bounding box center [753, 311] width 557 height 467
click at [716, 480] on img at bounding box center [845, 305] width 1671 height 1401
click at [650, 554] on div at bounding box center [752, 370] width 564 height 592
click at [618, 264] on img at bounding box center [779, 428] width 1671 height 1401
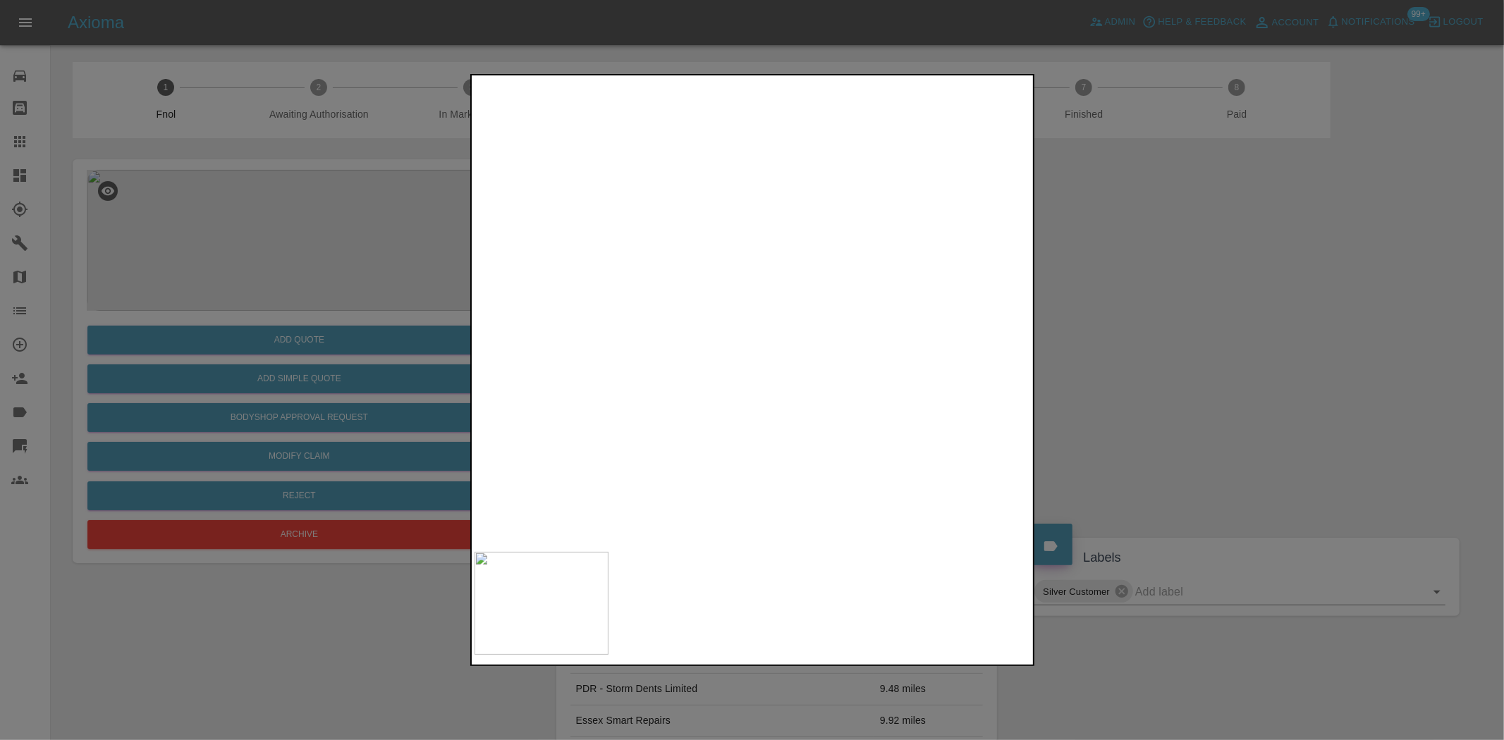
click at [573, 277] on img at bounding box center [743, 369] width 1671 height 1401
click at [628, 305] on img at bounding box center [717, 350] width 1671 height 1401
click at [294, 346] on div at bounding box center [752, 370] width 1504 height 740
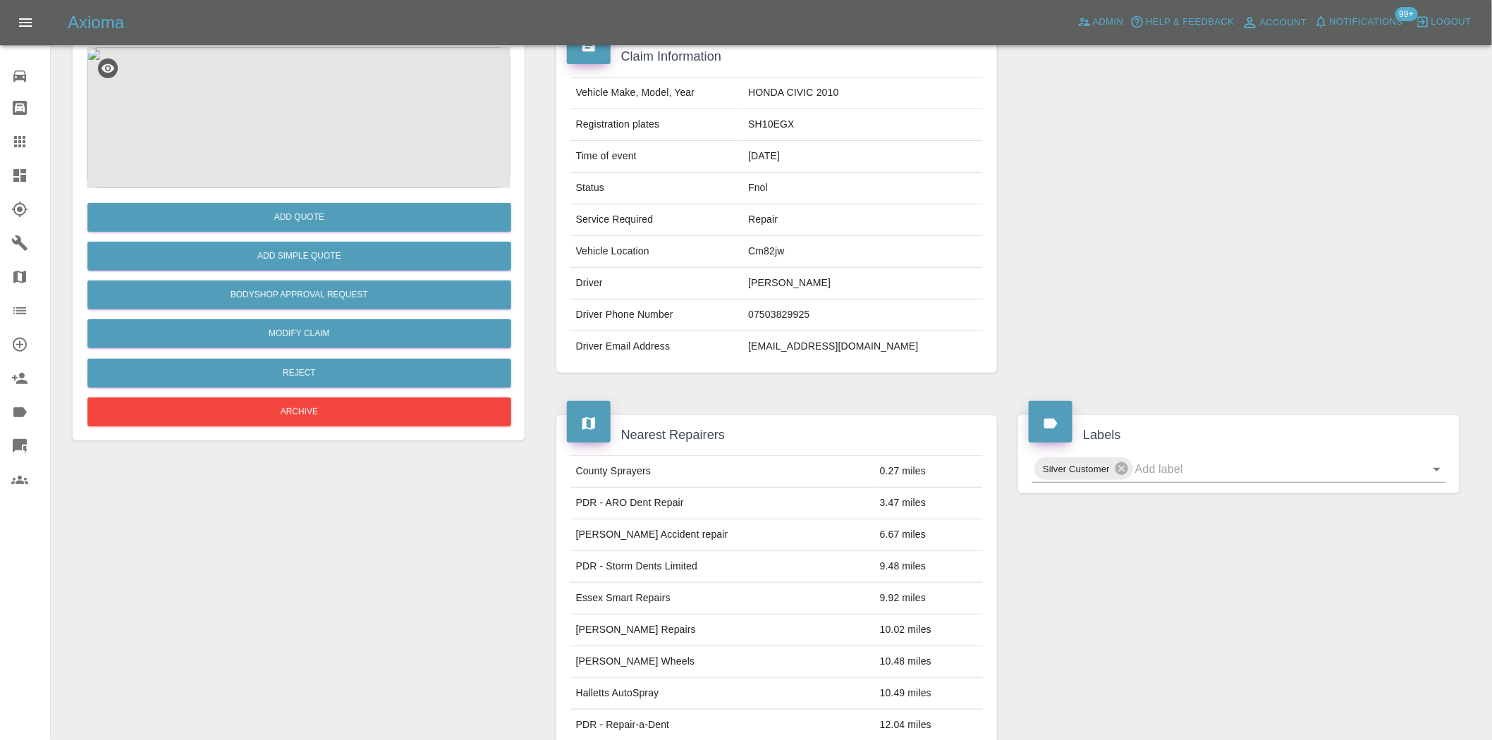
scroll to position [78, 0]
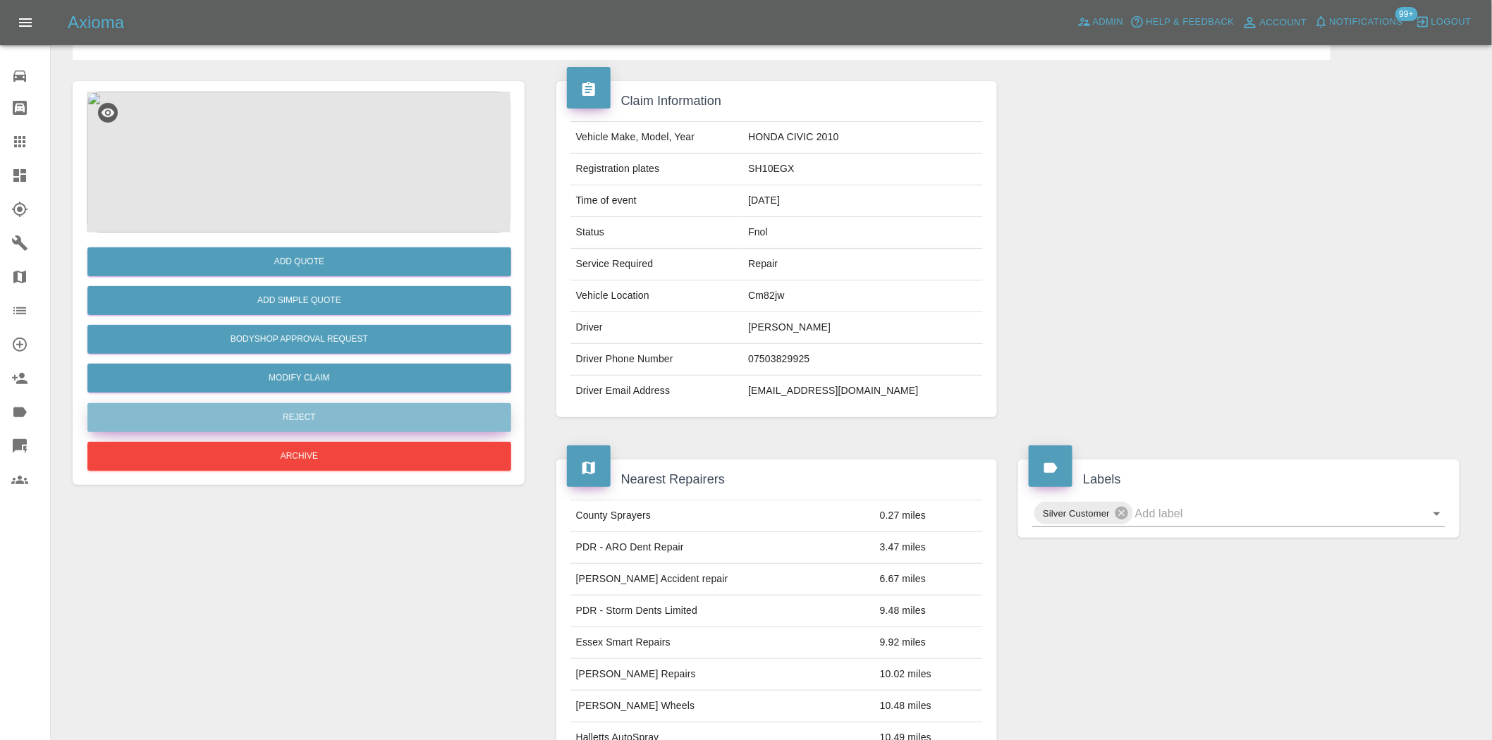
click at [315, 411] on button "Reject" at bounding box center [299, 417] width 424 height 29
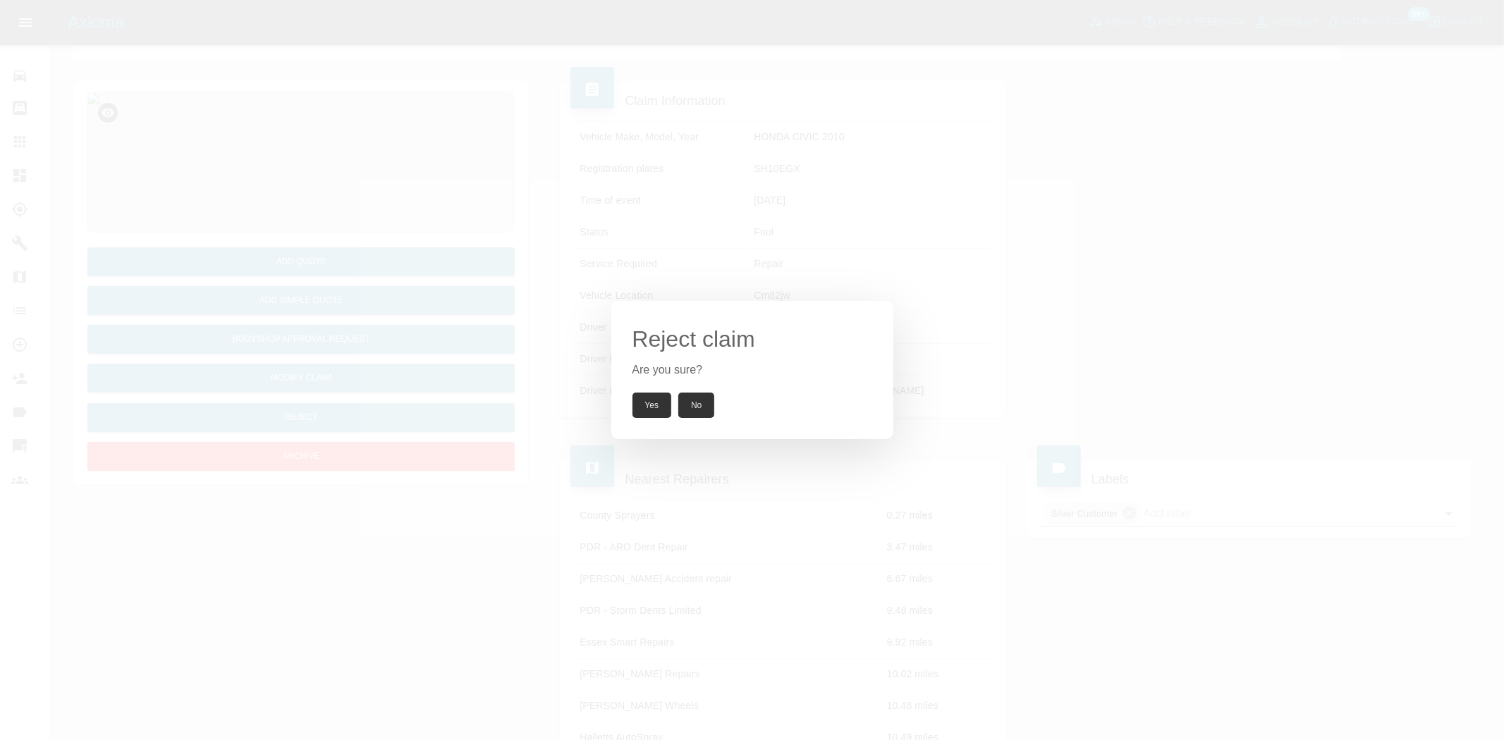
click at [647, 397] on button "Yes" at bounding box center [651, 405] width 39 height 25
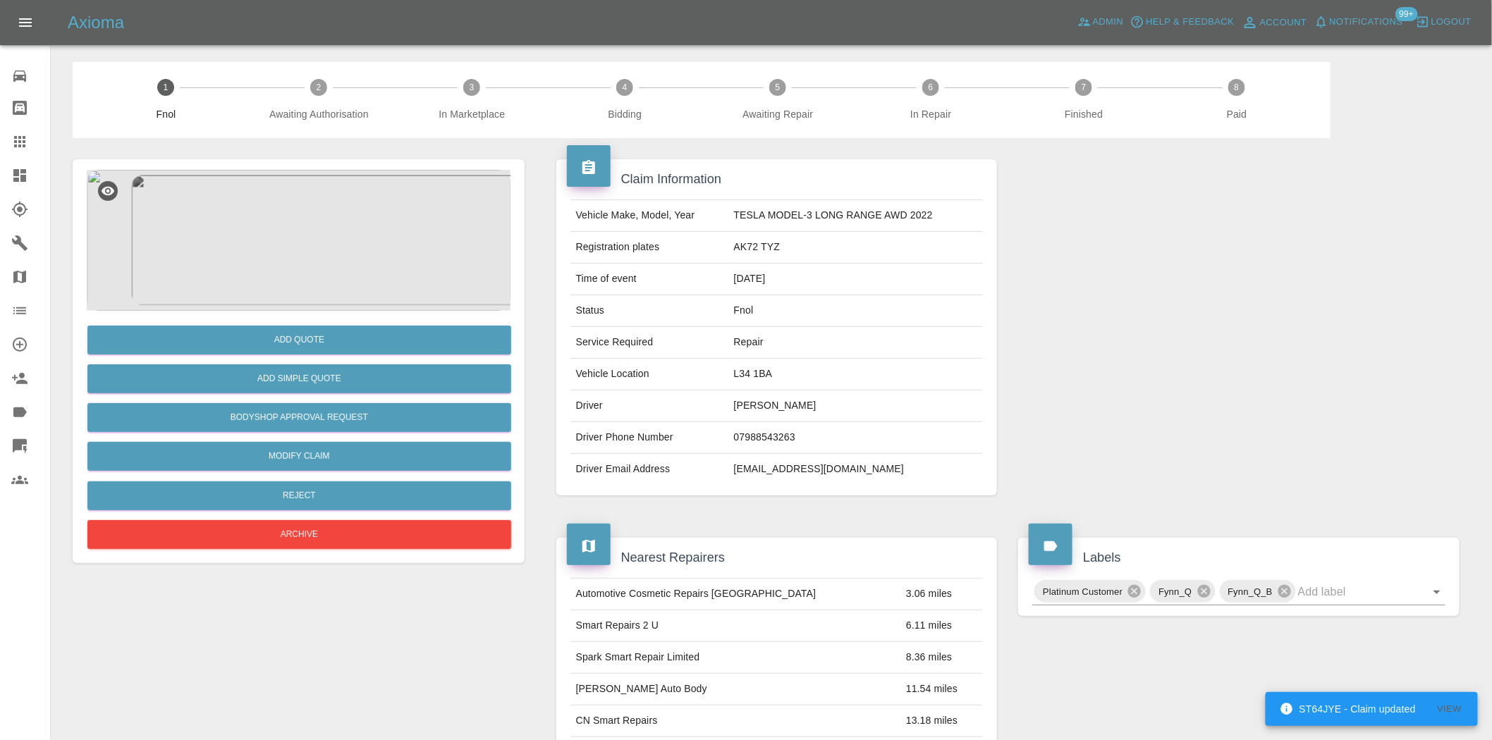
click at [353, 222] on img at bounding box center [299, 240] width 424 height 141
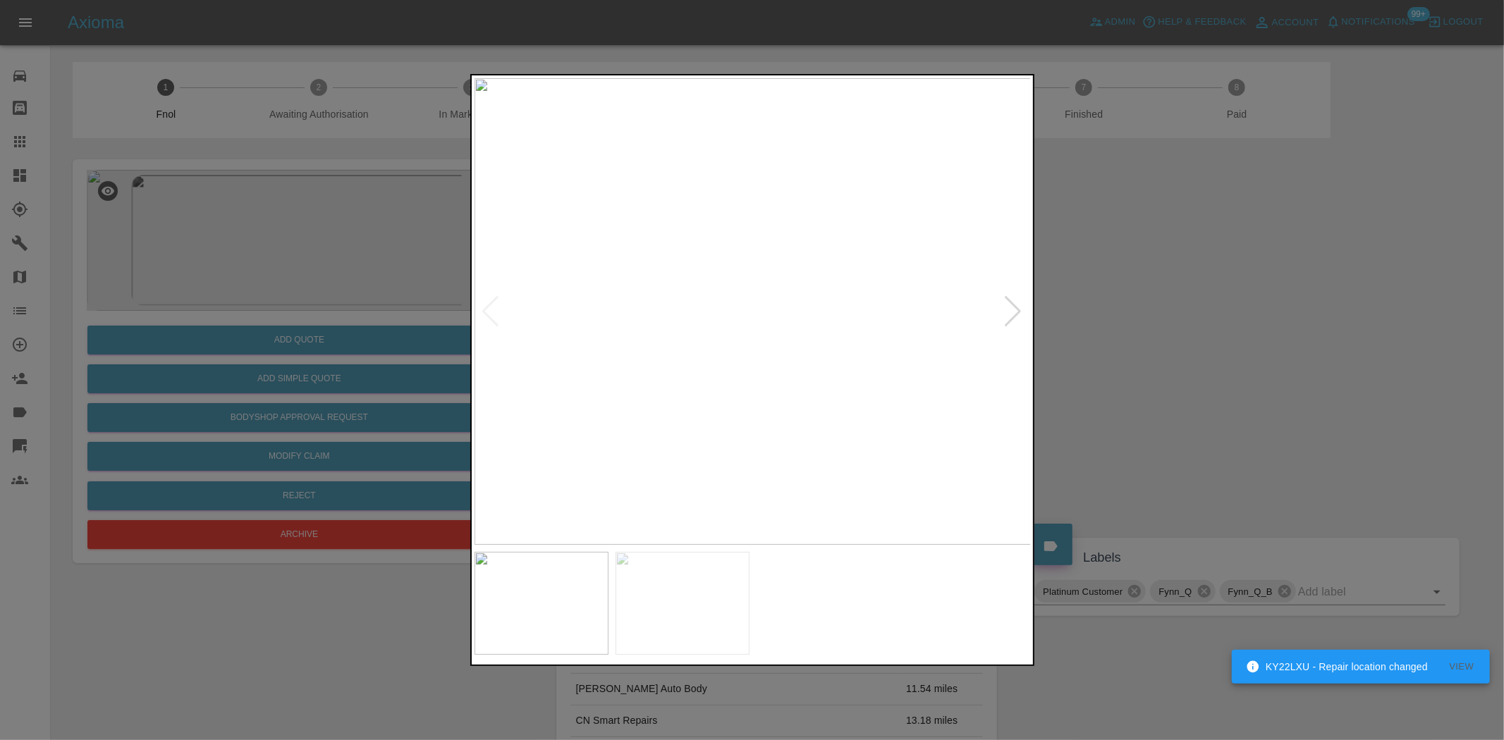
click at [600, 170] on img at bounding box center [753, 311] width 557 height 467
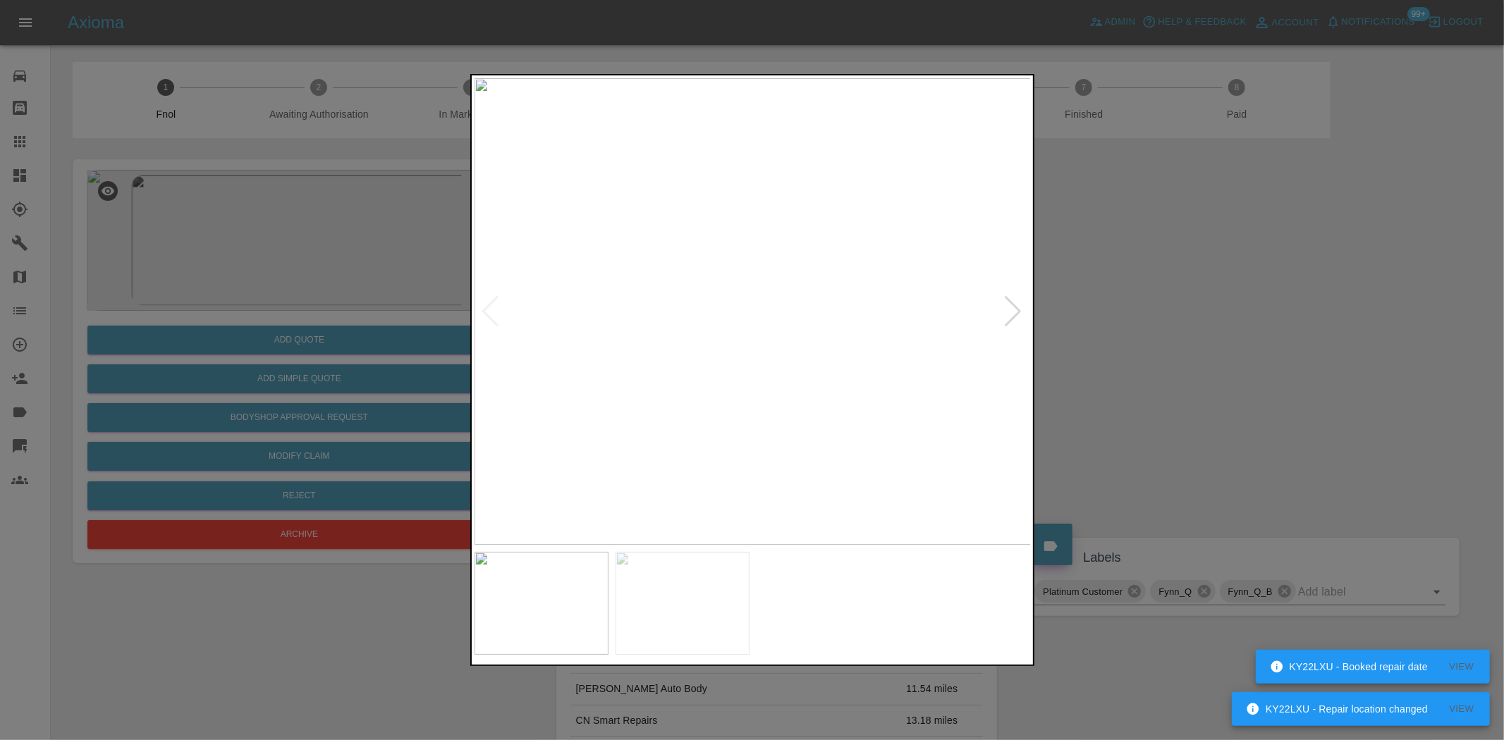
click at [814, 216] on img at bounding box center [753, 311] width 557 height 467
click at [772, 230] on img at bounding box center [753, 311] width 557 height 467
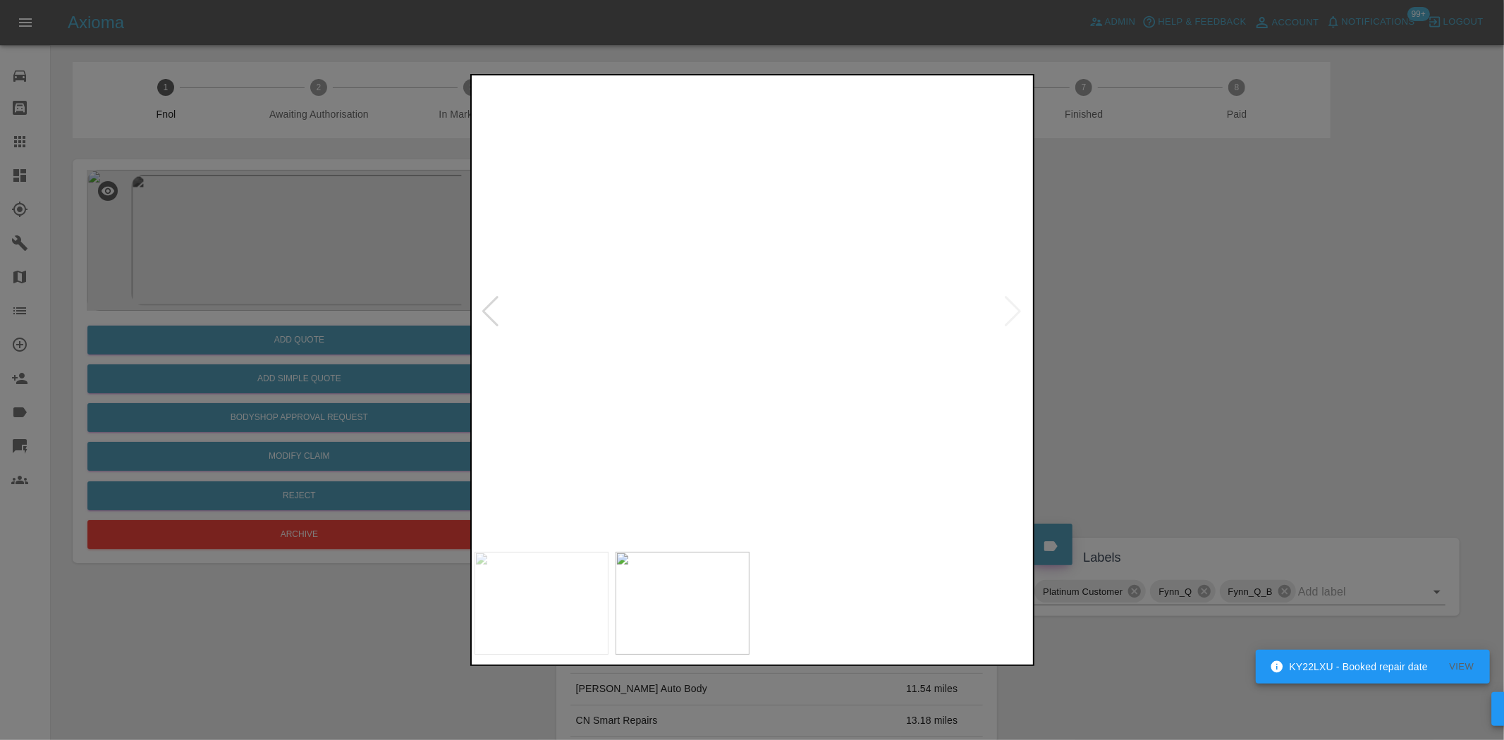
click at [752, 294] on img at bounding box center [619, 576] width 1671 height 1401
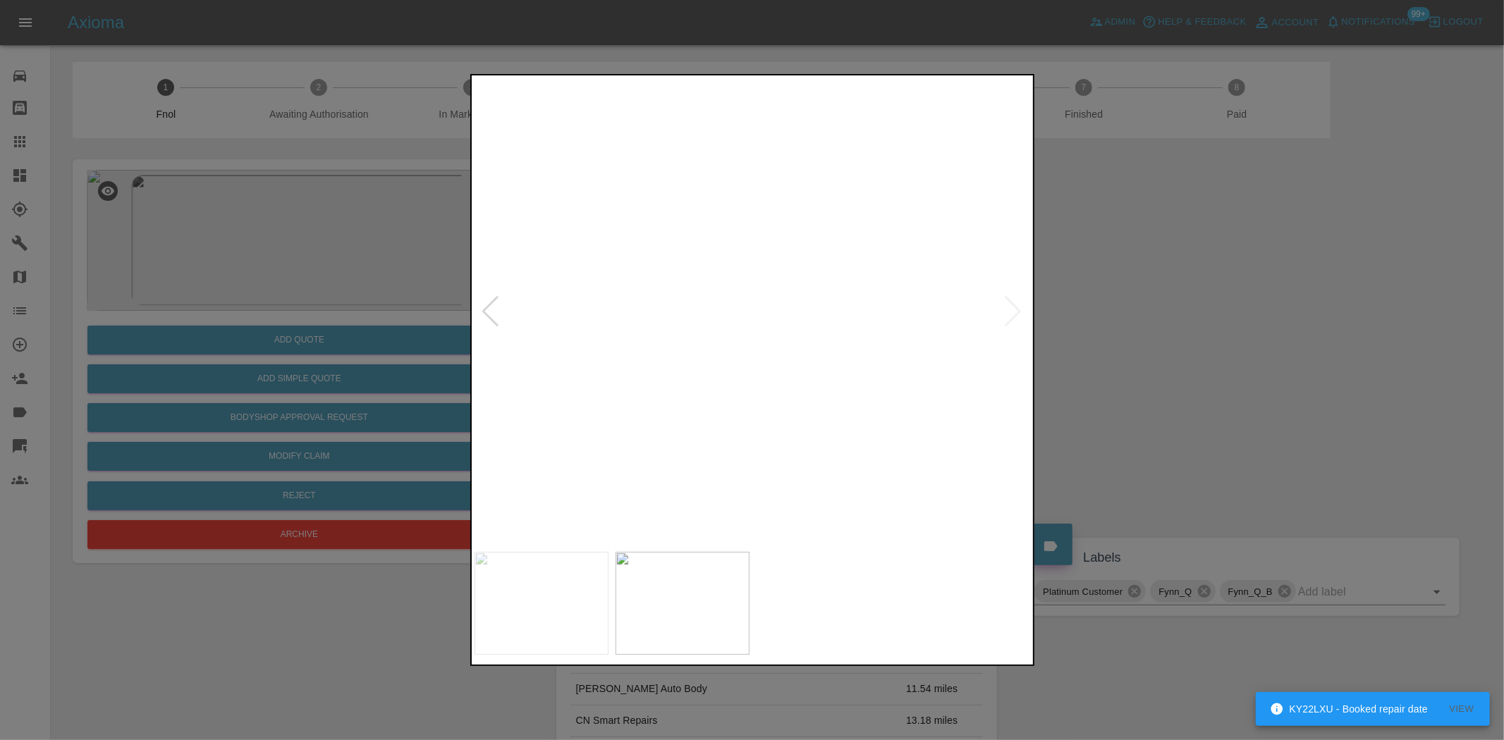
click at [843, 266] on img at bounding box center [718, 500] width 1671 height 1401
click at [755, 314] on img at bounding box center [719, 500] width 1671 height 1401
click at [764, 245] on img at bounding box center [753, 311] width 557 height 467
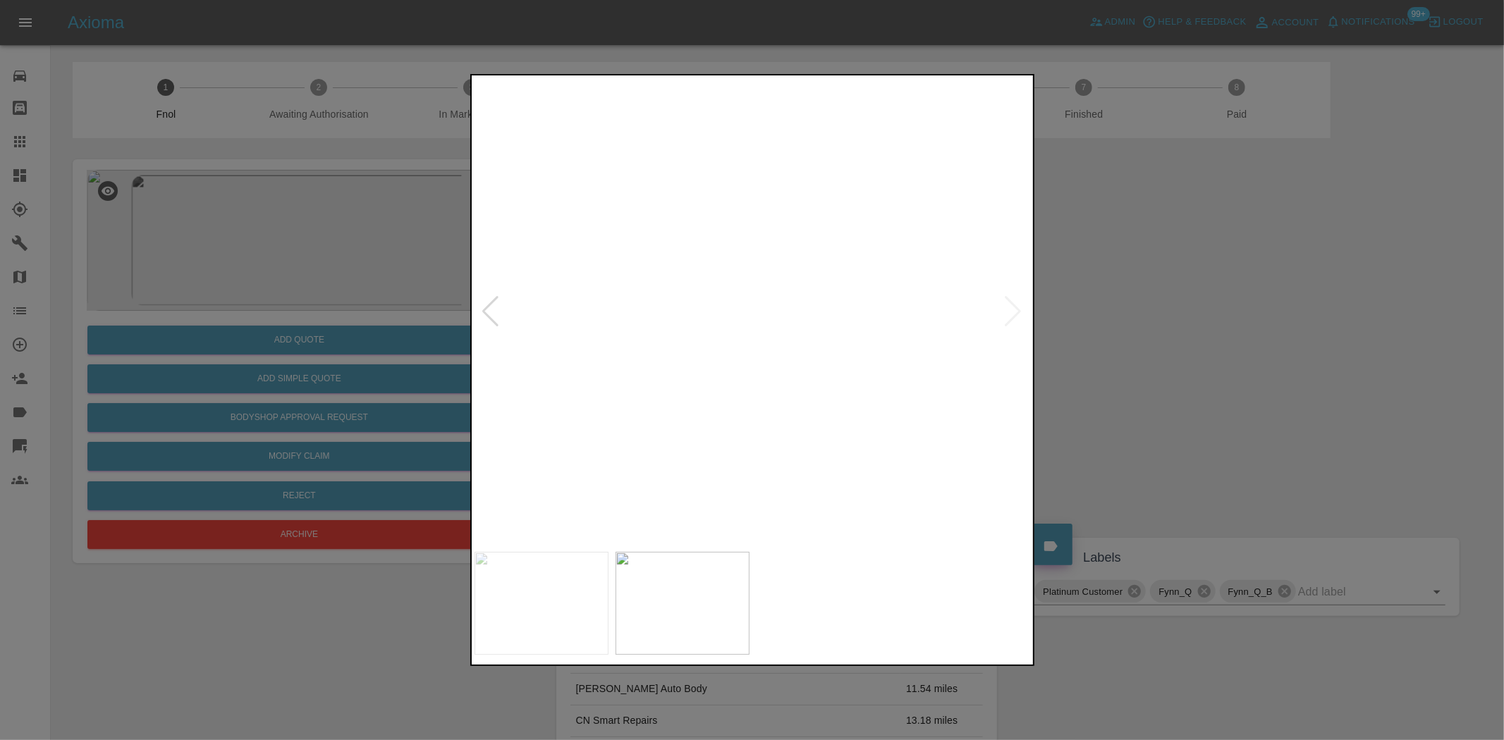
click at [721, 326] on img at bounding box center [714, 511] width 1671 height 1401
click at [423, 293] on div at bounding box center [752, 370] width 1504 height 740
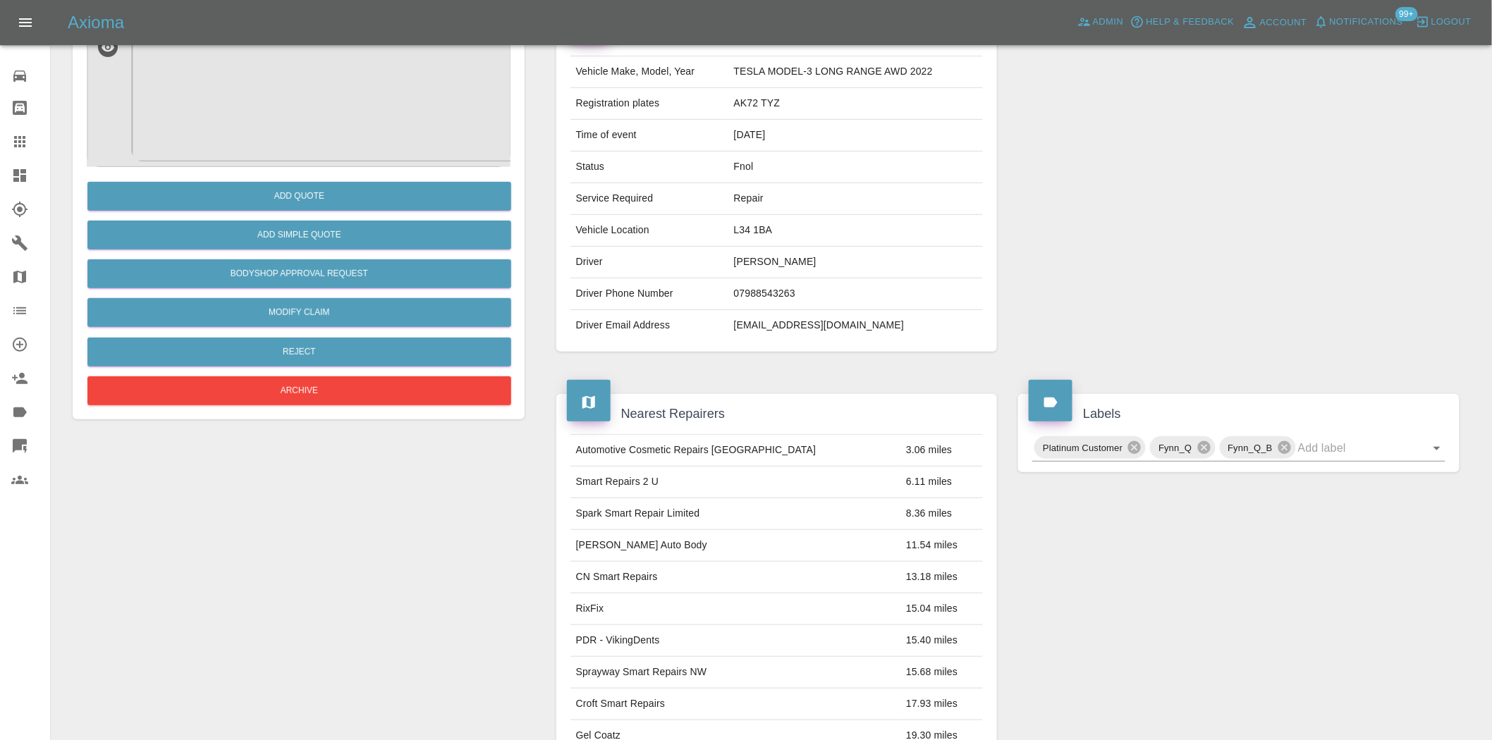
scroll to position [78, 0]
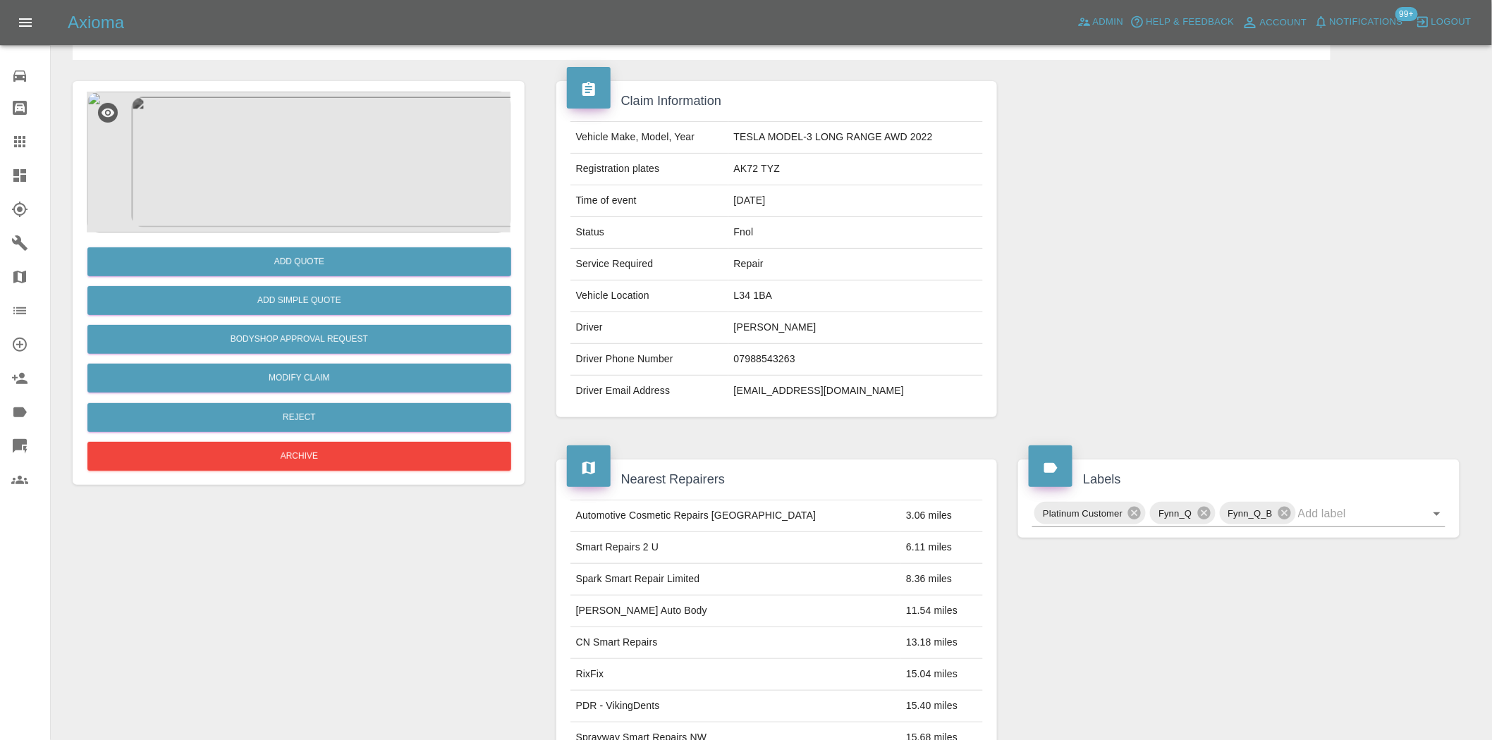
click at [320, 192] on img at bounding box center [299, 162] width 424 height 141
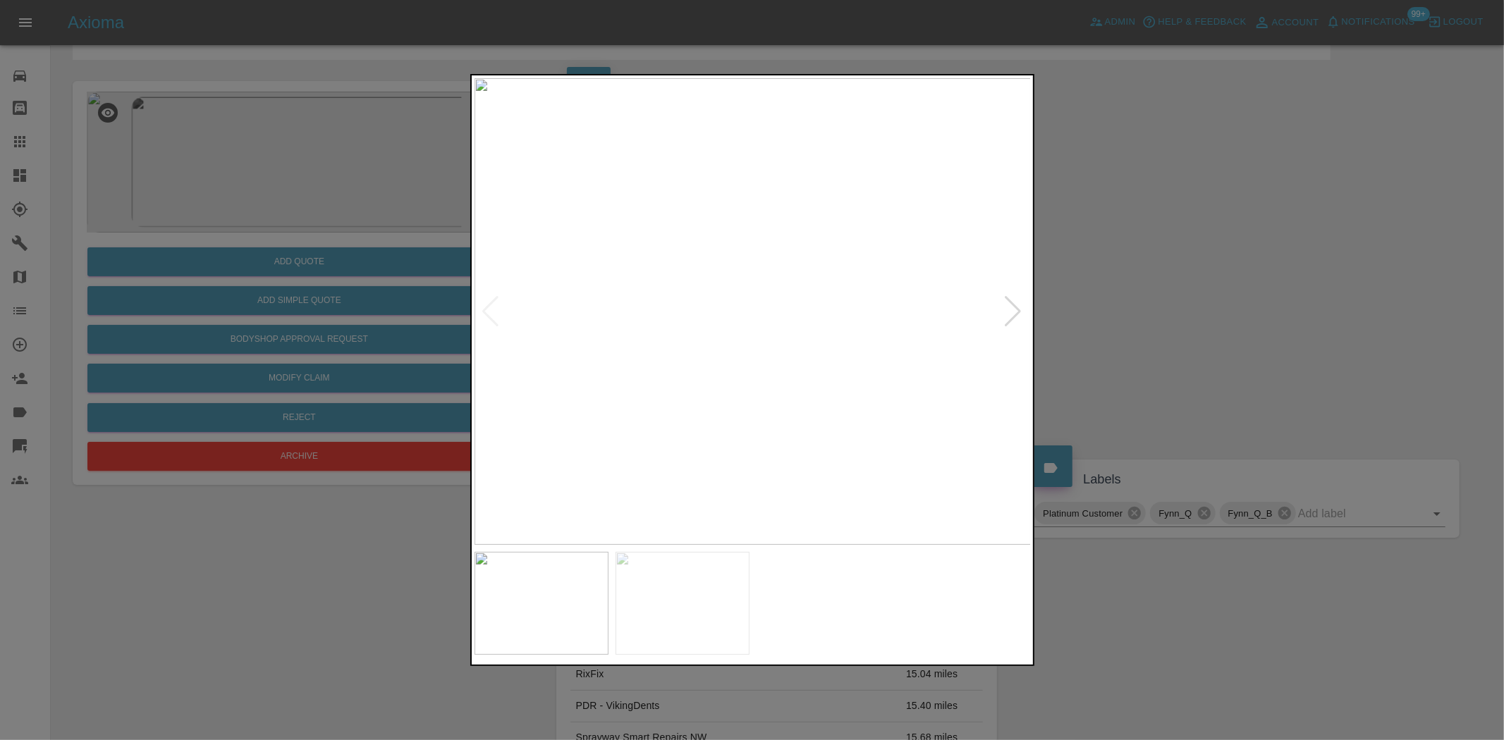
click at [618, 255] on img at bounding box center [753, 311] width 557 height 467
click at [727, 262] on img at bounding box center [753, 311] width 557 height 467
click at [728, 255] on img at bounding box center [753, 311] width 557 height 467
click at [729, 254] on img at bounding box center [823, 483] width 1671 height 1401
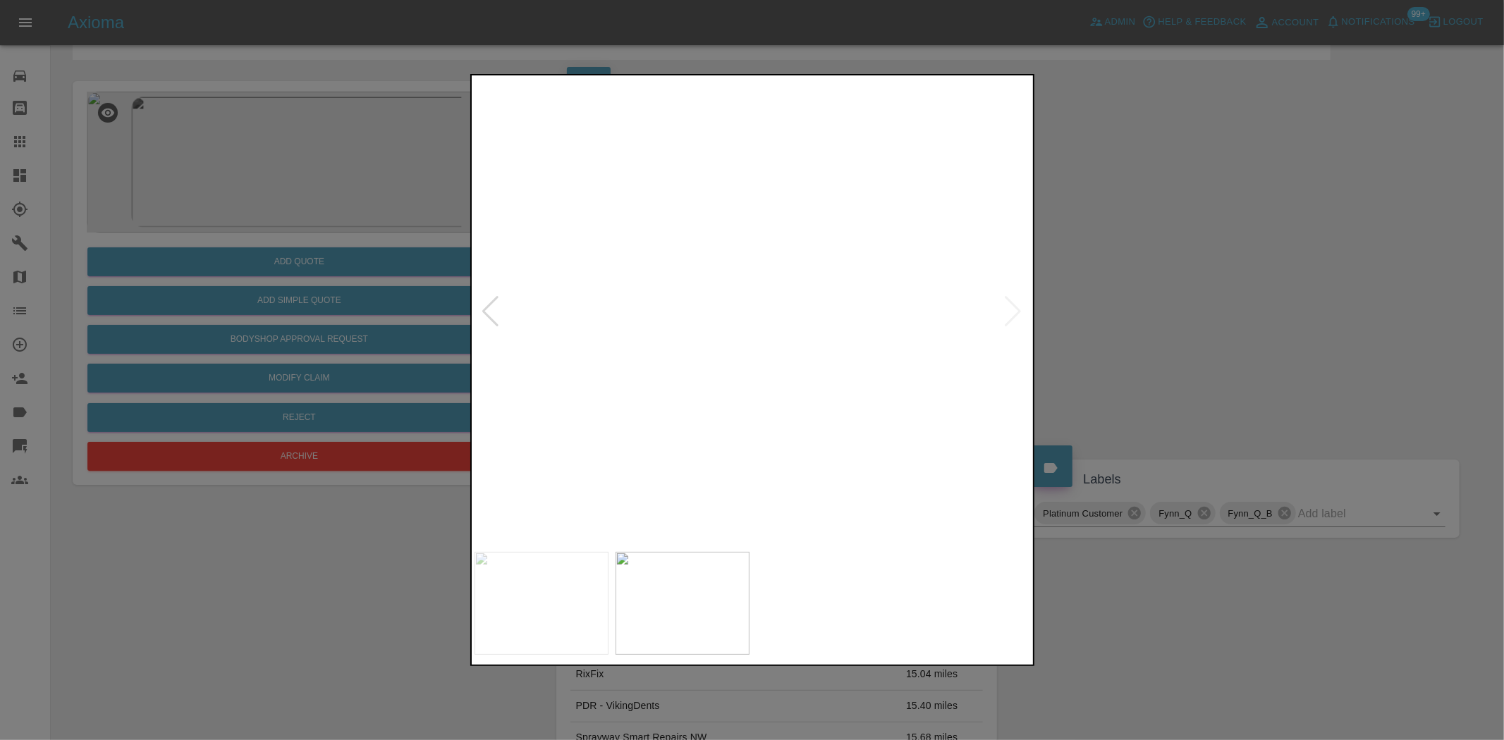
click at [729, 254] on img at bounding box center [823, 483] width 1671 height 1401
click at [386, 268] on div at bounding box center [752, 370] width 1504 height 740
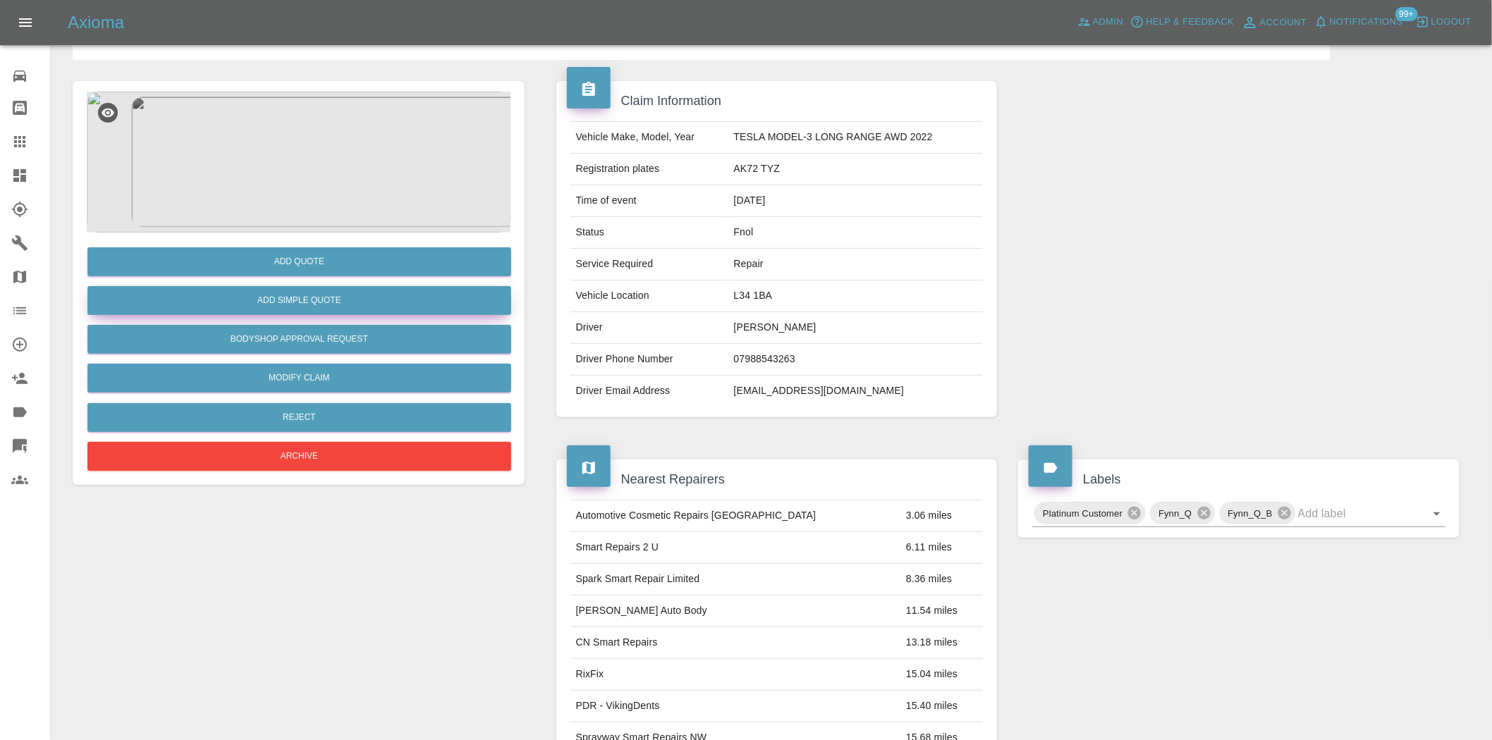
click at [340, 300] on button "Add Simple Quote" at bounding box center [299, 300] width 424 height 29
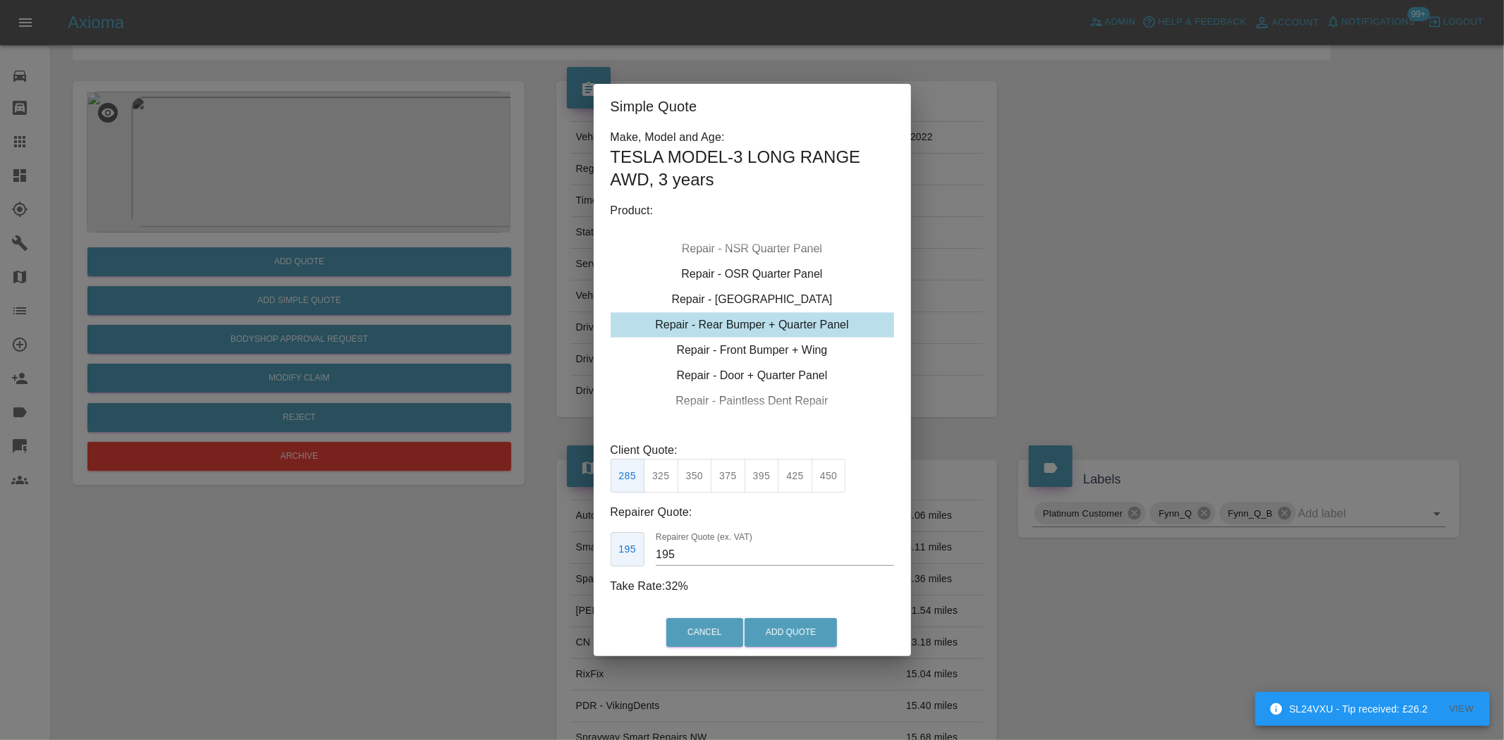
click at [740, 320] on div "Repair - Rear Bumper + Quarter Panel" at bounding box center [752, 324] width 283 height 25
click at [802, 481] on button "425" at bounding box center [795, 476] width 35 height 35
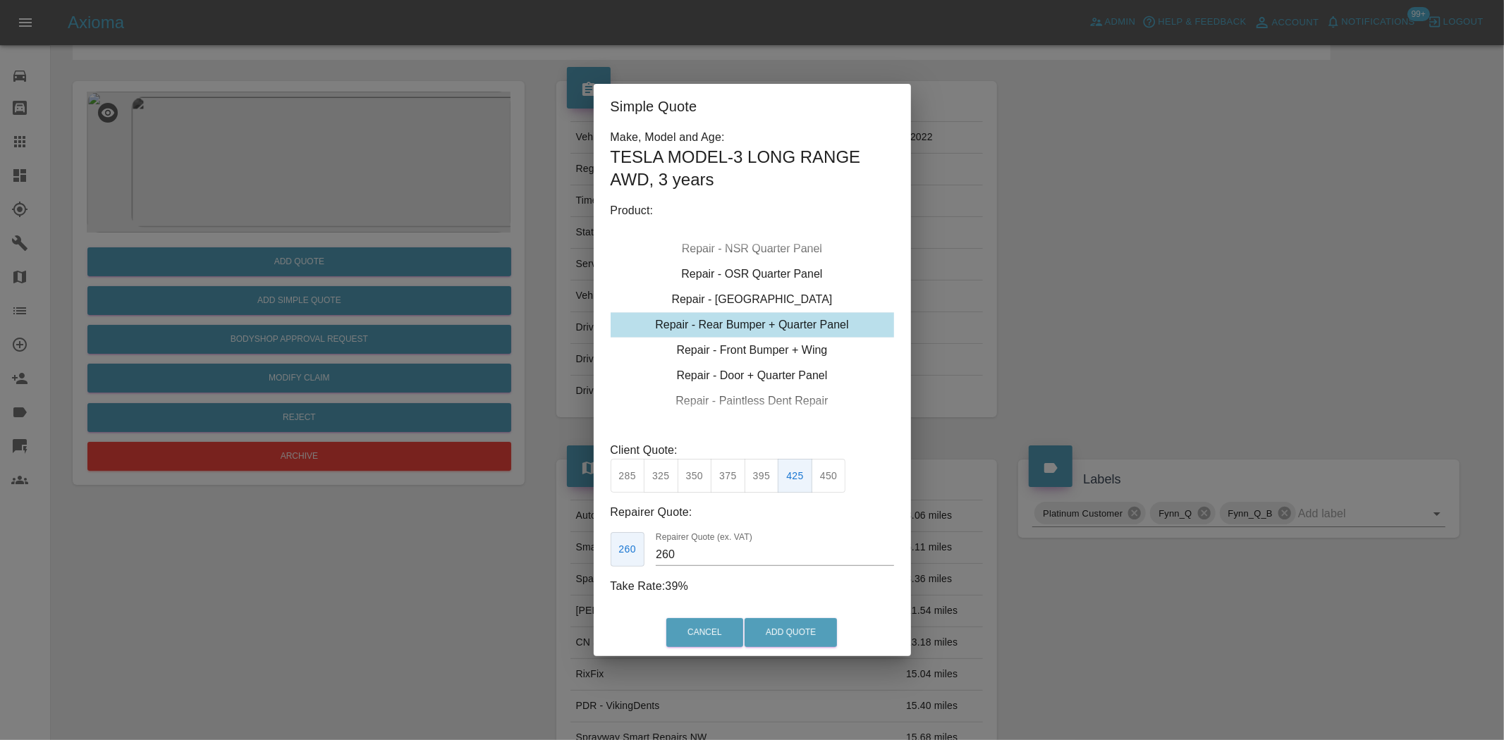
drag, startPoint x: 688, startPoint y: 556, endPoint x: 519, endPoint y: 539, distance: 170.1
click at [556, 546] on div "Simple Quote Make, Model and Age: TESLA MODEL-3 LONG RANGE AWD , 3 years Produc…" at bounding box center [752, 370] width 1504 height 740
type input "250"
click at [806, 625] on button "Add Quote" at bounding box center [791, 632] width 92 height 29
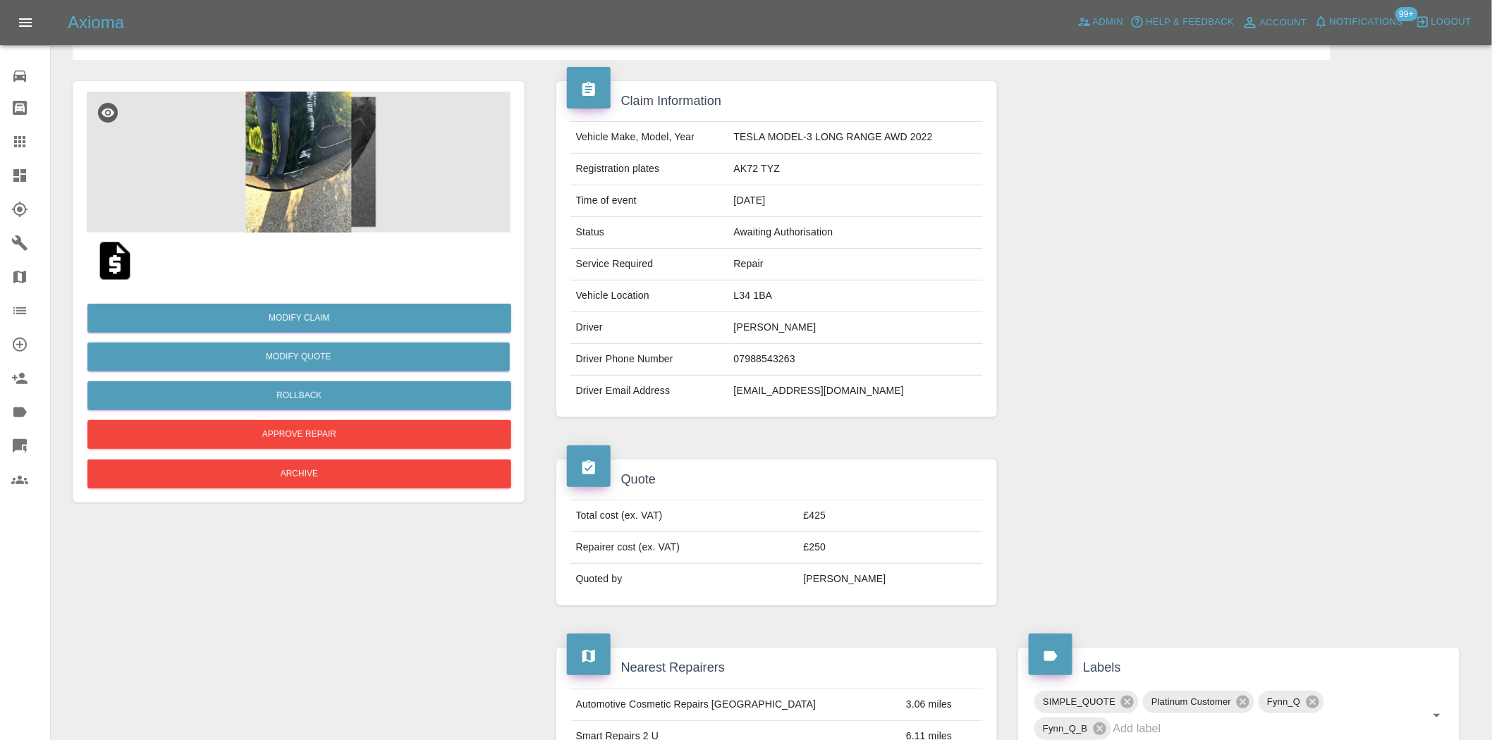
scroll to position [0, 0]
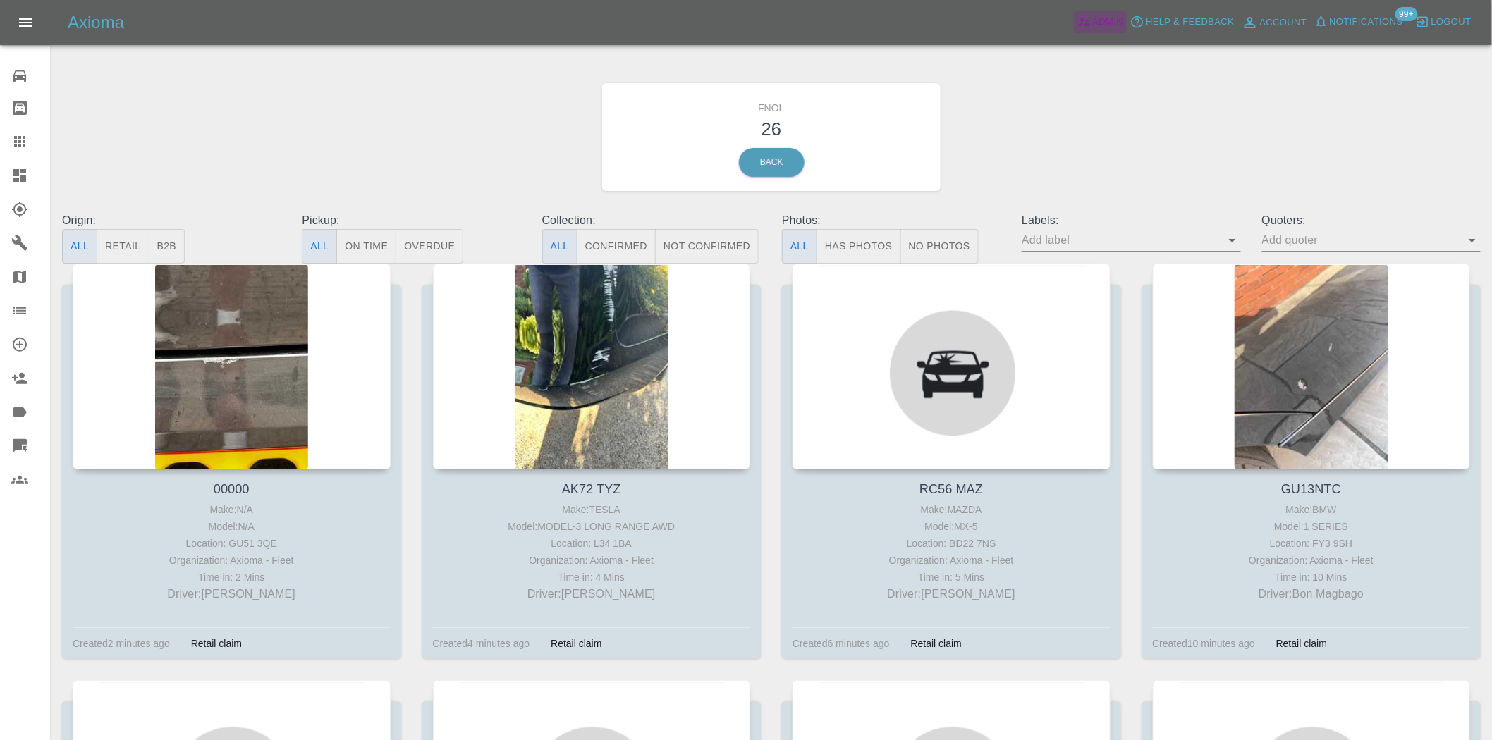
click at [1089, 25] on icon at bounding box center [1084, 22] width 12 height 8
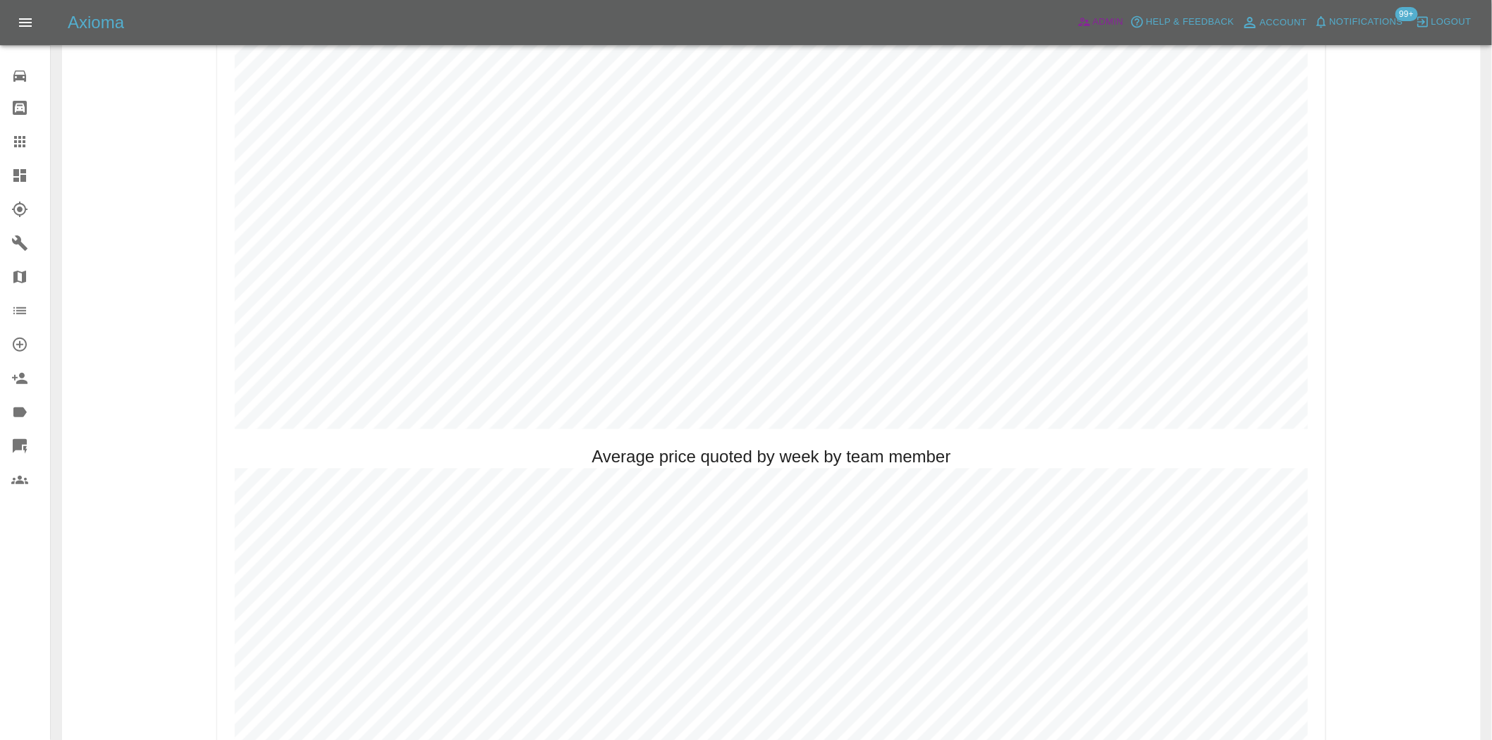
scroll to position [862, 0]
click at [20, 177] on icon at bounding box center [19, 175] width 17 height 17
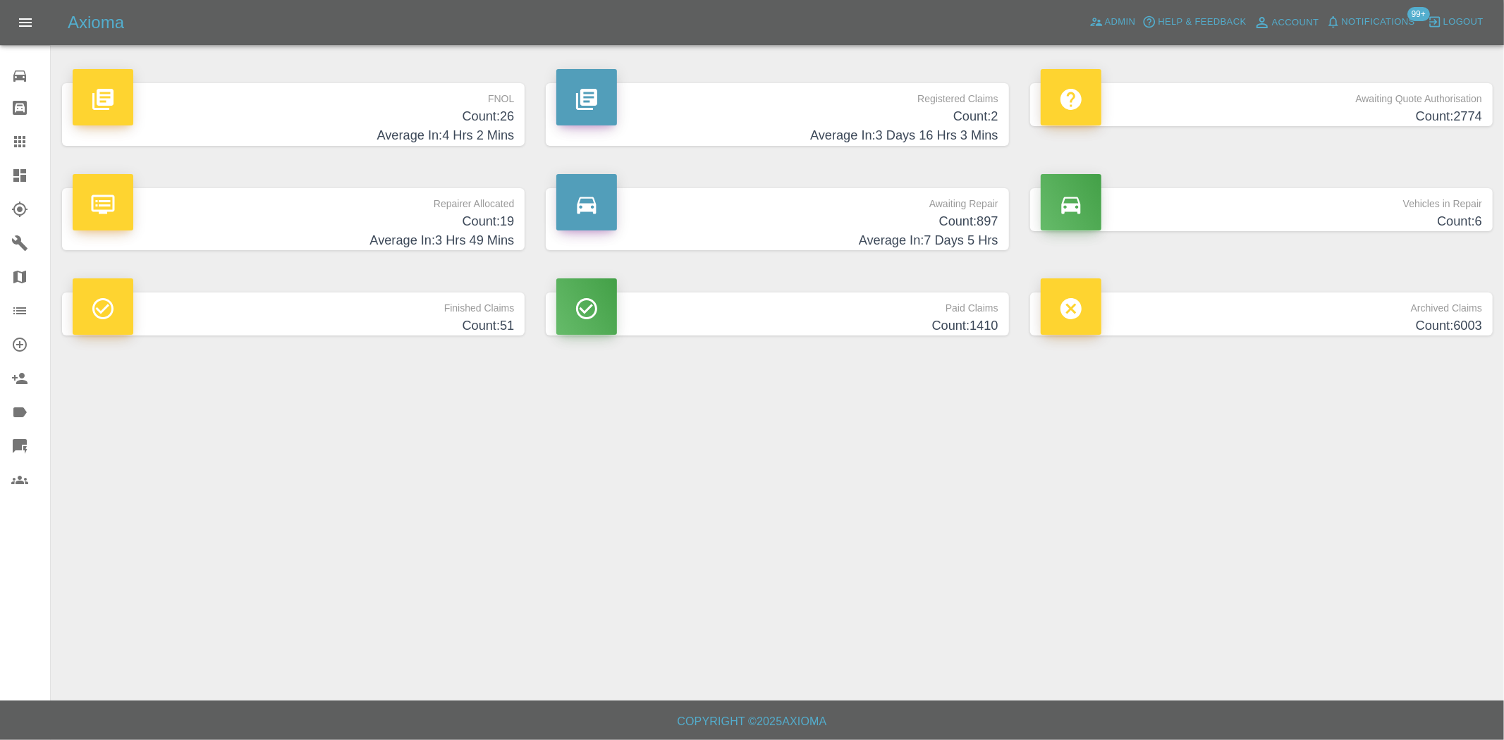
click at [946, 118] on h4 "Count: 2" at bounding box center [776, 116] width 441 height 19
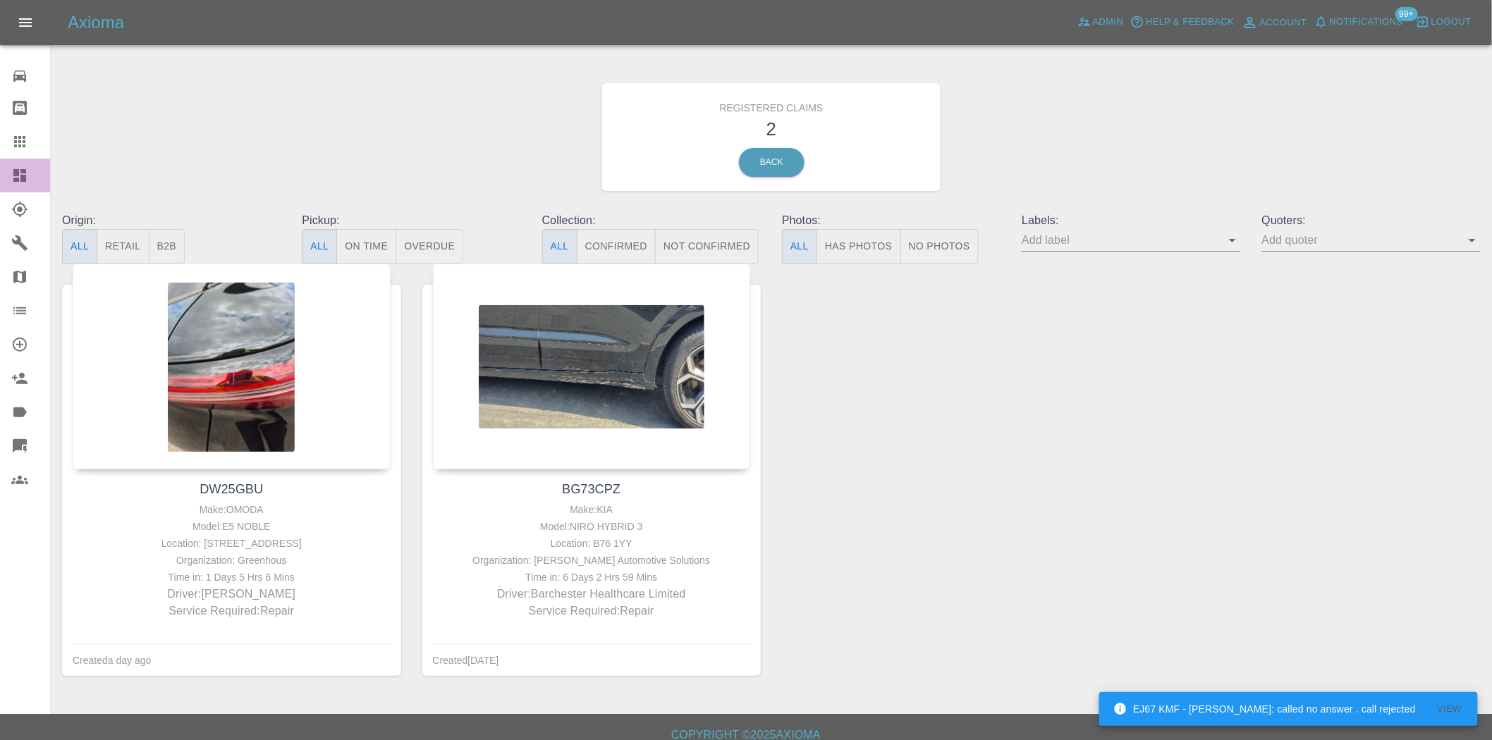
click at [28, 171] on div at bounding box center [30, 175] width 39 height 17
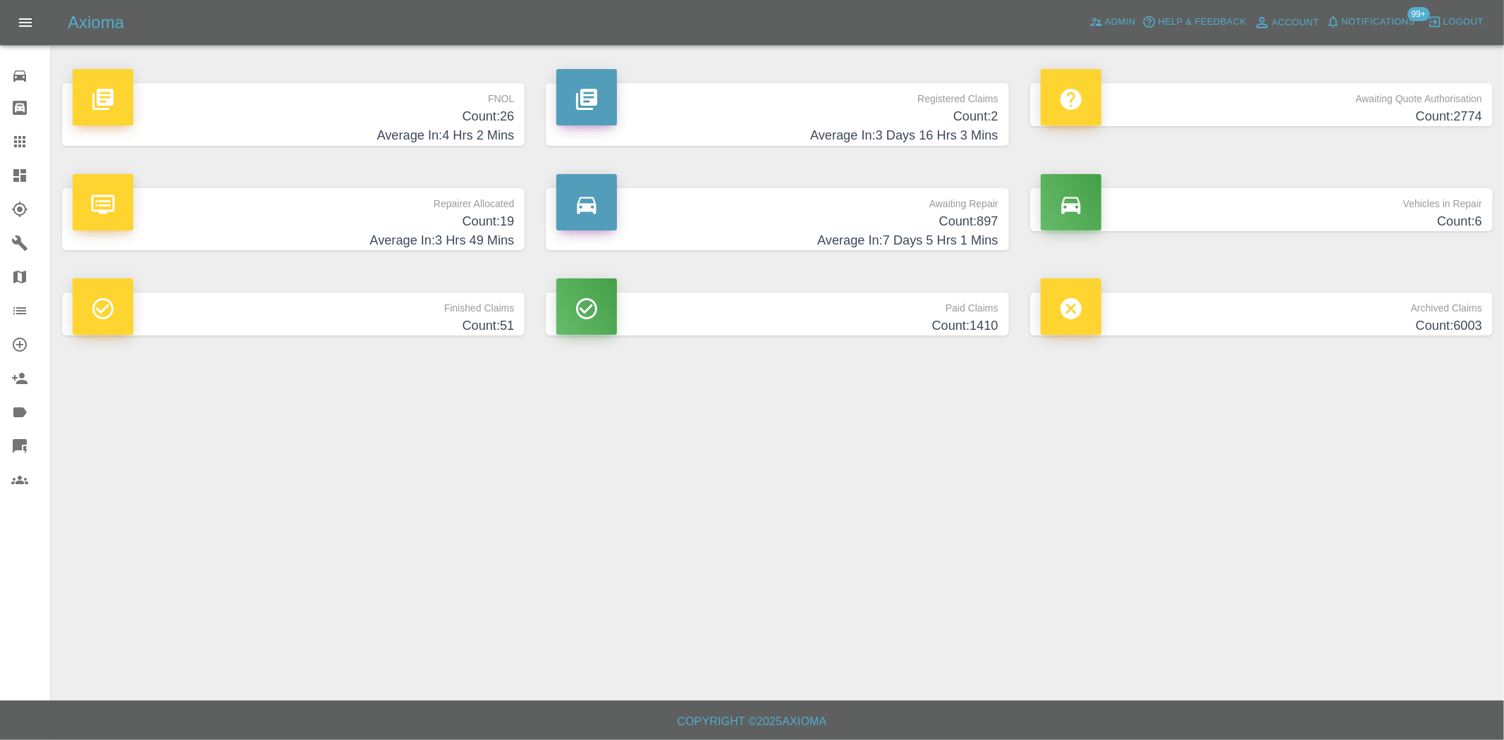
click at [440, 109] on h4 "Count: 26" at bounding box center [293, 116] width 441 height 19
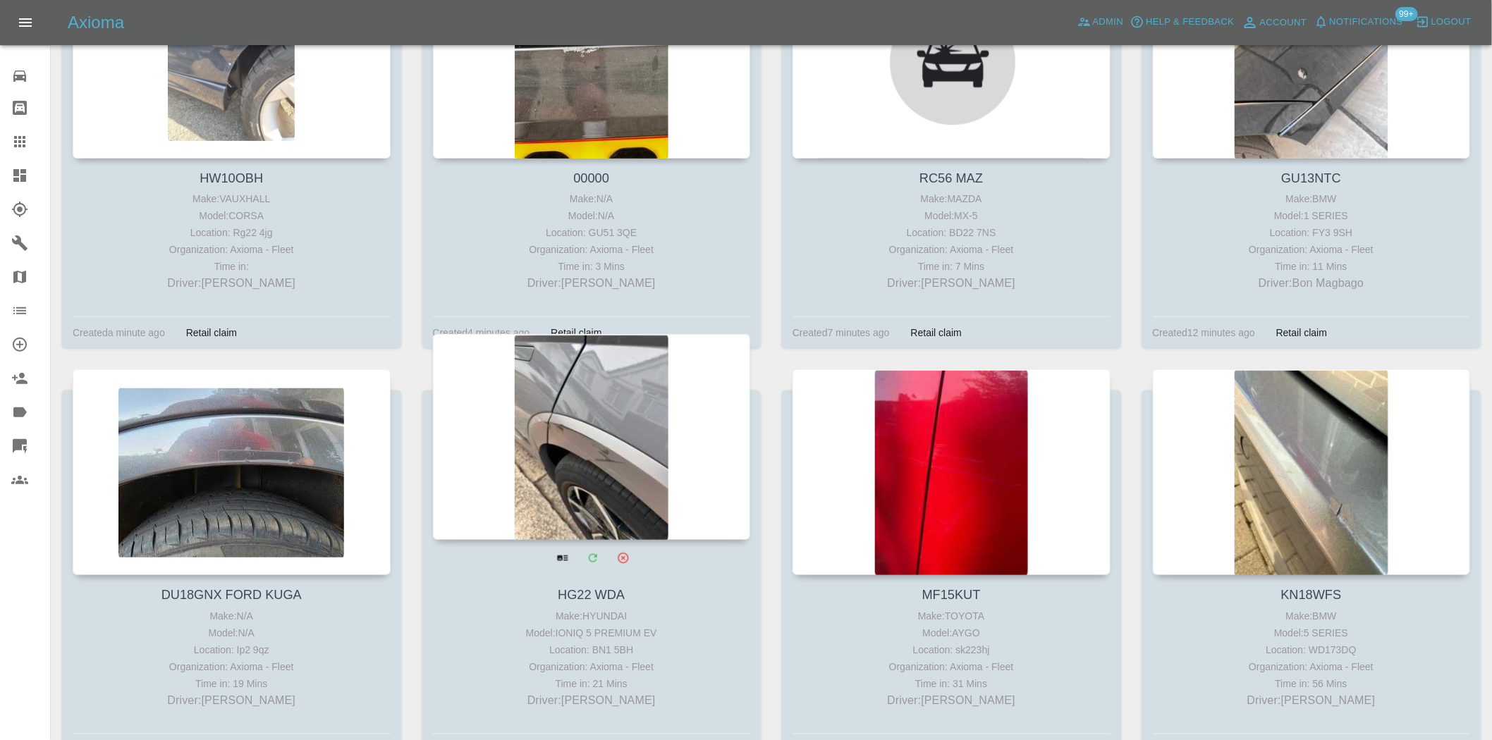
scroll to position [391, 0]
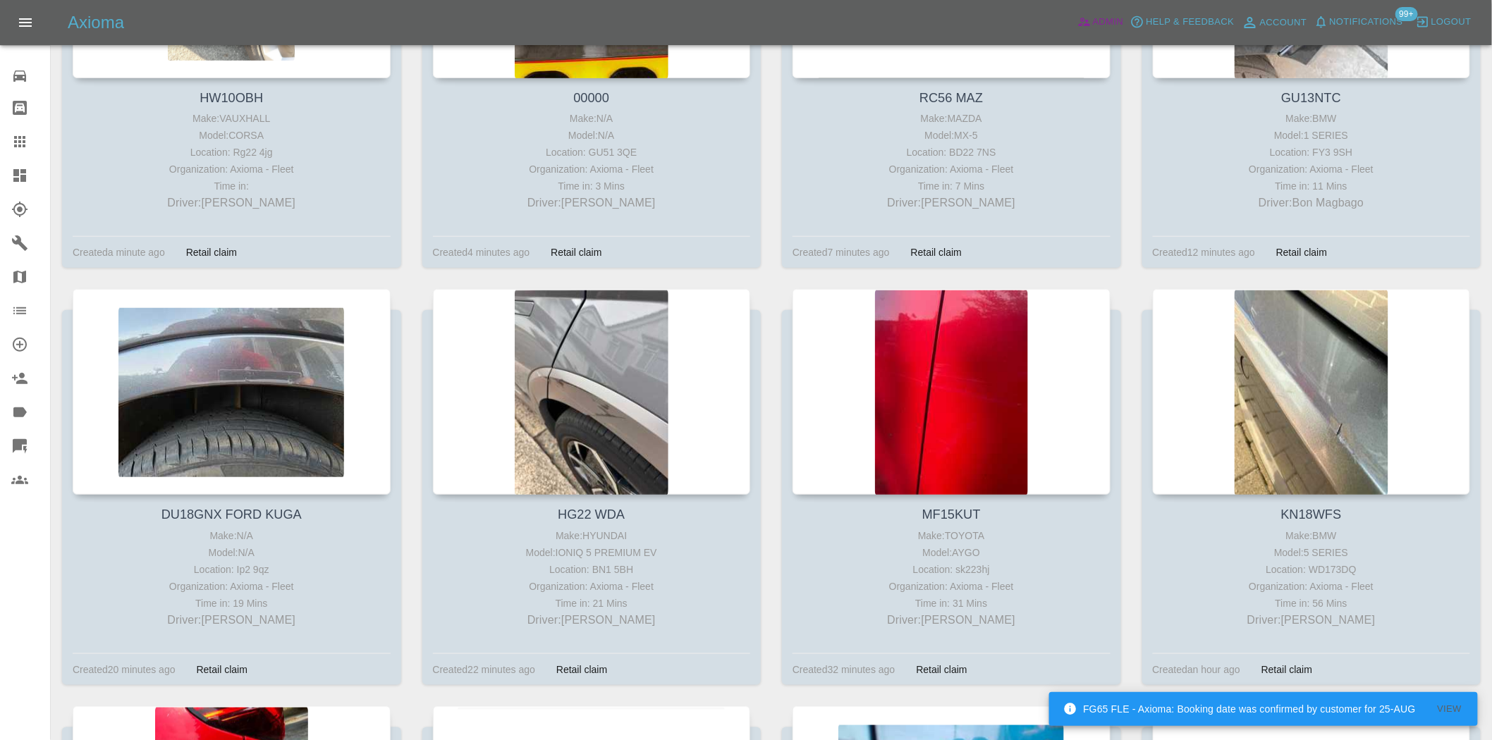
click at [1096, 23] on span "Admin" at bounding box center [1108, 22] width 31 height 16
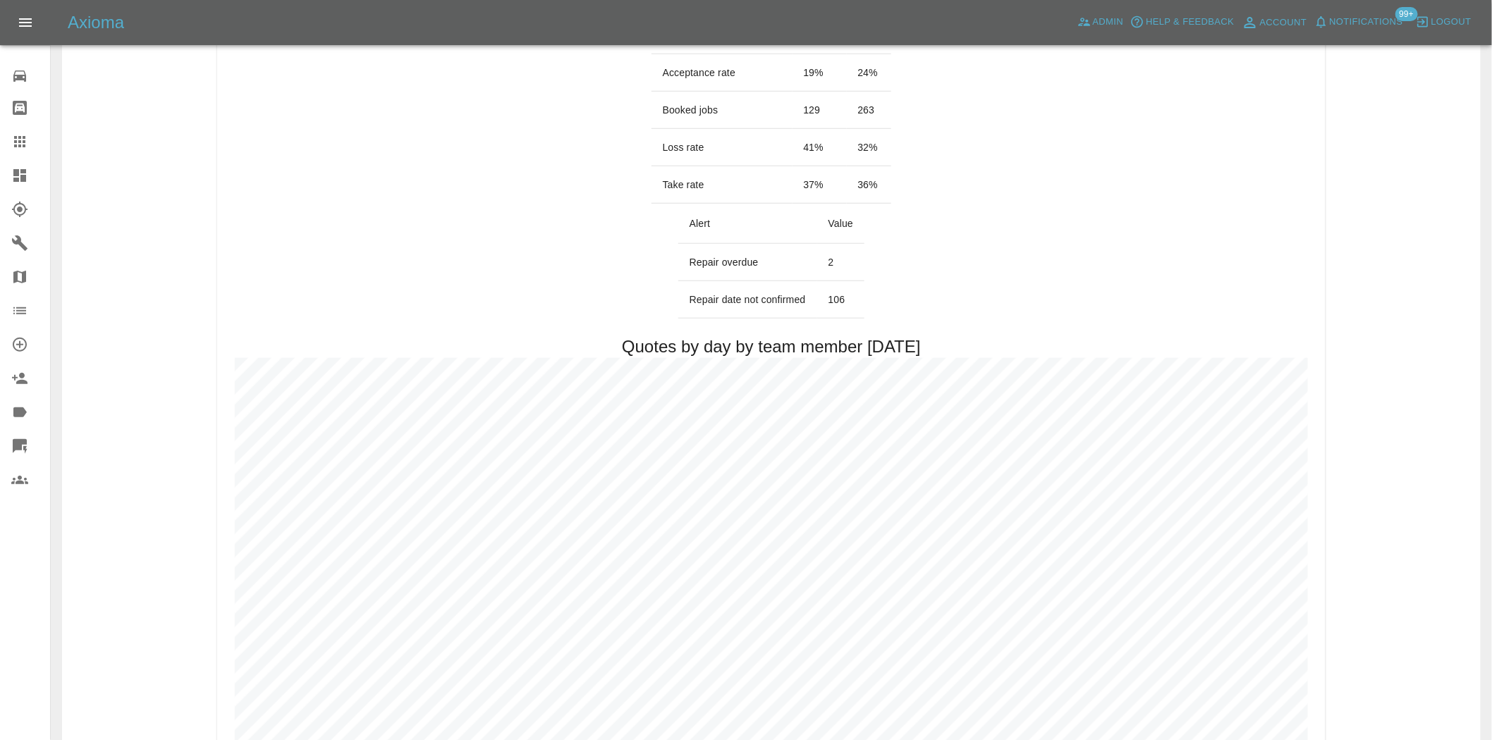
scroll to position [783, 0]
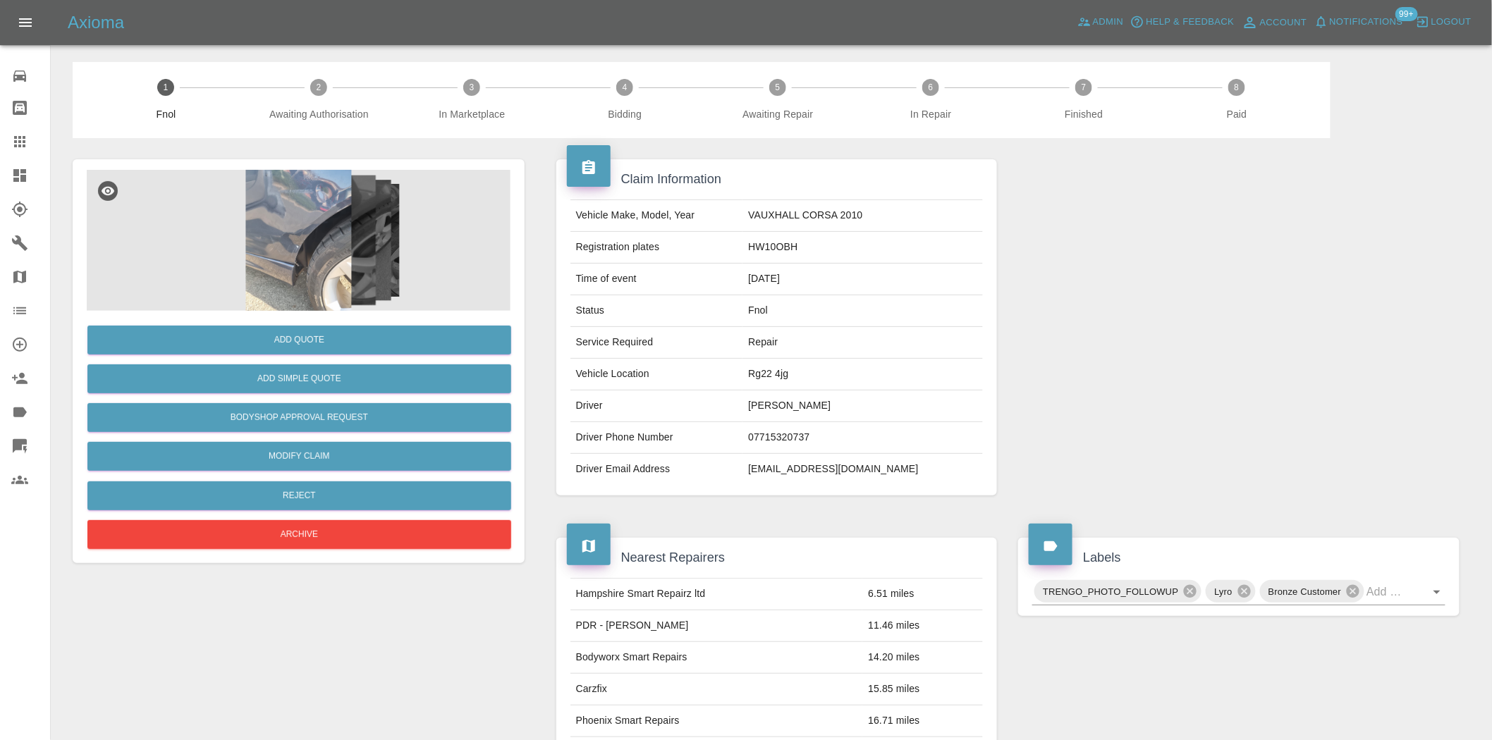
click at [312, 245] on img at bounding box center [299, 240] width 424 height 141
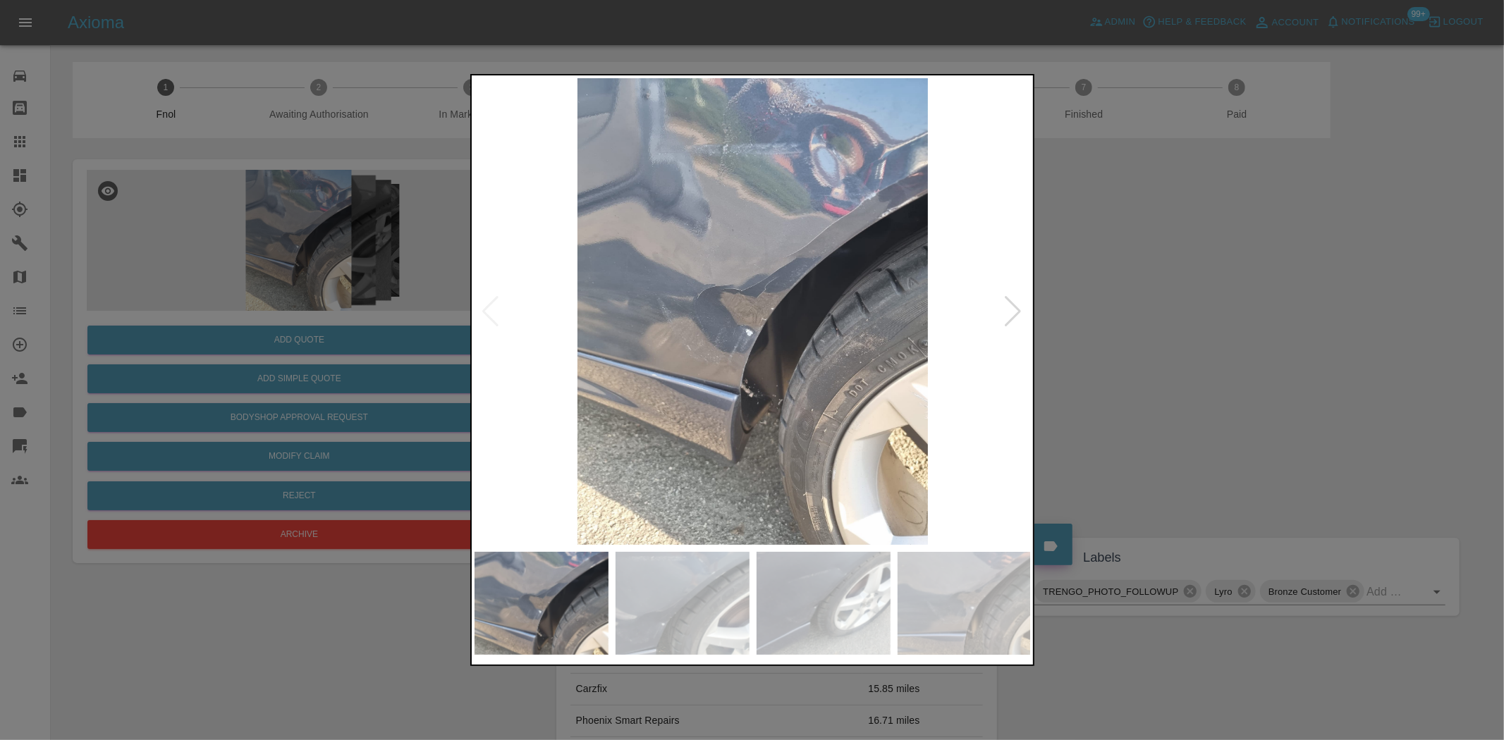
click at [725, 347] on img at bounding box center [753, 311] width 557 height 467
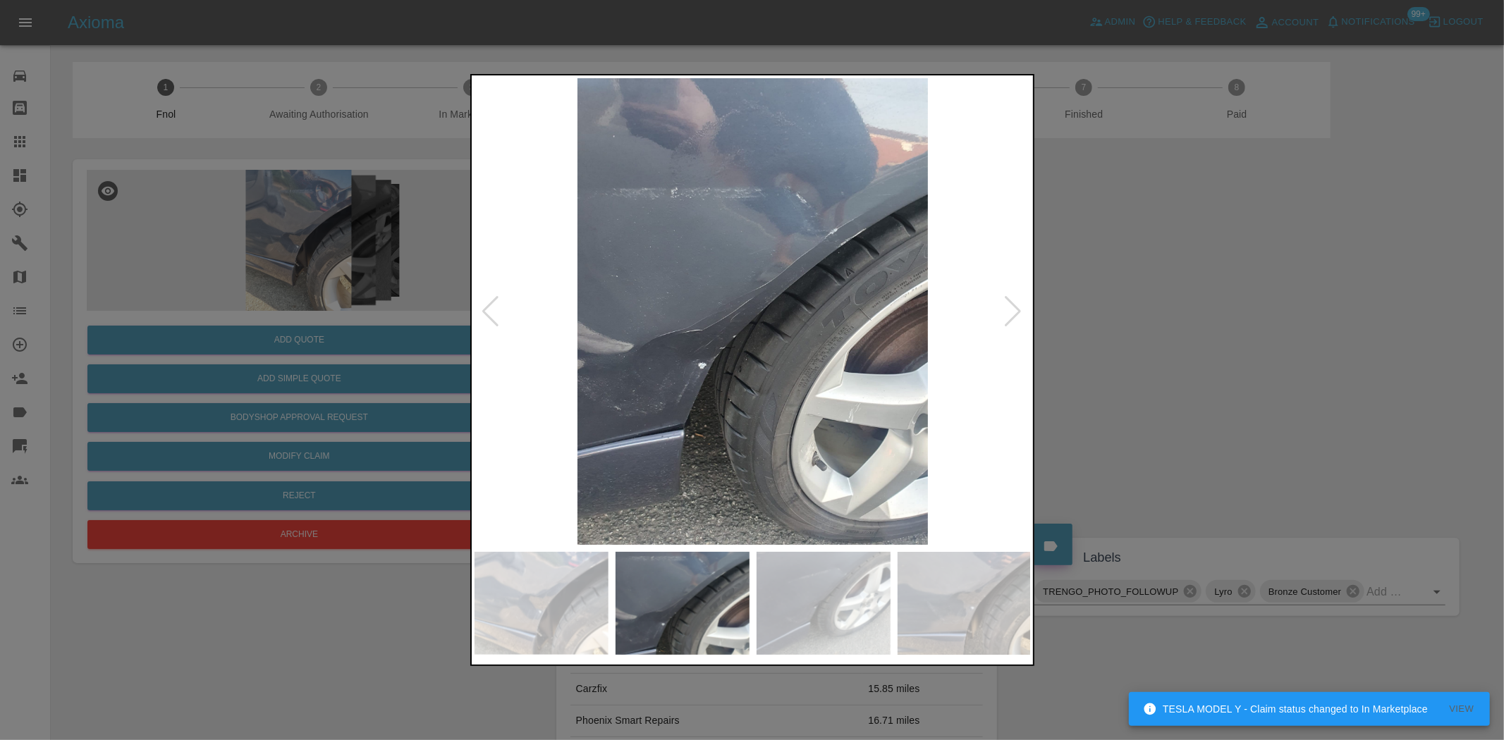
click at [632, 360] on img at bounding box center [753, 311] width 557 height 467
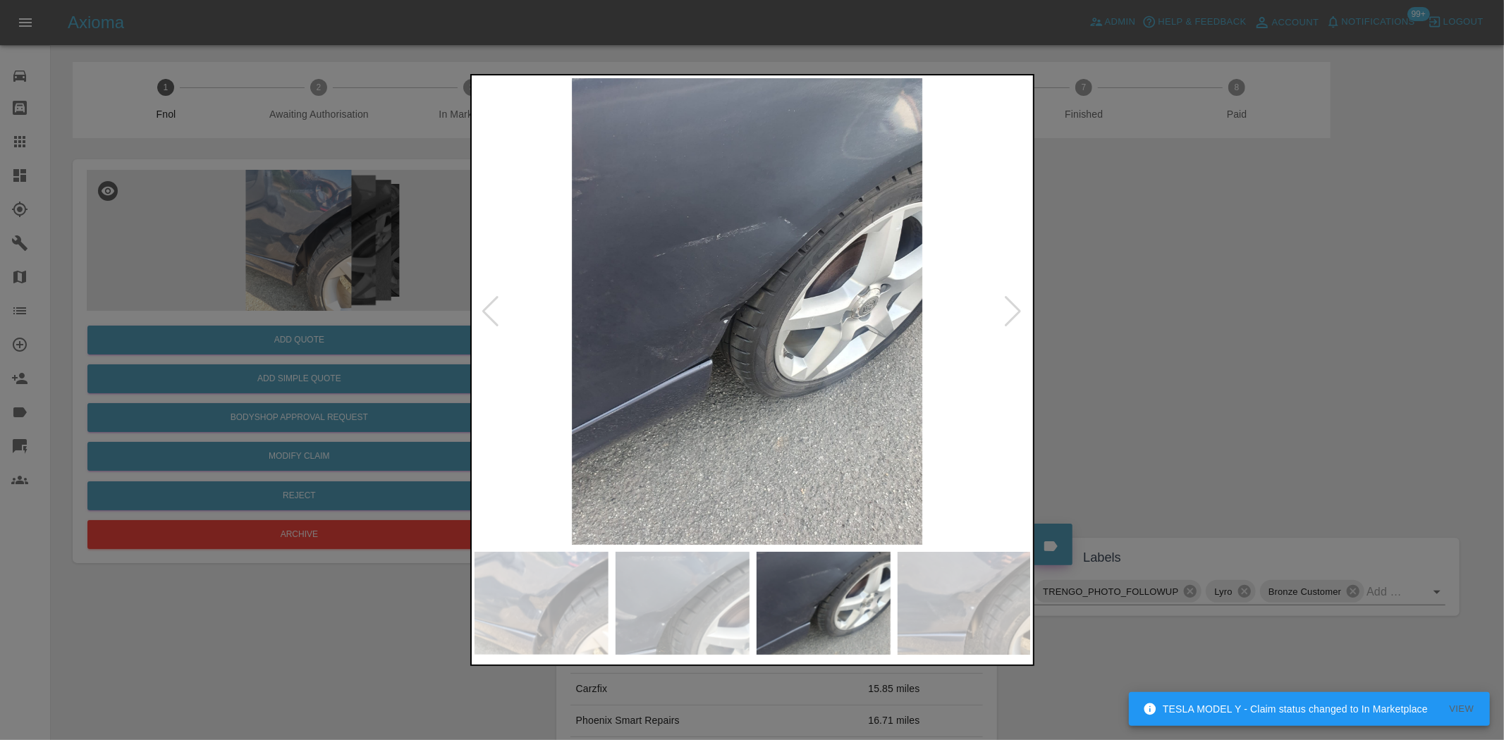
click at [538, 444] on img at bounding box center [747, 311] width 557 height 467
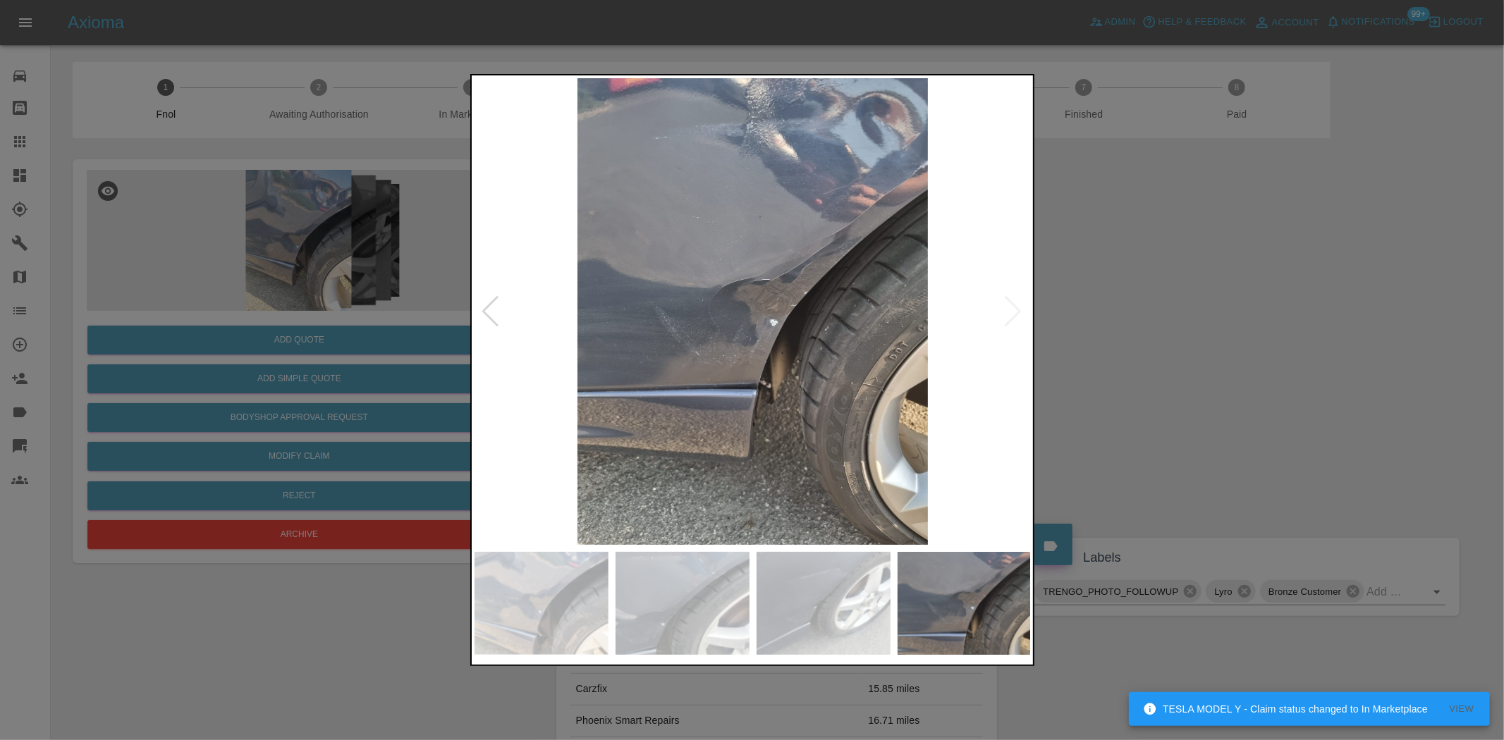
click at [463, 432] on div at bounding box center [752, 370] width 1504 height 740
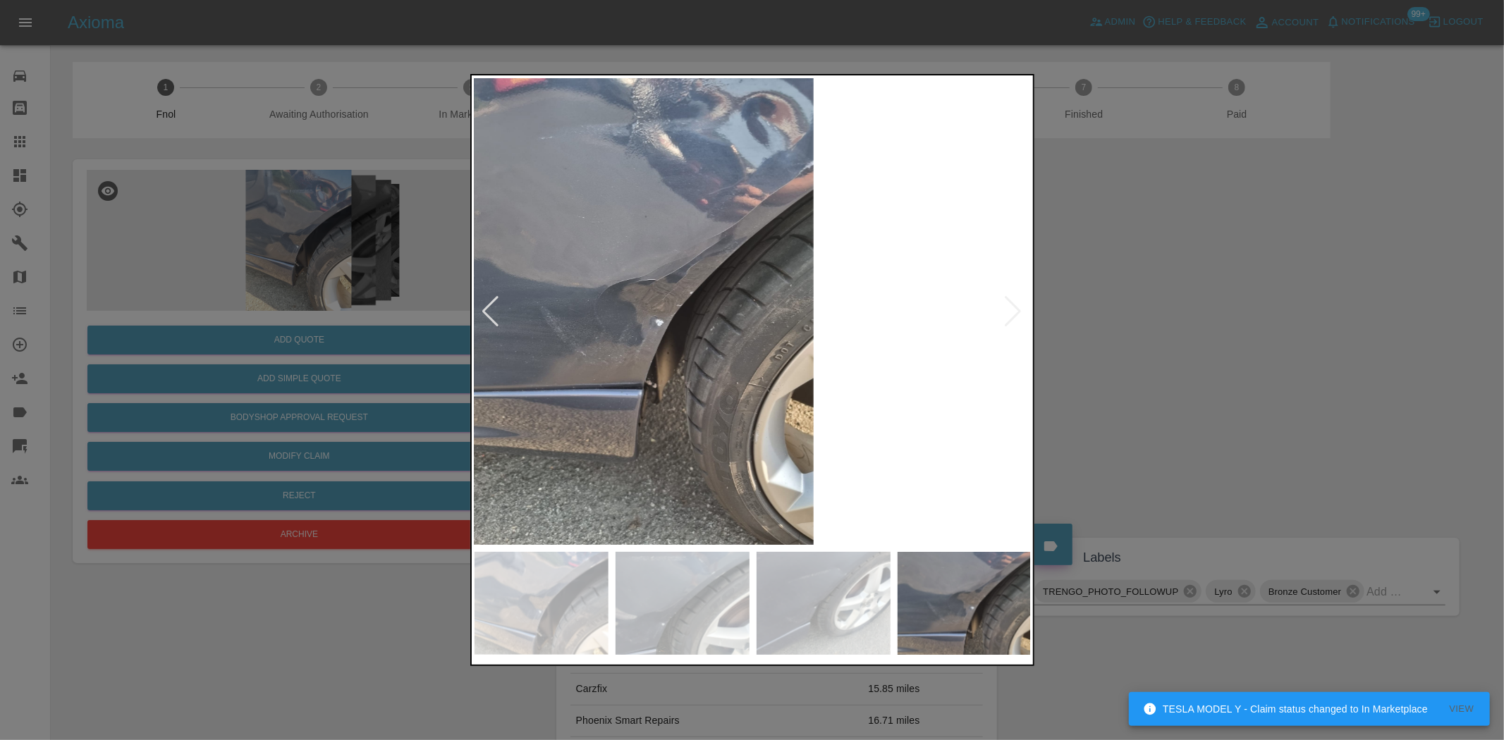
click at [418, 427] on div at bounding box center [752, 370] width 1504 height 740
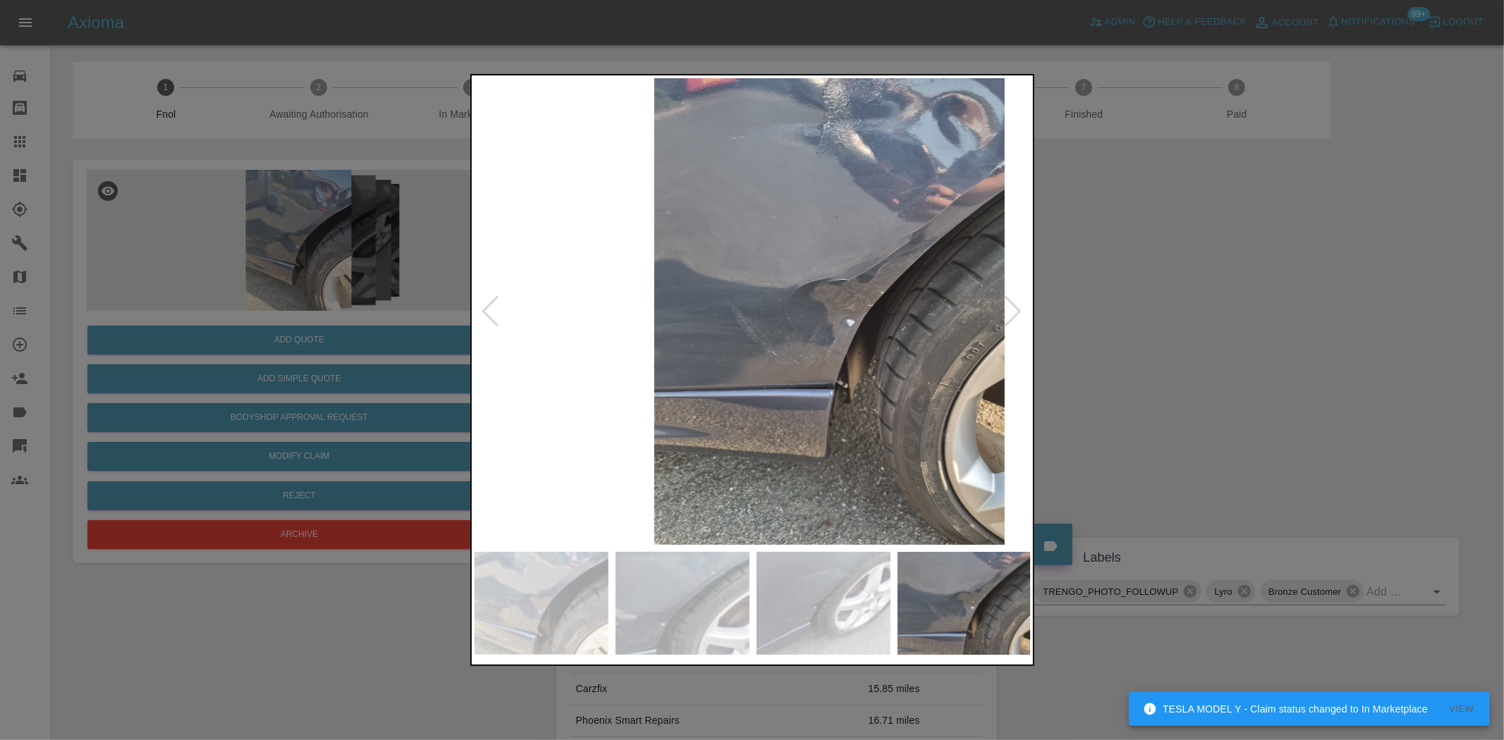
click at [795, 413] on img at bounding box center [829, 311] width 557 height 467
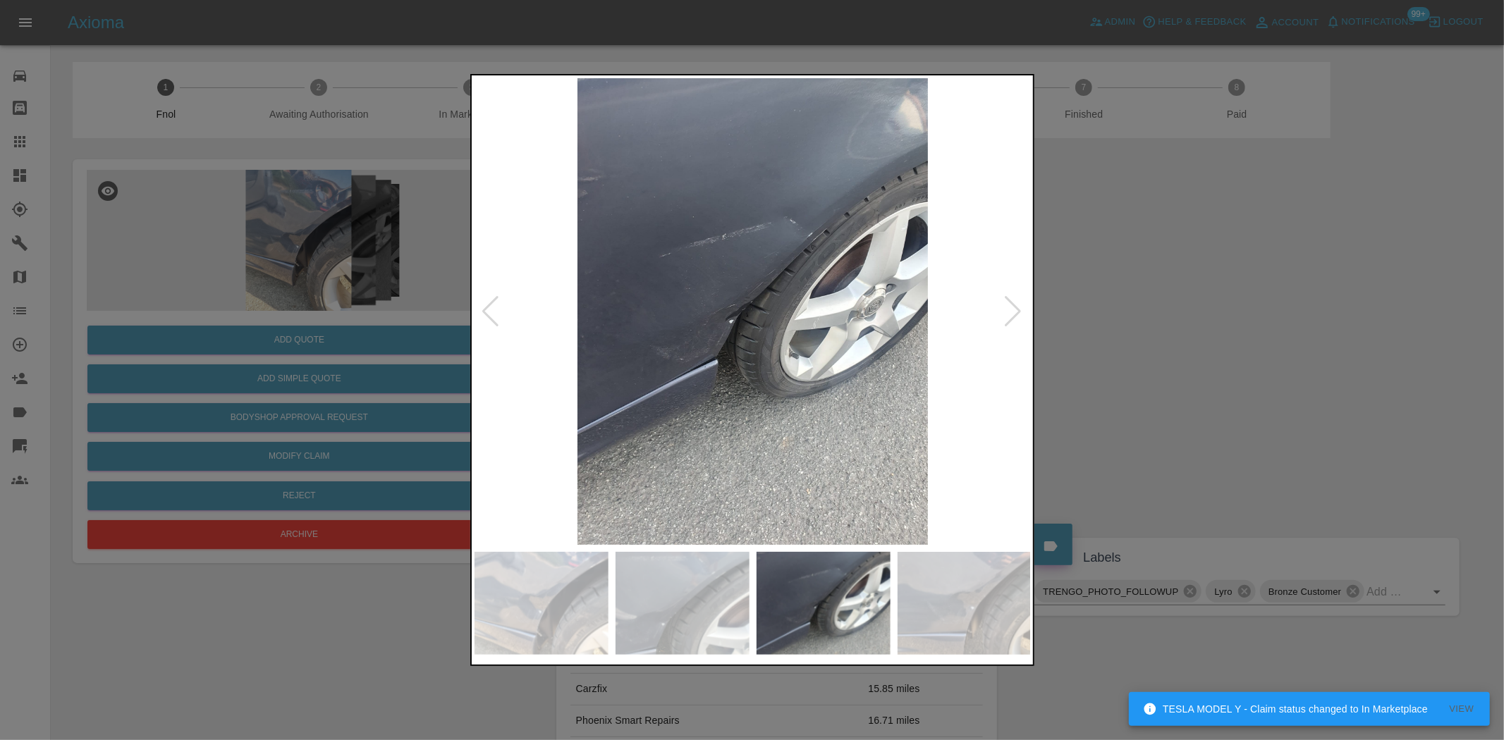
click at [833, 300] on img at bounding box center [753, 311] width 557 height 467
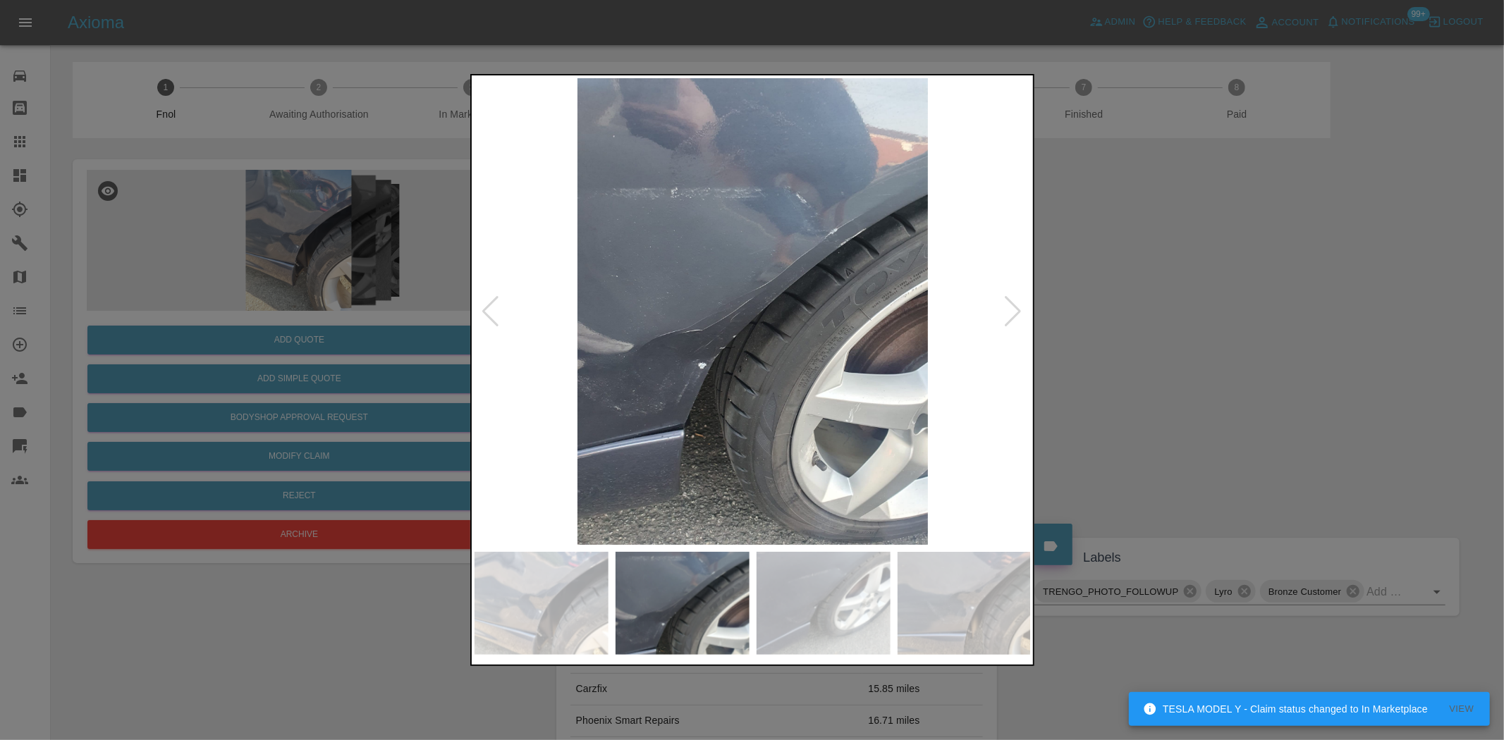
click at [828, 302] on img at bounding box center [753, 311] width 557 height 467
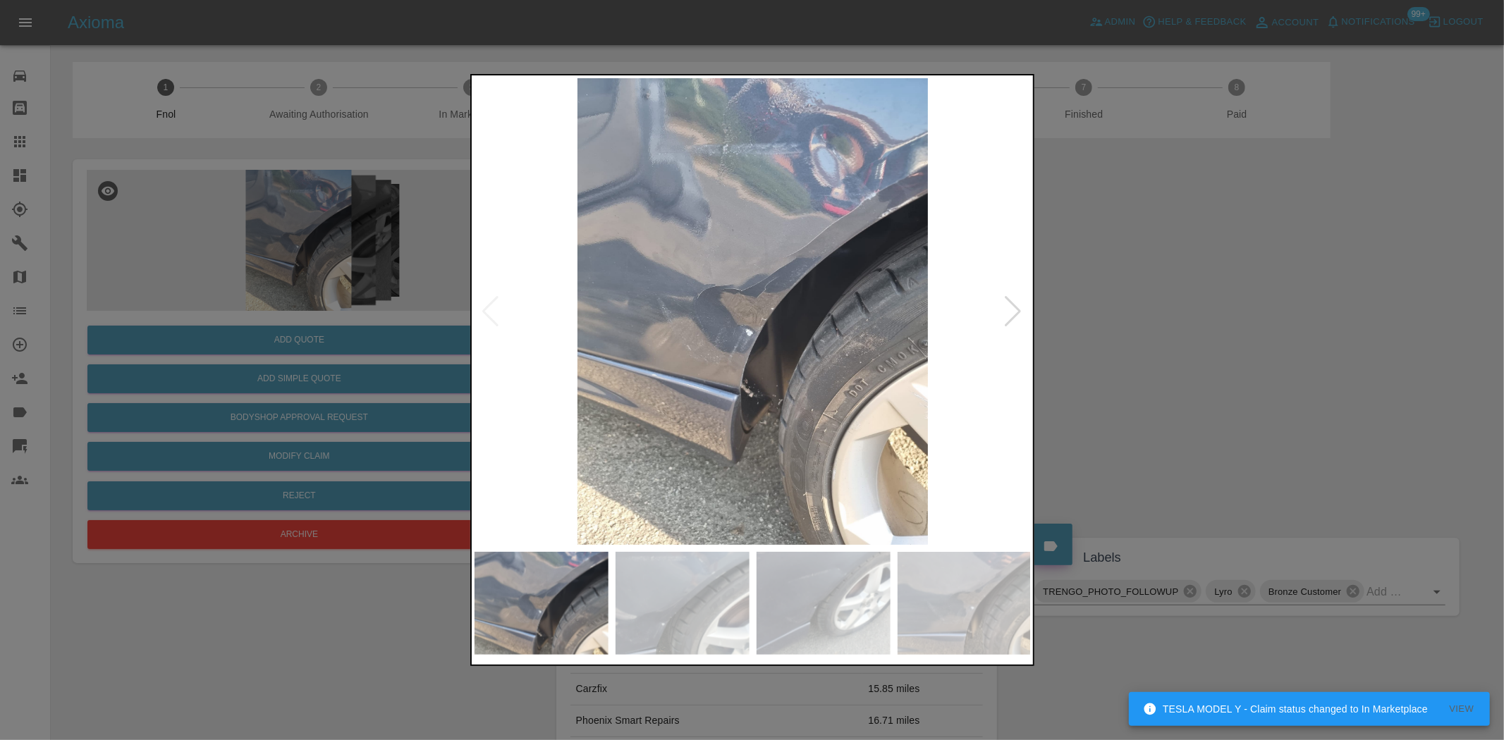
click at [855, 316] on img at bounding box center [753, 311] width 557 height 467
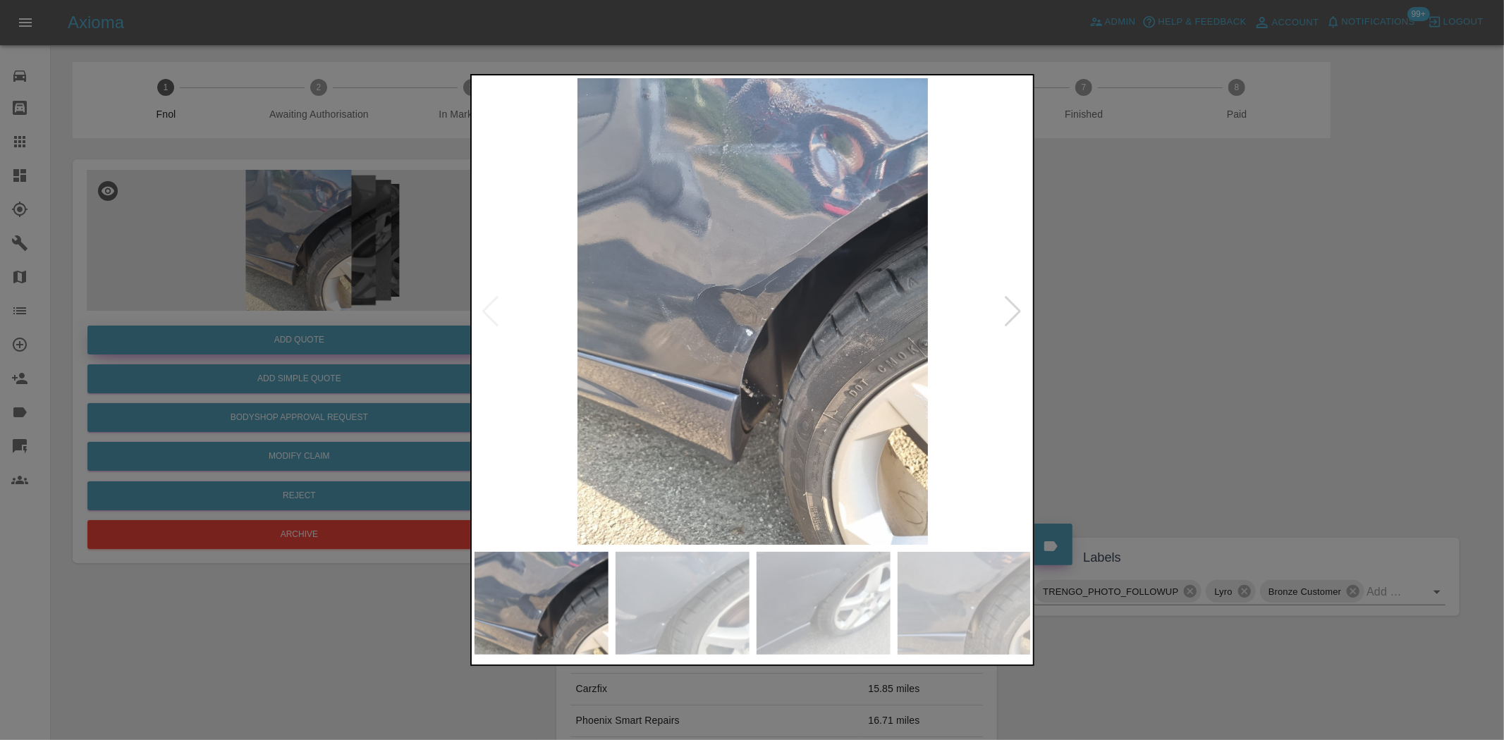
drag, startPoint x: 351, startPoint y: 305, endPoint x: 357, endPoint y: 347, distance: 42.7
click at [349, 314] on div at bounding box center [752, 370] width 1504 height 740
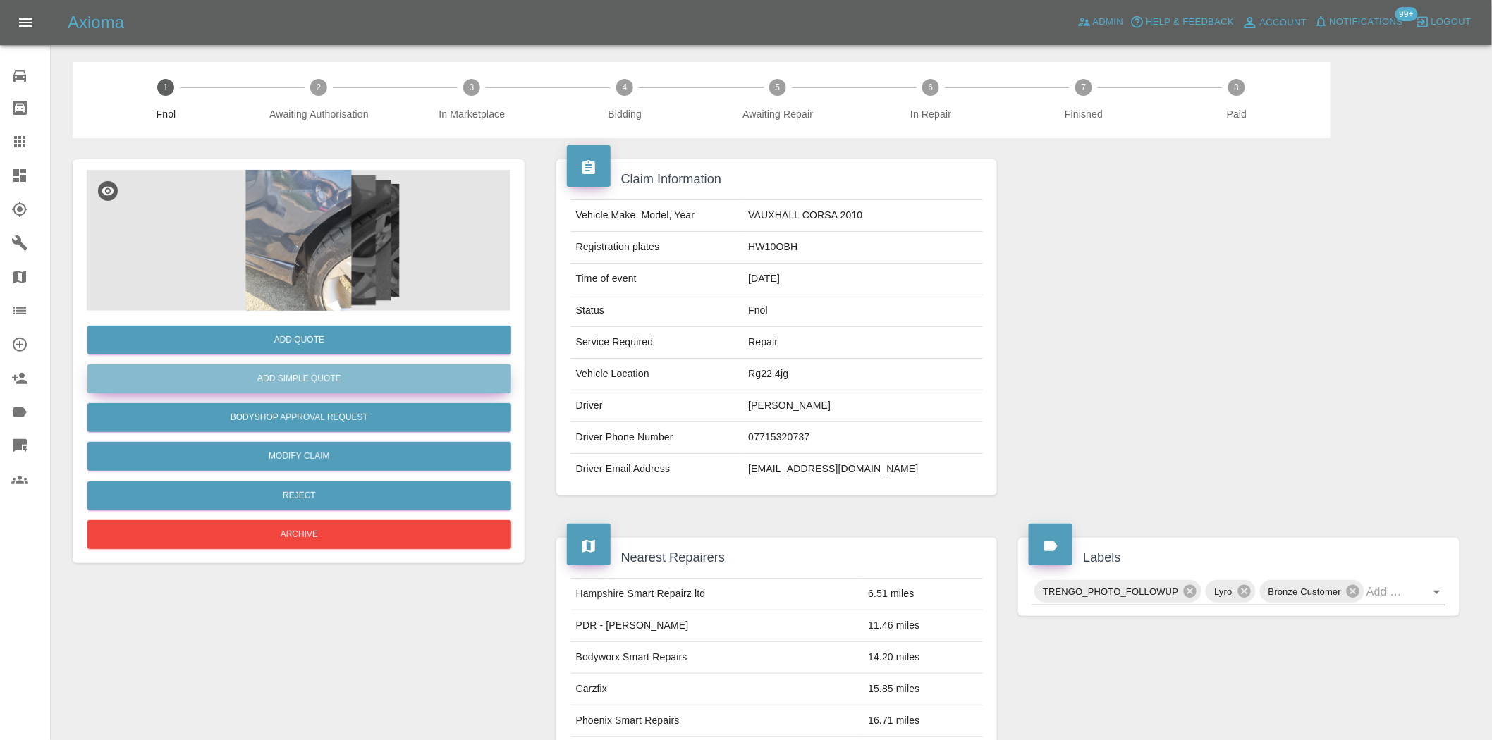
click at [353, 372] on button "Add Simple Quote" at bounding box center [299, 379] width 424 height 29
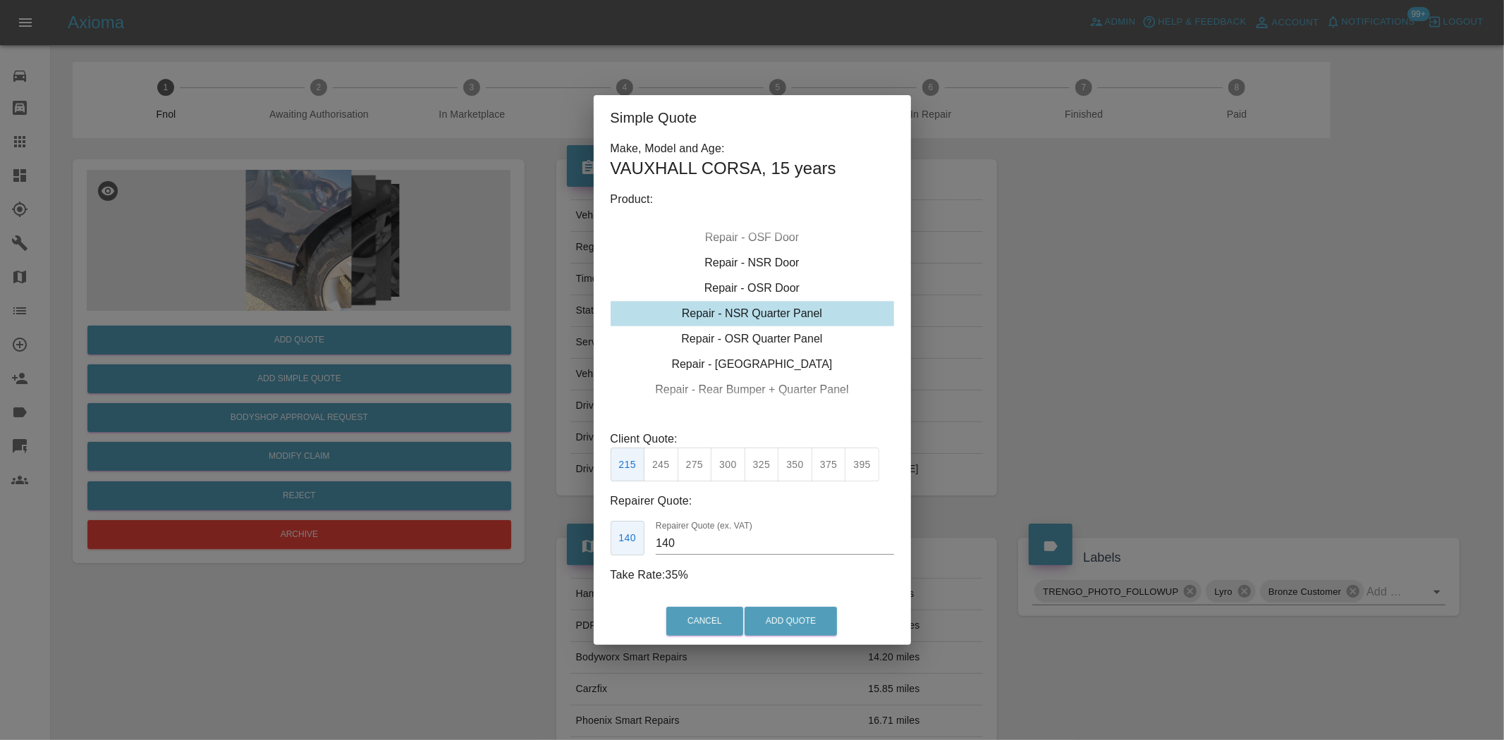
click at [758, 305] on div "Repair - NSR Quarter Panel" at bounding box center [752, 313] width 283 height 25
click at [795, 478] on button "350" at bounding box center [795, 465] width 35 height 35
drag, startPoint x: 699, startPoint y: 530, endPoint x: 558, endPoint y: 527, distance: 141.1
click at [574, 532] on div "Simple Quote Make, Model and Age: VAUXHALL CORSA , 15 years Product: Repair - F…" at bounding box center [752, 370] width 1504 height 740
click at [710, 554] on input "230" at bounding box center [775, 543] width 238 height 23
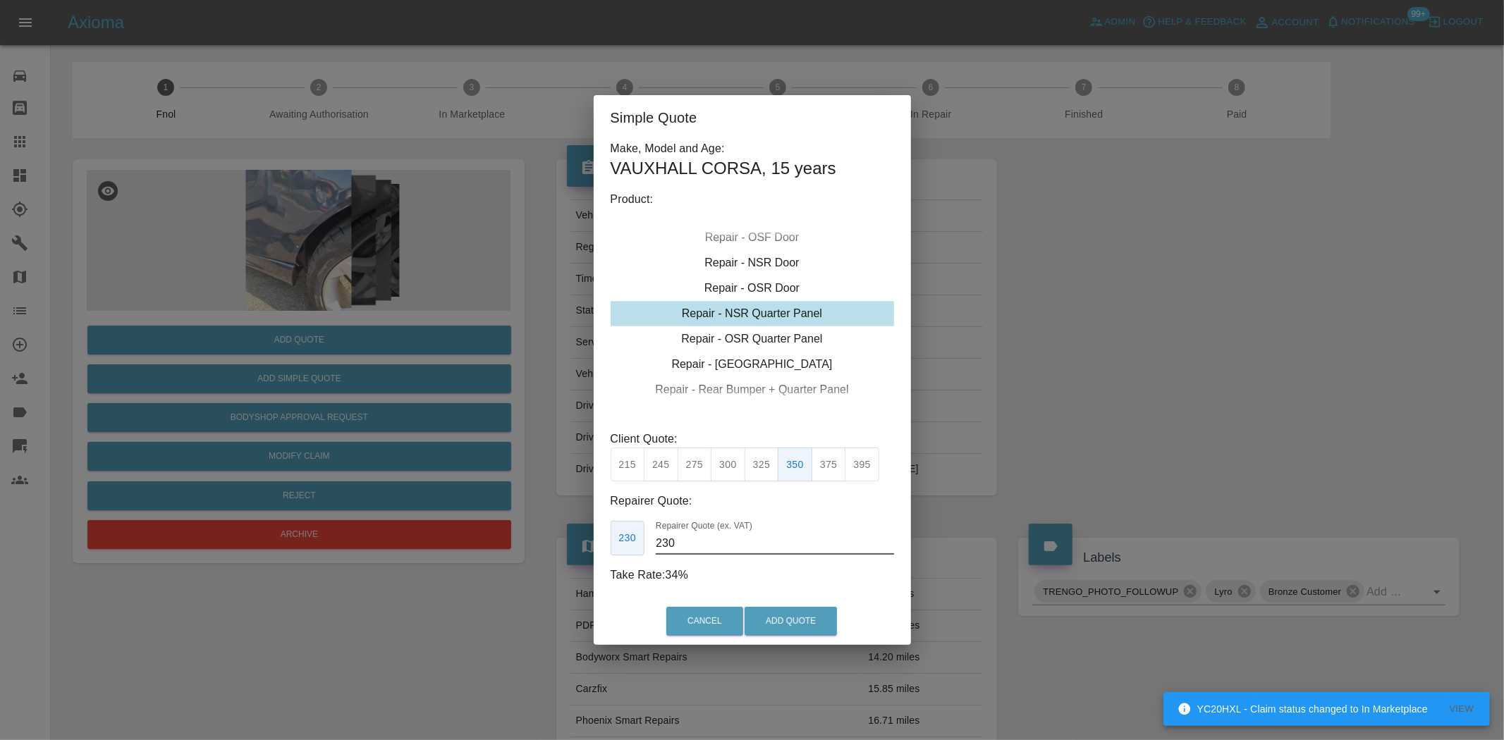
click at [565, 554] on div "Simple Quote Make, Model and Age: VAUXHALL CORSA , 15 years Product: Repair - F…" at bounding box center [752, 370] width 1504 height 740
type input "225"
click at [788, 616] on button "Add Quote" at bounding box center [791, 621] width 92 height 29
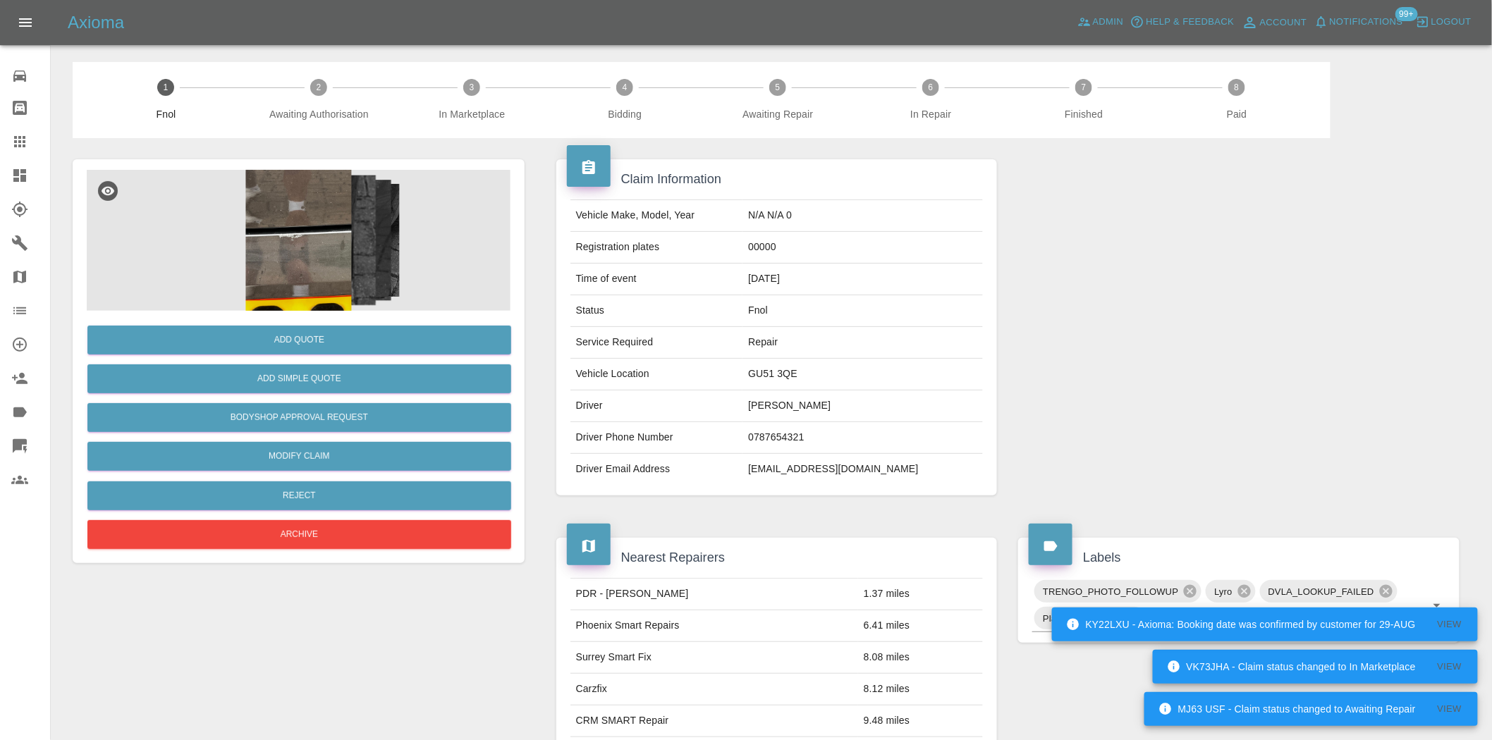
click at [295, 224] on img at bounding box center [299, 240] width 424 height 141
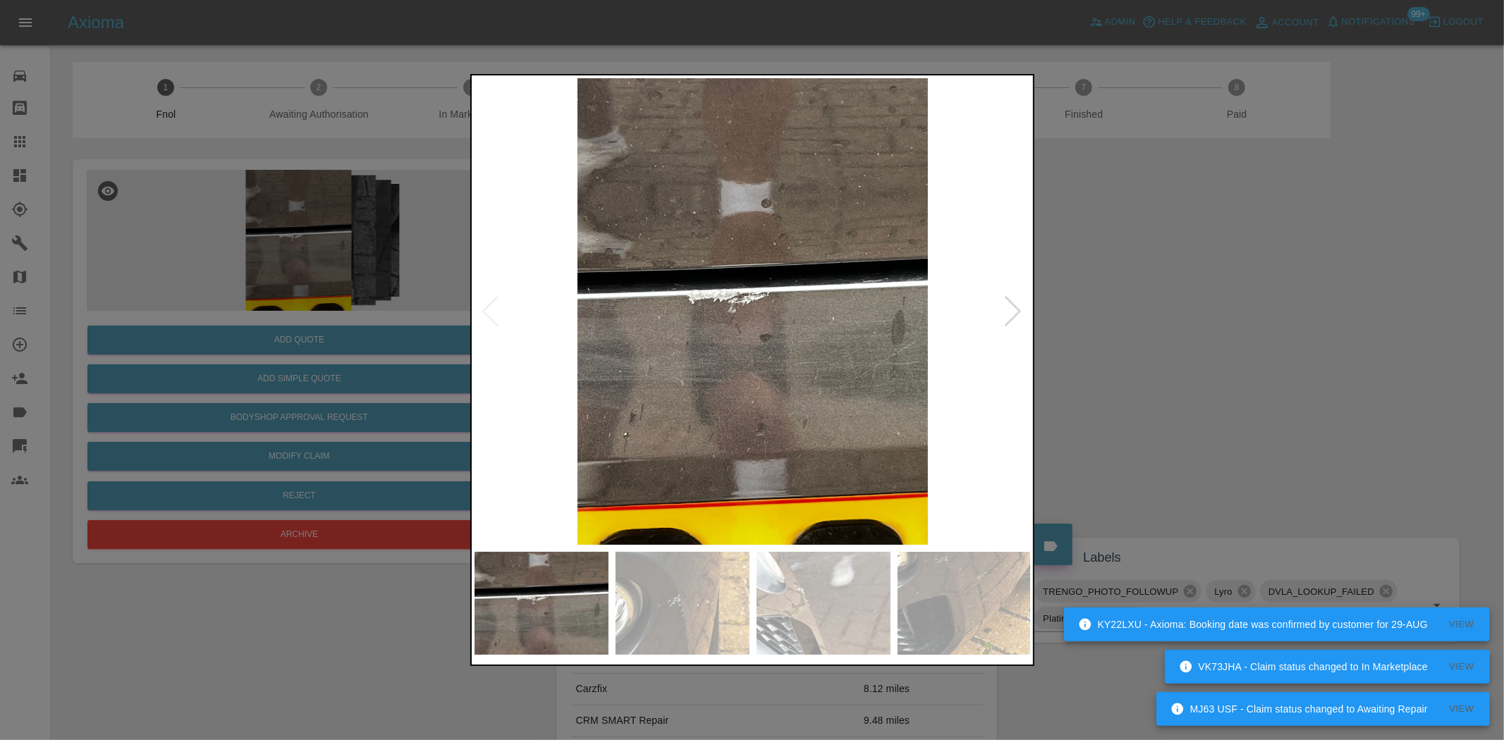
click at [644, 321] on img at bounding box center [753, 311] width 557 height 467
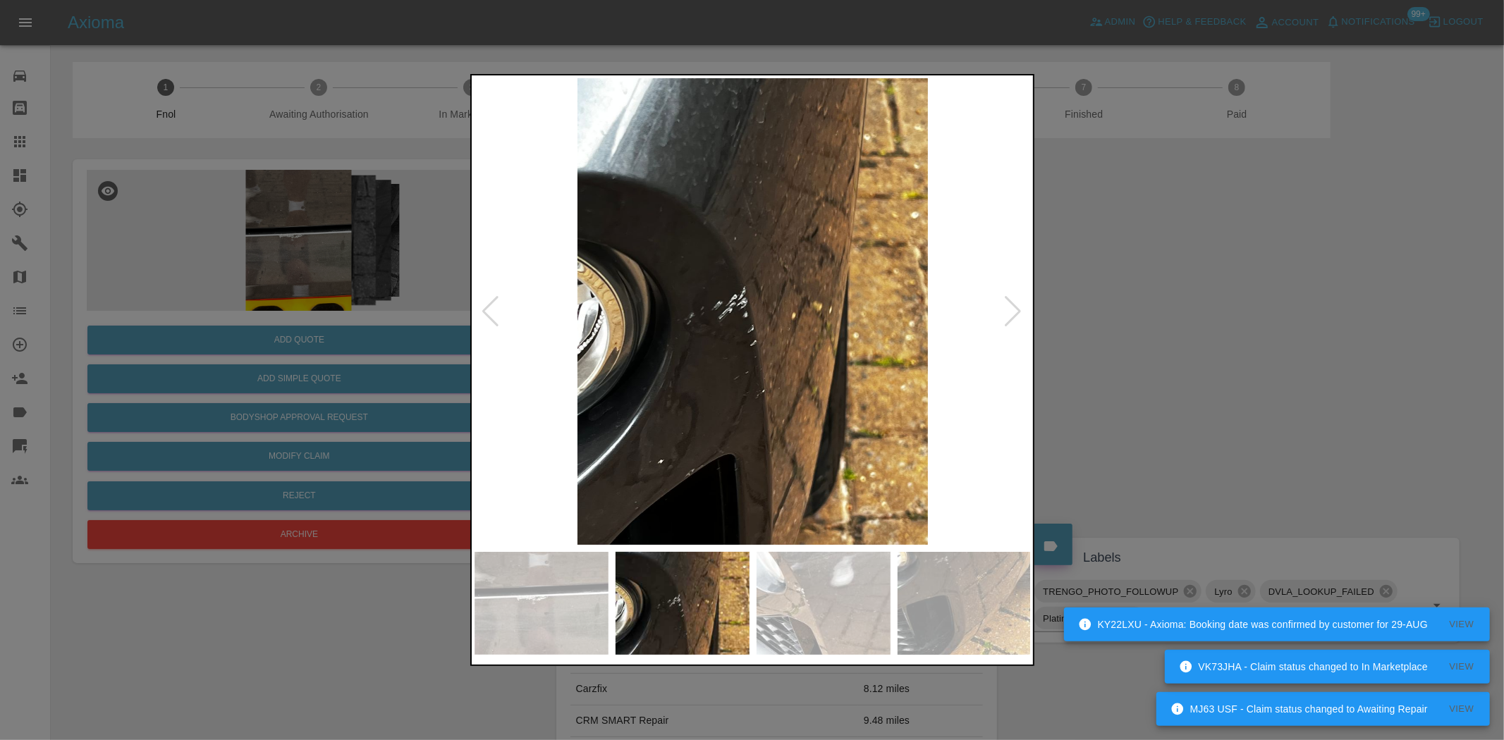
click at [506, 360] on img at bounding box center [753, 311] width 557 height 467
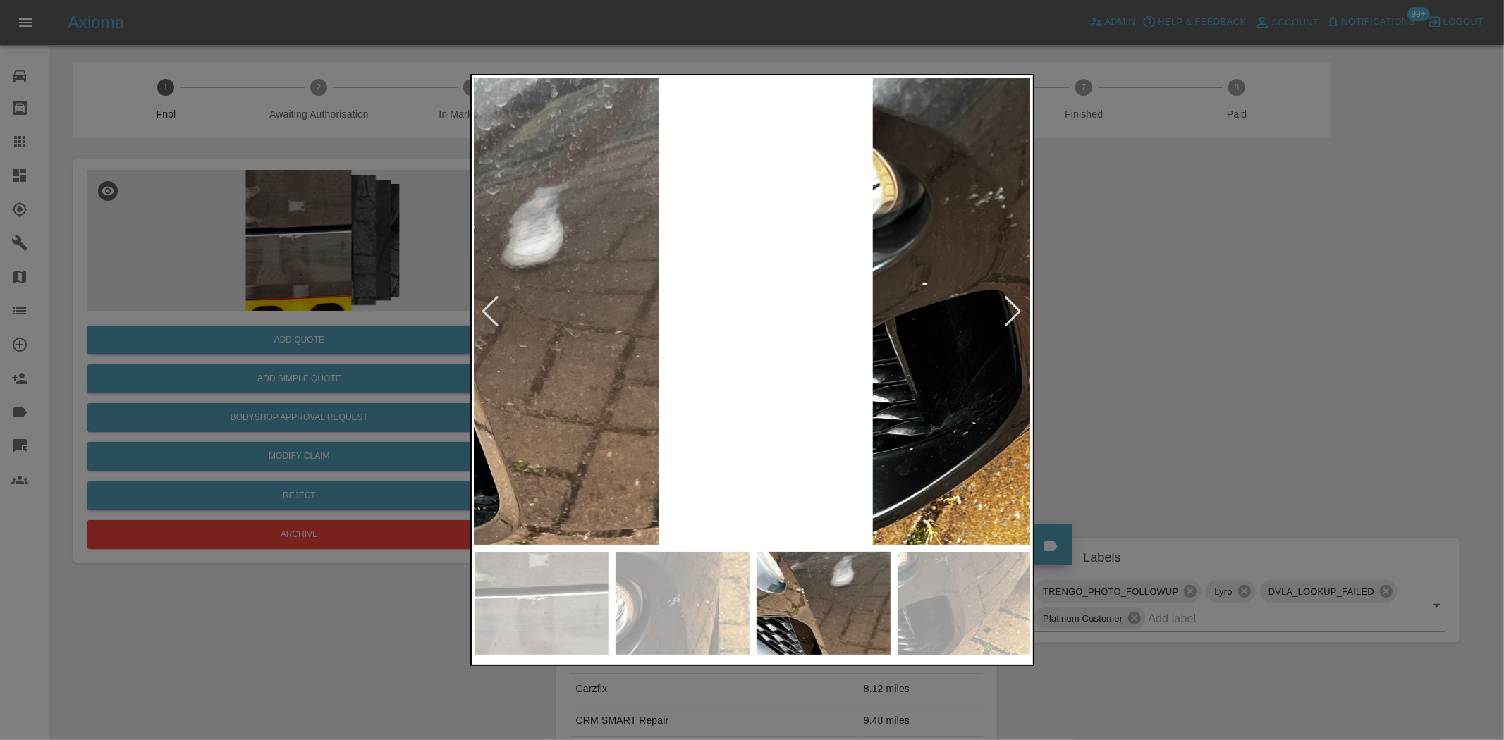
click at [470, 360] on div at bounding box center [752, 370] width 564 height 592
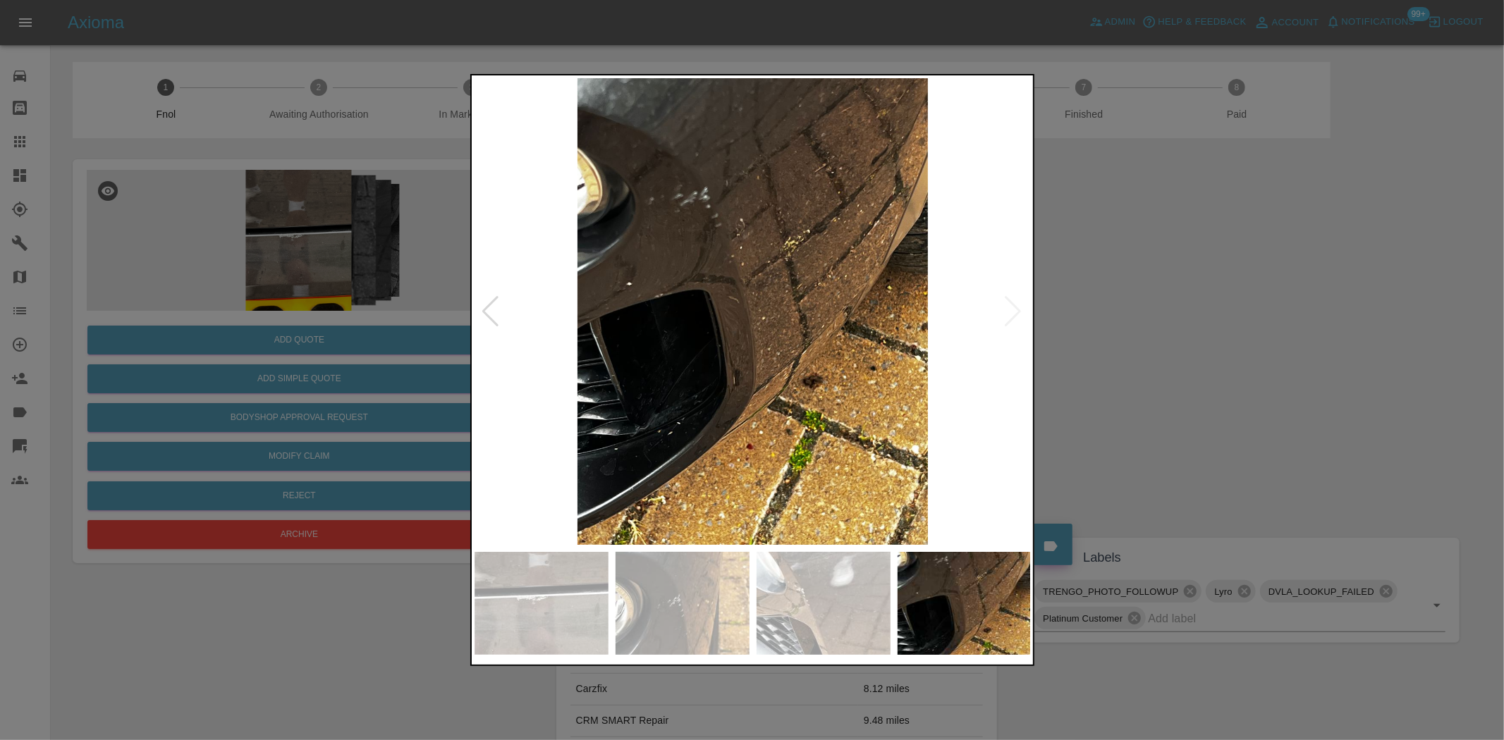
click at [420, 367] on div at bounding box center [752, 370] width 1504 height 740
click at [971, 338] on img at bounding box center [753, 311] width 557 height 467
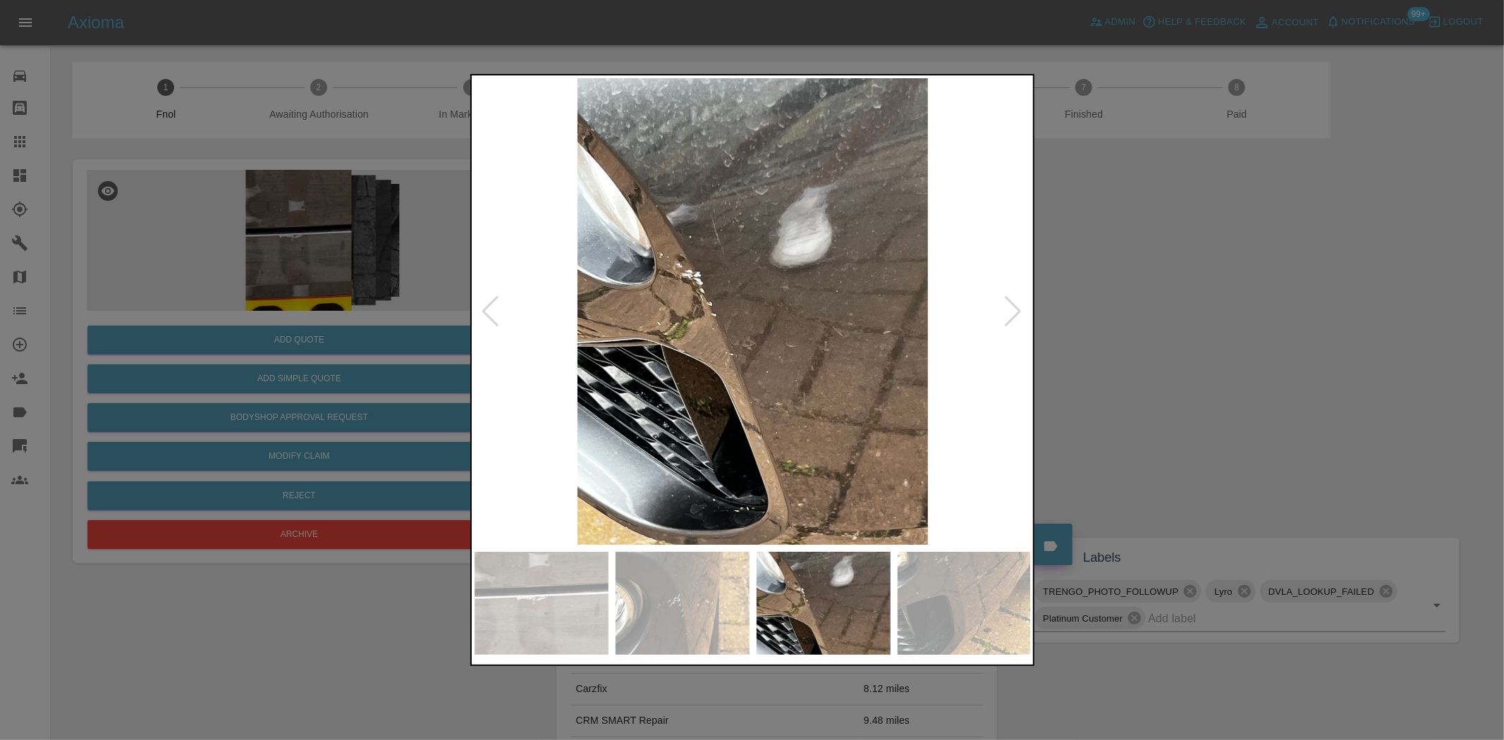
click at [950, 300] on img at bounding box center [753, 311] width 557 height 467
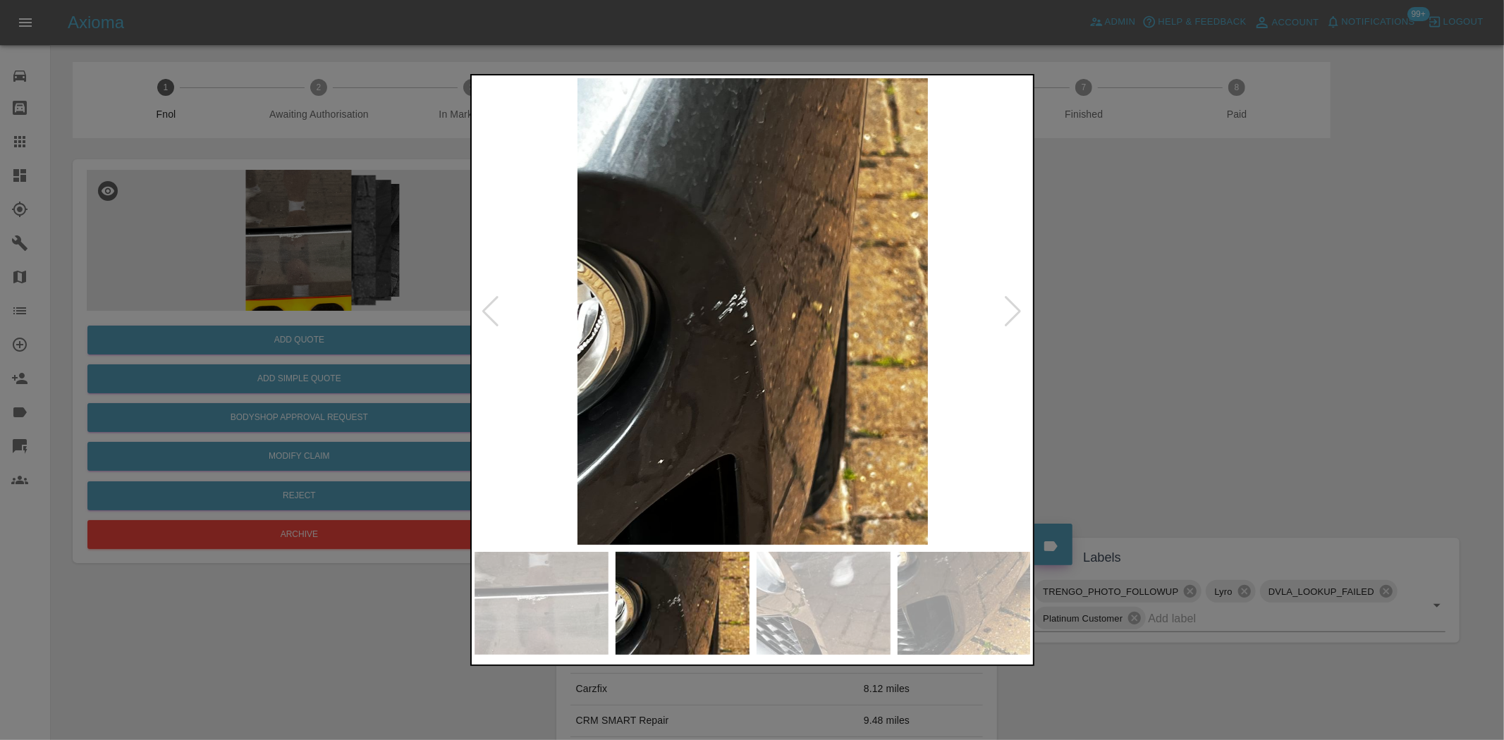
click at [967, 283] on img at bounding box center [753, 311] width 557 height 467
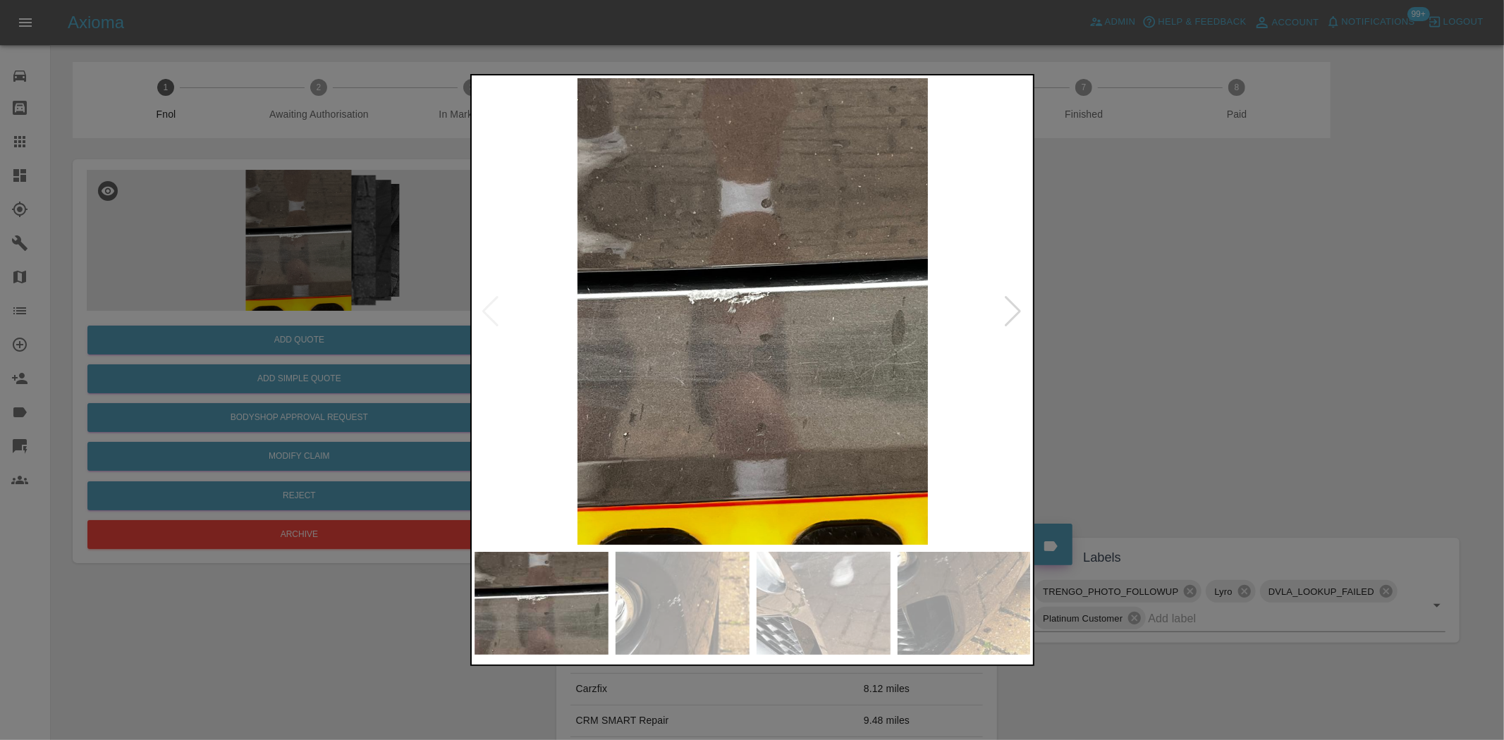
click at [1121, 262] on div at bounding box center [752, 370] width 1504 height 740
click at [364, 248] on div at bounding box center [752, 370] width 1504 height 740
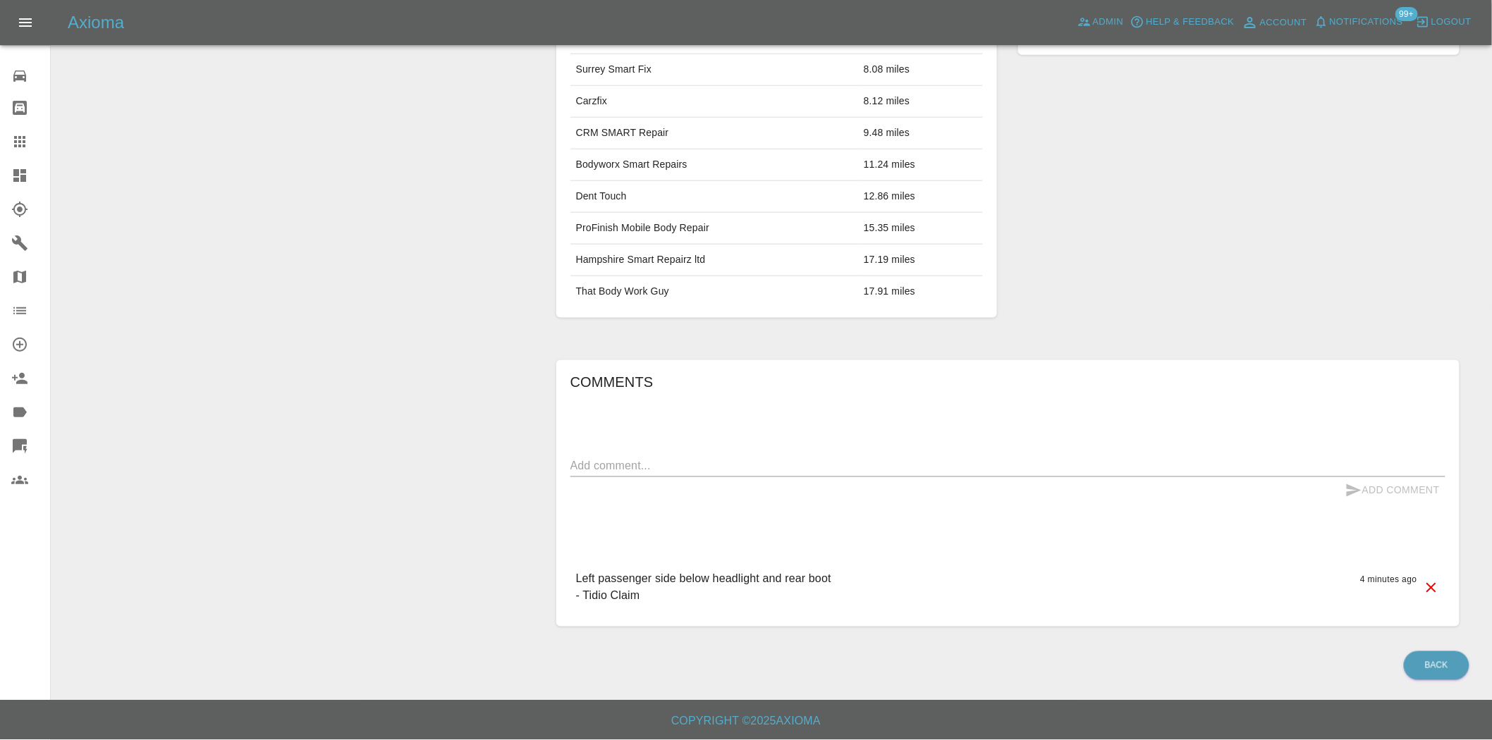
scroll to position [589, 0]
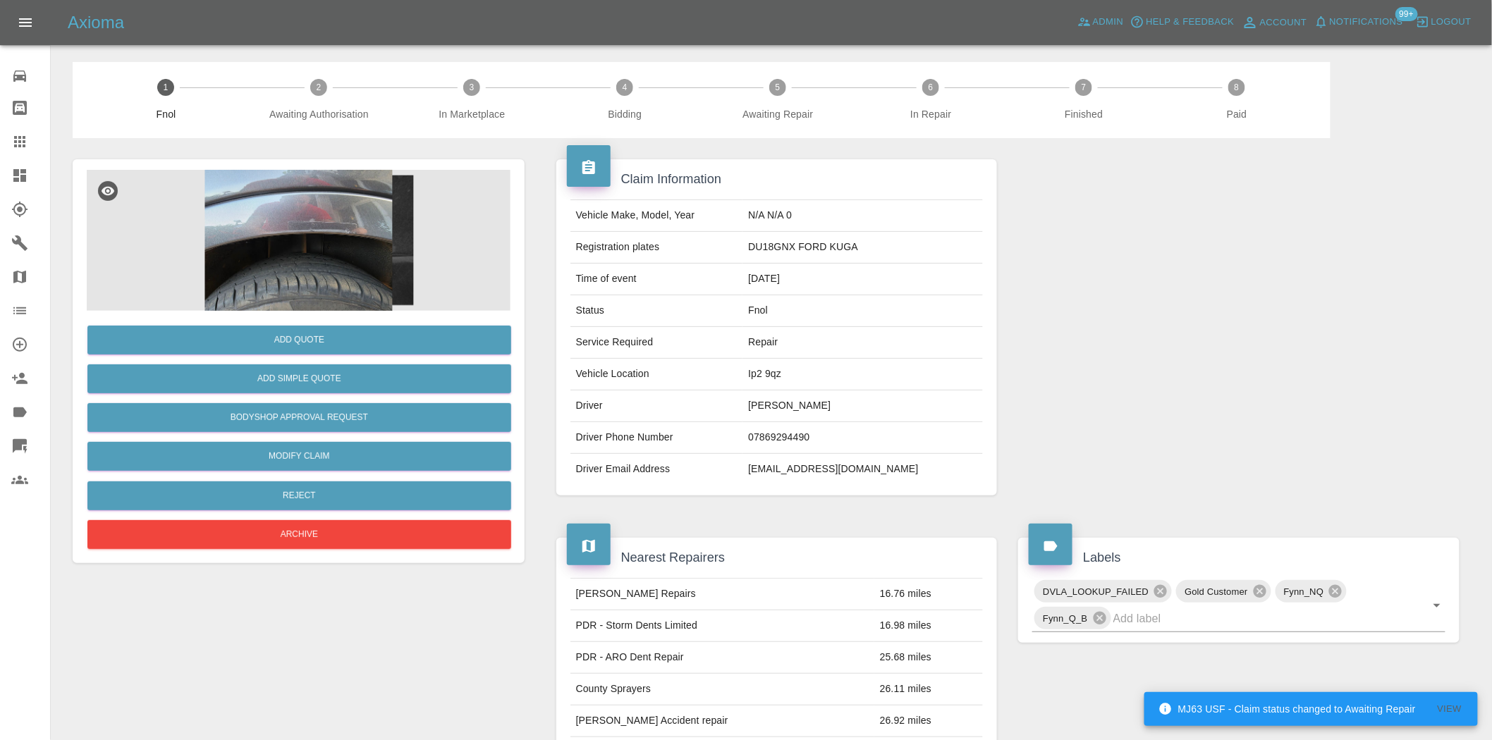
click at [319, 237] on img at bounding box center [299, 240] width 424 height 141
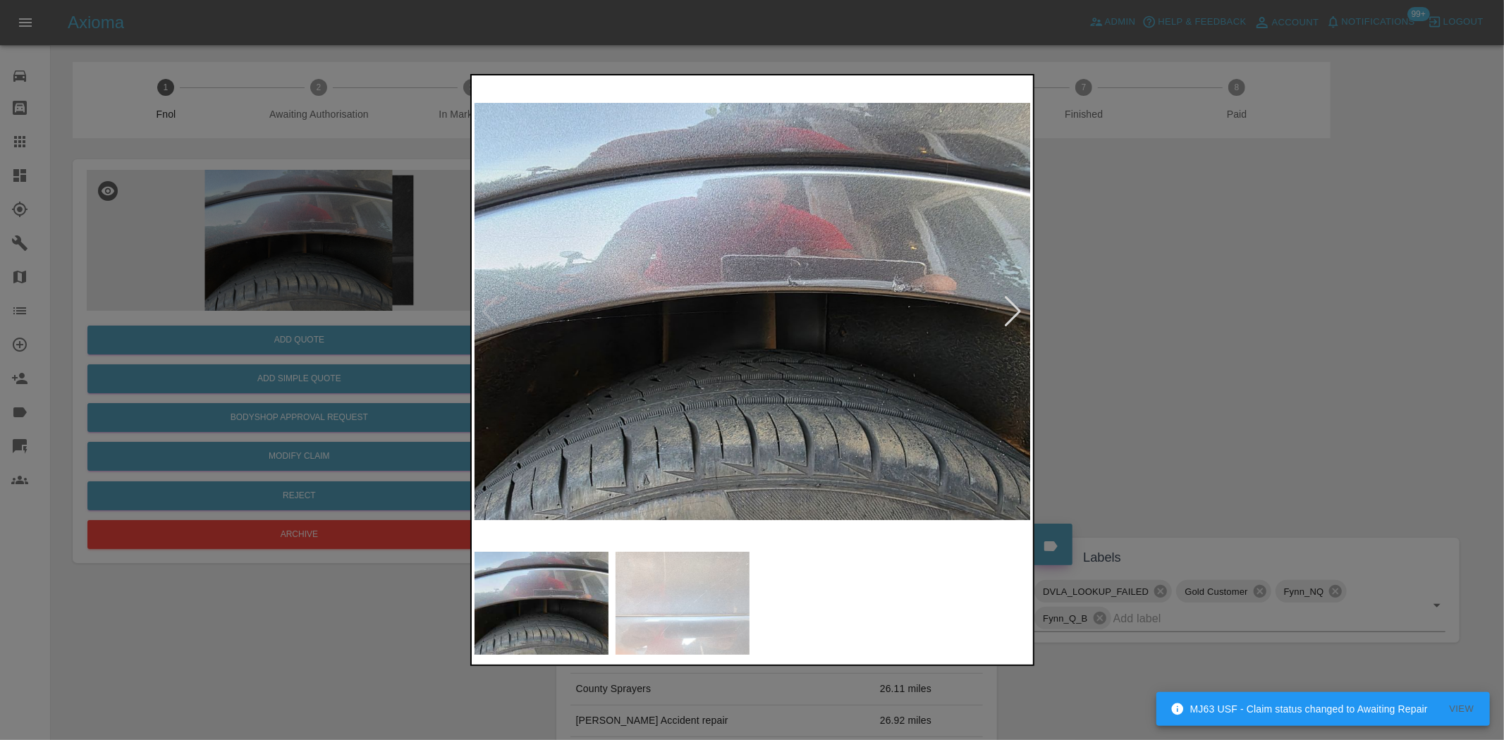
click at [839, 272] on img at bounding box center [753, 311] width 557 height 467
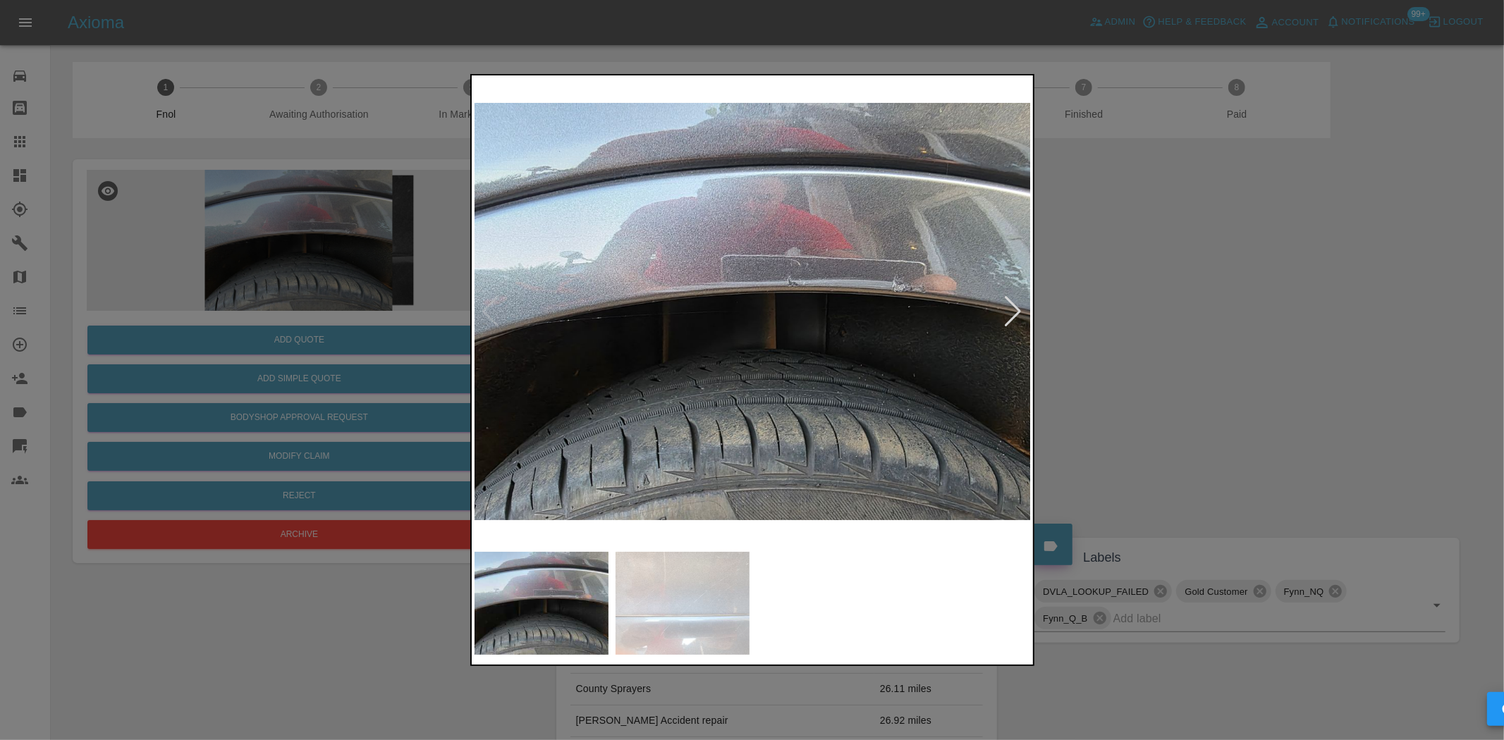
click at [839, 272] on img at bounding box center [753, 311] width 557 height 467
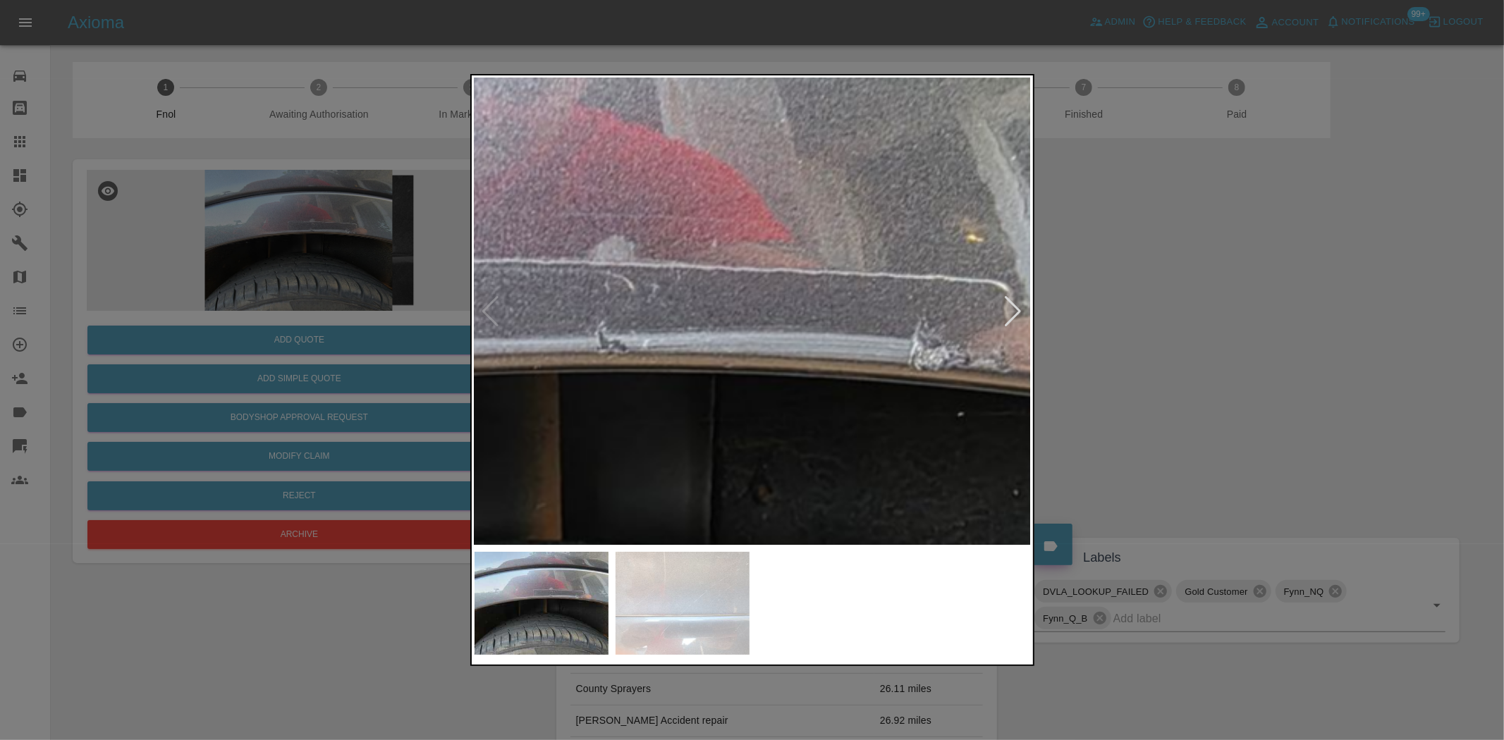
click at [839, 272] on img at bounding box center [492, 429] width 1671 height 1401
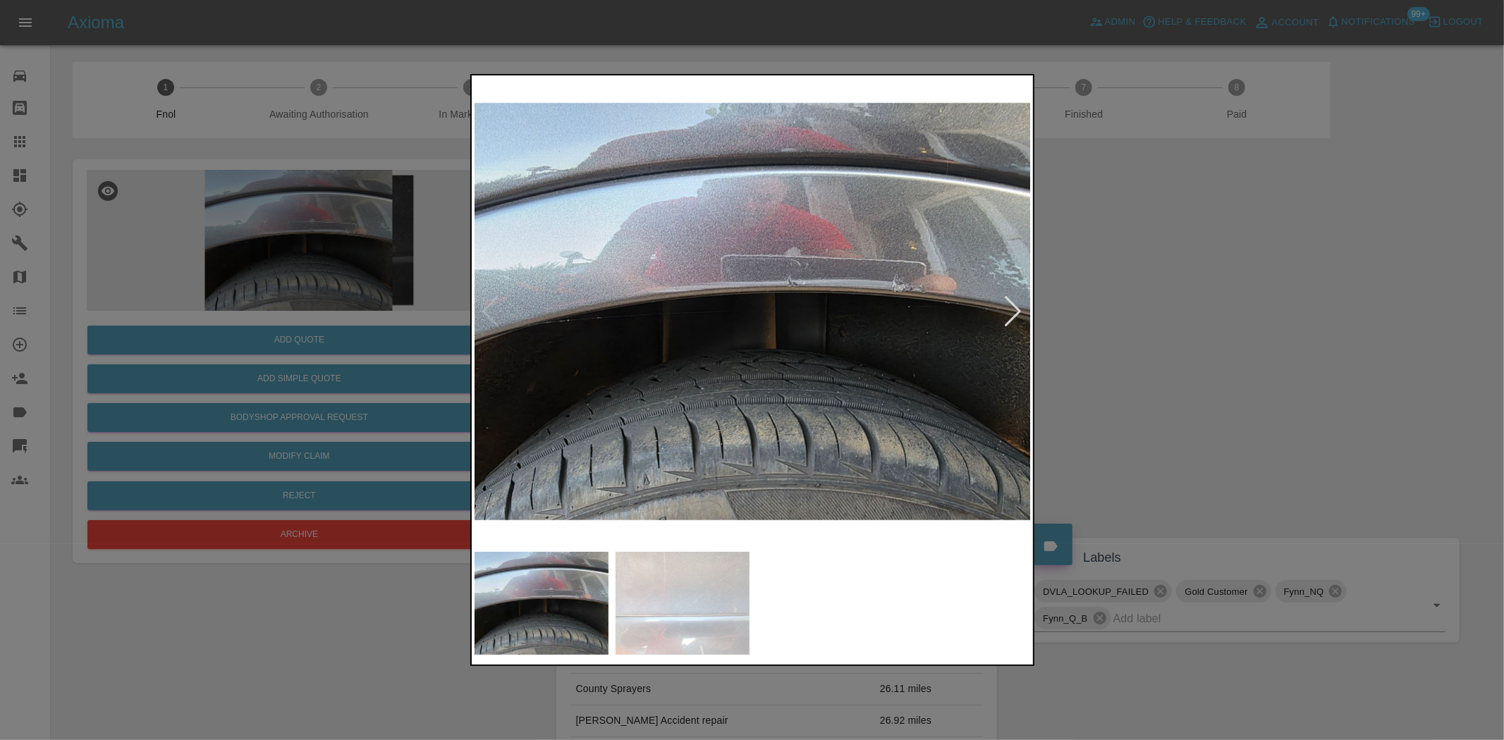
click at [470, 305] on div at bounding box center [752, 370] width 564 height 592
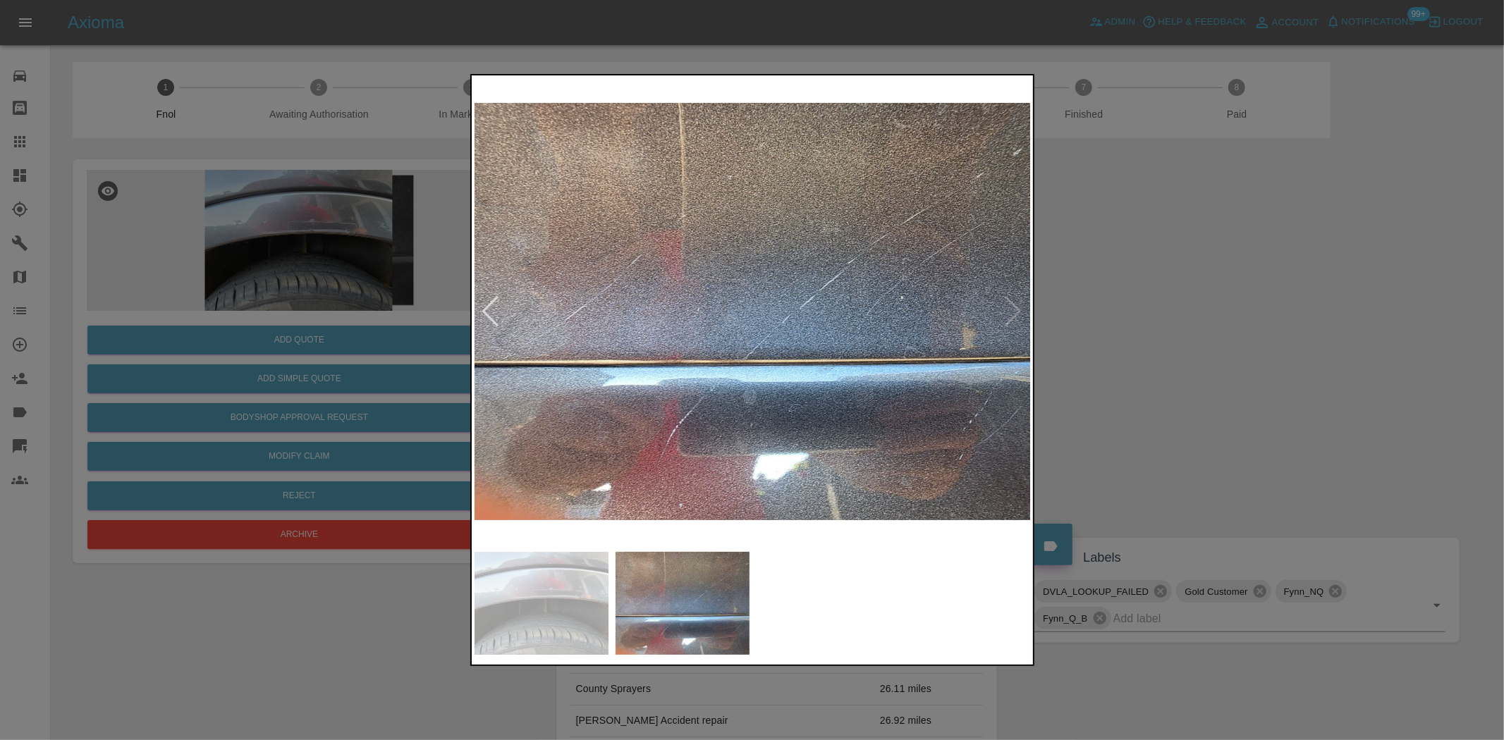
click at [464, 350] on div at bounding box center [752, 370] width 1504 height 740
click at [1052, 329] on div at bounding box center [752, 370] width 1504 height 740
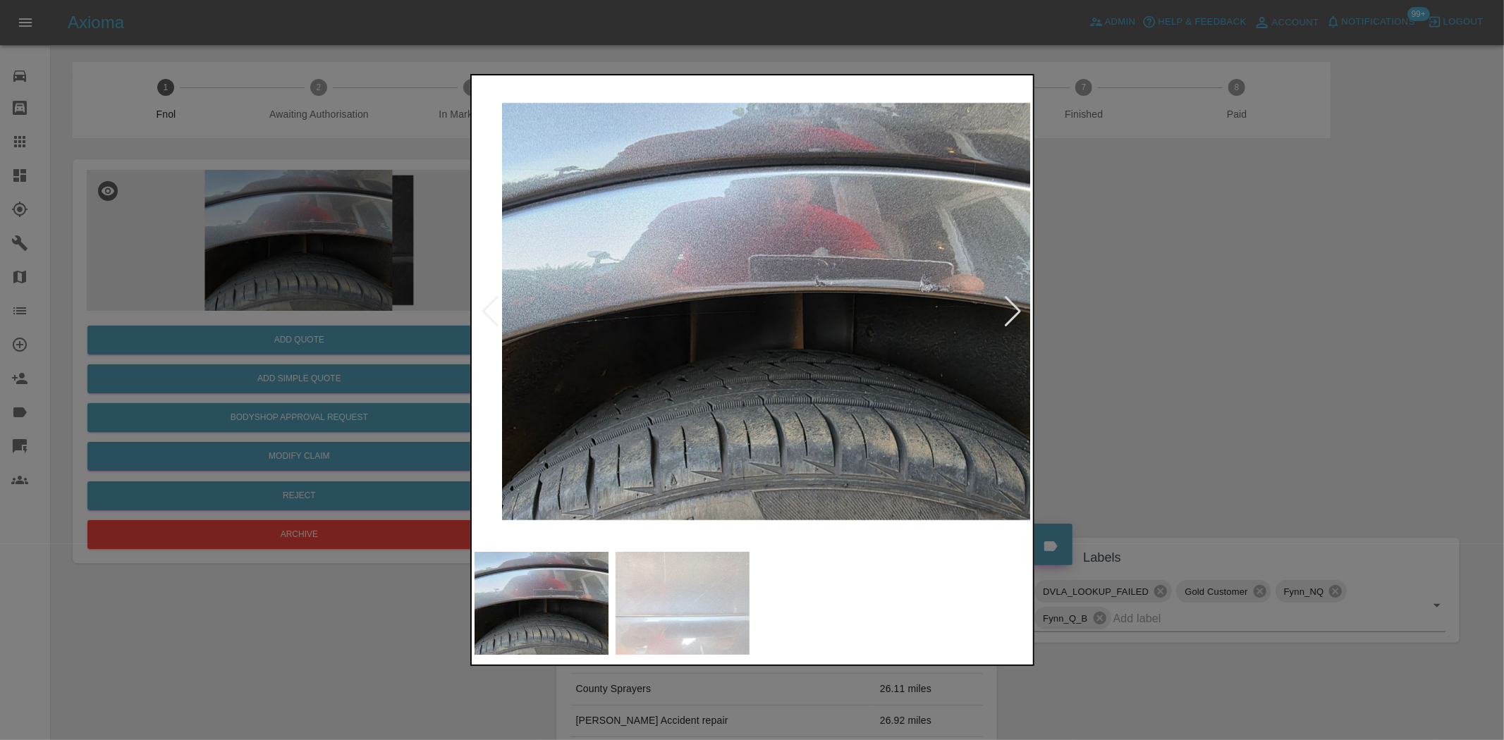
click at [935, 304] on img at bounding box center [779, 311] width 557 height 467
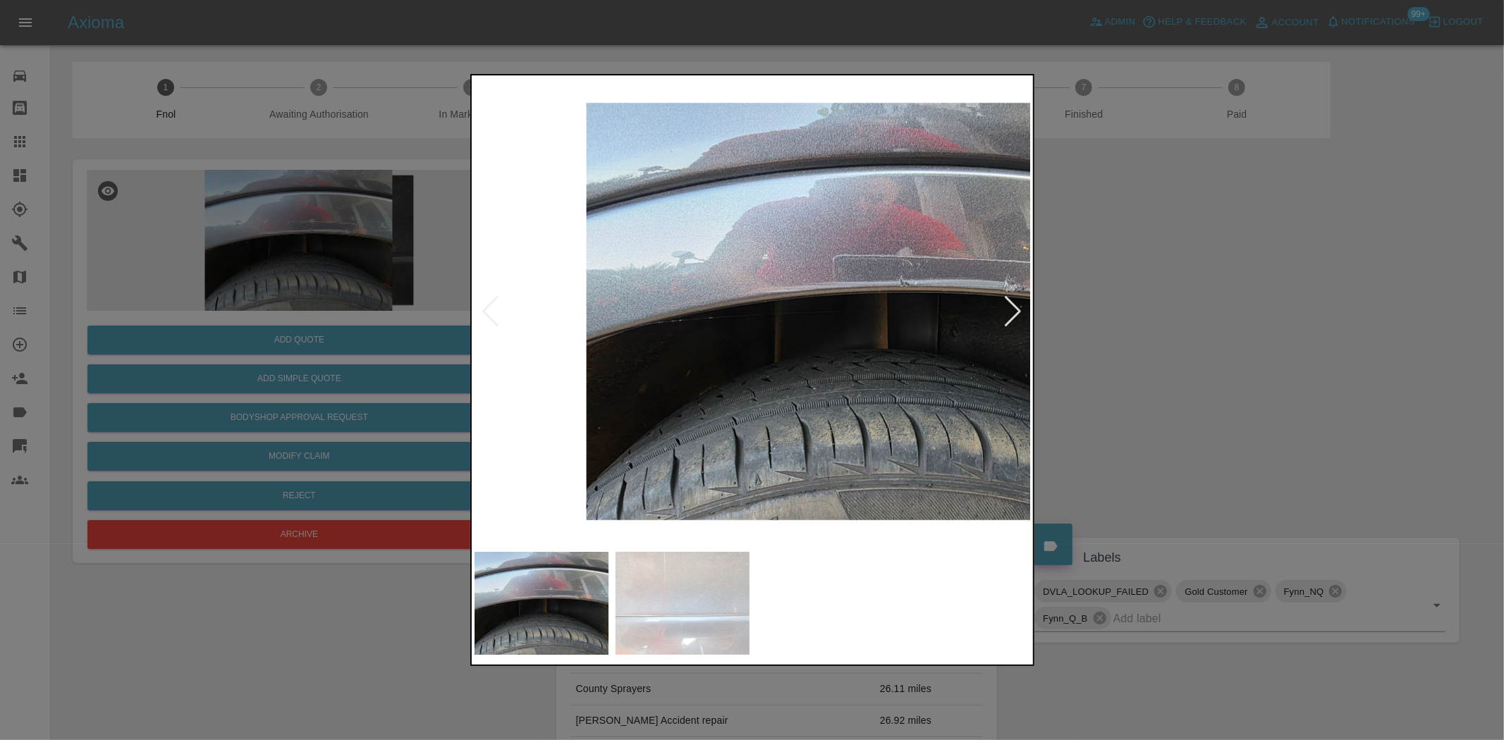
click at [1068, 332] on div at bounding box center [752, 370] width 1504 height 740
